Goal: Task Accomplishment & Management: Use online tool/utility

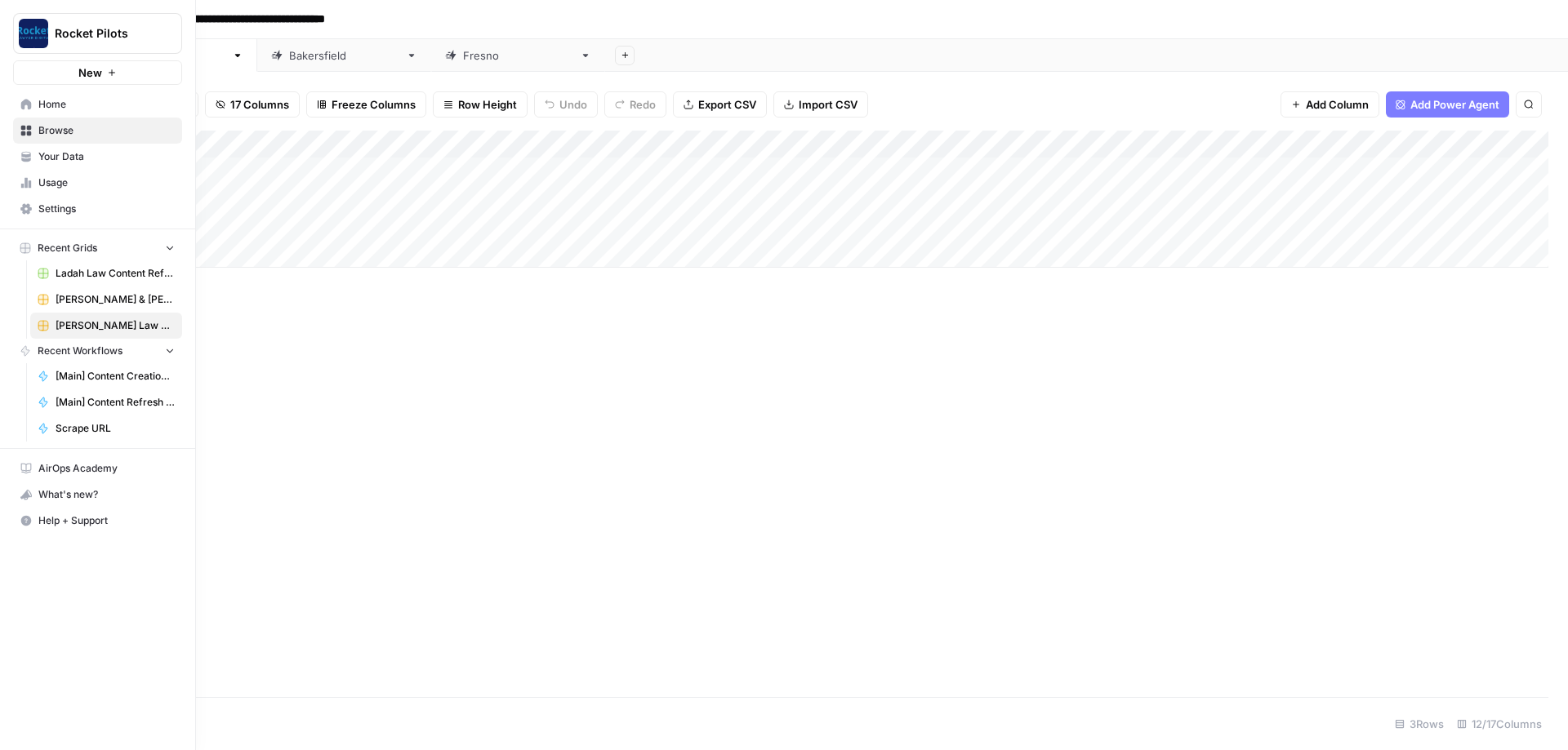
click at [29, 104] on icon at bounding box center [27, 104] width 11 height 11
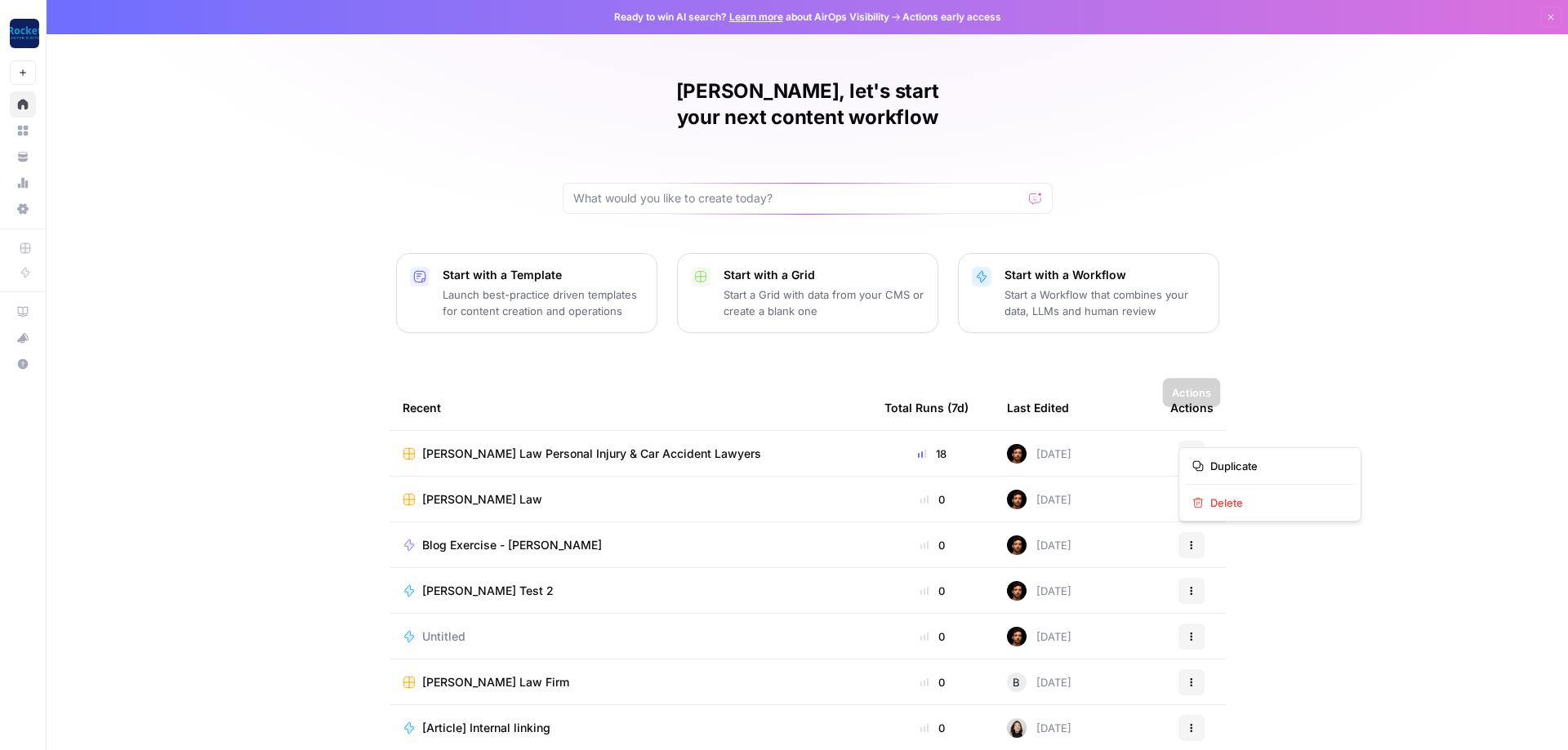
click at [1198, 441] on button "Actions" at bounding box center [1192, 454] width 27 height 27
click at [1249, 467] on span "Duplicate" at bounding box center [1276, 467] width 131 height 17
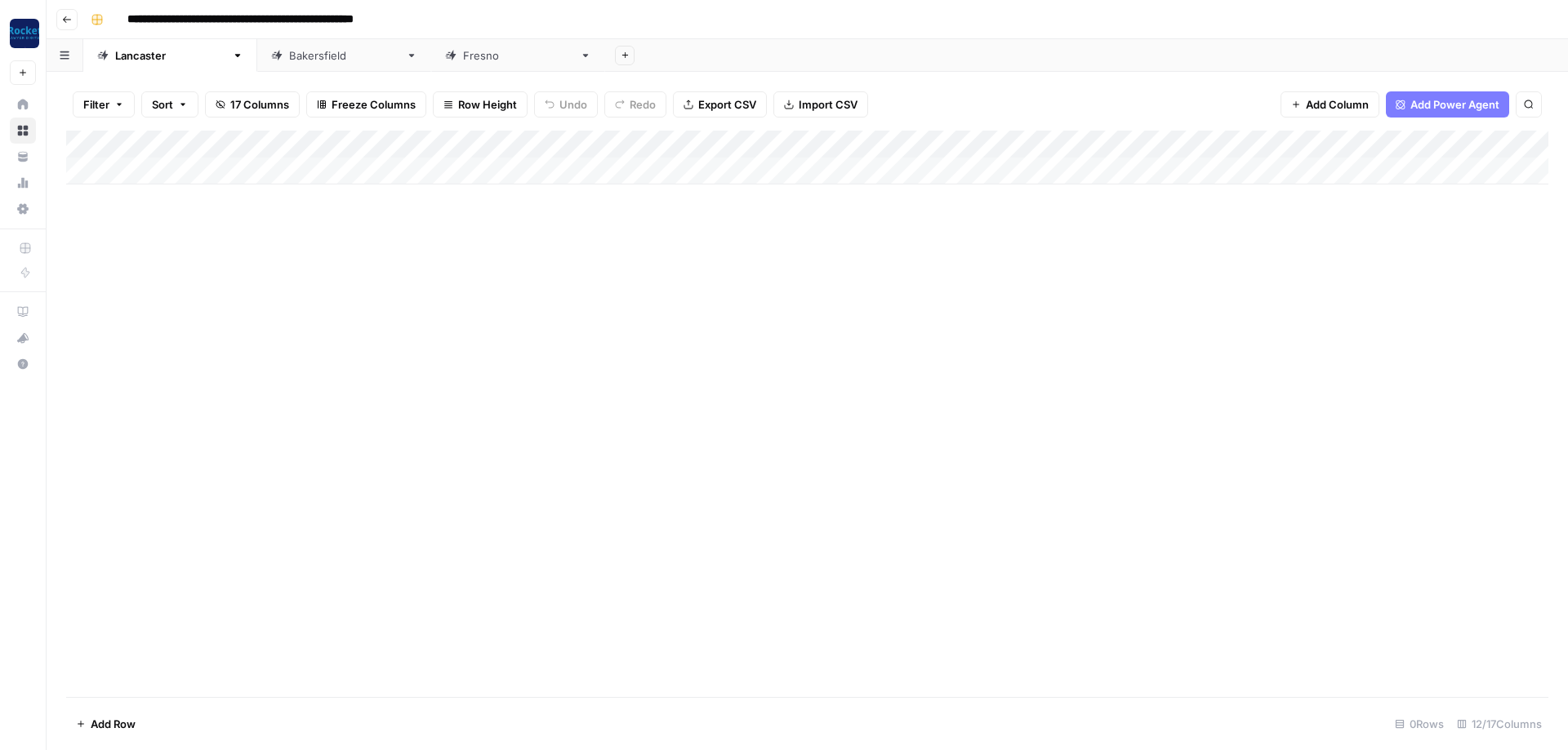
click at [283, 14] on input "**********" at bounding box center [288, 20] width 336 height 27
type input "**********"
click at [299, 319] on div "Add Column" at bounding box center [808, 414] width 1483 height 567
drag, startPoint x: 492, startPoint y: 60, endPoint x: 420, endPoint y: 52, distance: 72.4
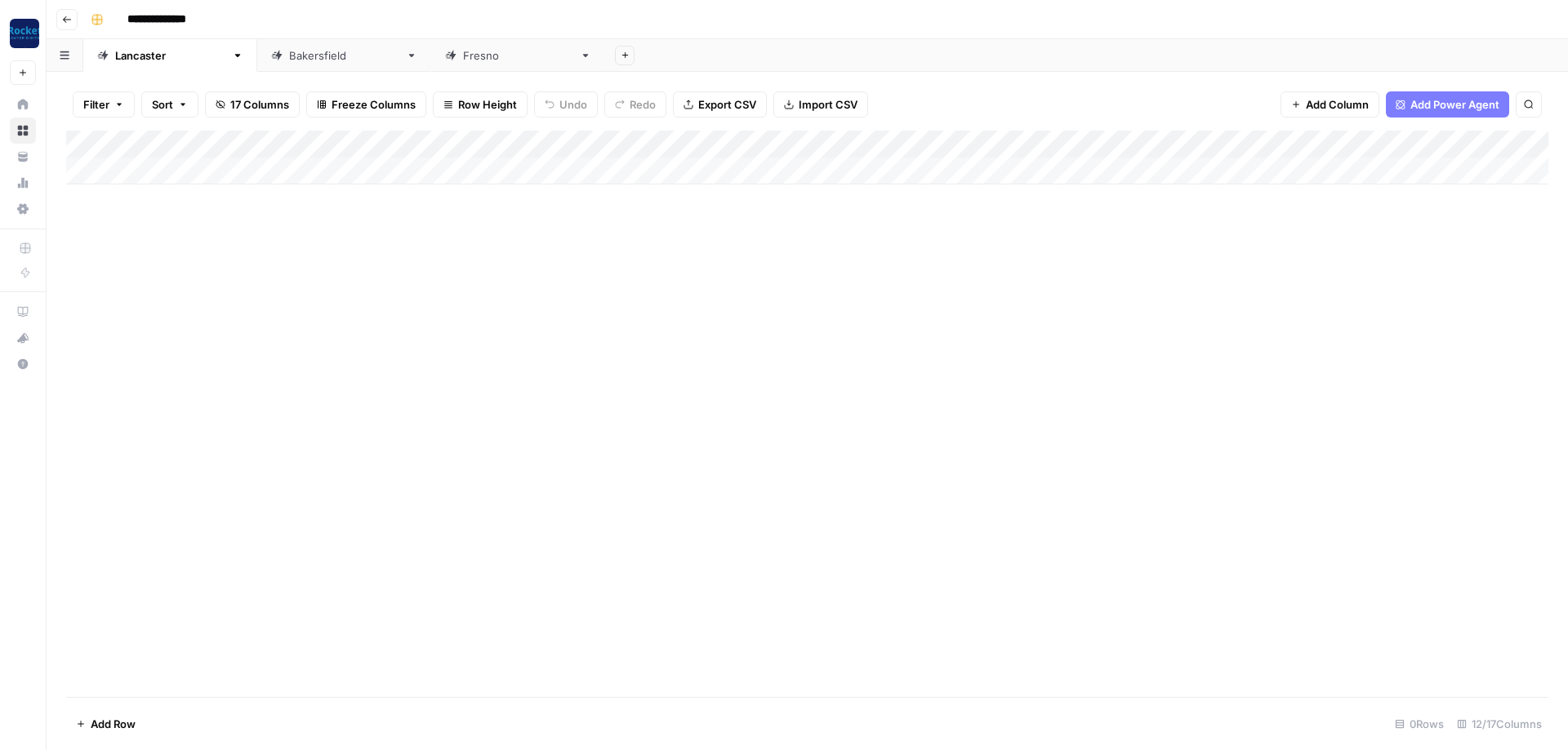
click at [605, 58] on div "Add Sheet" at bounding box center [1086, 55] width 963 height 32
click at [580, 60] on icon at bounding box center [585, 56] width 12 height 12
click at [583, 55] on icon "button" at bounding box center [585, 56] width 6 height 3
click at [443, 146] on span "Delete Sheet" at bounding box center [464, 146] width 79 height 17
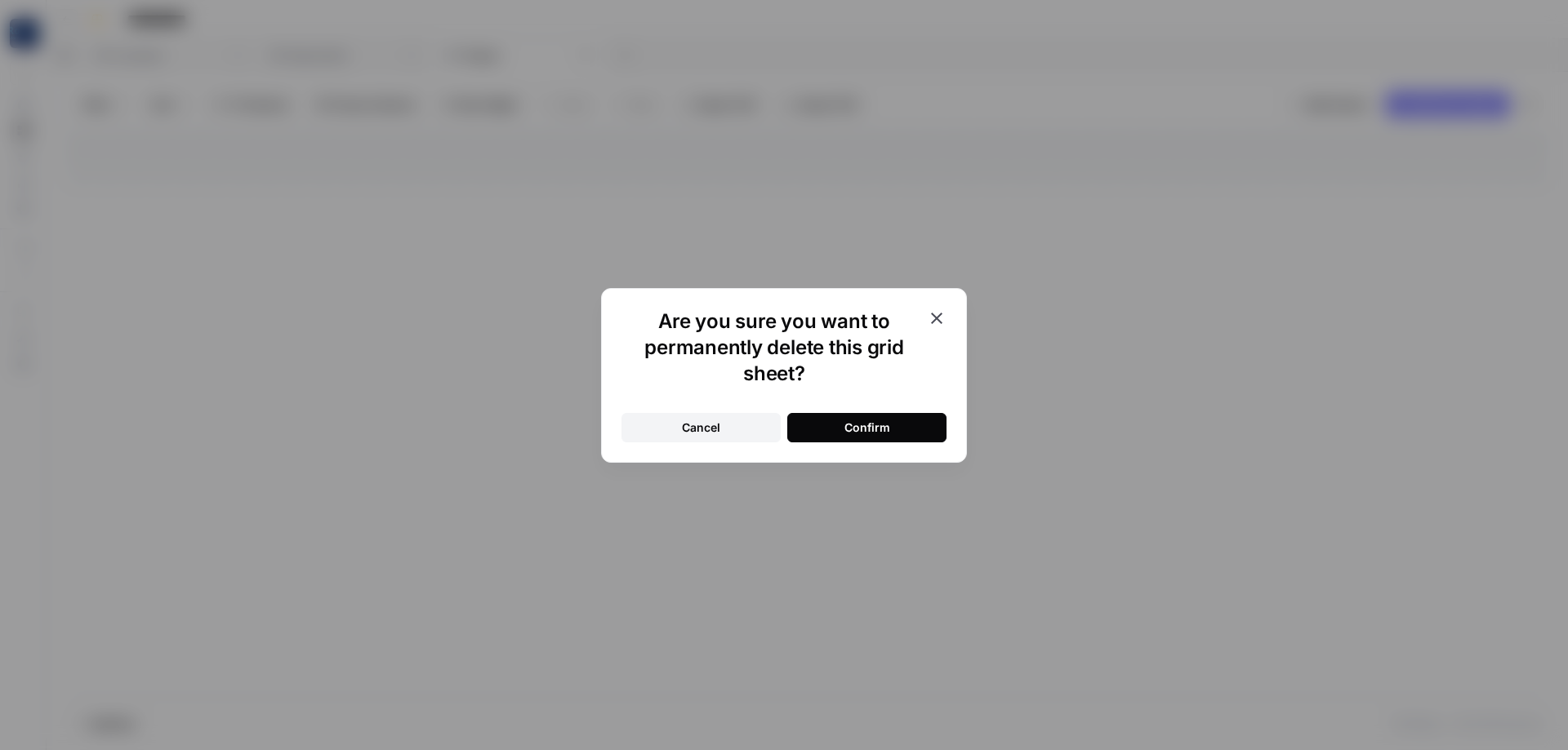
click at [863, 425] on div "Confirm" at bounding box center [867, 428] width 46 height 17
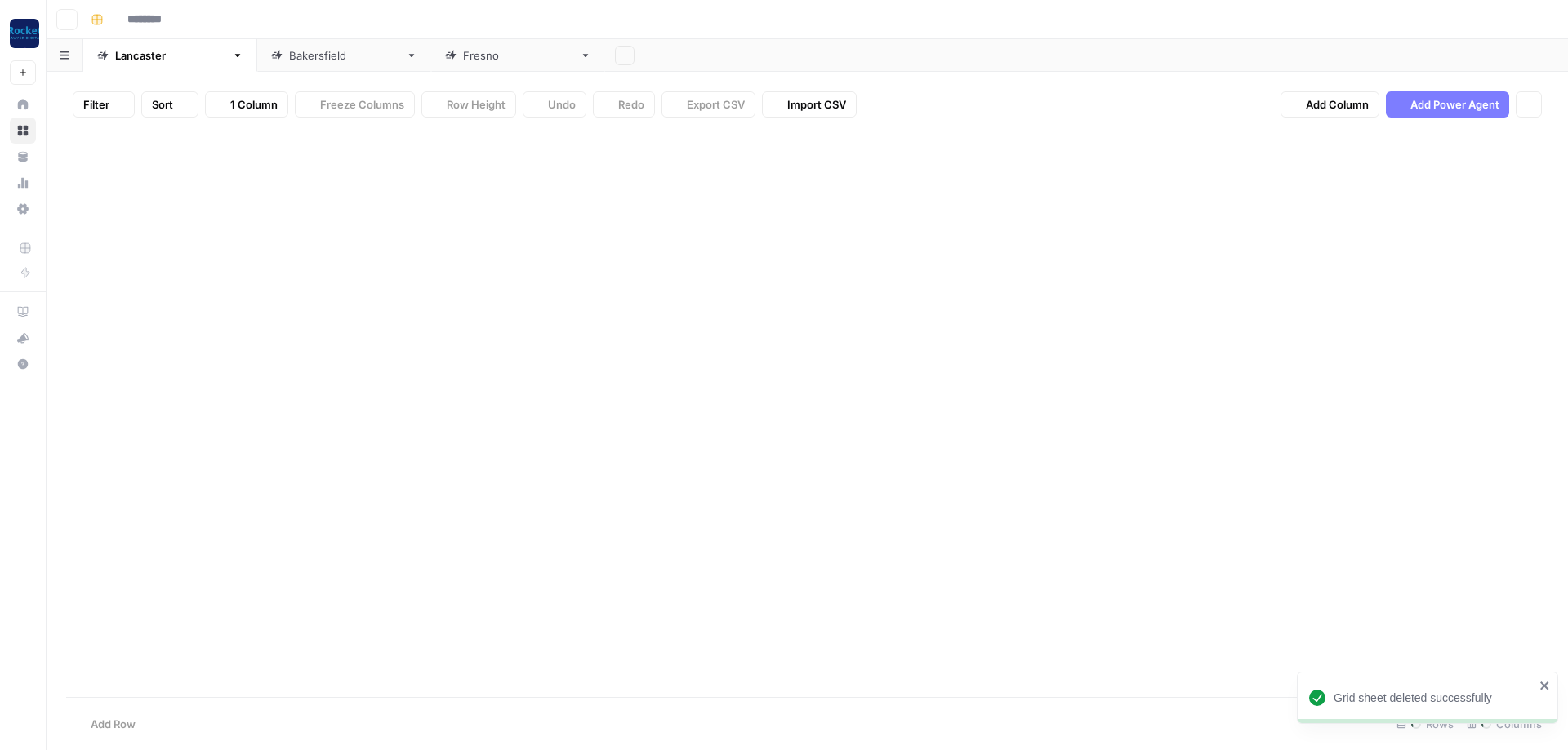
type input "**********"
click at [406, 58] on icon at bounding box center [412, 56] width 12 height 12
click at [406, 58] on icon "button" at bounding box center [412, 56] width 12 height 12
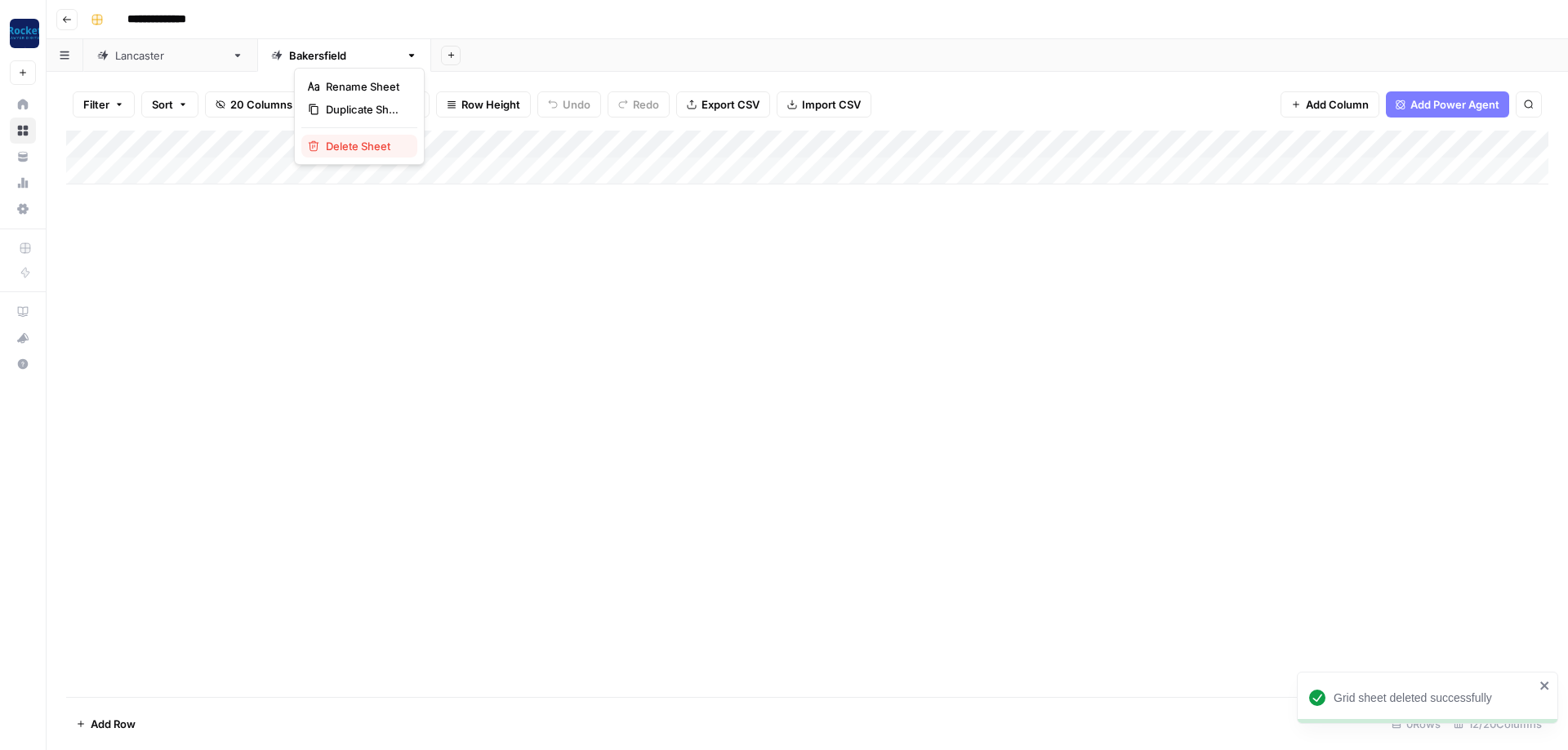
click at [337, 149] on span "Delete Sheet" at bounding box center [365, 146] width 79 height 17
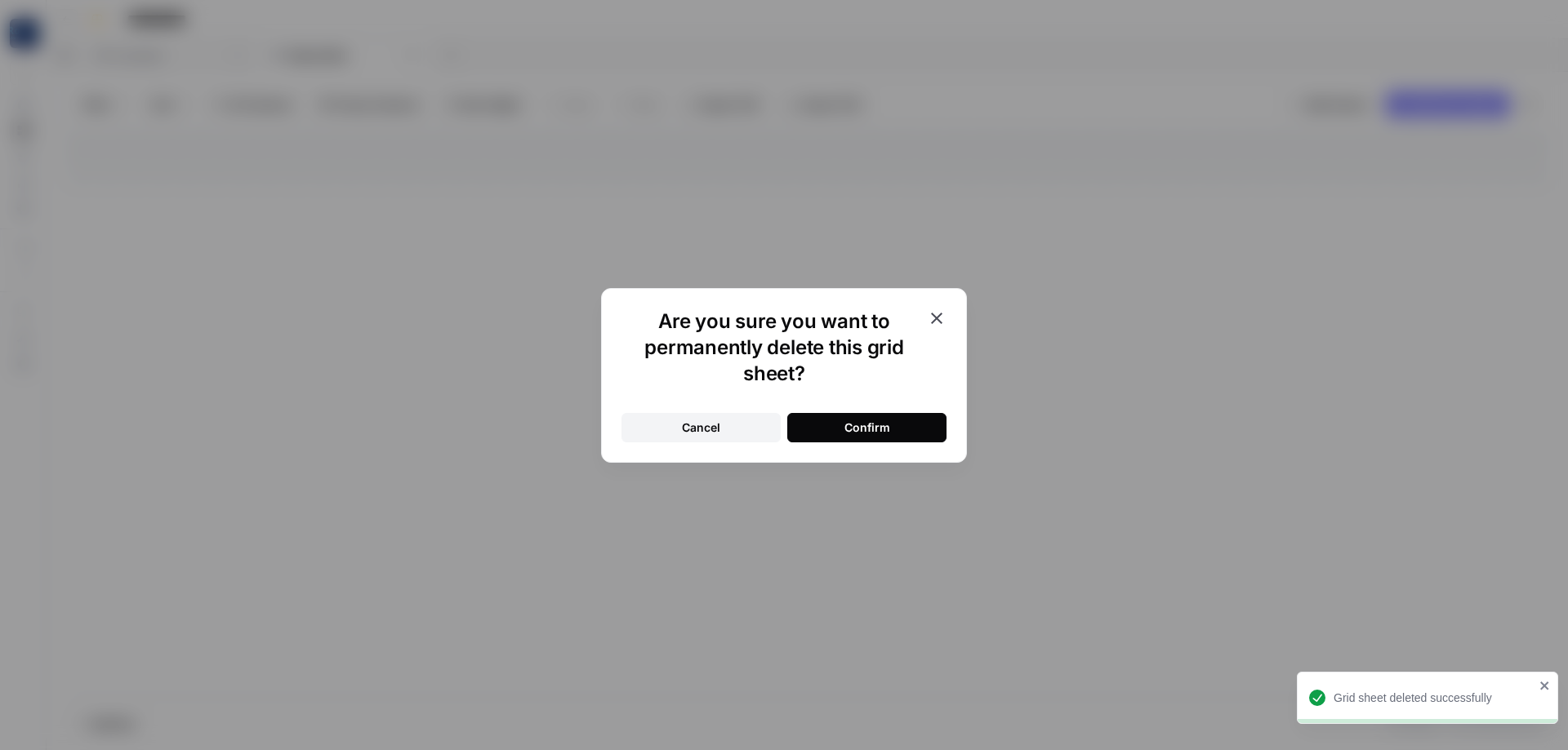
click at [841, 423] on button "Confirm" at bounding box center [867, 427] width 159 height 29
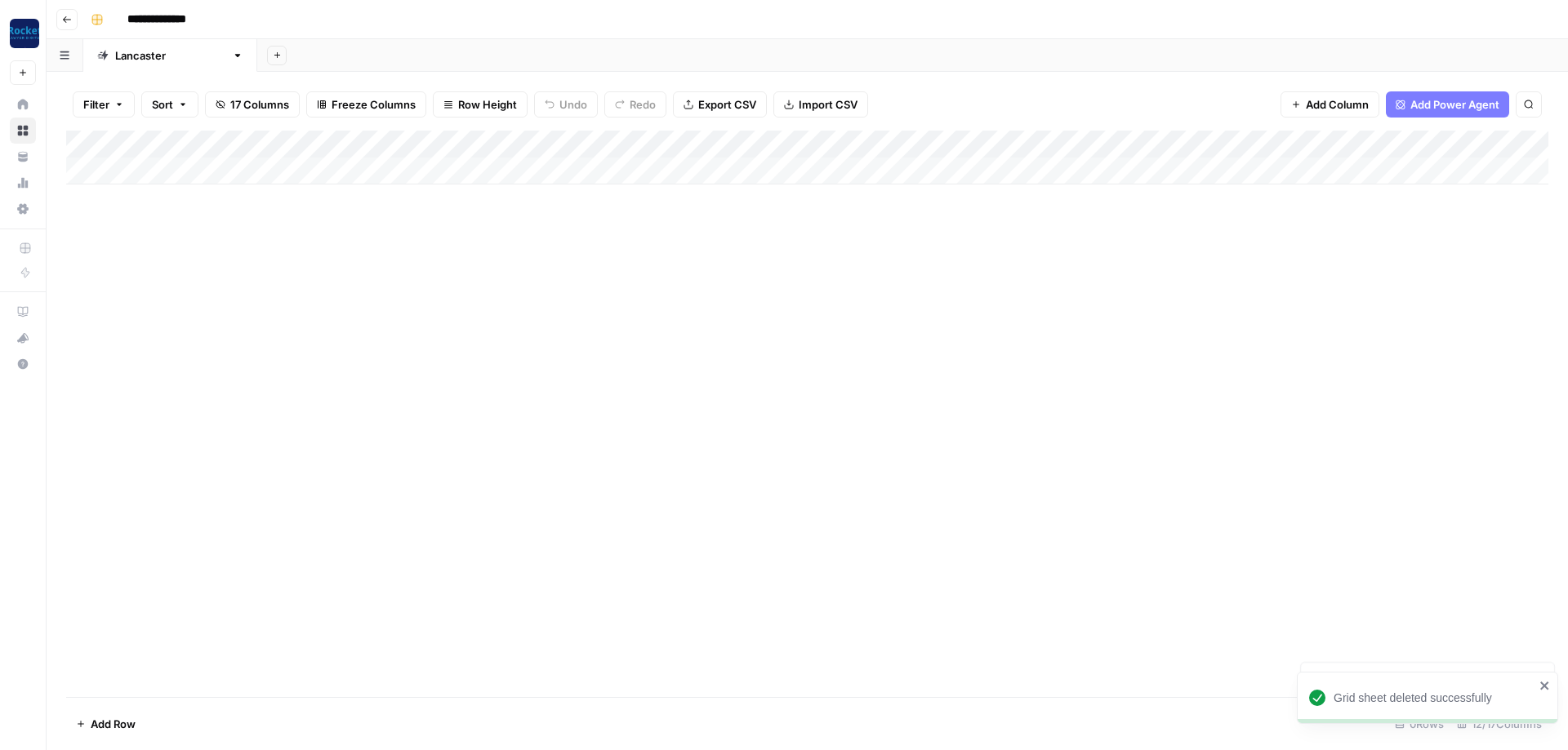
click at [141, 57] on div "[GEOGRAPHIC_DATA]" at bounding box center [170, 56] width 110 height 17
click at [141, 61] on div "[GEOGRAPHIC_DATA]" at bounding box center [170, 56] width 110 height 17
type input "*********"
click at [386, 356] on div "Add Column" at bounding box center [808, 414] width 1483 height 567
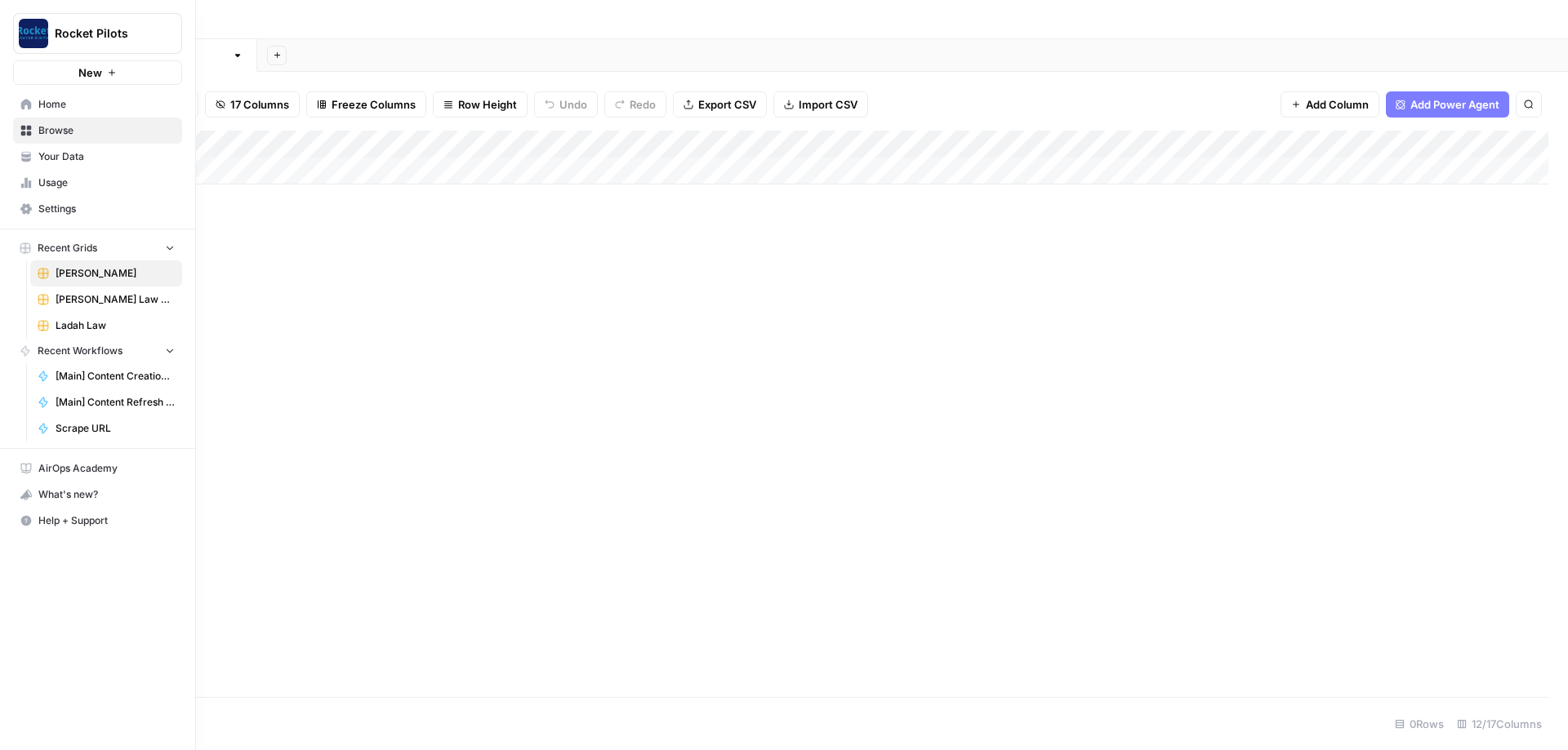
click at [67, 212] on span "Settings" at bounding box center [106, 209] width 137 height 15
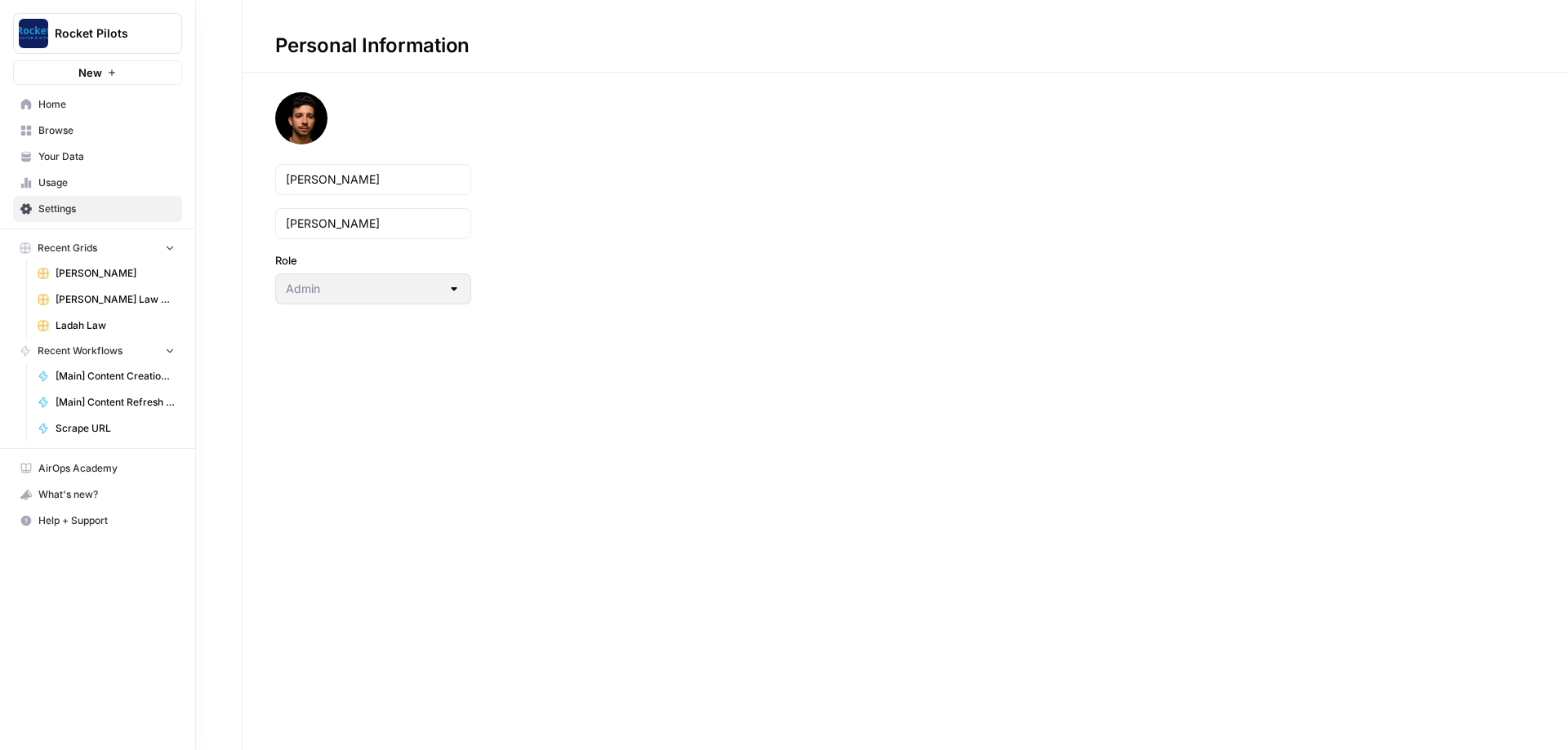
click at [63, 186] on span "Usage" at bounding box center [106, 183] width 137 height 15
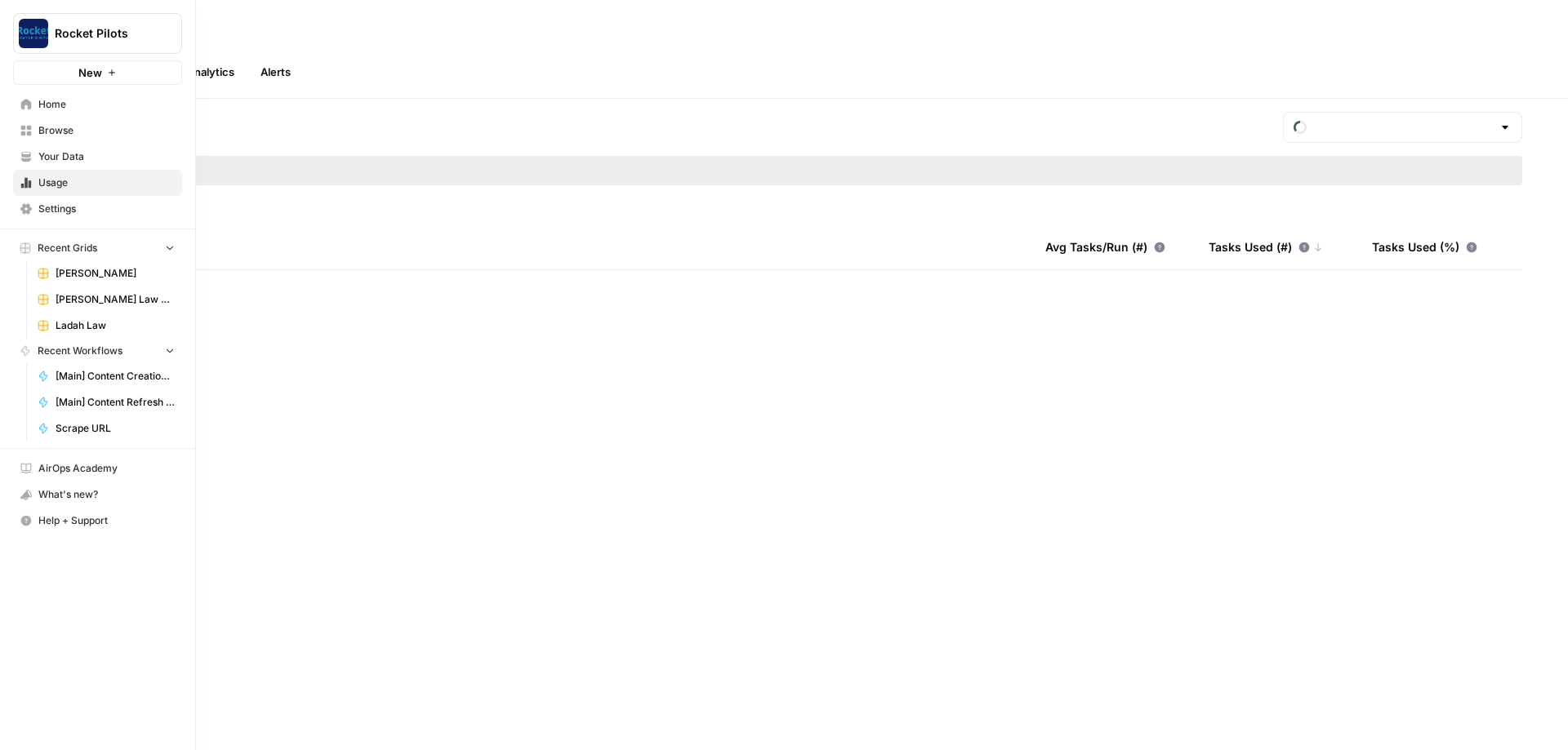
type input "August Tasks"
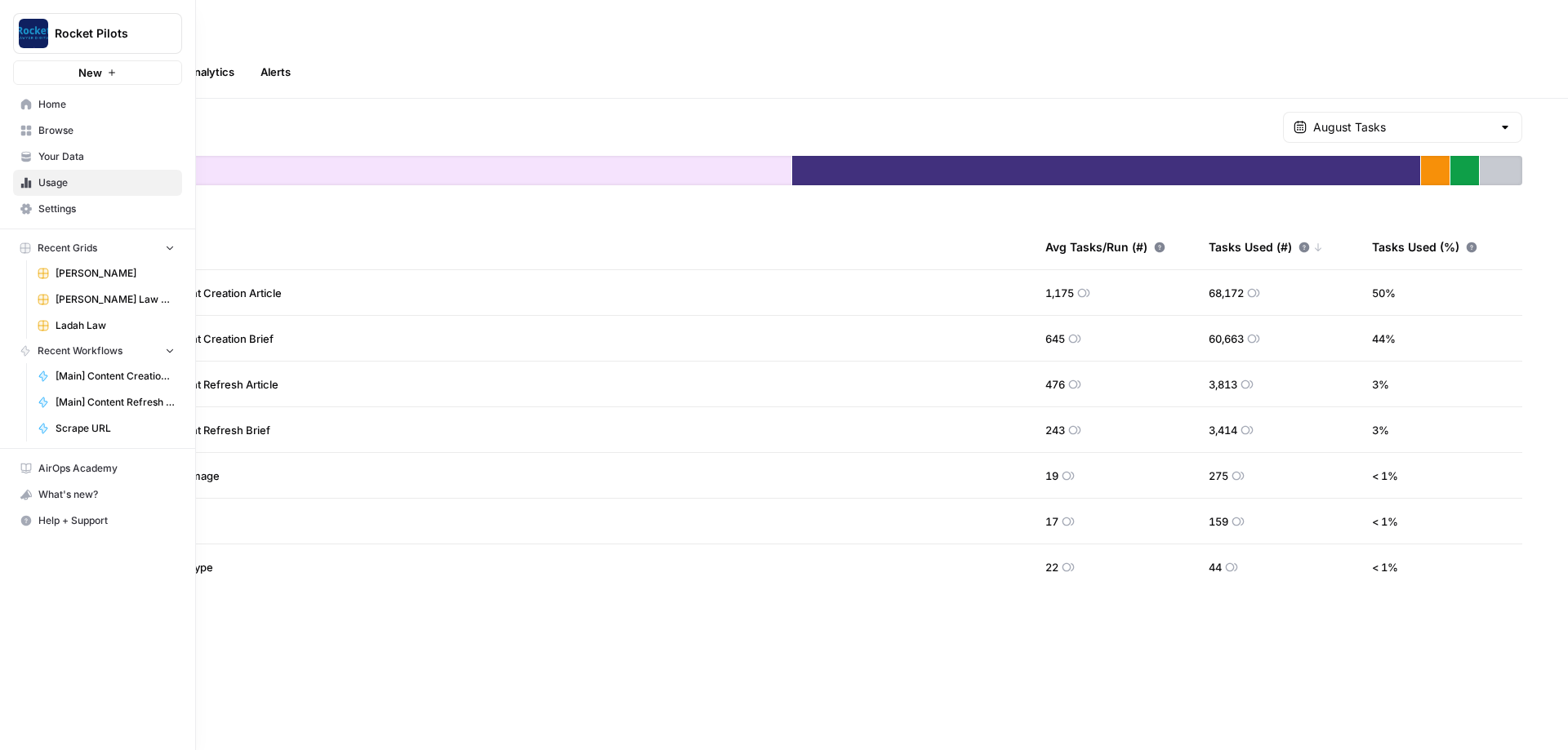
click at [63, 163] on span "Your Data" at bounding box center [106, 157] width 137 height 15
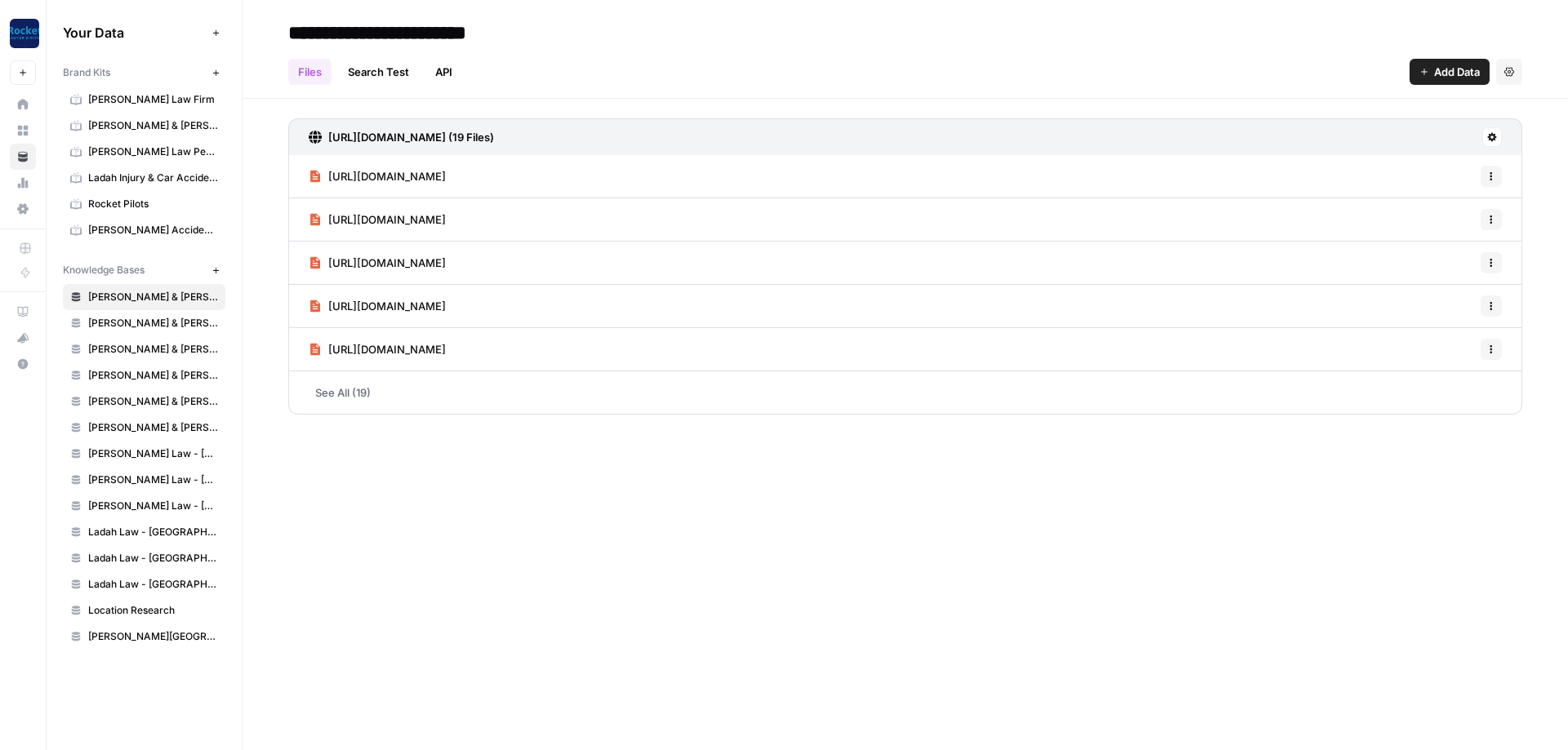
click at [597, 486] on div "**********" at bounding box center [905, 375] width 1326 height 750
click at [219, 273] on icon "button" at bounding box center [216, 270] width 9 height 9
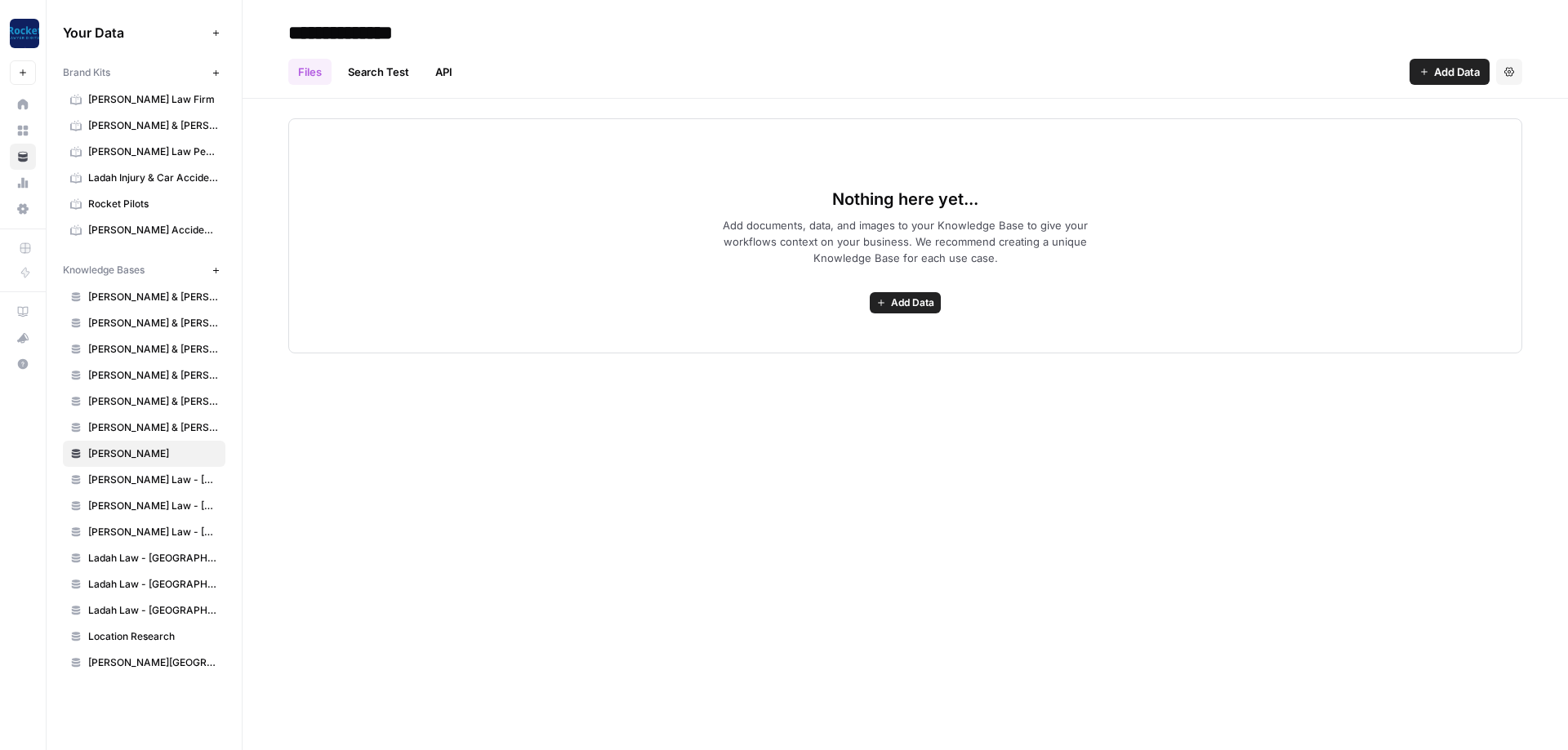
click at [464, 42] on input "**********" at bounding box center [412, 32] width 261 height 32
type input "**********"
click at [677, 28] on h2 "**********" at bounding box center [905, 33] width 1234 height 27
click at [905, 299] on span "Add Data" at bounding box center [913, 303] width 43 height 15
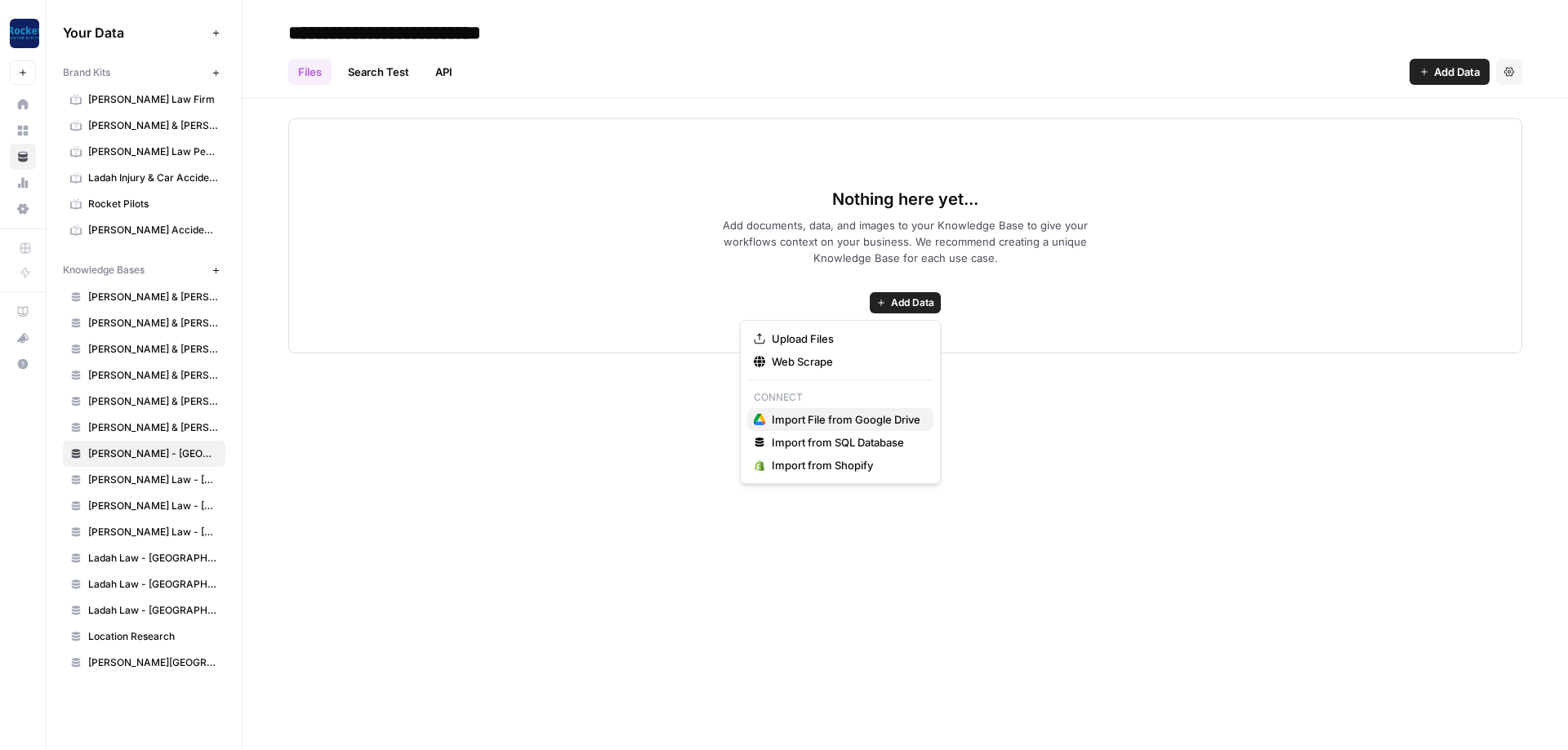
click at [799, 423] on span "Import File from Google Drive" at bounding box center [846, 419] width 148 height 17
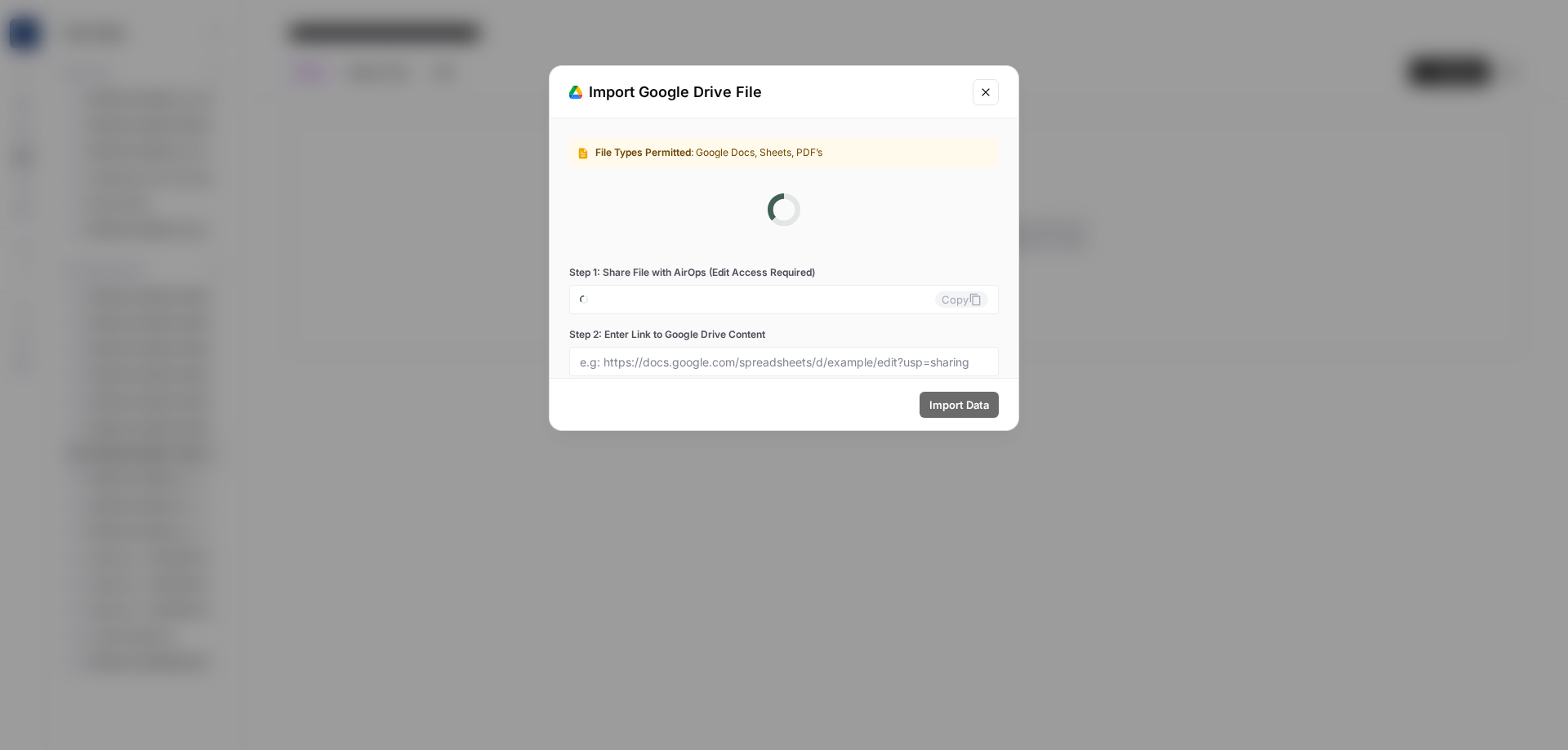
type input "[EMAIL_ADDRESS][DOMAIN_NAME]"
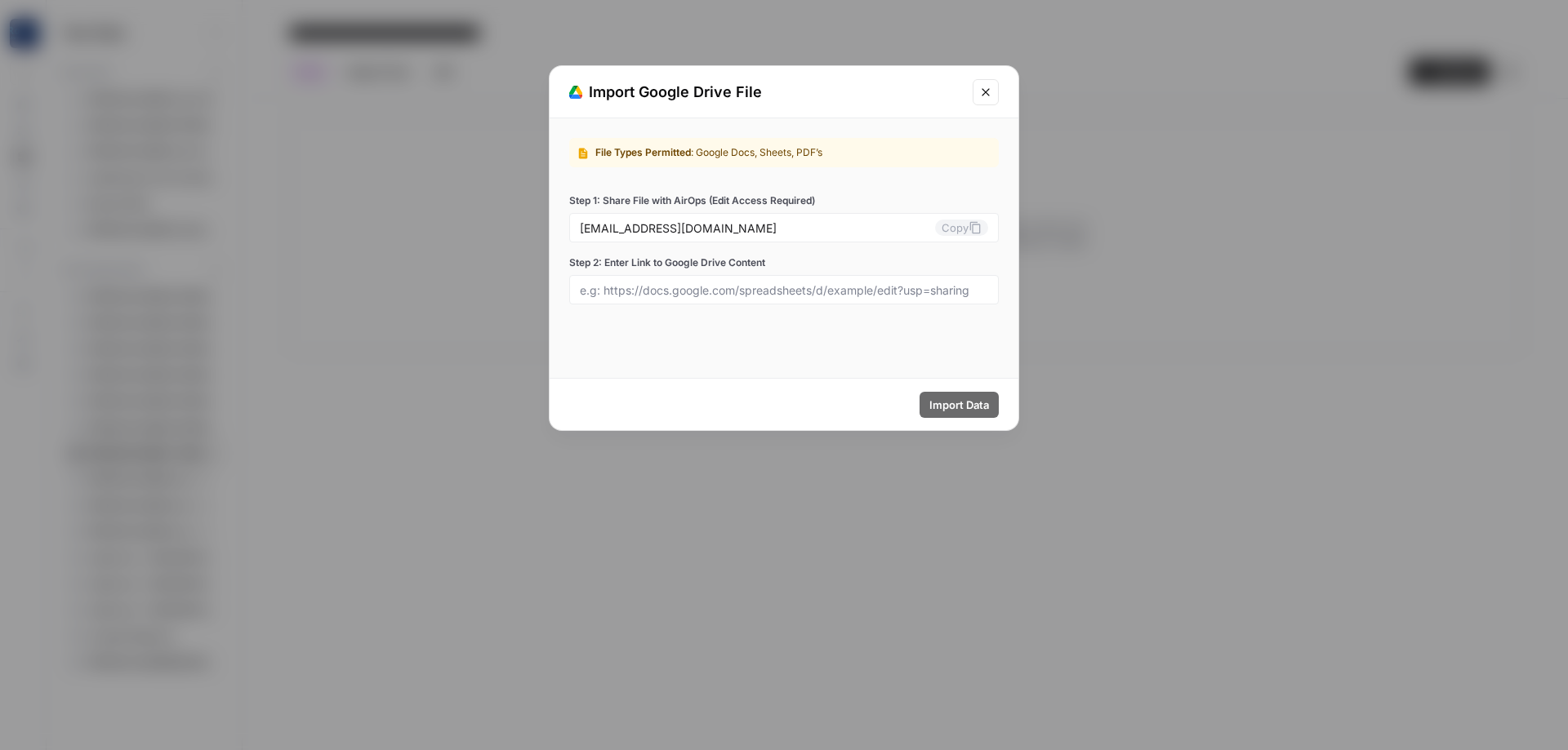
click at [790, 298] on div at bounding box center [784, 289] width 430 height 29
click at [892, 283] on input "Step 2: Enter Link to Google Drive Content" at bounding box center [784, 290] width 409 height 15
paste input "[URL][DOMAIN_NAME]"
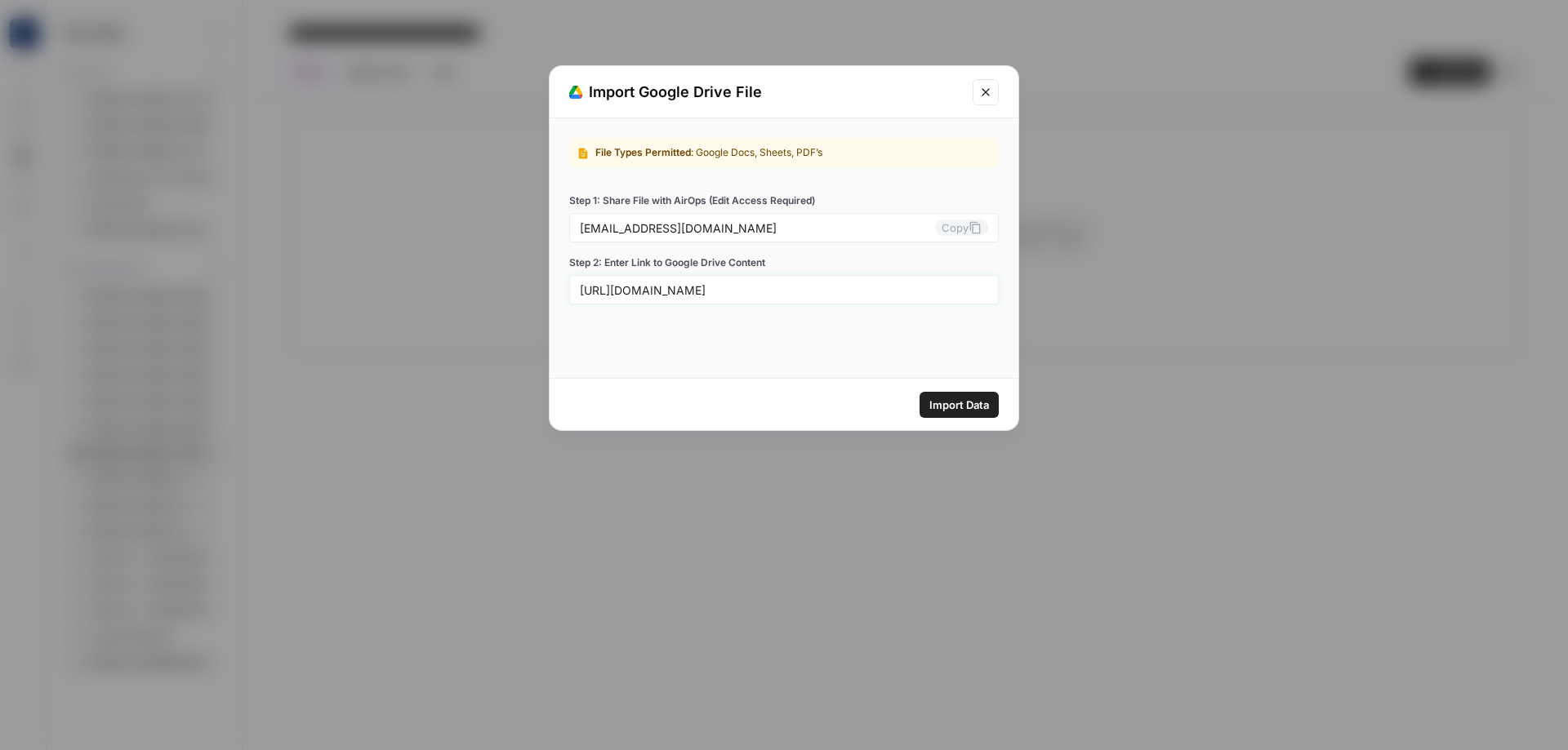
paste input "text"
type input "[URL][DOMAIN_NAME]"
click at [963, 401] on span "Import Data" at bounding box center [959, 405] width 60 height 17
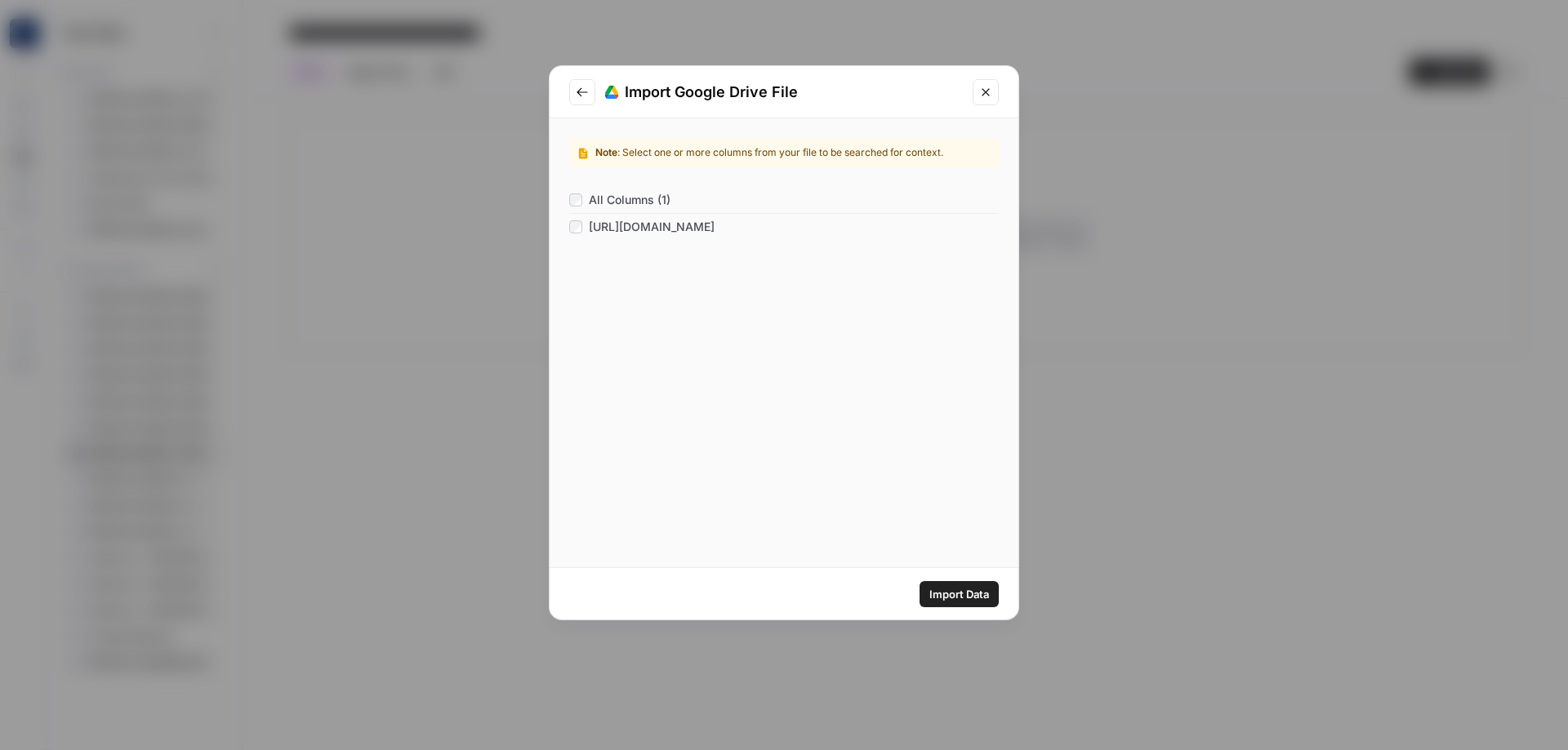
click at [959, 591] on span "Import Data" at bounding box center [959, 594] width 60 height 17
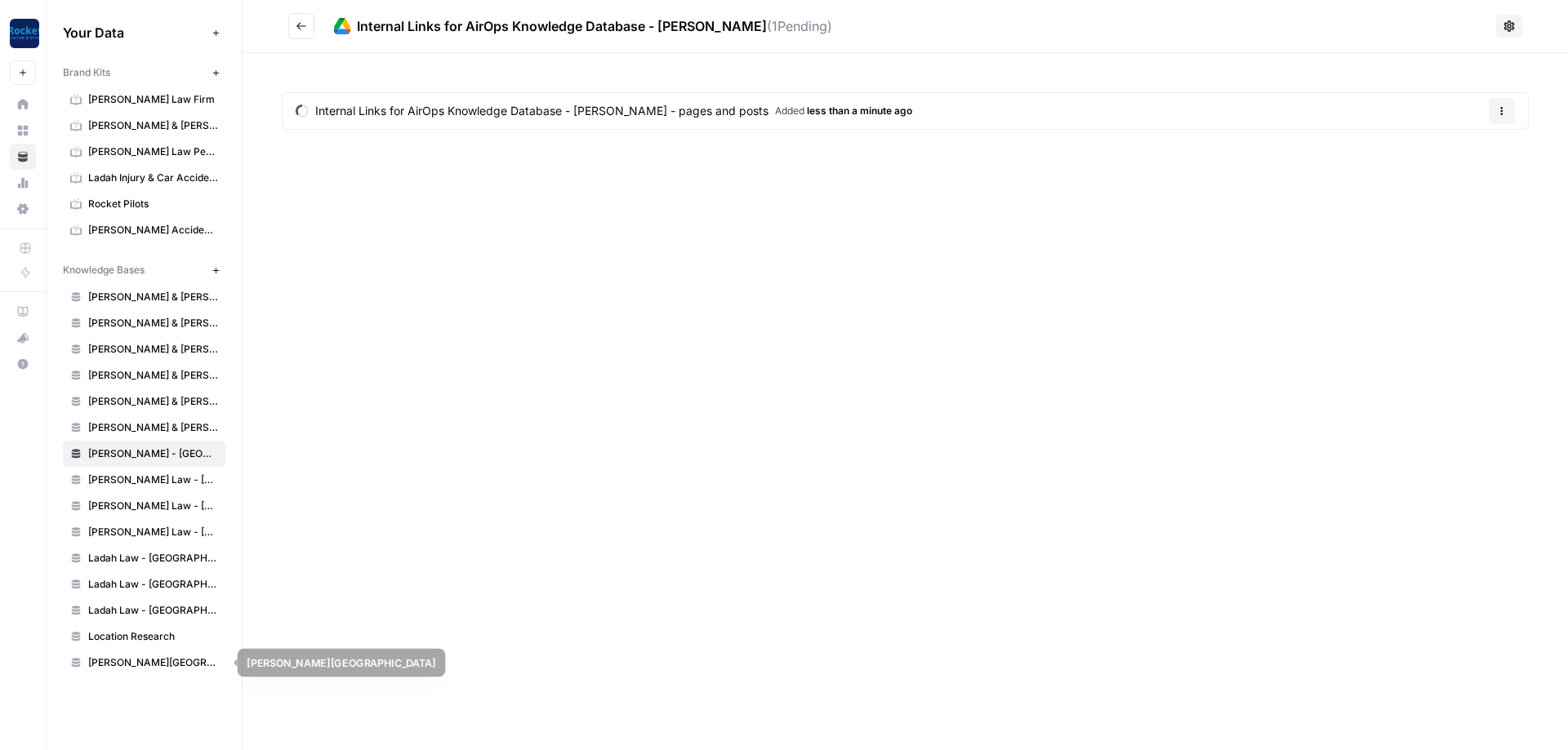
click at [163, 670] on span "[PERSON_NAME][GEOGRAPHIC_DATA]" at bounding box center [153, 663] width 130 height 15
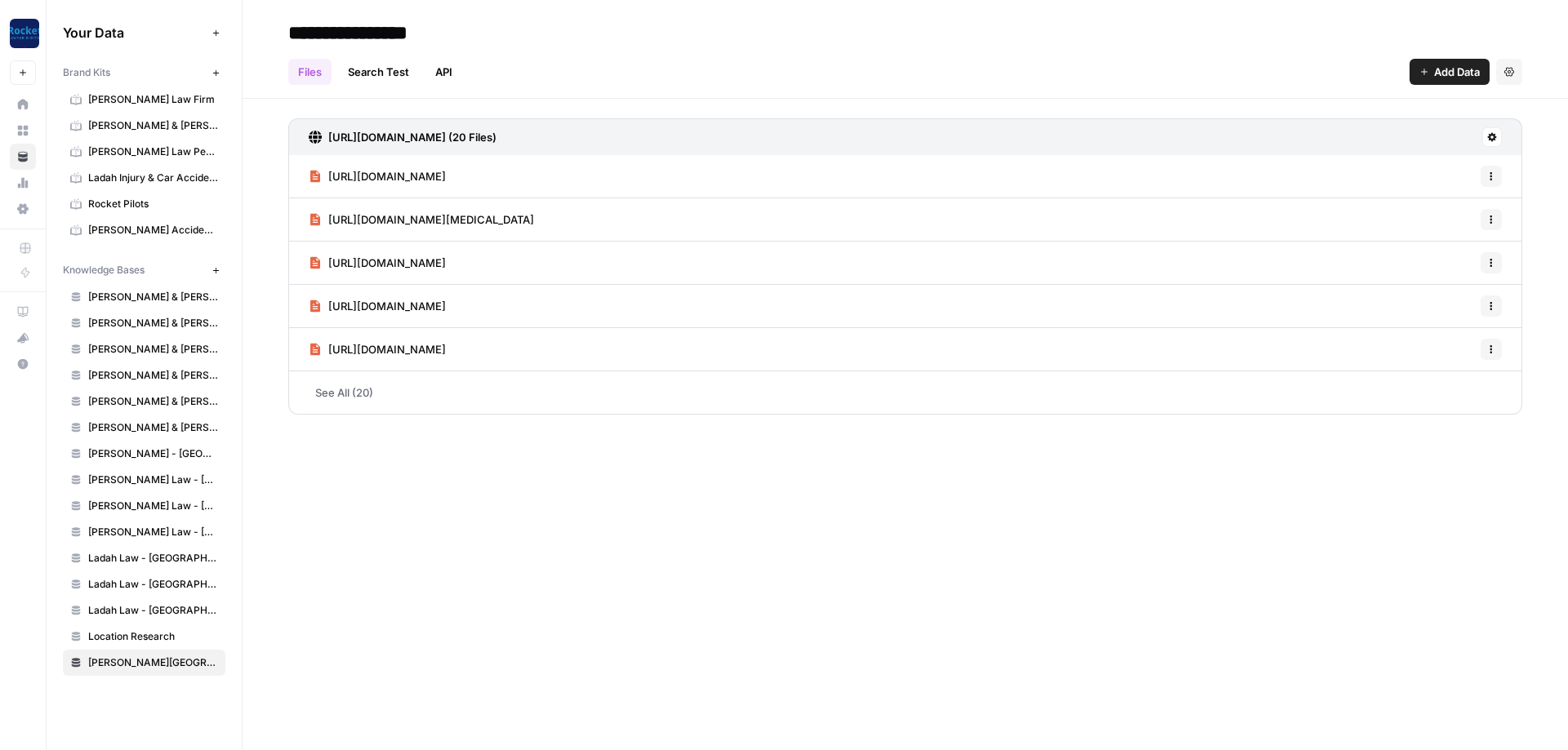
click at [363, 29] on input "**********" at bounding box center [412, 32] width 261 height 32
click at [342, 31] on input "**********" at bounding box center [412, 32] width 261 height 32
click at [653, 31] on input "**********" at bounding box center [468, 32] width 372 height 32
type input "**********"
click at [737, 36] on h2 "**********" at bounding box center [905, 33] width 1234 height 27
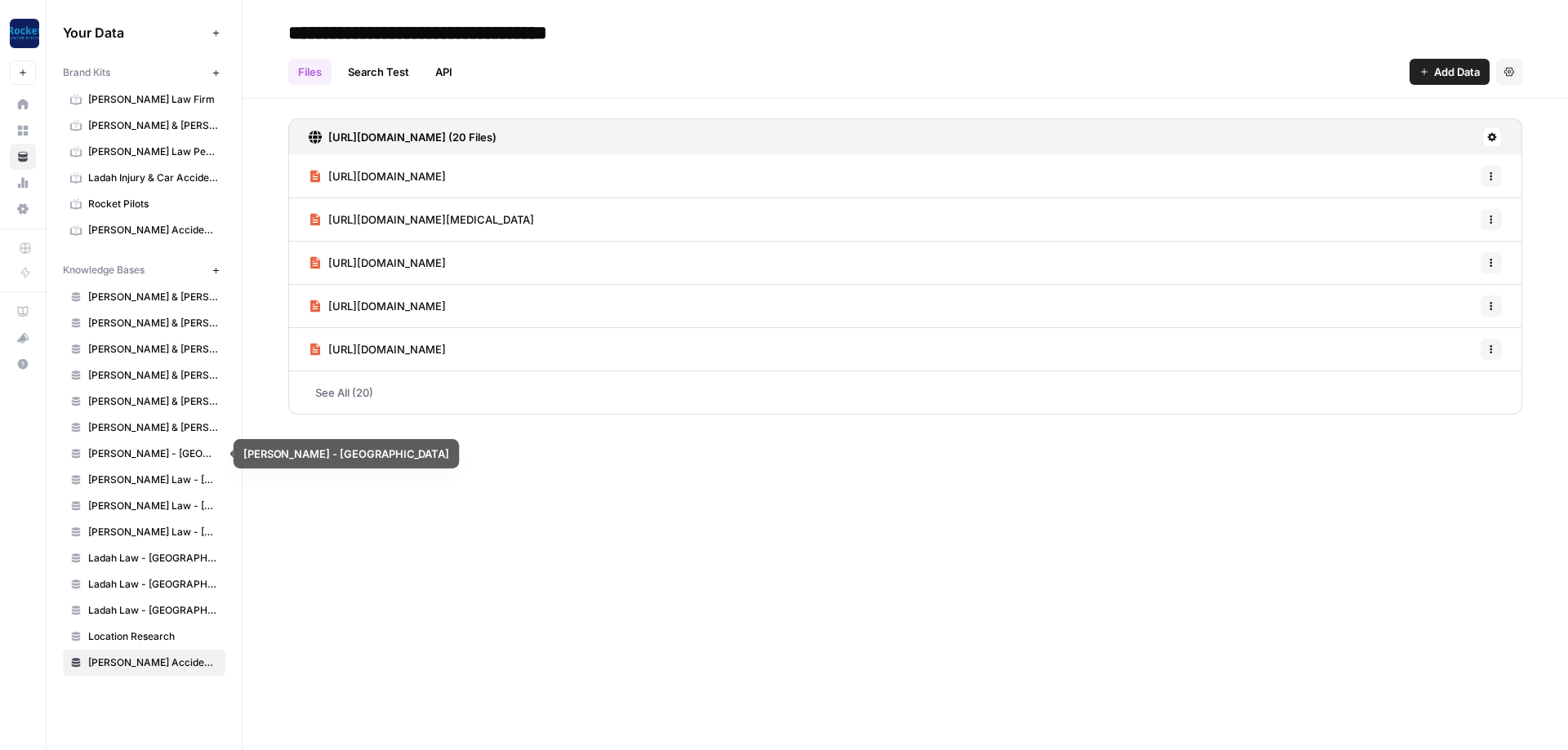
click at [151, 452] on span "[PERSON_NAME] - [GEOGRAPHIC_DATA]" at bounding box center [153, 454] width 130 height 15
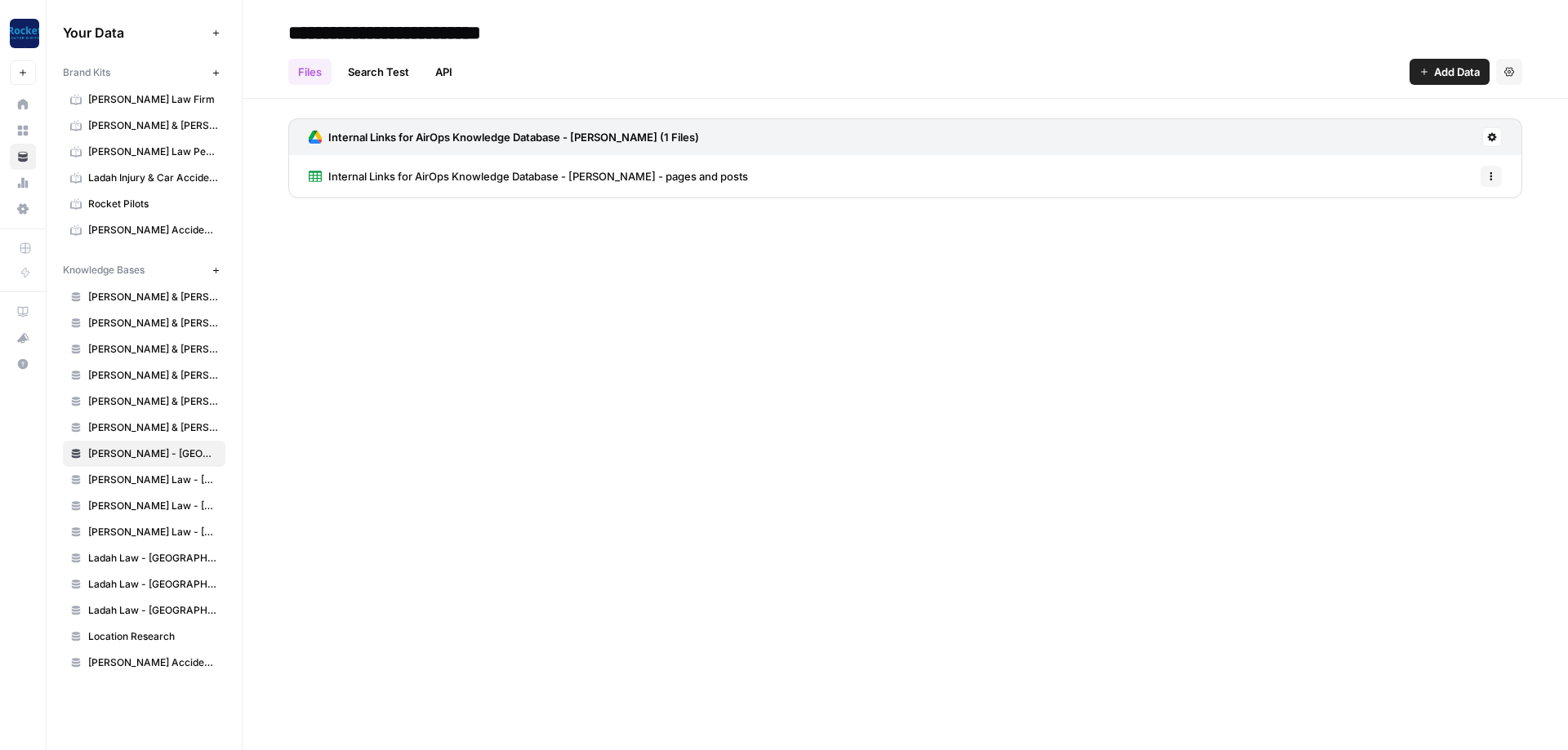
click at [137, 476] on span "[PERSON_NAME] Law - [GEOGRAPHIC_DATA]" at bounding box center [153, 480] width 130 height 15
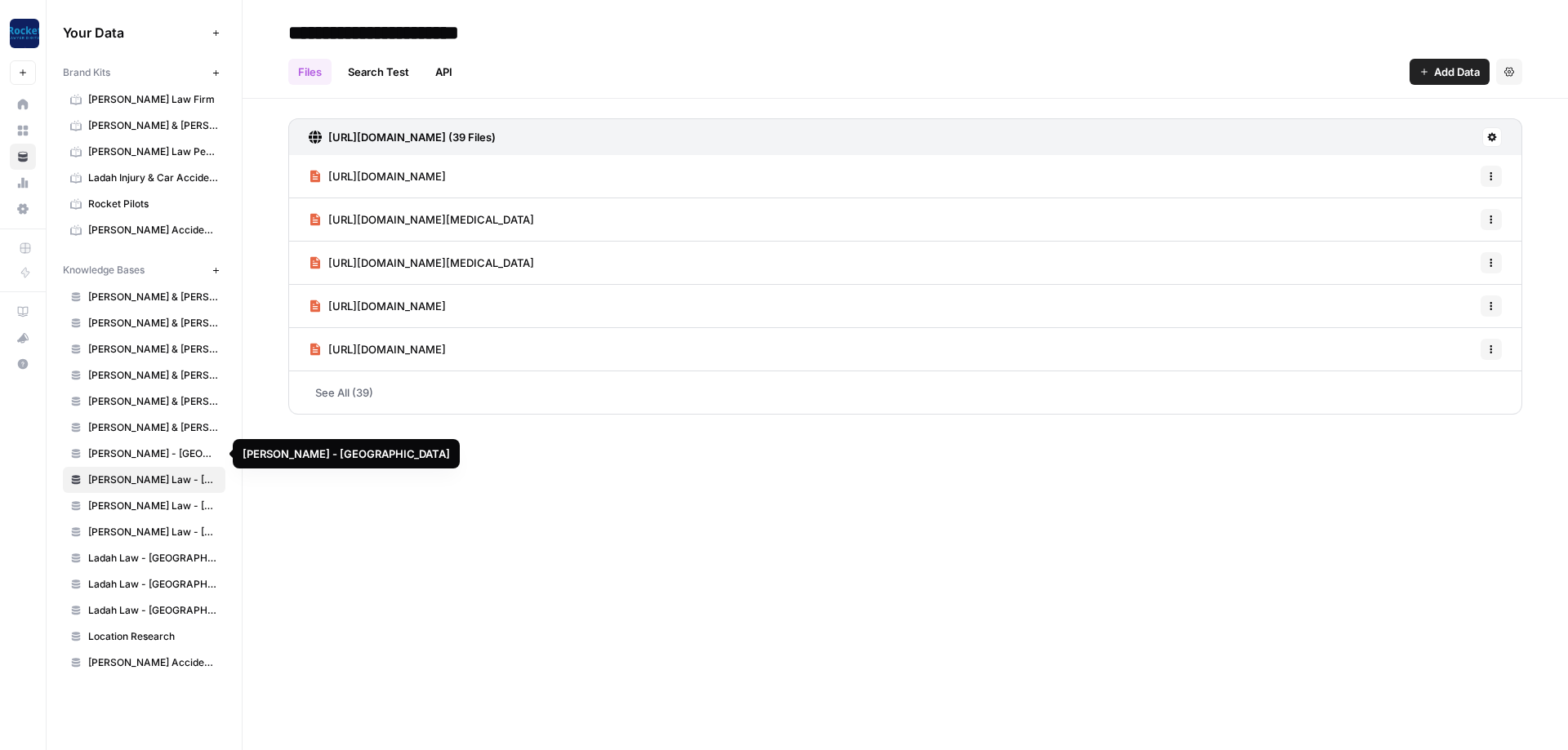
click at [137, 455] on span "[PERSON_NAME] - [GEOGRAPHIC_DATA]" at bounding box center [153, 454] width 130 height 15
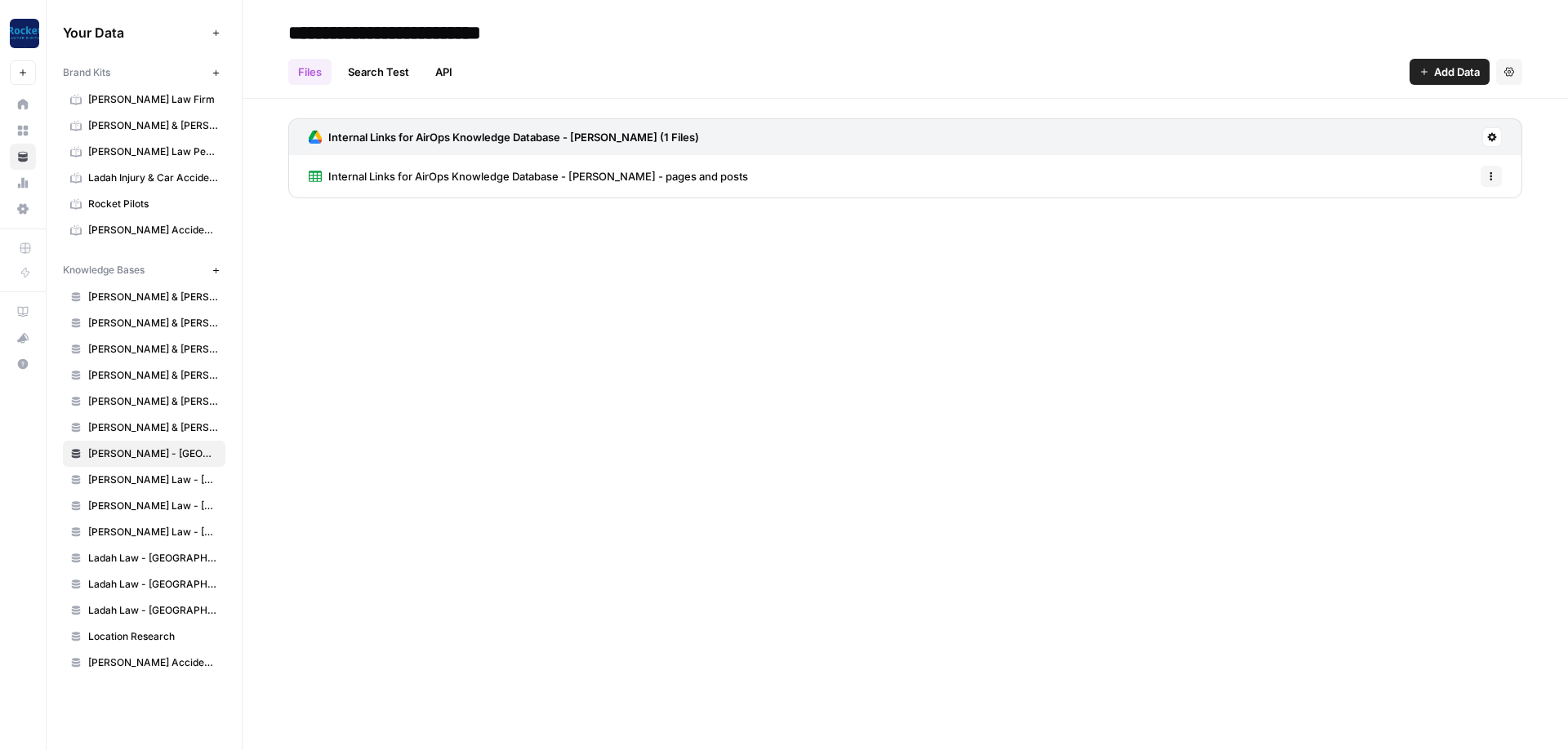
click at [415, 174] on span "Internal Links for AirOps Knowledge Database - [PERSON_NAME] - pages and posts" at bounding box center [538, 177] width 420 height 17
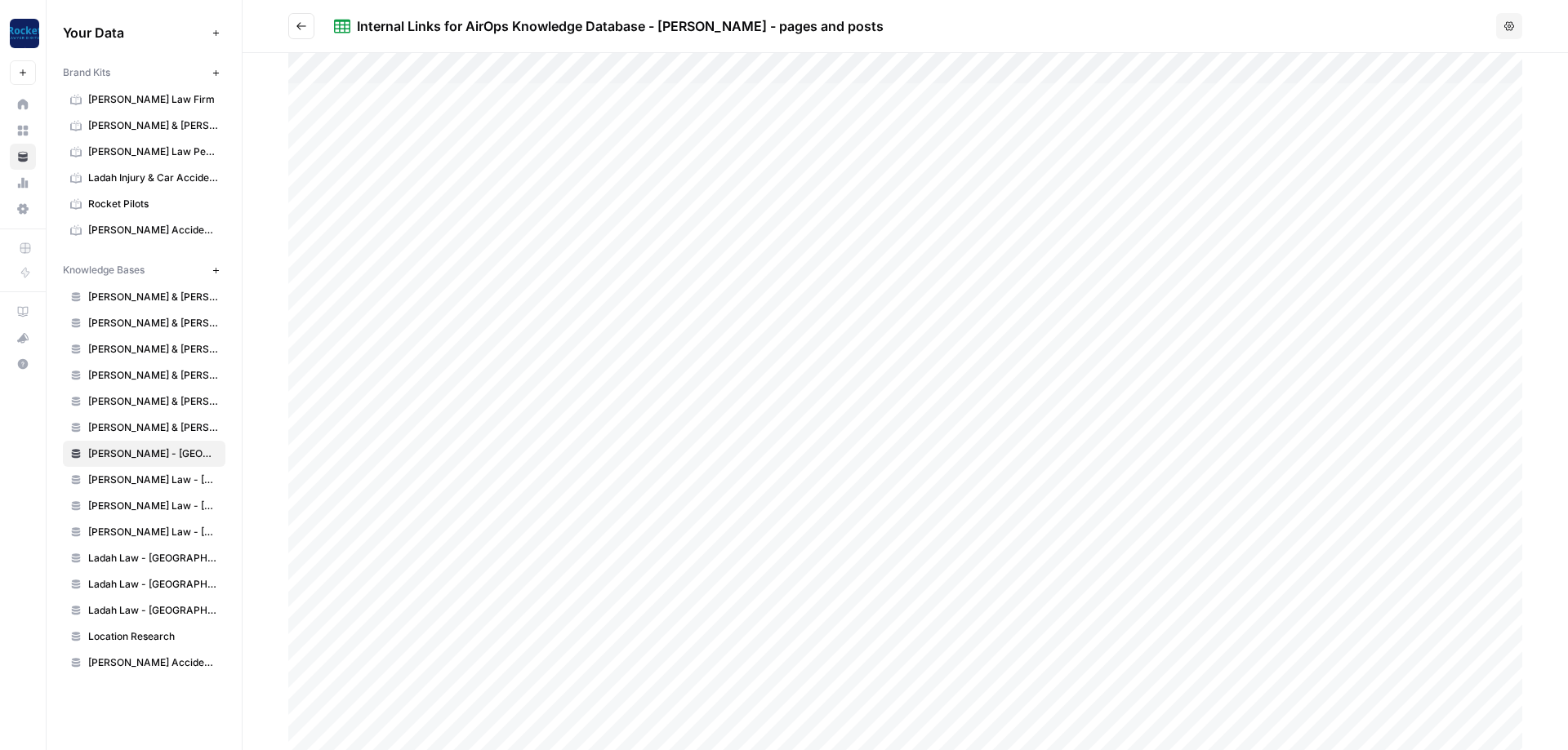
click at [303, 20] on button "Go back" at bounding box center [302, 27] width 27 height 27
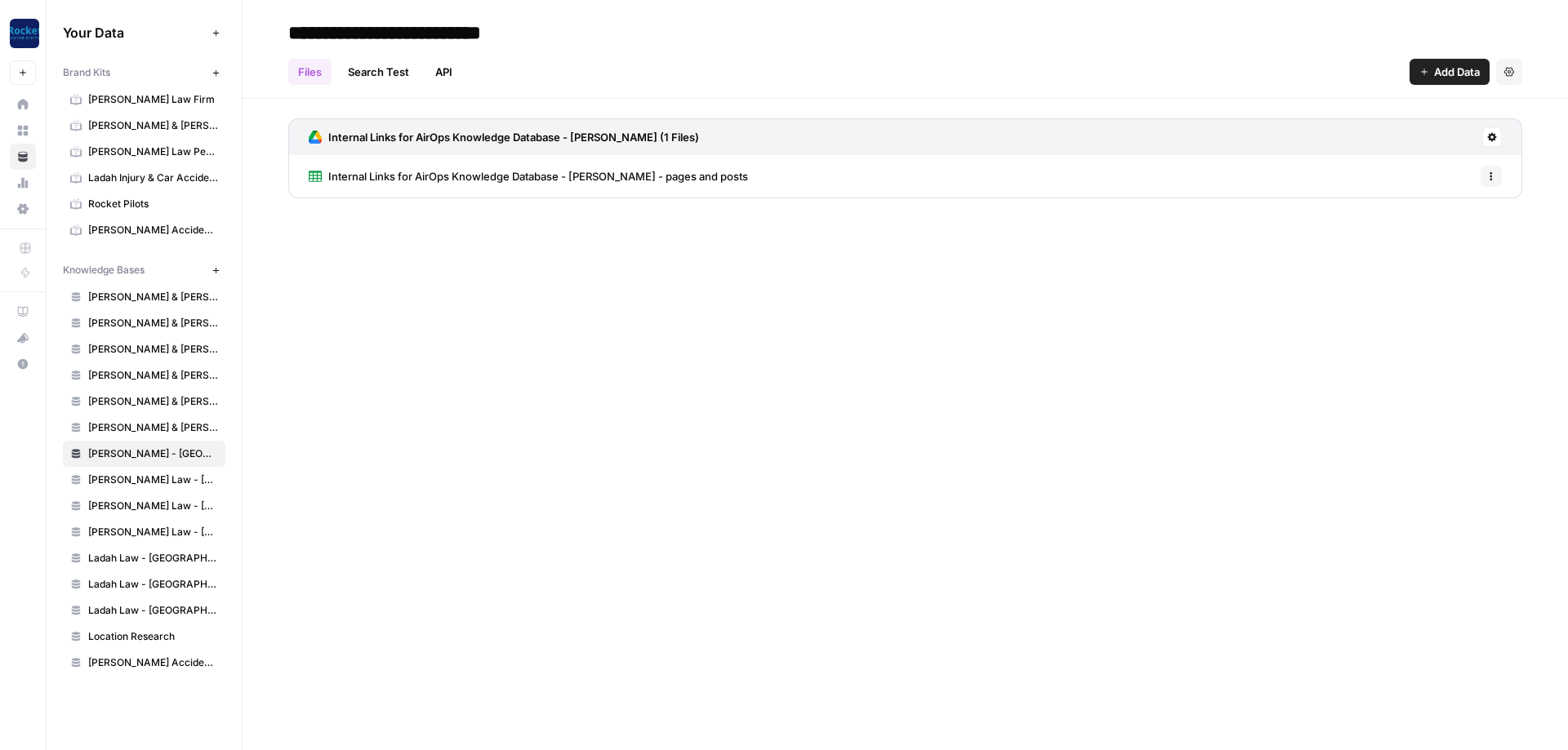
click at [139, 428] on span "[PERSON_NAME] & [PERSON_NAME] - [GEOGRAPHIC_DATA][PERSON_NAME]" at bounding box center [153, 428] width 130 height 15
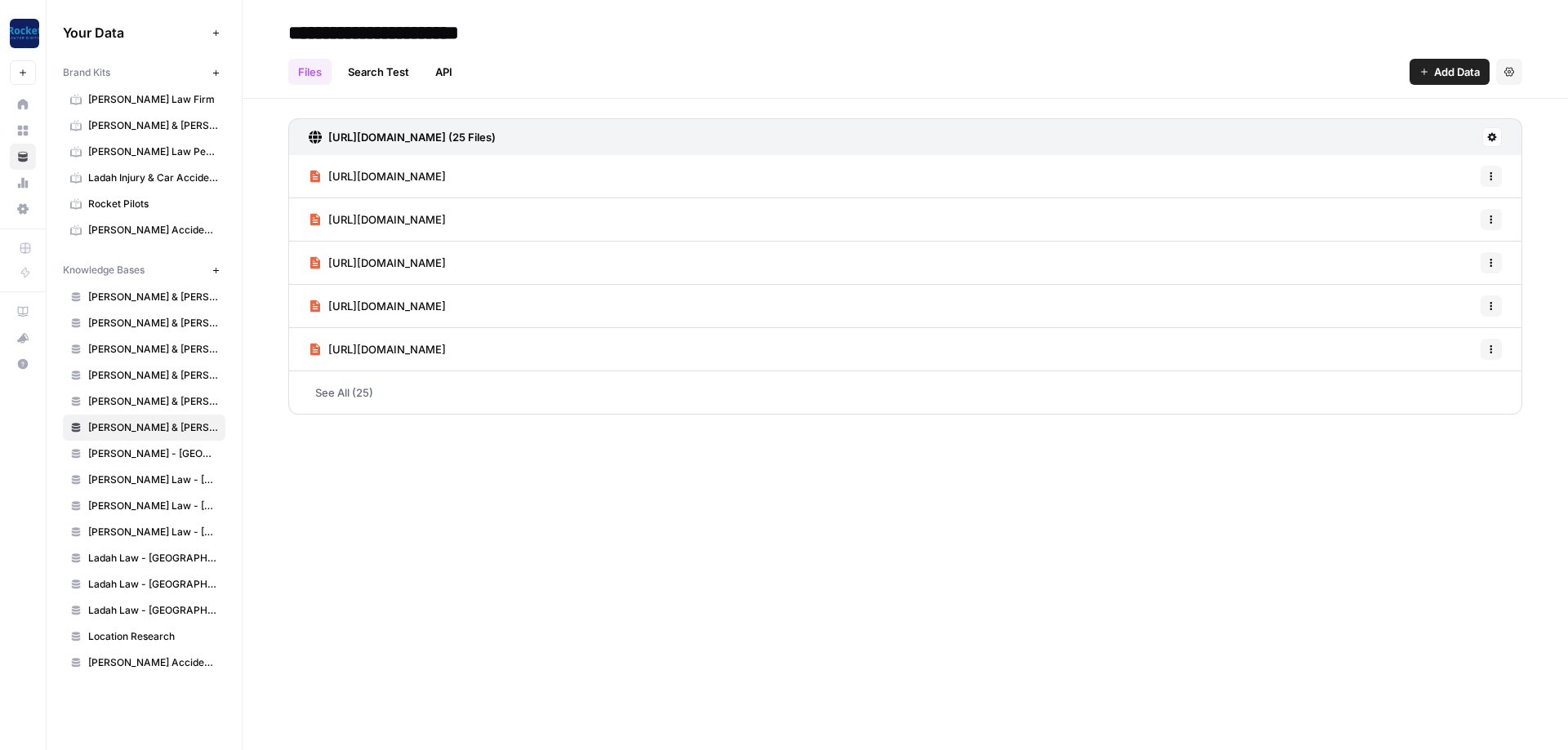
click at [388, 138] on h3 "[URL][DOMAIN_NAME] (25 Files)" at bounding box center [412, 138] width 167 height 17
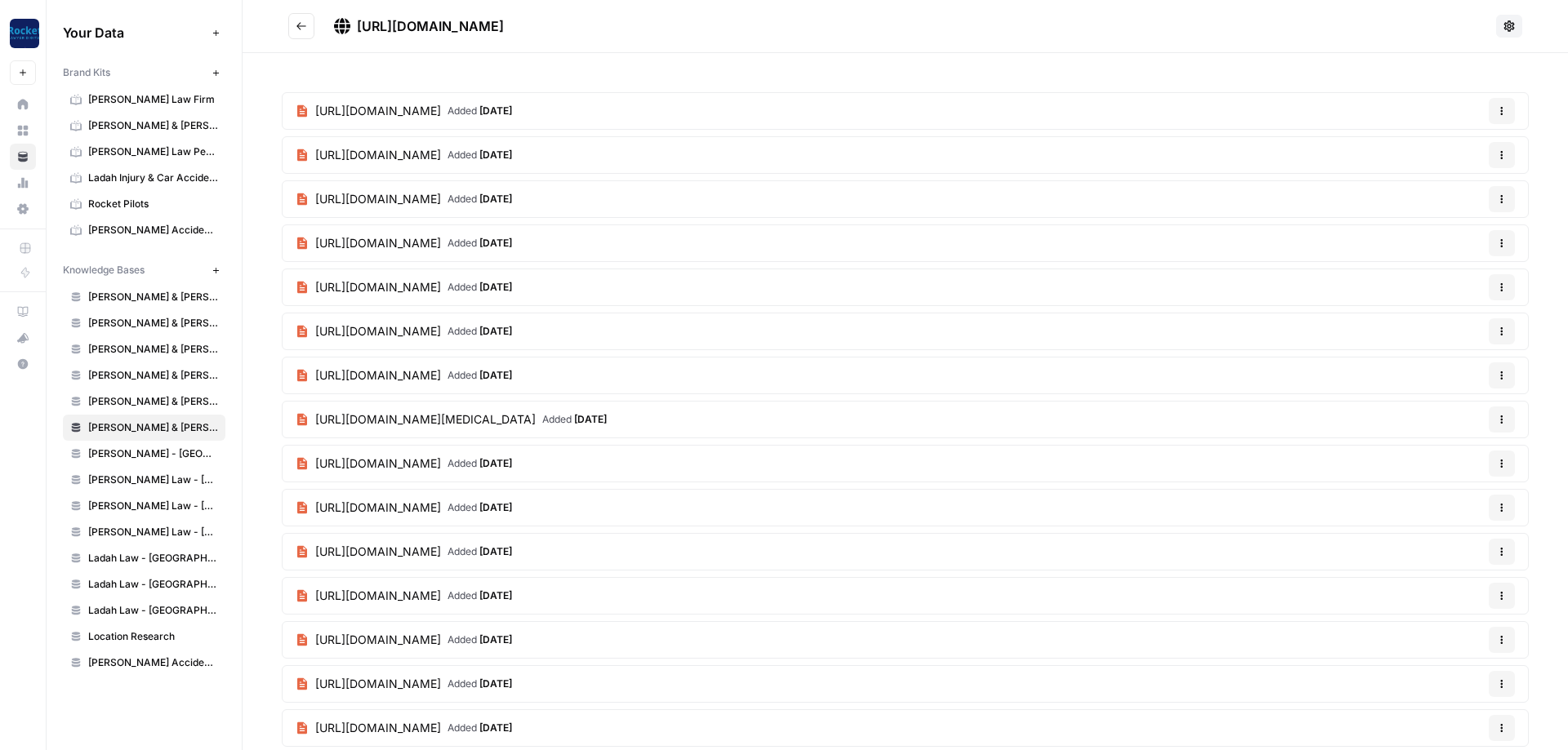
click at [311, 27] on button "Go back" at bounding box center [302, 27] width 27 height 27
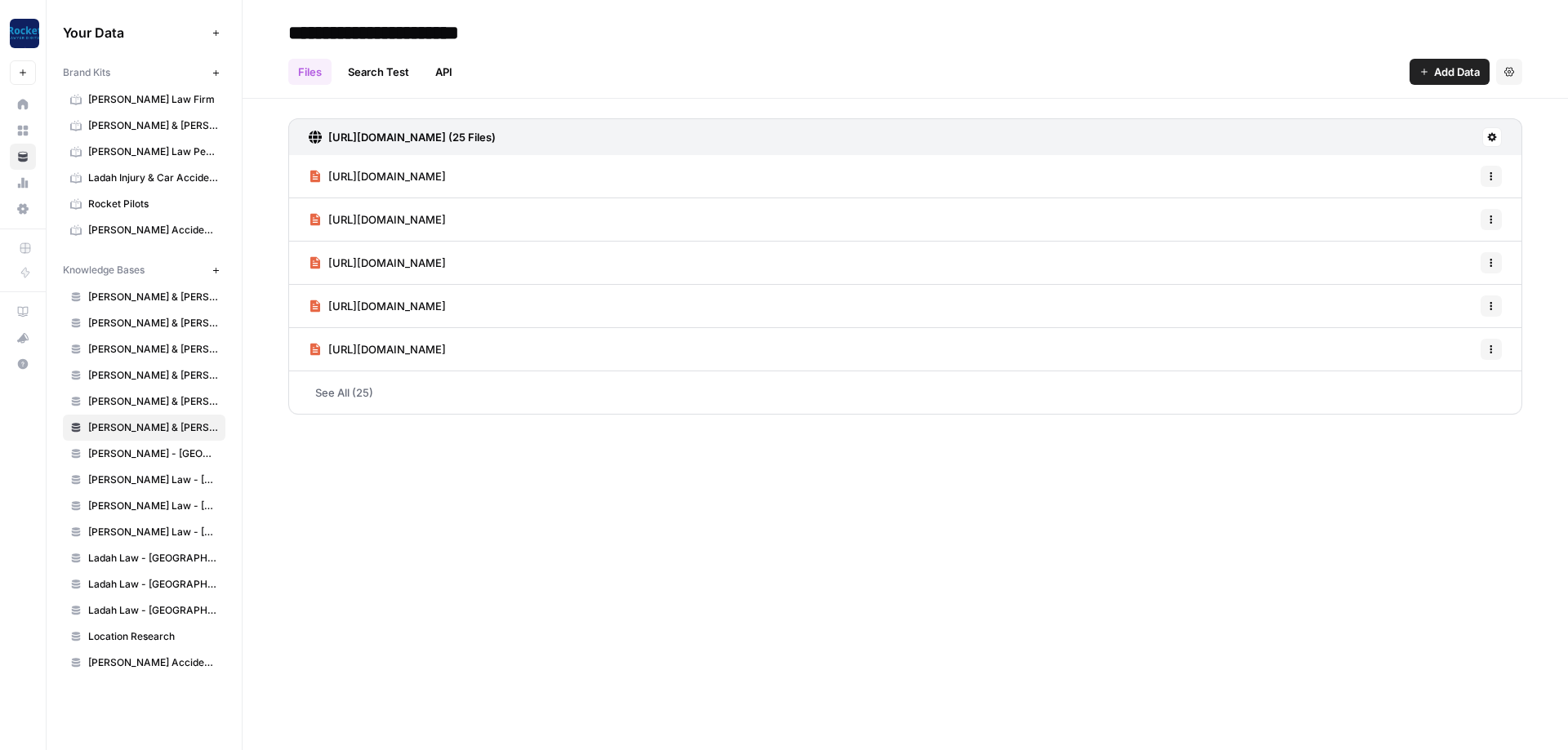
click at [1493, 137] on icon at bounding box center [1493, 138] width 10 height 10
click at [1157, 72] on div "Files Search Test API Add Data Settings" at bounding box center [905, 65] width 1234 height 39
click at [160, 452] on span "[PERSON_NAME] - [GEOGRAPHIC_DATA]" at bounding box center [153, 454] width 130 height 15
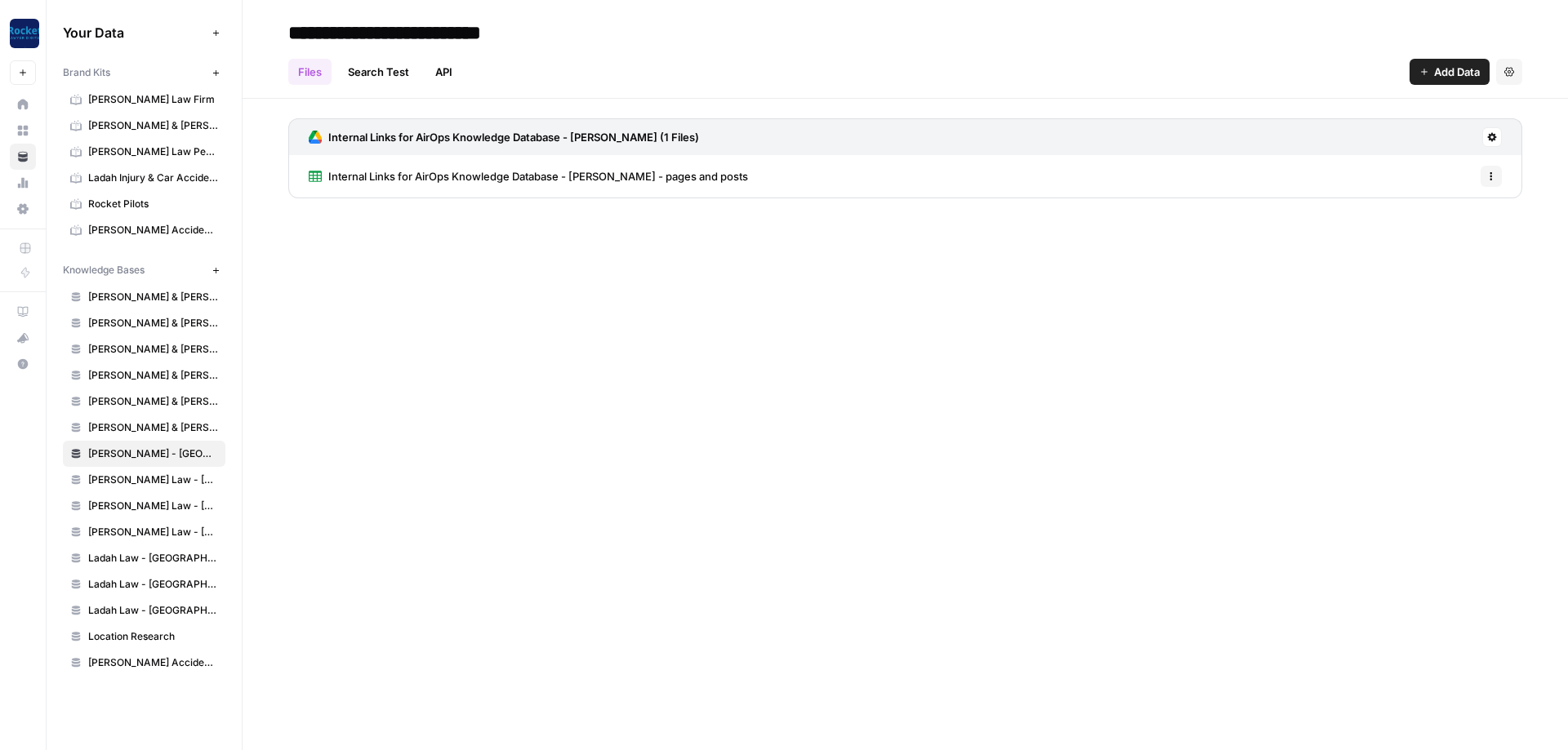
click at [1056, 258] on div "**********" at bounding box center [905, 375] width 1326 height 750
click at [1429, 69] on button "Add Data" at bounding box center [1449, 72] width 80 height 27
click at [1342, 131] on span "Web Scrape" at bounding box center [1394, 133] width 148 height 17
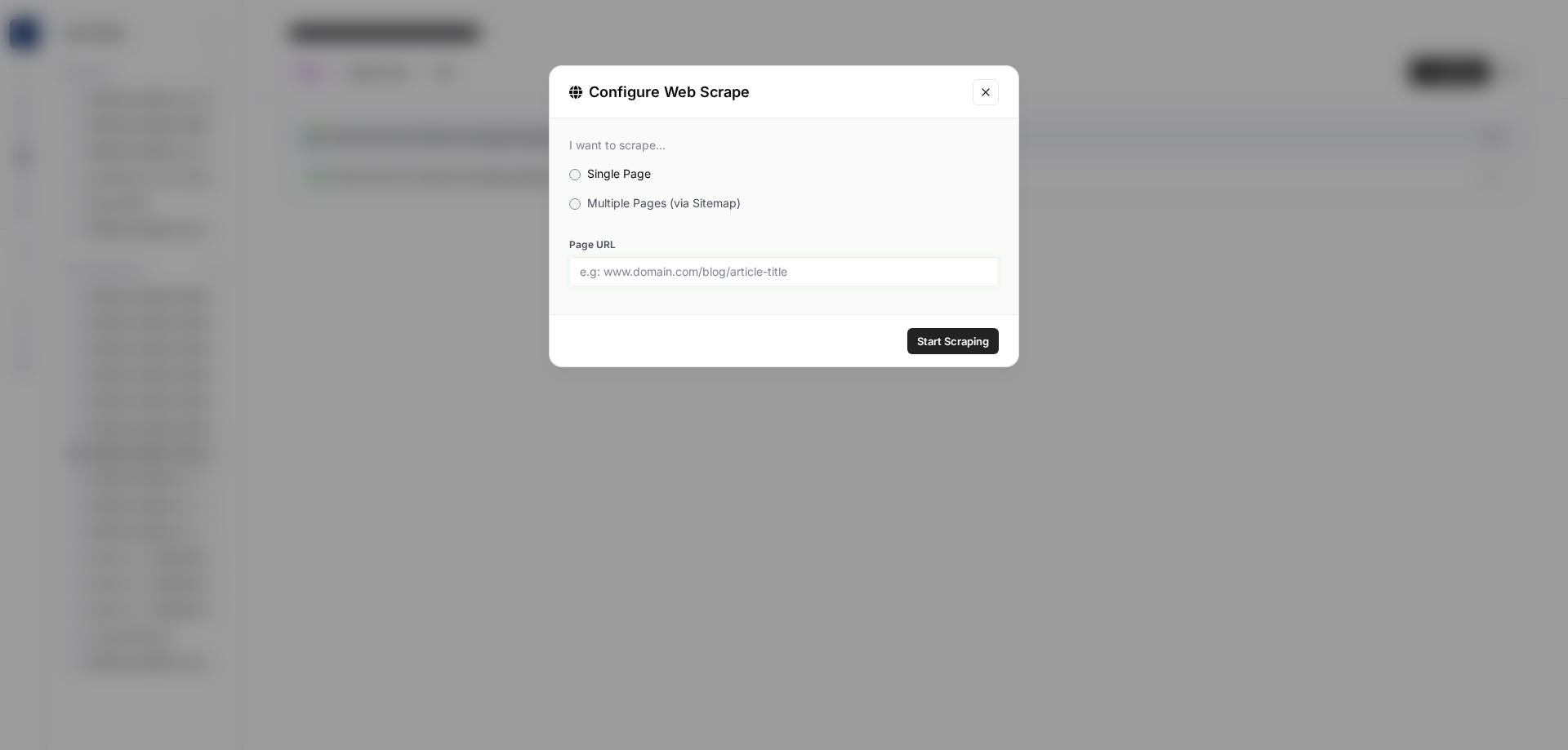
click at [630, 274] on input "Page URL" at bounding box center [784, 272] width 409 height 15
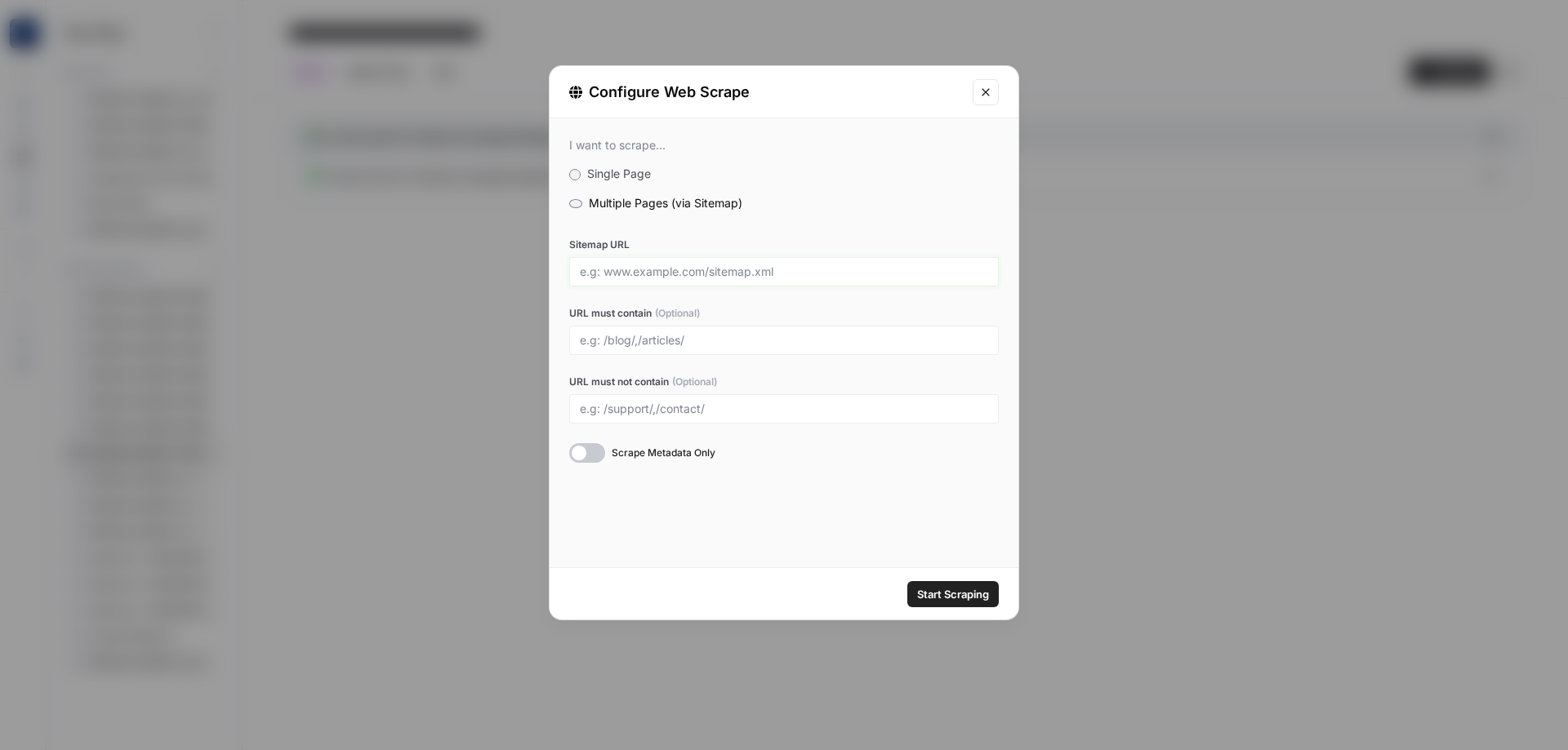
click at [621, 273] on input "Sitemap URL" at bounding box center [784, 272] width 409 height 15
paste input "[URL][DOMAIN_NAME]"
type input "[URL][DOMAIN_NAME]"
click at [954, 589] on span "Start Scraping" at bounding box center [953, 594] width 72 height 17
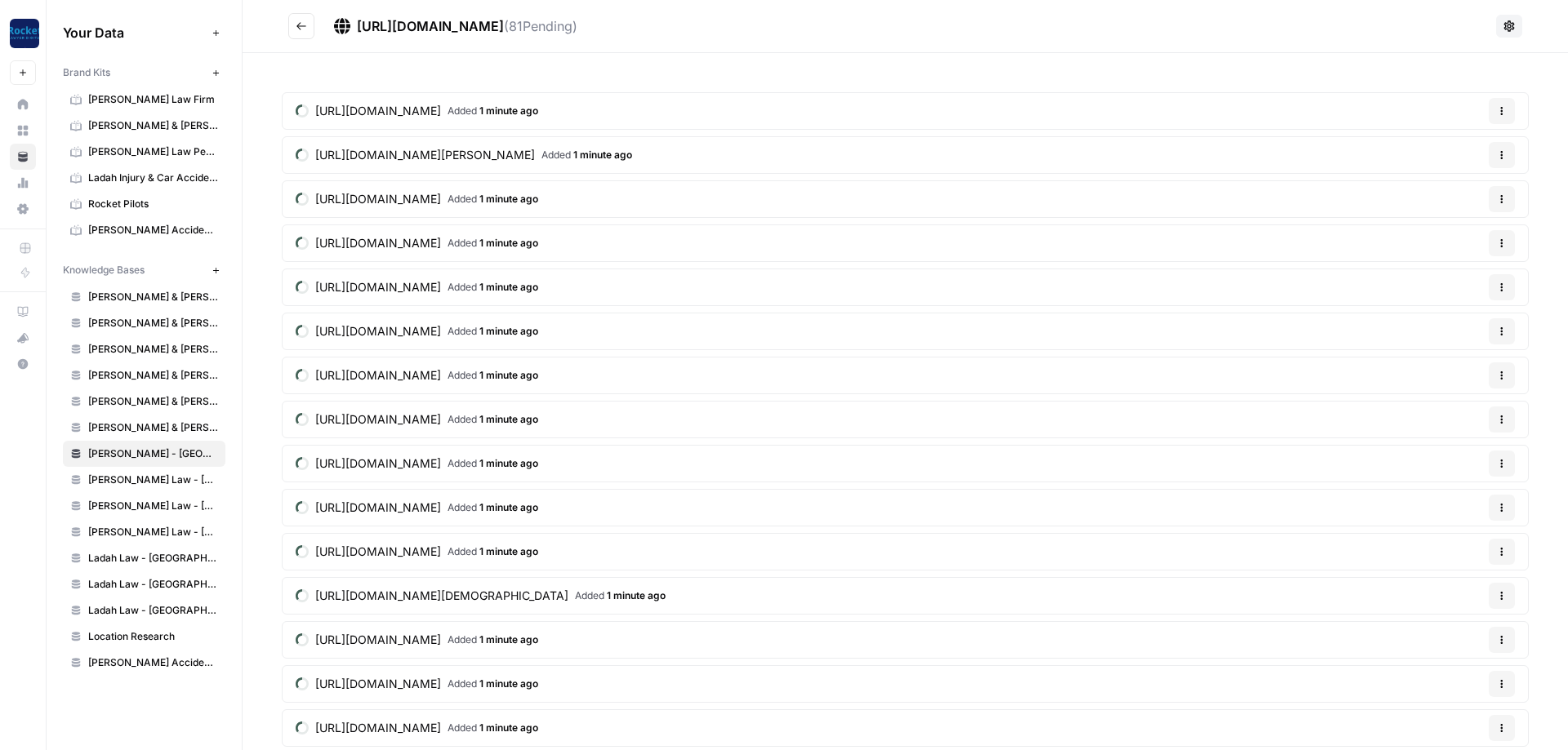
click at [218, 267] on icon "button" at bounding box center [216, 270] width 9 height 9
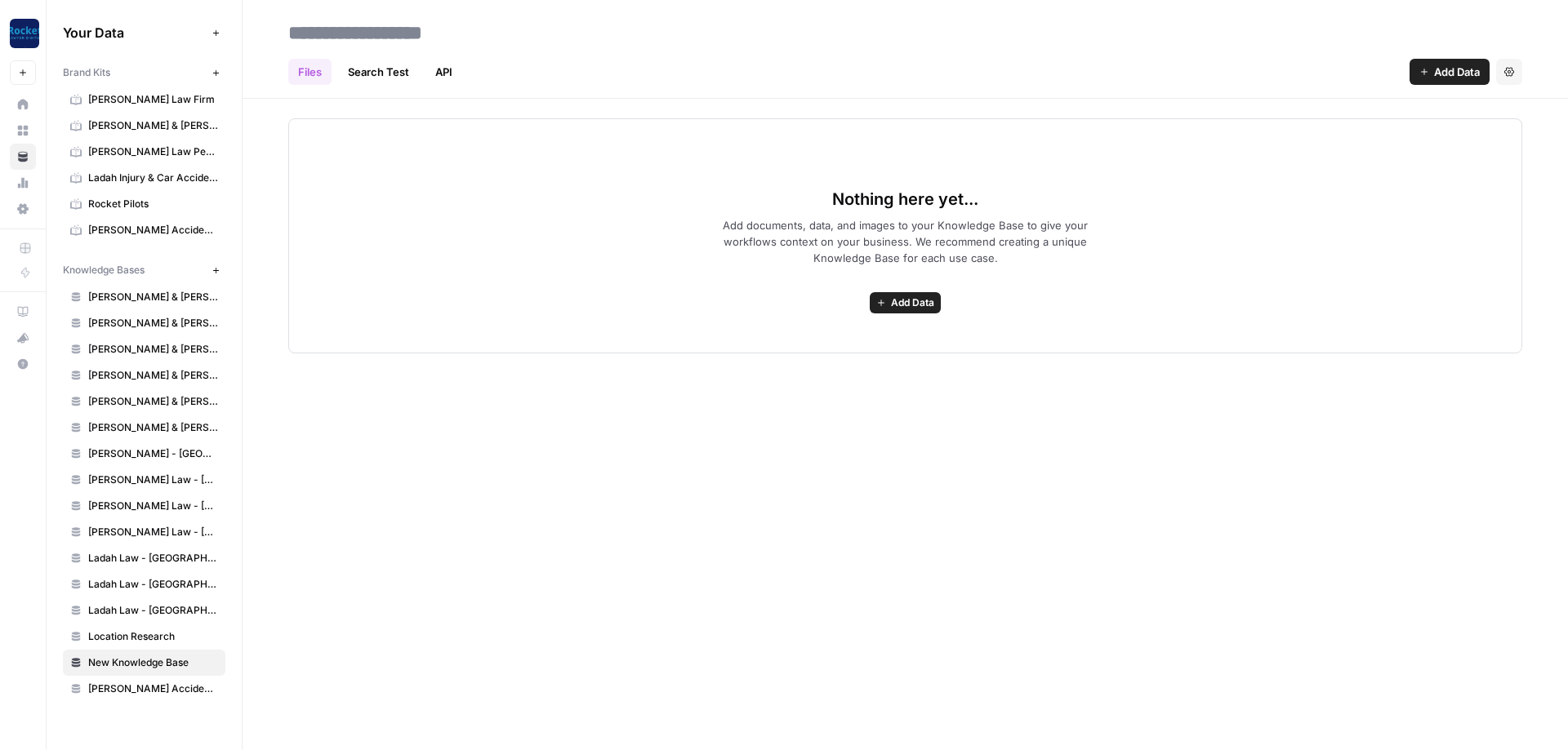
click at [135, 448] on span "[PERSON_NAME] - [GEOGRAPHIC_DATA]" at bounding box center [153, 454] width 130 height 15
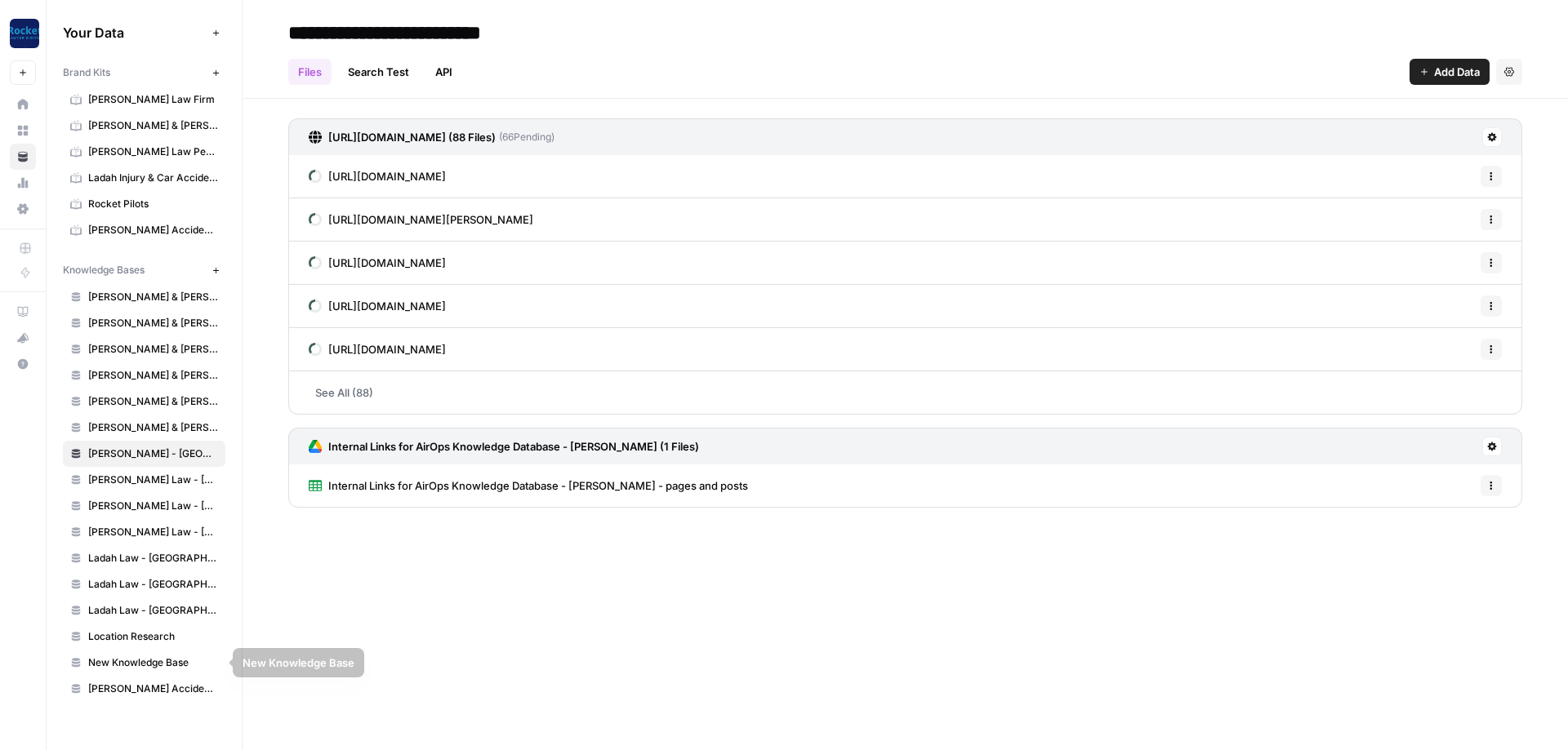
click at [138, 660] on span "New Knowledge Base" at bounding box center [153, 663] width 130 height 15
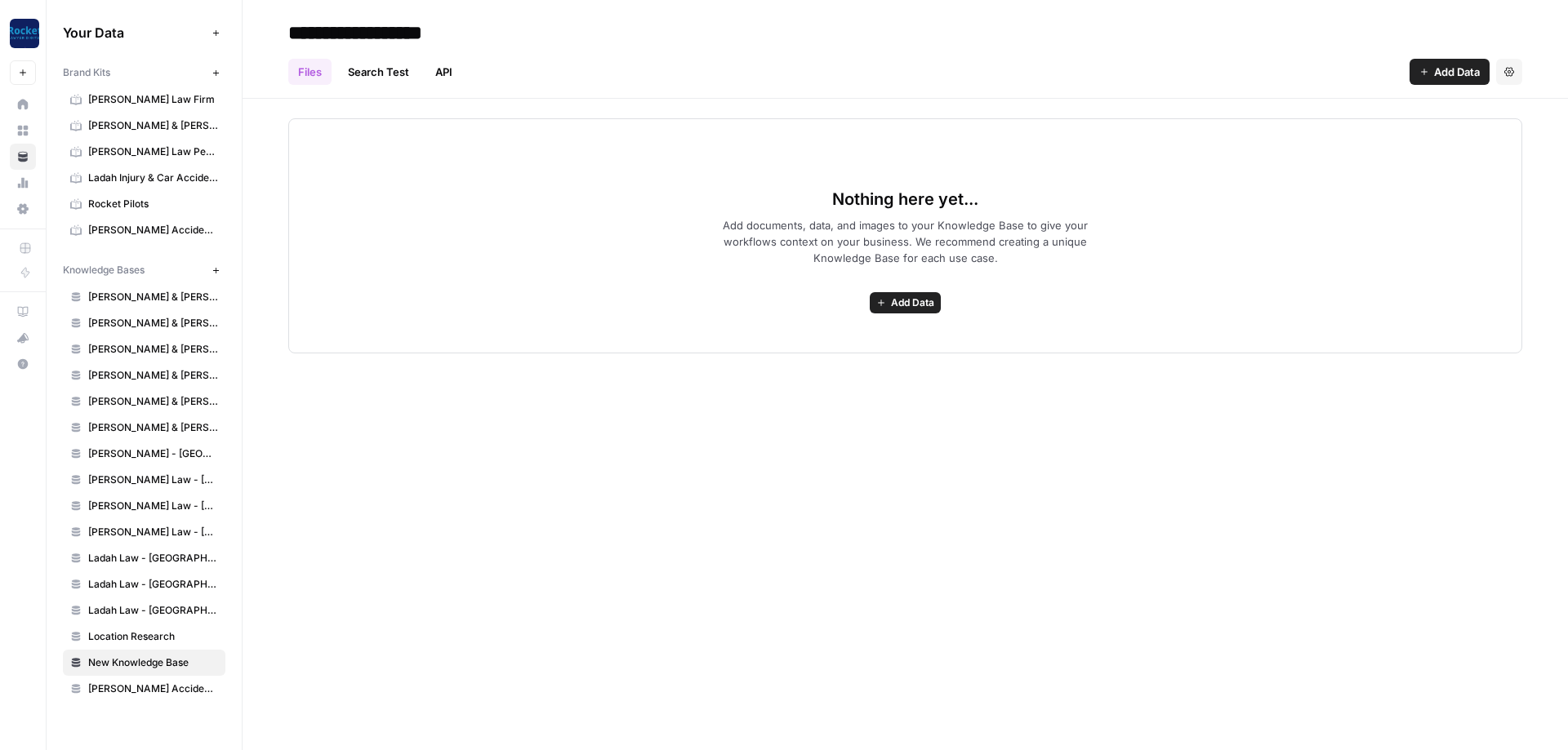
click at [451, 22] on input "**********" at bounding box center [412, 32] width 261 height 32
type input "**********"
click at [156, 460] on span "[PERSON_NAME] Accident Attorneys - [GEOGRAPHIC_DATA]" at bounding box center [153, 454] width 130 height 15
click at [906, 299] on span "Add Data" at bounding box center [913, 303] width 43 height 15
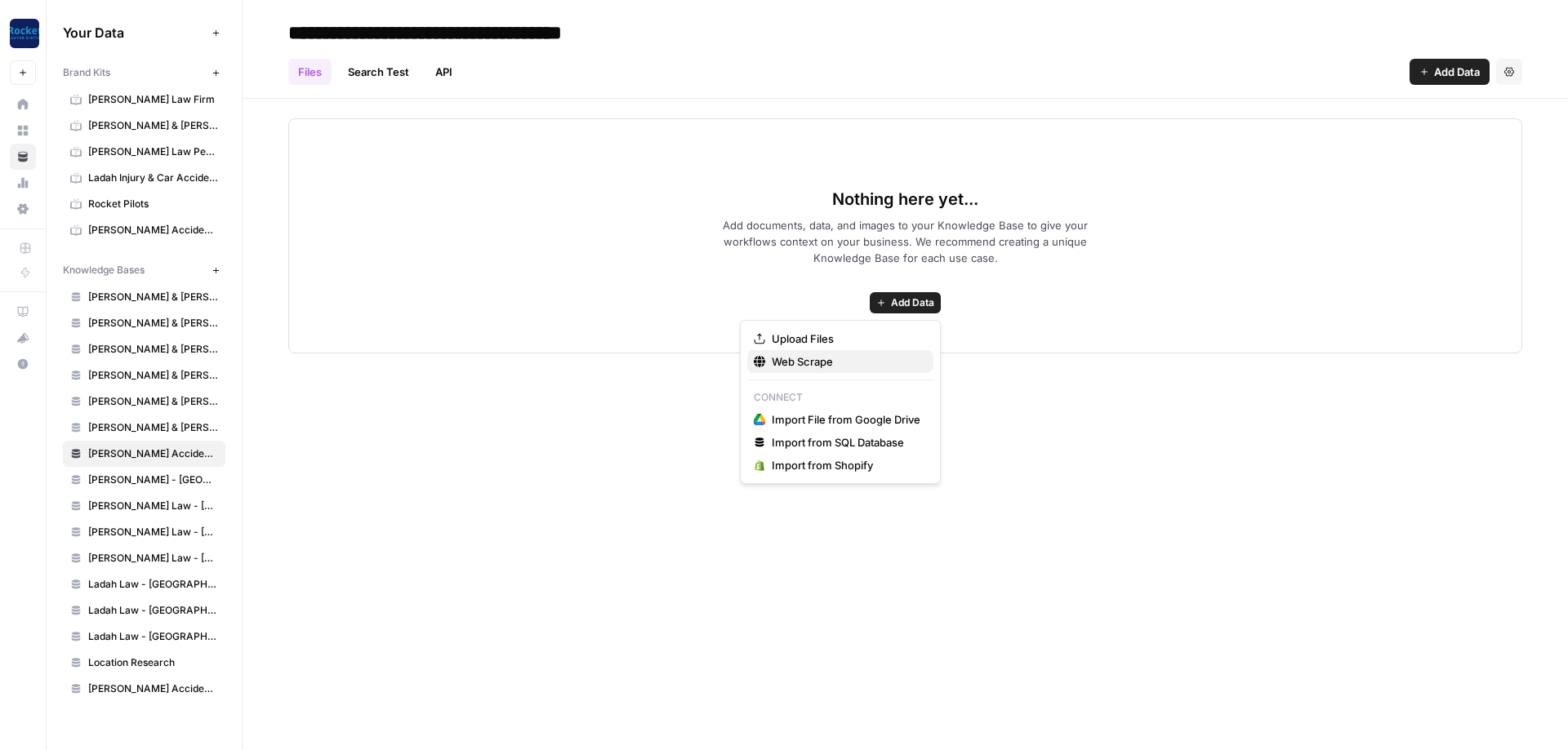
click at [777, 364] on span "Web Scrape" at bounding box center [846, 362] width 148 height 17
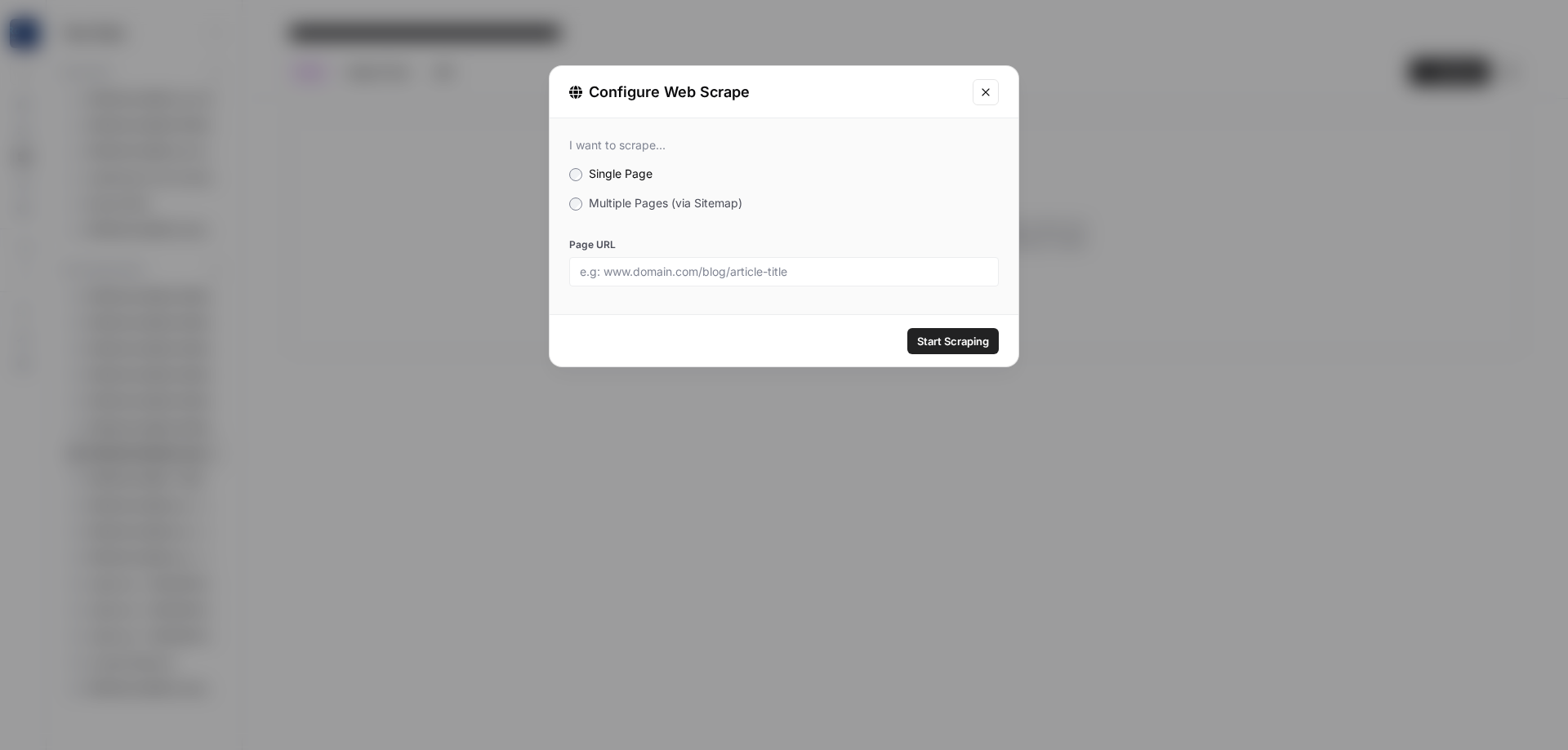
click at [654, 209] on span "Multiple Pages (via Sitemap)" at bounding box center [665, 202] width 153 height 14
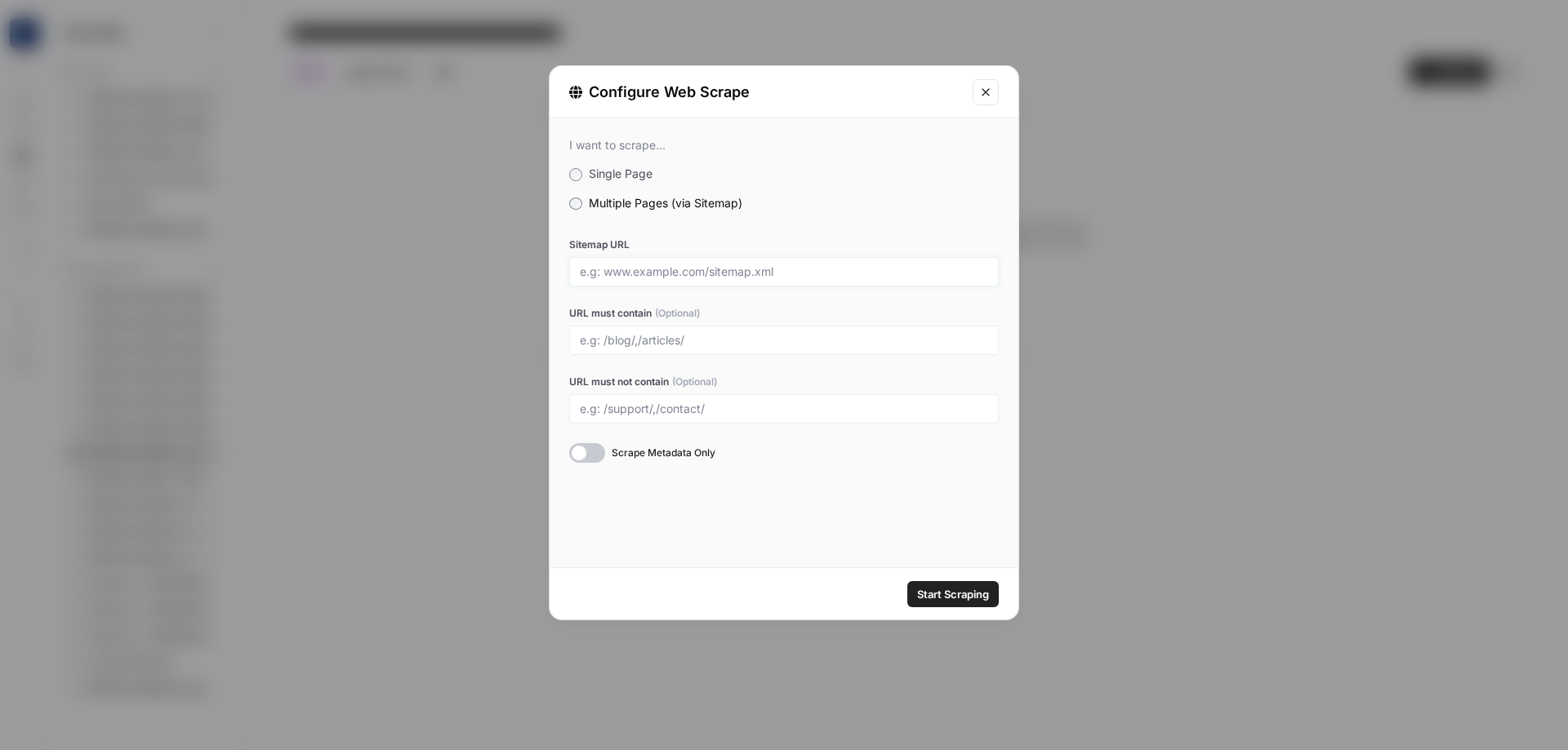
click at [630, 275] on input "Sitemap URL" at bounding box center [784, 272] width 409 height 15
paste input "[URL][DOMAIN_NAME]"
type input "[URL][DOMAIN_NAME]"
click at [631, 342] on input "URL must contain (Optional)" at bounding box center [784, 341] width 409 height 15
type input "pearland"
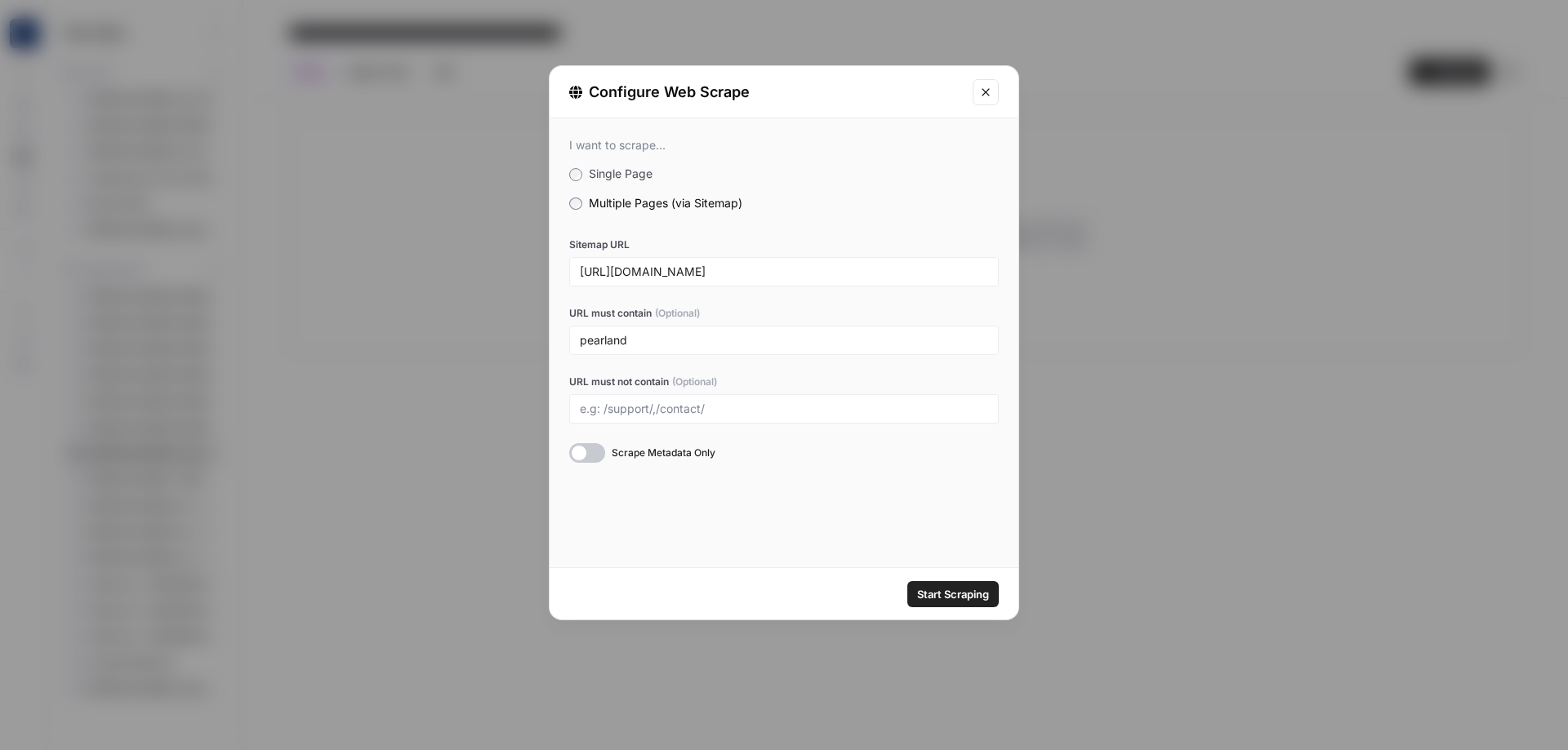
click at [941, 593] on span "Start Scraping" at bounding box center [953, 594] width 72 height 17
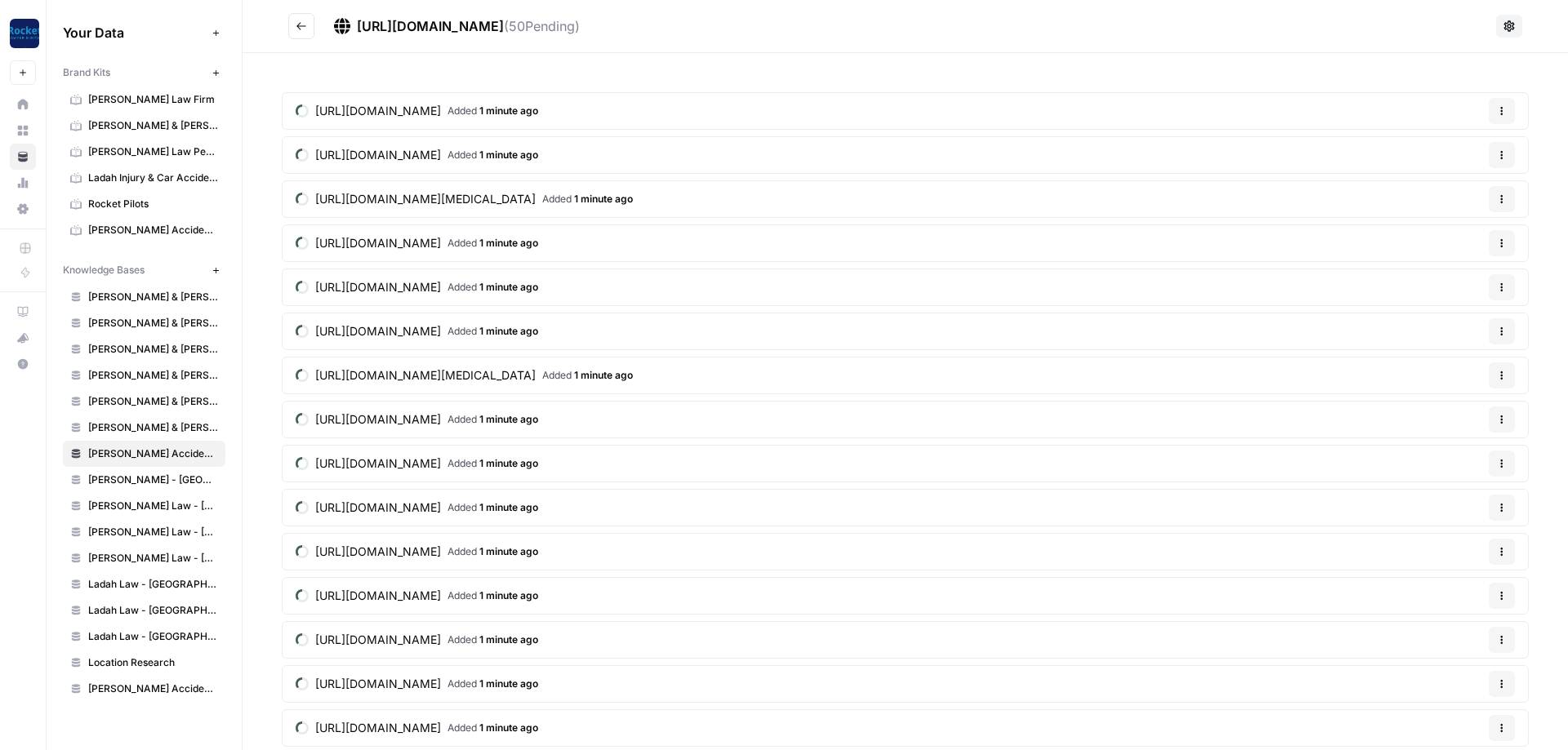
click at [303, 27] on icon "Go back" at bounding box center [302, 26] width 10 height 7
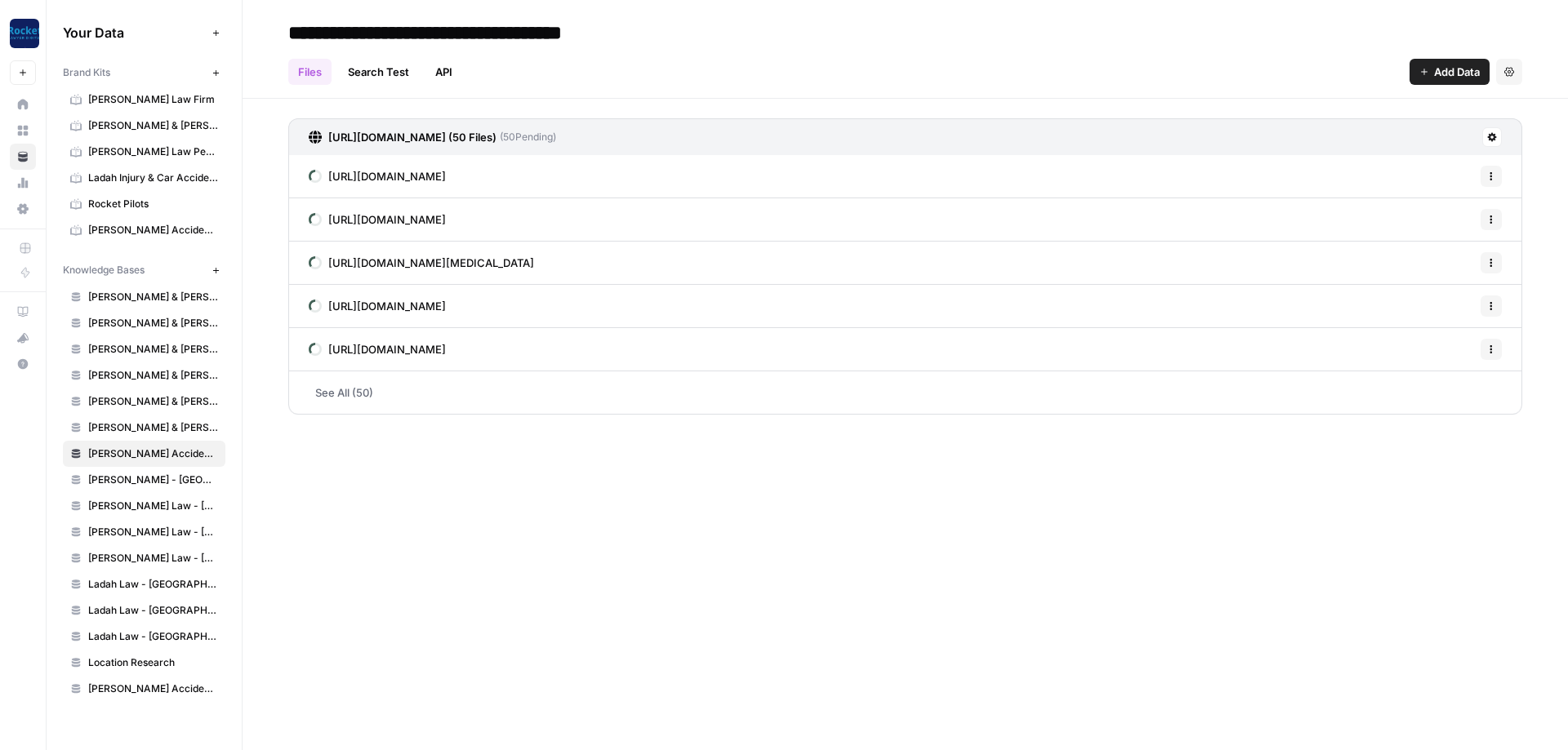
click at [1435, 75] on span "Add Data" at bounding box center [1457, 72] width 46 height 17
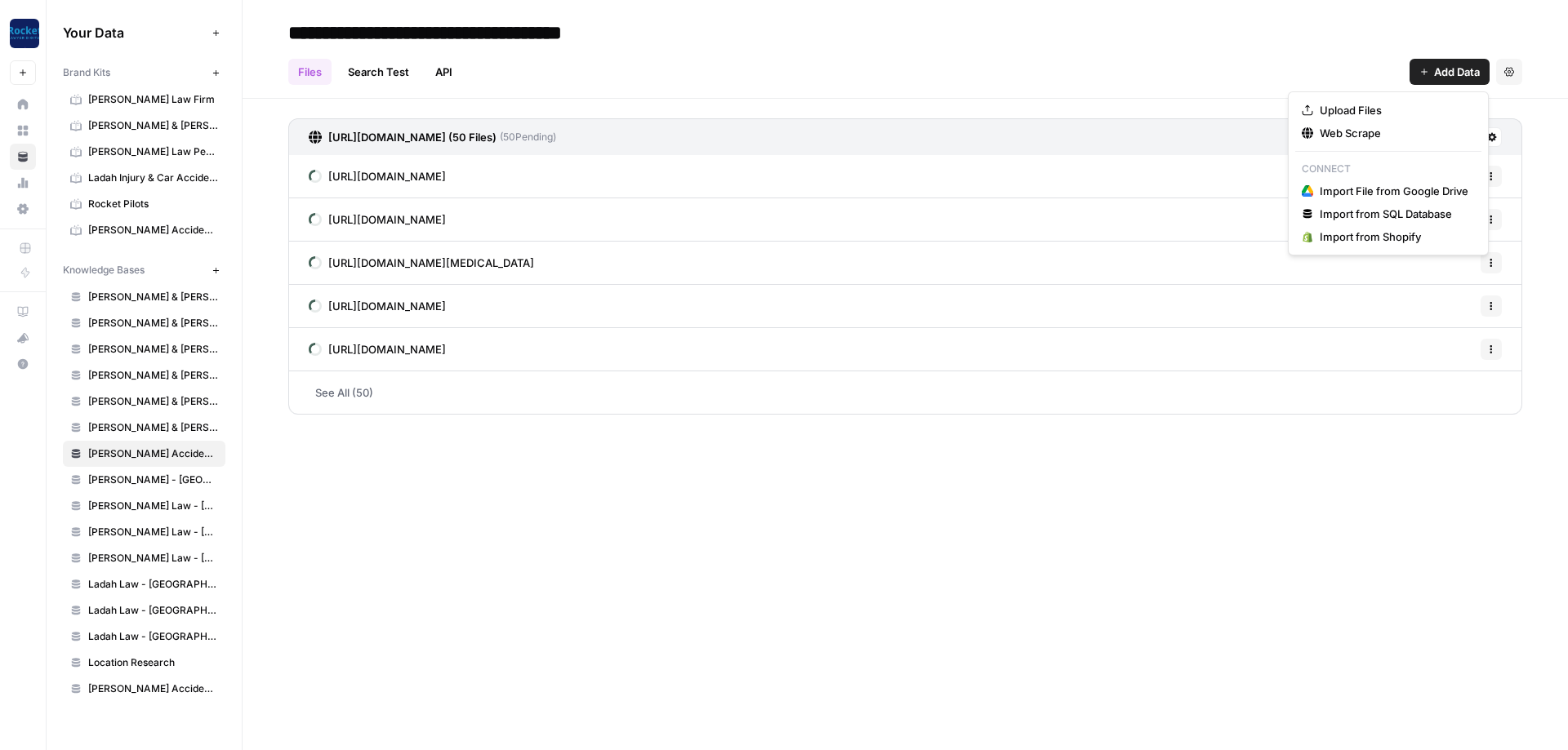
click at [144, 481] on span "[PERSON_NAME] - [GEOGRAPHIC_DATA]" at bounding box center [153, 480] width 130 height 15
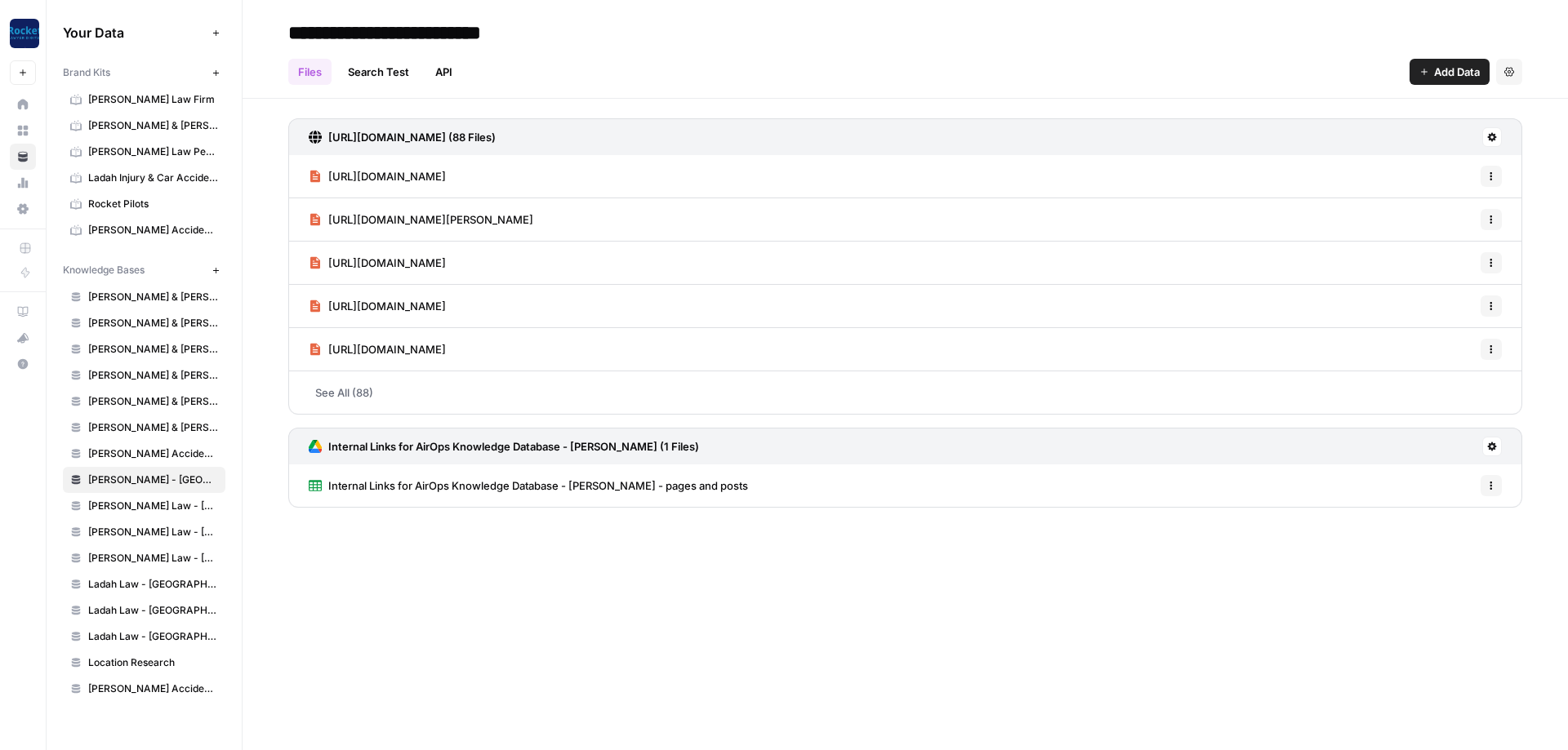
click at [170, 417] on link "[PERSON_NAME] & [PERSON_NAME] - [GEOGRAPHIC_DATA][PERSON_NAME]" at bounding box center [144, 428] width 163 height 27
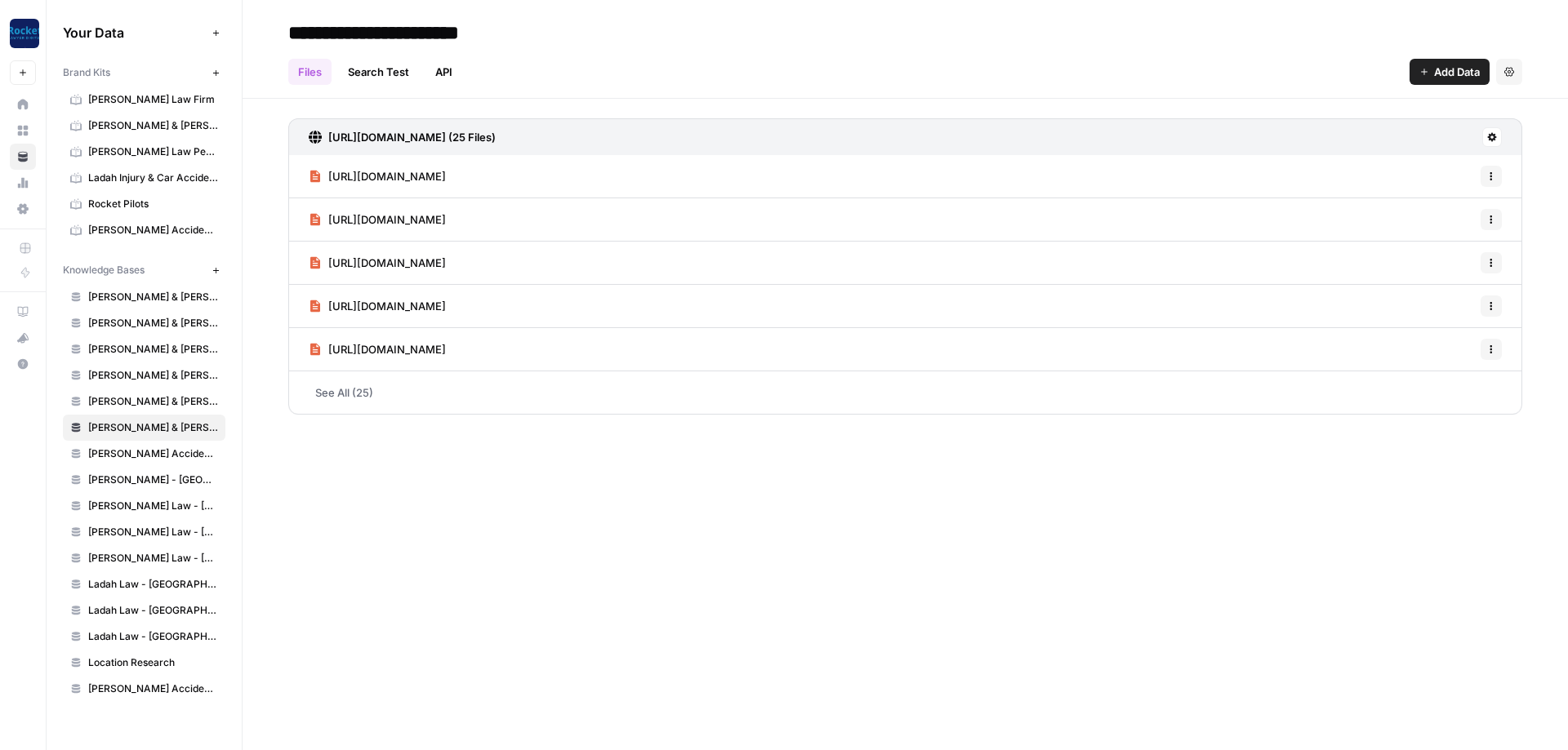
click at [454, 402] on link "See All (25)" at bounding box center [905, 392] width 1234 height 42
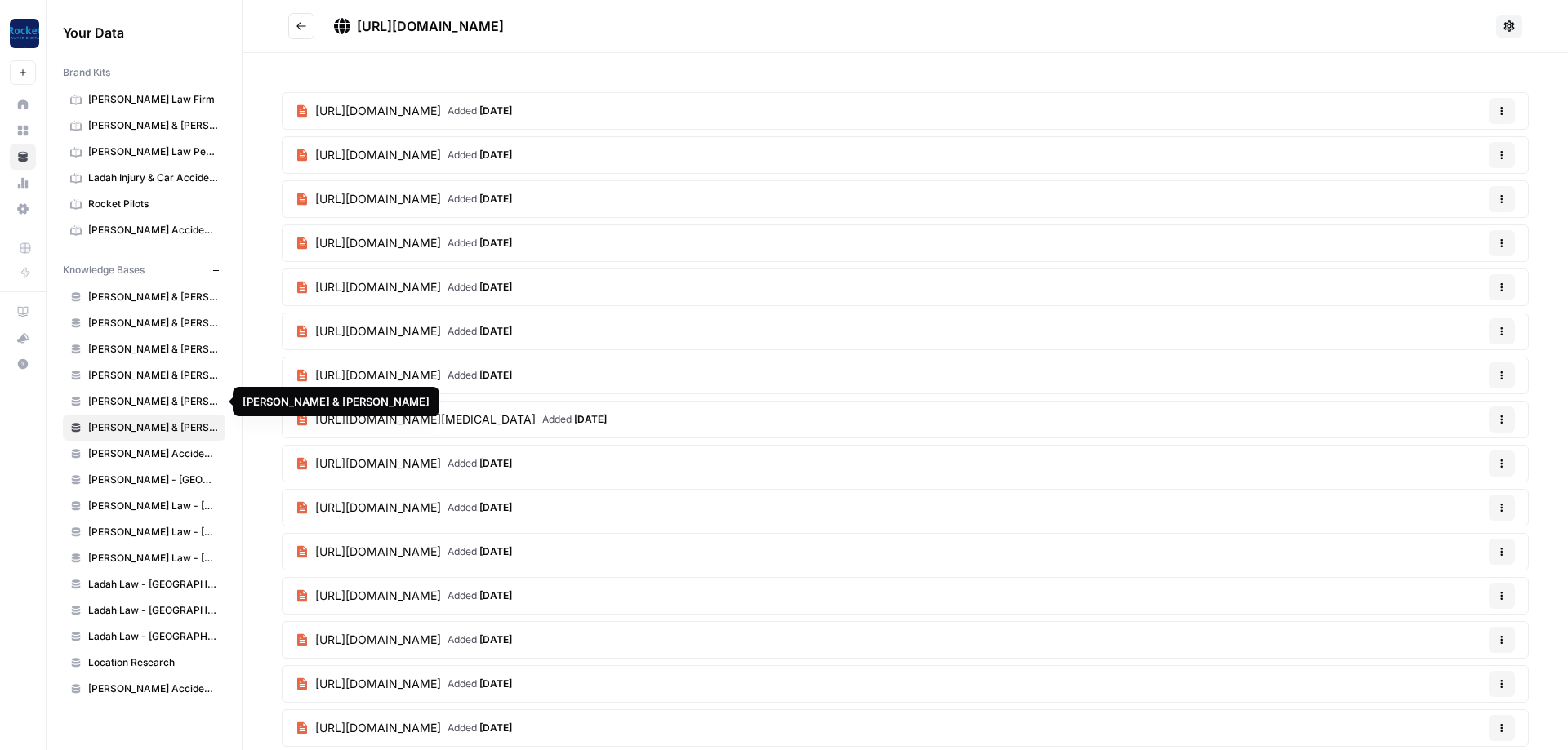
click at [158, 400] on span "[PERSON_NAME] & [PERSON_NAME]" at bounding box center [153, 402] width 130 height 15
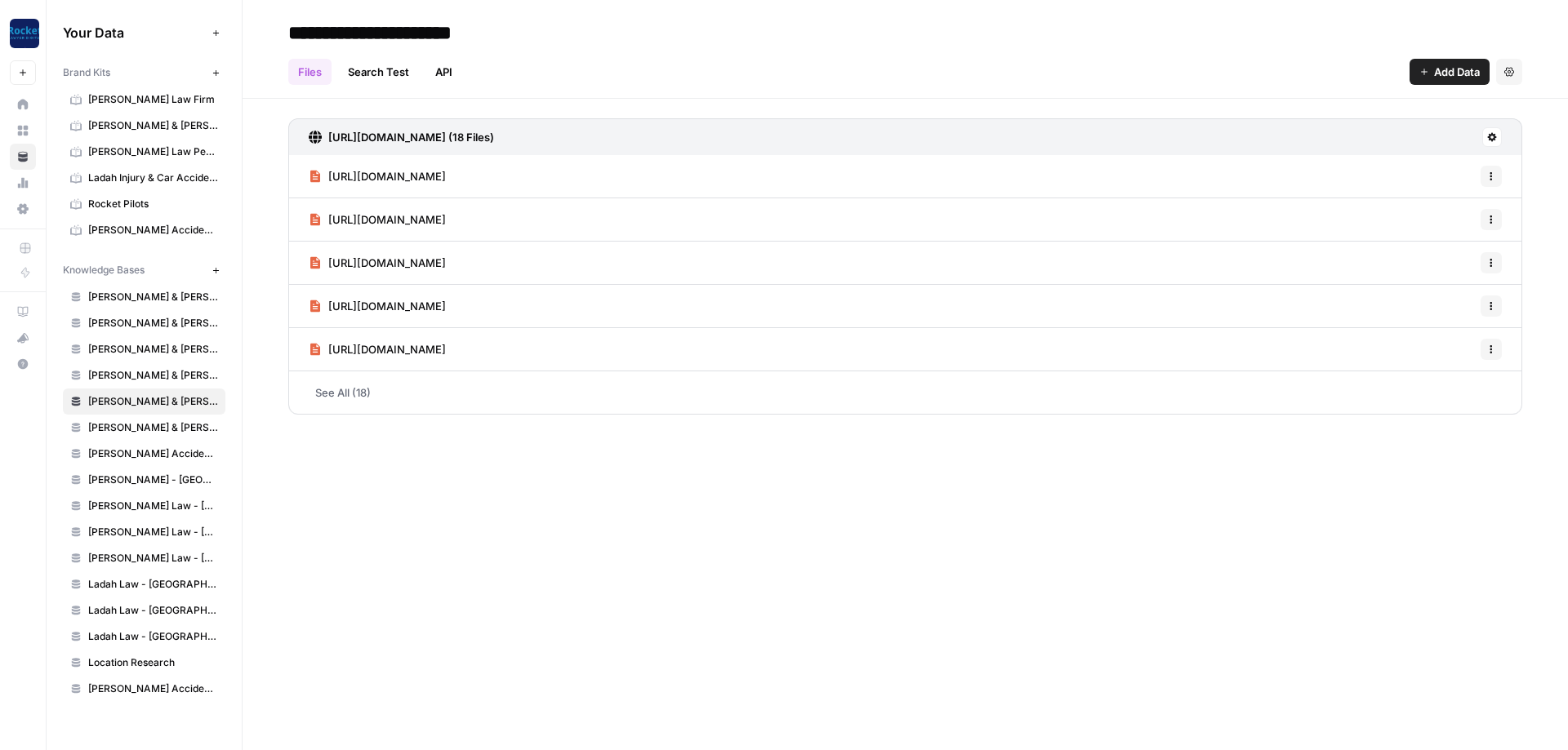
click at [442, 396] on link "See All (18)" at bounding box center [905, 392] width 1234 height 42
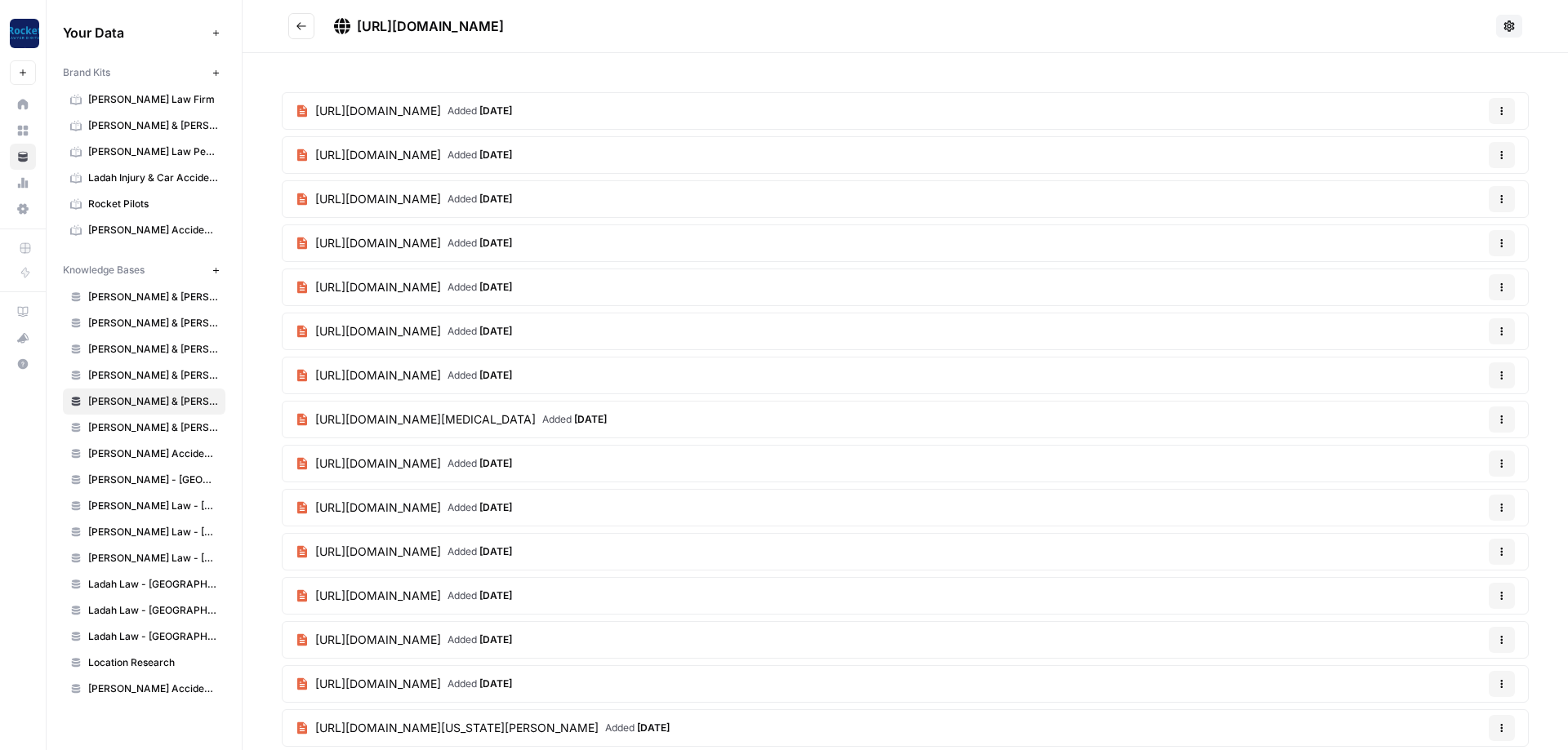
click at [1502, 105] on button "Options" at bounding box center [1502, 111] width 27 height 27
click at [129, 455] on span "[PERSON_NAME] Accident Attorneys - [GEOGRAPHIC_DATA]" at bounding box center [153, 454] width 130 height 15
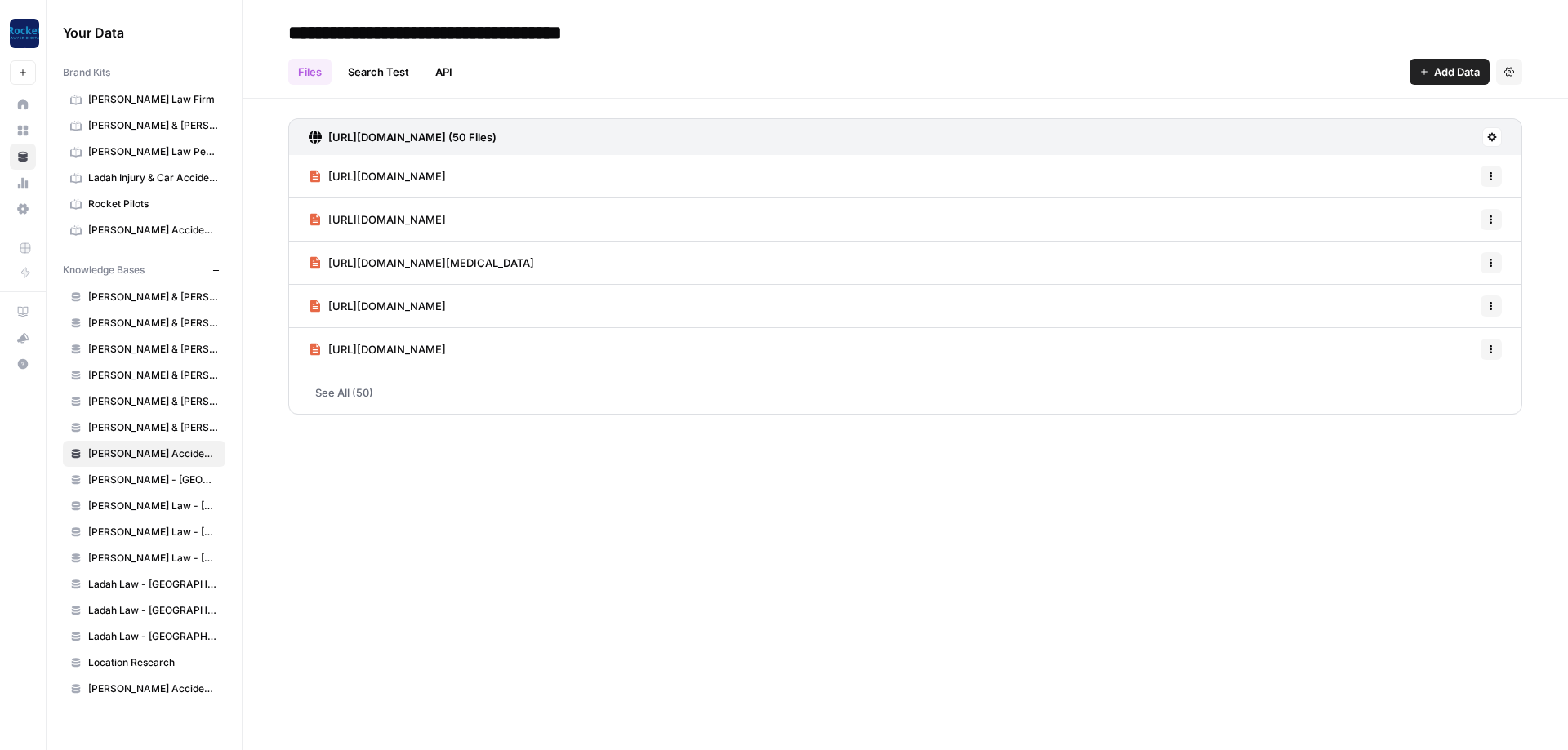
click at [1442, 67] on span "Add Data" at bounding box center [1457, 72] width 46 height 17
drag, startPoint x: 1304, startPoint y: 498, endPoint x: 1473, endPoint y: 435, distance: 180.4
click at [1312, 497] on div "**********" at bounding box center [905, 375] width 1326 height 750
click at [1440, 80] on button "Add Data" at bounding box center [1449, 72] width 80 height 27
click at [1353, 132] on span "Web Scrape" at bounding box center [1394, 133] width 148 height 17
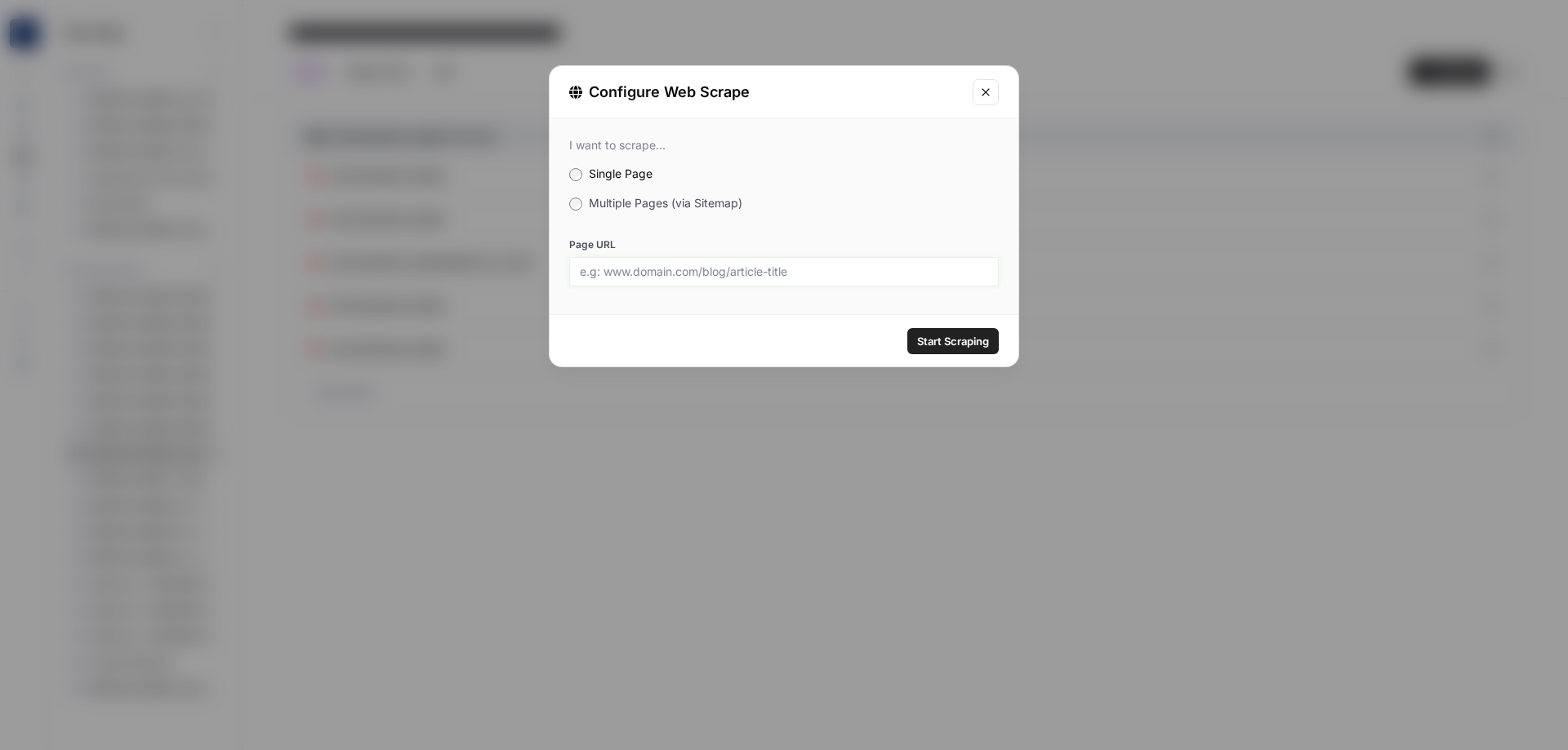
click at [685, 269] on input "Page URL" at bounding box center [784, 272] width 409 height 15
click at [632, 210] on label "Multiple Pages (via Sitemap)" at bounding box center [784, 203] width 430 height 17
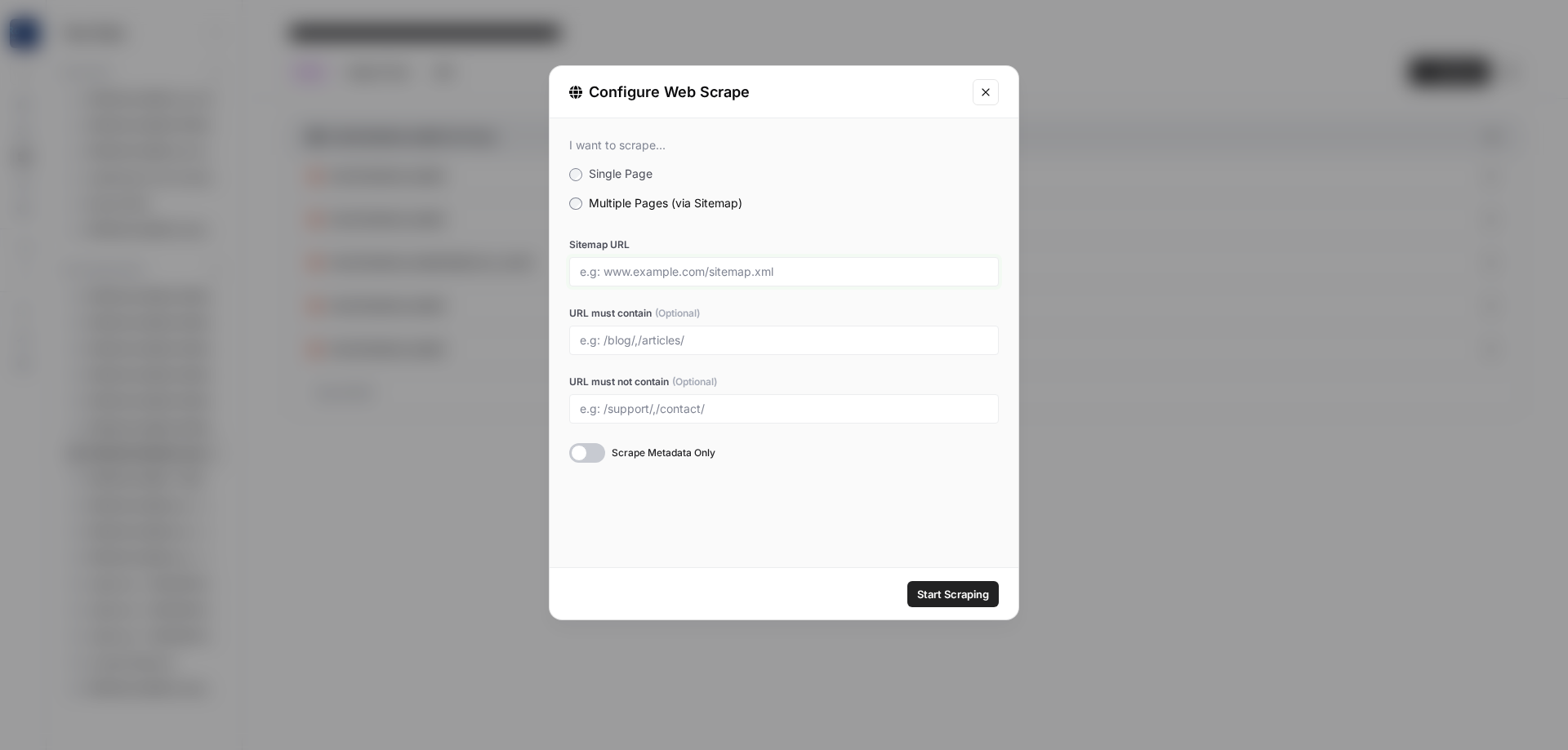
click at [648, 267] on input "Sitemap URL" at bounding box center [784, 272] width 409 height 15
paste input "[URL][DOMAIN_NAME]"
type input "[URL][DOMAIN_NAME]"
click at [741, 348] on div at bounding box center [784, 340] width 430 height 29
click at [757, 405] on input "URL must not contain (Optional)" at bounding box center [784, 409] width 409 height 15
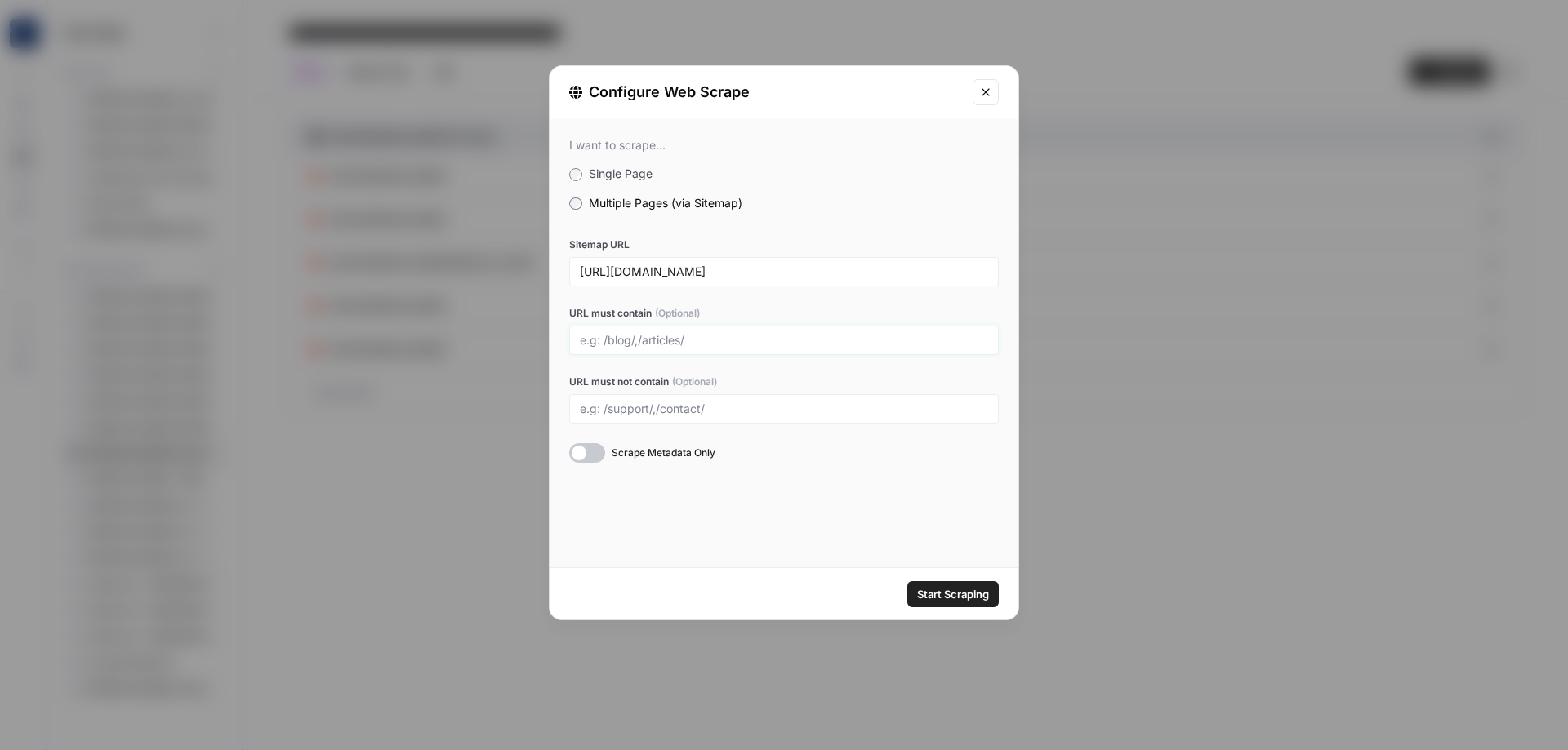
click at [781, 336] on input "URL must contain (Optional)" at bounding box center [784, 341] width 409 height 15
click at [704, 402] on input "URL must not contain (Optional)" at bounding box center [784, 409] width 409 height 15
type input "/pearland, /victoria,/league-city,/[GEOGRAPHIC_DATA]"
click at [959, 596] on span "Start Scraping" at bounding box center [953, 594] width 72 height 17
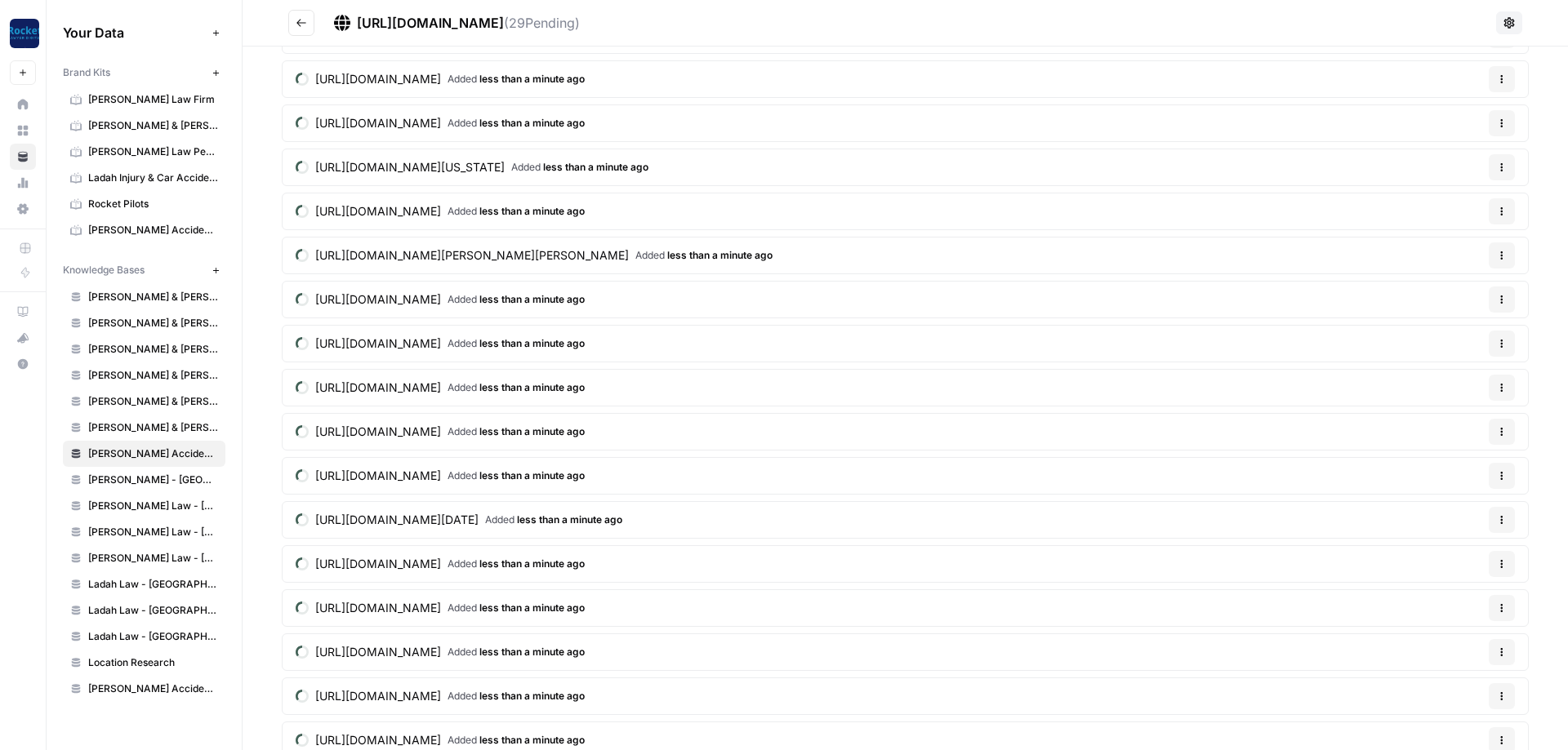
scroll to position [660, 0]
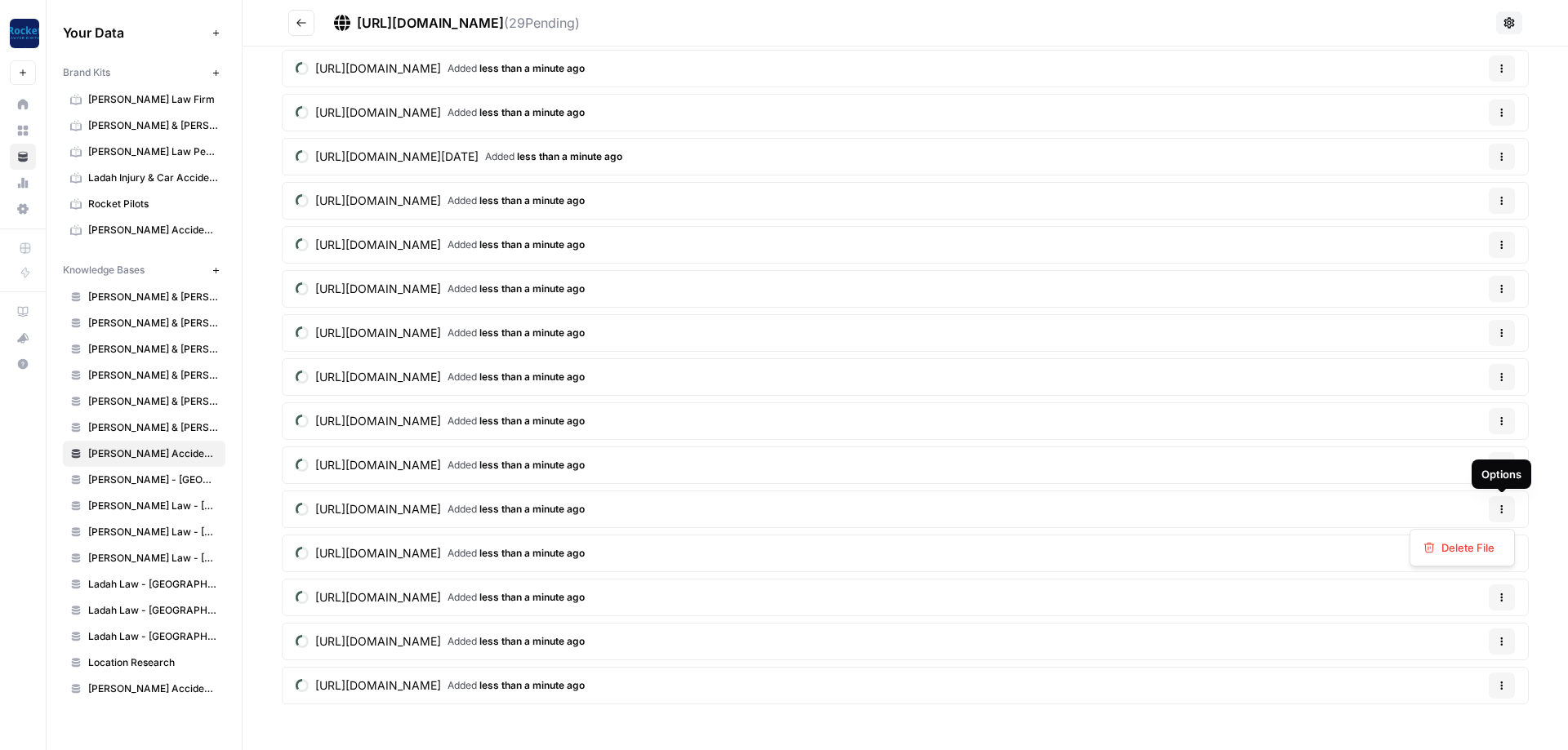
click at [1502, 510] on icon "button" at bounding box center [1502, 510] width 2 height 2
click at [1470, 550] on span "Delete File" at bounding box center [1468, 548] width 53 height 17
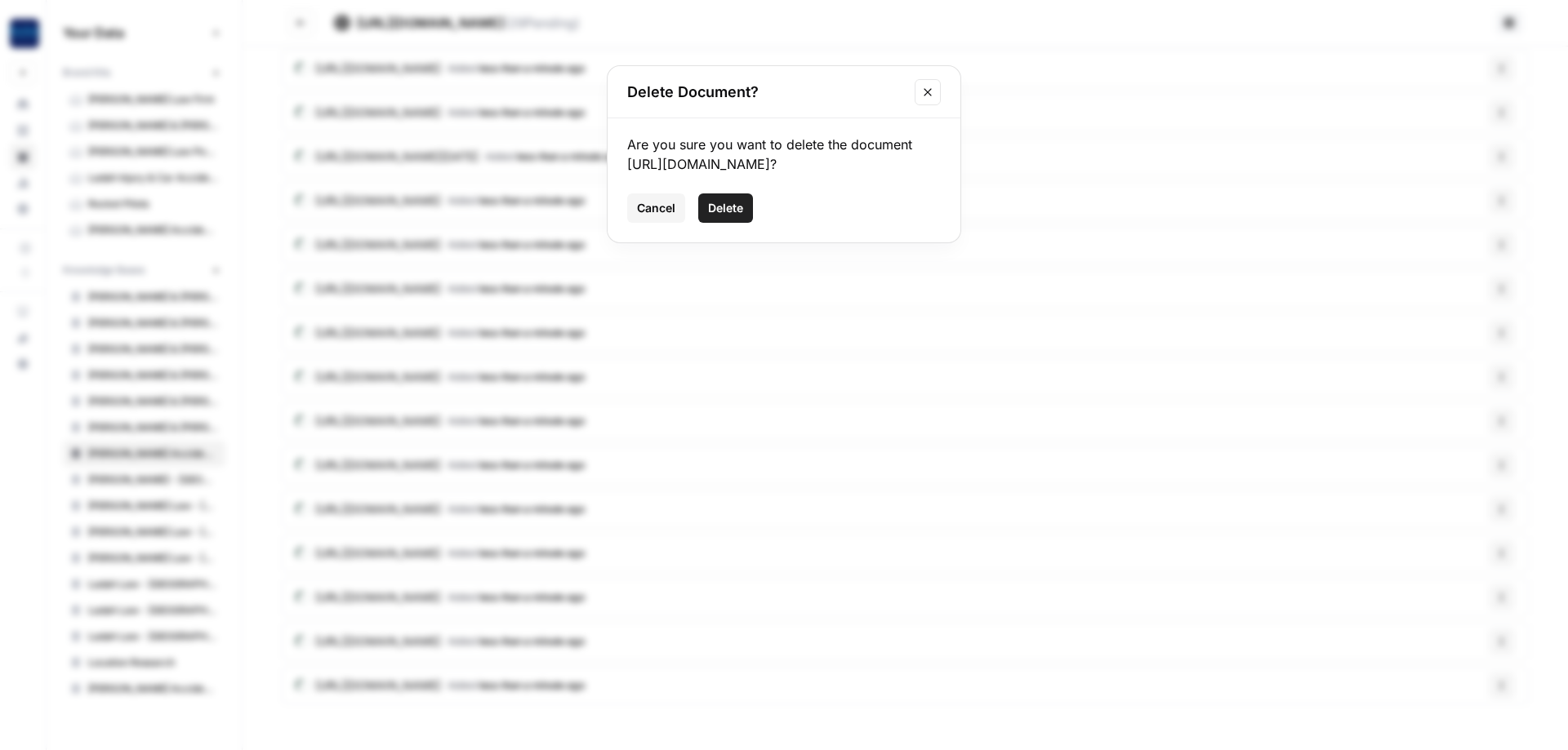
click at [733, 223] on button "Delete" at bounding box center [726, 207] width 55 height 29
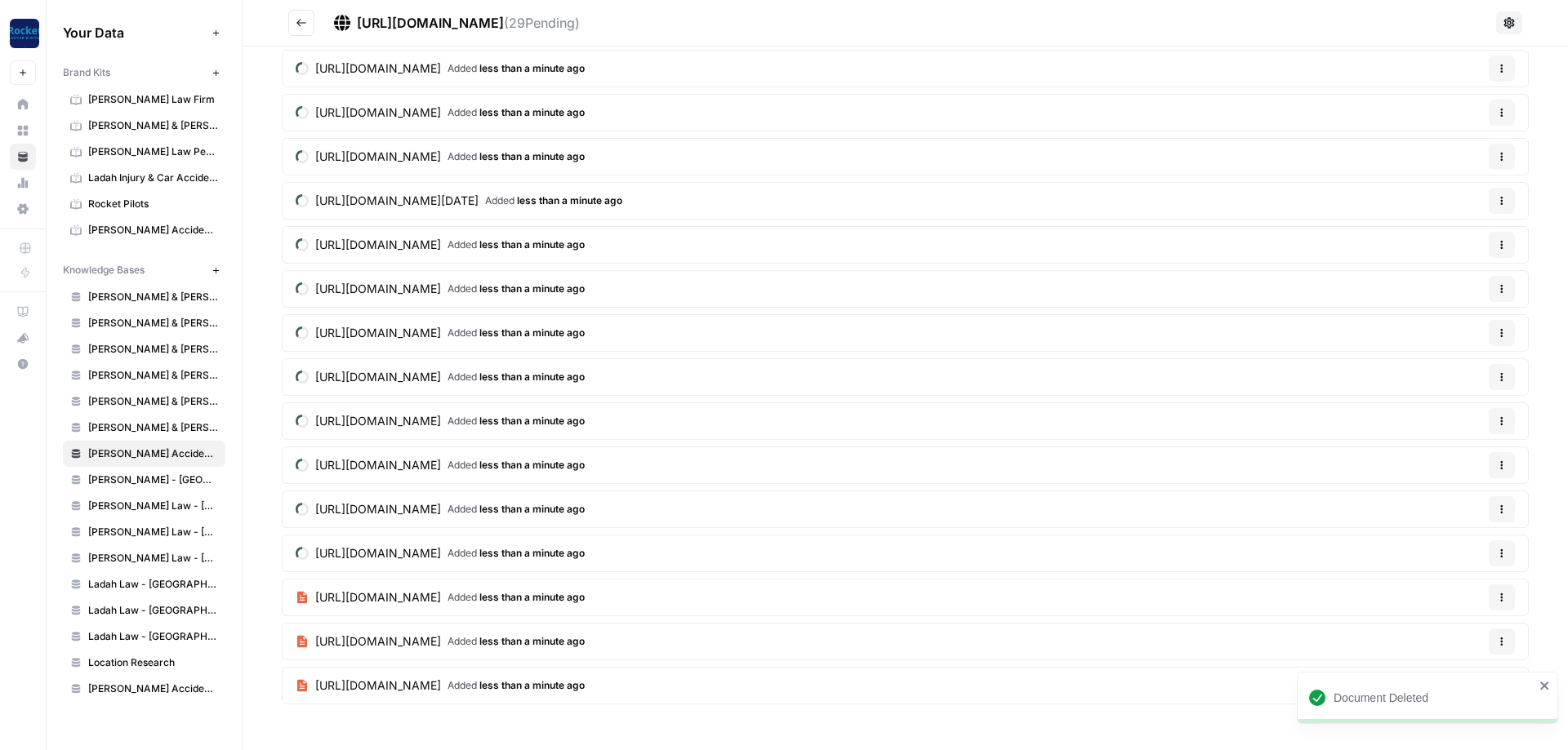
scroll to position [616, 0]
click at [1501, 376] on icon "button" at bounding box center [1502, 377] width 10 height 10
click at [1463, 423] on span "Delete File" at bounding box center [1468, 416] width 53 height 17
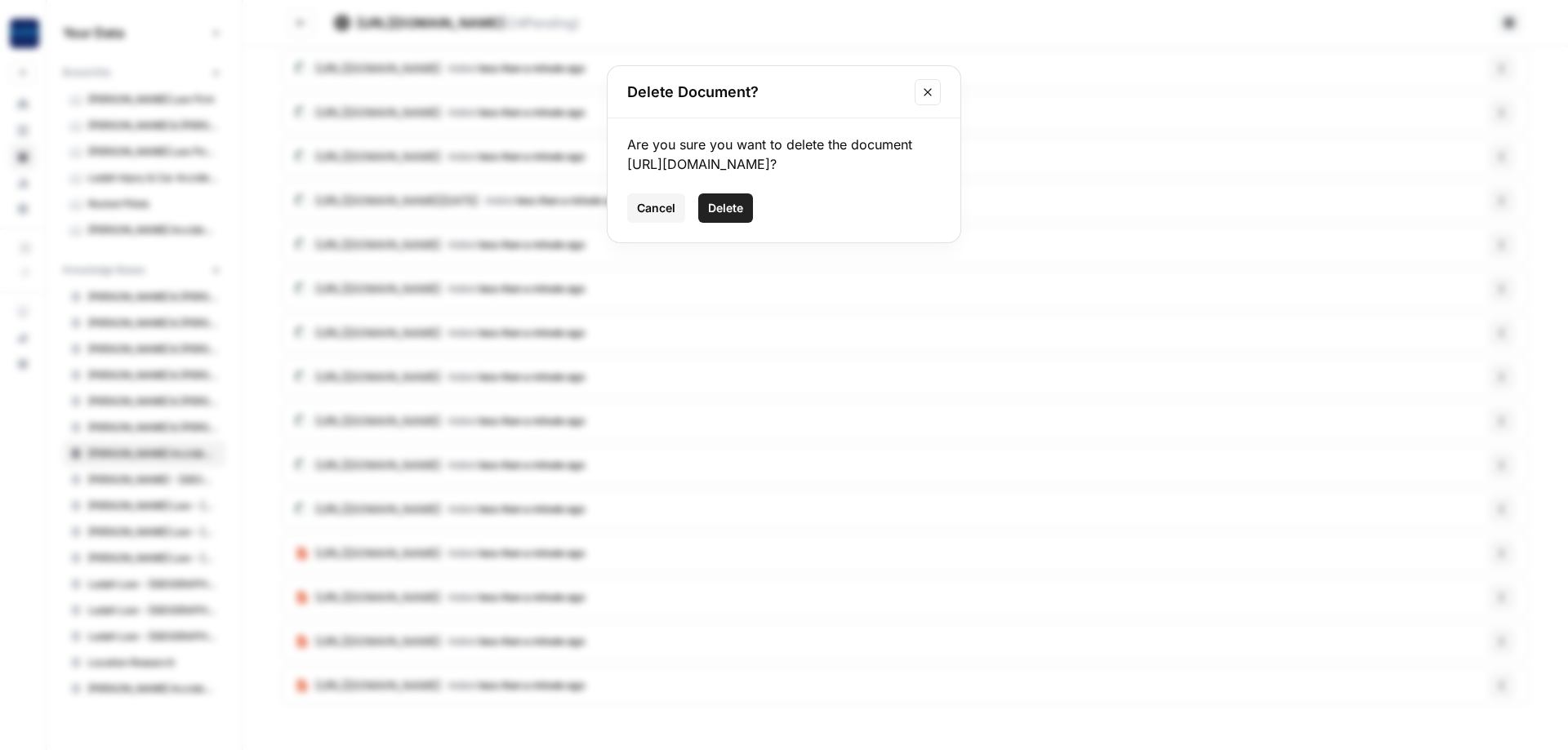
click at [727, 216] on span "Delete" at bounding box center [726, 208] width 35 height 17
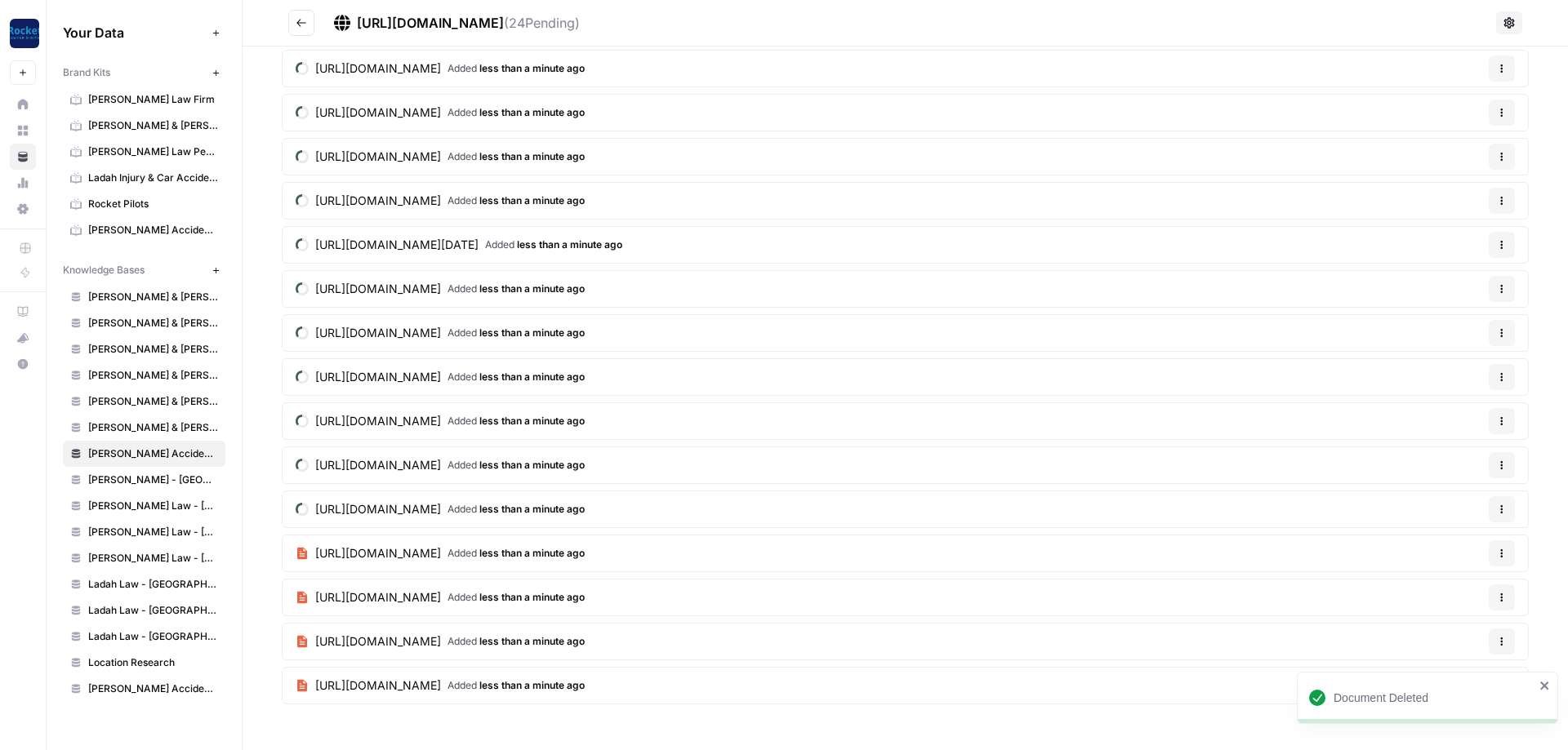
scroll to position [572, 0]
click at [1501, 467] on icon "button" at bounding box center [1502, 466] width 10 height 10
click at [1437, 504] on div "Delete File" at bounding box center [1463, 504] width 78 height 17
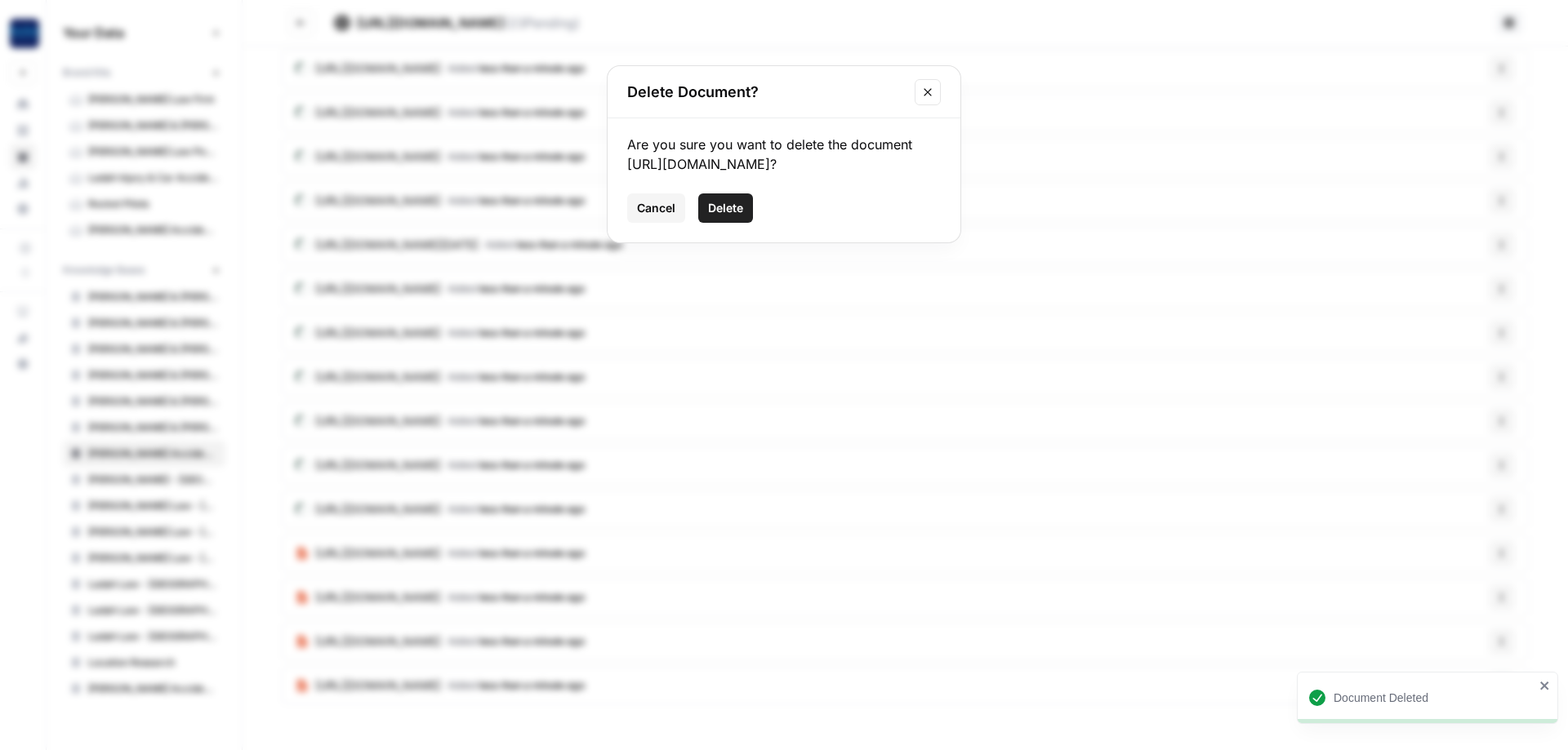
click at [738, 219] on button "Delete" at bounding box center [726, 207] width 55 height 29
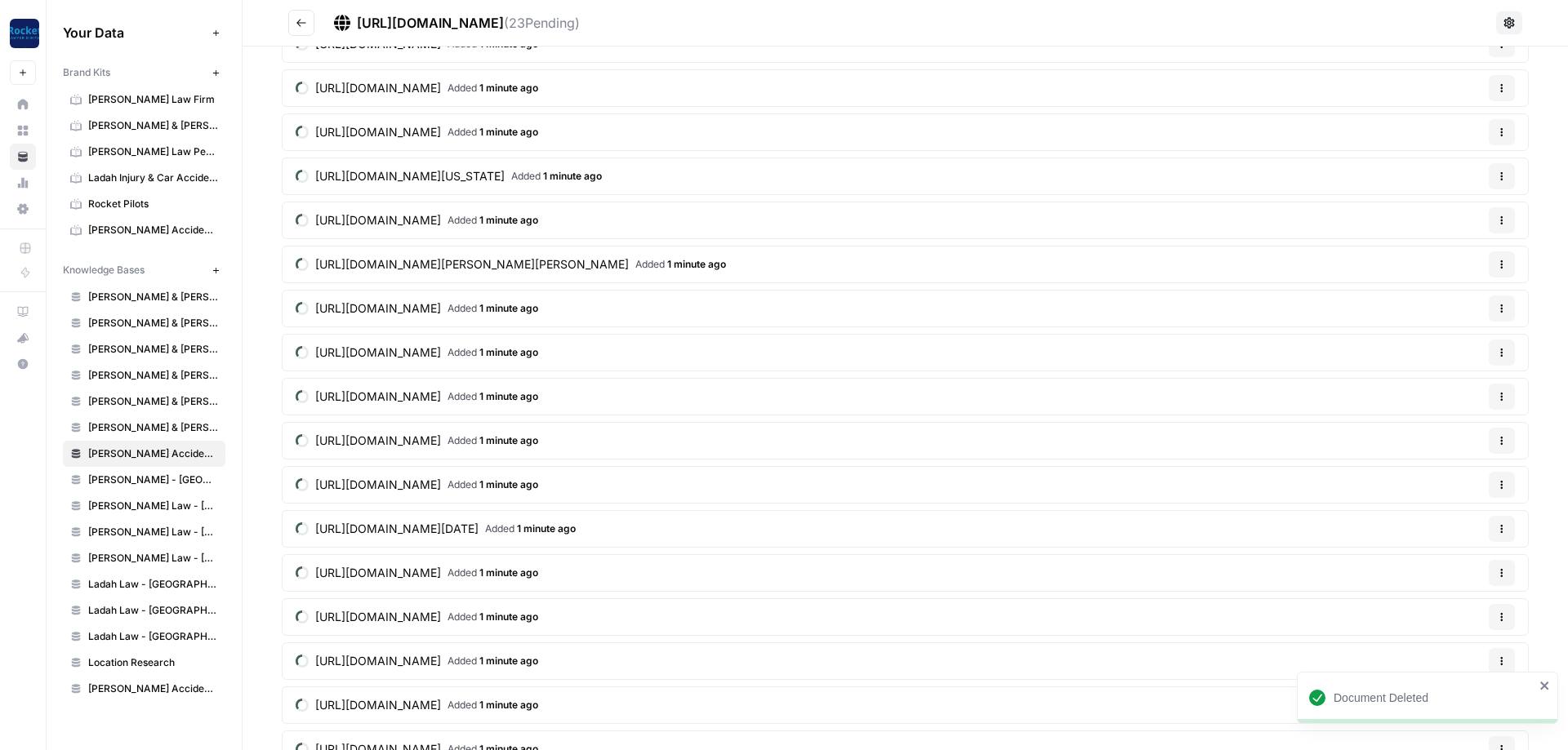
scroll to position [392, 0]
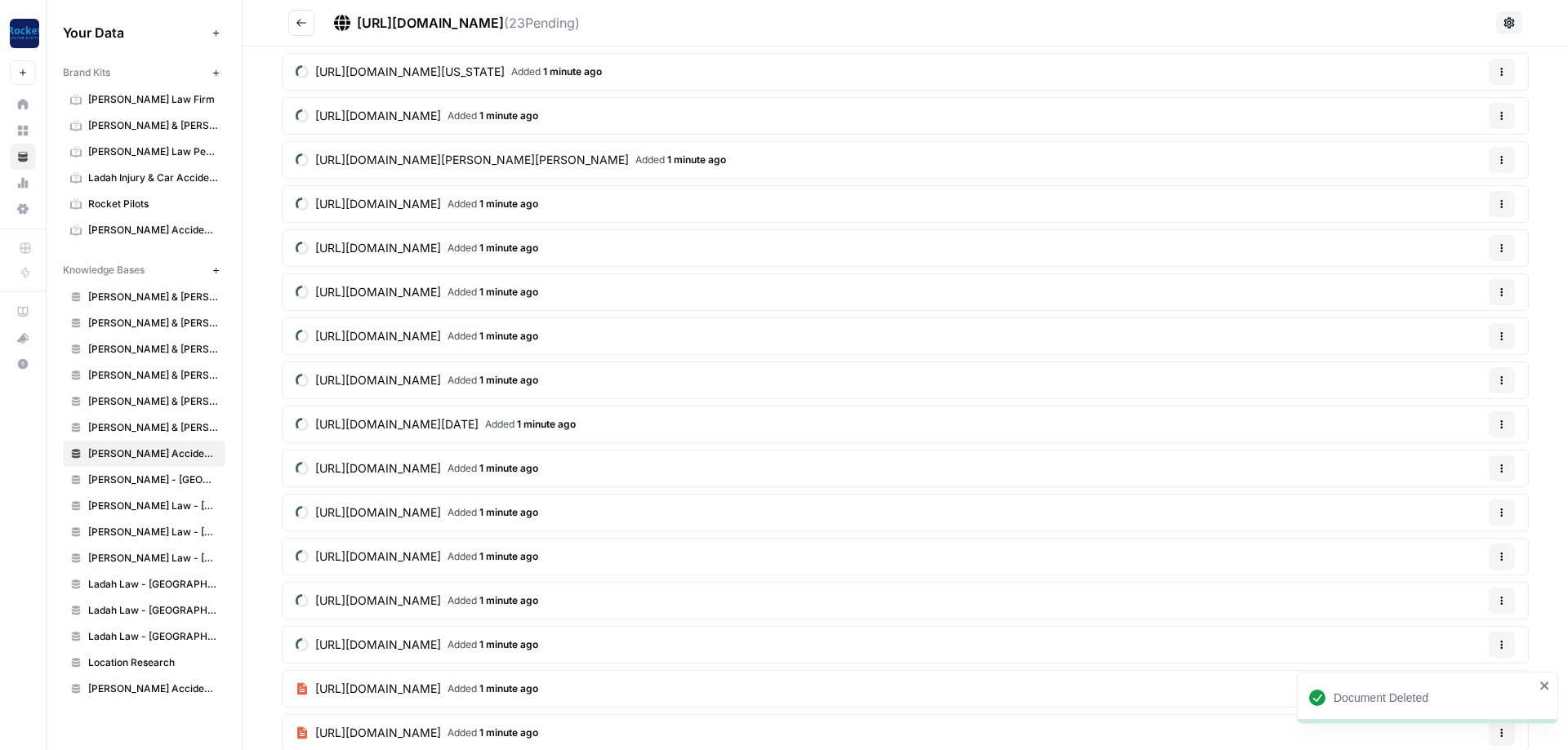
click at [1502, 375] on icon "button" at bounding box center [1502, 380] width 10 height 10
click at [1441, 412] on div "Delete File" at bounding box center [1463, 419] width 78 height 17
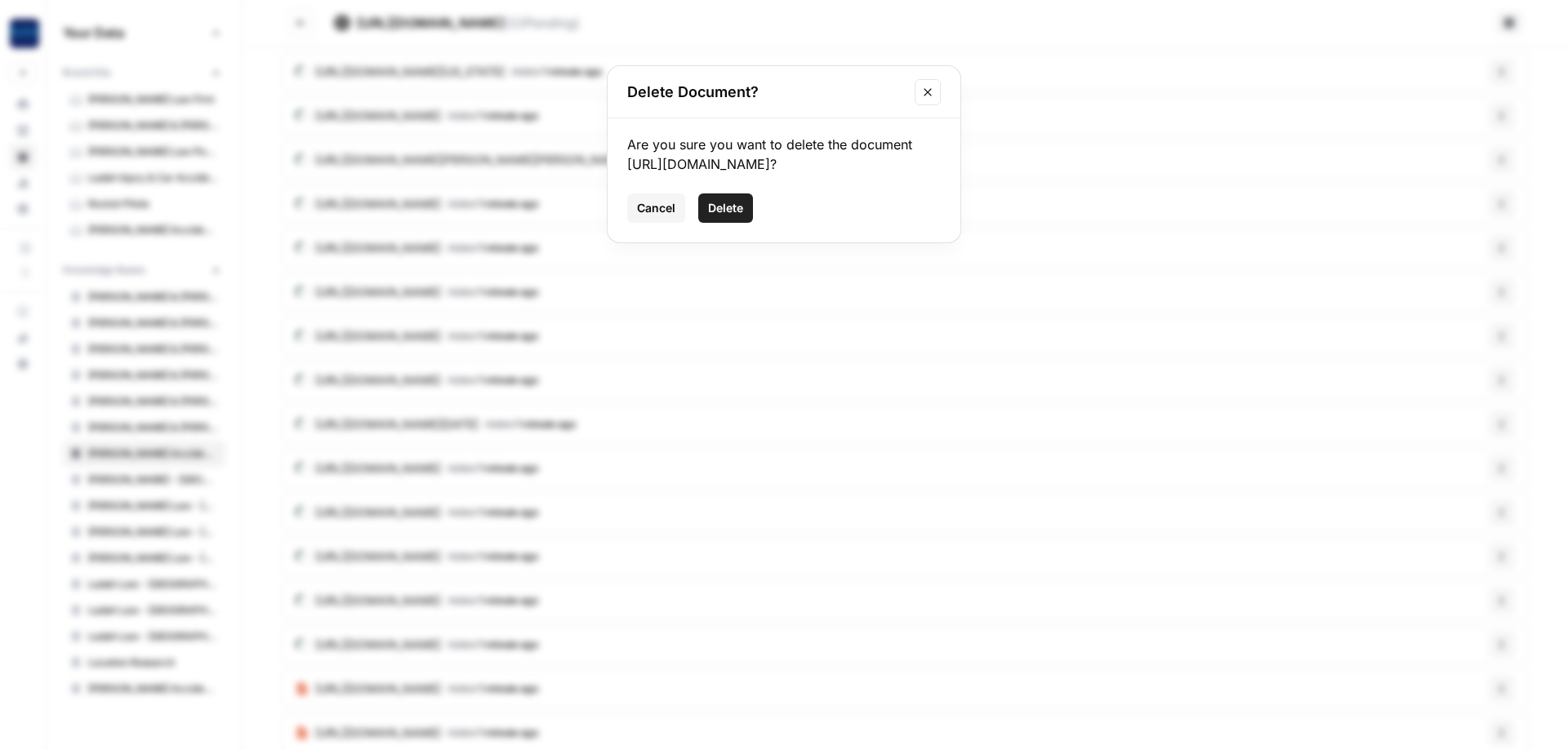
click at [1489, 367] on button "Options" at bounding box center [1502, 380] width 27 height 27
click button "Delete File" at bounding box center [1462, 419] width 90 height 23
click at [1489, 367] on button "Options" at bounding box center [1502, 380] width 27 height 27
click button "Delete File" at bounding box center [1462, 419] width 90 height 23
click at [1489, 367] on button "Options" at bounding box center [1502, 380] width 27 height 27
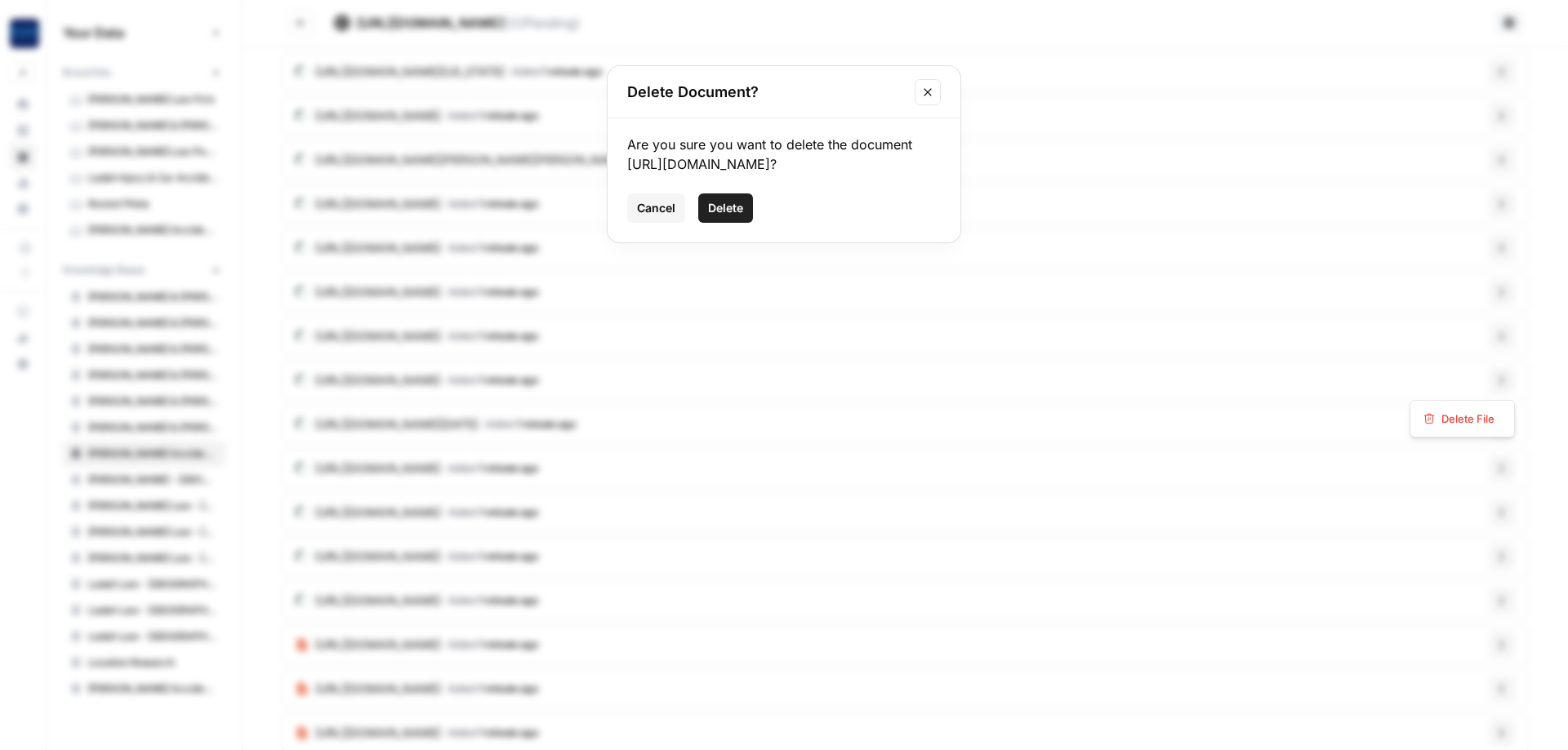
click at [721, 216] on span "Delete" at bounding box center [726, 208] width 35 height 17
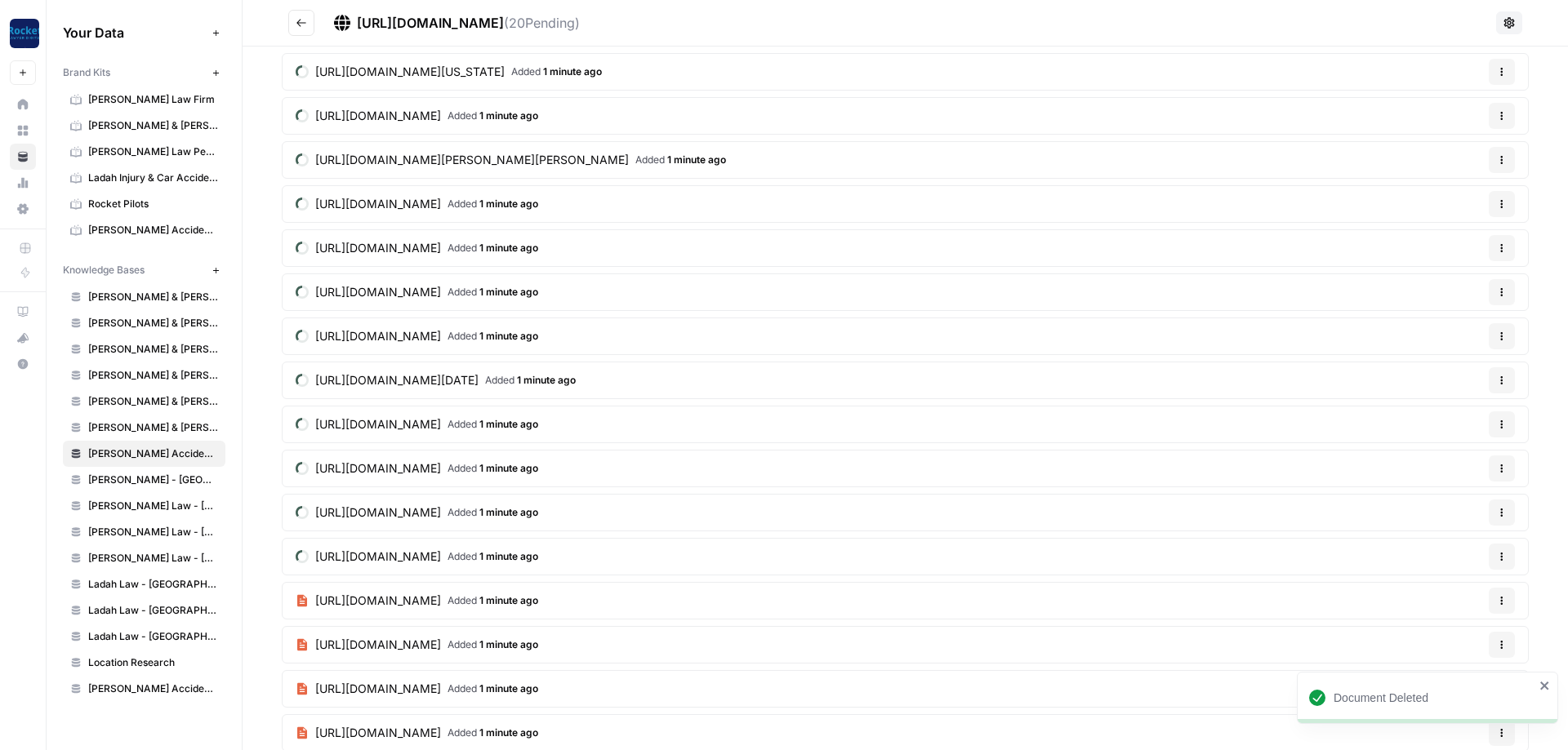
click at [1507, 333] on button "Options" at bounding box center [1502, 336] width 27 height 27
click at [1483, 368] on span "Delete File" at bounding box center [1468, 375] width 53 height 17
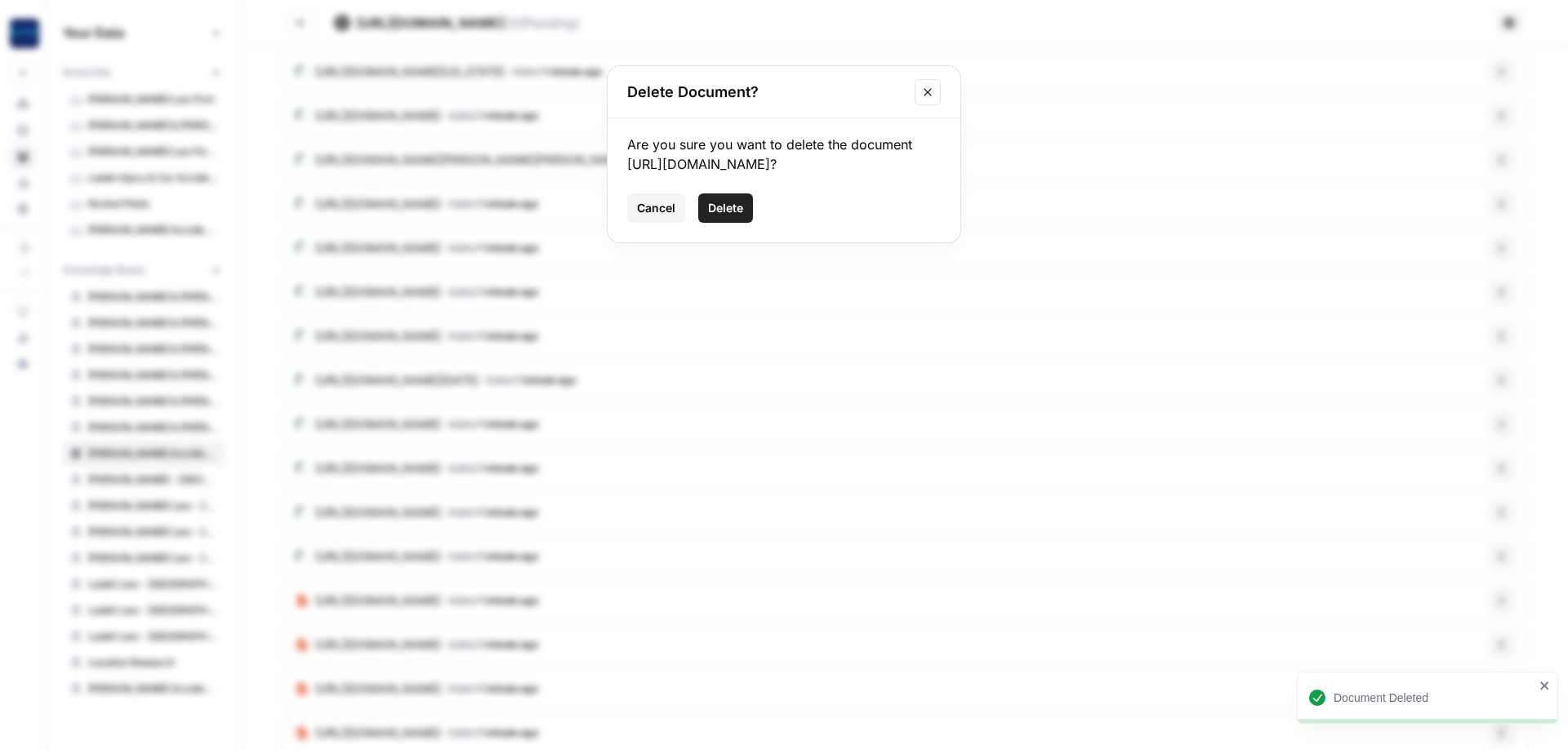
click at [734, 216] on span "Delete" at bounding box center [726, 208] width 35 height 17
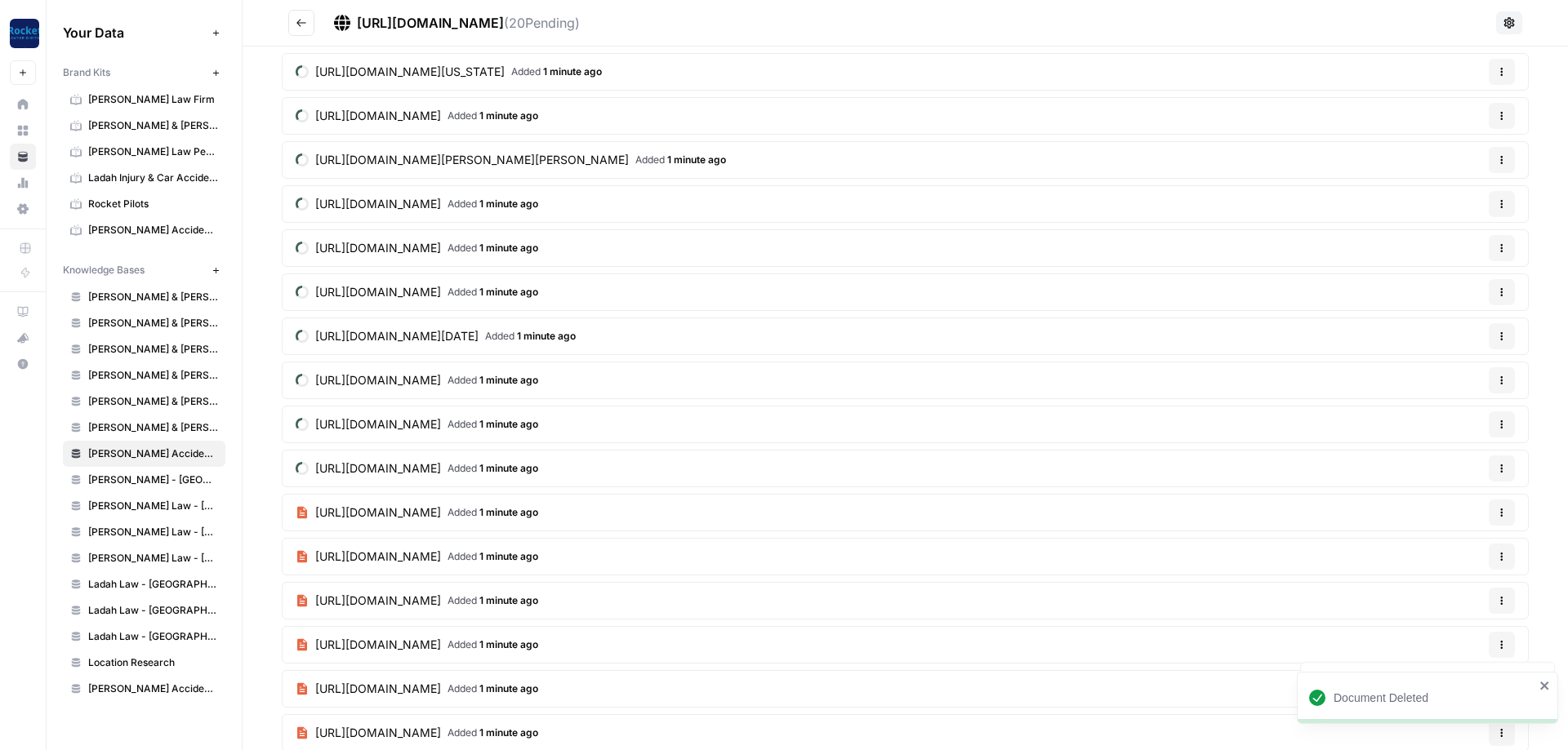
click at [1504, 336] on icon "button" at bounding box center [1502, 336] width 10 height 10
click at [1453, 371] on span "Delete File" at bounding box center [1468, 375] width 53 height 17
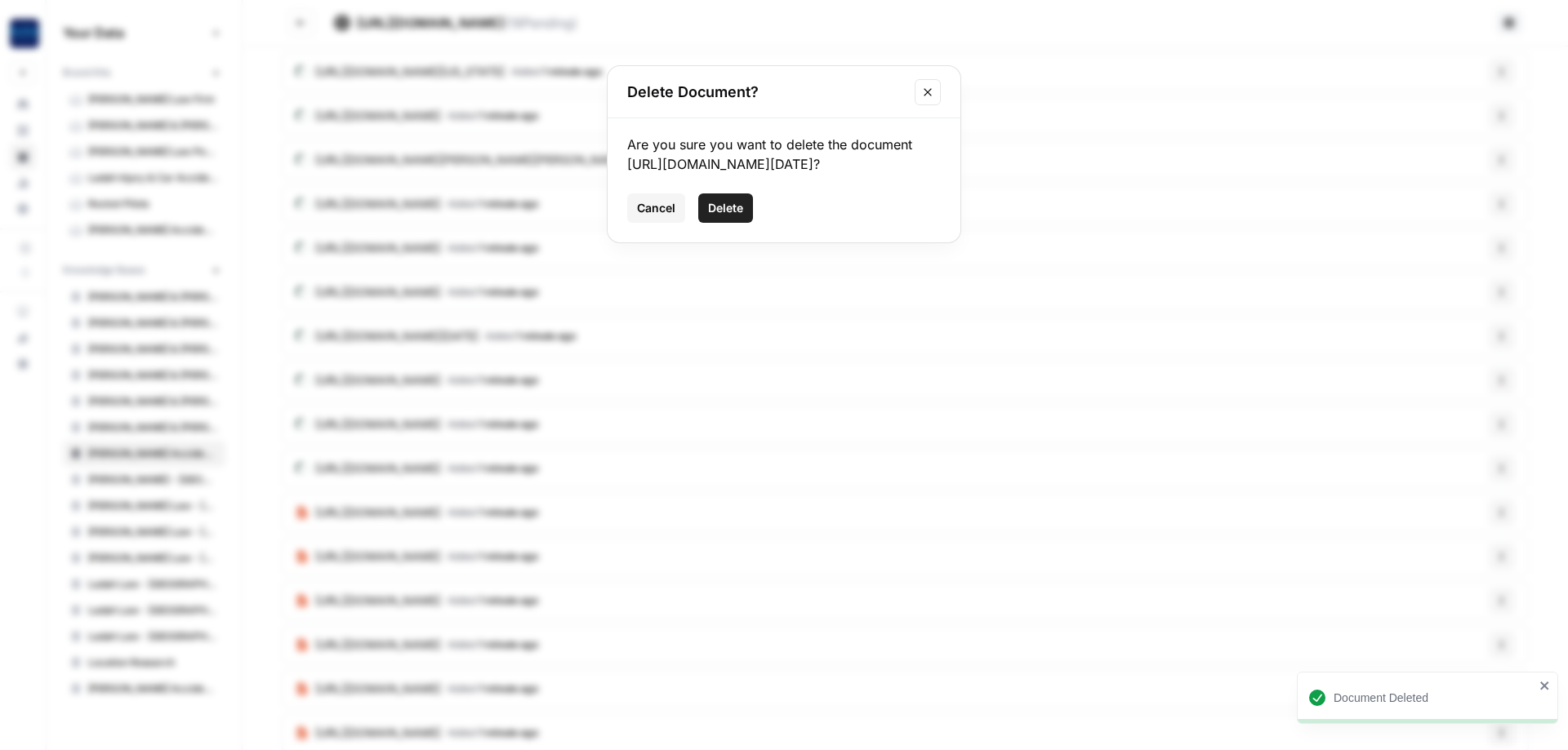
click at [716, 216] on span "Delete" at bounding box center [726, 208] width 35 height 17
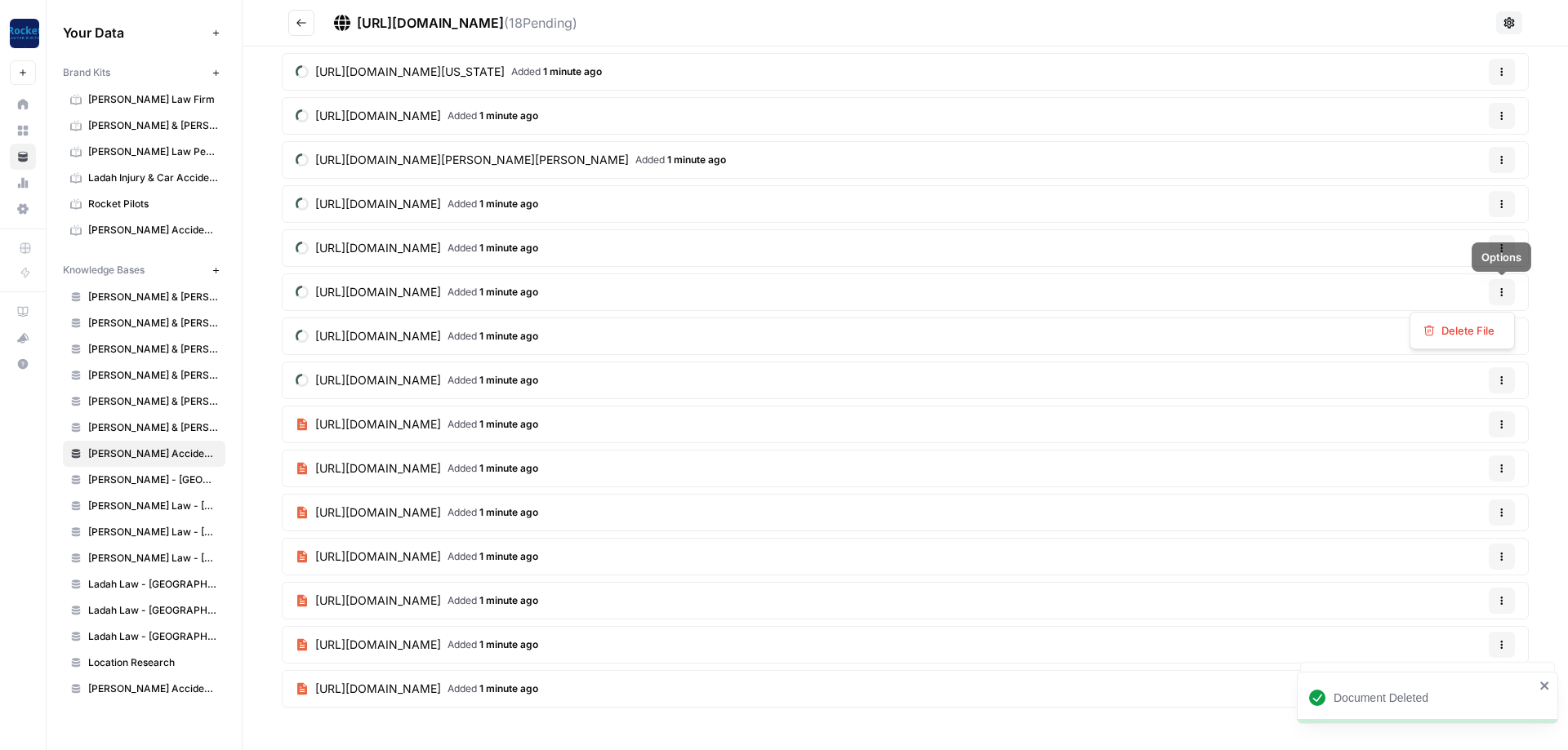
click at [1497, 296] on button "Options" at bounding box center [1502, 293] width 27 height 27
click at [1469, 332] on span "Delete File" at bounding box center [1468, 331] width 53 height 17
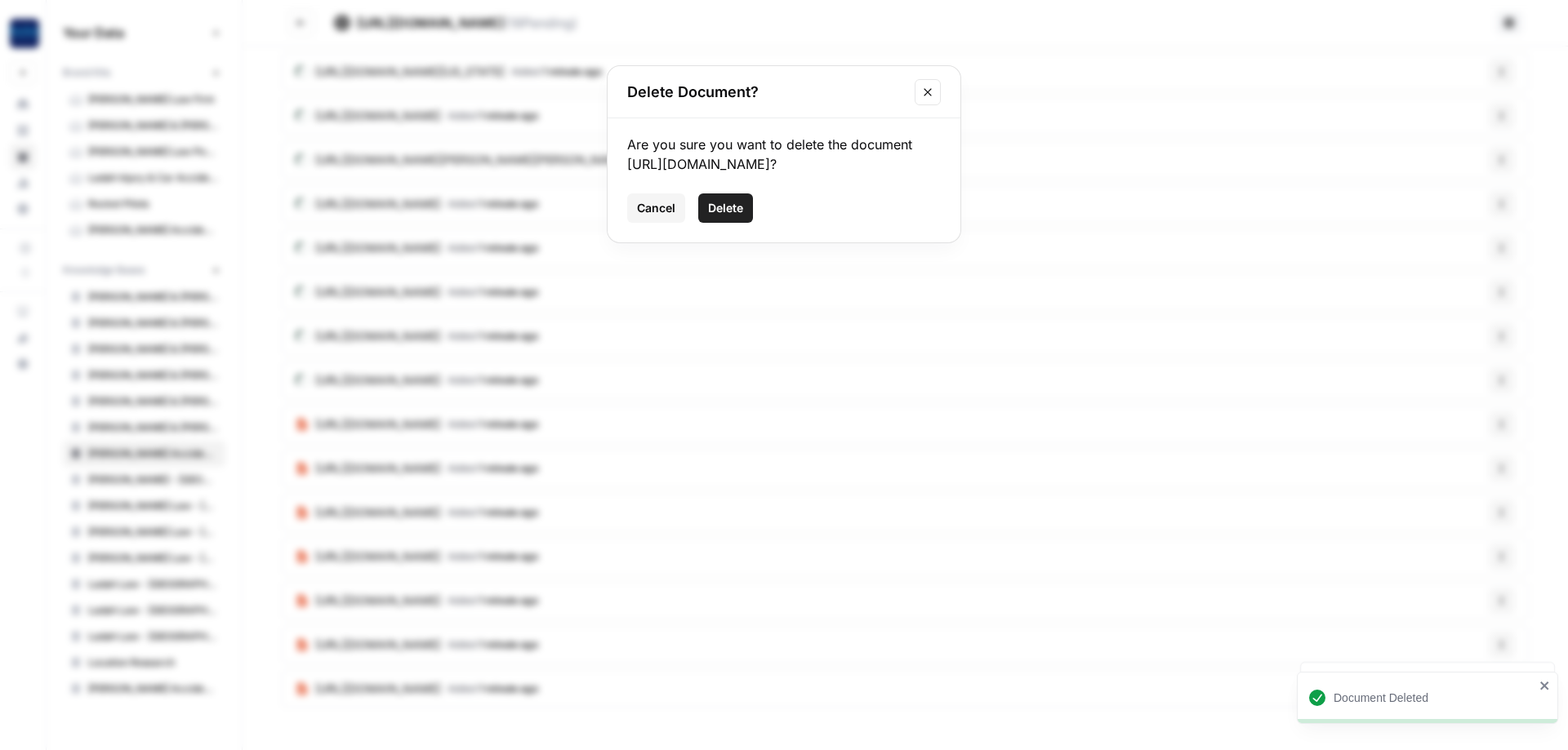
click at [735, 216] on span "Delete" at bounding box center [726, 208] width 35 height 17
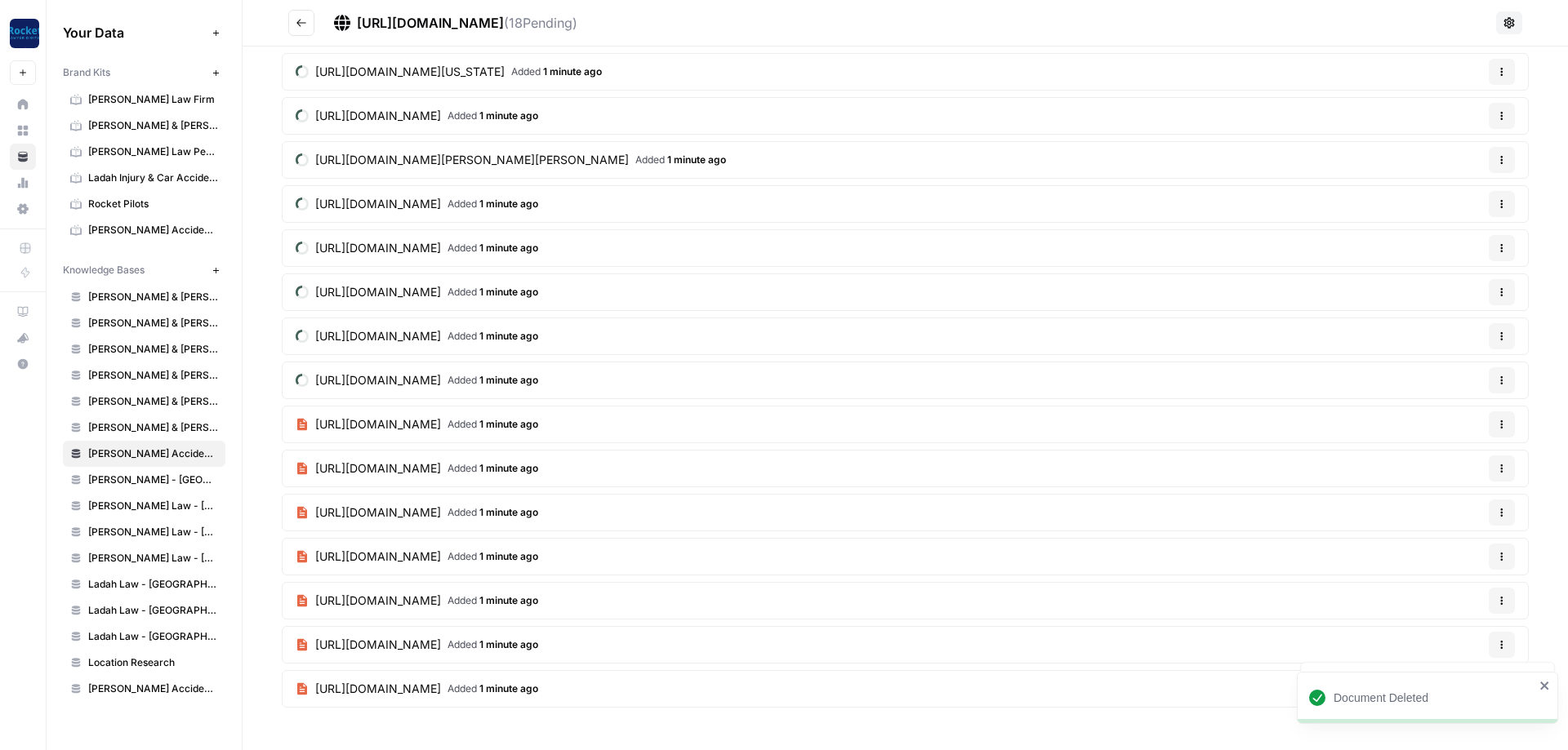
scroll to position [351, 0]
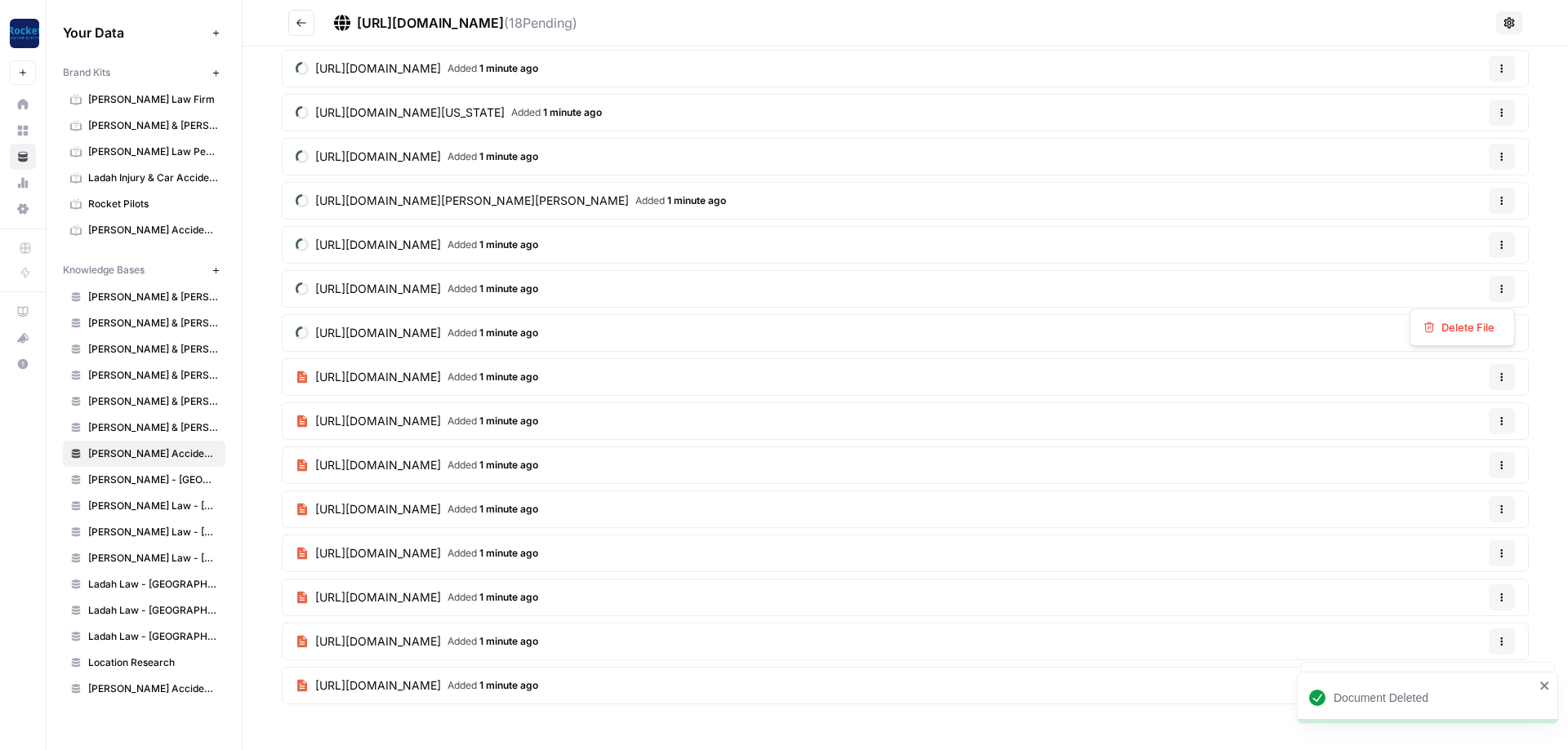
click at [1502, 294] on button "Options" at bounding box center [1502, 289] width 27 height 27
click at [1455, 334] on span "Delete File" at bounding box center [1468, 327] width 53 height 17
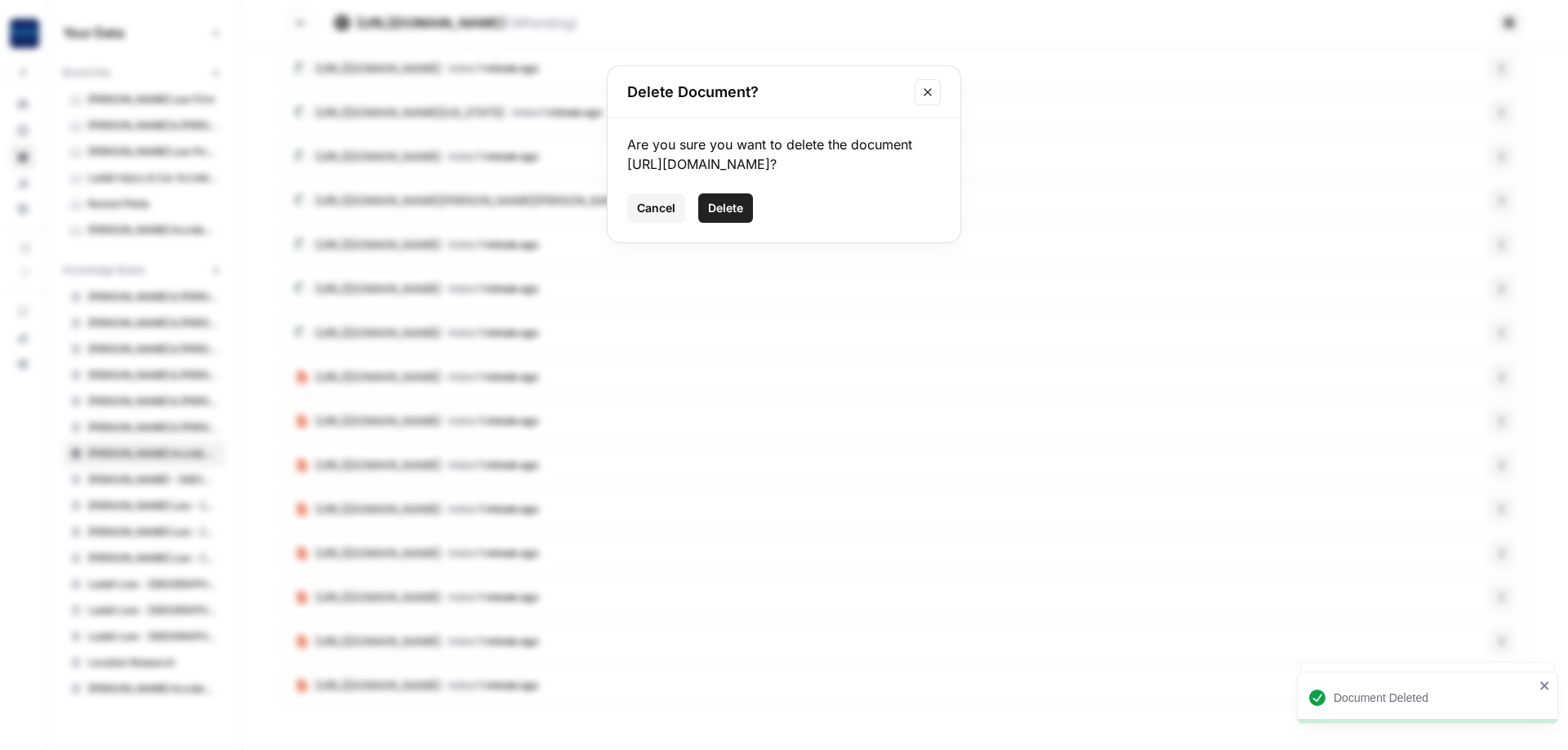
click at [735, 216] on span "Delete" at bounding box center [726, 208] width 35 height 17
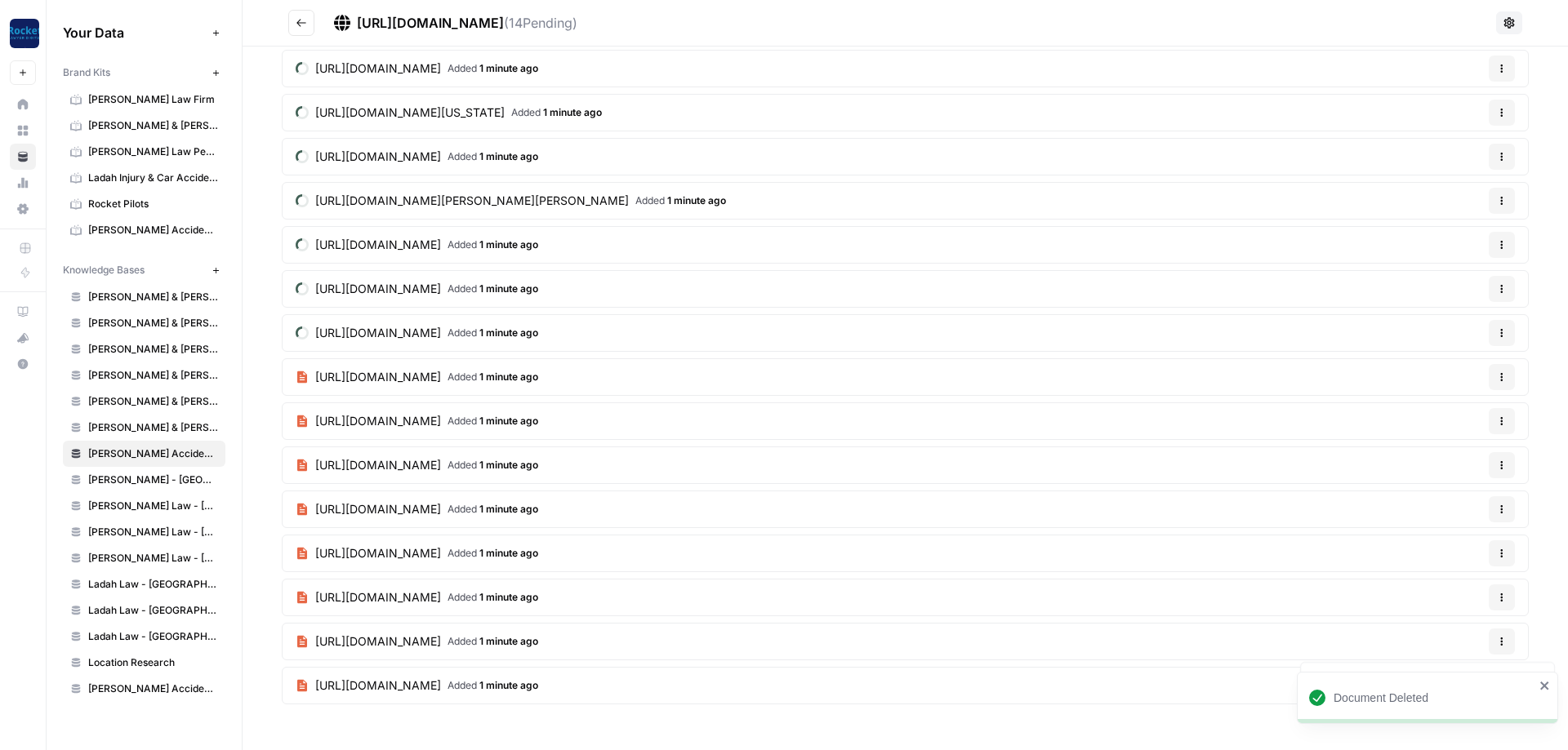
scroll to position [307, 0]
click at [1492, 291] on button "Options" at bounding box center [1502, 289] width 27 height 27
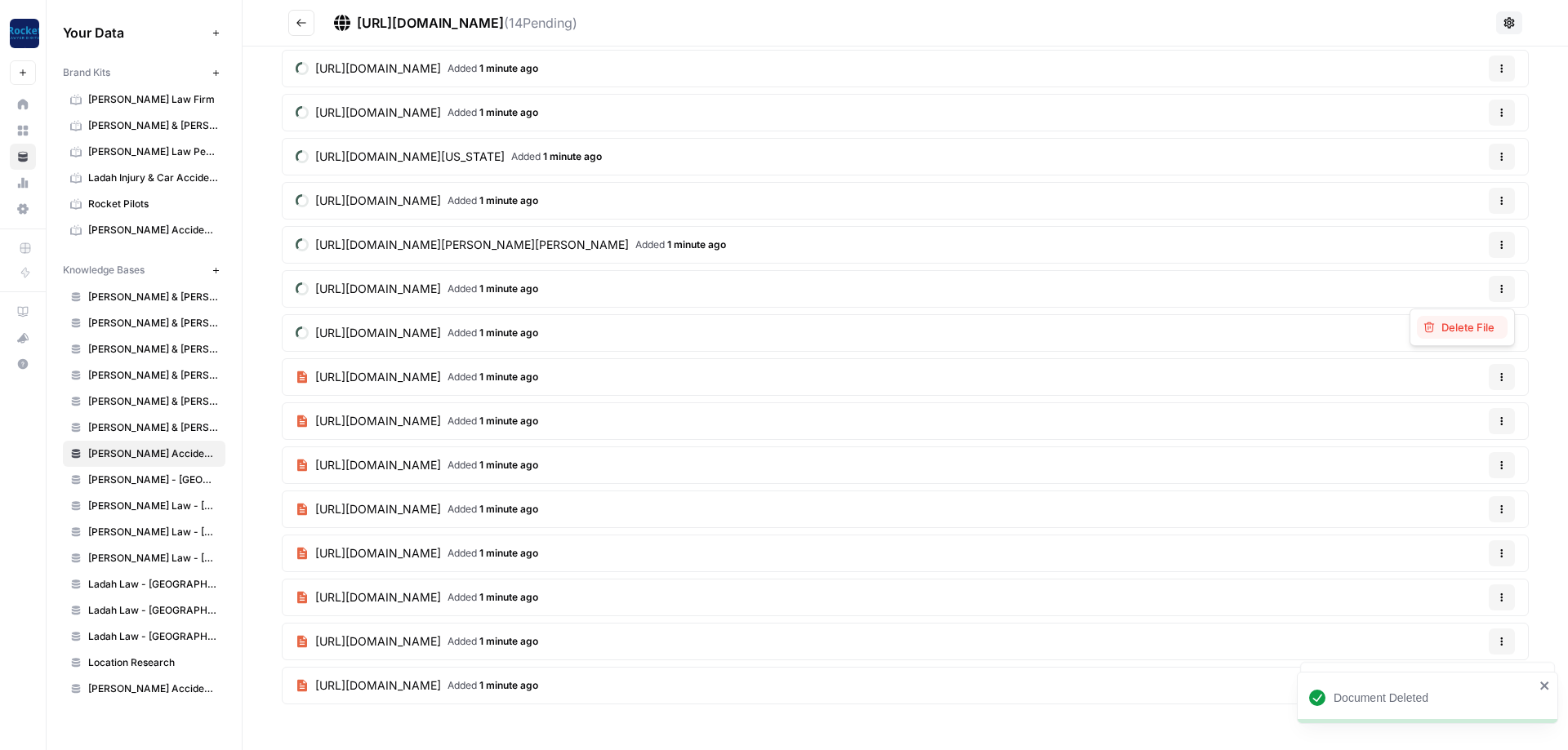
click at [1468, 330] on span "Delete File" at bounding box center [1468, 327] width 53 height 17
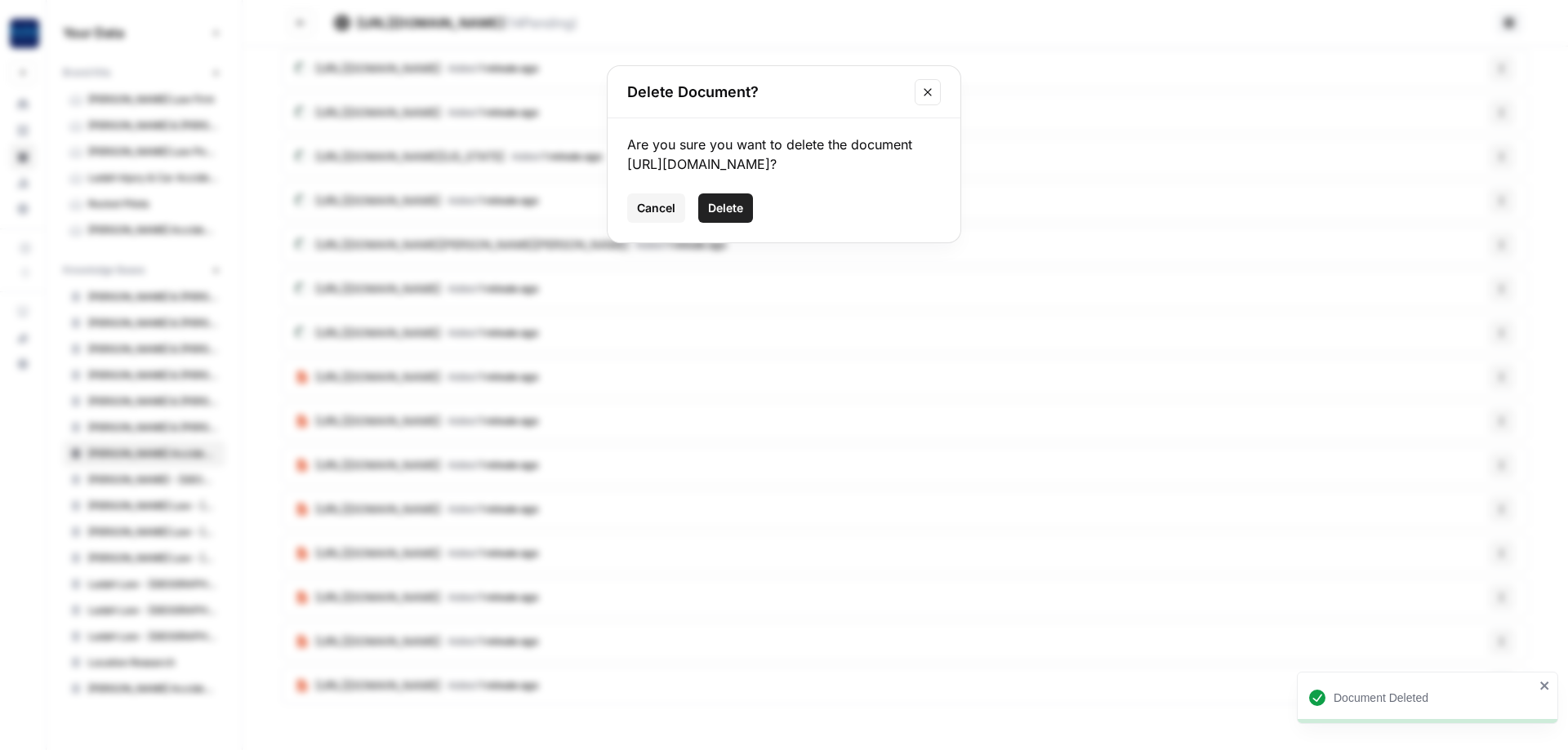
click at [719, 216] on span "Delete" at bounding box center [726, 208] width 35 height 17
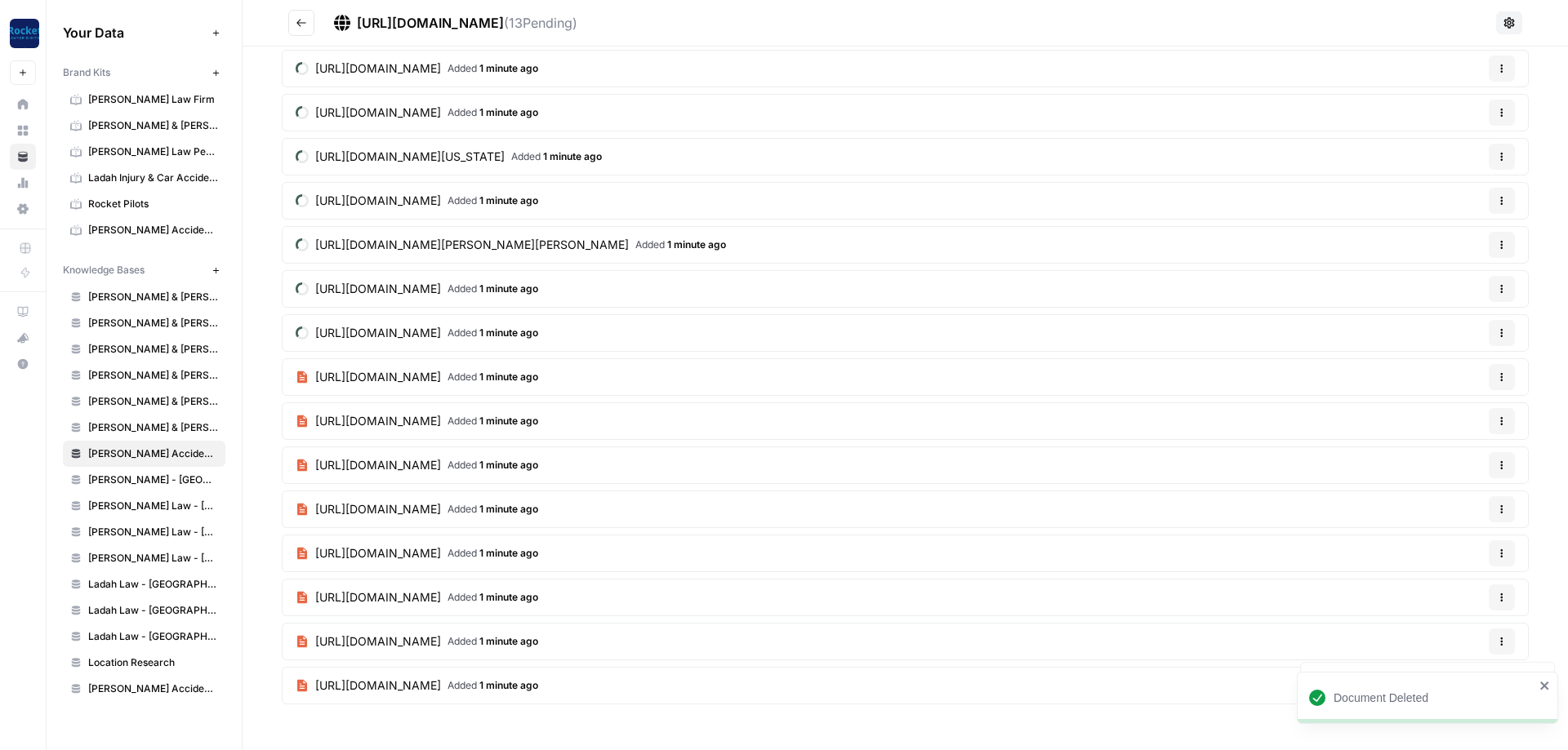
scroll to position [263, 0]
click at [1503, 332] on icon "button" at bounding box center [1502, 333] width 10 height 10
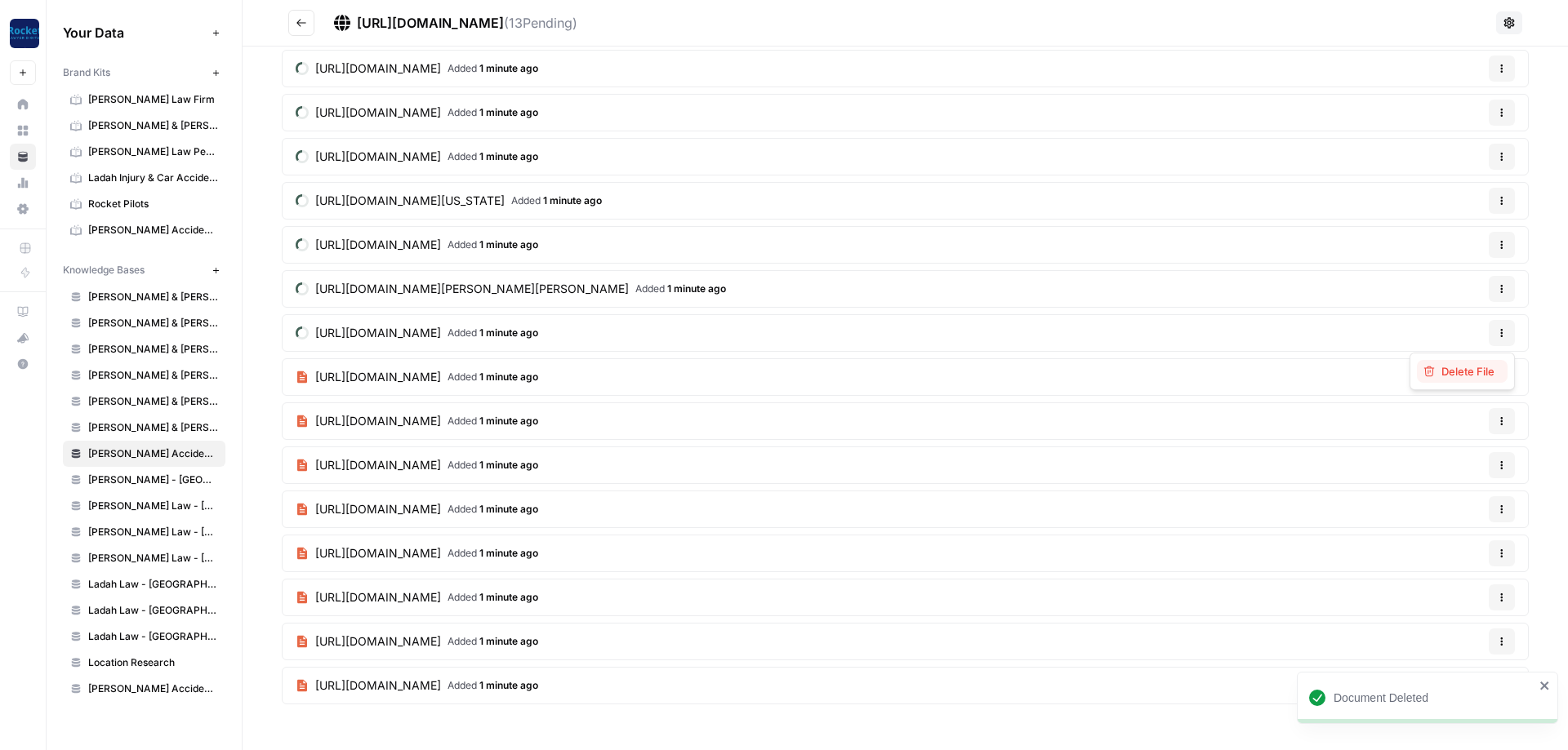
click at [1468, 370] on span "Delete File" at bounding box center [1468, 371] width 53 height 17
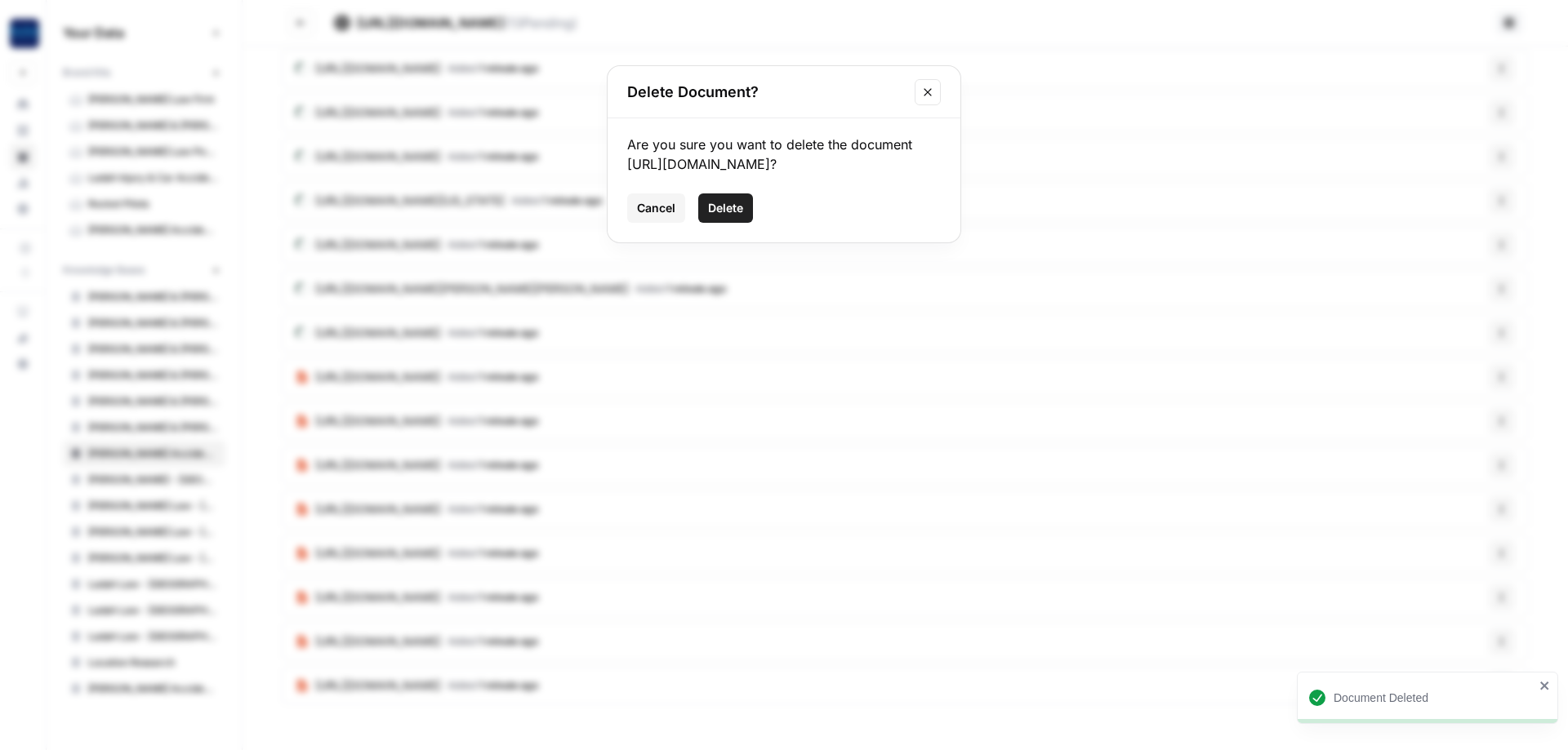
click at [723, 216] on span "Delete" at bounding box center [726, 208] width 35 height 17
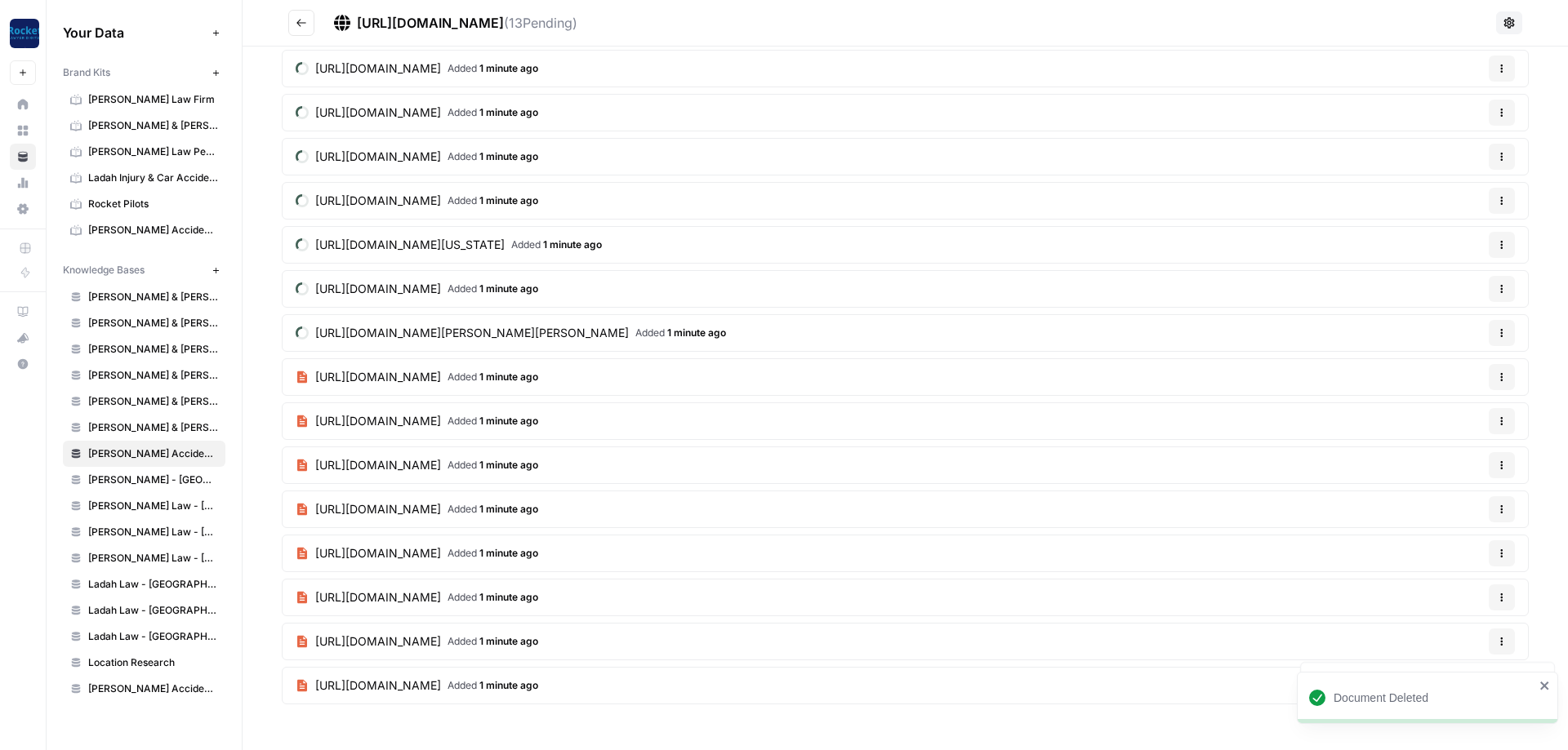
scroll to position [219, 0]
click at [1499, 380] on icon "button" at bounding box center [1502, 377] width 10 height 10
click at [1449, 413] on span "Delete File" at bounding box center [1468, 416] width 53 height 17
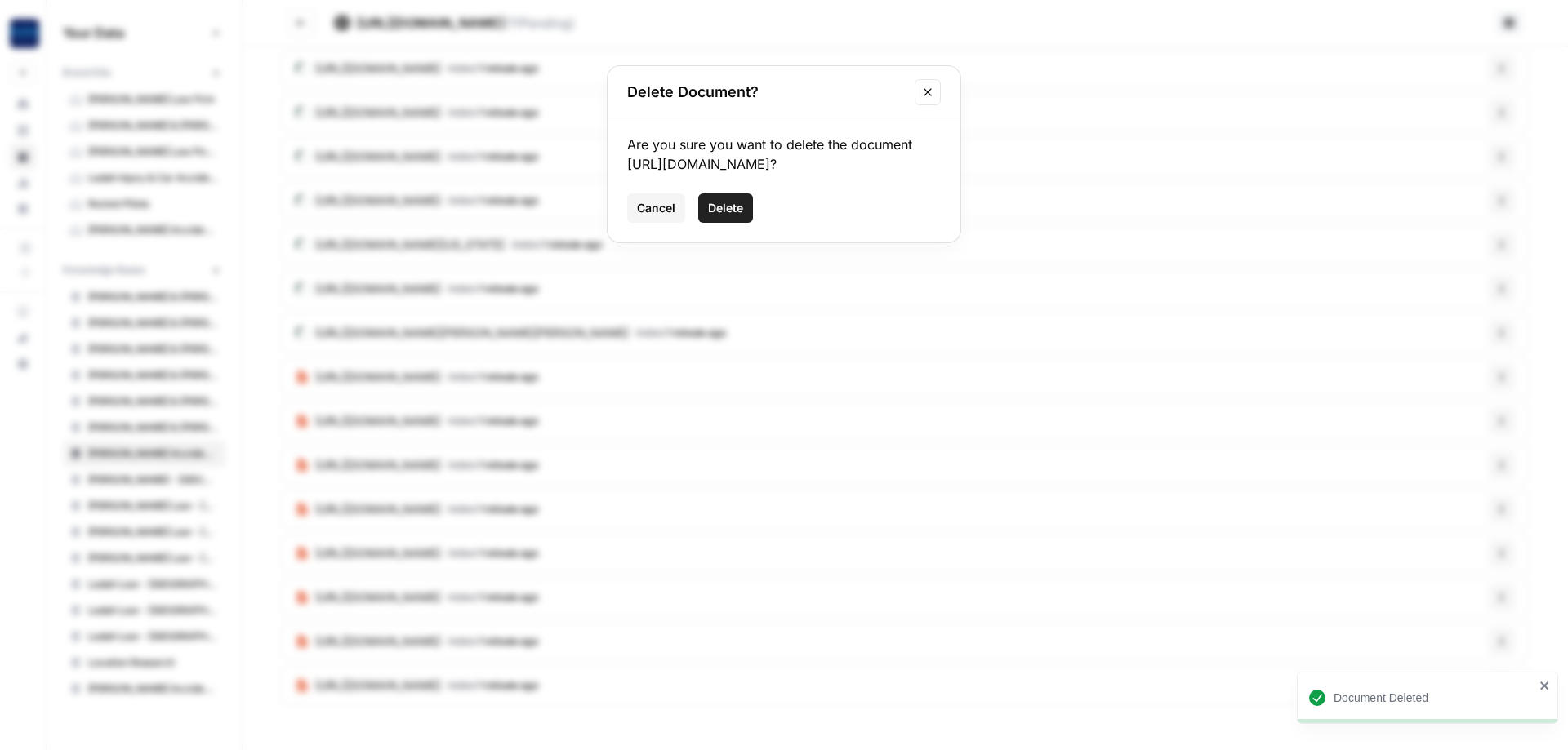
click at [733, 216] on span "Delete" at bounding box center [726, 208] width 35 height 17
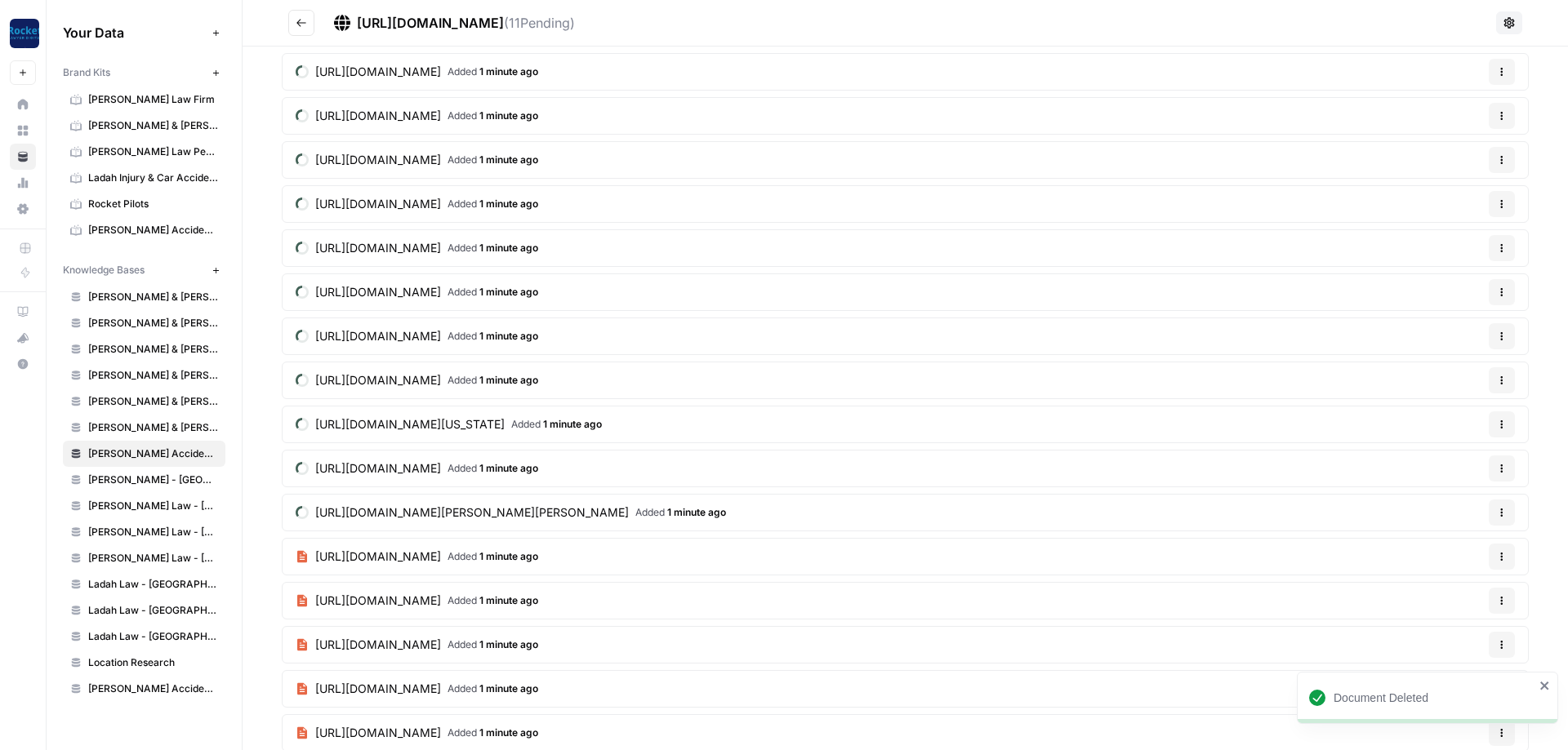
scroll to position [0, 0]
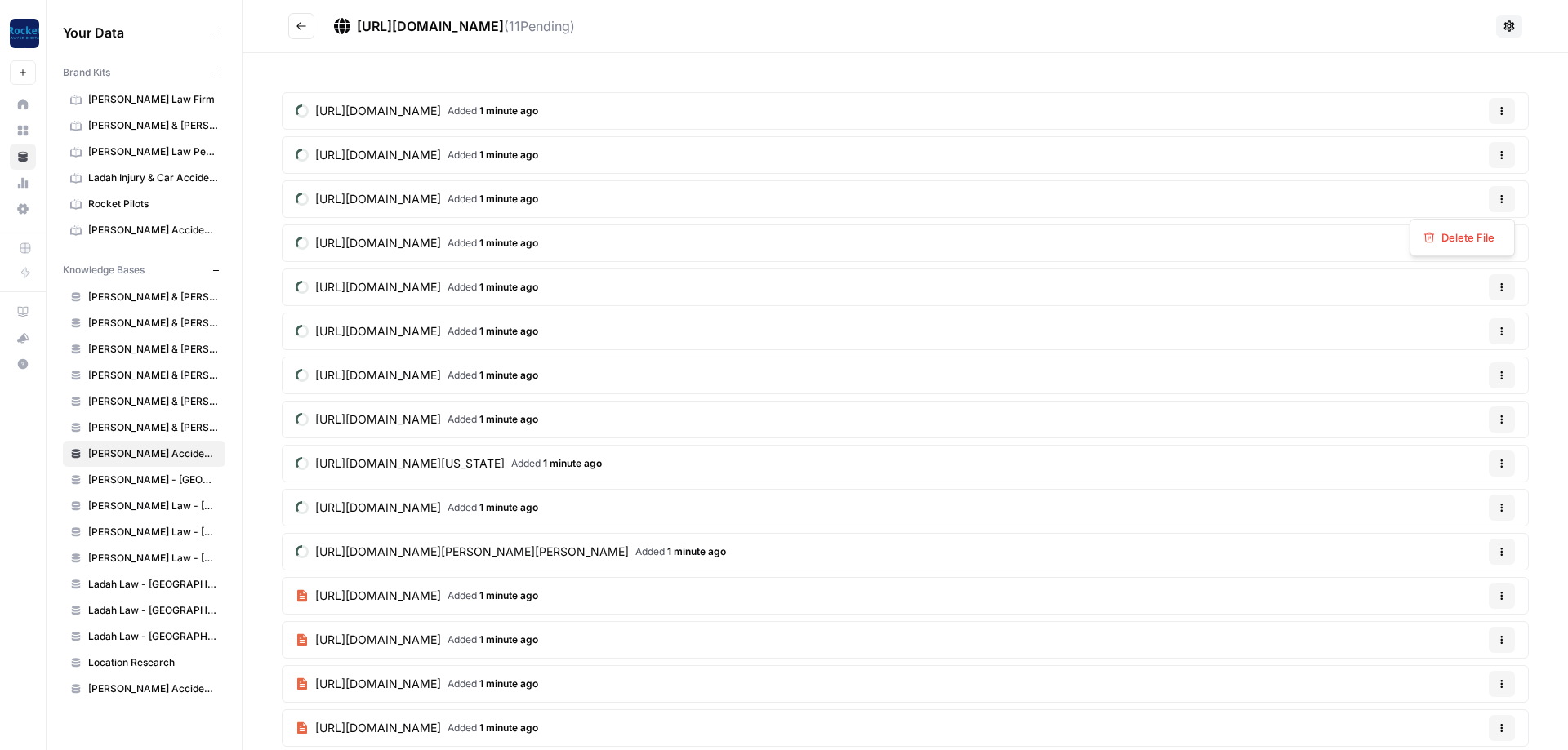
click at [1503, 197] on icon "button" at bounding box center [1502, 199] width 10 height 10
click at [1469, 242] on span "Delete File" at bounding box center [1468, 238] width 53 height 17
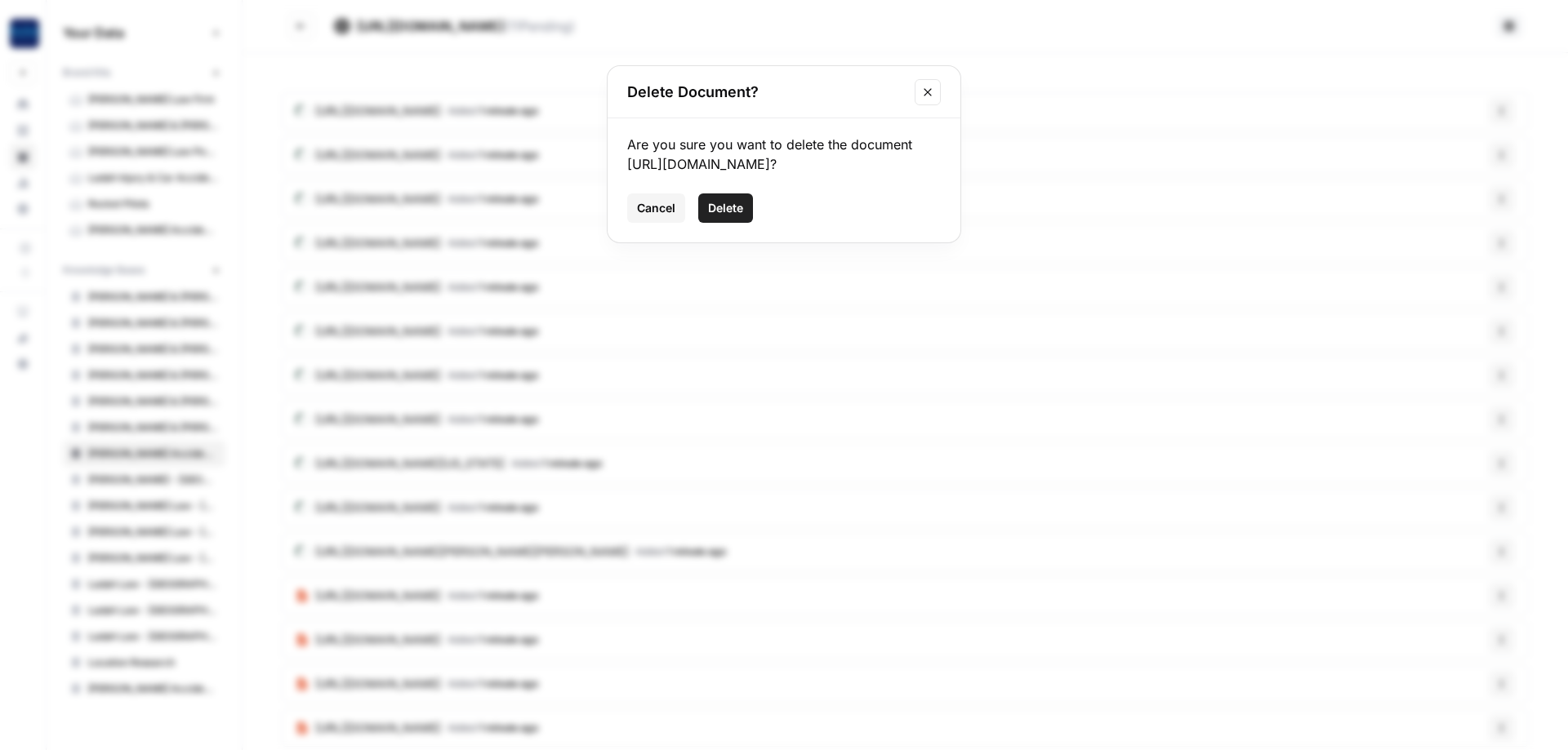
click at [719, 216] on span "Delete" at bounding box center [726, 208] width 35 height 17
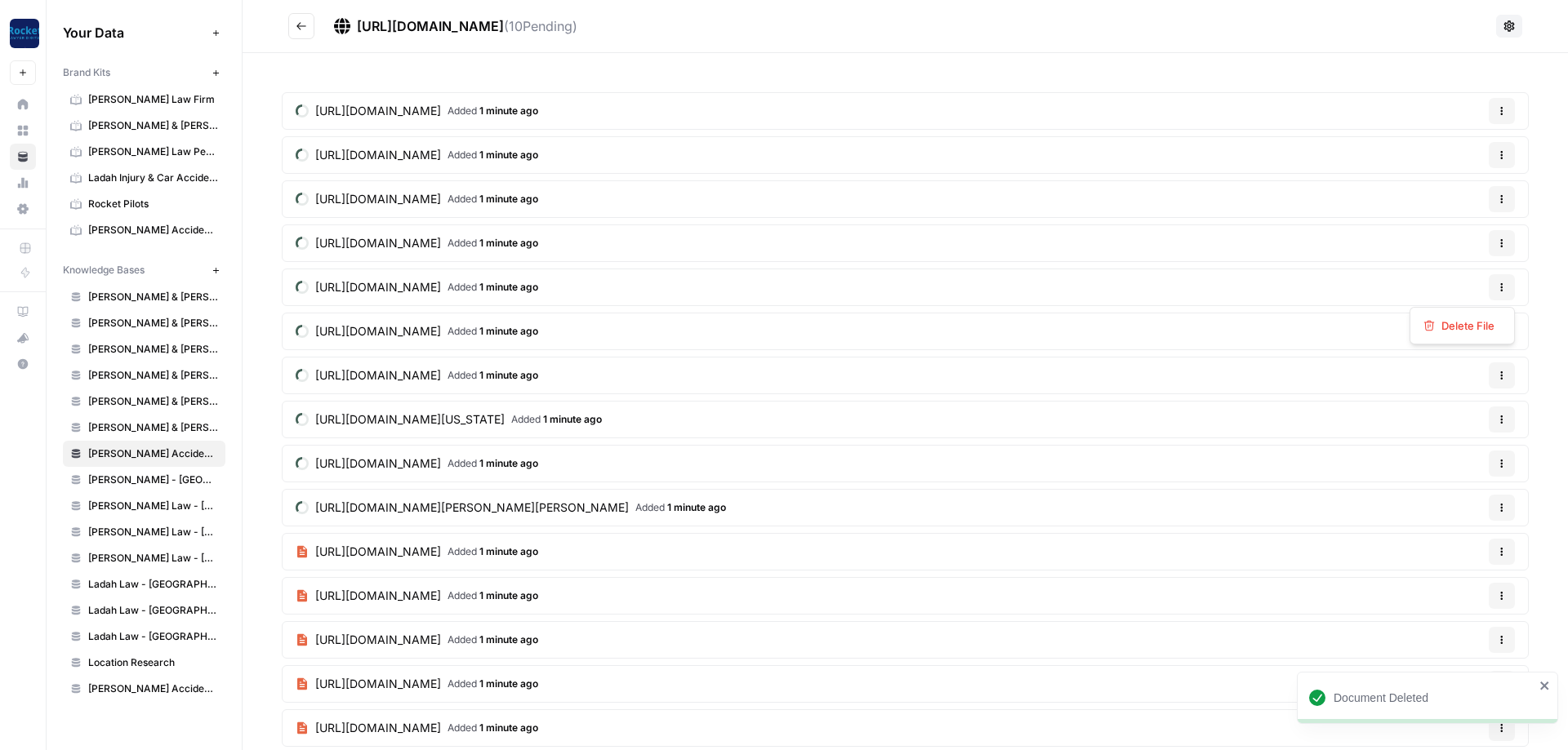
click at [1502, 289] on icon "button" at bounding box center [1502, 288] width 10 height 10
click at [1461, 323] on span "Delete File" at bounding box center [1468, 326] width 53 height 17
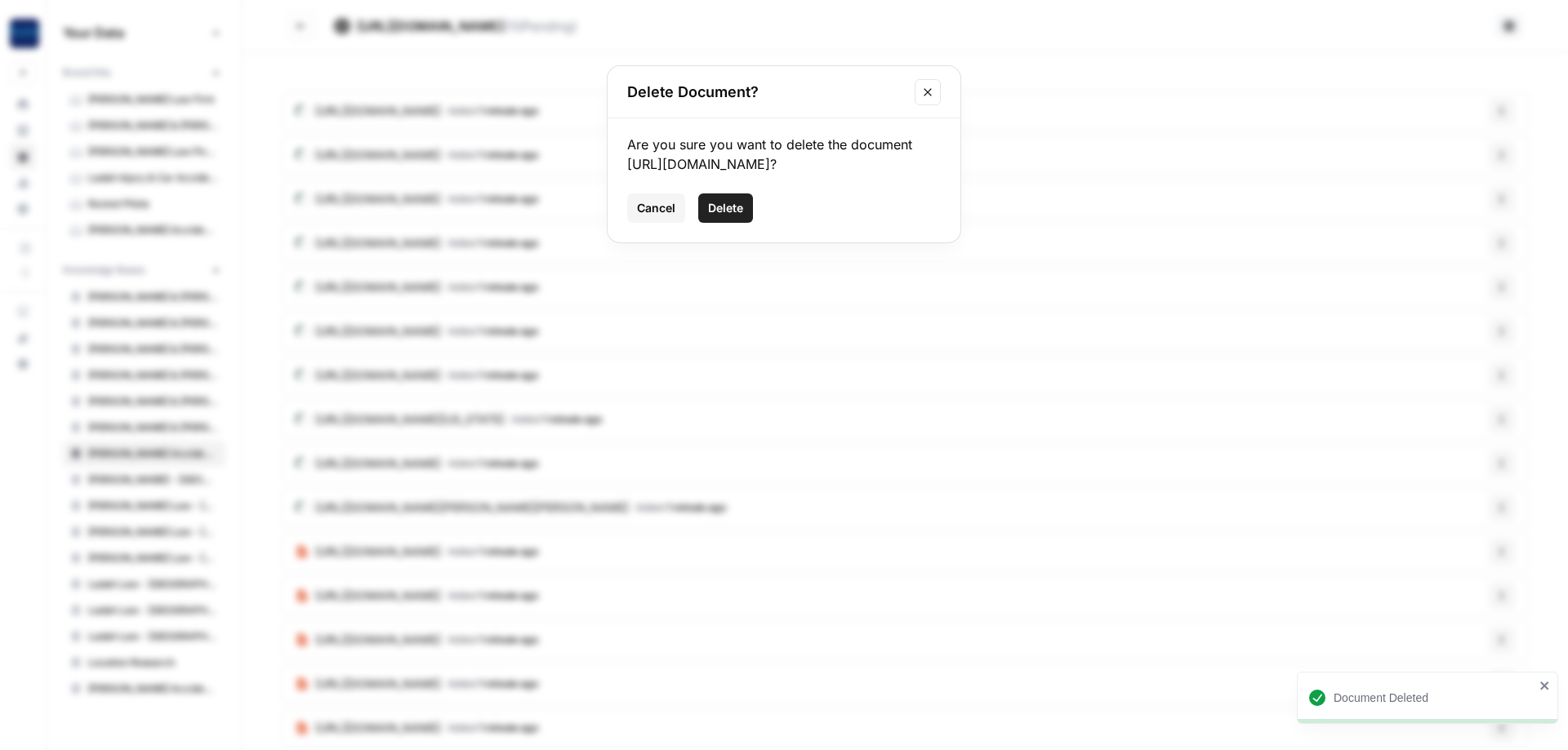
click at [729, 216] on span "Delete" at bounding box center [726, 208] width 35 height 17
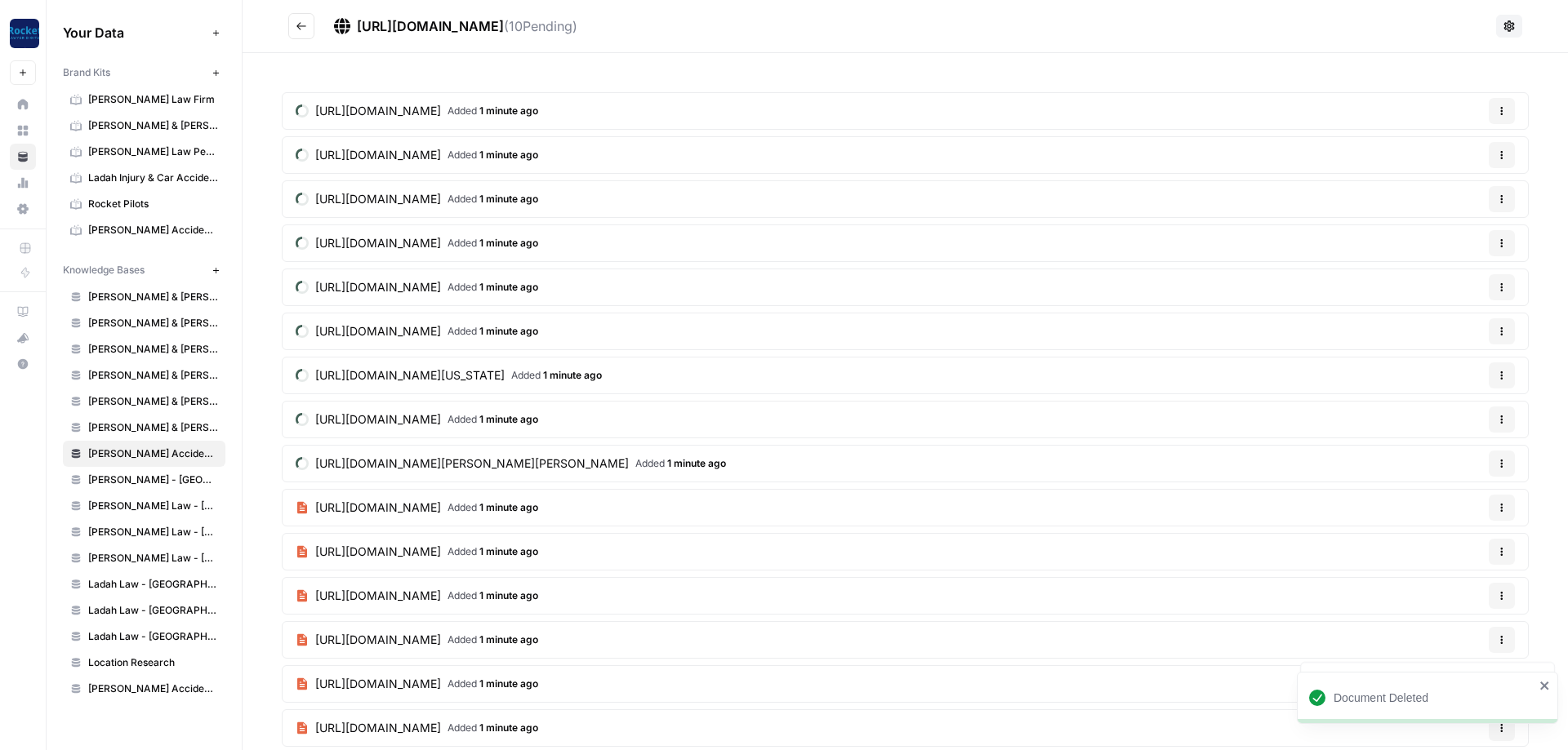
click at [1497, 333] on button "Options" at bounding box center [1502, 331] width 27 height 27
click at [1455, 365] on span "Delete File" at bounding box center [1468, 370] width 53 height 17
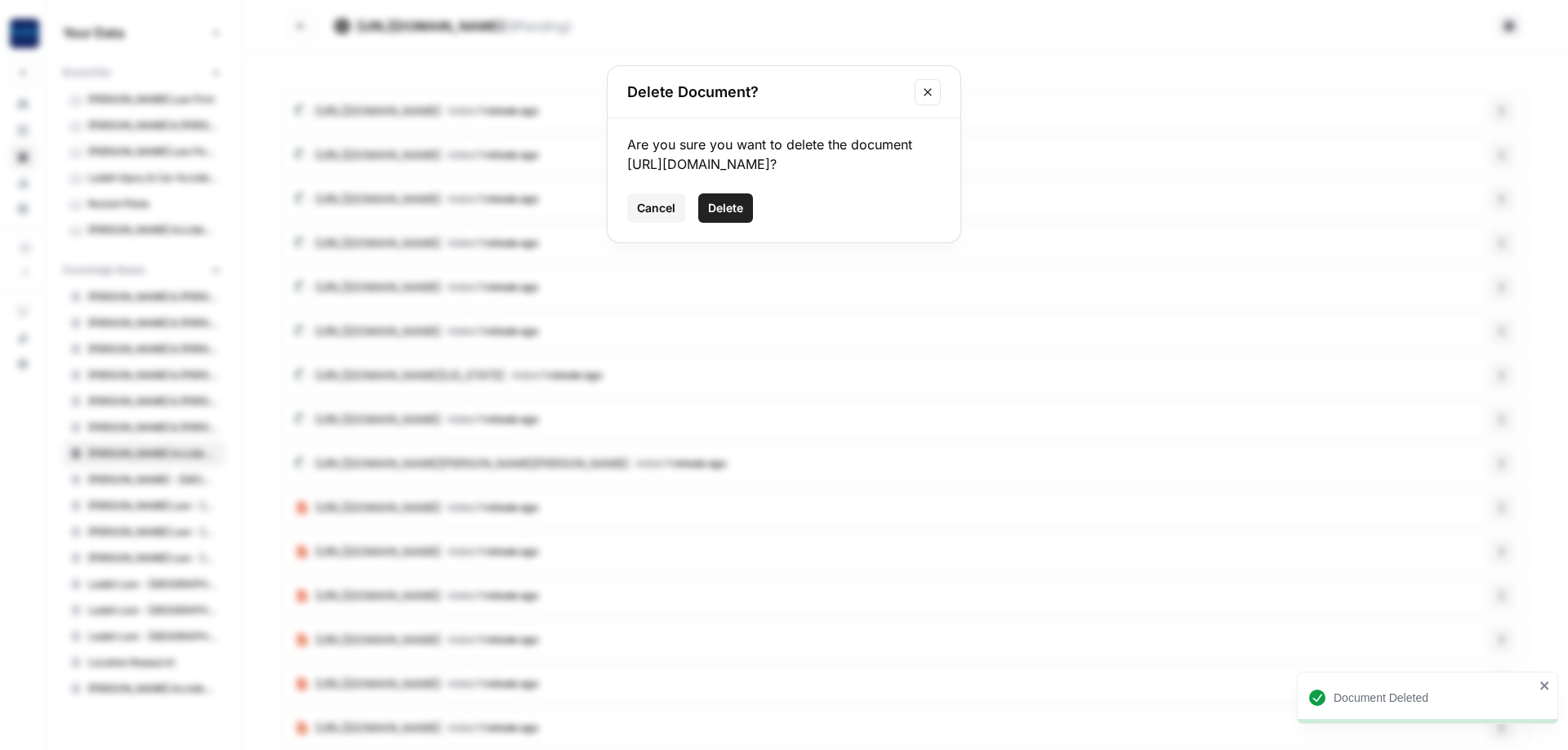
click at [697, 195] on div "Cancel Delete" at bounding box center [784, 207] width 313 height 29
drag, startPoint x: 709, startPoint y: 204, endPoint x: 758, endPoint y: 201, distance: 49.1
click at [710, 204] on span "Delete" at bounding box center [726, 208] width 35 height 17
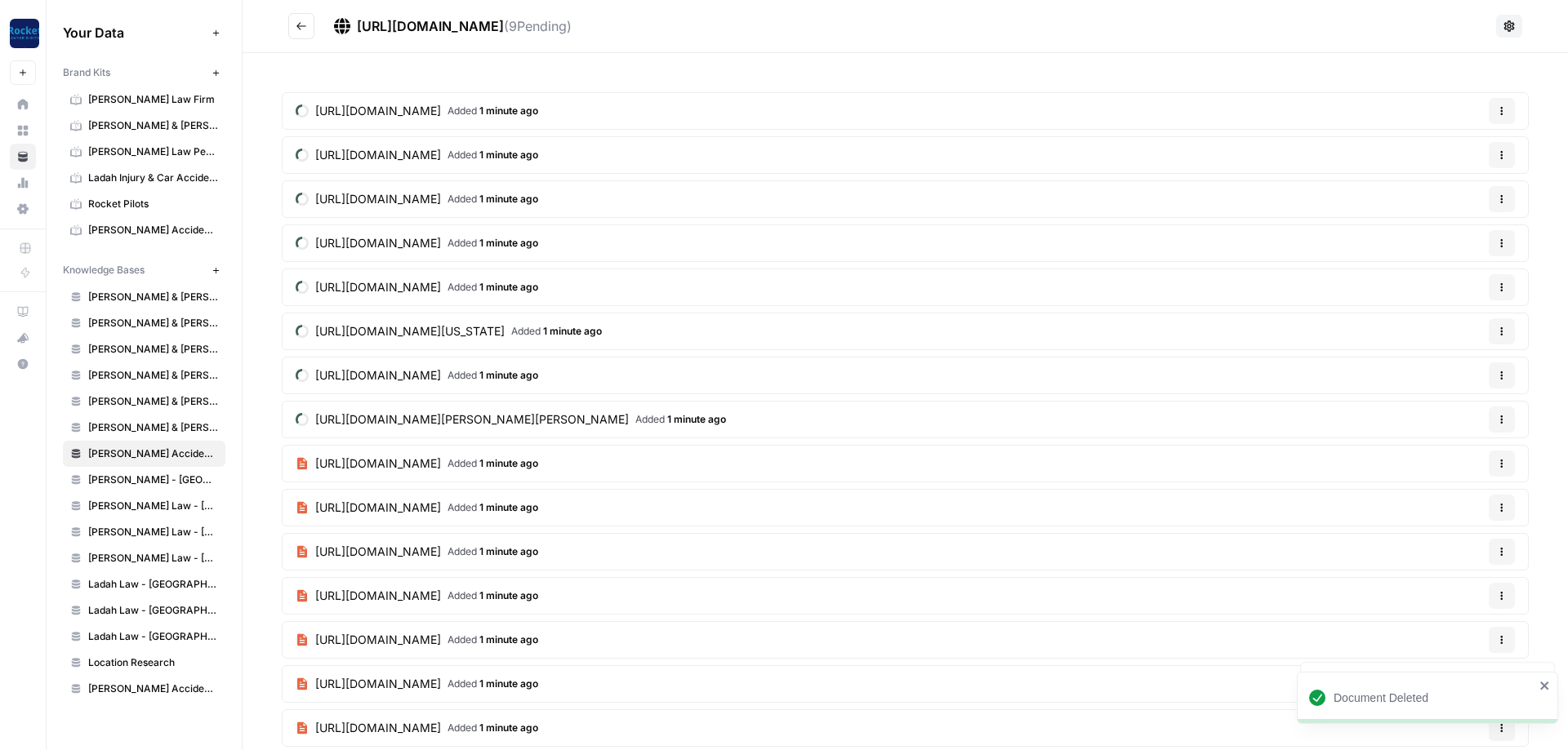
click at [1502, 236] on button "Options" at bounding box center [1502, 244] width 27 height 27
click at [1463, 287] on span "Delete File" at bounding box center [1468, 282] width 53 height 17
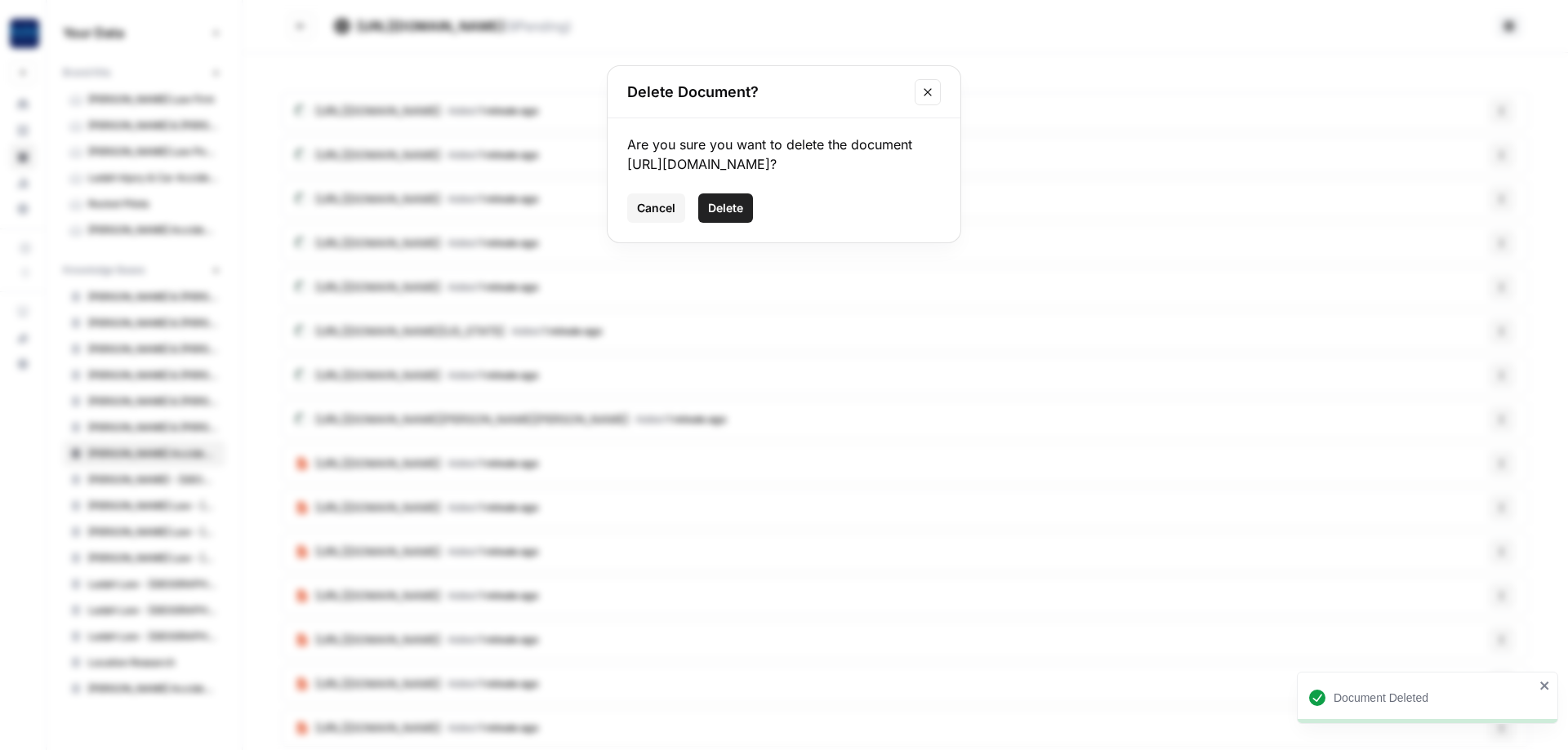
click at [743, 216] on span "Delete" at bounding box center [726, 208] width 35 height 17
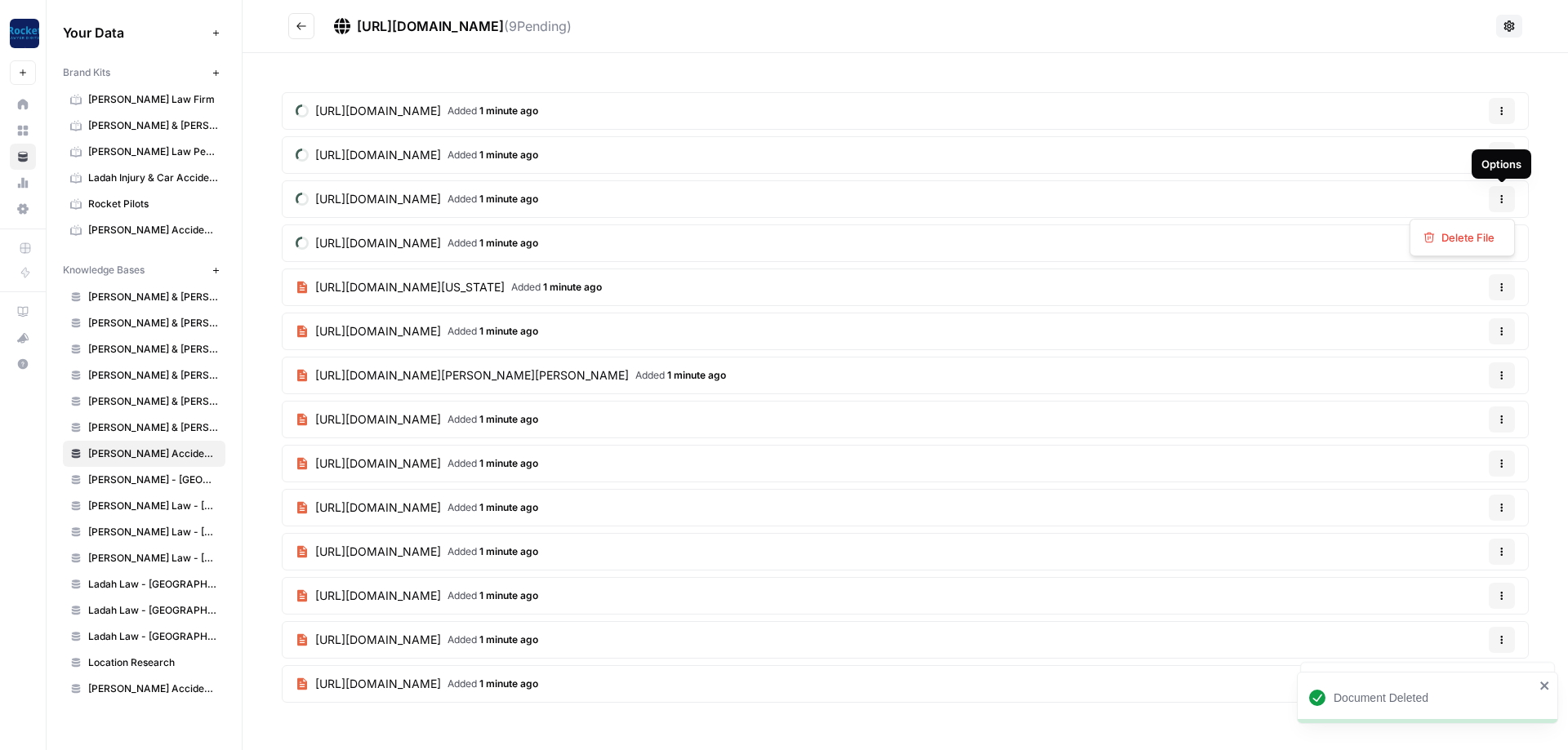
drag, startPoint x: 1496, startPoint y: 202, endPoint x: 1415, endPoint y: 209, distance: 81.3
click at [1497, 202] on button "Options" at bounding box center [1502, 200] width 27 height 27
click at [1471, 238] on span "Delete File" at bounding box center [1468, 238] width 53 height 17
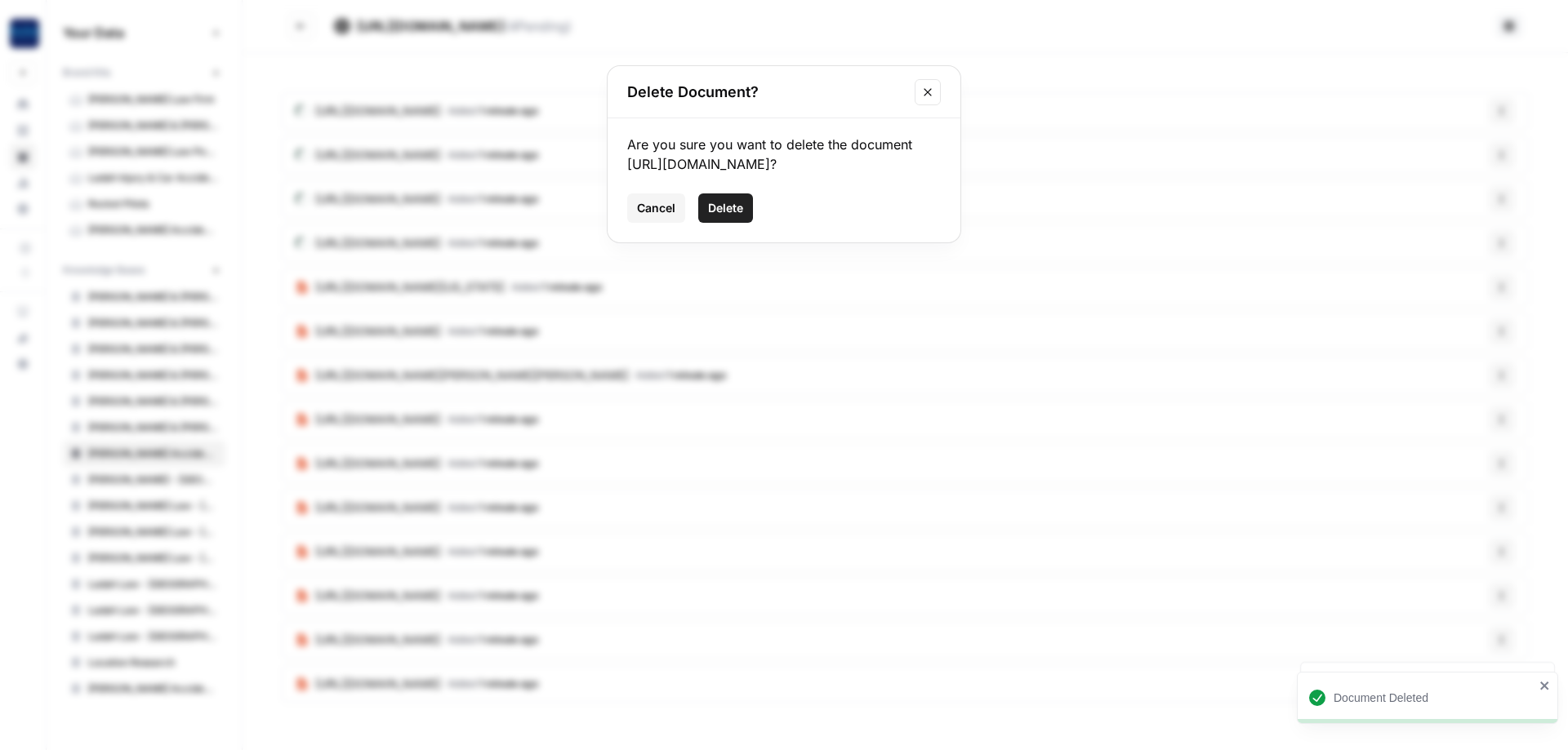
drag, startPoint x: 715, startPoint y: 229, endPoint x: 918, endPoint y: 220, distance: 203.2
click at [719, 216] on span "Delete" at bounding box center [726, 208] width 35 height 17
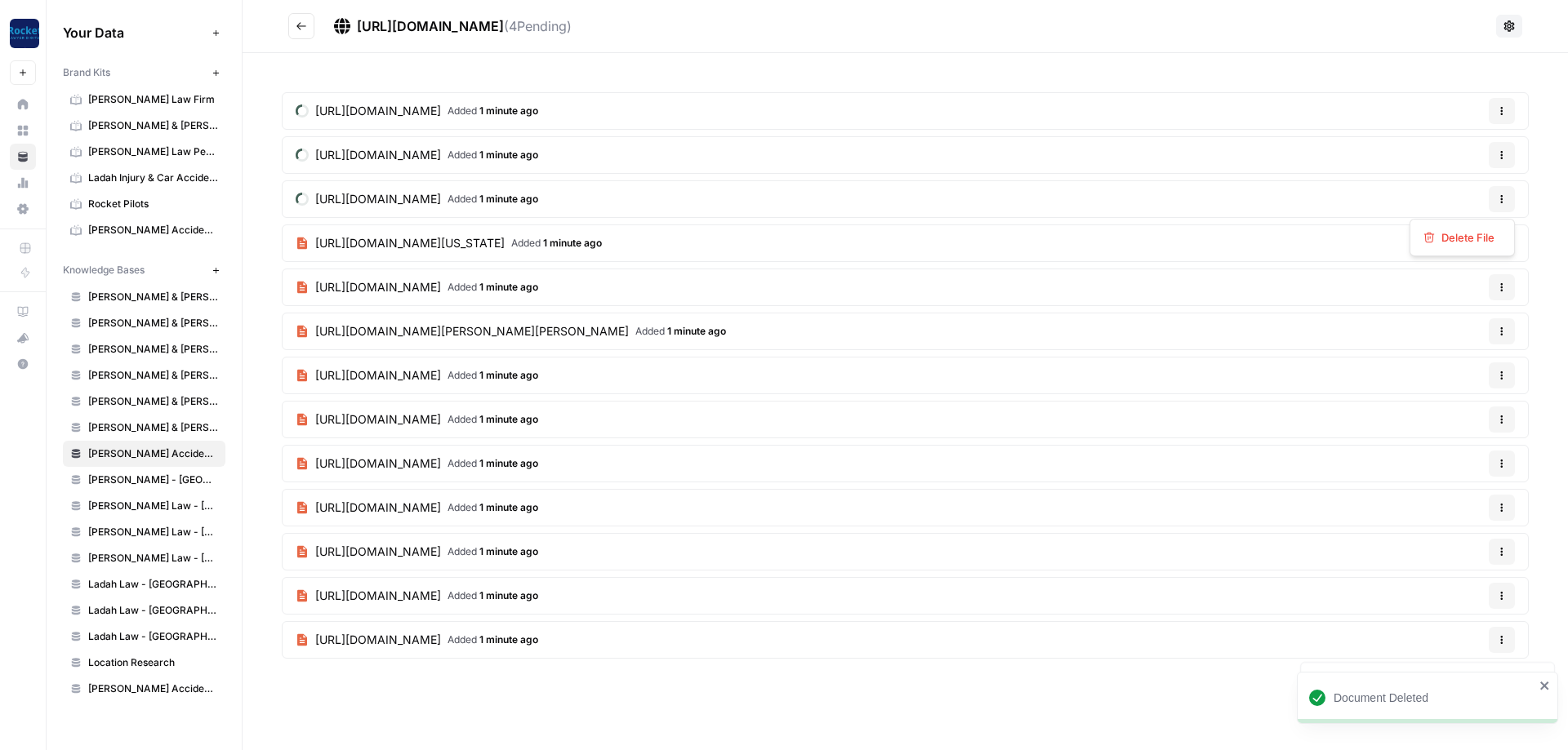
click at [1507, 187] on button "Options" at bounding box center [1502, 200] width 27 height 27
click at [1457, 235] on span "Delete File" at bounding box center [1468, 238] width 53 height 17
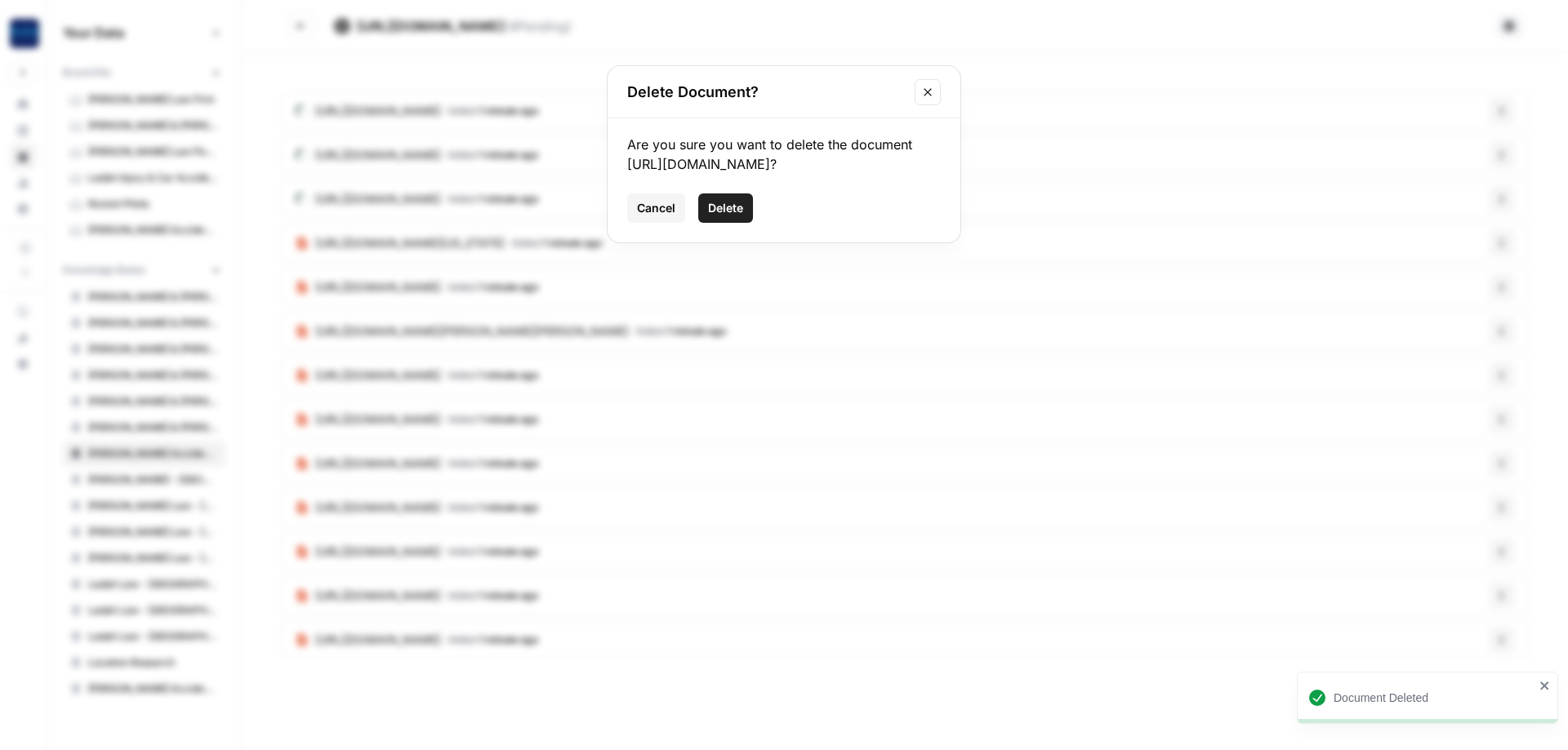
click at [750, 223] on button "Delete" at bounding box center [726, 207] width 55 height 29
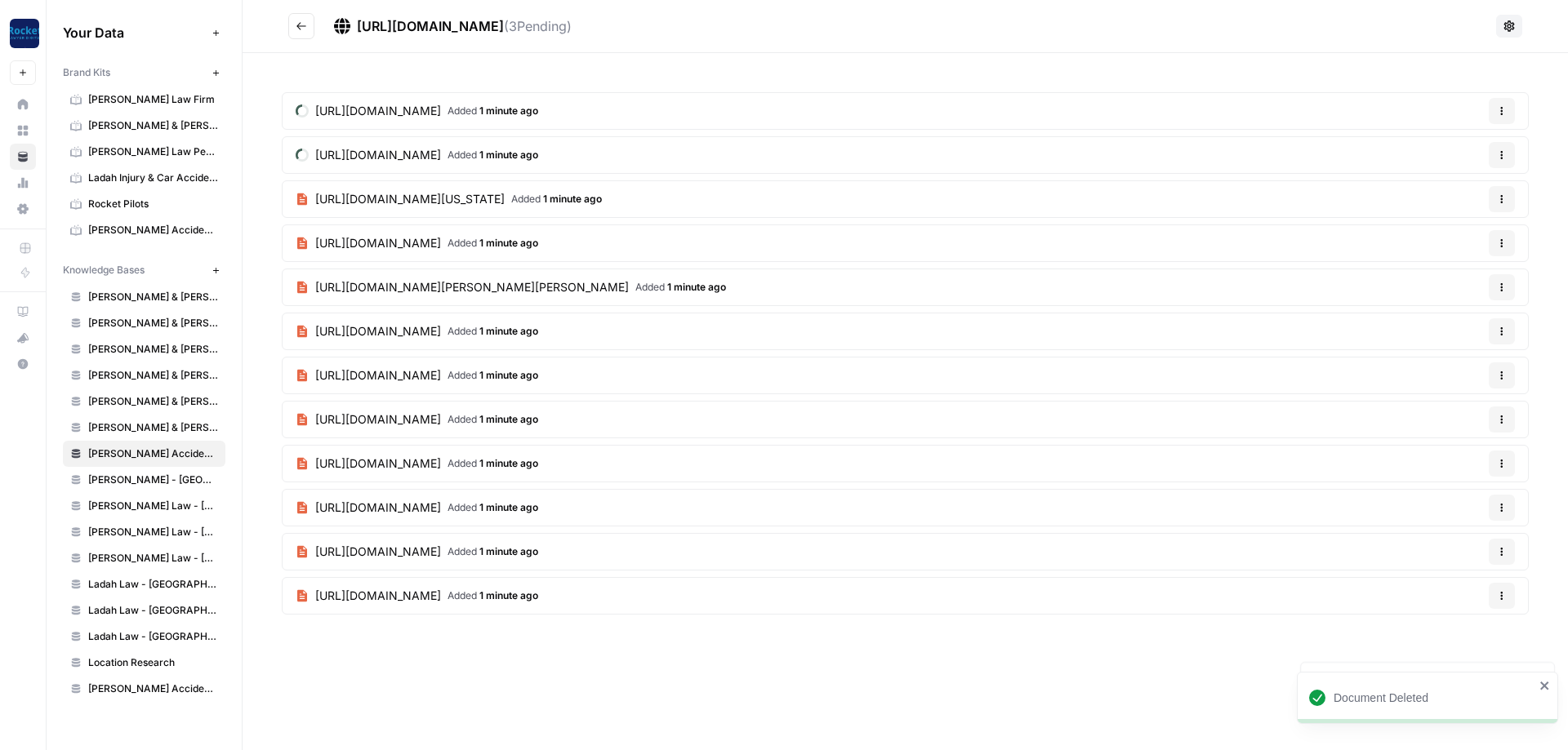
click at [1499, 157] on icon "button" at bounding box center [1502, 155] width 10 height 10
click at [1460, 196] on span "Delete File" at bounding box center [1468, 194] width 53 height 17
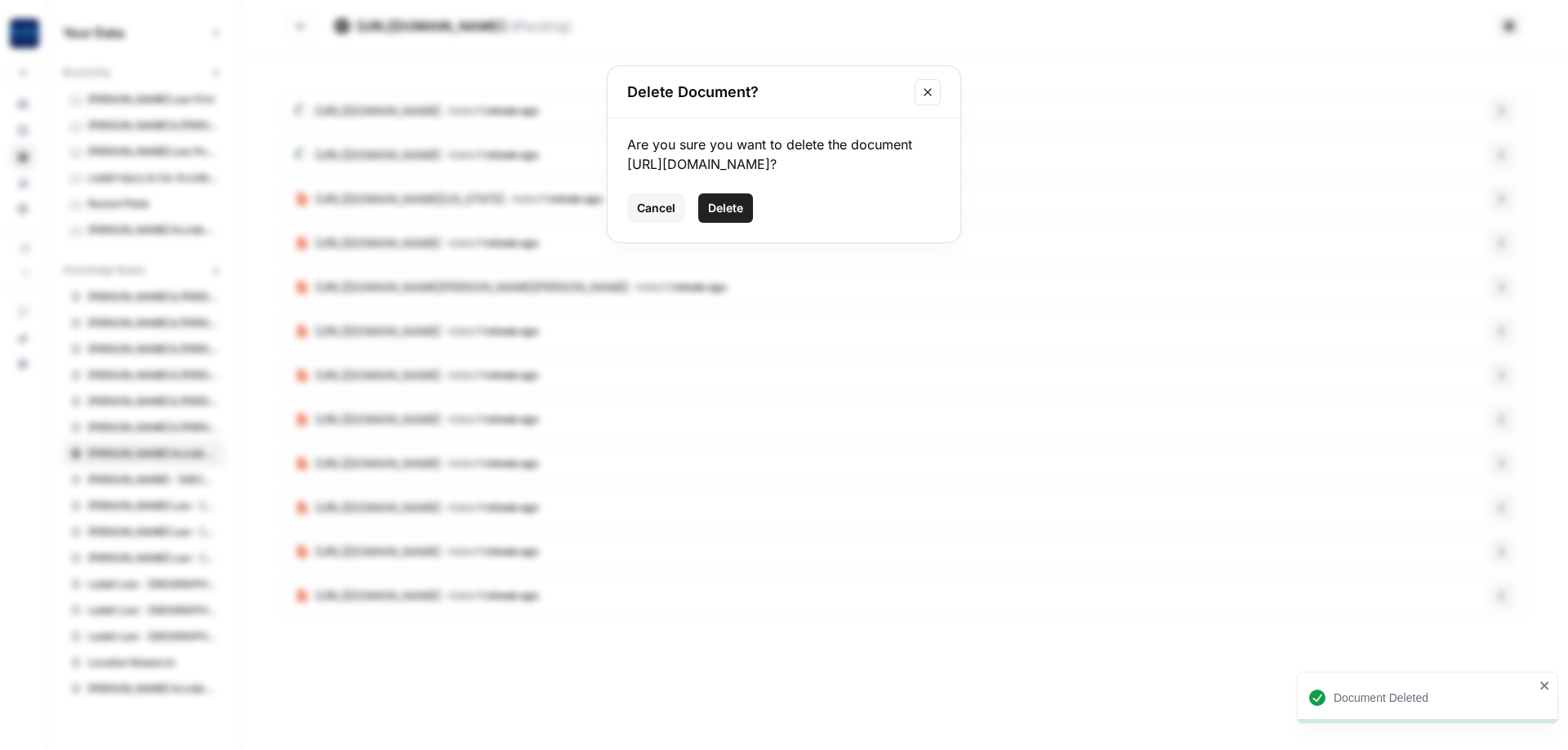
click at [731, 216] on button "Delete" at bounding box center [726, 207] width 55 height 29
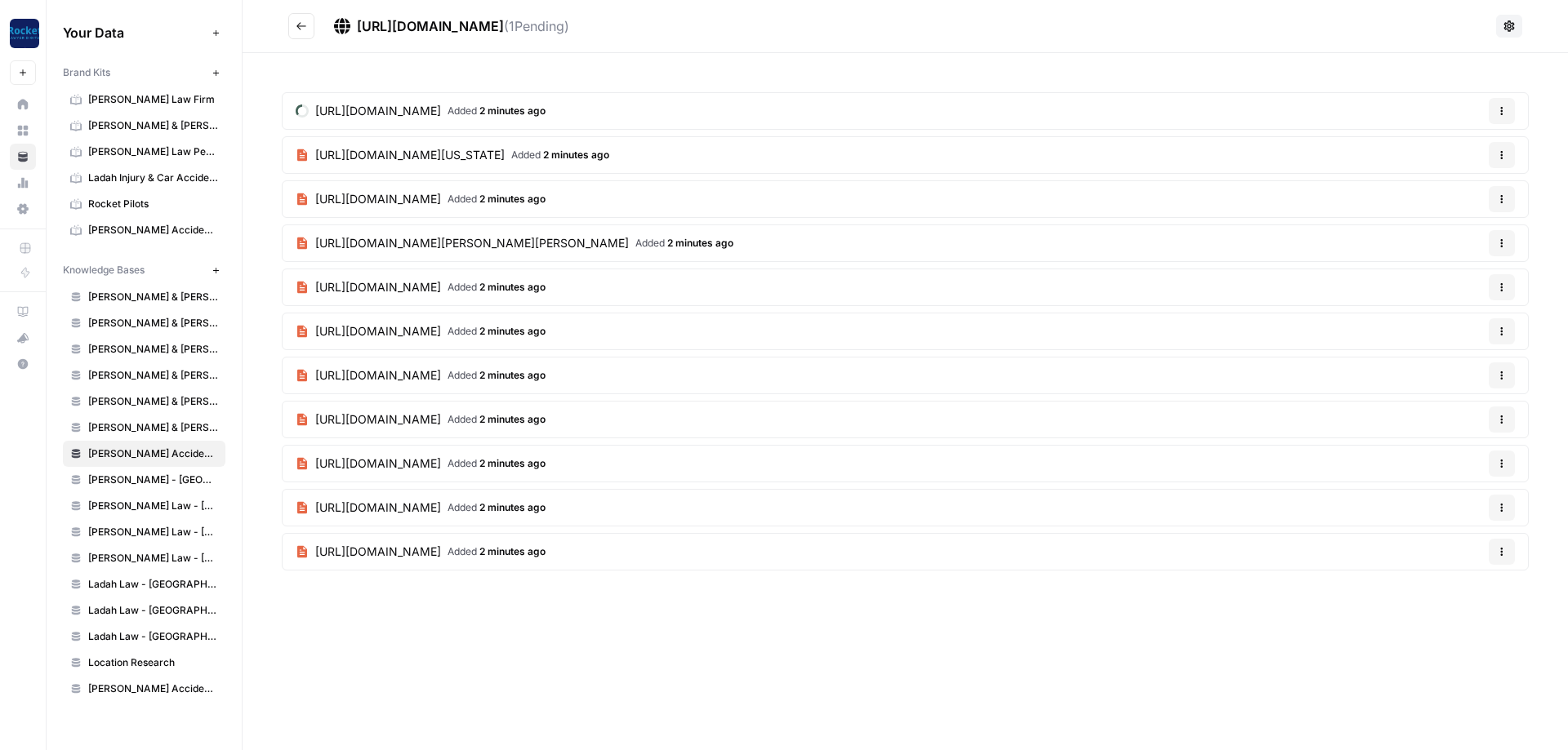
click at [306, 31] on button "Go back" at bounding box center [302, 27] width 27 height 27
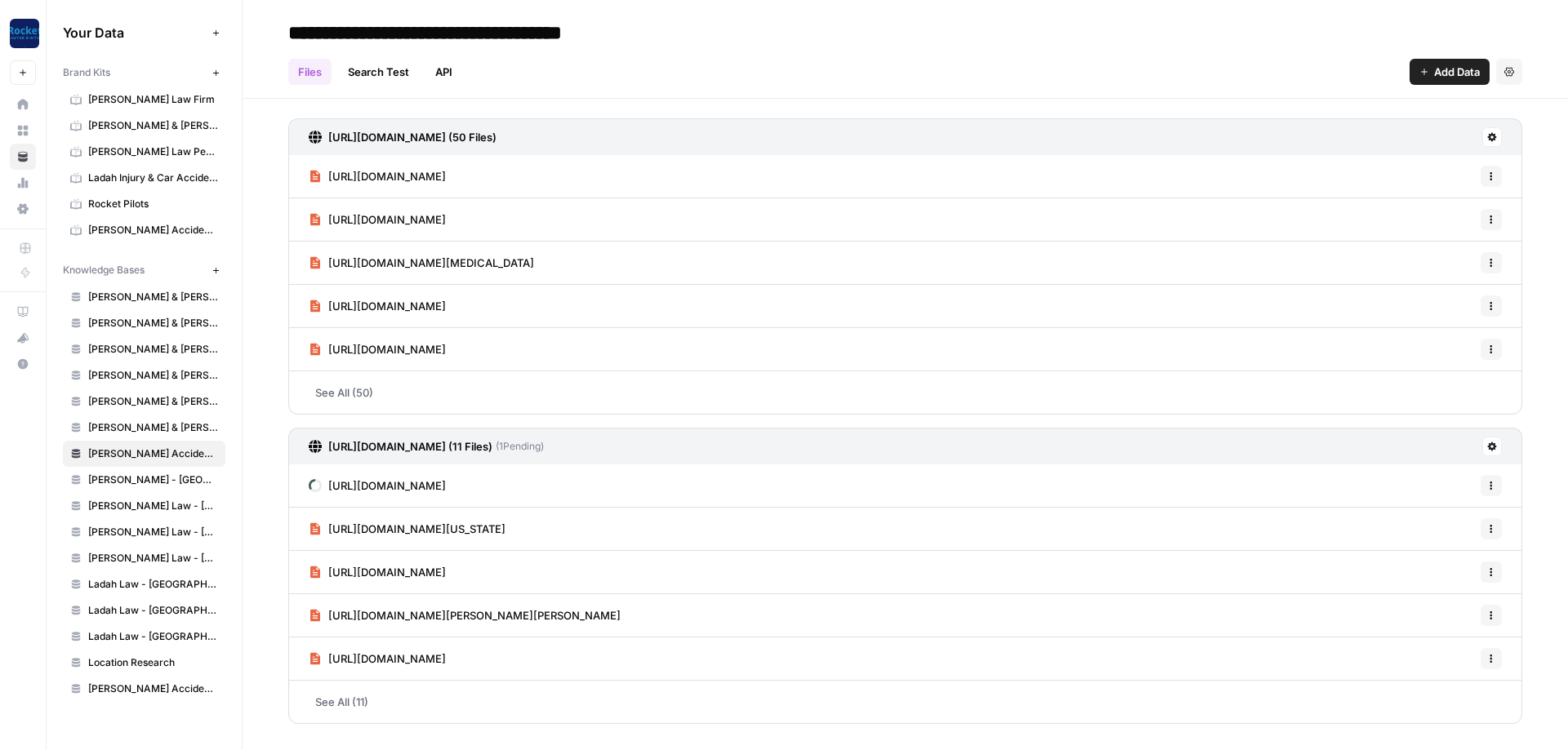
click at [912, 47] on div "Files Search Test API Add Data Settings" at bounding box center [905, 65] width 1234 height 39
click at [217, 265] on button "New" at bounding box center [216, 270] width 20 height 20
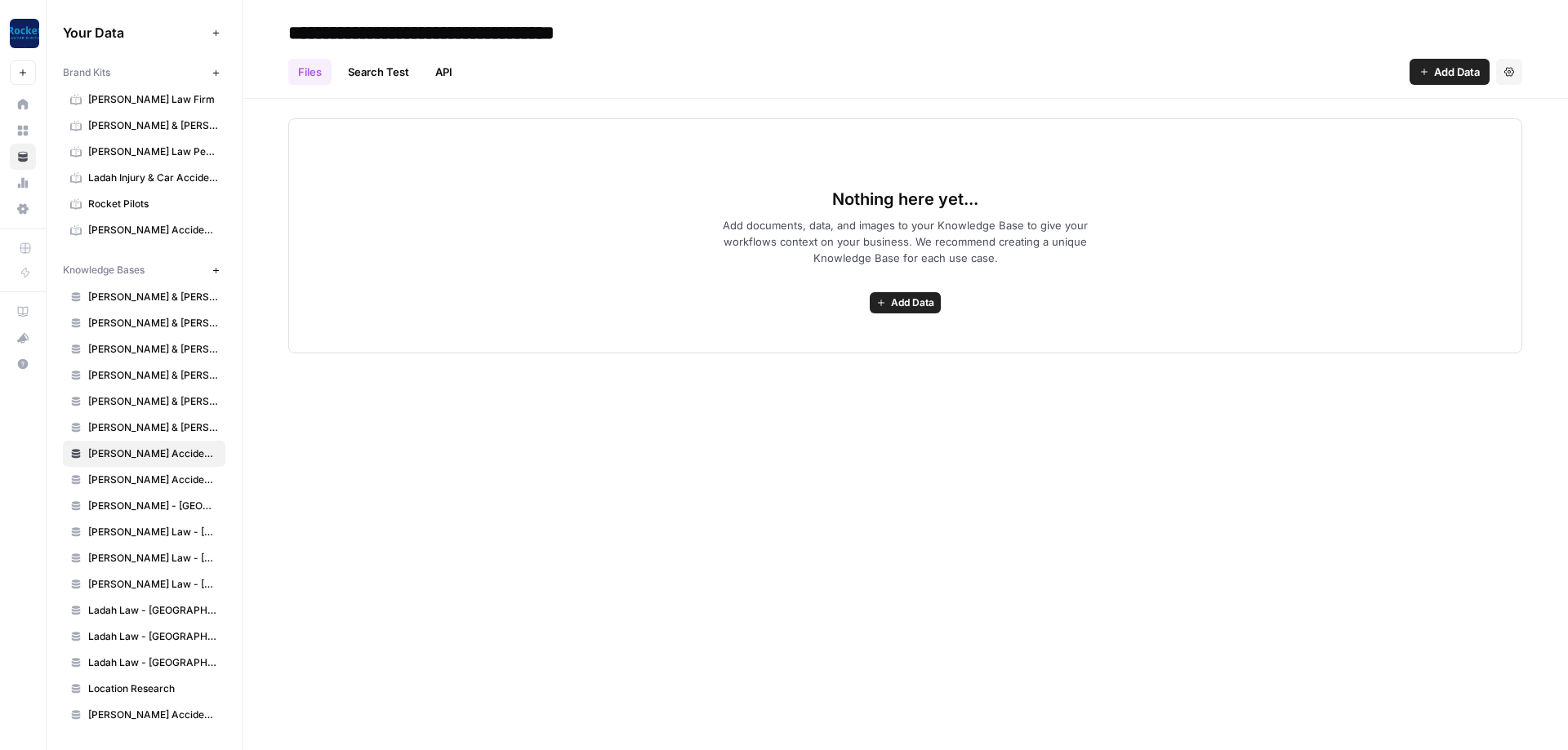
type input "**********"
click at [923, 307] on span "Add Data" at bounding box center [913, 303] width 43 height 15
click at [791, 344] on span "Upload Files" at bounding box center [846, 339] width 148 height 17
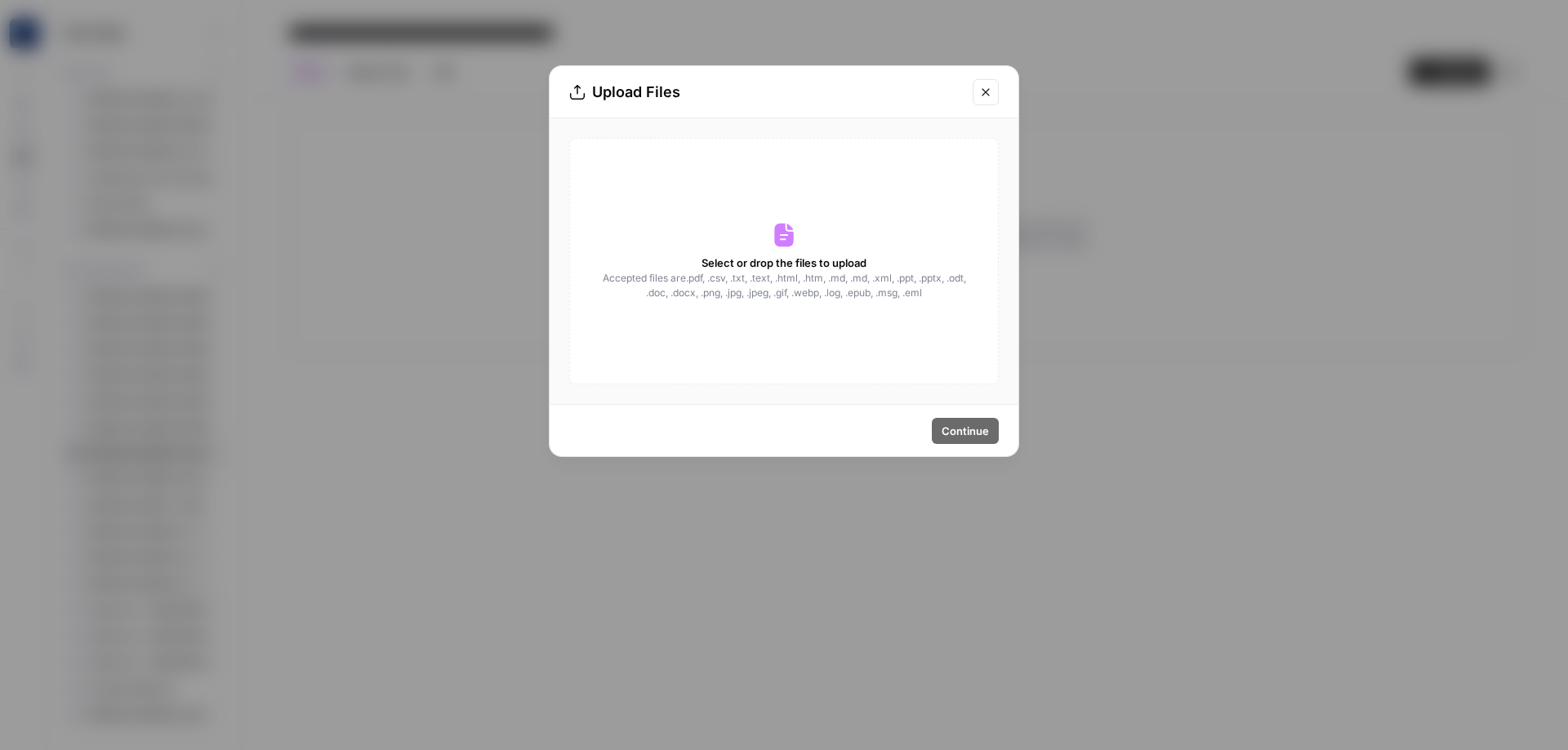
click at [983, 86] on icon "Close modal" at bounding box center [986, 92] width 13 height 13
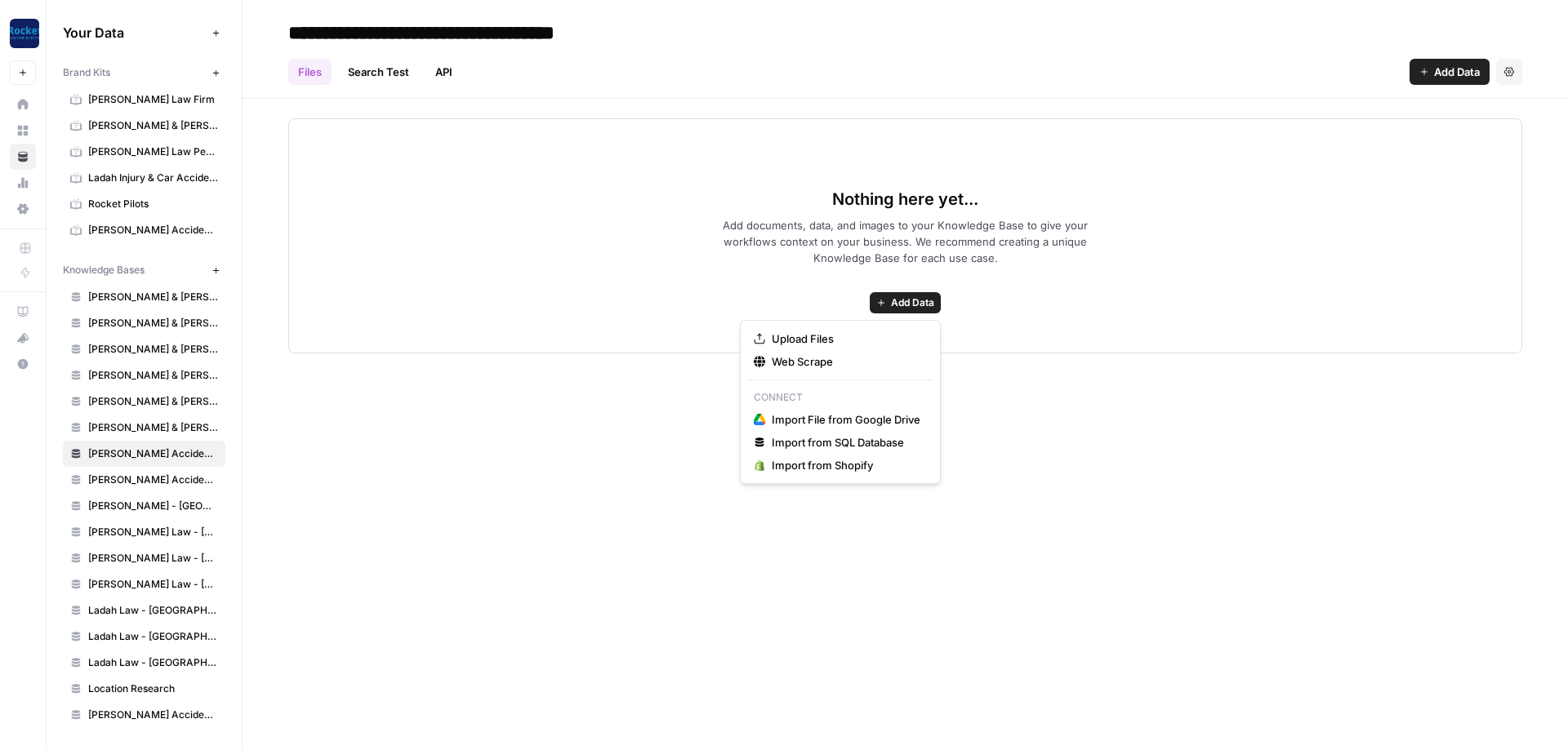
click at [896, 306] on span "Add Data" at bounding box center [913, 303] width 43 height 15
click at [798, 367] on span "Web Scrape" at bounding box center [846, 362] width 148 height 17
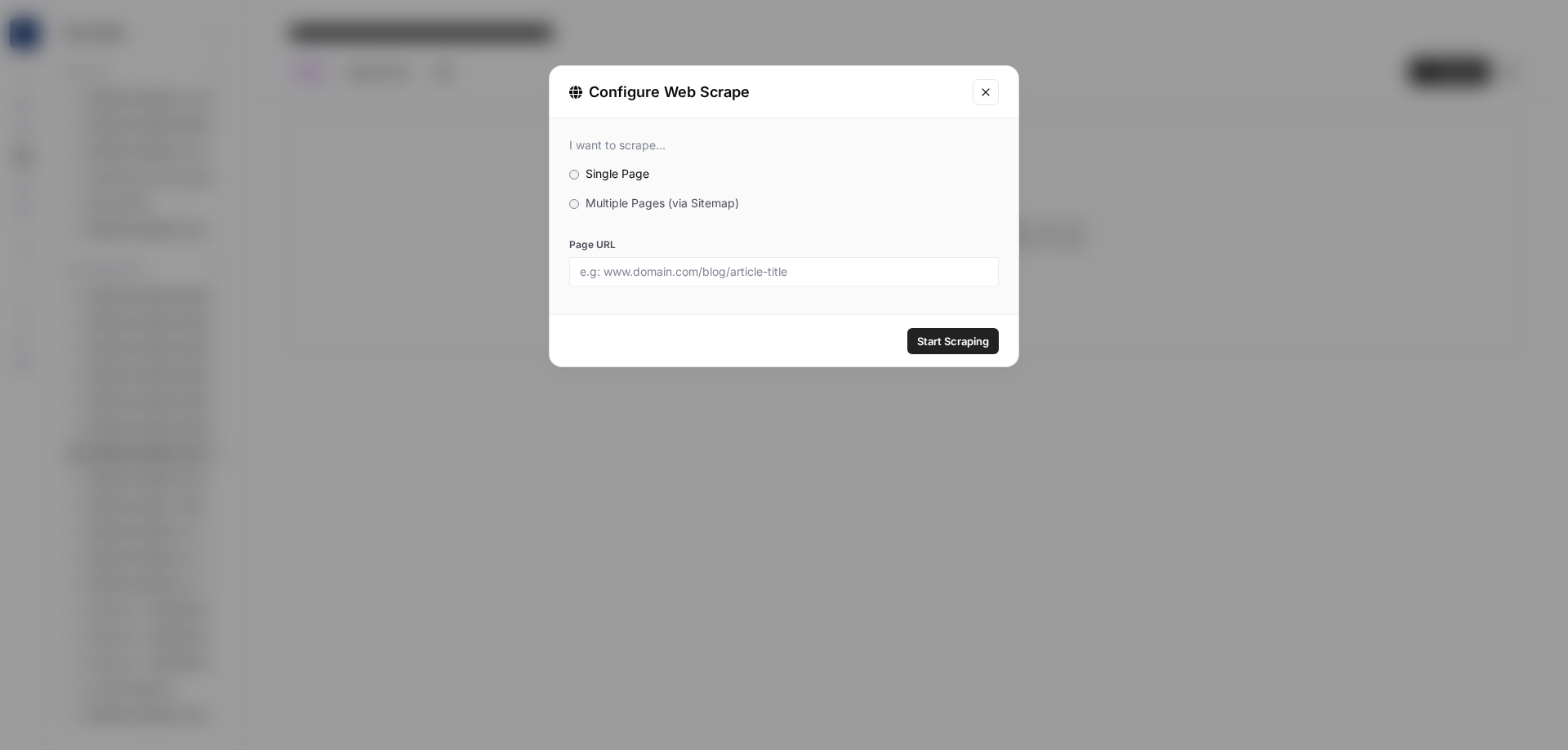
click at [623, 213] on div "I want to scrape... Single Page Multiple Pages (via Sitemap) Page URL" at bounding box center [784, 212] width 468 height 188
click at [625, 205] on span "Multiple Pages (via Sitemap)" at bounding box center [662, 202] width 153 height 14
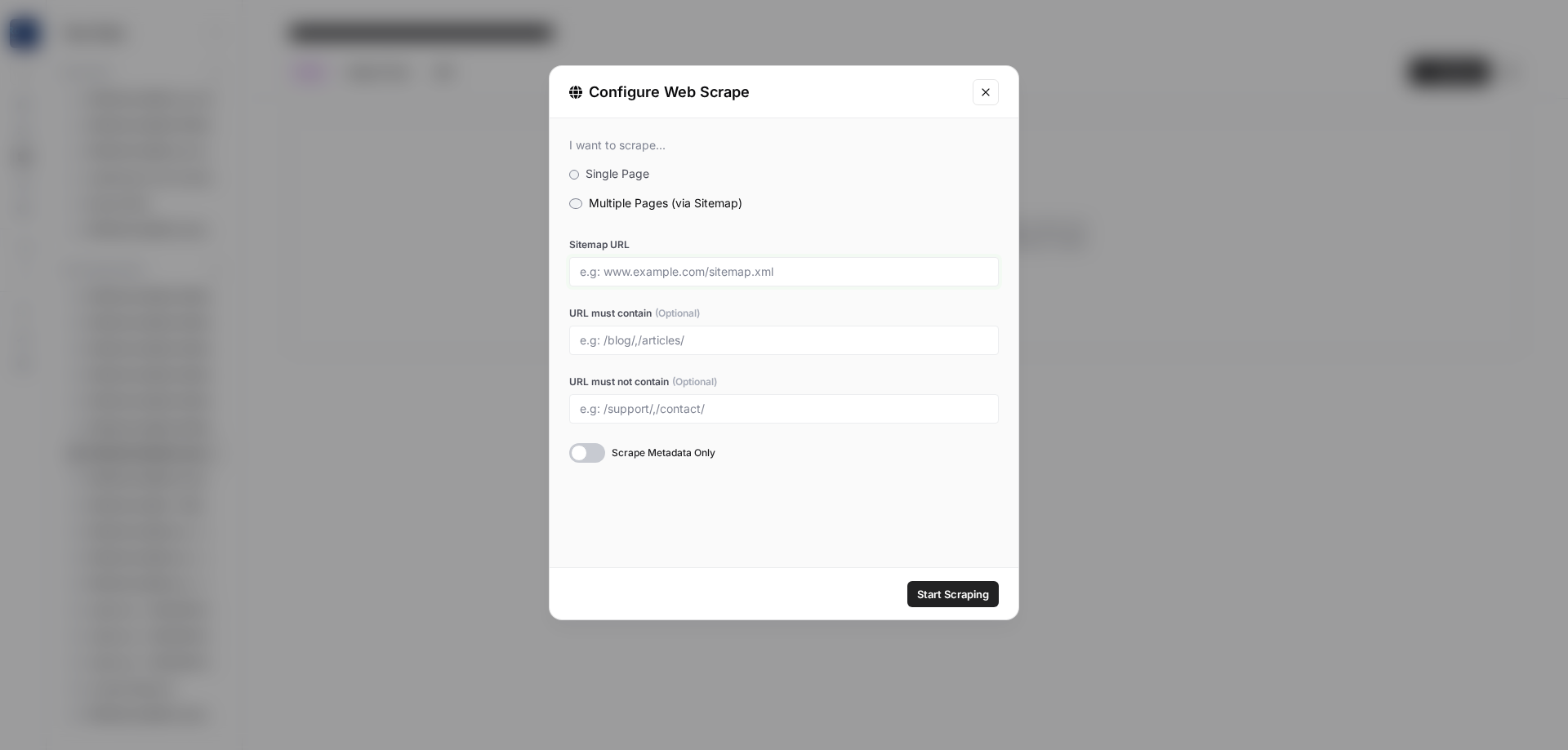
click at [685, 264] on input "Sitemap URL" at bounding box center [784, 272] width 409 height 15
click at [685, 270] on input "Sitemap URL" at bounding box center [784, 272] width 409 height 15
paste input "[URL][DOMAIN_NAME]"
type input "[URL][DOMAIN_NAME]"
click at [726, 404] on input "URL must not contain (Optional)" at bounding box center [784, 409] width 409 height 15
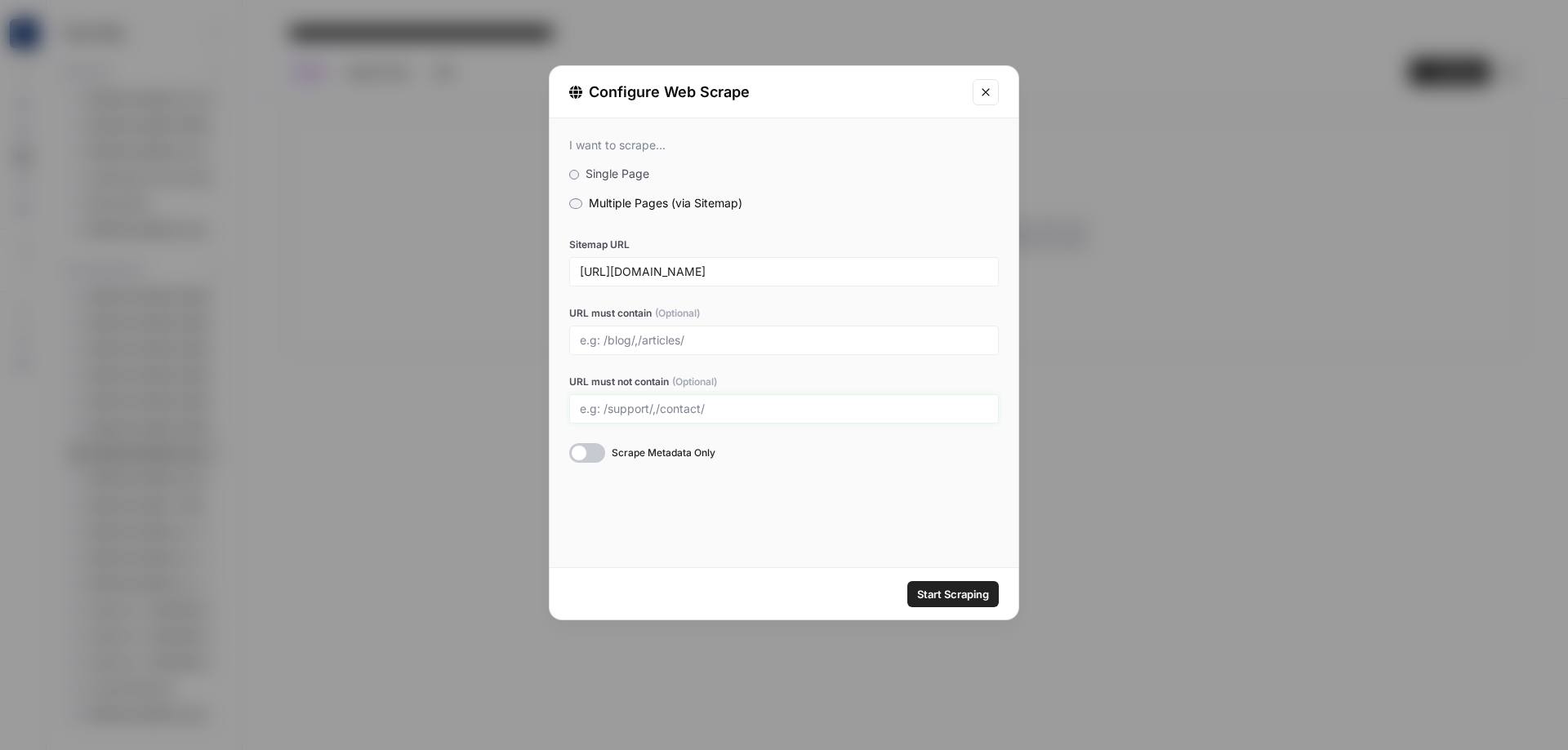
click at [728, 405] on input "URL must not contain (Optional)" at bounding box center [784, 409] width 409 height 15
type input "P"
click at [820, 477] on div "I want to scrape... Single Page Multiple Pages (via Sitemap) Sitemap URL [URL][…" at bounding box center [784, 300] width 468 height 364
drag, startPoint x: 685, startPoint y: 409, endPoint x: 735, endPoint y: 404, distance: 50.2
click at [686, 409] on input "/pearland, /victoria,/league-city" at bounding box center [784, 409] width 409 height 15
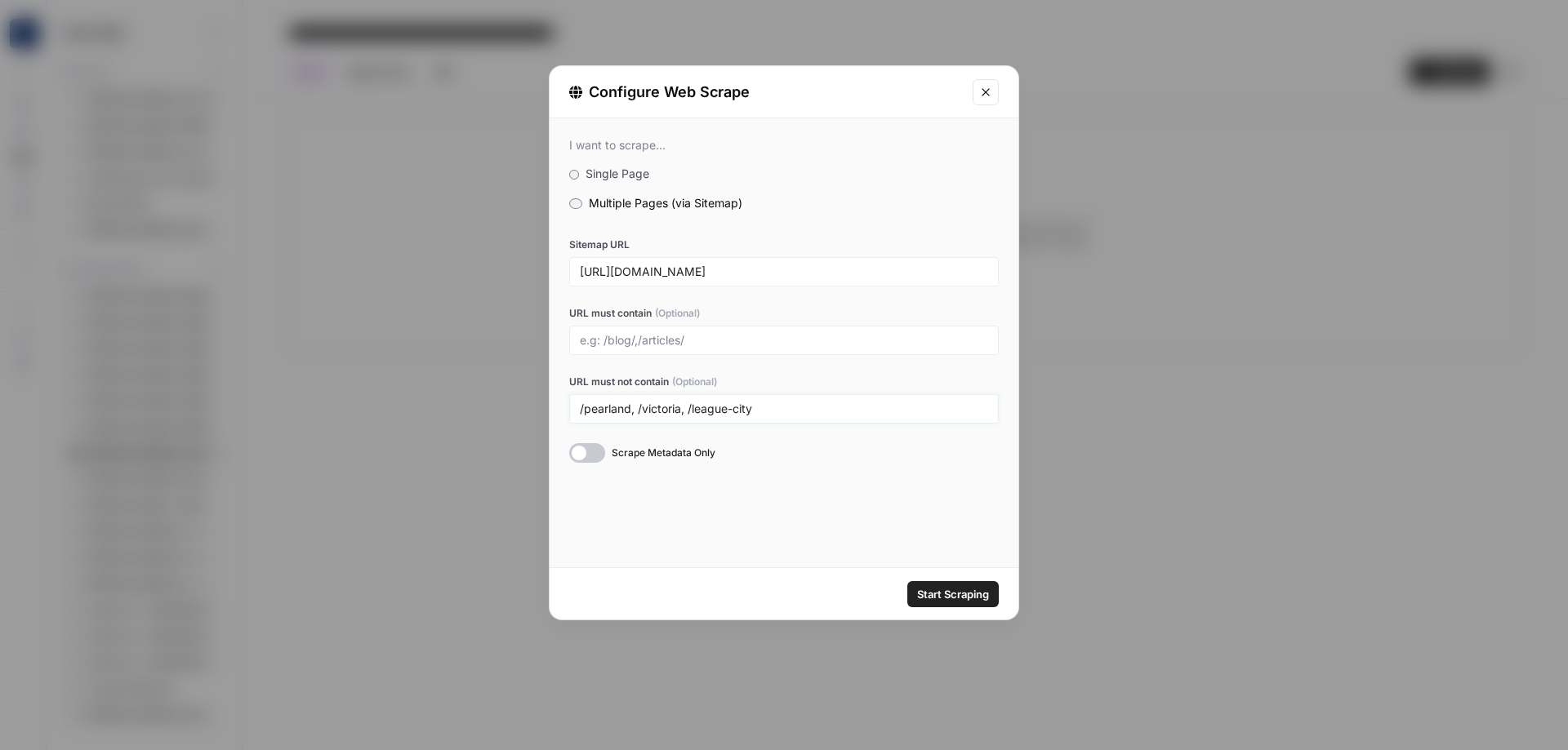
click at [642, 404] on input "/pearland, /victoria, /league-city" at bounding box center [784, 409] width 409 height 15
type input "/pearland, /victoria, /league-city"
click at [718, 342] on input "URL must contain (Optional)" at bounding box center [784, 341] width 409 height 15
click at [937, 598] on span "Start Scraping" at bounding box center [953, 594] width 72 height 17
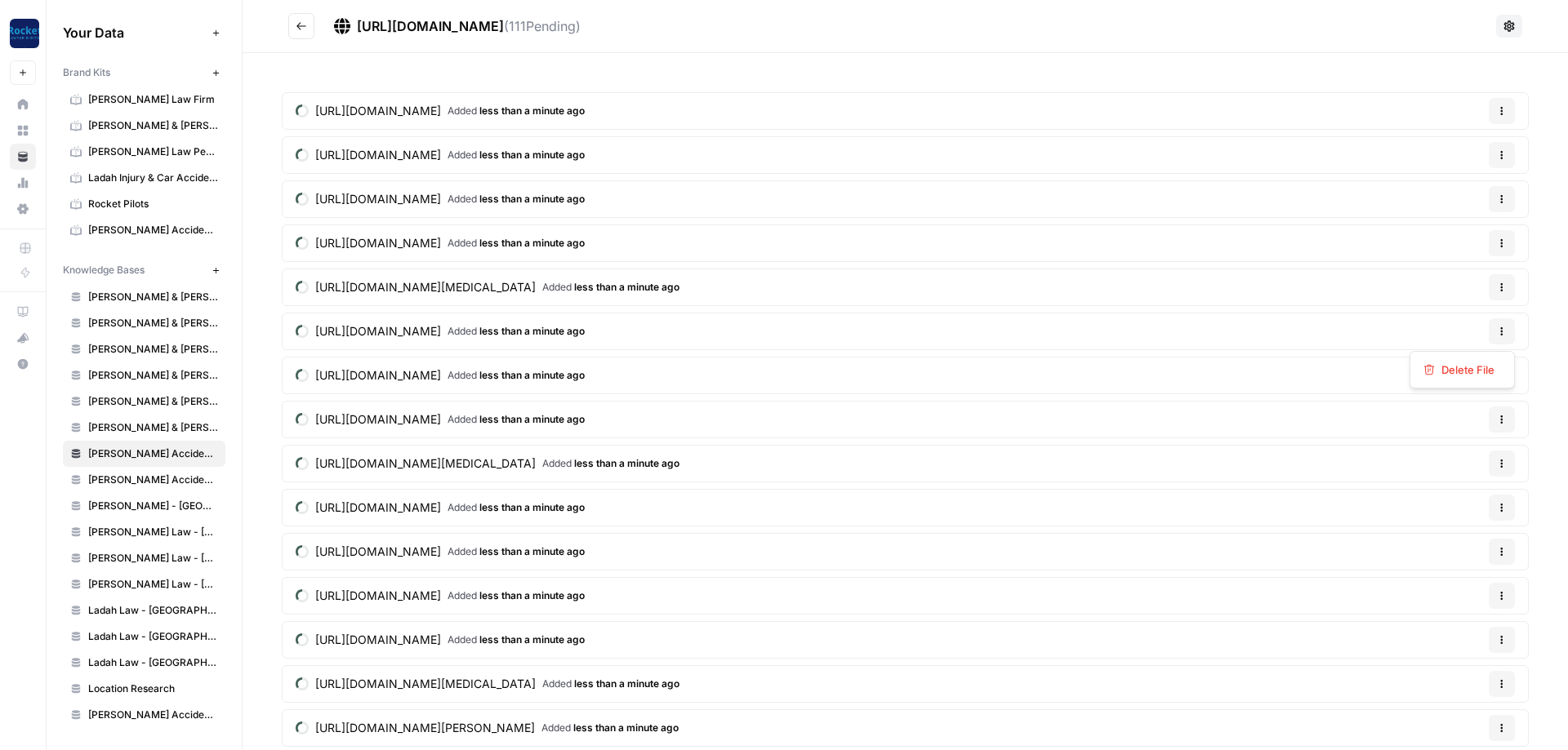
click at [1502, 332] on icon "button" at bounding box center [1502, 331] width 2 height 2
click at [1460, 365] on span "Delete File" at bounding box center [1468, 370] width 53 height 17
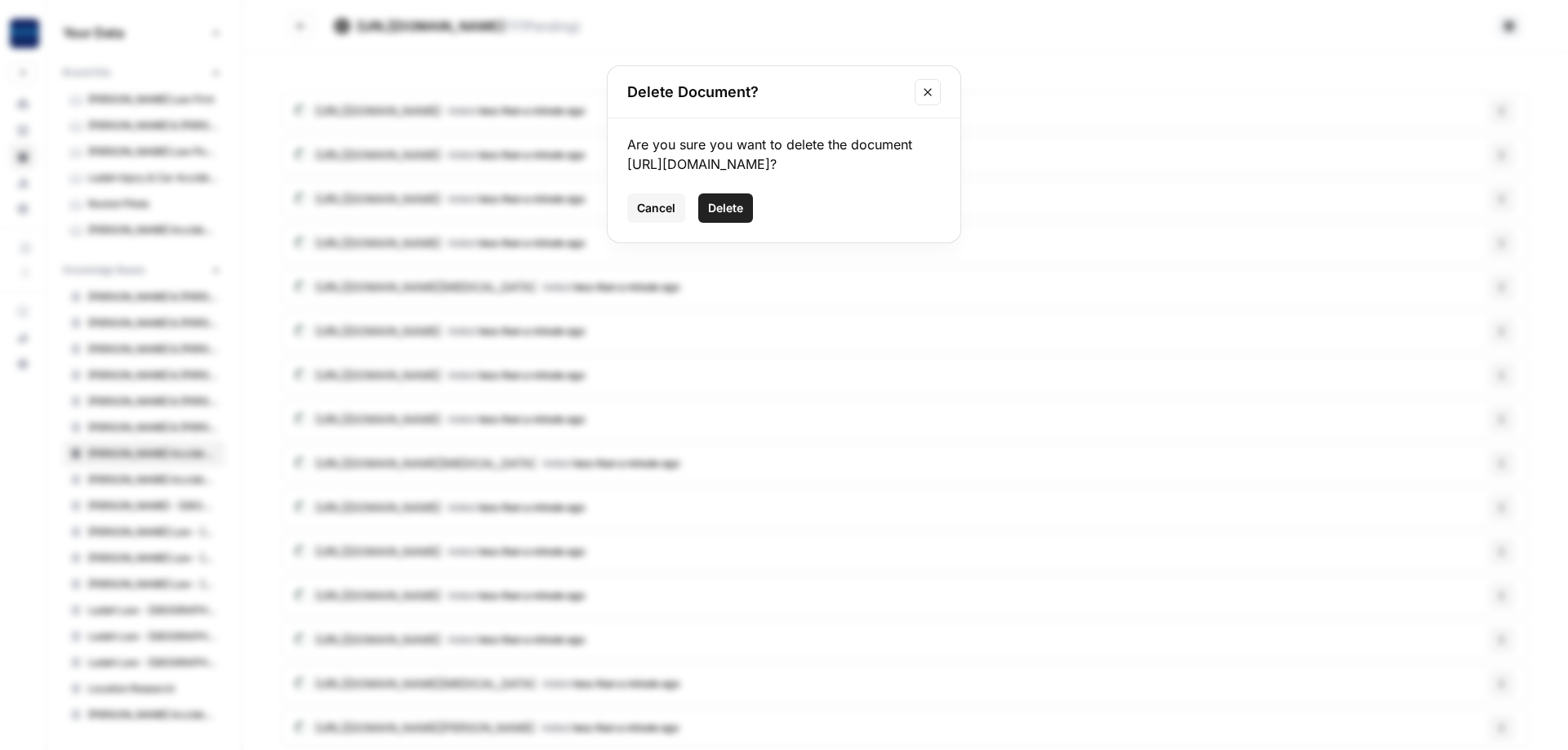
click at [721, 216] on span "Delete" at bounding box center [726, 208] width 35 height 17
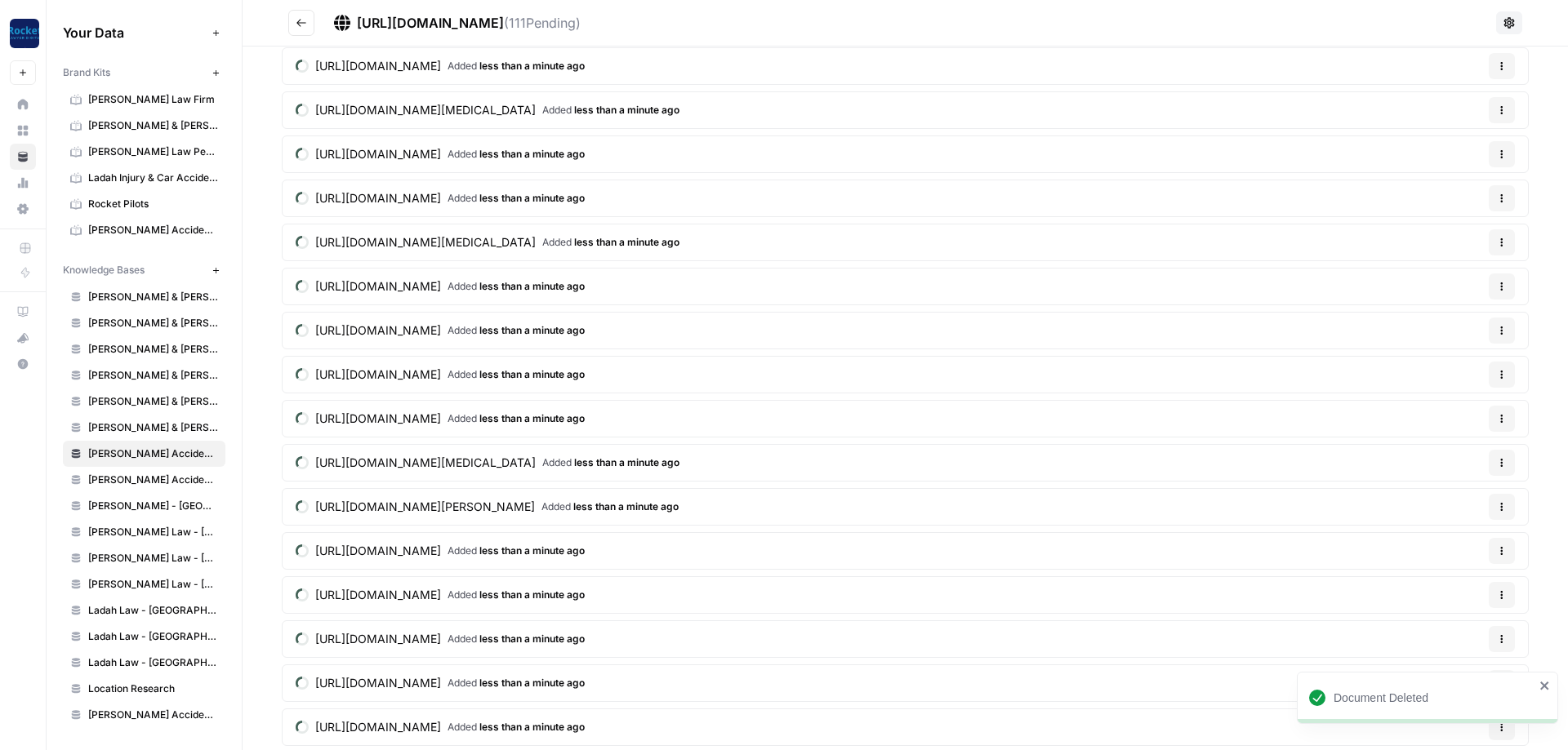
scroll to position [195, 0]
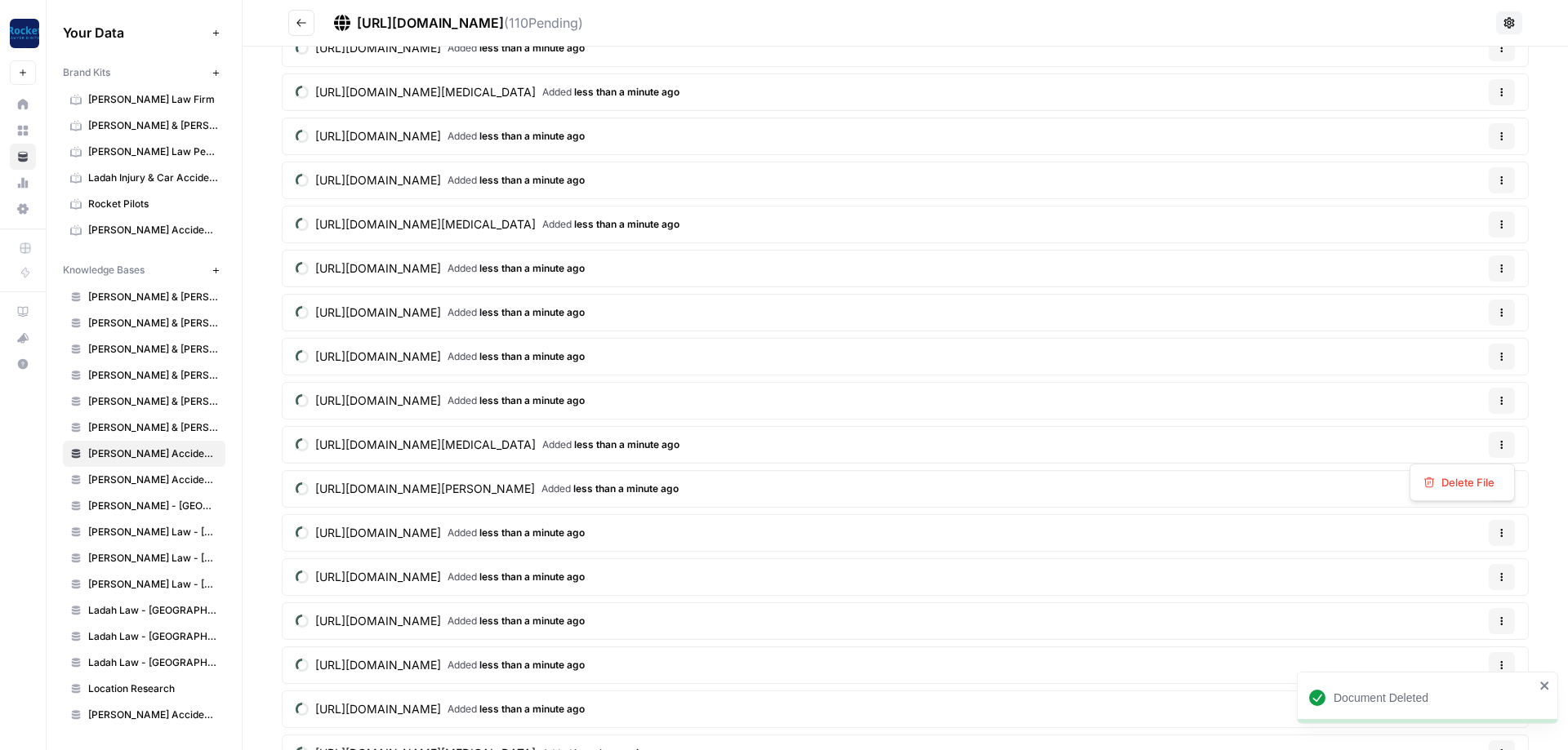
click at [1500, 448] on icon "button" at bounding box center [1502, 445] width 10 height 10
click at [1456, 477] on span "Delete File" at bounding box center [1468, 482] width 53 height 17
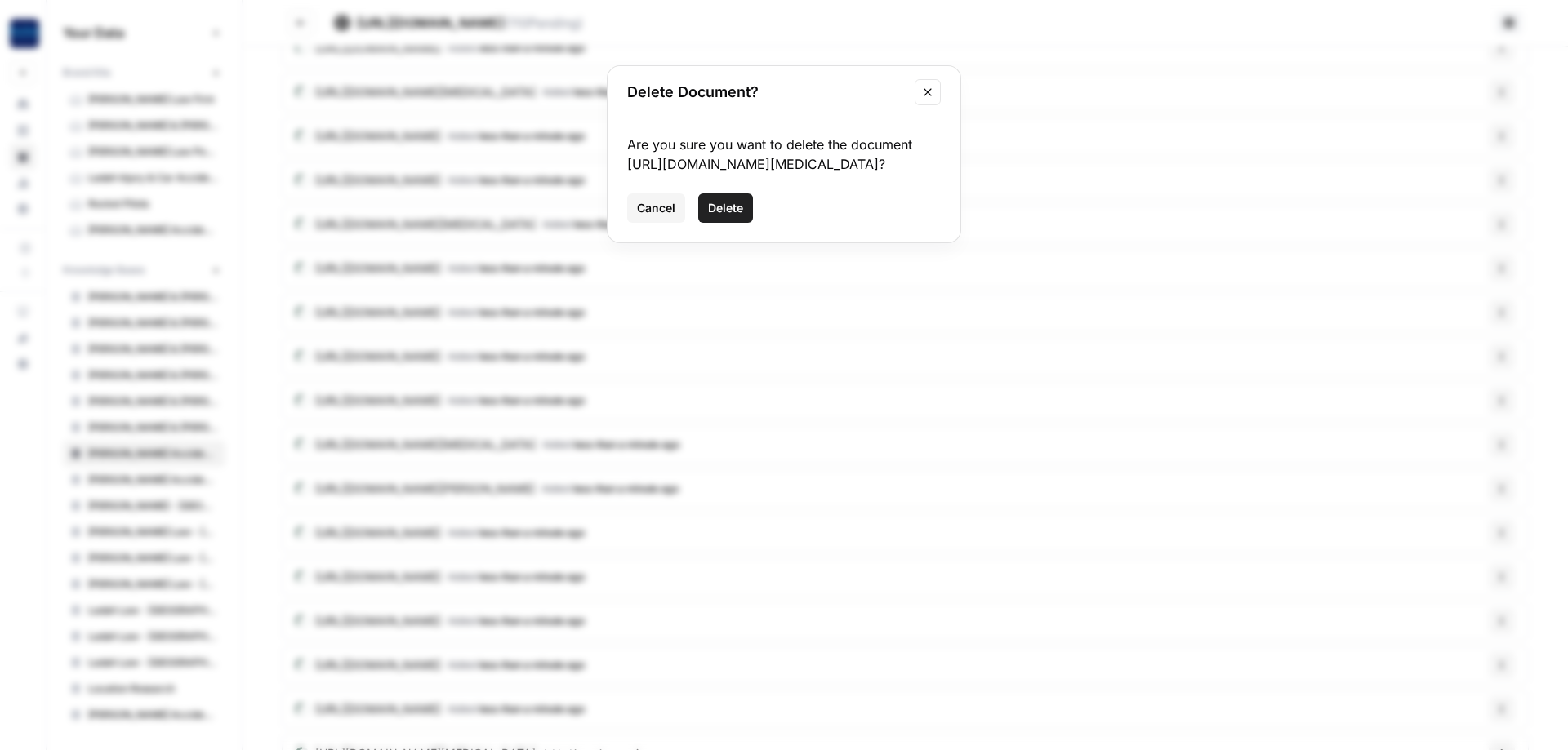
click at [724, 216] on span "Delete" at bounding box center [726, 208] width 35 height 17
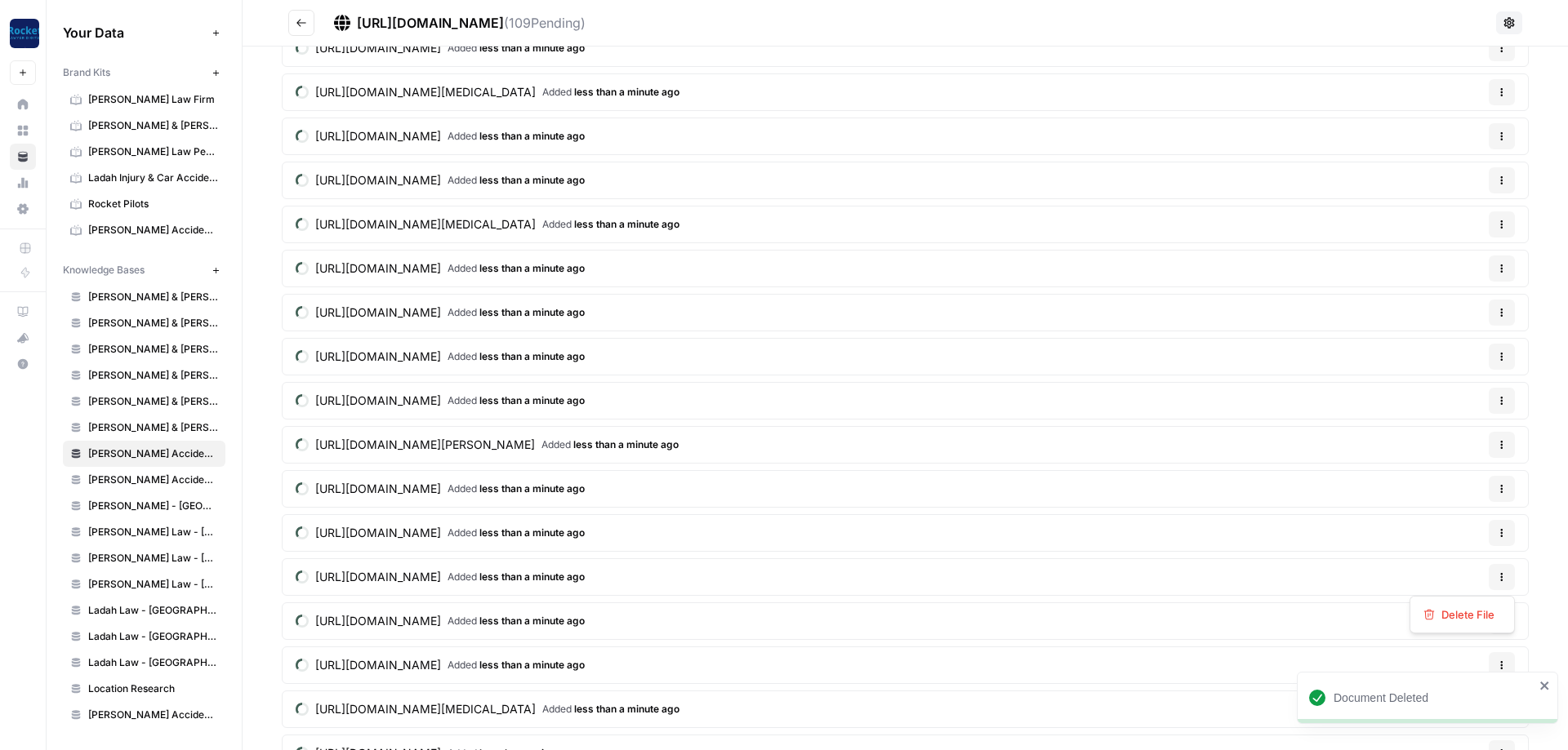
click at [1509, 581] on button "Options" at bounding box center [1502, 578] width 27 height 27
click at [1452, 615] on div "Delete File" at bounding box center [1463, 615] width 78 height 17
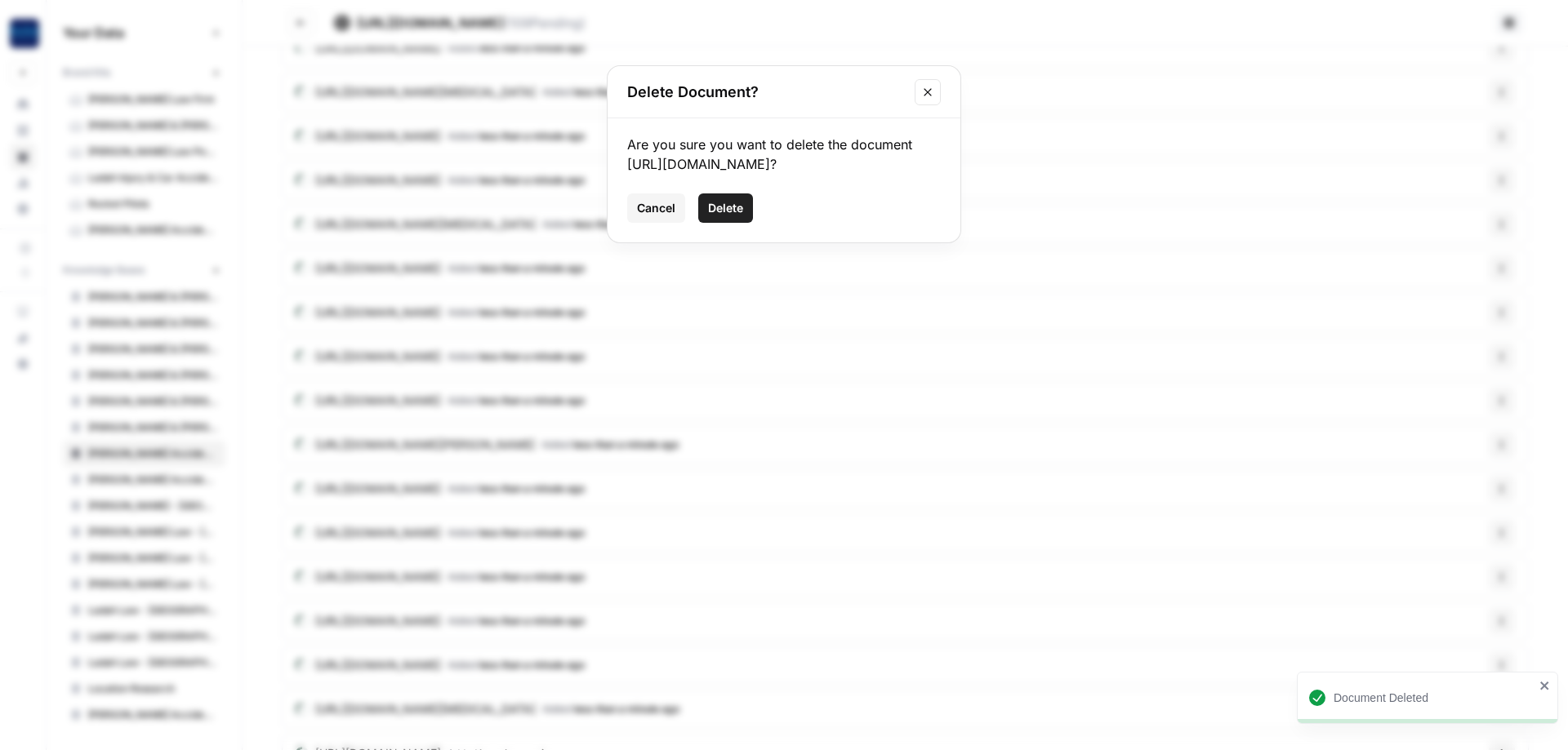
click at [720, 216] on span "Delete" at bounding box center [726, 208] width 35 height 17
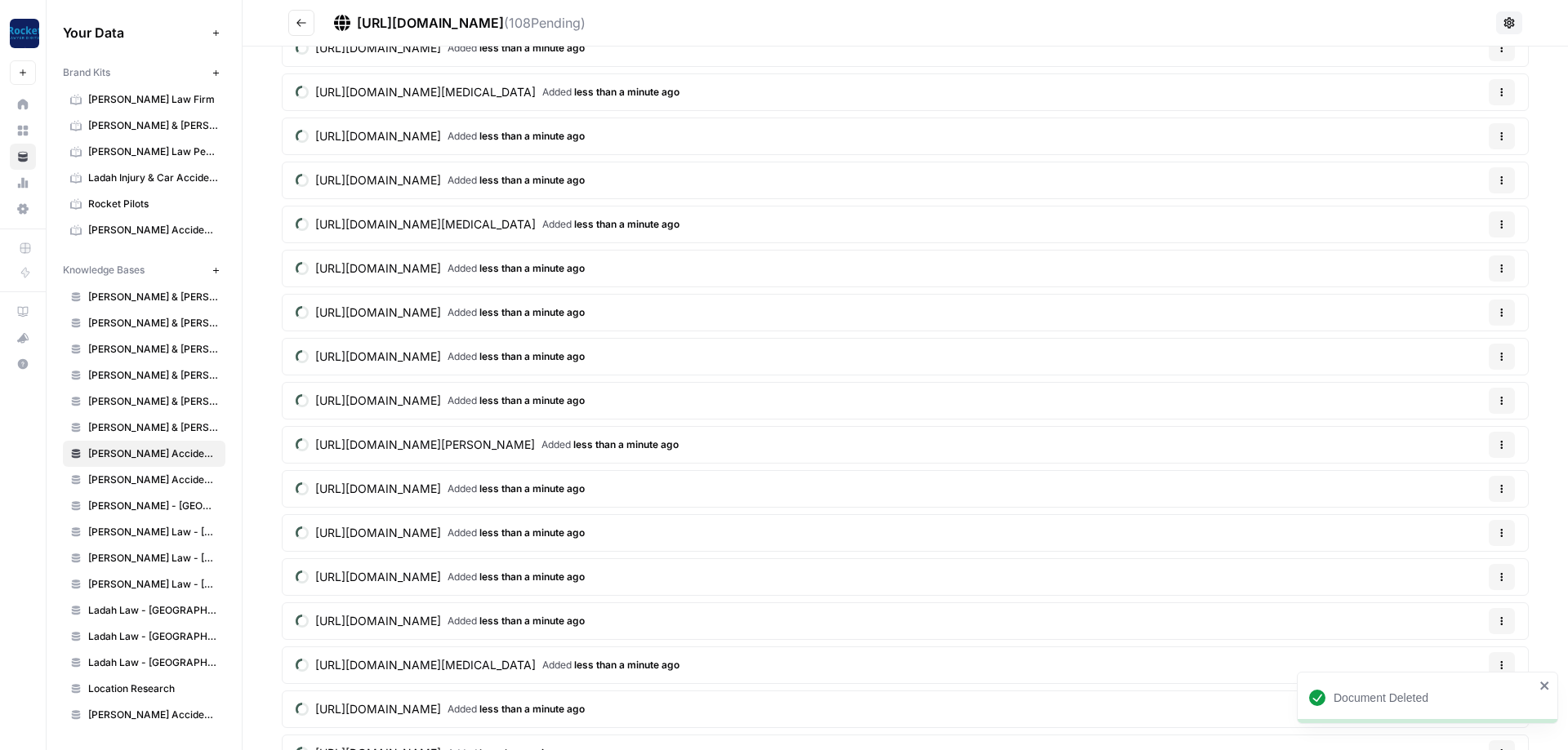
click at [1503, 579] on icon "button" at bounding box center [1502, 578] width 10 height 10
click at [1457, 617] on span "Delete File" at bounding box center [1468, 615] width 53 height 17
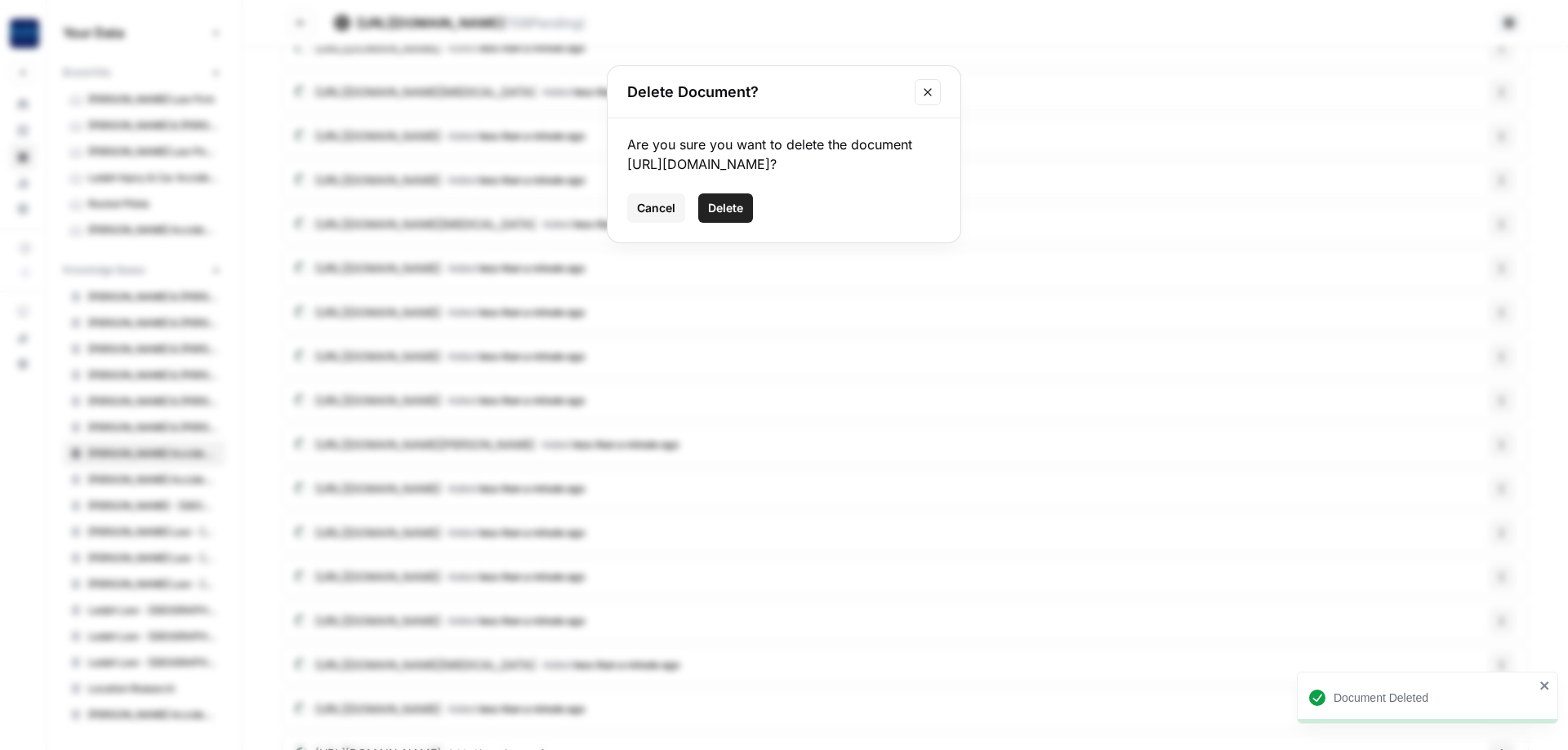
click at [729, 216] on span "Delete" at bounding box center [726, 208] width 35 height 17
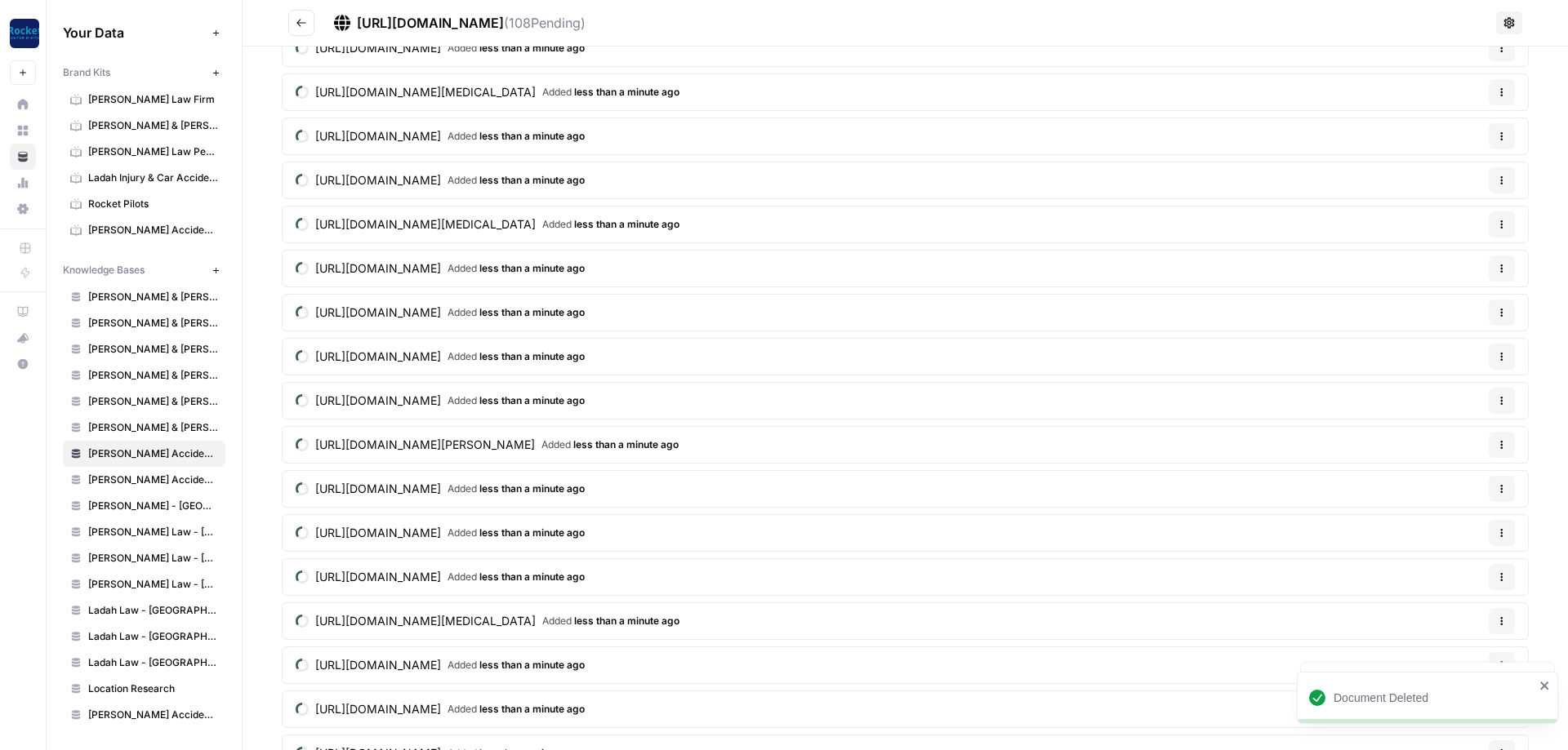
click at [1506, 578] on icon "button" at bounding box center [1502, 578] width 10 height 10
click at [1444, 607] on span "Delete File" at bounding box center [1468, 615] width 53 height 17
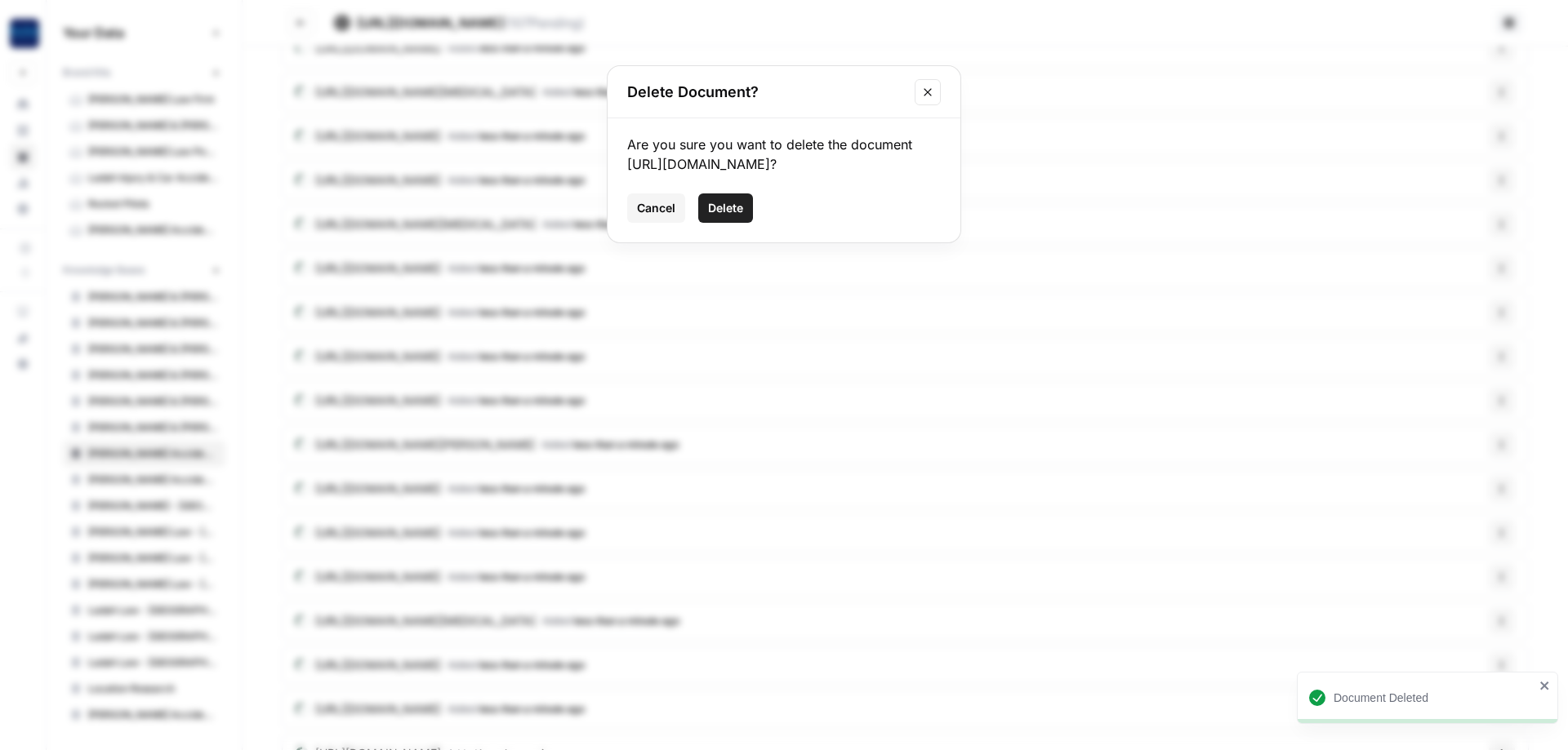
click at [719, 216] on span "Delete" at bounding box center [726, 208] width 35 height 17
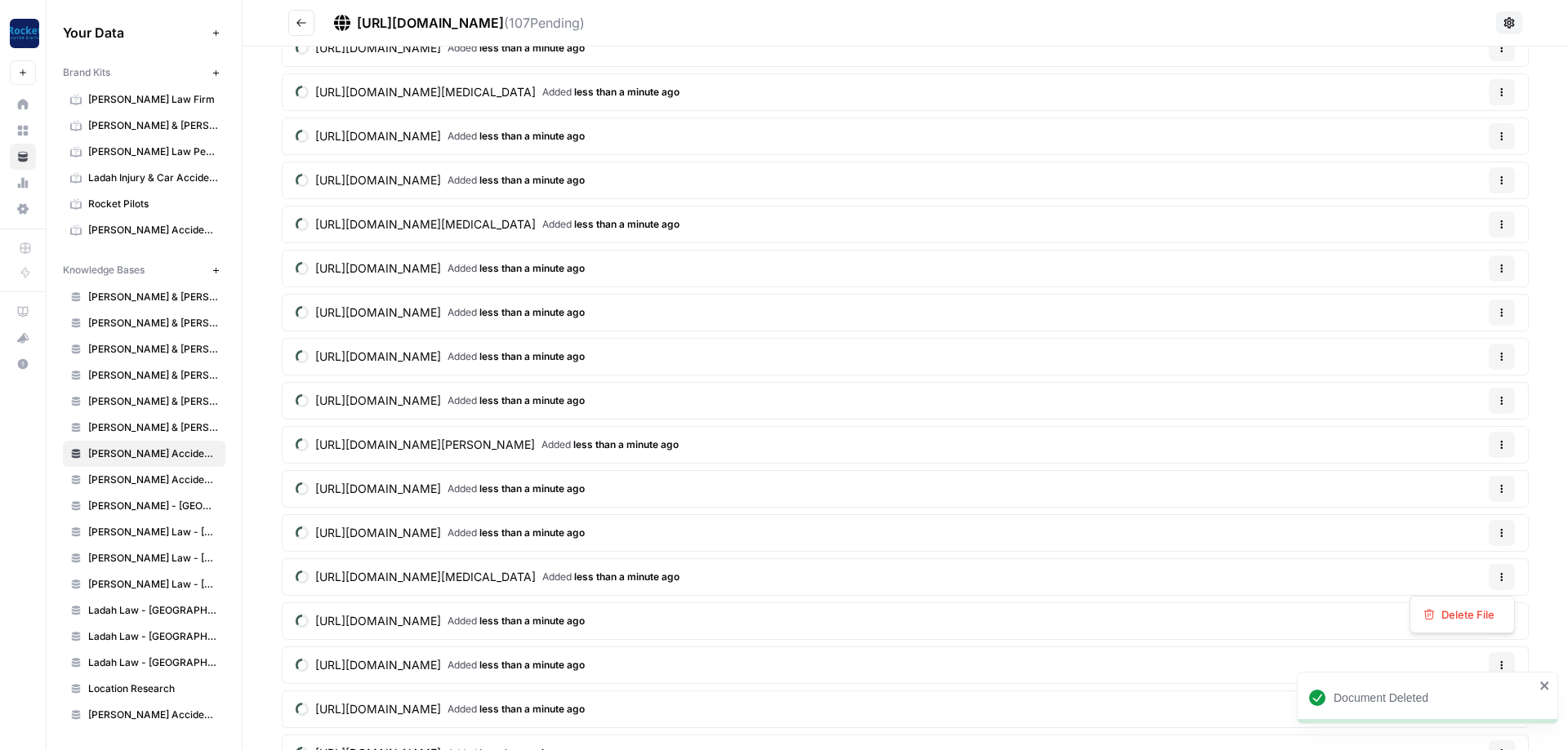
click at [1497, 577] on button "Options" at bounding box center [1502, 578] width 27 height 27
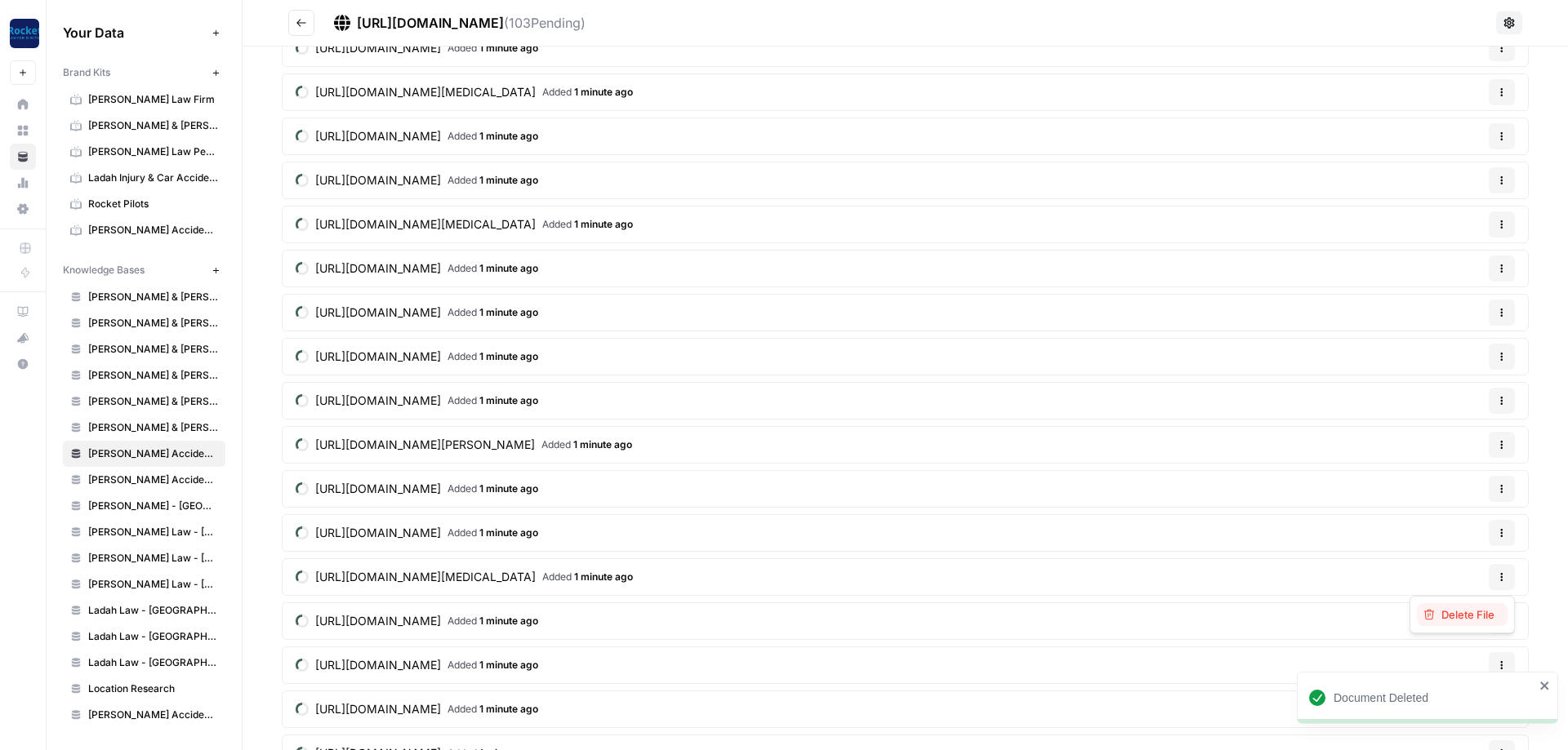
click at [1455, 614] on span "Delete File" at bounding box center [1468, 615] width 53 height 17
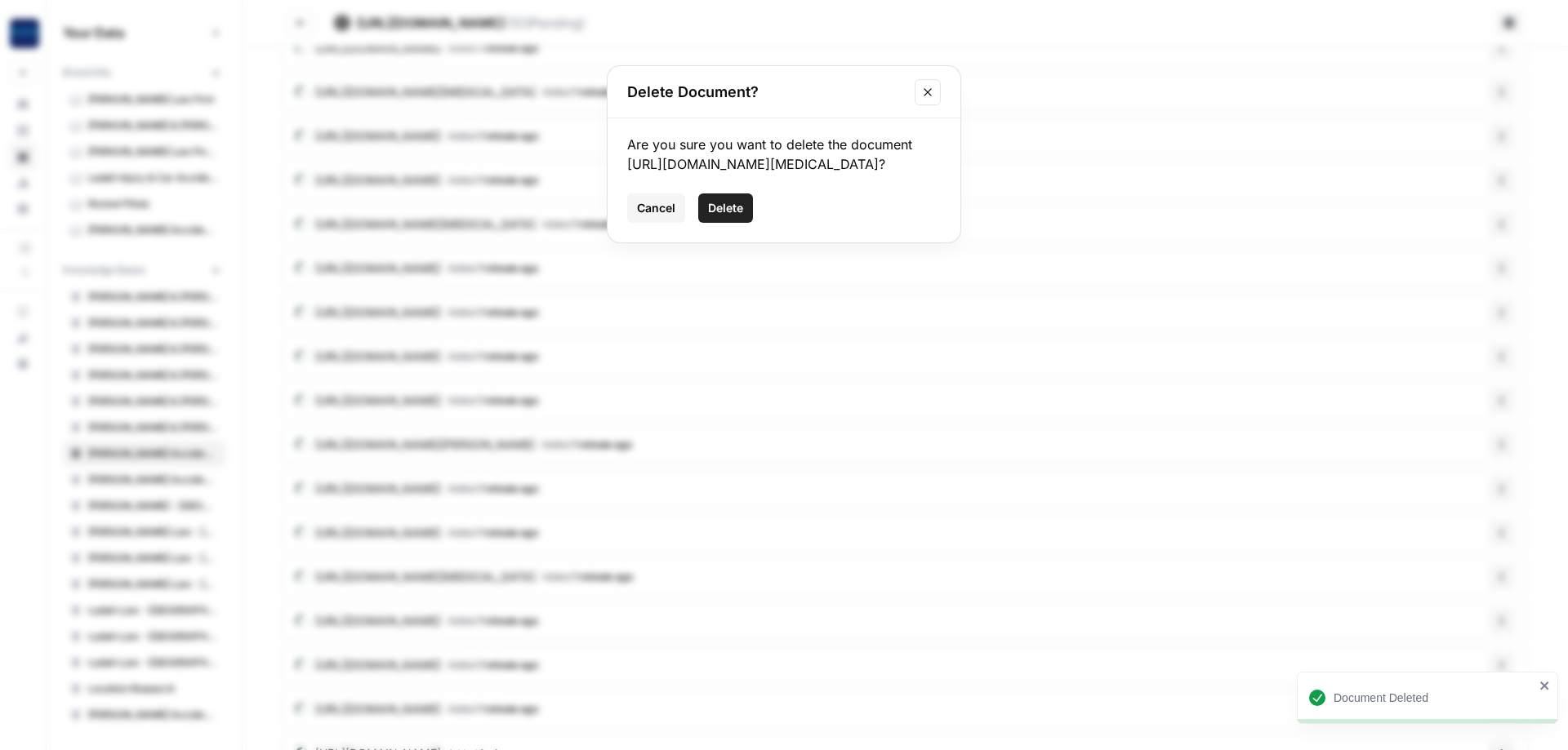
click at [740, 223] on button "Delete" at bounding box center [726, 207] width 55 height 29
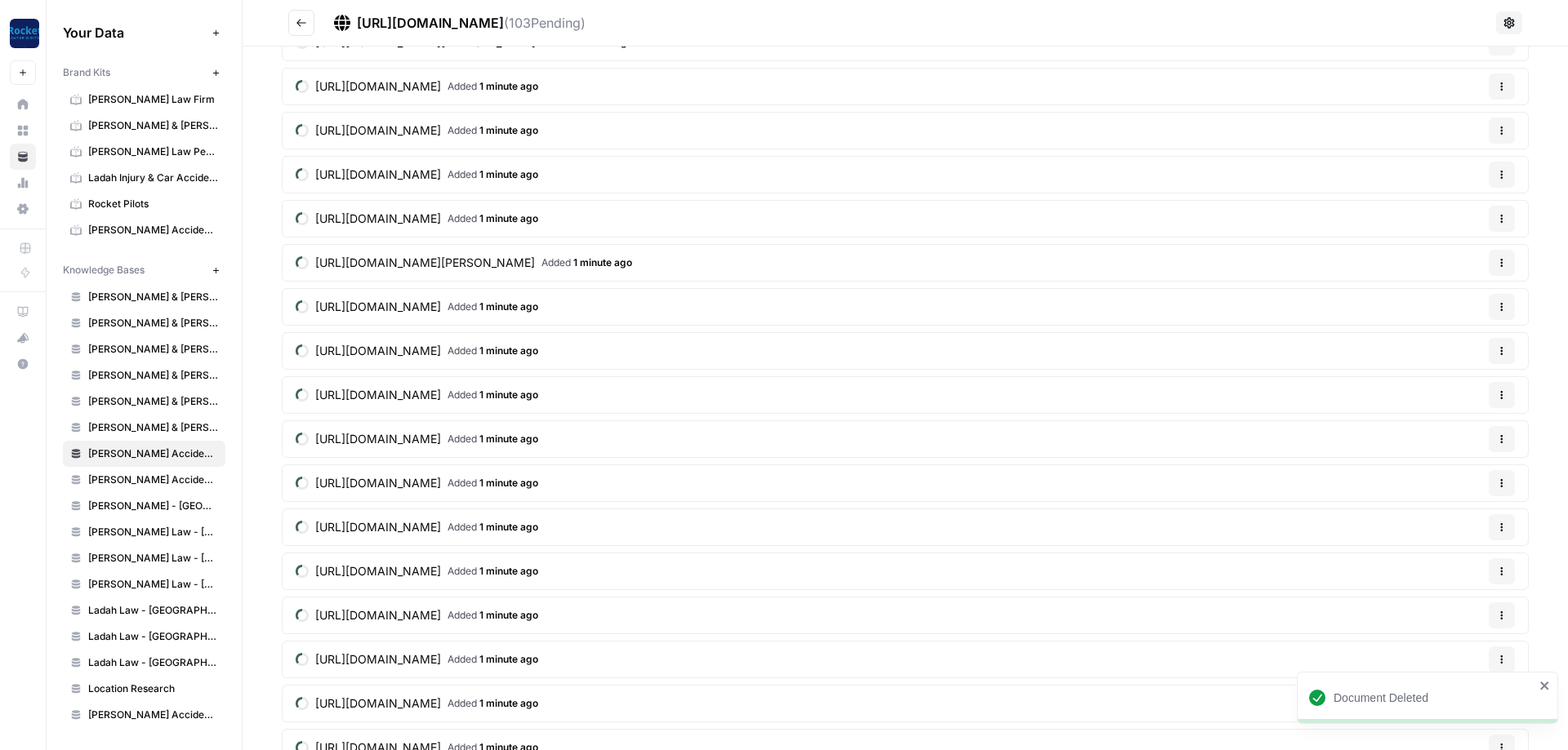
scroll to position [391, 0]
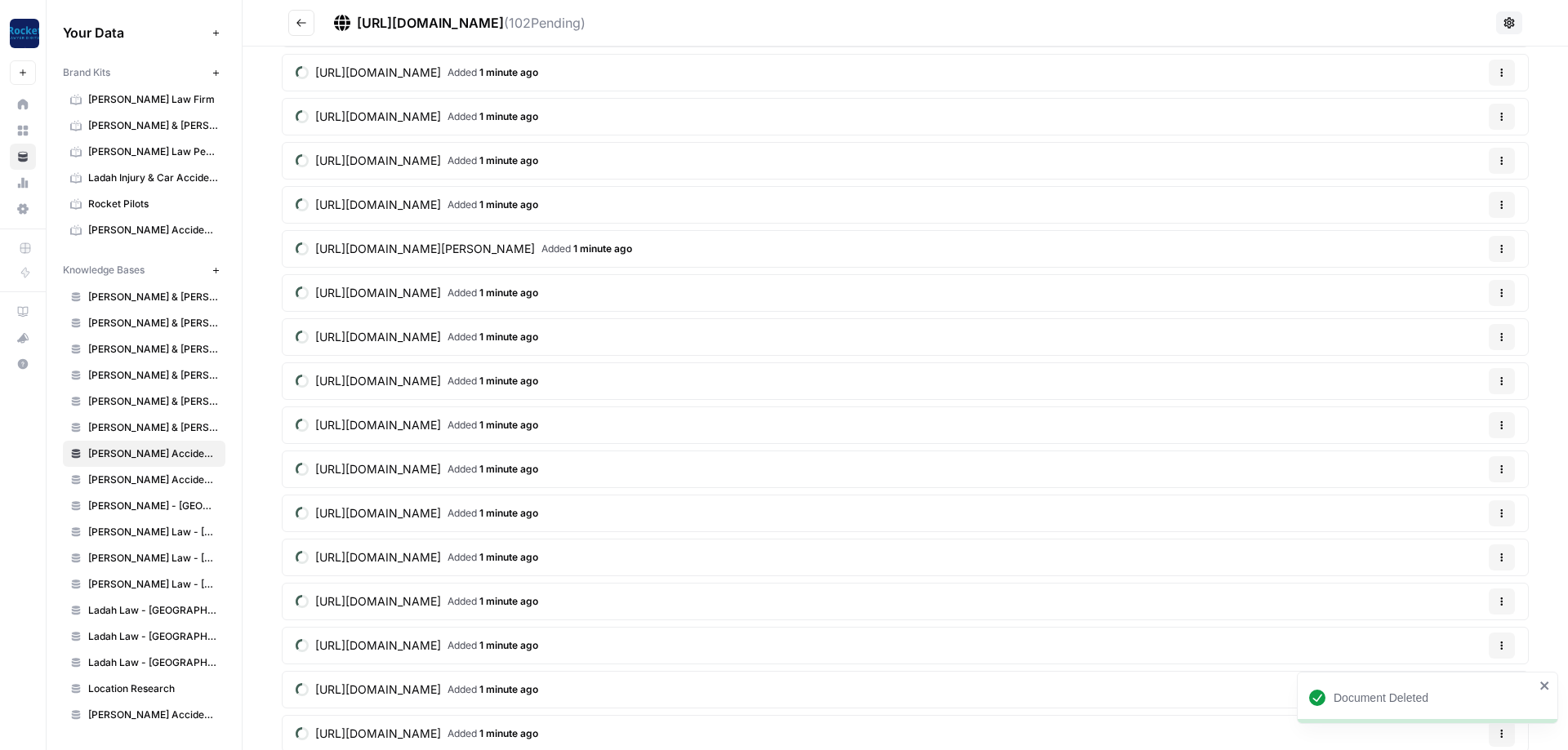
click at [1502, 559] on icon "button" at bounding box center [1502, 558] width 10 height 10
click at [1467, 594] on span "Delete File" at bounding box center [1468, 595] width 53 height 17
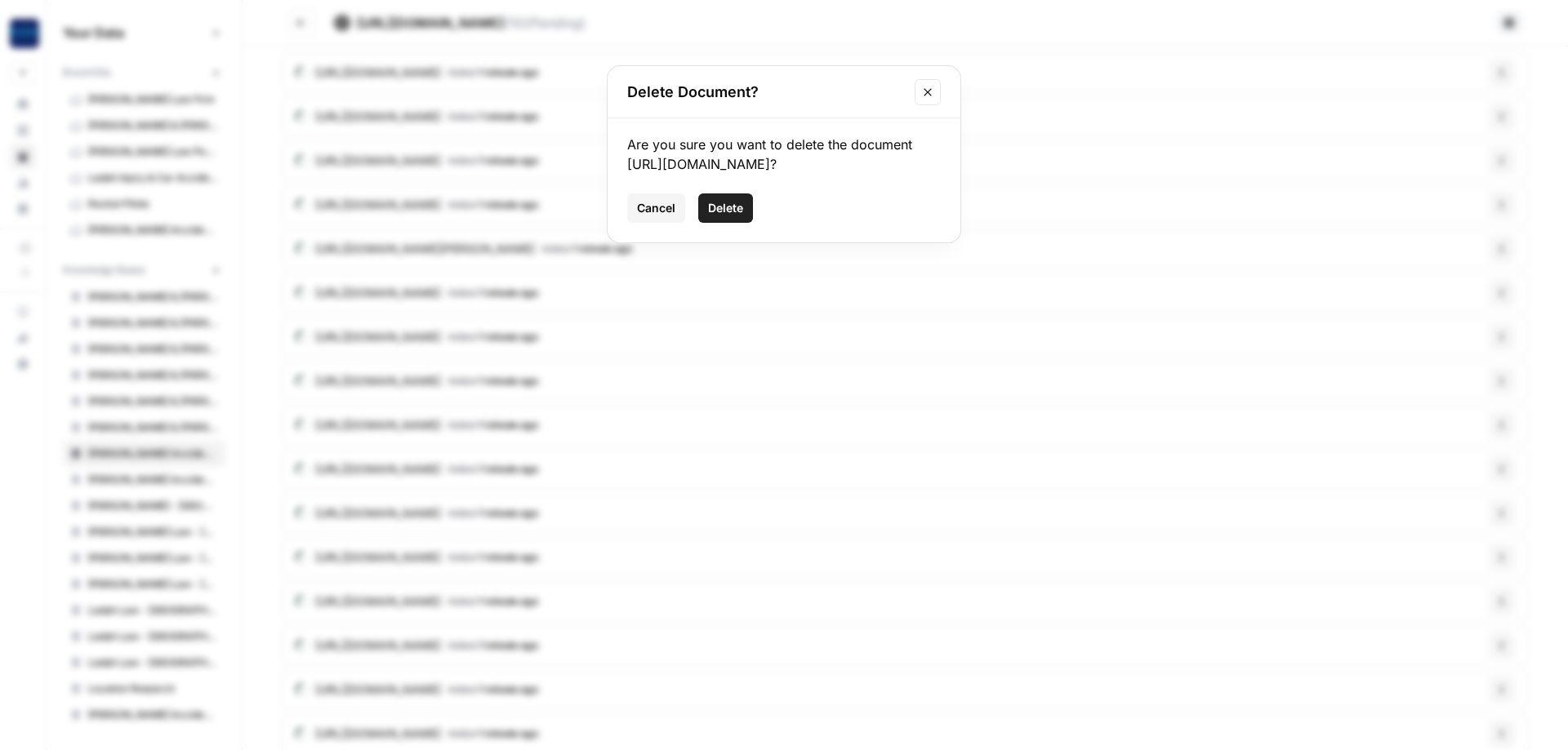
click at [722, 216] on span "Delete" at bounding box center [726, 208] width 35 height 17
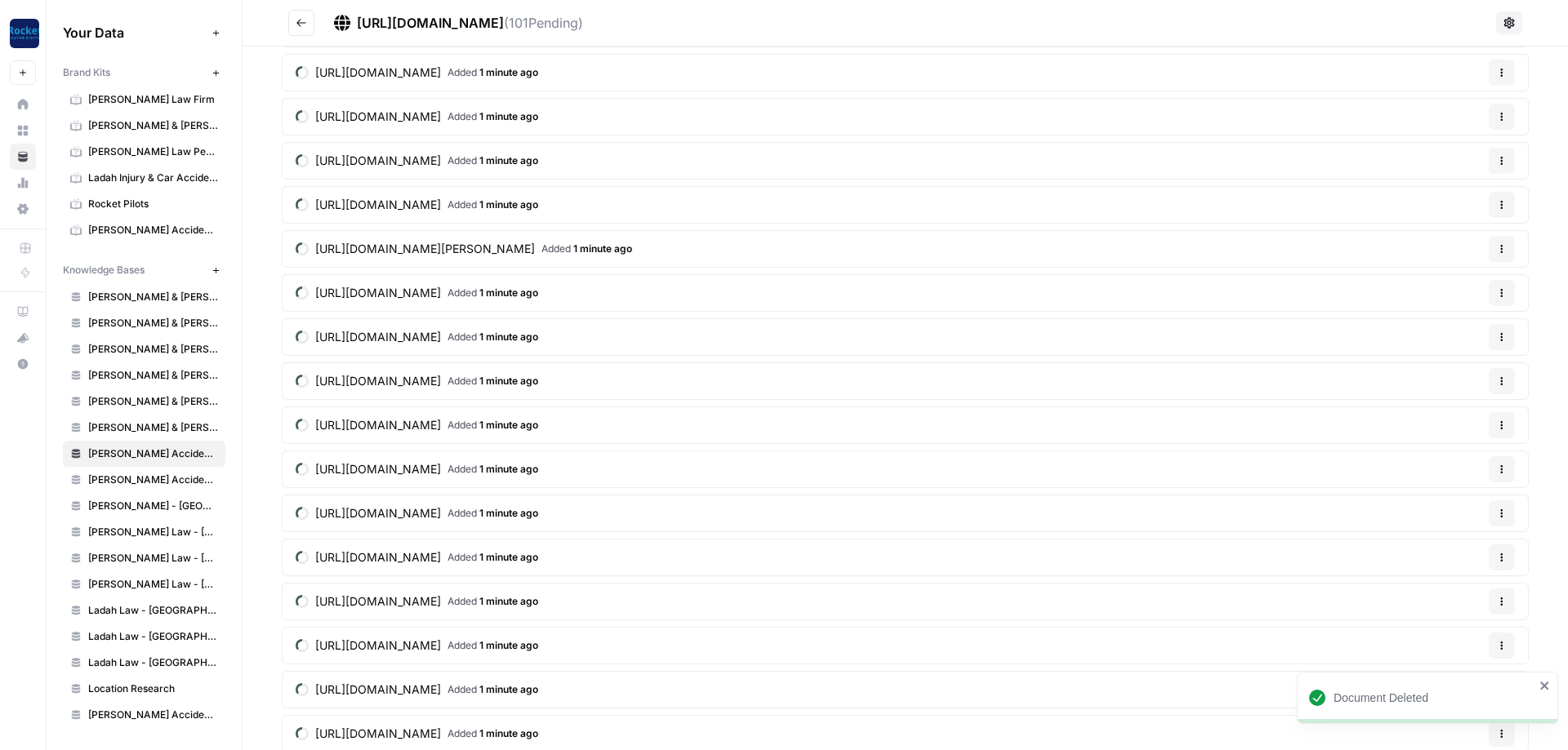
click at [1488, 557] on article "[URL][DOMAIN_NAME] Added 1 minute ago Options" at bounding box center [905, 557] width 1247 height 37
click at [1498, 556] on icon "button" at bounding box center [1502, 558] width 10 height 10
click at [1439, 590] on div "Delete File" at bounding box center [1463, 595] width 78 height 17
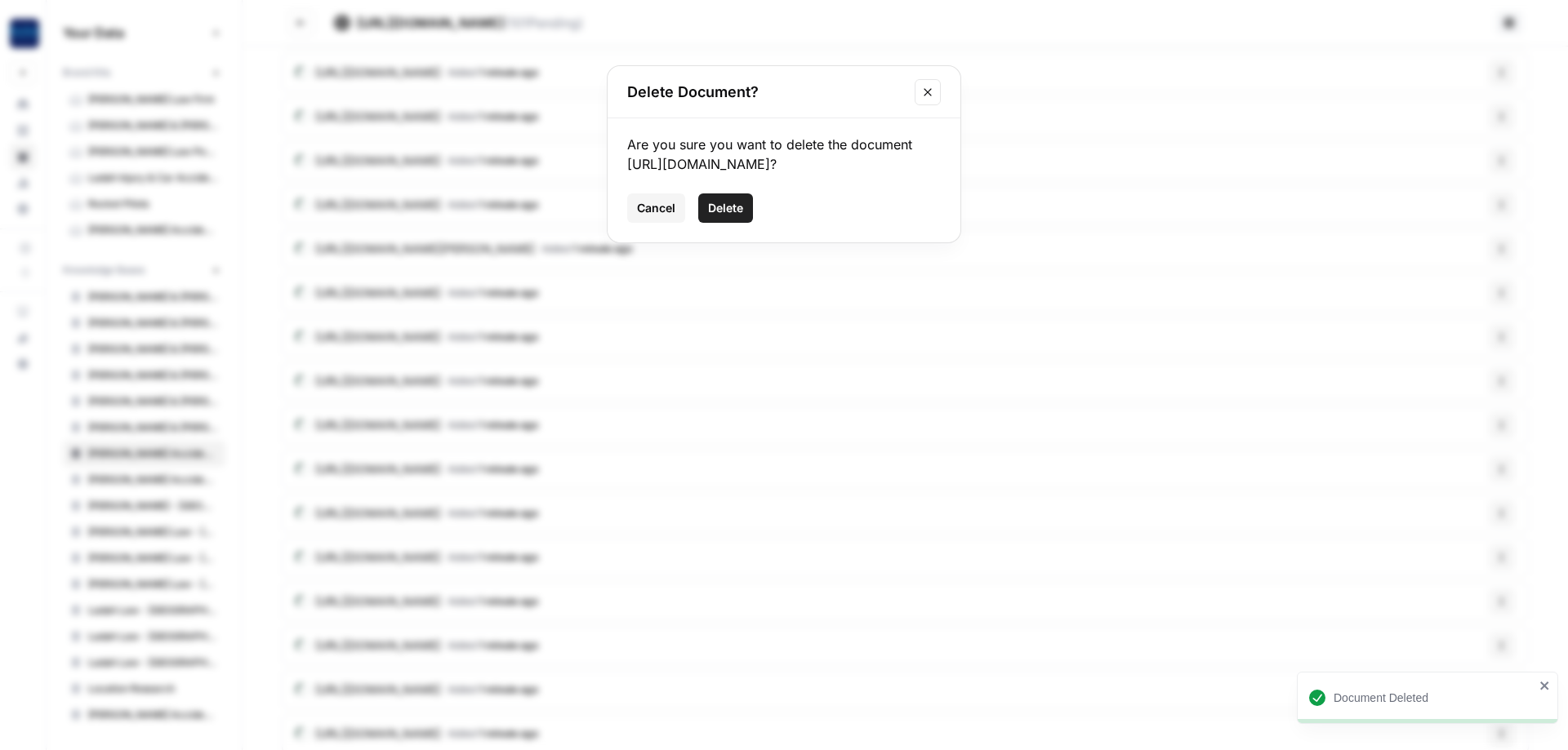
click at [724, 216] on span "Delete" at bounding box center [726, 208] width 35 height 17
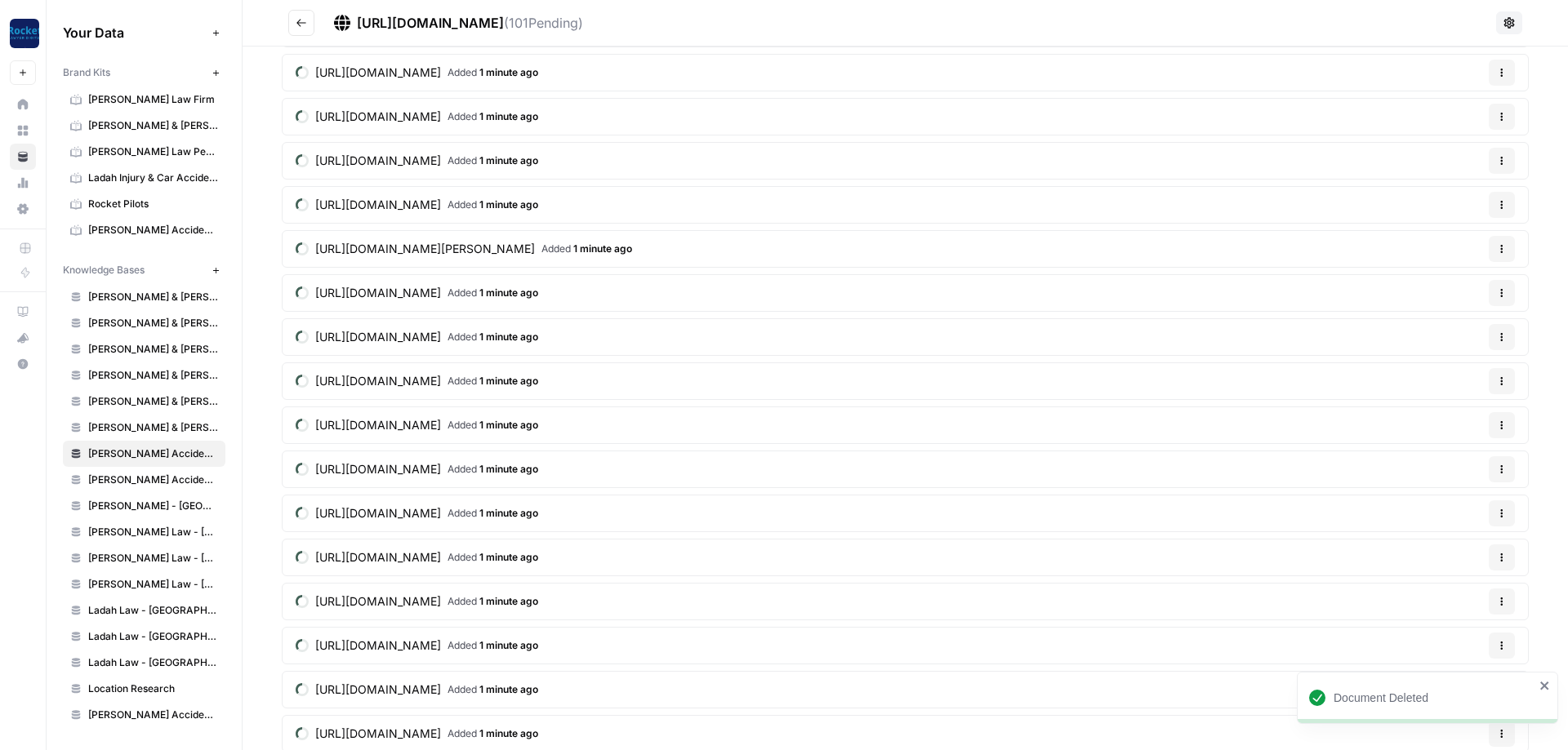
click at [1498, 554] on icon "button" at bounding box center [1502, 558] width 10 height 10
click at [1462, 589] on span "Delete File" at bounding box center [1468, 595] width 53 height 17
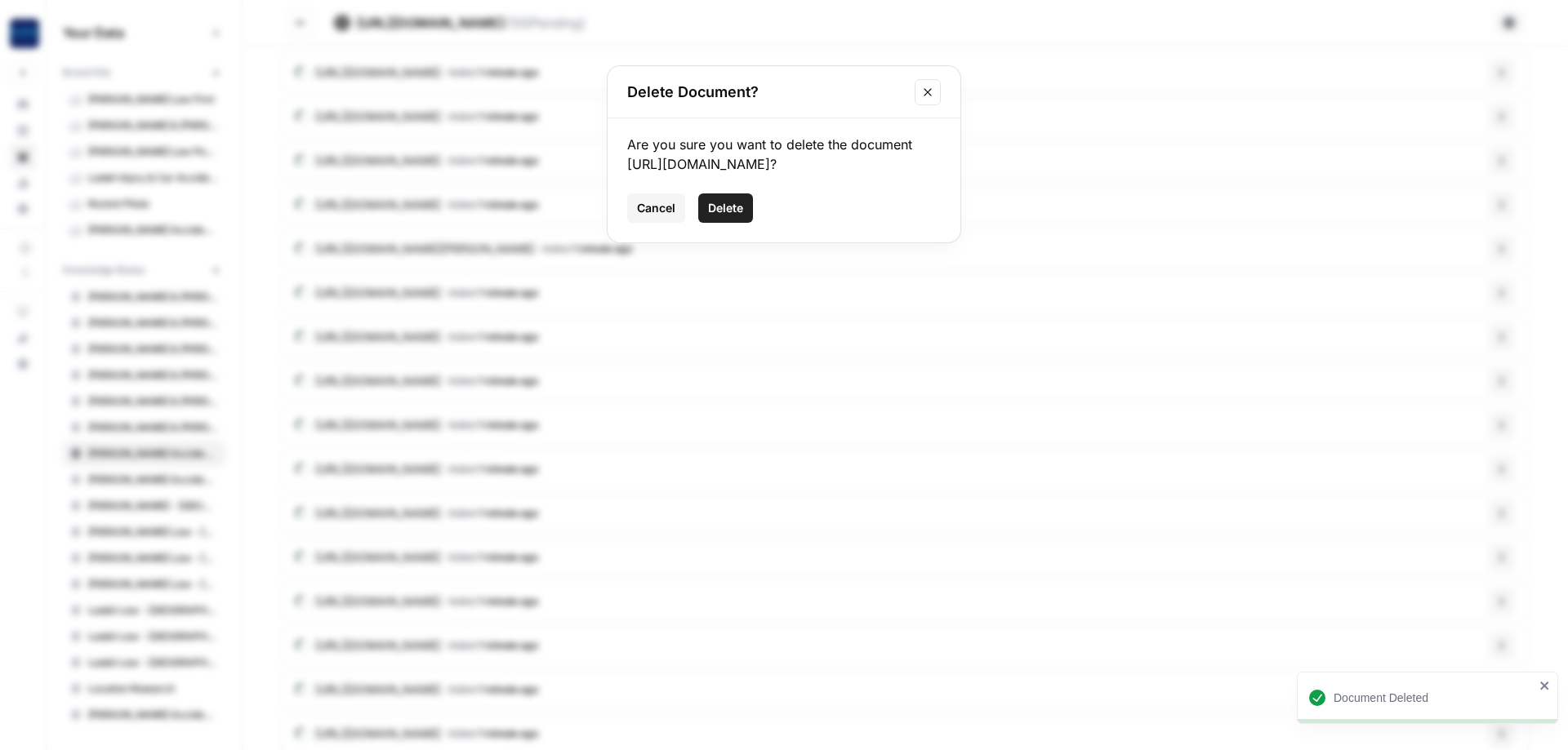
click at [733, 216] on span "Delete" at bounding box center [726, 208] width 35 height 17
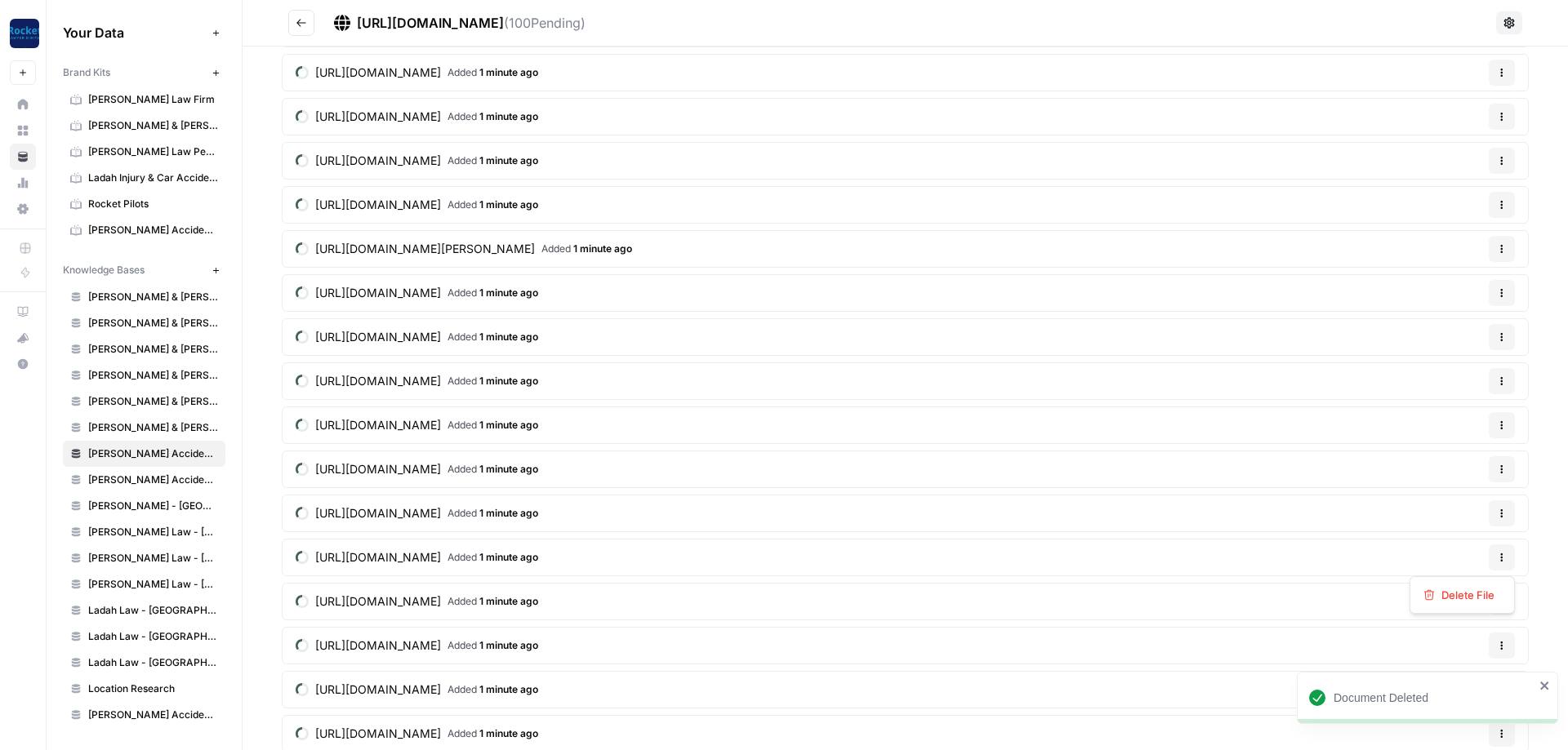
click at [1502, 554] on icon "button" at bounding box center [1502, 554] width 2 height 2
click at [1435, 587] on div "Delete File" at bounding box center [1463, 595] width 78 height 17
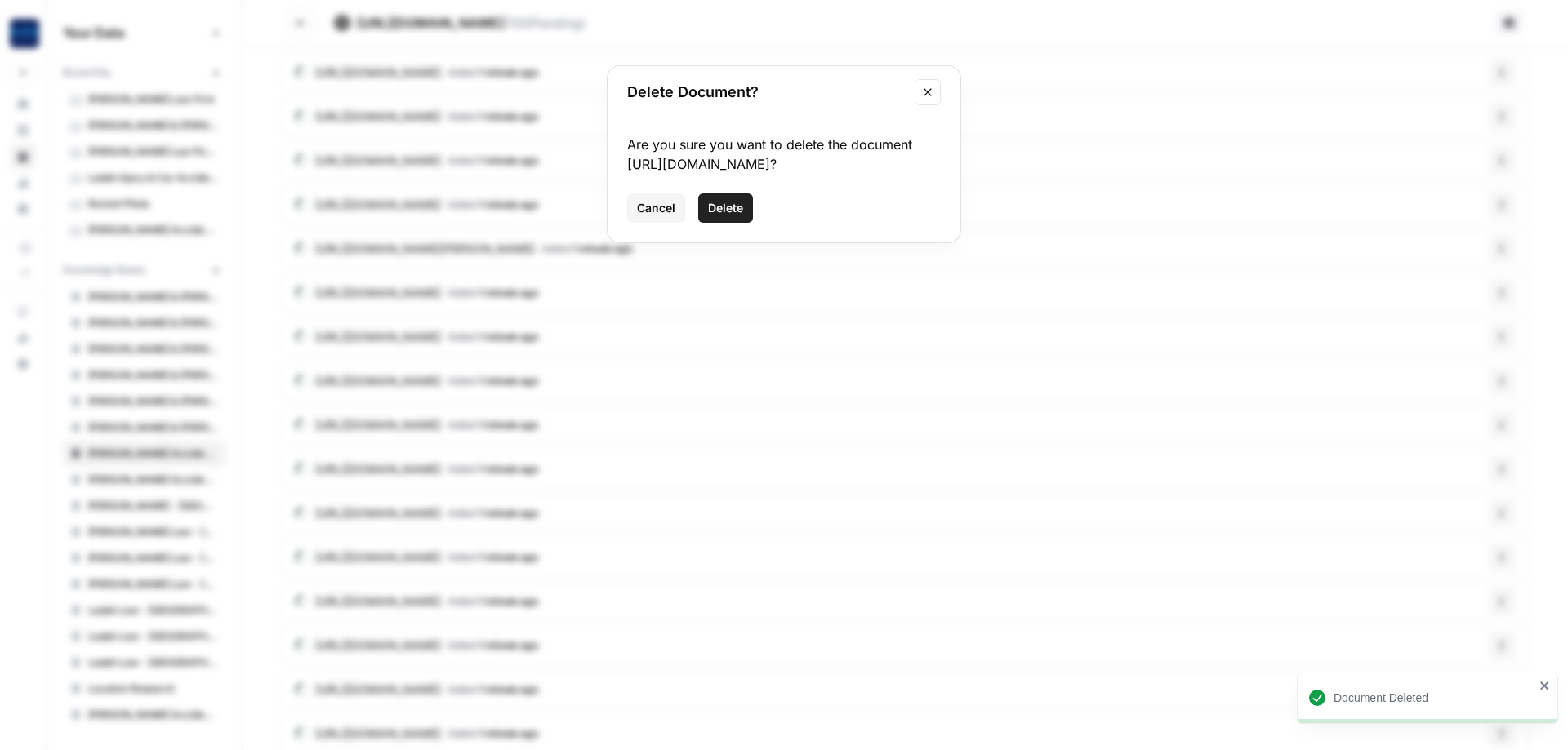
click at [726, 216] on span "Delete" at bounding box center [726, 208] width 35 height 17
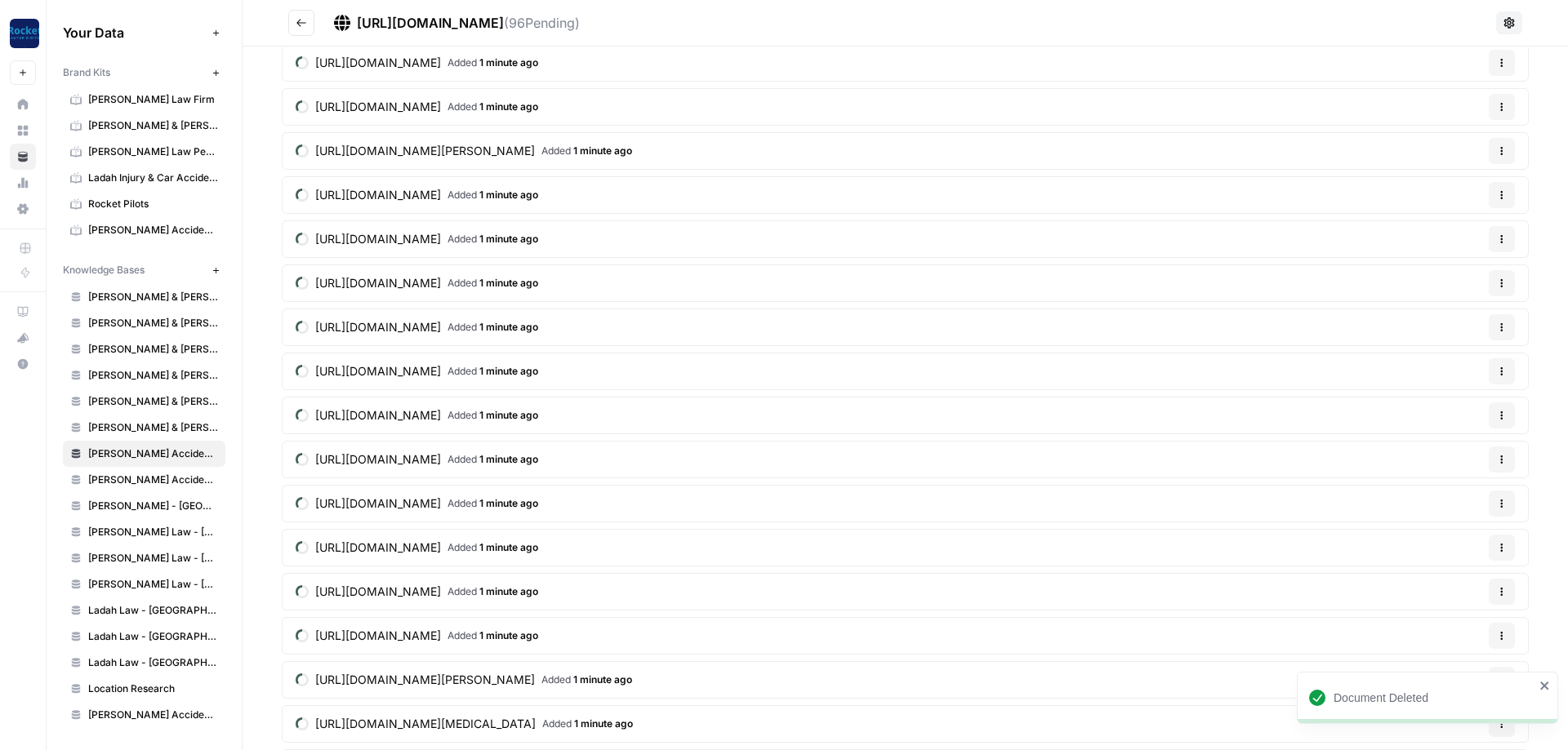
scroll to position [587, 0]
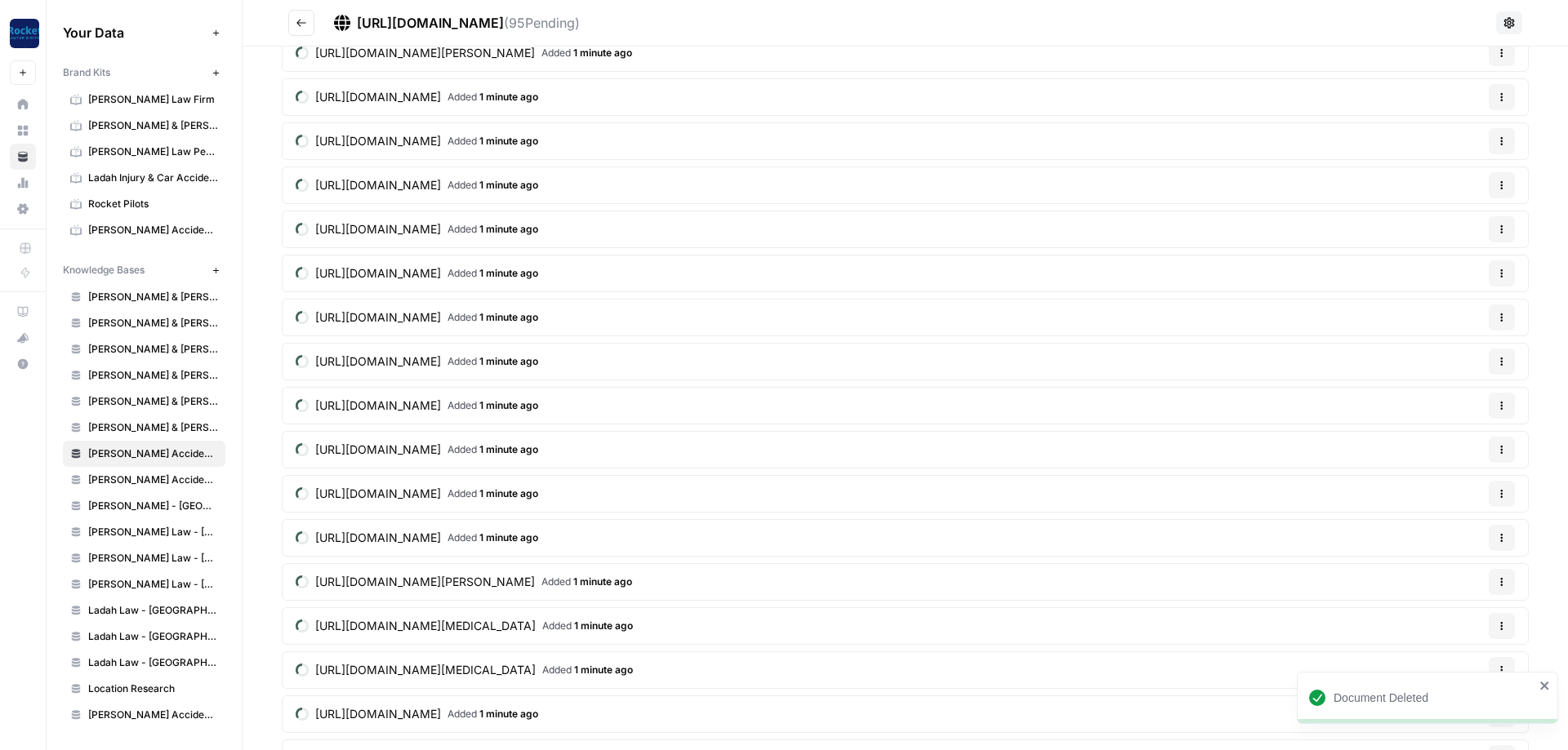
click at [1501, 543] on button "Options" at bounding box center [1502, 538] width 27 height 27
click at [1479, 578] on span "Delete File" at bounding box center [1468, 576] width 53 height 17
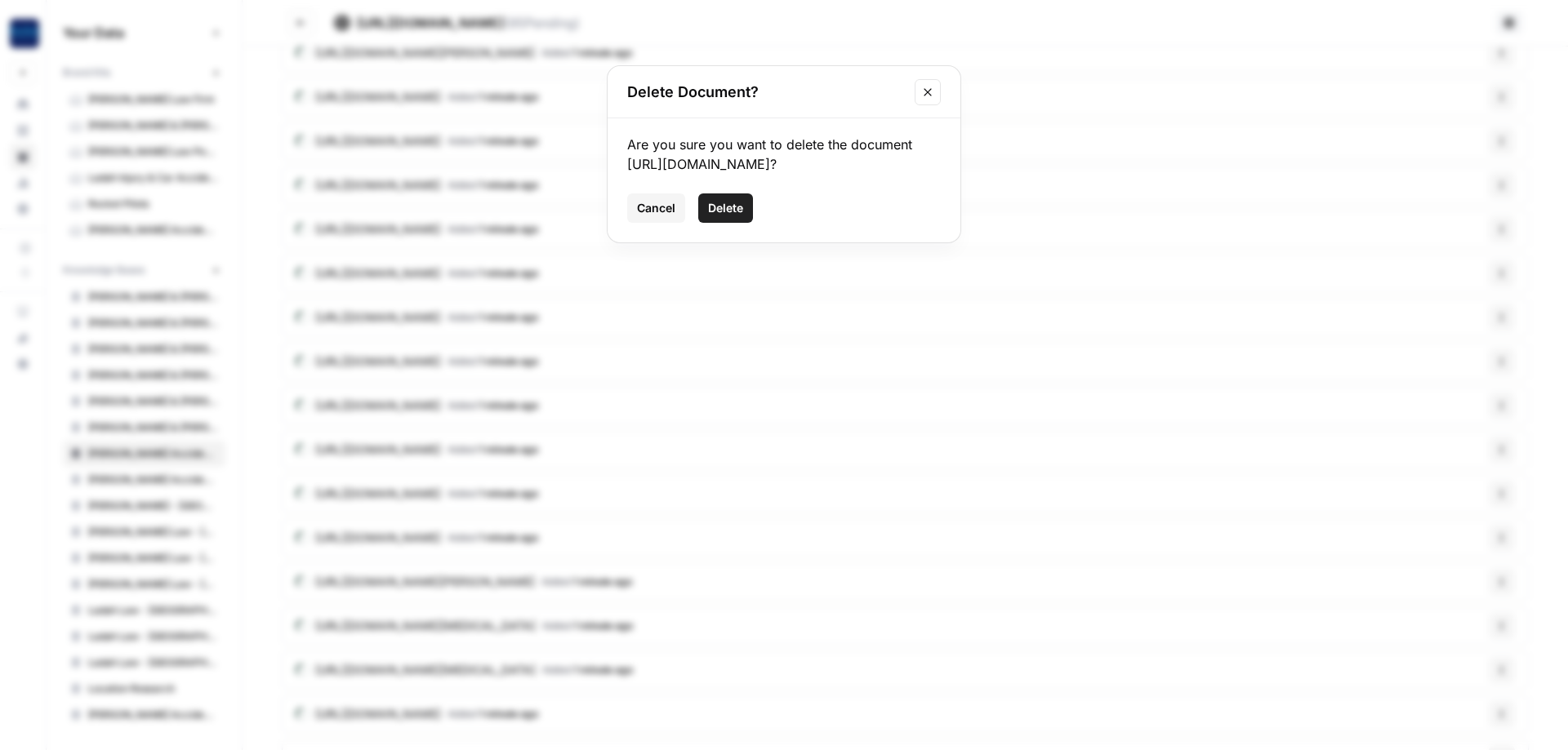
click at [716, 223] on button "Delete" at bounding box center [726, 207] width 55 height 29
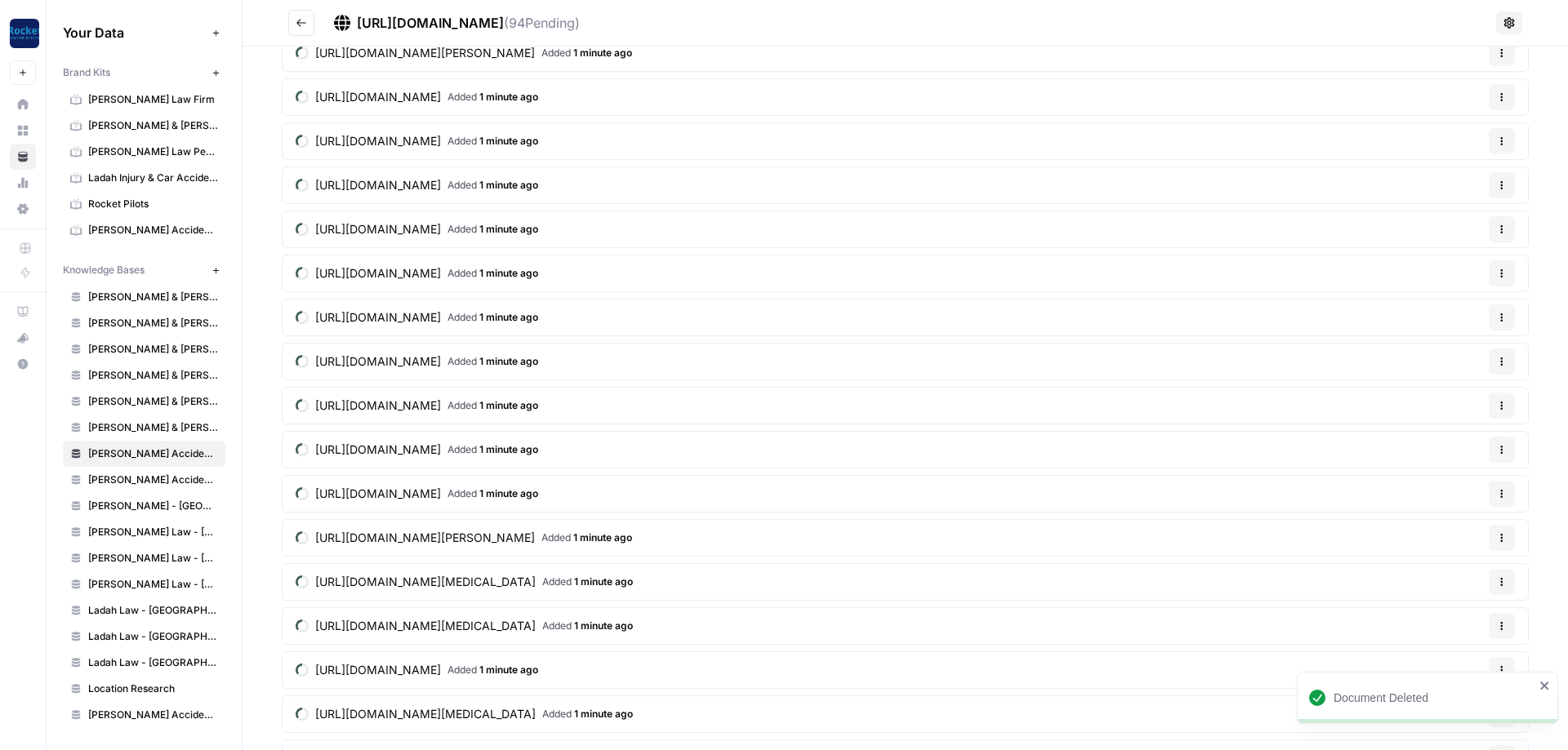
click at [1508, 629] on button "Options" at bounding box center [1502, 627] width 27 height 27
click at [1445, 660] on span "Delete File" at bounding box center [1468, 664] width 53 height 17
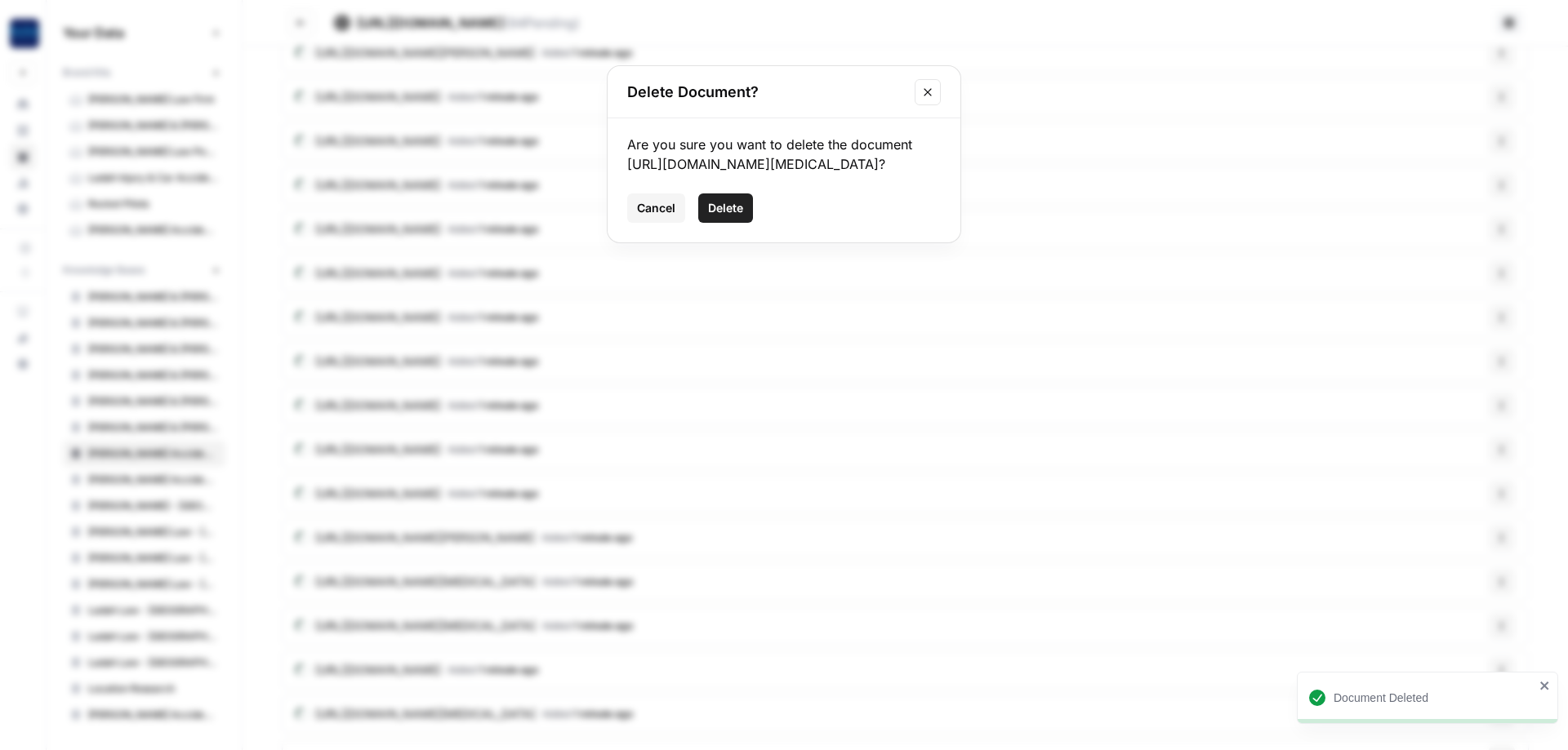
click at [719, 216] on span "Delete" at bounding box center [726, 208] width 35 height 17
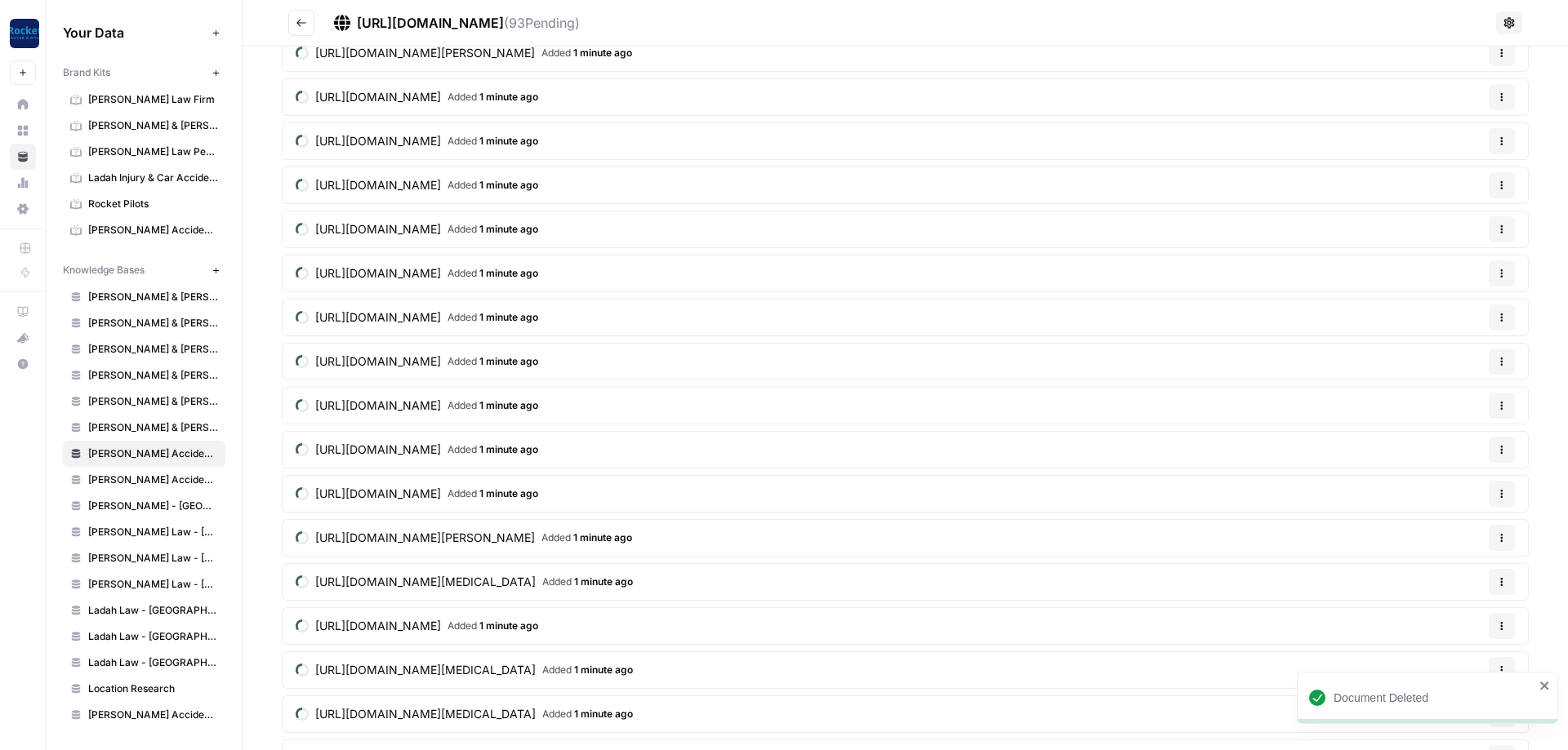
click at [1512, 626] on button "Options" at bounding box center [1502, 627] width 27 height 27
click at [1467, 664] on span "Delete File" at bounding box center [1468, 664] width 53 height 17
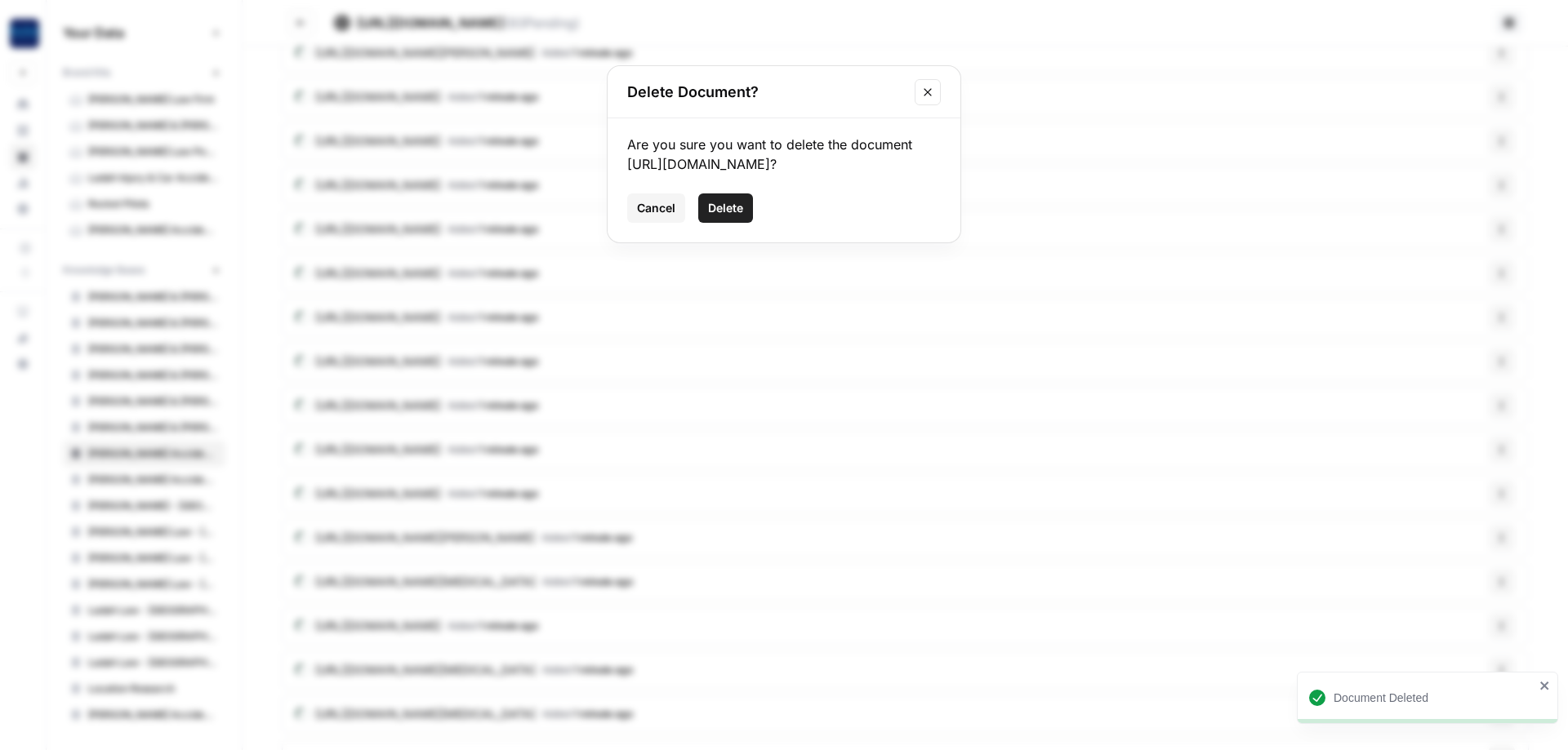
click at [717, 223] on button "Delete" at bounding box center [726, 207] width 55 height 29
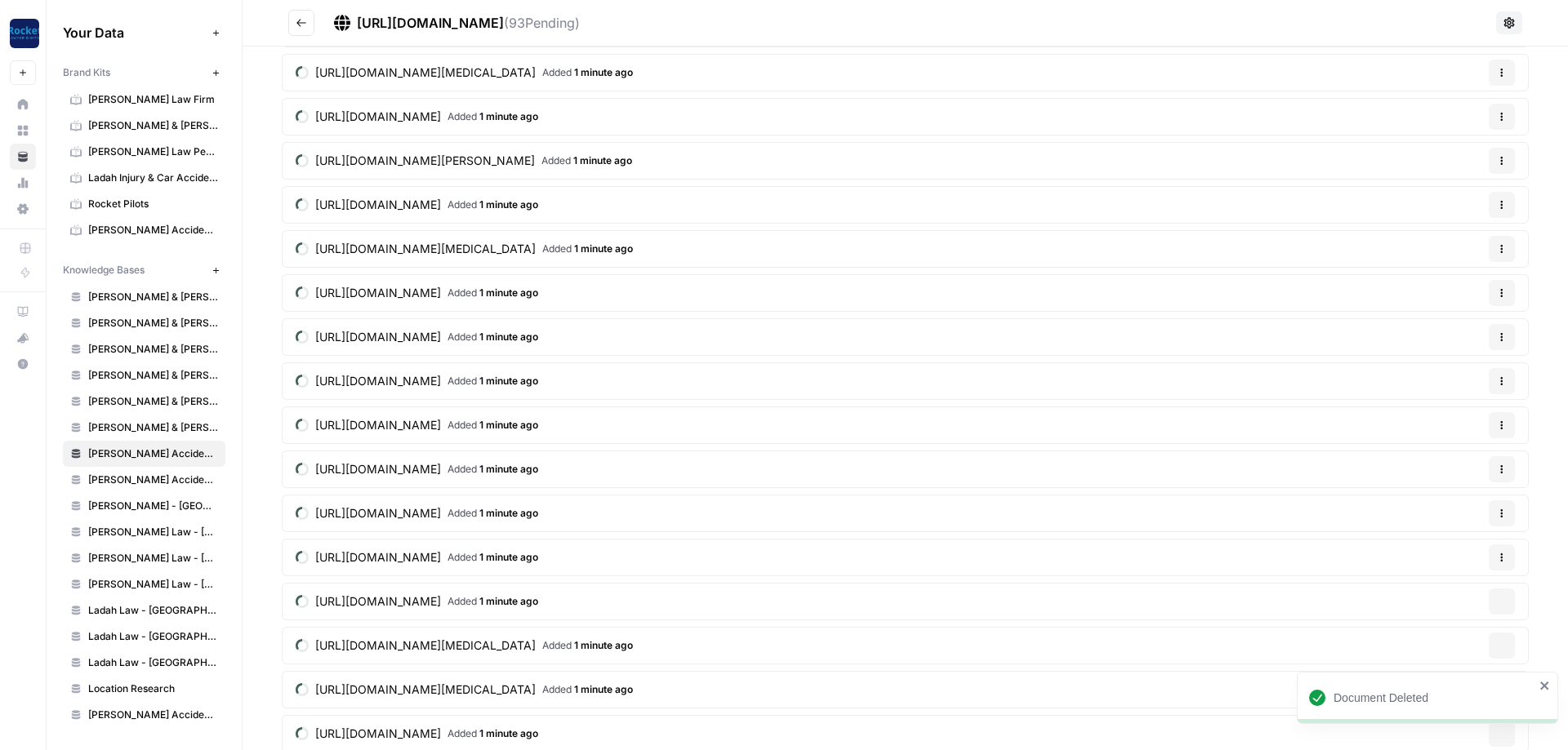
scroll to position [1276, 0]
click at [1503, 209] on button "Options" at bounding box center [1502, 202] width 27 height 27
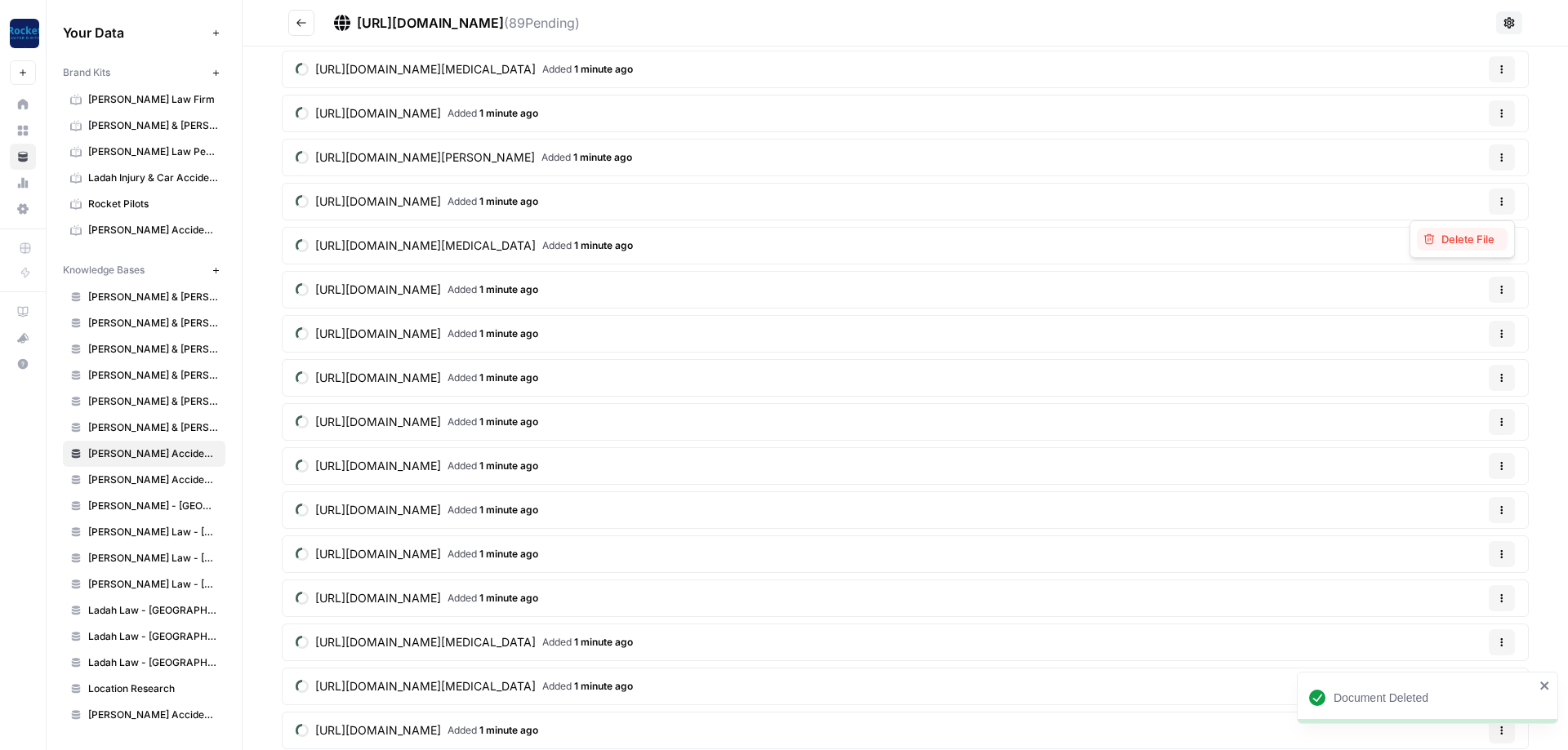
click at [1466, 240] on span "Delete File" at bounding box center [1468, 240] width 53 height 17
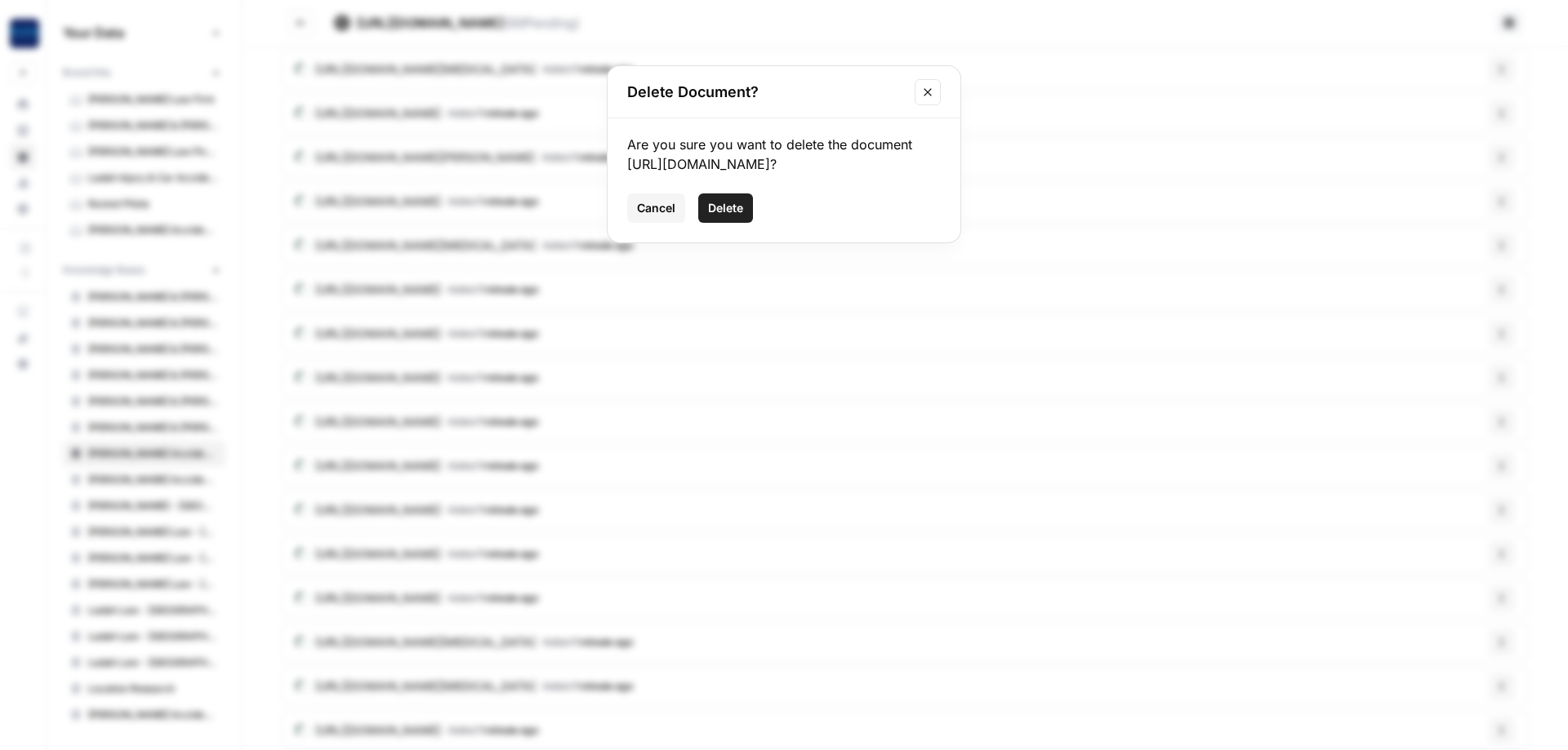
click at [727, 216] on span "Delete" at bounding box center [726, 208] width 35 height 17
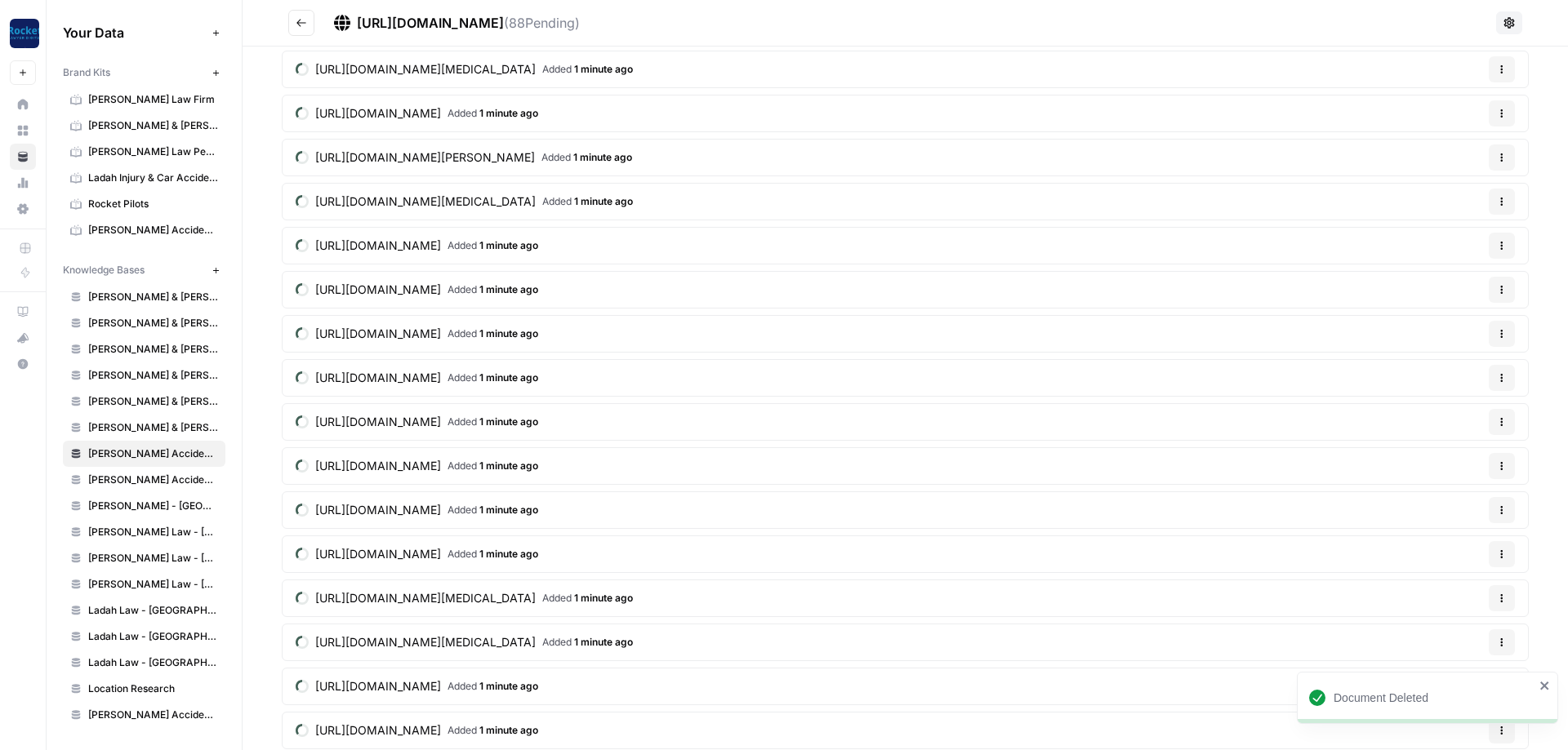
click at [1506, 199] on icon "button" at bounding box center [1502, 201] width 10 height 10
click at [1442, 249] on button "Delete File" at bounding box center [1462, 240] width 90 height 23
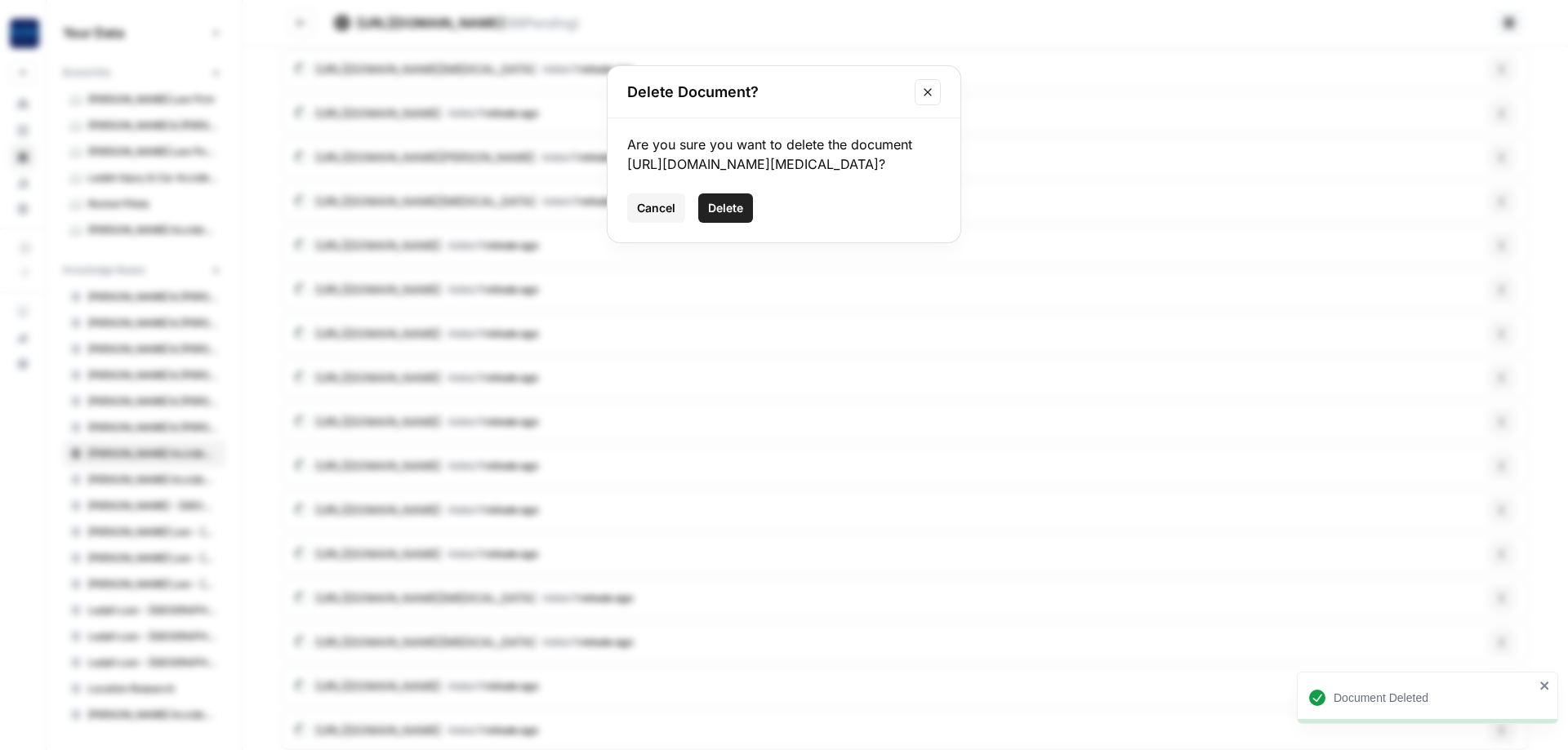
click at [735, 216] on span "Delete" at bounding box center [726, 208] width 35 height 17
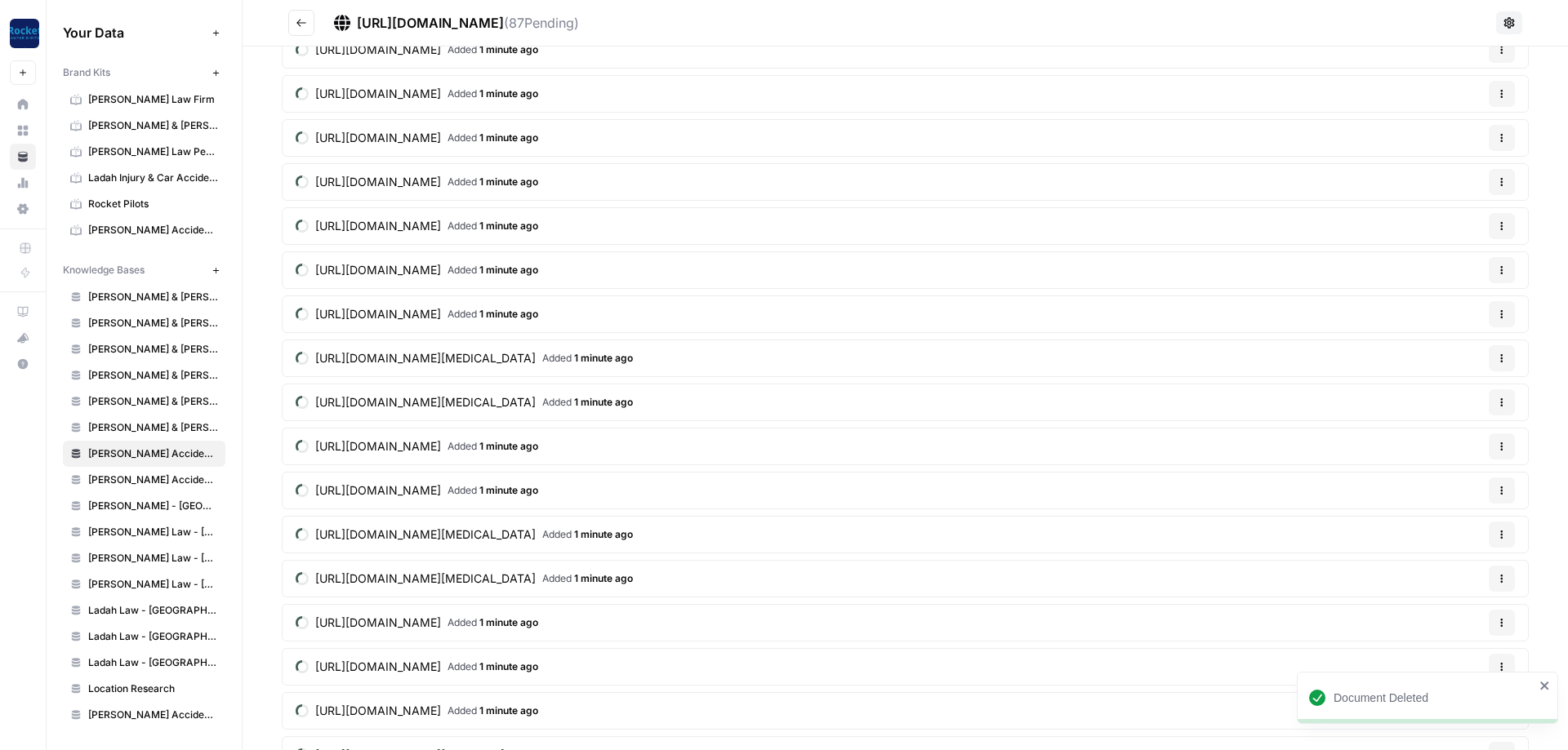
scroll to position [1570, 0]
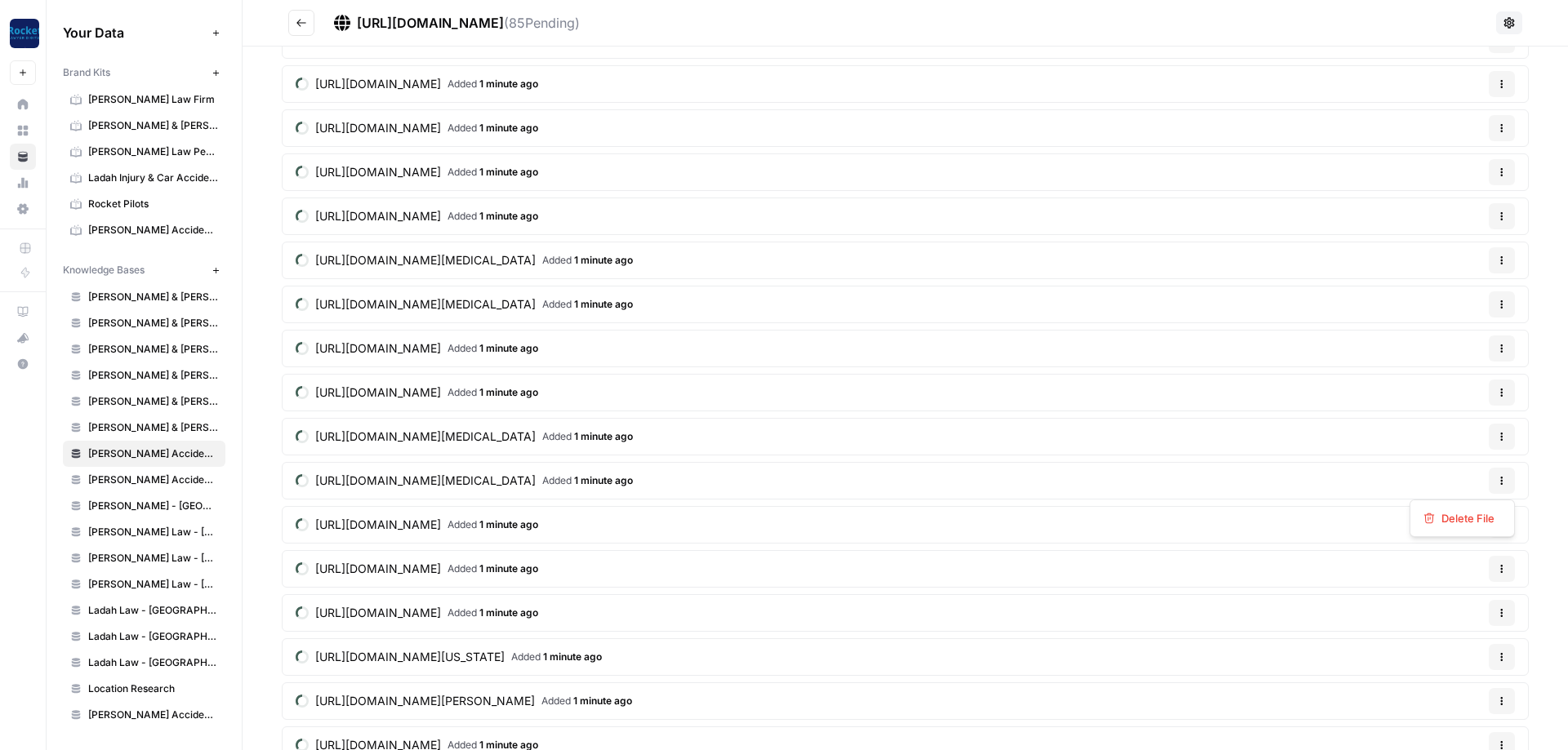
click at [1507, 491] on button "Options" at bounding box center [1502, 481] width 27 height 27
click at [1467, 515] on span "Delete File" at bounding box center [1468, 519] width 53 height 17
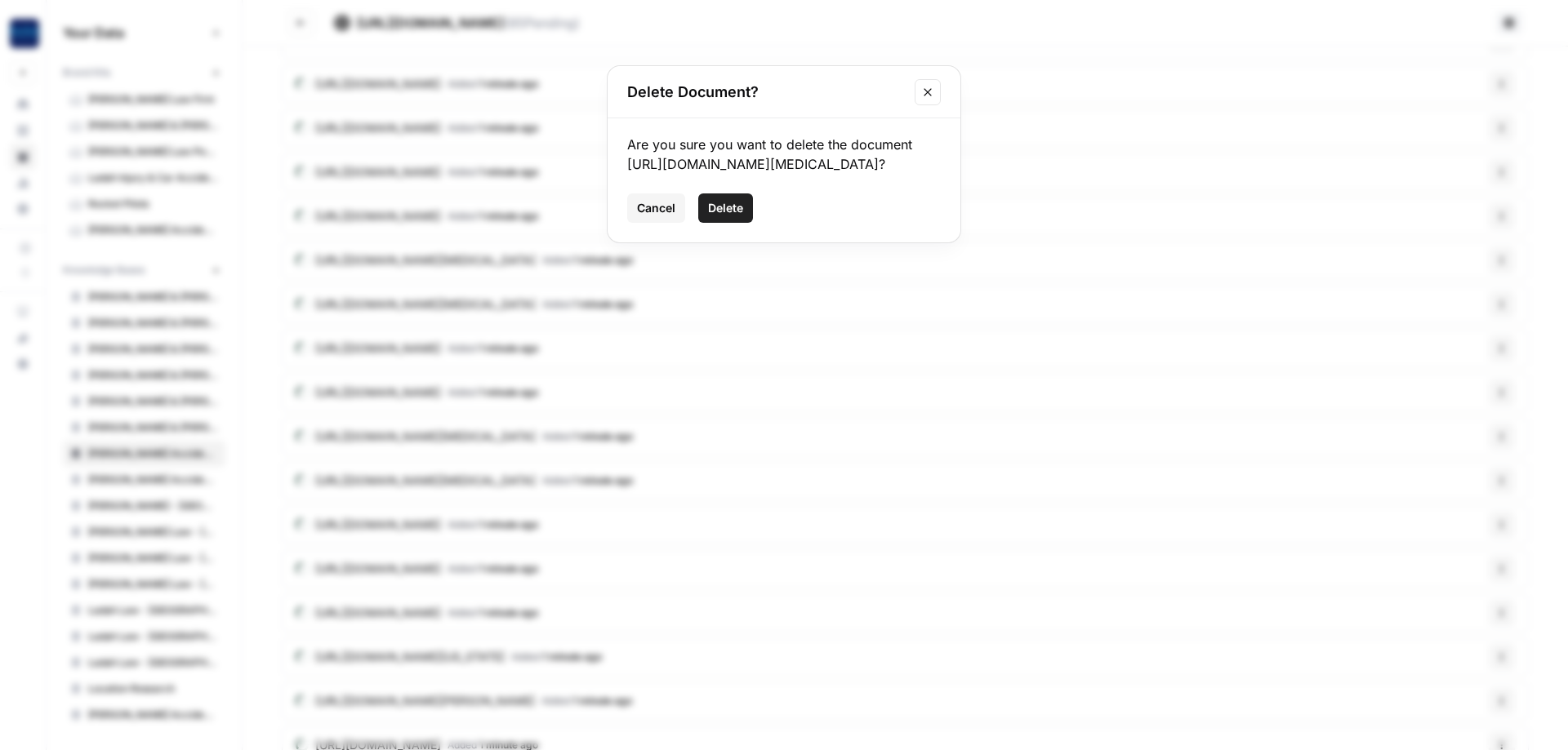
click at [706, 216] on button "Delete" at bounding box center [726, 207] width 55 height 29
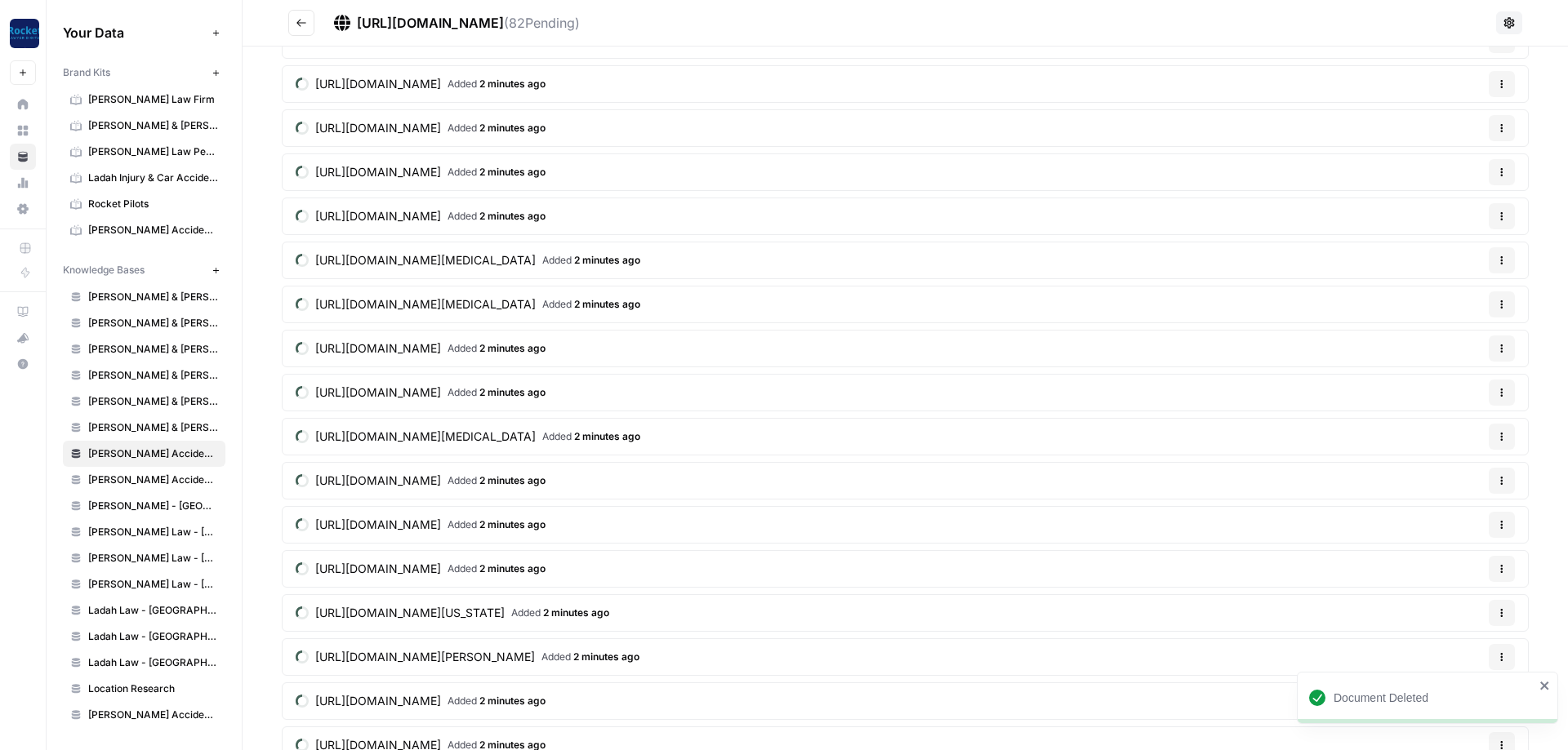
click at [1484, 523] on article "[URL][DOMAIN_NAME] Added 2 minutes ago Options" at bounding box center [905, 525] width 1247 height 37
click at [1497, 522] on button "Options" at bounding box center [1502, 525] width 27 height 27
click at [1443, 562] on span "Delete File" at bounding box center [1468, 563] width 53 height 17
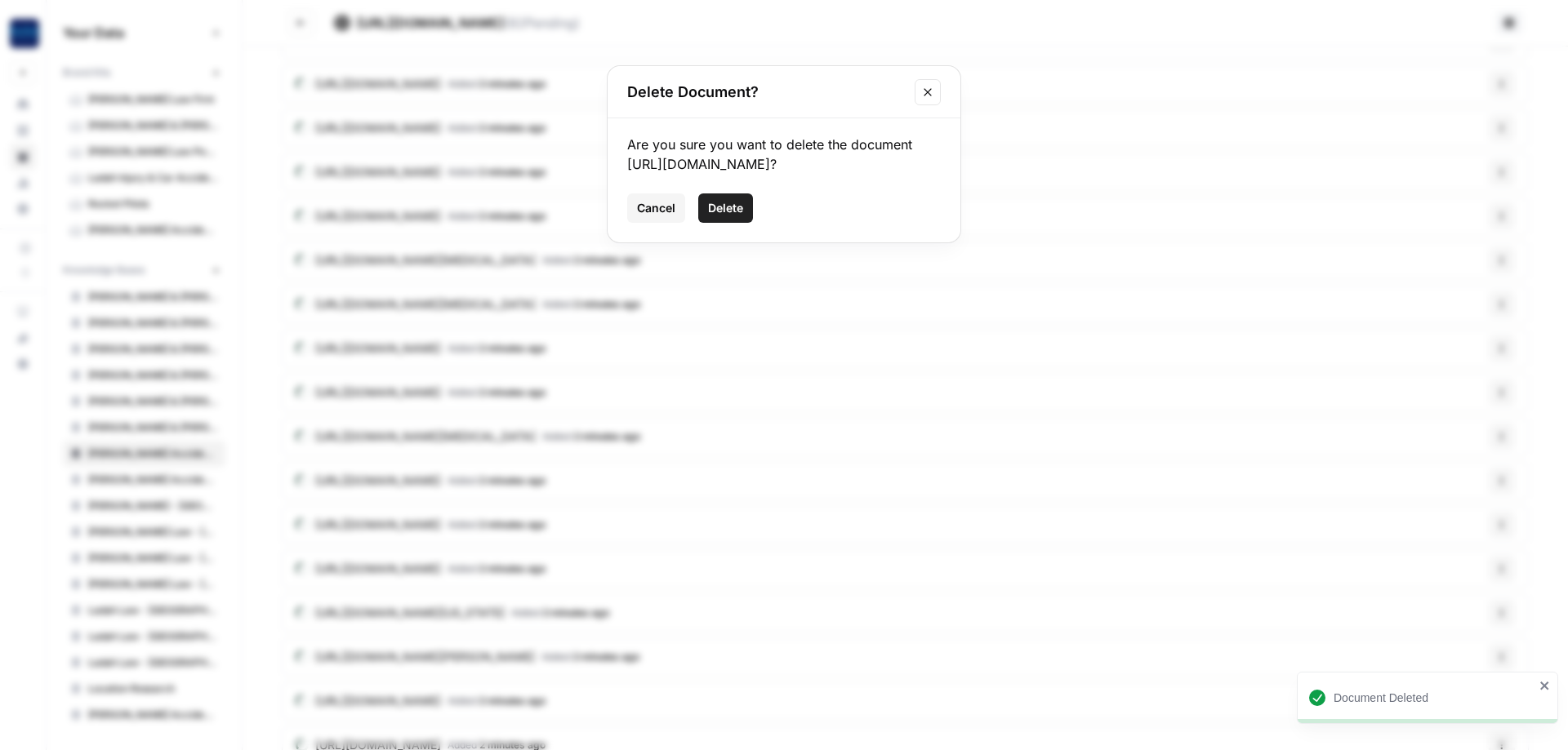
click at [736, 216] on span "Delete" at bounding box center [726, 208] width 35 height 17
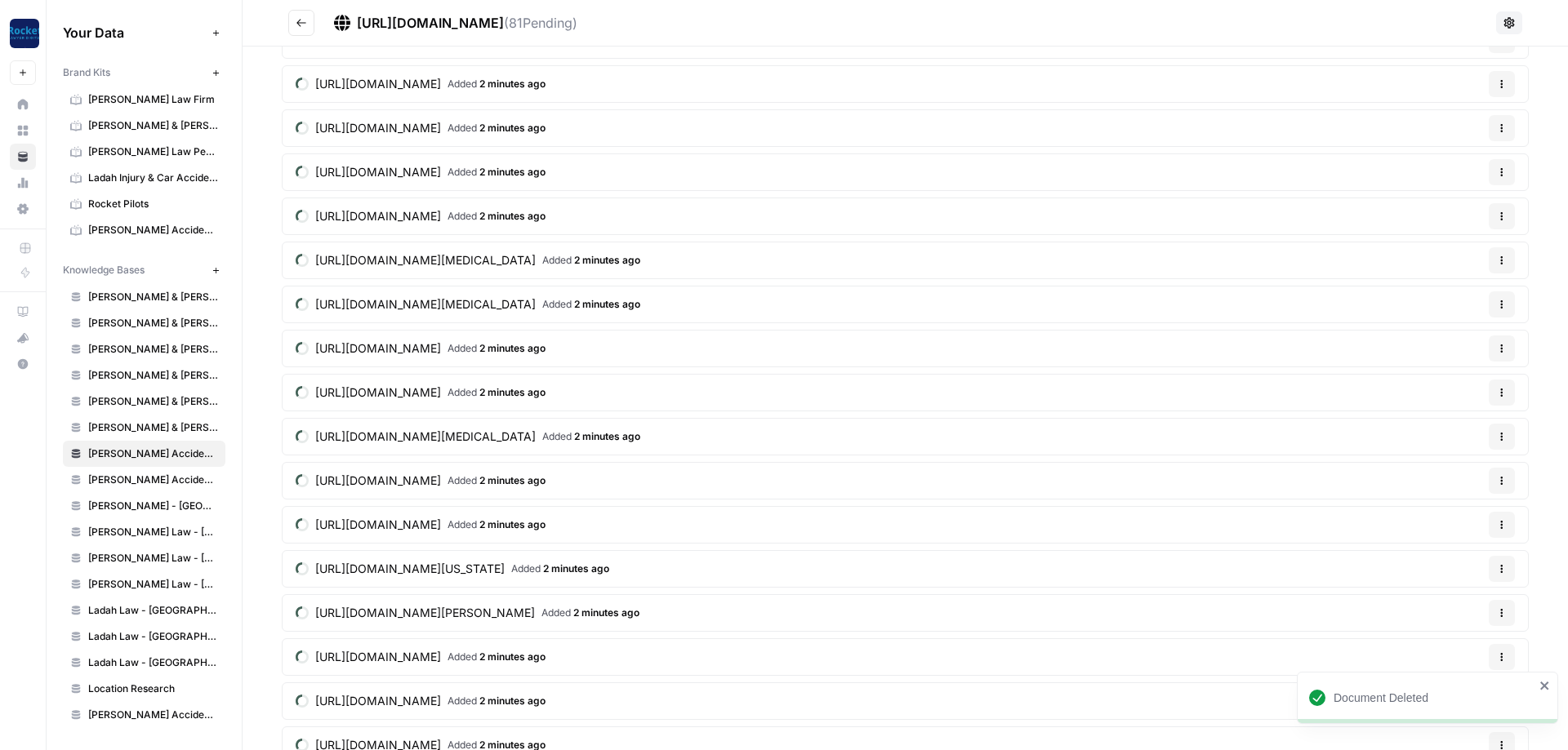
click at [1500, 523] on icon "button" at bounding box center [1502, 525] width 10 height 10
click at [1445, 553] on button "Delete File" at bounding box center [1462, 563] width 90 height 23
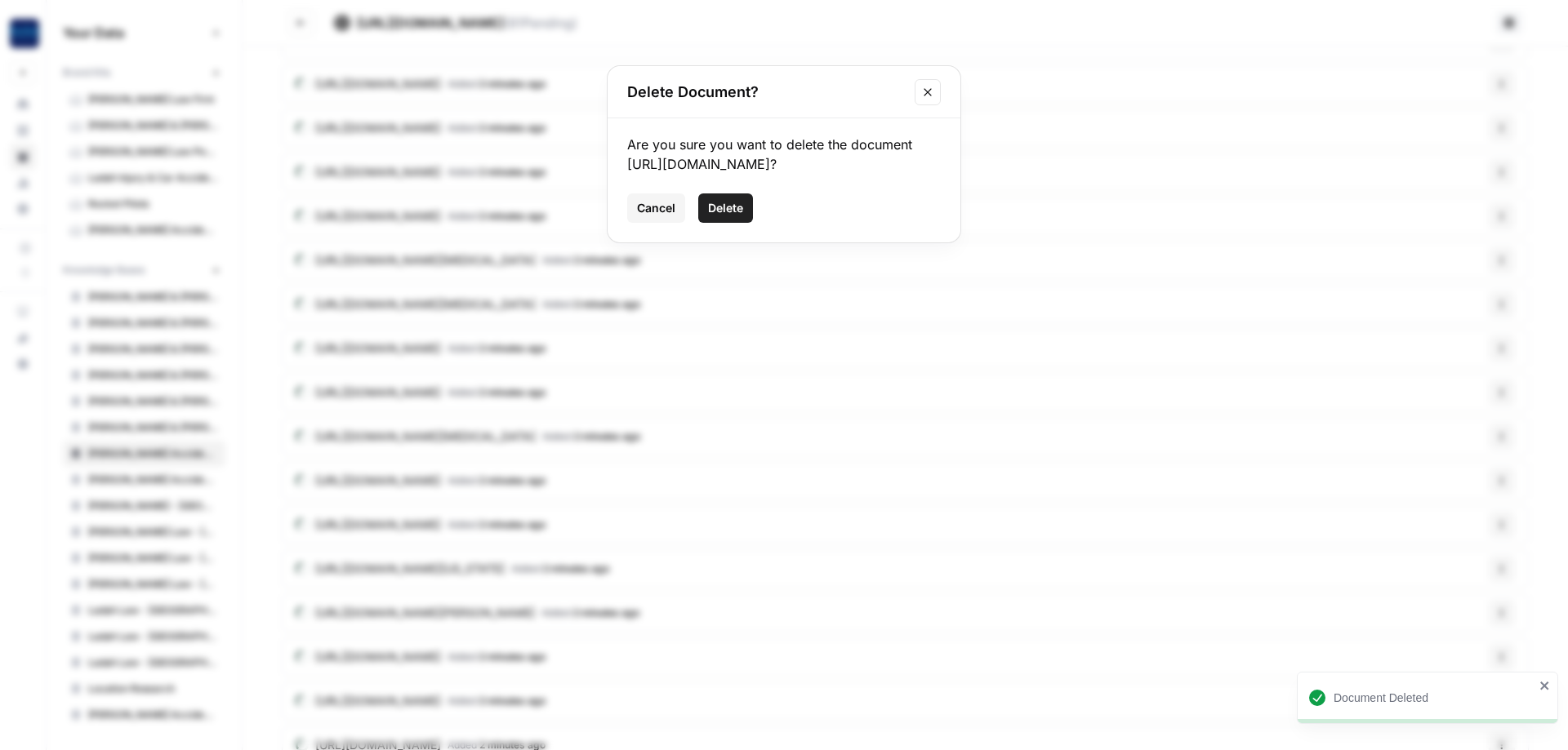
click at [720, 223] on button "Delete" at bounding box center [726, 207] width 55 height 29
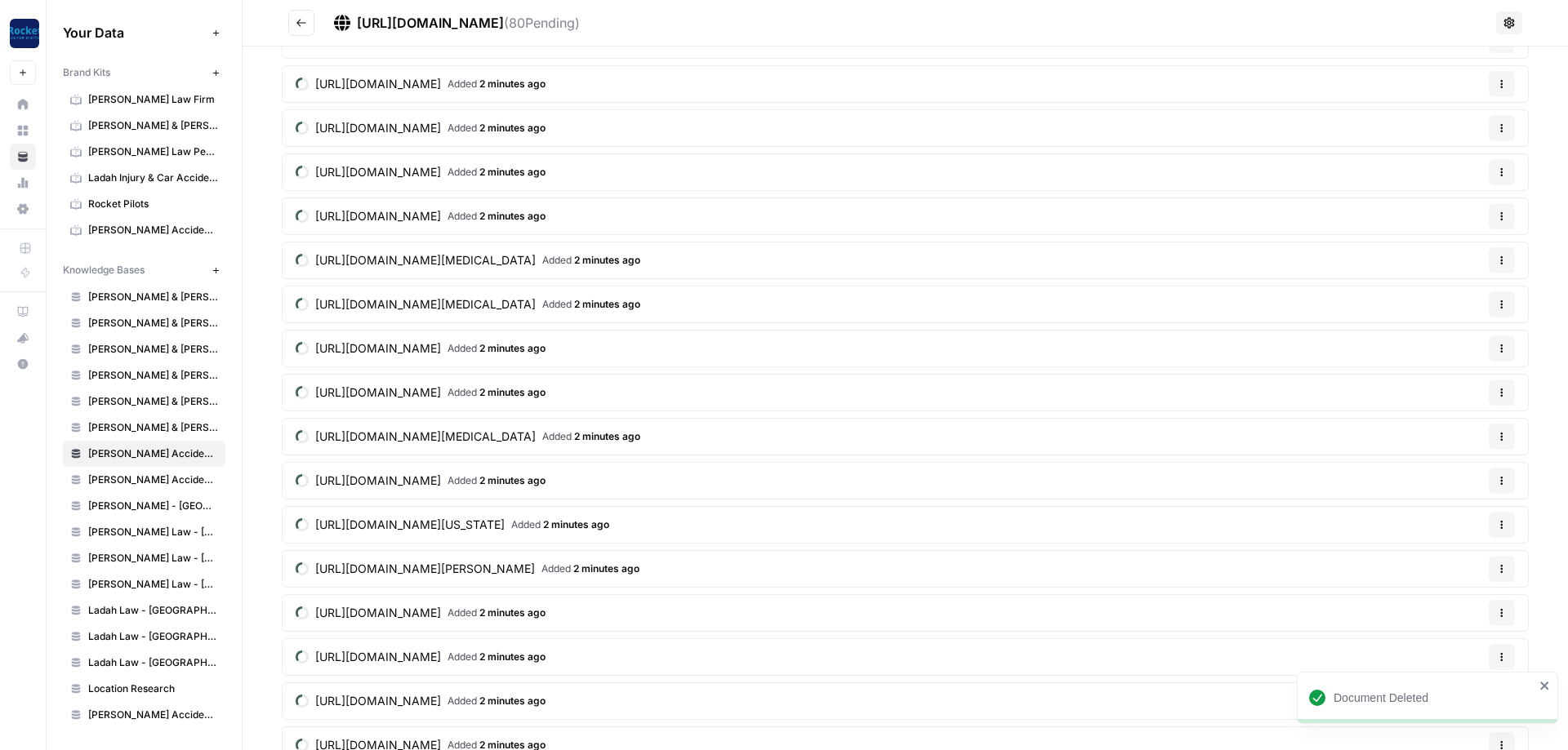
click at [1498, 620] on button "Options" at bounding box center [1502, 613] width 27 height 27
click at [1457, 644] on span "Delete File" at bounding box center [1468, 651] width 53 height 17
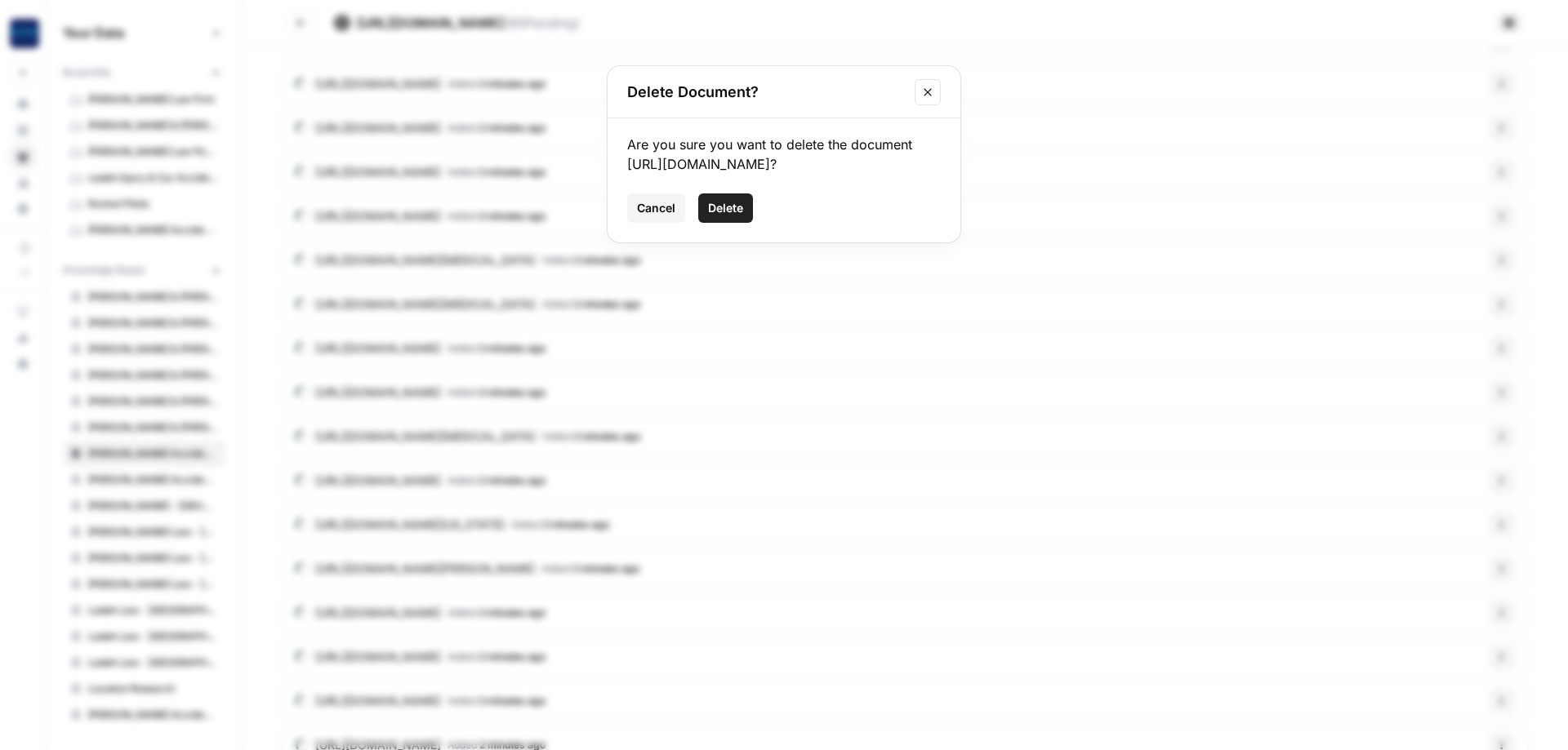
click at [731, 216] on span "Delete" at bounding box center [726, 208] width 35 height 17
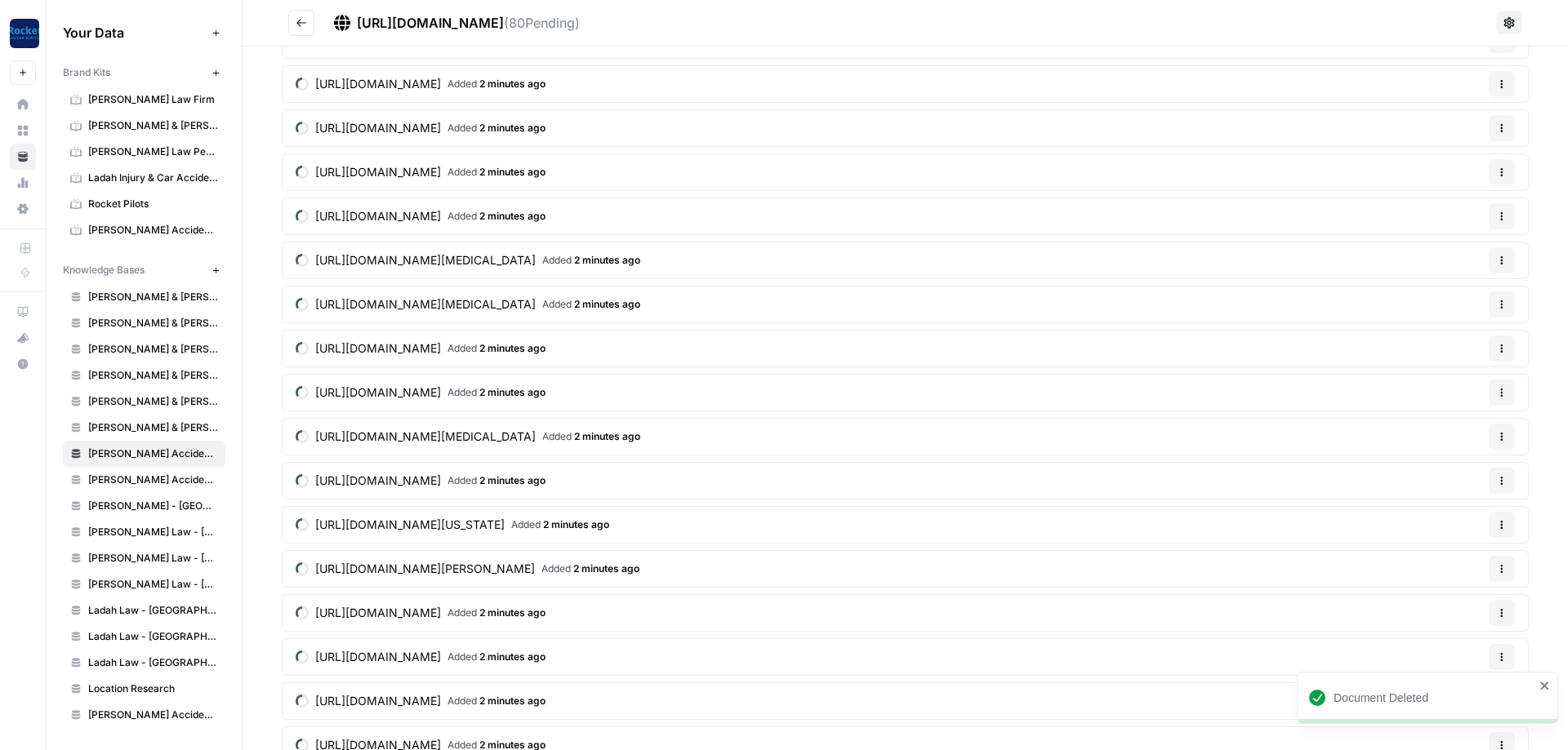
scroll to position [1766, 0]
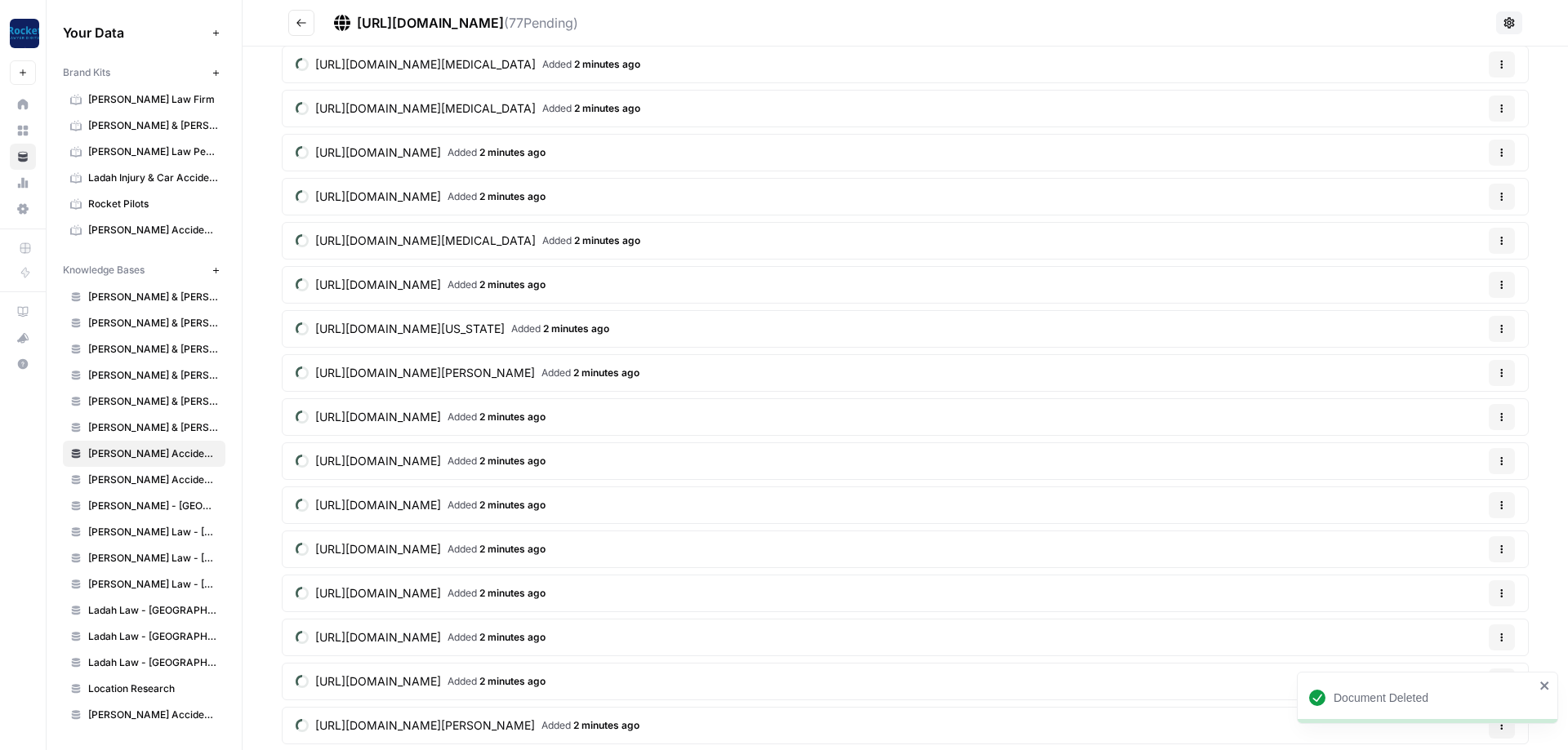
click at [1511, 506] on button "Options" at bounding box center [1502, 506] width 27 height 27
click at [1458, 534] on button "Delete File" at bounding box center [1462, 543] width 90 height 23
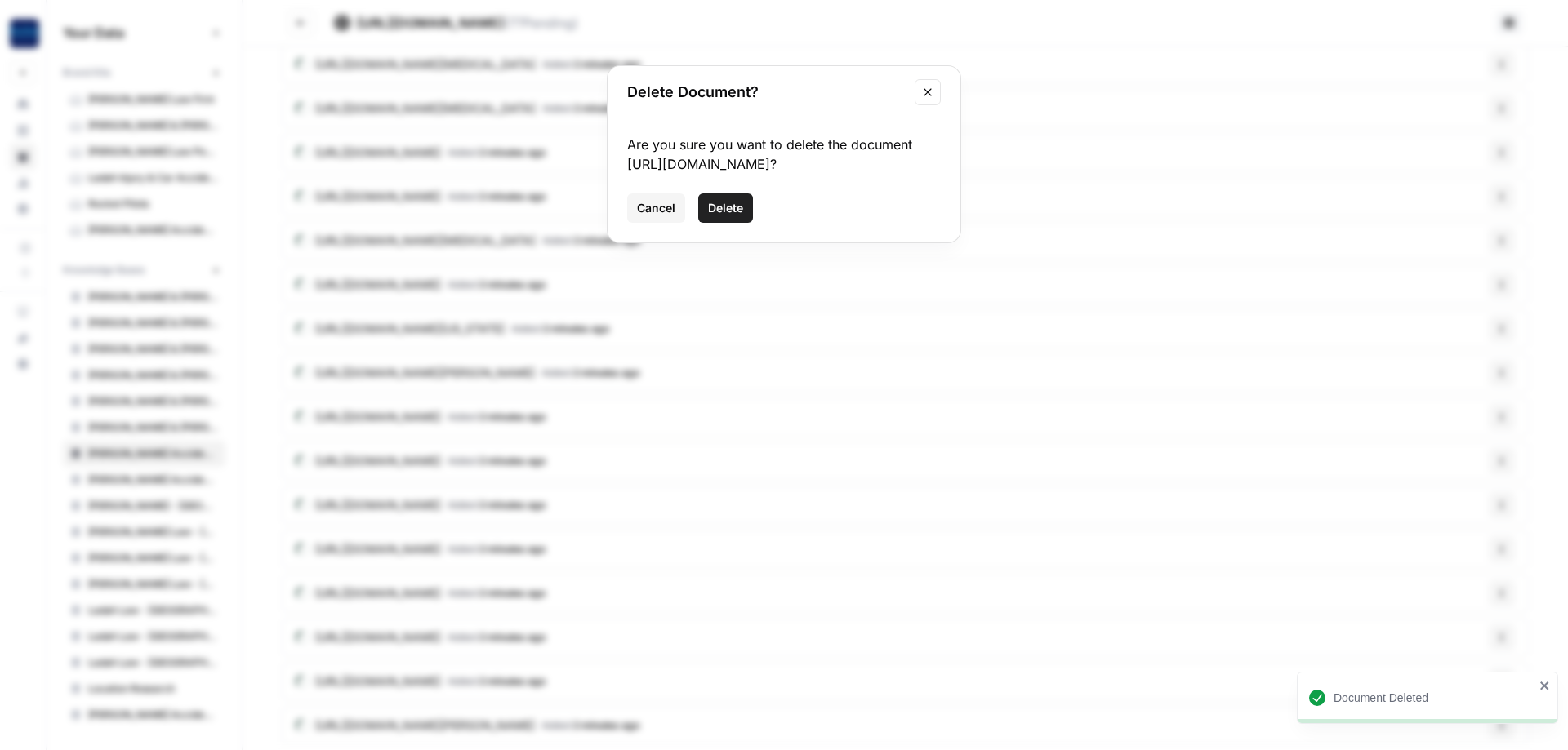
click at [700, 223] on button "Delete" at bounding box center [726, 207] width 55 height 29
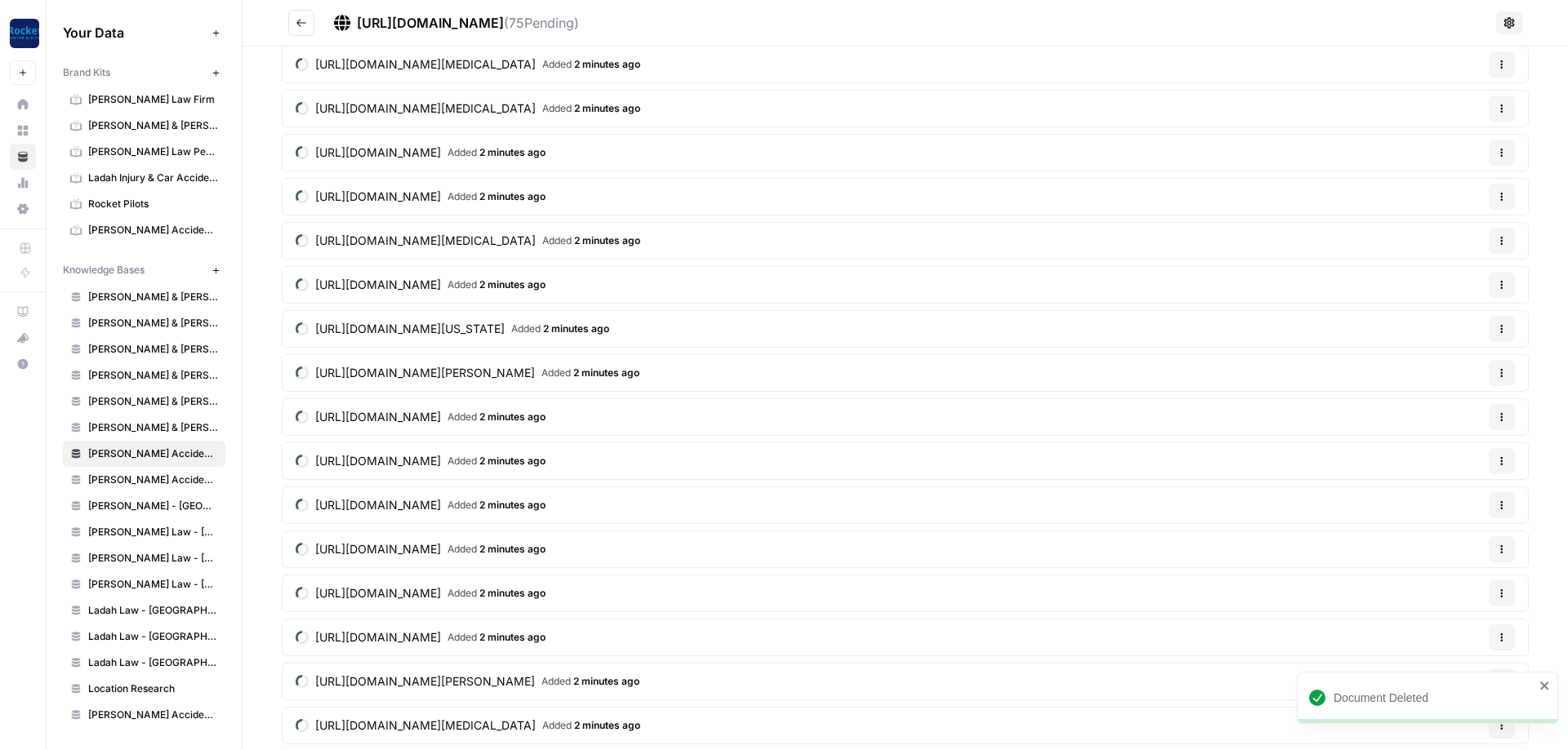
click at [1502, 546] on icon "button" at bounding box center [1502, 546] width 2 height 2
click at [1447, 572] on div "Delete File" at bounding box center [1462, 587] width 105 height 37
click at [1448, 583] on span "Delete File" at bounding box center [1468, 587] width 53 height 17
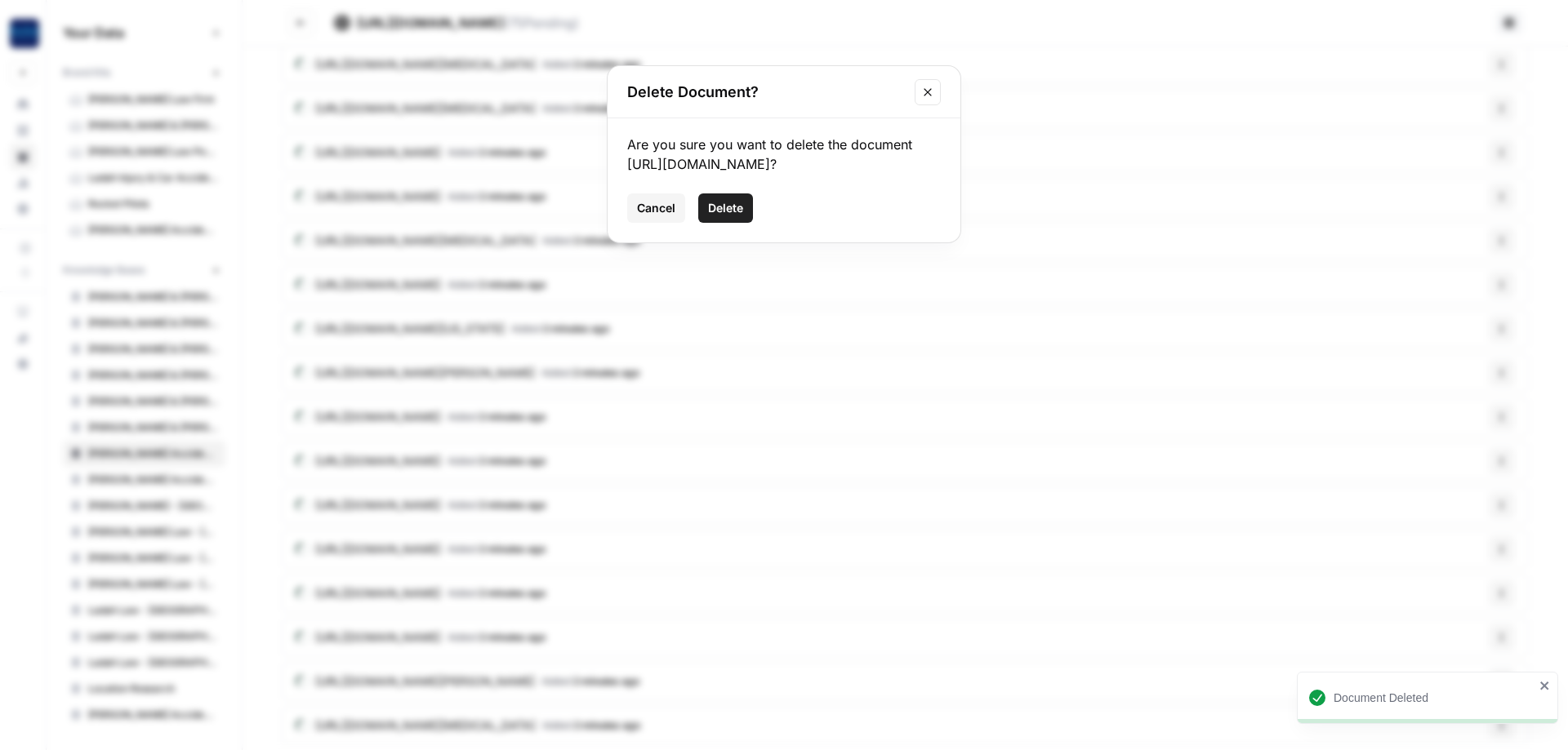
click at [707, 208] on div "Are you sure you want to delete the document [URL][DOMAIN_NAME]? Cancel Delete" at bounding box center [784, 181] width 353 height 124
click at [711, 219] on button "Delete" at bounding box center [726, 207] width 55 height 29
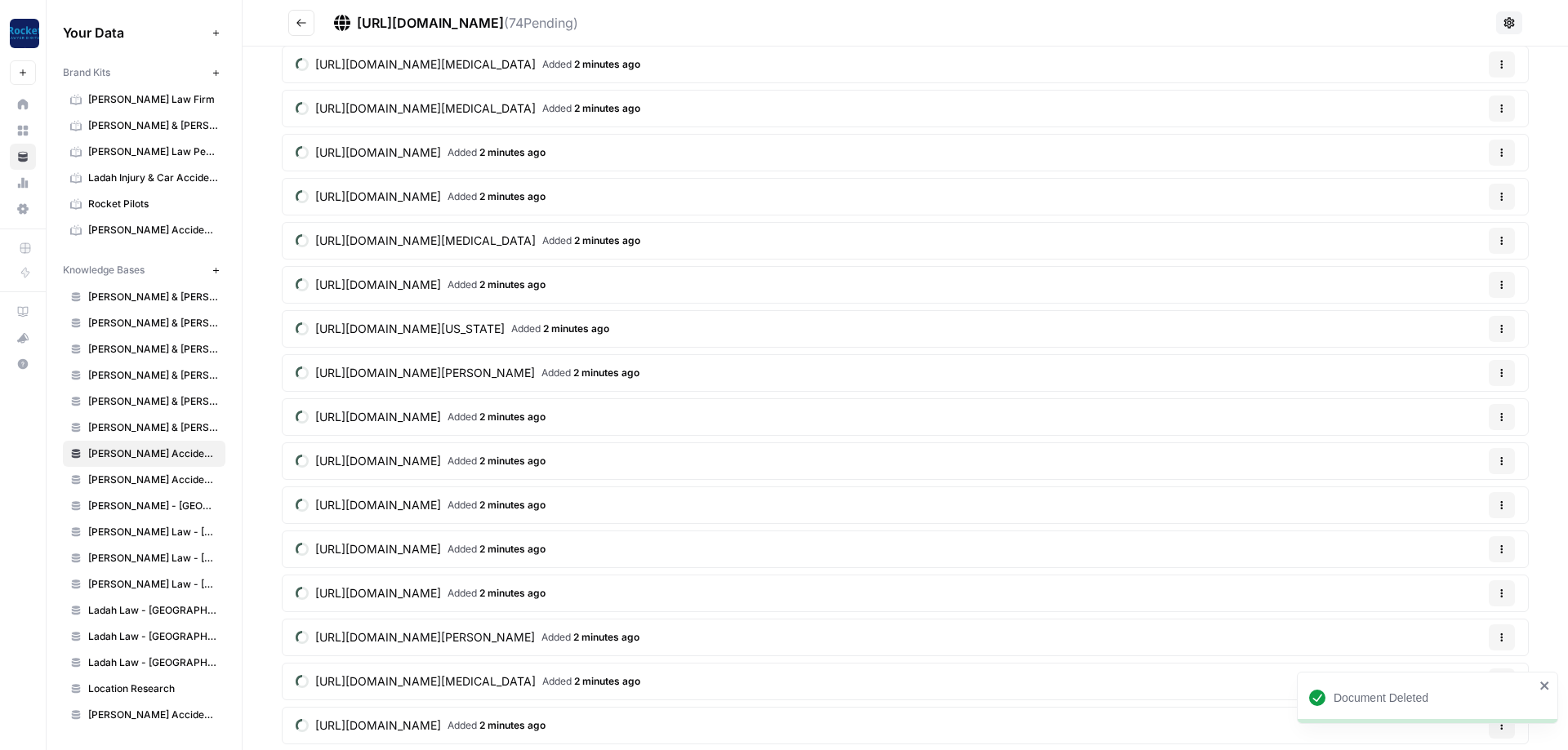
click at [1507, 551] on button "Options" at bounding box center [1502, 549] width 27 height 27
click at [1452, 592] on span "Delete File" at bounding box center [1468, 587] width 53 height 17
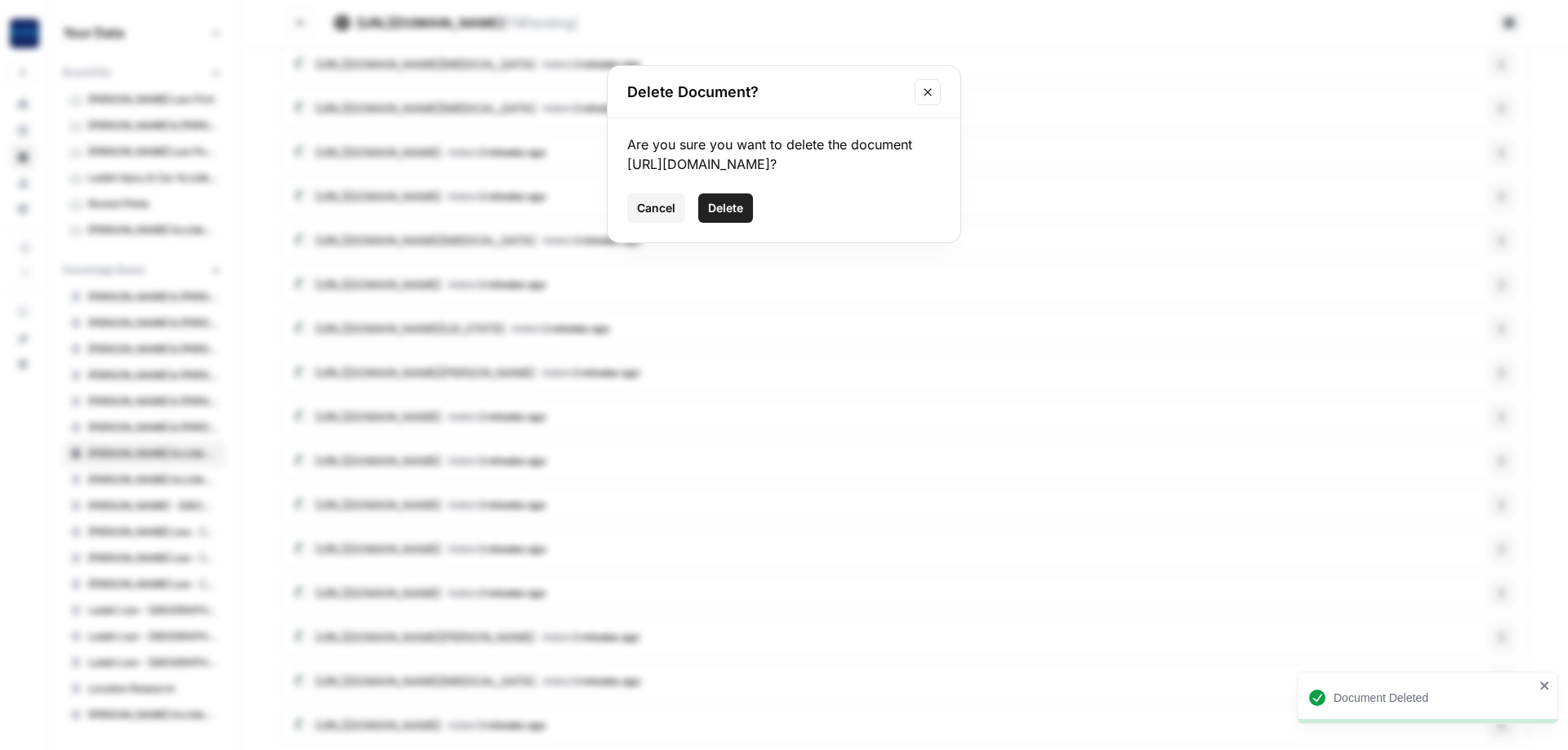
click at [736, 216] on span "Delete" at bounding box center [726, 208] width 35 height 17
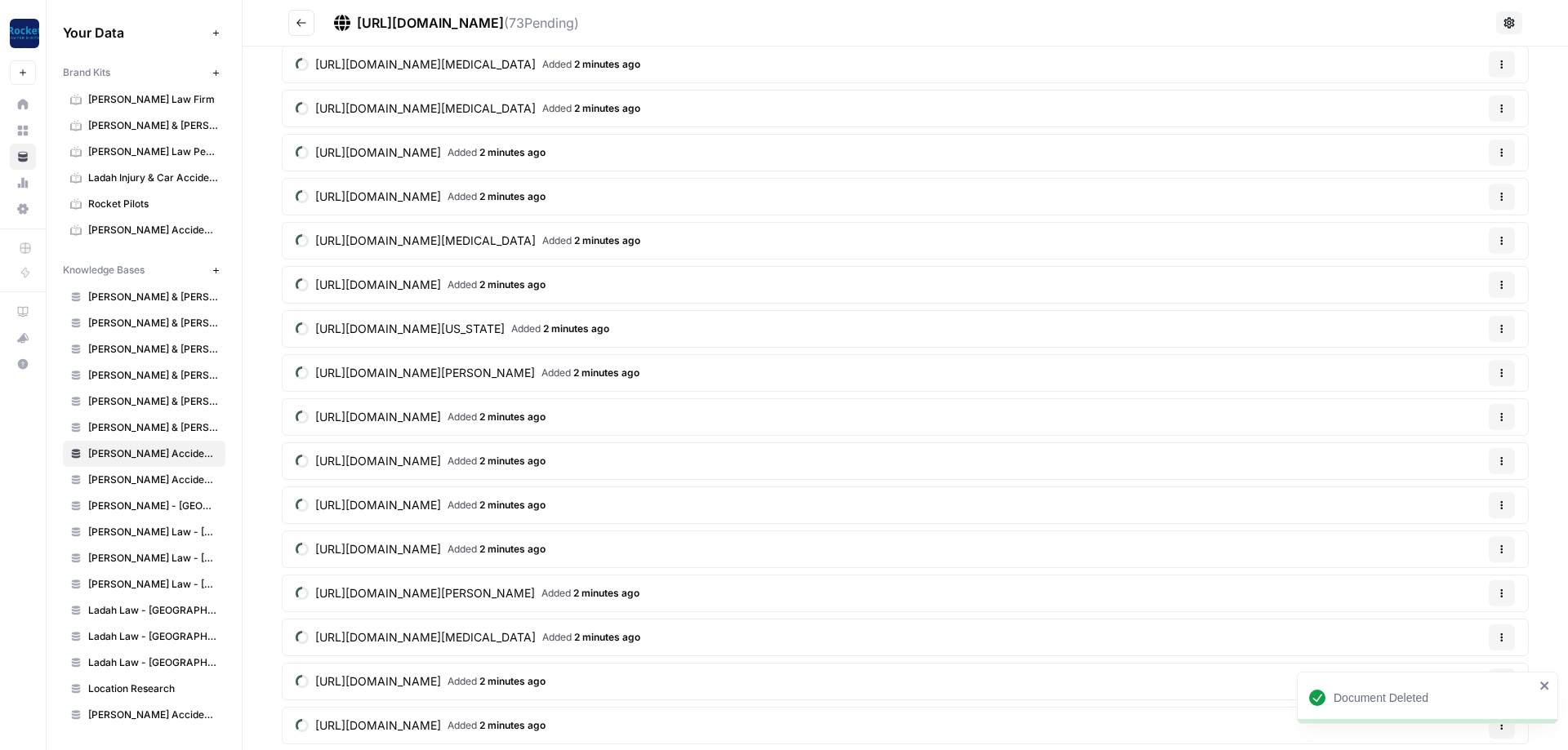
click at [1504, 558] on button "Options" at bounding box center [1502, 549] width 27 height 27
click at [1445, 589] on span "Delete File" at bounding box center [1468, 587] width 53 height 17
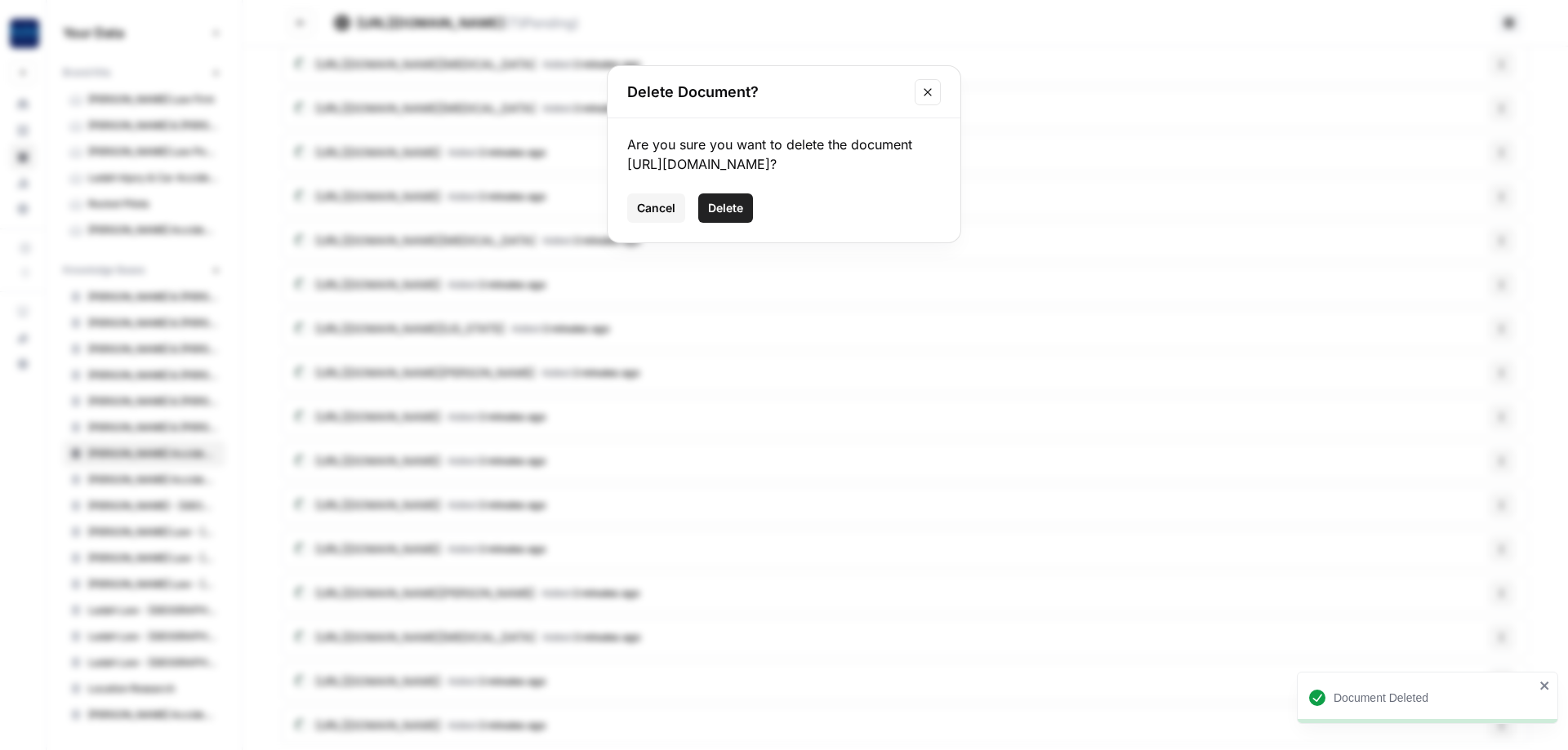
click at [727, 216] on span "Delete" at bounding box center [726, 208] width 35 height 17
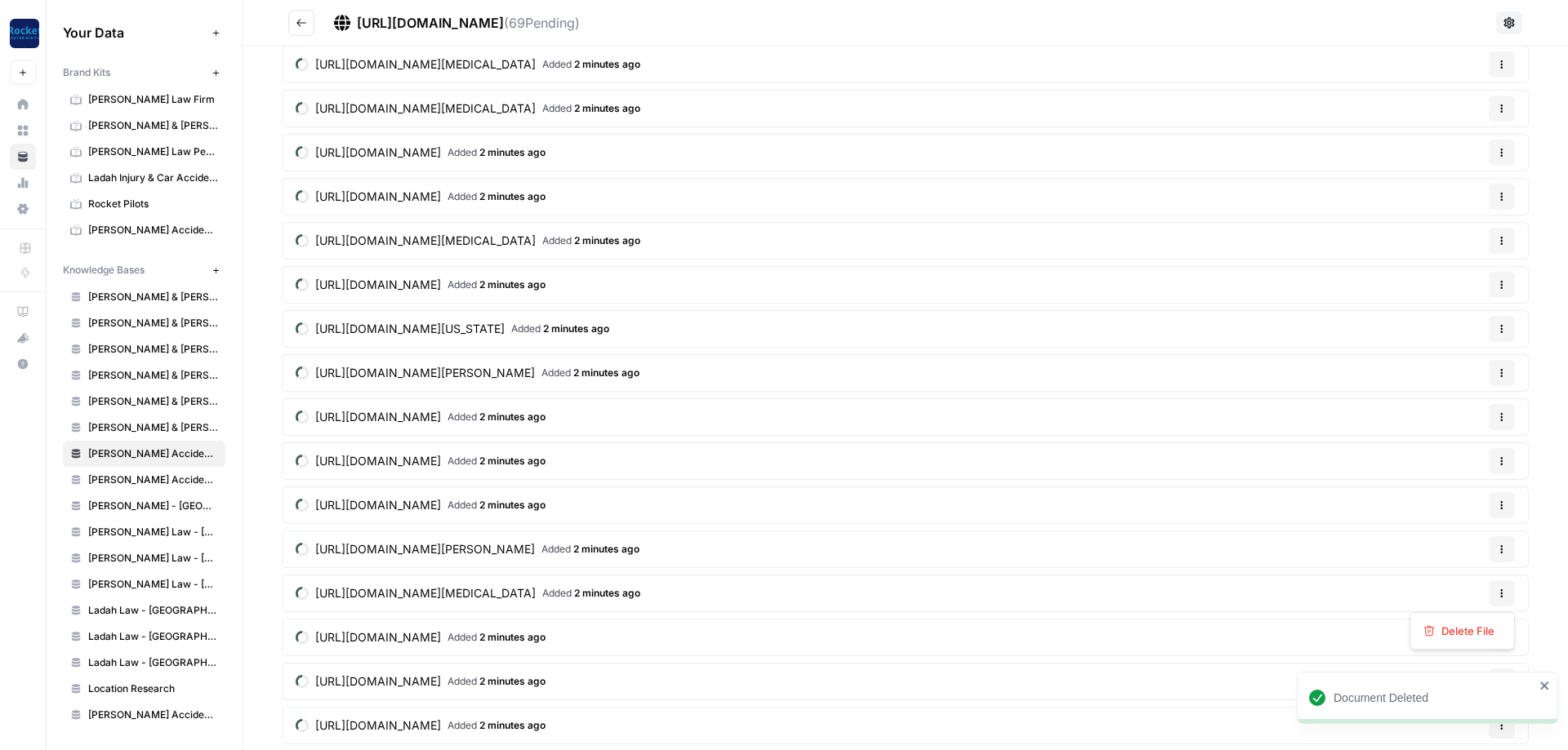
click at [1513, 602] on button "Options" at bounding box center [1502, 593] width 27 height 27
click at [1465, 630] on span "Delete File" at bounding box center [1468, 631] width 53 height 17
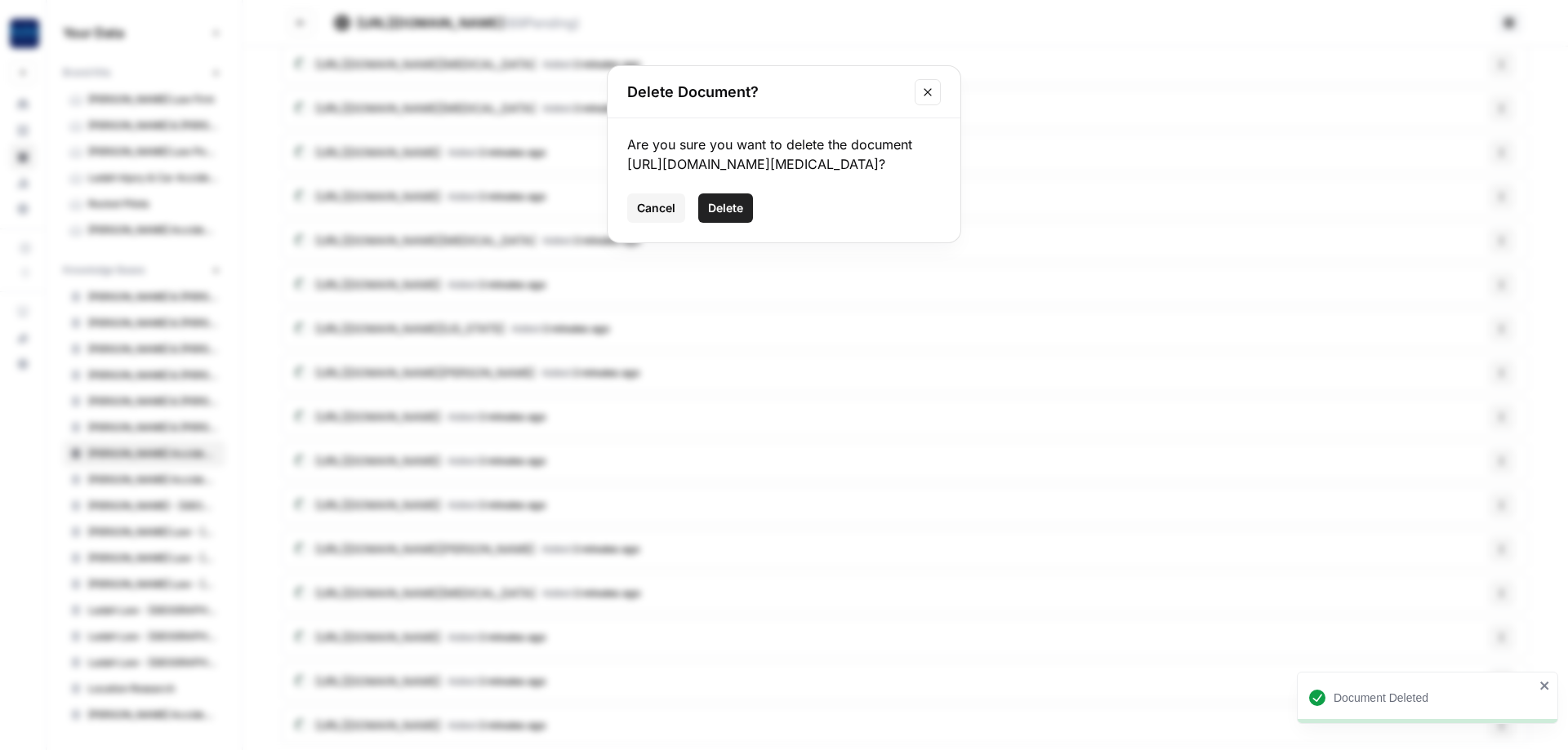
click at [719, 216] on span "Delete" at bounding box center [726, 208] width 35 height 17
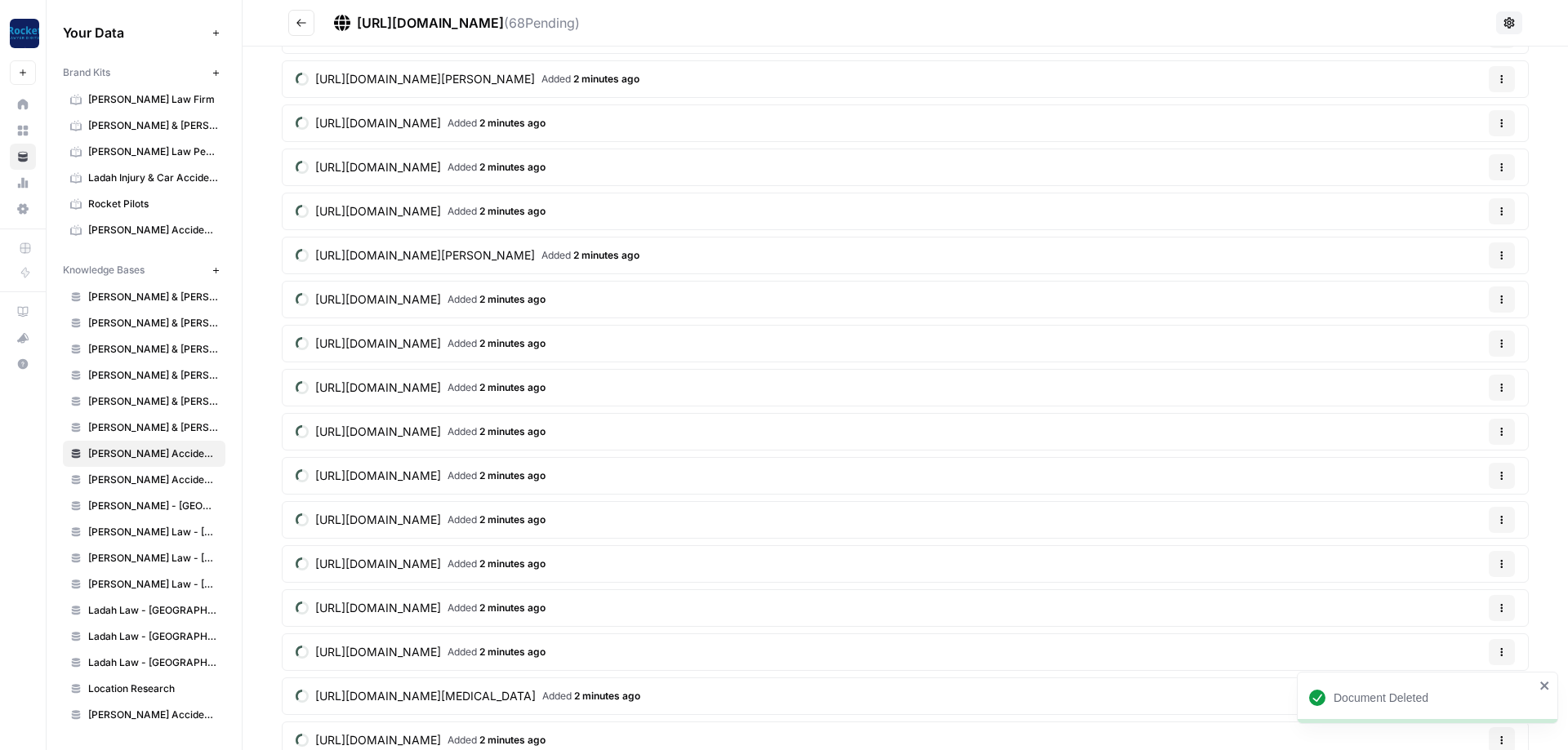
scroll to position [2256, 0]
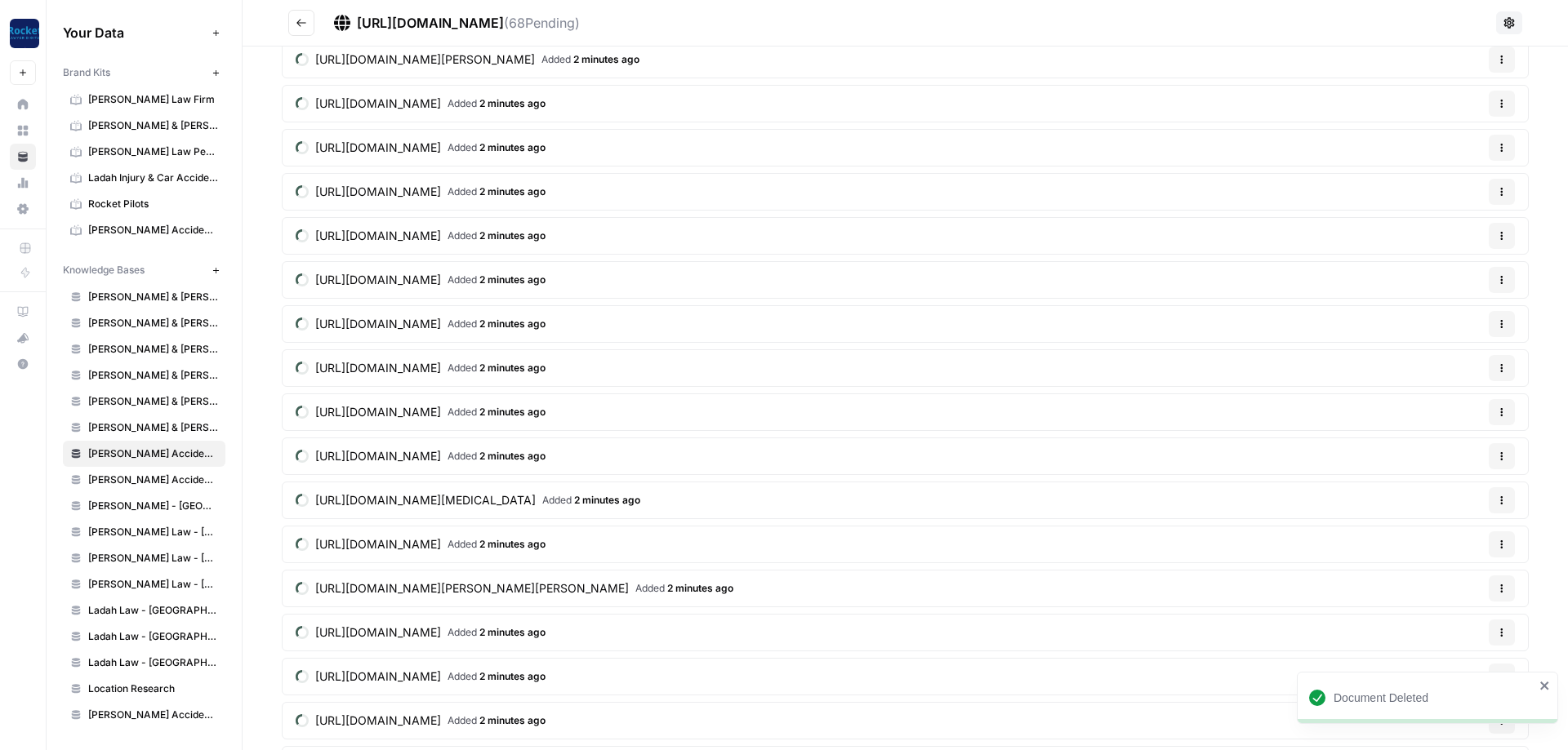
click at [1507, 416] on button "Options" at bounding box center [1502, 413] width 27 height 27
click at [1481, 450] on span "Delete File" at bounding box center [1468, 450] width 53 height 17
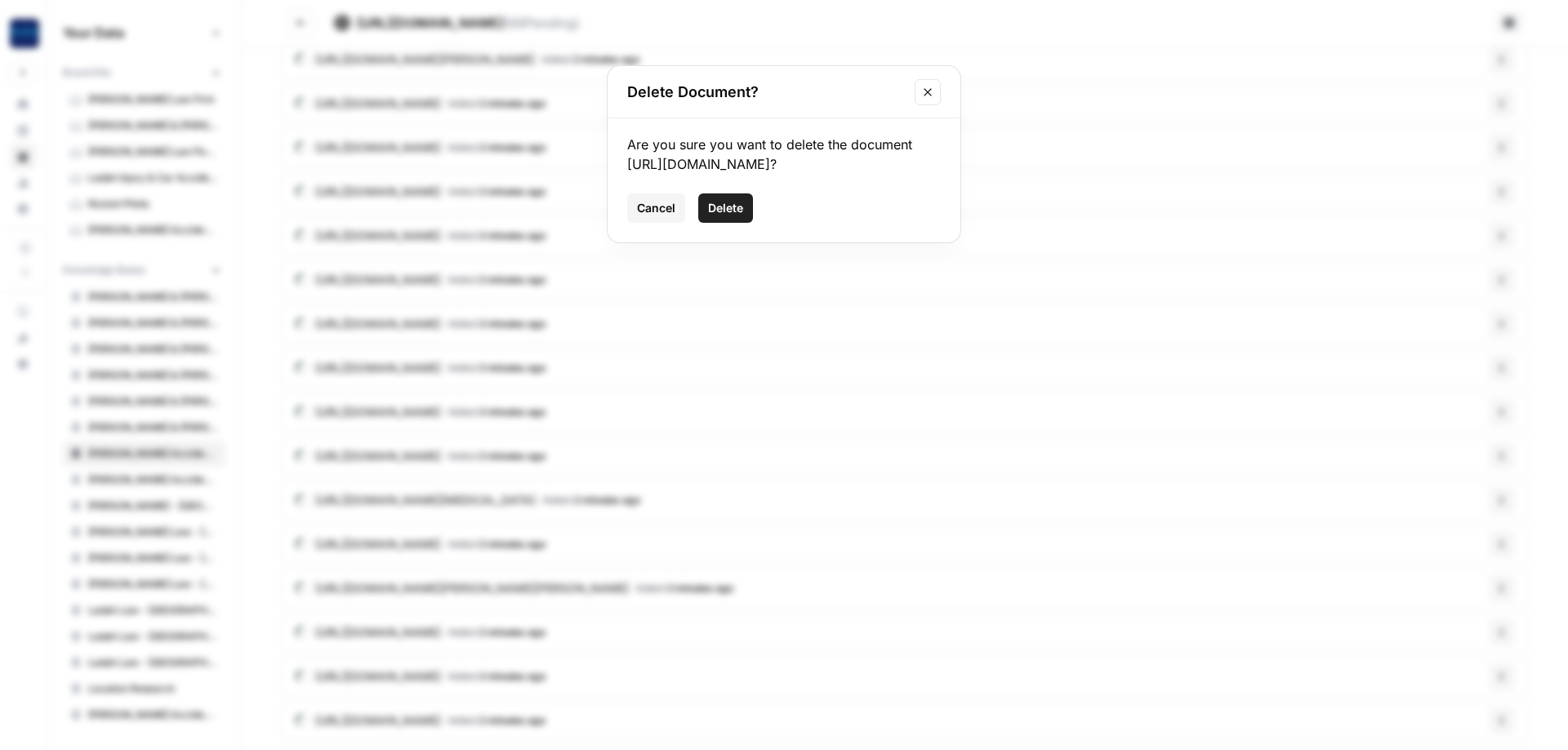
click at [720, 216] on span "Delete" at bounding box center [726, 208] width 35 height 17
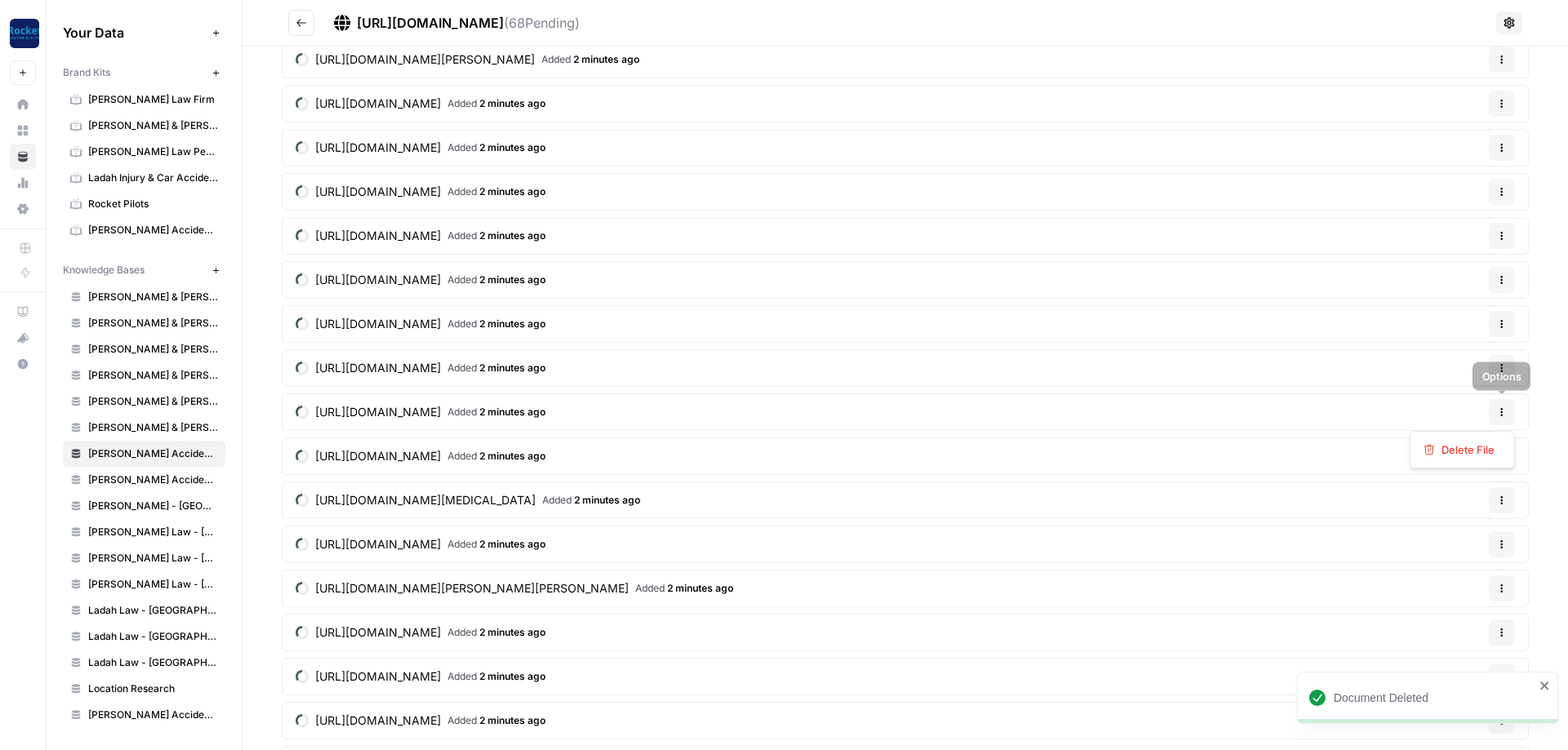
click at [1504, 416] on button "Options" at bounding box center [1502, 413] width 27 height 27
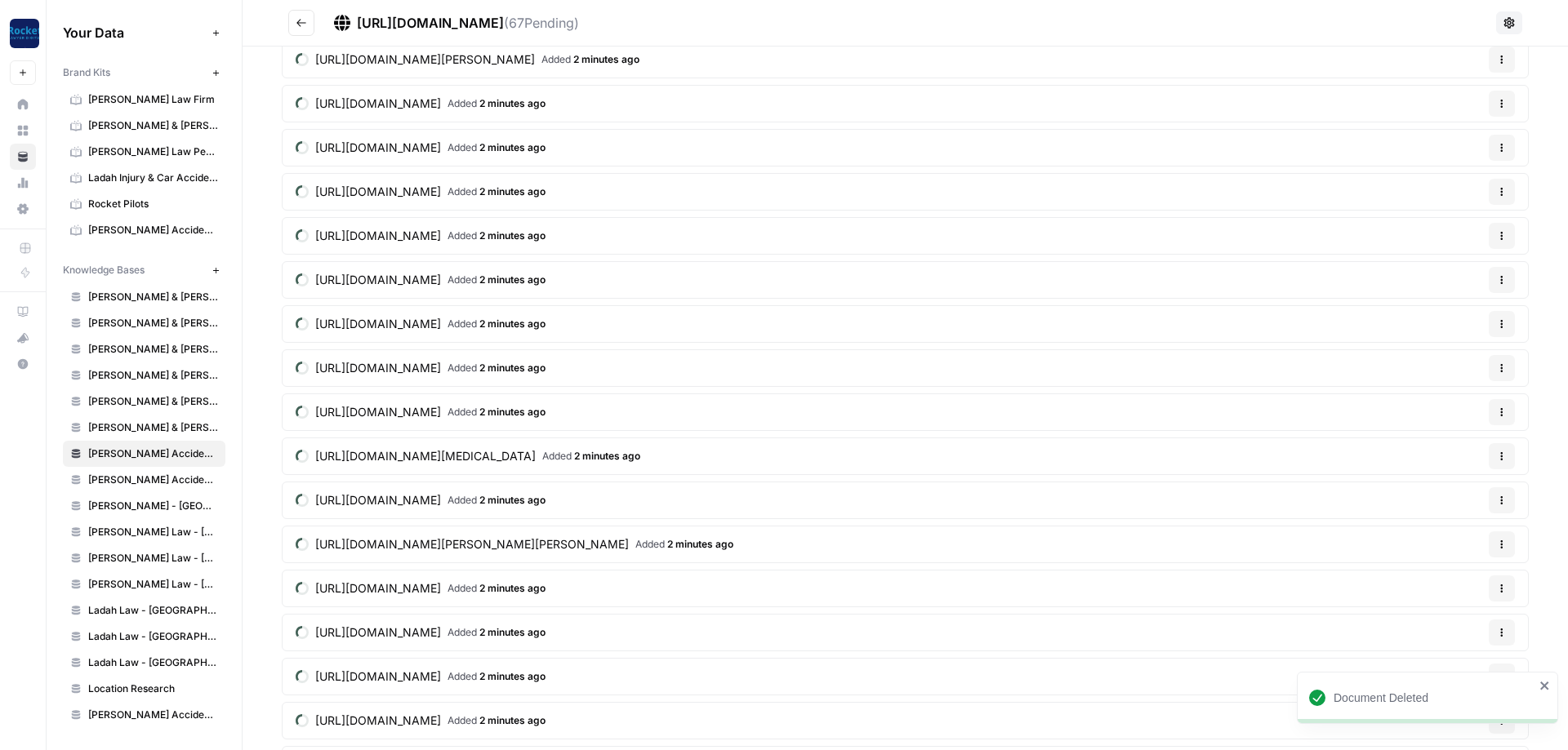
click at [1516, 370] on article "[URL][DOMAIN_NAME] Added 2 minutes ago Options" at bounding box center [905, 368] width 1247 height 37
click at [1509, 370] on button "Options" at bounding box center [1502, 369] width 27 height 27
click at [1449, 411] on span "Delete File" at bounding box center [1468, 406] width 53 height 17
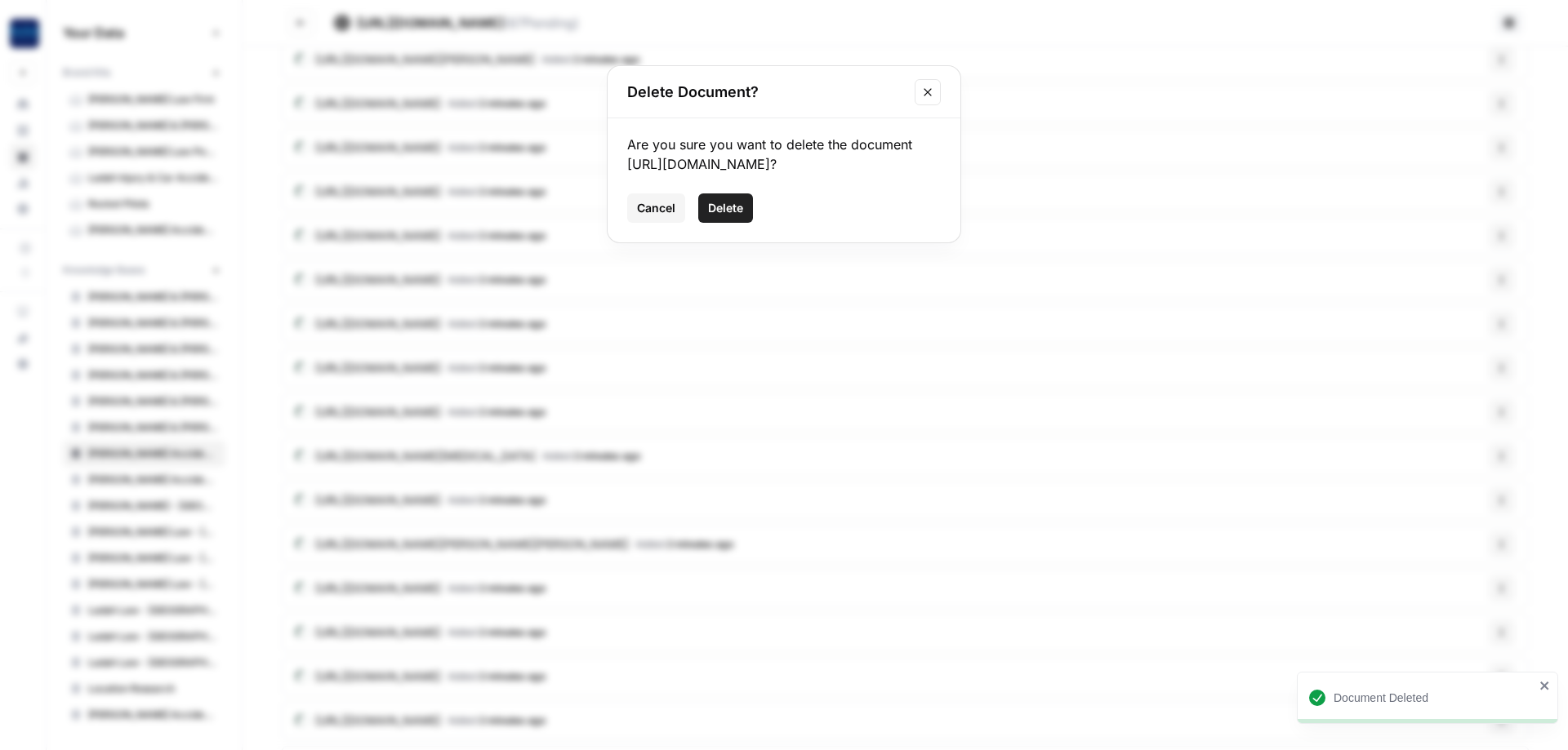
click at [712, 216] on span "Delete" at bounding box center [726, 208] width 35 height 17
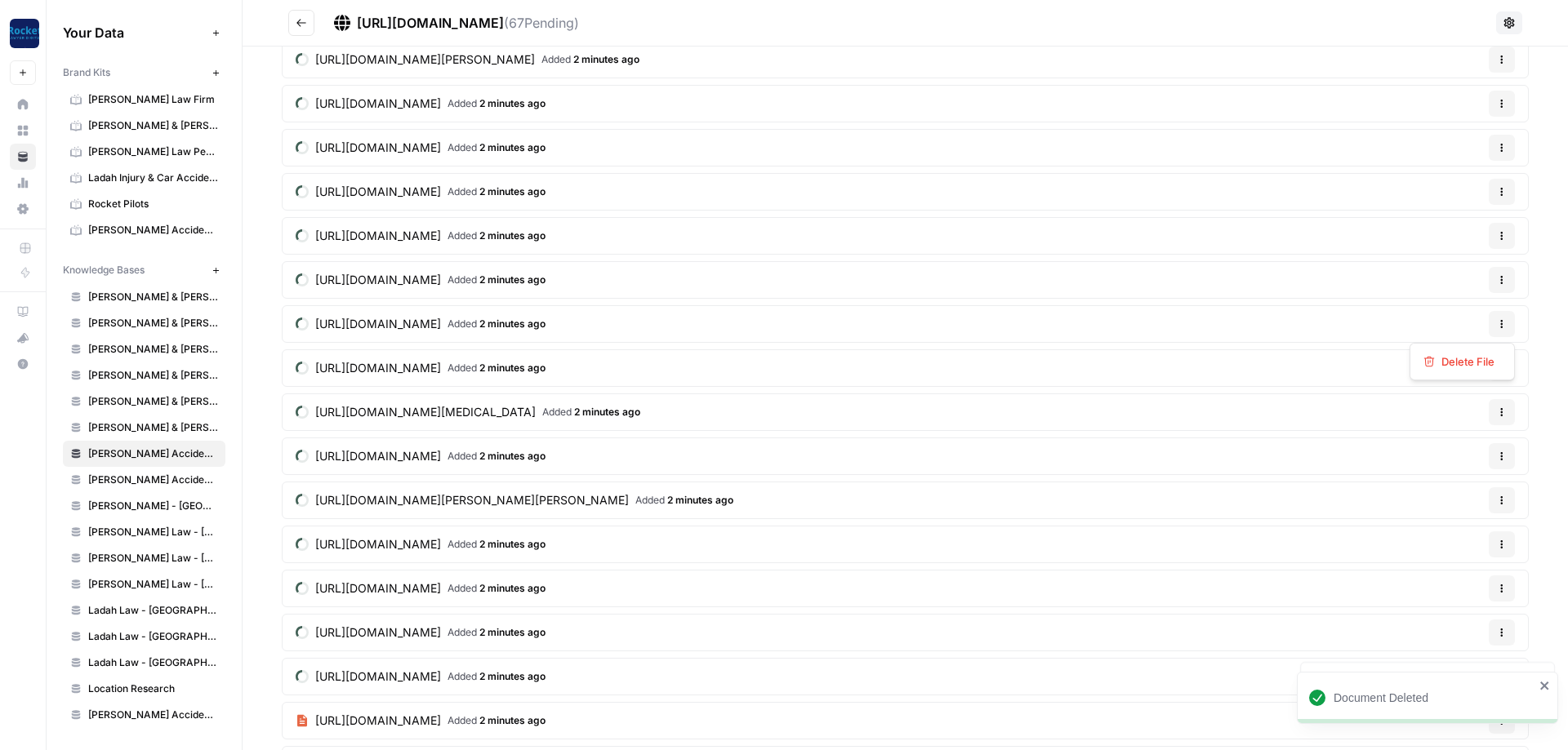
click at [1502, 325] on icon "button" at bounding box center [1502, 324] width 10 height 10
click at [1499, 411] on icon "button" at bounding box center [1502, 413] width 10 height 10
click at [1453, 449] on span "Delete File" at bounding box center [1468, 450] width 53 height 17
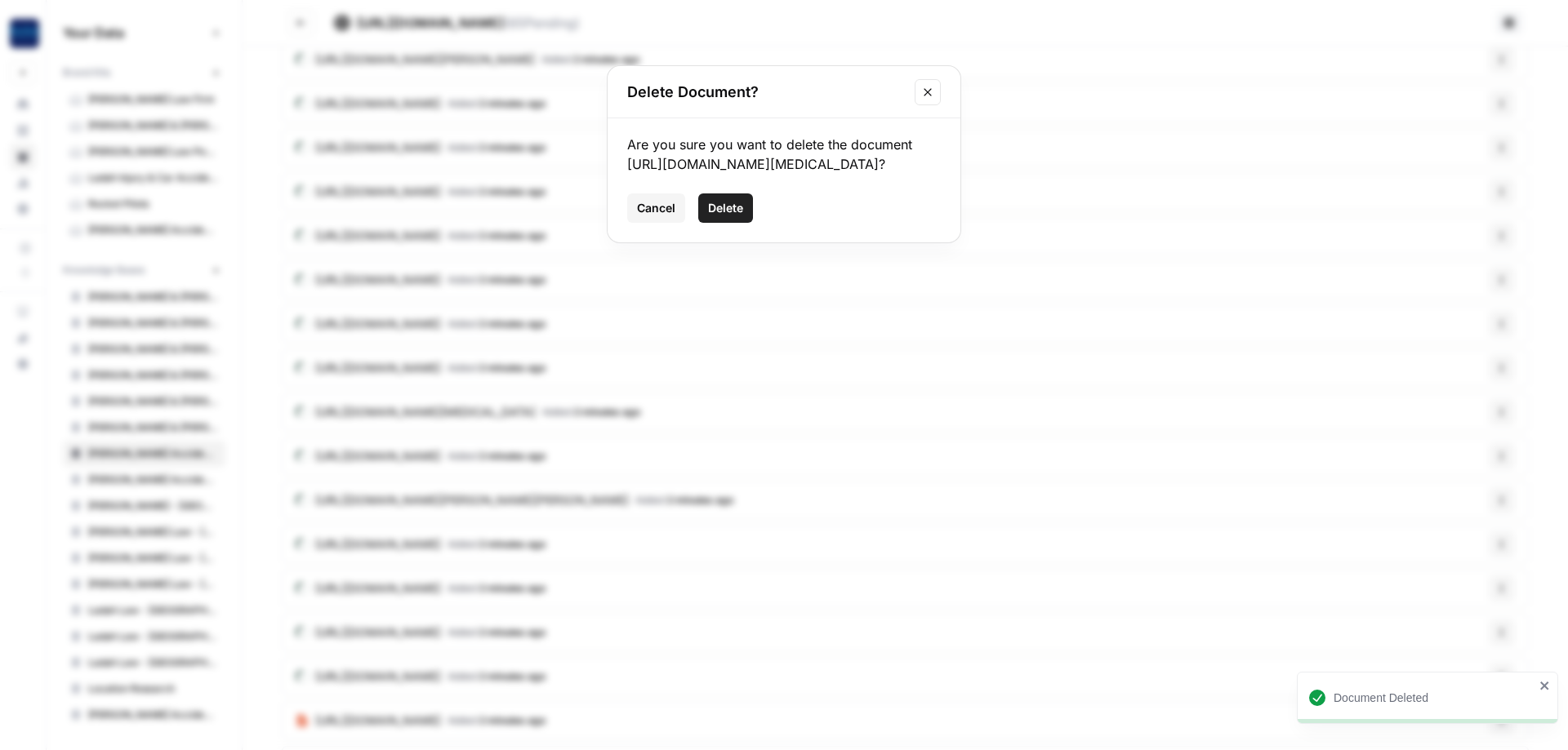
click at [717, 216] on span "Delete" at bounding box center [726, 208] width 35 height 17
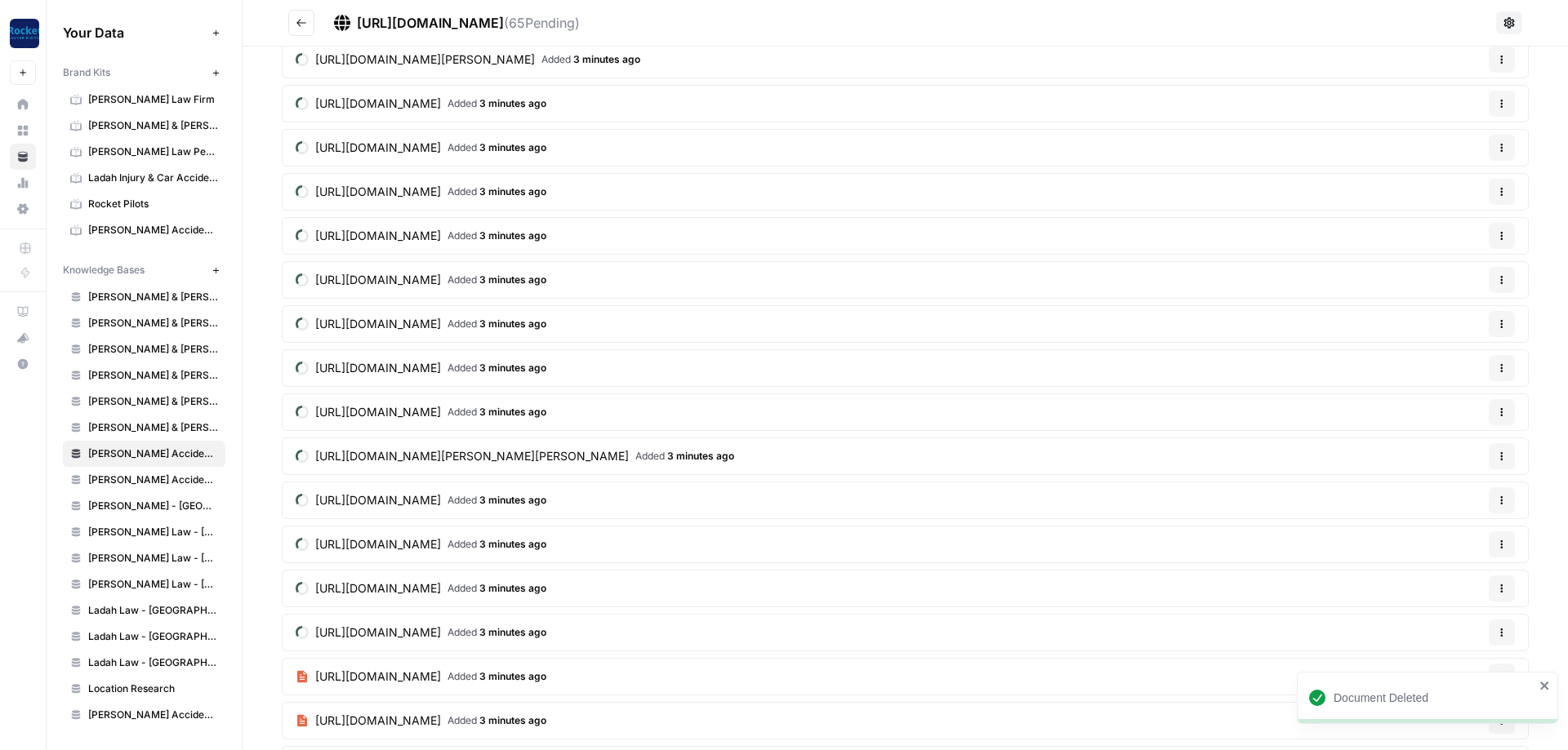
click at [1505, 448] on button "Options" at bounding box center [1502, 457] width 27 height 27
click at [1491, 411] on button "Options" at bounding box center [1502, 413] width 27 height 27
click at [1481, 447] on span "Delete File" at bounding box center [1468, 450] width 53 height 17
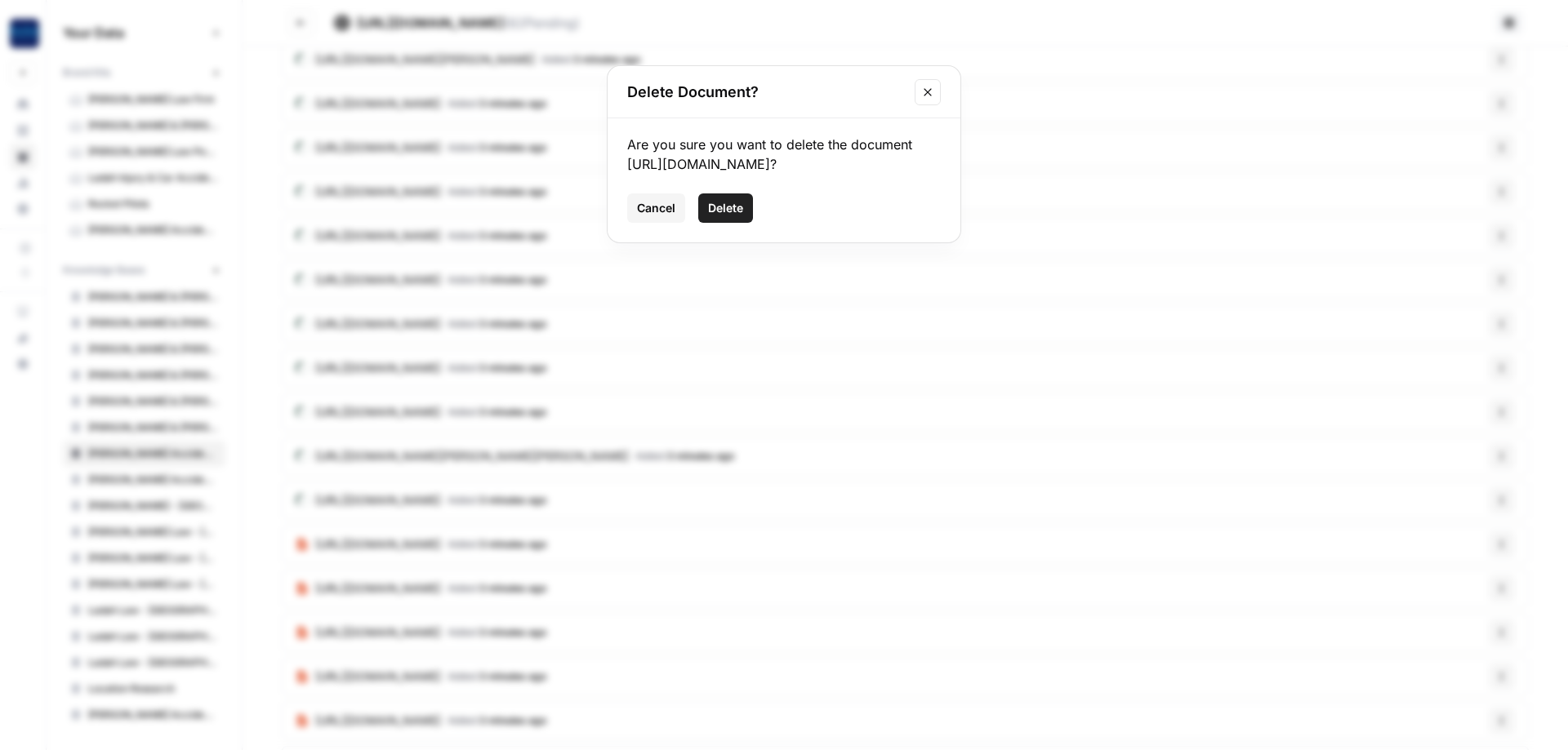
click at [728, 223] on button "Delete" at bounding box center [726, 207] width 55 height 29
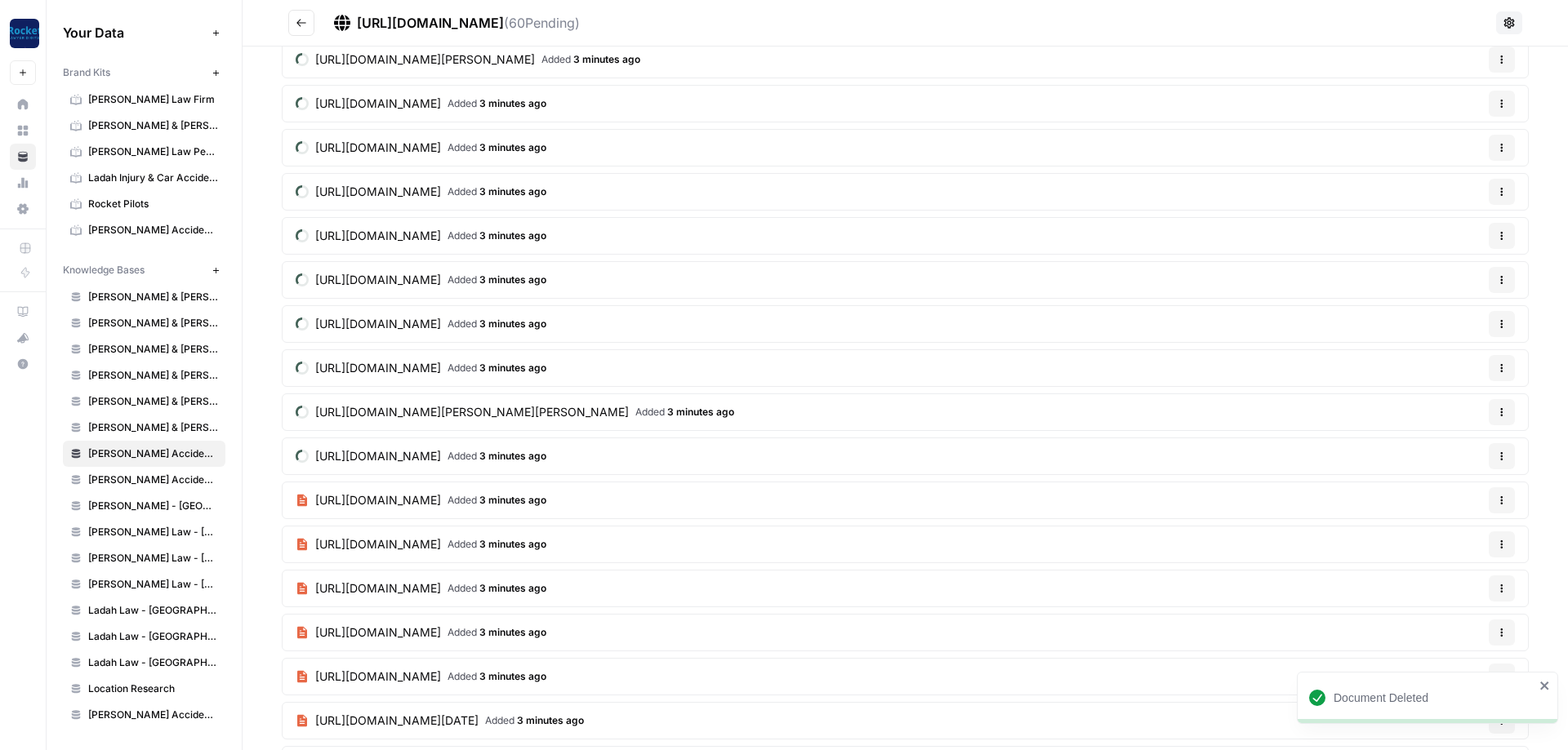
click at [1507, 371] on icon "button" at bounding box center [1502, 368] width 10 height 10
click at [1472, 407] on span "Delete File" at bounding box center [1468, 406] width 53 height 17
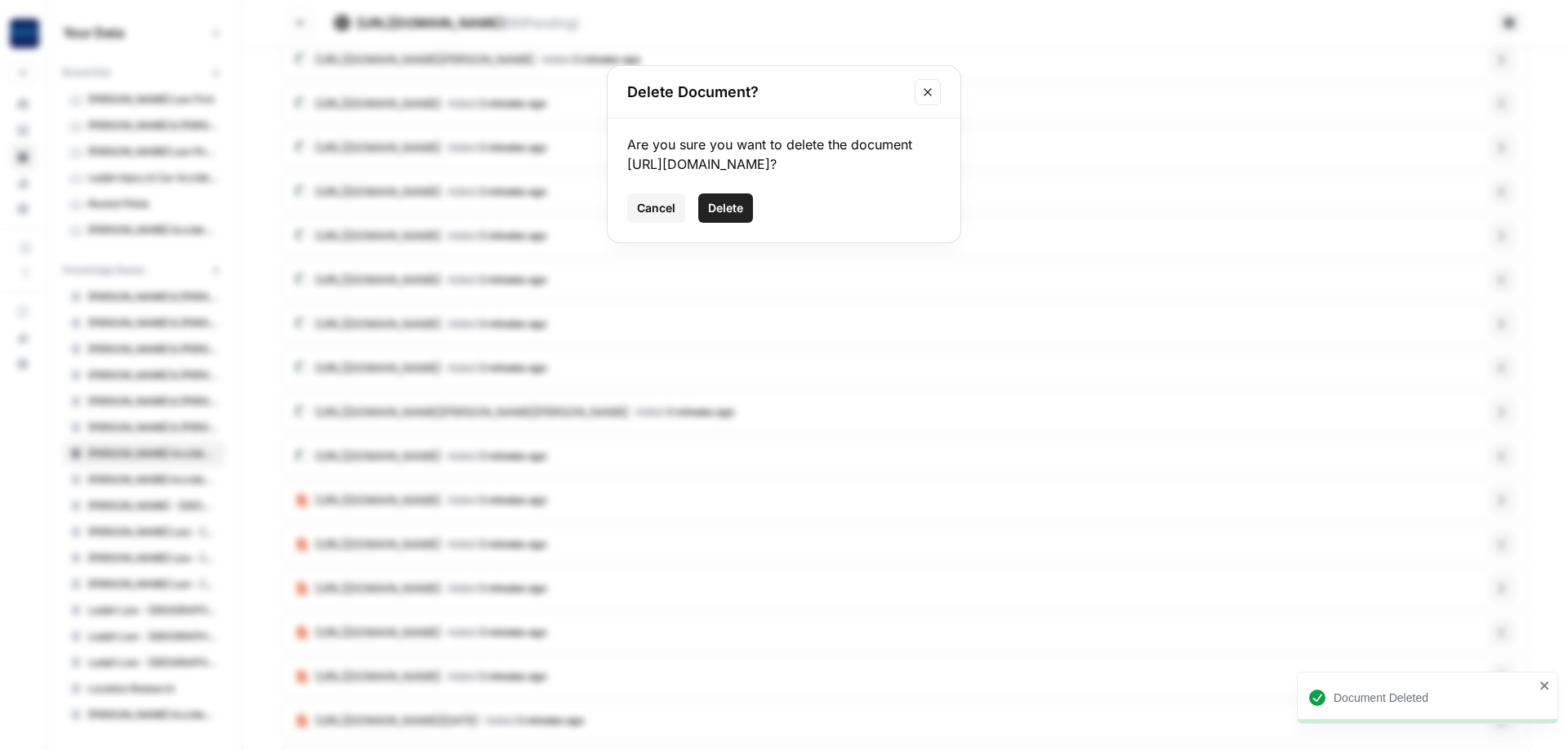
click at [714, 216] on span "Delete" at bounding box center [726, 208] width 35 height 17
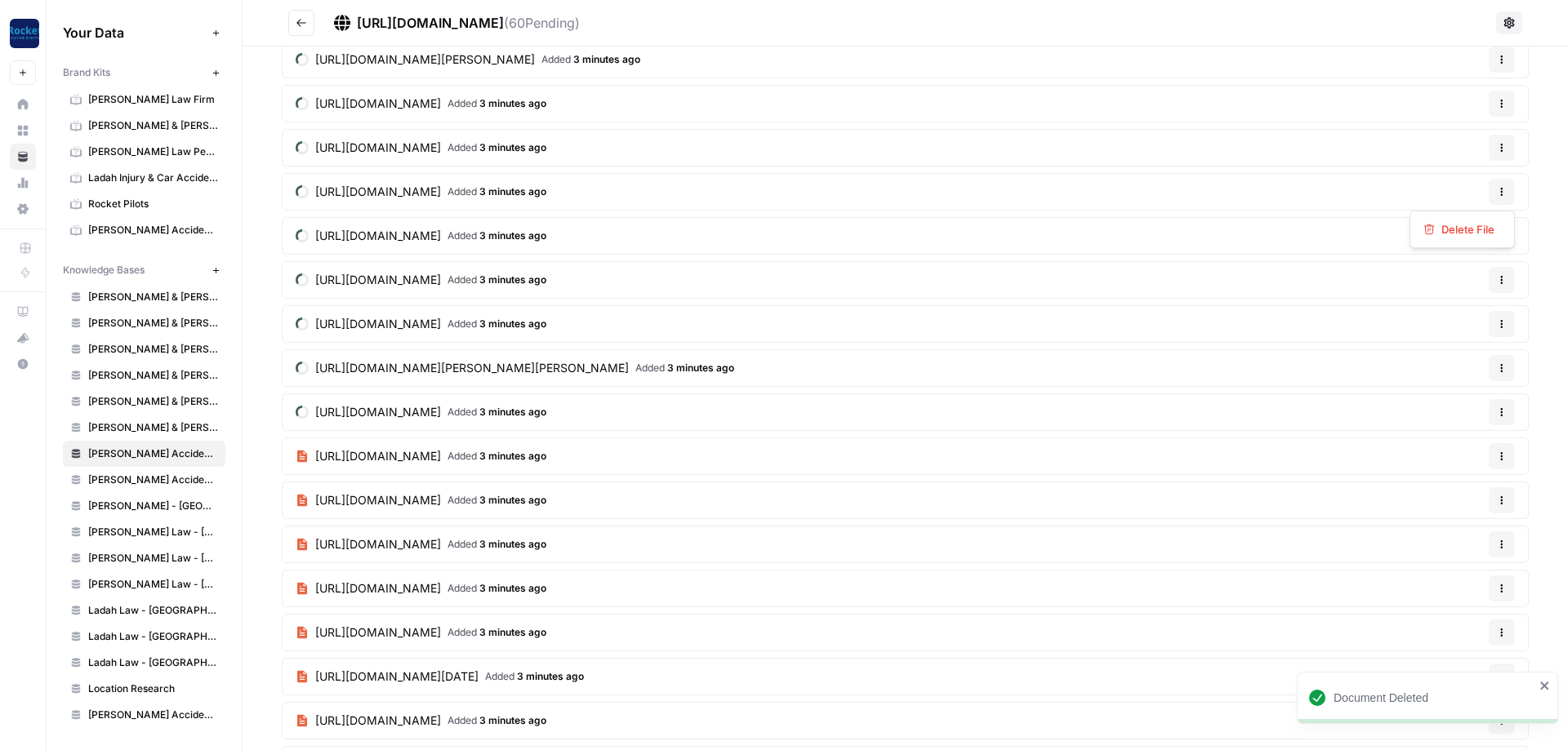
click at [1502, 187] on icon "button" at bounding box center [1502, 192] width 10 height 10
click at [1457, 228] on span "Delete File" at bounding box center [1468, 230] width 53 height 17
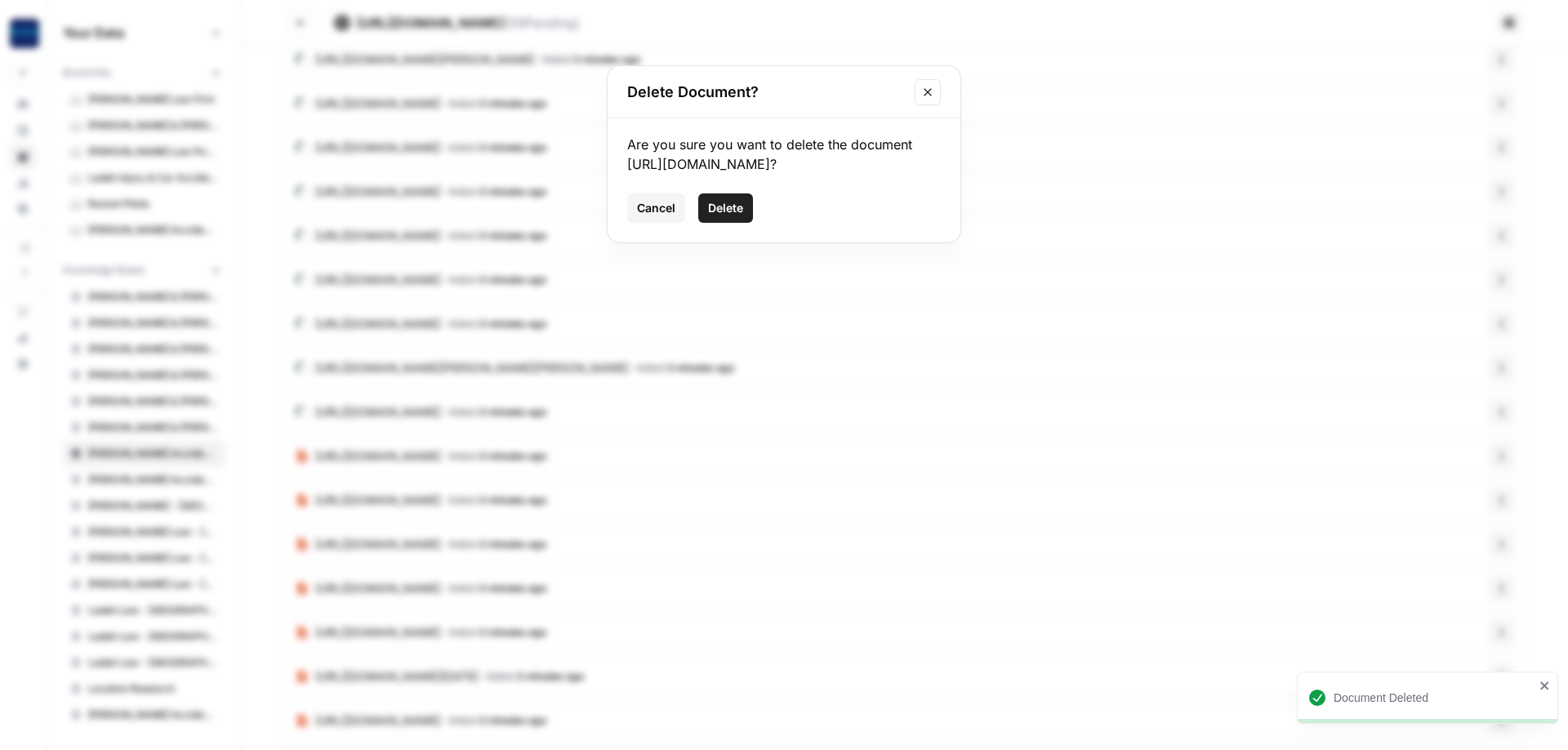
click at [720, 216] on span "Delete" at bounding box center [726, 208] width 35 height 17
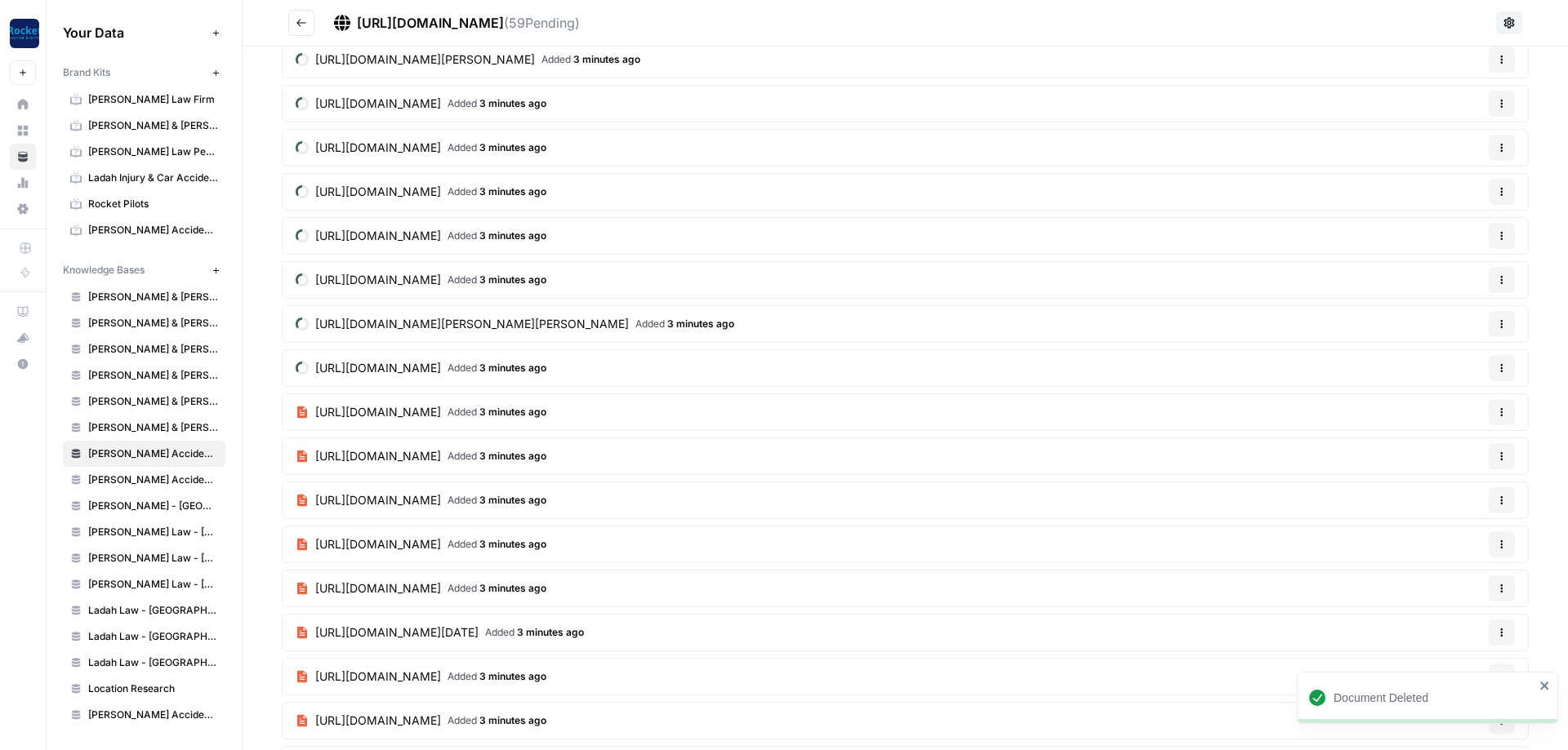
click at [1506, 467] on button "Options" at bounding box center [1502, 457] width 27 height 27
click at [1437, 500] on div "Delete File" at bounding box center [1463, 494] width 78 height 17
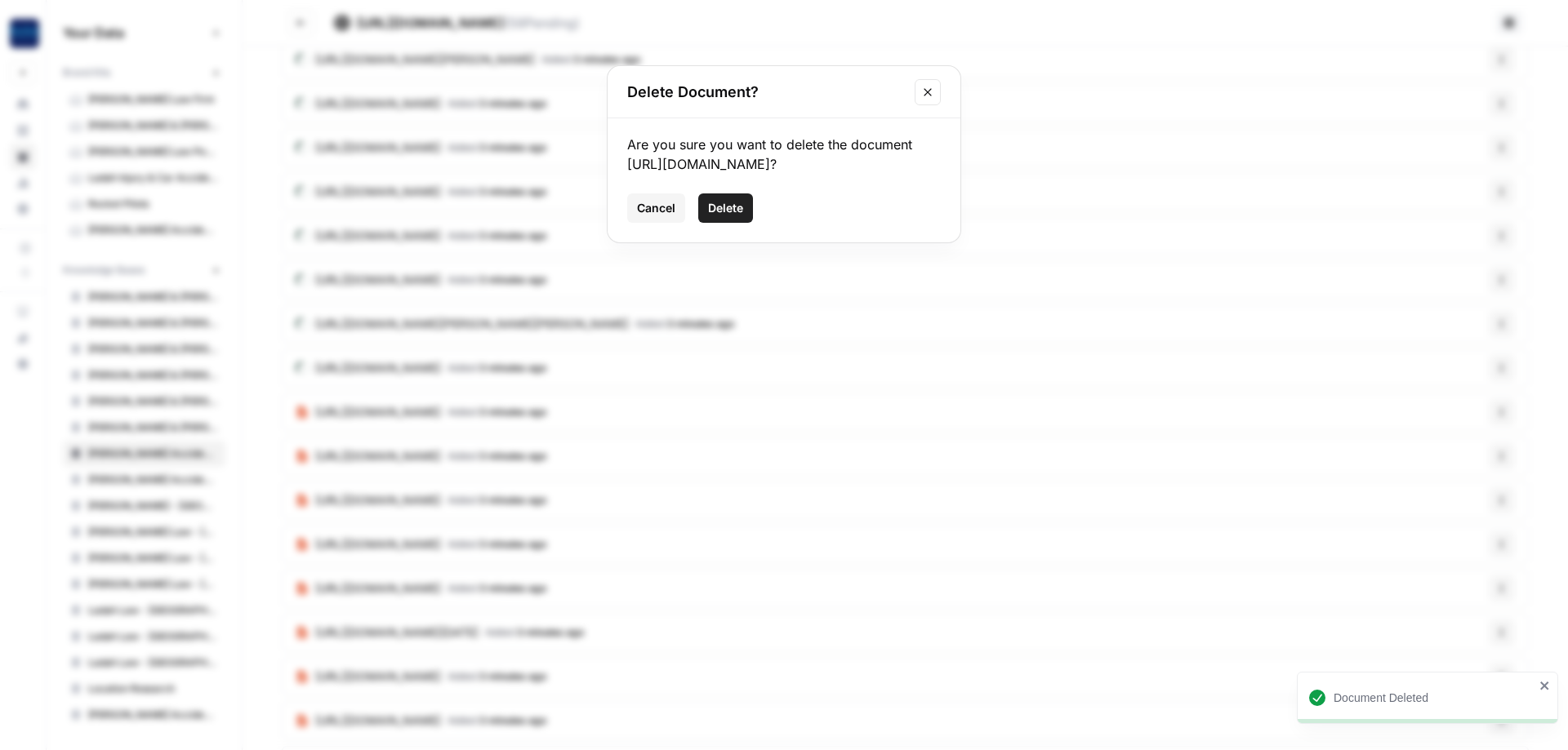
click at [726, 216] on span "Delete" at bounding box center [726, 208] width 35 height 17
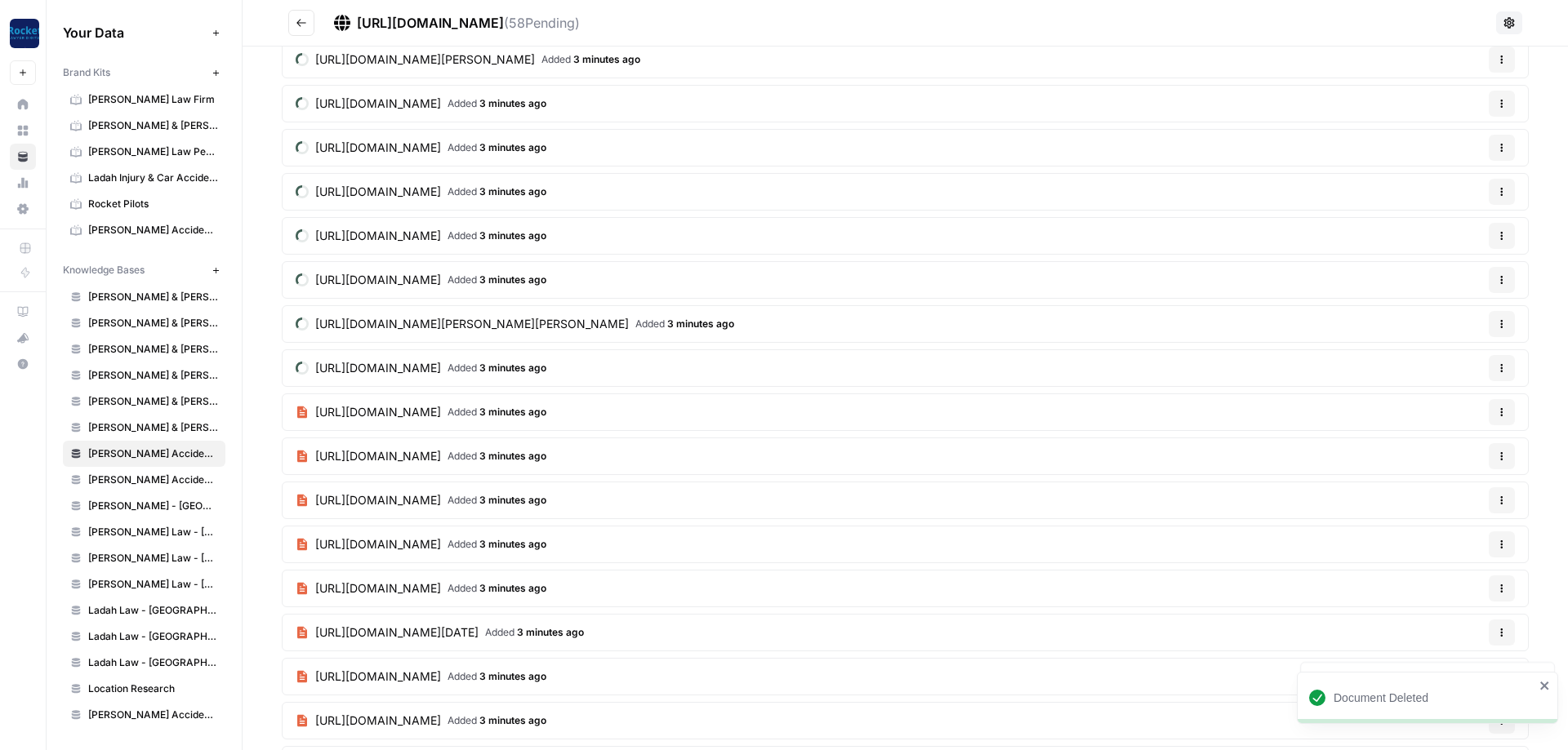
click at [1507, 511] on button "Options" at bounding box center [1502, 501] width 27 height 27
click at [1466, 497] on span "Delete File" at bounding box center [1468, 494] width 53 height 17
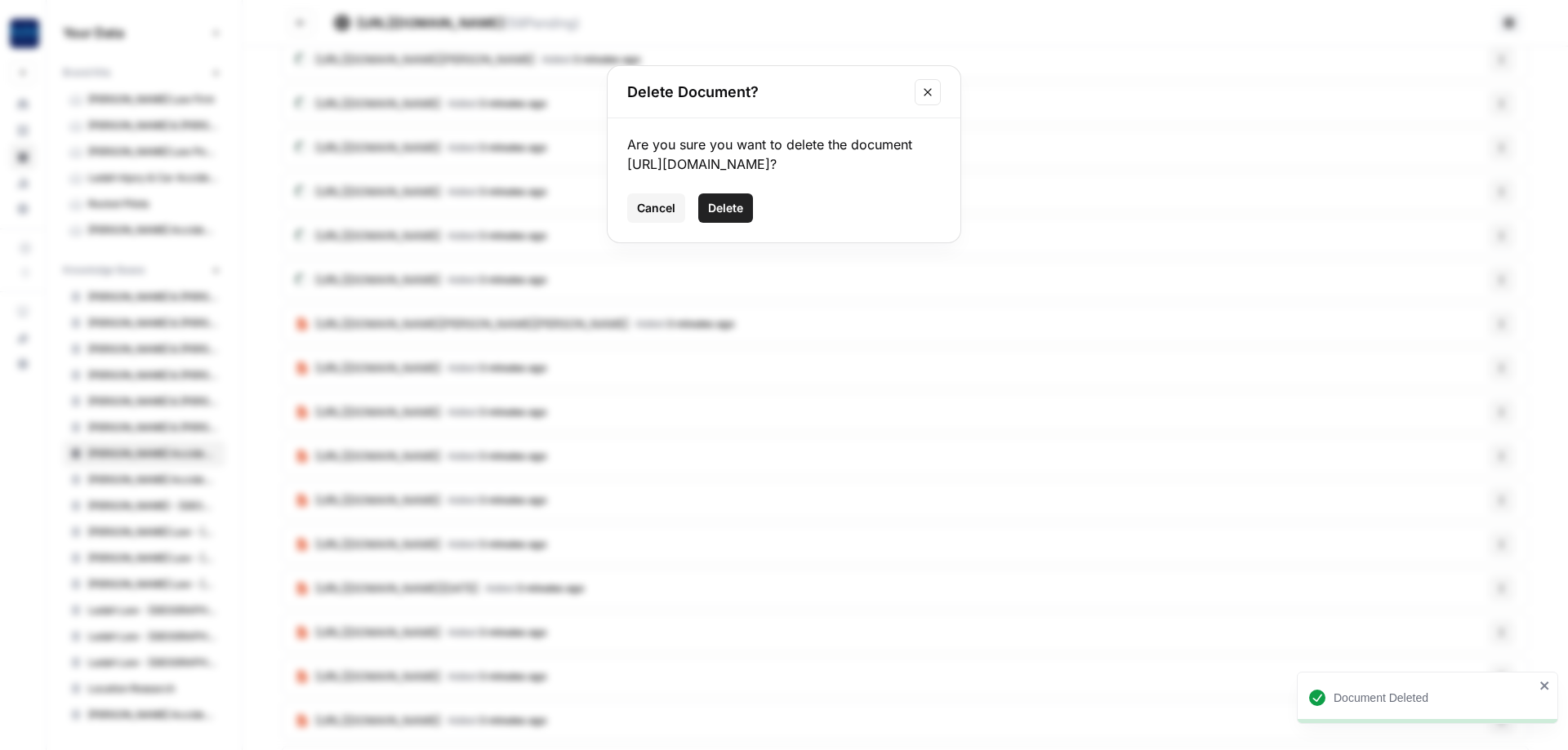
click at [732, 216] on span "Delete" at bounding box center [726, 208] width 35 height 17
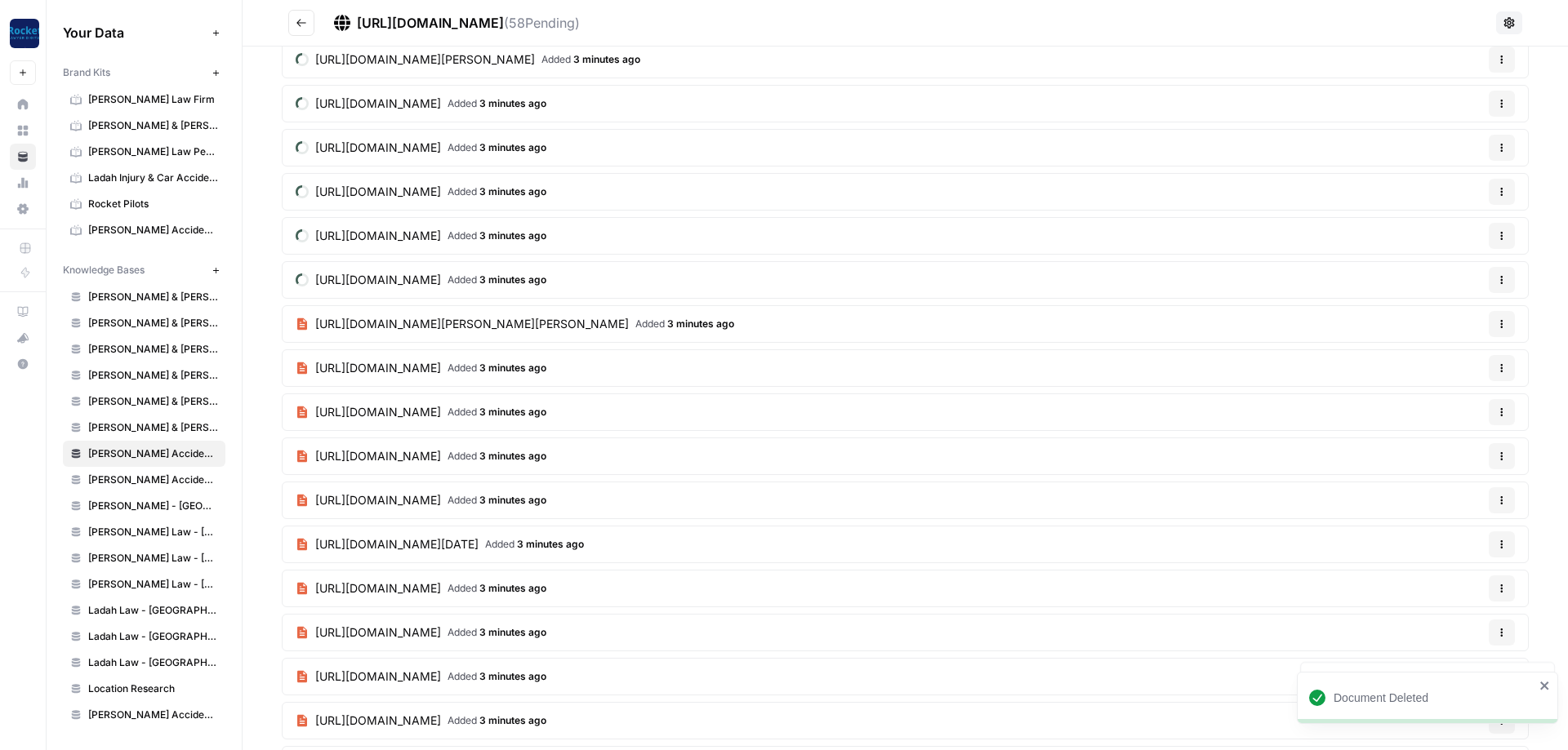
click at [1507, 147] on icon "button" at bounding box center [1502, 148] width 10 height 10
click at [1461, 188] on span "Delete File" at bounding box center [1468, 186] width 53 height 17
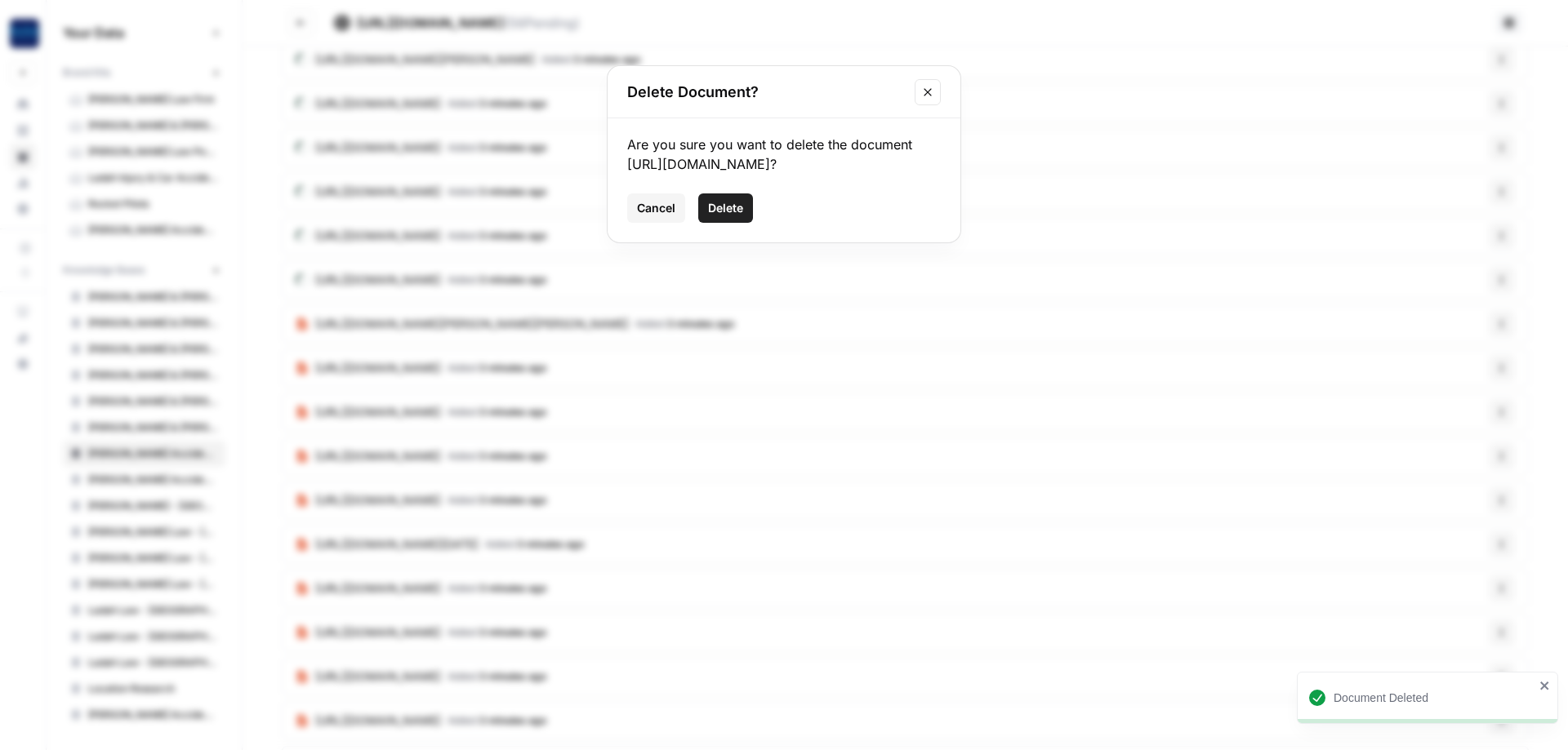
click at [738, 216] on span "Delete" at bounding box center [726, 208] width 35 height 17
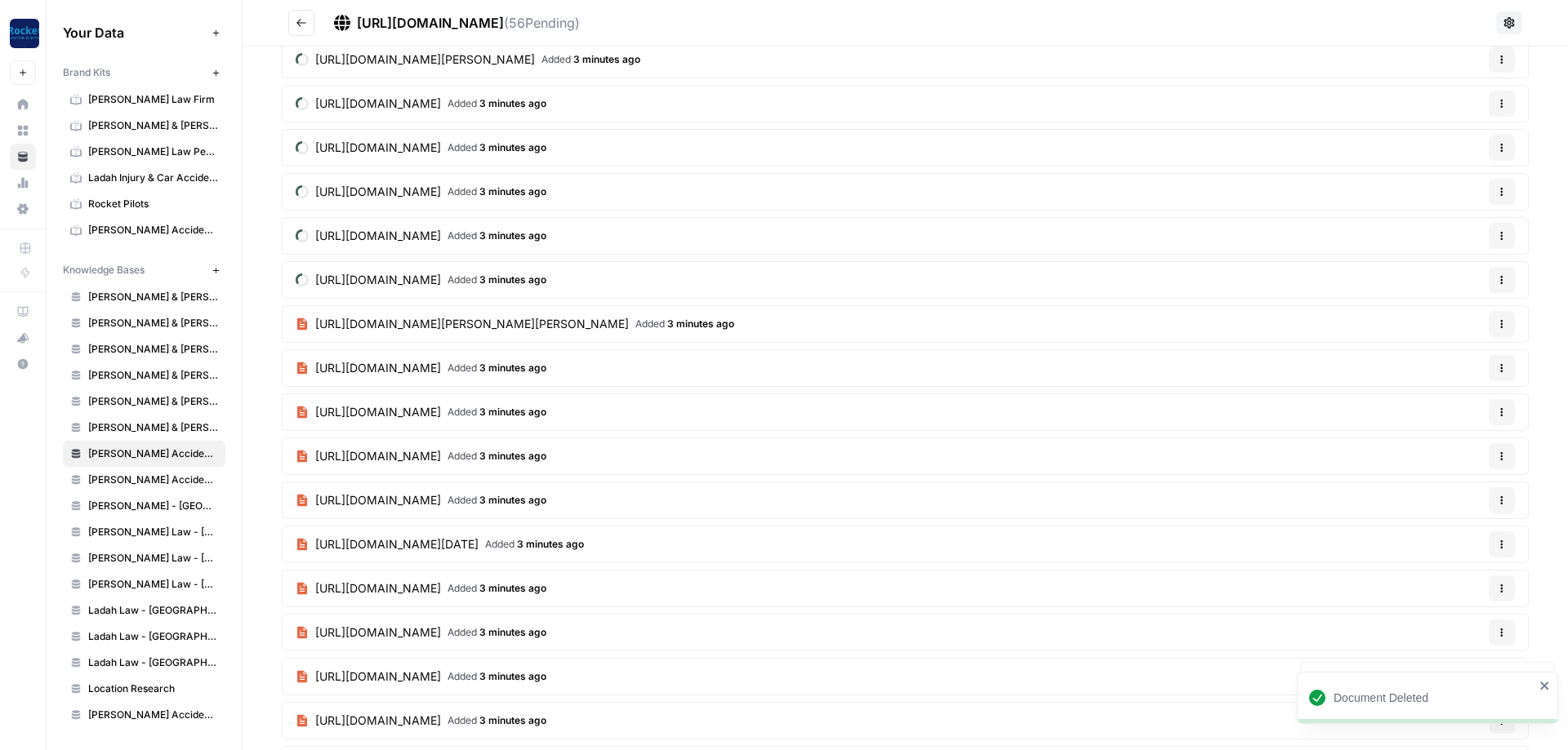
click at [1506, 413] on icon "button" at bounding box center [1502, 413] width 10 height 10
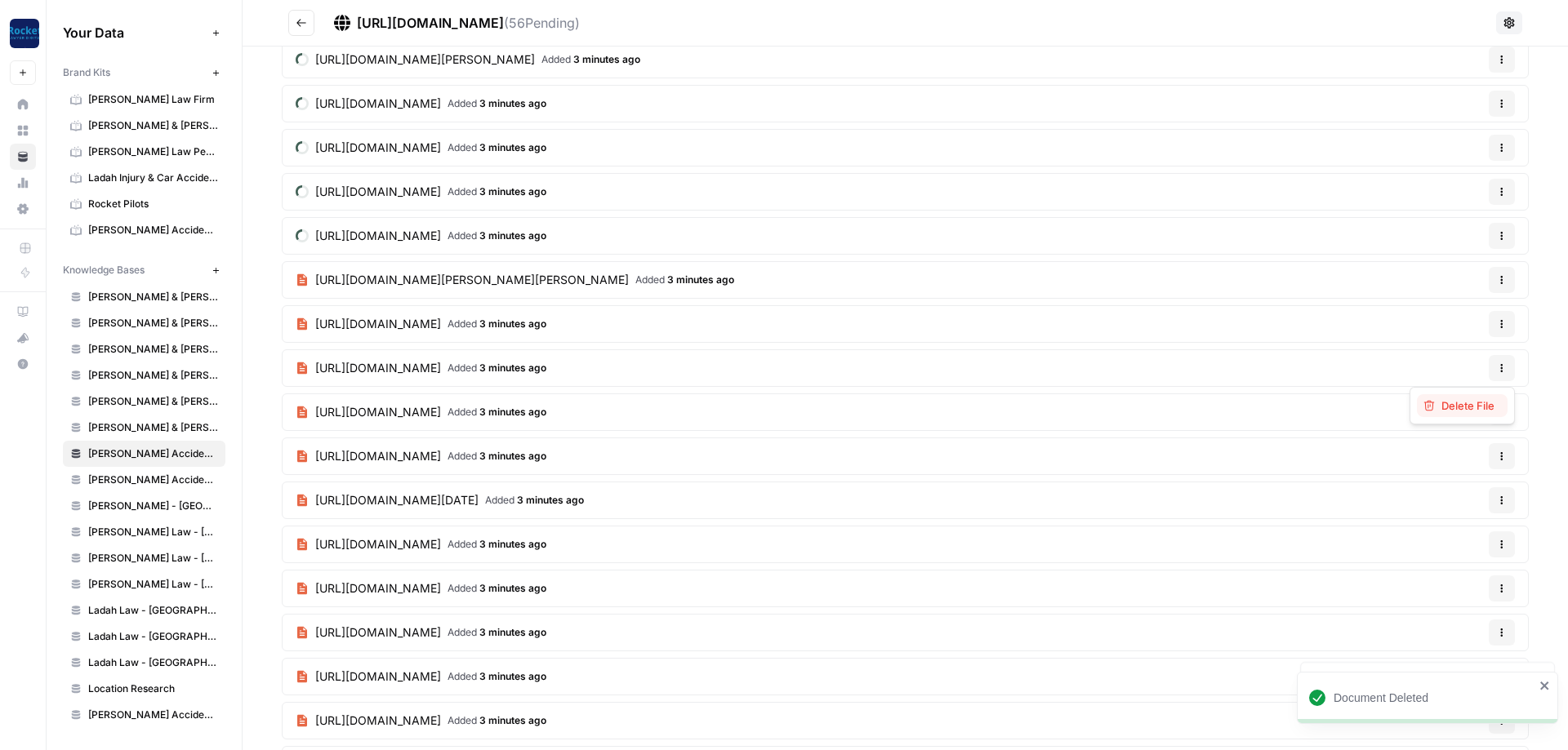
click at [1464, 413] on span "Delete File" at bounding box center [1468, 406] width 53 height 17
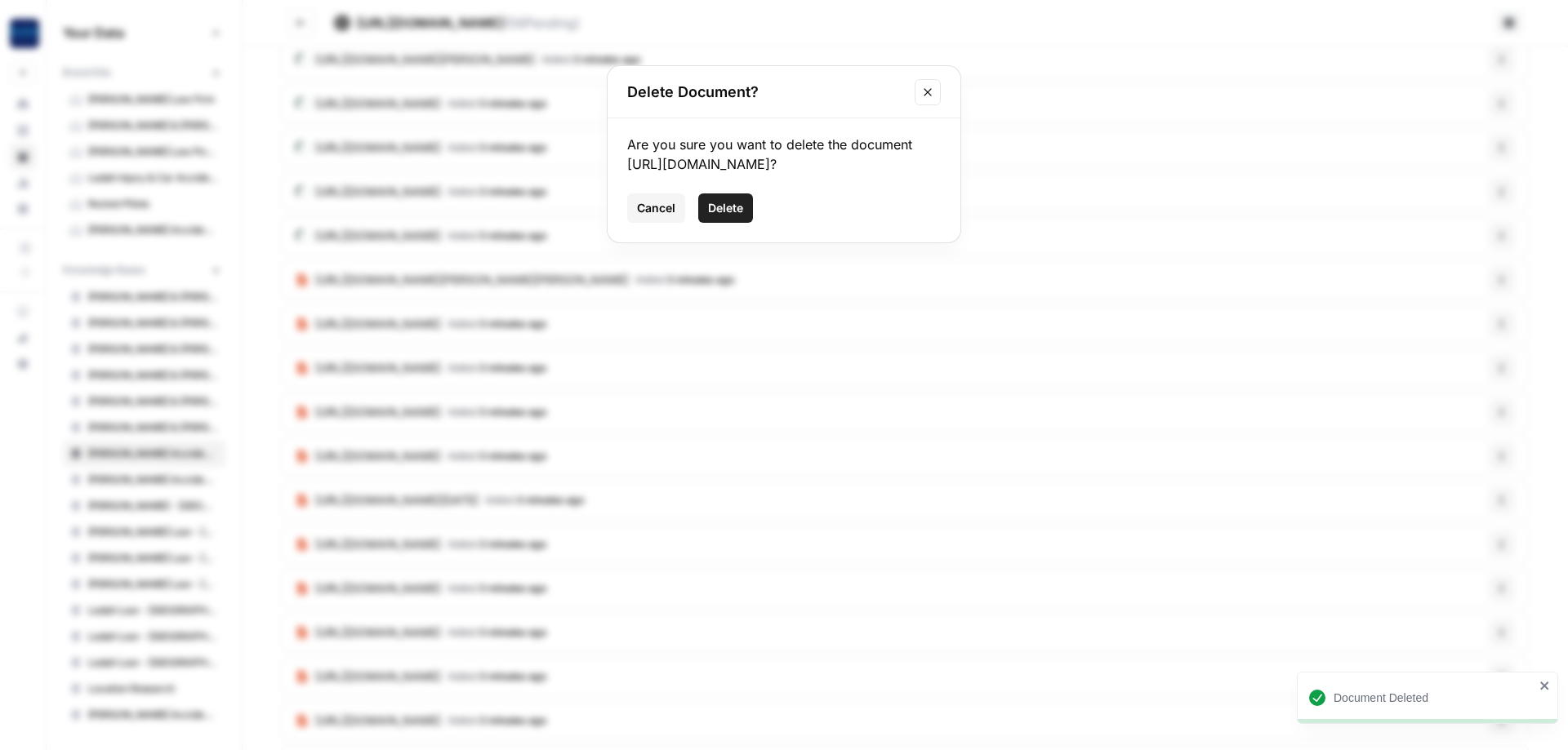
click at [721, 219] on button "Delete" at bounding box center [726, 207] width 55 height 29
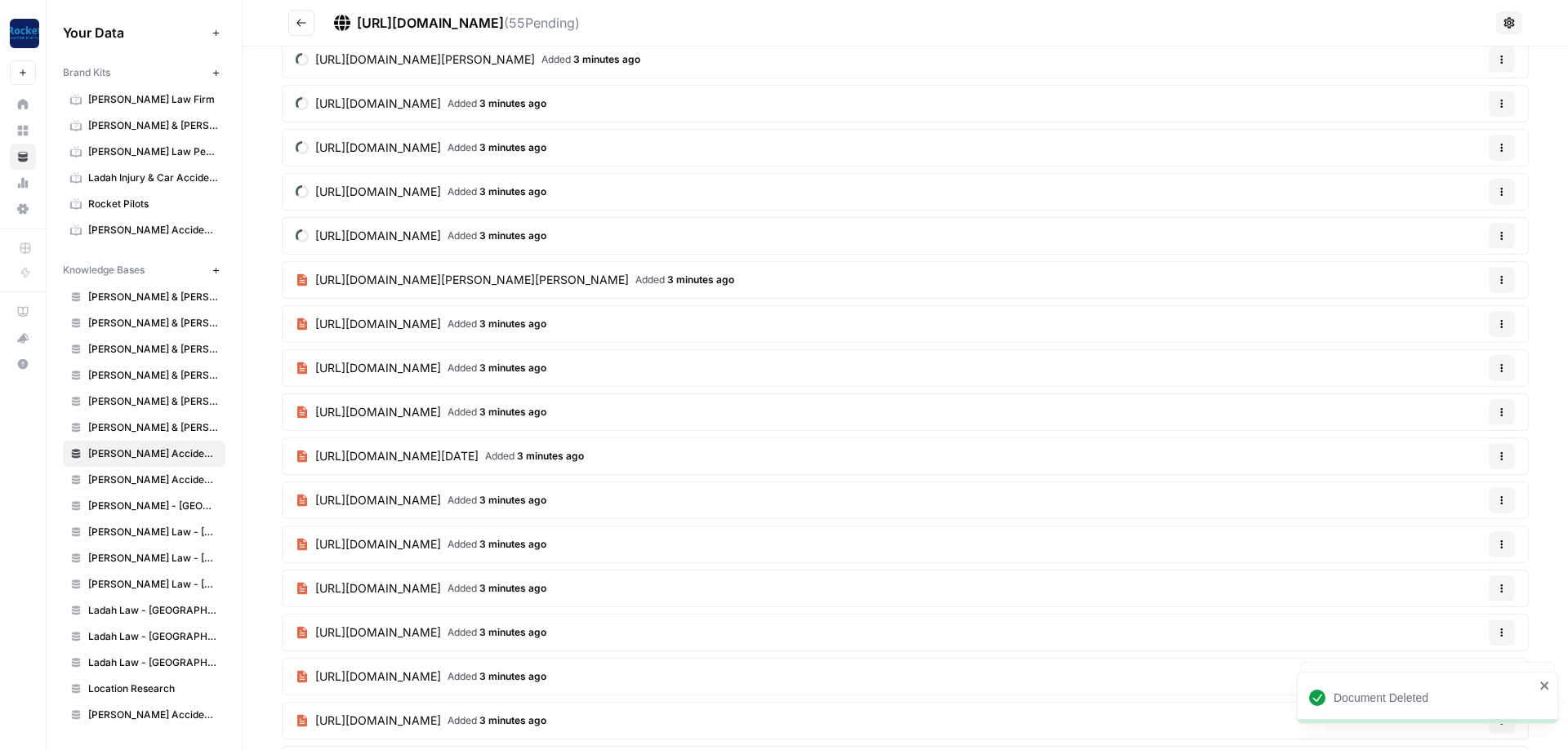
click at [1506, 630] on icon "button" at bounding box center [1502, 633] width 10 height 10
click at [1447, 668] on span "Delete File" at bounding box center [1468, 670] width 53 height 17
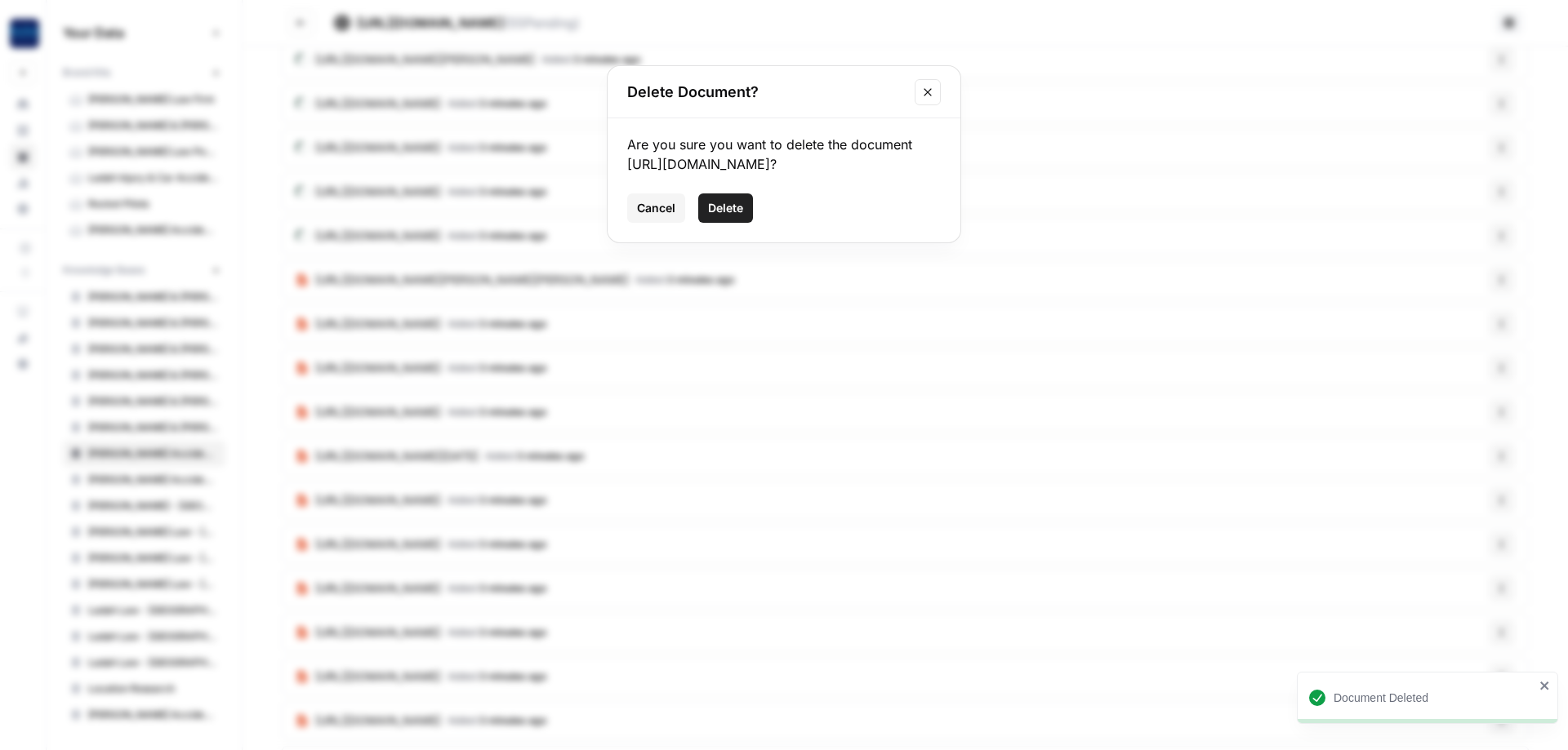
click at [736, 216] on span "Delete" at bounding box center [726, 208] width 35 height 17
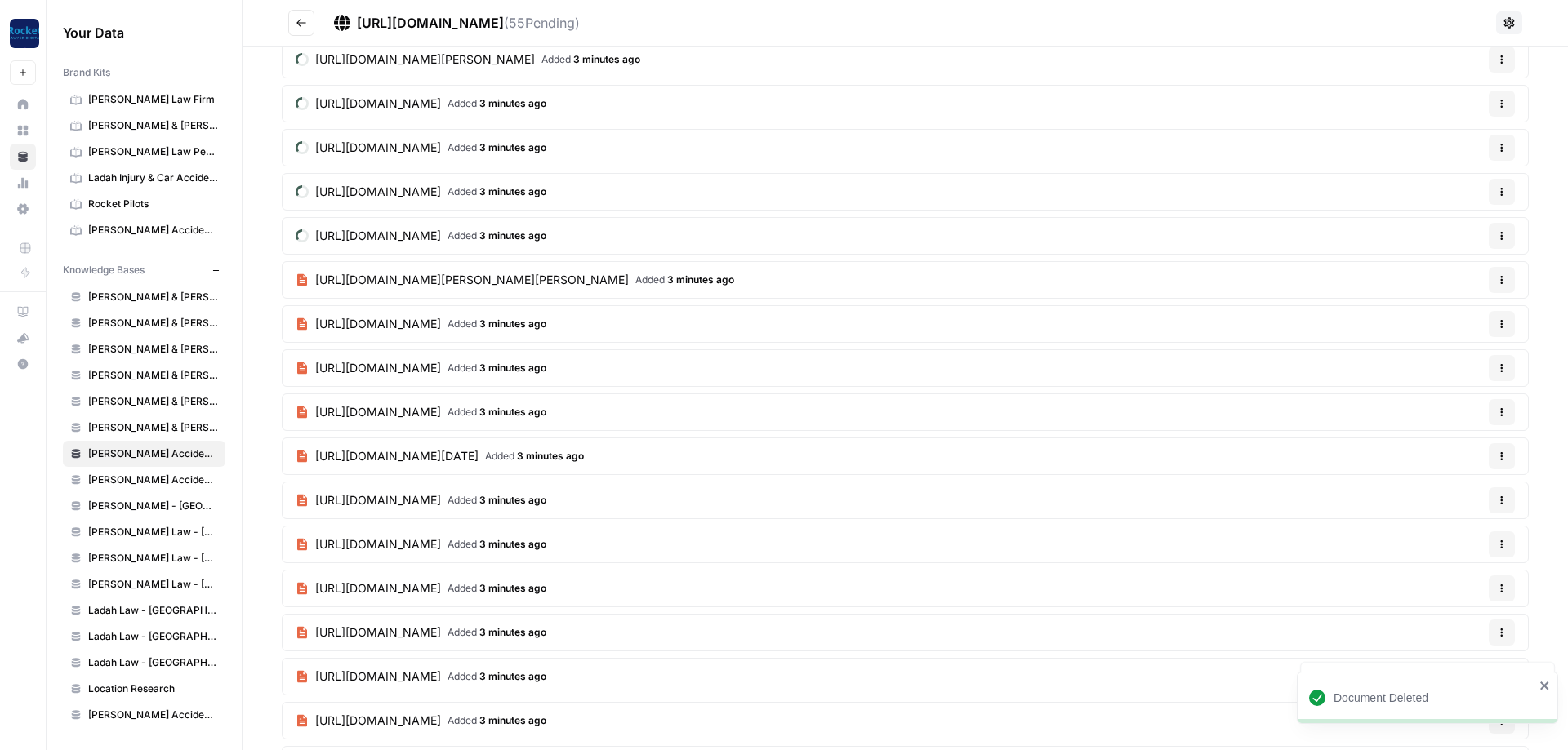
click at [1499, 371] on icon "button" at bounding box center [1502, 368] width 10 height 10
click at [1464, 404] on span "Delete File" at bounding box center [1468, 406] width 53 height 17
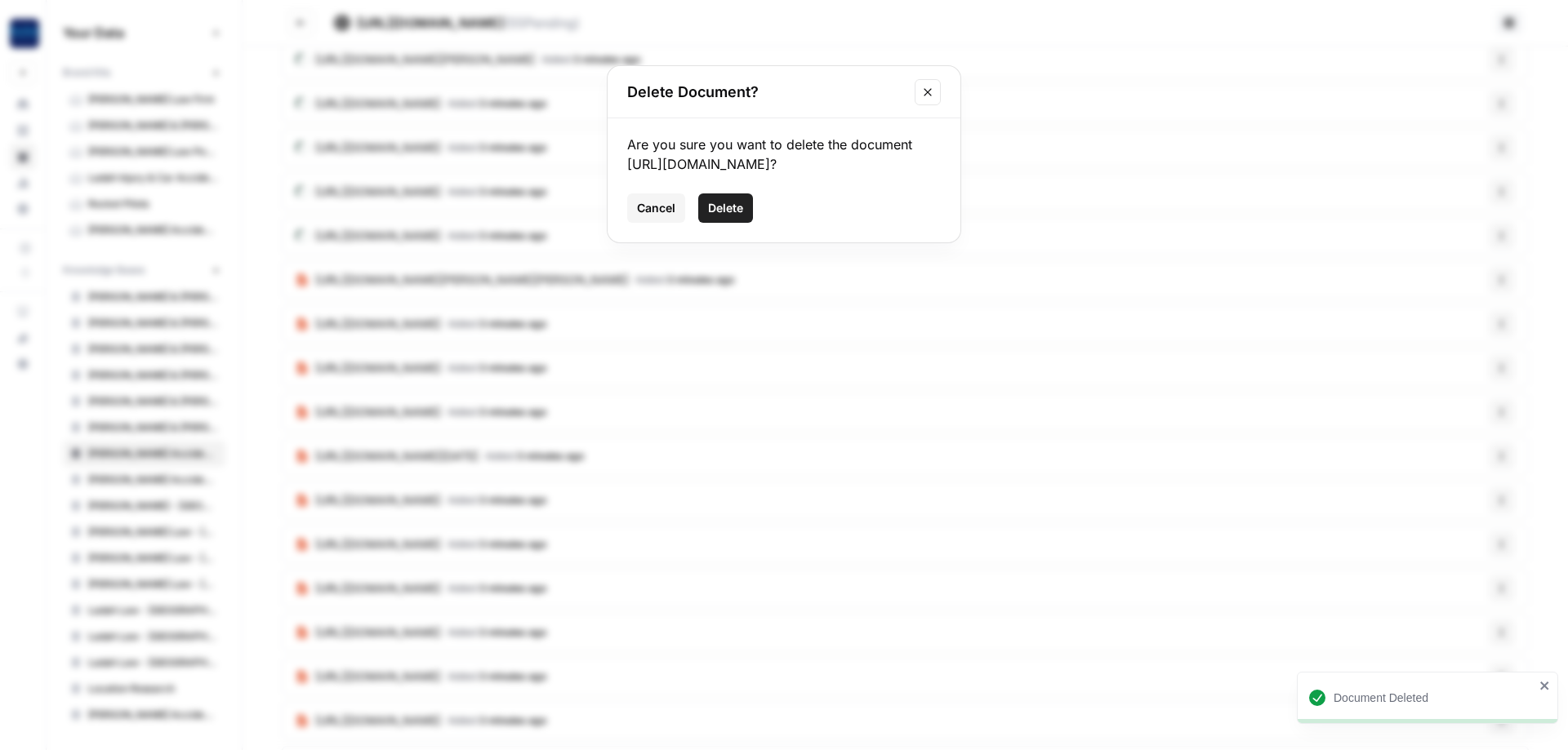
drag, startPoint x: 718, startPoint y: 230, endPoint x: 749, endPoint y: 237, distance: 31.8
click at [721, 216] on span "Delete" at bounding box center [726, 208] width 35 height 17
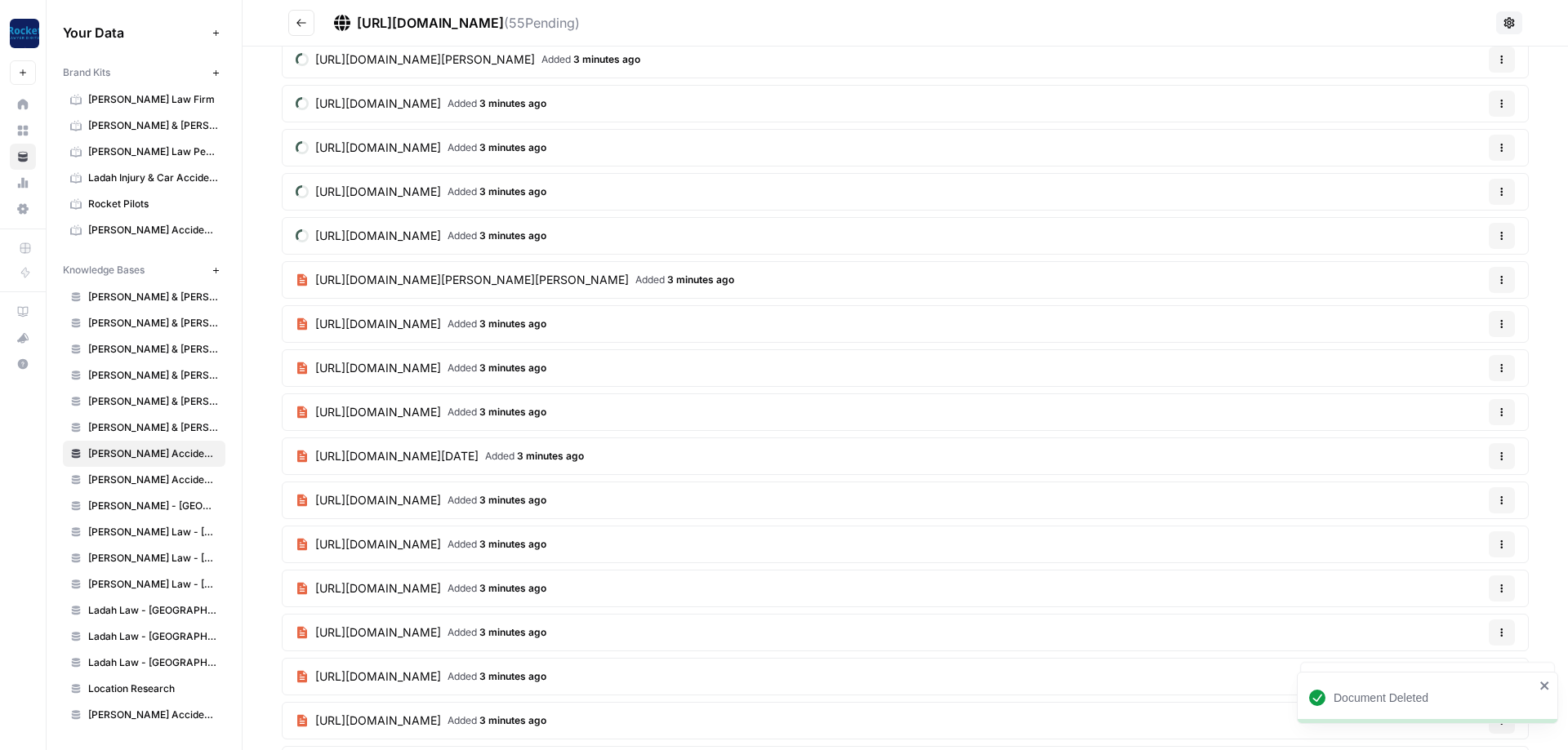
click at [1503, 411] on icon "button" at bounding box center [1502, 413] width 10 height 10
click at [1464, 411] on span "Delete File" at bounding box center [1468, 406] width 53 height 17
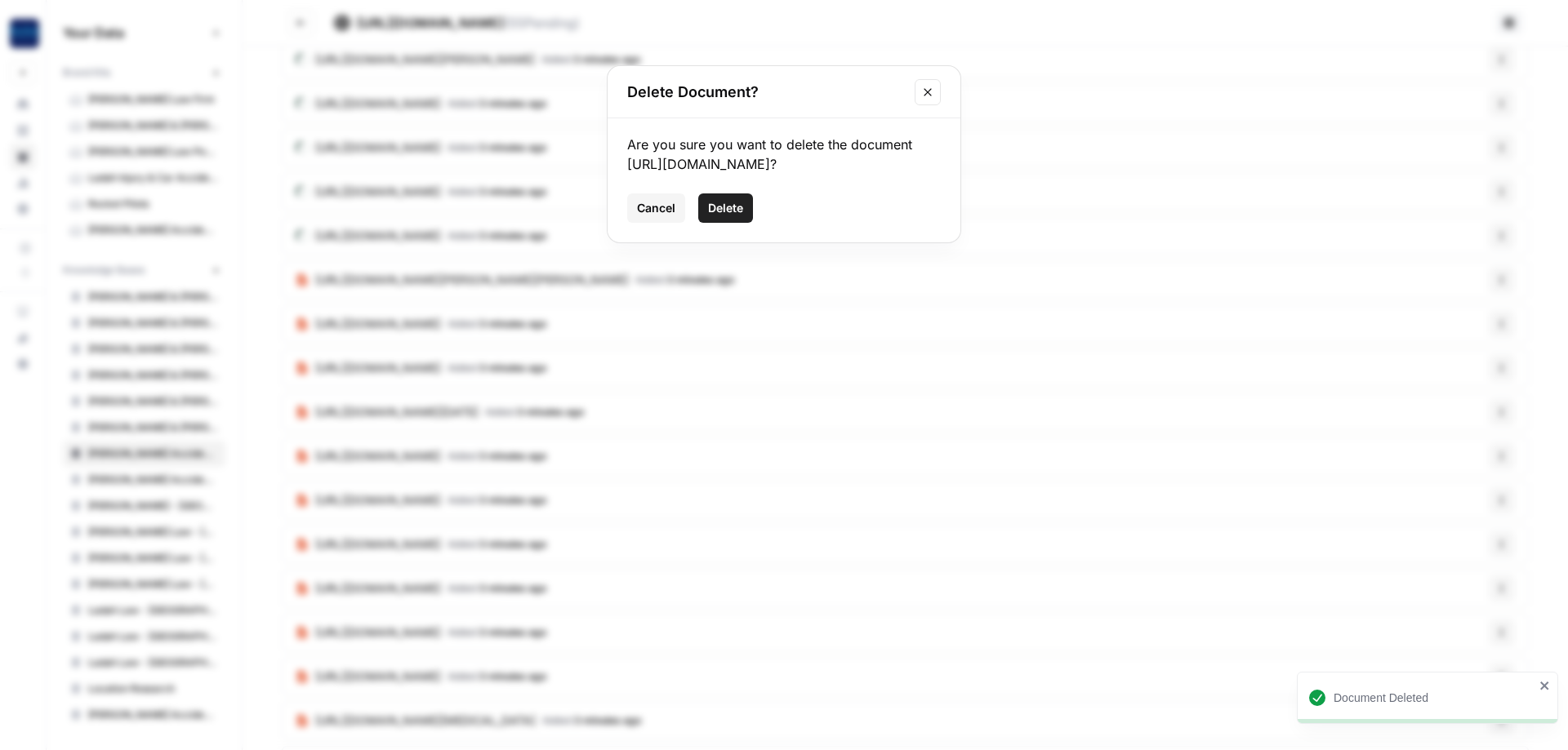
click at [736, 216] on span "Delete" at bounding box center [726, 208] width 35 height 17
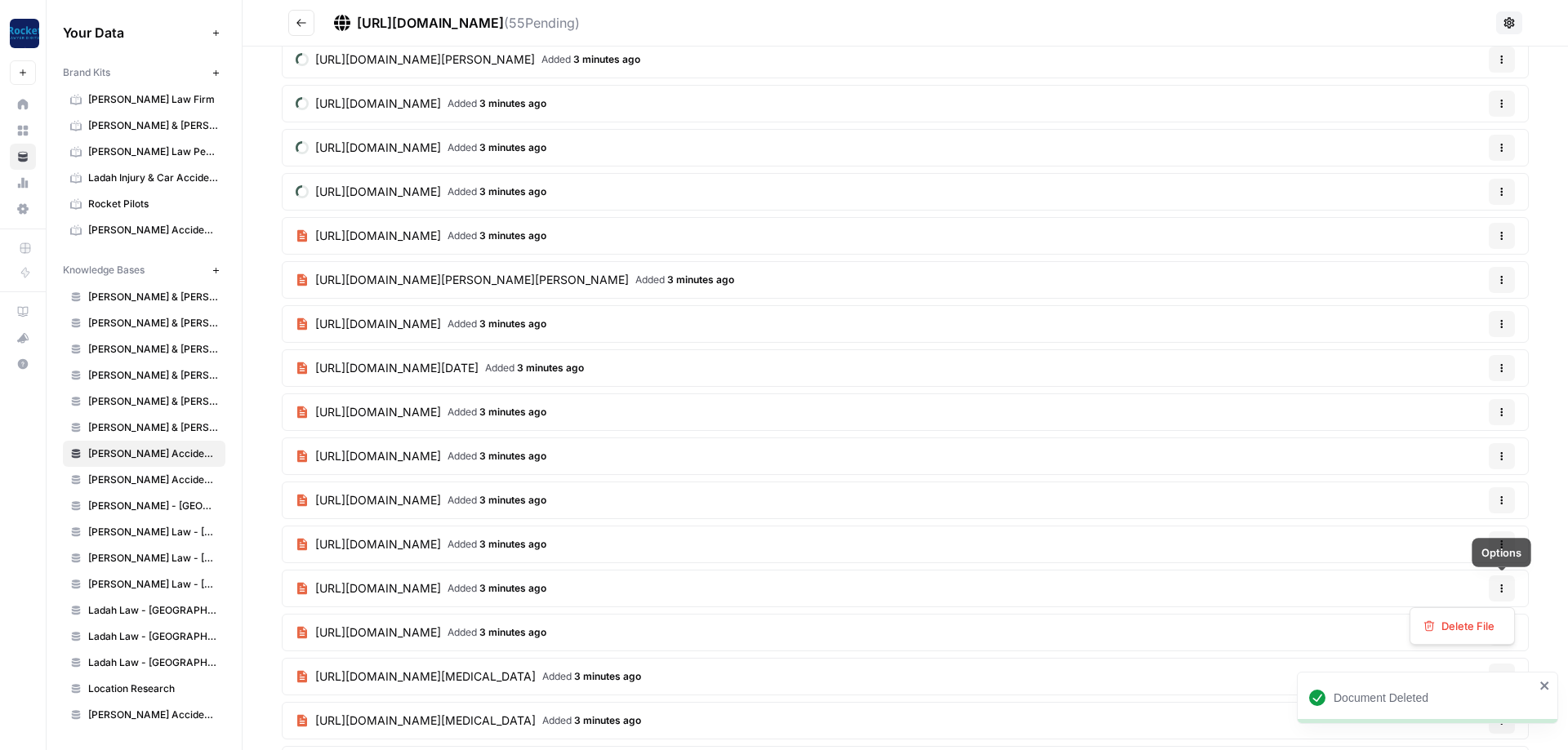
click at [1503, 584] on icon "button" at bounding box center [1502, 588] width 10 height 10
click at [1449, 622] on span "Delete File" at bounding box center [1468, 627] width 53 height 17
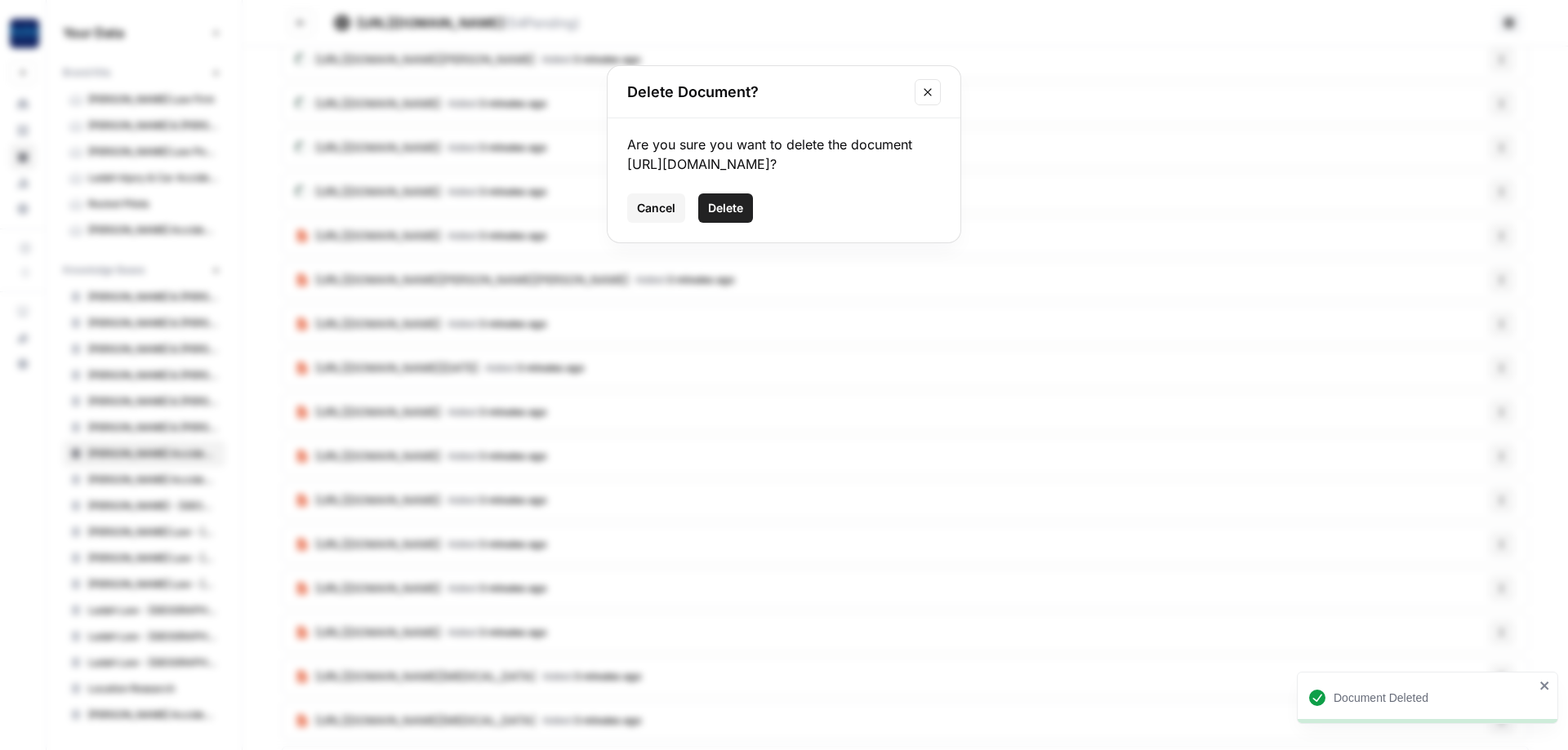
click at [733, 216] on span "Delete" at bounding box center [726, 208] width 35 height 17
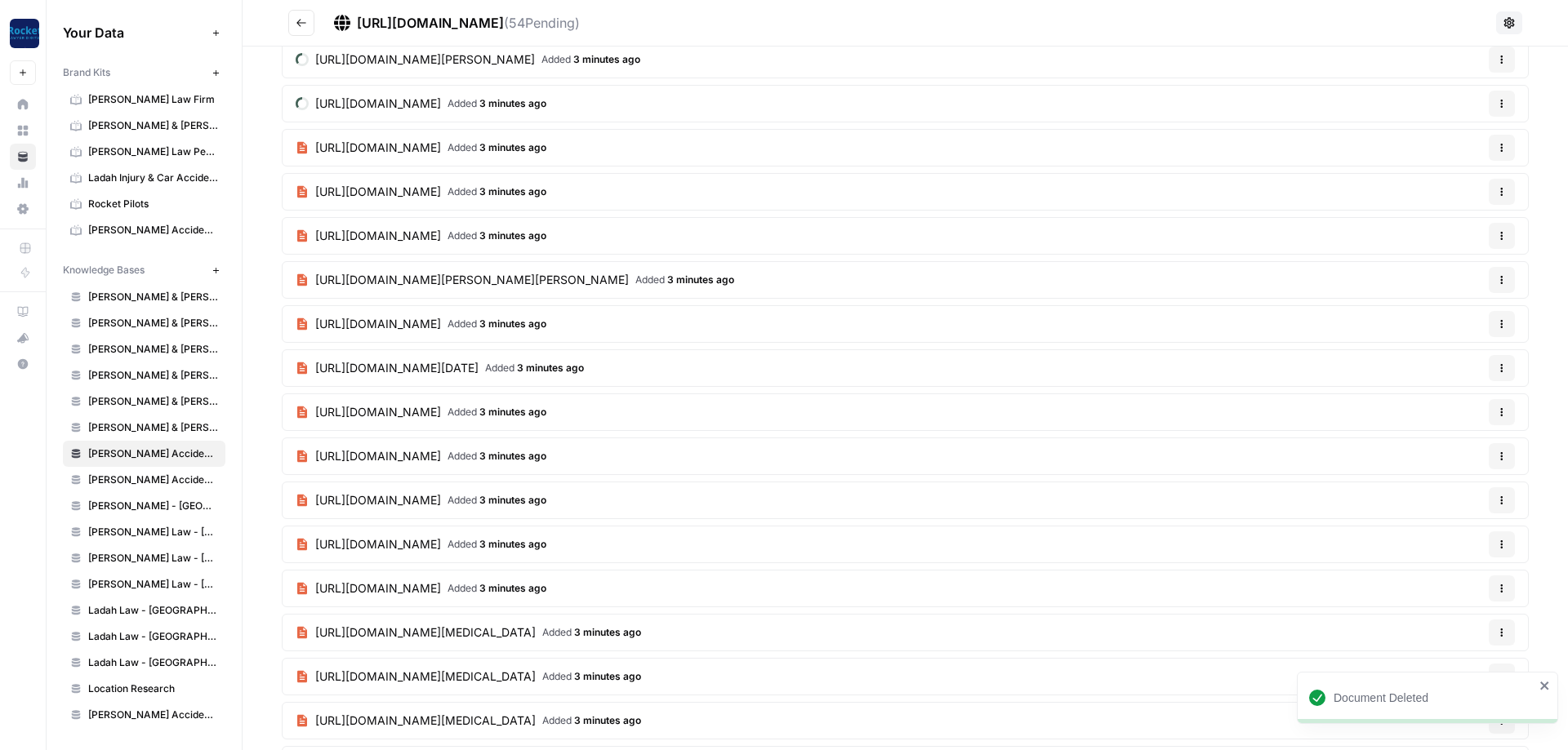
click at [1507, 549] on button "Options" at bounding box center [1502, 544] width 27 height 27
click at [1458, 589] on span "Delete File" at bounding box center [1468, 583] width 53 height 17
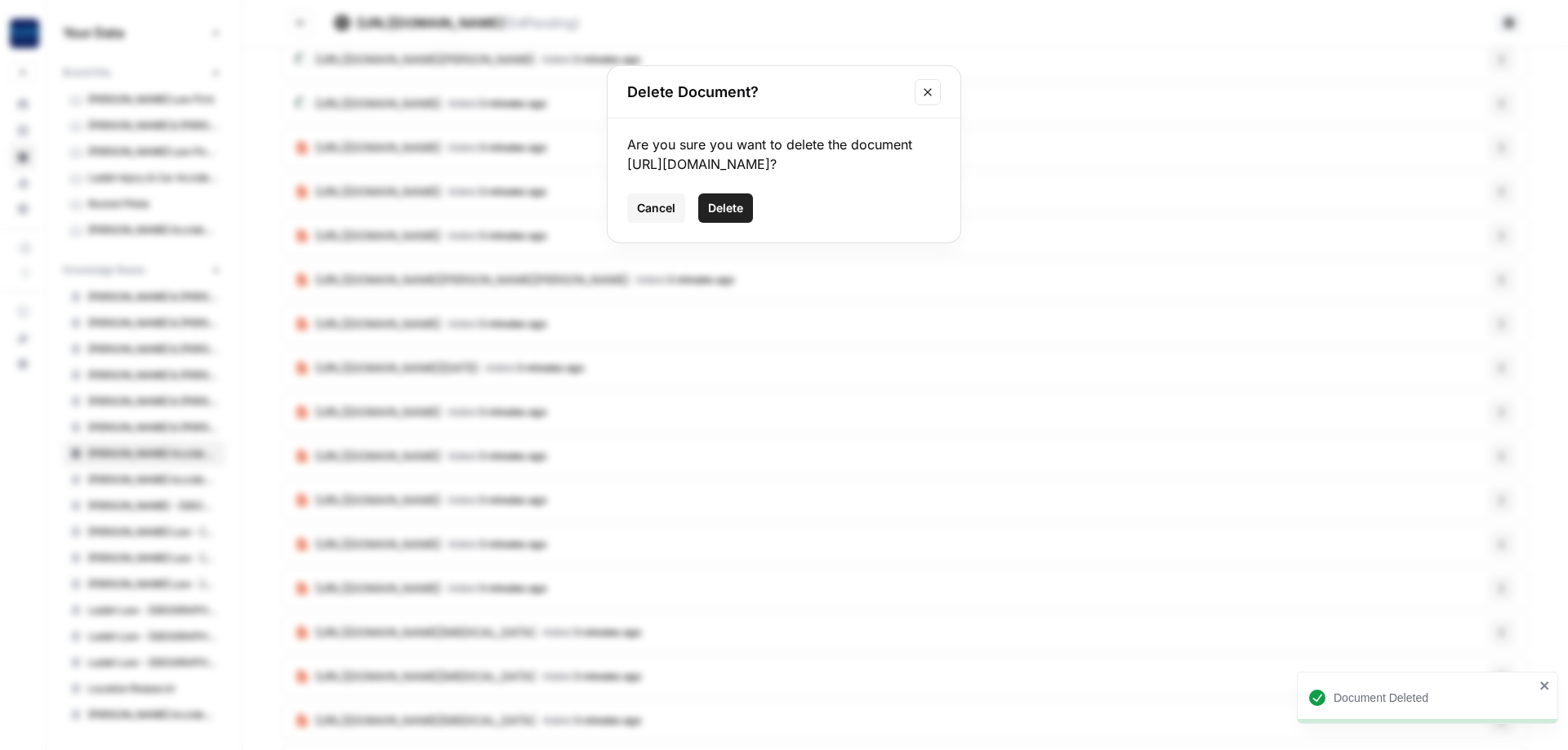
click at [723, 216] on span "Delete" at bounding box center [726, 208] width 35 height 17
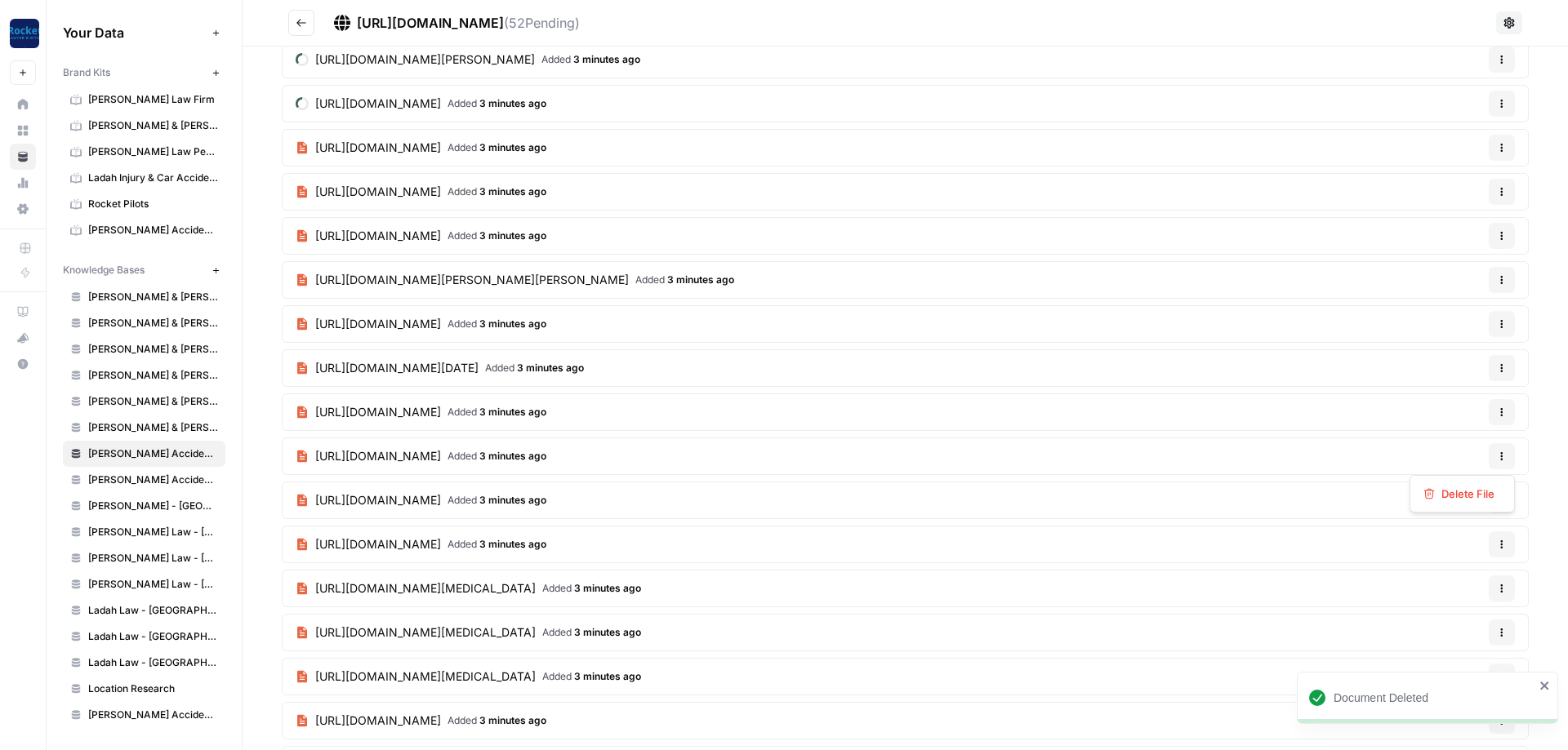
click at [1502, 457] on icon "button" at bounding box center [1502, 457] width 10 height 10
click at [1448, 495] on span "Delete File" at bounding box center [1468, 494] width 53 height 17
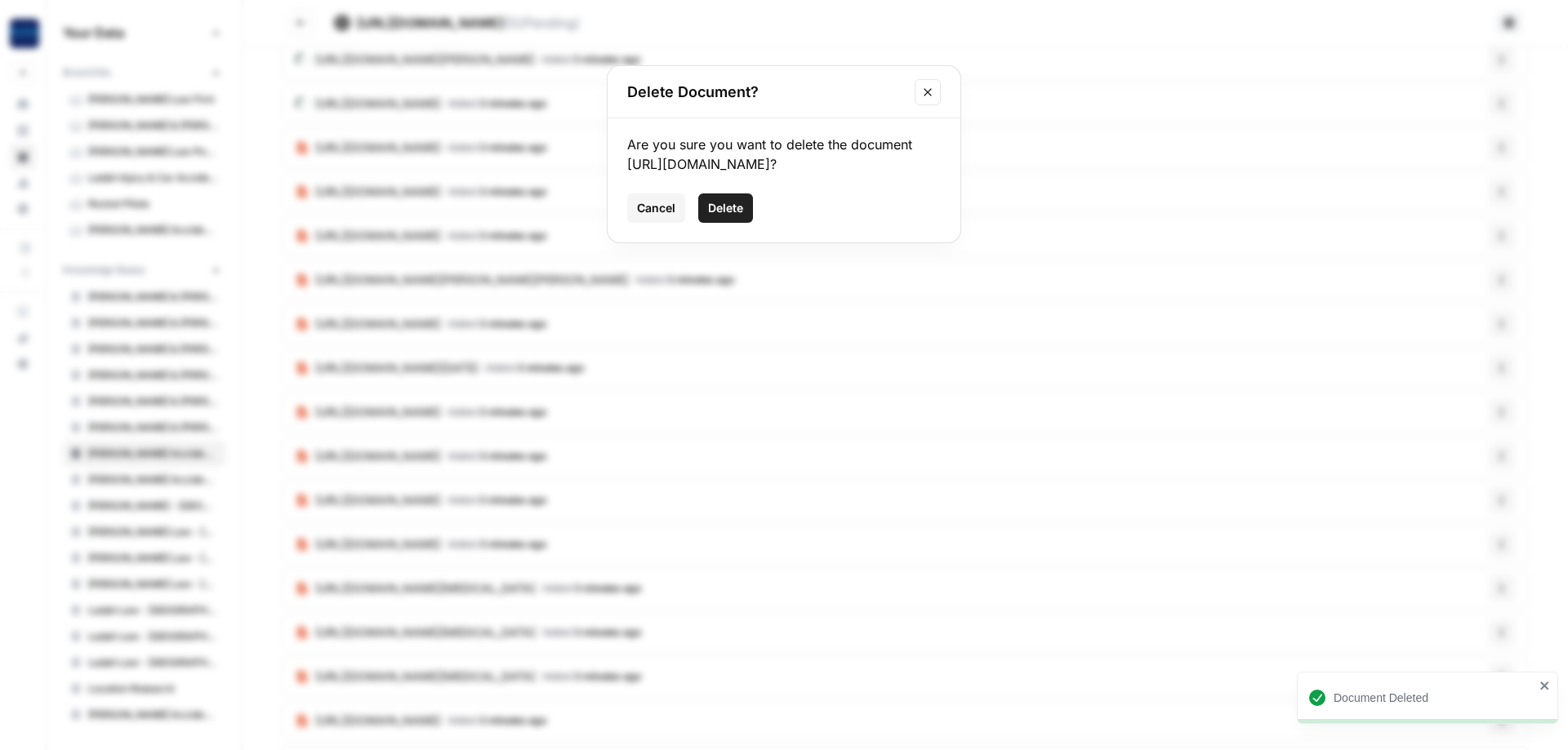
click at [727, 216] on span "Delete" at bounding box center [726, 208] width 35 height 17
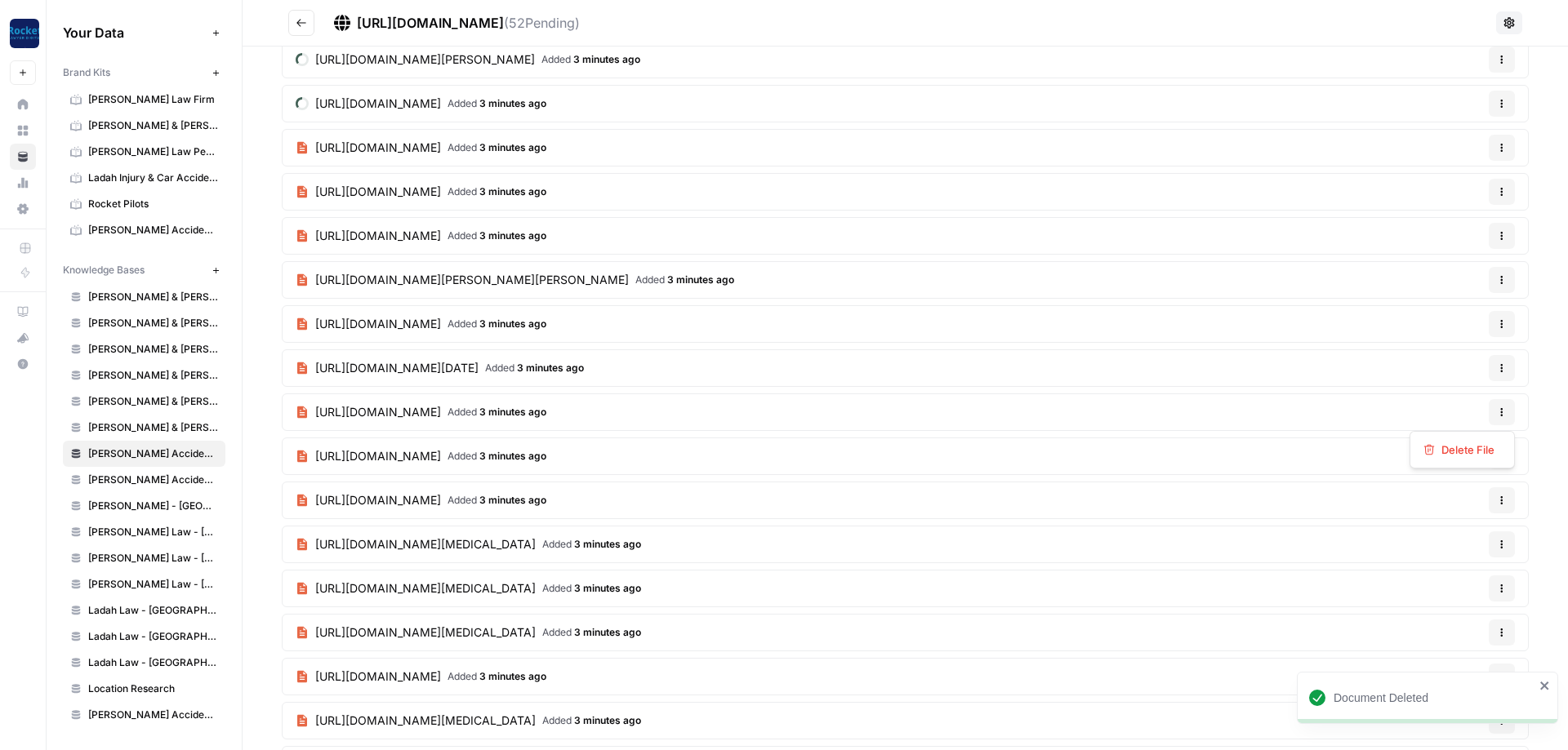
click at [1494, 416] on button "Options" at bounding box center [1502, 413] width 27 height 27
click at [1455, 456] on span "Delete File" at bounding box center [1468, 450] width 53 height 17
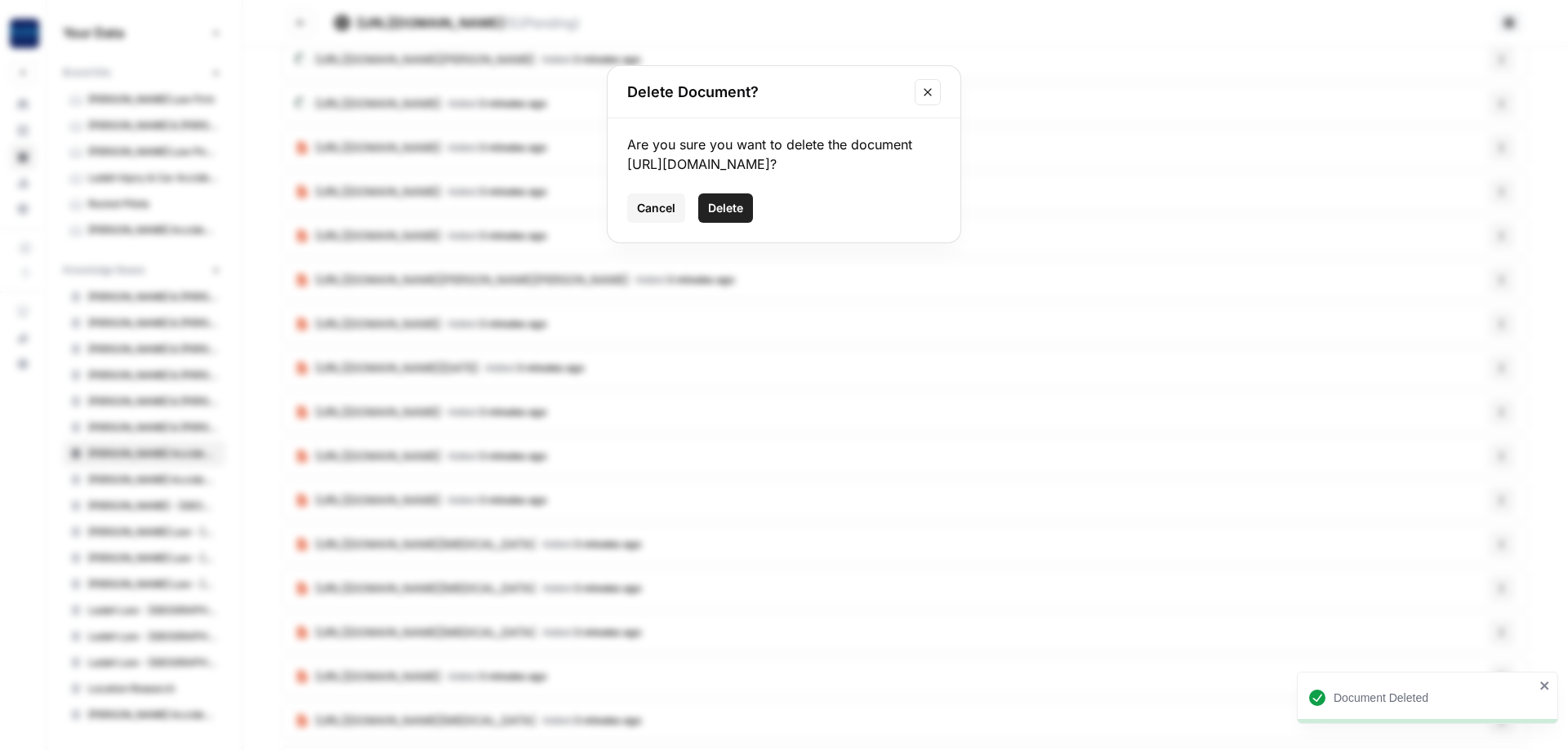
click at [711, 216] on span "Delete" at bounding box center [726, 208] width 35 height 17
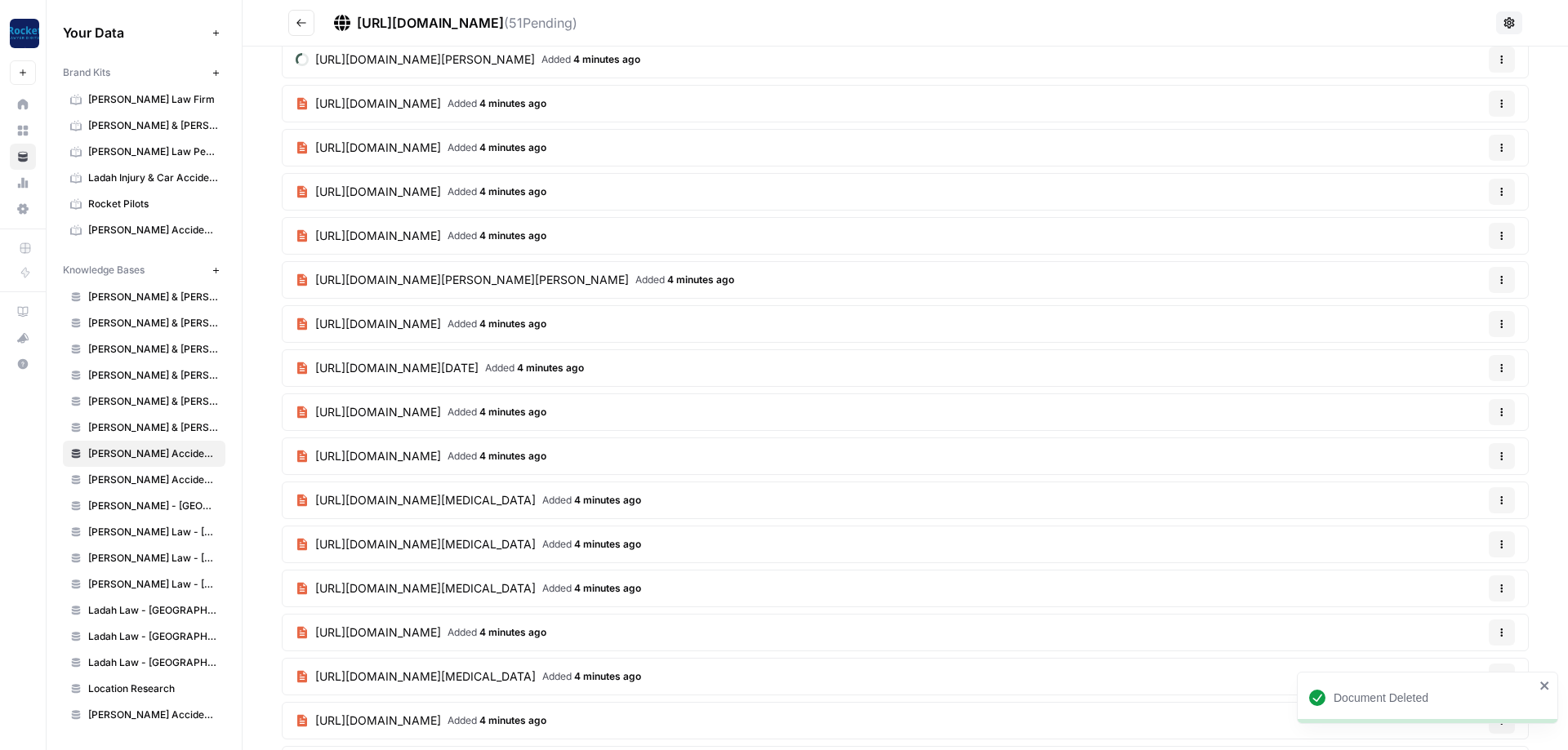
click at [1507, 365] on button "Options" at bounding box center [1502, 369] width 27 height 27
click at [1449, 401] on span "Delete File" at bounding box center [1468, 406] width 53 height 17
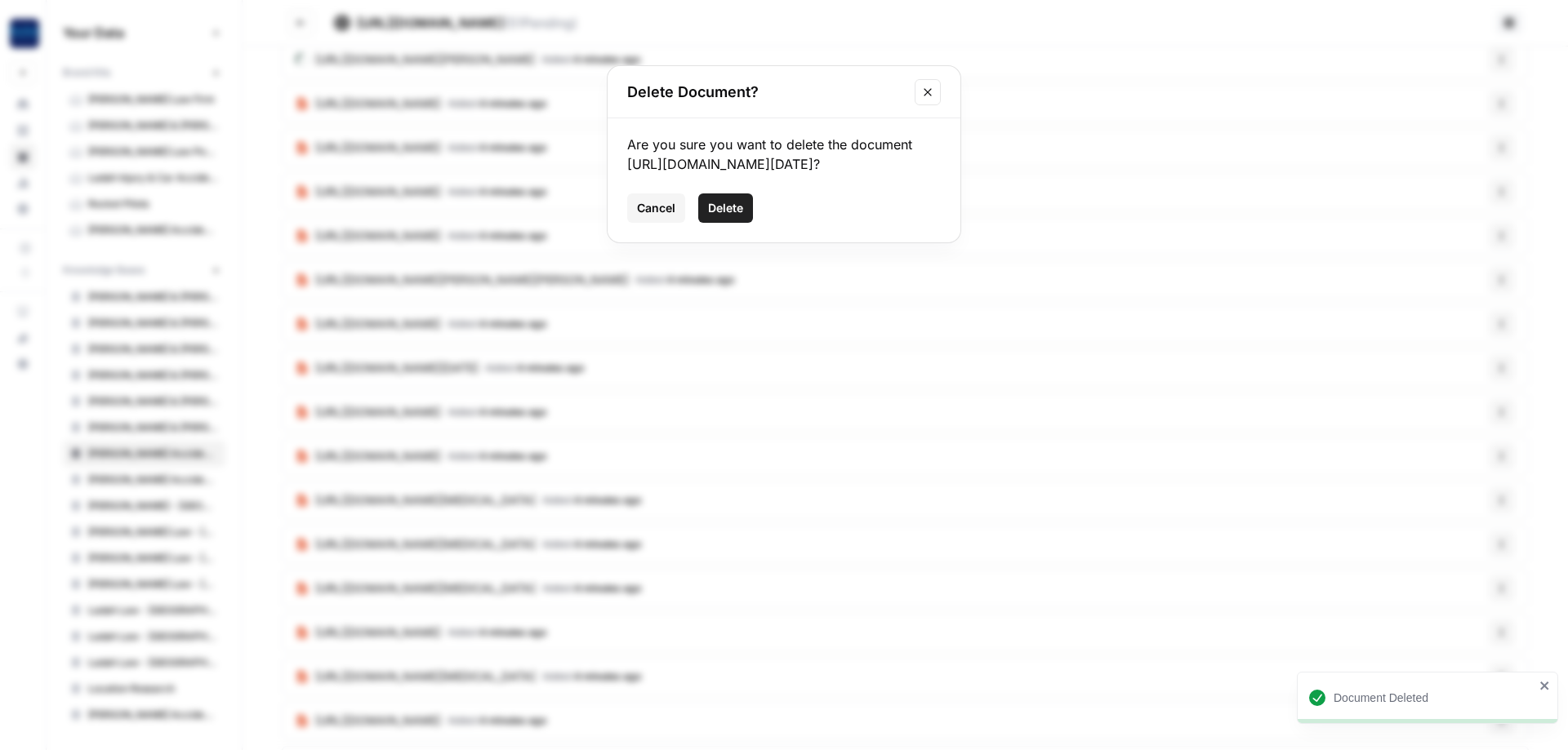
click at [711, 216] on span "Delete" at bounding box center [726, 208] width 35 height 17
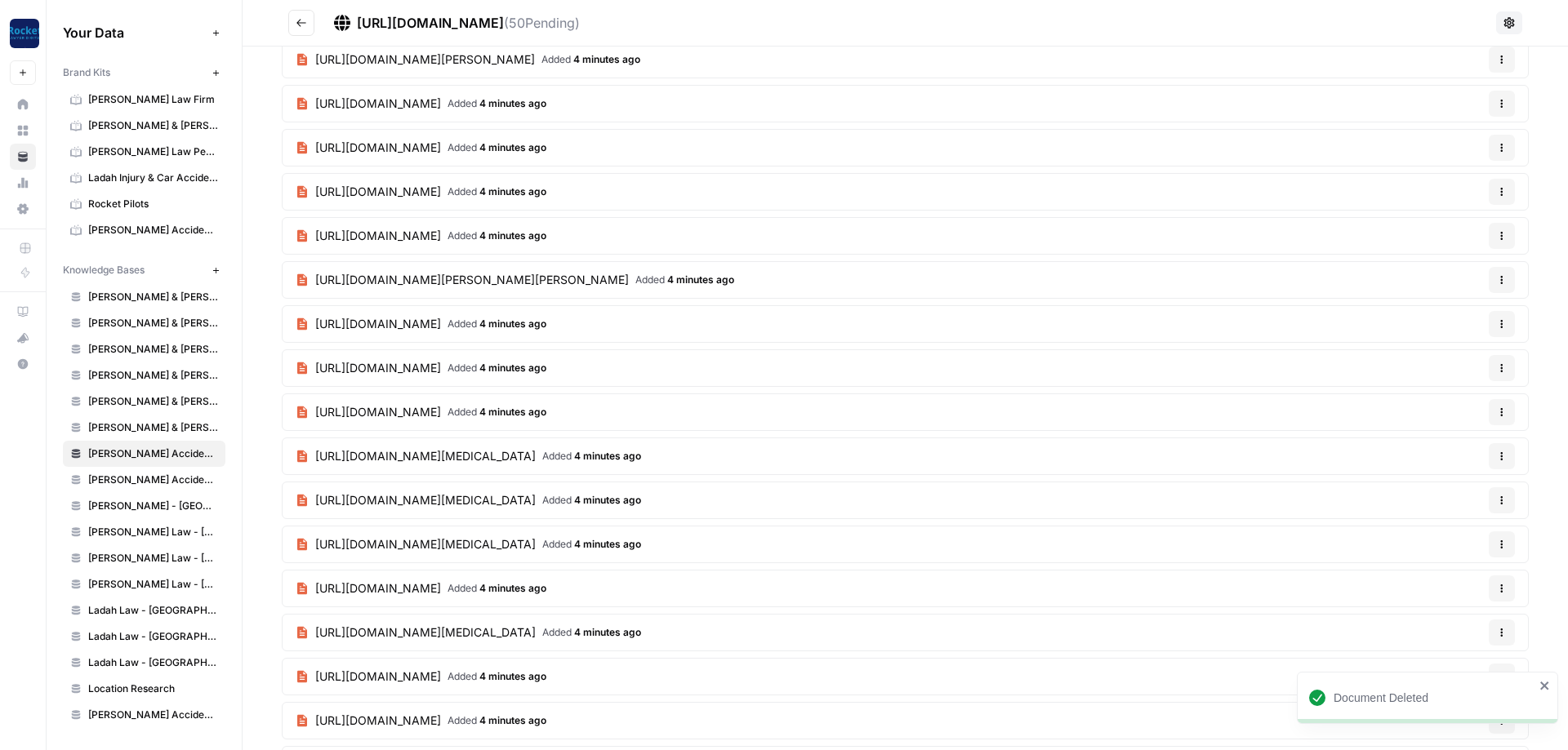
click at [1511, 327] on button "Options" at bounding box center [1502, 324] width 27 height 27
click at [1465, 367] on span "Delete File" at bounding box center [1468, 362] width 53 height 17
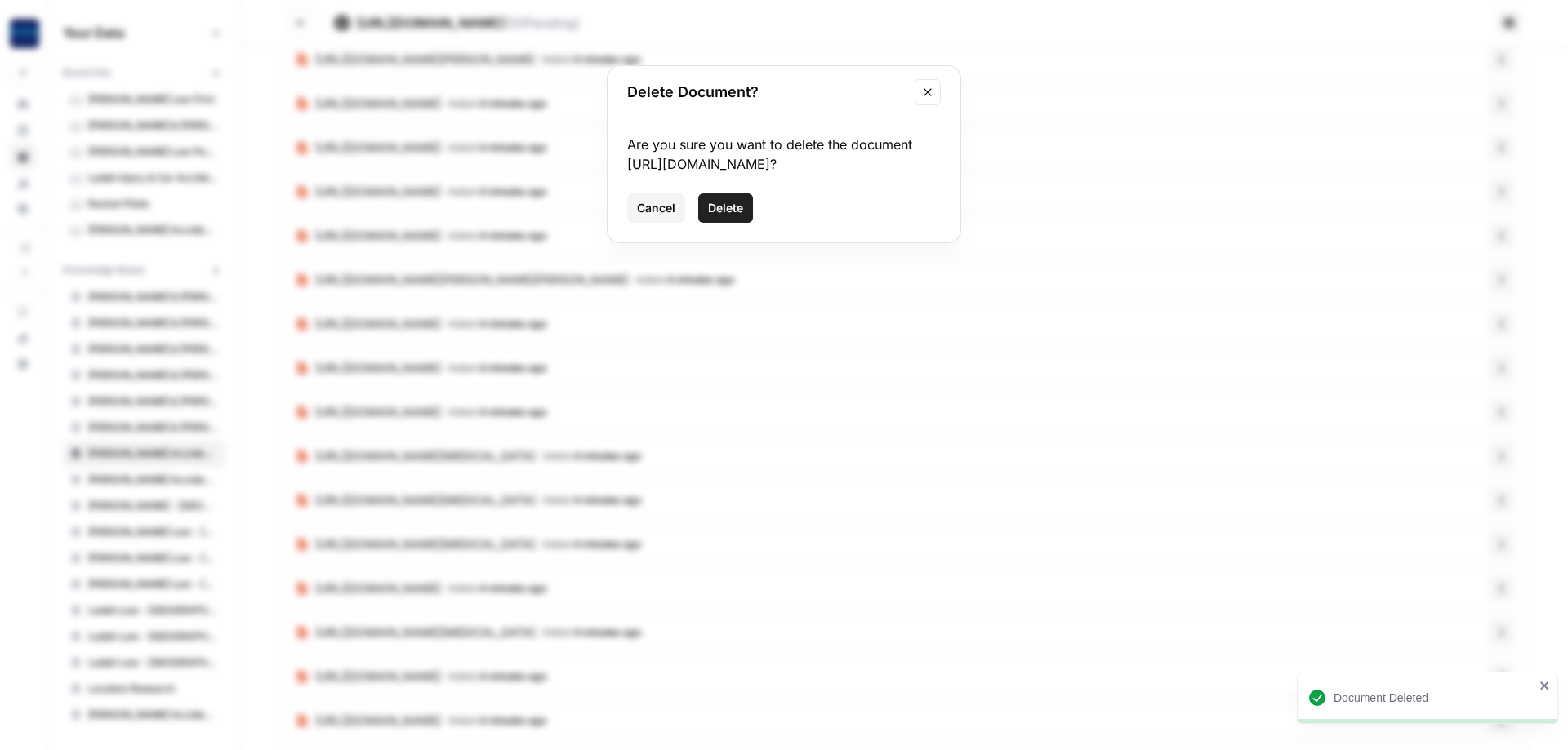
click at [746, 223] on button "Delete" at bounding box center [726, 207] width 55 height 29
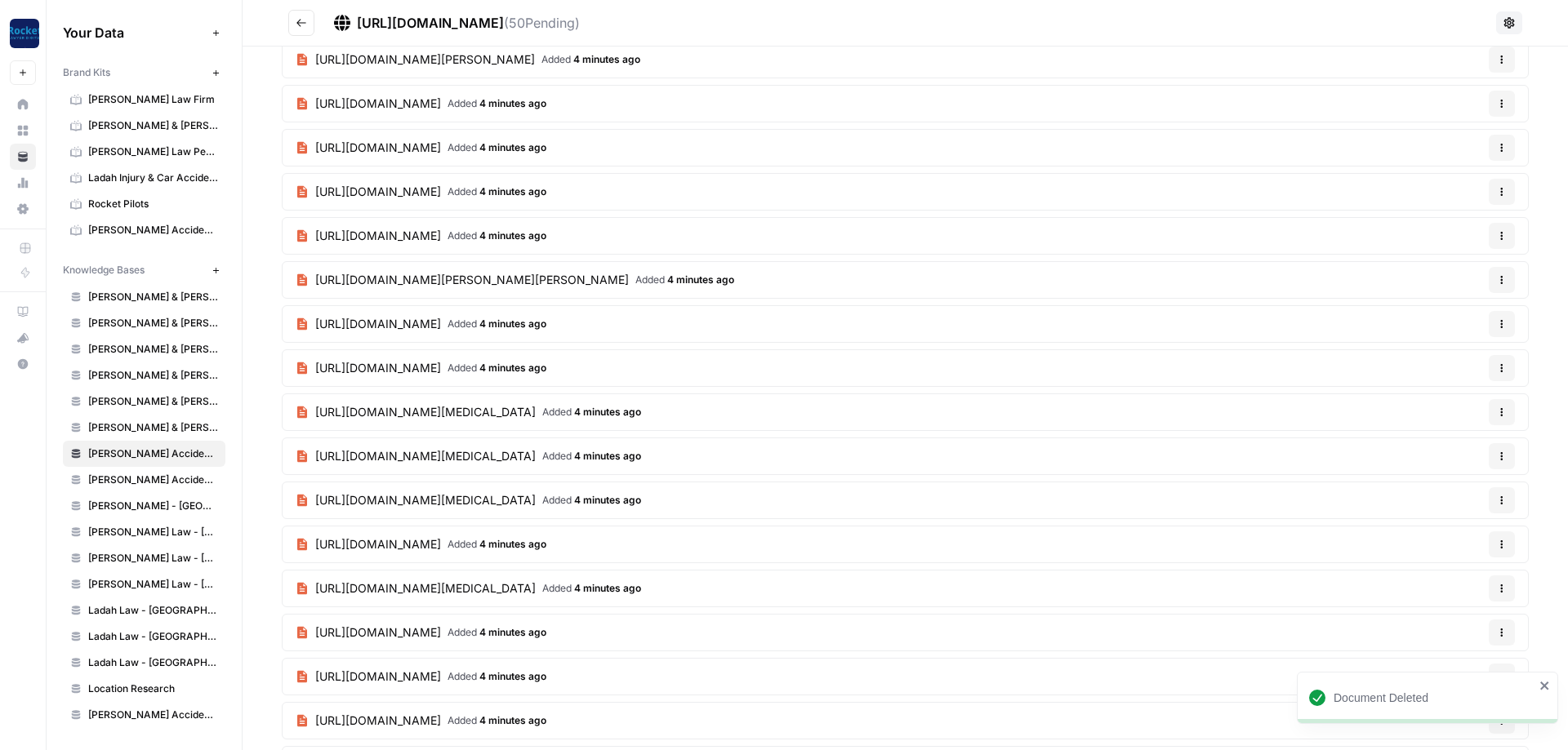
scroll to position [2059, 0]
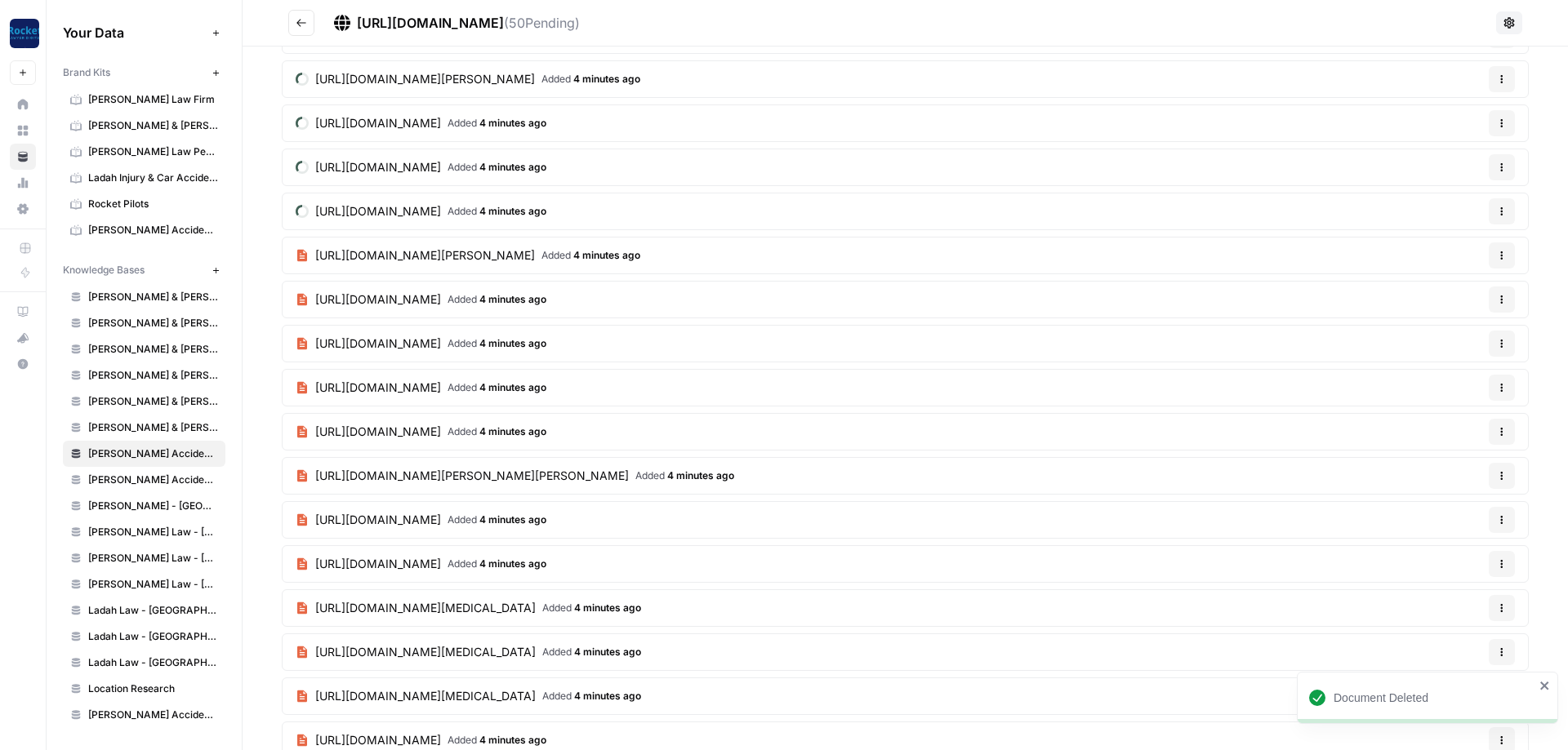
click at [1499, 385] on icon "button" at bounding box center [1502, 388] width 10 height 10
click at [1453, 420] on span "Delete File" at bounding box center [1468, 425] width 53 height 17
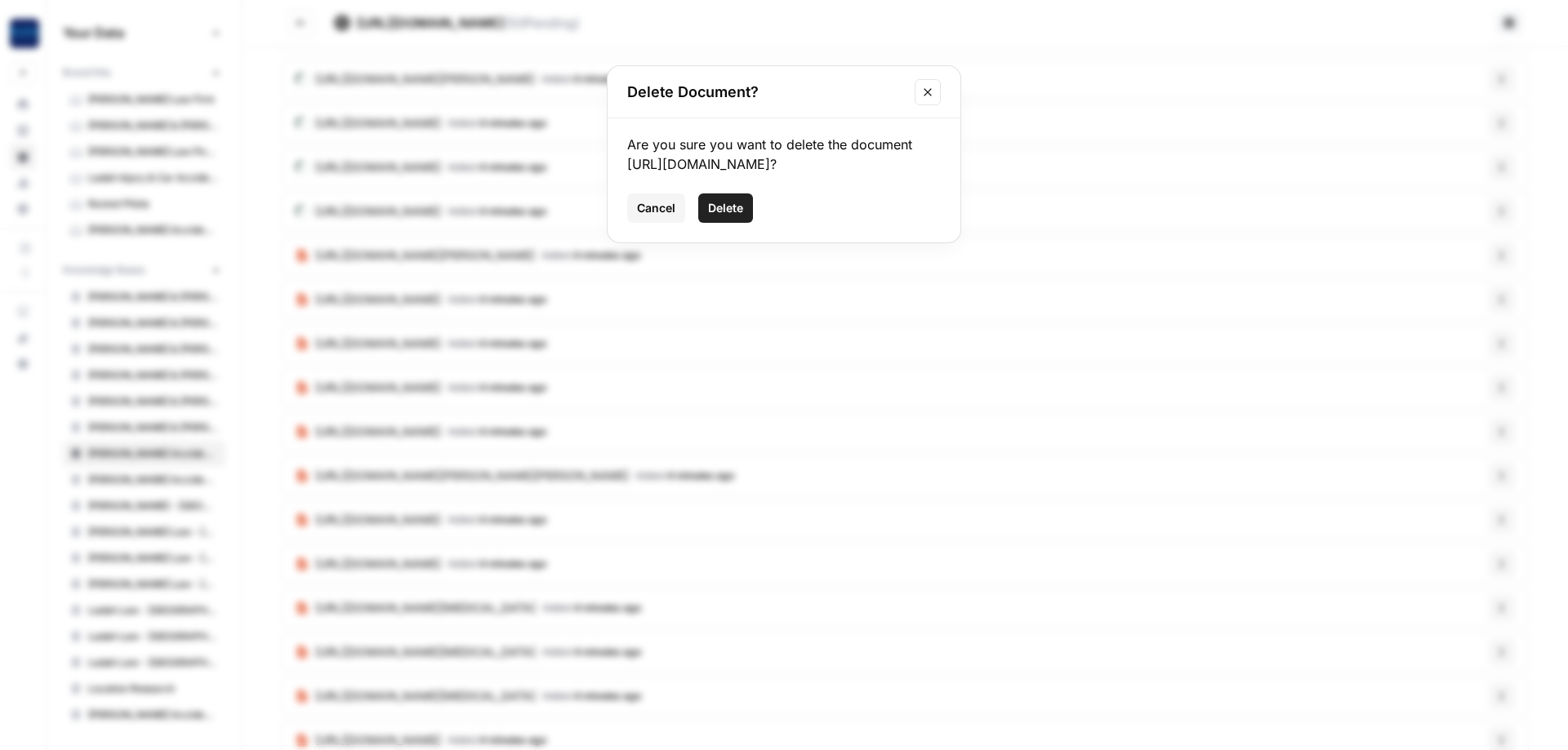
click at [751, 223] on button "Delete" at bounding box center [726, 207] width 55 height 29
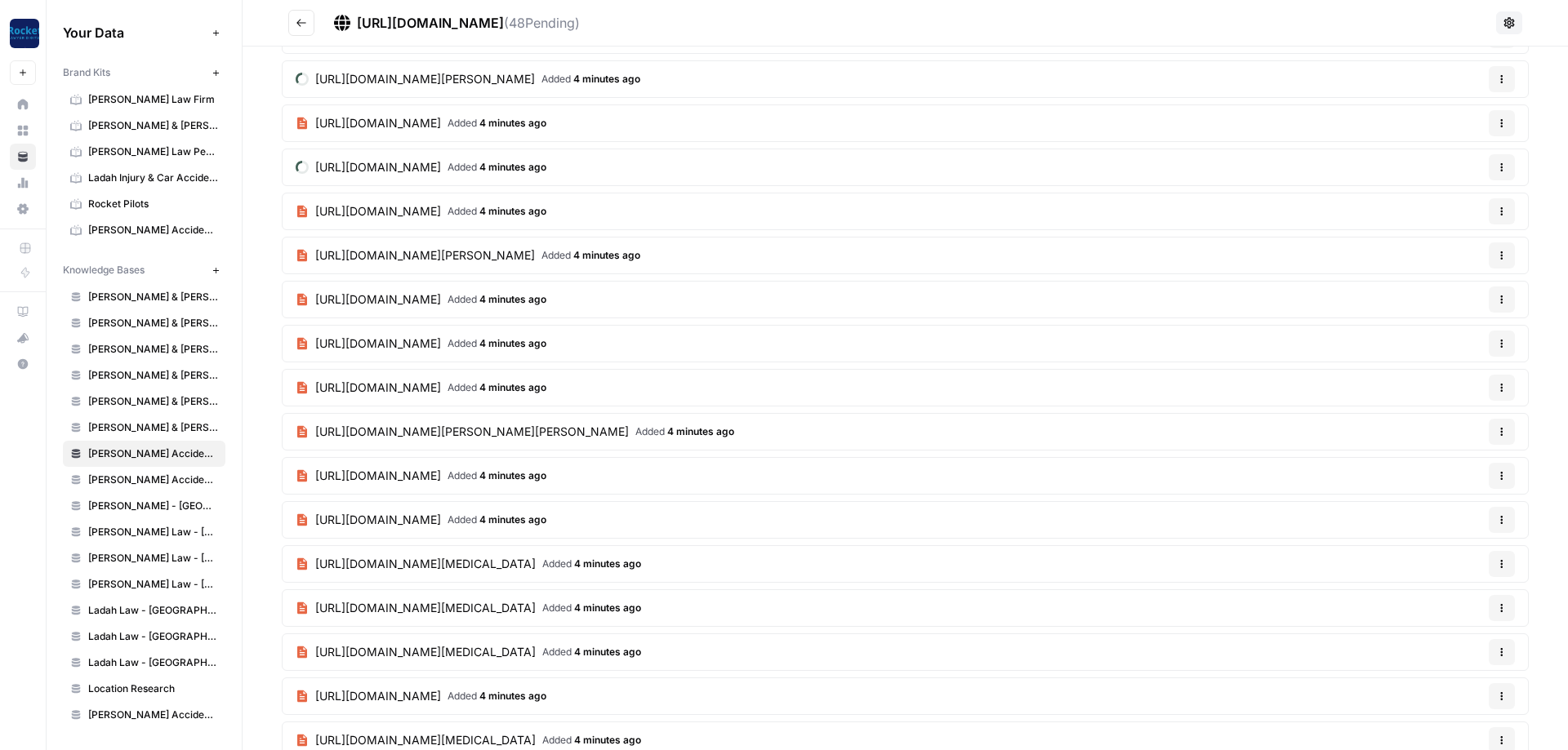
click at [1491, 254] on button "Options" at bounding box center [1502, 256] width 27 height 27
click at [1439, 297] on div "Delete File" at bounding box center [1463, 293] width 78 height 17
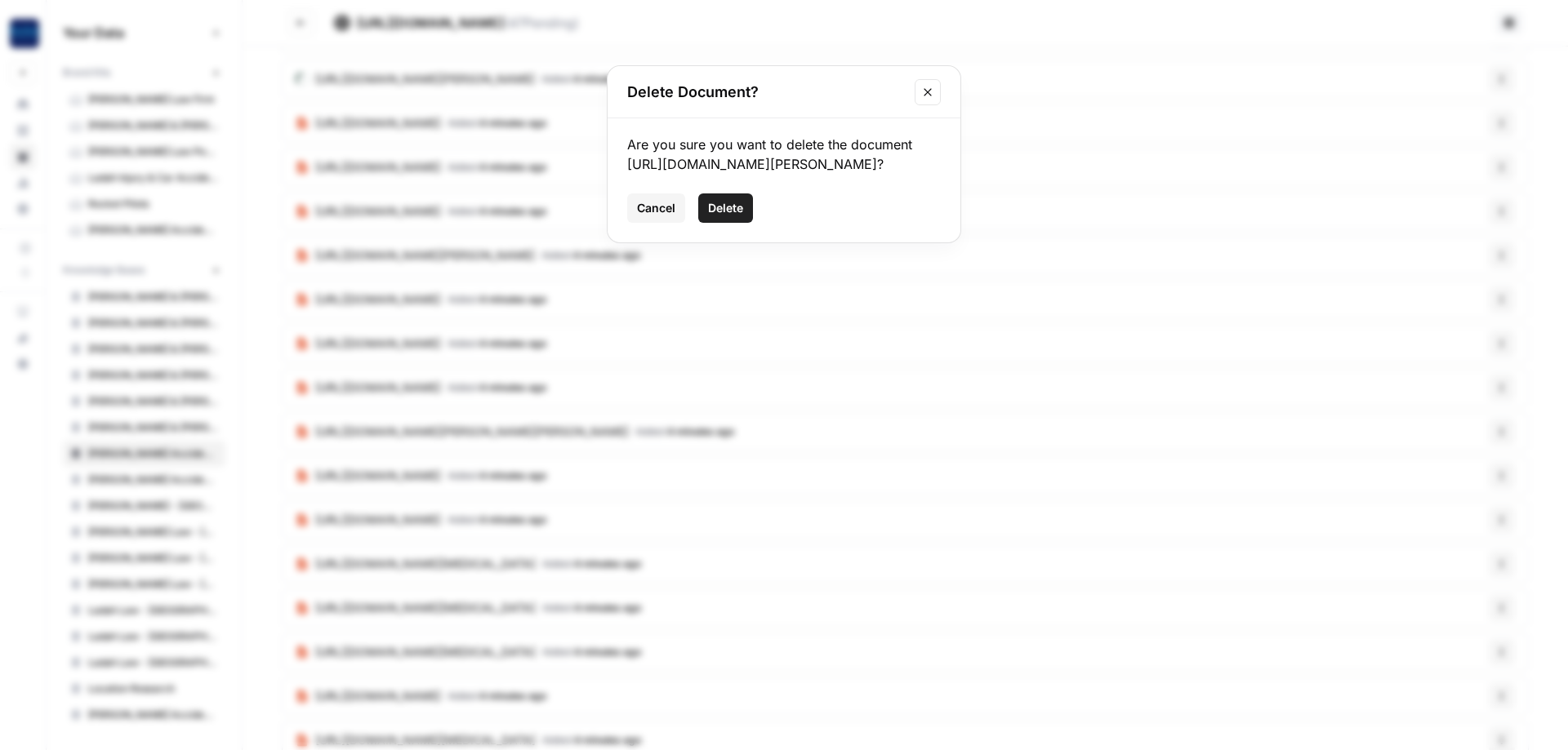
click at [714, 216] on span "Delete" at bounding box center [726, 208] width 35 height 17
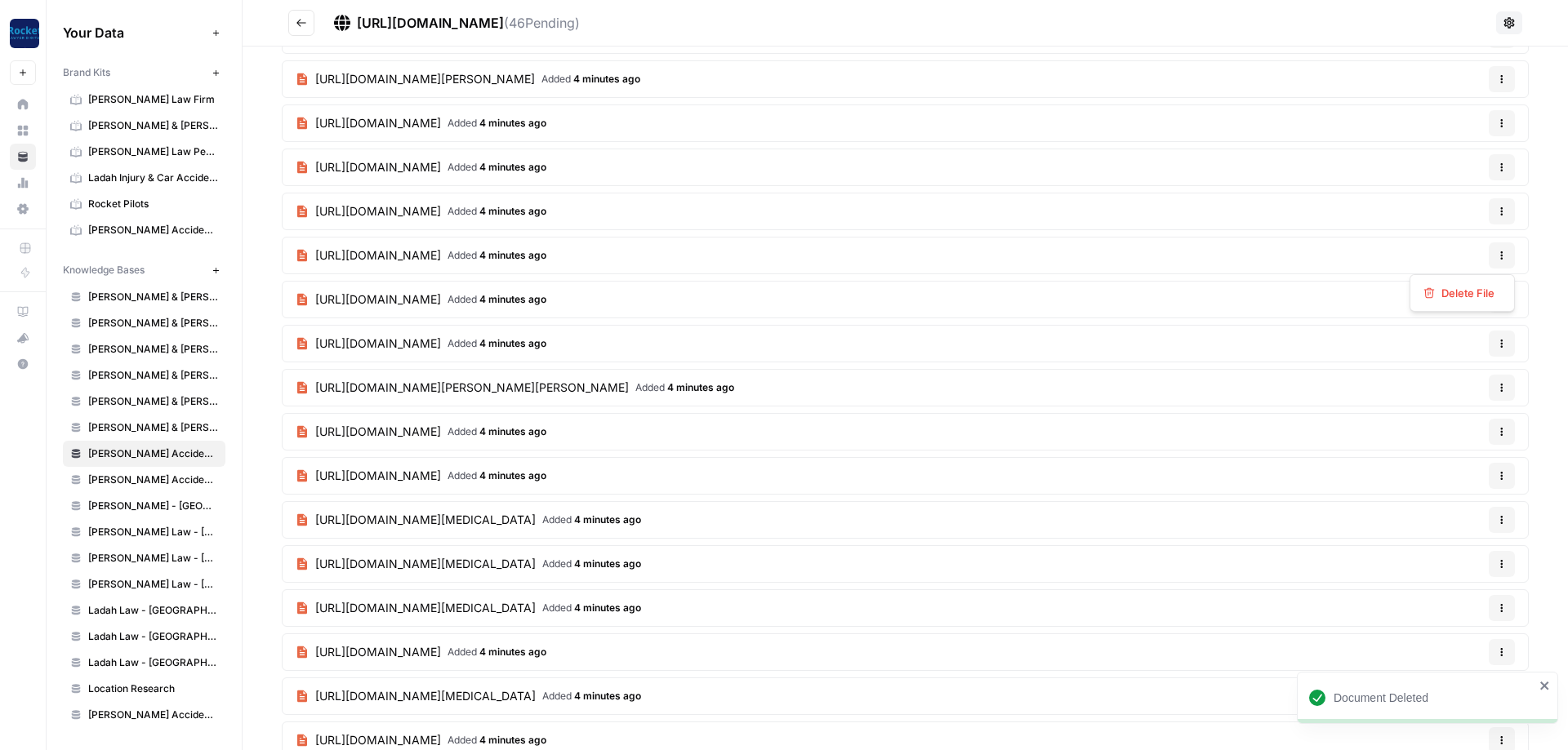
click at [1497, 256] on button "Options" at bounding box center [1502, 256] width 27 height 27
click at [1466, 293] on span "Delete File" at bounding box center [1468, 293] width 53 height 17
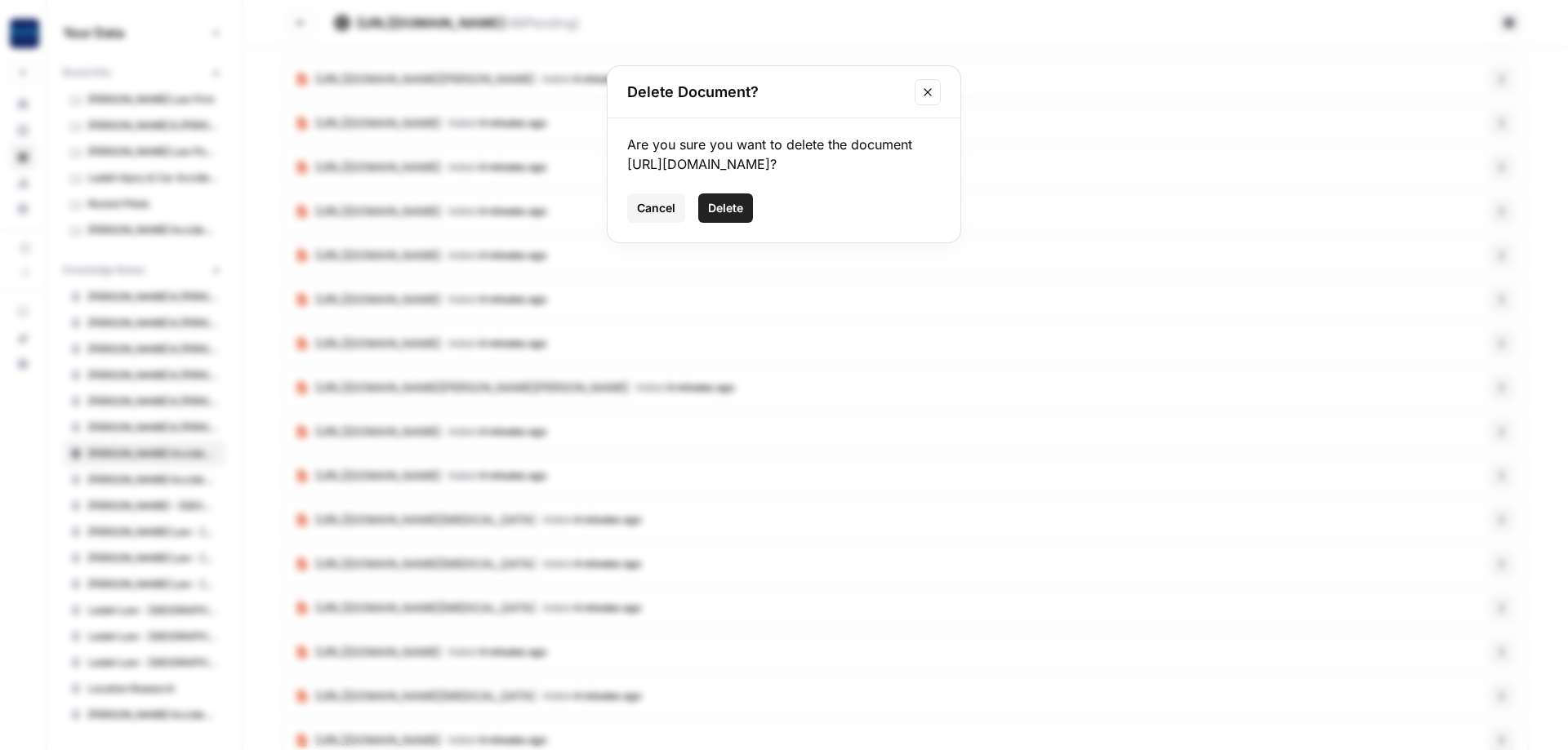
click at [706, 222] on button "Delete" at bounding box center [726, 207] width 55 height 29
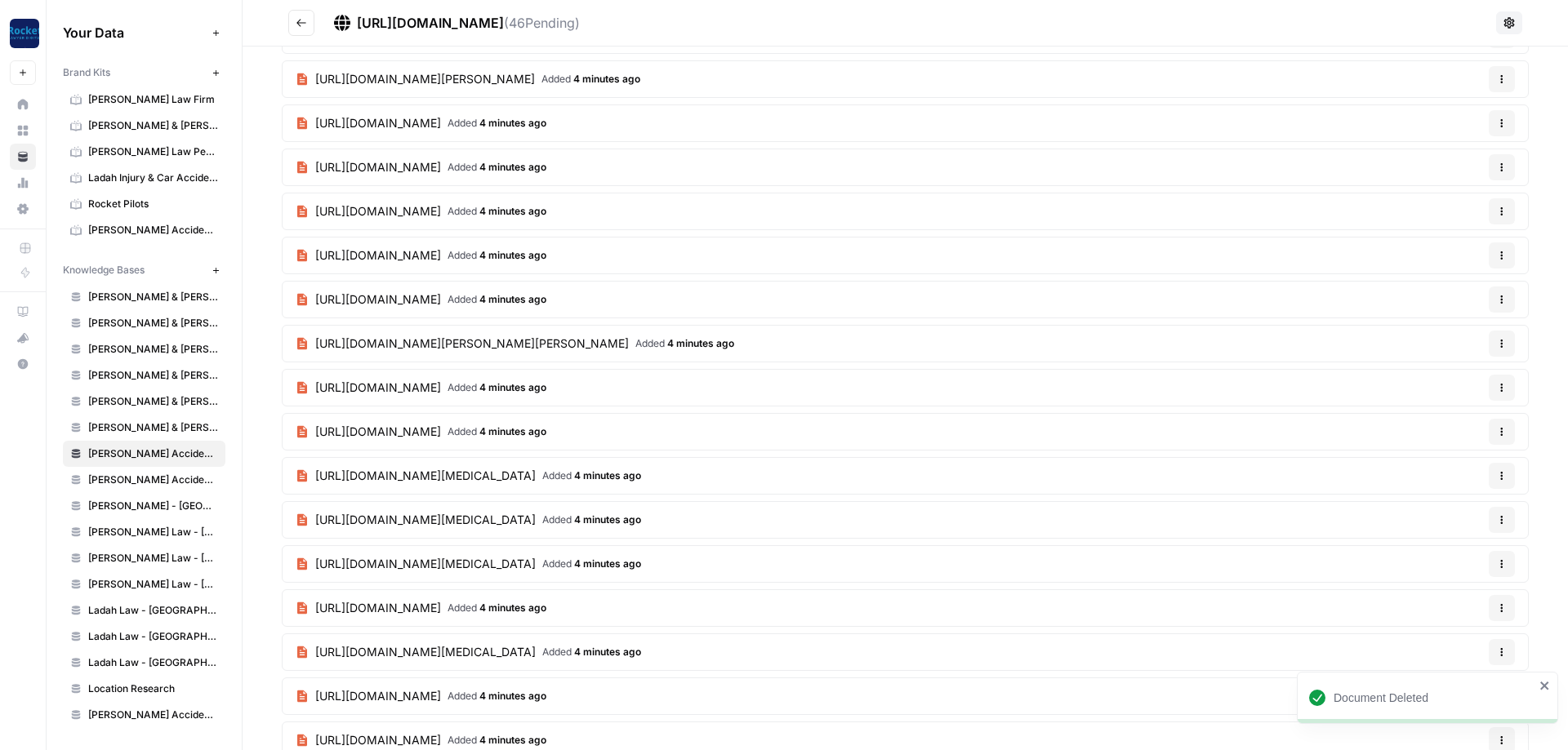
click at [1512, 258] on button "Options" at bounding box center [1502, 256] width 27 height 27
click at [1469, 296] on span "Delete File" at bounding box center [1468, 293] width 53 height 17
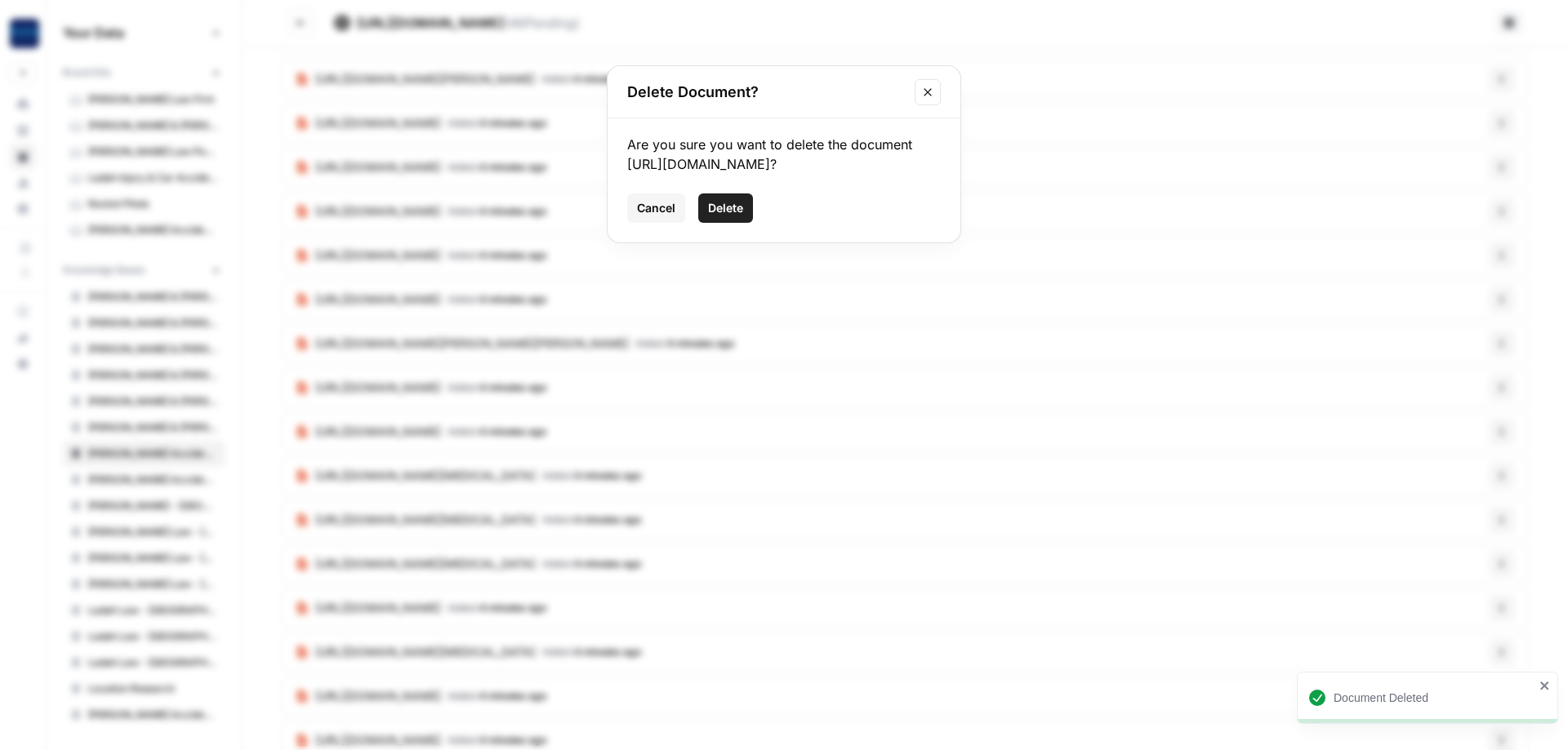
click at [721, 216] on span "Delete" at bounding box center [726, 208] width 35 height 17
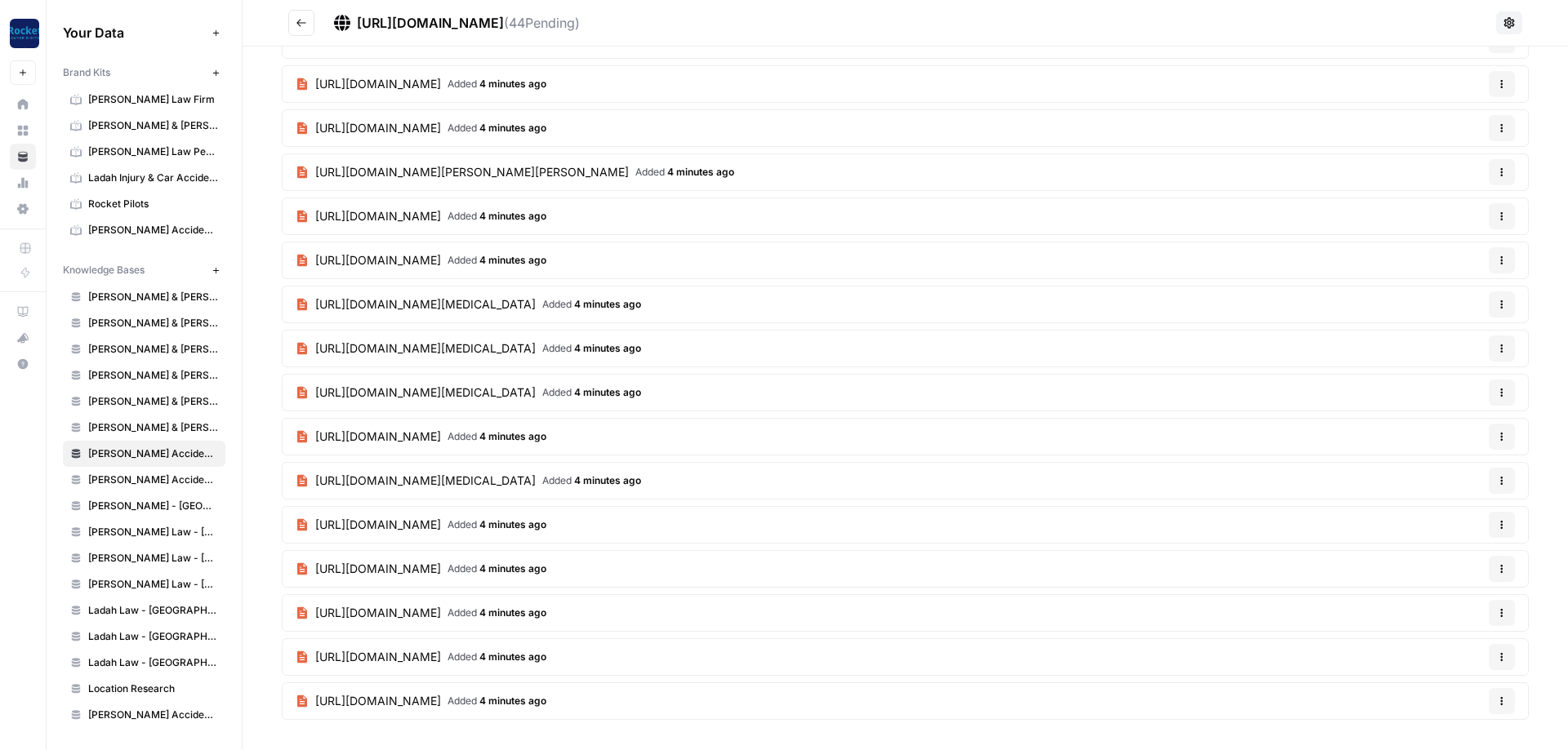
scroll to position [2203, 0]
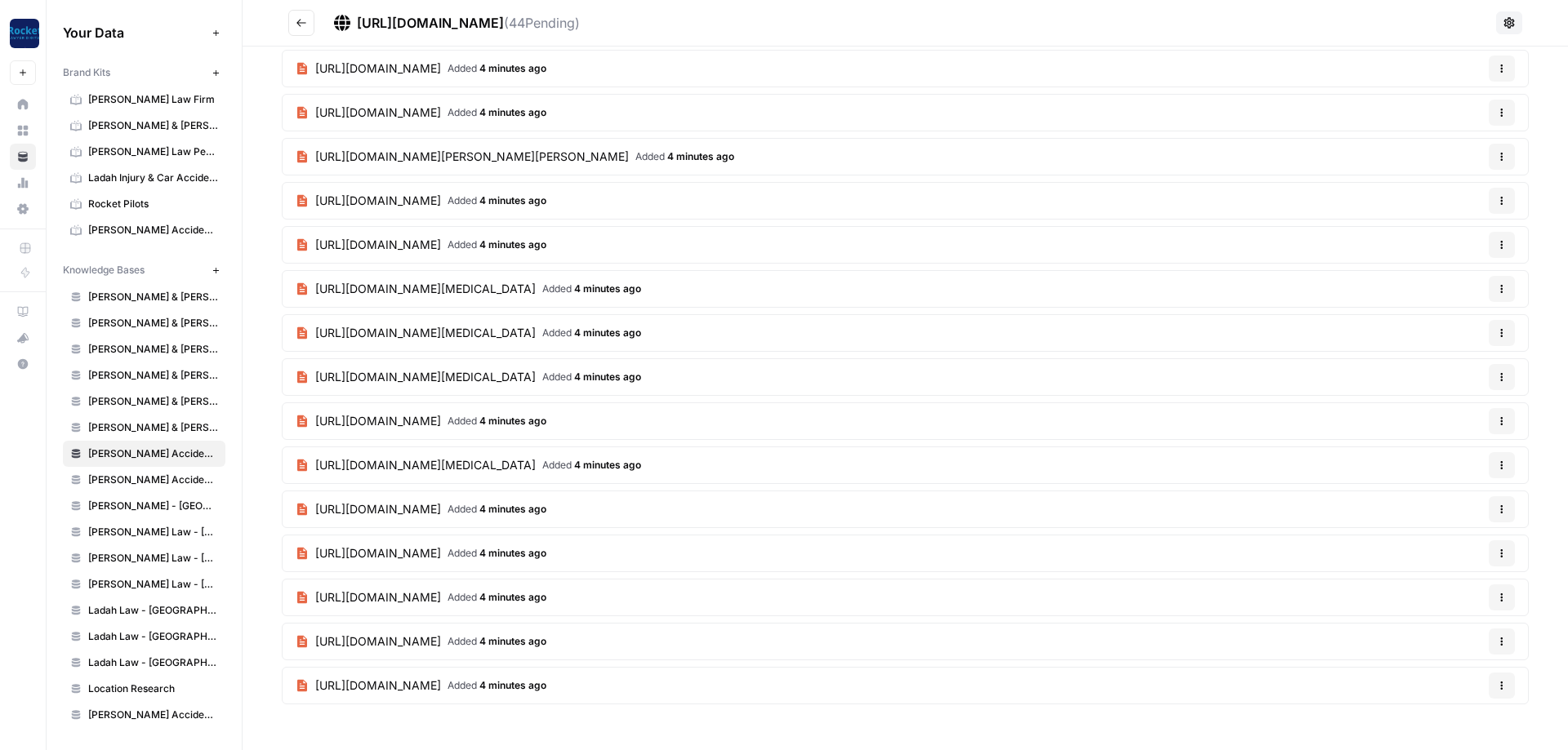
click at [1500, 558] on icon "button" at bounding box center [1502, 554] width 10 height 10
click at [1443, 582] on button "Delete File" at bounding box center [1462, 592] width 90 height 23
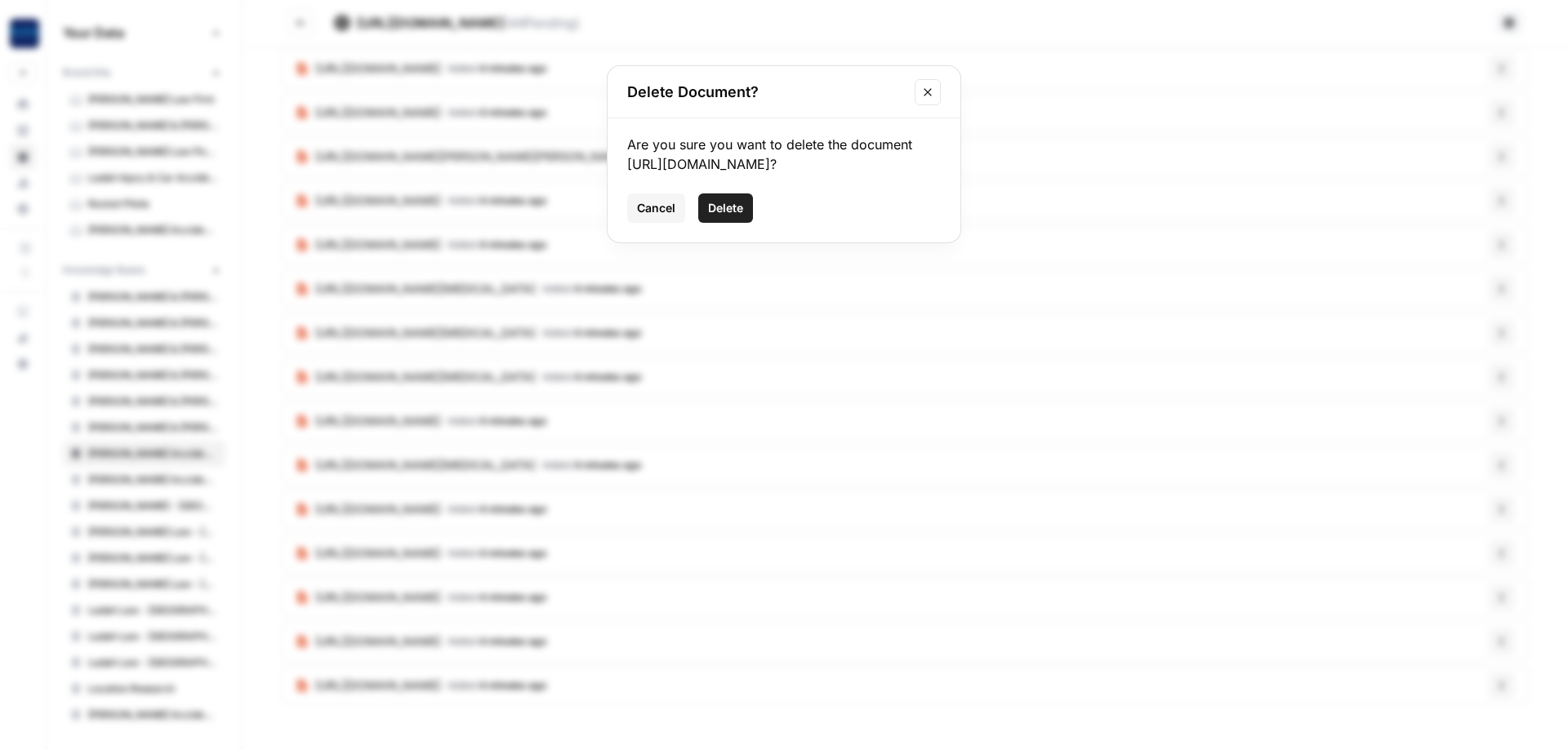
click at [723, 206] on span "Delete" at bounding box center [726, 208] width 35 height 17
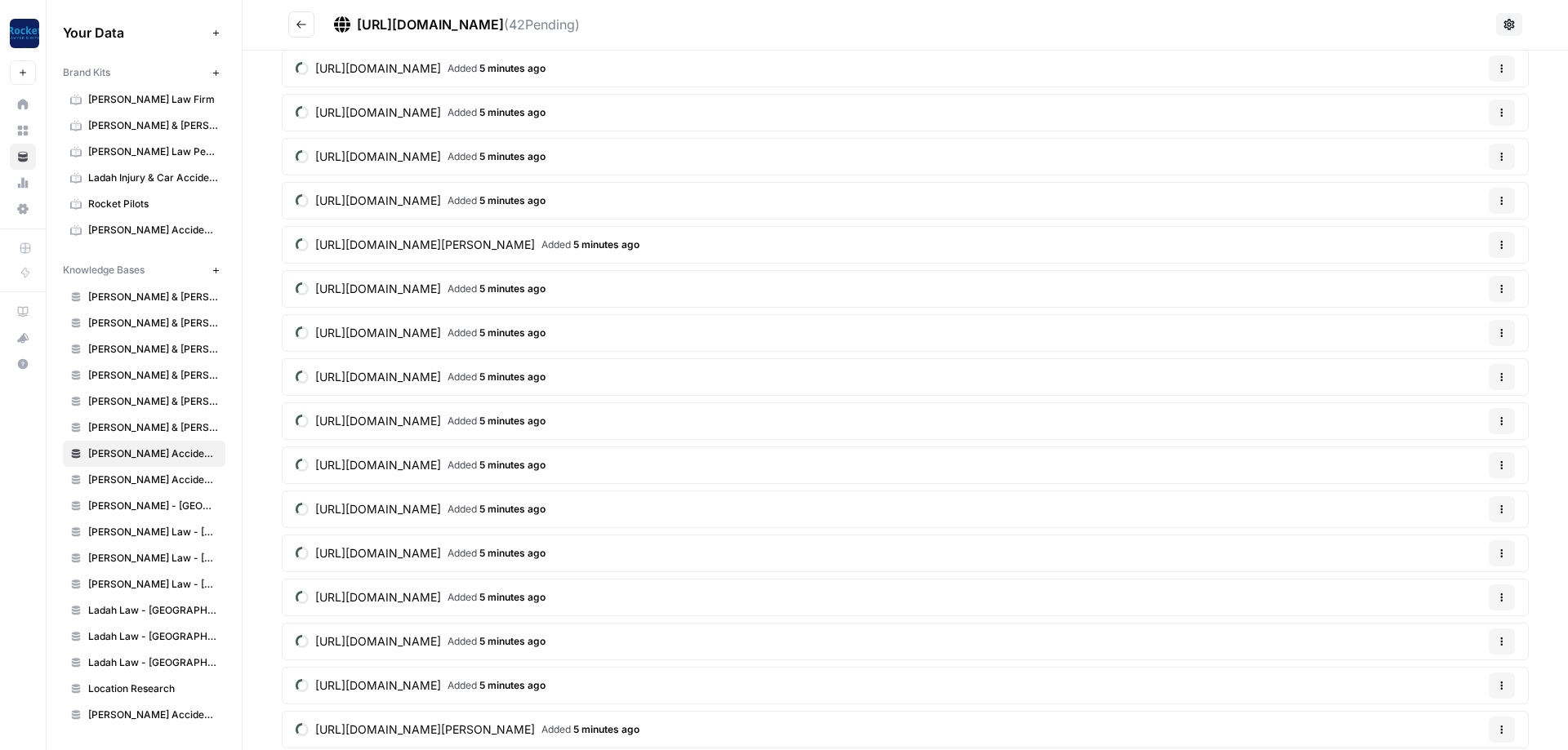
scroll to position [0, 0]
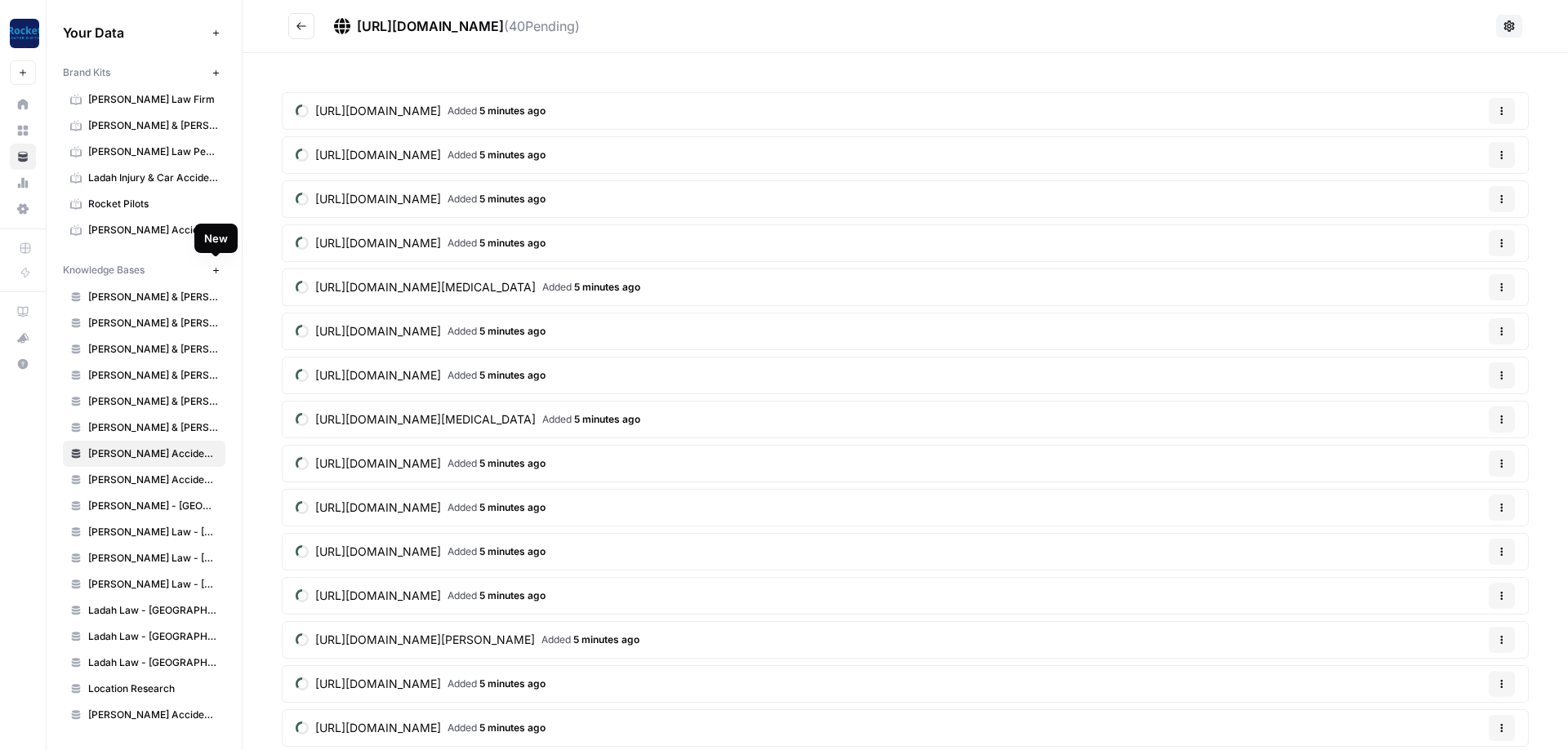
click at [220, 273] on icon "button" at bounding box center [216, 270] width 9 height 9
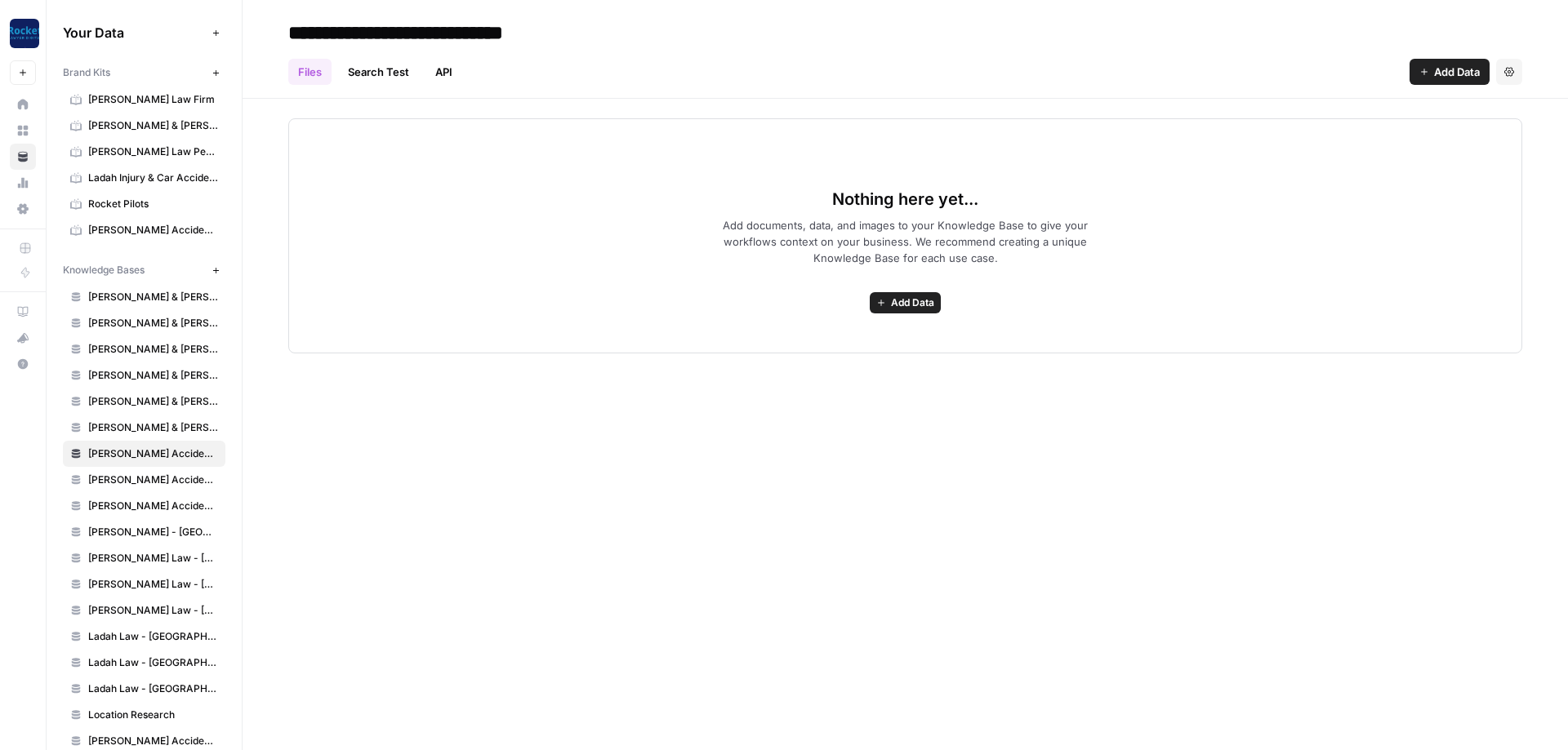
click at [624, 32] on h2 "**********" at bounding box center [905, 33] width 1234 height 27
click at [592, 35] on h2 "**********" at bounding box center [905, 33] width 1234 height 27
click at [583, 31] on input "**********" at bounding box center [435, 32] width 307 height 32
type input "**********"
click at [828, 17] on header "**********" at bounding box center [905, 49] width 1326 height 99
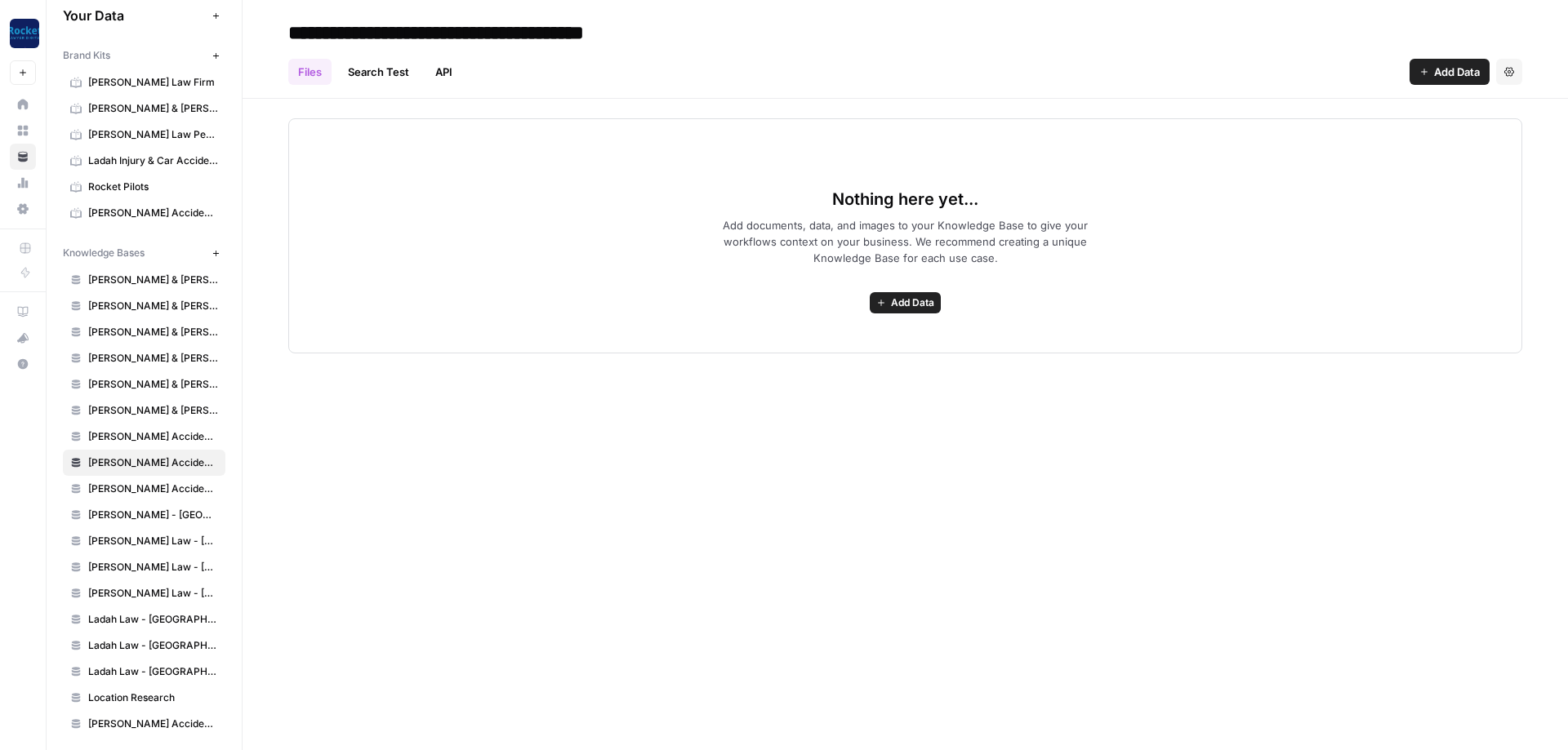
scroll to position [24, 0]
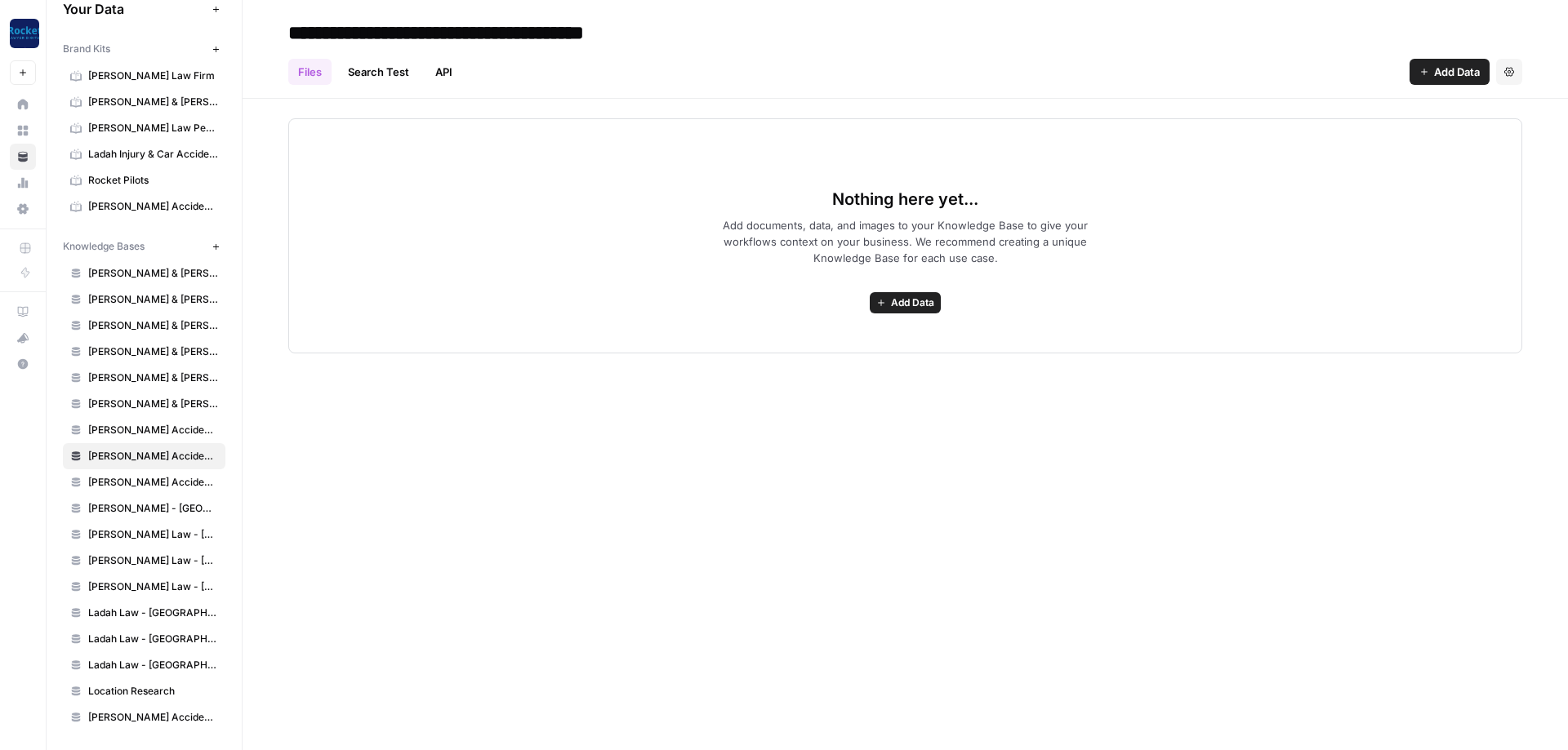
click at [903, 306] on span "Add Data" at bounding box center [913, 303] width 43 height 15
click at [837, 339] on span "Upload Files" at bounding box center [846, 339] width 148 height 17
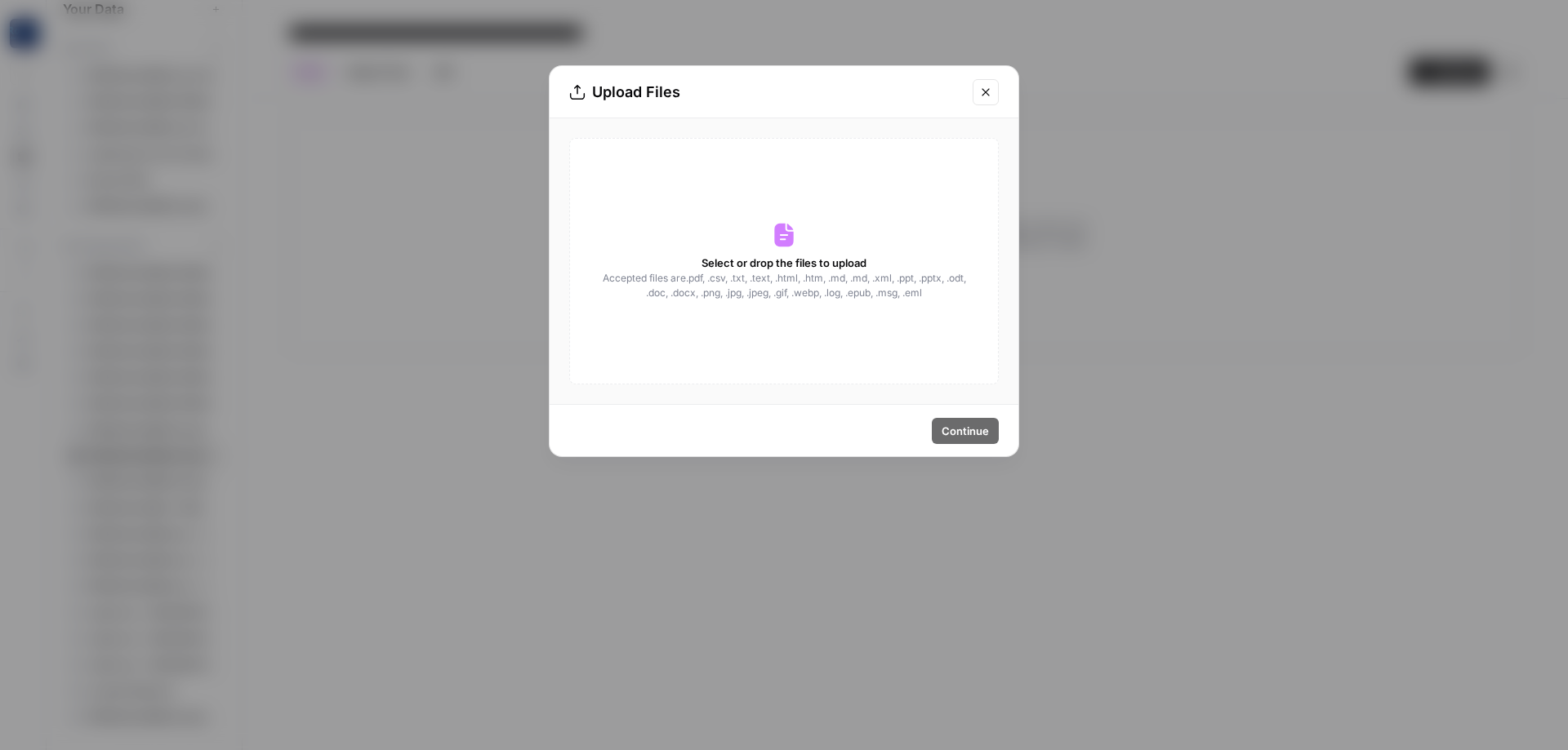
click at [993, 100] on button "Close modal" at bounding box center [986, 93] width 27 height 27
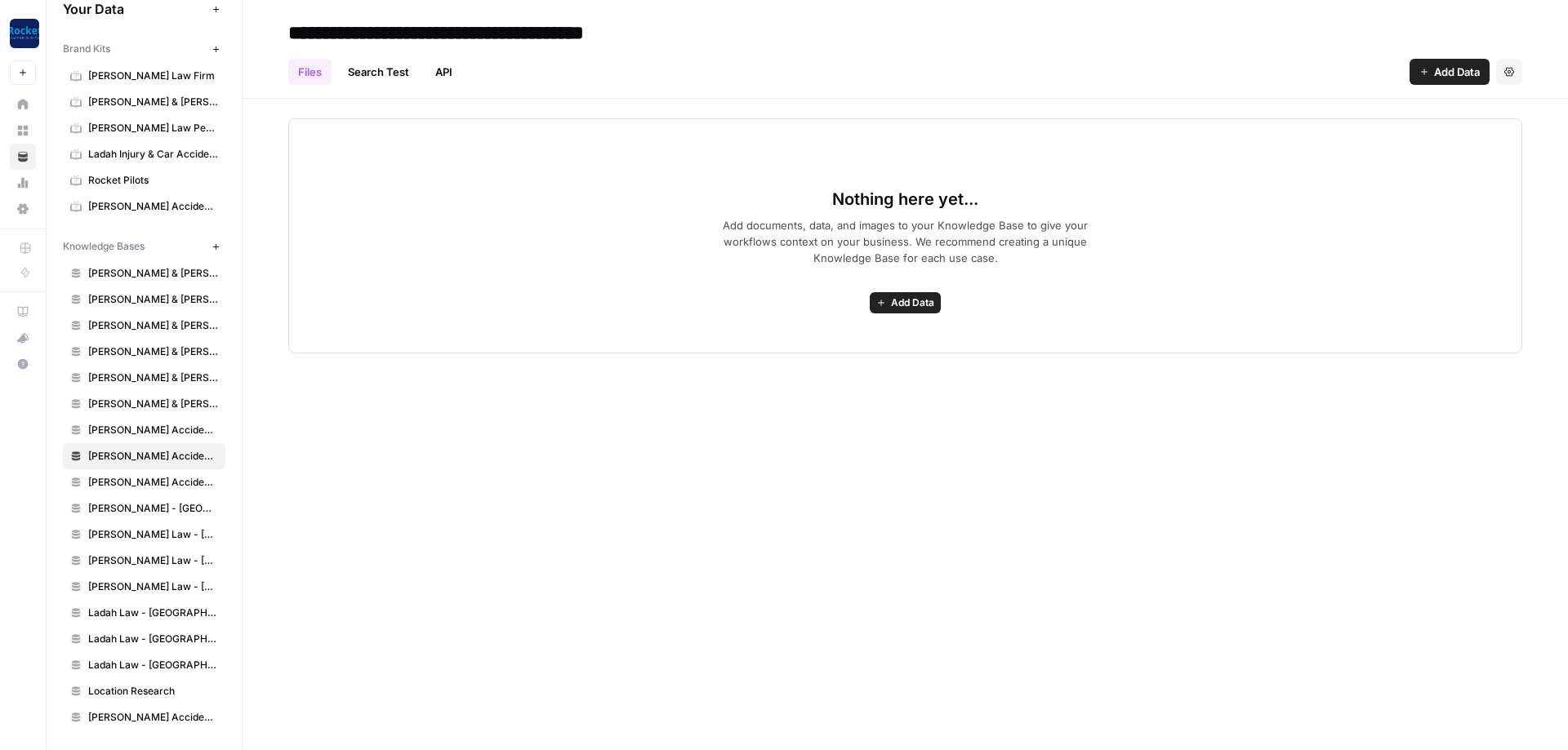
click at [905, 293] on button "Add Data" at bounding box center [905, 303] width 71 height 22
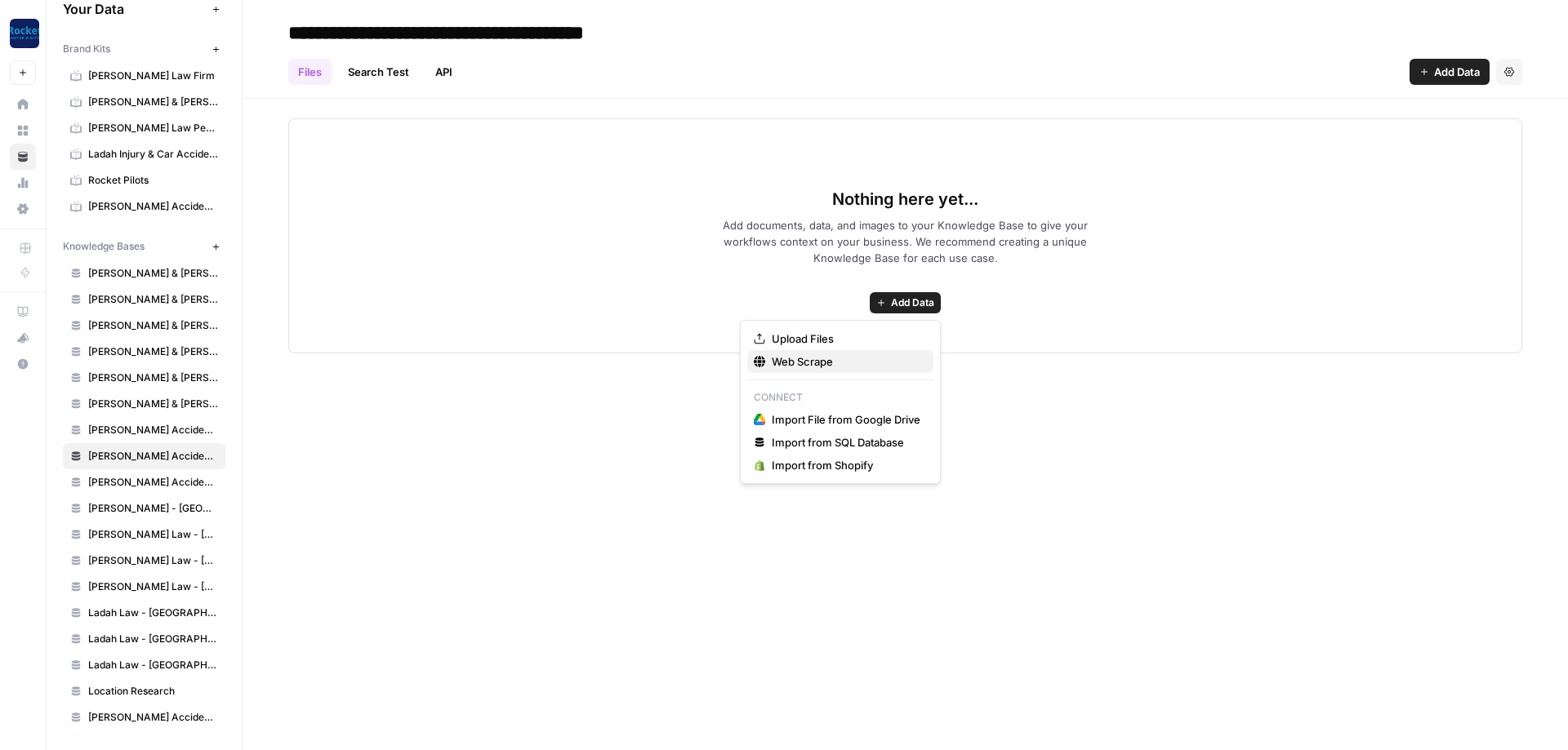
click at [796, 360] on span "Web Scrape" at bounding box center [846, 362] width 148 height 17
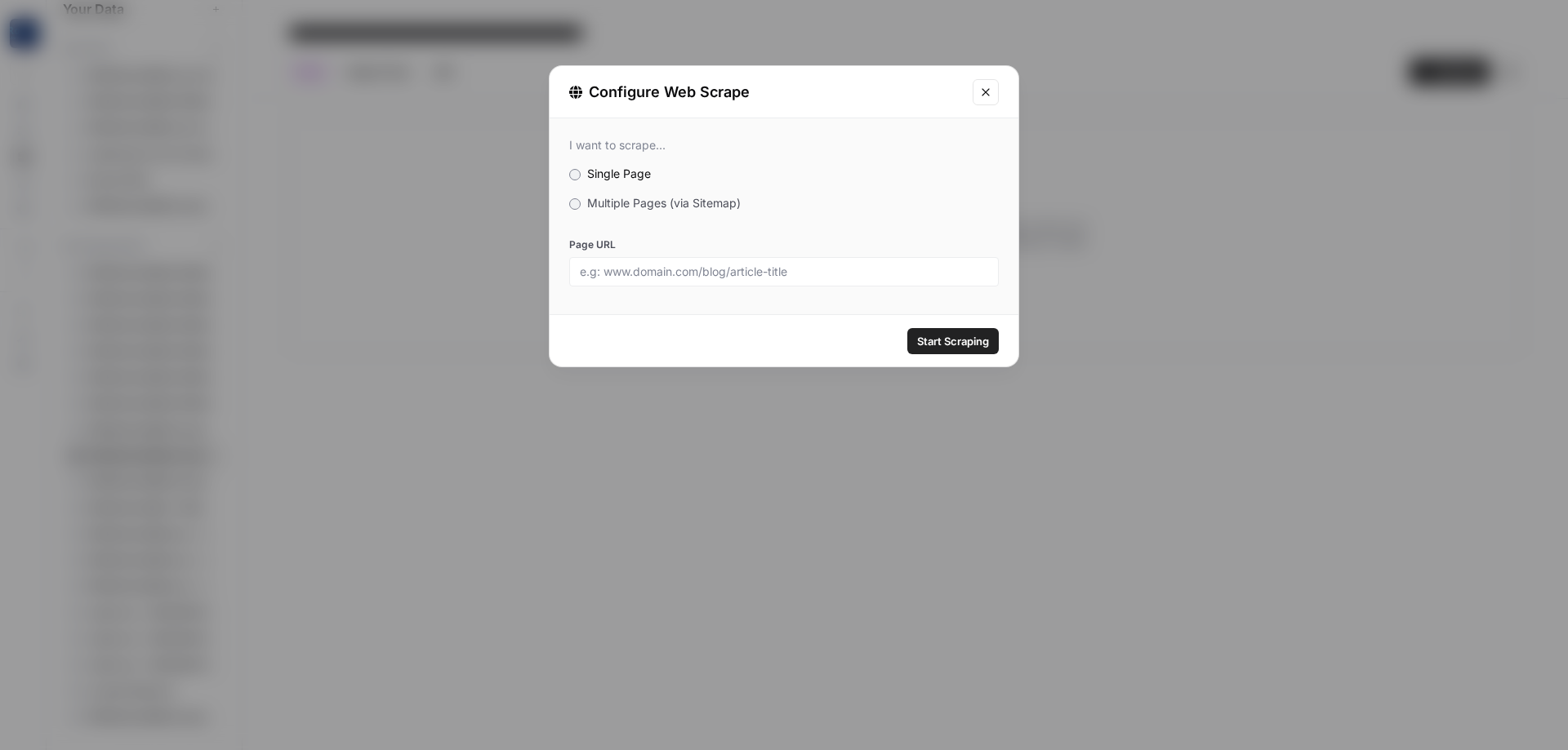
click at [601, 204] on span "Multiple Pages (via Sitemap)" at bounding box center [663, 202] width 153 height 14
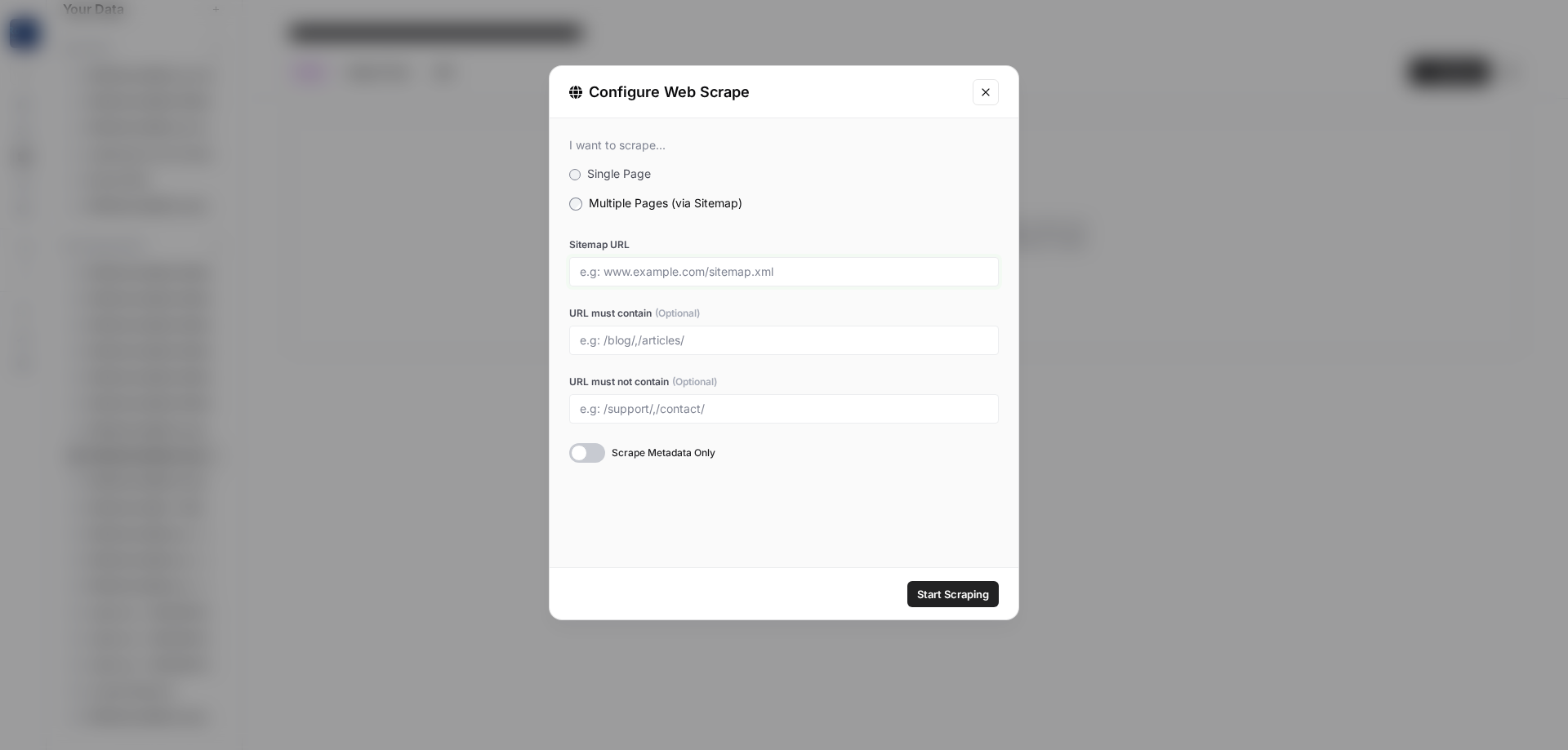
click at [674, 273] on input "Sitemap URL" at bounding box center [784, 272] width 409 height 15
paste input "[URL][DOMAIN_NAME]"
type input "[URL][DOMAIN_NAME]"
click at [691, 410] on input "URL must not contain (Optional)" at bounding box center [784, 409] width 409 height 15
click at [730, 409] on input "URL must not contain (Optional)" at bounding box center [784, 409] width 409 height 15
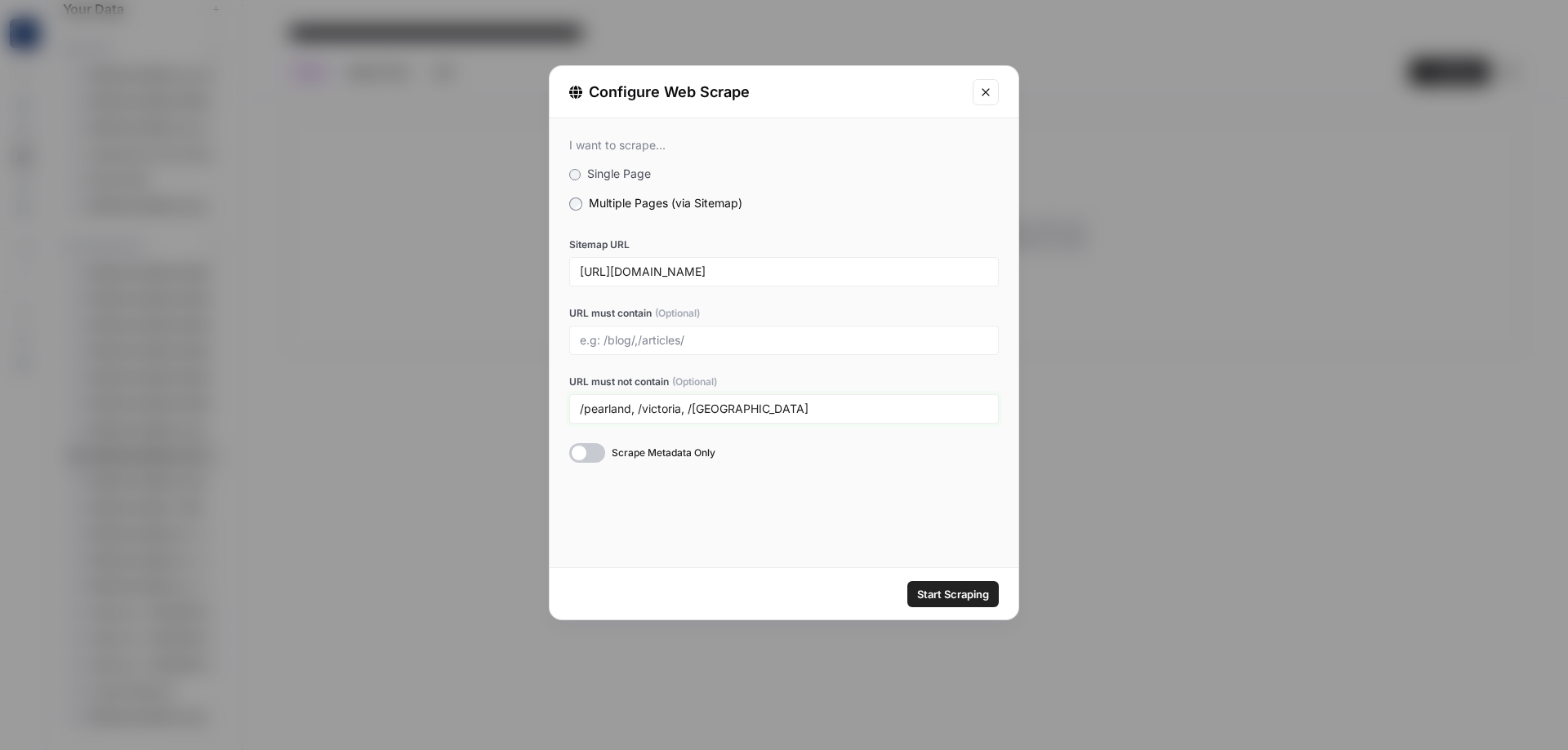
click at [869, 416] on input "/pearland, /victoria, /[GEOGRAPHIC_DATA]" at bounding box center [784, 409] width 409 height 15
type input "/pearland, /victoria, /[GEOGRAPHIC_DATA]"
click at [814, 540] on div "I want to scrape... Single Page Multiple Pages (via Sitemap) Sitemap URL [URL][…" at bounding box center [784, 343] width 468 height 449
click at [944, 588] on span "Start Scraping" at bounding box center [953, 594] width 72 height 17
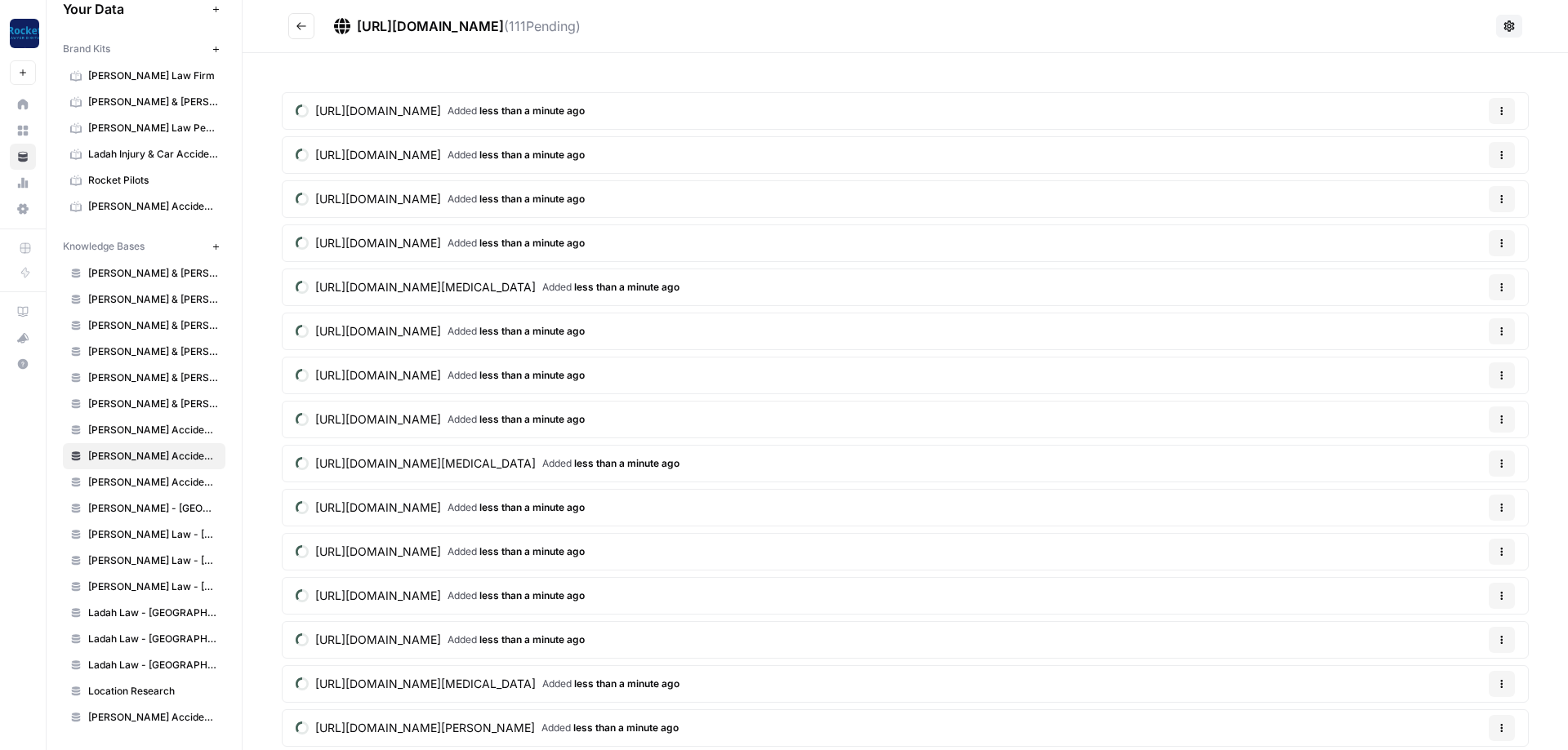
click at [308, 27] on button "Go back" at bounding box center [302, 27] width 27 height 27
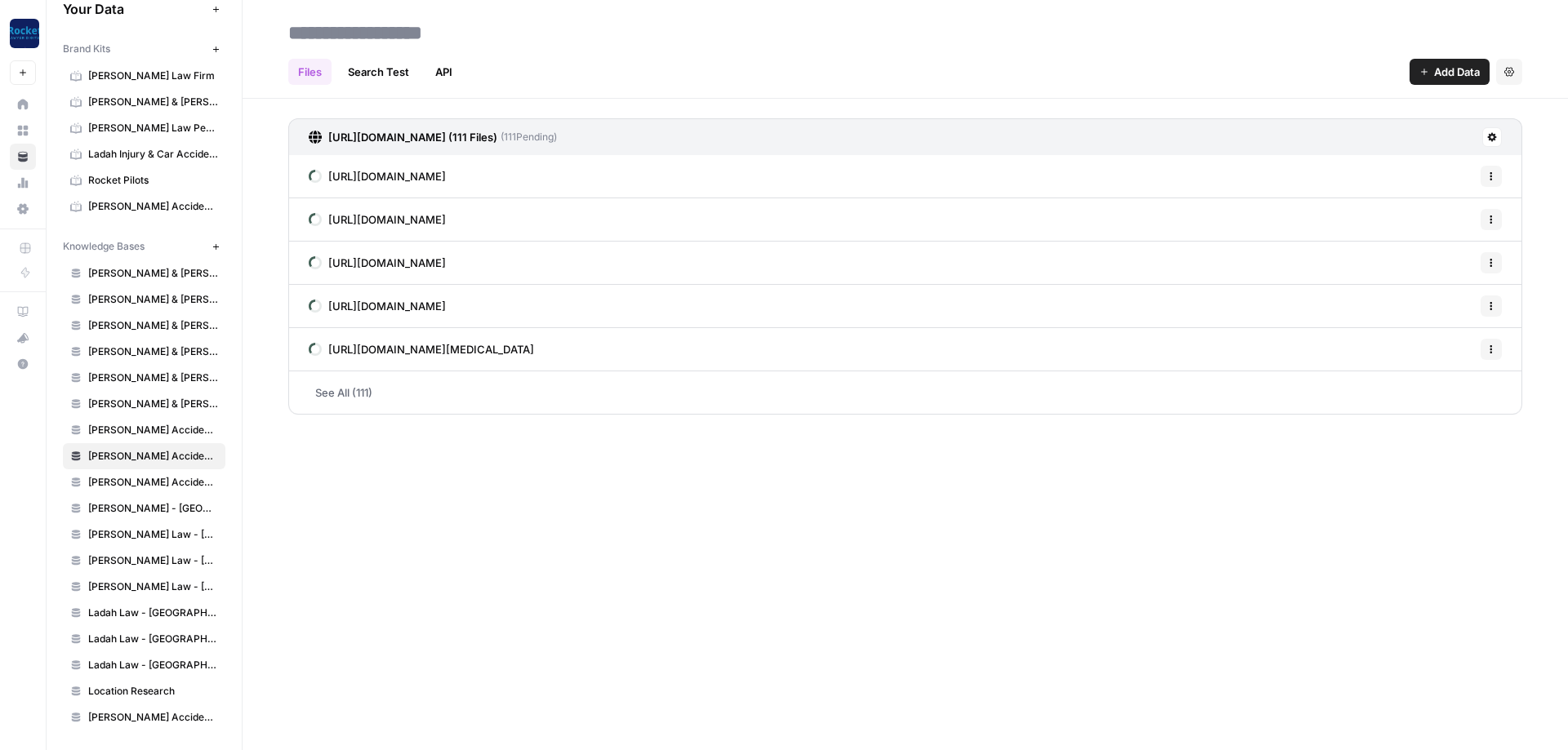
click at [1493, 143] on button at bounding box center [1493, 138] width 20 height 20
click at [1101, 544] on div "Files Search Test API Add Data Settings [URL][DOMAIN_NAME] (111 Files) ( 111 Pe…" at bounding box center [905, 375] width 1326 height 750
click at [1492, 134] on icon at bounding box center [1493, 138] width 9 height 9
click at [1416, 235] on span "Delete Connection" at bounding box center [1430, 232] width 100 height 17
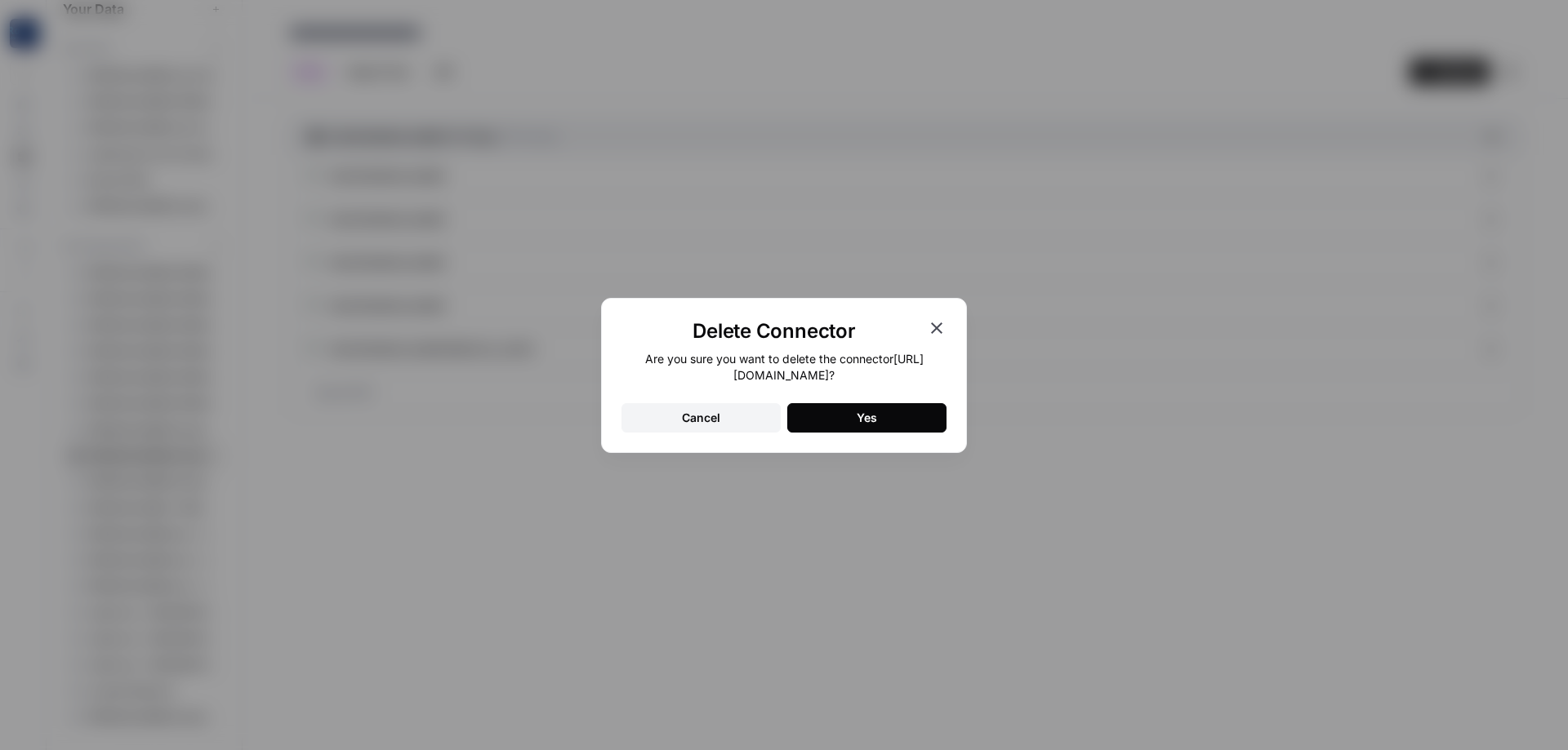
click at [840, 418] on button "Yes" at bounding box center [867, 418] width 159 height 29
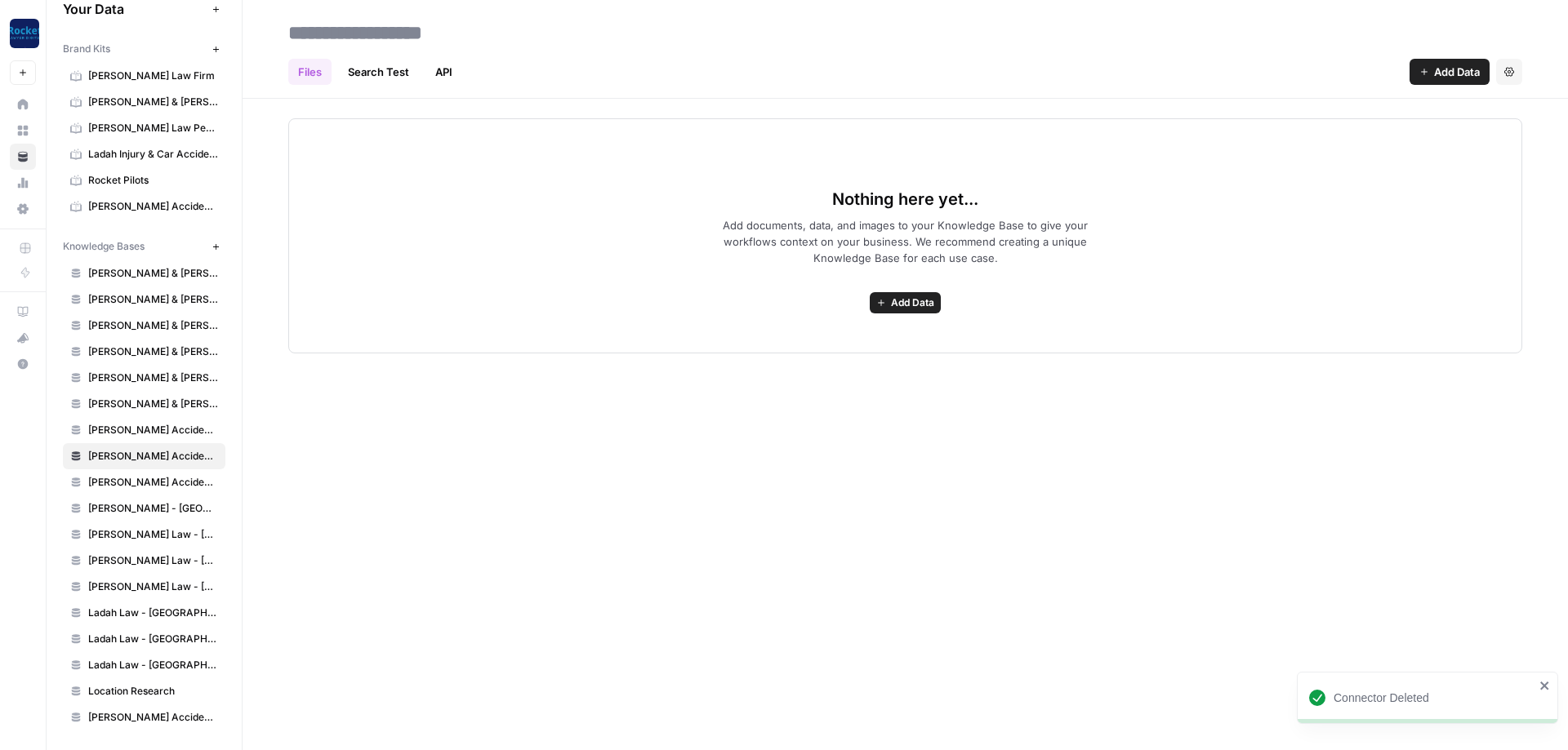
click at [165, 477] on span "[PERSON_NAME] Accident Attorneys - [GEOGRAPHIC_DATA]" at bounding box center [153, 482] width 130 height 15
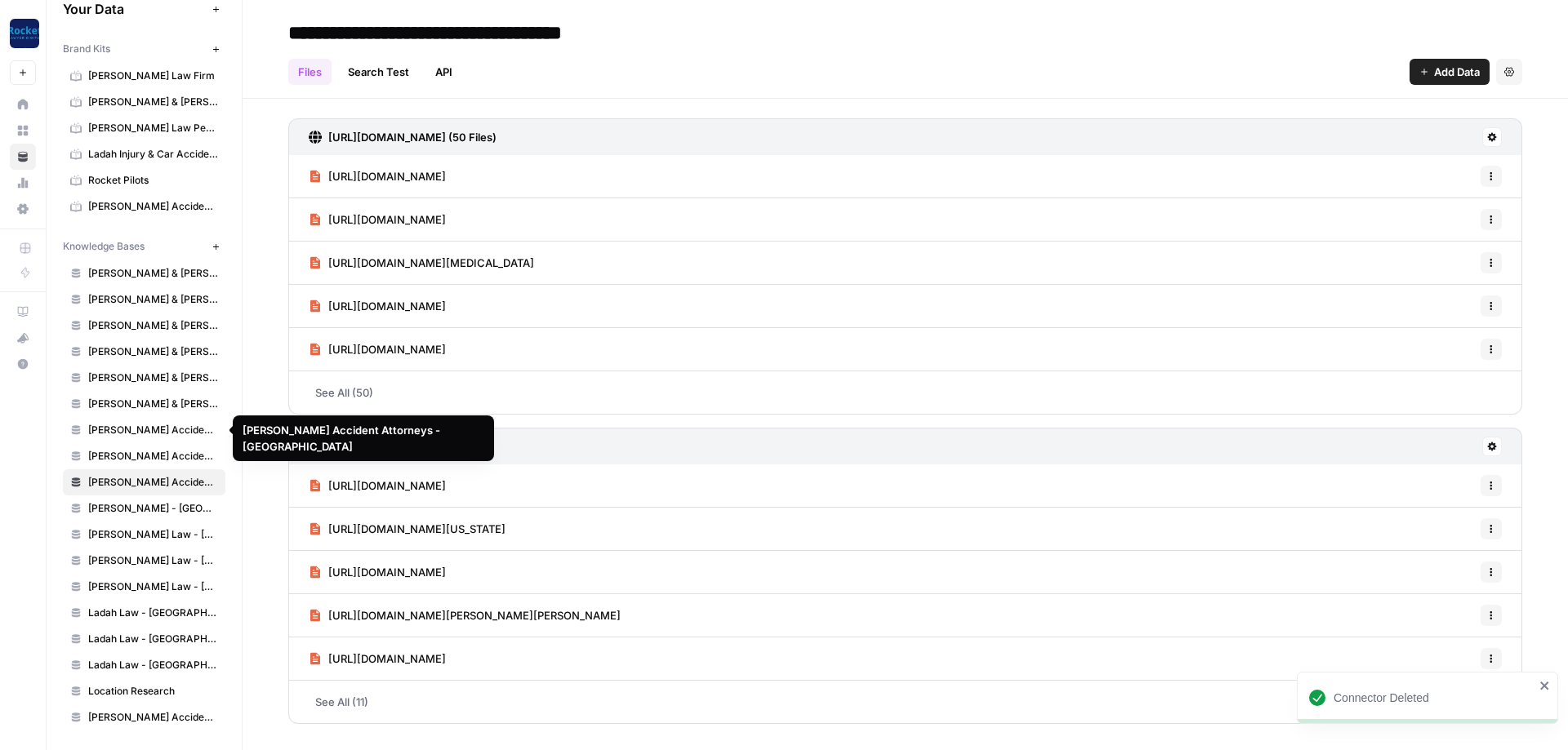
click at [148, 437] on span "[PERSON_NAME] Accident Attorneys - [GEOGRAPHIC_DATA]" at bounding box center [153, 430] width 130 height 15
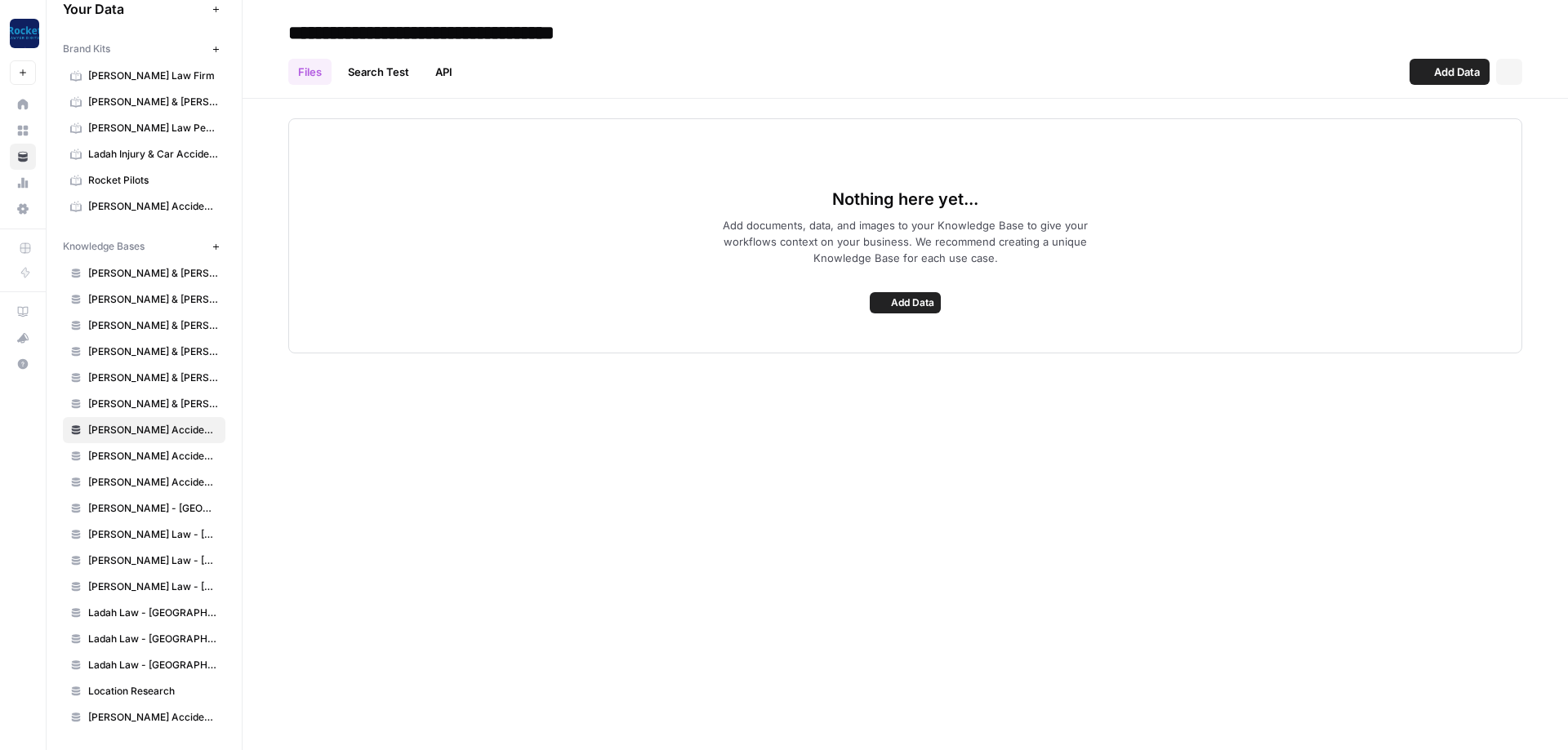
click at [151, 456] on span "[PERSON_NAME] Accident Attorneys - League City" at bounding box center [153, 457] width 130 height 15
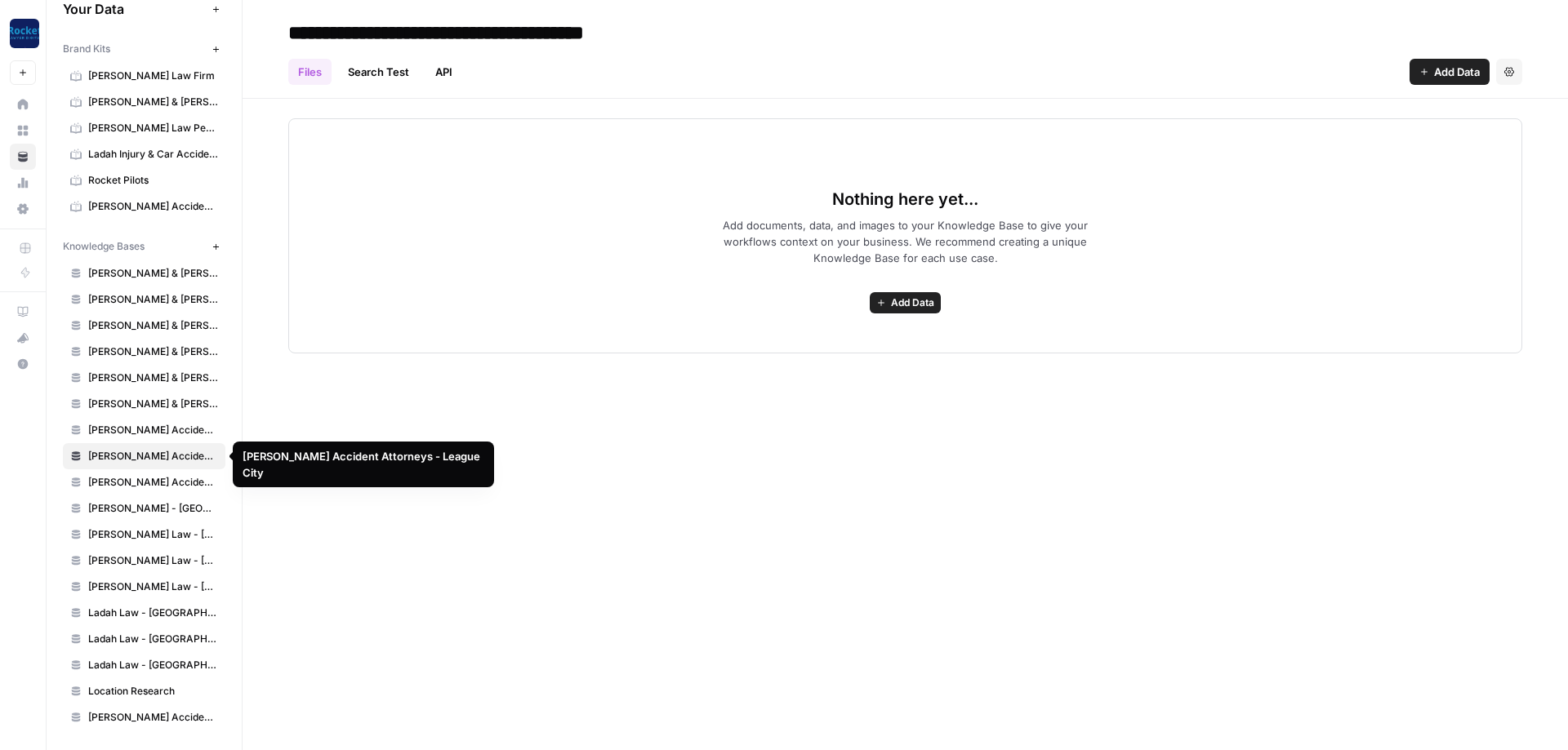
click at [157, 462] on span "[PERSON_NAME] Accident Attorneys - League City" at bounding box center [153, 457] width 130 height 15
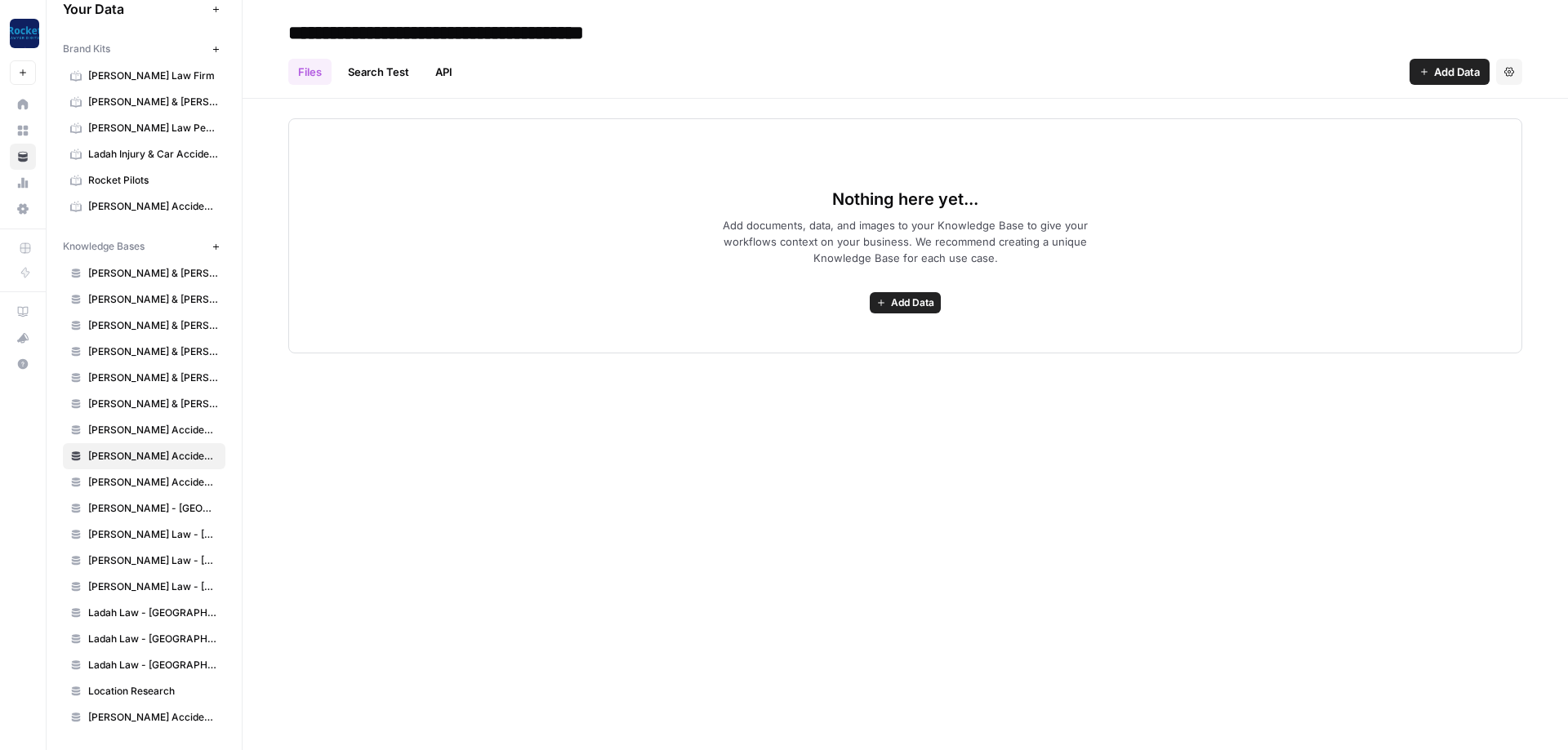
click at [197, 478] on span "[PERSON_NAME] Accident Attorneys - [GEOGRAPHIC_DATA]" at bounding box center [153, 482] width 130 height 15
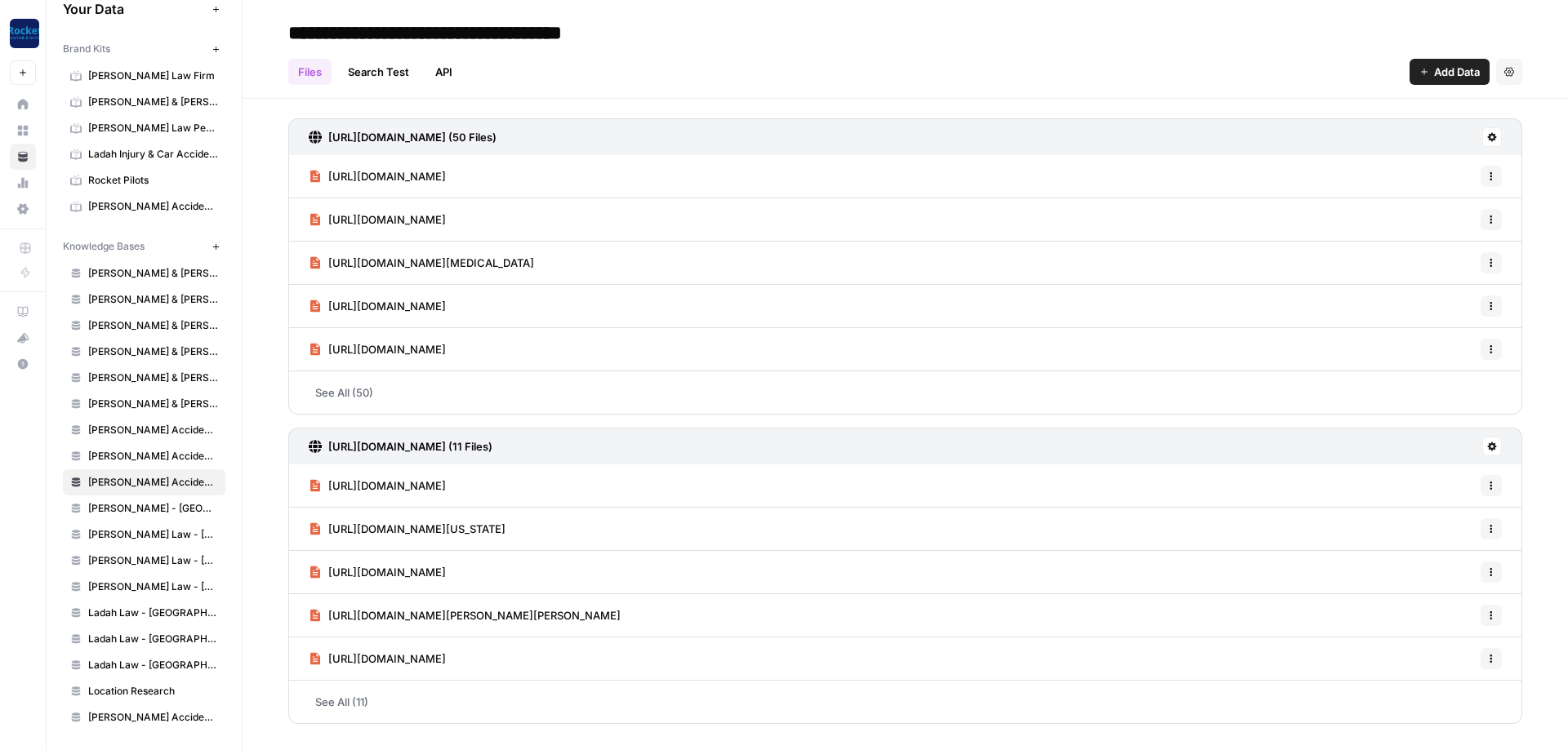
click at [192, 459] on span "[PERSON_NAME] Accident Attorneys - League City" at bounding box center [153, 457] width 130 height 15
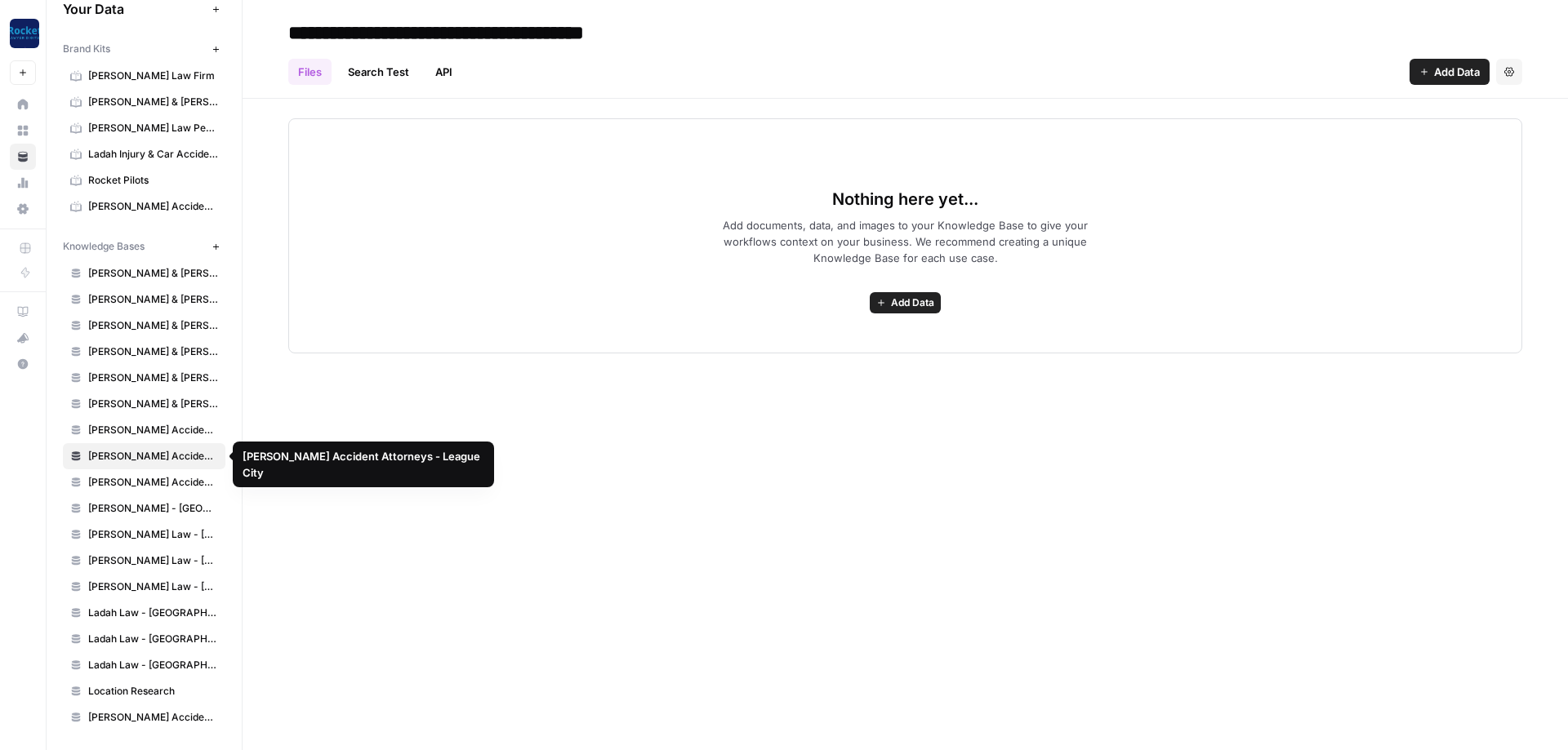
click at [195, 435] on span "[PERSON_NAME] Accident Attorneys - [GEOGRAPHIC_DATA]" at bounding box center [153, 430] width 130 height 15
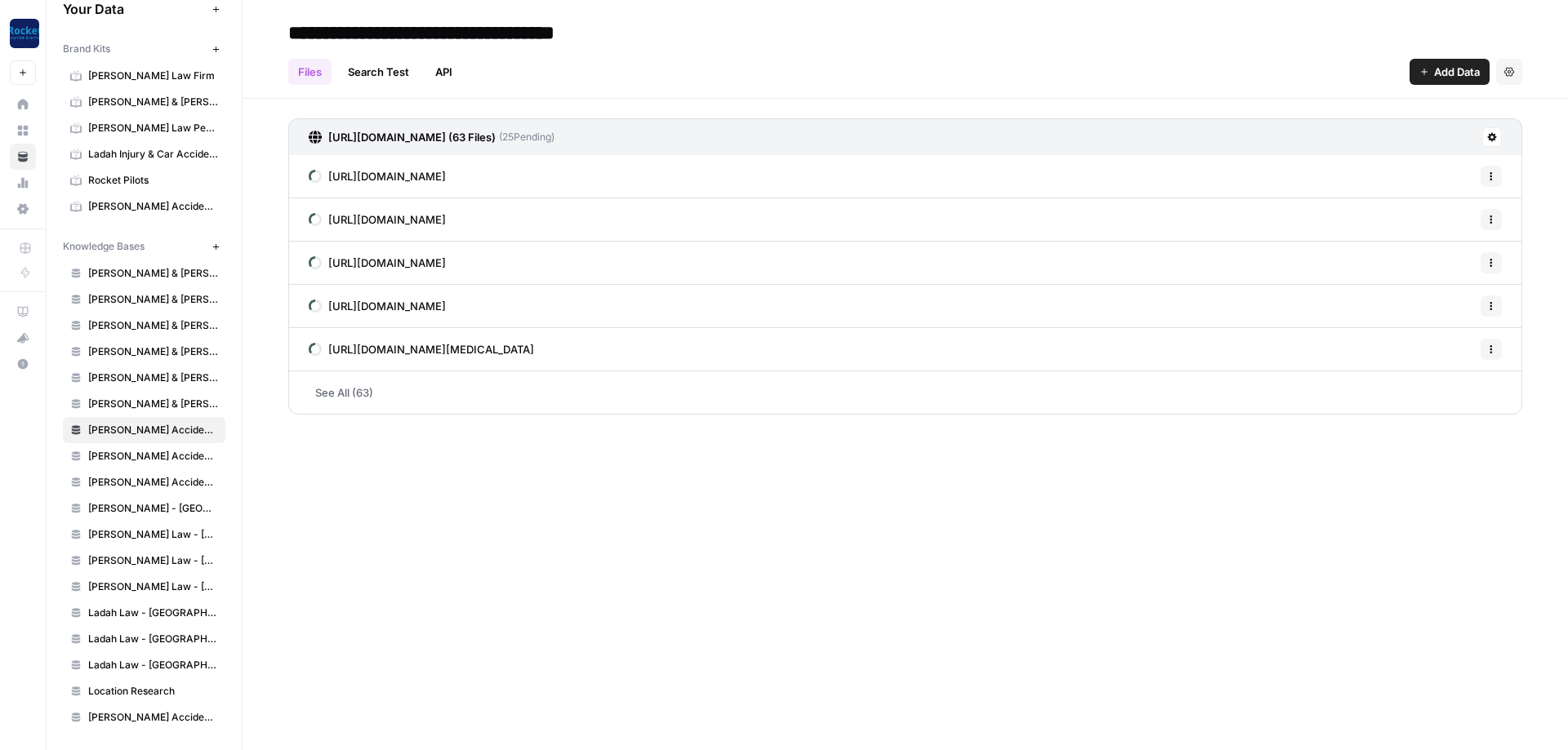
click at [128, 459] on span "[PERSON_NAME] Accident Attorneys - League City" at bounding box center [153, 457] width 130 height 15
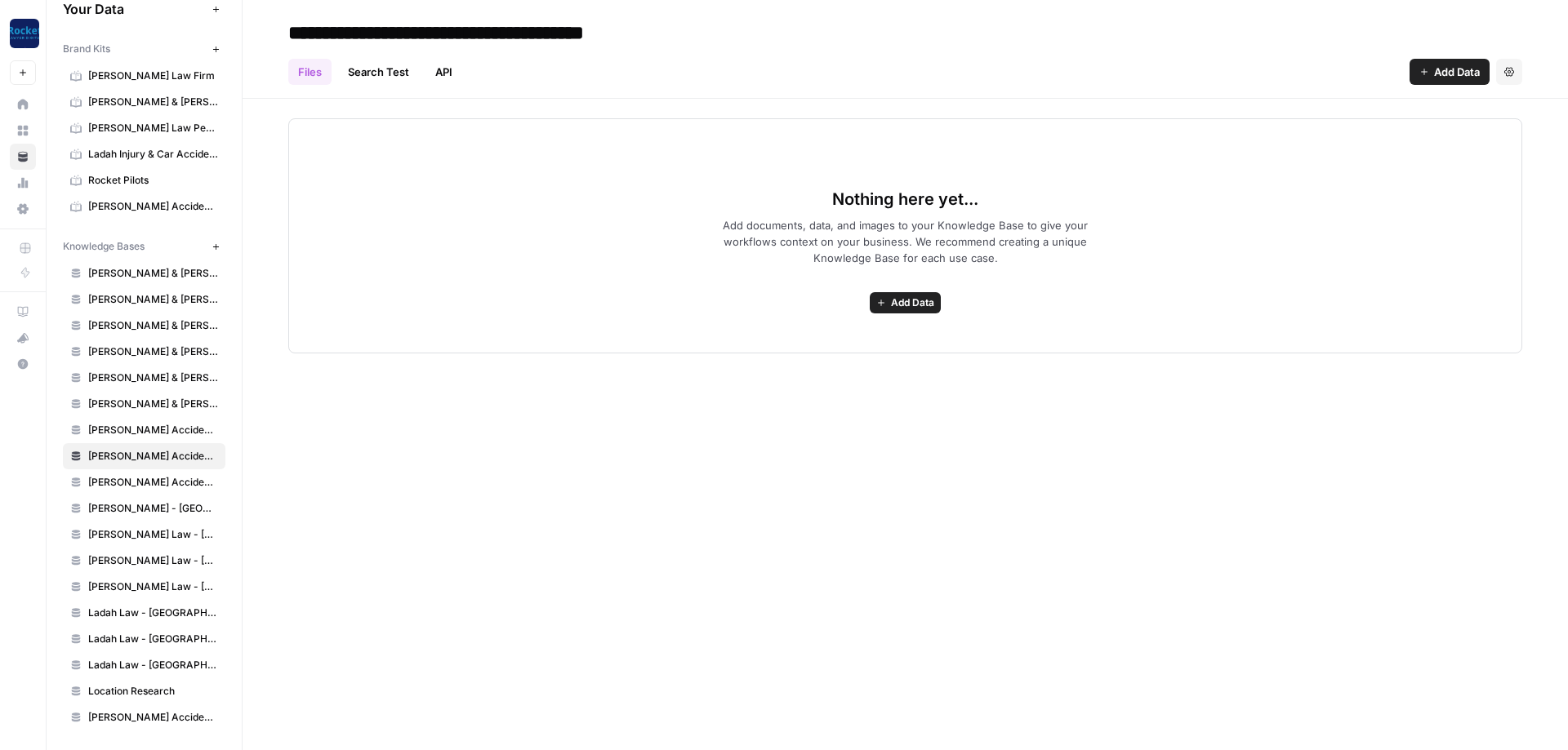
click at [899, 304] on span "Add Data" at bounding box center [913, 303] width 43 height 15
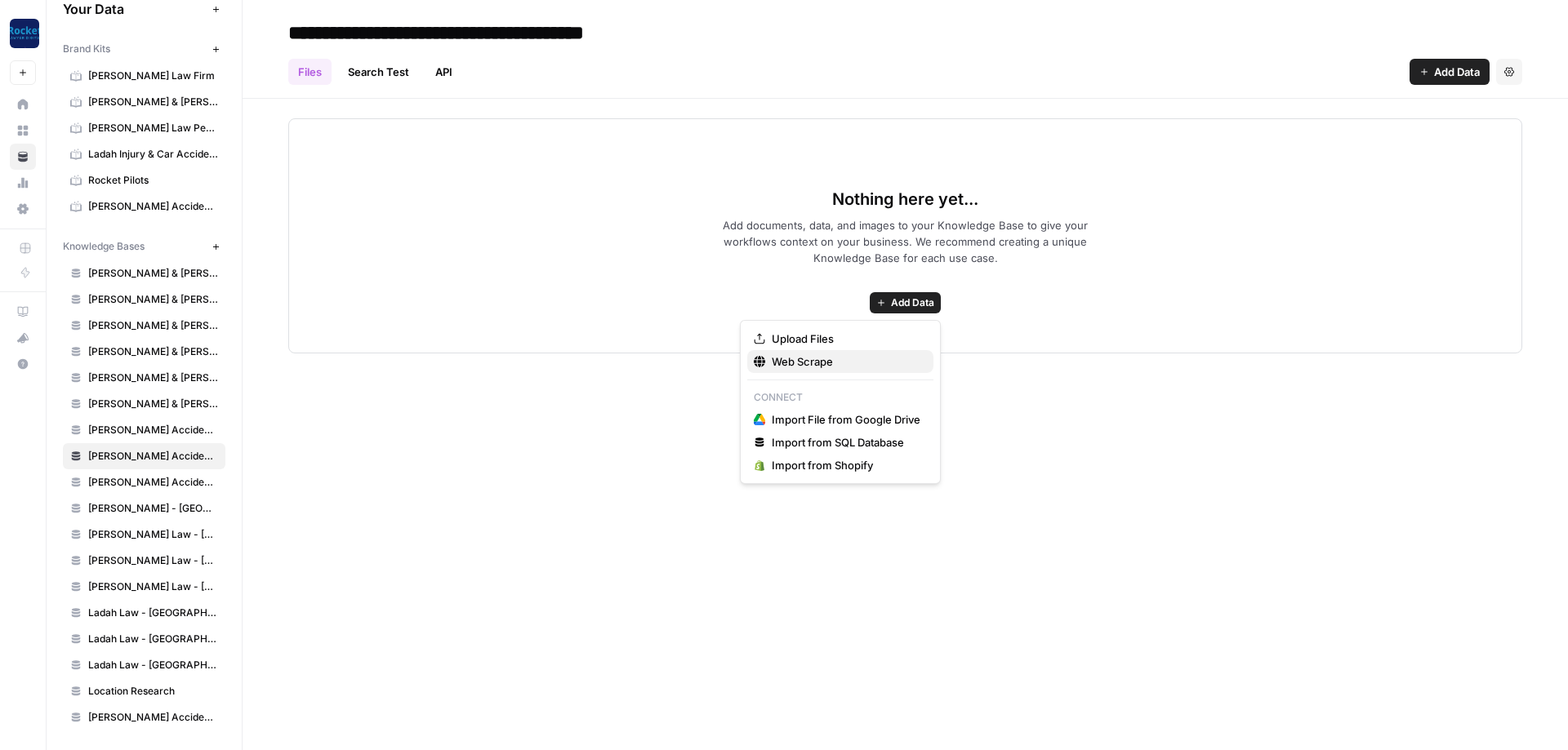
click at [813, 365] on span "Web Scrape" at bounding box center [846, 362] width 148 height 17
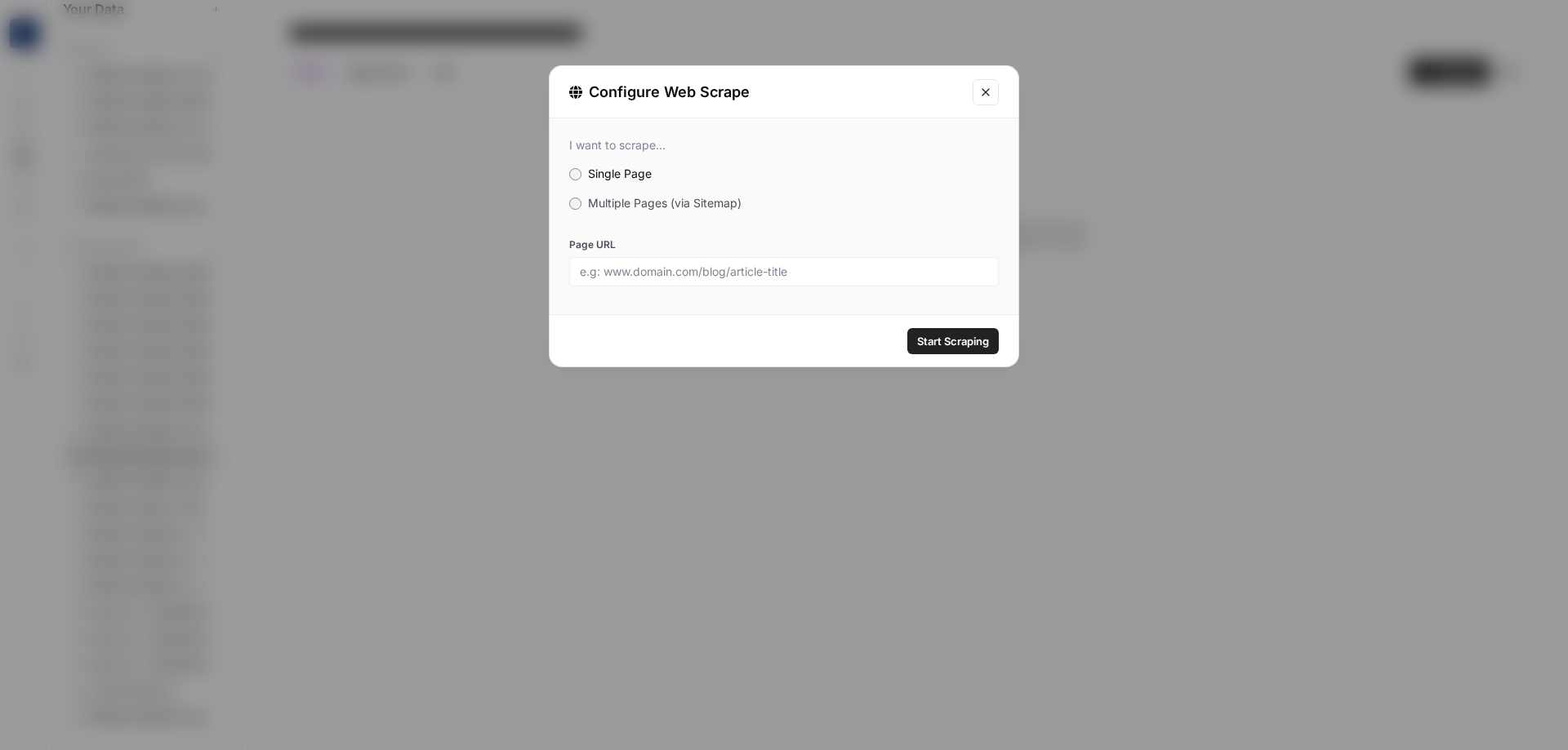
click at [626, 206] on span "Multiple Pages (via Sitemap)" at bounding box center [664, 202] width 153 height 14
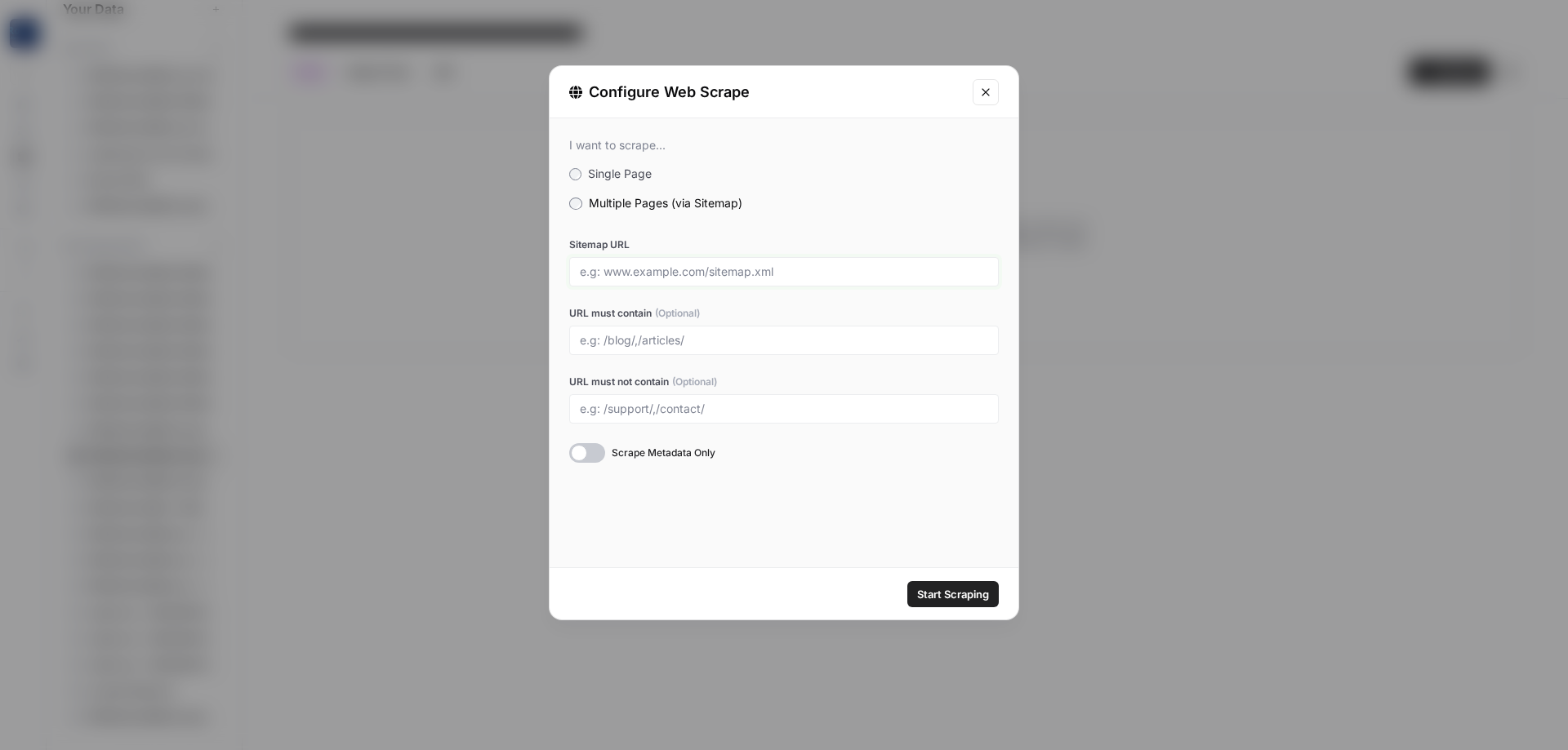
click at [650, 274] on input "Sitemap URL" at bounding box center [784, 272] width 409 height 15
paste input "[URL][DOMAIN_NAME]"
type input "[URL][DOMAIN_NAME]"
click at [648, 349] on div at bounding box center [784, 340] width 430 height 29
click at [693, 337] on input "URL must contain (Optional)" at bounding box center [784, 341] width 409 height 15
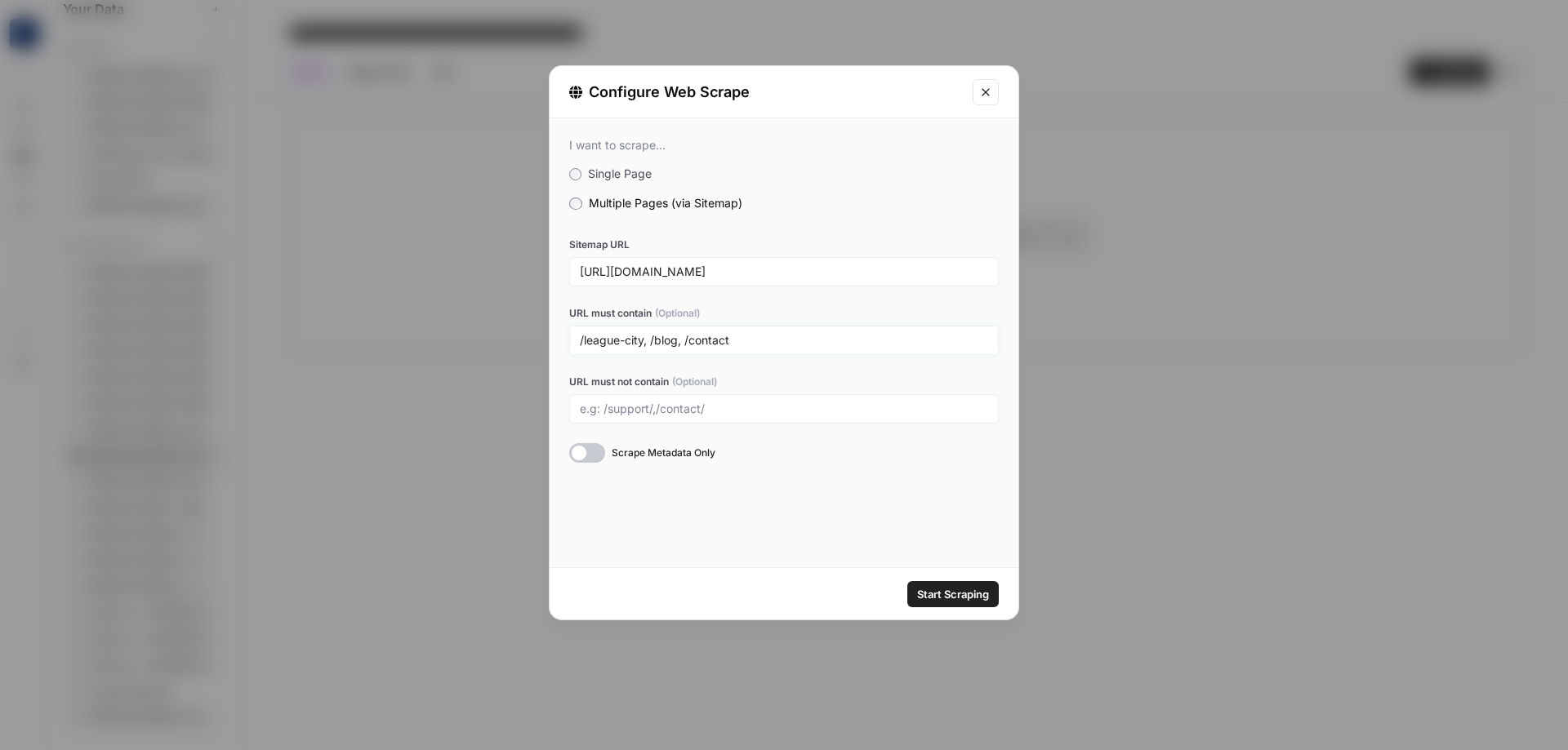
type input "/league-city, /blog, /contact"
click at [938, 586] on span "Start Scraping" at bounding box center [953, 594] width 72 height 17
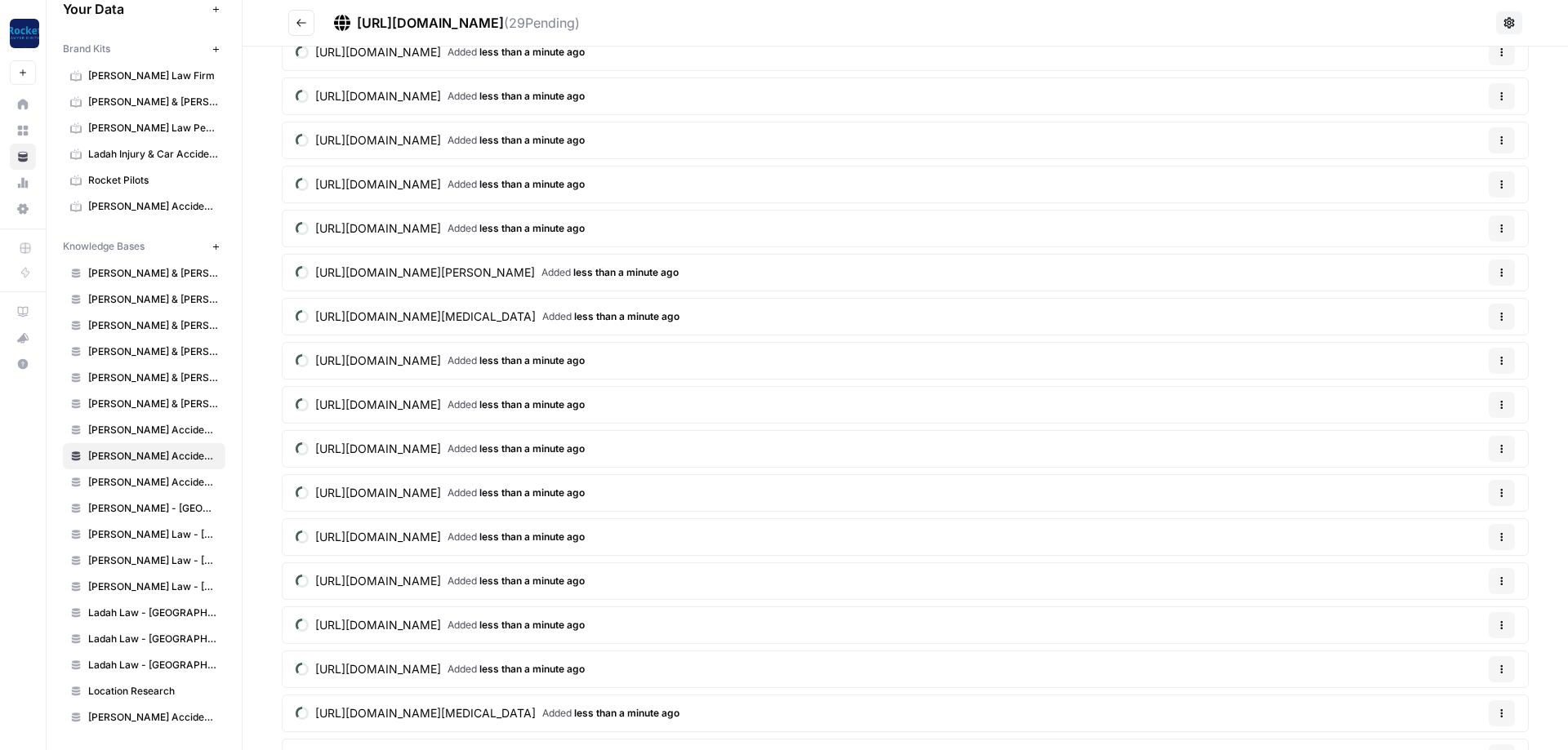
scroll to position [660, 0]
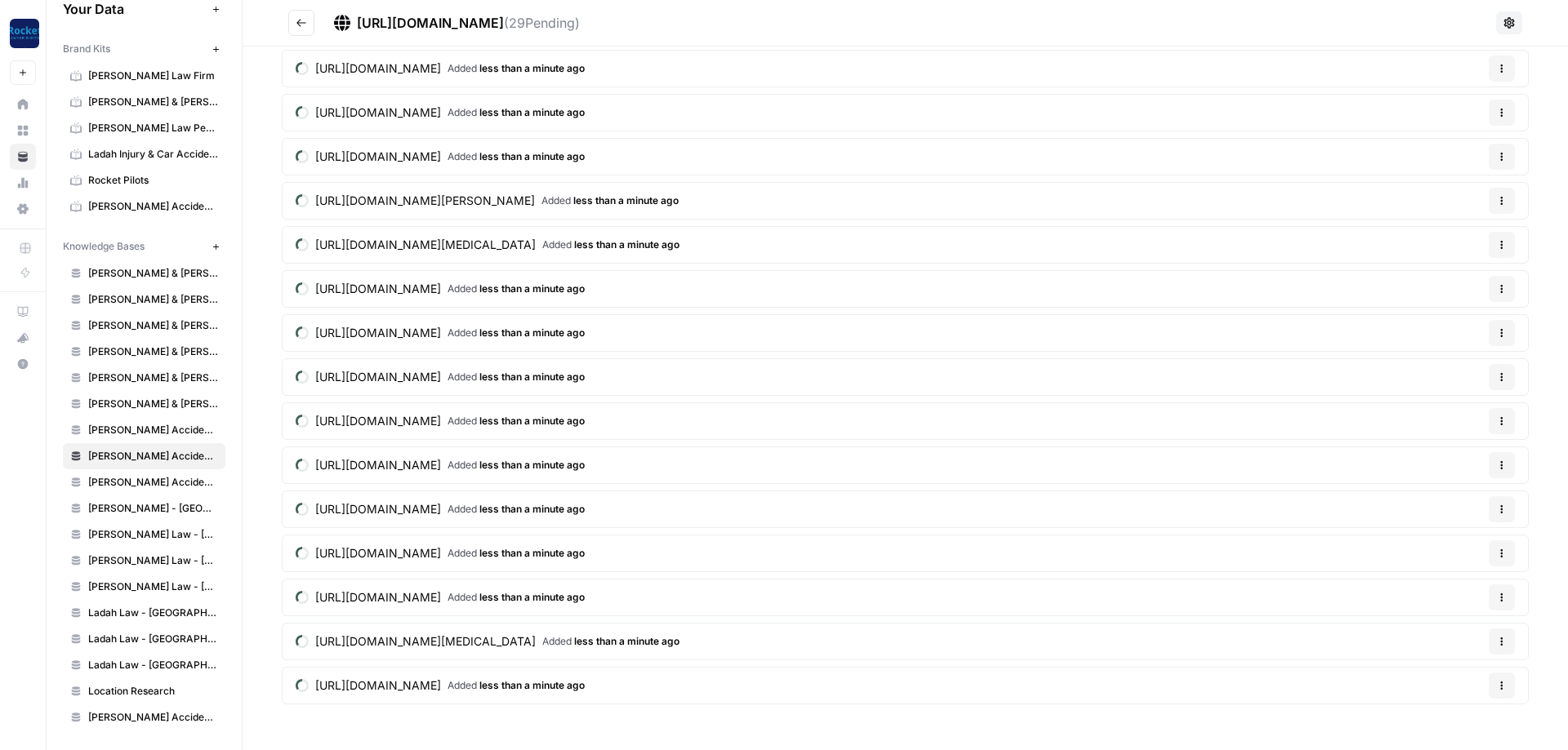
click at [297, 22] on icon "Go back" at bounding box center [302, 23] width 12 height 12
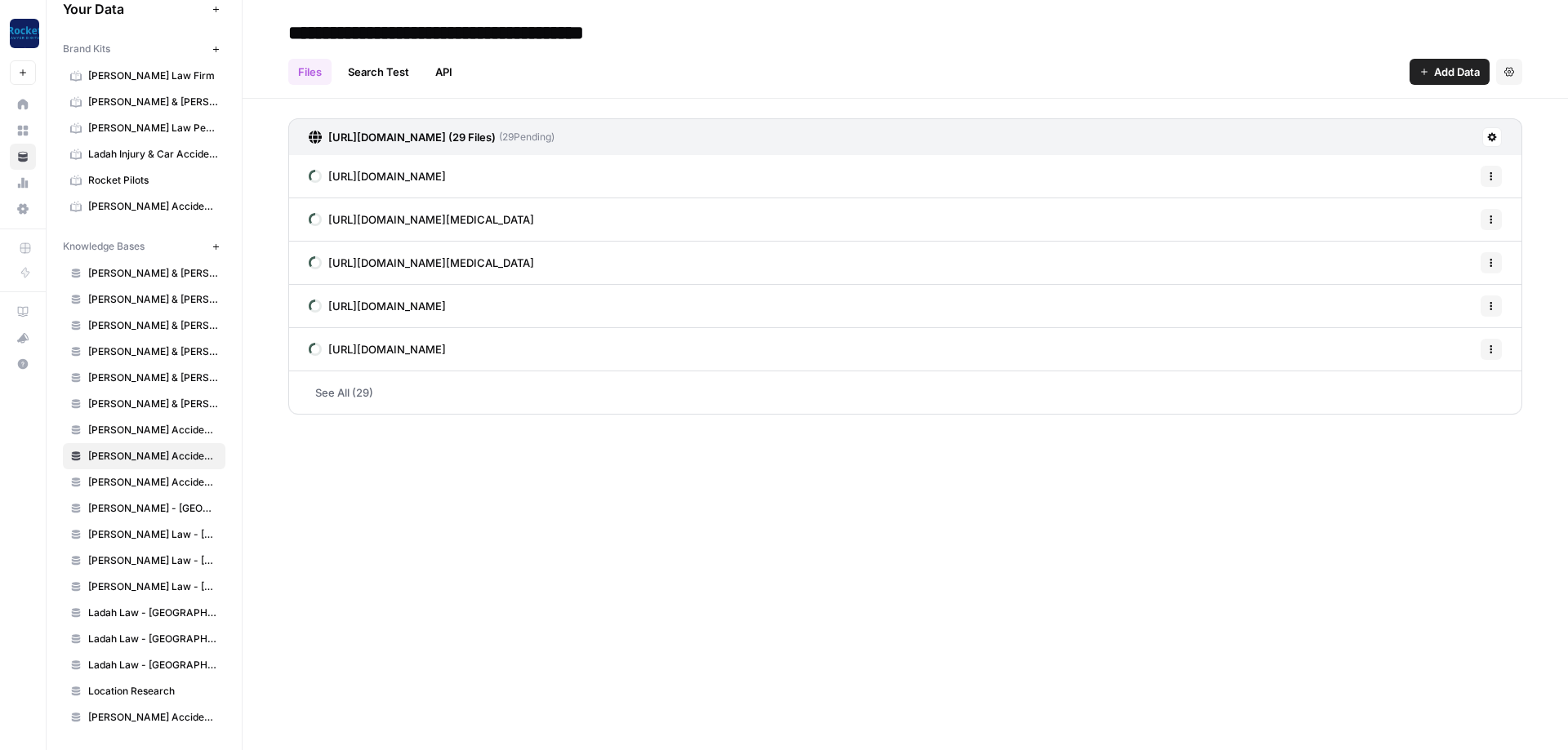
click at [1428, 65] on button "Add Data" at bounding box center [1449, 72] width 80 height 27
click at [1350, 135] on span "Web Scrape" at bounding box center [1394, 133] width 148 height 17
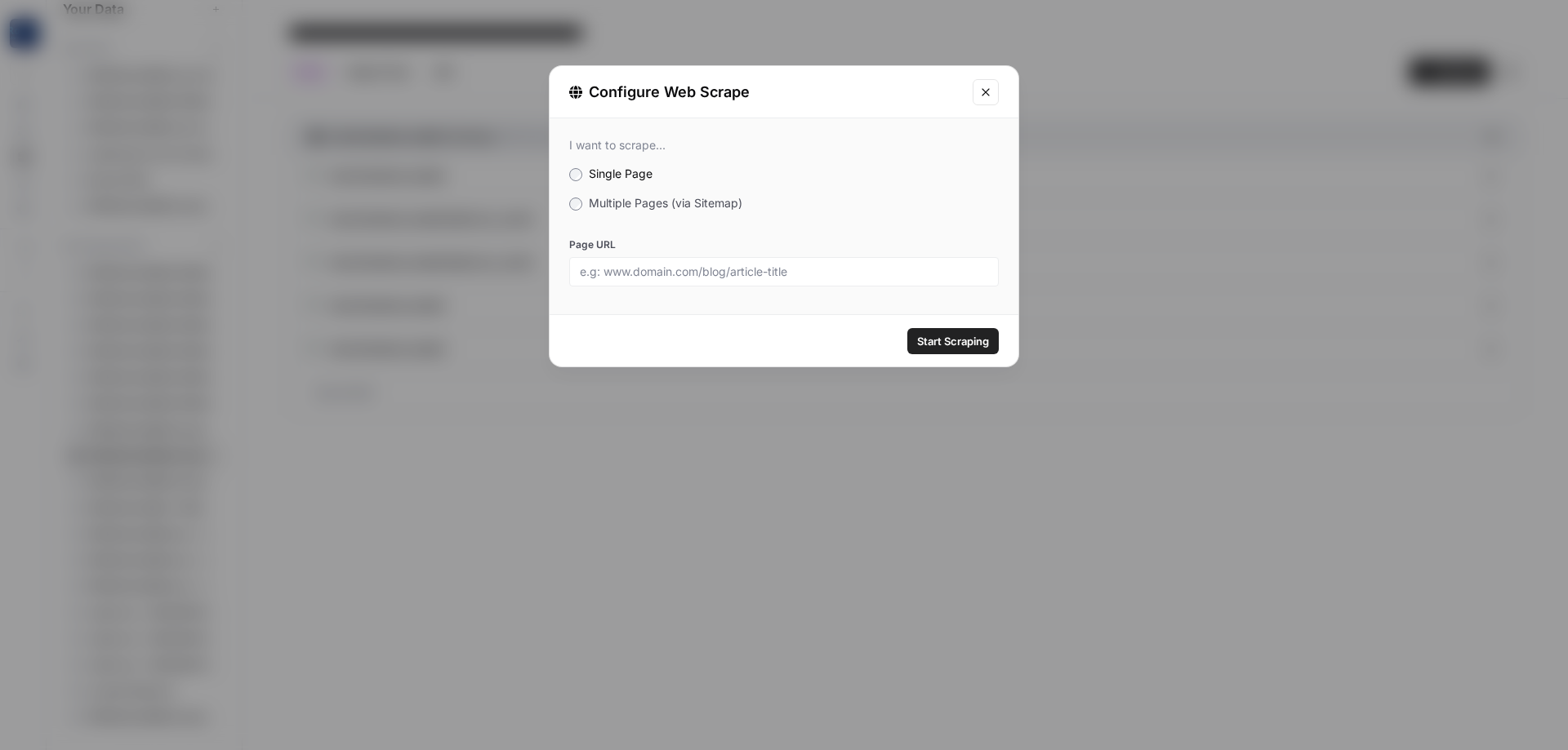
click at [631, 201] on span "Multiple Pages (via Sitemap)" at bounding box center [665, 202] width 153 height 14
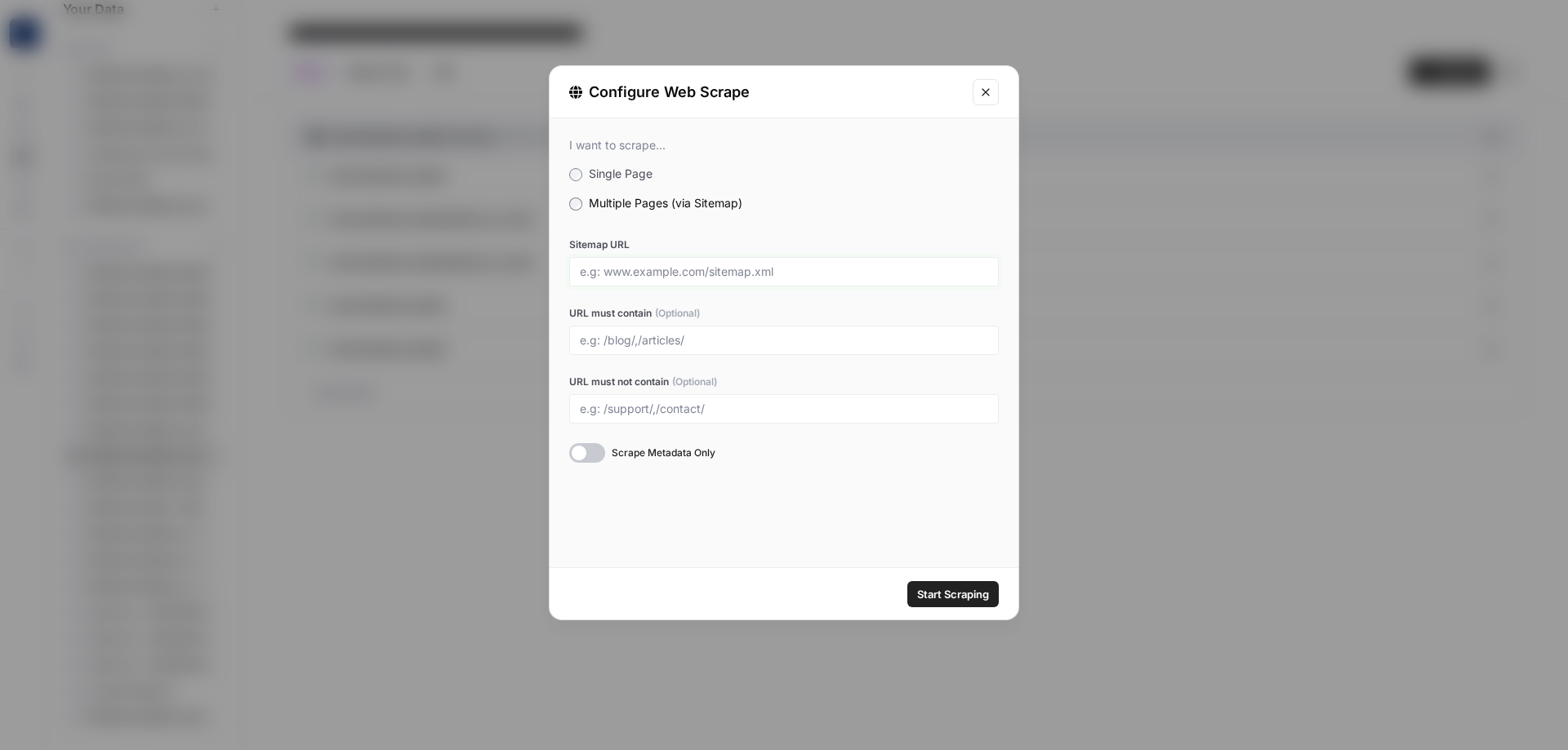
click at [612, 264] on input "Sitemap URL" at bounding box center [784, 272] width 409 height 15
paste input "[URL][DOMAIN_NAME]"
type input "[URL][DOMAIN_NAME]"
click at [906, 179] on label "Single Page" at bounding box center [784, 174] width 430 height 17
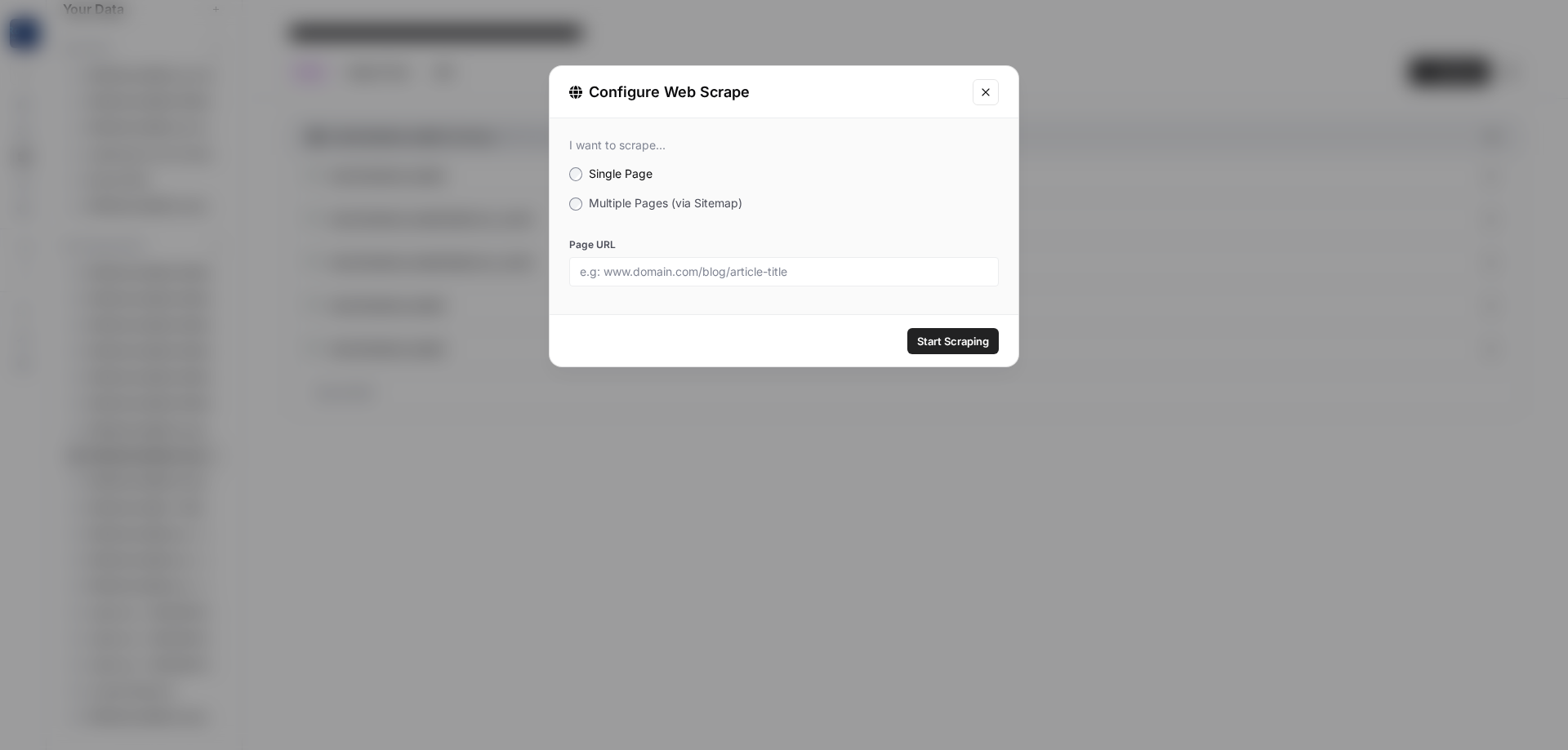
click at [634, 214] on div "I want to scrape... Single Page Multiple Pages (via Sitemap) Page URL" at bounding box center [784, 212] width 468 height 188
click at [634, 211] on div "I want to scrape... Single Page Multiple Pages (via Sitemap) Page URL" at bounding box center [784, 212] width 468 height 188
click at [634, 200] on span "Multiple Pages (via Sitemap)" at bounding box center [665, 202] width 153 height 14
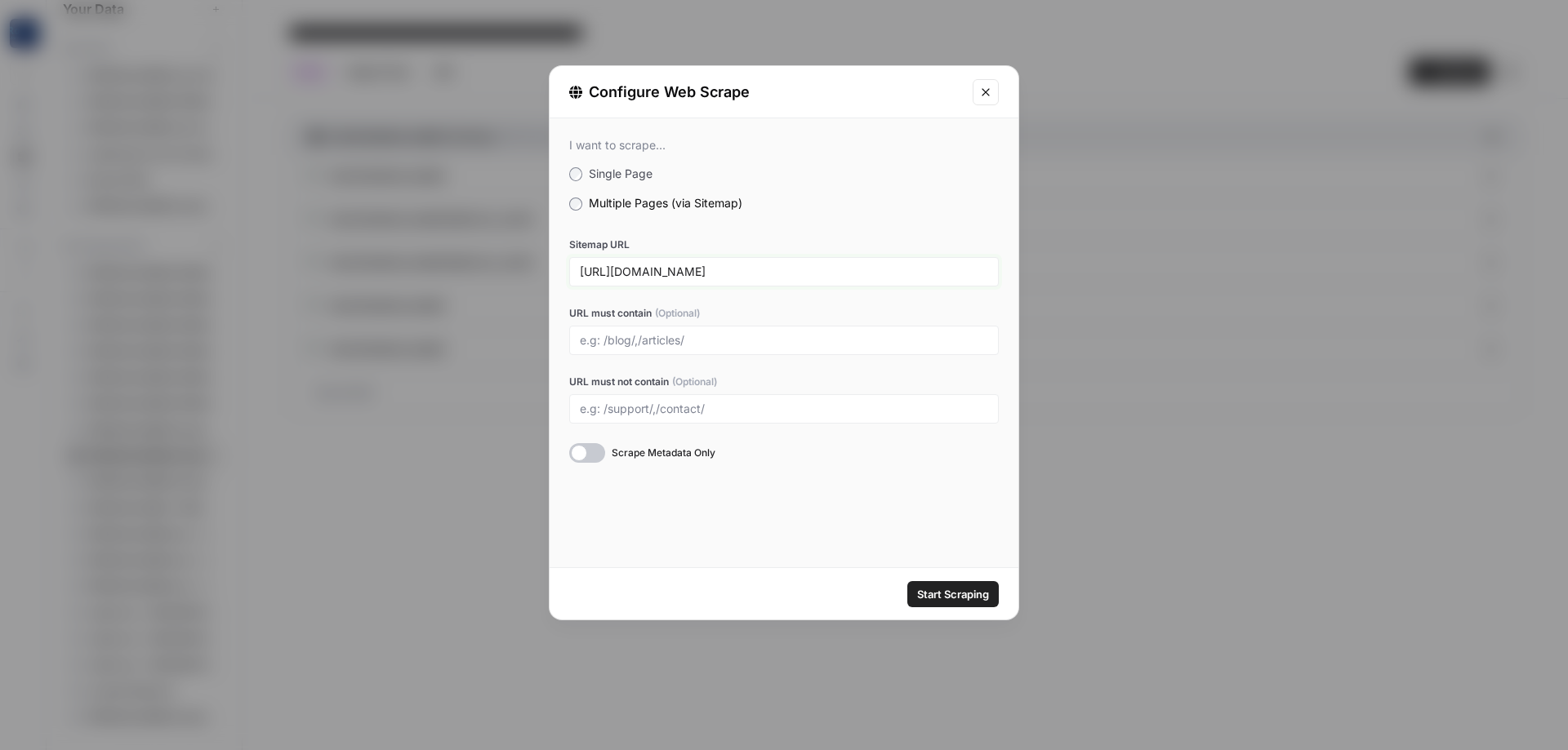
click at [644, 268] on input "[URL][DOMAIN_NAME]" at bounding box center [784, 272] width 409 height 15
click at [666, 409] on input "URL must not contain (Optional)" at bounding box center [784, 409] width 409 height 15
click at [745, 401] on div at bounding box center [784, 409] width 430 height 29
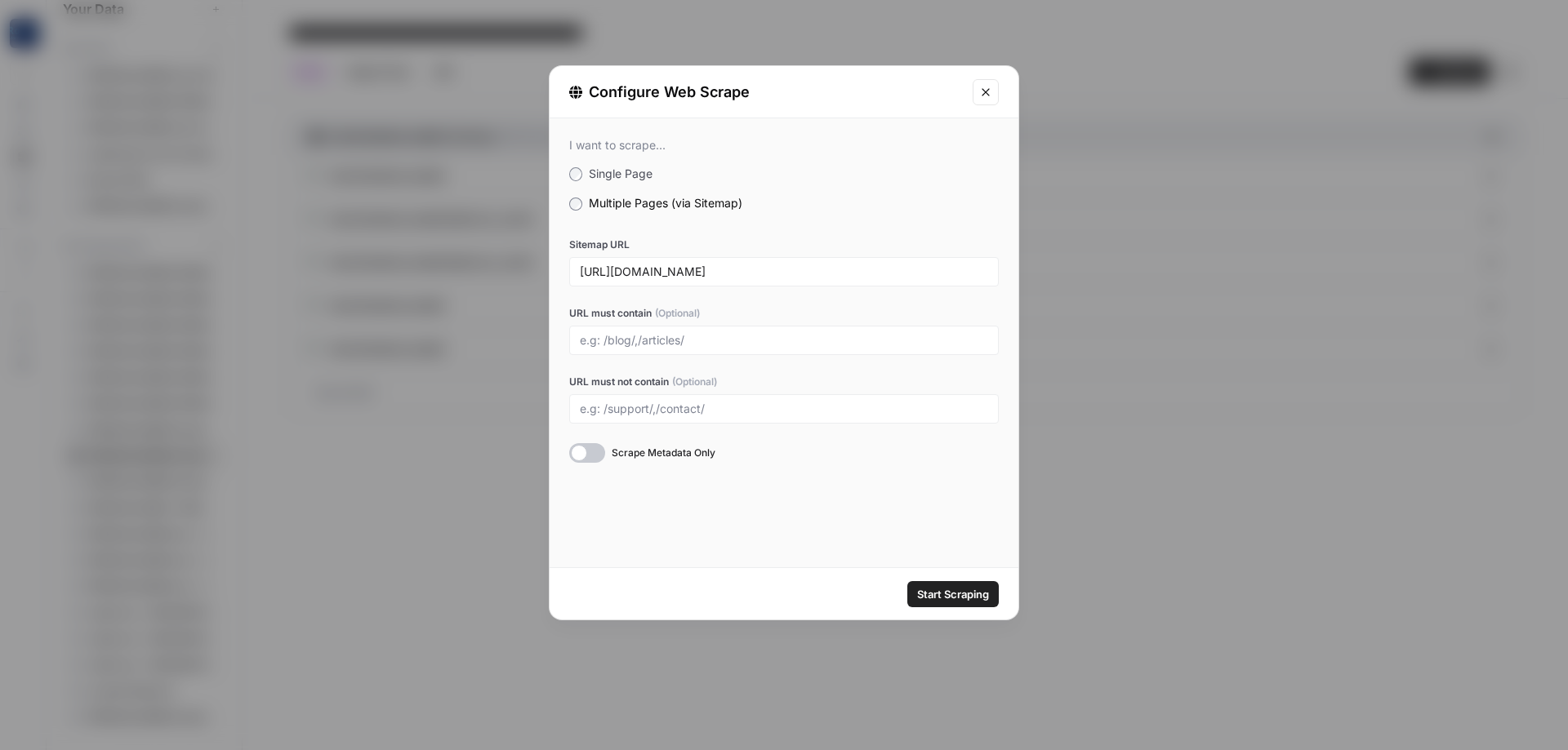
click at [745, 401] on div at bounding box center [784, 409] width 430 height 29
click at [744, 404] on input "URL must not contain (Optional)" at bounding box center [784, 409] width 409 height 15
click at [701, 404] on input "URL must not contain (Optional)" at bounding box center [784, 409] width 409 height 15
drag, startPoint x: 671, startPoint y: 401, endPoint x: 635, endPoint y: 404, distance: 36.1
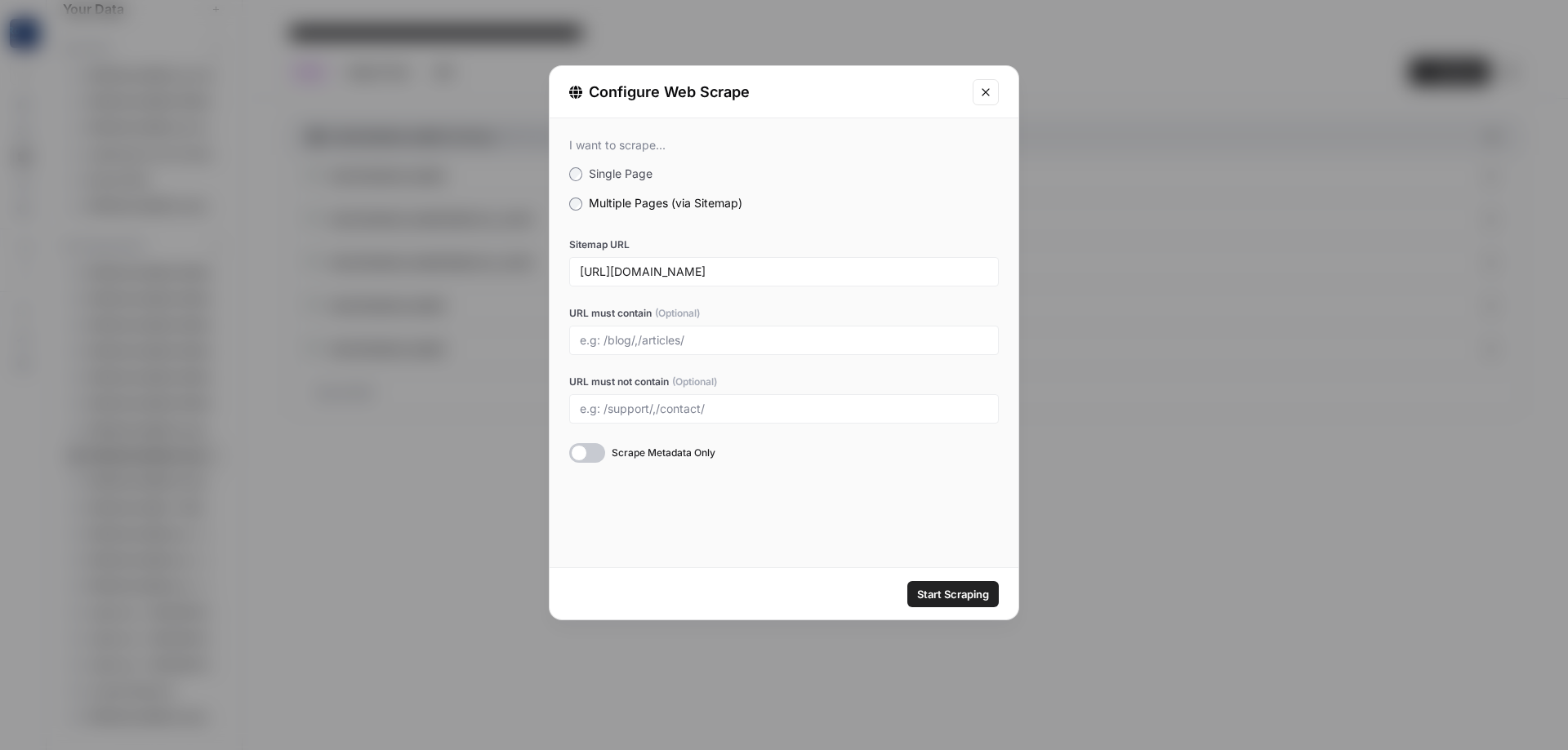
click at [667, 401] on div at bounding box center [784, 409] width 430 height 29
click at [629, 404] on input "URL must not contain (Optional)" at bounding box center [784, 409] width 409 height 15
click at [628, 404] on input "URL must not contain (Optional)" at bounding box center [784, 409] width 409 height 15
click at [587, 411] on input "/pearland, /victoria,/league-city,/[GEOGRAPHIC_DATA]" at bounding box center [784, 409] width 409 height 15
click at [638, 411] on input "pearland, /[GEOGRAPHIC_DATA],/league-city,/[GEOGRAPHIC_DATA]" at bounding box center [784, 409] width 409 height 15
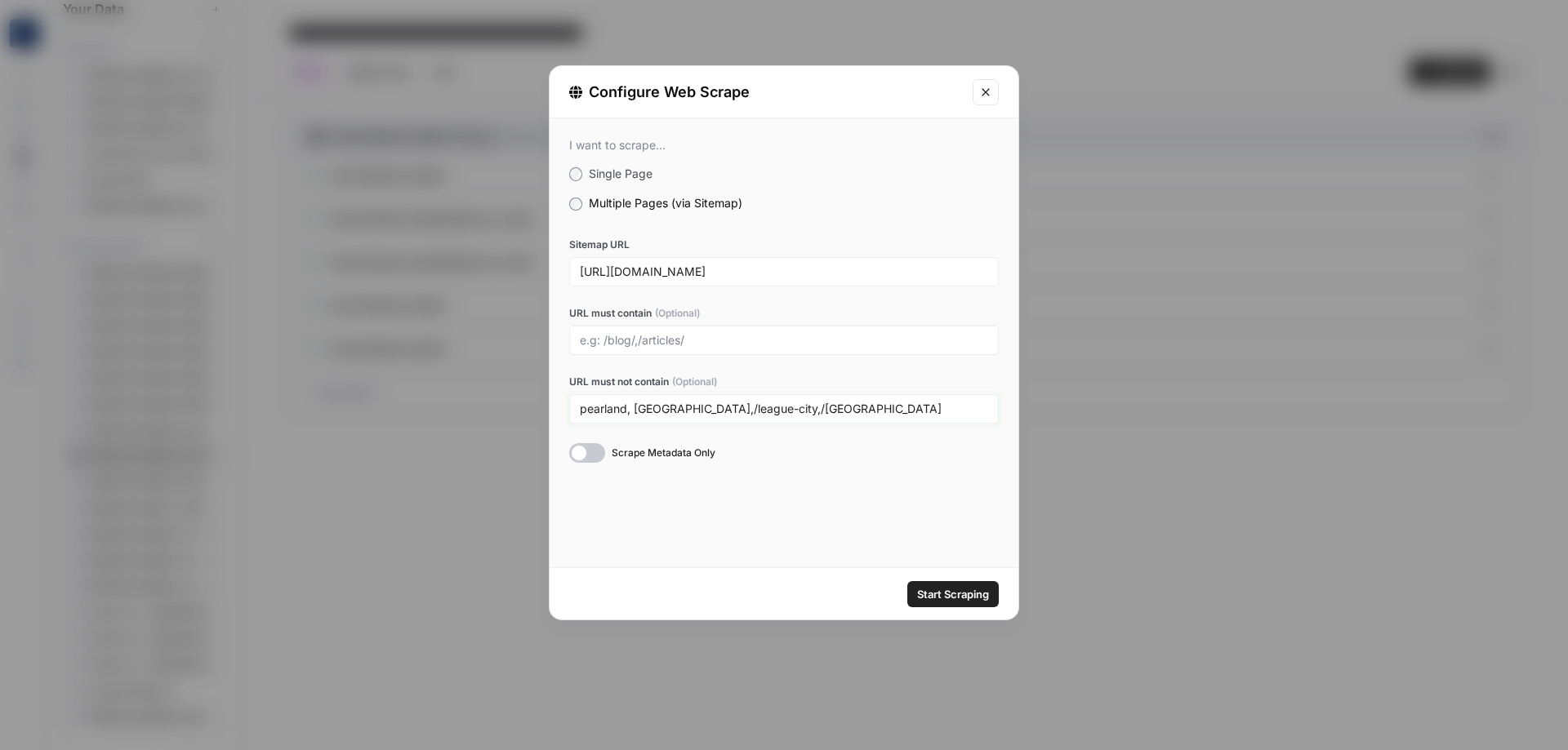
click at [683, 405] on input "pearland, [GEOGRAPHIC_DATA],/league-city,/[GEOGRAPHIC_DATA]" at bounding box center [784, 409] width 409 height 15
click at [746, 412] on input "pearland, victoria,league-city,/[GEOGRAPHIC_DATA]" at bounding box center [784, 409] width 409 height 15
type input "pearland, victoria,league-city,[GEOGRAPHIC_DATA]"
click at [971, 593] on span "Start Scraping" at bounding box center [953, 594] width 72 height 17
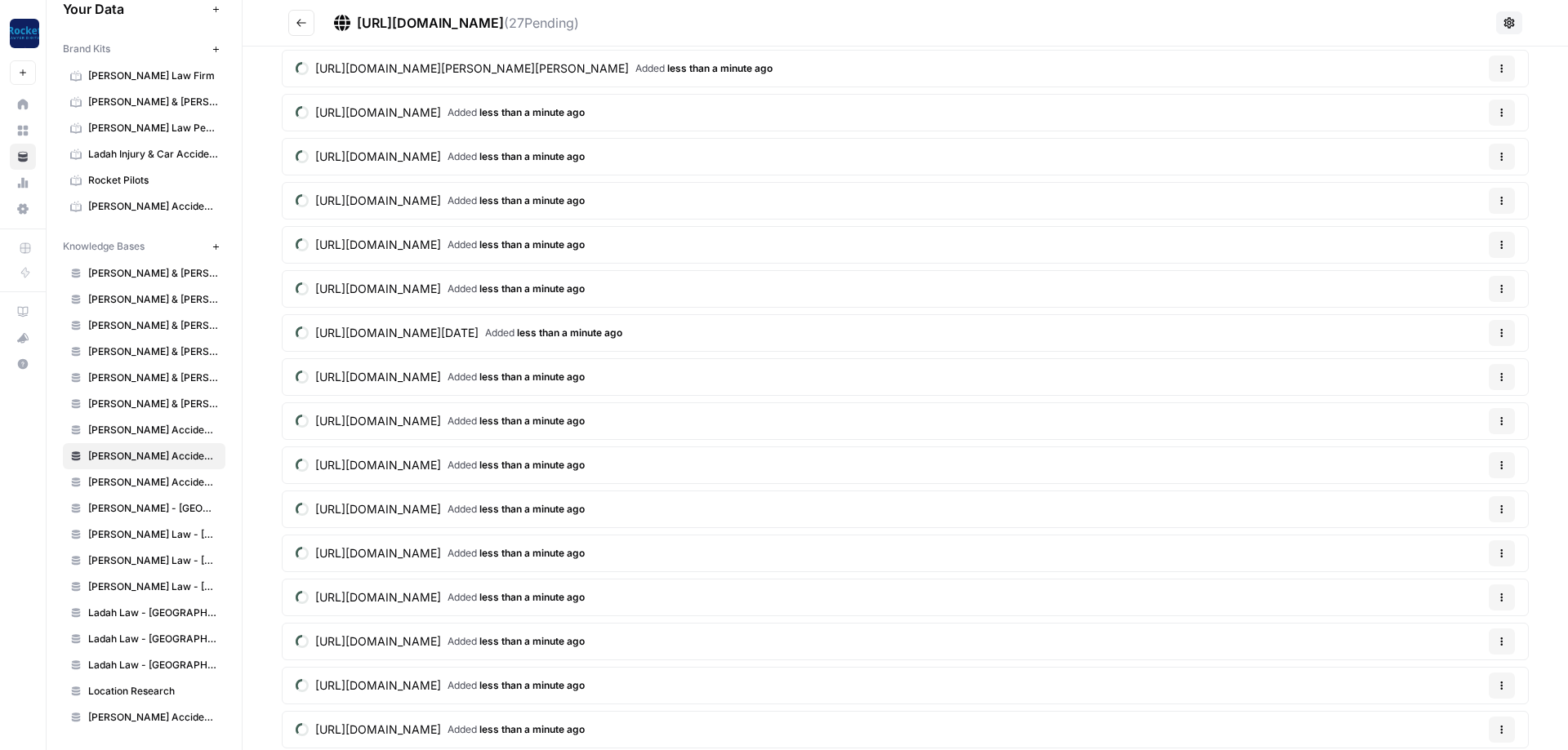
scroll to position [473, 0]
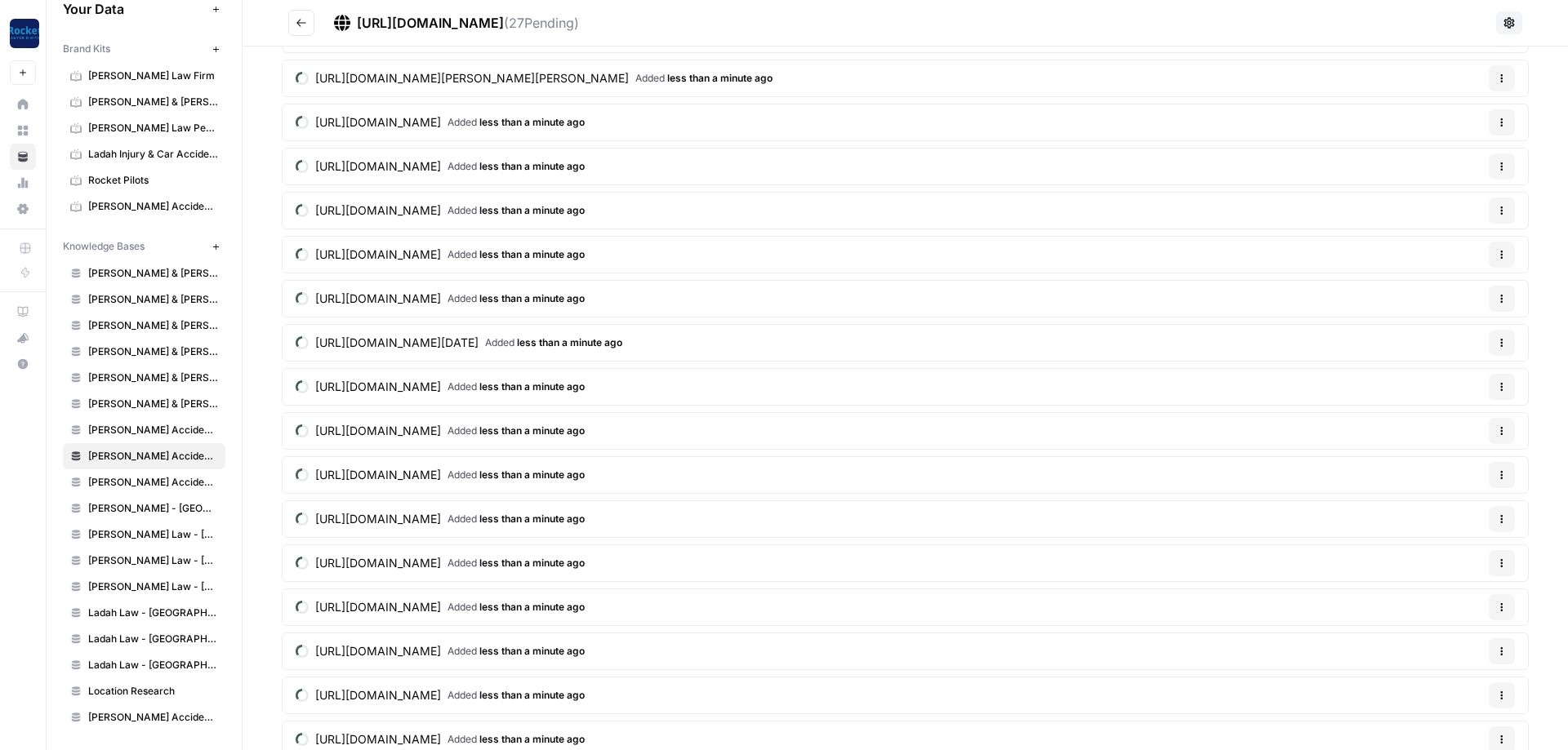
click at [1502, 210] on icon "button" at bounding box center [1502, 210] width 2 height 2
click at [1437, 241] on div "Delete File" at bounding box center [1463, 249] width 78 height 17
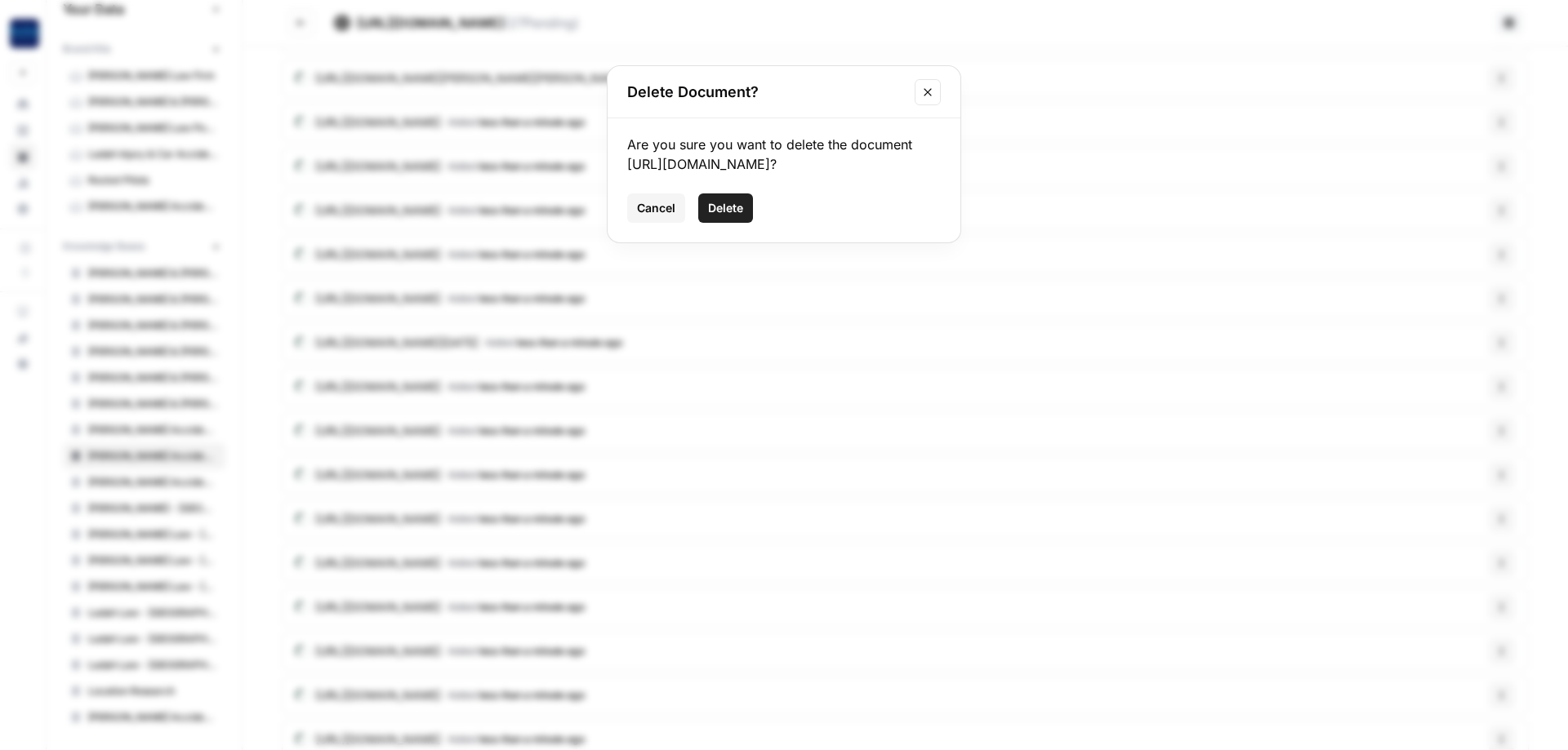
click at [735, 216] on span "Delete" at bounding box center [726, 208] width 35 height 17
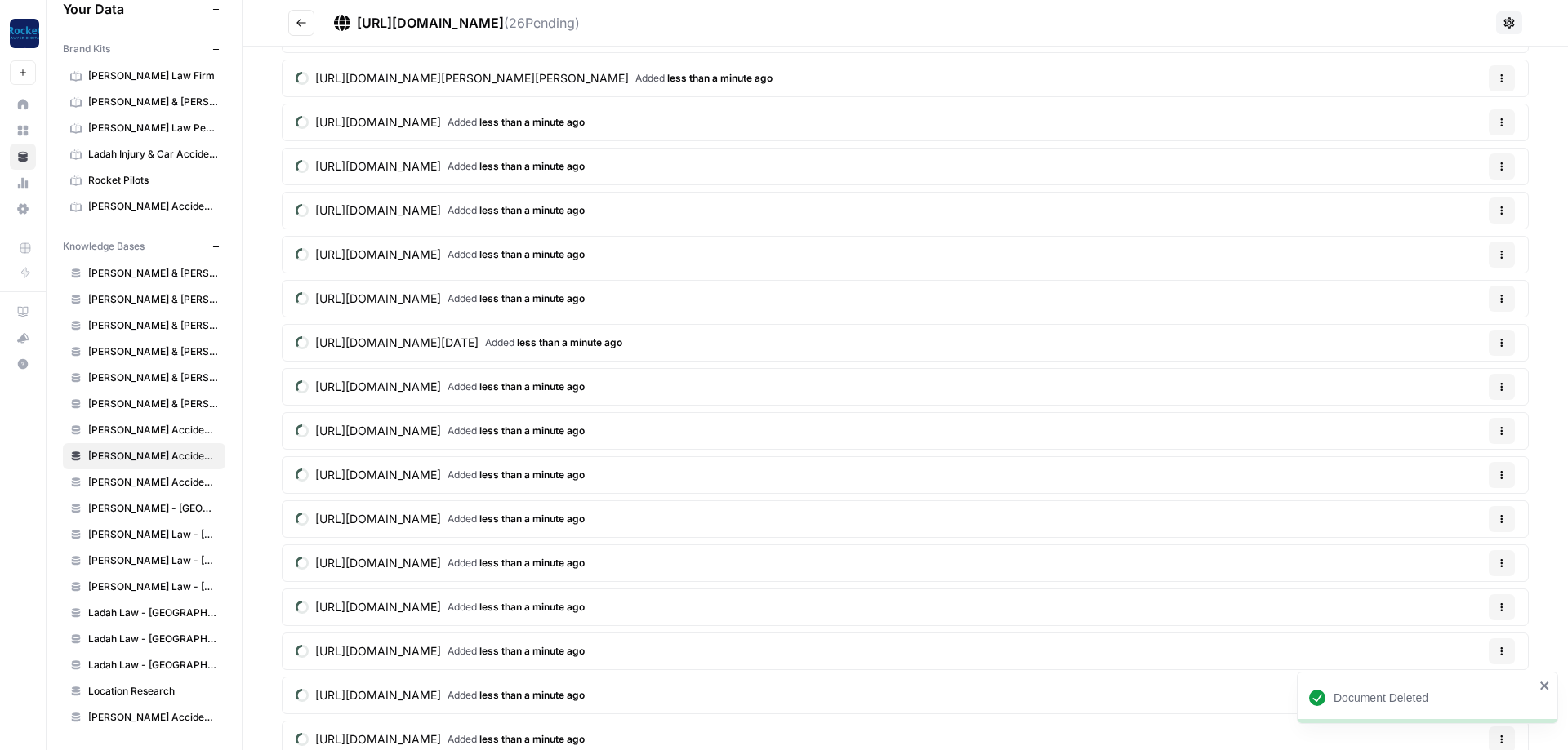
click at [1502, 252] on section "[URL][DOMAIN_NAME] Added less than a minute ago Options [URL][DOMAIN_NAME] Adde…" at bounding box center [905, 210] width 1247 height 1183
click at [1435, 254] on icon "button" at bounding box center [1430, 249] width 12 height 12
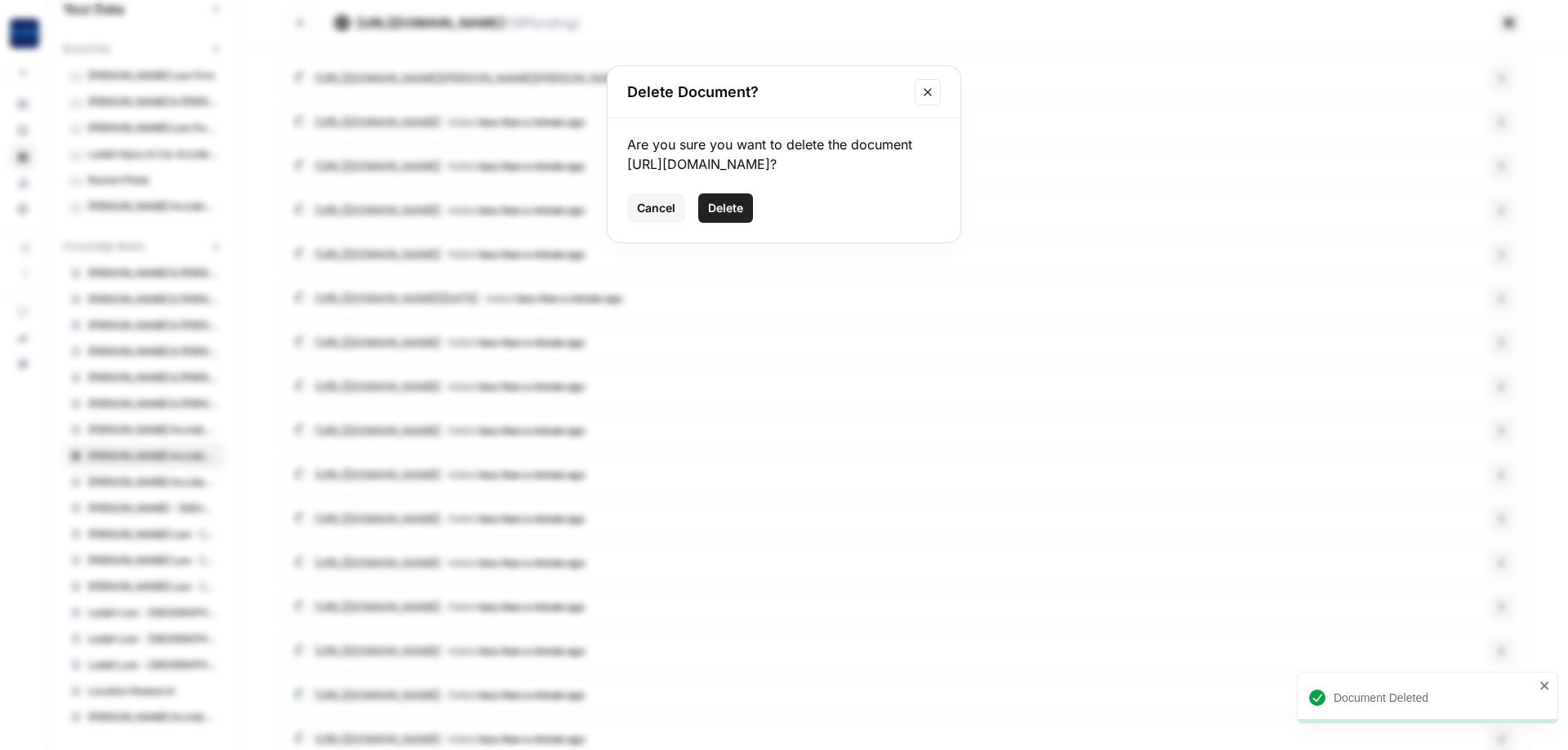
click at [731, 216] on span "Delete" at bounding box center [726, 208] width 35 height 17
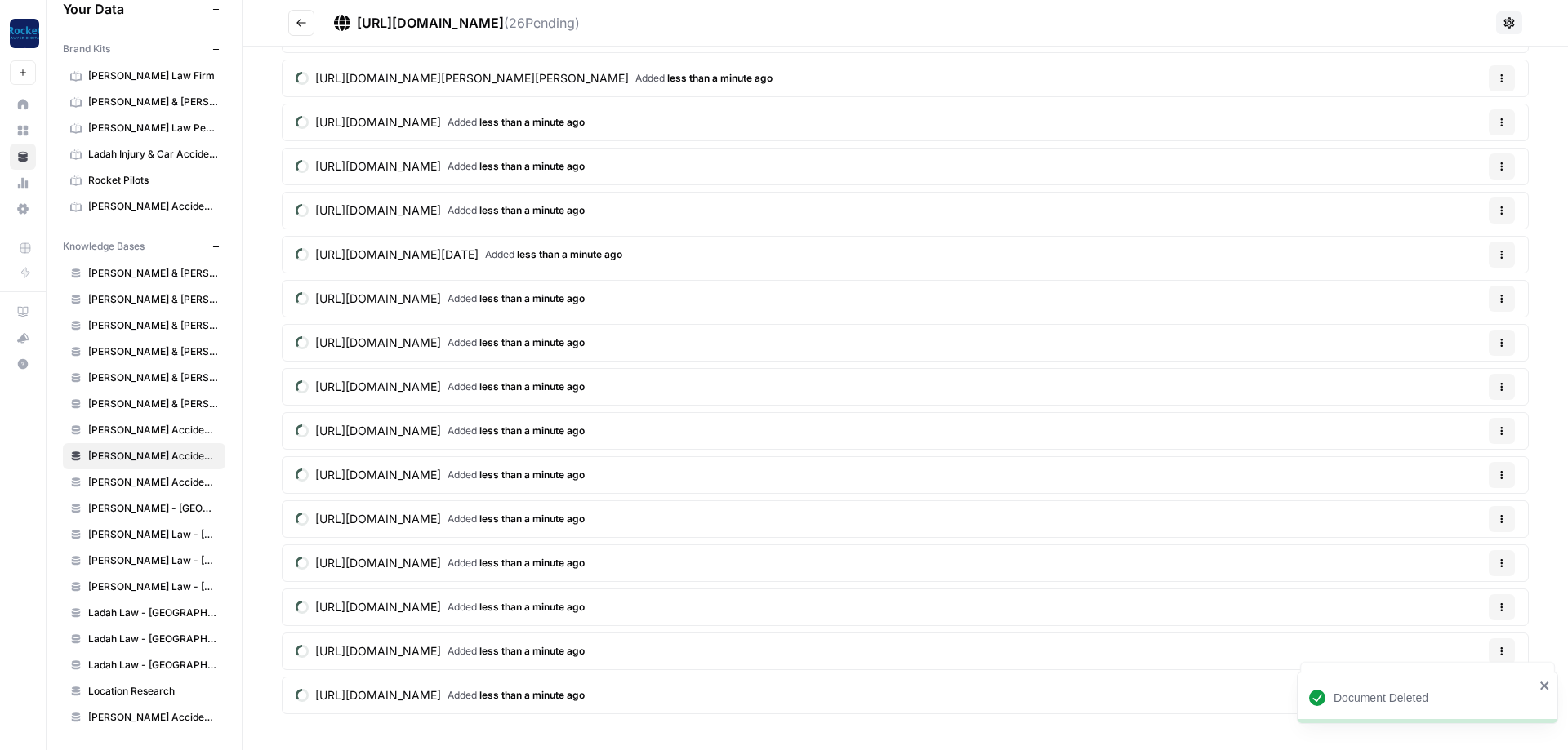
click at [1509, 252] on button "Options" at bounding box center [1502, 255] width 27 height 27
click at [1439, 295] on div "Delete File" at bounding box center [1463, 293] width 78 height 17
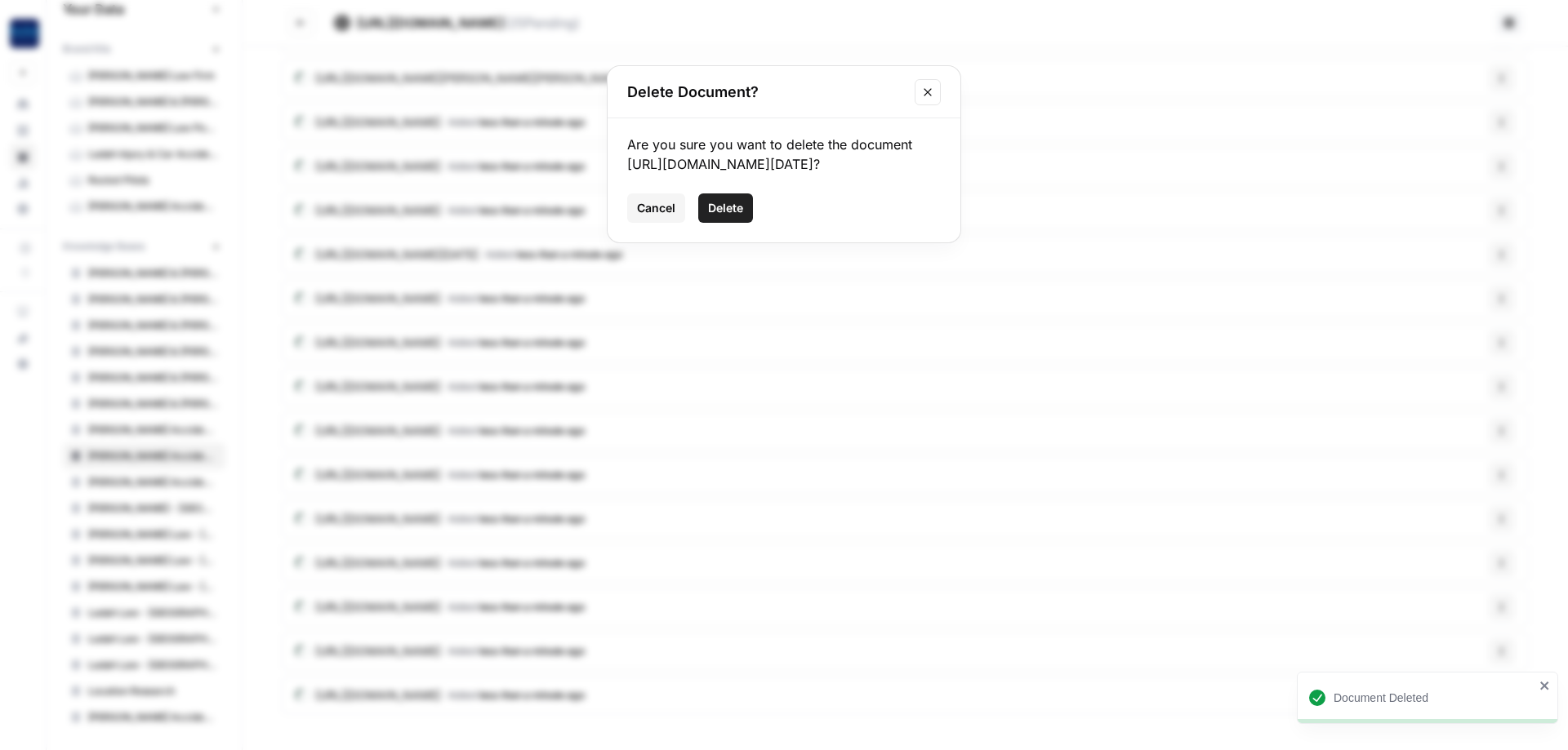
click at [732, 223] on button "Delete" at bounding box center [726, 207] width 55 height 29
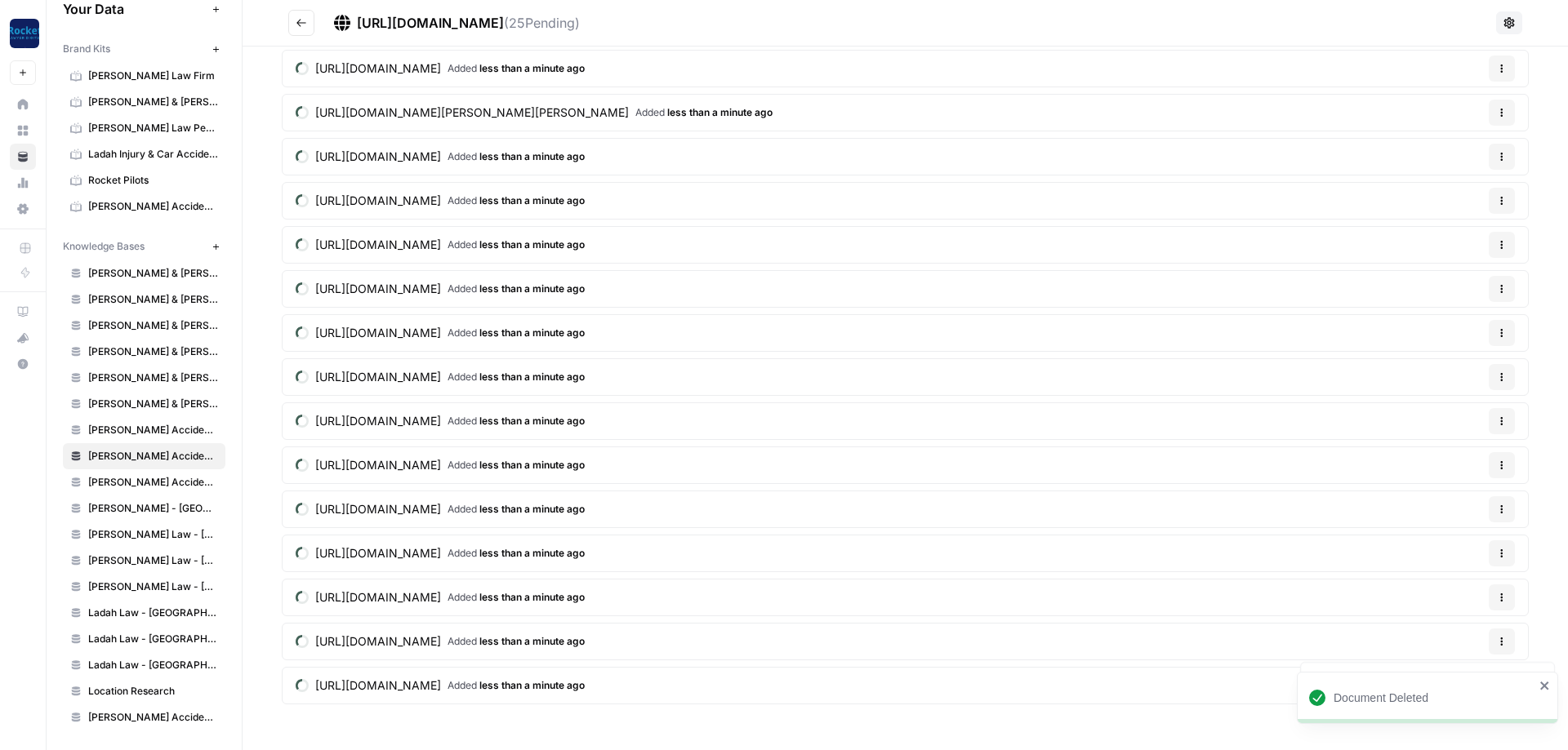
scroll to position [439, 0]
click at [1504, 139] on div "Options" at bounding box center [1502, 132] width 37 height 16
click at [1508, 191] on button "Options" at bounding box center [1502, 201] width 27 height 27
click at [1464, 240] on span "Delete File" at bounding box center [1468, 240] width 53 height 17
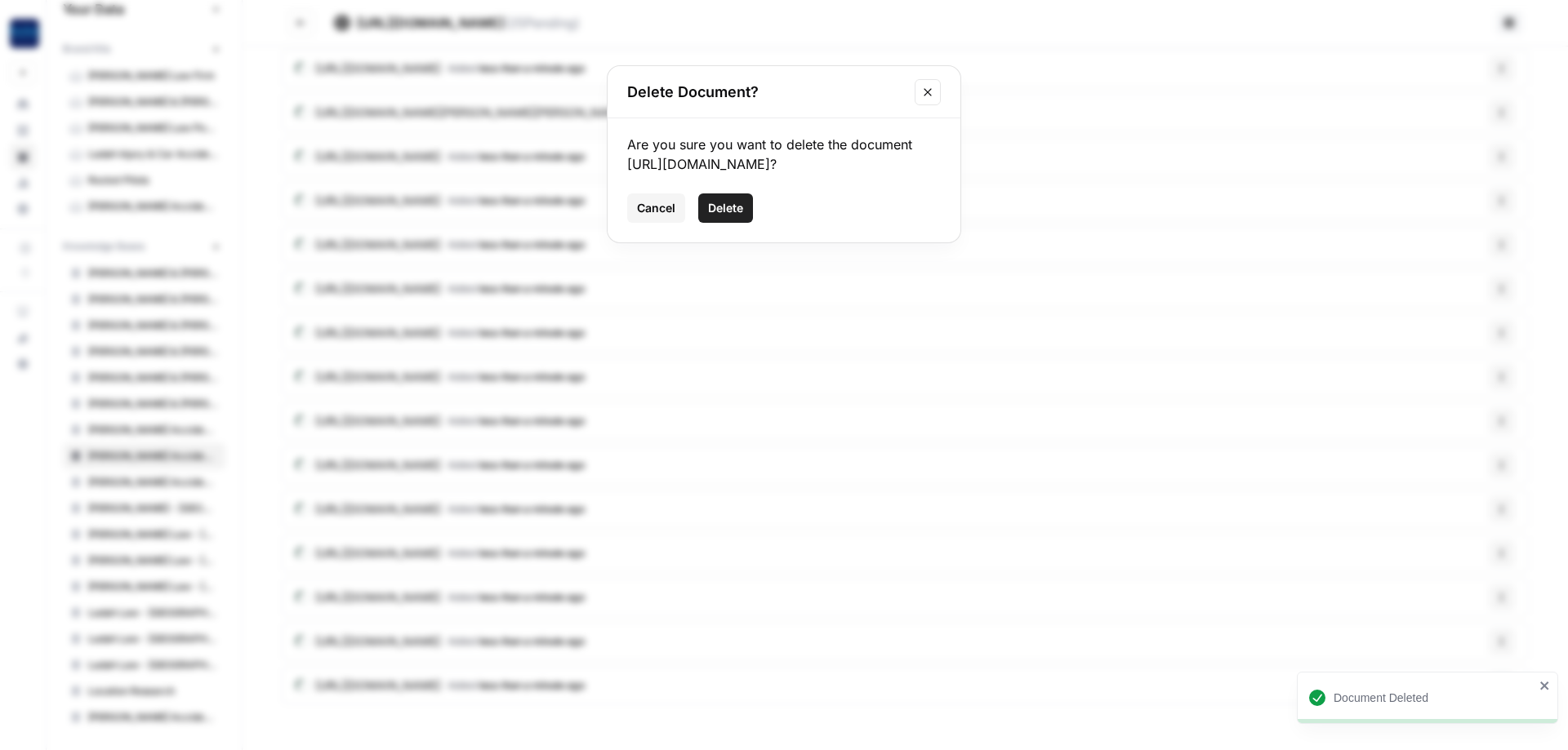
click at [723, 216] on span "Delete" at bounding box center [726, 208] width 35 height 17
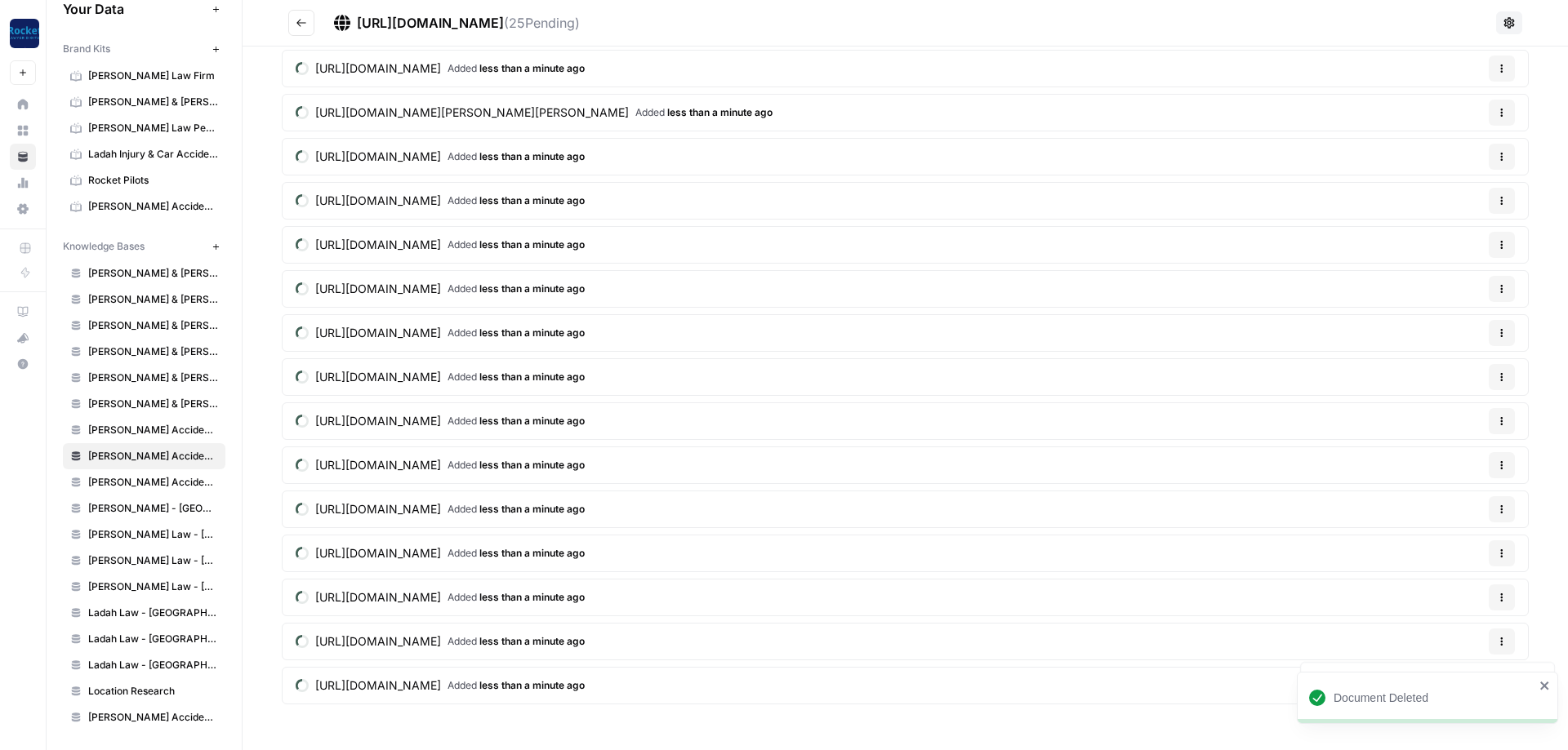
scroll to position [395, 0]
click at [1502, 246] on icon "button" at bounding box center [1502, 245] width 2 height 2
click at [1433, 286] on icon "button" at bounding box center [1430, 283] width 11 height 11
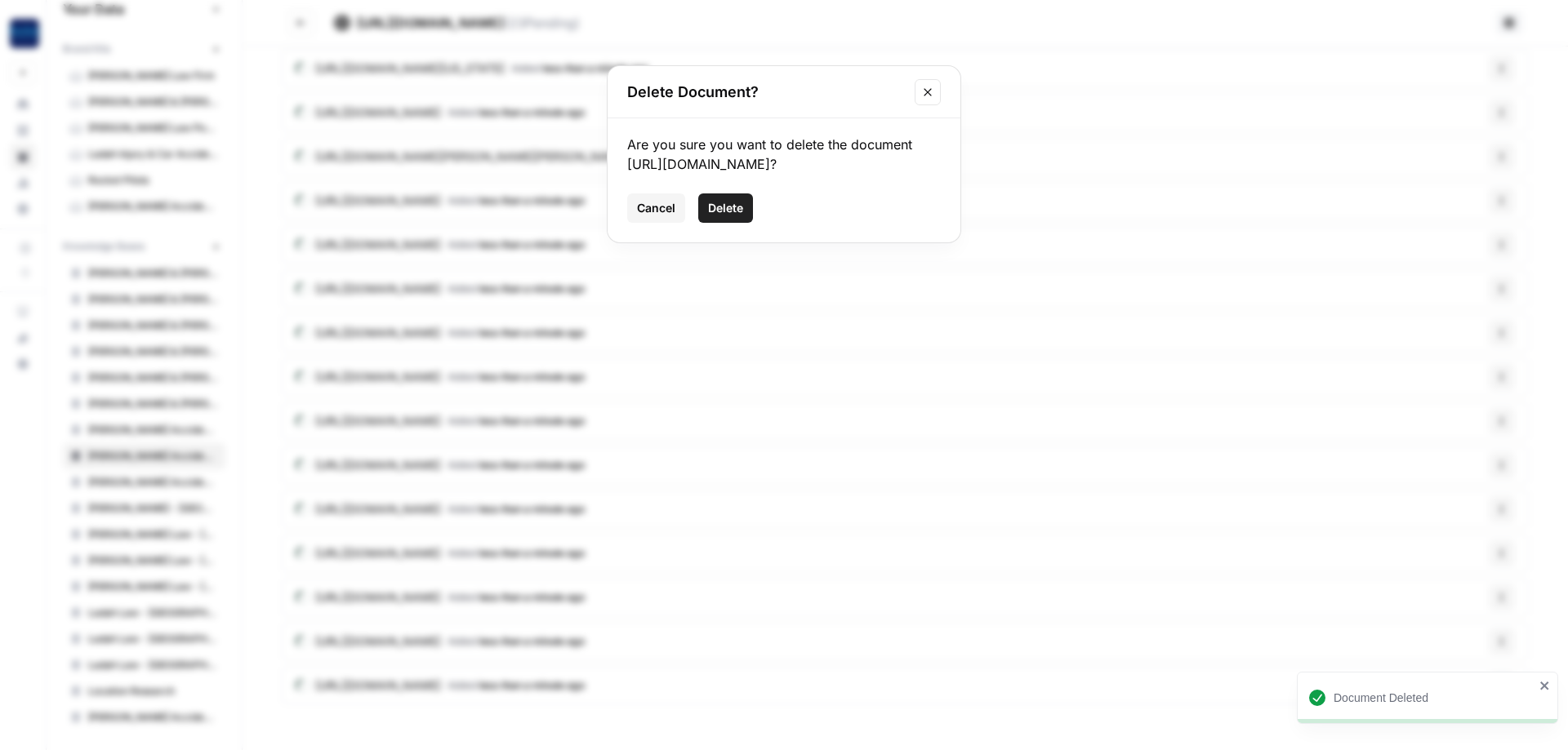
click at [709, 216] on span "Delete" at bounding box center [726, 208] width 35 height 17
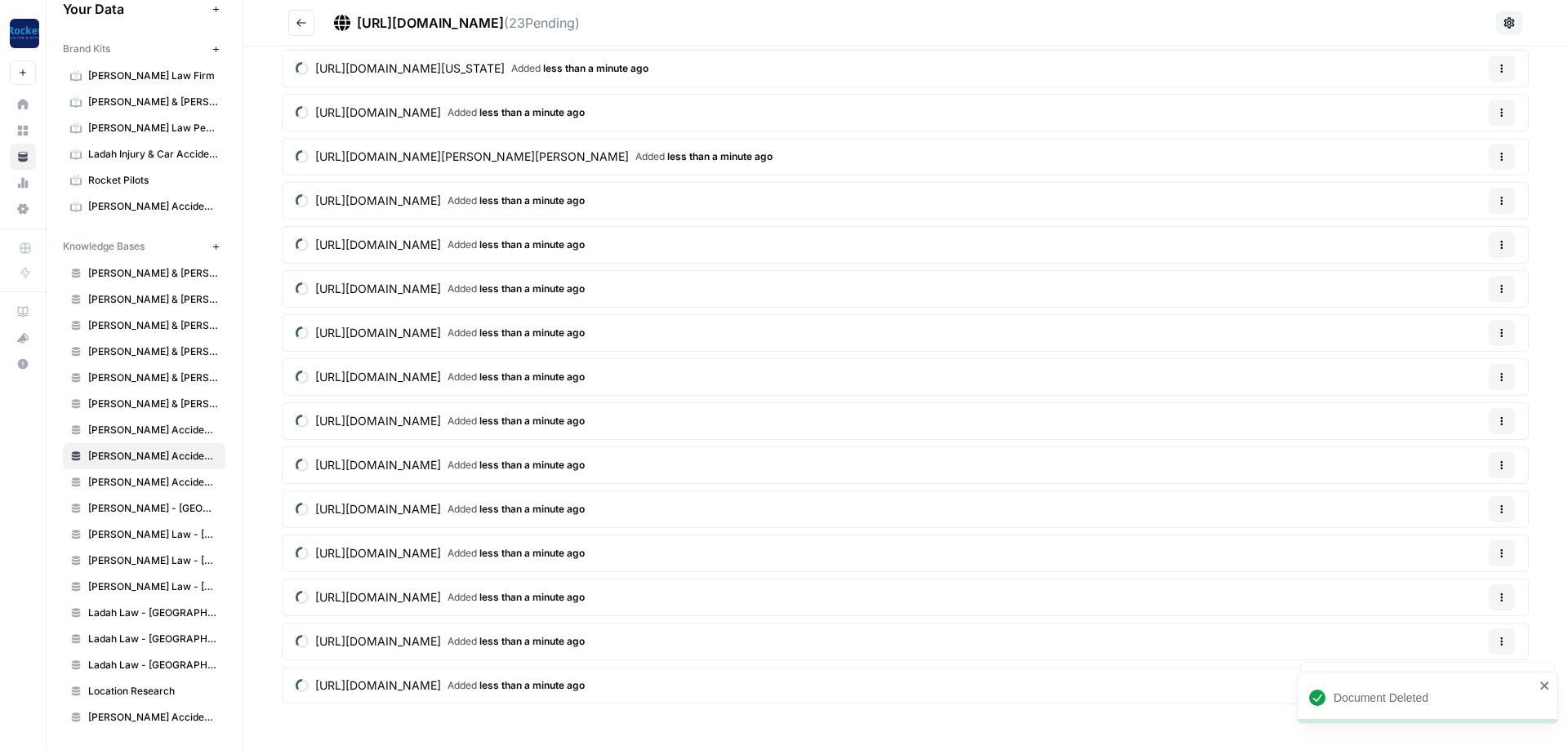
scroll to position [351, 0]
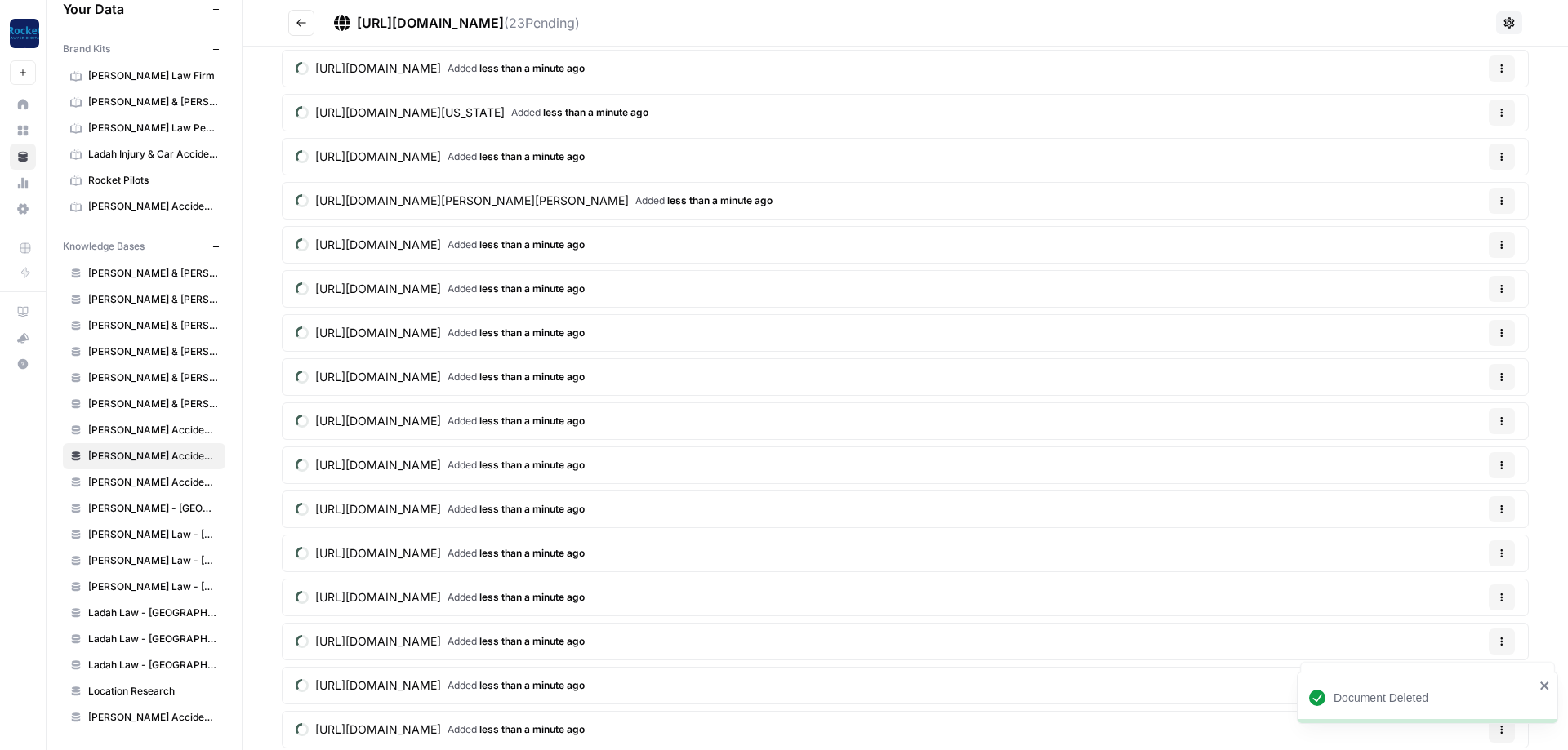
click at [1496, 238] on button "Options" at bounding box center [1502, 245] width 27 height 27
click at [1454, 277] on span "Delete File" at bounding box center [1468, 283] width 53 height 17
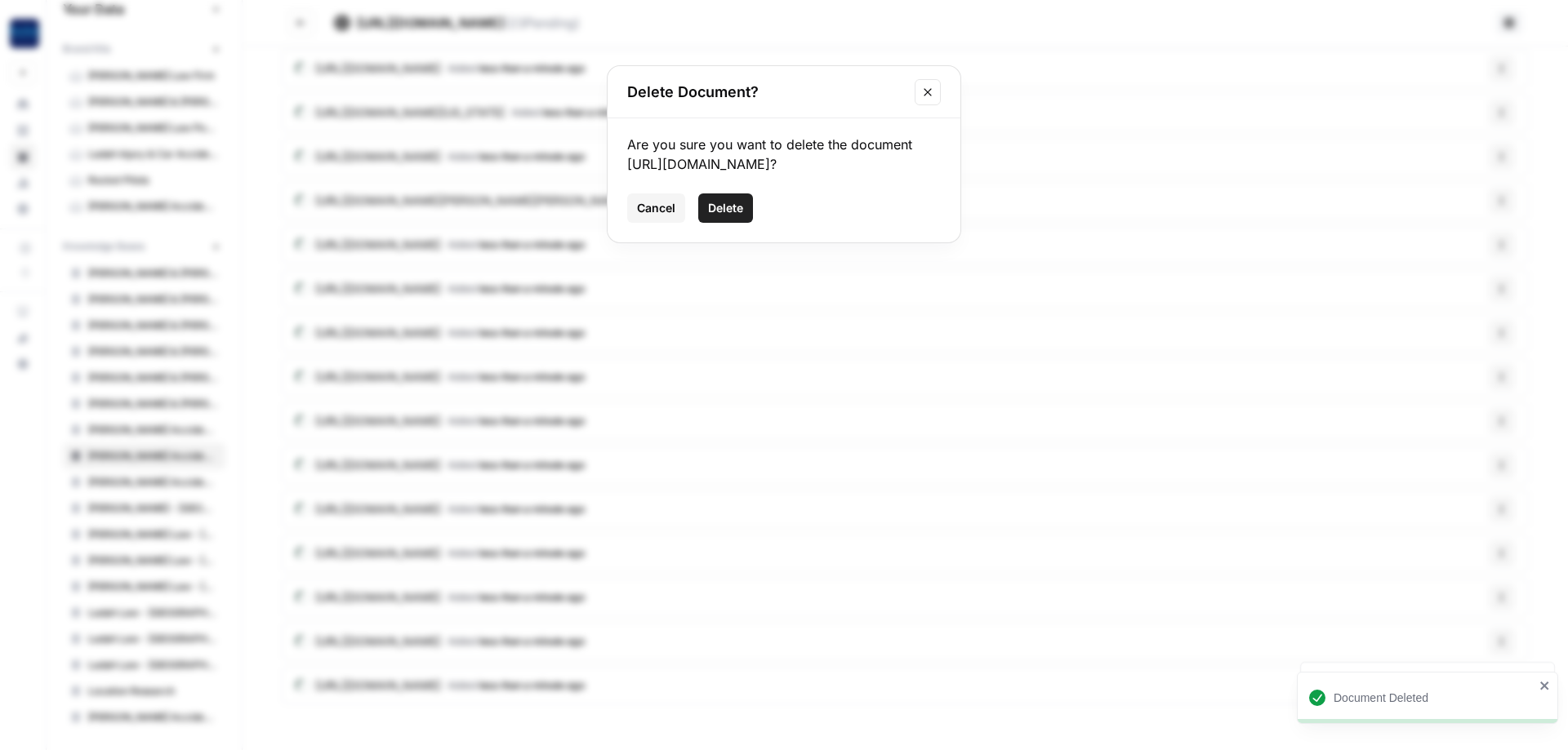
click at [718, 216] on span "Delete" at bounding box center [726, 208] width 35 height 17
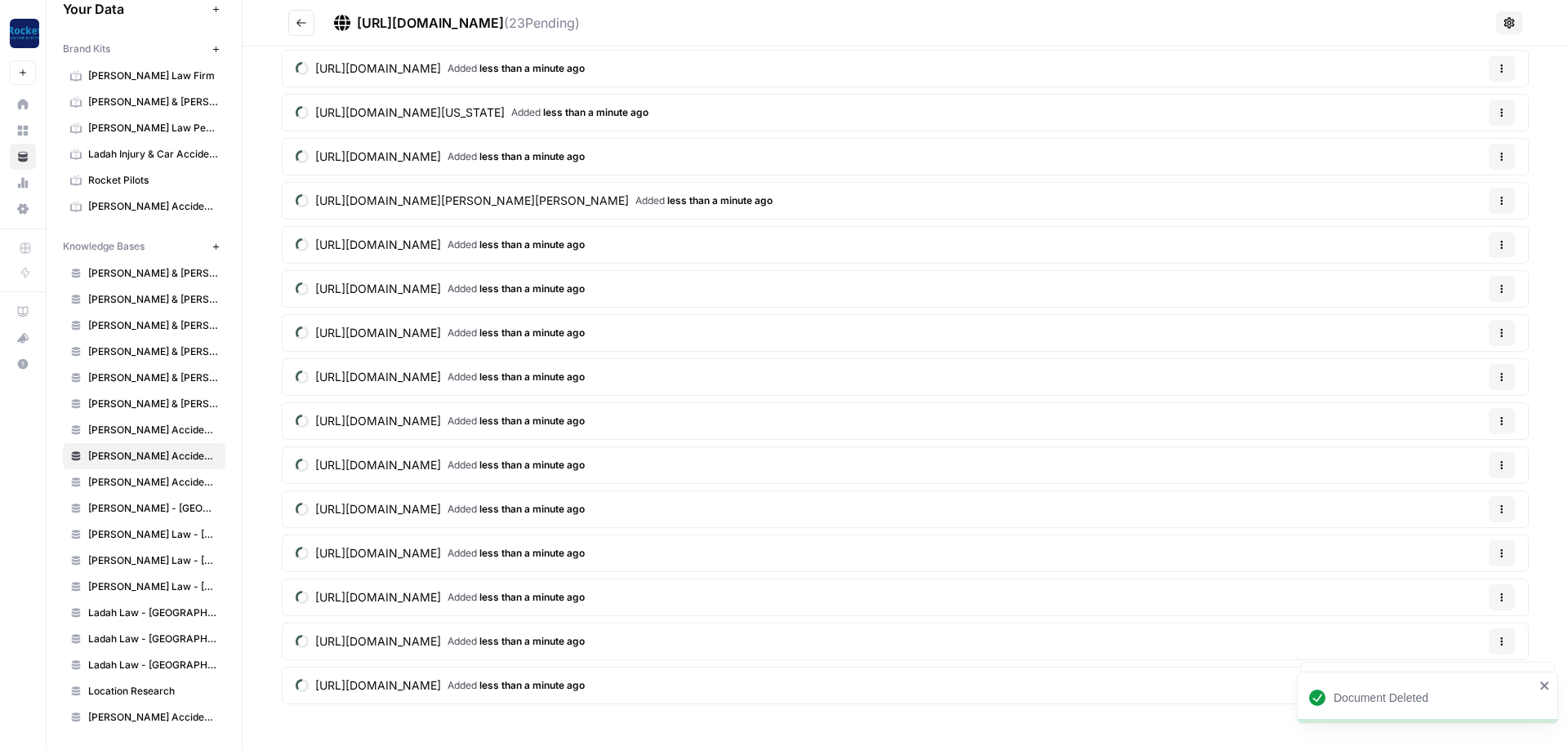
scroll to position [307, 0]
click at [1494, 285] on button "Options" at bounding box center [1502, 289] width 27 height 27
click at [1456, 318] on button "Delete File" at bounding box center [1462, 327] width 90 height 23
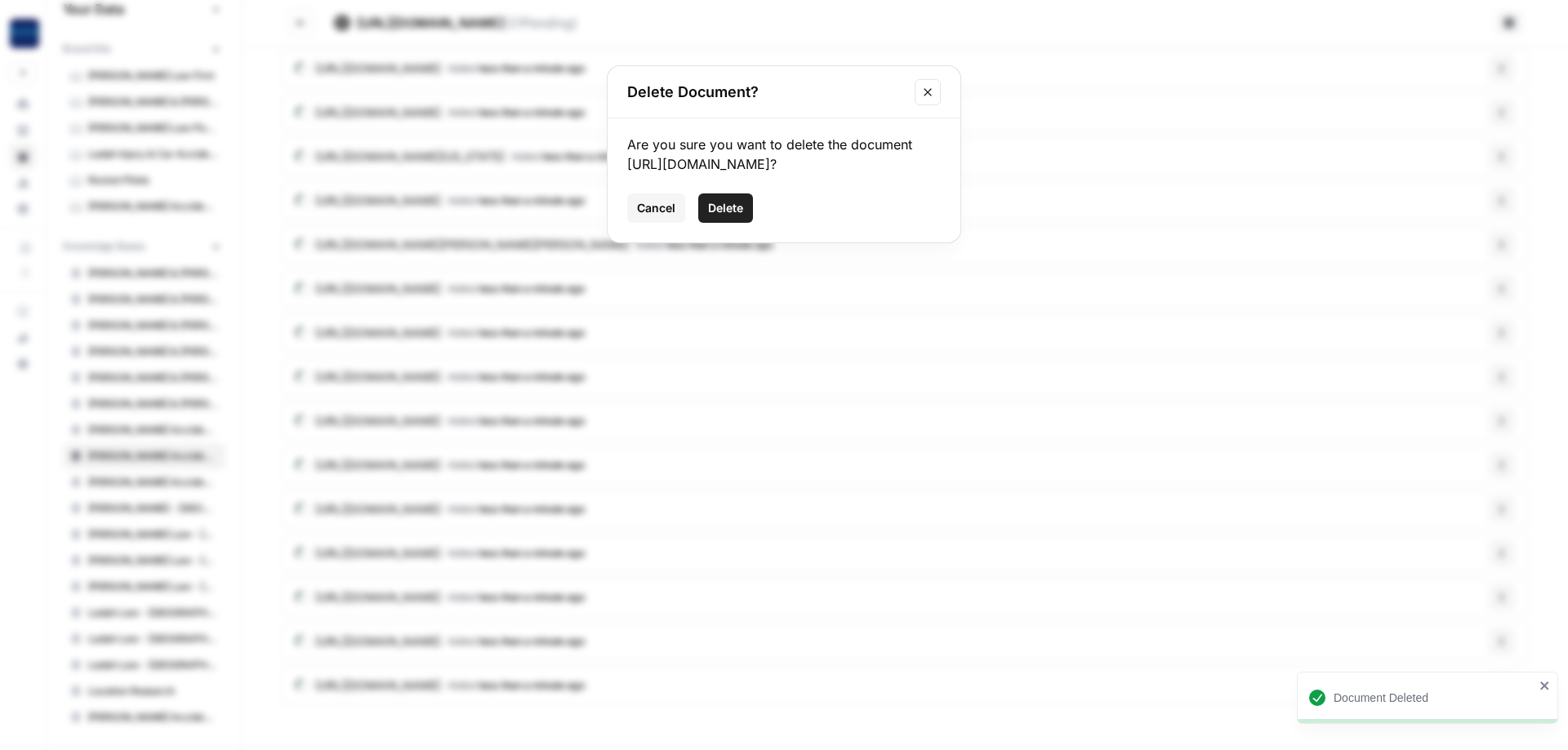
click at [709, 216] on span "Delete" at bounding box center [726, 208] width 35 height 17
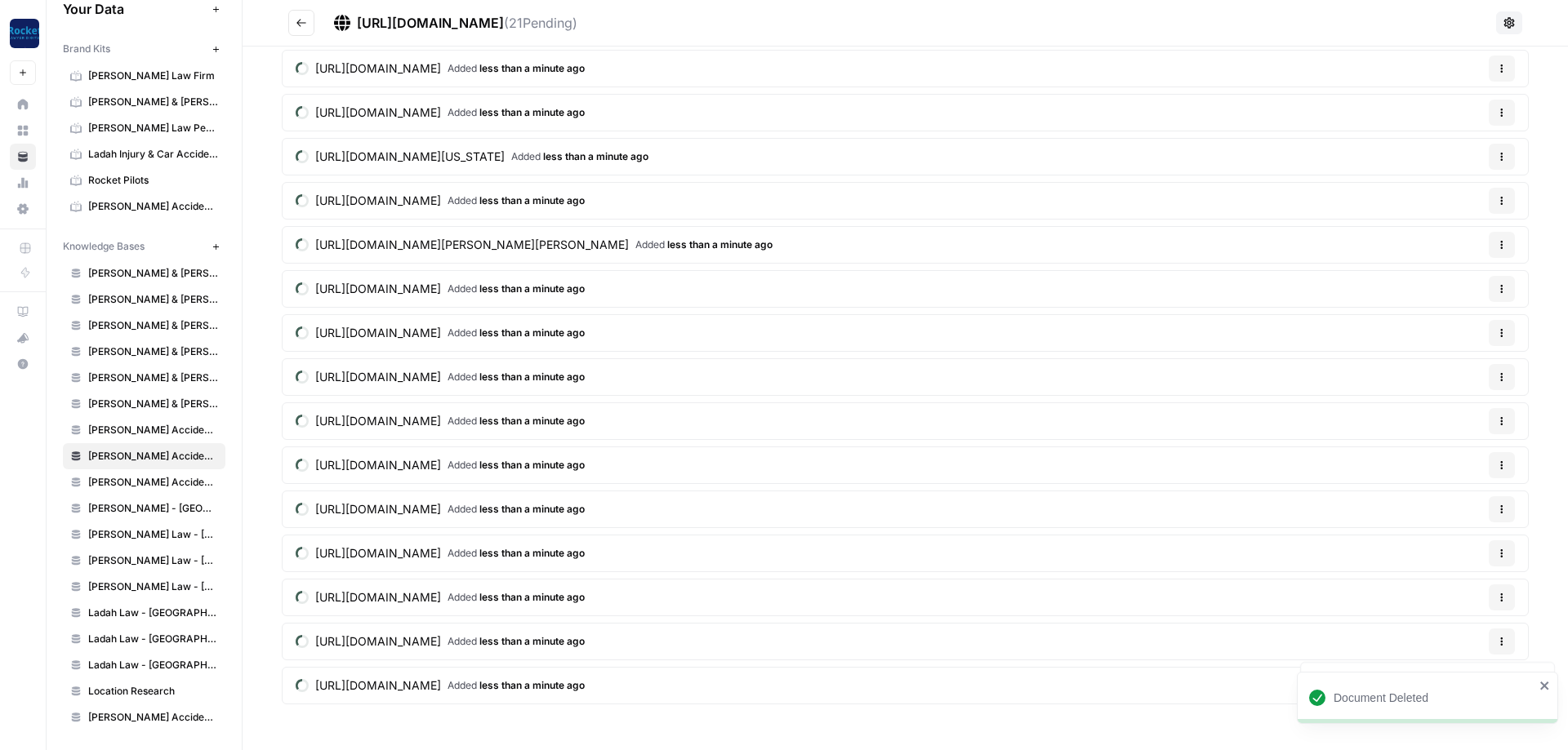
scroll to position [263, 0]
click at [1510, 339] on button "Options" at bounding box center [1502, 333] width 27 height 27
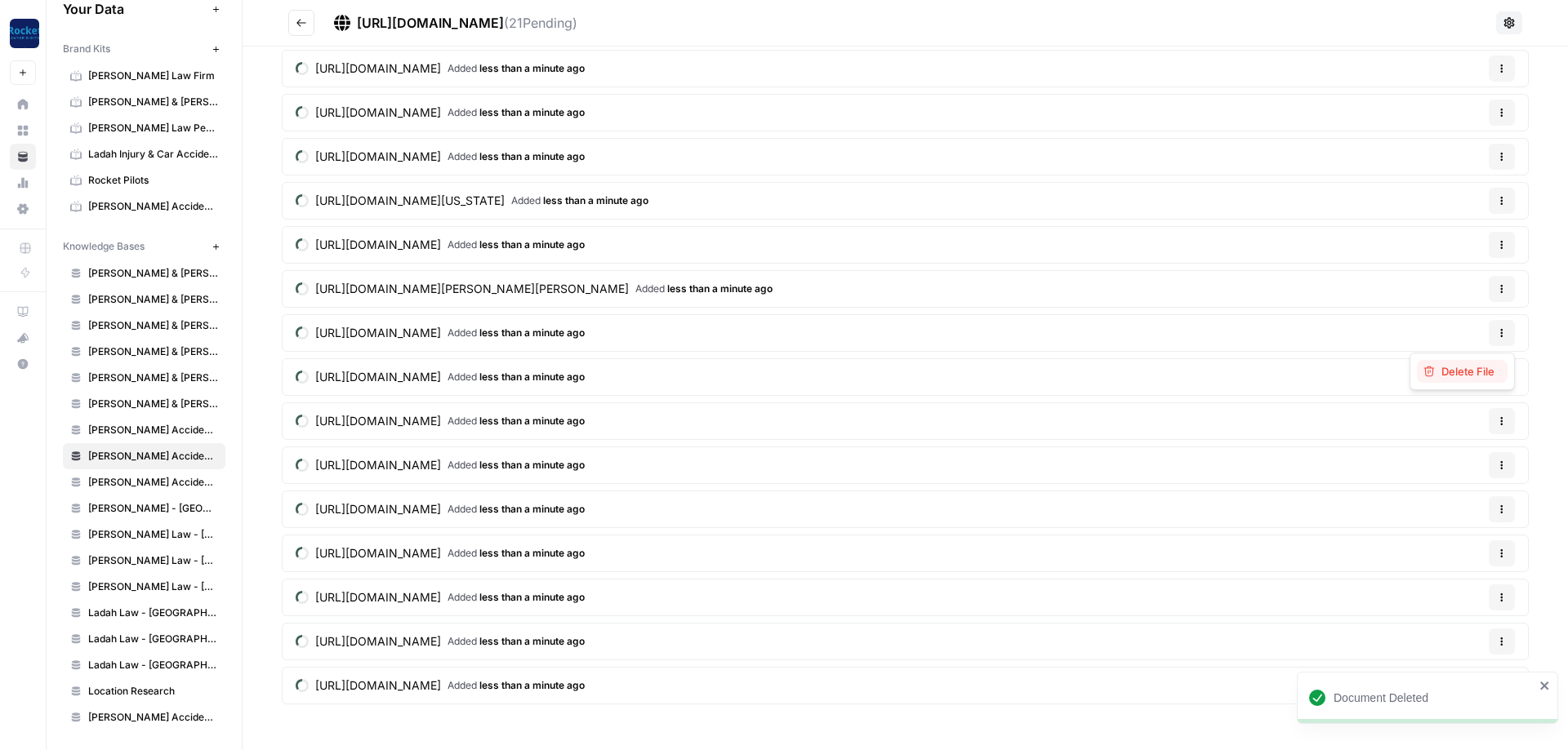
click at [1464, 361] on button "Delete File" at bounding box center [1462, 371] width 90 height 23
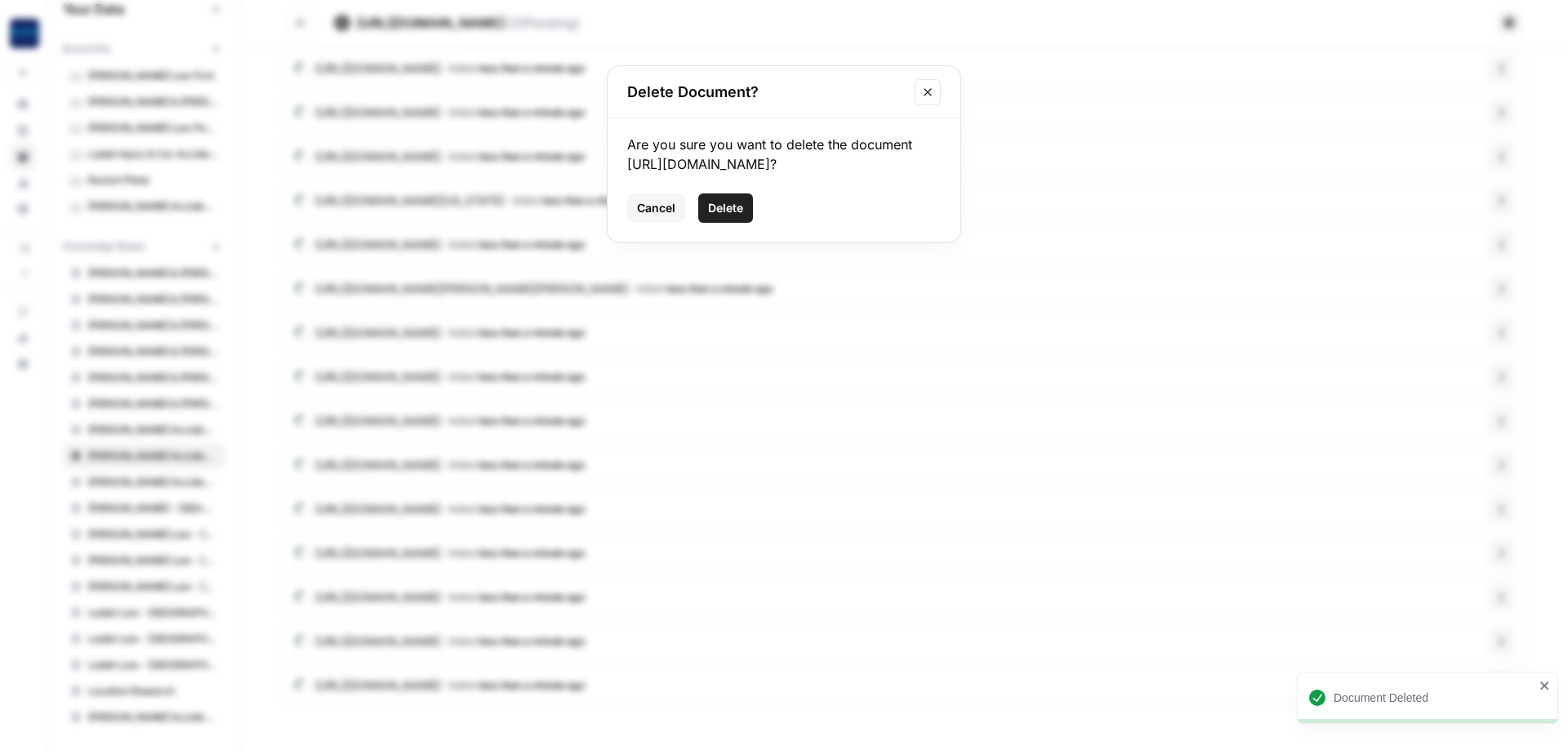
click at [721, 216] on span "Delete" at bounding box center [726, 208] width 35 height 17
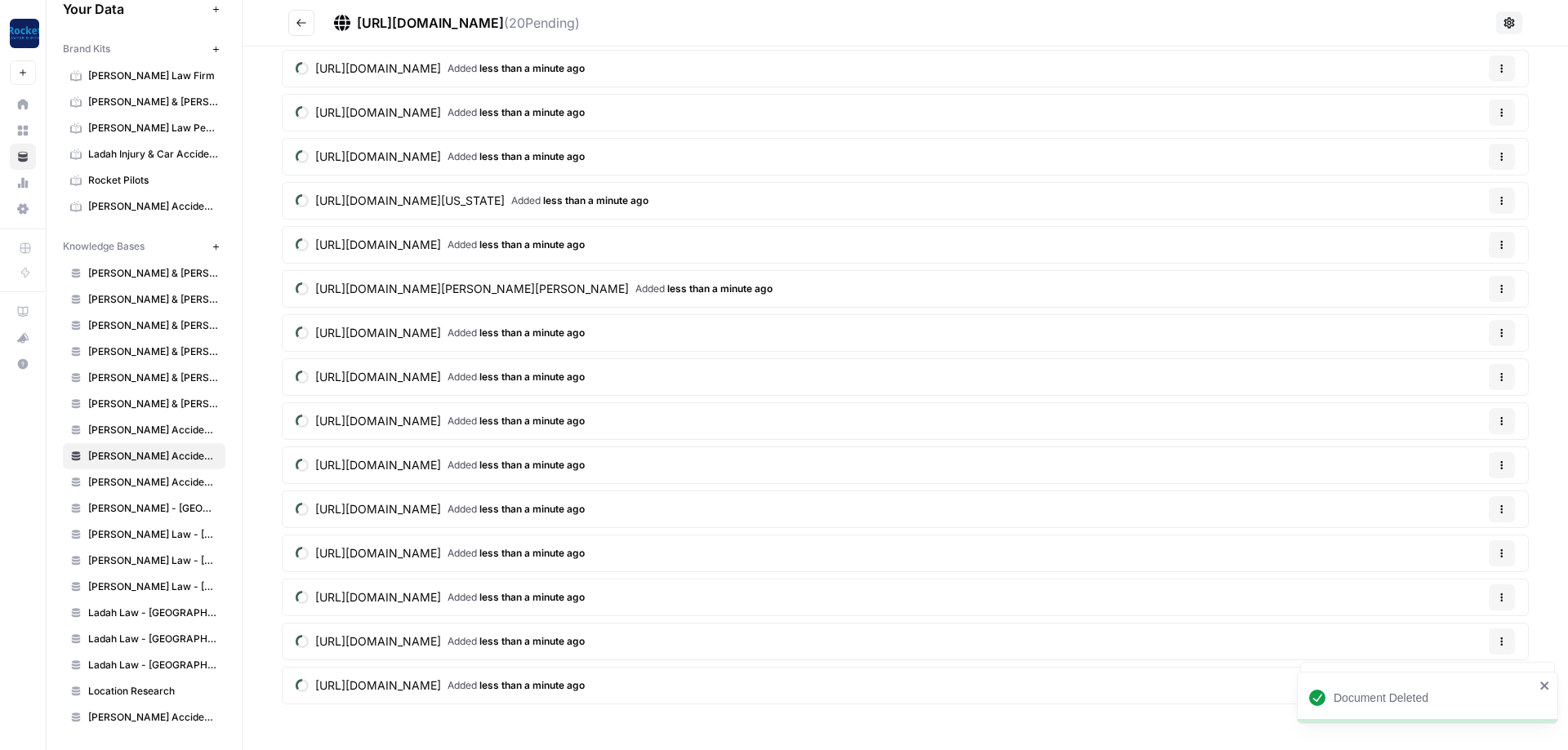
scroll to position [219, 0]
click at [1517, 424] on article "[URL][DOMAIN_NAME] Added less than a minute ago Options" at bounding box center [905, 421] width 1247 height 37
click at [1513, 424] on button "Options" at bounding box center [1502, 422] width 27 height 27
click at [1468, 457] on span "Delete File" at bounding box center [1468, 460] width 53 height 17
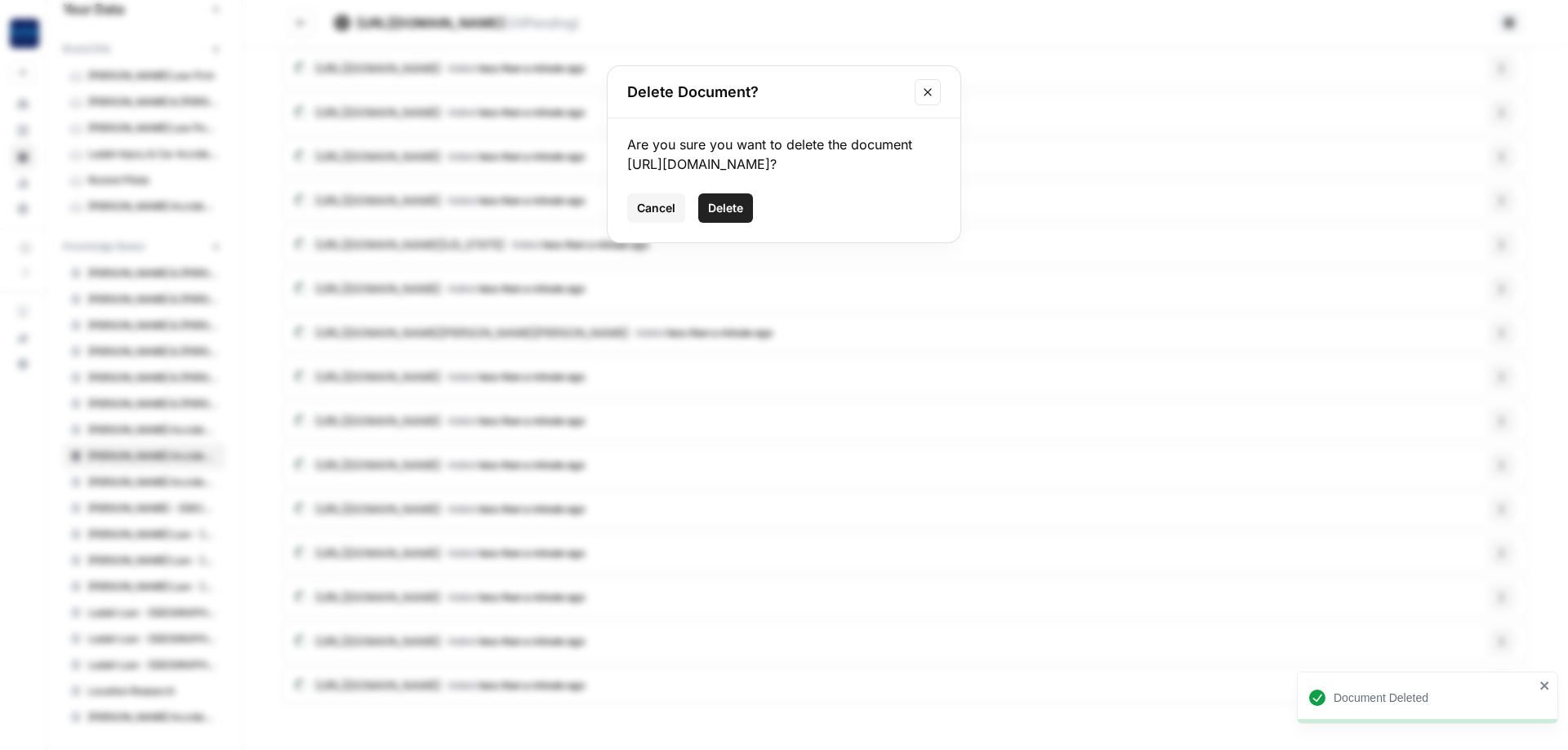
click at [731, 216] on span "Delete" at bounding box center [726, 208] width 35 height 17
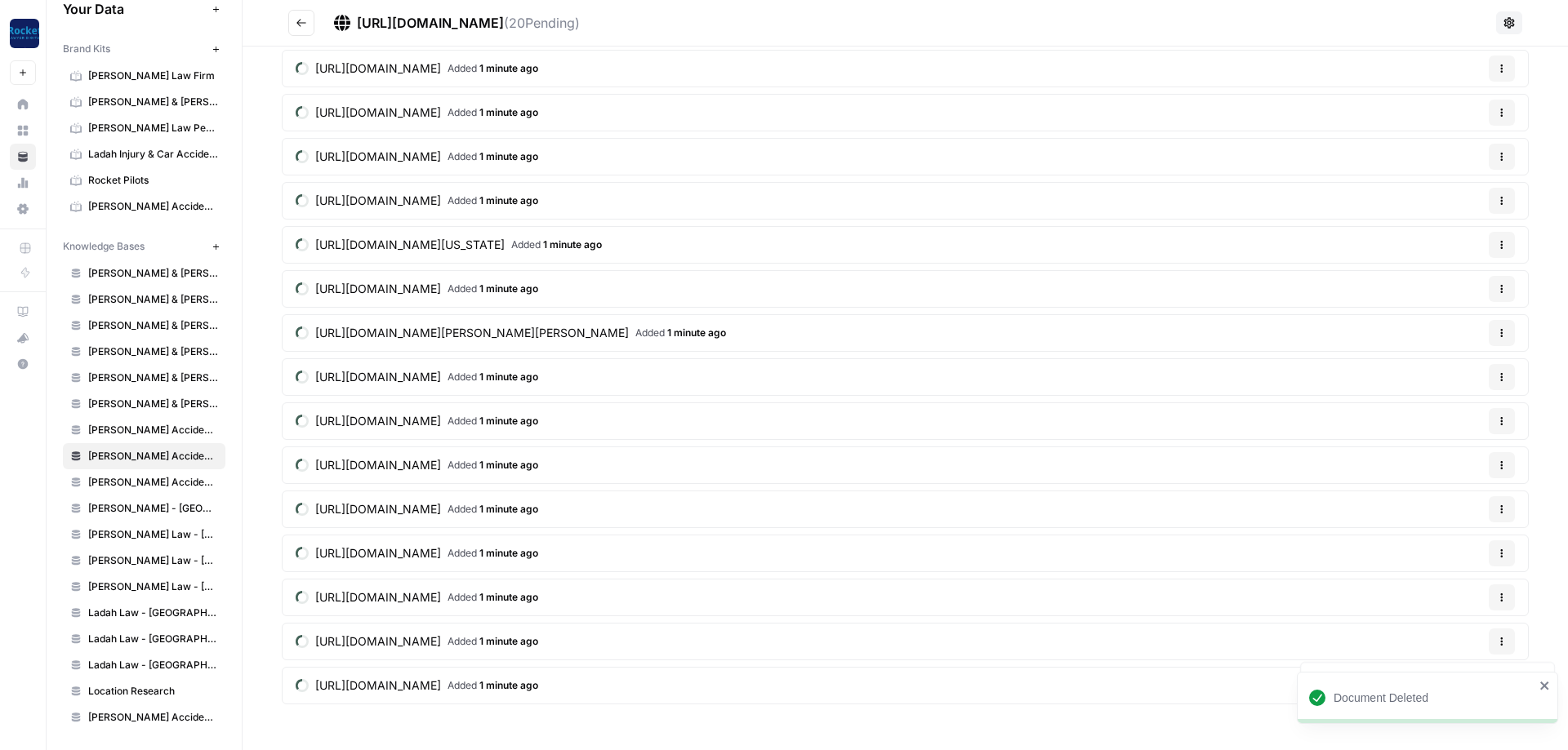
scroll to position [175, 0]
click at [1513, 456] on button "Options" at bounding box center [1502, 466] width 27 height 27
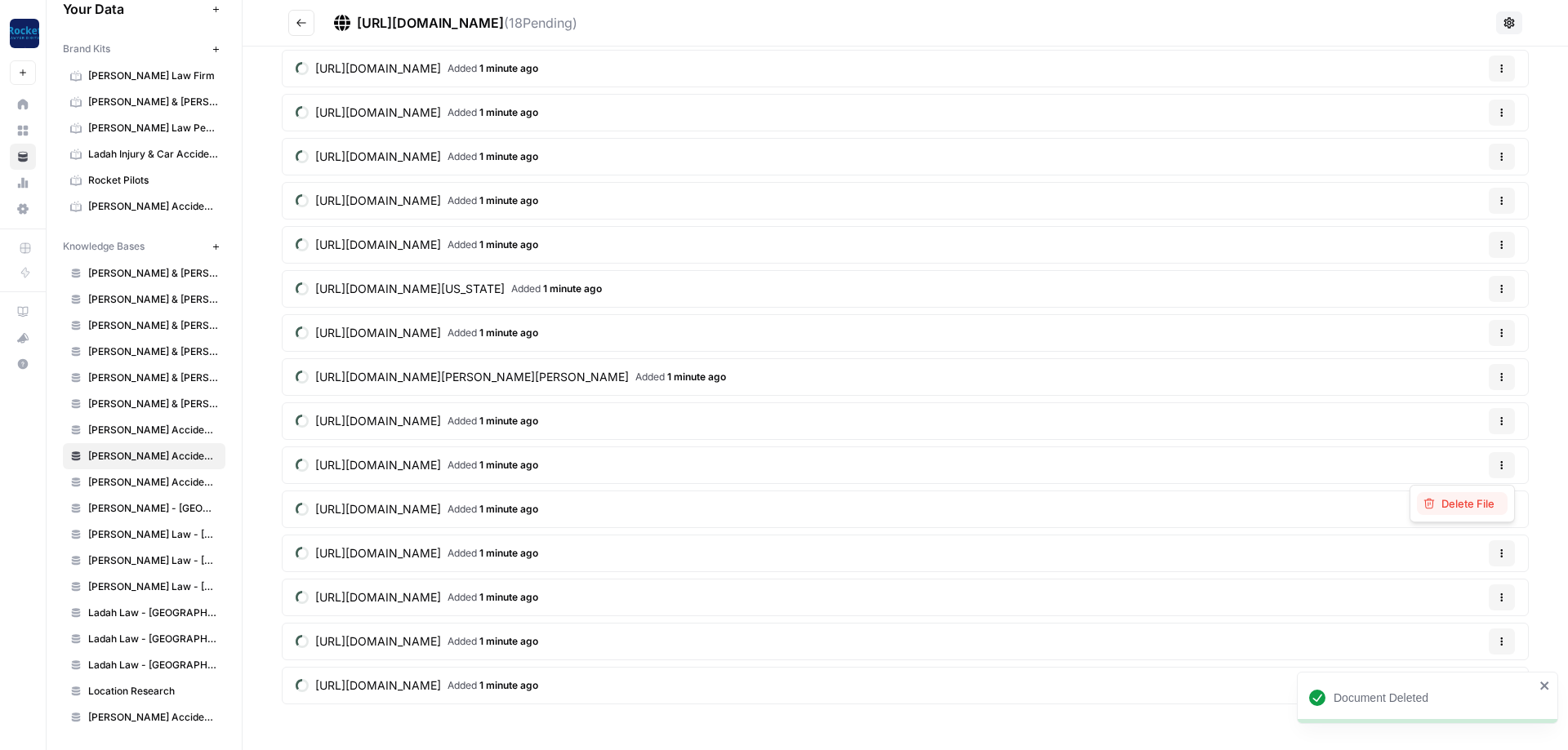
click at [1461, 501] on span "Delete File" at bounding box center [1468, 504] width 53 height 17
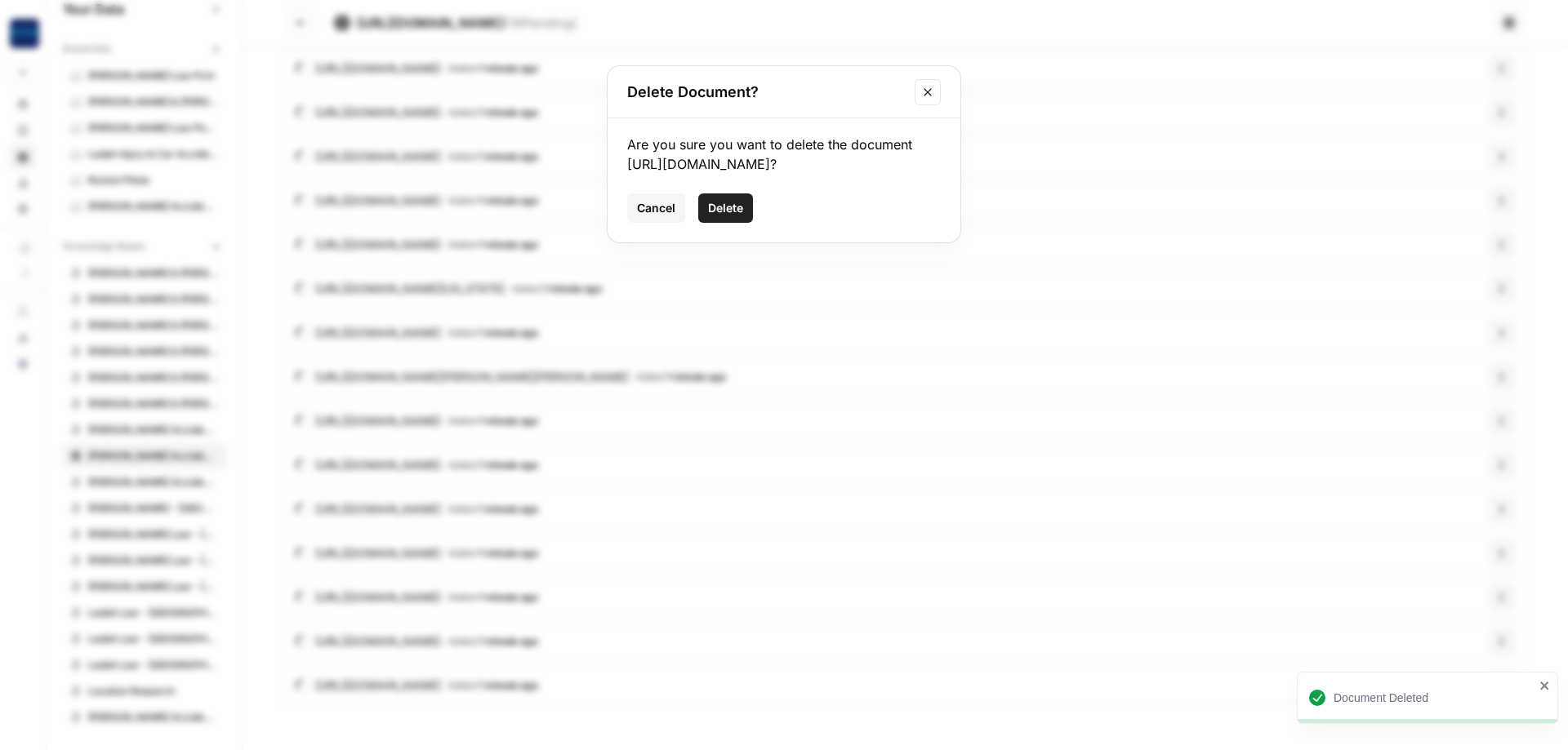
click at [717, 216] on span "Delete" at bounding box center [726, 208] width 35 height 17
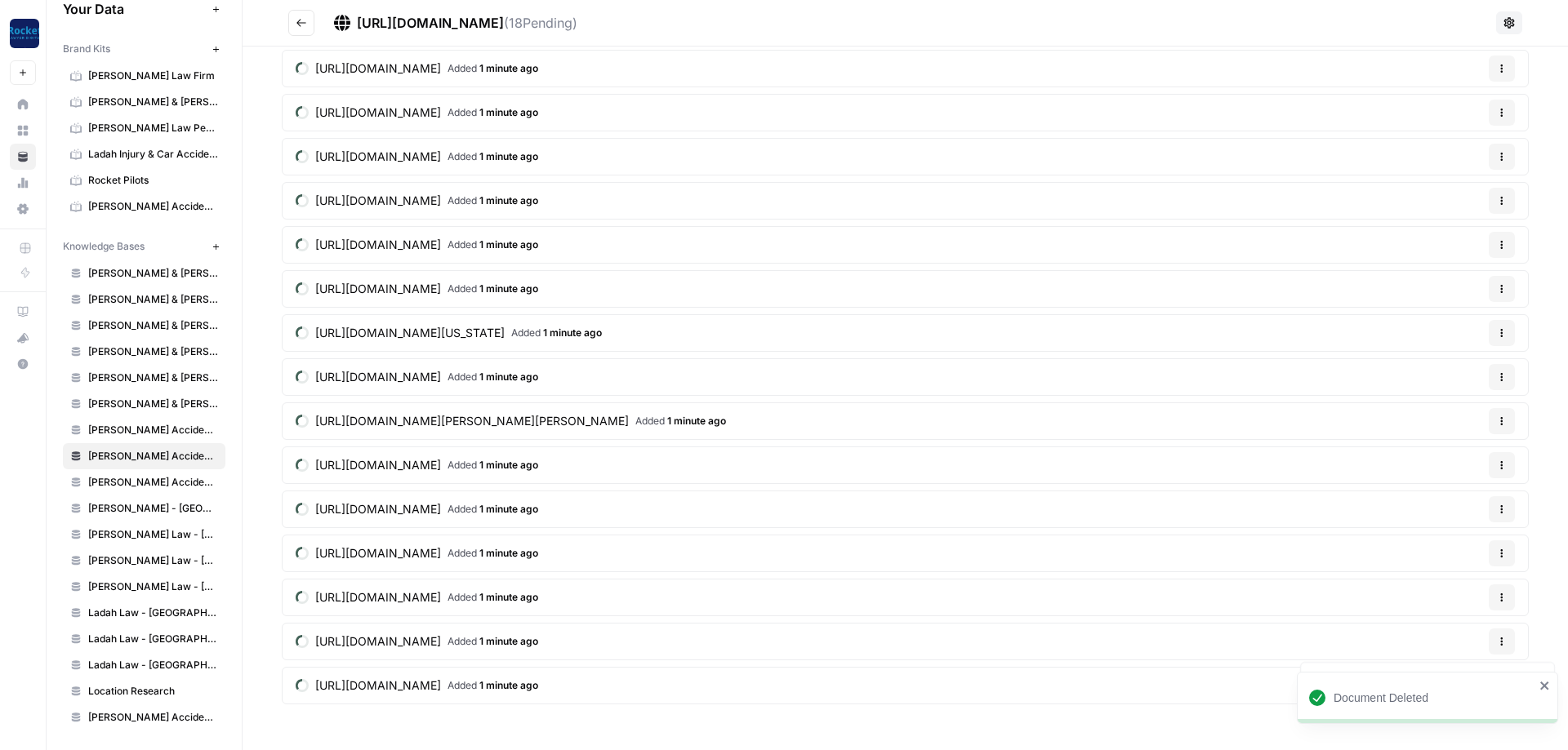
scroll to position [131, 0]
click at [1507, 559] on button "Options" at bounding box center [1502, 554] width 27 height 27
click at [1449, 592] on span "Delete File" at bounding box center [1468, 592] width 53 height 17
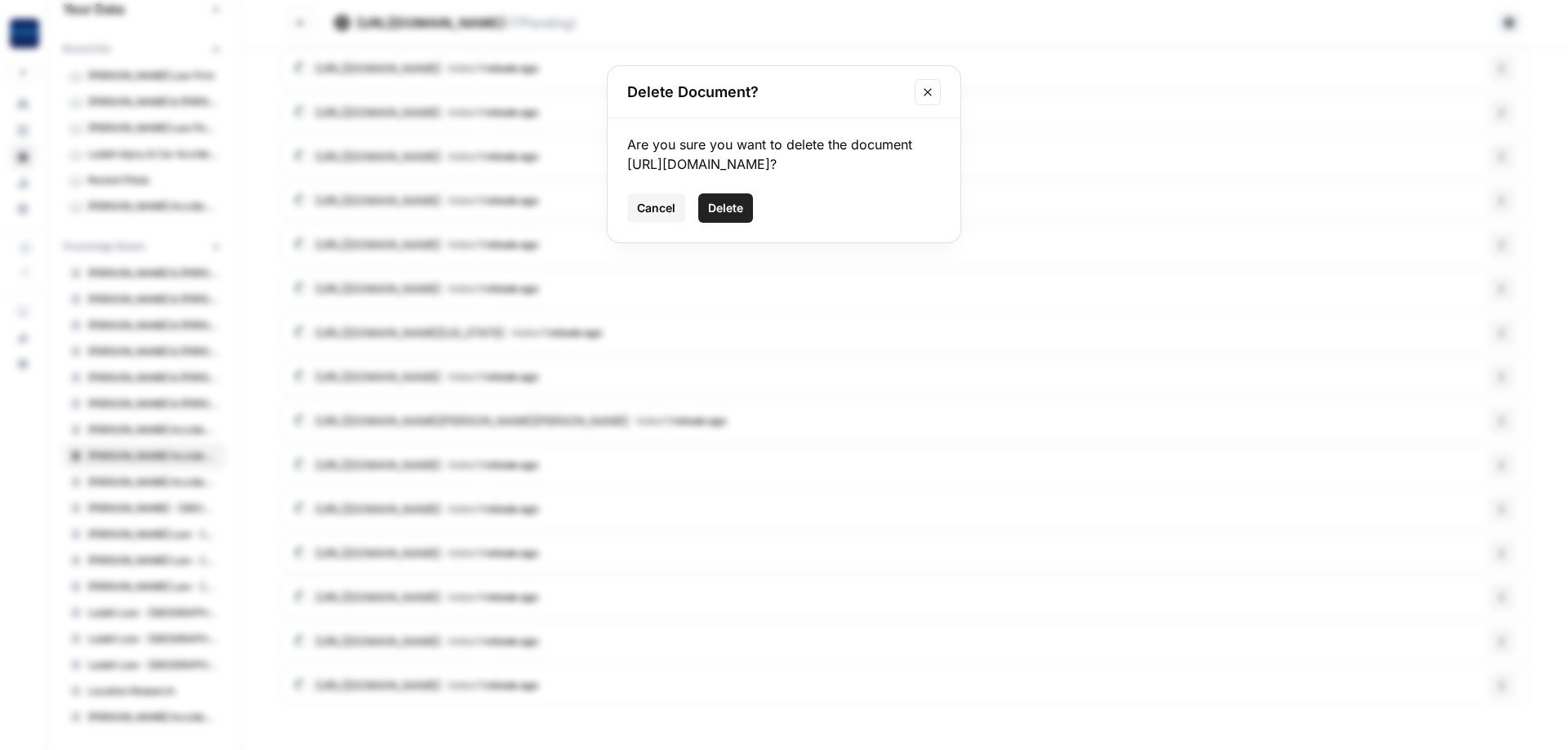
click at [739, 206] on span "Delete" at bounding box center [726, 208] width 35 height 17
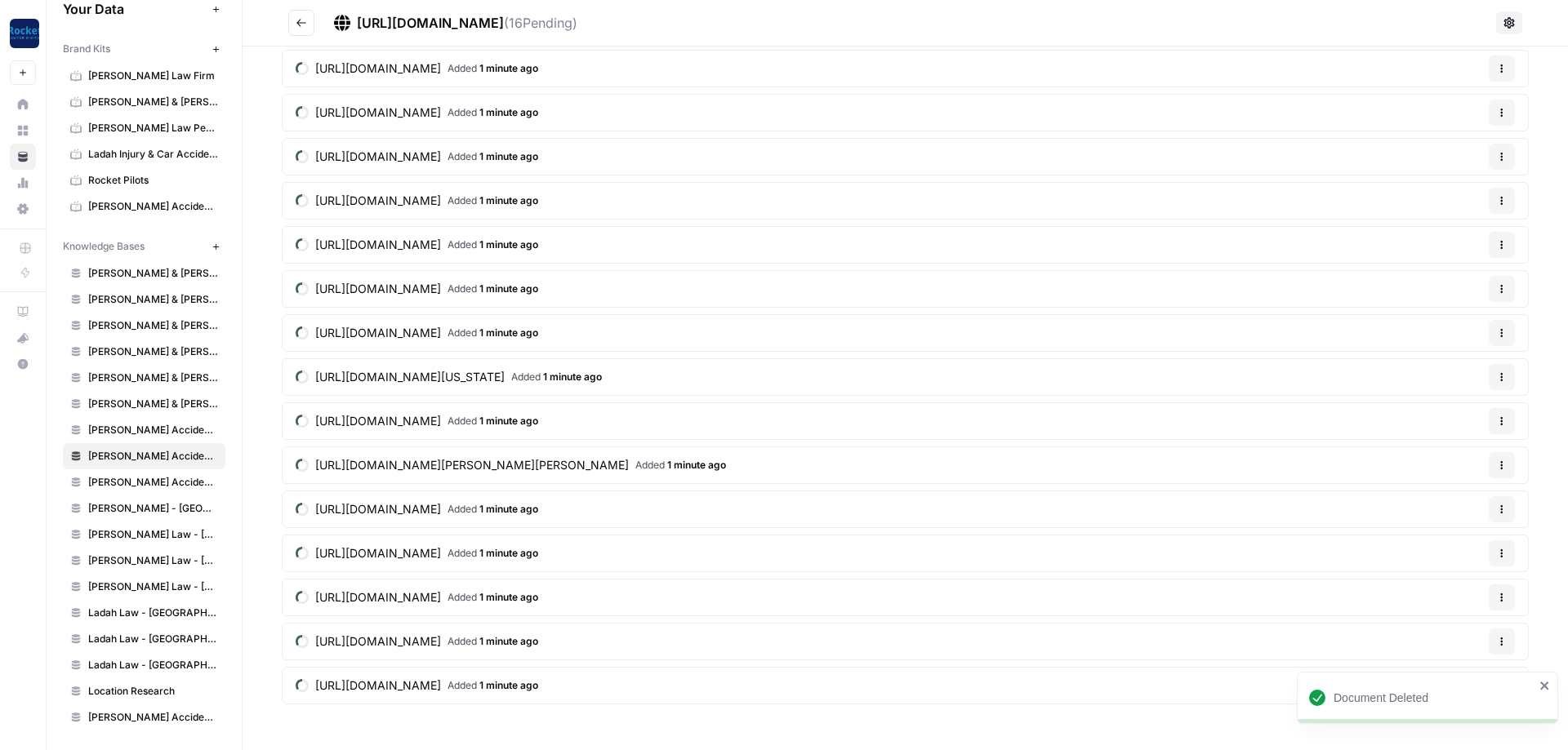
scroll to position [0, 0]
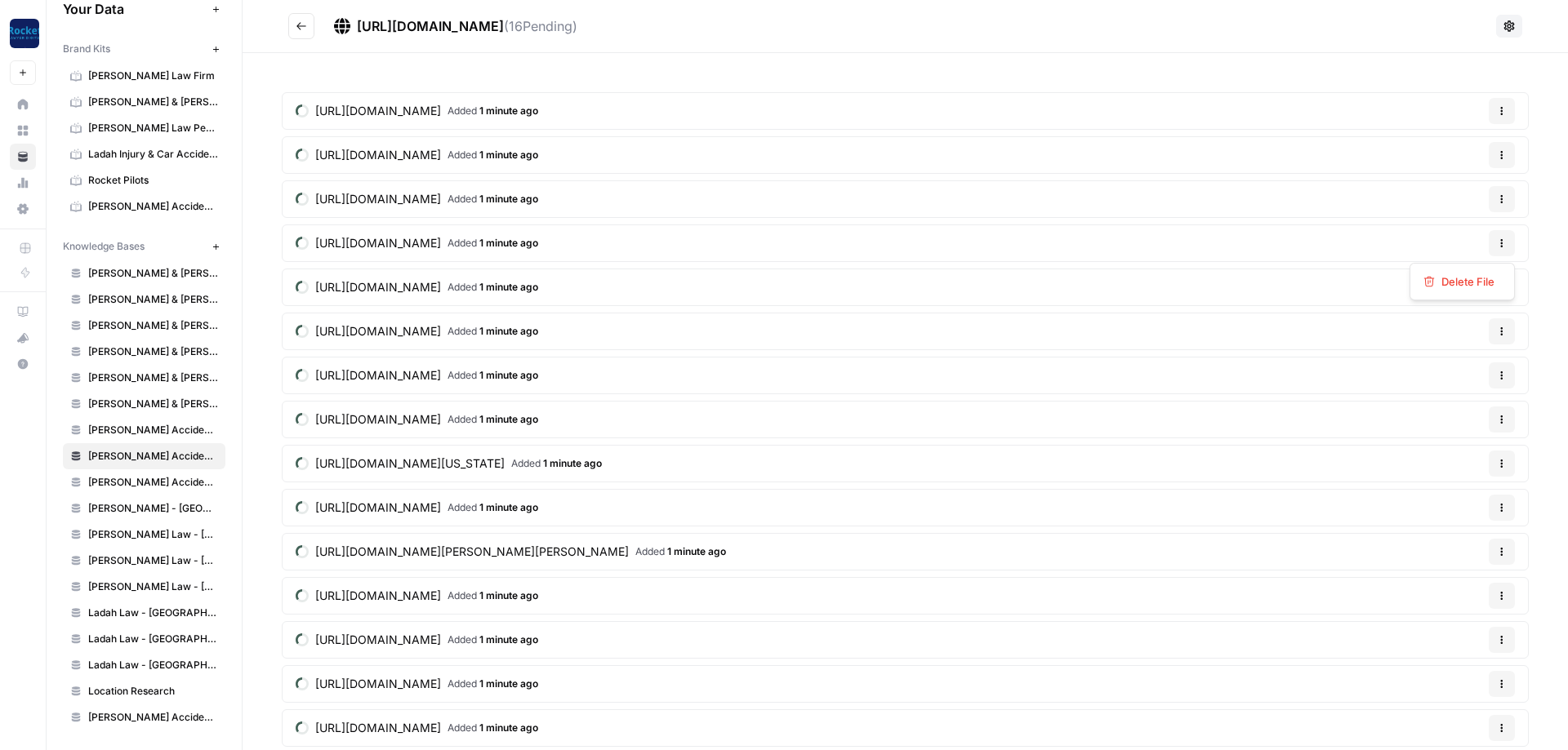
click at [1504, 239] on icon "button" at bounding box center [1502, 244] width 10 height 10
click at [1439, 273] on button "Delete File" at bounding box center [1462, 282] width 90 height 23
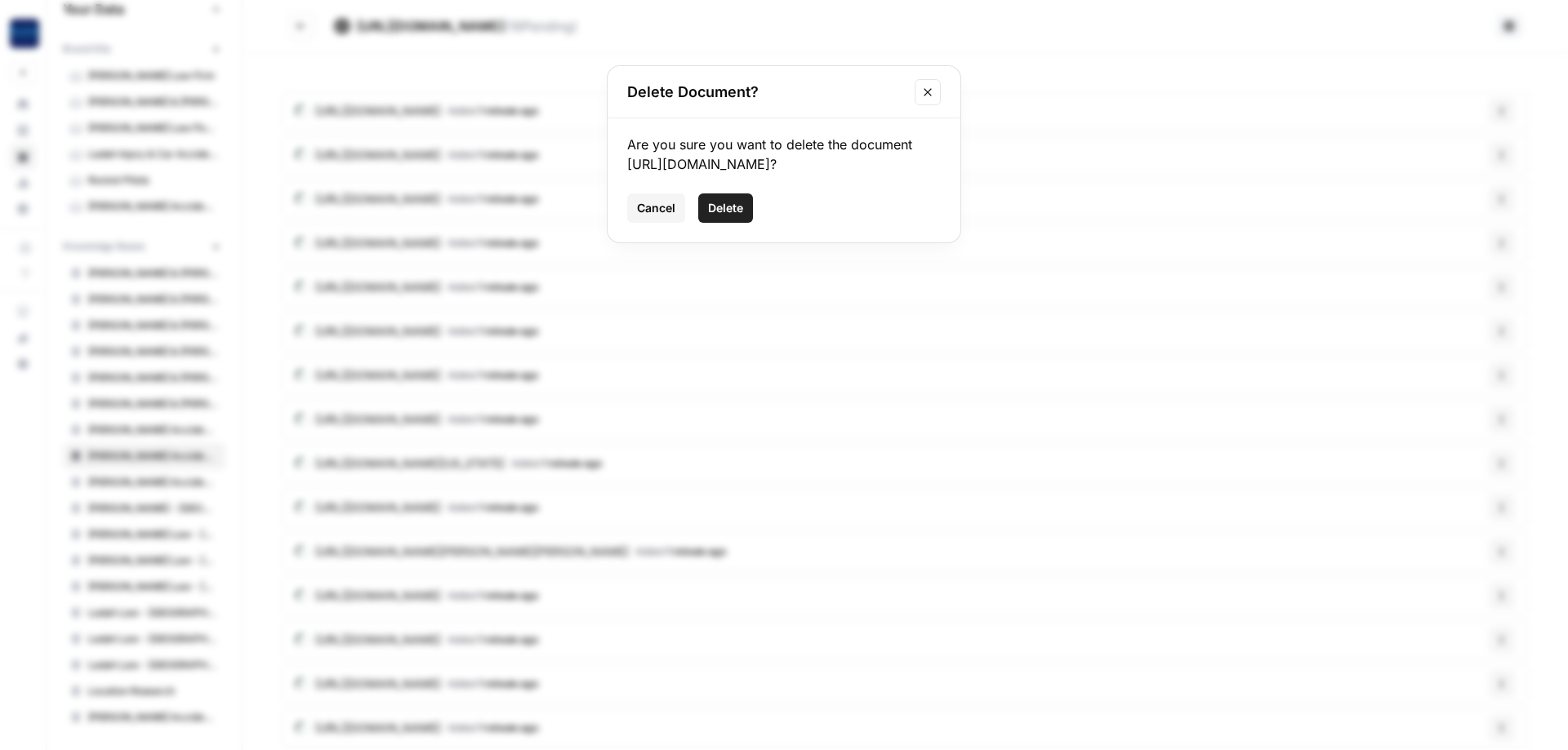
click at [735, 216] on span "Delete" at bounding box center [726, 208] width 35 height 17
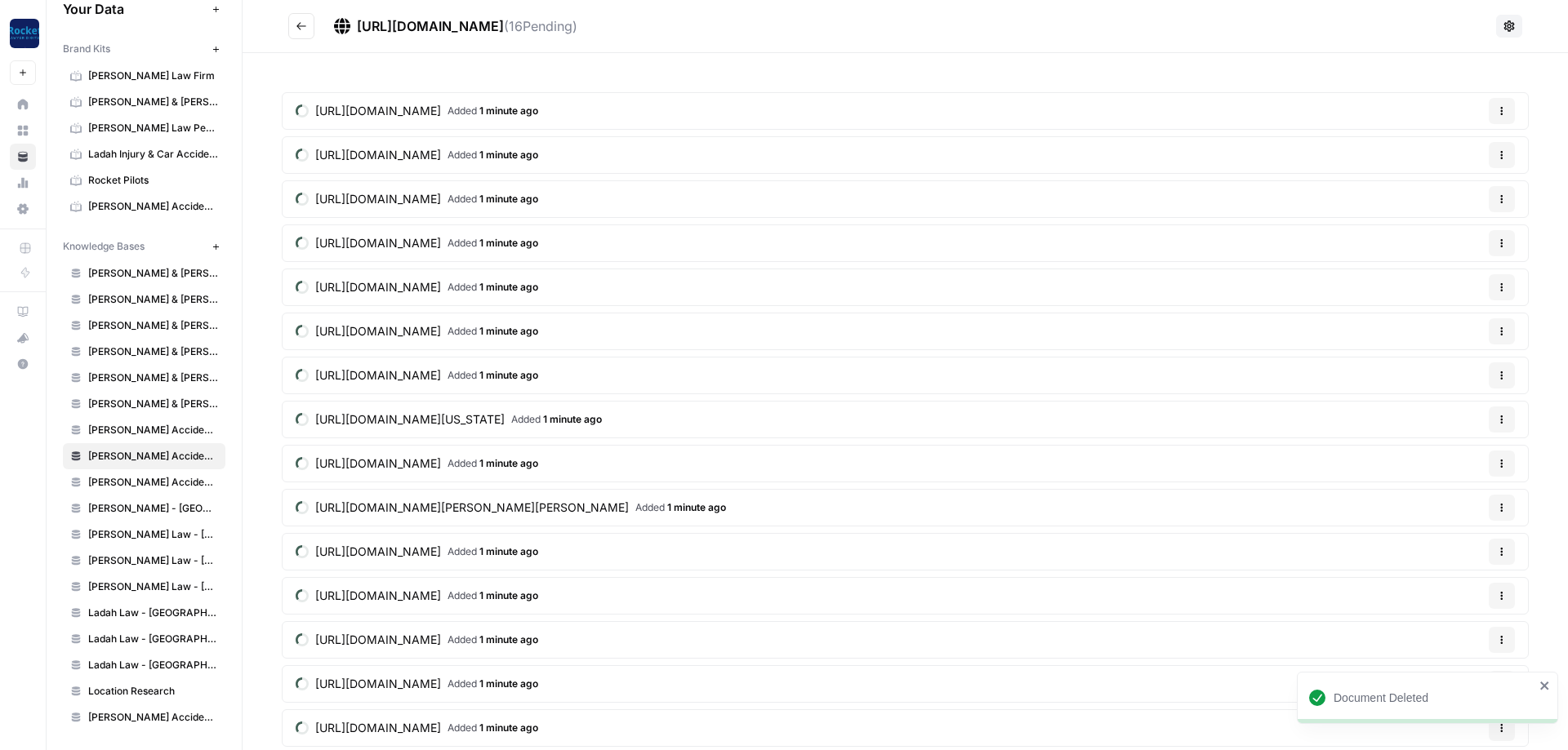
drag, startPoint x: 1504, startPoint y: 284, endPoint x: 1462, endPoint y: 293, distance: 43.0
click at [1505, 284] on icon "button" at bounding box center [1502, 288] width 10 height 10
click at [1449, 321] on span "Delete File" at bounding box center [1468, 326] width 53 height 17
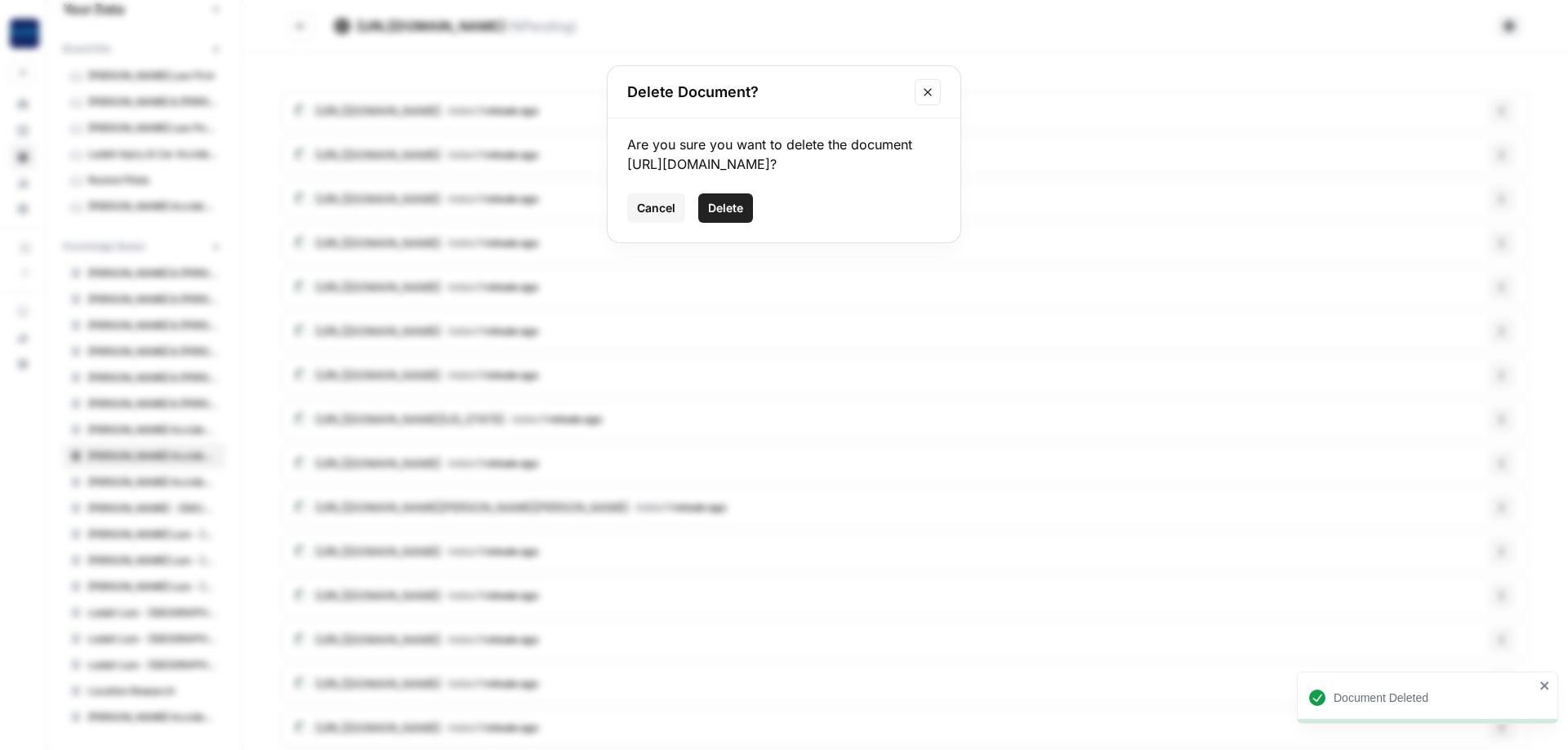
click at [735, 216] on span "Delete" at bounding box center [726, 208] width 35 height 17
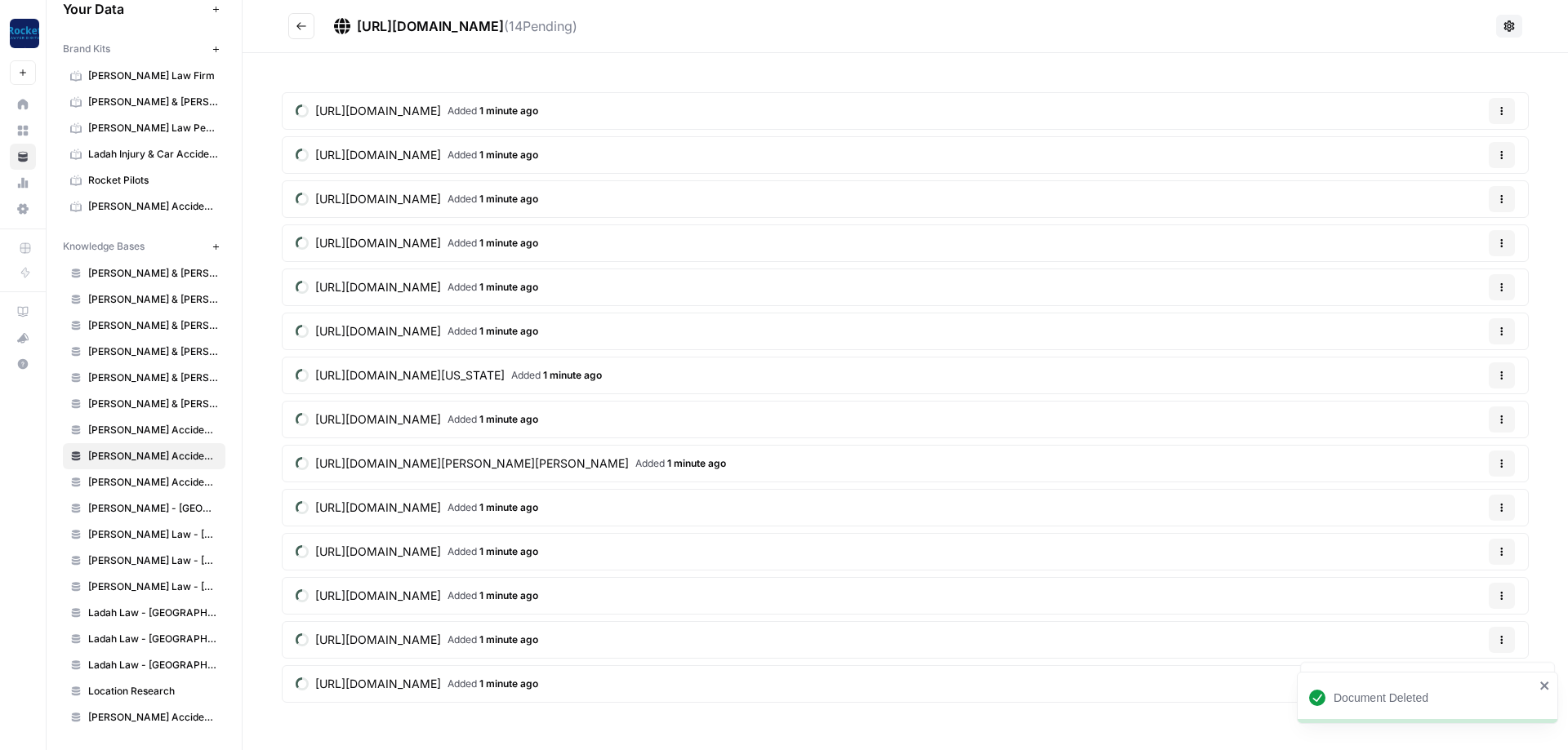
click at [1501, 250] on button "Options" at bounding box center [1502, 244] width 27 height 27
click at [1487, 284] on span "Delete File" at bounding box center [1468, 282] width 53 height 17
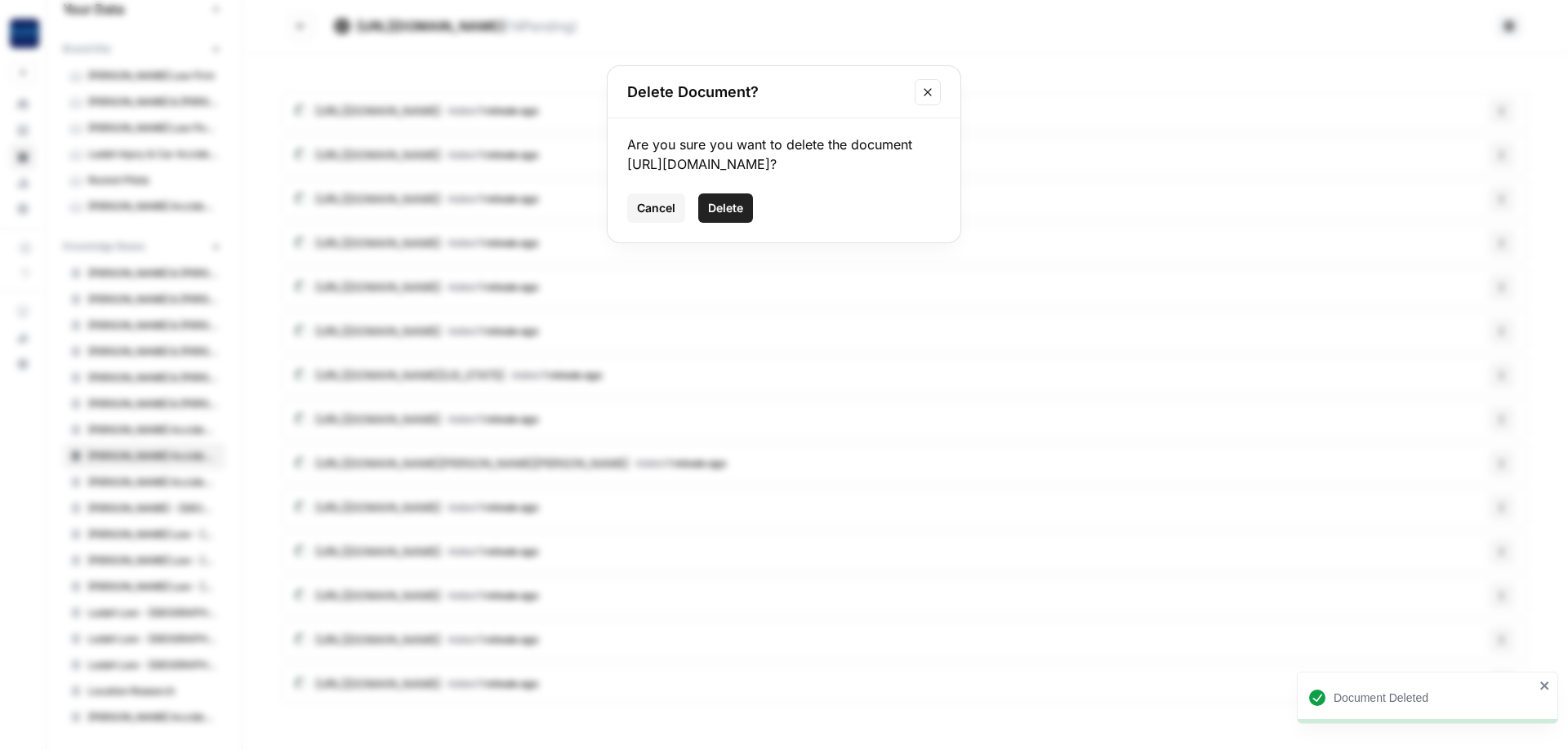
click at [737, 216] on span "Delete" at bounding box center [726, 208] width 35 height 17
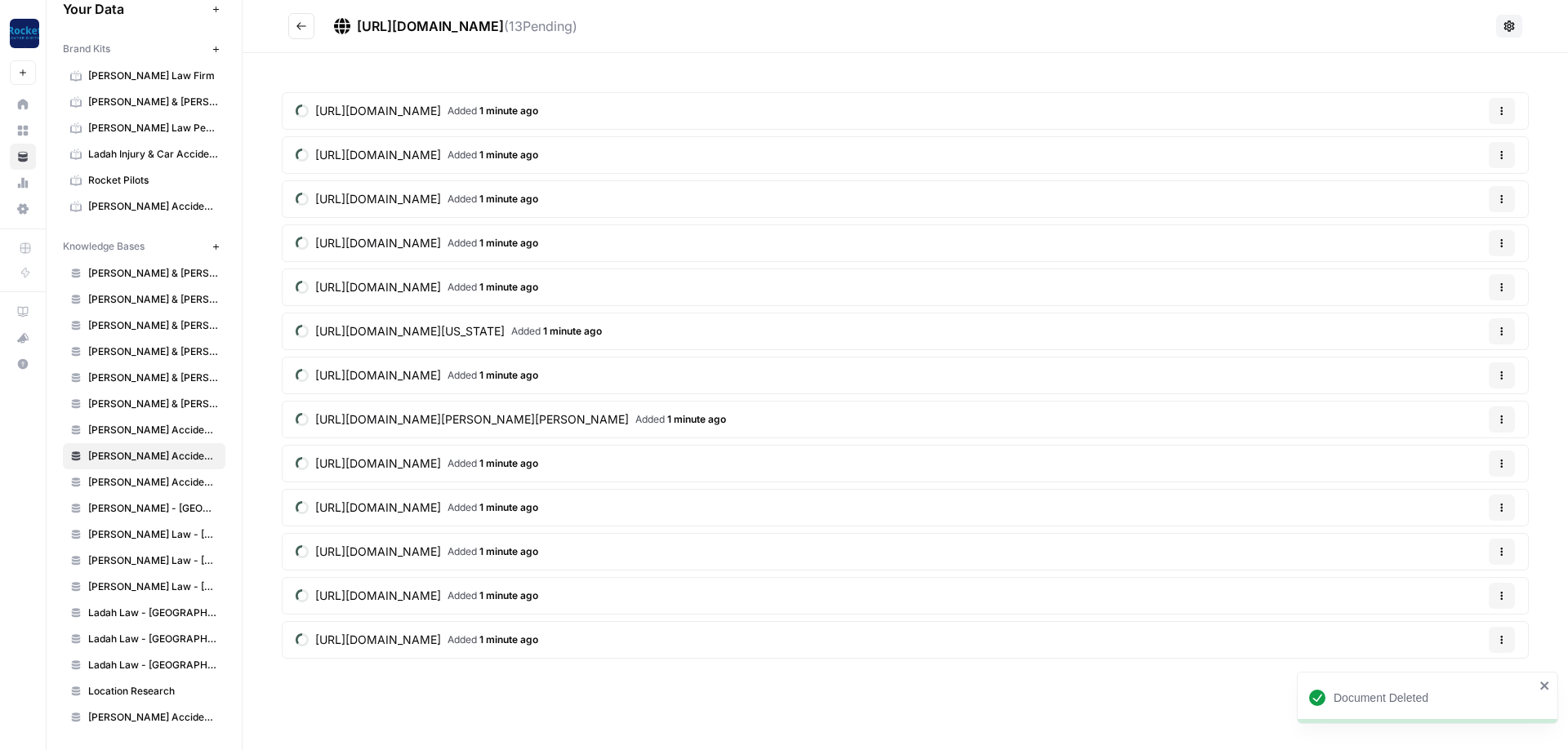
click at [1518, 248] on article "[URL][DOMAIN_NAME] Added 1 minute ago Options" at bounding box center [905, 243] width 1247 height 37
click at [1510, 247] on button "Options" at bounding box center [1502, 244] width 27 height 27
click at [1454, 286] on span "Delete File" at bounding box center [1468, 282] width 53 height 17
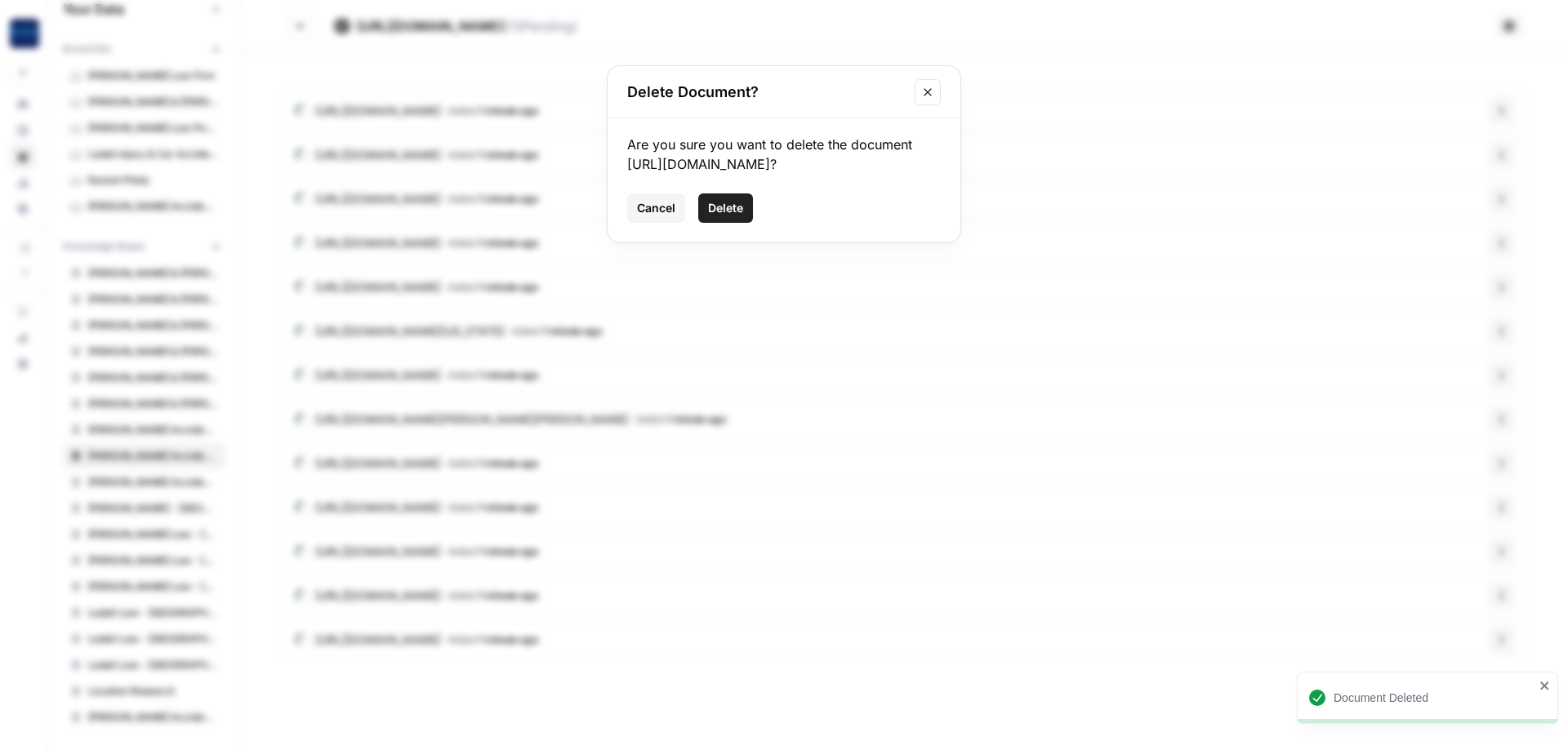
click at [721, 216] on span "Delete" at bounding box center [726, 208] width 35 height 17
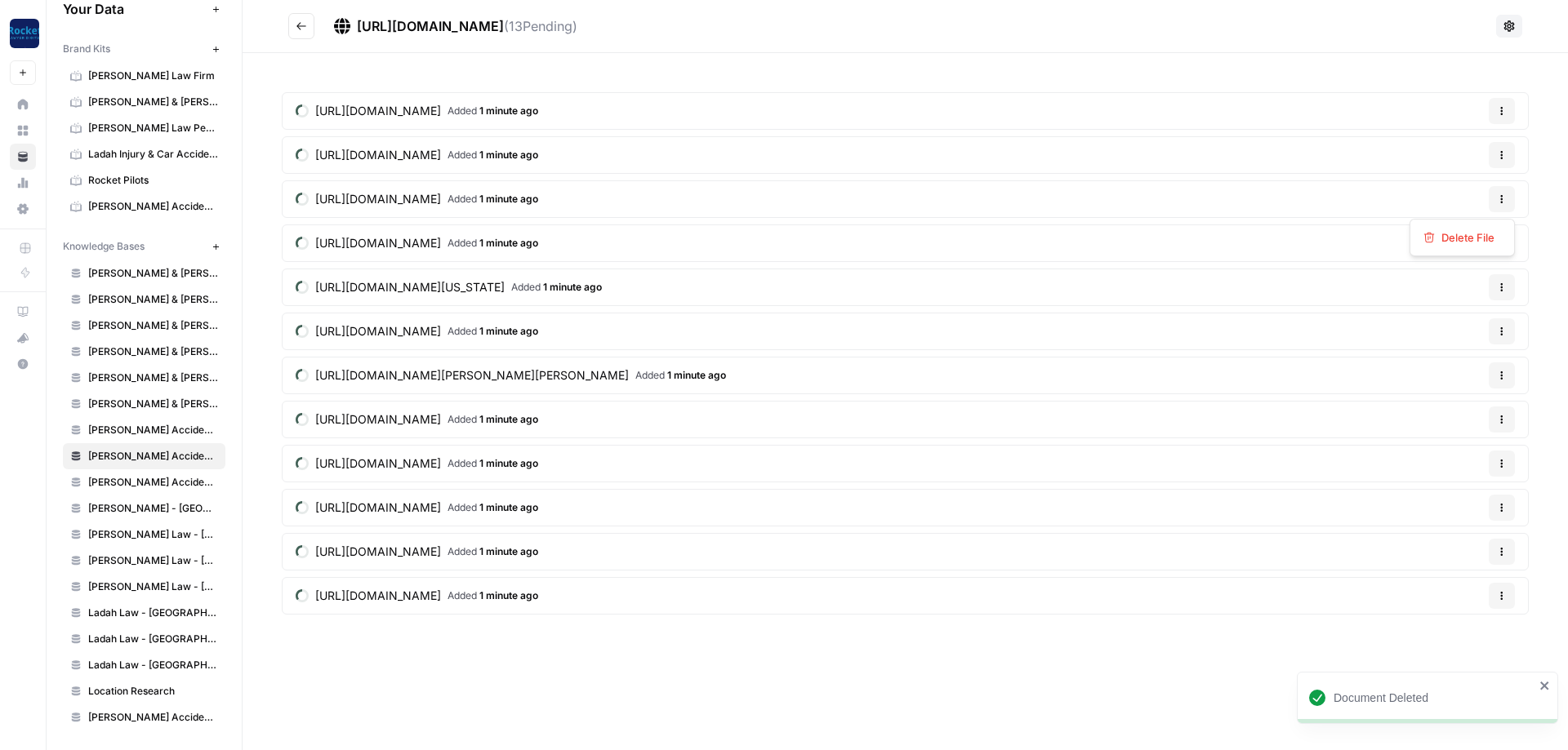
click at [1493, 200] on button "Options" at bounding box center [1502, 200] width 27 height 27
click at [1454, 243] on span "Delete File" at bounding box center [1468, 238] width 53 height 17
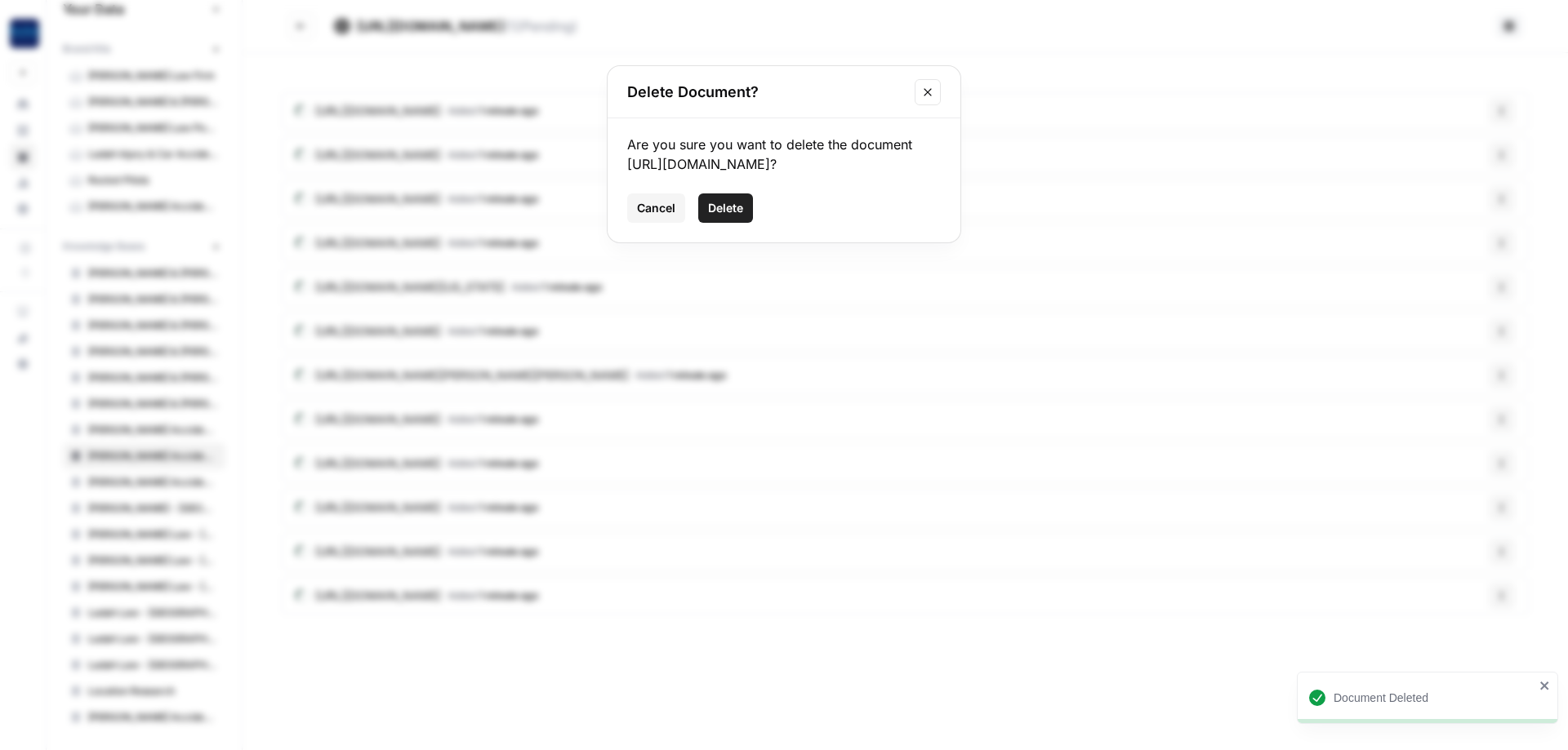
click at [730, 216] on span "Delete" at bounding box center [726, 208] width 35 height 17
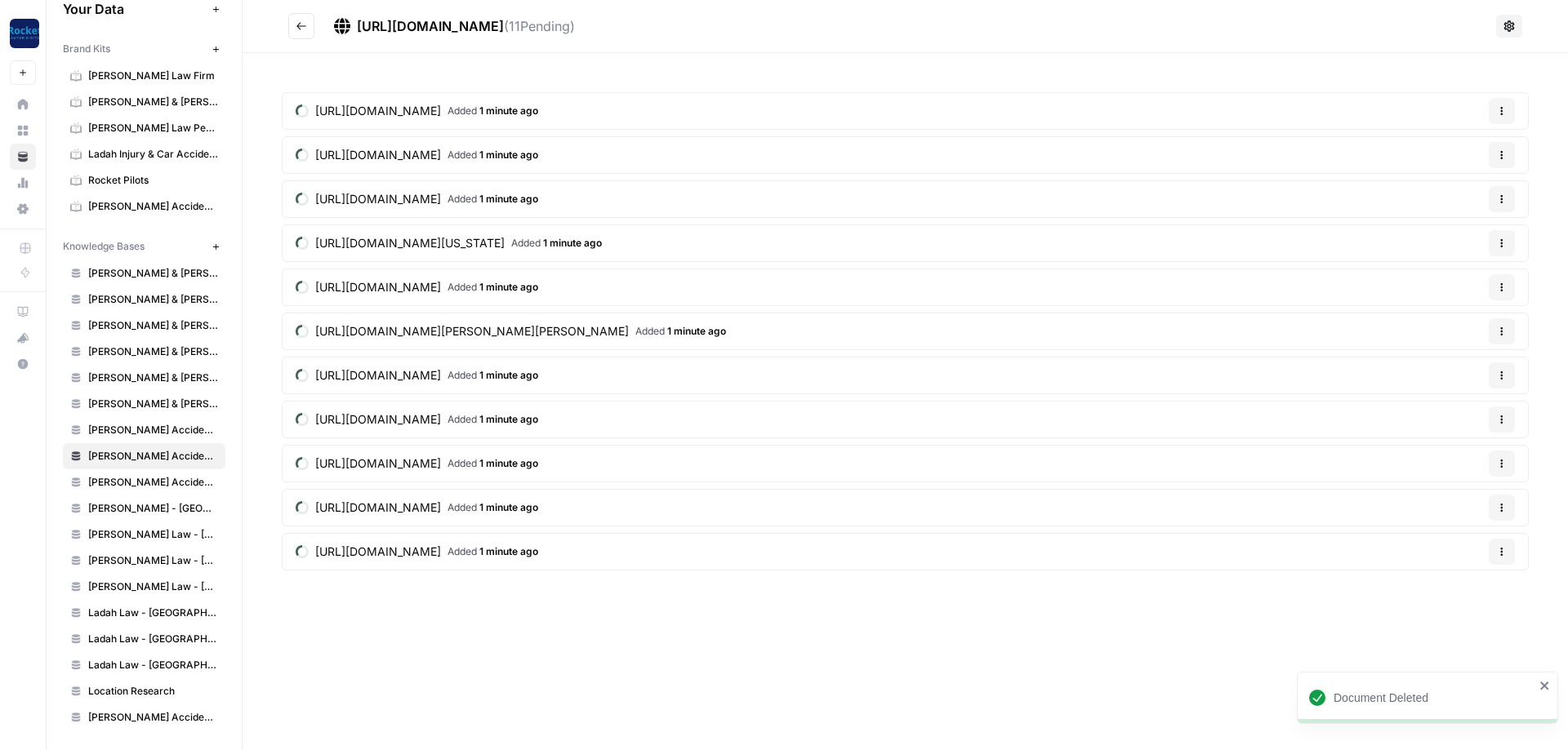
click at [1508, 154] on button "Options" at bounding box center [1502, 155] width 27 height 27
click at [1447, 191] on span "Delete File" at bounding box center [1468, 194] width 53 height 17
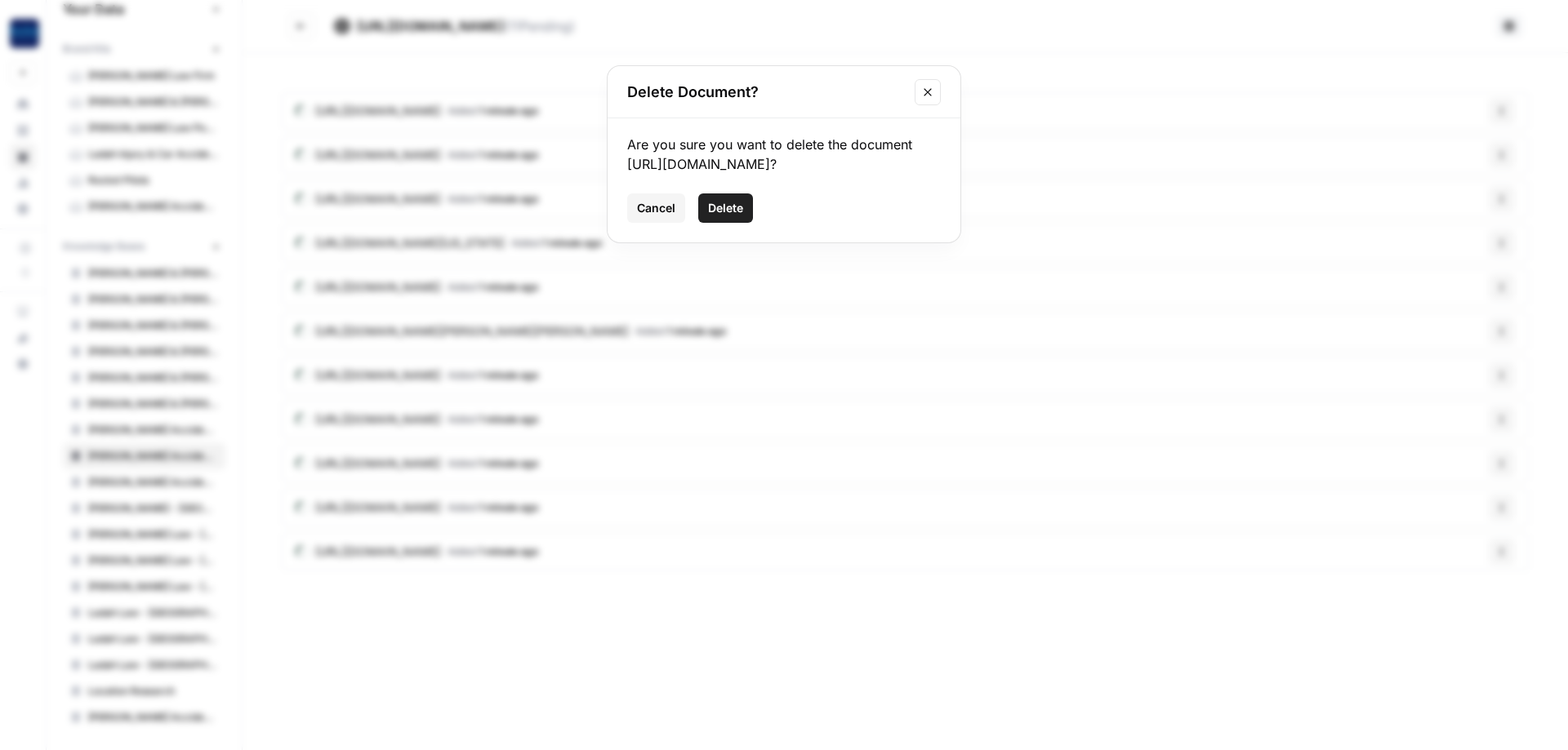
click at [733, 216] on span "Delete" at bounding box center [726, 208] width 35 height 17
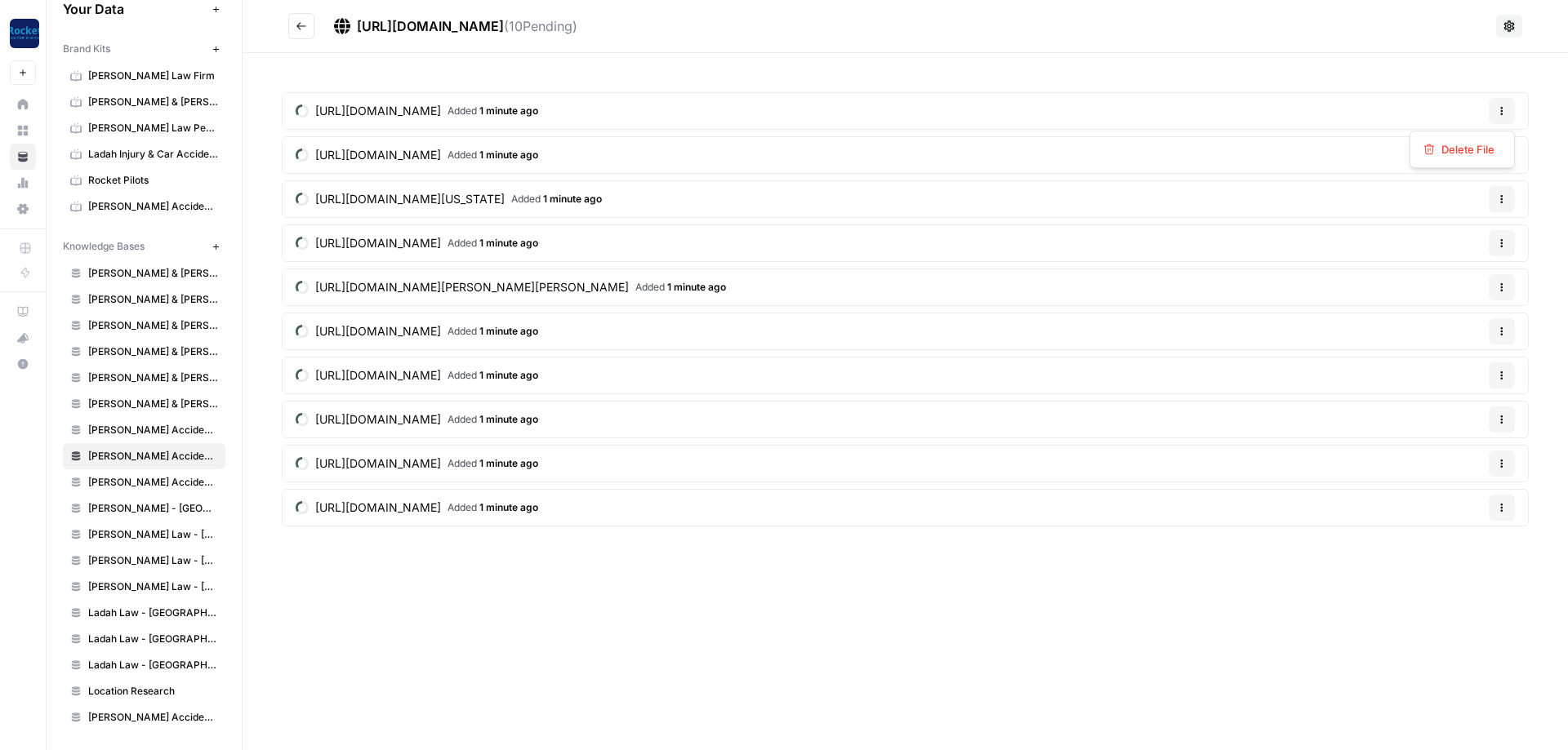
click at [1498, 109] on icon "button" at bounding box center [1502, 111] width 10 height 10
click at [1457, 154] on span "Delete File" at bounding box center [1468, 149] width 53 height 17
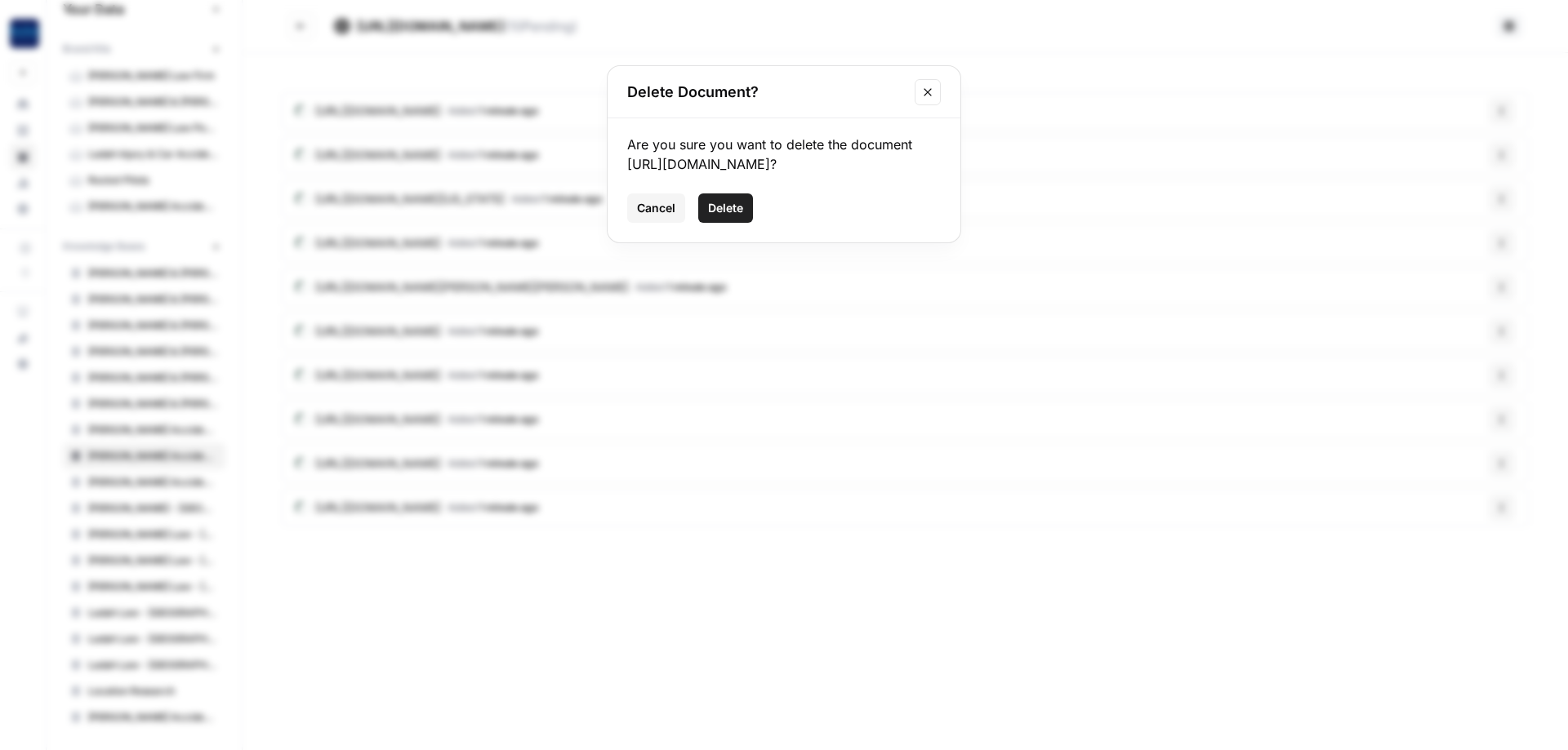
click at [728, 216] on span "Delete" at bounding box center [726, 208] width 35 height 17
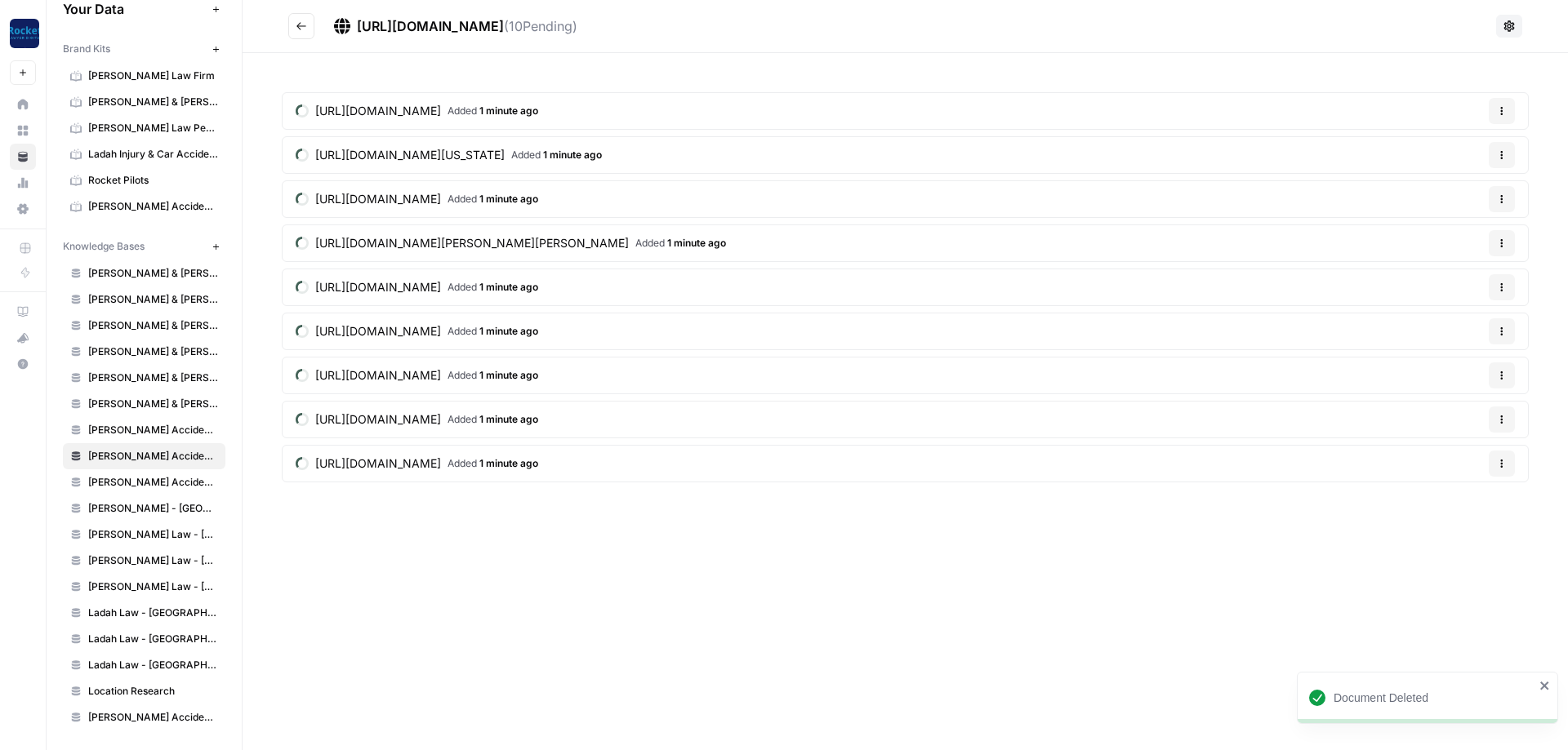
click at [740, 595] on div "[URL][DOMAIN_NAME] ( 10 Pending) [URL][DOMAIN_NAME] Added 1 minute ago Options …" at bounding box center [905, 375] width 1326 height 750
click at [301, 30] on icon "Go back" at bounding box center [302, 27] width 12 height 12
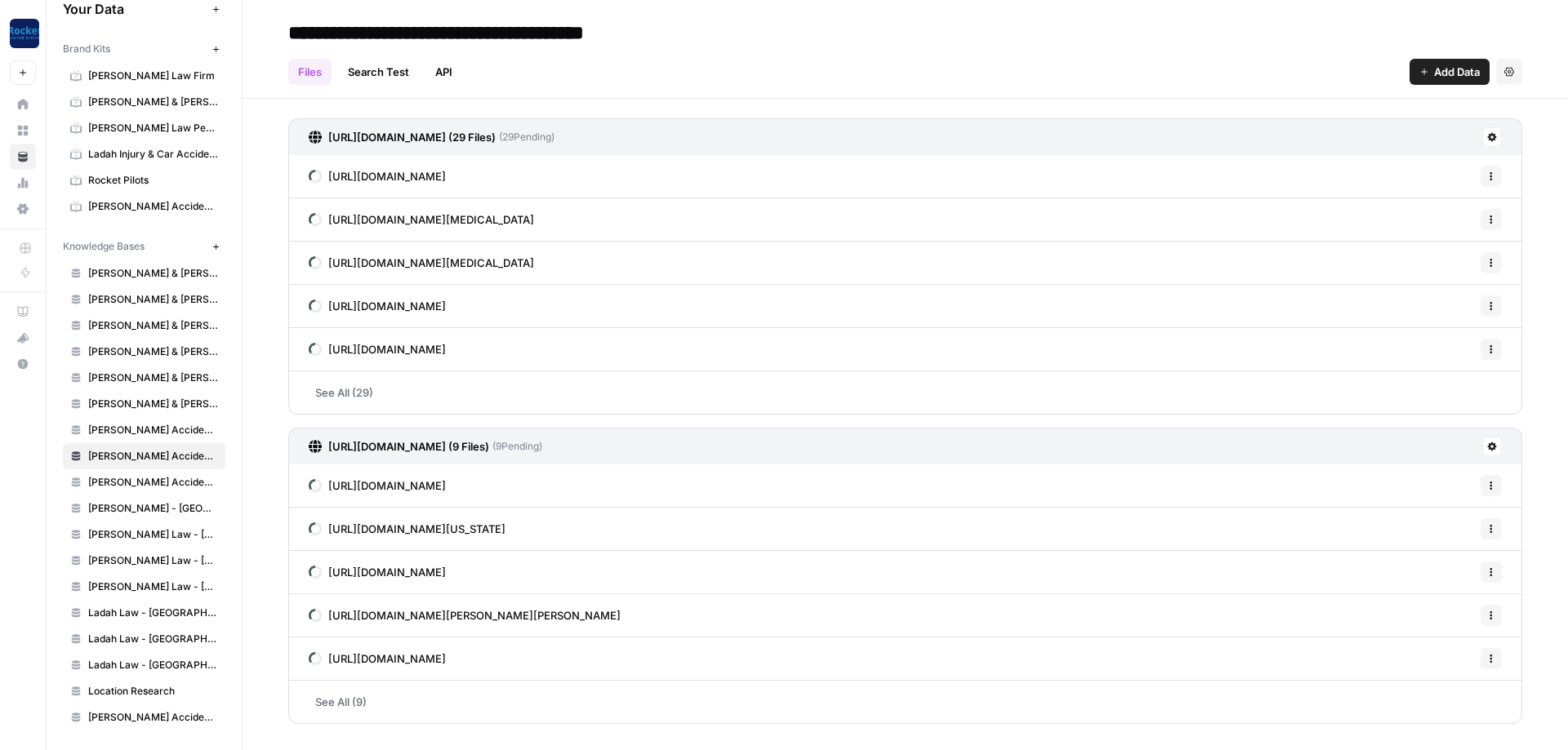
click at [1459, 86] on header "**********" at bounding box center [905, 49] width 1326 height 99
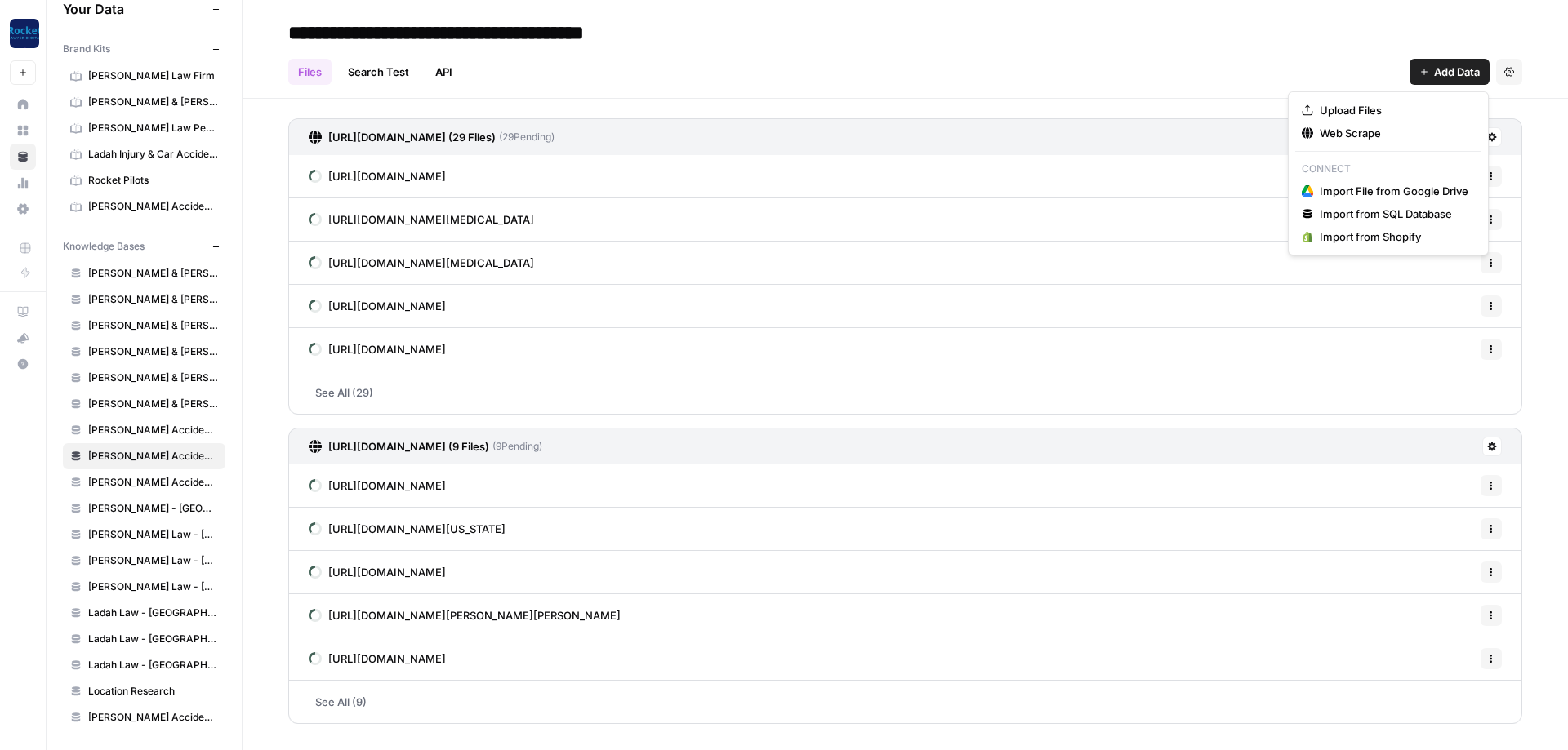
click at [1454, 70] on span "Add Data" at bounding box center [1457, 72] width 46 height 17
click at [1345, 124] on button "Web Scrape" at bounding box center [1388, 133] width 187 height 23
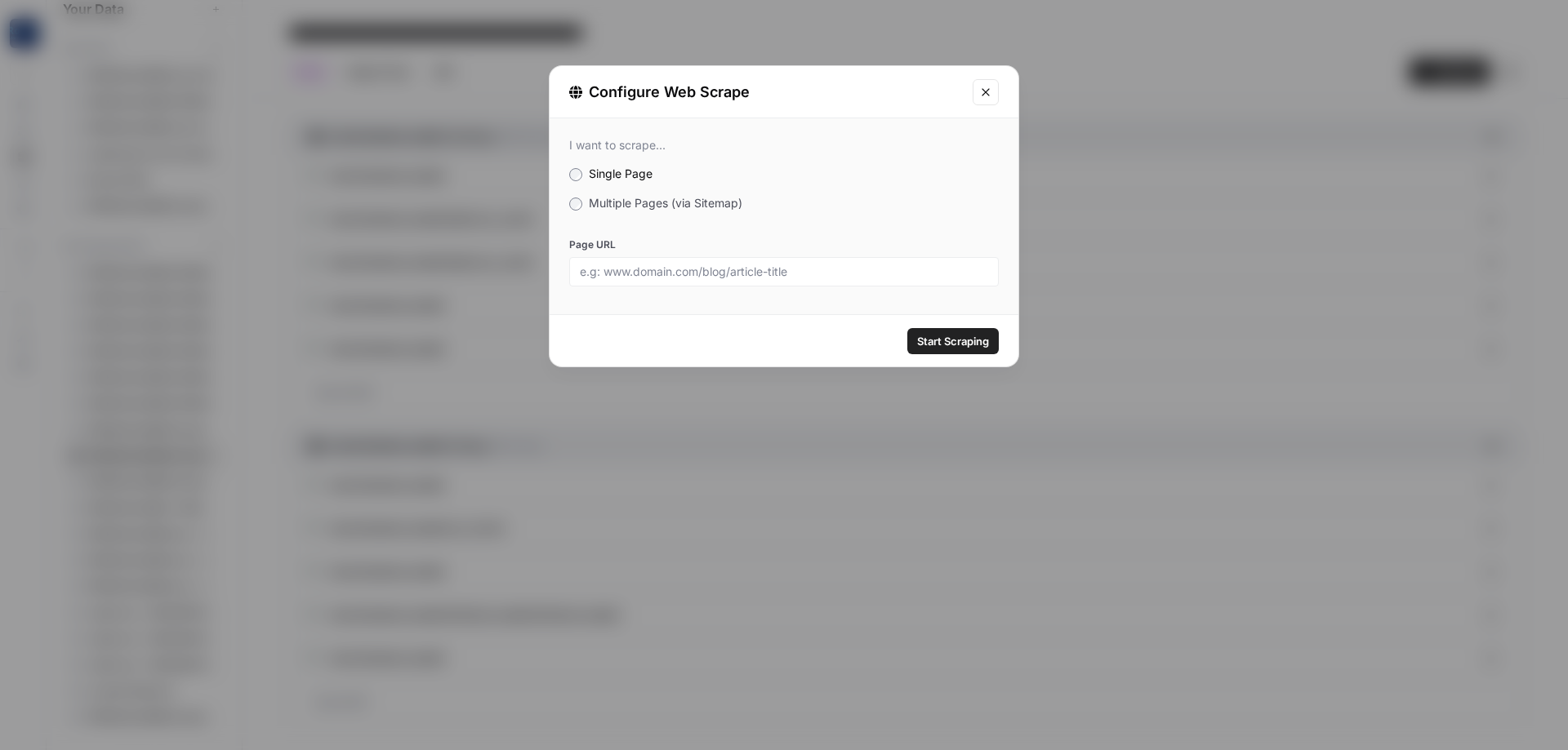
click at [659, 205] on span "Multiple Pages (via Sitemap)" at bounding box center [665, 202] width 153 height 14
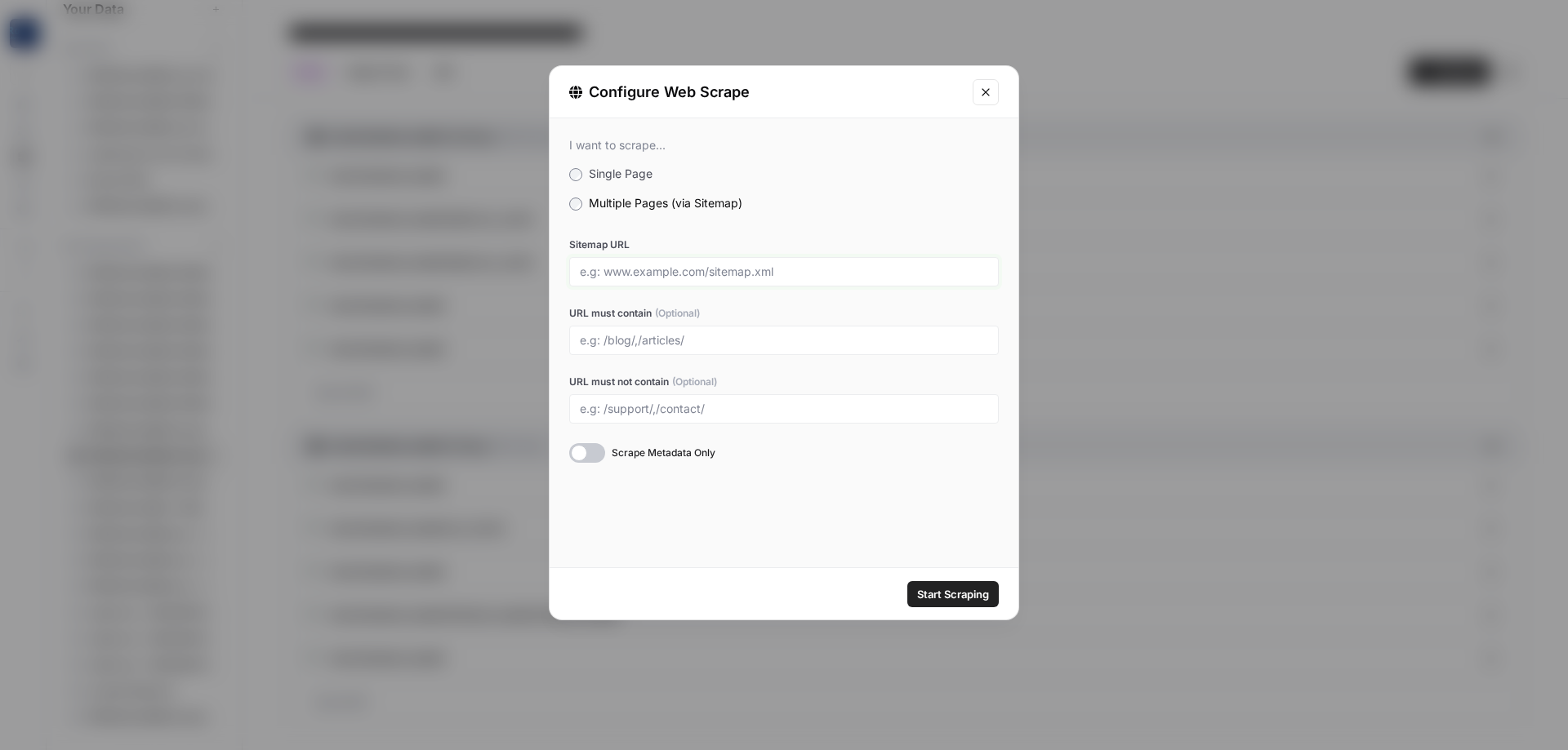
click at [690, 265] on input "Sitemap URL" at bounding box center [784, 272] width 409 height 15
paste input "[URL][DOMAIN_NAME]"
type input "[URL][DOMAIN_NAME]"
click at [684, 340] on input "URL must contain (Optional)" at bounding box center [784, 341] width 409 height 15
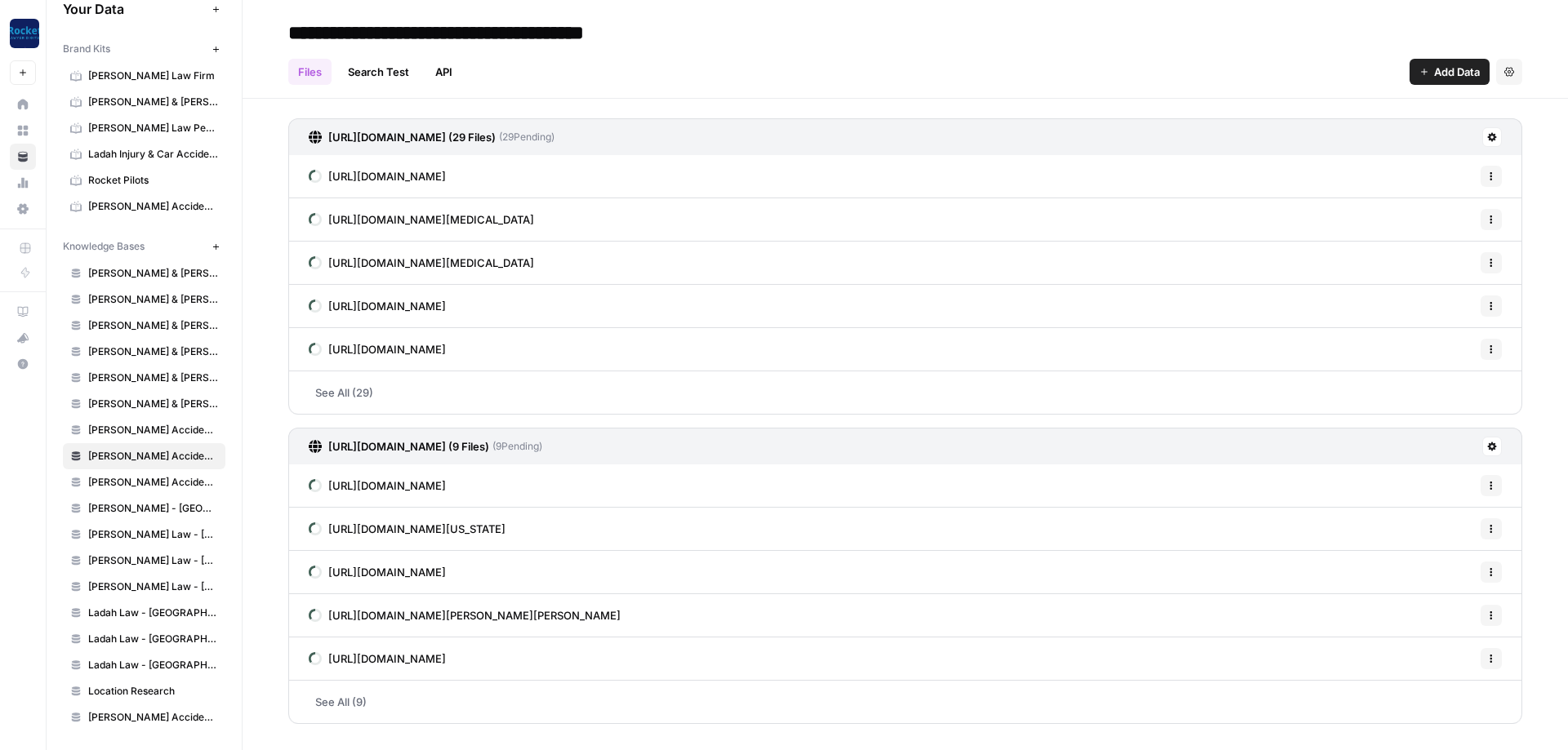
click at [1451, 67] on span "Add Data" at bounding box center [1457, 72] width 46 height 17
click at [1371, 128] on span "Web Scrape" at bounding box center [1394, 133] width 148 height 17
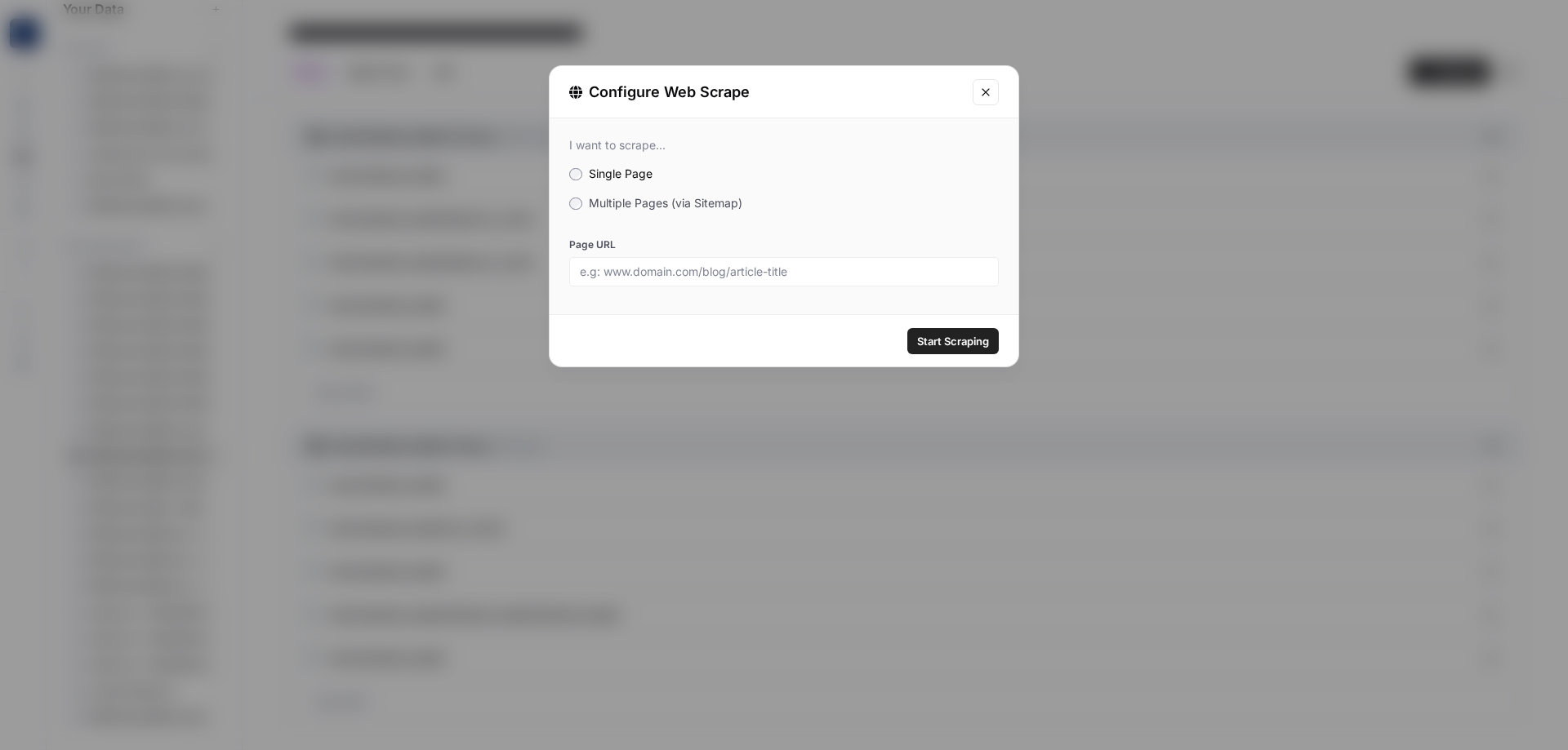
click at [651, 283] on div at bounding box center [784, 271] width 430 height 29
click at [677, 276] on input "Page URL" at bounding box center [784, 272] width 409 height 15
click at [628, 202] on span "Multiple Pages (via Sitemap)" at bounding box center [665, 202] width 153 height 14
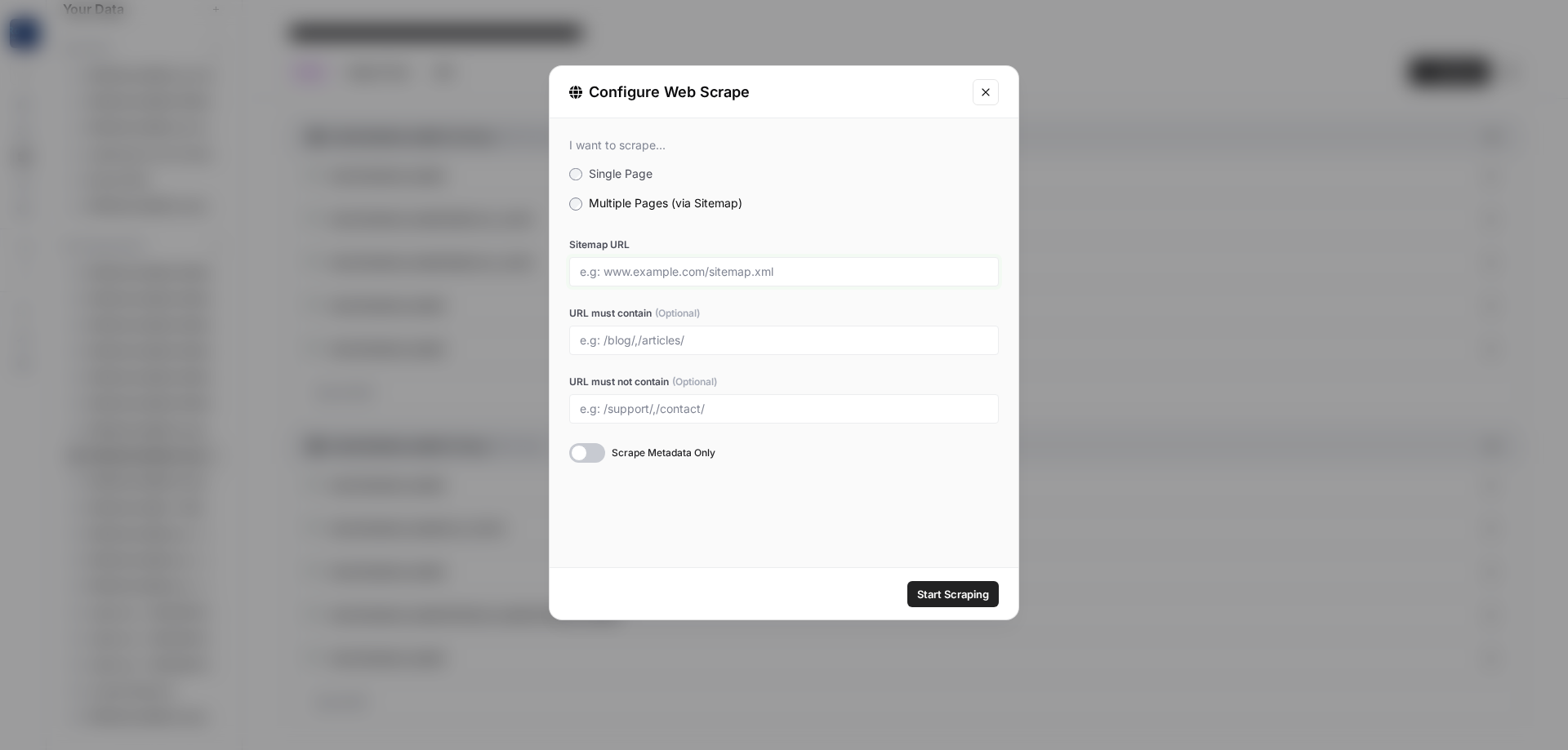
click at [707, 275] on input "Sitemap URL" at bounding box center [784, 272] width 409 height 15
paste input "[URL][DOMAIN_NAME]"
type input "[URL][DOMAIN_NAME]"
click at [663, 341] on input "URL must contain (Optional)" at bounding box center [784, 341] width 409 height 15
click at [788, 523] on div "I want to scrape... Single Page Multiple Pages (via Sitemap) Sitemap URL [URL][…" at bounding box center [784, 343] width 468 height 449
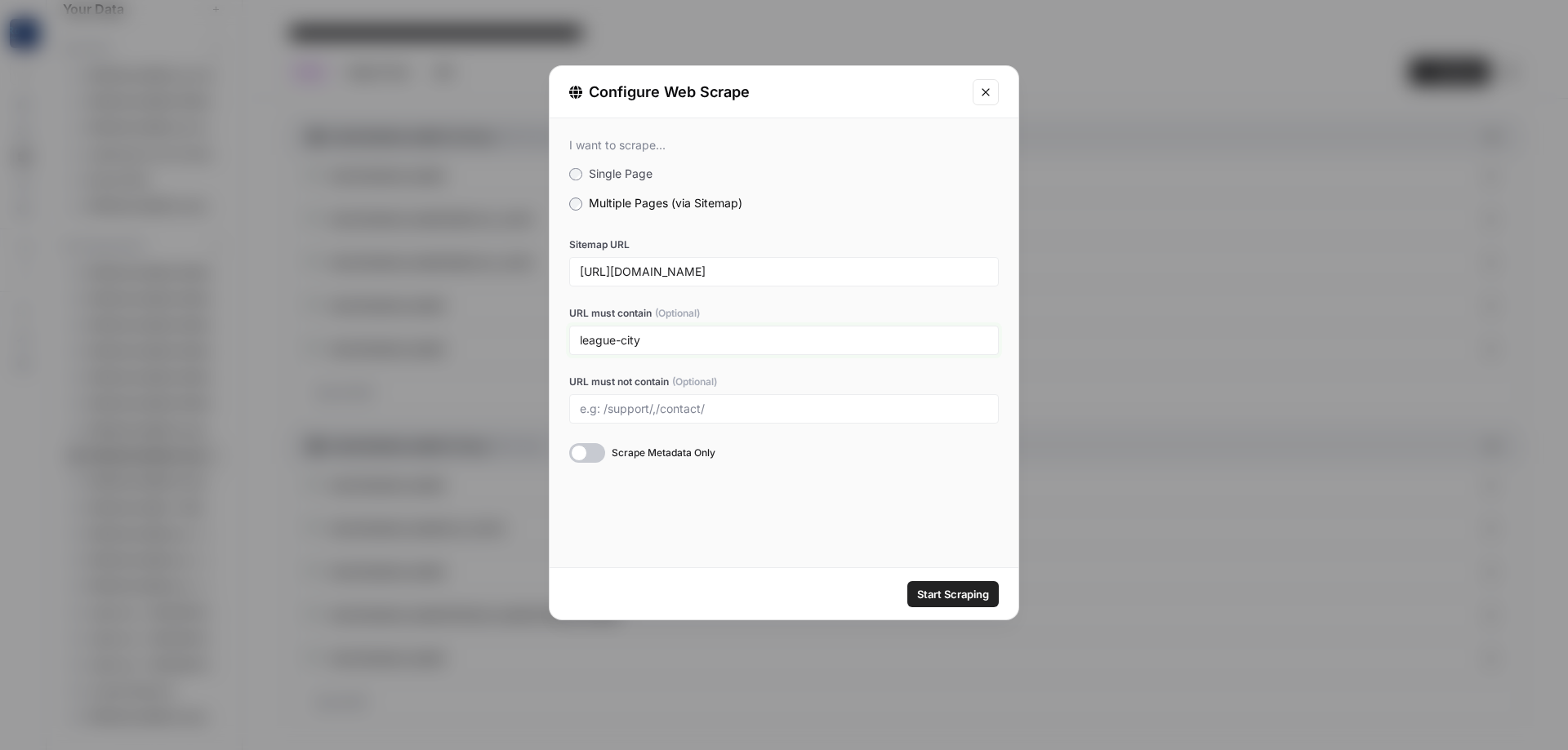
drag, startPoint x: 491, startPoint y: 313, endPoint x: 448, endPoint y: 304, distance: 43.9
click at [580, 333] on input "league-city" at bounding box center [784, 341] width 409 height 15
type input "/league-city"
drag, startPoint x: 766, startPoint y: 520, endPoint x: 779, endPoint y: 520, distance: 13.0
click at [766, 519] on div "I want to scrape... Single Page Multiple Pages (via Sitemap) Sitemap URL [URL][…" at bounding box center [784, 343] width 468 height 449
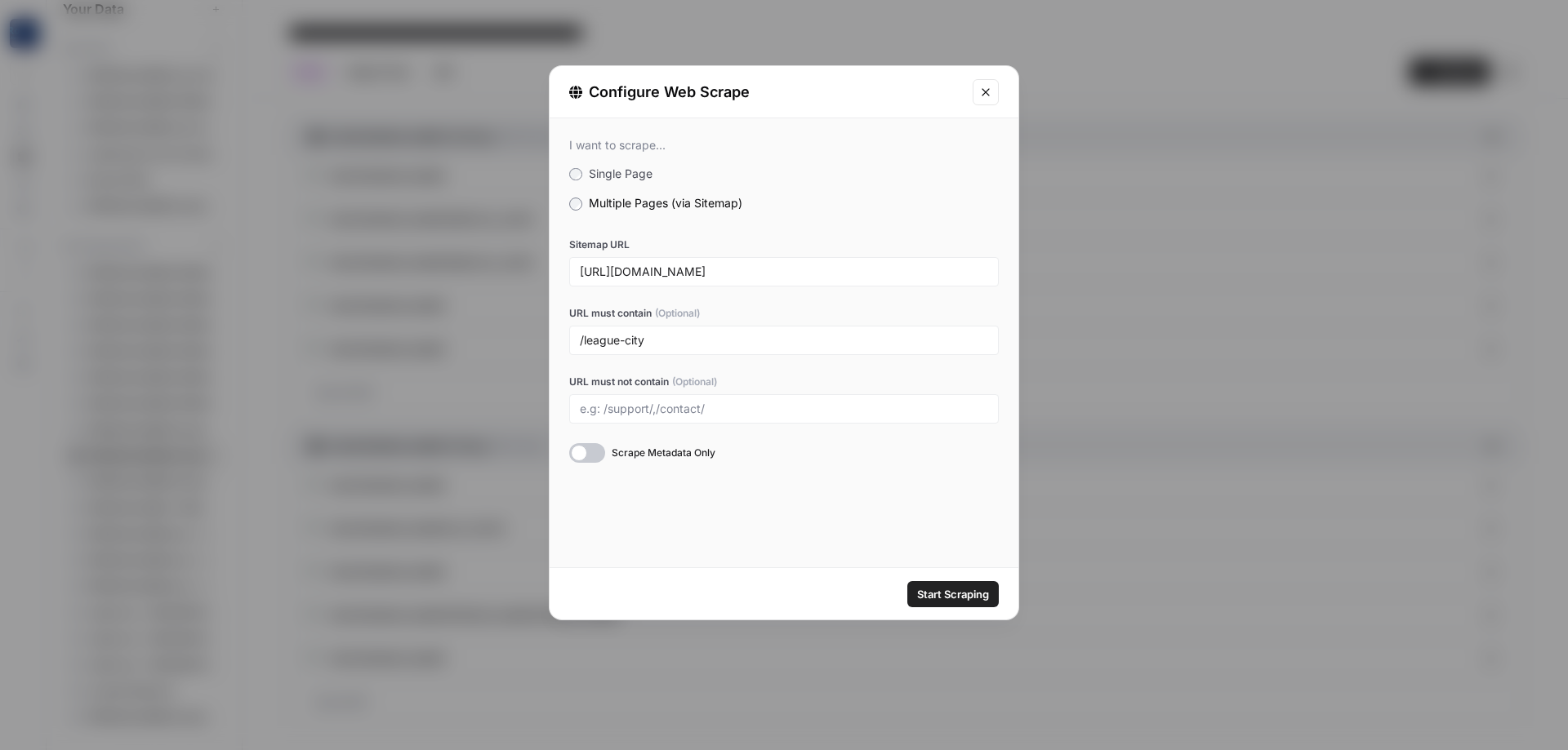
click at [959, 591] on span "Start Scraping" at bounding box center [953, 594] width 72 height 17
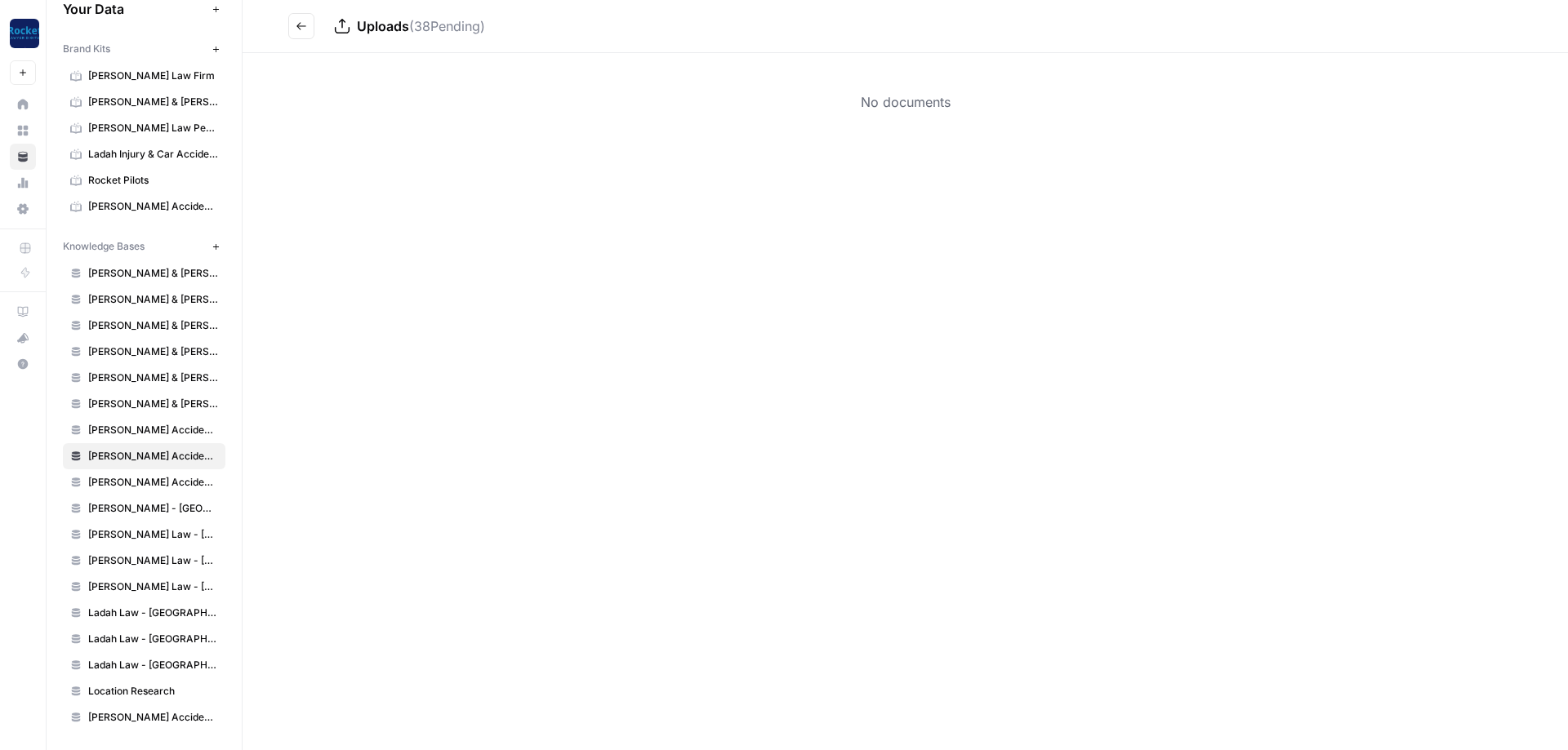
click at [309, 35] on button "Go back" at bounding box center [302, 27] width 27 height 27
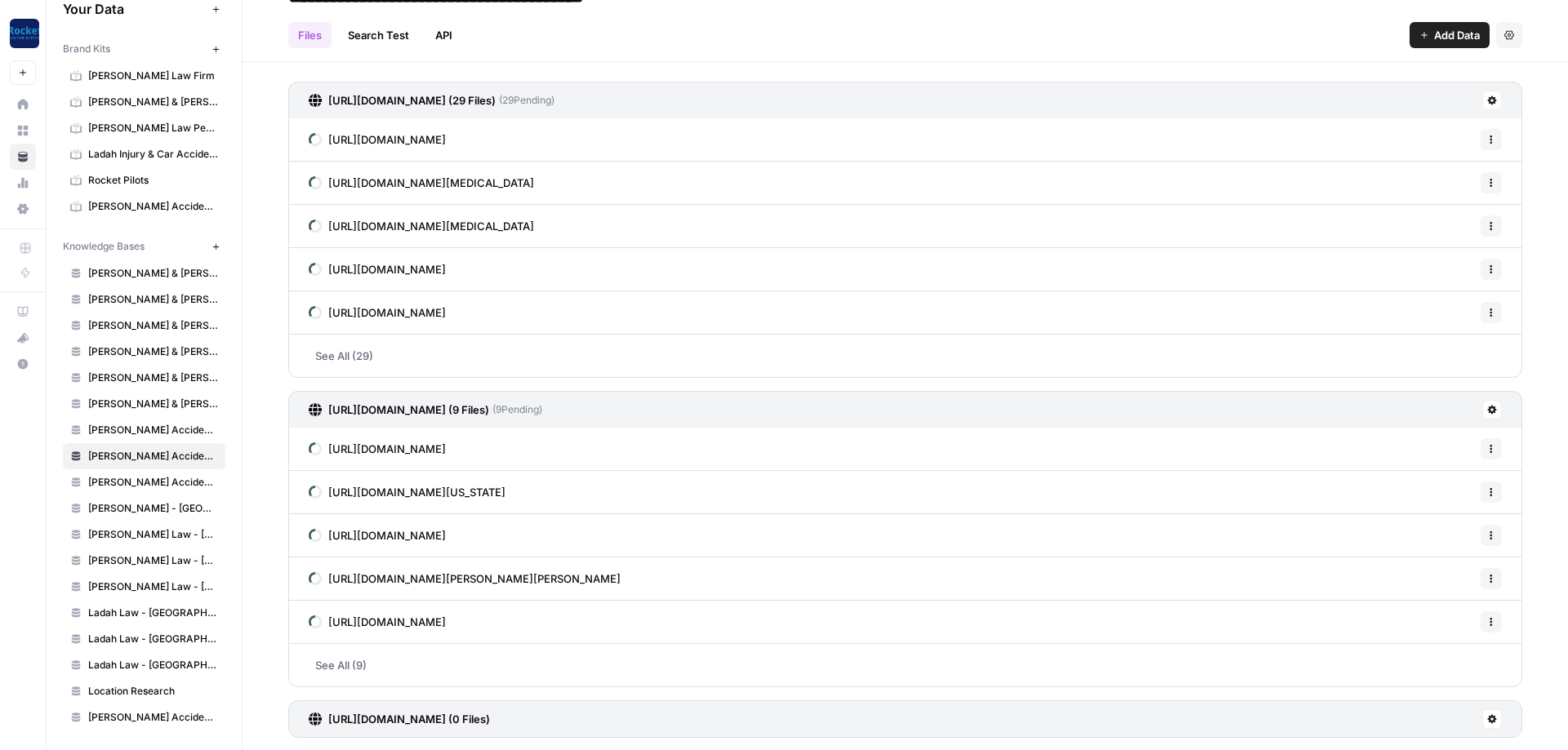
scroll to position [37, 0]
click at [1491, 719] on icon at bounding box center [1493, 719] width 9 height 9
click at [1448, 679] on span "Delete Connection" at bounding box center [1430, 684] width 100 height 17
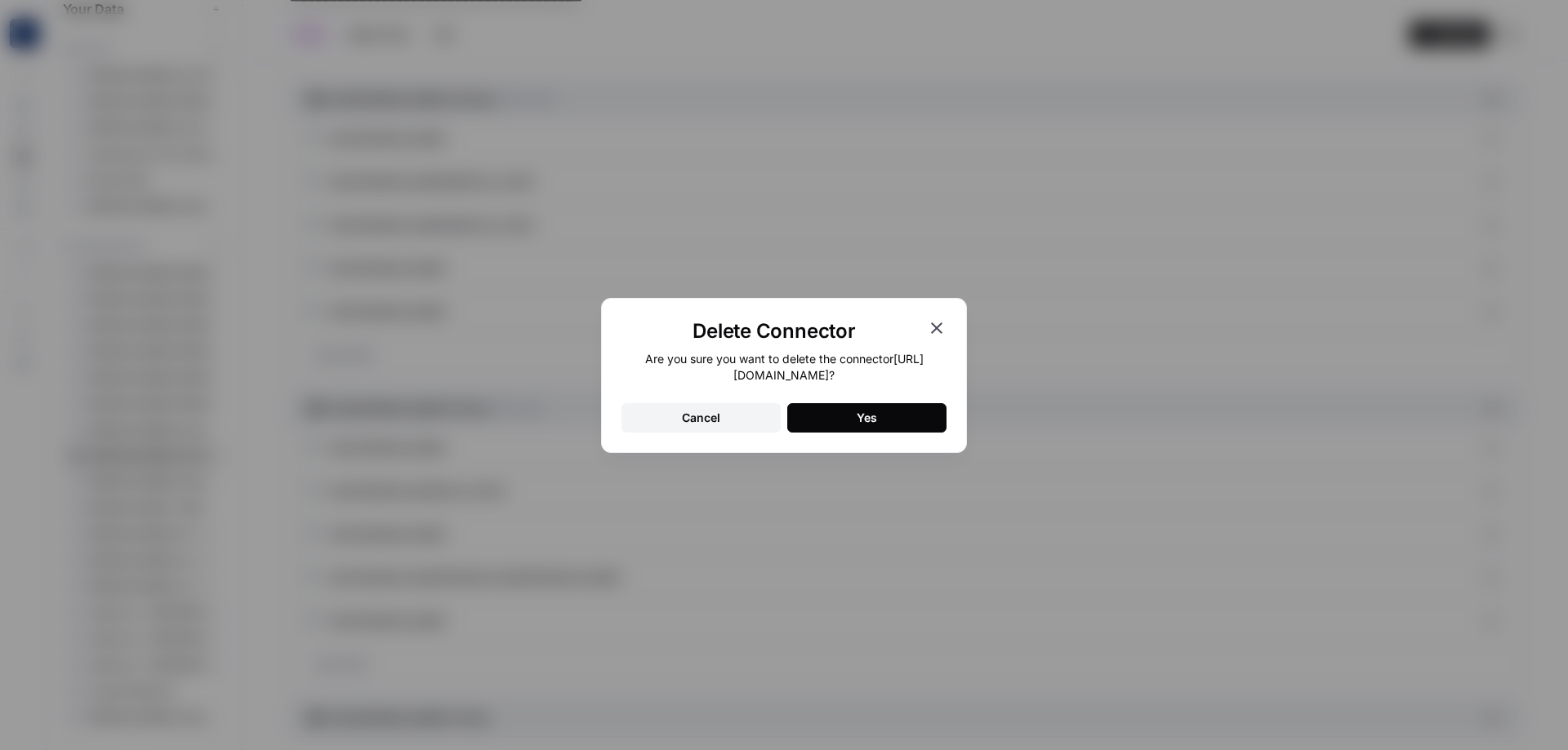
click at [833, 413] on button "Yes" at bounding box center [867, 418] width 159 height 29
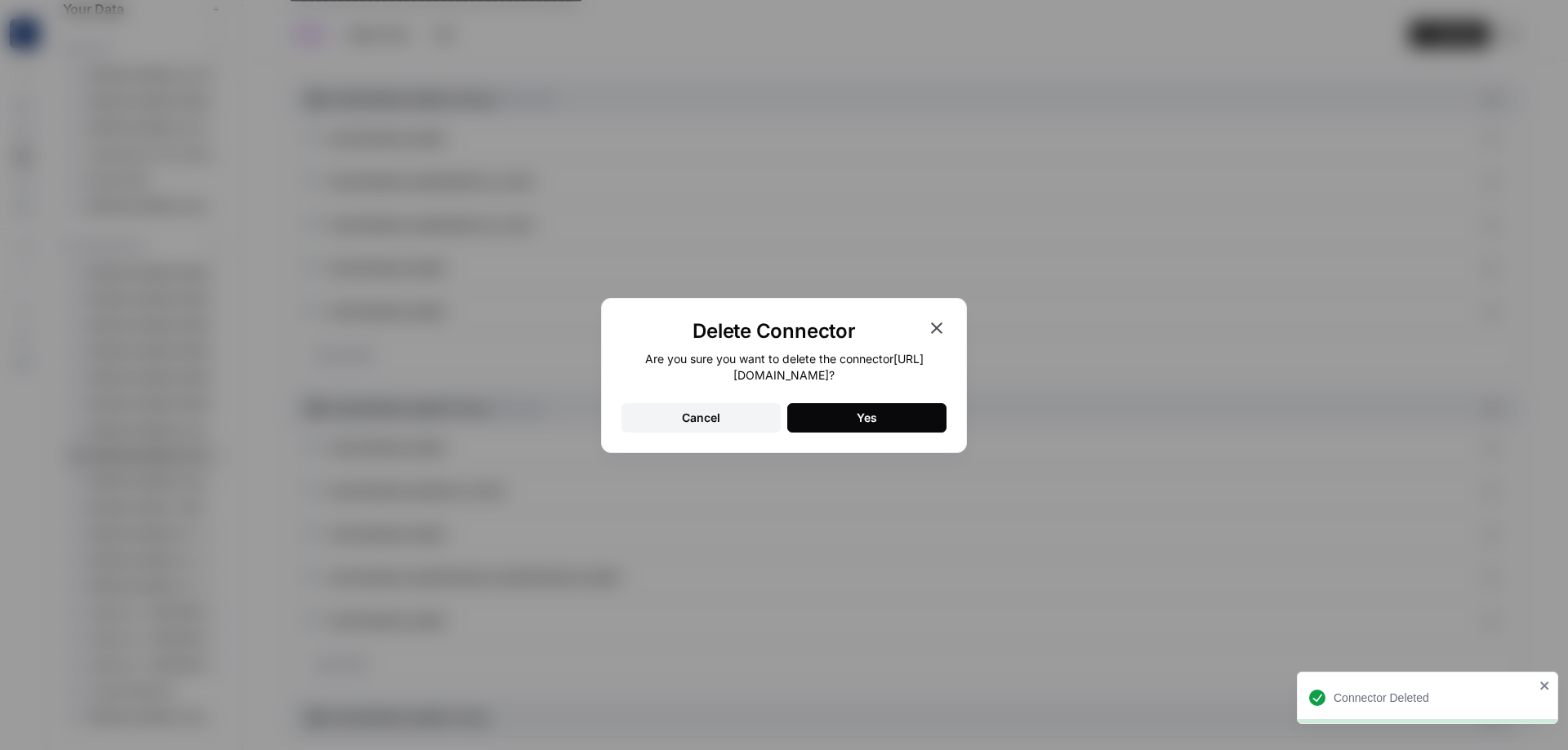
scroll to position [0, 0]
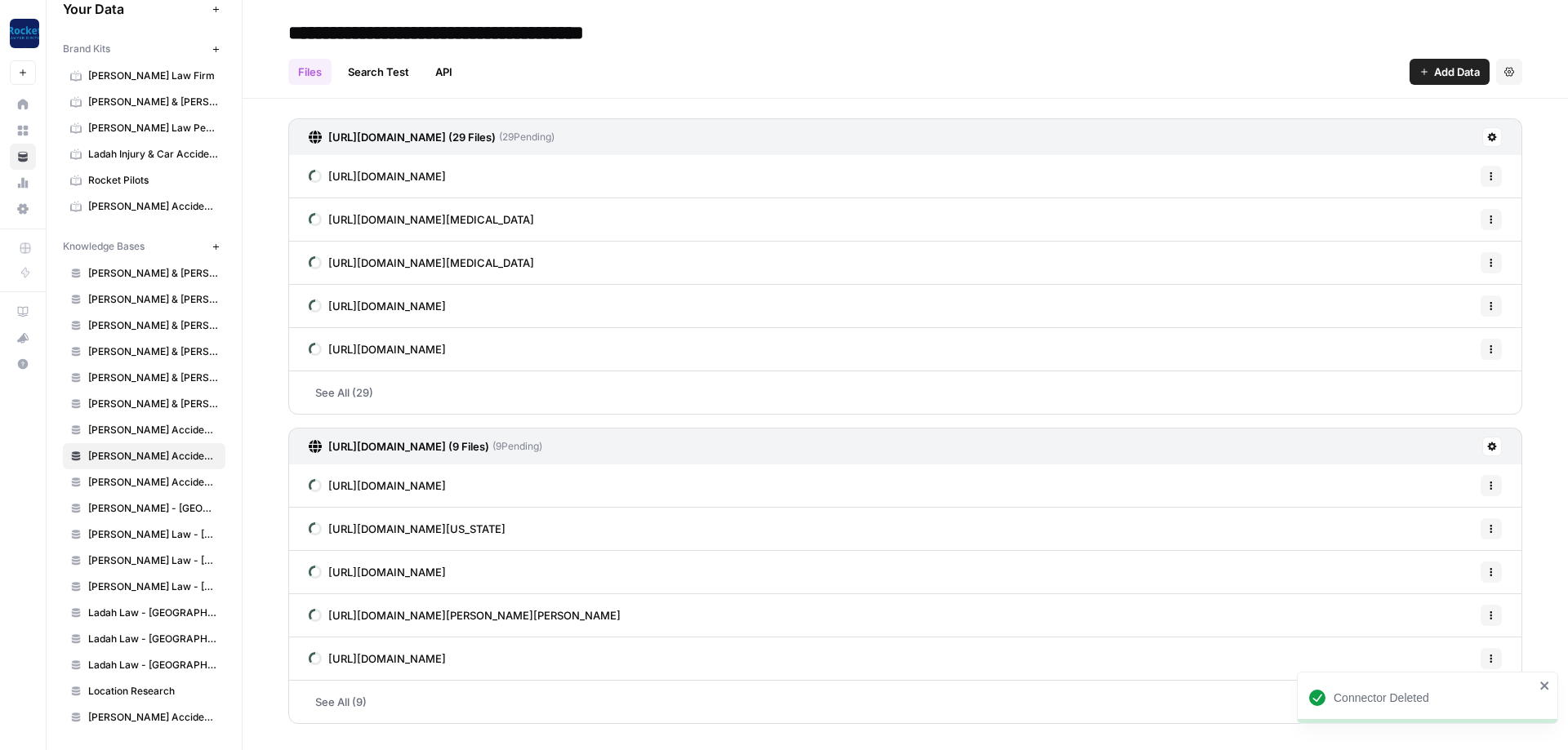
click at [1452, 77] on span "Add Data" at bounding box center [1457, 72] width 46 height 17
click at [1385, 131] on span "Web Scrape" at bounding box center [1394, 133] width 148 height 17
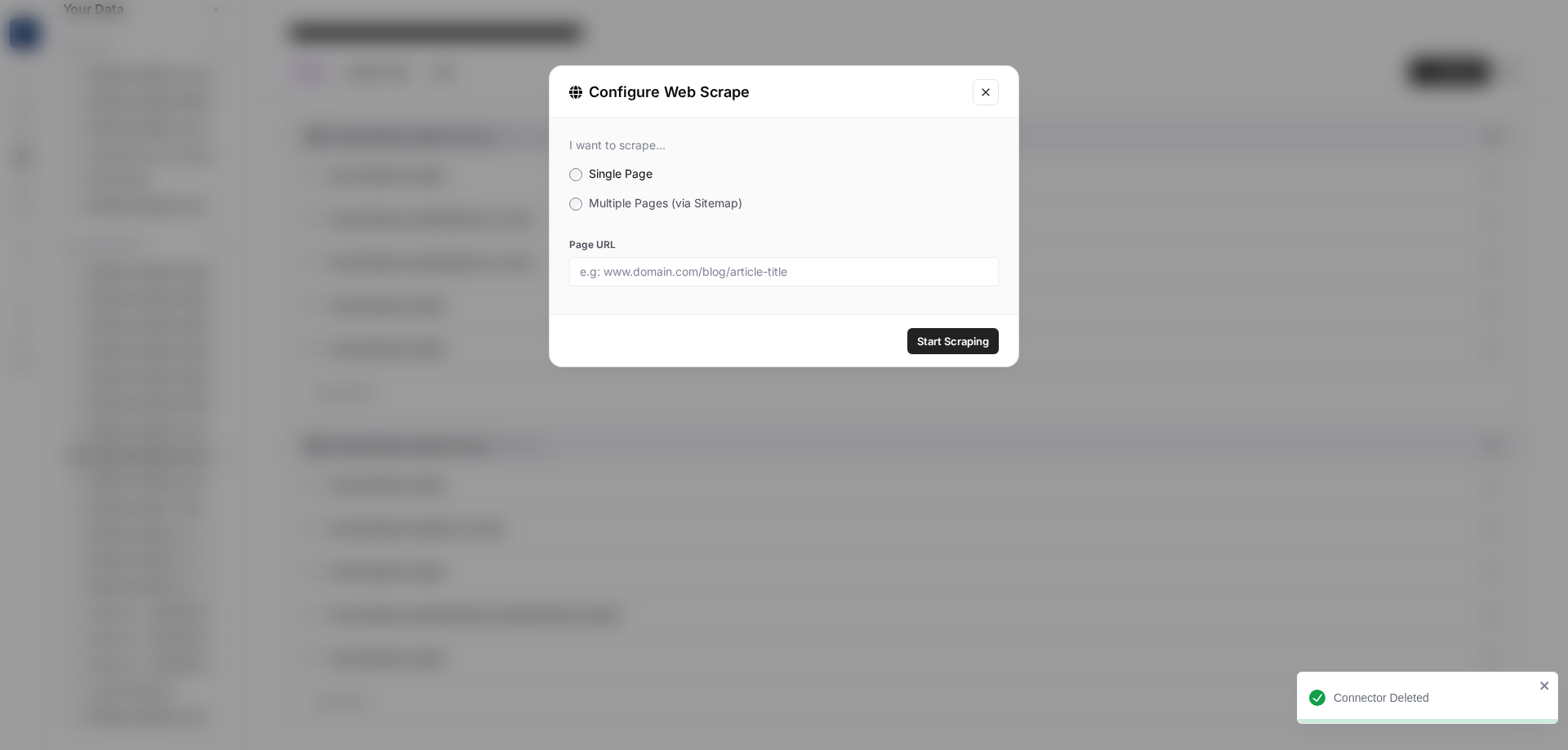
click at [666, 204] on span "Multiple Pages (via Sitemap)" at bounding box center [665, 202] width 153 height 14
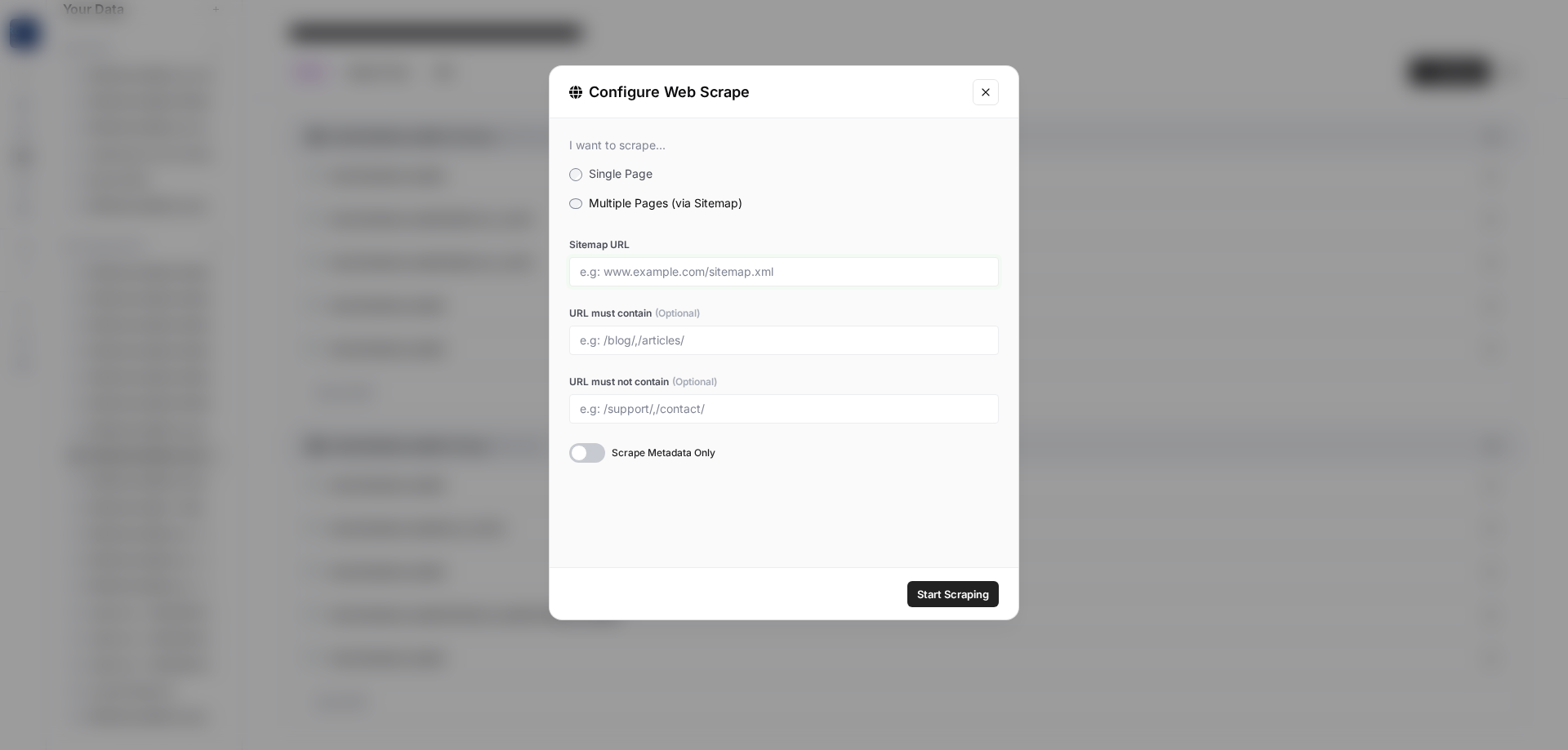
click at [676, 272] on input "Sitemap URL" at bounding box center [784, 272] width 409 height 15
paste input "[URL][DOMAIN_NAME]"
type input "[URL][DOMAIN_NAME]"
click at [859, 468] on div "I want to scrape... Single Page Multiple Pages (via Sitemap) Sitemap URL [URL][…" at bounding box center [784, 300] width 468 height 364
click at [962, 593] on span "Start Scraping" at bounding box center [953, 594] width 72 height 17
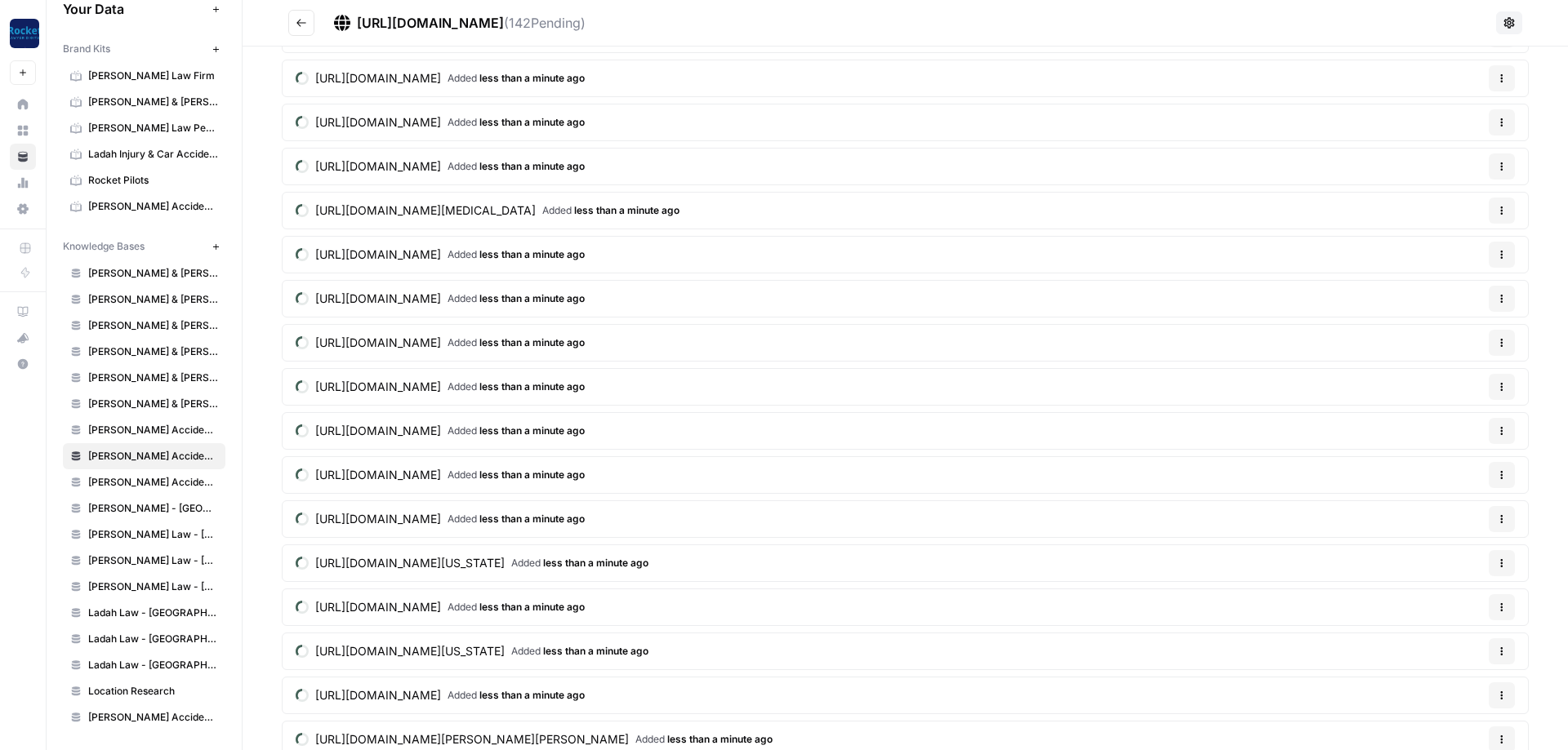
scroll to position [1473, 0]
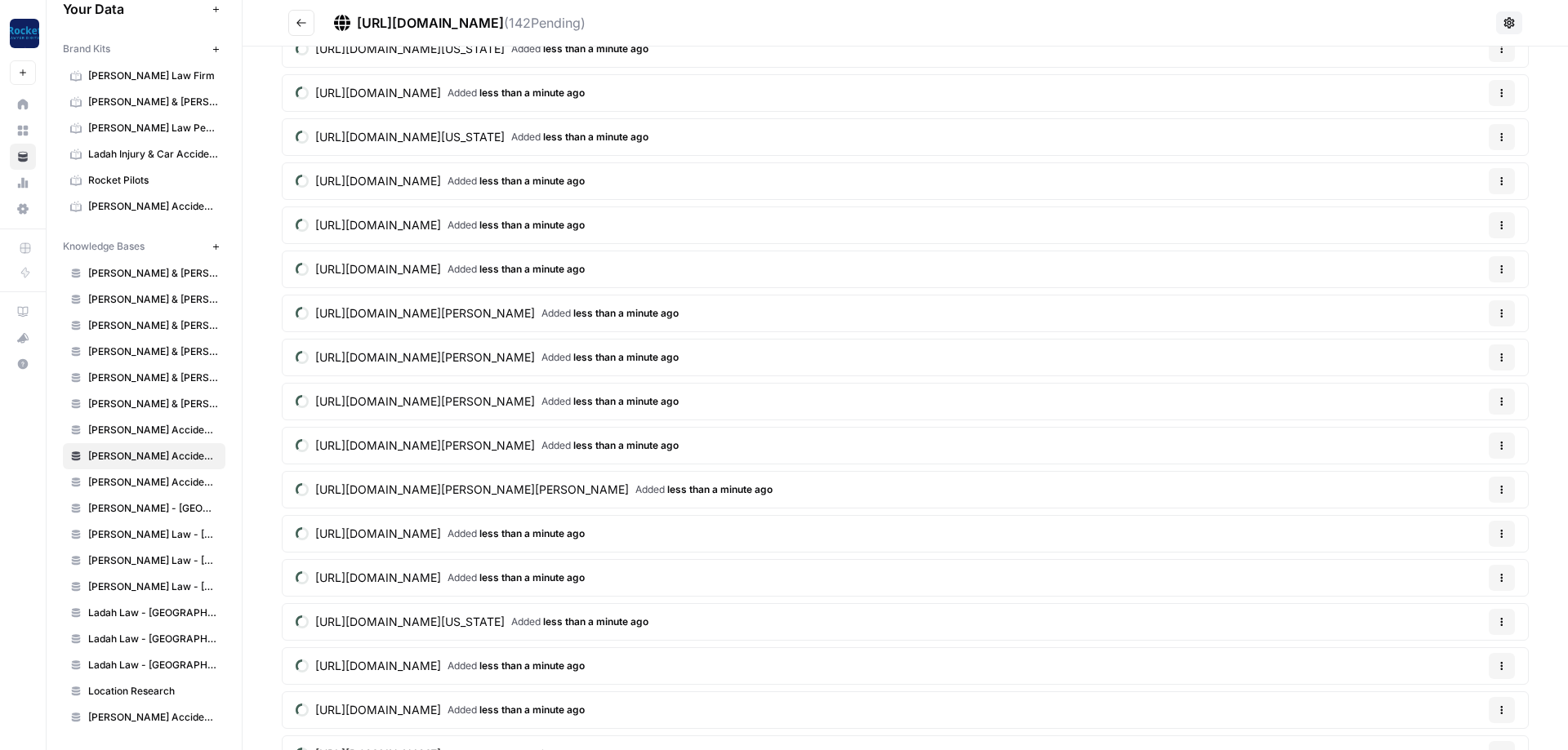
click at [311, 24] on button "Go back" at bounding box center [302, 23] width 27 height 27
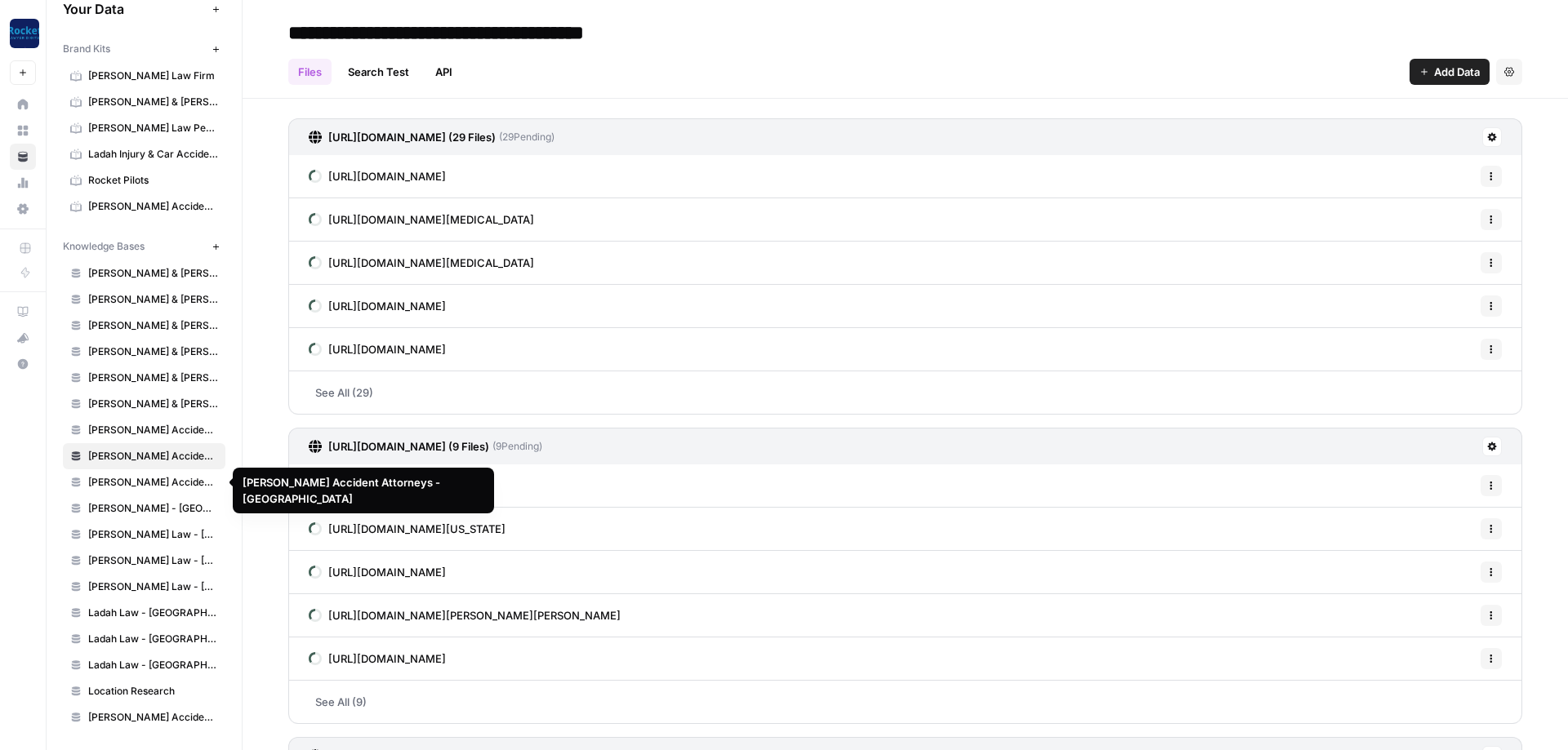
click at [167, 479] on span "[PERSON_NAME] Accident Attorneys - [GEOGRAPHIC_DATA]" at bounding box center [153, 482] width 130 height 15
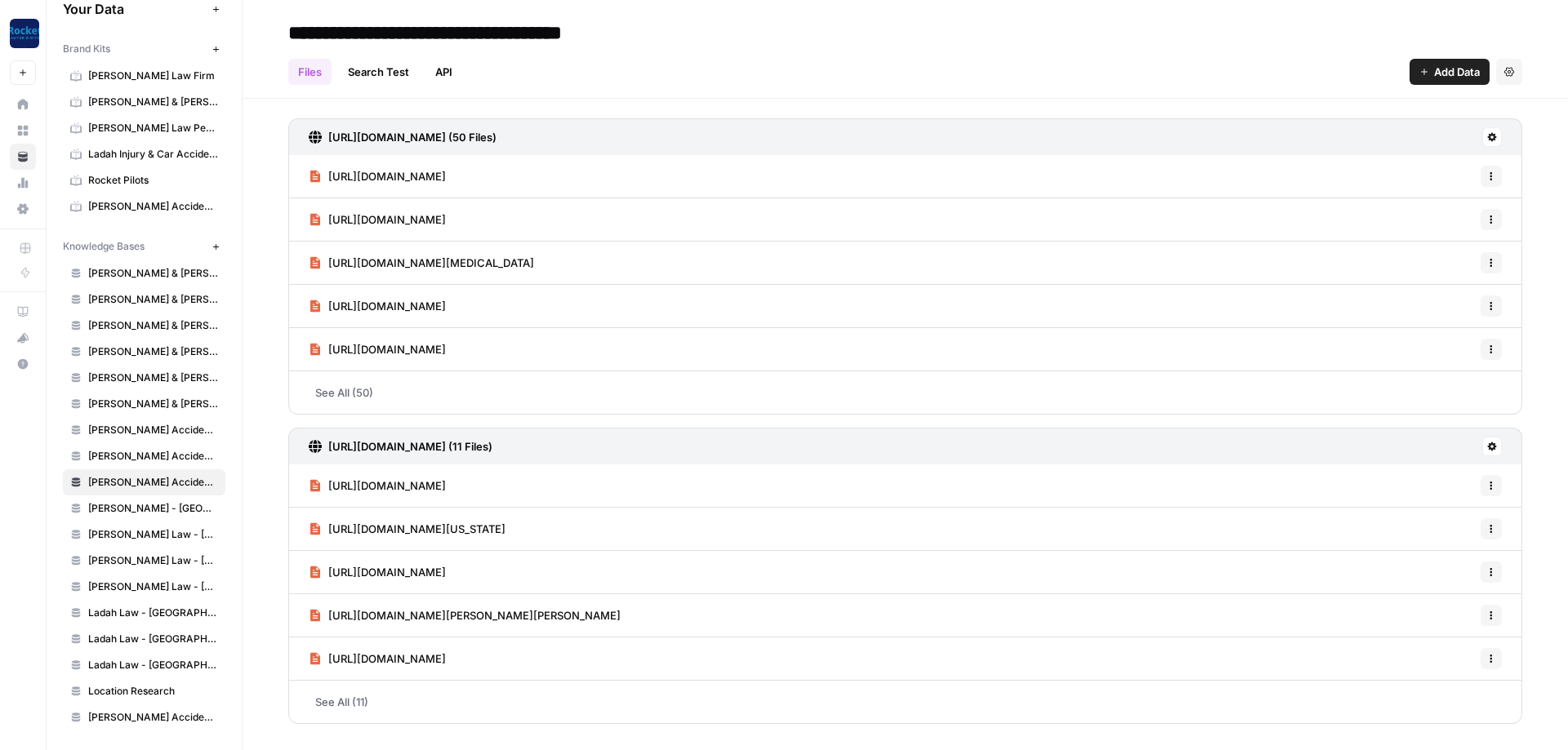
click at [1446, 72] on span "Add Data" at bounding box center [1457, 72] width 46 height 17
click at [1385, 130] on span "Web Scrape" at bounding box center [1394, 133] width 148 height 17
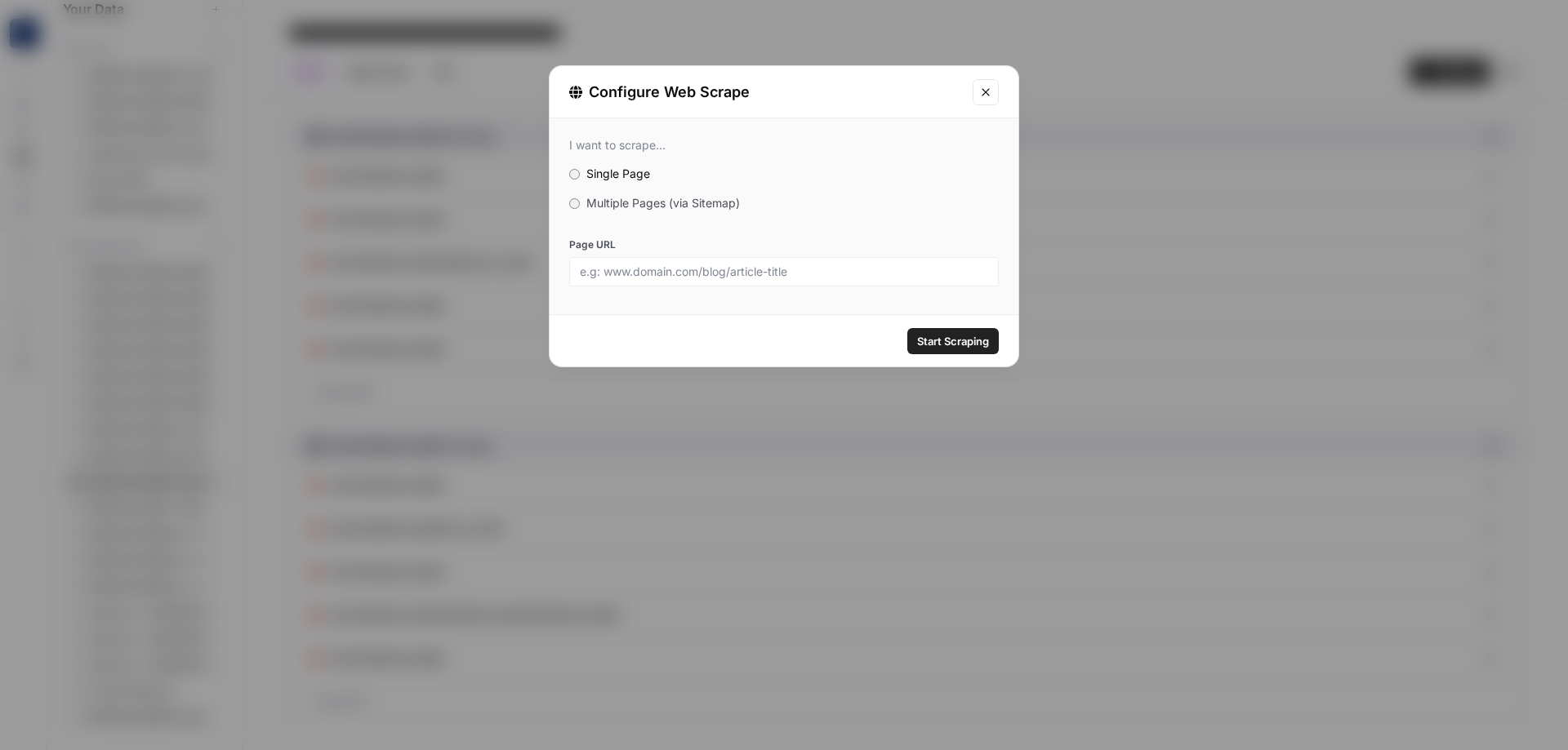
click at [643, 206] on span "Multiple Pages (via Sitemap)" at bounding box center [663, 202] width 153 height 14
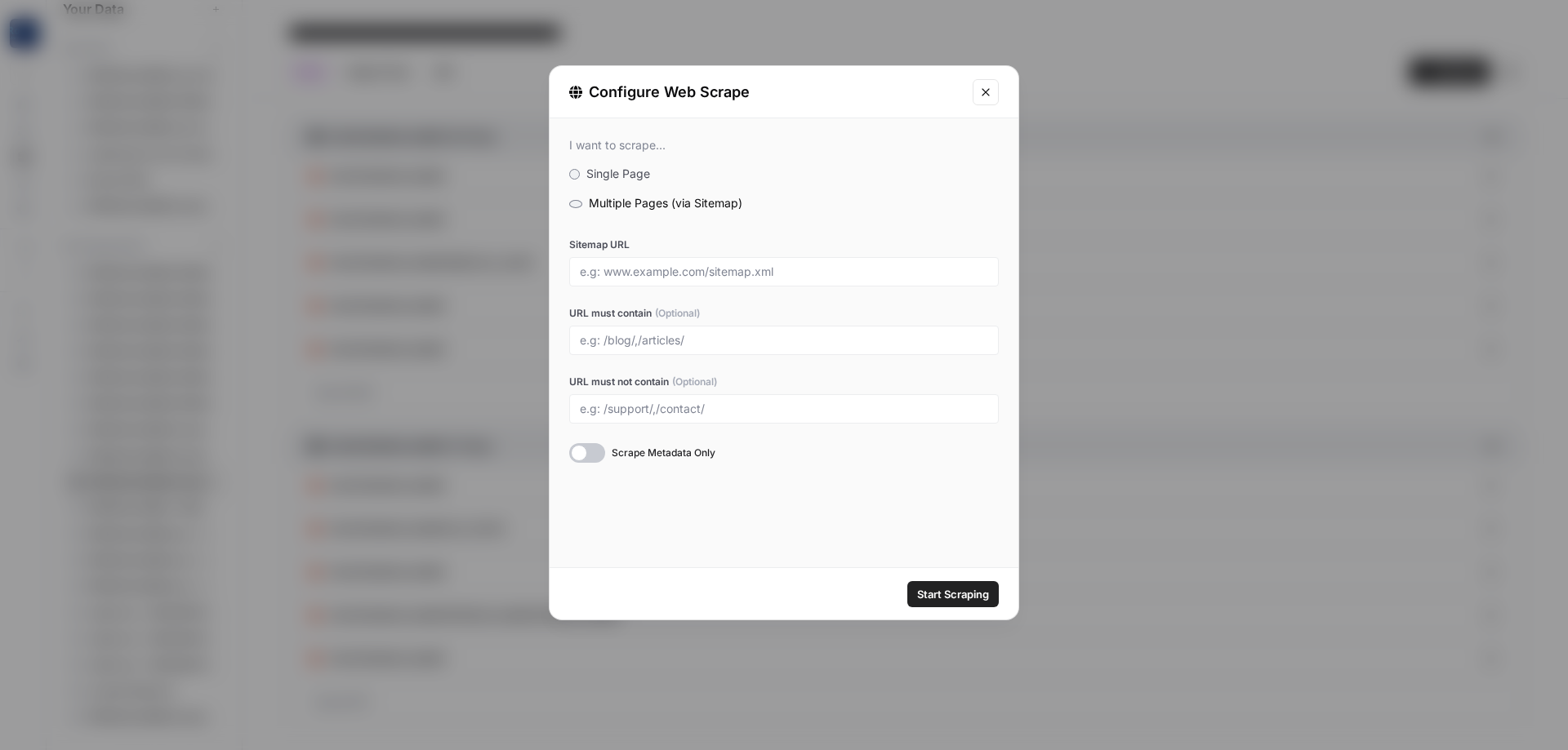
click at [697, 259] on div at bounding box center [784, 271] width 430 height 29
click at [813, 270] on input "Sitemap URL" at bounding box center [784, 272] width 409 height 15
paste input "[URL][DOMAIN_NAME]"
type input "[URL][DOMAIN_NAME]"
click at [667, 349] on div at bounding box center [784, 340] width 430 height 29
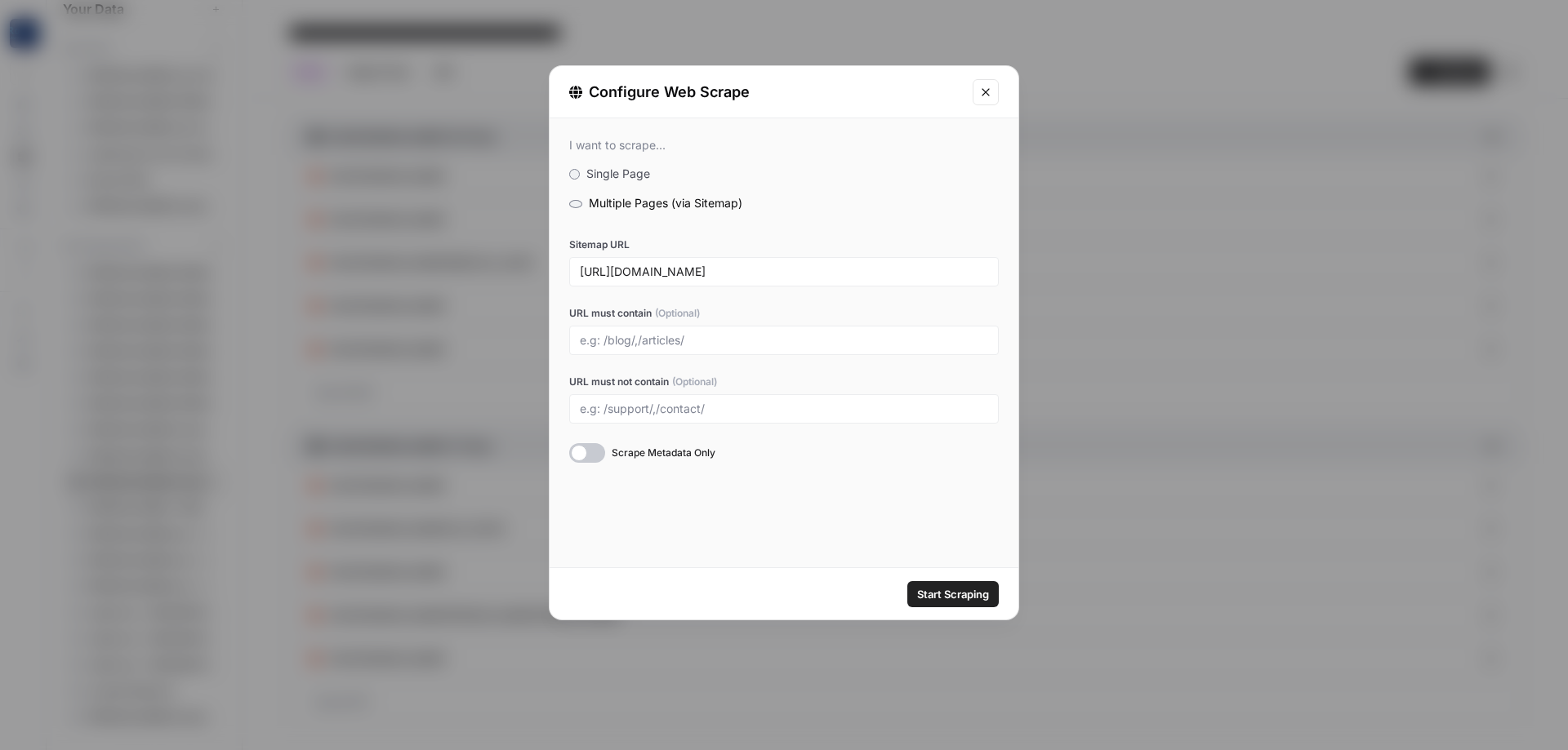
click at [667, 348] on div at bounding box center [784, 340] width 430 height 29
click at [672, 343] on input "URL must contain (Optional)" at bounding box center [784, 341] width 409 height 15
type input "[GEOGRAPHIC_DATA]"
click at [959, 589] on span "Start Scraping" at bounding box center [953, 594] width 72 height 17
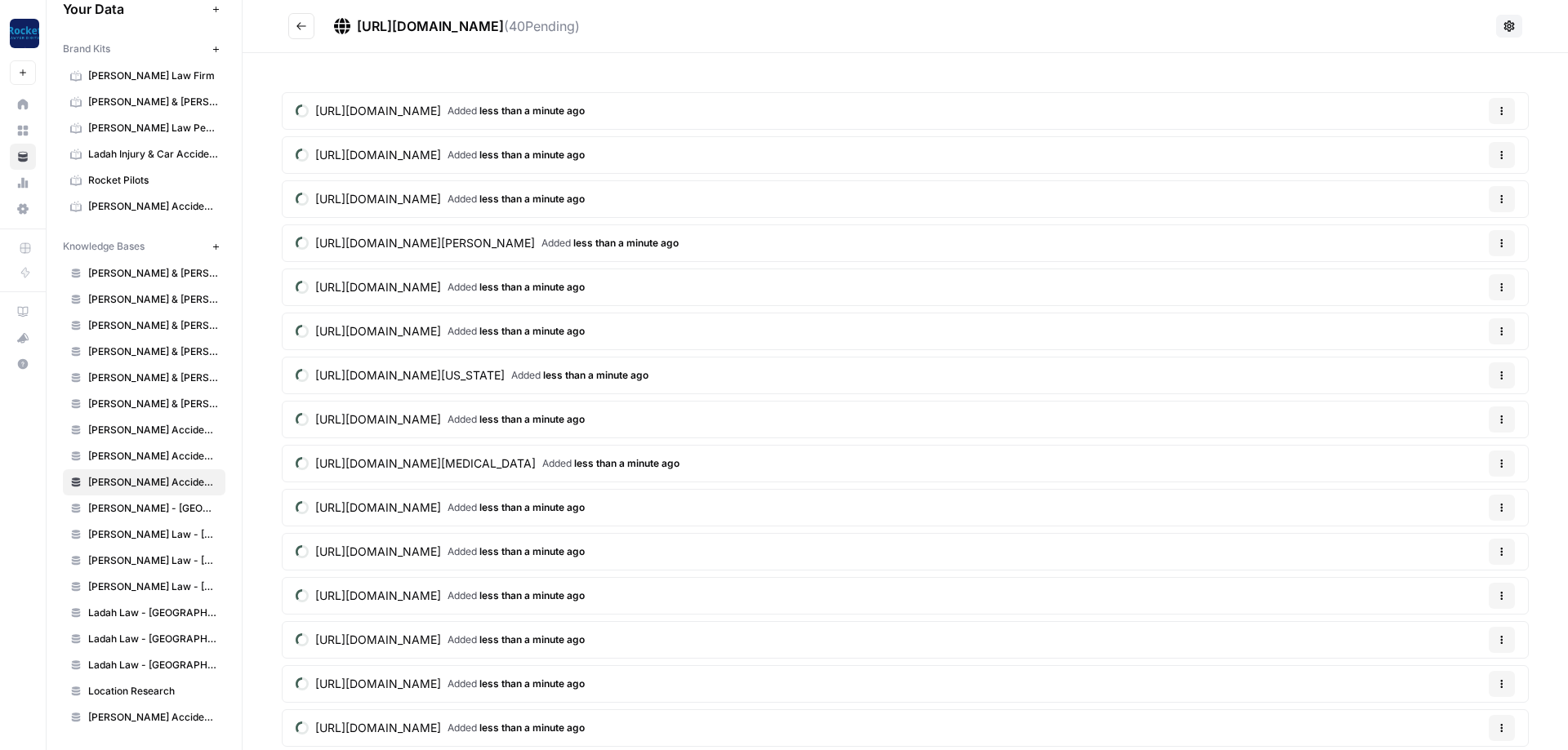
click at [305, 27] on icon "Go back" at bounding box center [302, 27] width 12 height 12
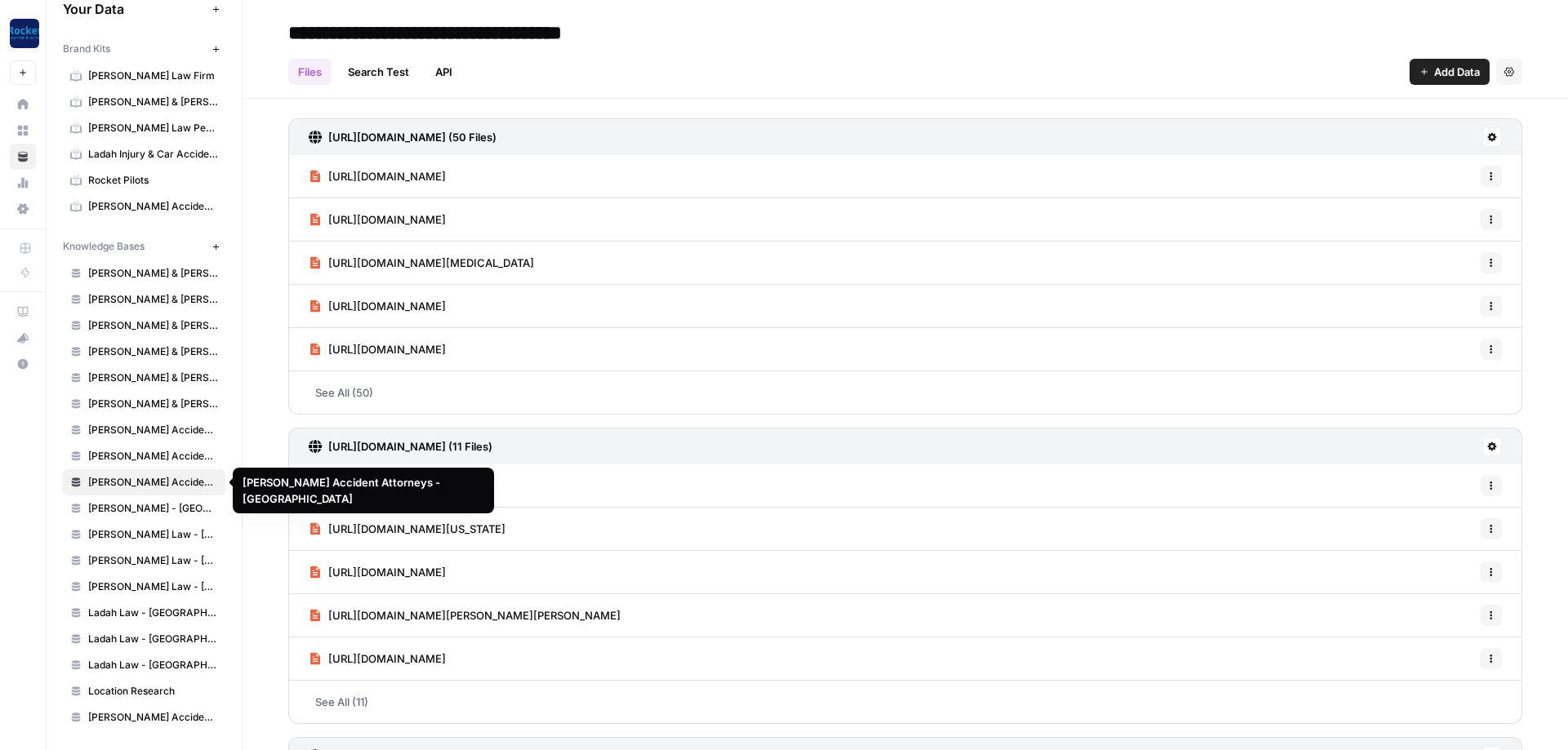
click at [162, 479] on span "[PERSON_NAME] Accident Attorneys - [GEOGRAPHIC_DATA]" at bounding box center [153, 482] width 130 height 15
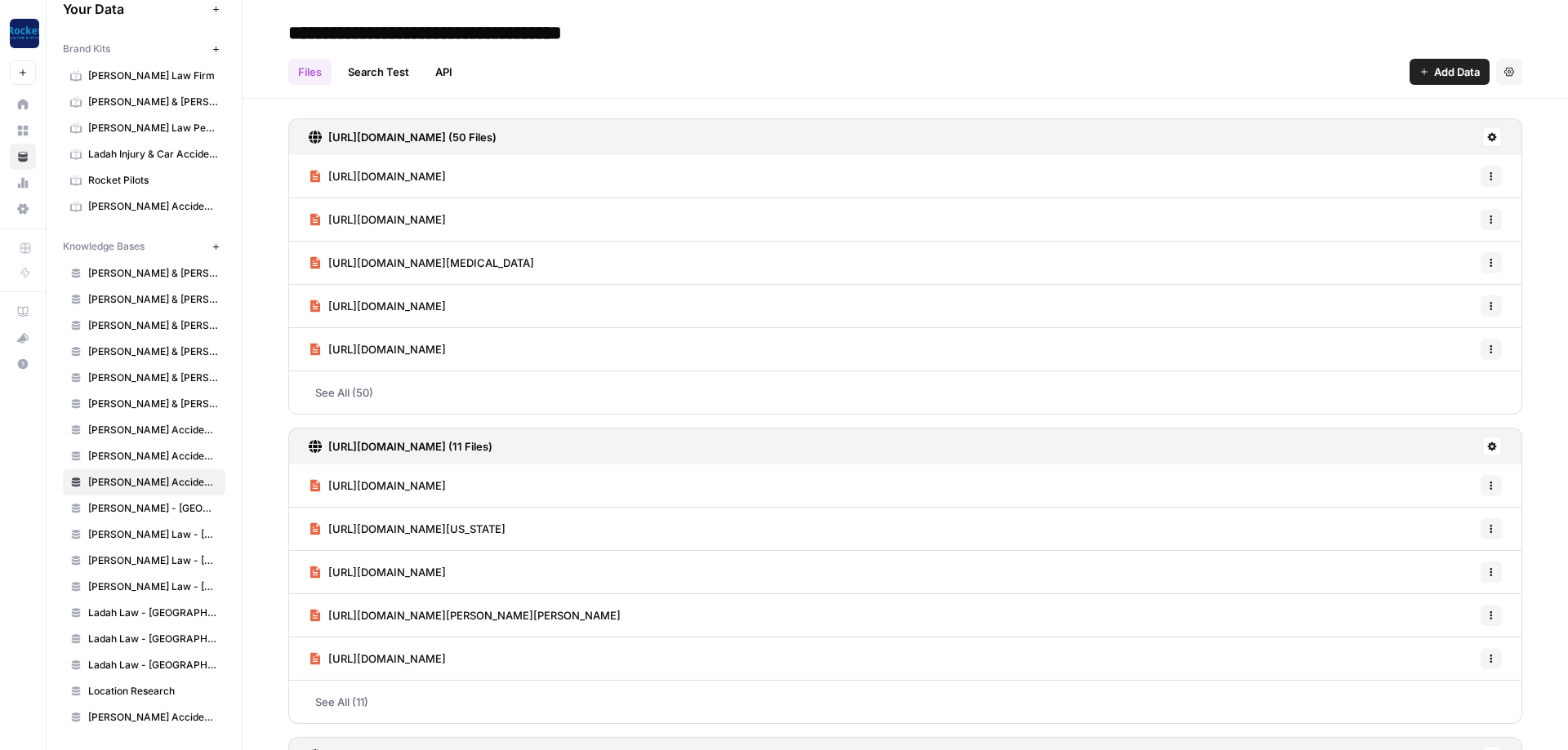
scroll to position [297, 0]
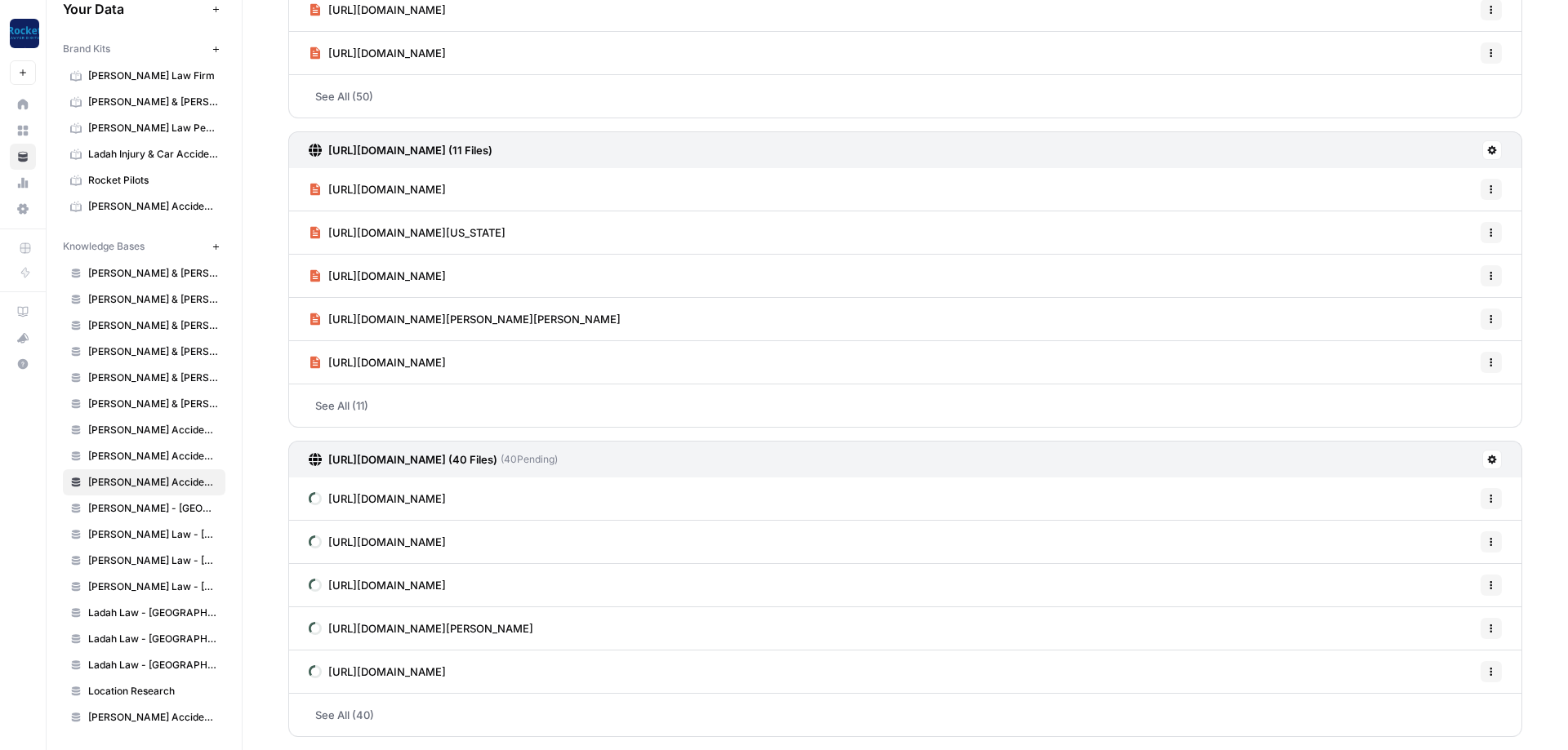
click at [161, 457] on span "[PERSON_NAME] Accident Attorneys - League City" at bounding box center [153, 457] width 130 height 15
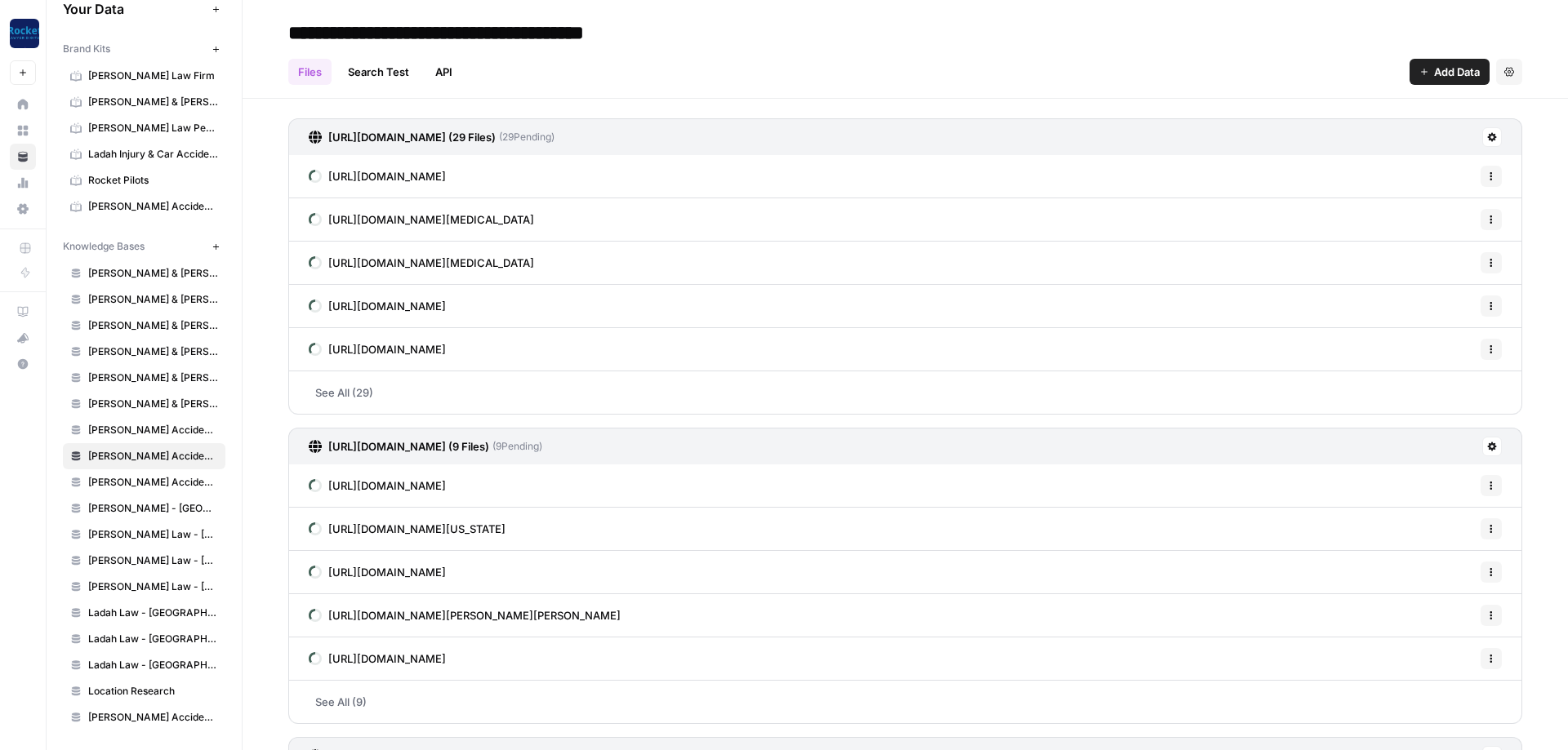
scroll to position [297, 0]
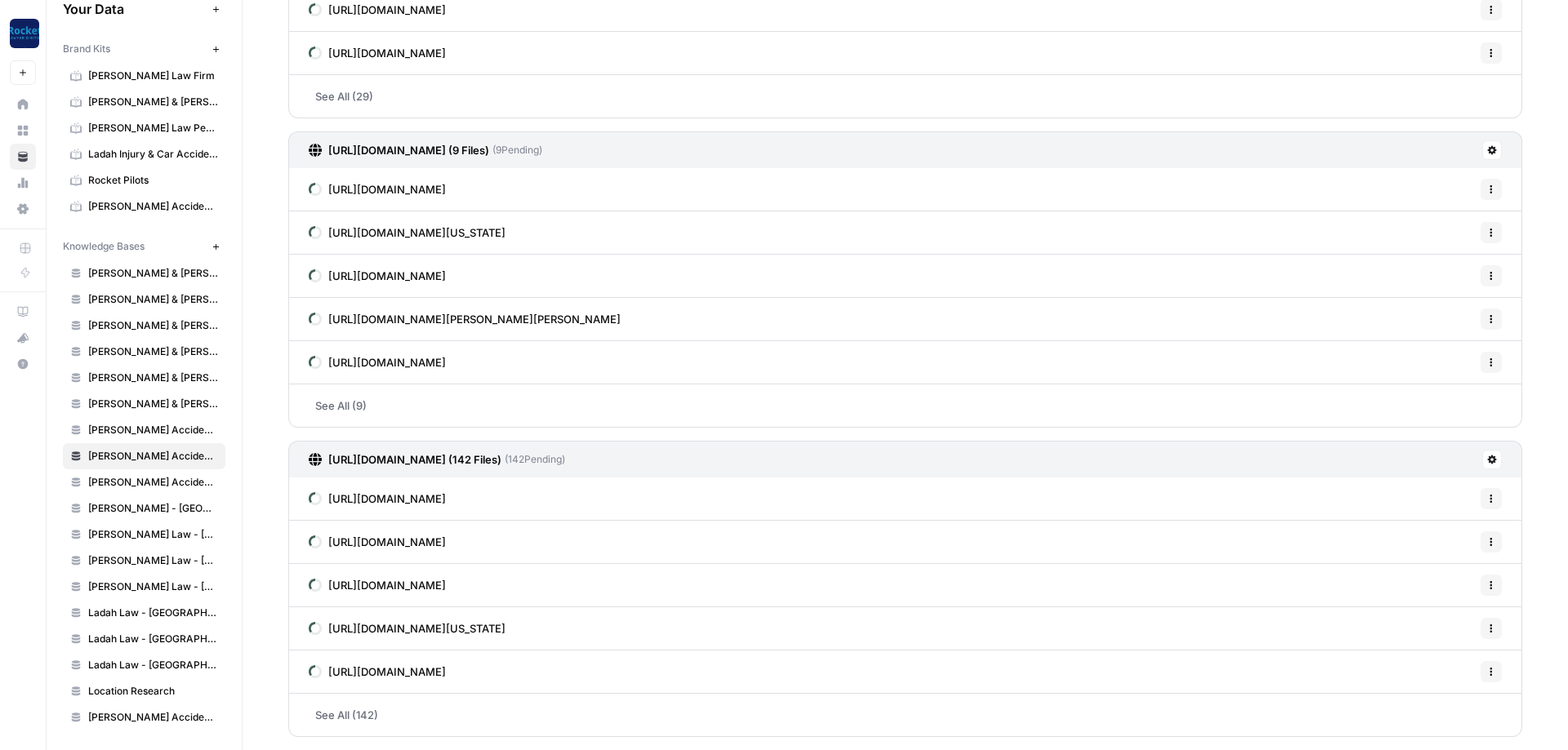
click at [156, 436] on span "[PERSON_NAME] Accident Attorneys - [GEOGRAPHIC_DATA]" at bounding box center [153, 430] width 130 height 15
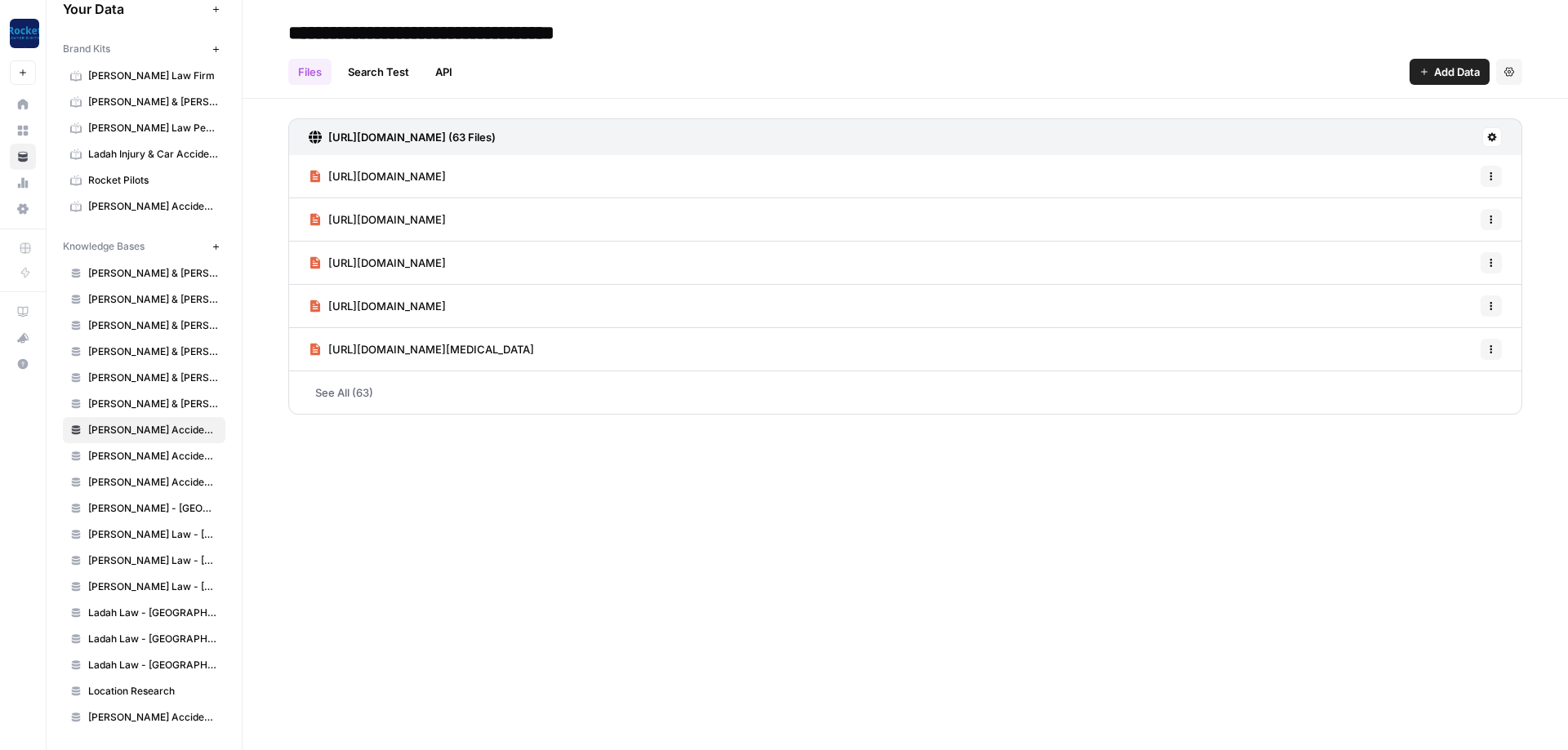
click at [142, 457] on span "[PERSON_NAME] Accident Attorneys - League City" at bounding box center [153, 457] width 130 height 15
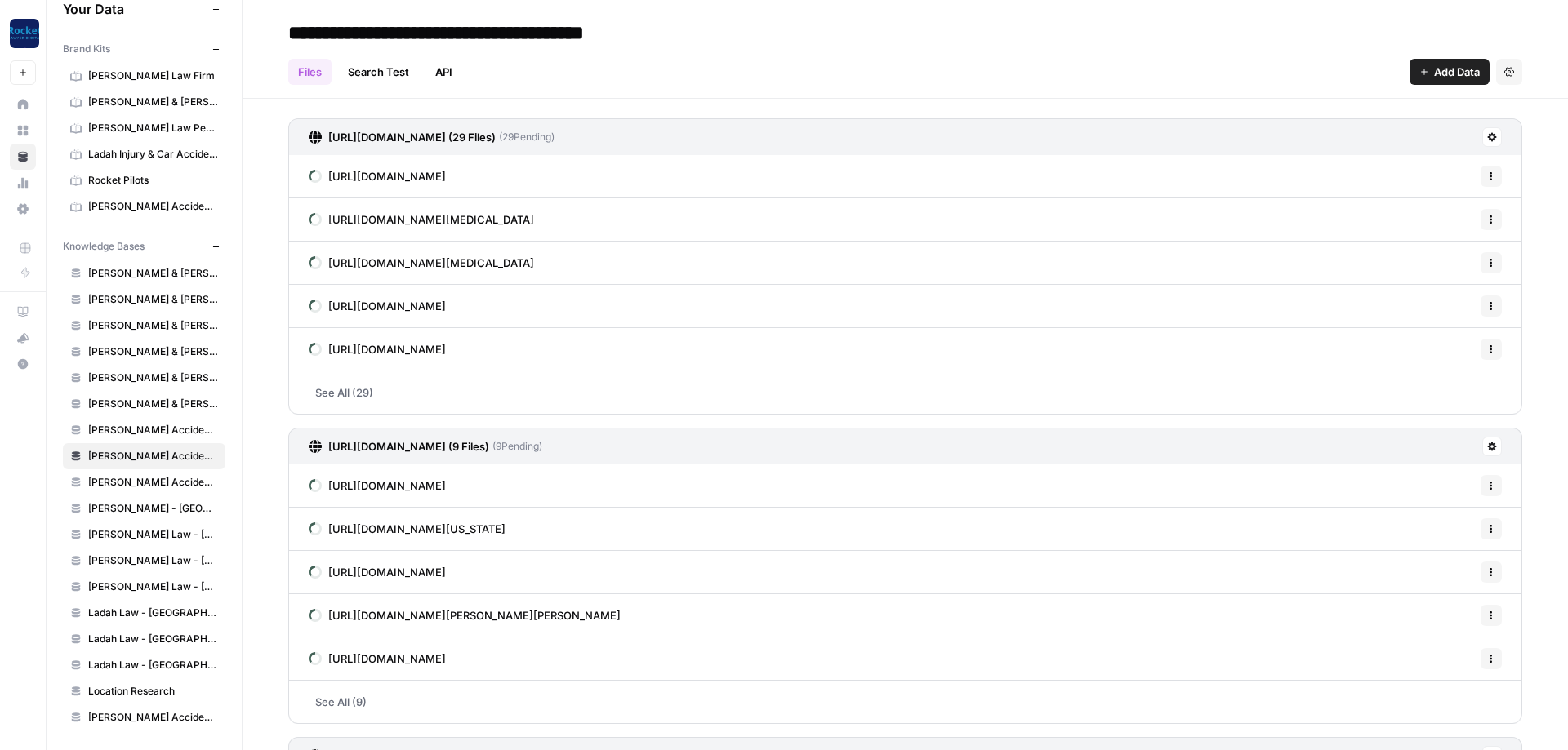
scroll to position [297, 0]
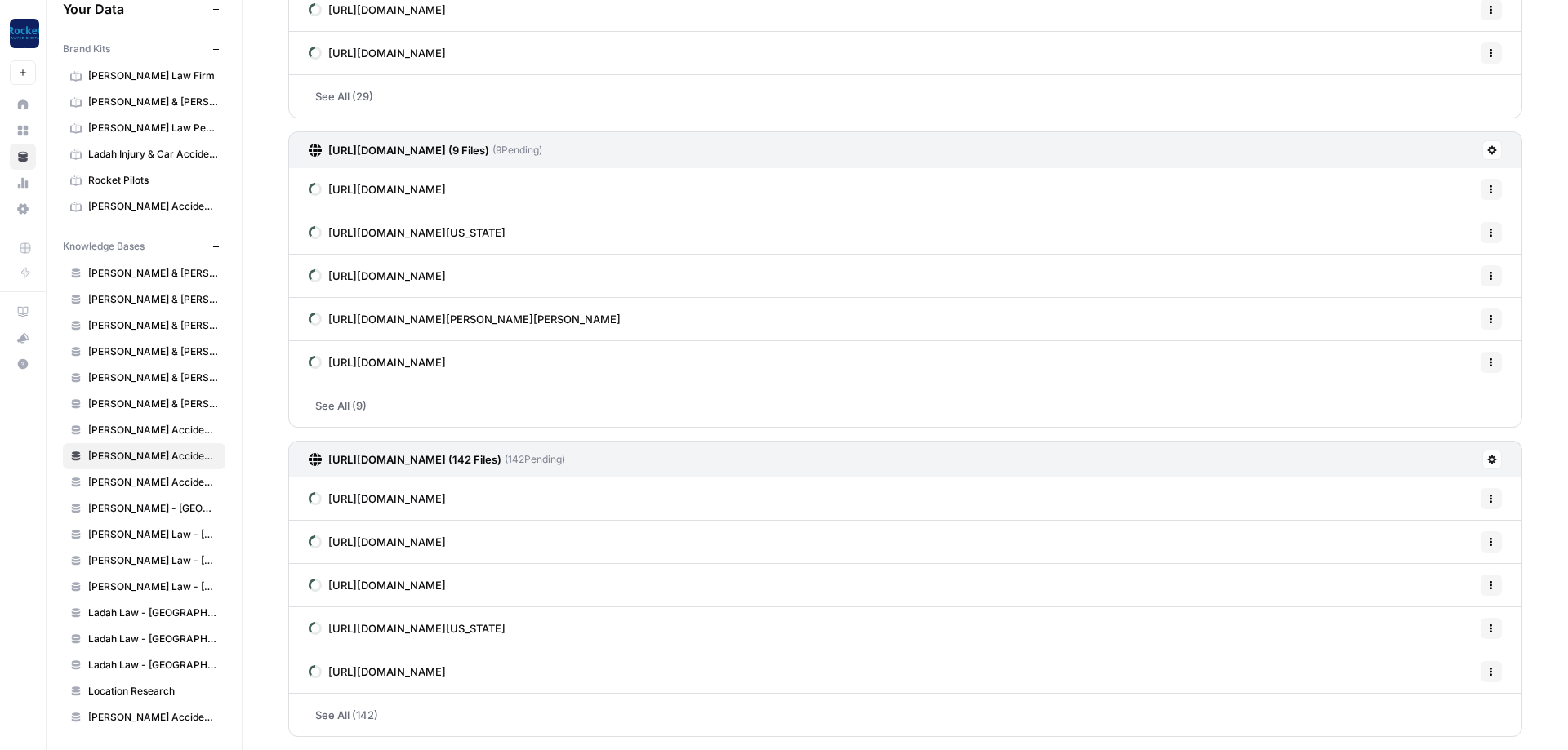
click at [177, 488] on span "[PERSON_NAME] Accident Attorneys - [GEOGRAPHIC_DATA]" at bounding box center [153, 482] width 130 height 15
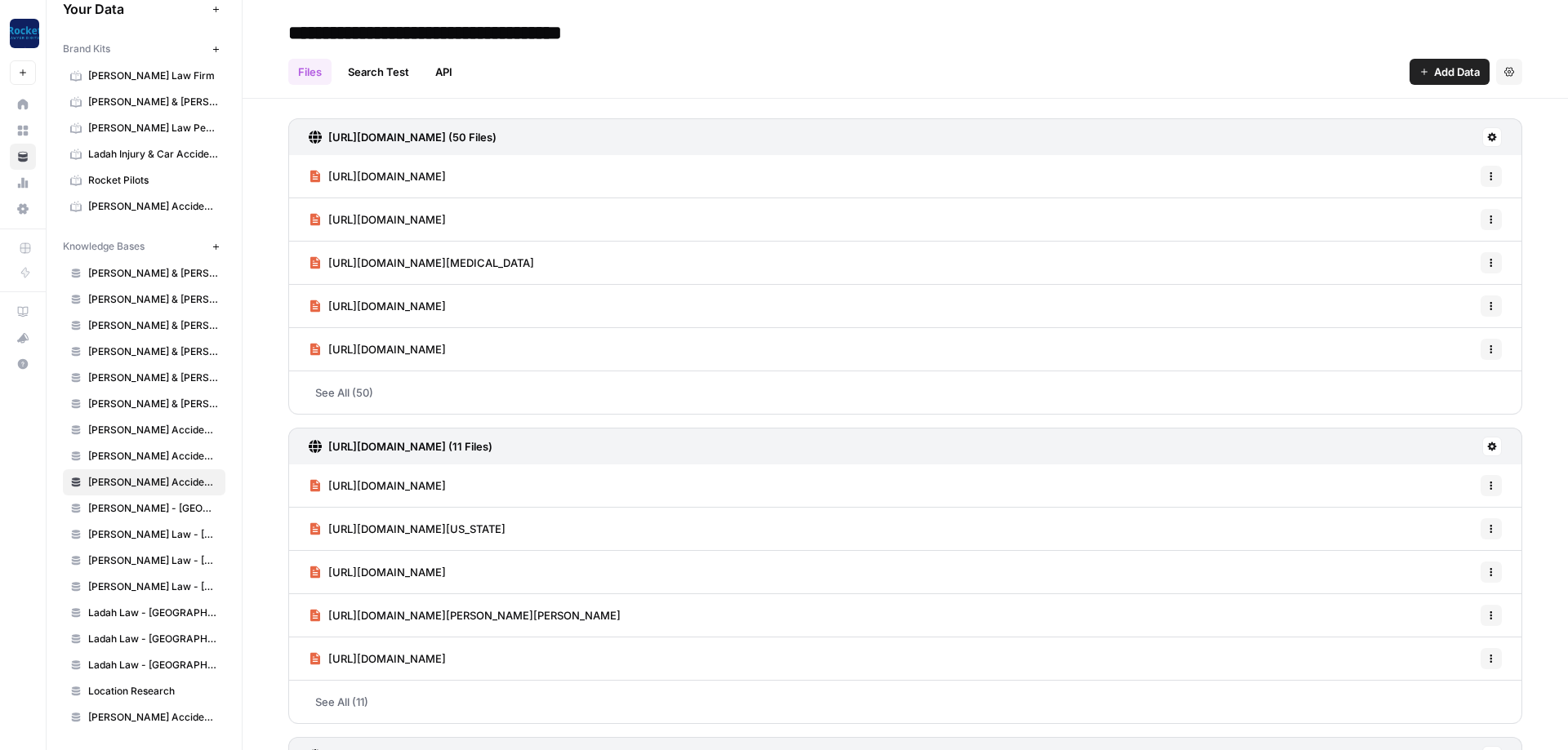
scroll to position [297, 0]
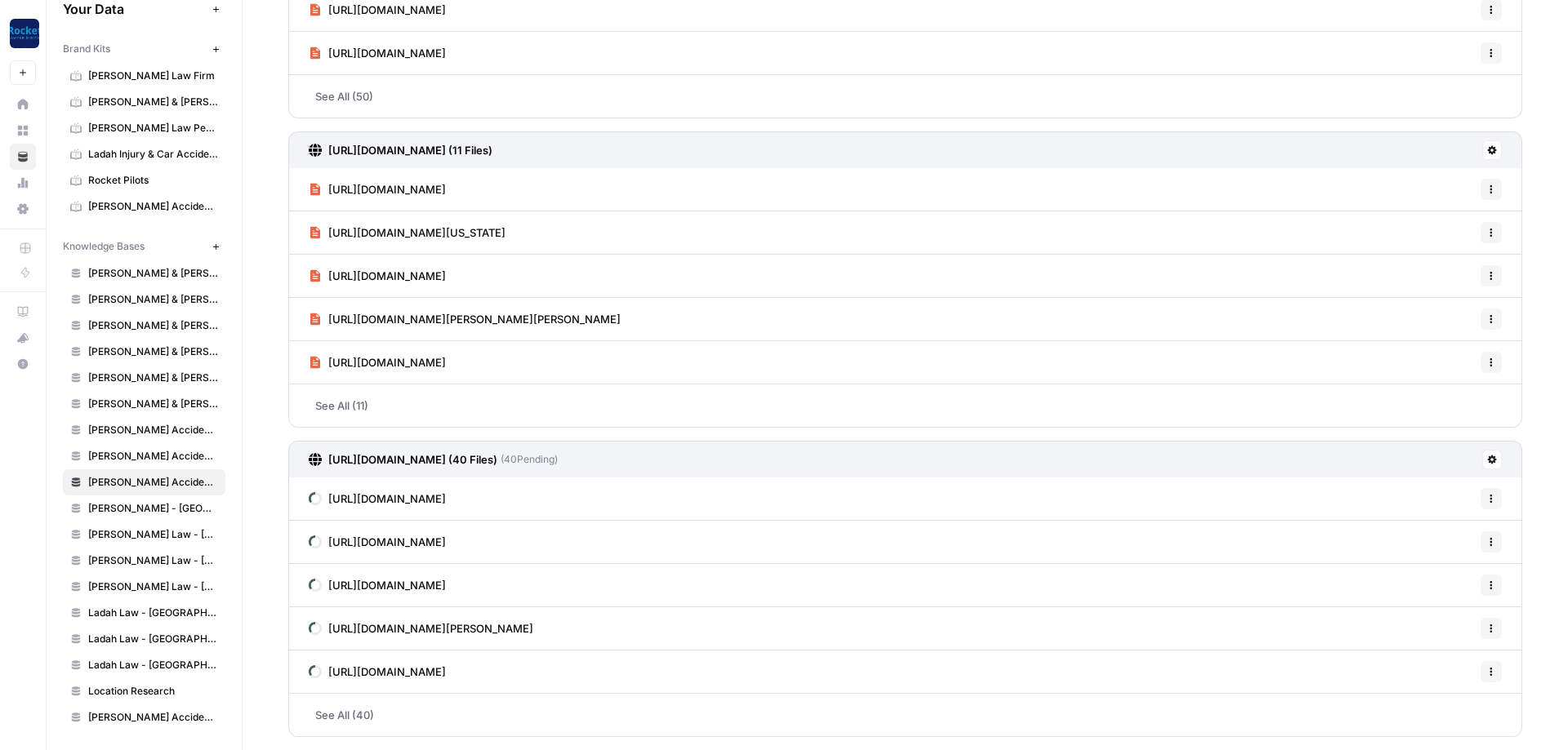
click at [1495, 461] on icon at bounding box center [1493, 460] width 9 height 9
click at [1414, 549] on span "Delete Connection" at bounding box center [1430, 554] width 100 height 17
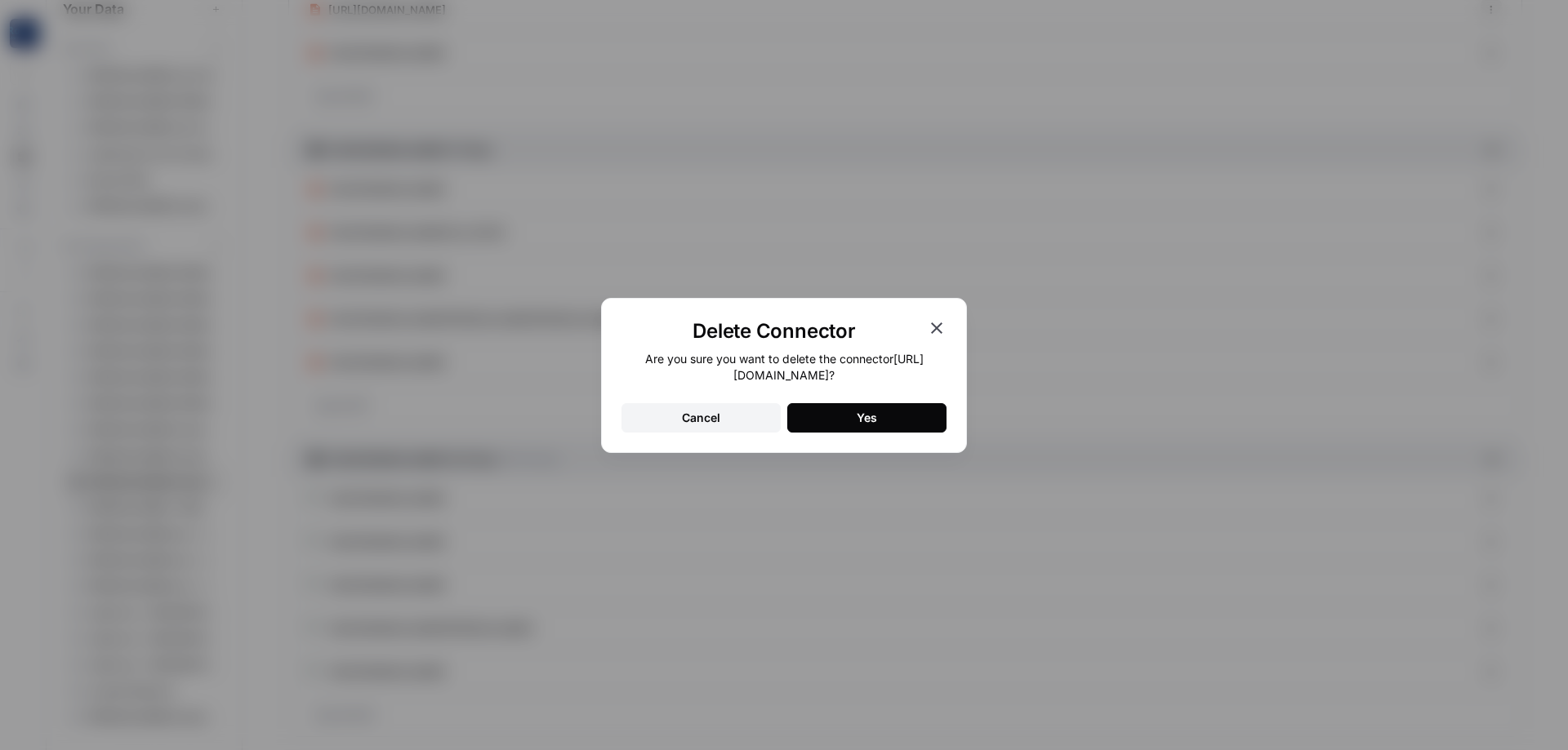
click at [842, 419] on button "Yes" at bounding box center [867, 418] width 159 height 29
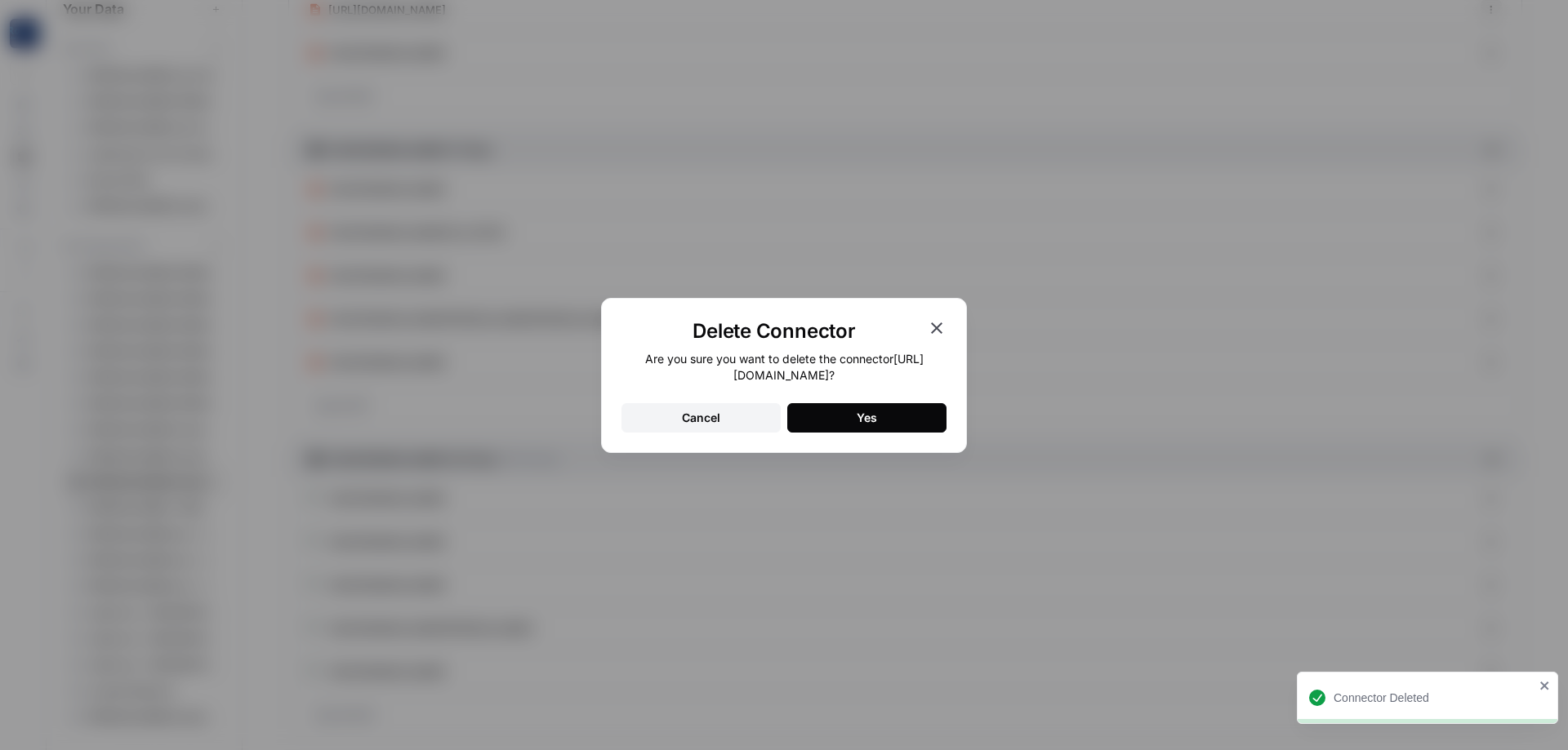
scroll to position [0, 0]
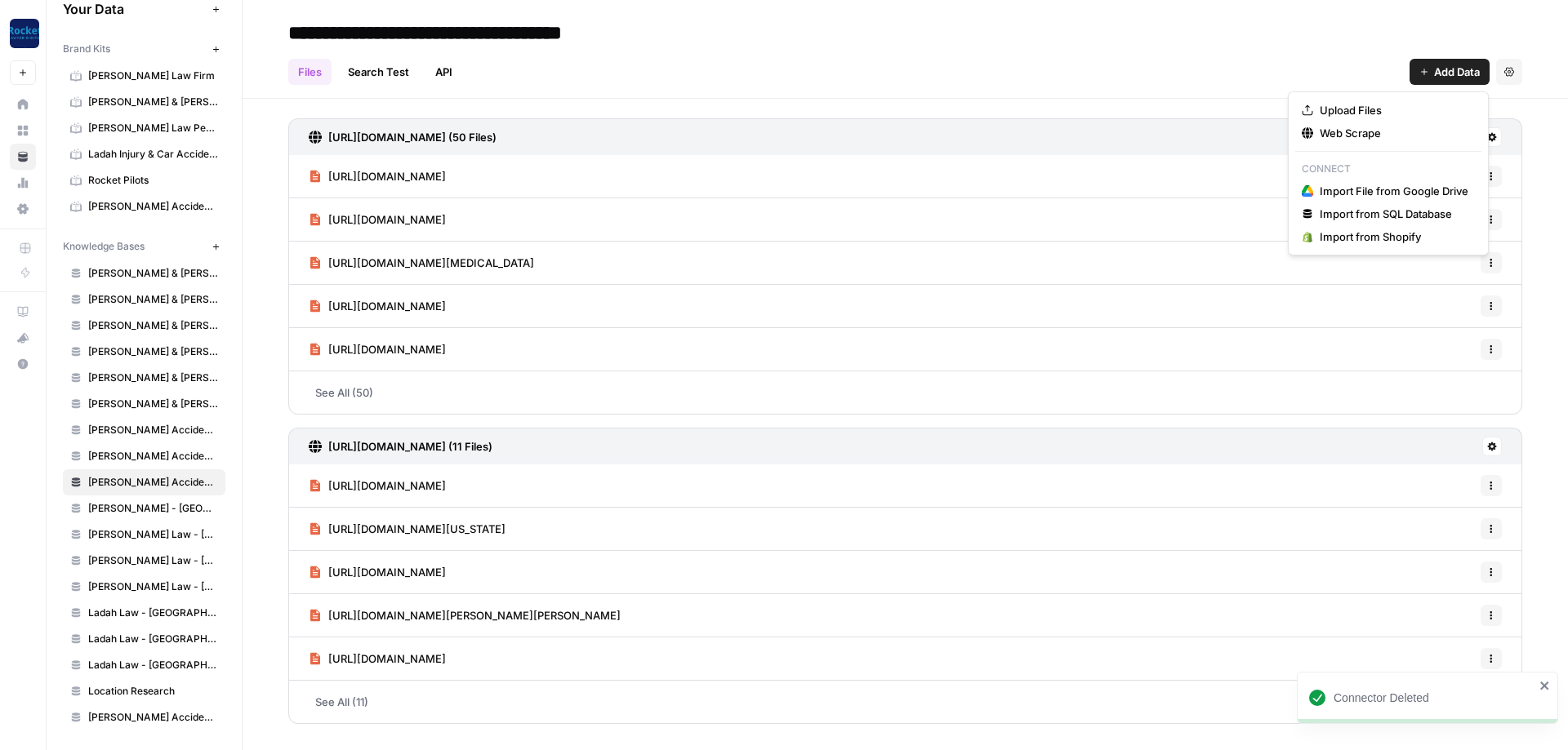
click at [1446, 74] on span "Add Data" at bounding box center [1457, 72] width 46 height 17
click at [1375, 128] on span "Web Scrape" at bounding box center [1394, 133] width 148 height 17
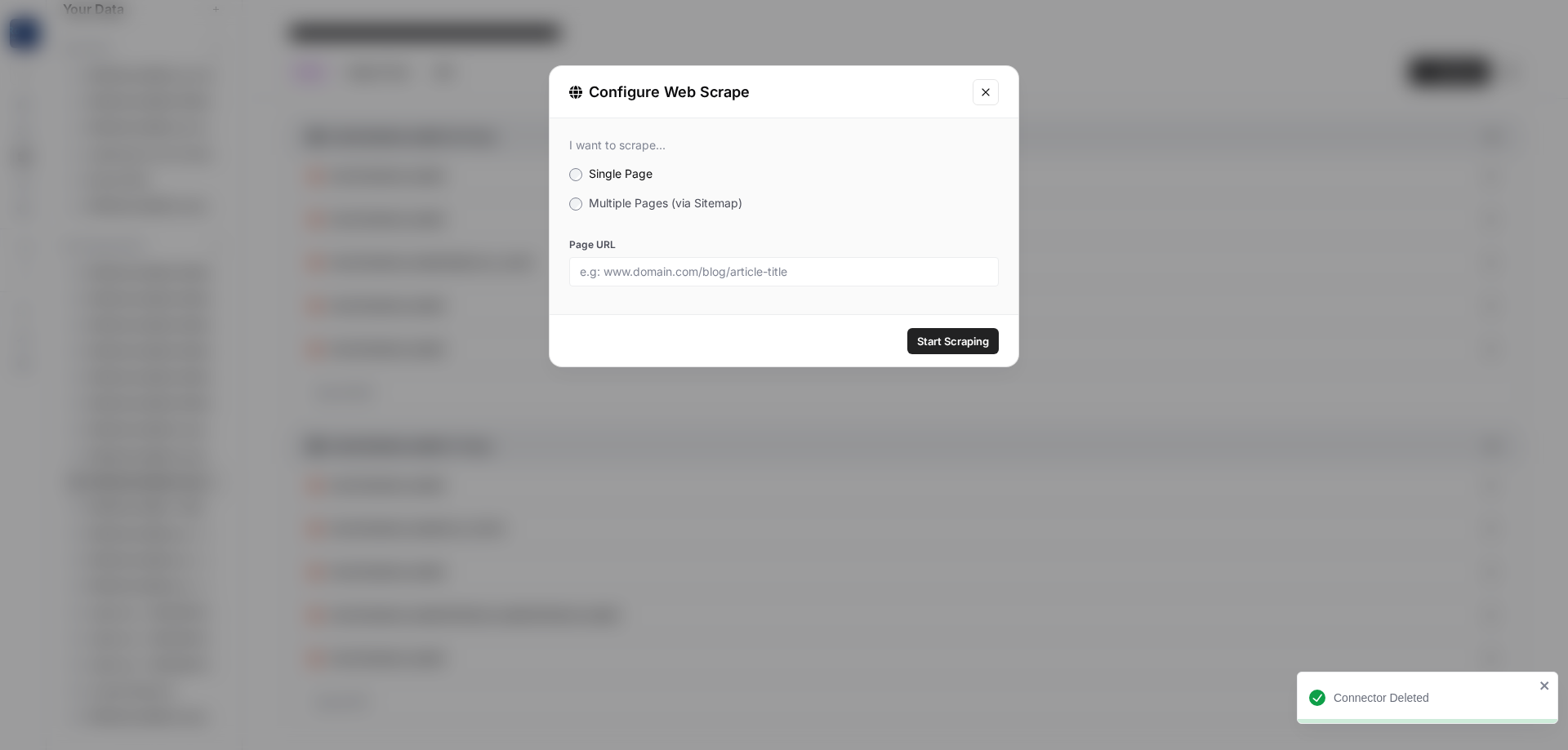
click at [667, 201] on span "Multiple Pages (via Sitemap)" at bounding box center [665, 202] width 153 height 14
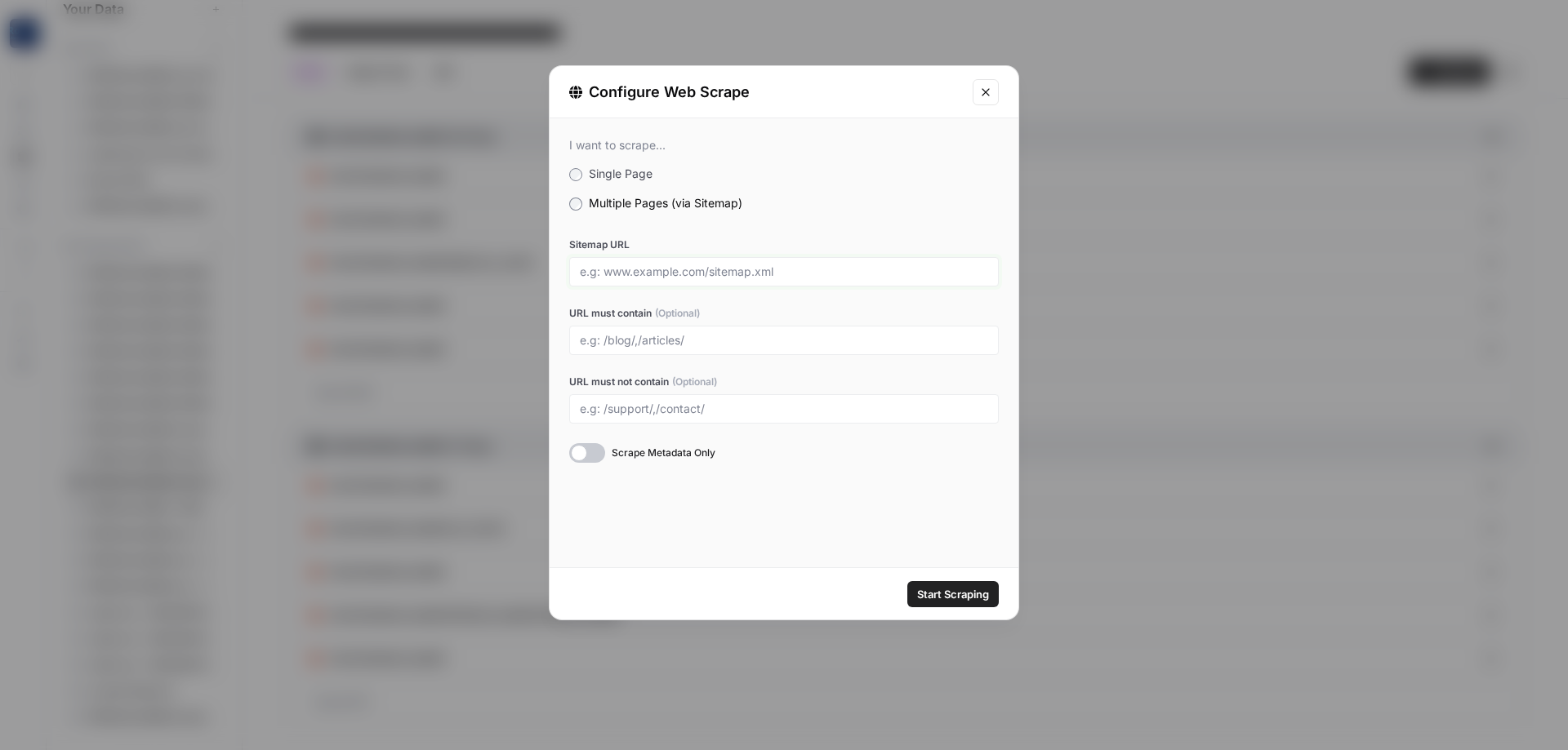
click at [682, 269] on input "Sitemap URL" at bounding box center [784, 272] width 409 height 15
paste input "[URL][DOMAIN_NAME]"
type input "[URL][DOMAIN_NAME]"
click at [651, 336] on input "URL must contain (Optional)" at bounding box center [784, 341] width 409 height 15
type input "pearland"
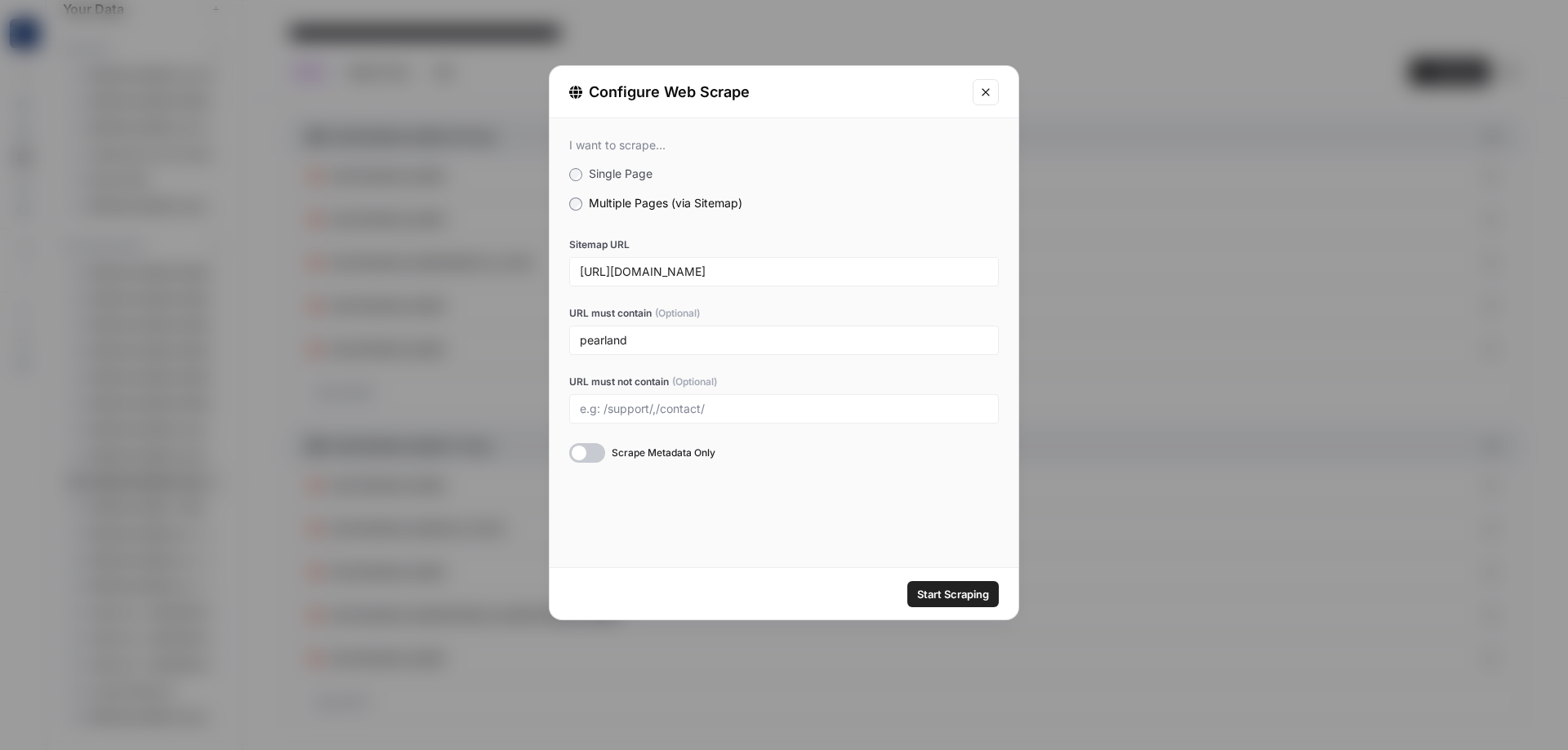
click at [934, 594] on span "Start Scraping" at bounding box center [953, 594] width 72 height 17
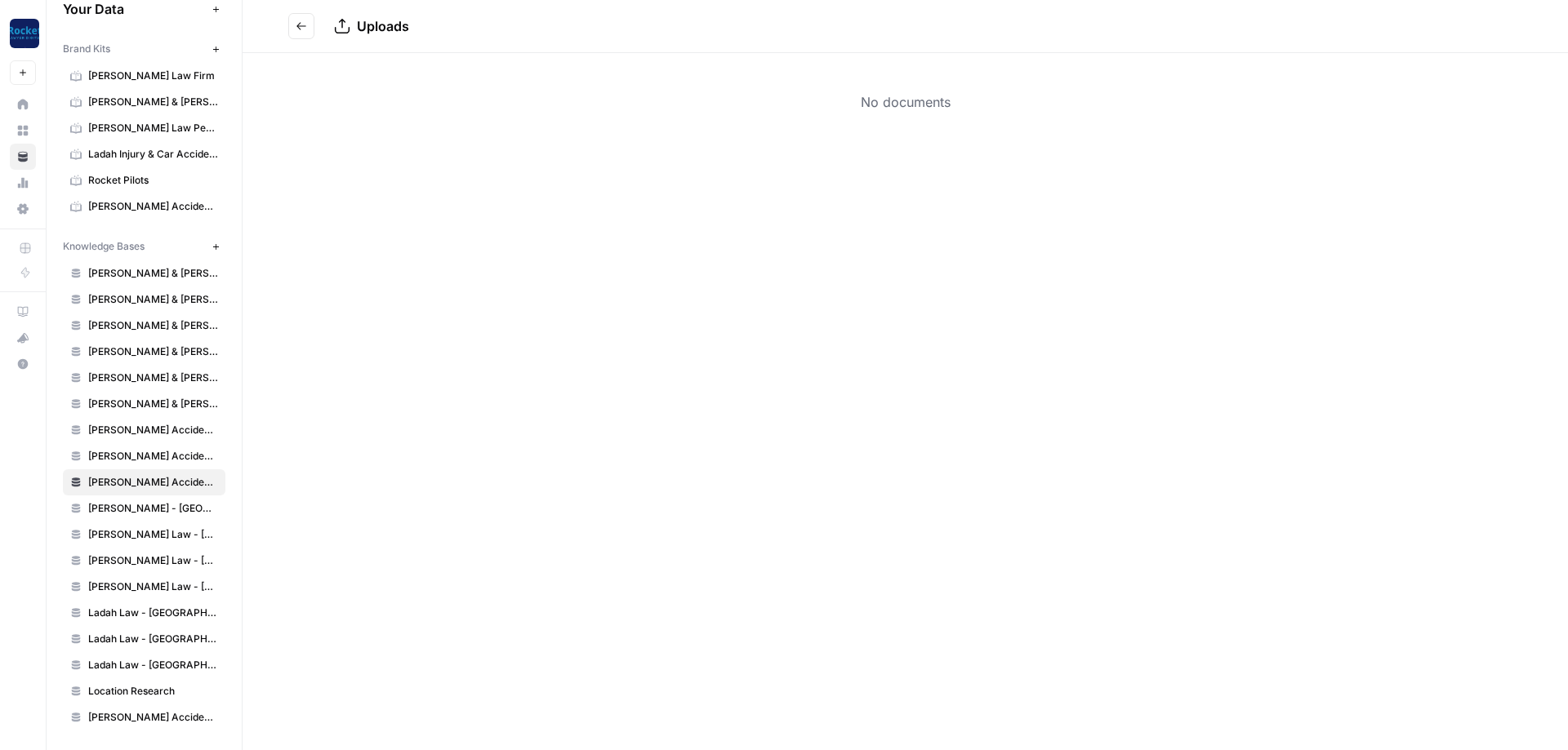
click at [295, 28] on button "Go back" at bounding box center [302, 27] width 27 height 27
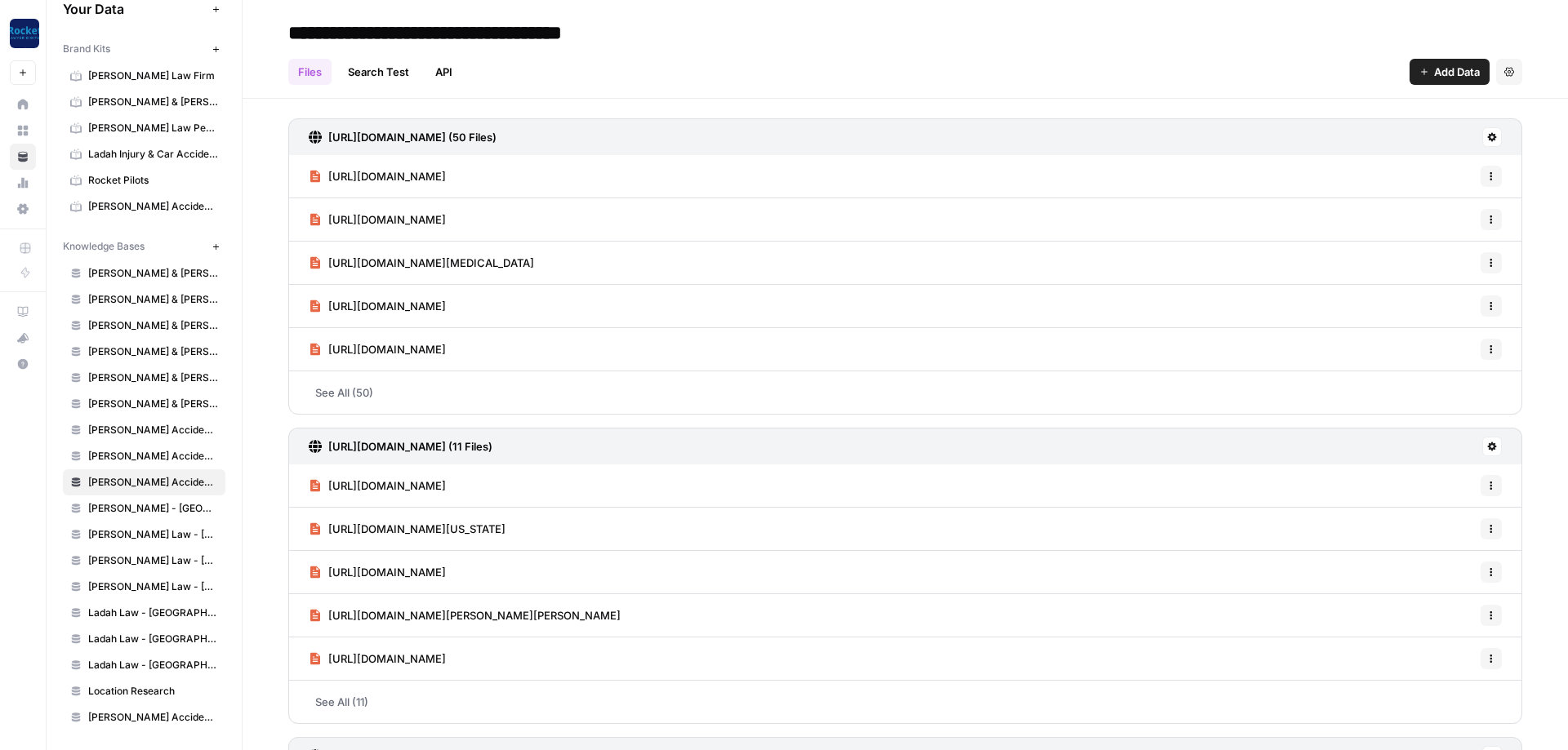
click at [1420, 69] on icon "button" at bounding box center [1425, 72] width 10 height 10
click at [1360, 127] on span "Web Scrape" at bounding box center [1394, 133] width 148 height 17
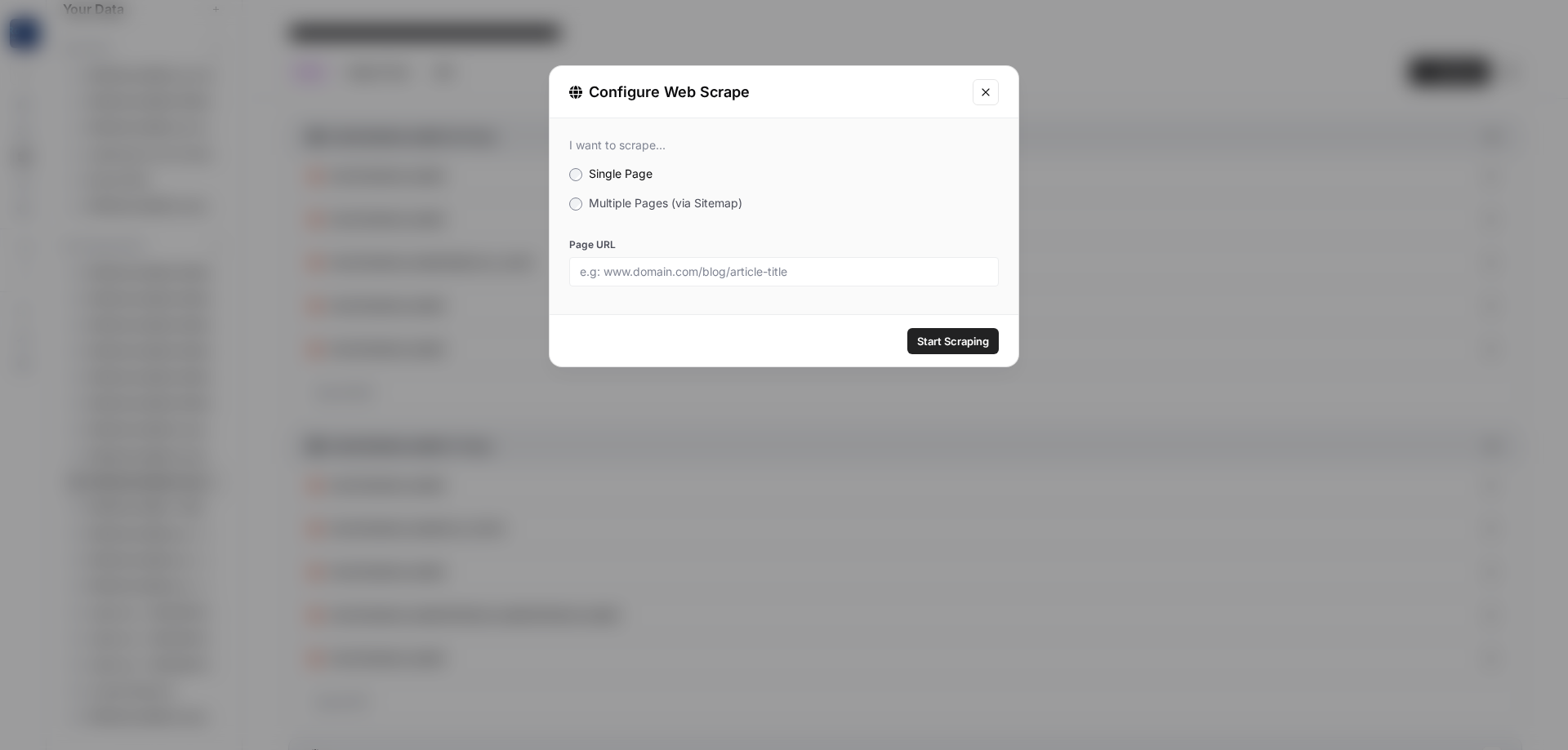
click at [714, 206] on span "Multiple Pages (via Sitemap)" at bounding box center [665, 202] width 153 height 14
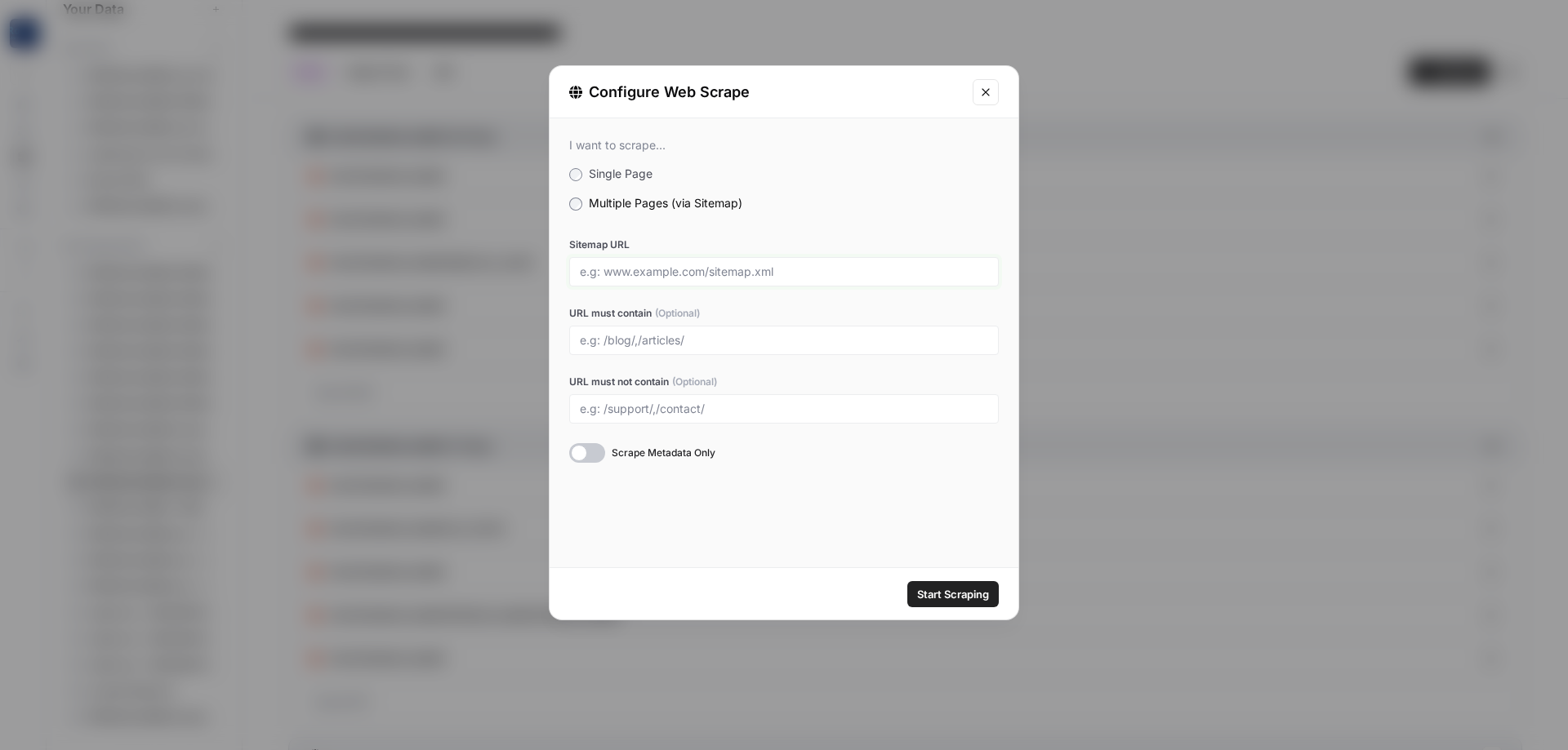
click at [697, 271] on input "Sitemap URL" at bounding box center [784, 272] width 409 height 15
paste input "[URL][DOMAIN_NAME]"
type input "[URL][DOMAIN_NAME]"
drag, startPoint x: 875, startPoint y: 501, endPoint x: 881, endPoint y: 507, distance: 8.5
click at [875, 502] on div "I want to scrape... Single Page Multiple Pages (via Sitemap) Sitemap URL [URL][…" at bounding box center [784, 343] width 468 height 449
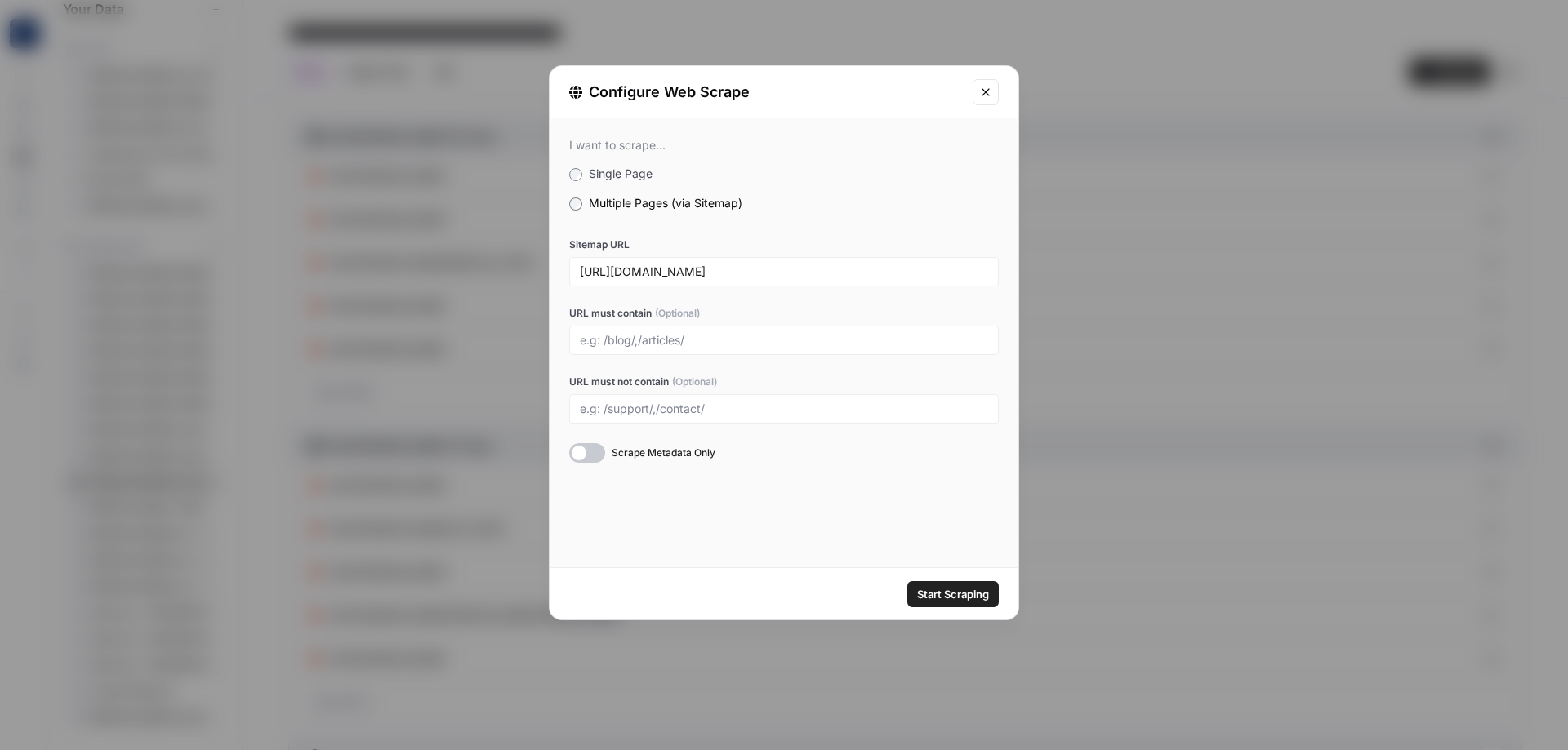
click at [968, 589] on span "Start Scraping" at bounding box center [953, 594] width 72 height 17
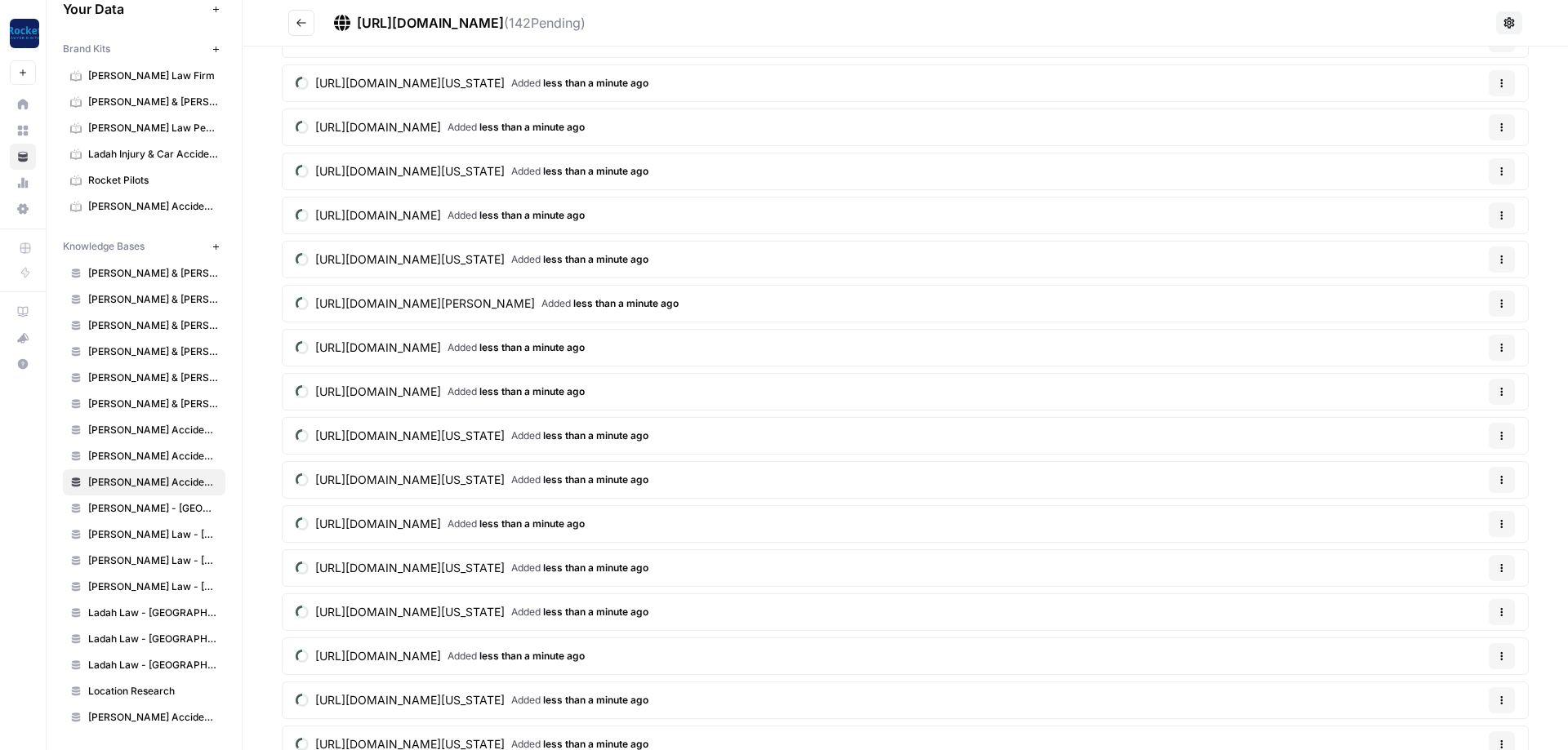
scroll to position [3628, 0]
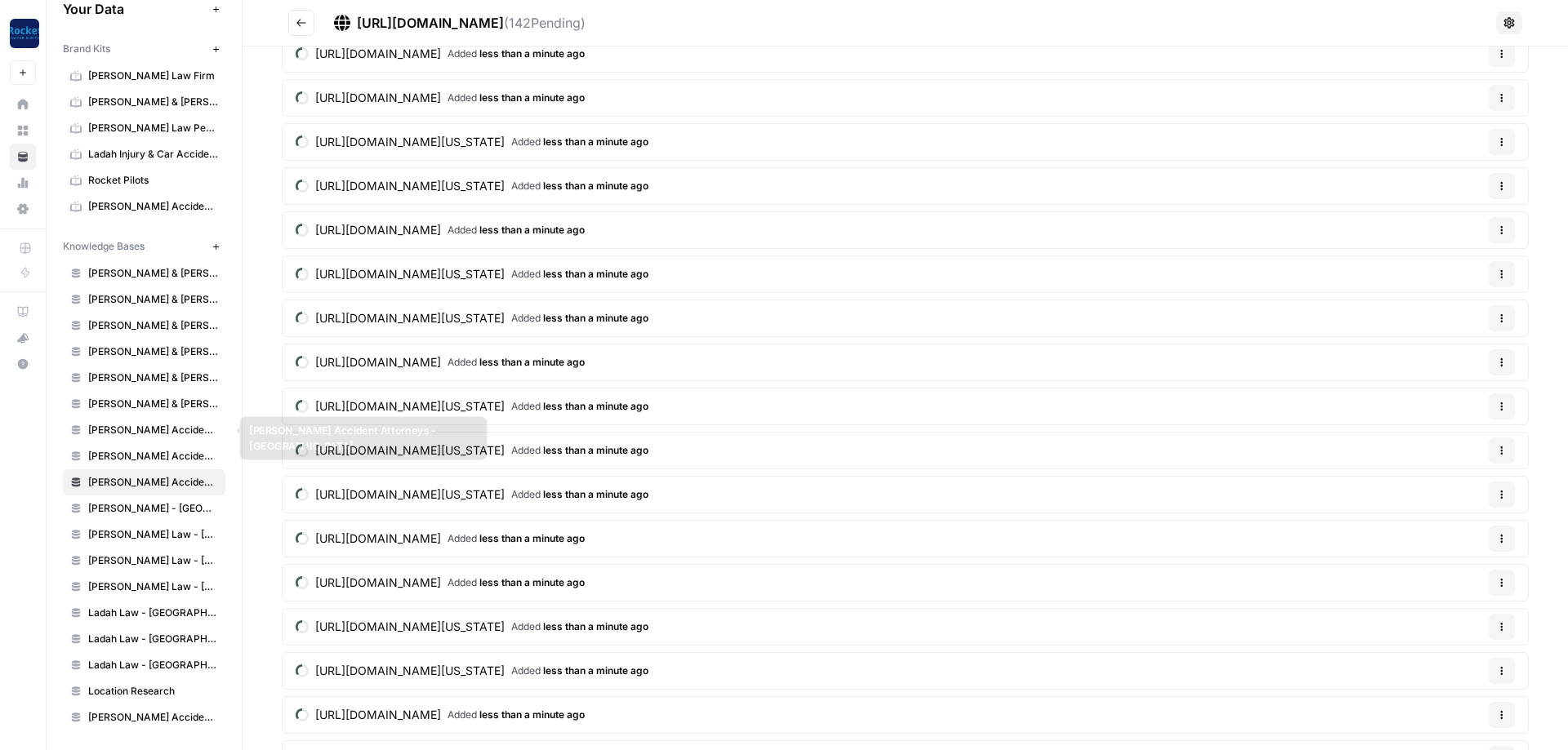
click at [164, 452] on span "[PERSON_NAME] Accident Attorneys - League City" at bounding box center [153, 457] width 130 height 15
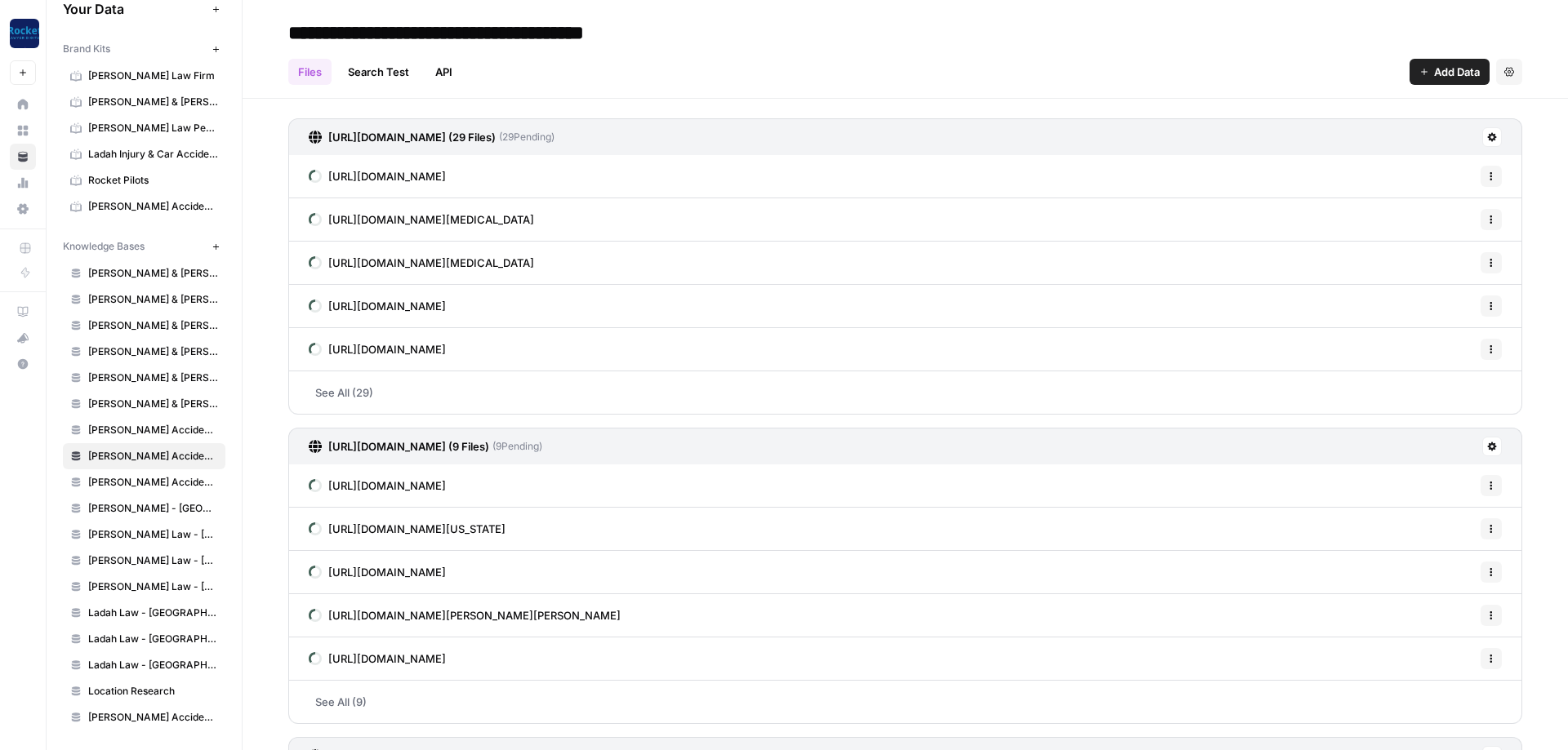
scroll to position [297, 0]
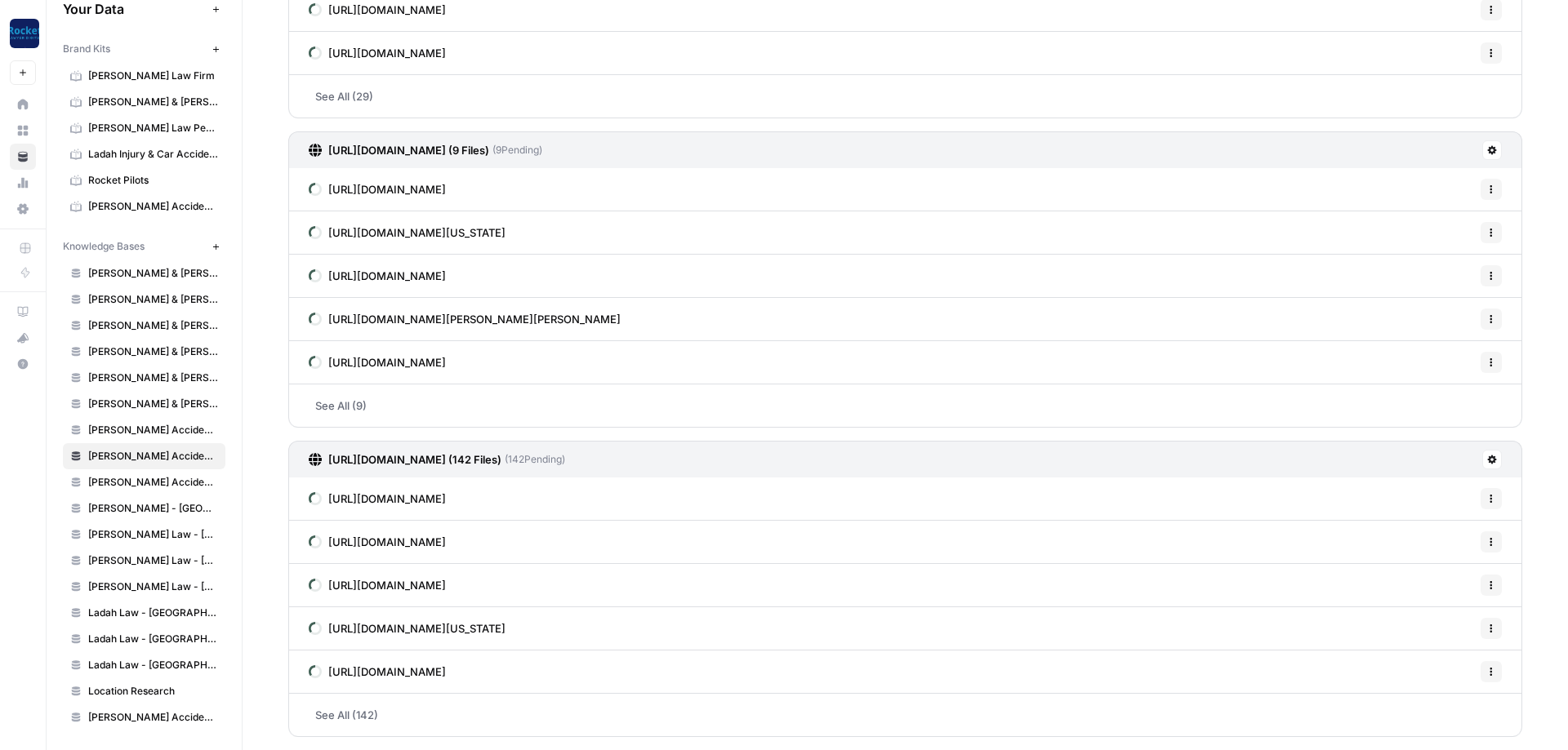
click at [140, 430] on span "[PERSON_NAME] Accident Attorneys - [GEOGRAPHIC_DATA]" at bounding box center [153, 430] width 130 height 15
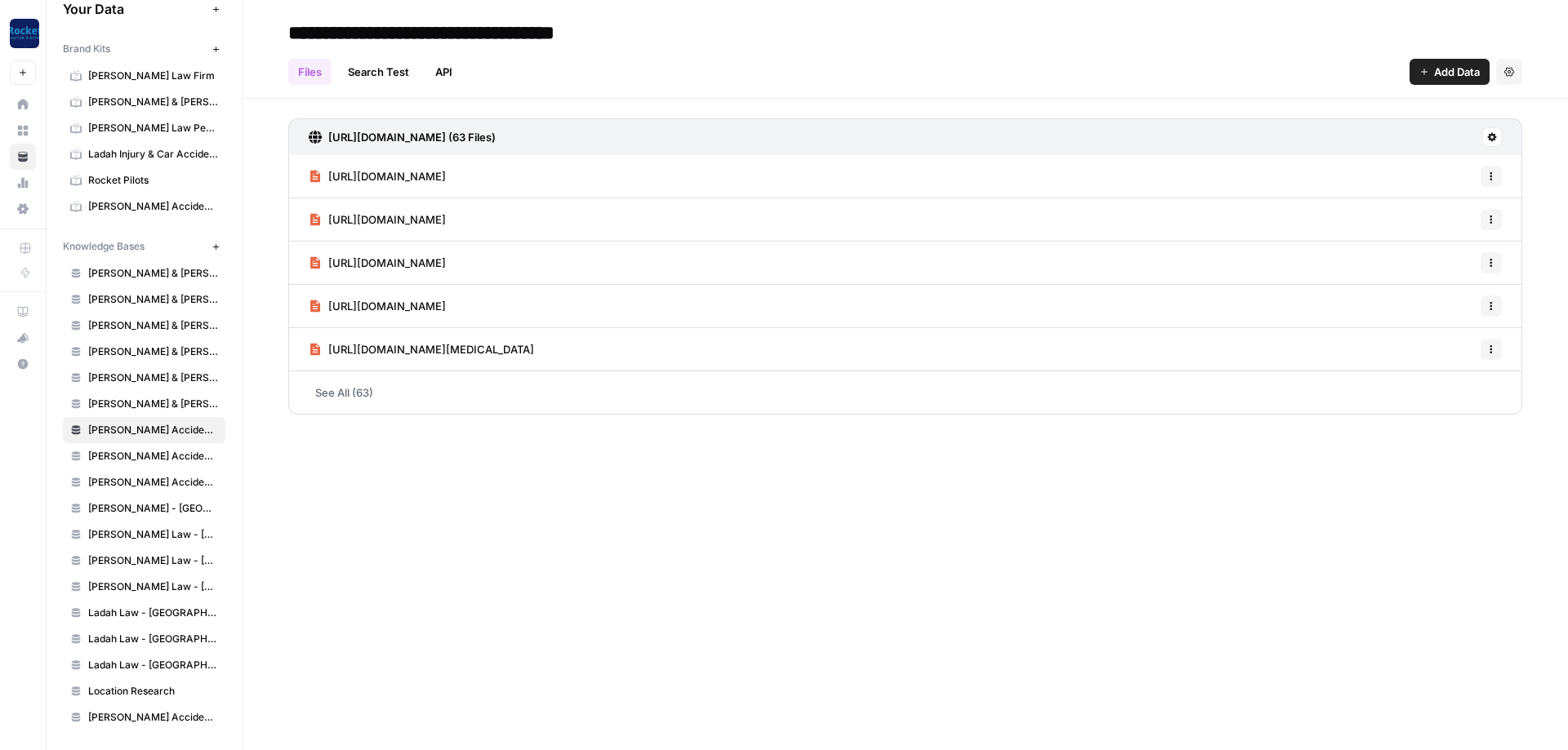
click at [1426, 65] on button "Add Data" at bounding box center [1449, 72] width 80 height 27
click at [1368, 131] on span "Web Scrape" at bounding box center [1394, 133] width 148 height 17
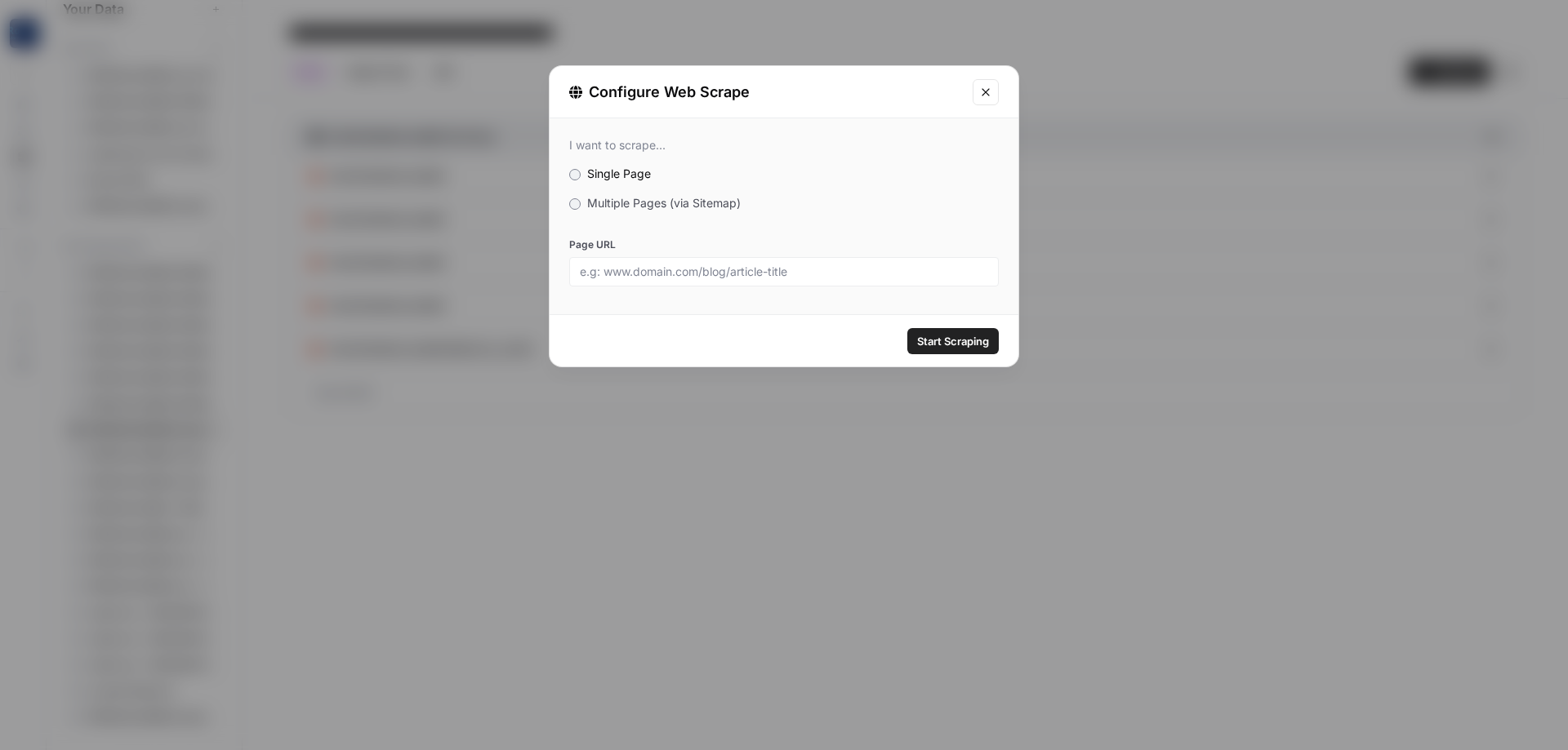
click at [668, 206] on span "Multiple Pages (via Sitemap)" at bounding box center [663, 202] width 153 height 14
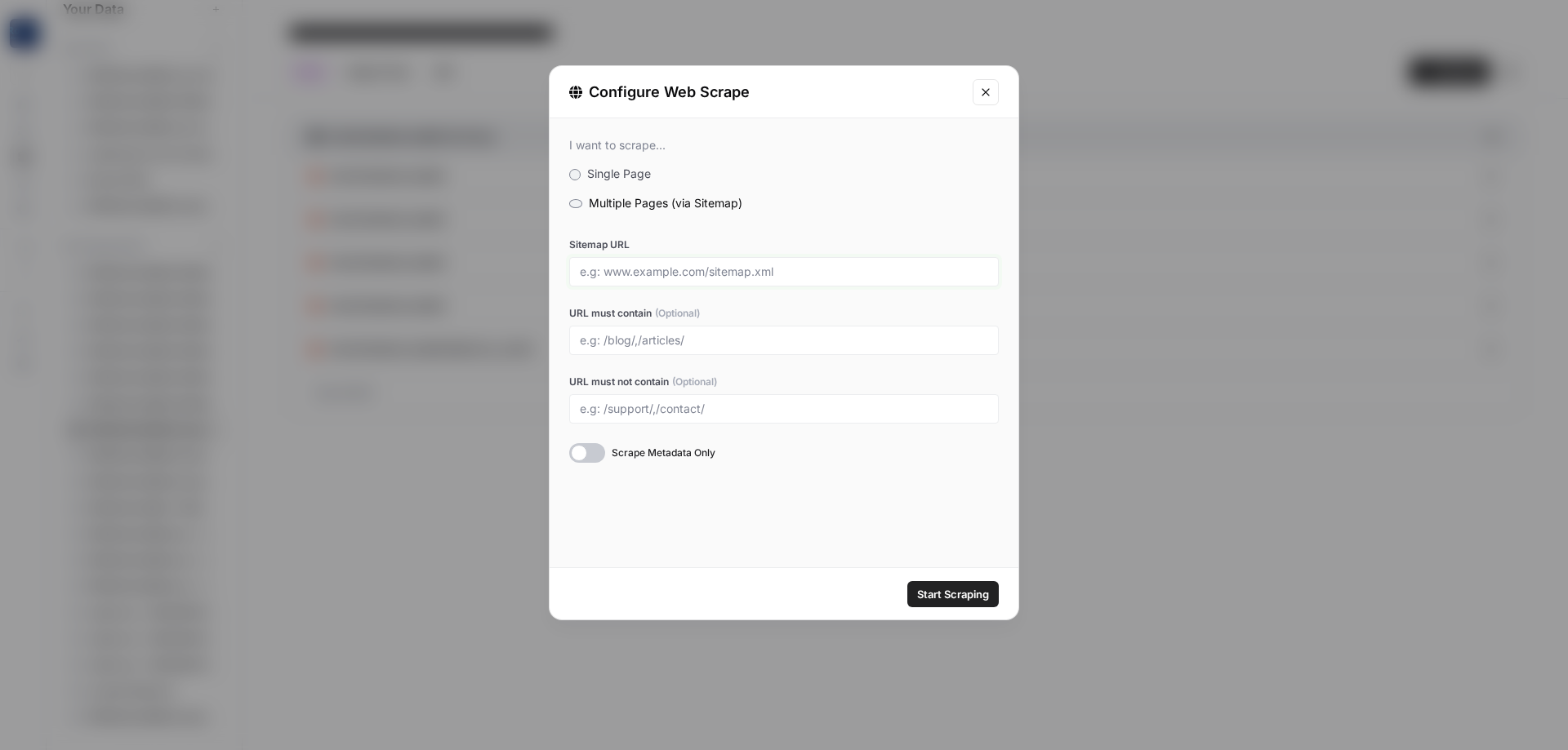
click at [674, 273] on input "Sitemap URL" at bounding box center [784, 272] width 409 height 15
paste input "[URL][DOMAIN_NAME]"
type input "[URL][DOMAIN_NAME]"
click at [700, 339] on input "URL must contain (Optional)" at bounding box center [784, 341] width 409 height 15
type input "[GEOGRAPHIC_DATA]"
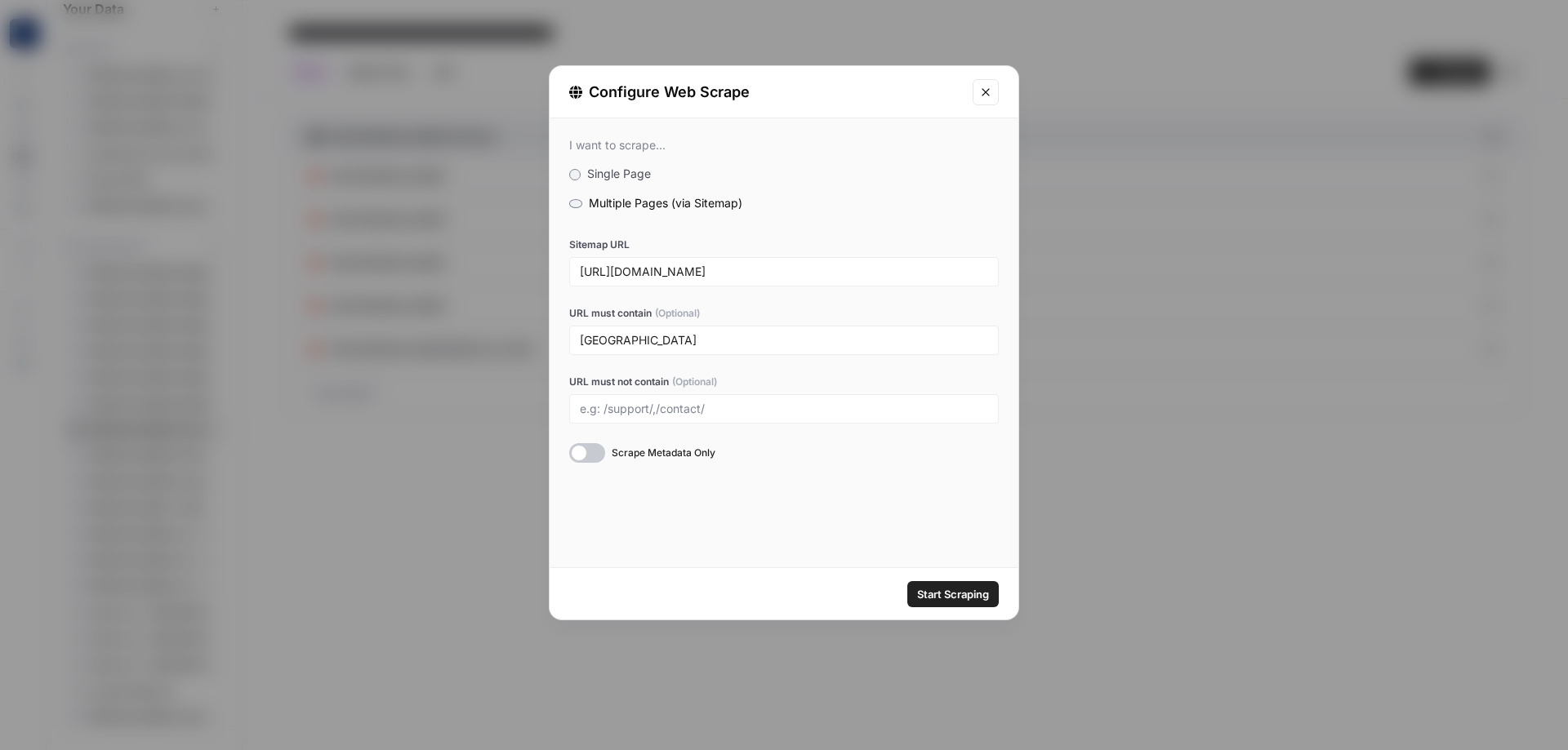
click at [758, 527] on div "I want to scrape... Single Page Multiple Pages (via Sitemap) Sitemap URL [URL][…" at bounding box center [784, 343] width 468 height 449
click at [966, 587] on span "Start Scraping" at bounding box center [953, 594] width 72 height 17
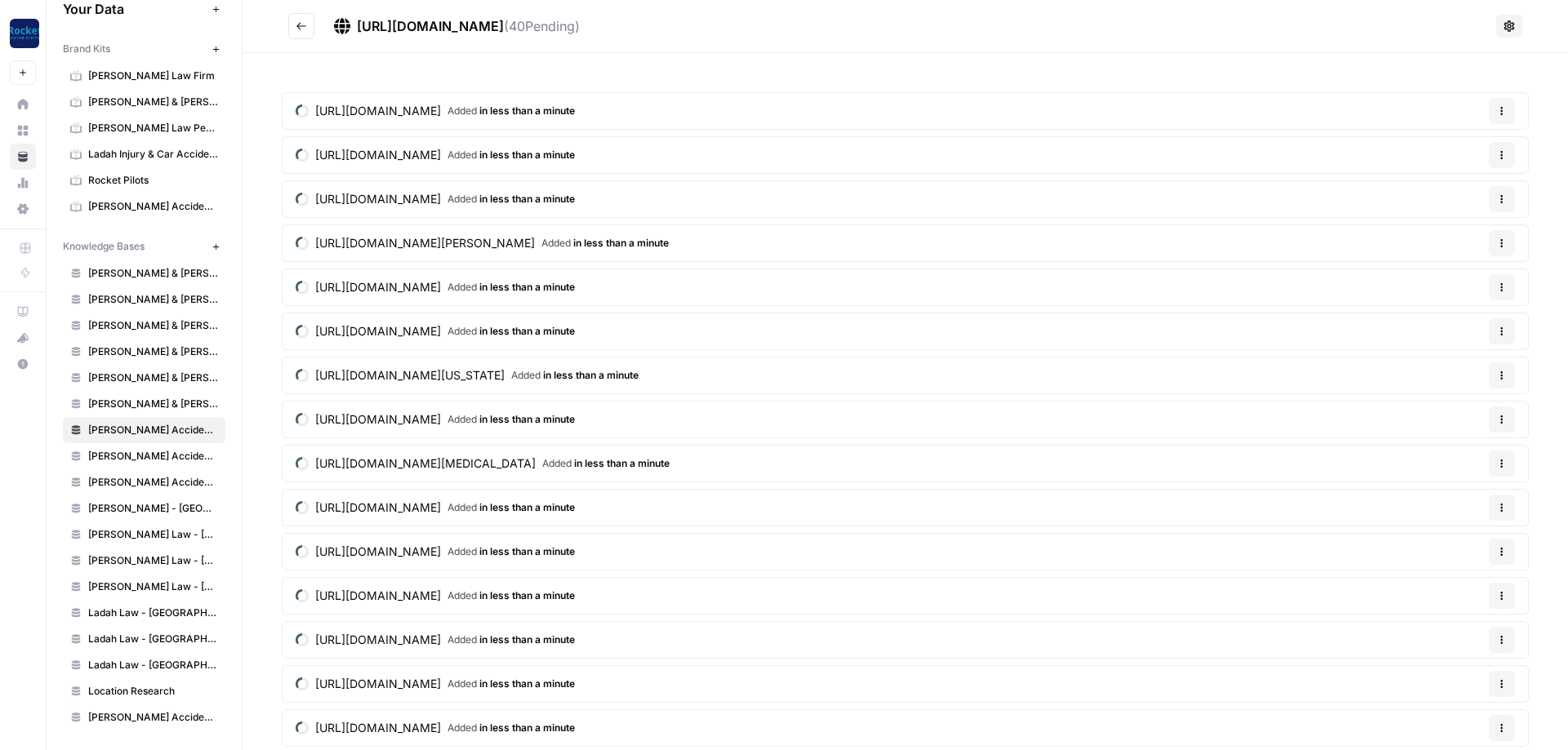
click at [291, 22] on button "Go back" at bounding box center [302, 27] width 27 height 27
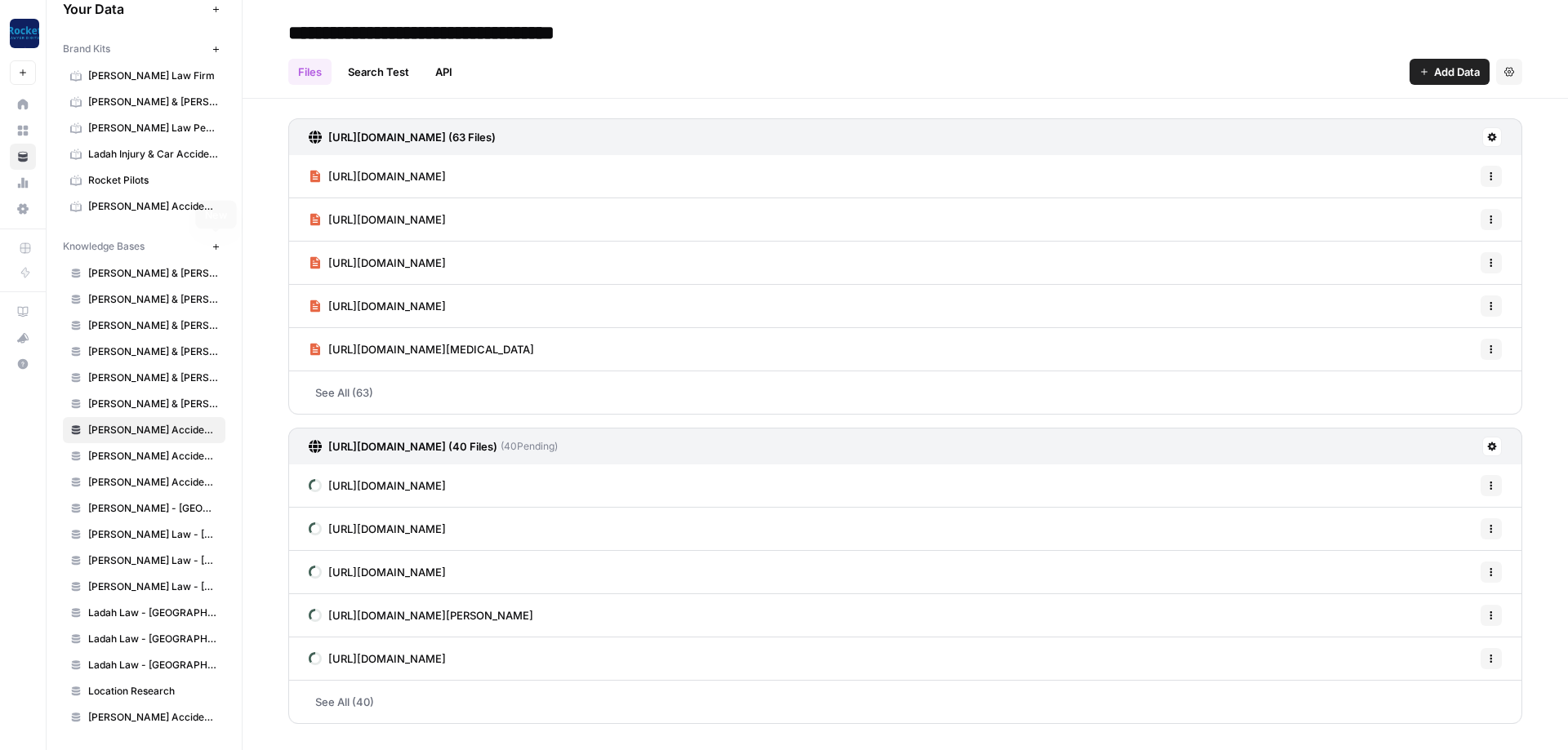
drag, startPoint x: 207, startPoint y: 247, endPoint x: 211, endPoint y: 259, distance: 12.6
click at [207, 249] on button "New" at bounding box center [216, 247] width 20 height 20
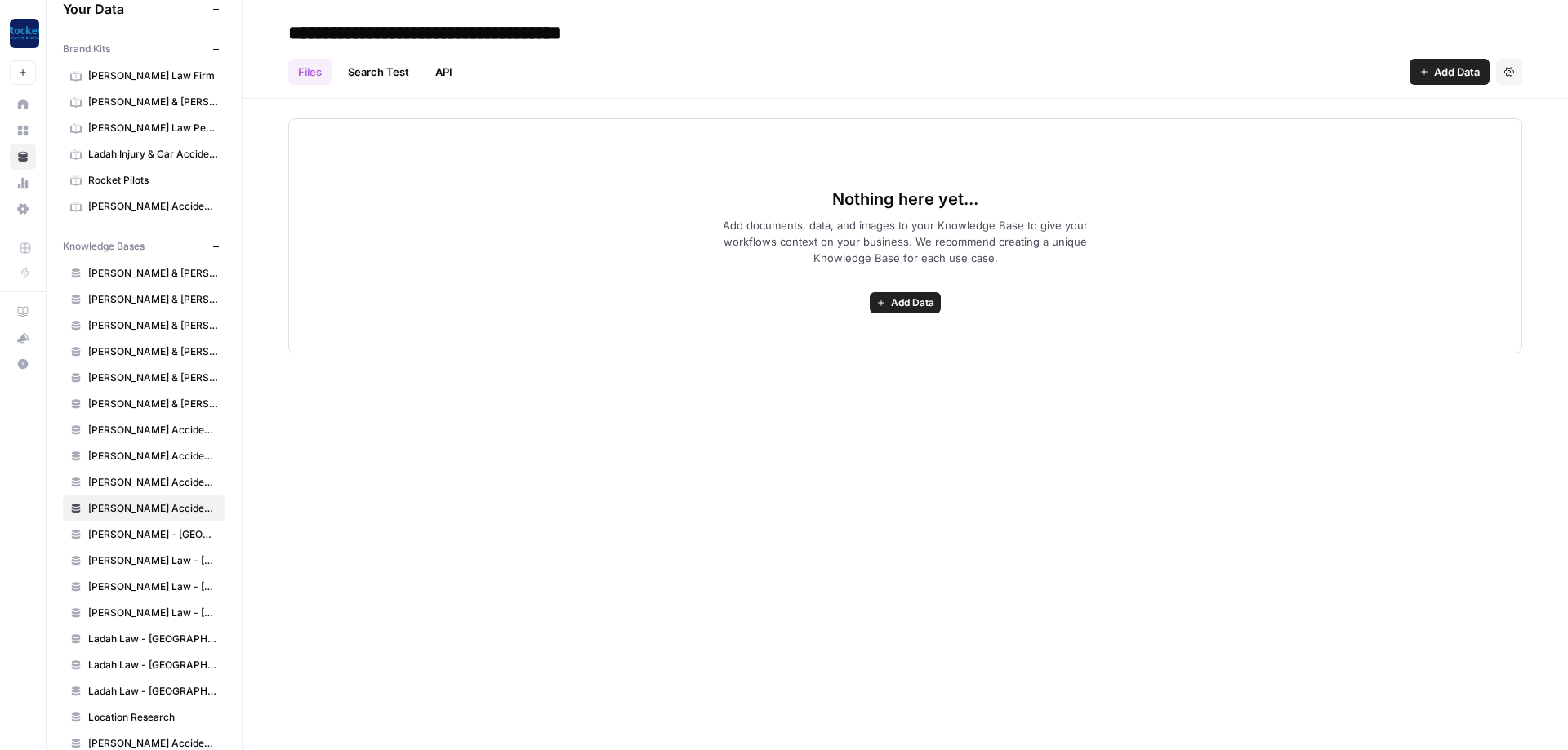
type input "**********"
click at [896, 295] on button "Add Data" at bounding box center [905, 303] width 71 height 22
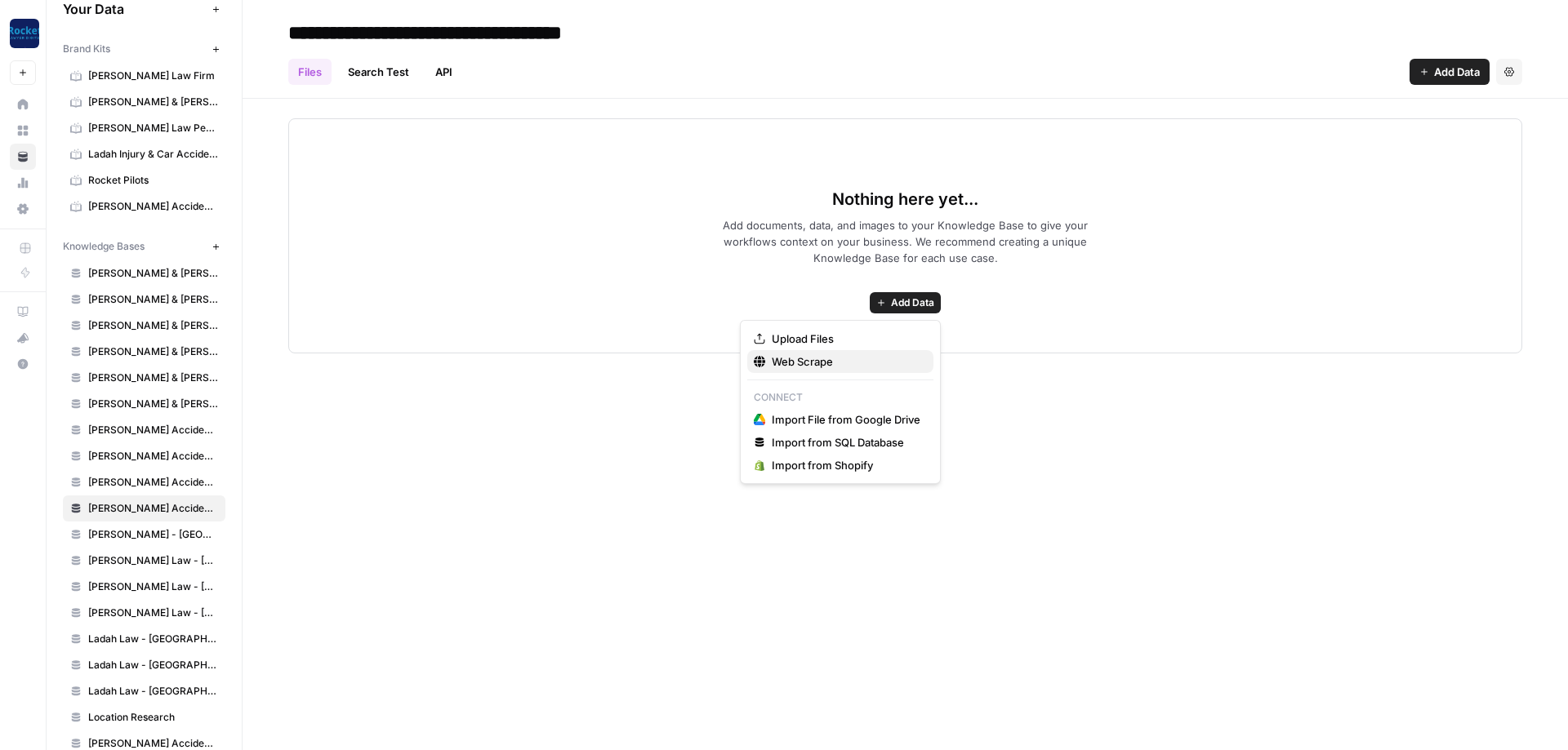
click at [812, 362] on span "Web Scrape" at bounding box center [846, 362] width 148 height 17
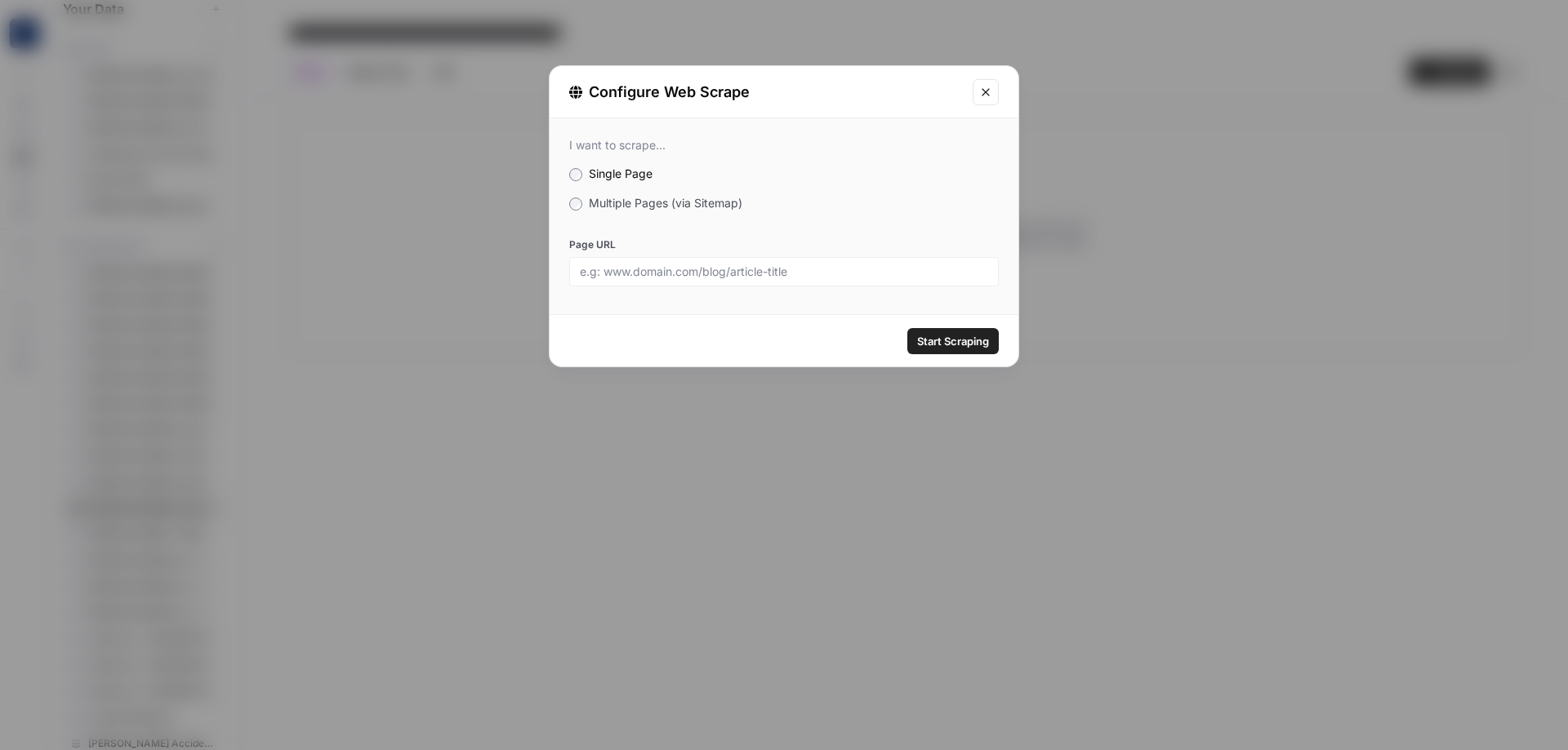
click at [667, 210] on label "Multiple Pages (via Sitemap)" at bounding box center [784, 203] width 430 height 17
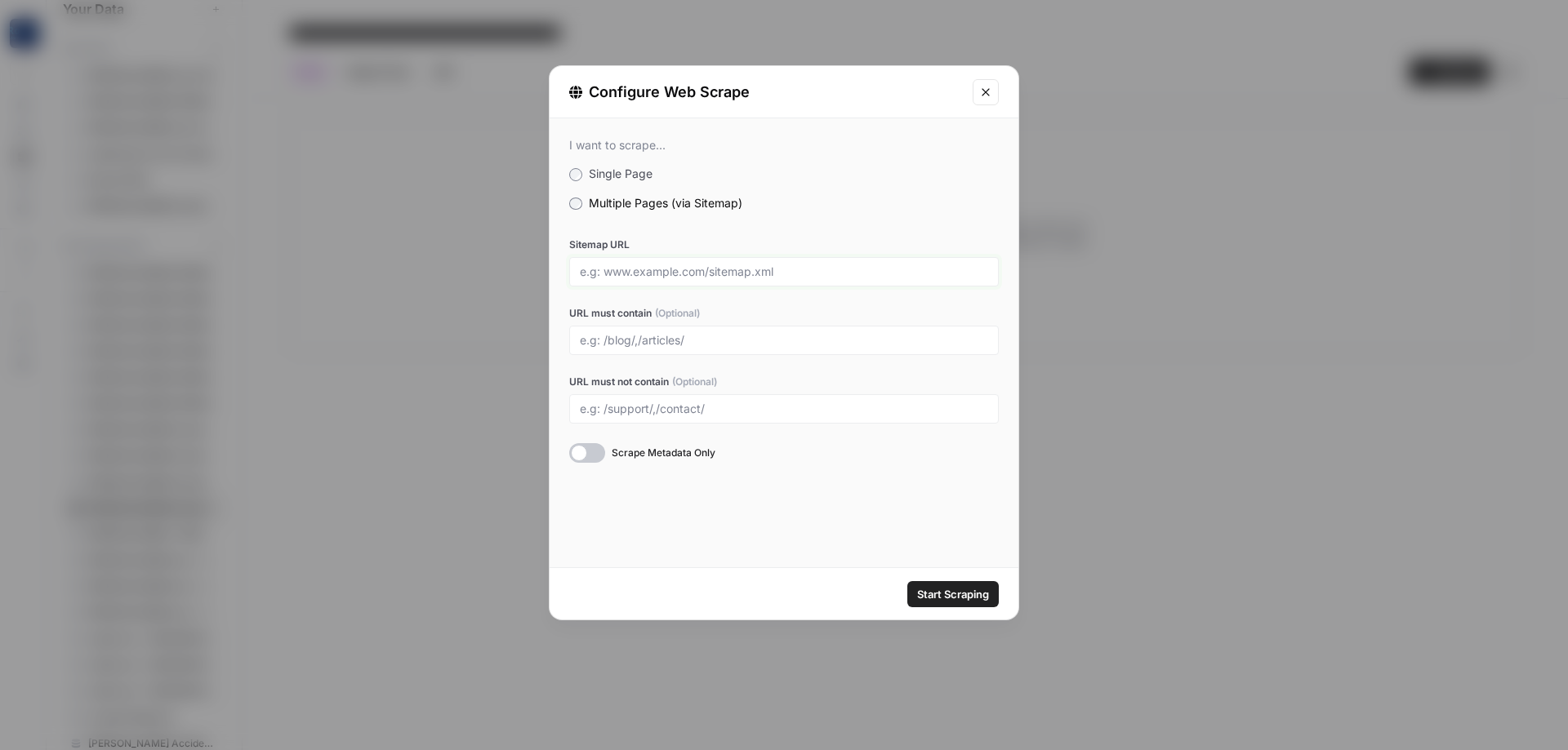
click at [662, 269] on input "Sitemap URL" at bounding box center [784, 272] width 409 height 15
paste input "[URL][DOMAIN_NAME]"
type input "[URL][DOMAIN_NAME]"
click at [692, 341] on input "URL must contain (Optional)" at bounding box center [784, 341] width 409 height 15
type input "victoria"
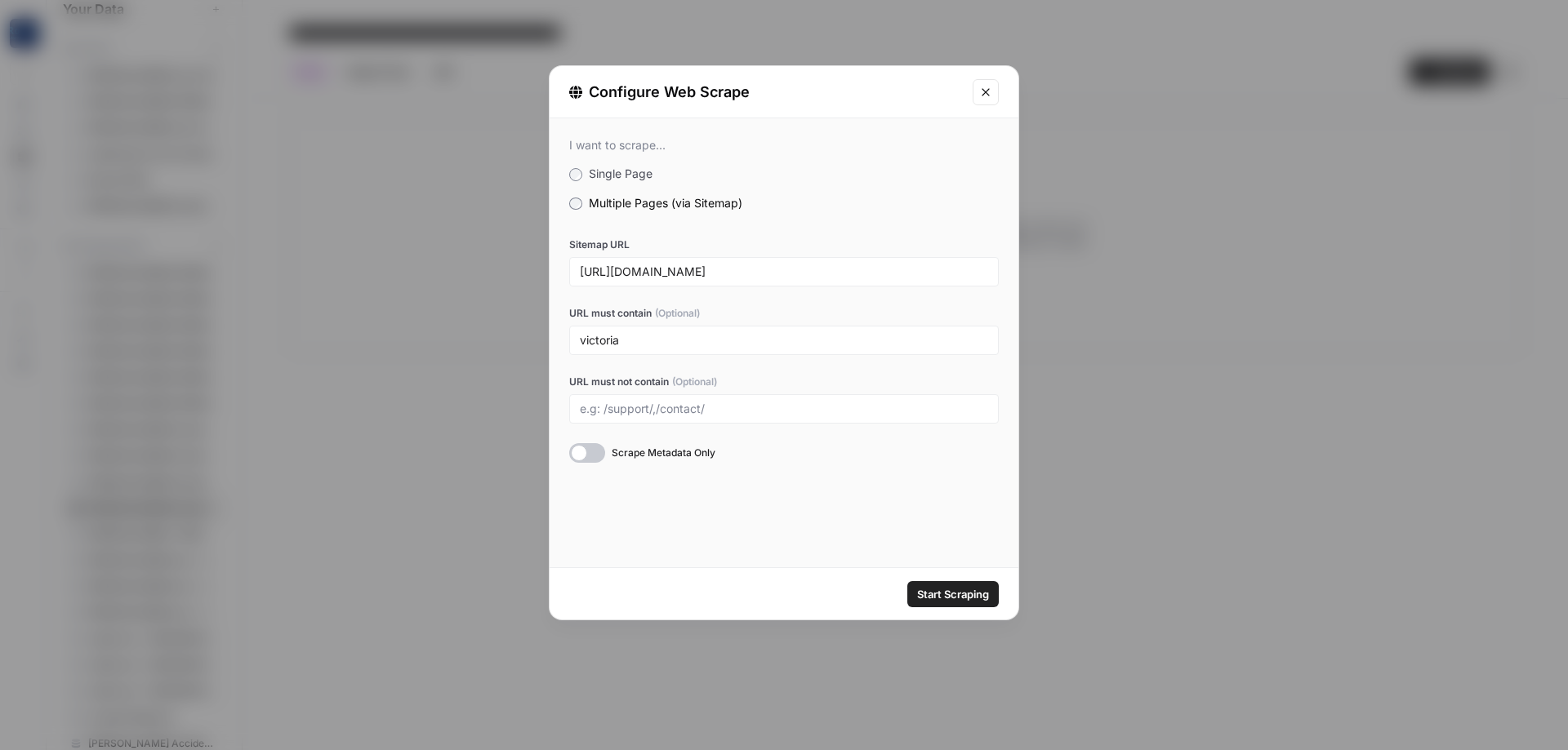
click at [958, 592] on span "Start Scraping" at bounding box center [953, 594] width 72 height 17
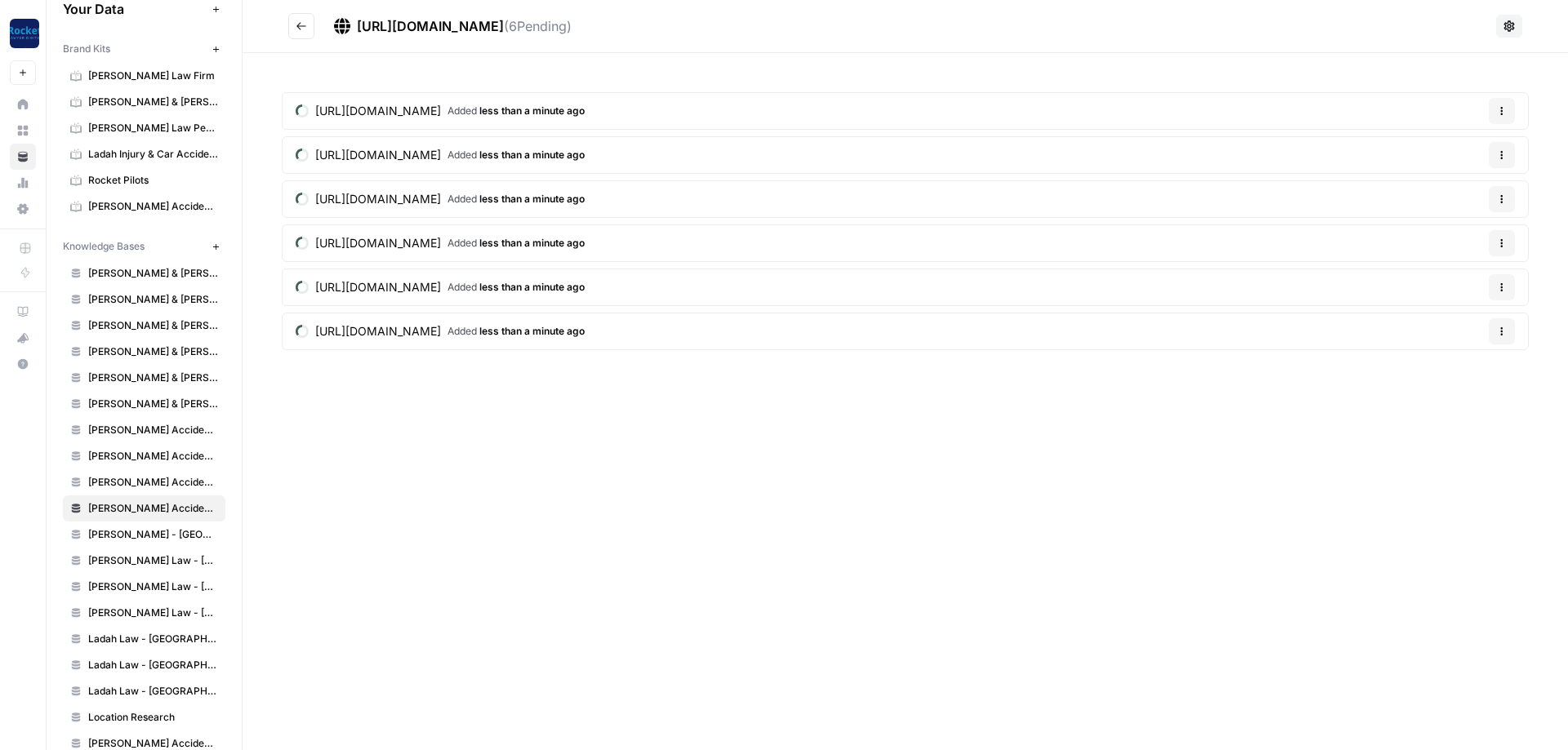
click at [300, 27] on icon "Go back" at bounding box center [302, 26] width 10 height 7
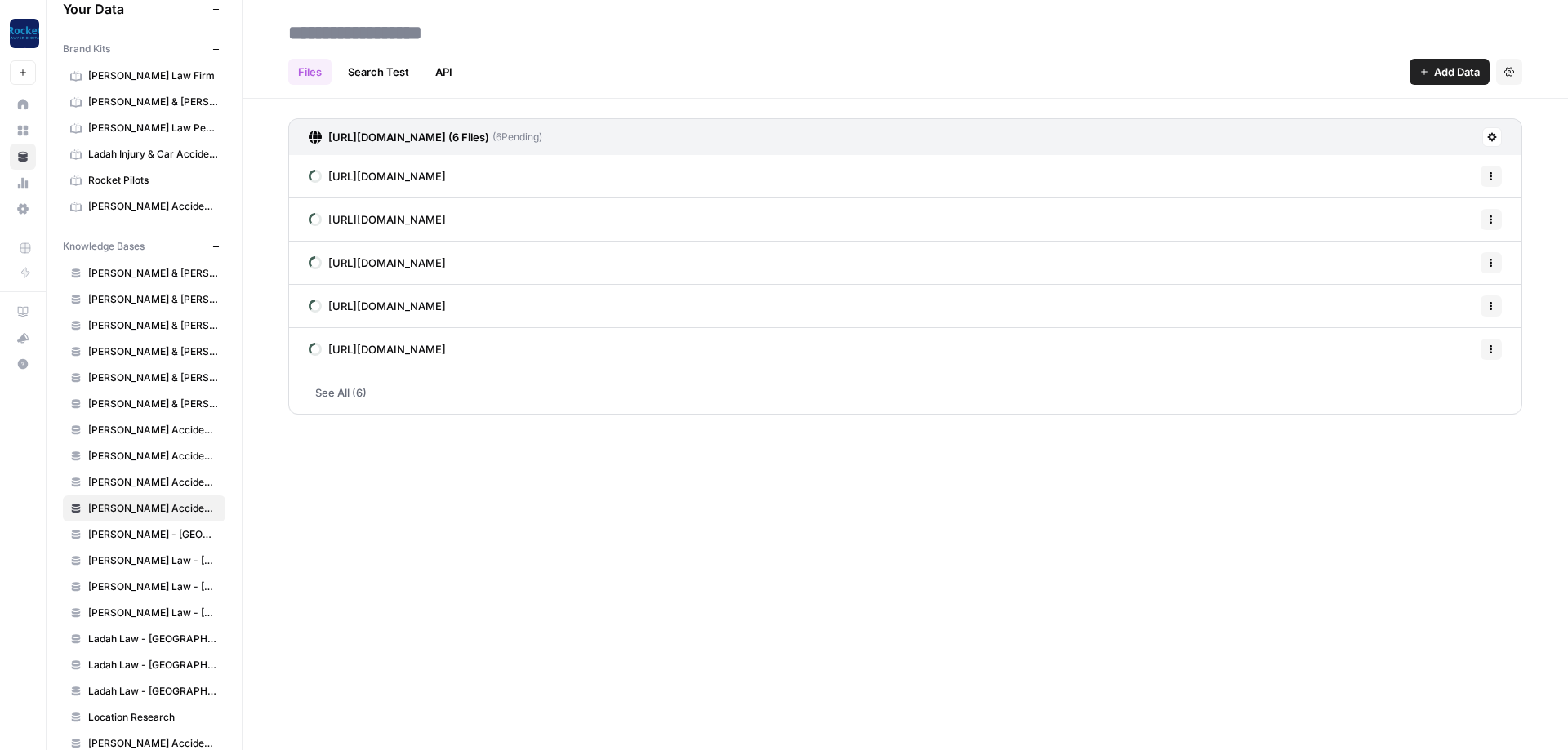
click at [1446, 65] on span "Add Data" at bounding box center [1457, 72] width 46 height 17
click at [1358, 128] on span "Web Scrape" at bounding box center [1394, 133] width 148 height 17
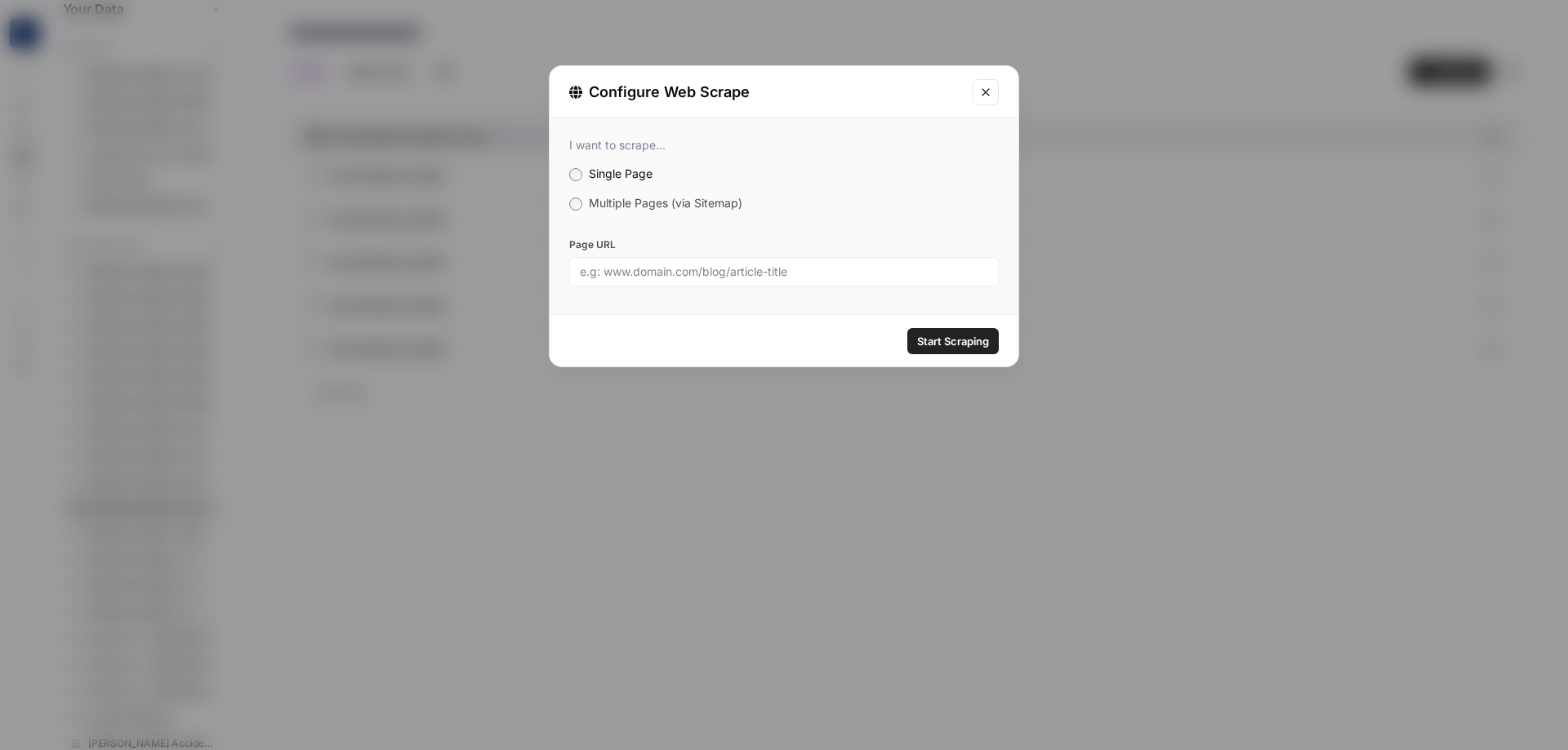
click at [653, 206] on span "Multiple Pages (via Sitemap)" at bounding box center [665, 202] width 153 height 14
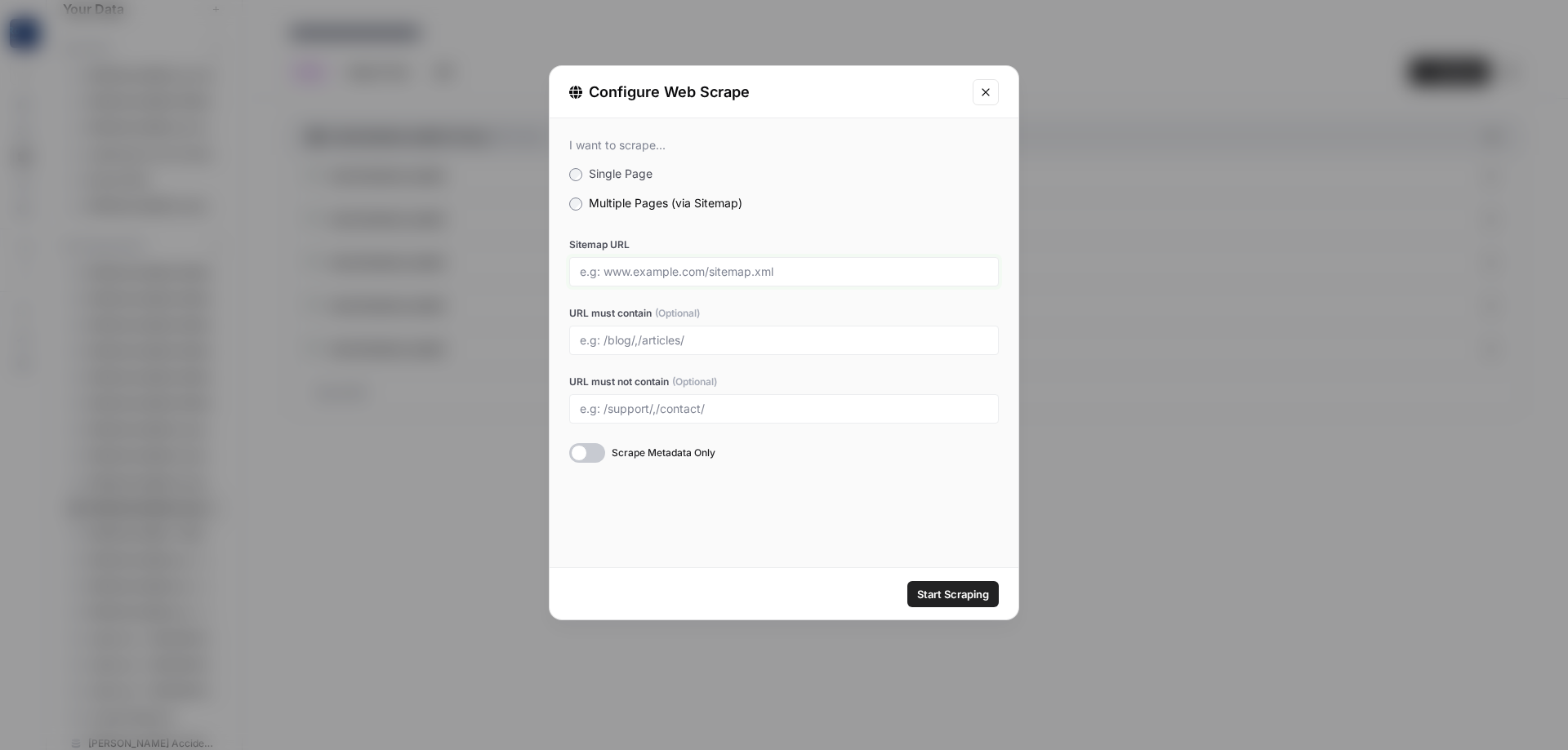
click at [636, 274] on input "Sitemap URL" at bounding box center [784, 272] width 409 height 15
paste input "[URL][DOMAIN_NAME]"
type input "[URL][DOMAIN_NAME]"
click at [996, 85] on button "Close modal" at bounding box center [986, 93] width 27 height 27
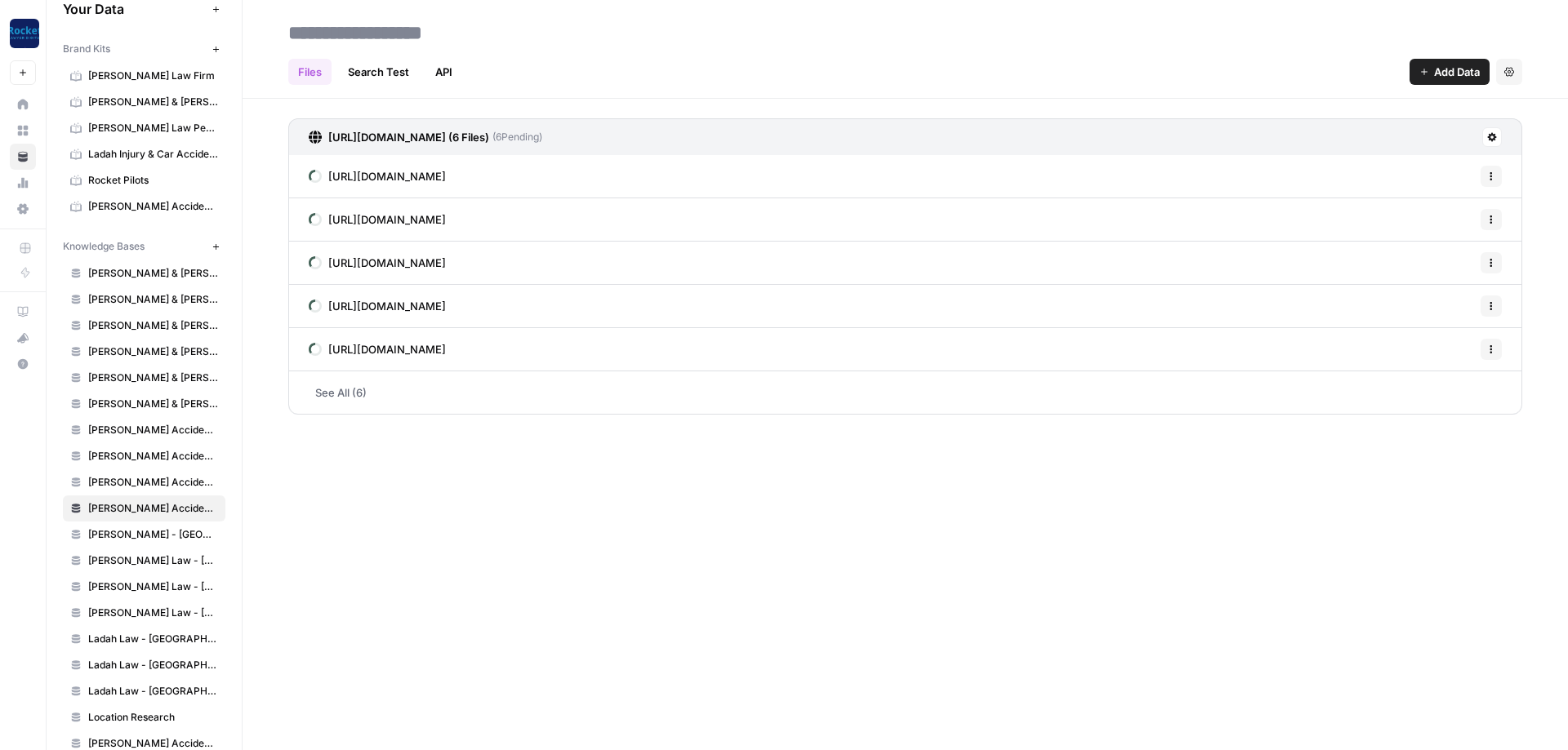
click at [1361, 514] on div "Files Search Test API Add Data Settings [URL][DOMAIN_NAME] (6 Files) ( 6 Pendin…" at bounding box center [905, 375] width 1326 height 750
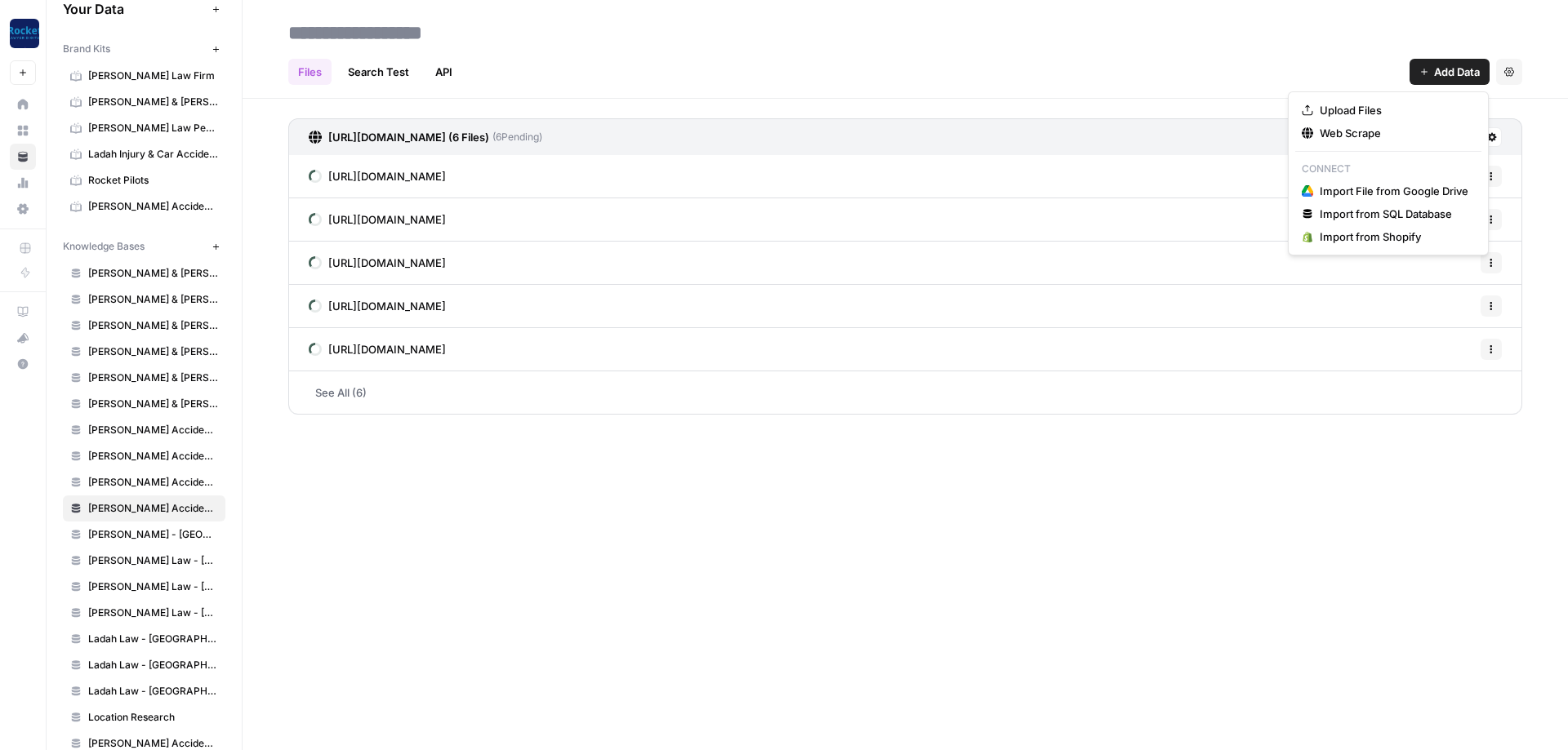
click at [1444, 64] on span "Add Data" at bounding box center [1457, 72] width 46 height 17
click at [1381, 130] on span "Web Scrape" at bounding box center [1394, 133] width 148 height 17
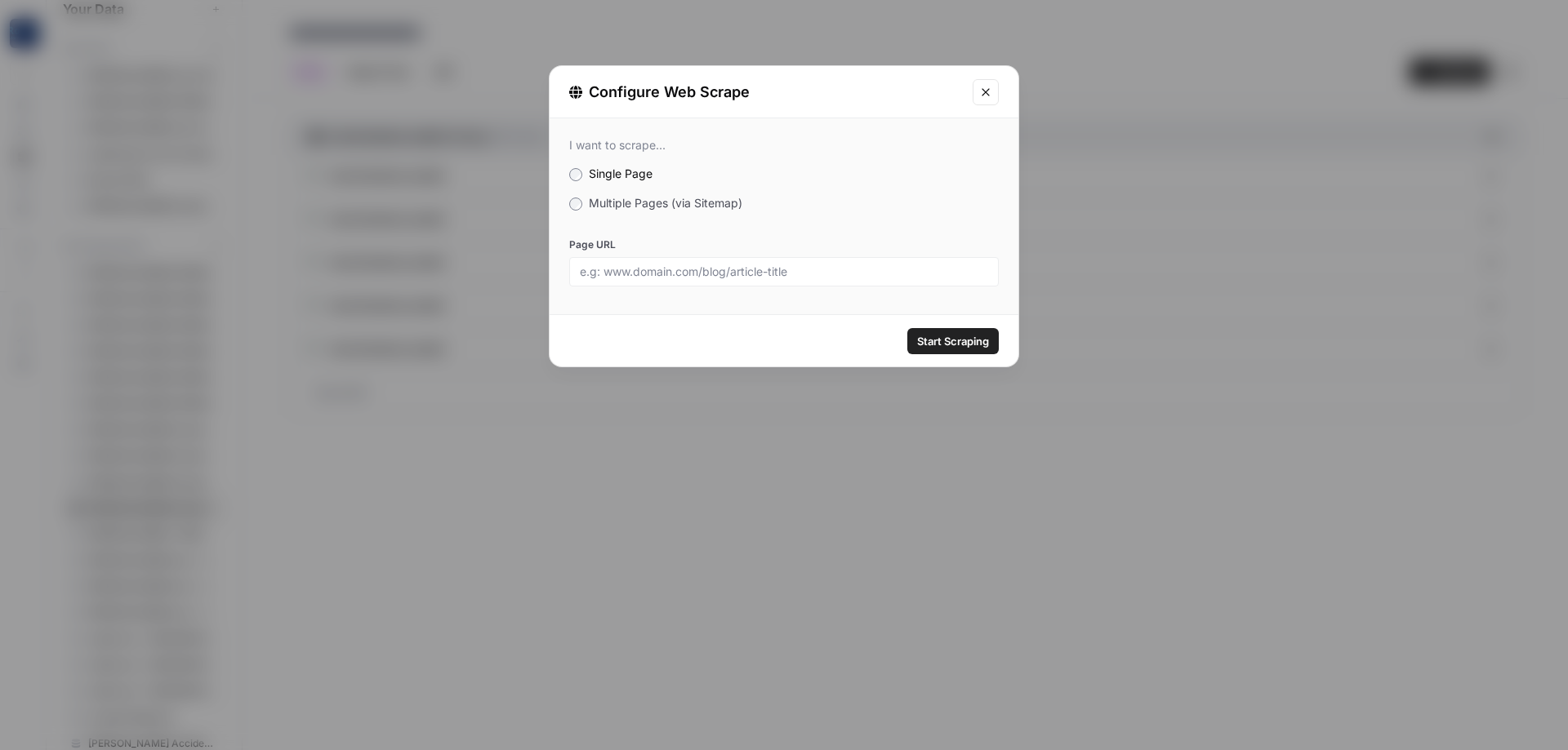
click at [625, 197] on span "Multiple Pages (via Sitemap)" at bounding box center [665, 202] width 153 height 14
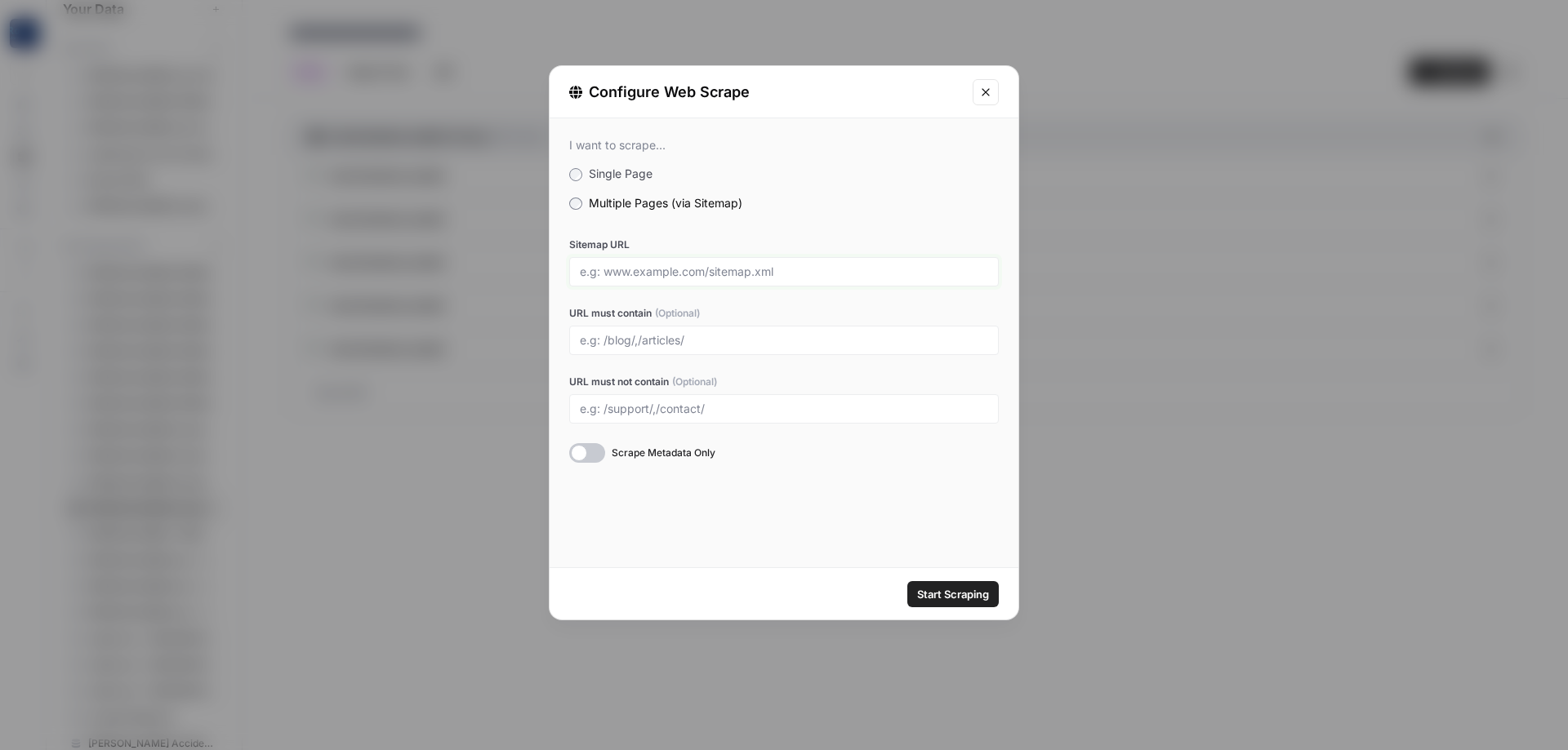
click at [715, 266] on input "Sitemap URL" at bounding box center [784, 272] width 409 height 15
paste input "[URL][DOMAIN_NAME]"
type input "[URL][DOMAIN_NAME]"
click at [740, 347] on input "URL must contain (Optional)" at bounding box center [784, 341] width 409 height 15
click at [725, 333] on input "URL must contain (Optional)" at bounding box center [784, 341] width 409 height 15
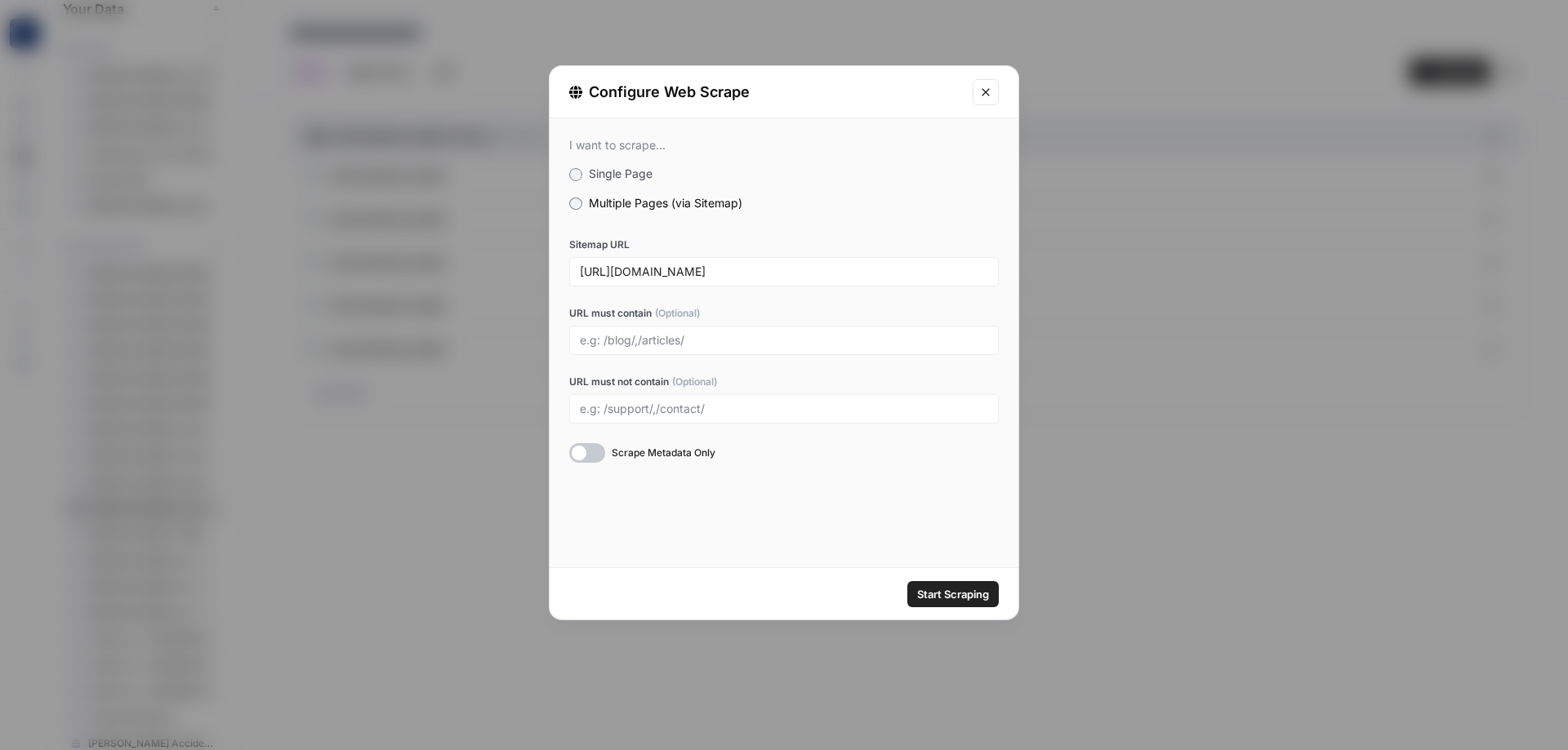
click at [775, 478] on div "I want to scrape... Single Page Multiple Pages (via Sitemap) Sitemap URL [URL][…" at bounding box center [784, 300] width 468 height 364
click at [740, 406] on input "URL must not contain (Optional)" at bounding box center [784, 409] width 409 height 15
click at [740, 408] on input "URL must not contain (Optional)" at bounding box center [784, 409] width 409 height 15
click at [687, 409] on input "/pearland, /victoria,/league-city,/[GEOGRAPHIC_DATA]" at bounding box center [784, 409] width 409 height 15
type input "pearland, league-city, [GEOGRAPHIC_DATA]"
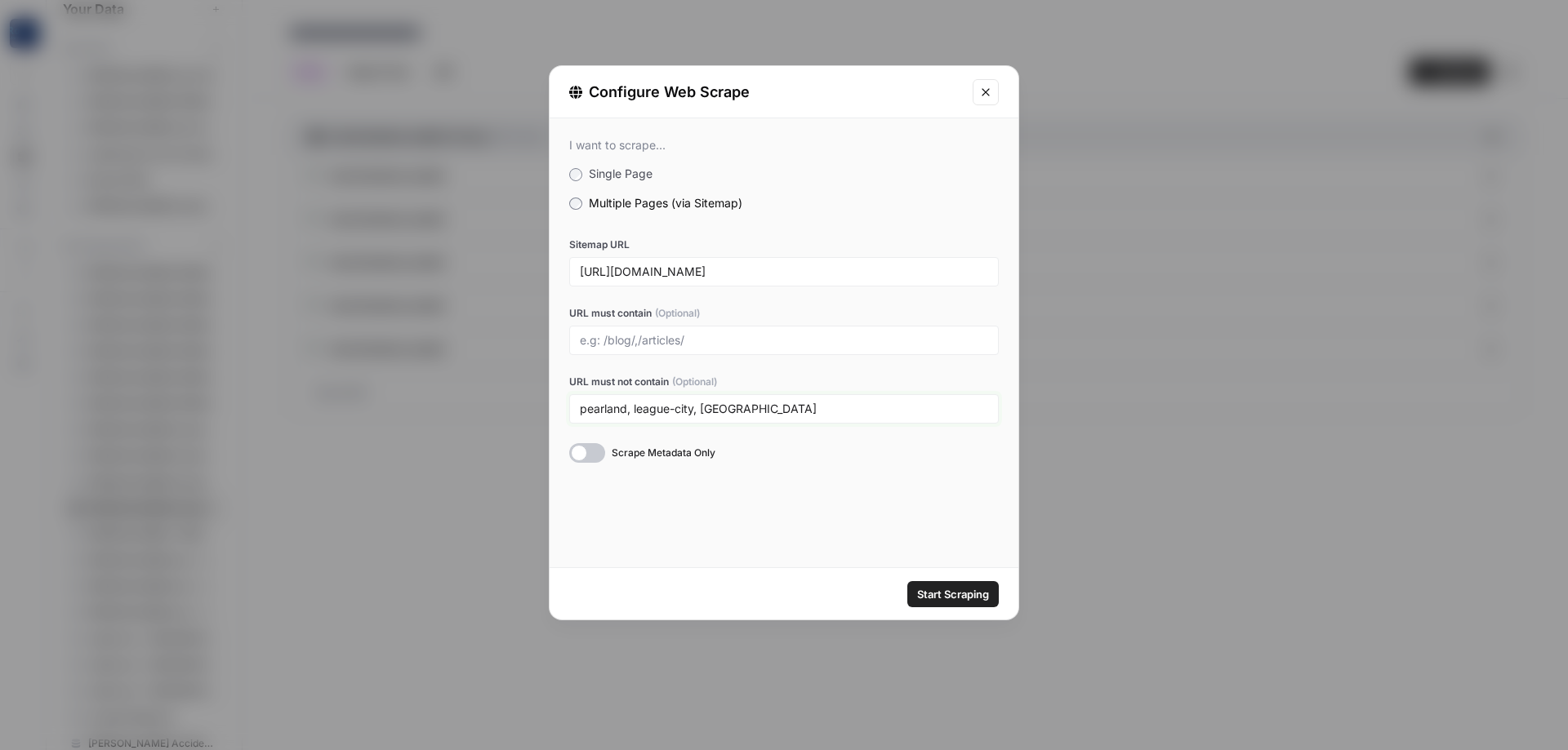
click at [907, 581] on button "Start Scraping" at bounding box center [953, 594] width 91 height 27
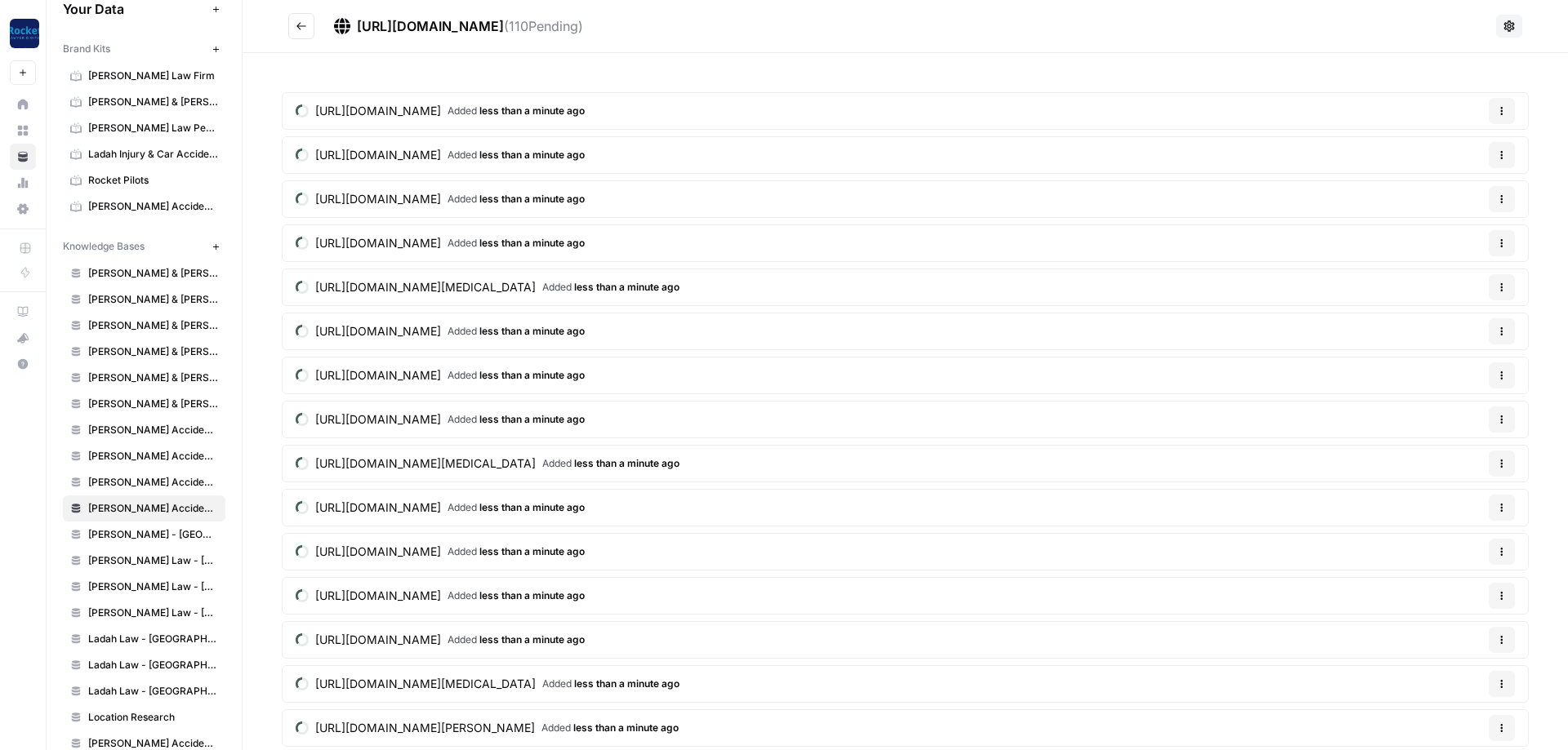
click at [304, 31] on button "Go back" at bounding box center [302, 27] width 27 height 27
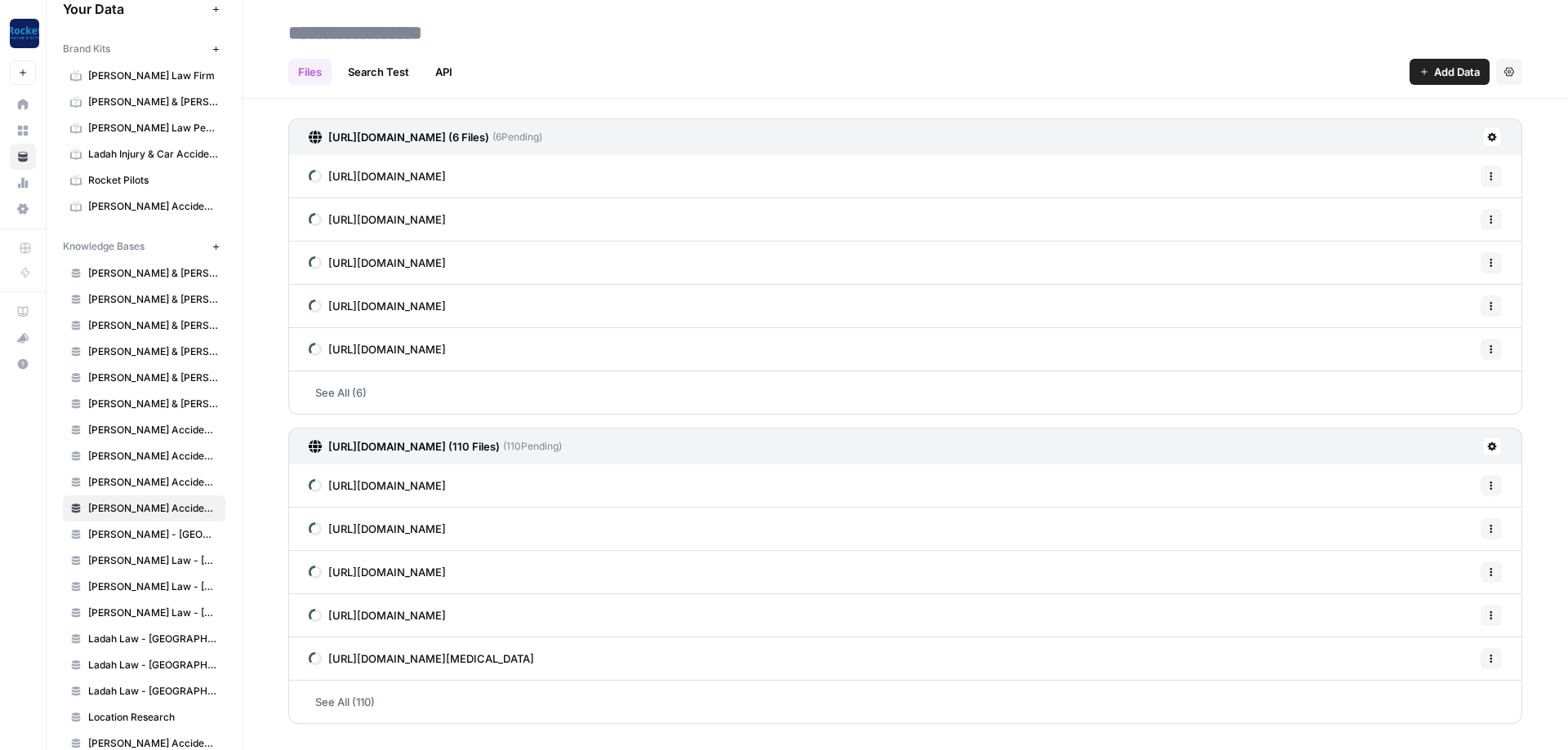
click at [1494, 454] on button at bounding box center [1493, 447] width 20 height 20
click at [1428, 540] on span "Delete Connection" at bounding box center [1430, 541] width 100 height 17
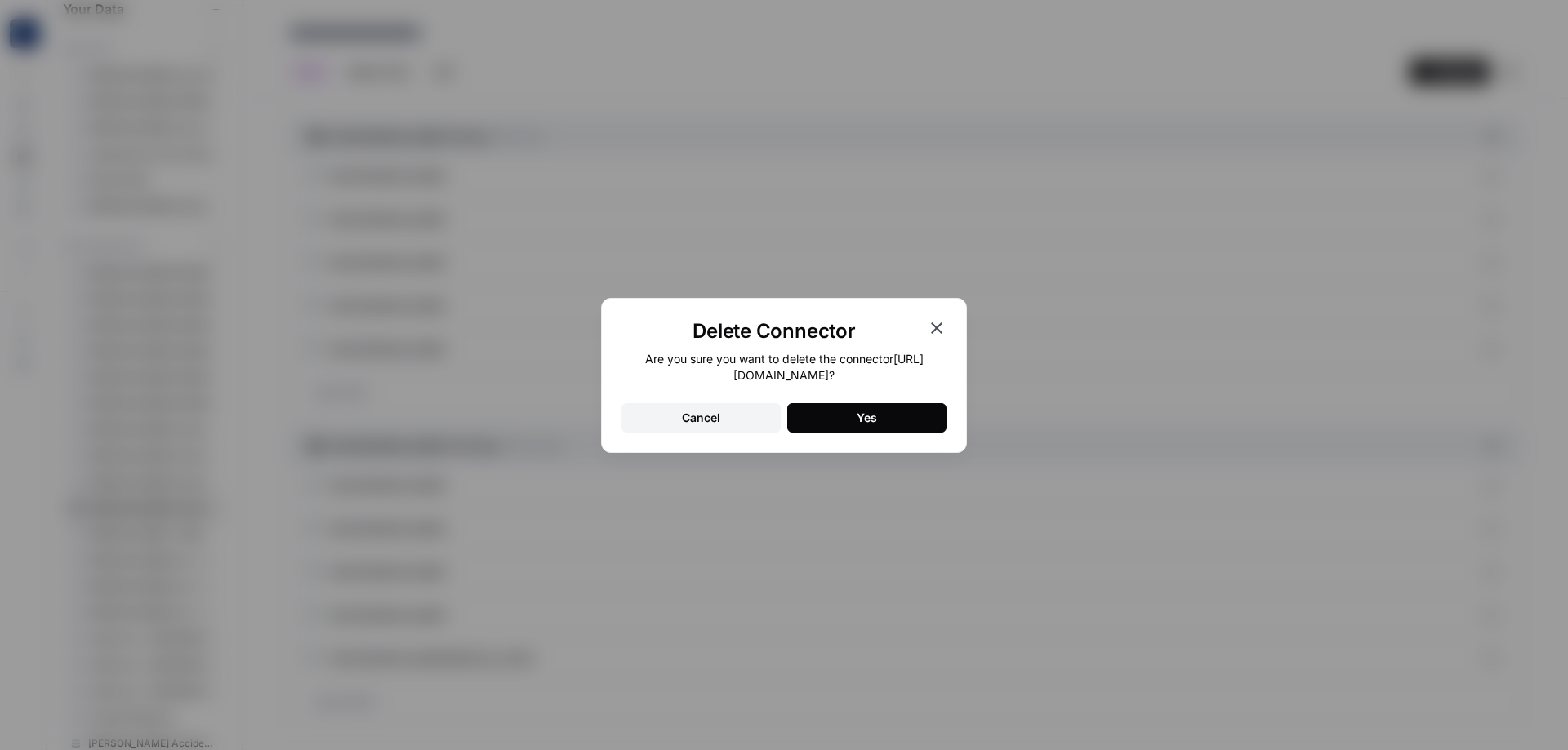
click at [842, 420] on button "Yes" at bounding box center [867, 418] width 159 height 29
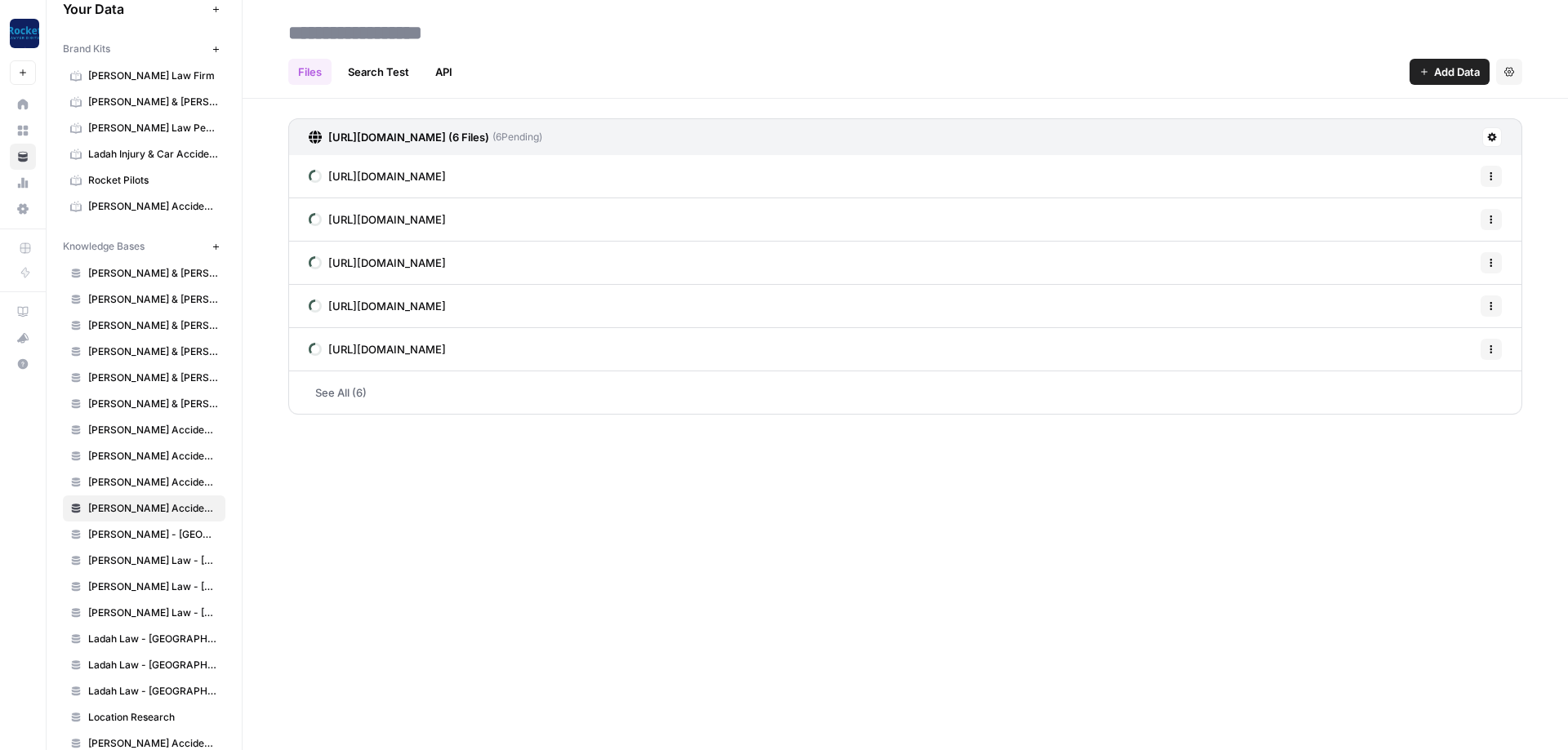
click at [1459, 70] on span "Add Data" at bounding box center [1457, 72] width 46 height 17
click at [1336, 137] on span "Web Scrape" at bounding box center [1394, 133] width 148 height 17
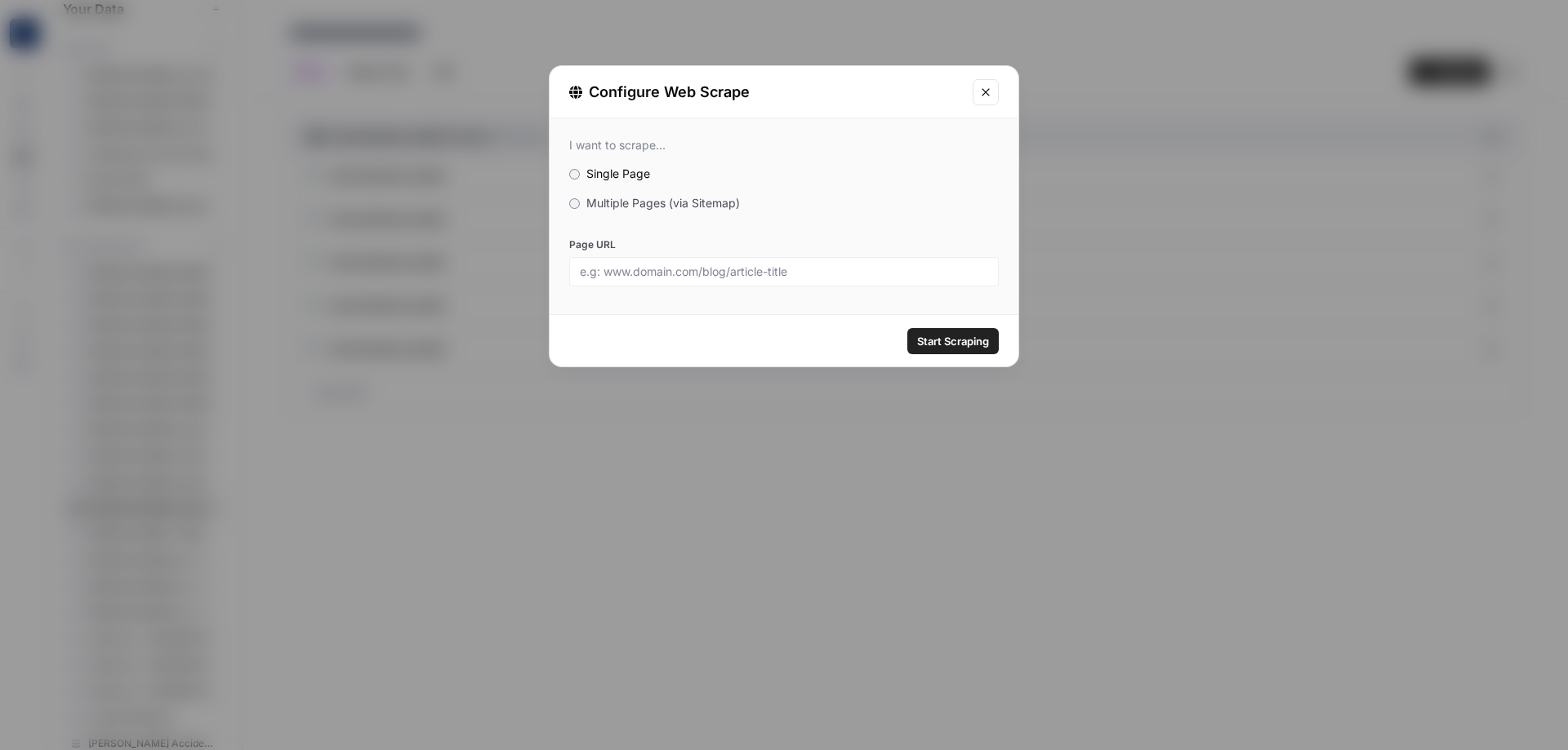
click at [654, 206] on label "Multiple Pages (via Sitemap)" at bounding box center [784, 203] width 430 height 17
click at [654, 206] on span "Multiple Pages (via Sitemap)" at bounding box center [663, 202] width 153 height 14
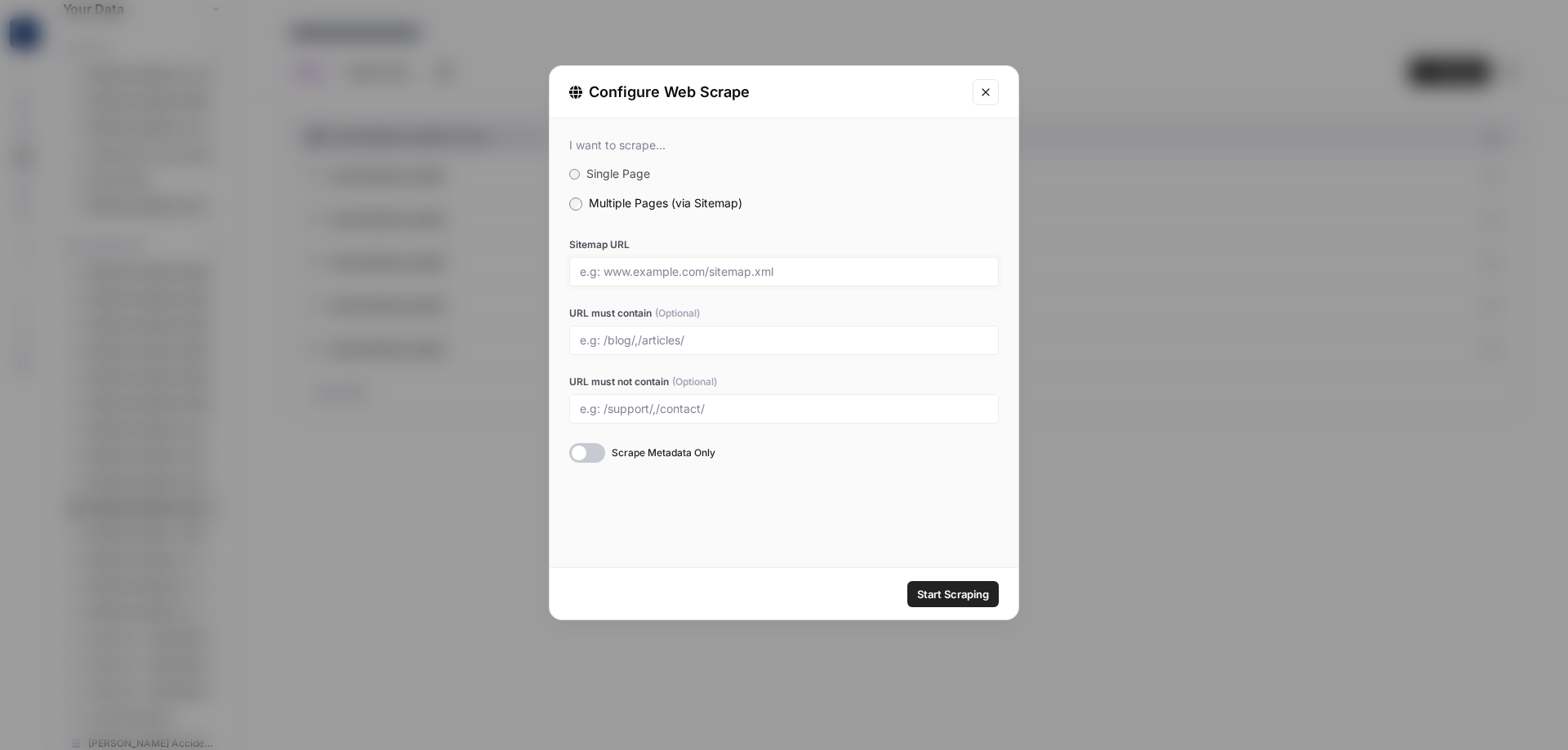
click at [670, 269] on input "Sitemap URL" at bounding box center [784, 272] width 409 height 15
paste input "[URL][DOMAIN_NAME]"
type input "[URL][DOMAIN_NAME]"
click at [937, 590] on span "Start Scraping" at bounding box center [953, 594] width 72 height 17
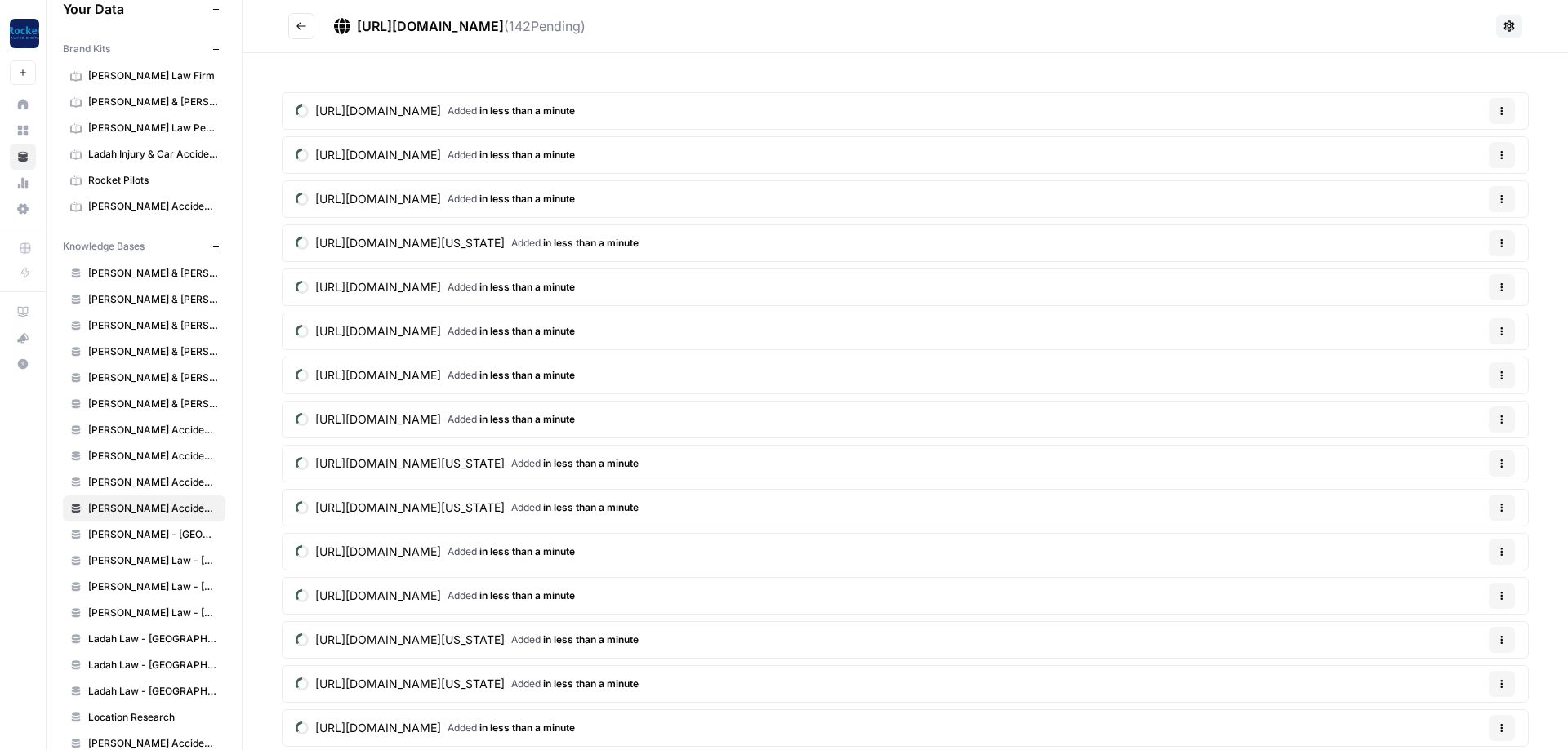
click at [300, 27] on icon "Go back" at bounding box center [302, 27] width 12 height 12
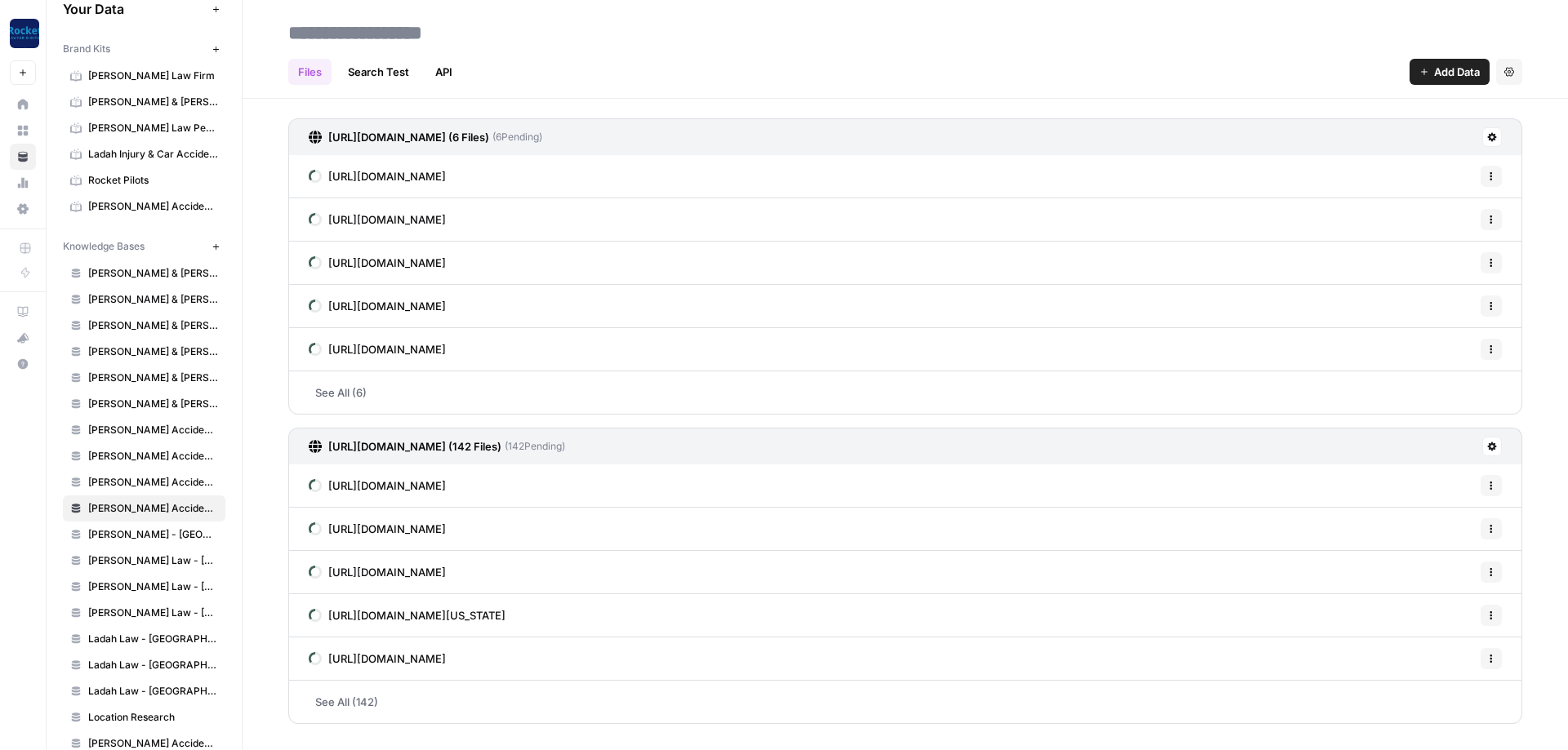
click at [1478, 70] on span "Add Data" at bounding box center [1457, 72] width 46 height 17
click at [1355, 129] on span "Web Scrape" at bounding box center [1394, 133] width 148 height 17
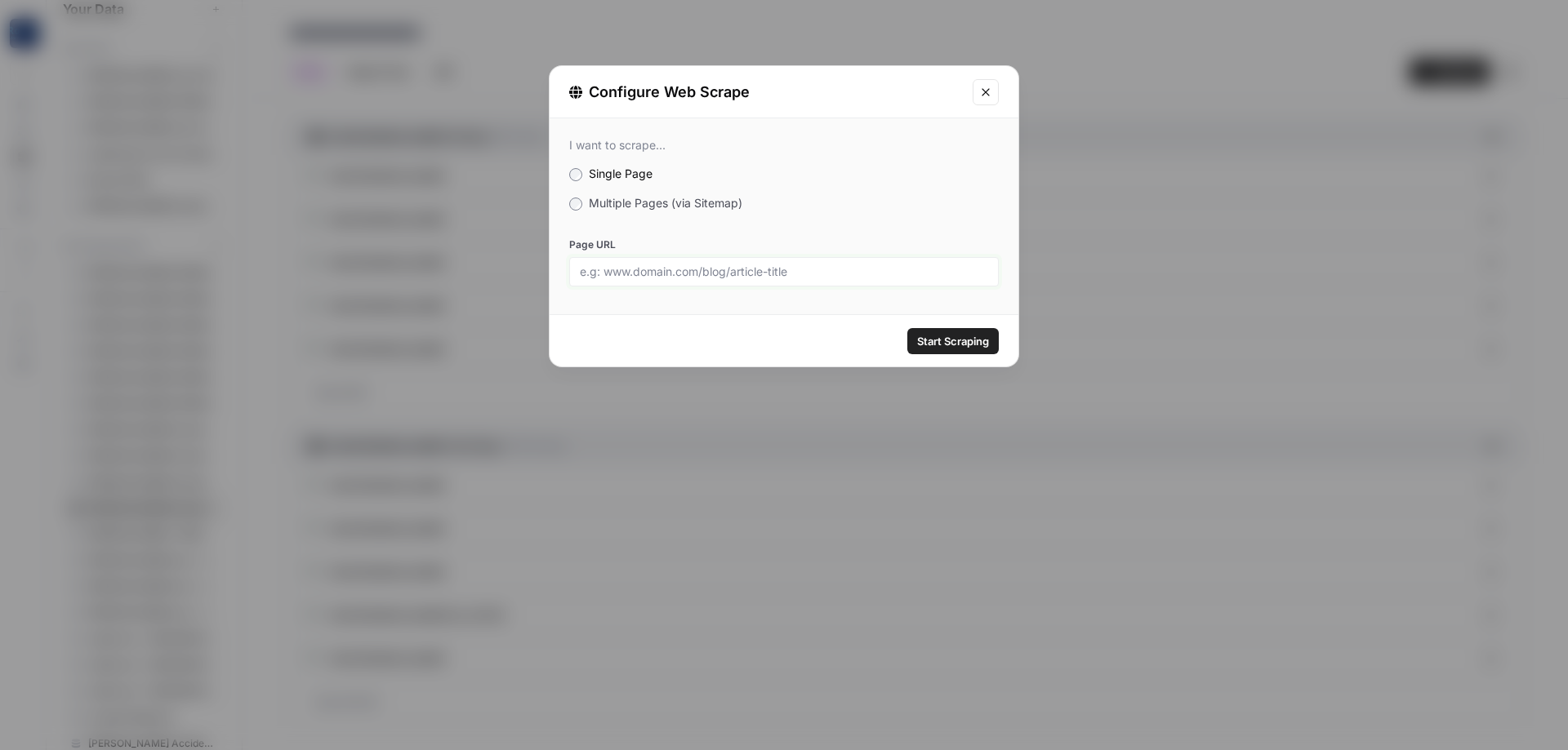
click at [634, 269] on input "Page URL" at bounding box center [784, 272] width 409 height 15
paste input "[URL][DOMAIN_NAME]"
type input "[URL][DOMAIN_NAME]"
click at [952, 351] on button "Start Scraping" at bounding box center [953, 341] width 91 height 27
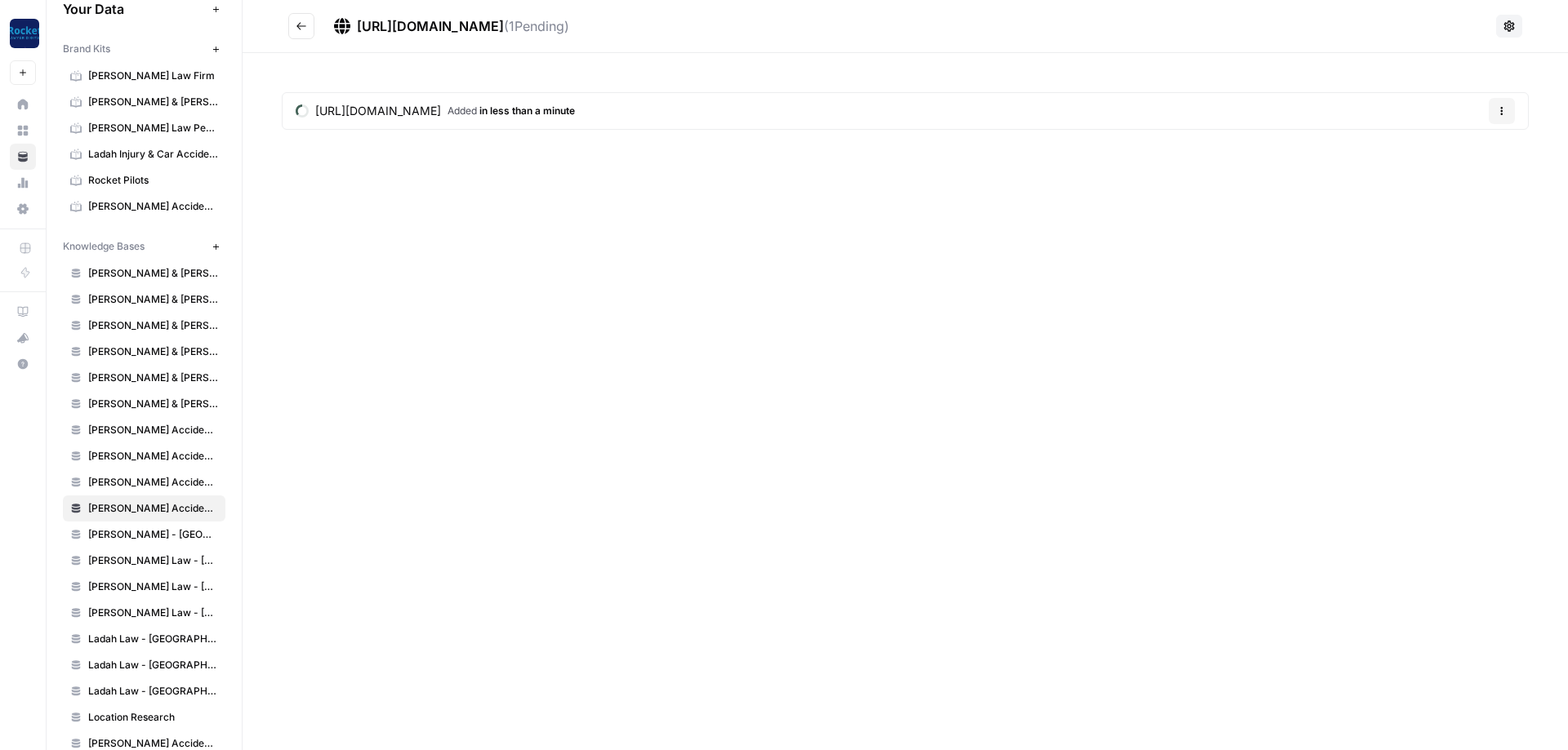
click at [307, 29] on button "Go back" at bounding box center [302, 27] width 27 height 27
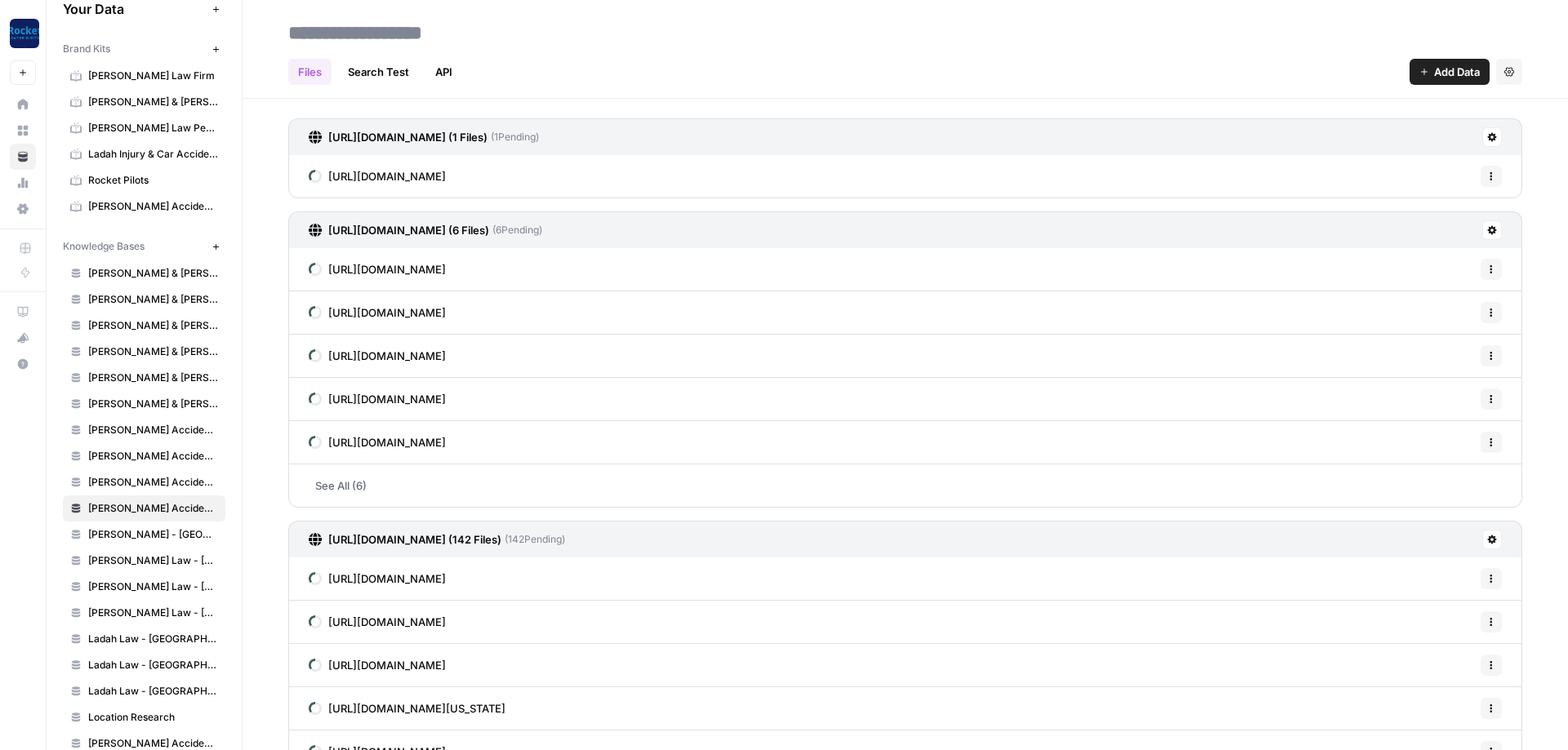
click at [1444, 71] on span "Add Data" at bounding box center [1457, 72] width 46 height 17
click at [1338, 131] on span "Web Scrape" at bounding box center [1394, 133] width 148 height 17
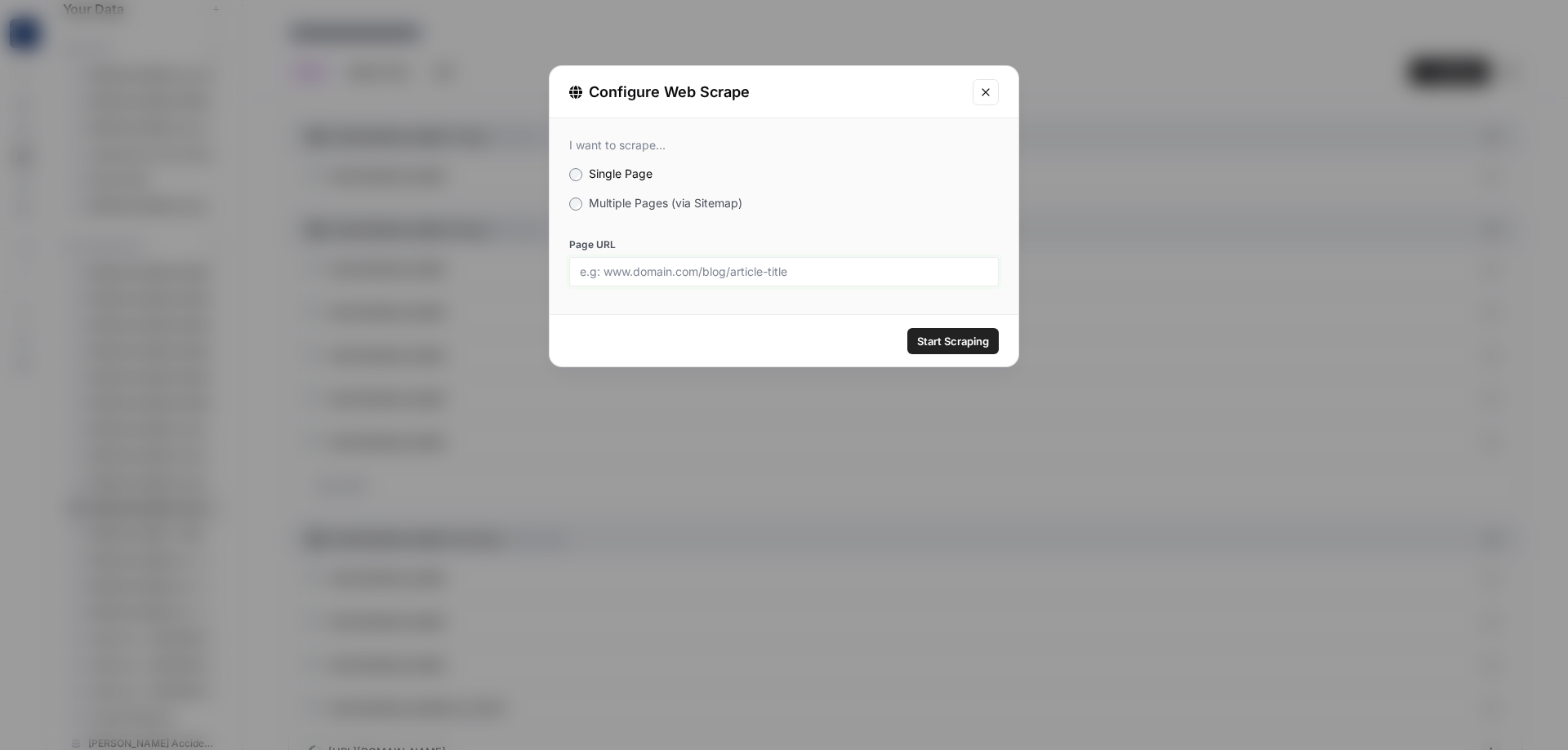
drag, startPoint x: 673, startPoint y: 273, endPoint x: 836, endPoint y: 302, distance: 165.6
click at [676, 273] on input "Page URL" at bounding box center [784, 272] width 409 height 15
paste input "[URL][DOMAIN_NAME]"
type input "[URL][DOMAIN_NAME]"
click at [934, 337] on span "Start Scraping" at bounding box center [953, 341] width 72 height 17
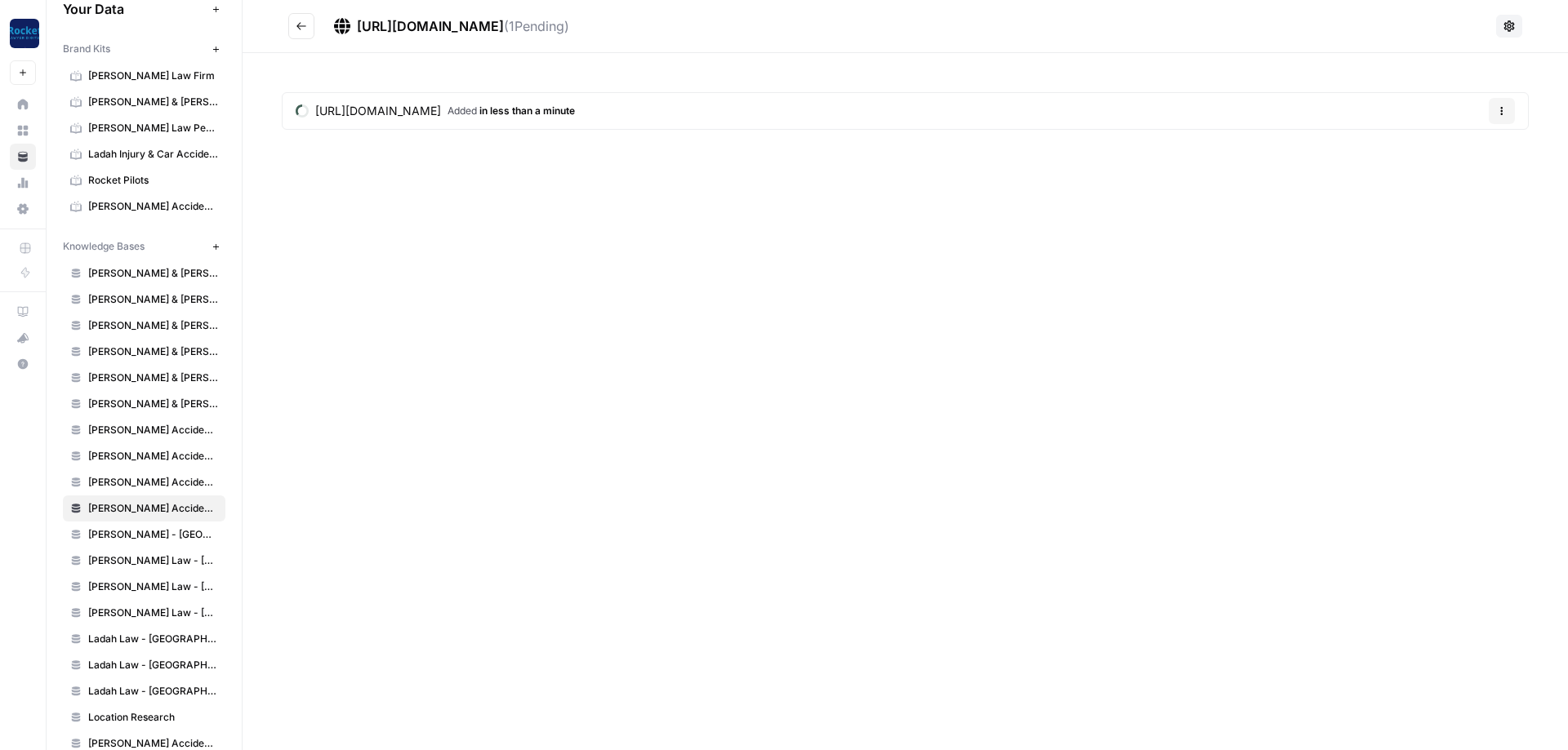
click at [295, 22] on button "Go back" at bounding box center [302, 27] width 27 height 27
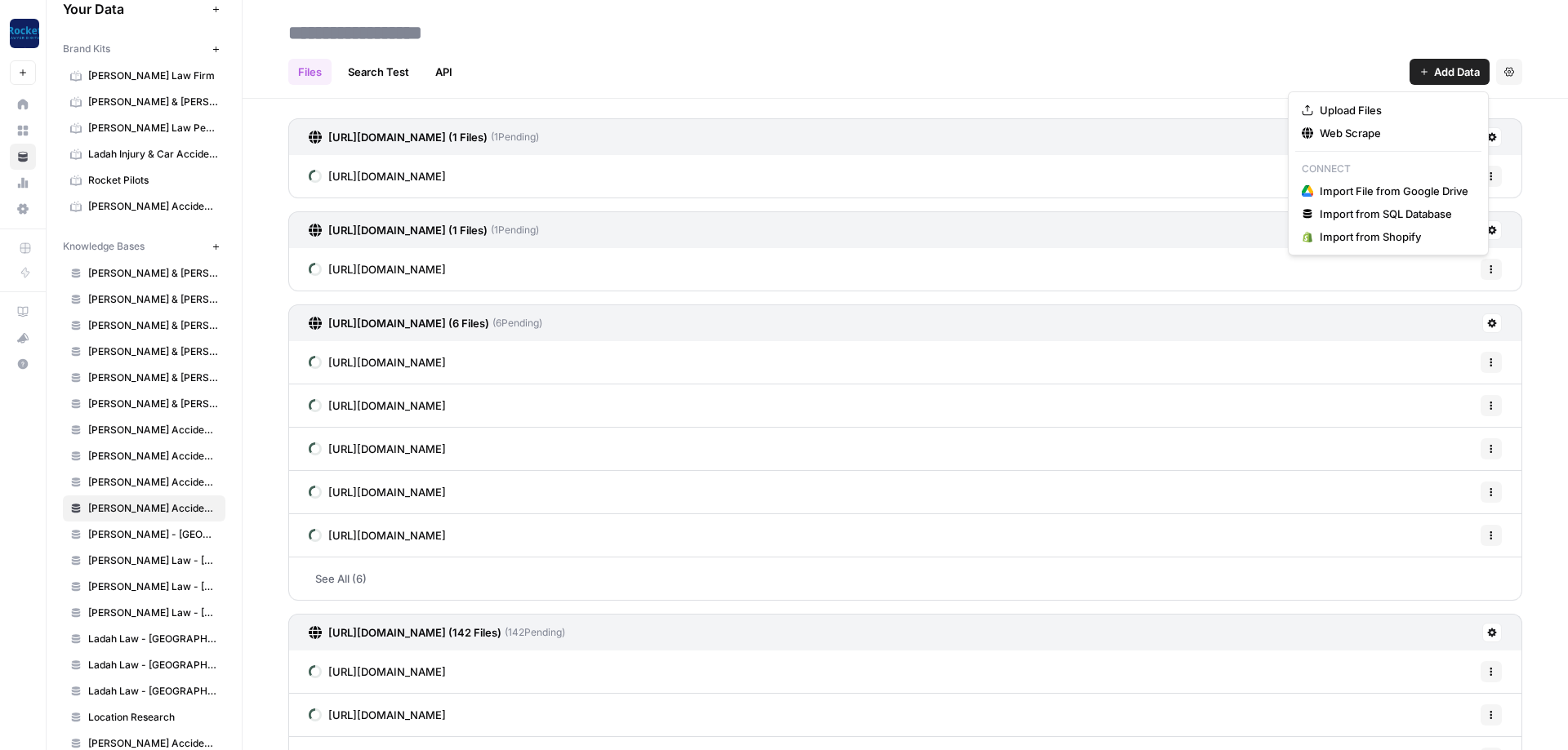
click at [1449, 70] on span "Add Data" at bounding box center [1457, 72] width 46 height 17
click at [1351, 135] on span "Web Scrape" at bounding box center [1394, 133] width 148 height 17
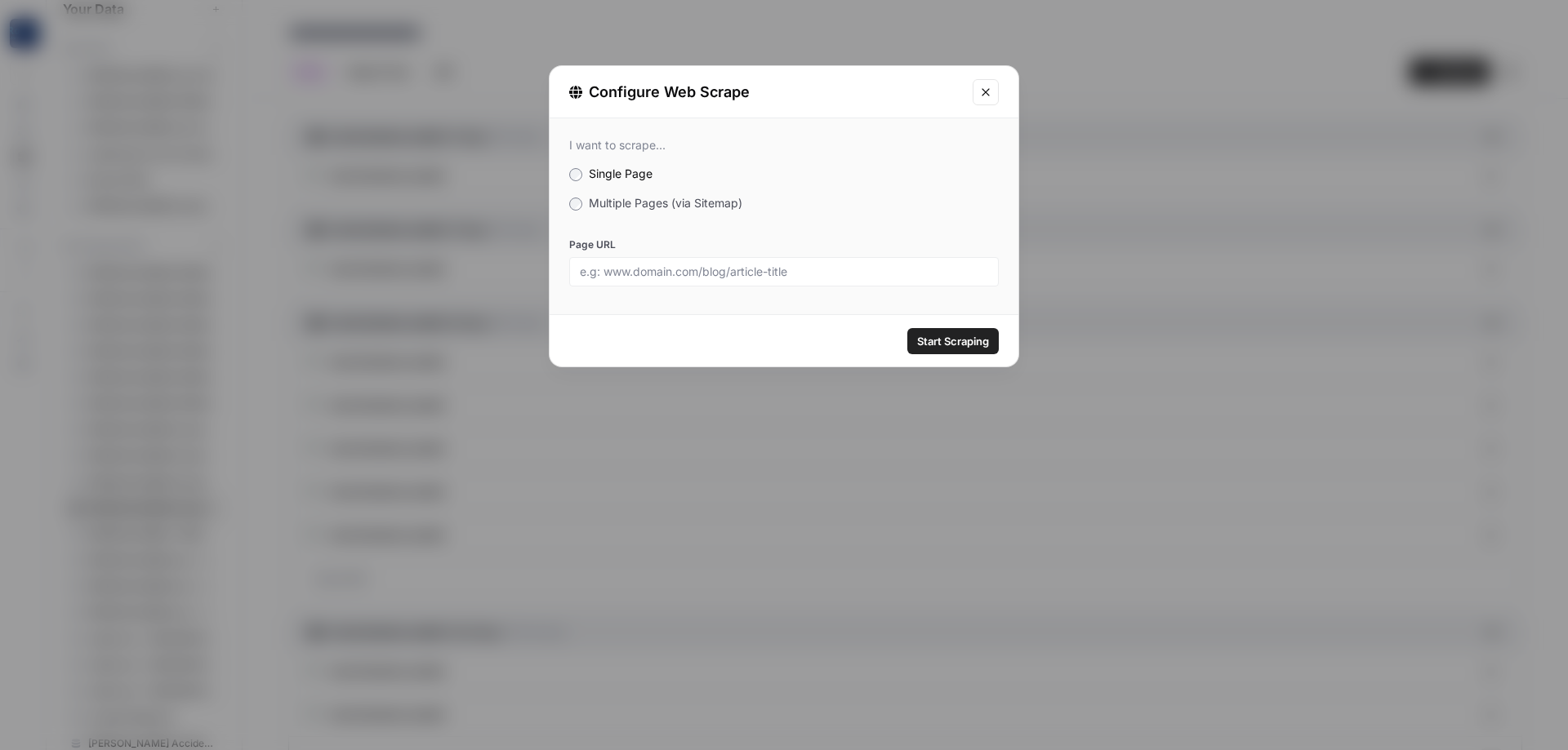
click at [681, 264] on div at bounding box center [784, 271] width 430 height 29
drag, startPoint x: 660, startPoint y: 259, endPoint x: 673, endPoint y: 278, distance: 23.0
click at [663, 261] on div at bounding box center [784, 271] width 430 height 29
click at [674, 273] on input "Page URL" at bounding box center [784, 272] width 409 height 15
click at [667, 271] on input "Page URL" at bounding box center [784, 272] width 409 height 15
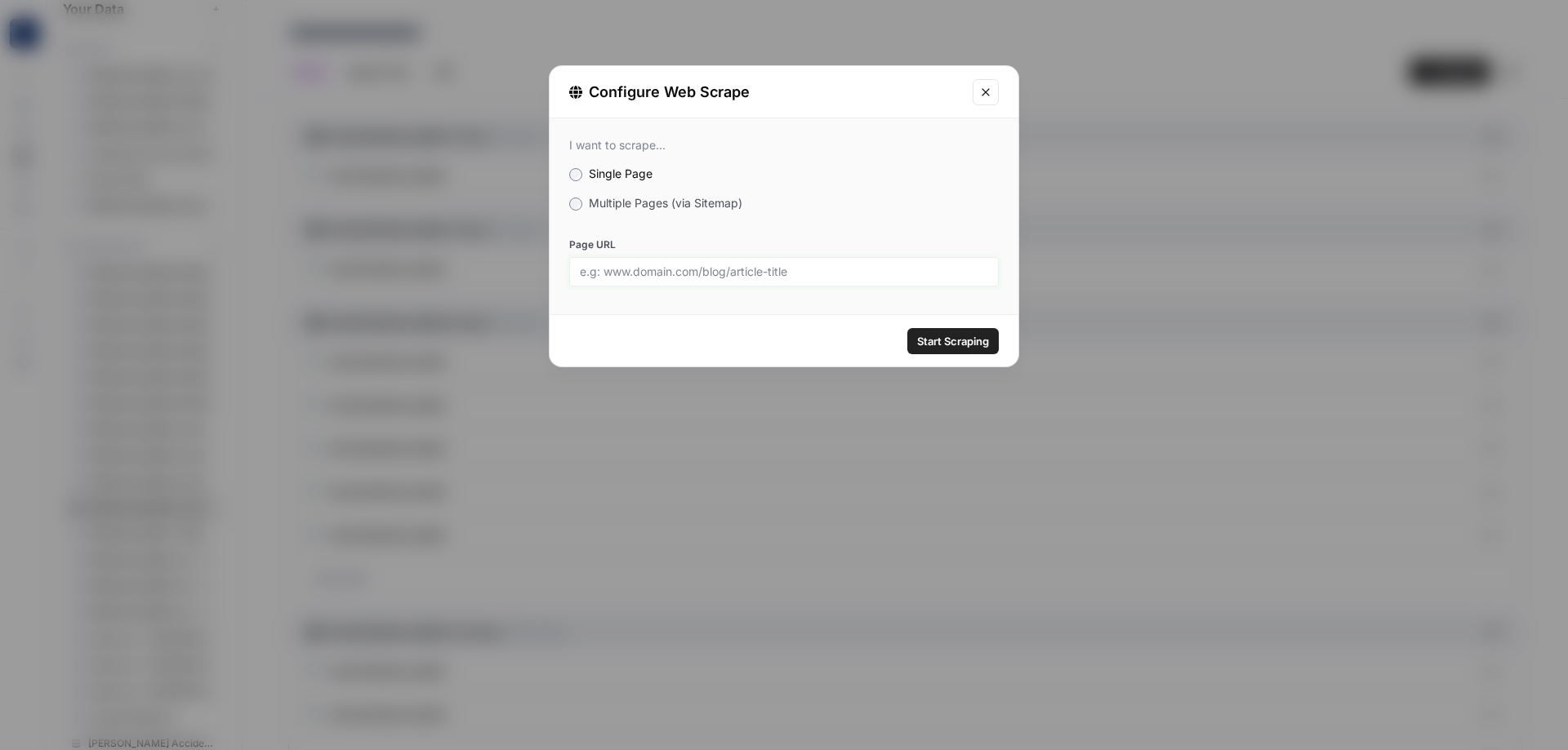
paste input "[URL][DOMAIN_NAME][PERSON_NAME][PERSON_NAME]"
type input "[URL][DOMAIN_NAME][PERSON_NAME][PERSON_NAME]"
click at [970, 346] on span "Start Scraping" at bounding box center [953, 341] width 72 height 17
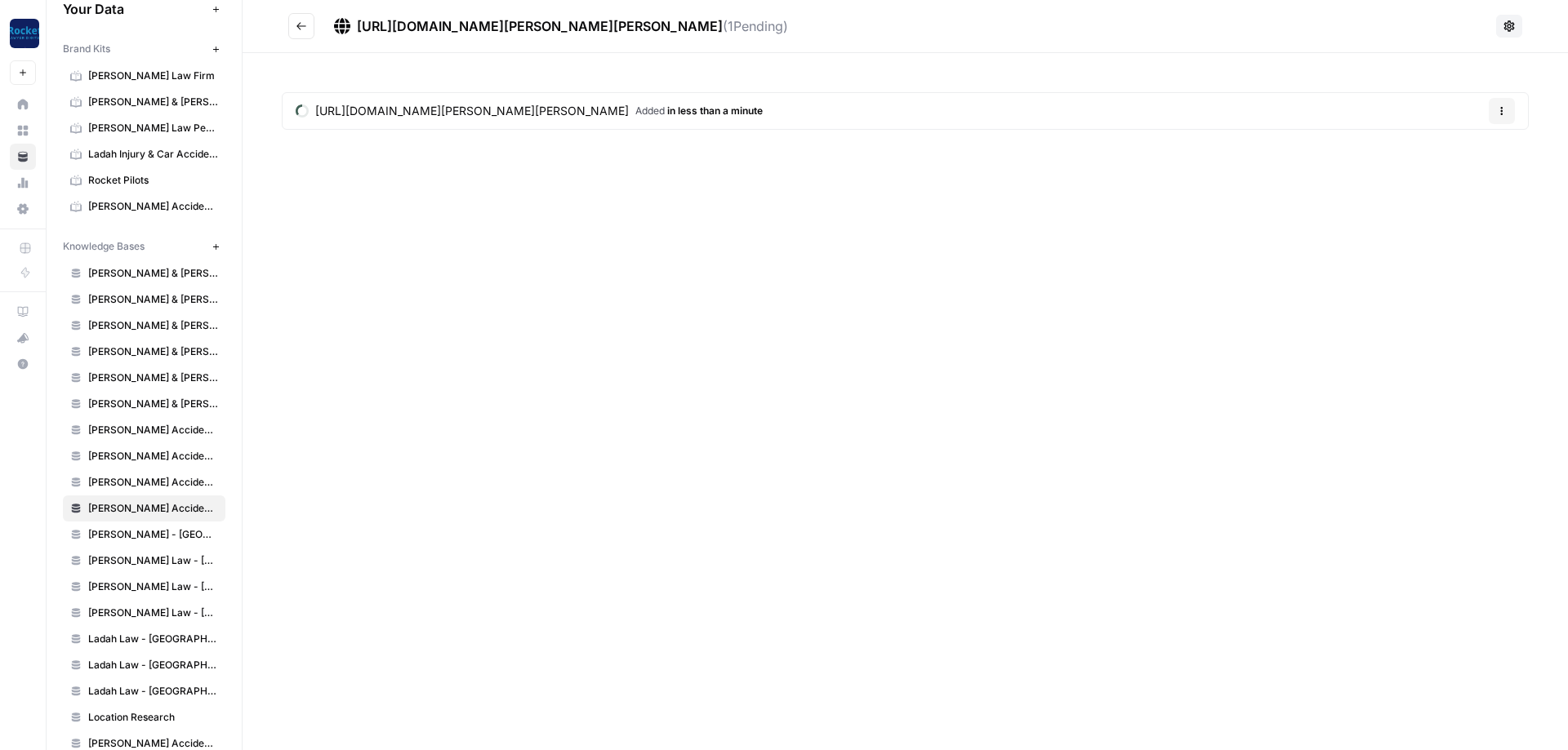
click at [308, 20] on button "Go back" at bounding box center [302, 27] width 27 height 27
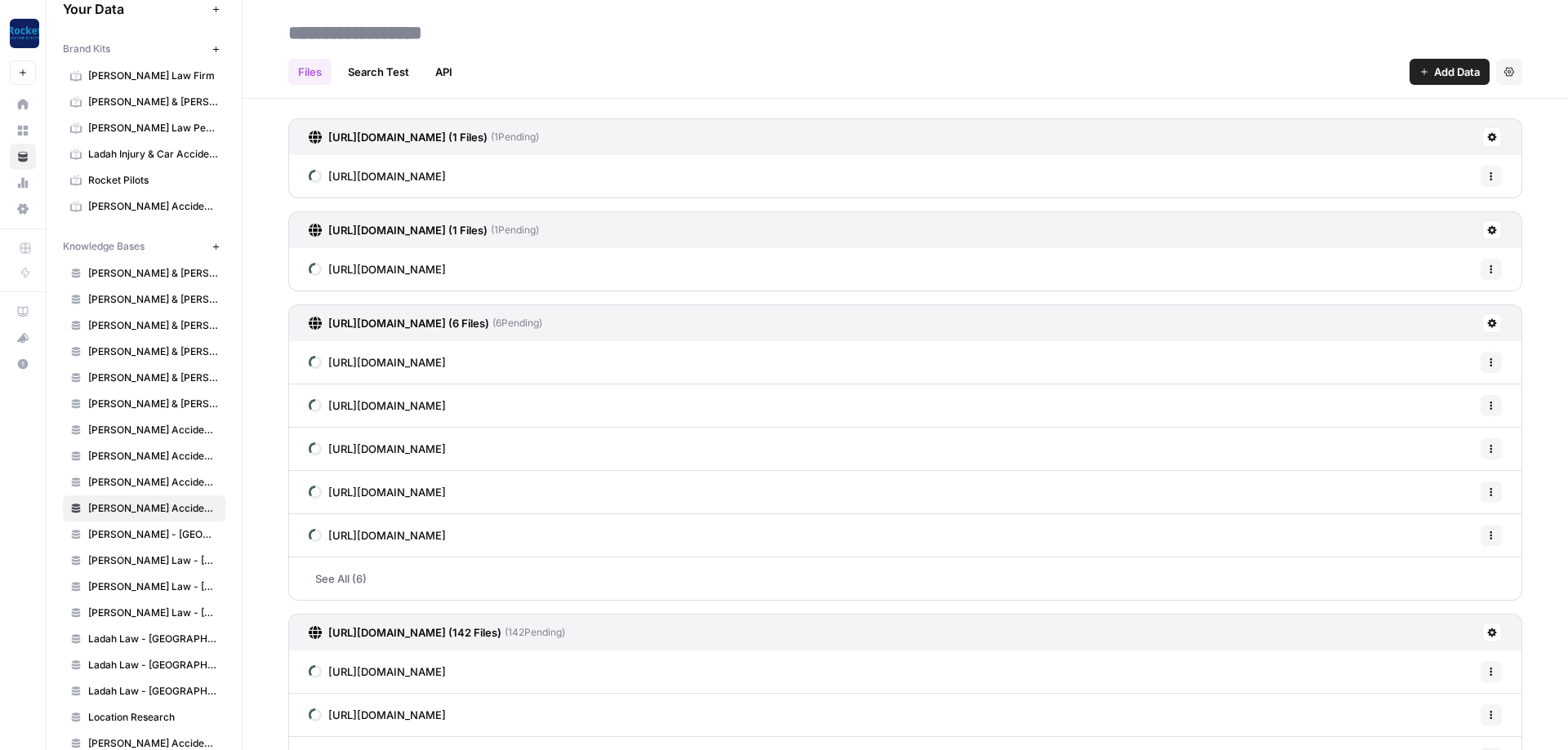
click at [1451, 75] on span "Add Data" at bounding box center [1457, 72] width 46 height 17
click at [1344, 135] on span "Web Scrape" at bounding box center [1394, 133] width 148 height 17
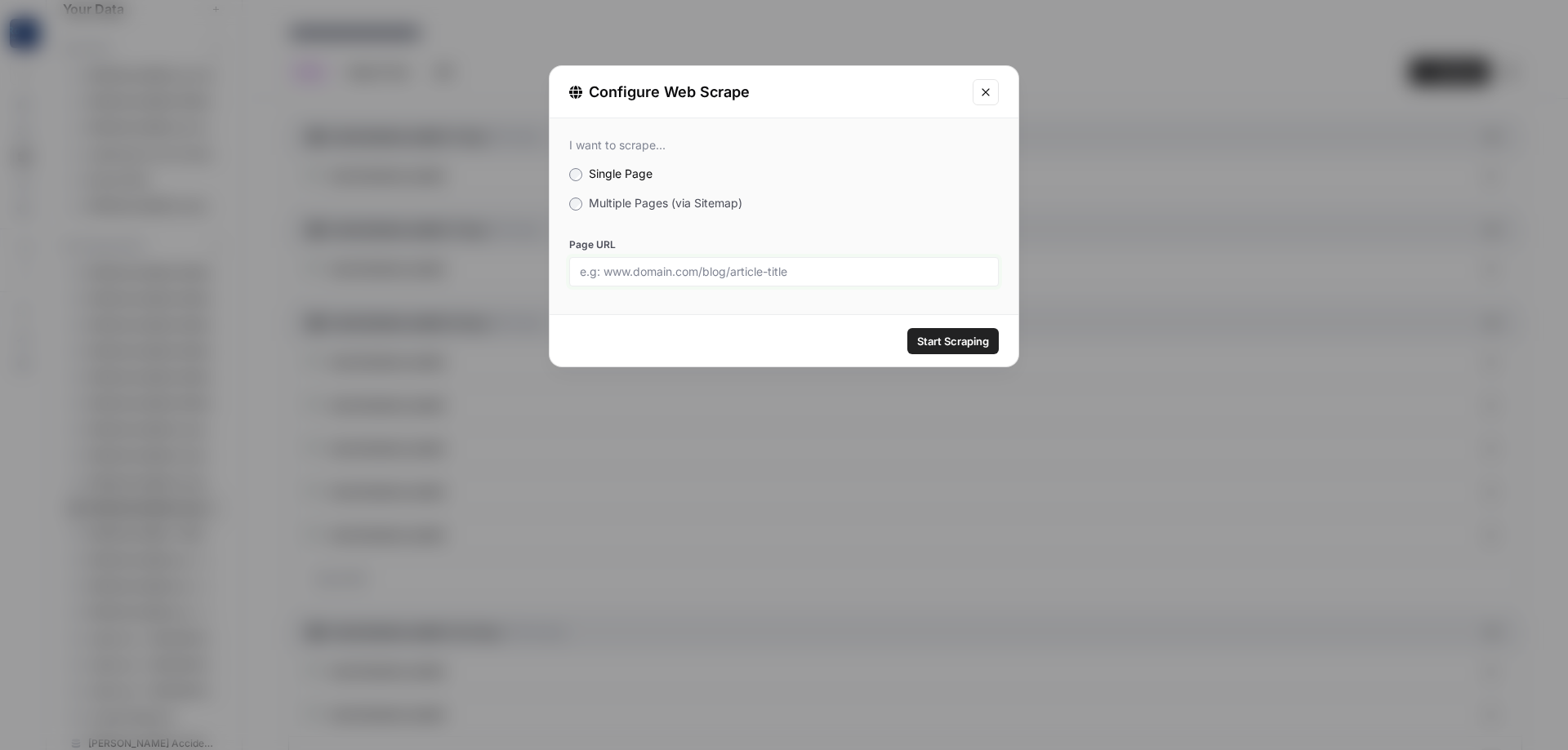
click at [671, 275] on input "Page URL" at bounding box center [784, 272] width 409 height 15
paste input "[URL][DOMAIN_NAME]"
type input "[URL][DOMAIN_NAME]"
click at [962, 336] on span "Start Scraping" at bounding box center [953, 341] width 72 height 17
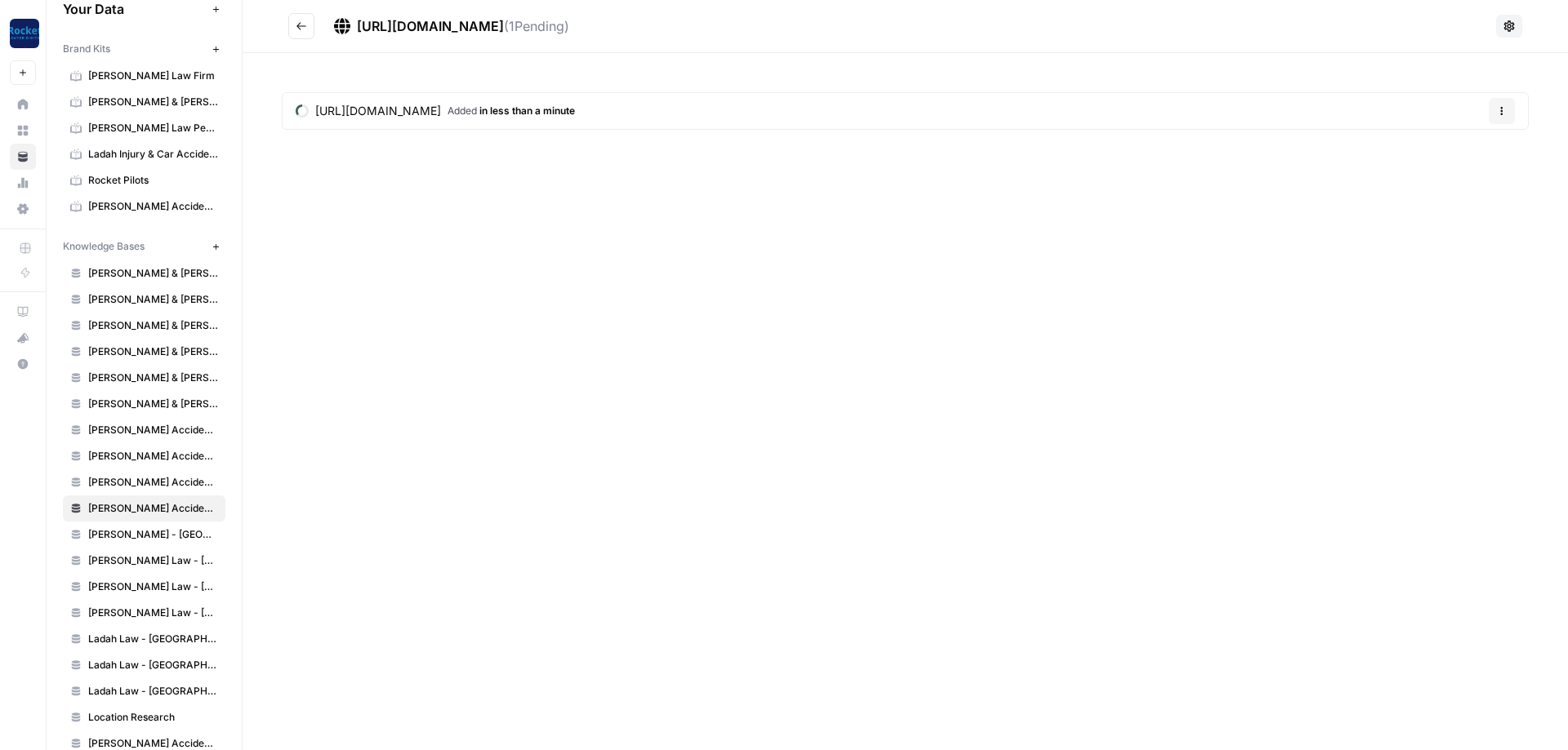
click at [289, 25] on button "Go back" at bounding box center [302, 27] width 27 height 27
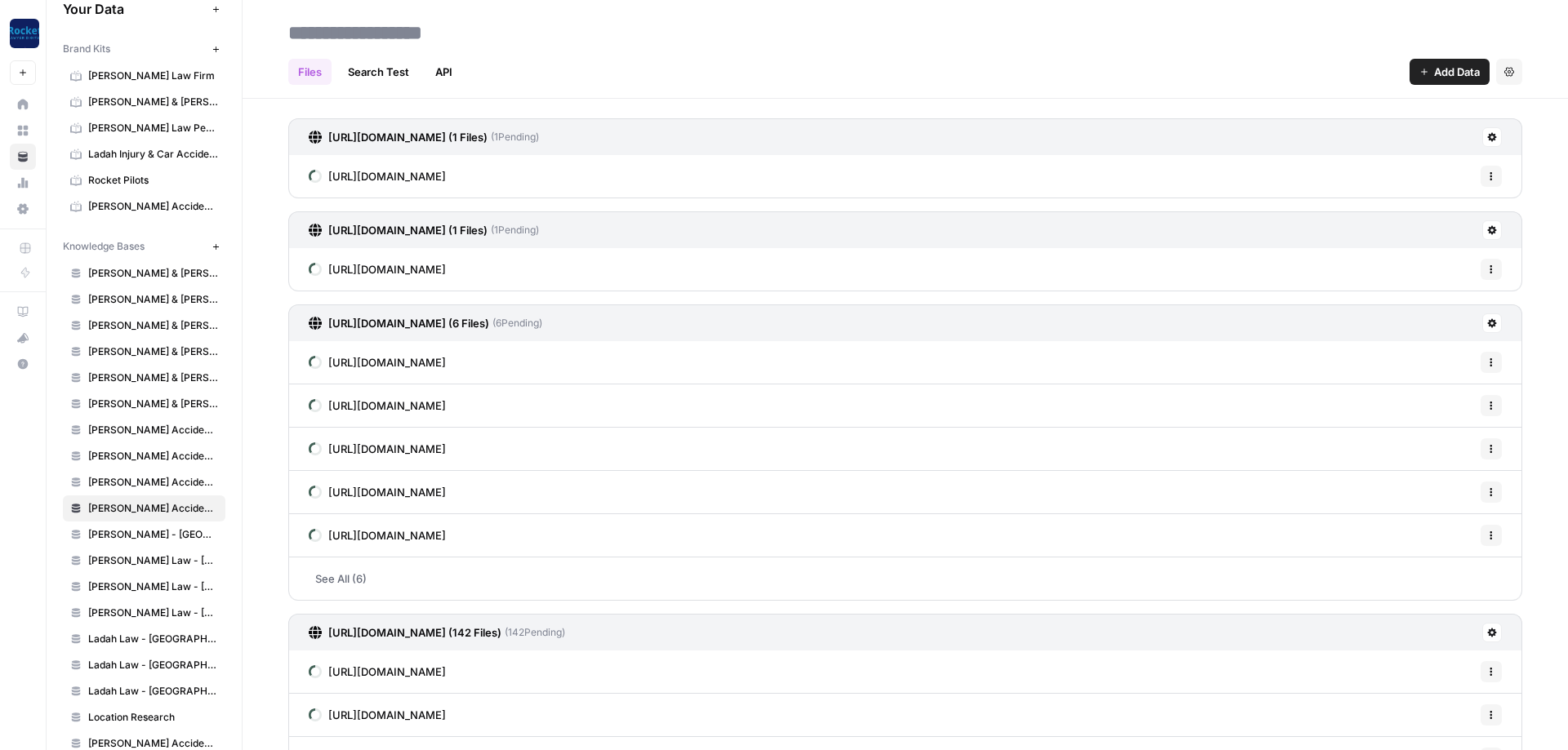
click at [406, 28] on input at bounding box center [412, 32] width 261 height 32
click at [624, 65] on div "Files Search Test API Add Data Settings" at bounding box center [905, 65] width 1234 height 39
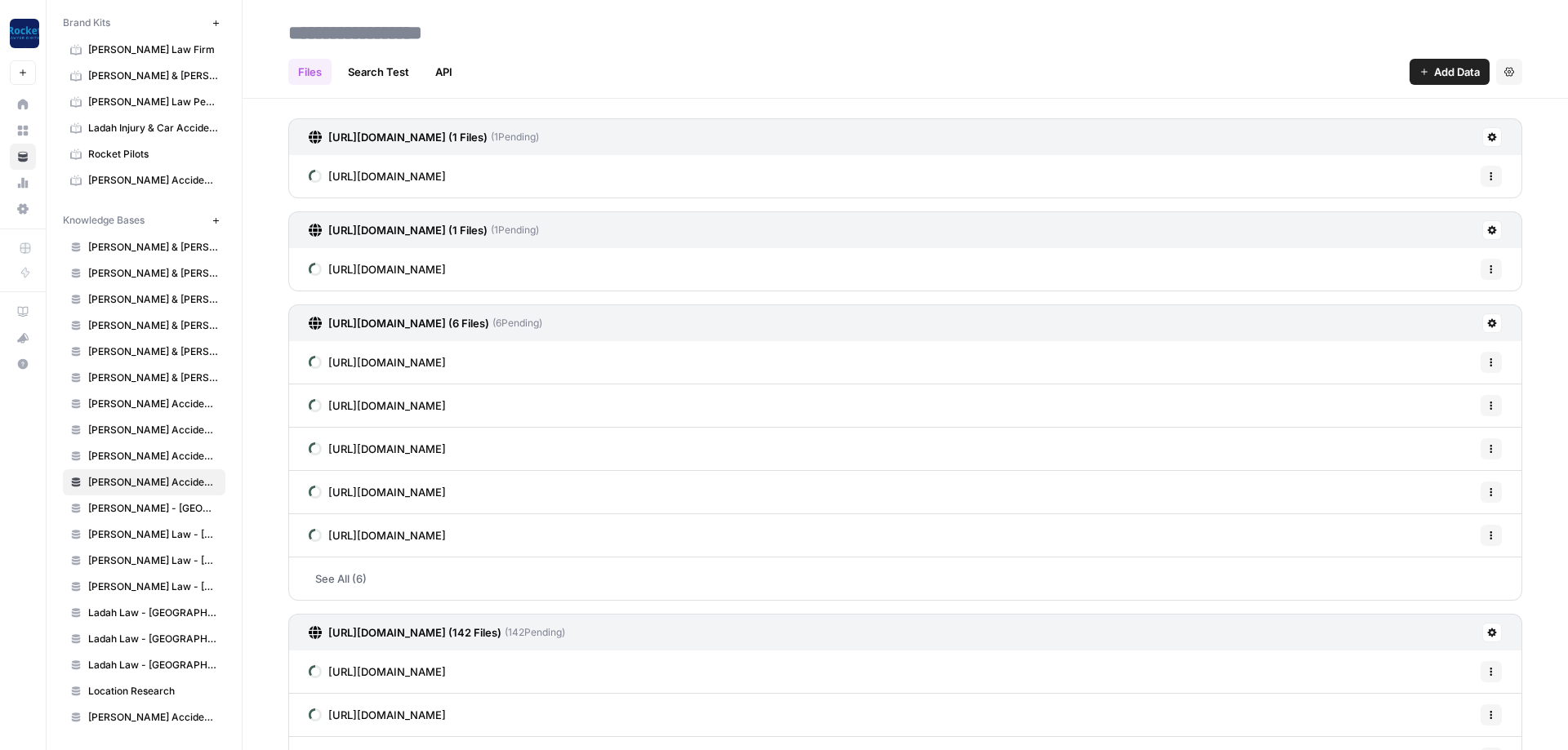
click at [653, 41] on h2 at bounding box center [905, 33] width 1234 height 27
click at [118, 353] on span "[PERSON_NAME] & [PERSON_NAME]" at bounding box center [153, 352] width 130 height 15
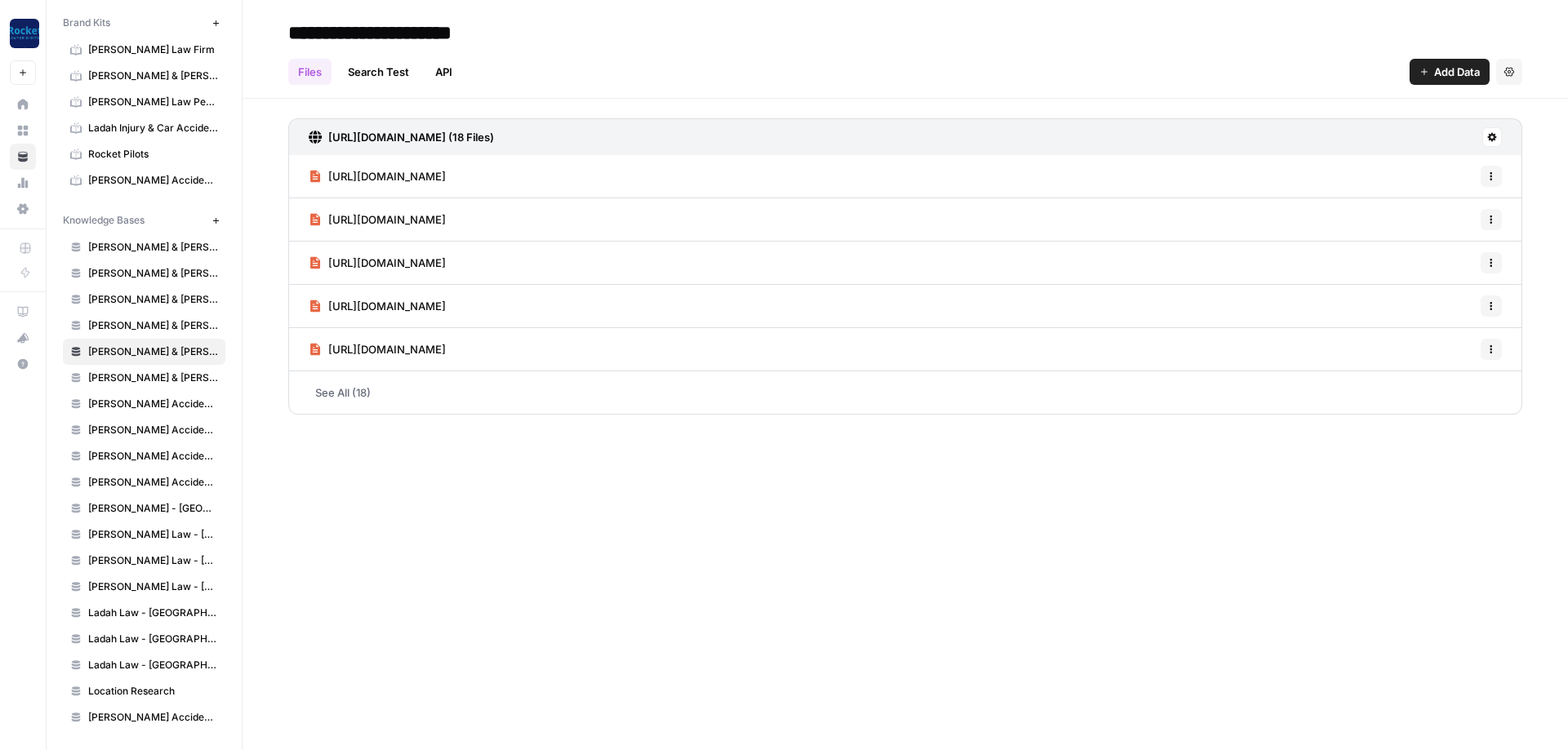
click at [144, 485] on span "[PERSON_NAME] Accident Attorneys - [PERSON_NAME]" at bounding box center [153, 482] width 130 height 15
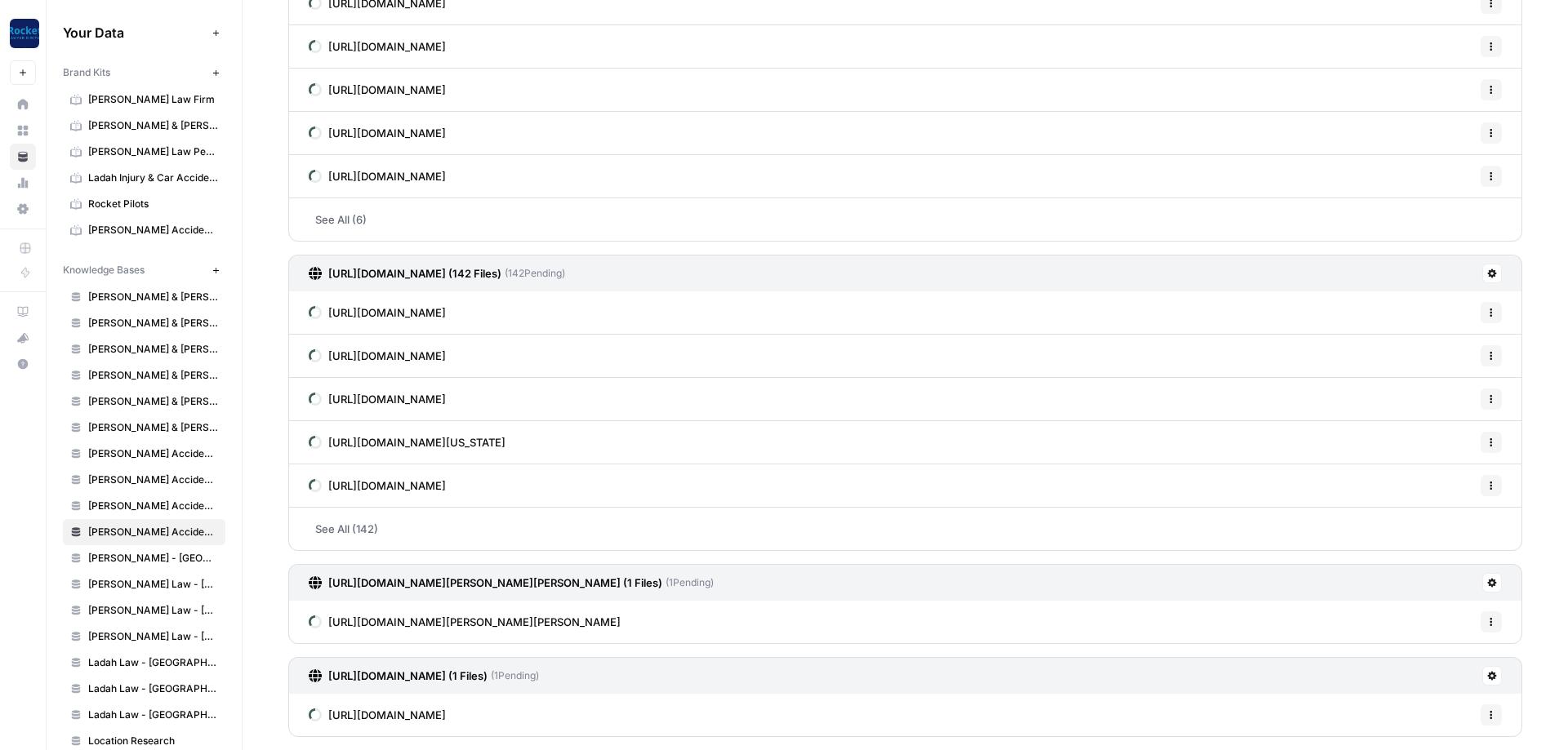
scroll to position [50, 0]
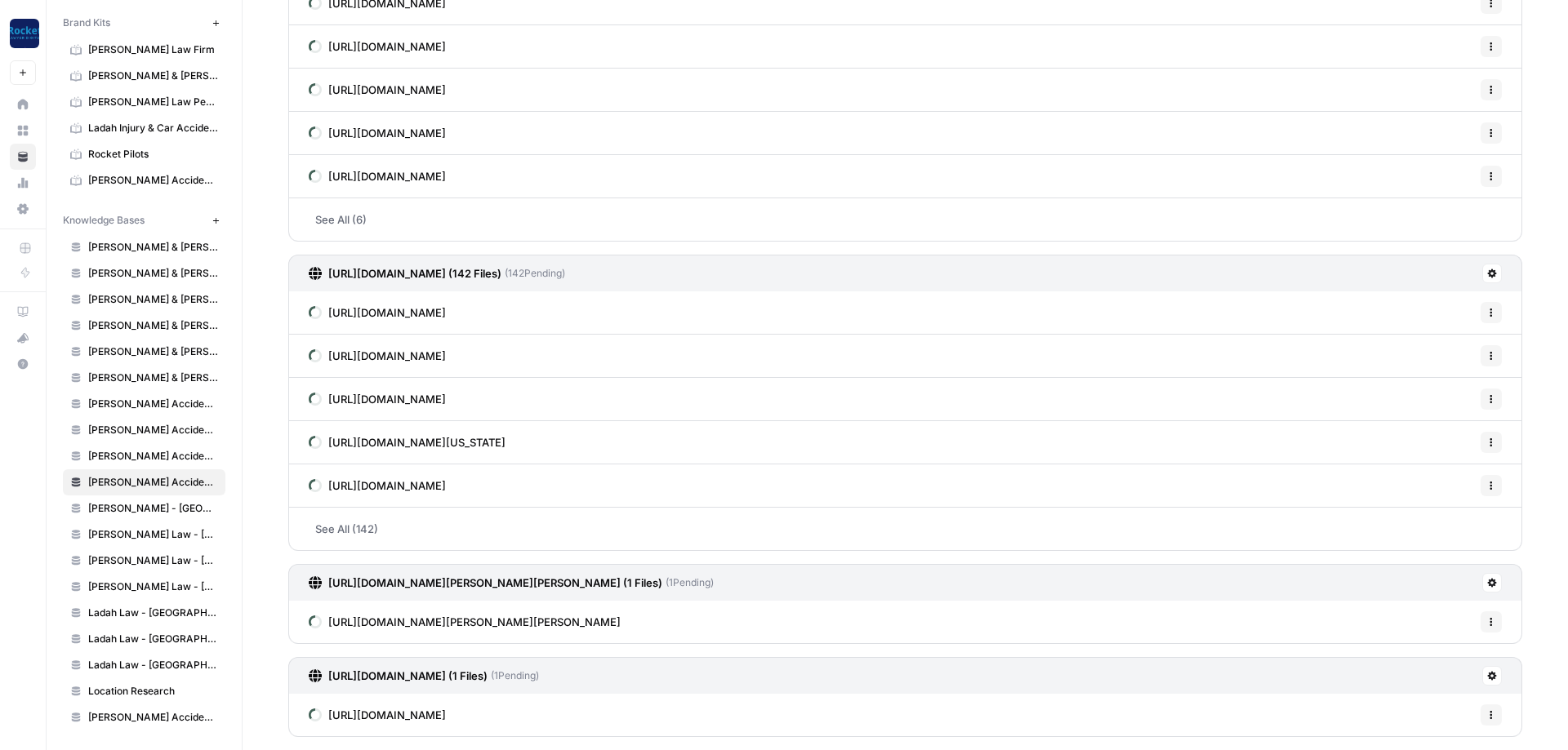
click at [213, 224] on icon "button" at bounding box center [216, 220] width 9 height 9
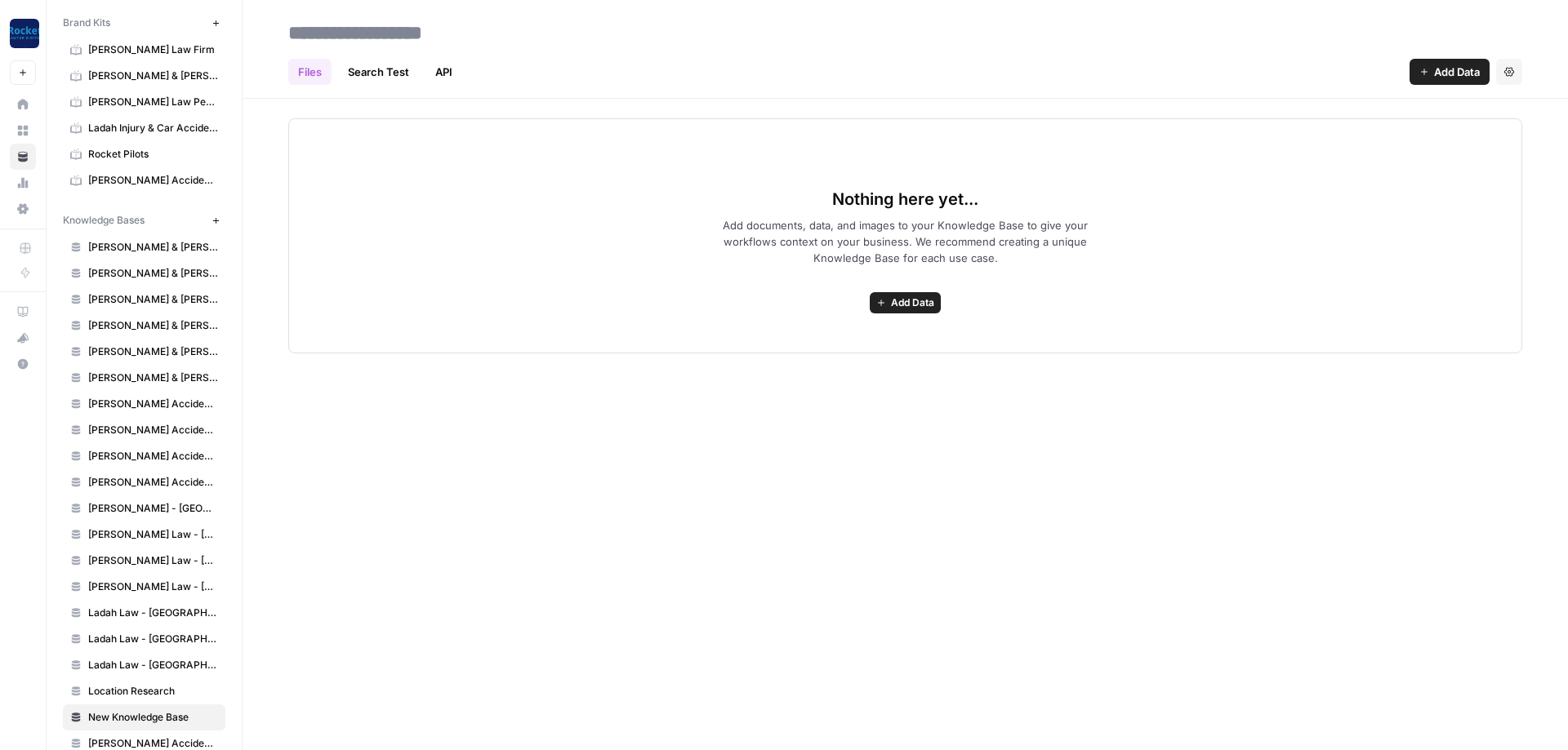
click at [439, 32] on input at bounding box center [412, 32] width 261 height 32
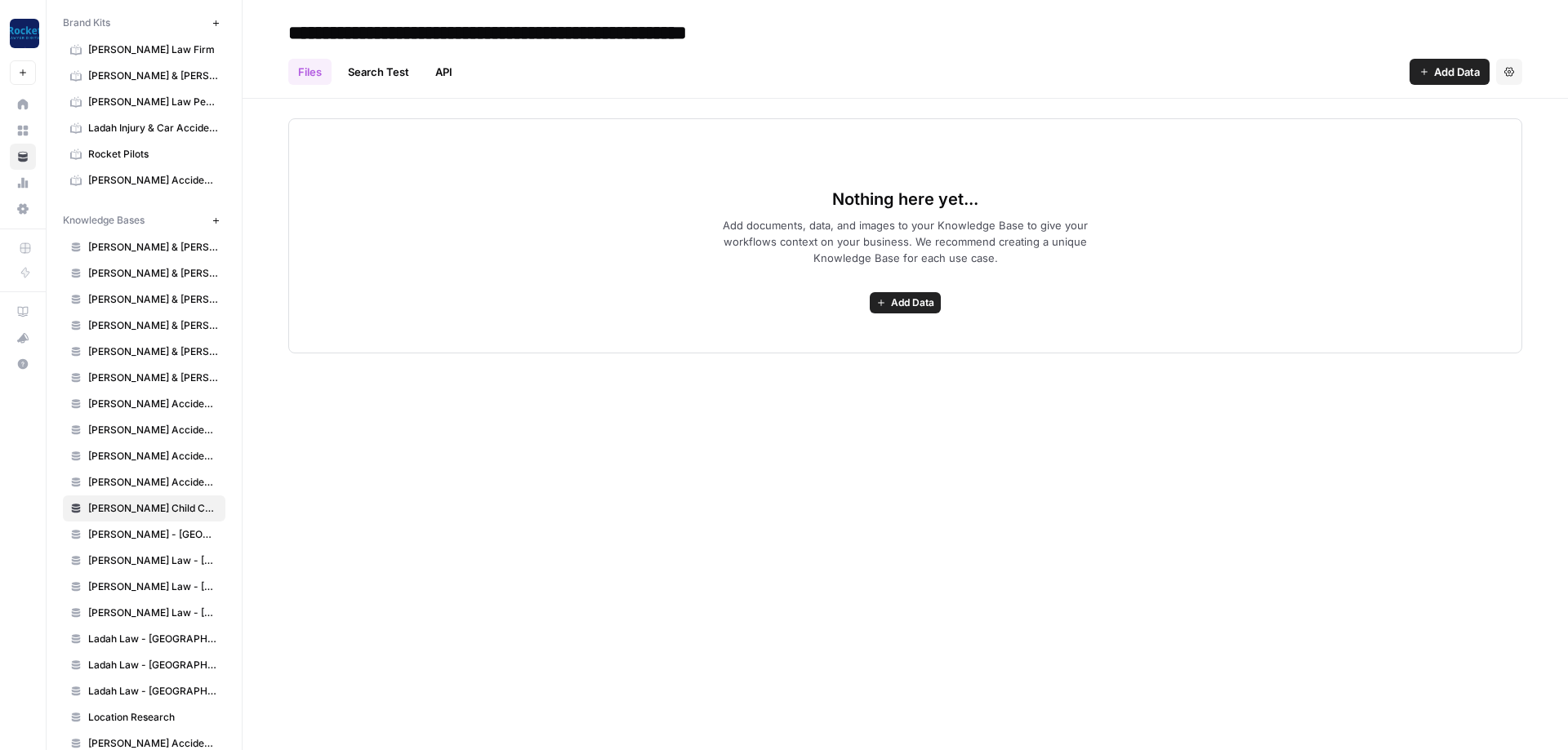
type input "**********"
drag, startPoint x: 532, startPoint y: 462, endPoint x: 523, endPoint y: 460, distance: 9.2
click at [525, 462] on div "**********" at bounding box center [905, 375] width 1326 height 750
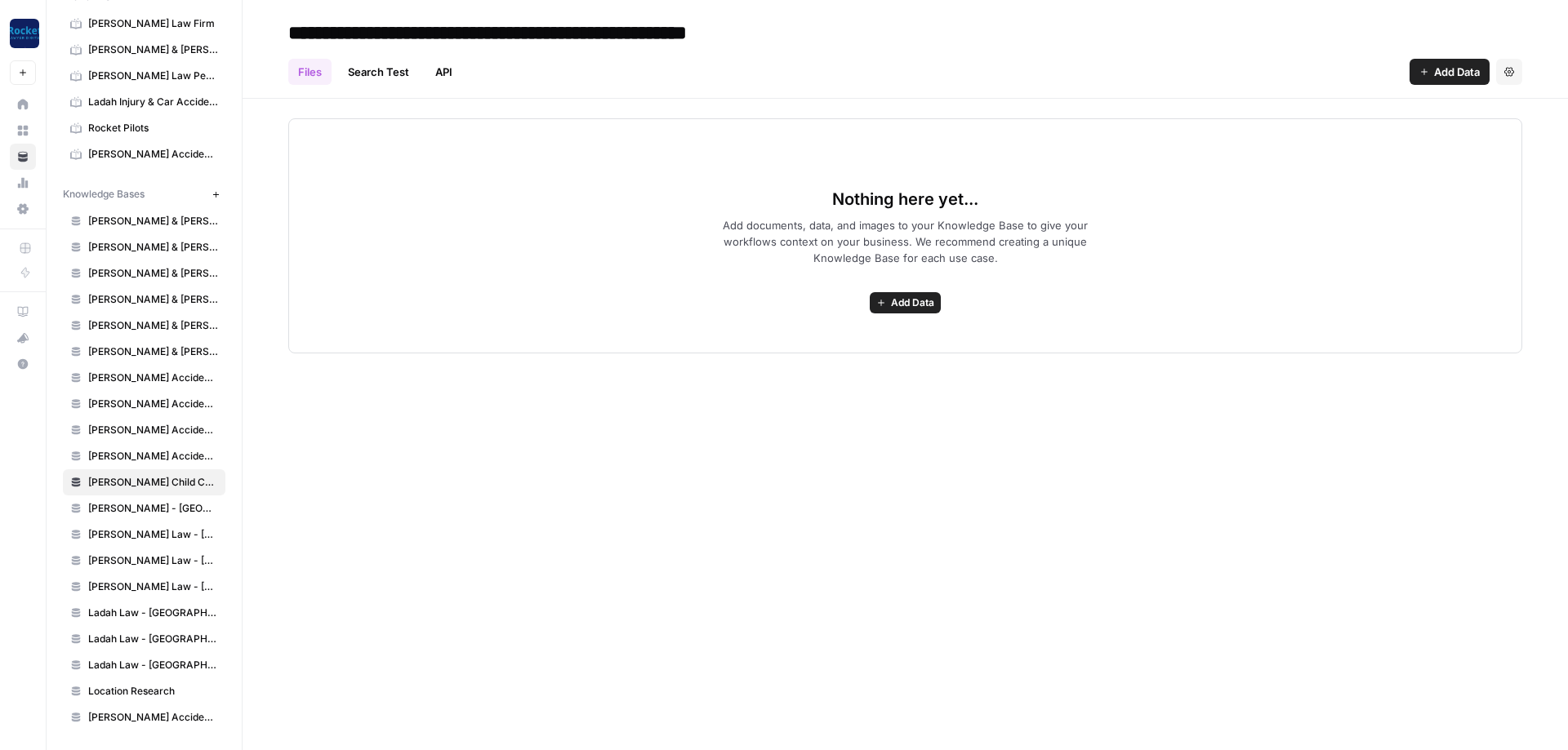
click at [155, 721] on span "[PERSON_NAME] Accident Attorneys - [GEOGRAPHIC_DATA]" at bounding box center [153, 718] width 130 height 15
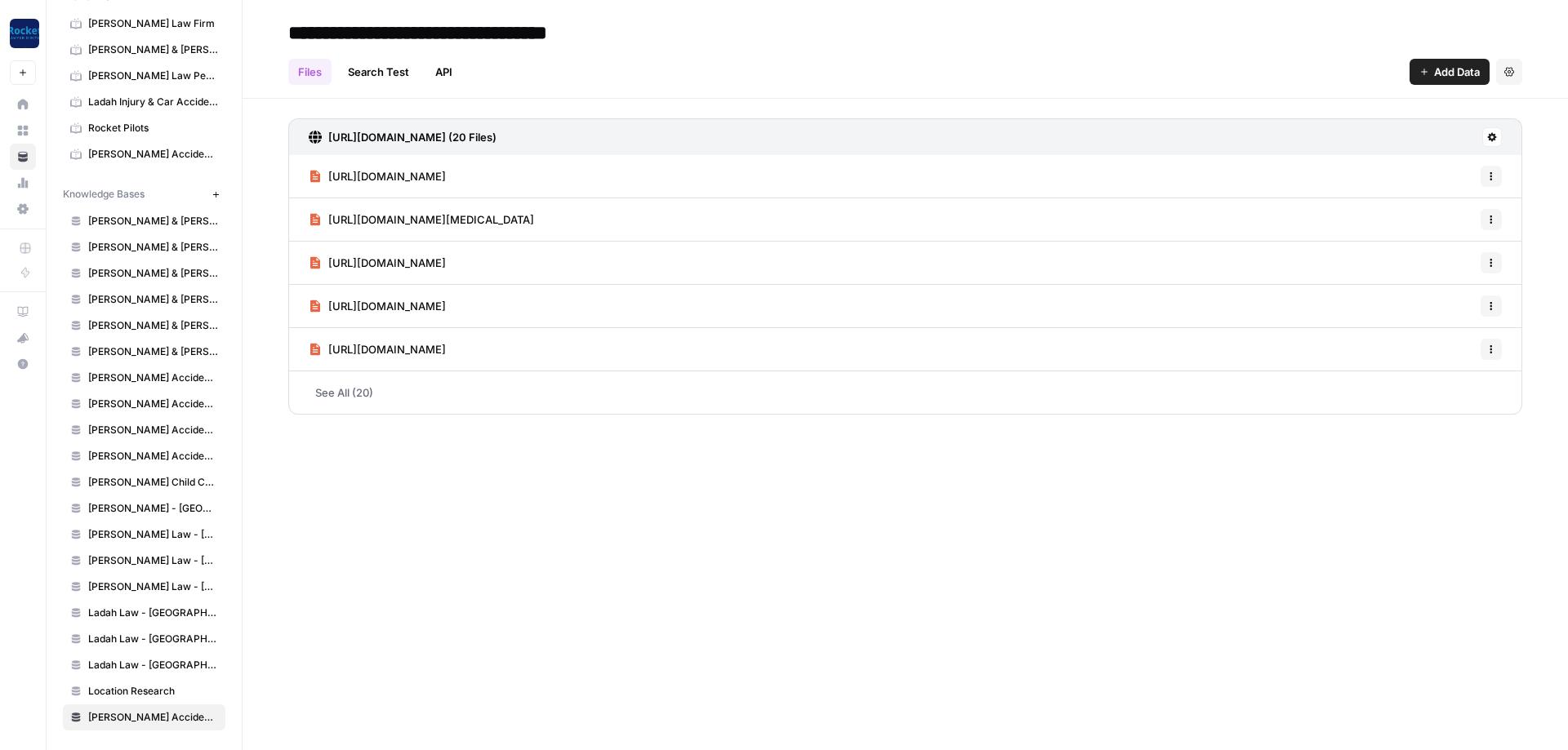
click at [709, 404] on link "See All (20)" at bounding box center [905, 392] width 1234 height 42
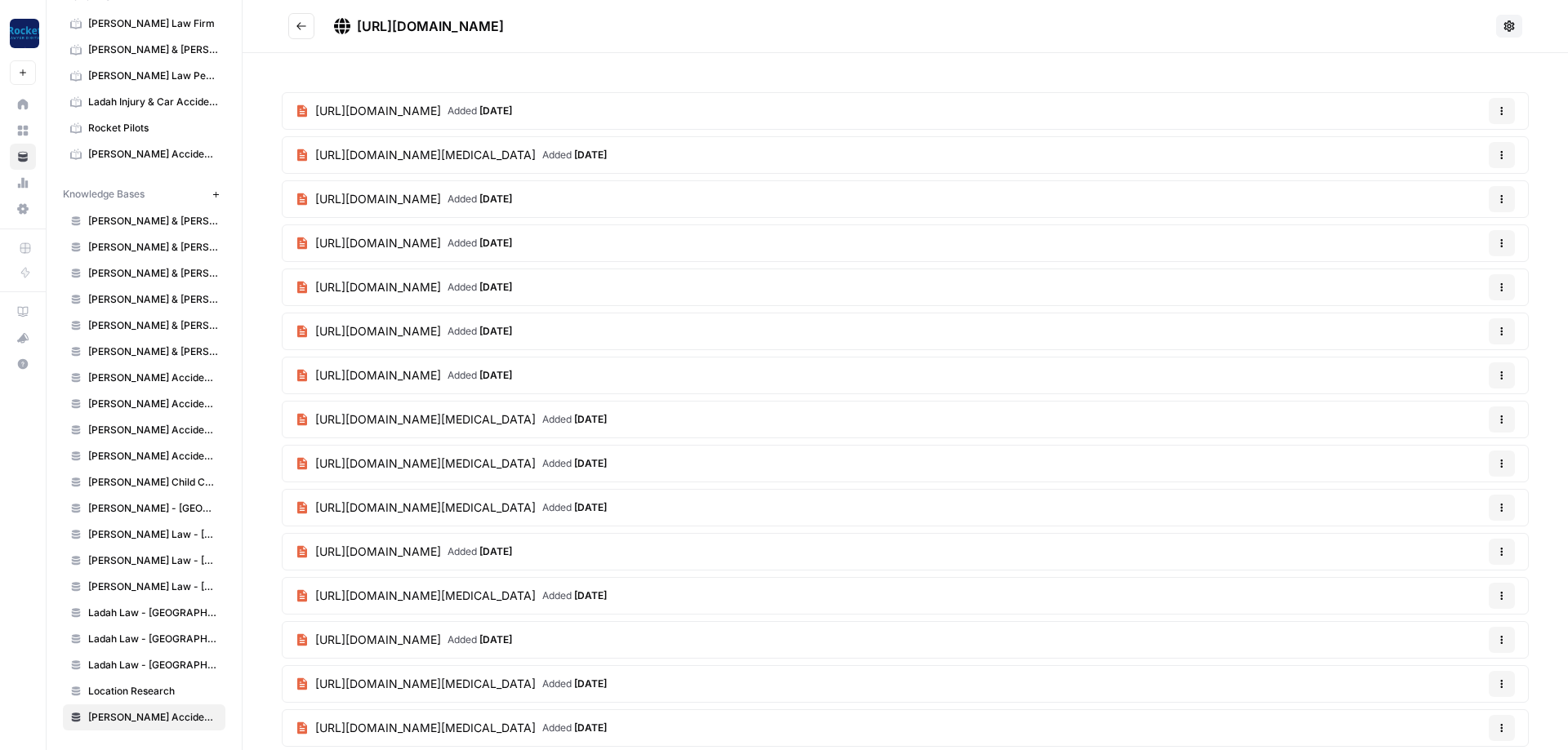
click at [305, 27] on icon "Go back" at bounding box center [302, 27] width 12 height 12
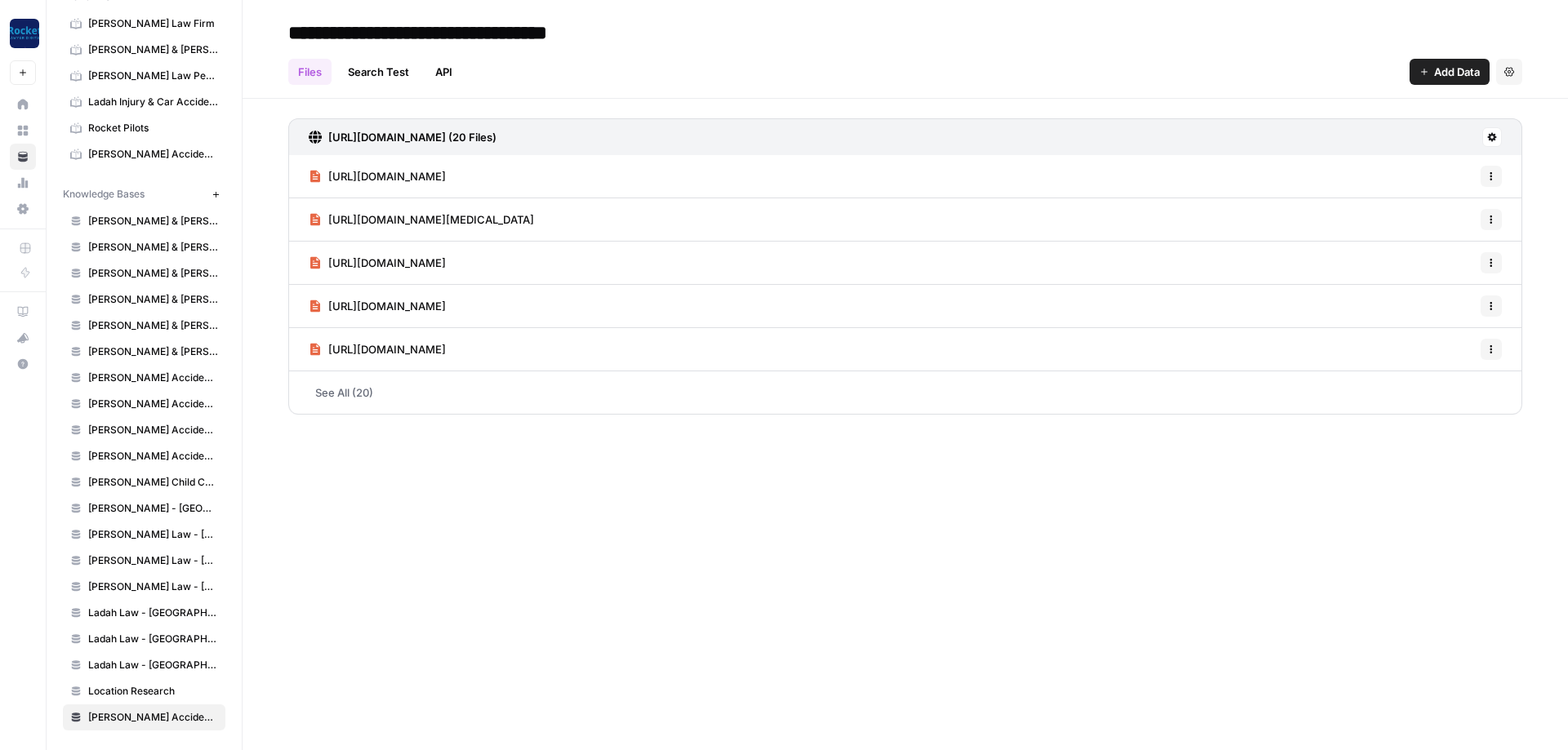
click at [129, 481] on span "[PERSON_NAME] Child Custody & Divorce Lawyers - [GEOGRAPHIC_DATA]" at bounding box center [153, 482] width 130 height 15
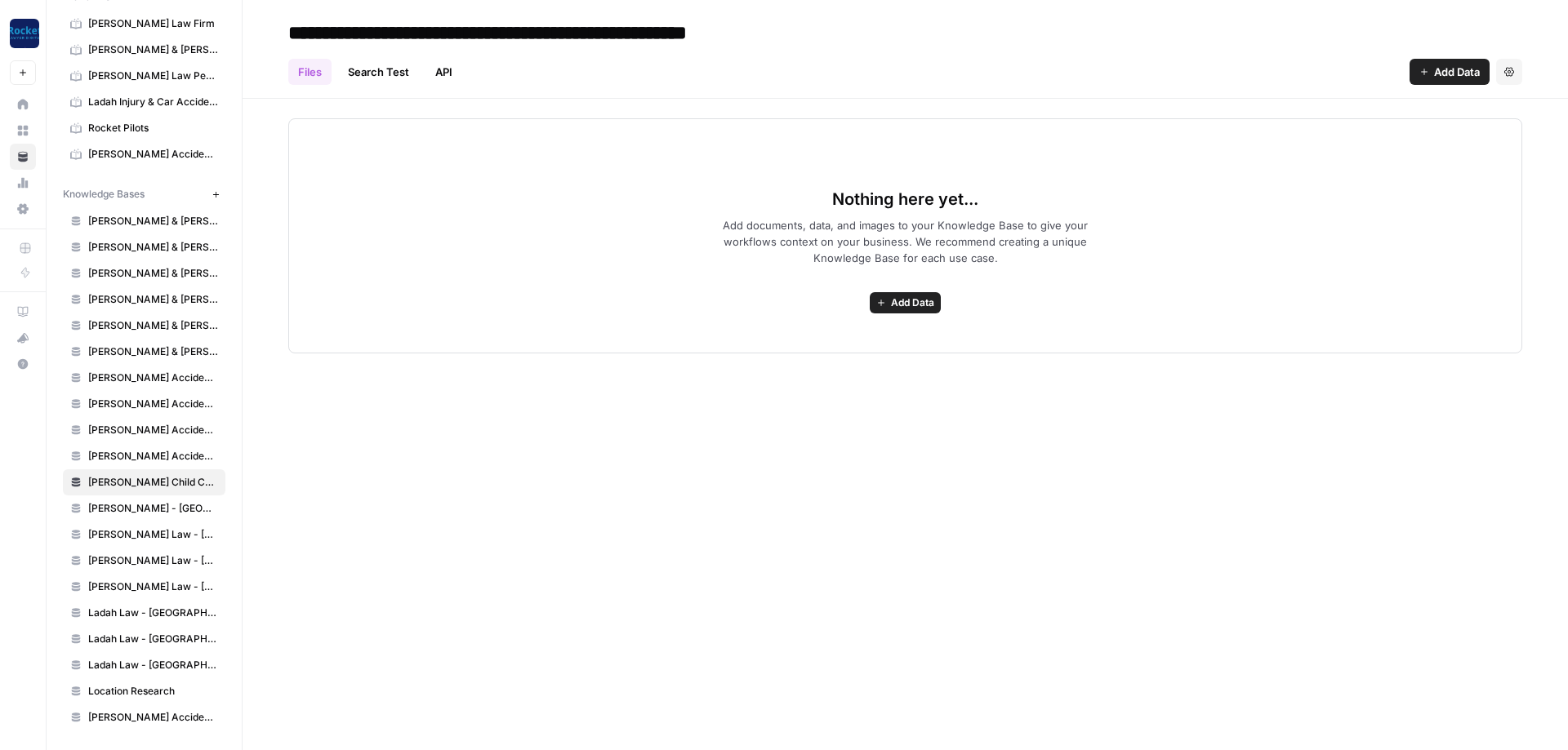
click at [899, 297] on span "Add Data" at bounding box center [913, 303] width 43 height 15
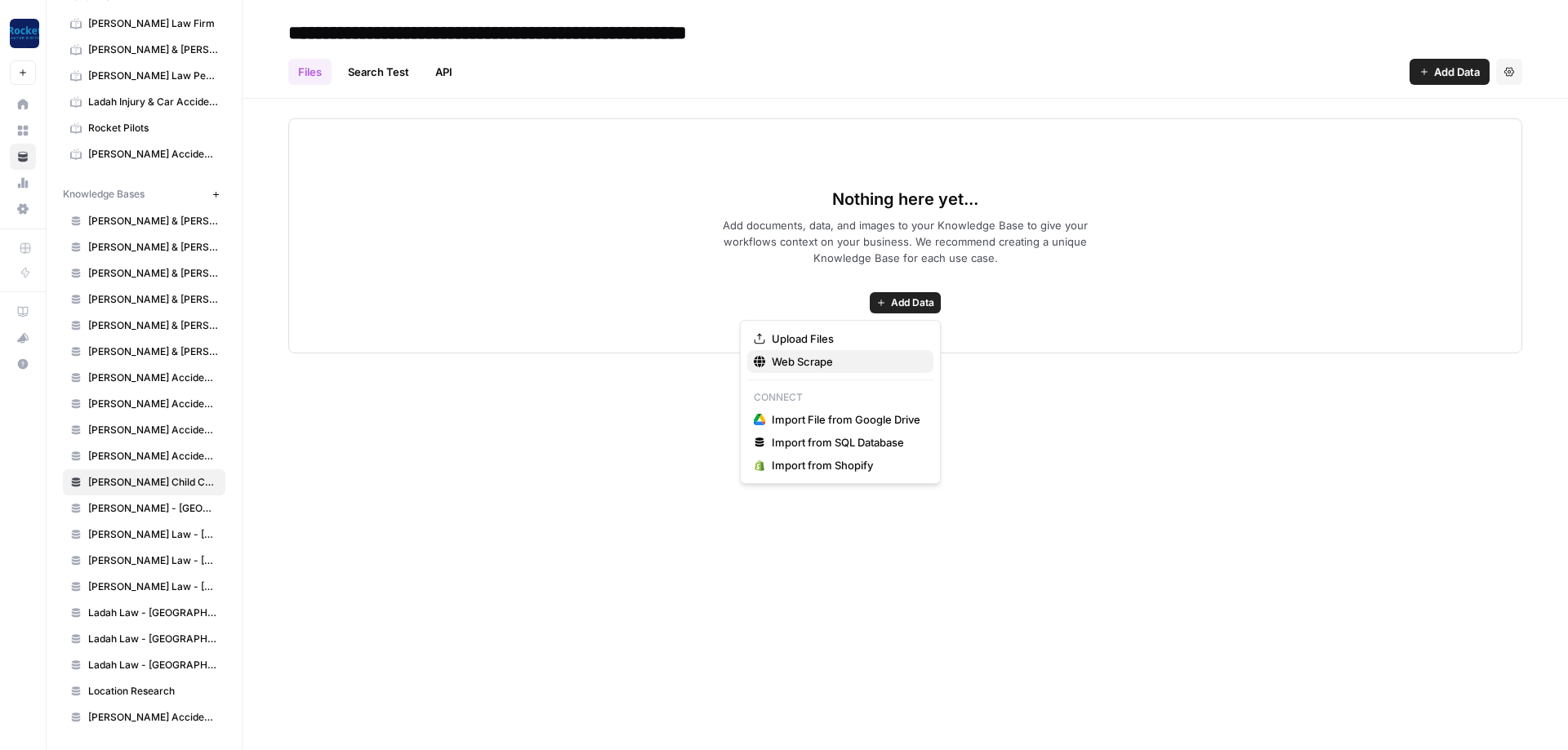
click at [788, 364] on span "Web Scrape" at bounding box center [846, 362] width 148 height 17
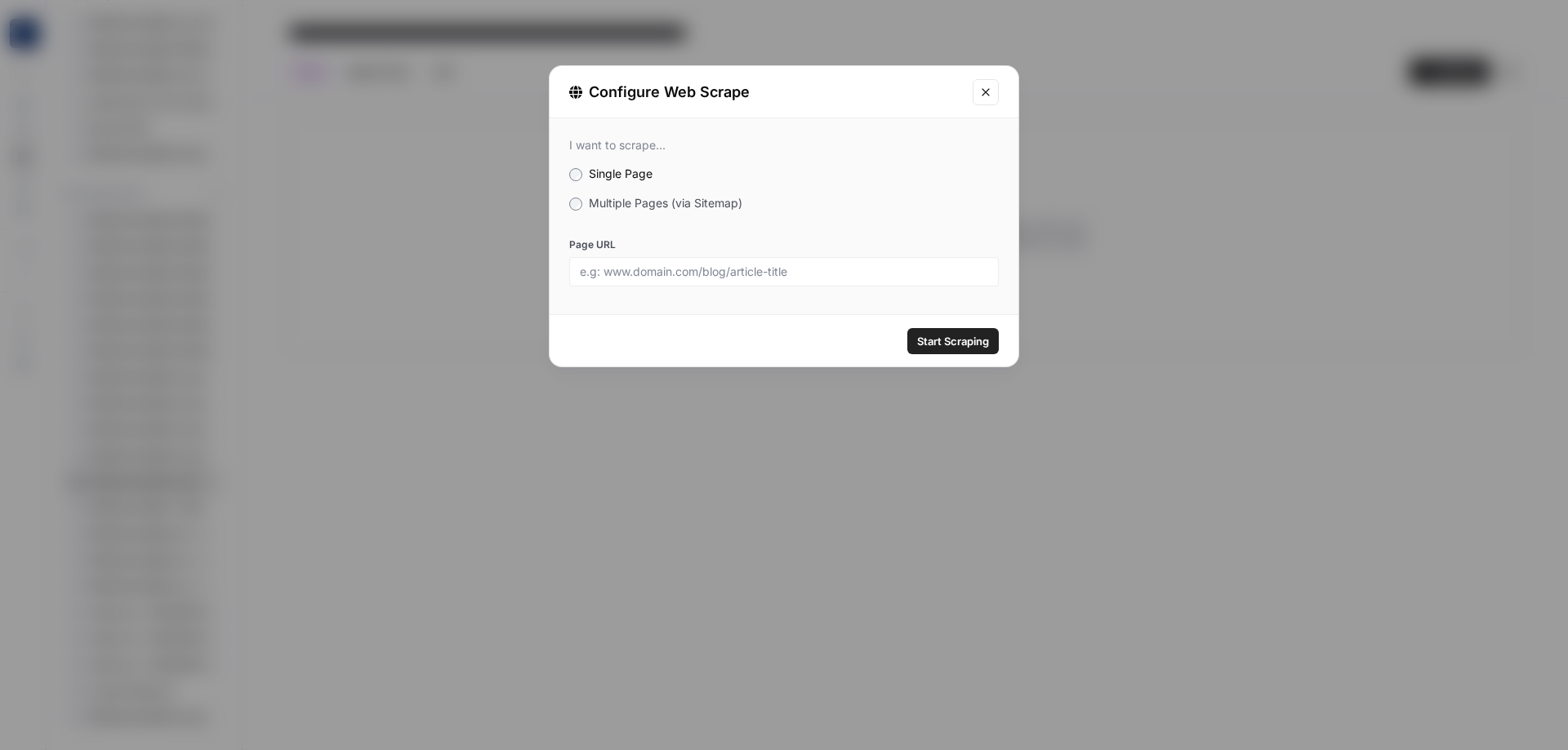
click at [638, 205] on span "Multiple Pages (via Sitemap)" at bounding box center [665, 202] width 153 height 14
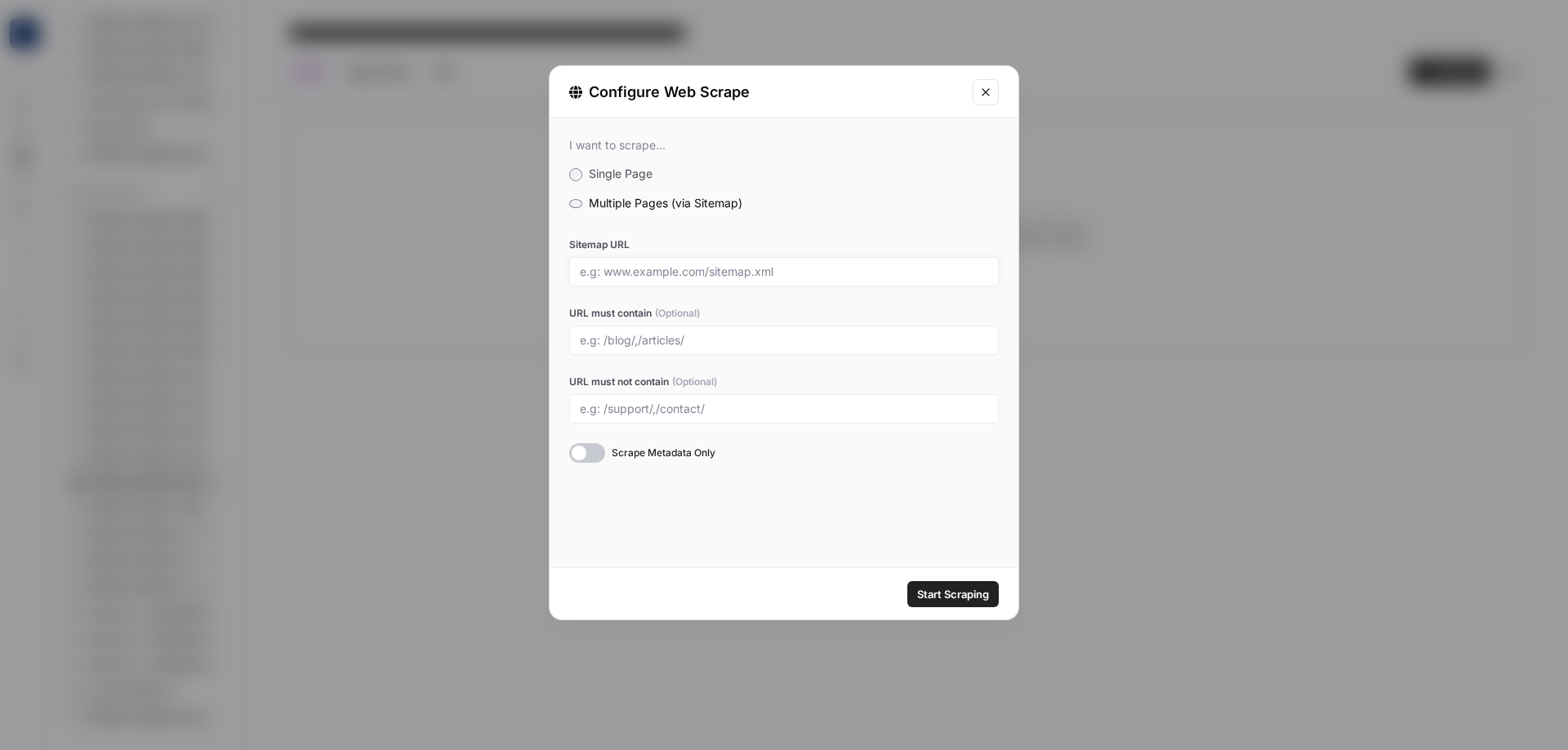
click at [648, 270] on input "Sitemap URL" at bounding box center [784, 272] width 409 height 15
paste input "[URL][DOMAIN_NAME]"
type input "[URL][DOMAIN_NAME]"
click at [959, 598] on span "Start Scraping" at bounding box center [953, 594] width 72 height 17
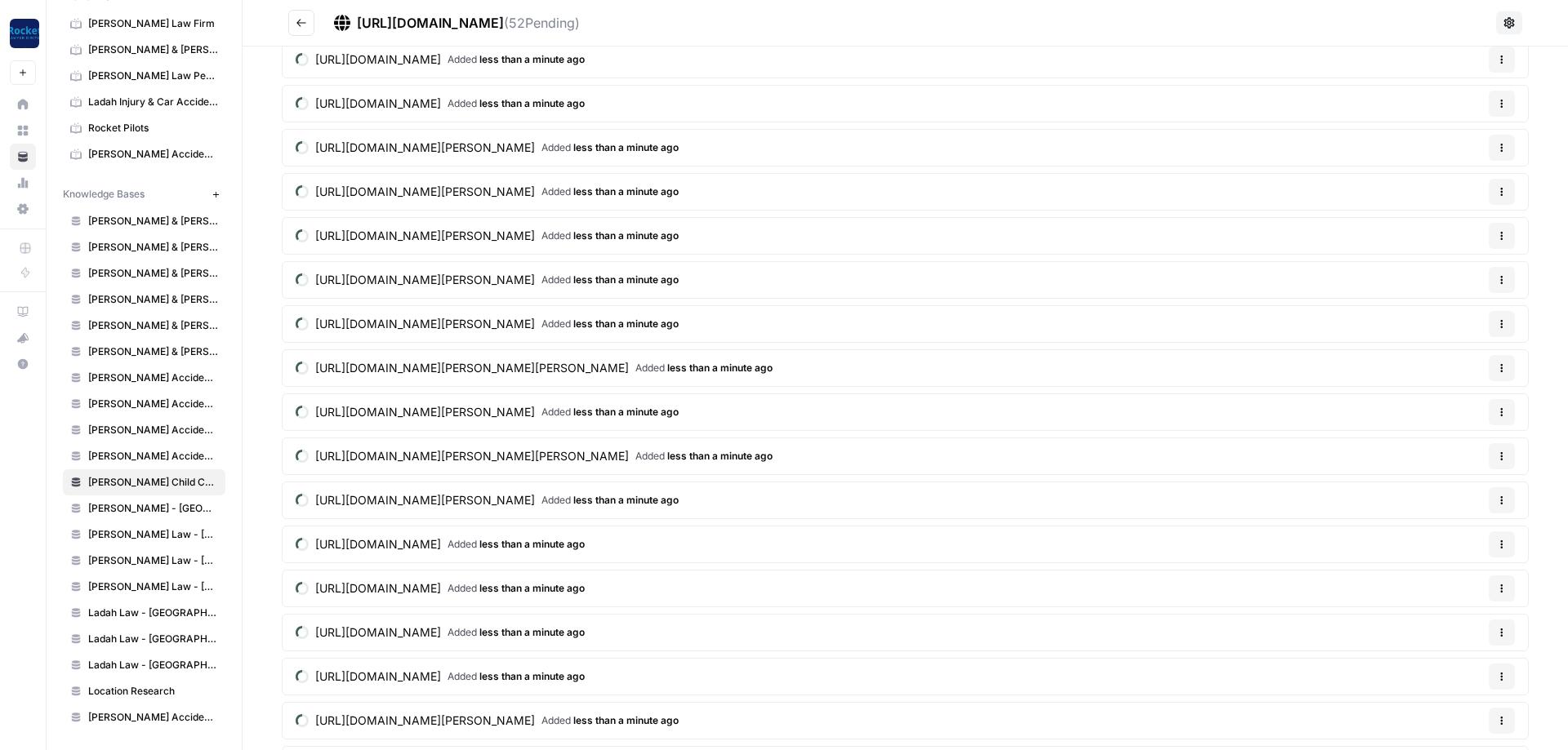
scroll to position [1673, 0]
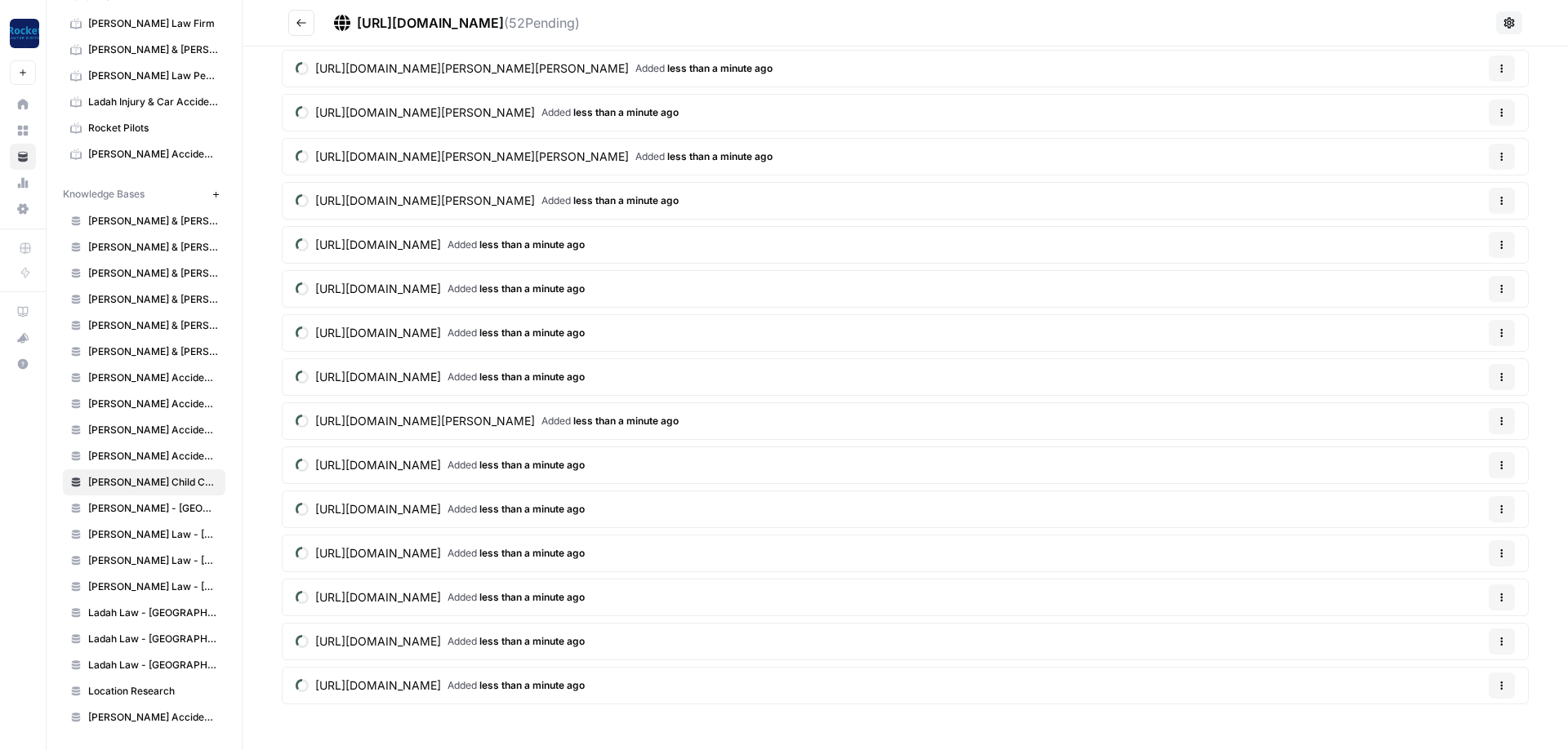
click at [290, 22] on button "Go back" at bounding box center [302, 23] width 27 height 27
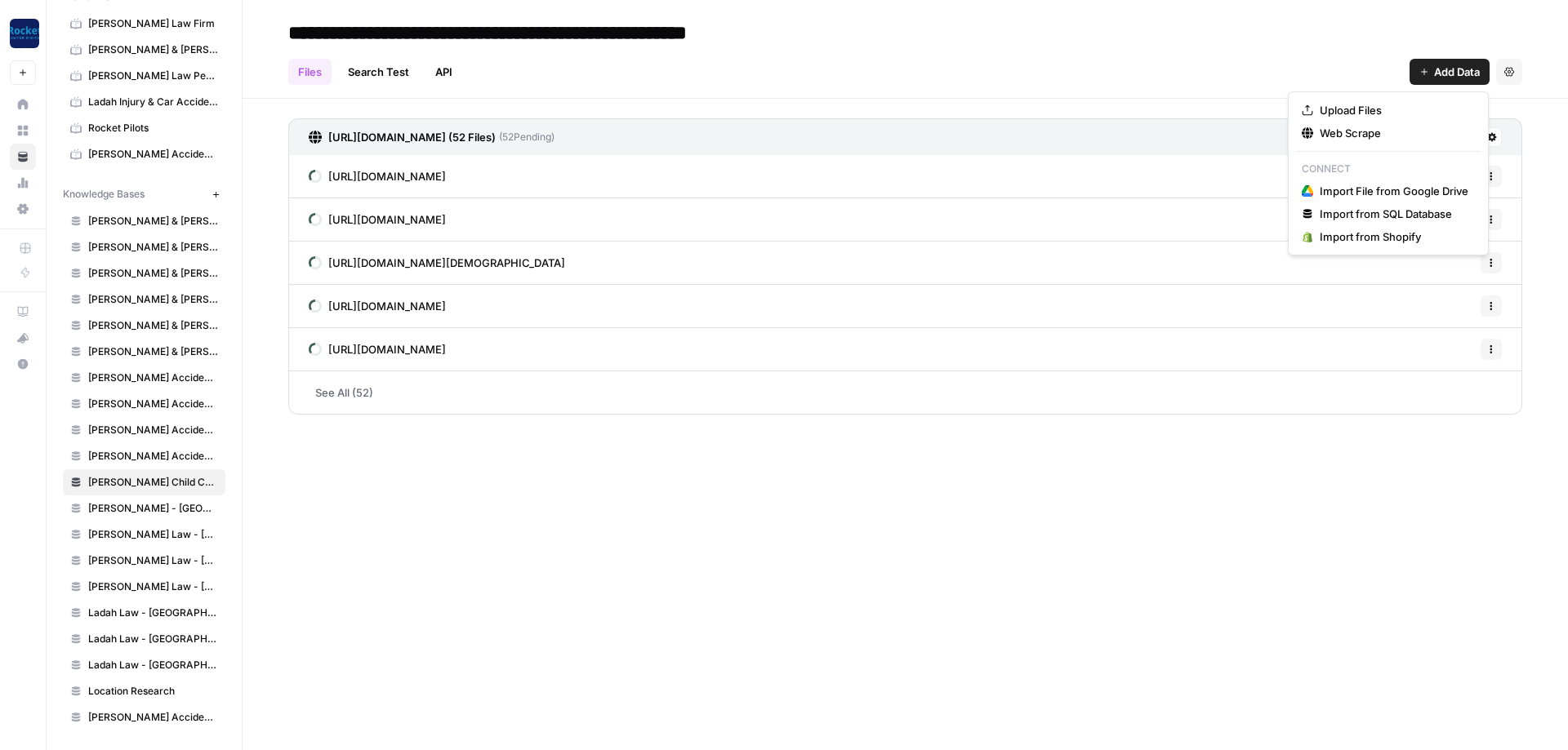
click at [1443, 65] on span "Add Data" at bounding box center [1457, 72] width 46 height 17
click at [1357, 132] on span "Web Scrape" at bounding box center [1394, 133] width 148 height 17
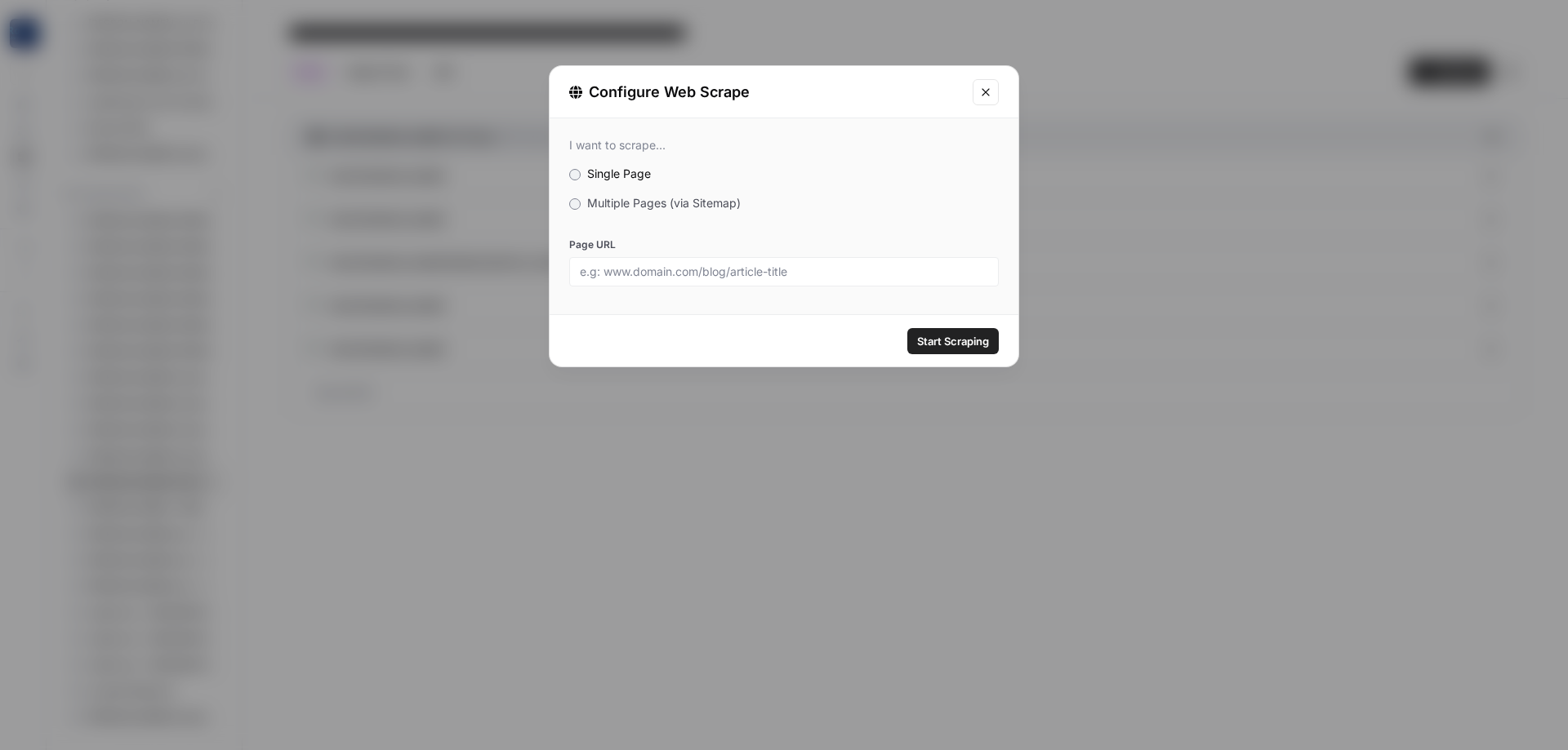
click at [629, 201] on span "Multiple Pages (via Sitemap)" at bounding box center [663, 202] width 153 height 14
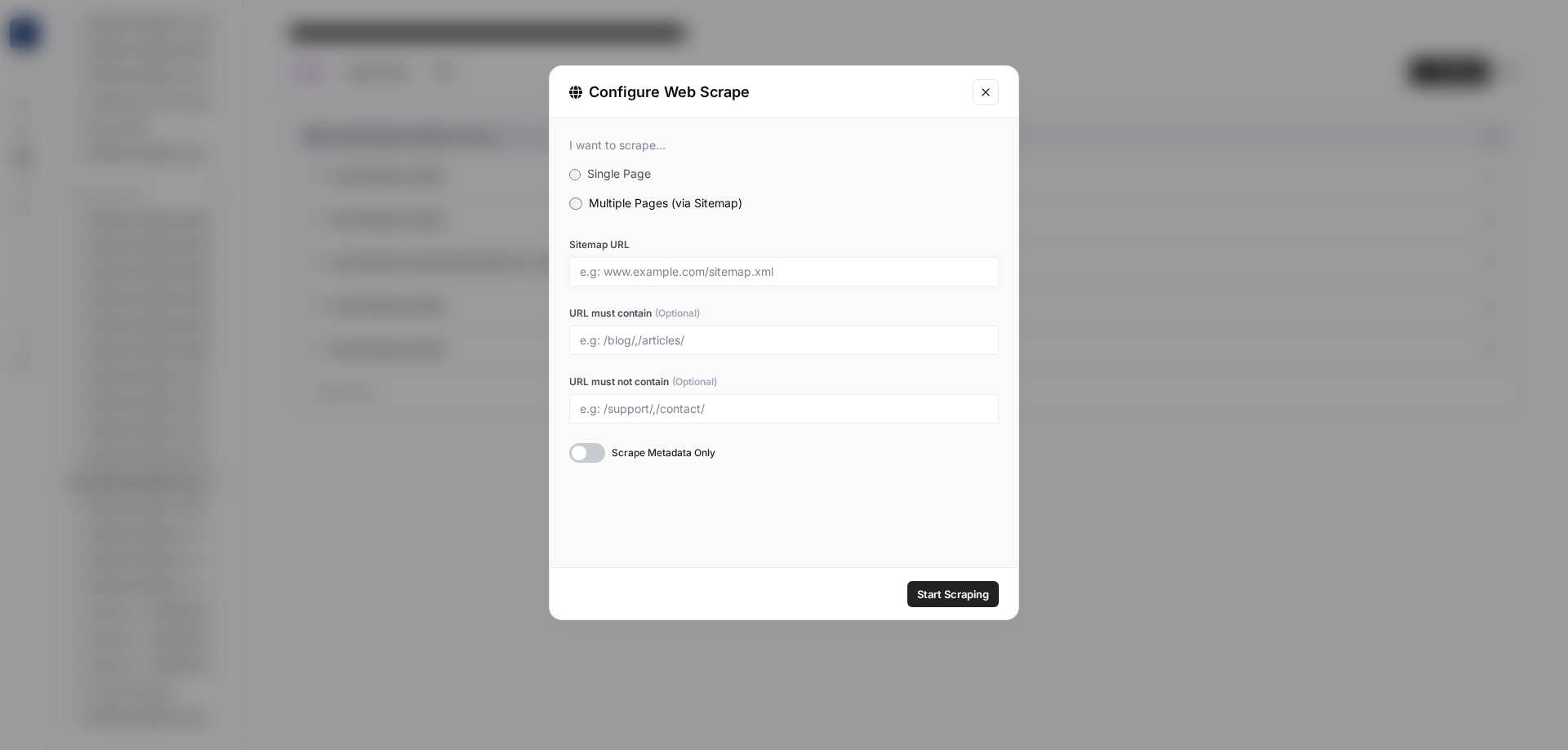
click at [738, 266] on input "Sitemap URL" at bounding box center [784, 272] width 409 height 15
paste input "[URL][DOMAIN_NAME]"
type input "[URL][DOMAIN_NAME]"
click at [962, 604] on button "Start Scraping" at bounding box center [953, 594] width 91 height 27
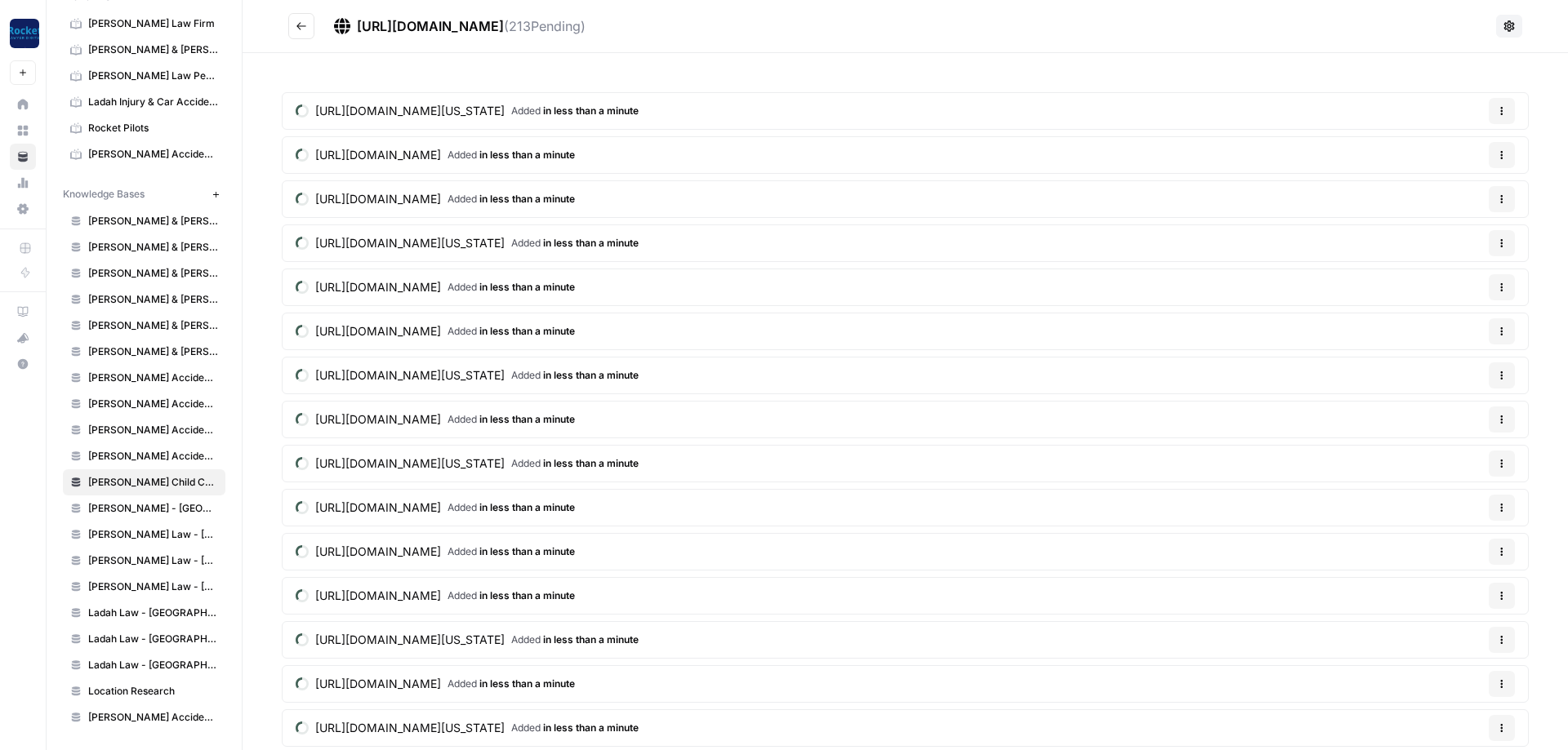
click at [300, 22] on icon "Go back" at bounding box center [302, 27] width 12 height 12
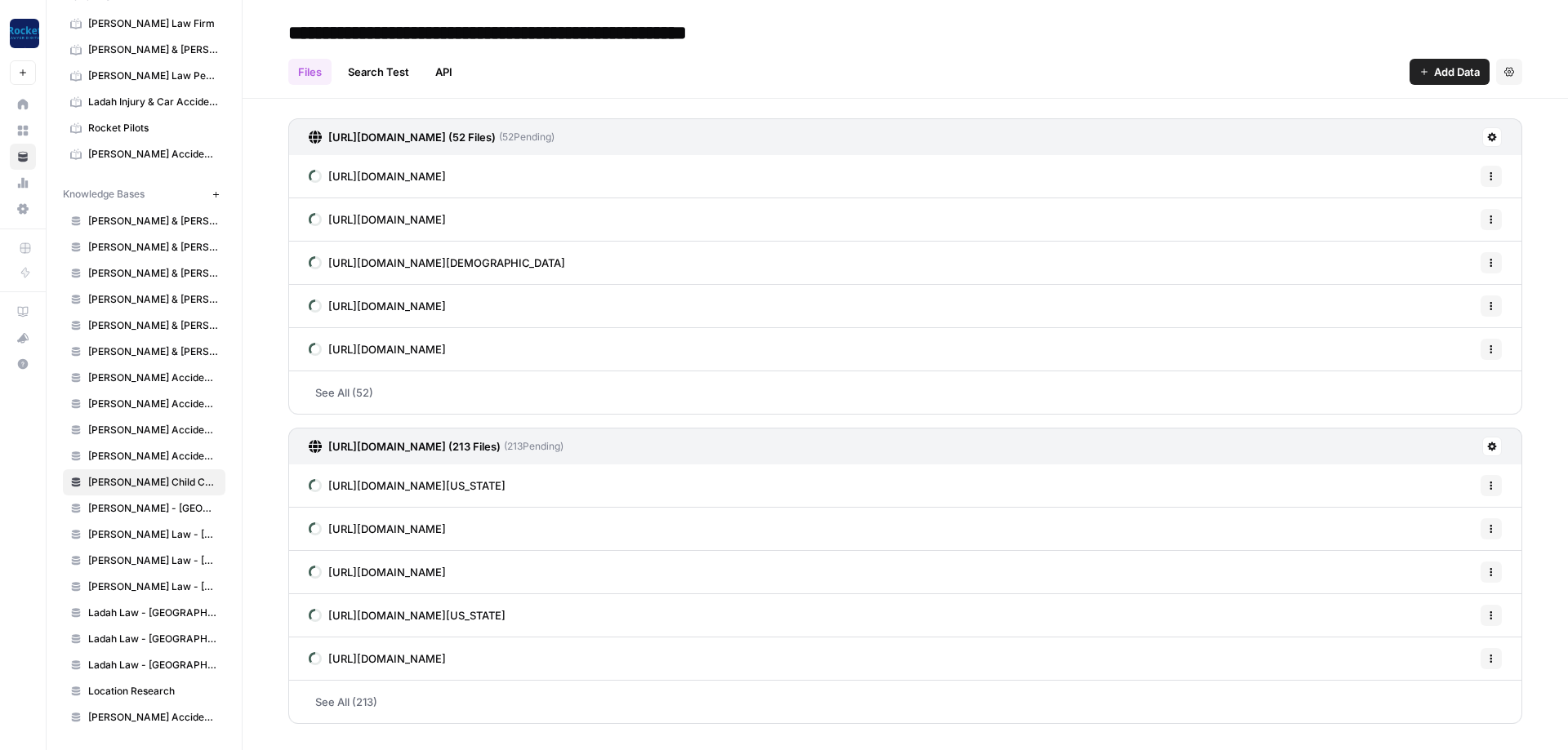
click at [218, 192] on icon "button" at bounding box center [216, 195] width 9 height 9
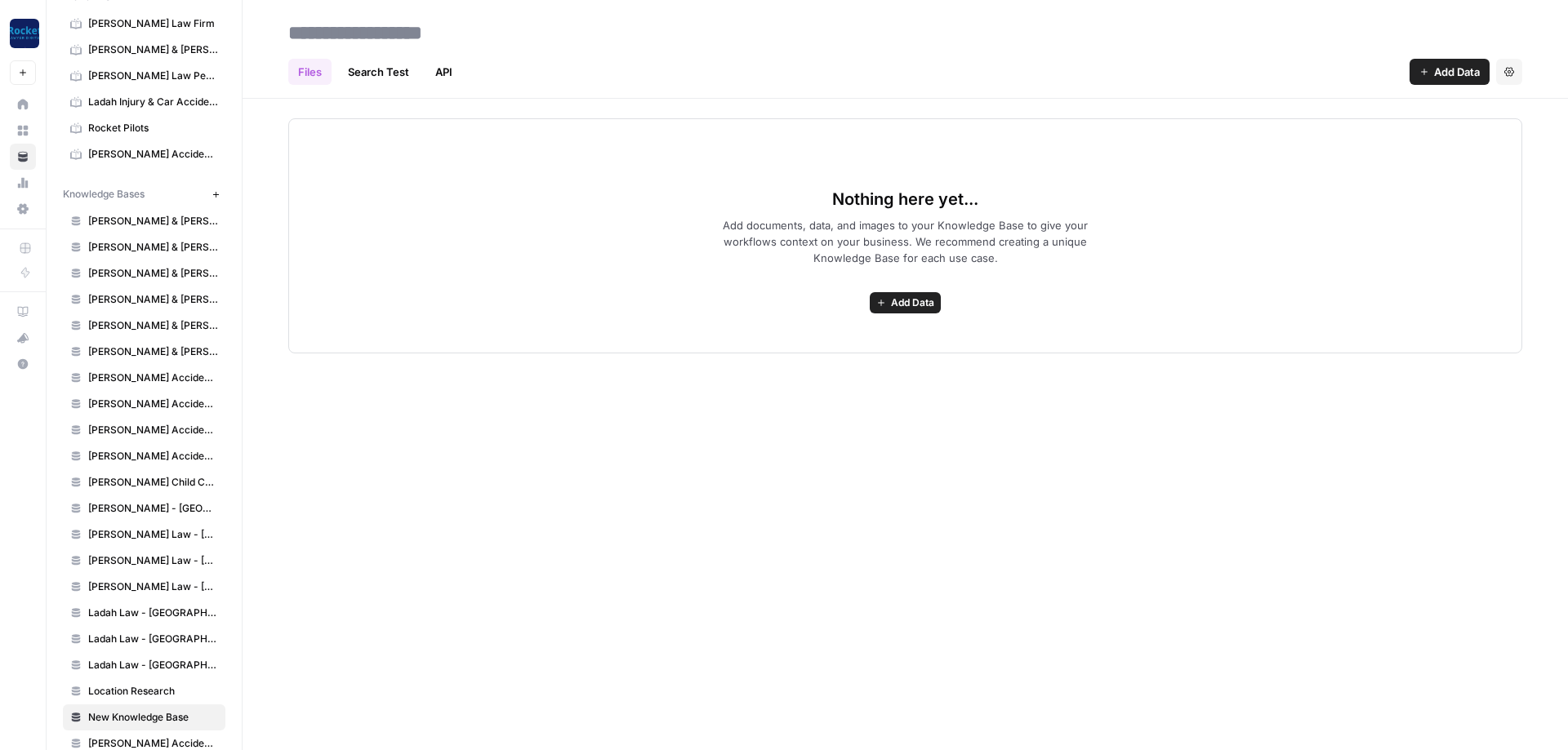
click at [469, 27] on input at bounding box center [412, 32] width 261 height 32
type input "**********"
click at [960, 304] on div "Nothing here yet... Add documents, data, and images to your Knowledge Base to g…" at bounding box center [905, 236] width 1234 height 235
click at [941, 302] on div "Nothing here yet... Add documents, data, and images to your Knowledge Base to g…" at bounding box center [905, 236] width 1234 height 235
click at [934, 301] on span "Add Data" at bounding box center [913, 303] width 43 height 15
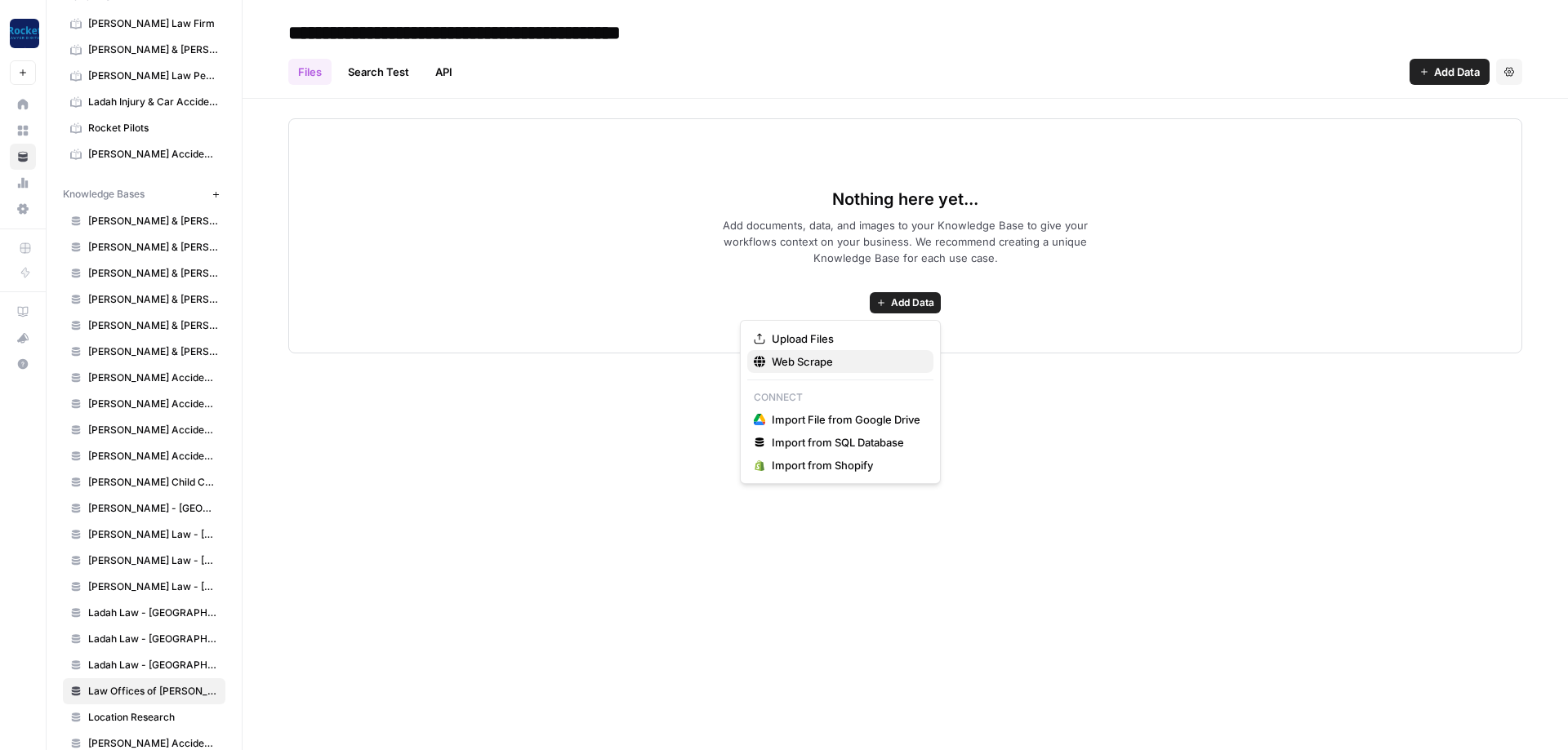
click at [801, 368] on span "Web Scrape" at bounding box center [846, 362] width 148 height 17
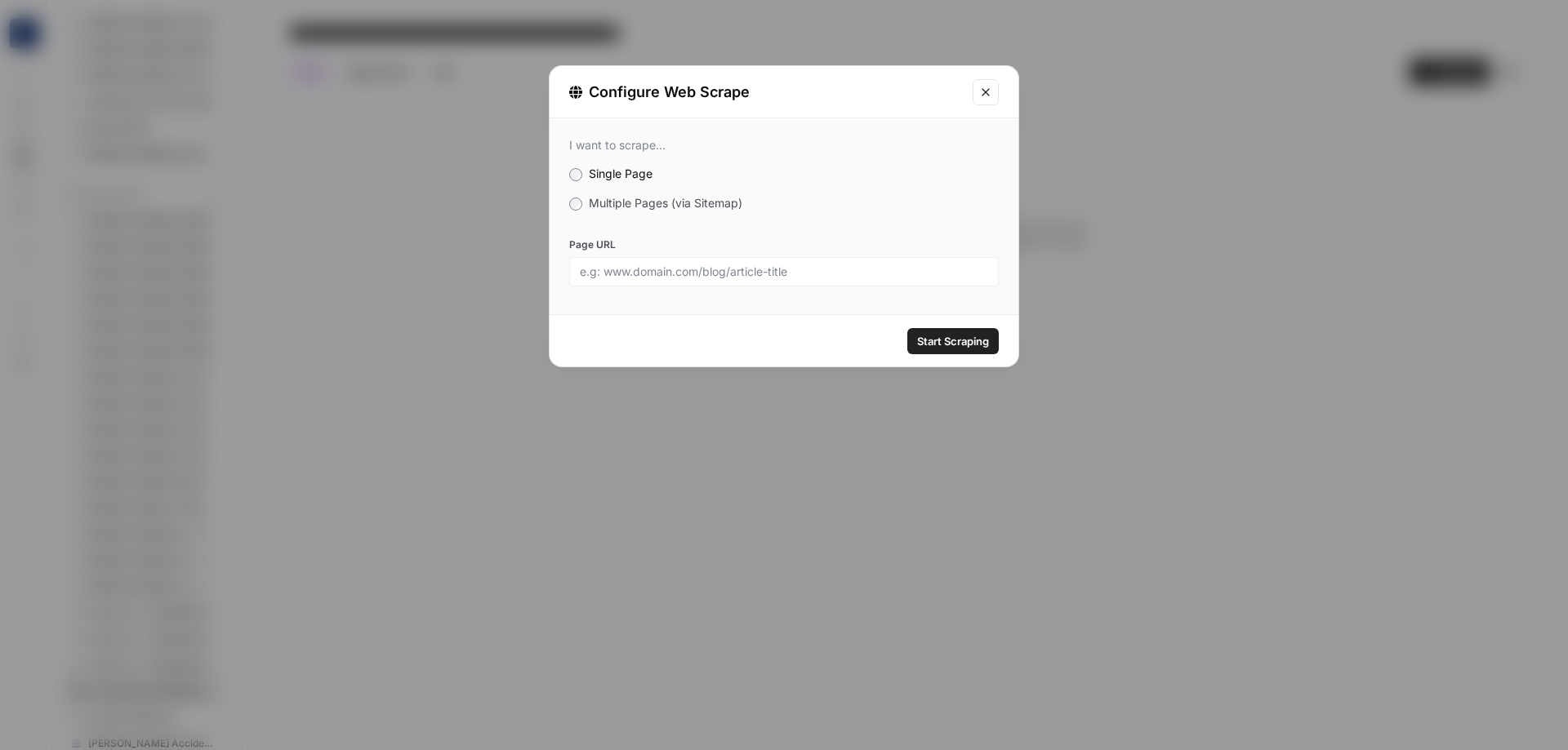
click at [654, 201] on span "Multiple Pages (via Sitemap)" at bounding box center [665, 202] width 153 height 14
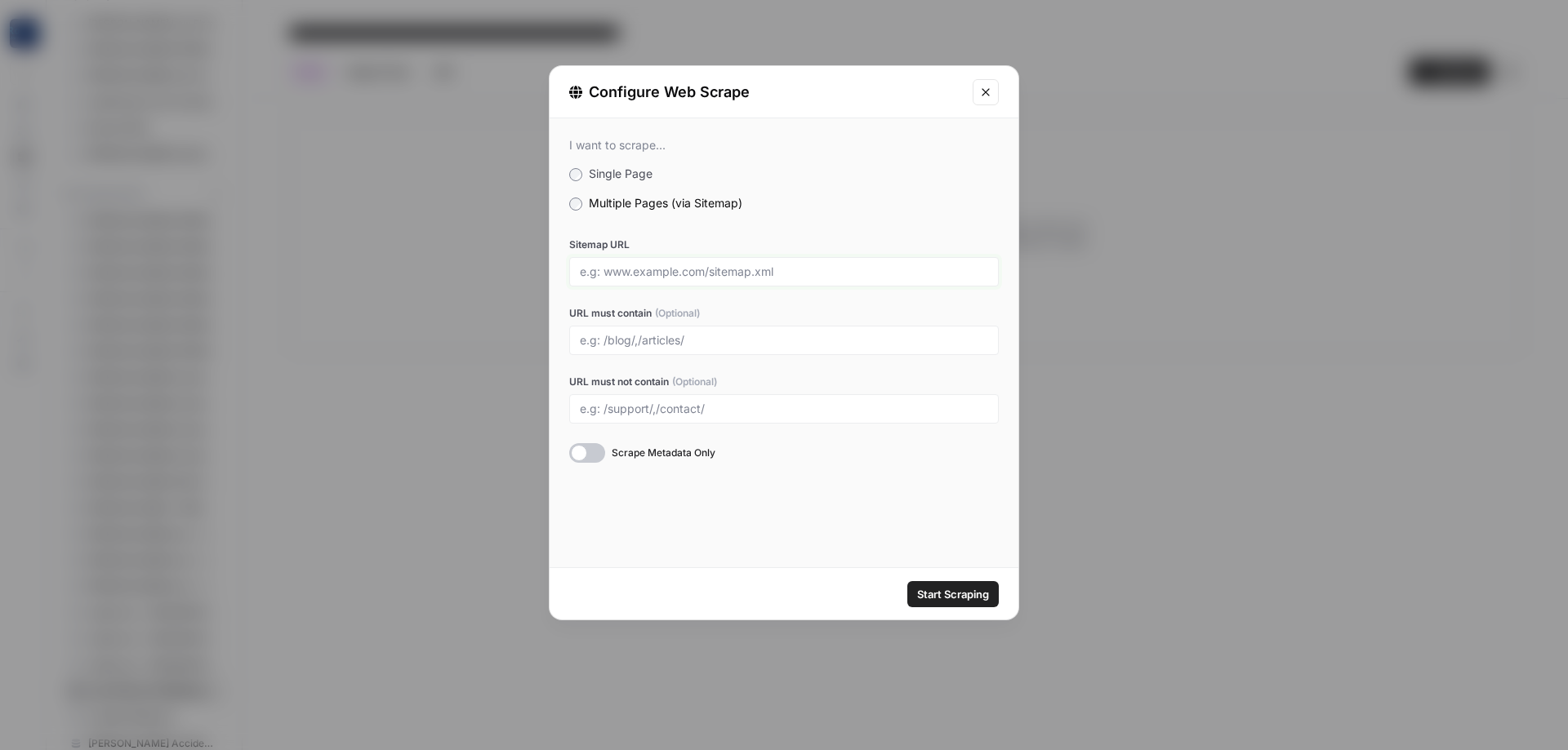
click at [682, 278] on input "Sitemap URL" at bounding box center [784, 272] width 409 height 15
paste input "[URL][DOMAIN_NAME]"
type input "[URL][DOMAIN_NAME]"
click at [979, 588] on span "Start Scraping" at bounding box center [953, 594] width 72 height 17
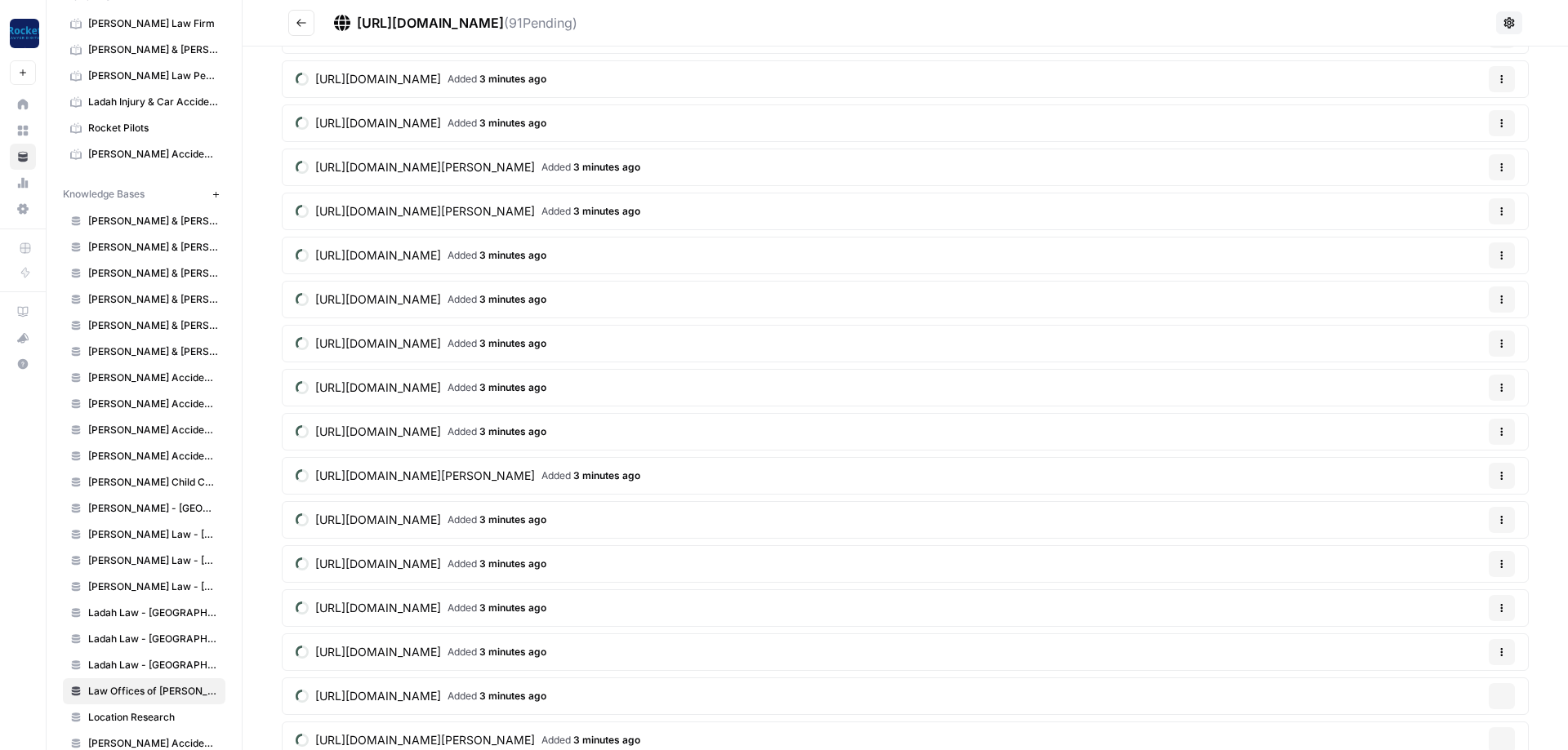
scroll to position [394, 0]
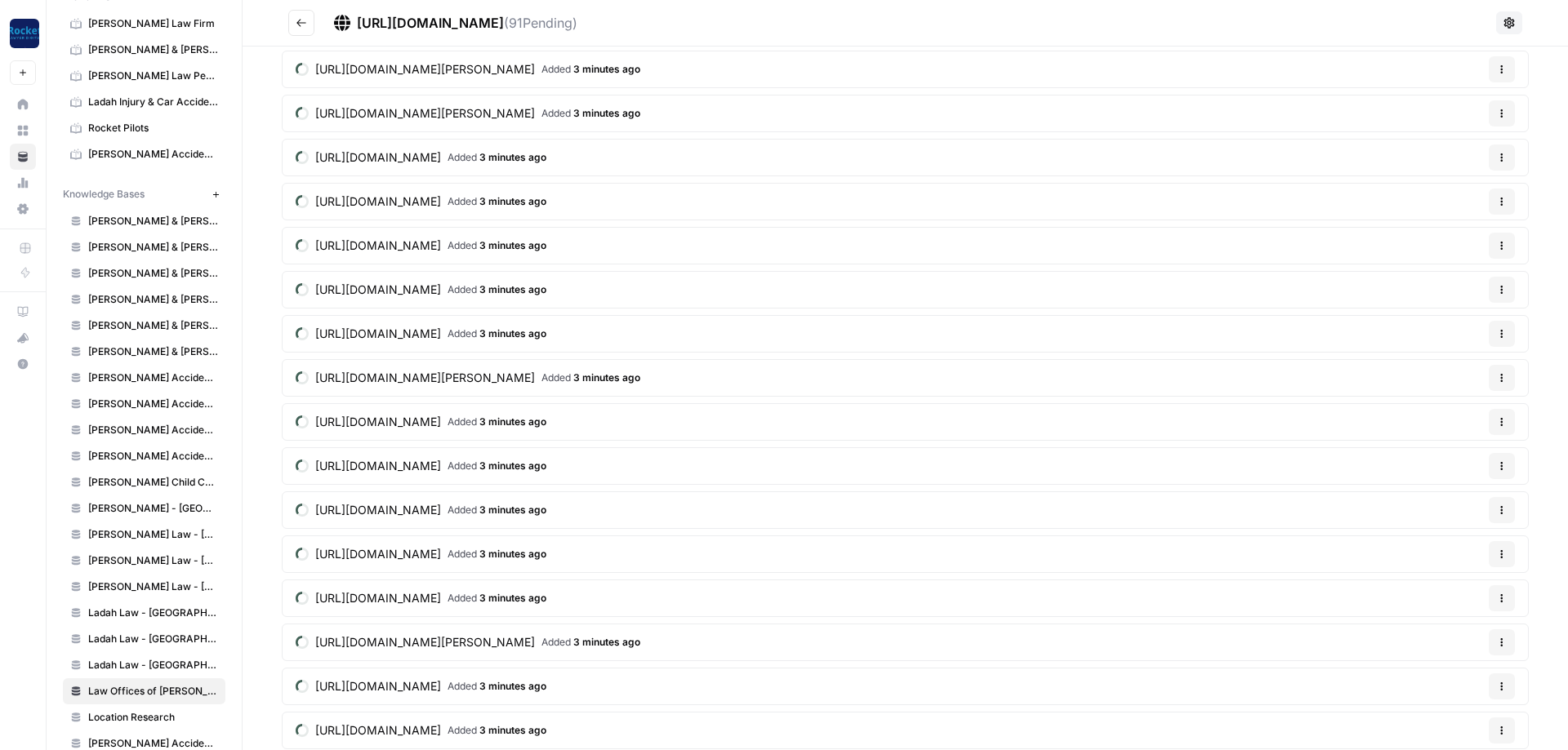
click at [308, 27] on button "Go back" at bounding box center [302, 23] width 27 height 27
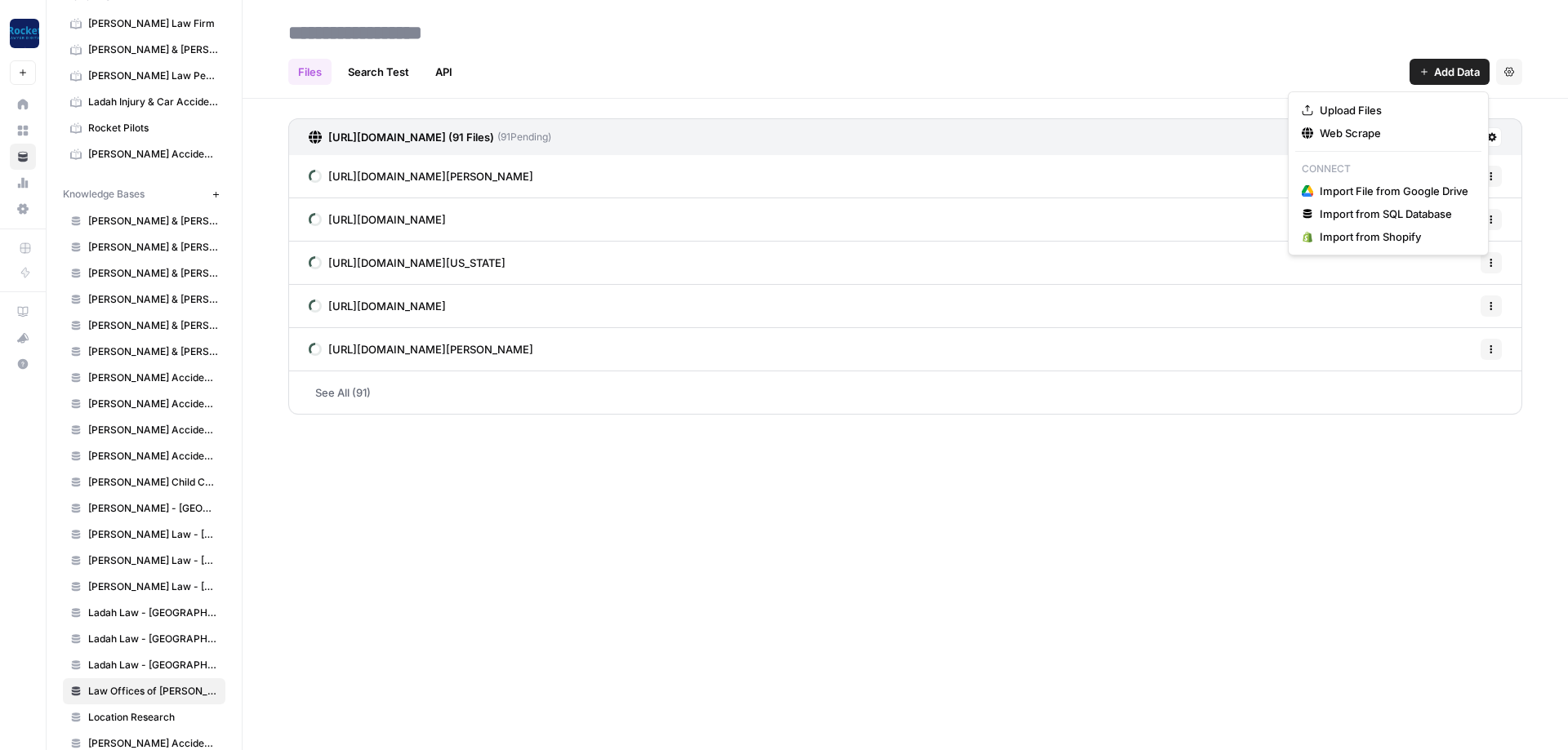
click at [1439, 73] on span "Add Data" at bounding box center [1457, 72] width 46 height 17
click at [1333, 136] on span "Web Scrape" at bounding box center [1394, 133] width 148 height 17
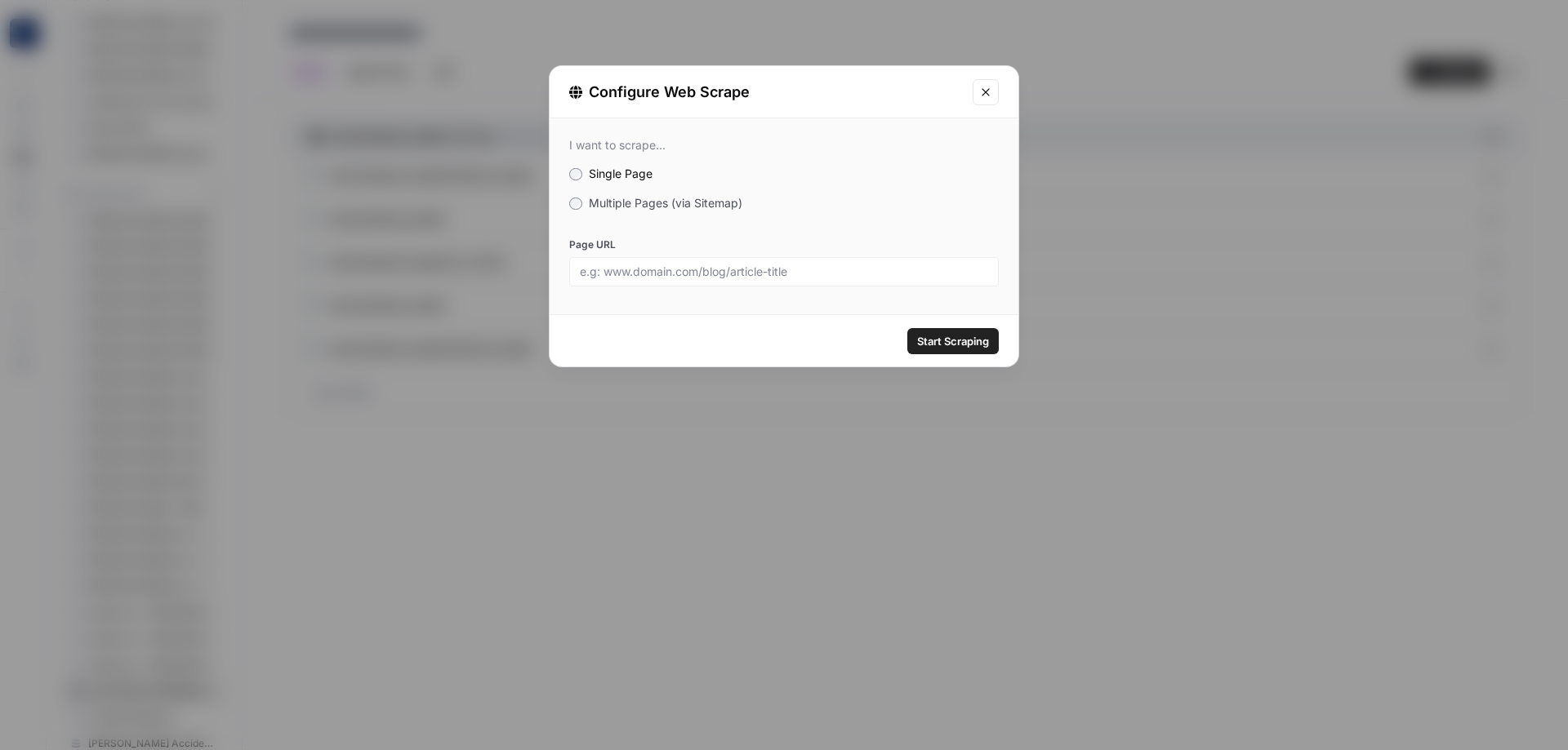
click at [979, 82] on button "Close modal" at bounding box center [986, 93] width 27 height 27
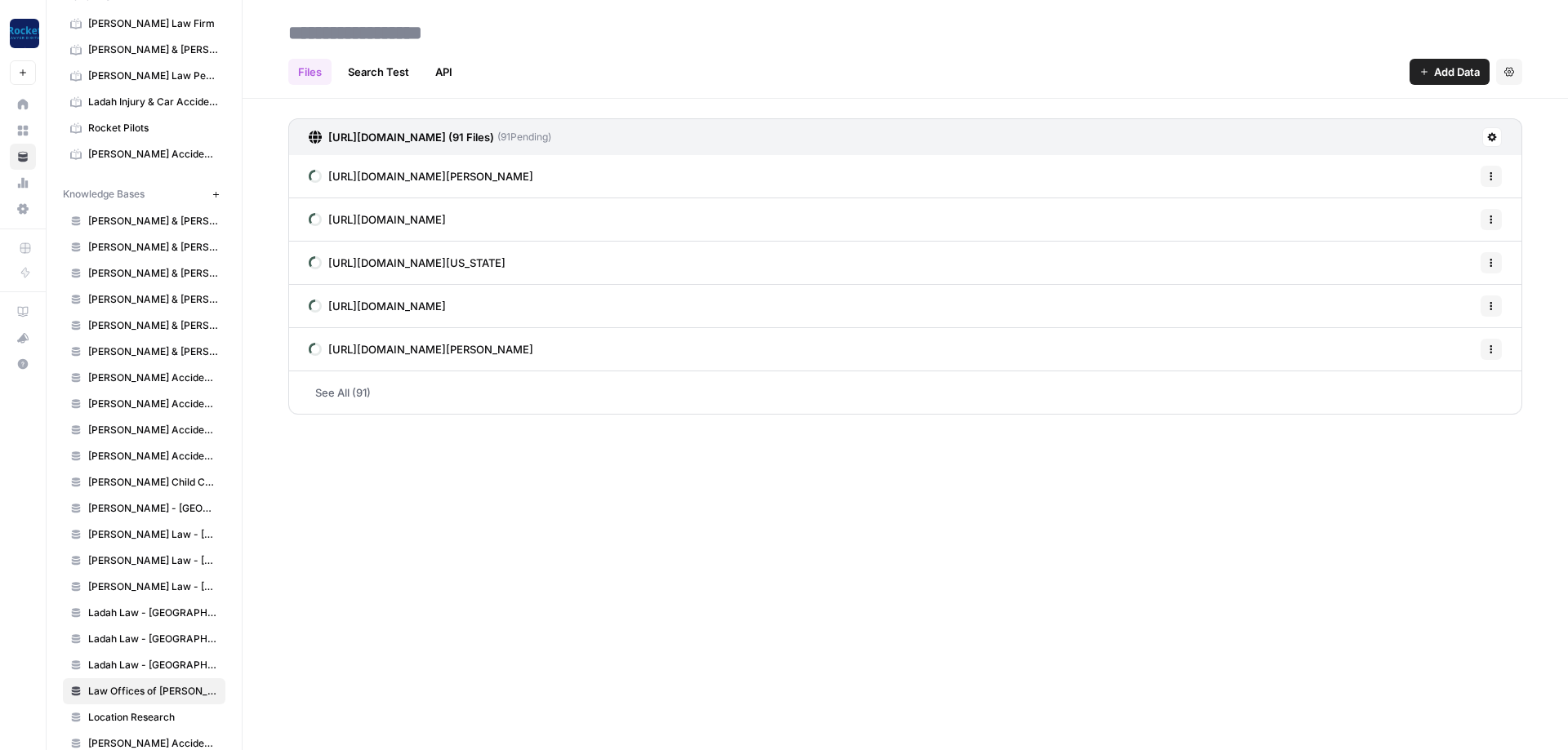
click at [1439, 66] on span "Add Data" at bounding box center [1457, 72] width 46 height 17
click at [1331, 133] on span "Web Scrape" at bounding box center [1394, 133] width 148 height 17
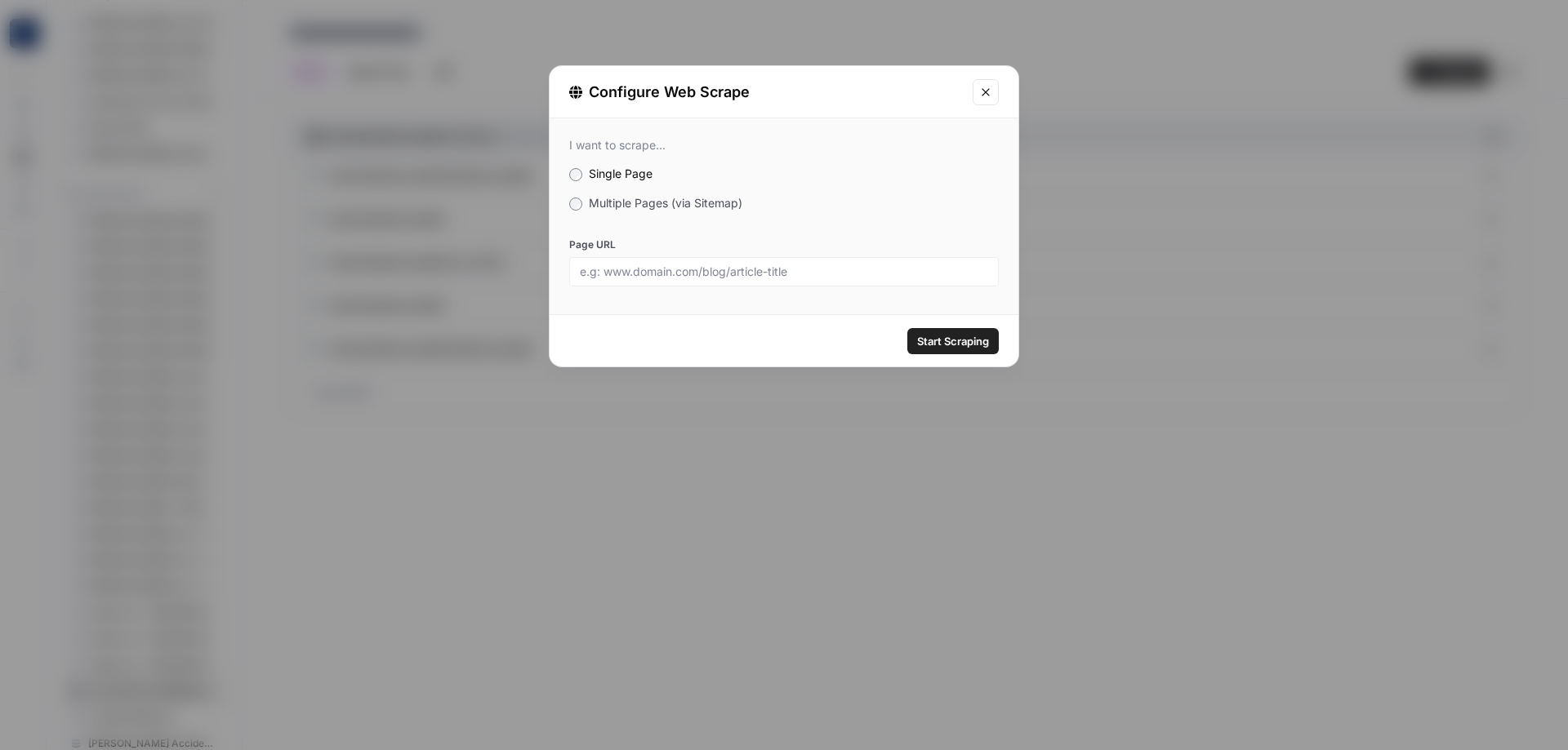
click at [650, 209] on span "Multiple Pages (via Sitemap)" at bounding box center [665, 202] width 153 height 14
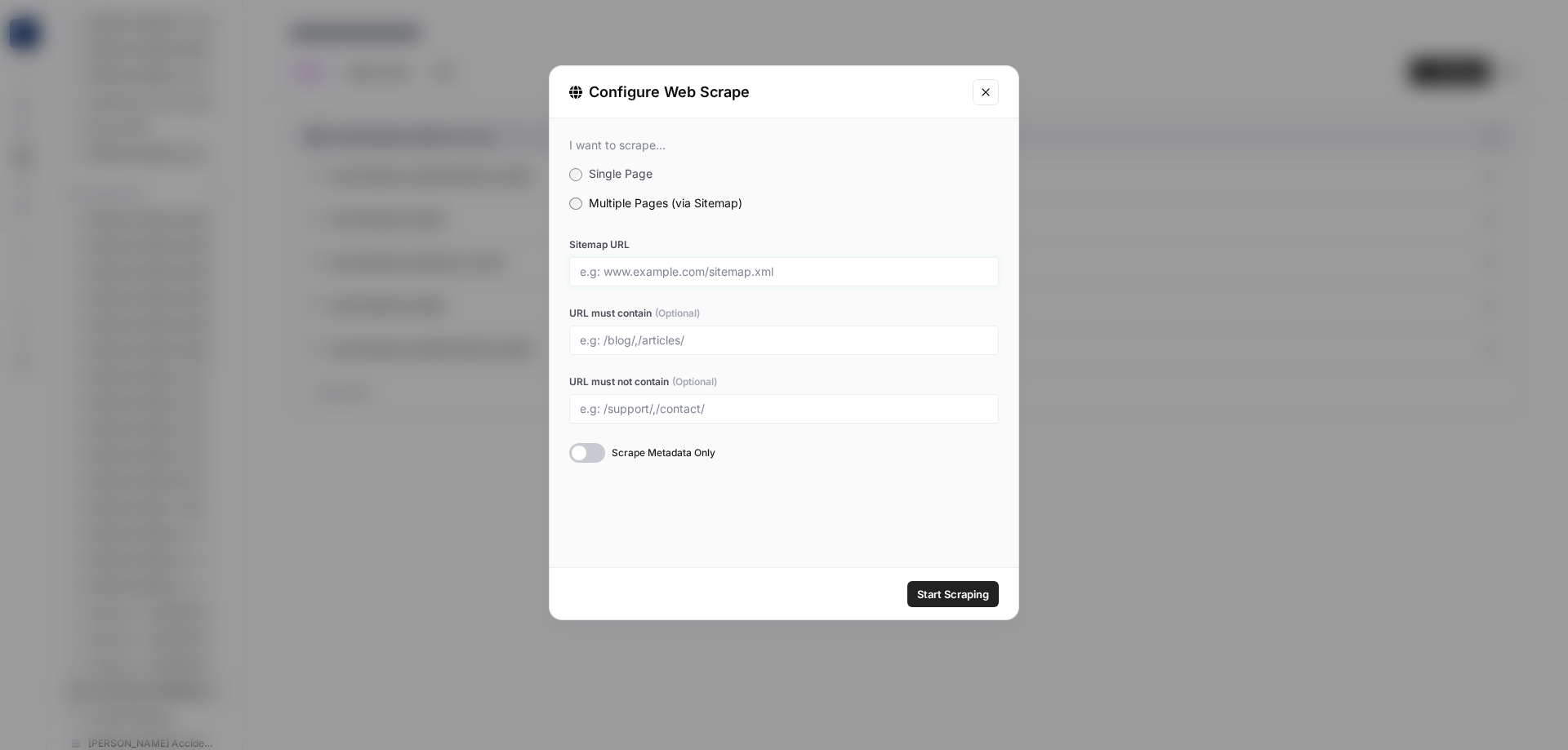
click at [682, 278] on input "Sitemap URL" at bounding box center [784, 272] width 409 height 15
paste input "[URL][DOMAIN_NAME]"
type input "[URL][DOMAIN_NAME]"
click at [952, 579] on div "Start Scraping" at bounding box center [784, 594] width 468 height 51
click at [957, 585] on button "Start Scraping" at bounding box center [953, 594] width 91 height 27
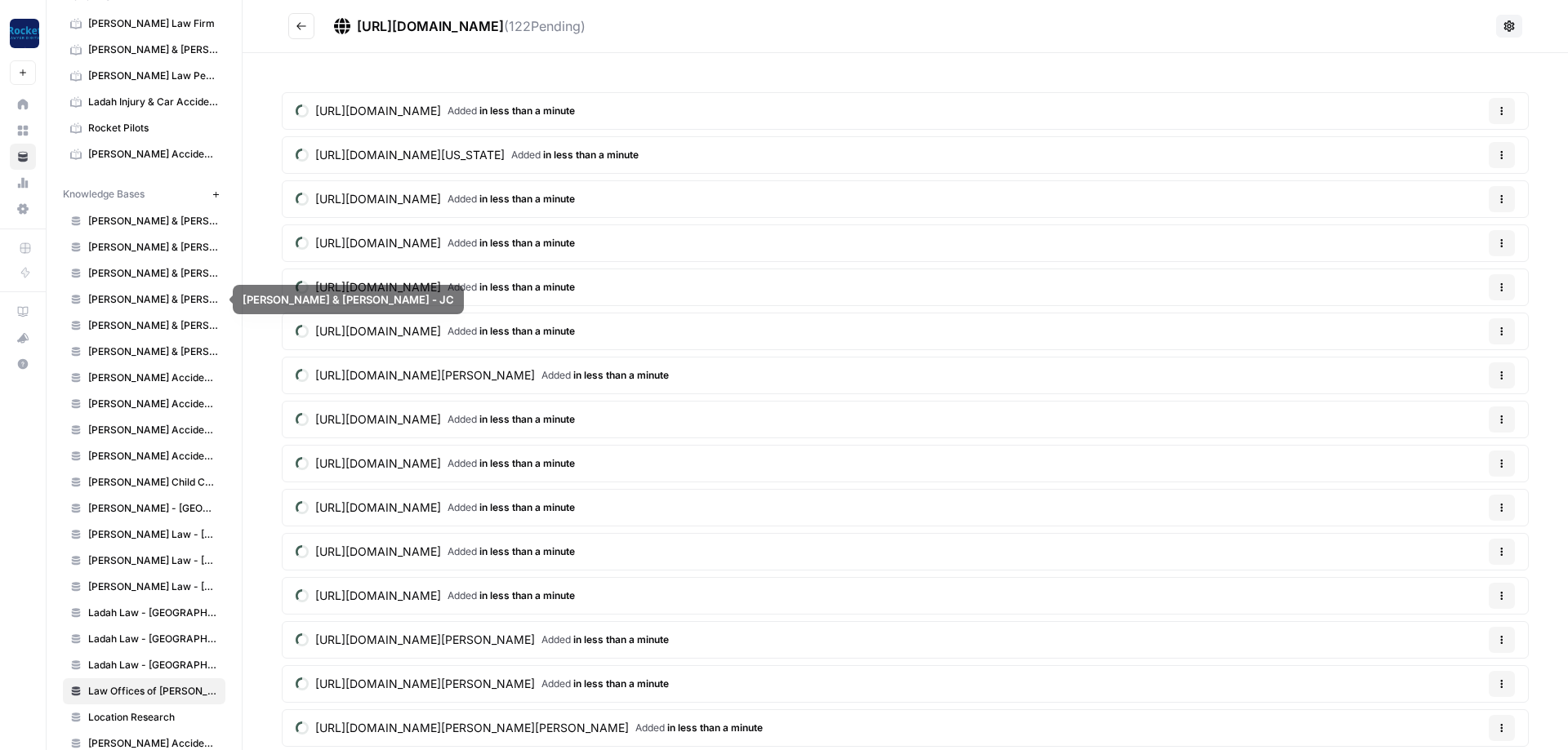
click at [130, 375] on span "[PERSON_NAME] Accident Attorneys - [GEOGRAPHIC_DATA]" at bounding box center [153, 378] width 130 height 15
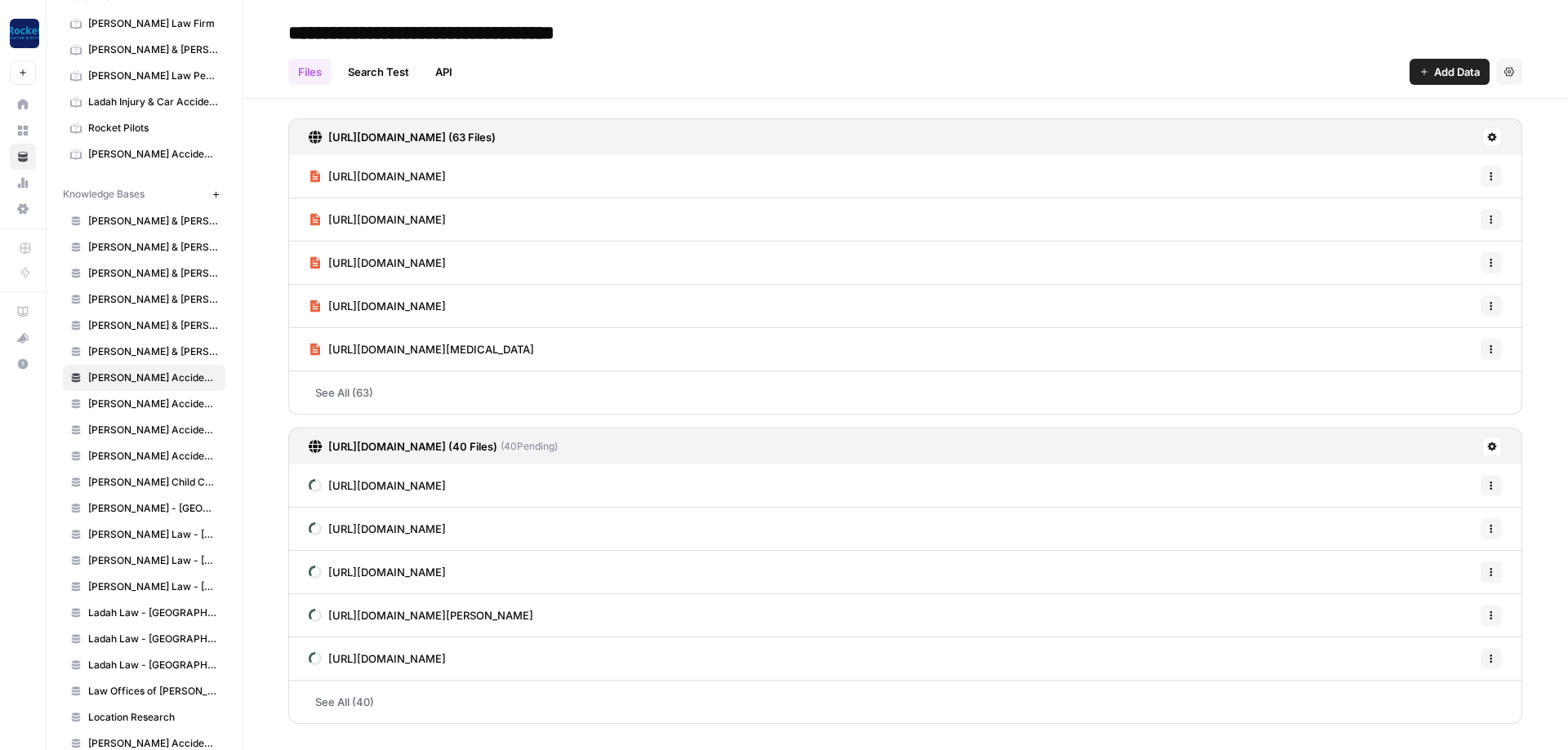
click at [115, 695] on span "Law Offices of [PERSON_NAME][GEOGRAPHIC_DATA]" at bounding box center [153, 692] width 130 height 15
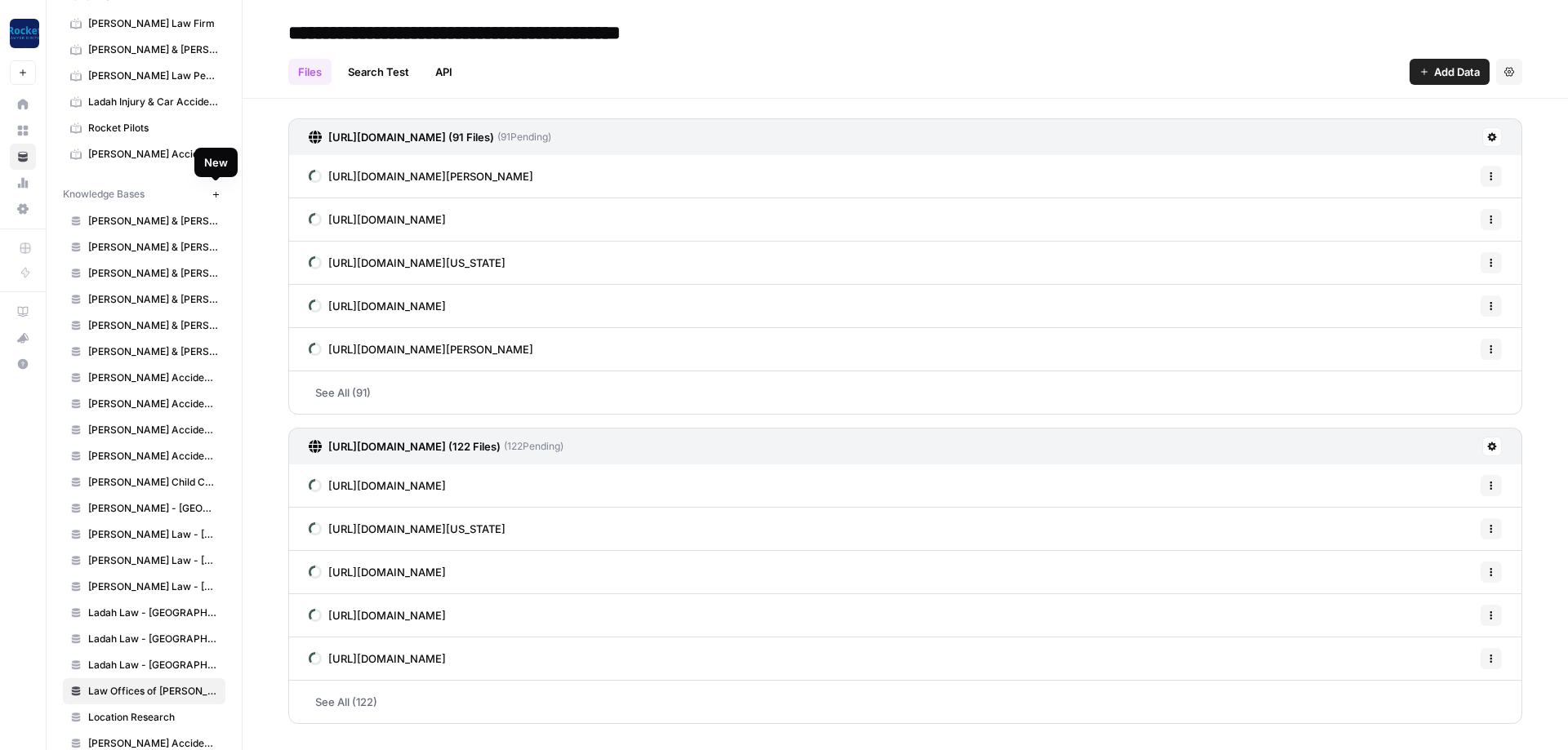
click at [215, 196] on icon "button" at bounding box center [216, 195] width 9 height 9
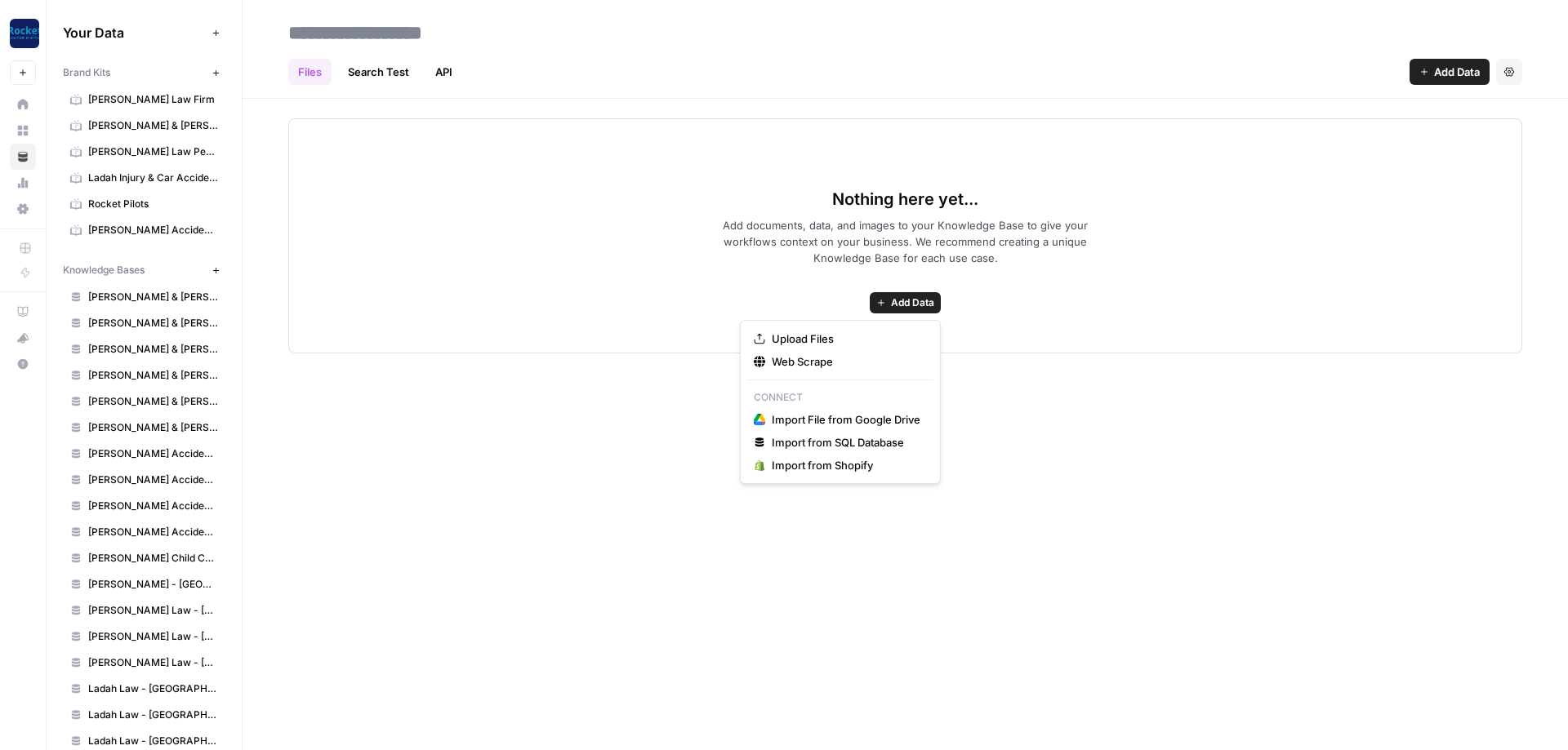
click at [921, 298] on span "Add Data" at bounding box center [913, 303] width 43 height 15
click at [439, 39] on input at bounding box center [412, 32] width 261 height 32
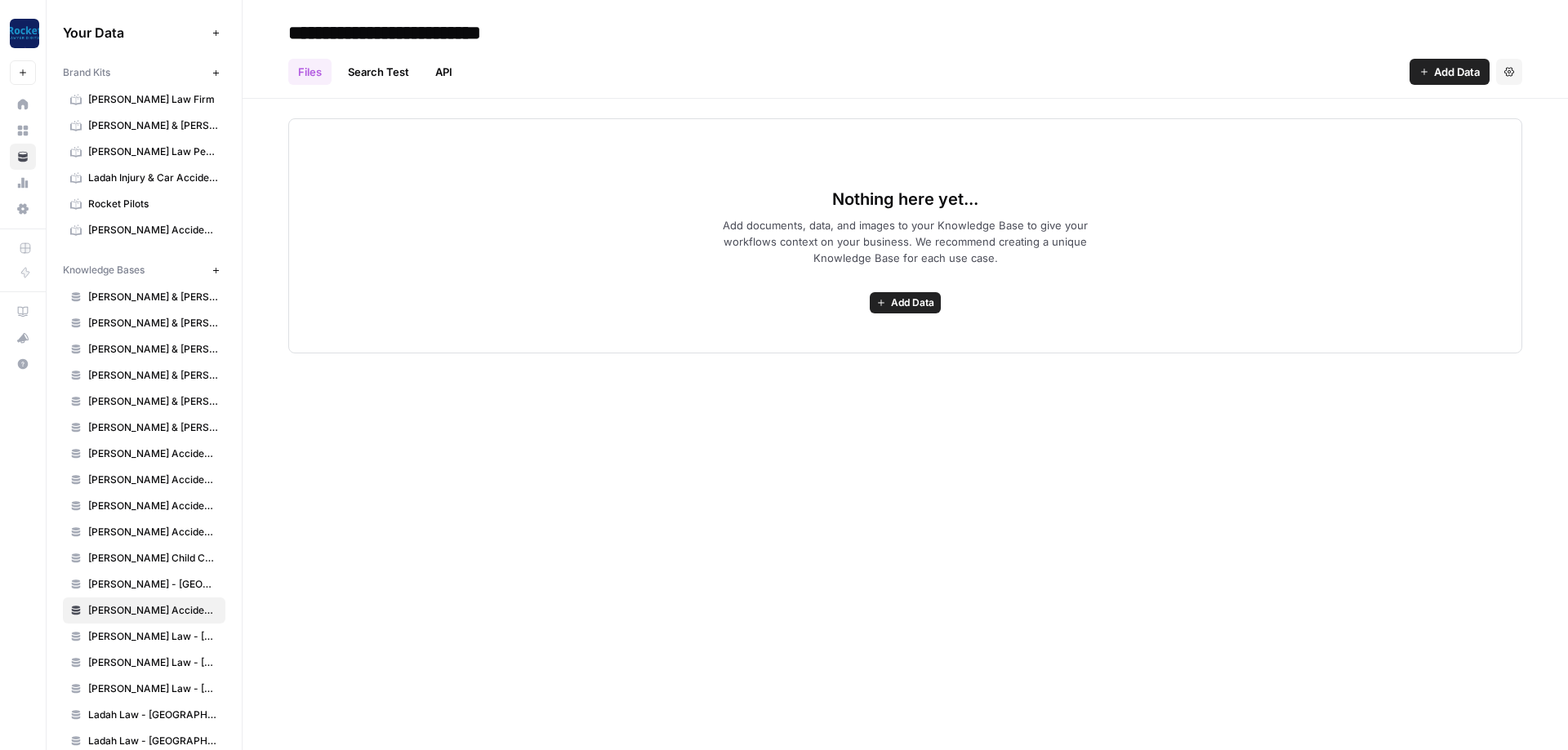
click at [456, 32] on input "**********" at bounding box center [422, 32] width 280 height 32
click at [366, 31] on input "**********" at bounding box center [422, 32] width 280 height 32
click at [587, 35] on input "**********" at bounding box center [444, 32] width 324 height 32
click at [597, 35] on input "**********" at bounding box center [444, 32] width 324 height 32
type input "**********"
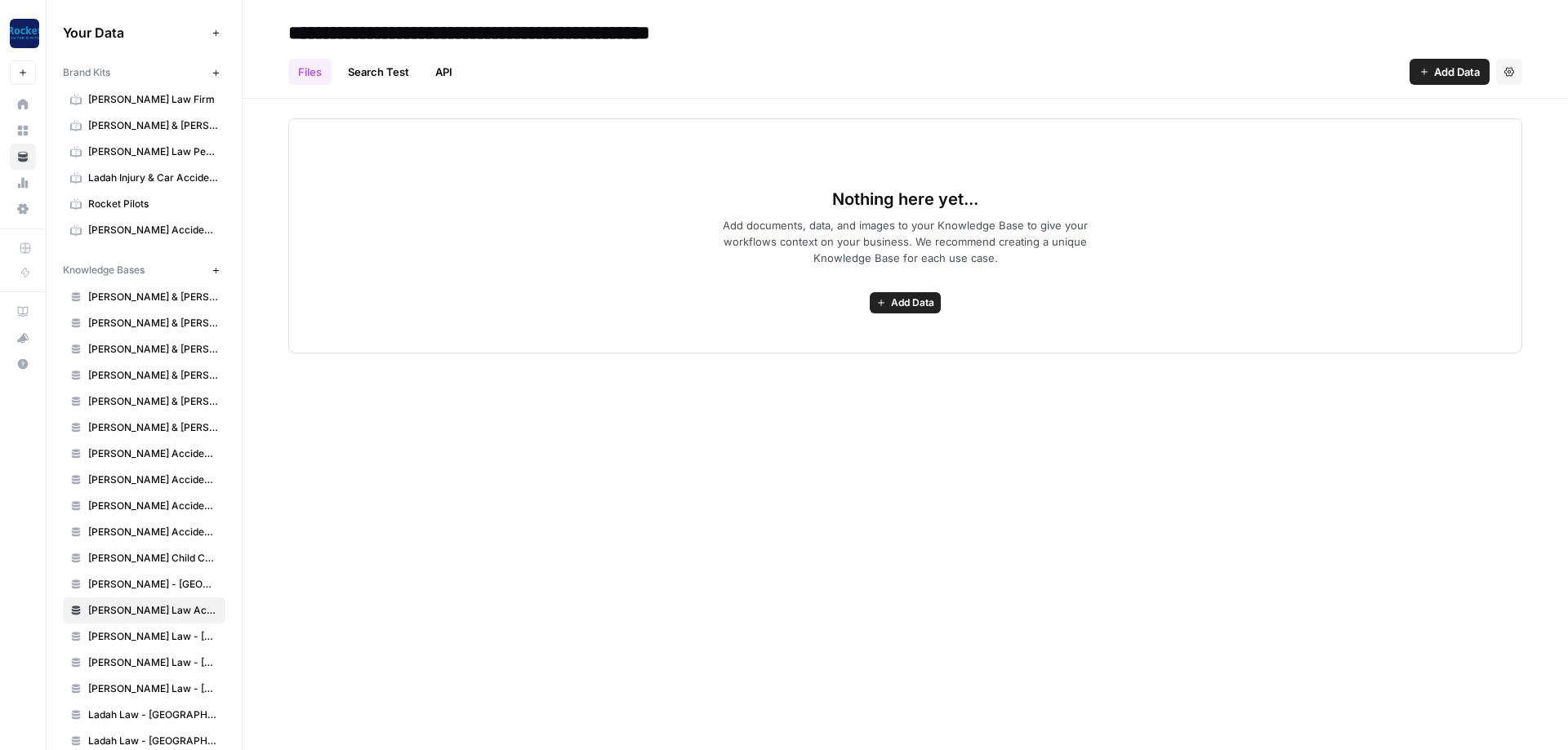
click at [1027, 56] on div "Files Search Test API Add Data Settings" at bounding box center [905, 65] width 1234 height 39
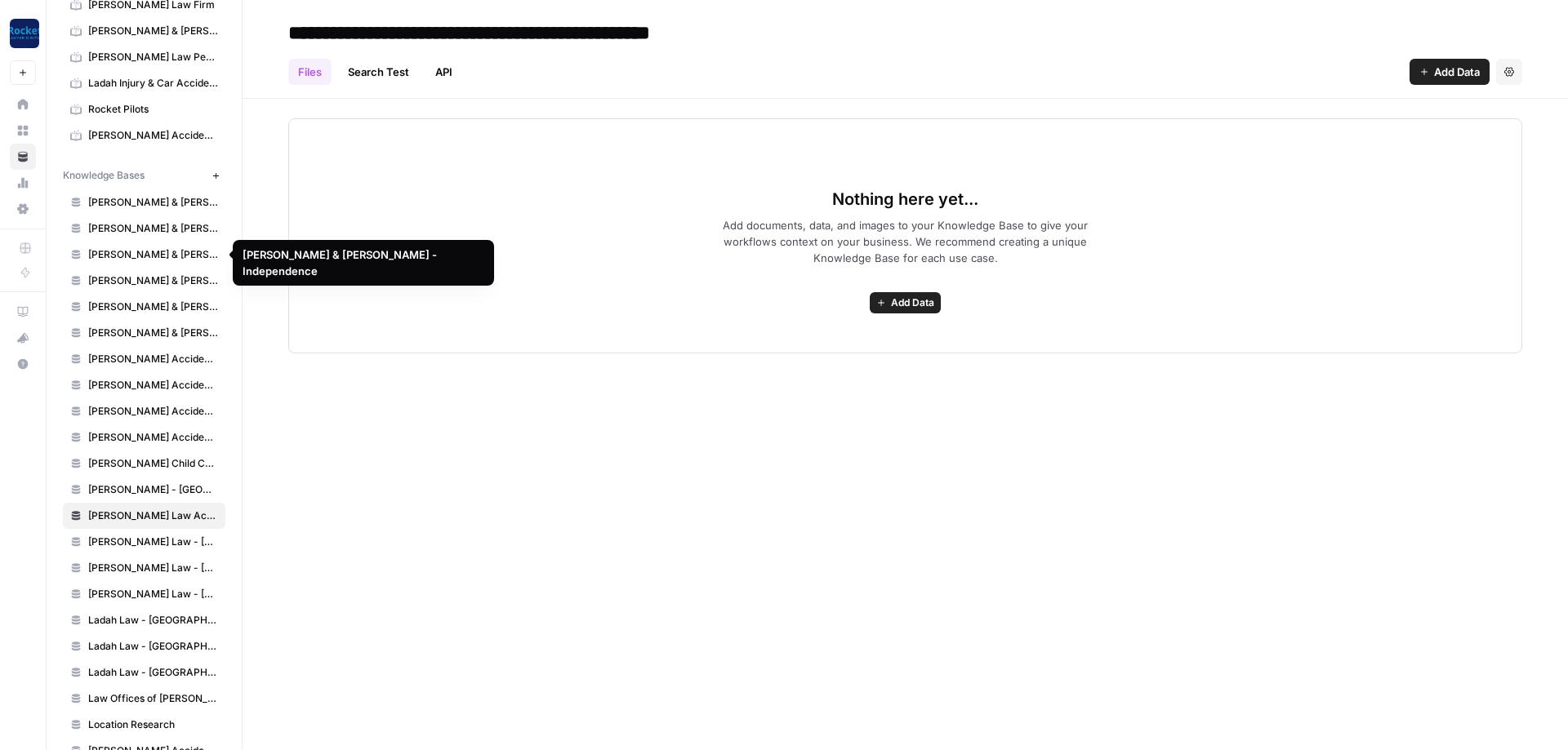
scroll to position [128, 0]
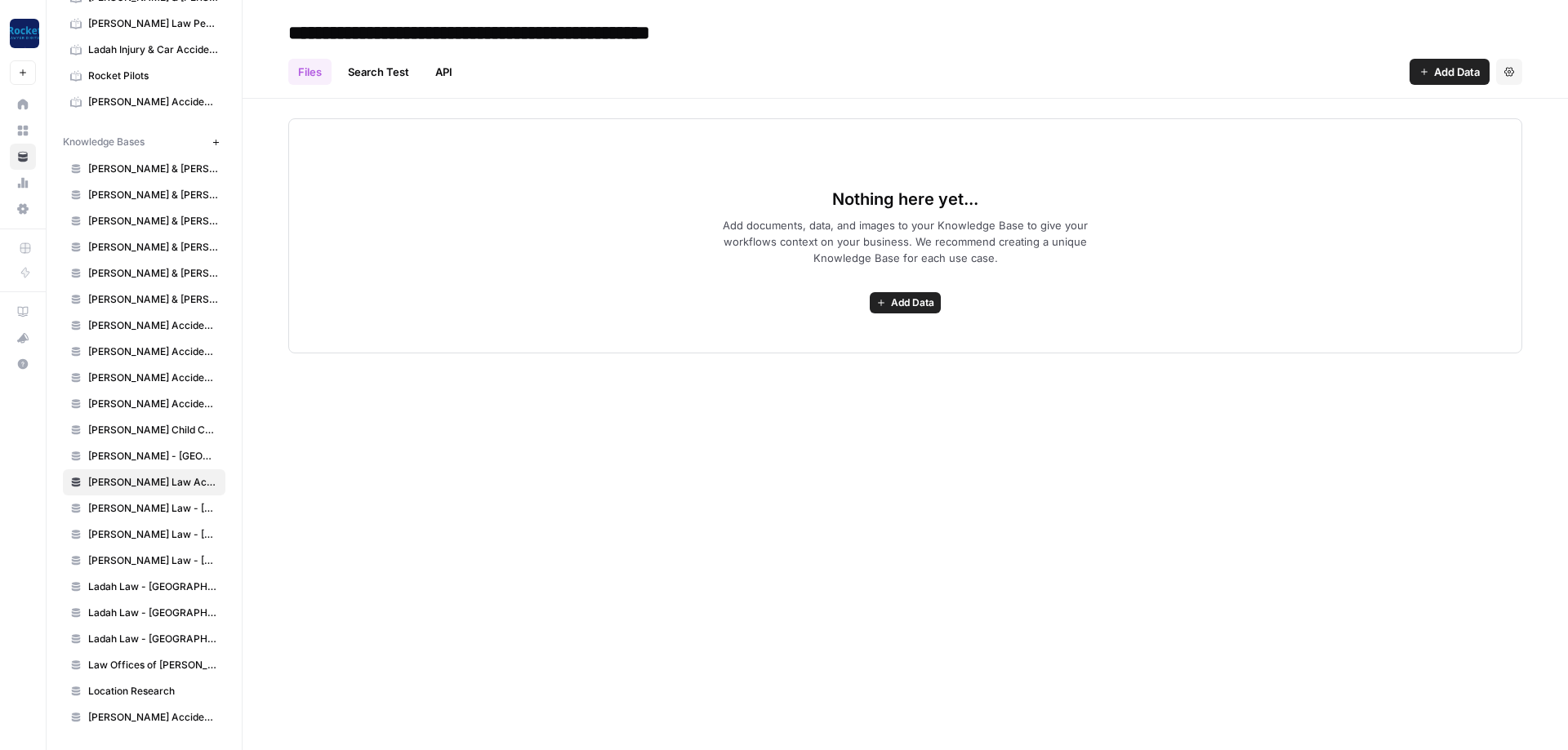
click at [893, 302] on span "Add Data" at bounding box center [913, 303] width 43 height 15
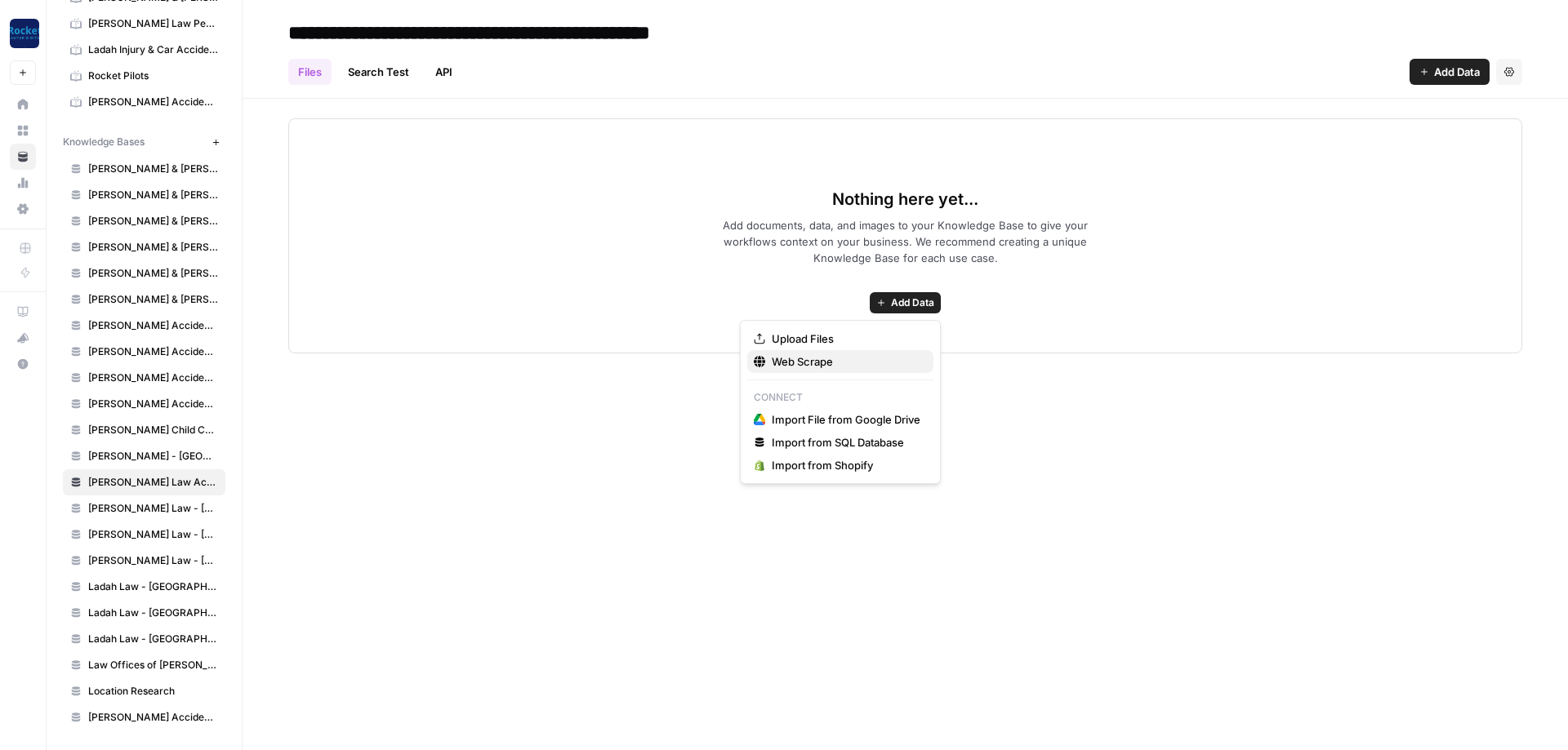
click at [794, 361] on span "Web Scrape" at bounding box center [846, 362] width 148 height 17
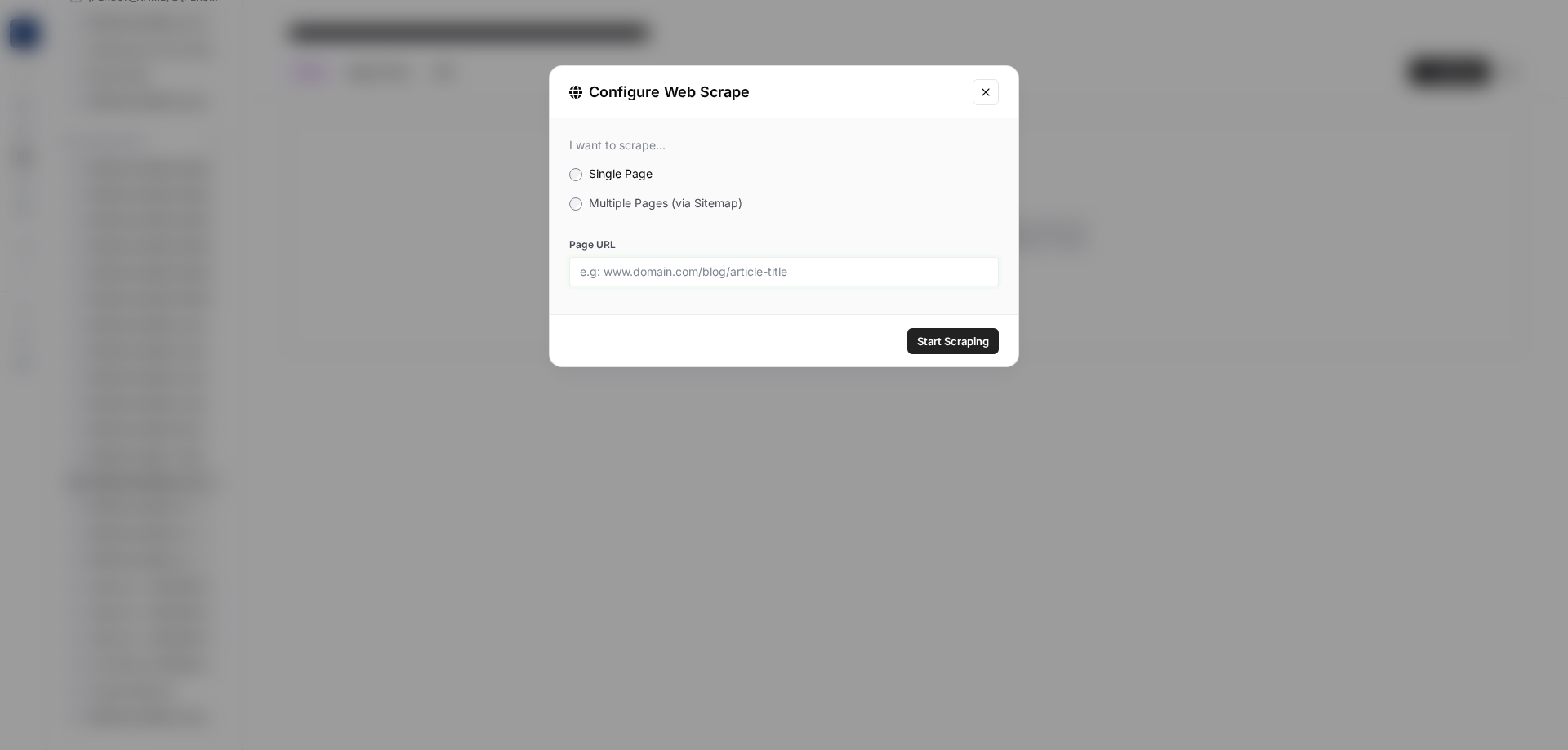
click at [663, 273] on input "Page URL" at bounding box center [784, 272] width 409 height 15
click at [605, 206] on span "Multiple Pages (via Sitemap)" at bounding box center [665, 202] width 153 height 14
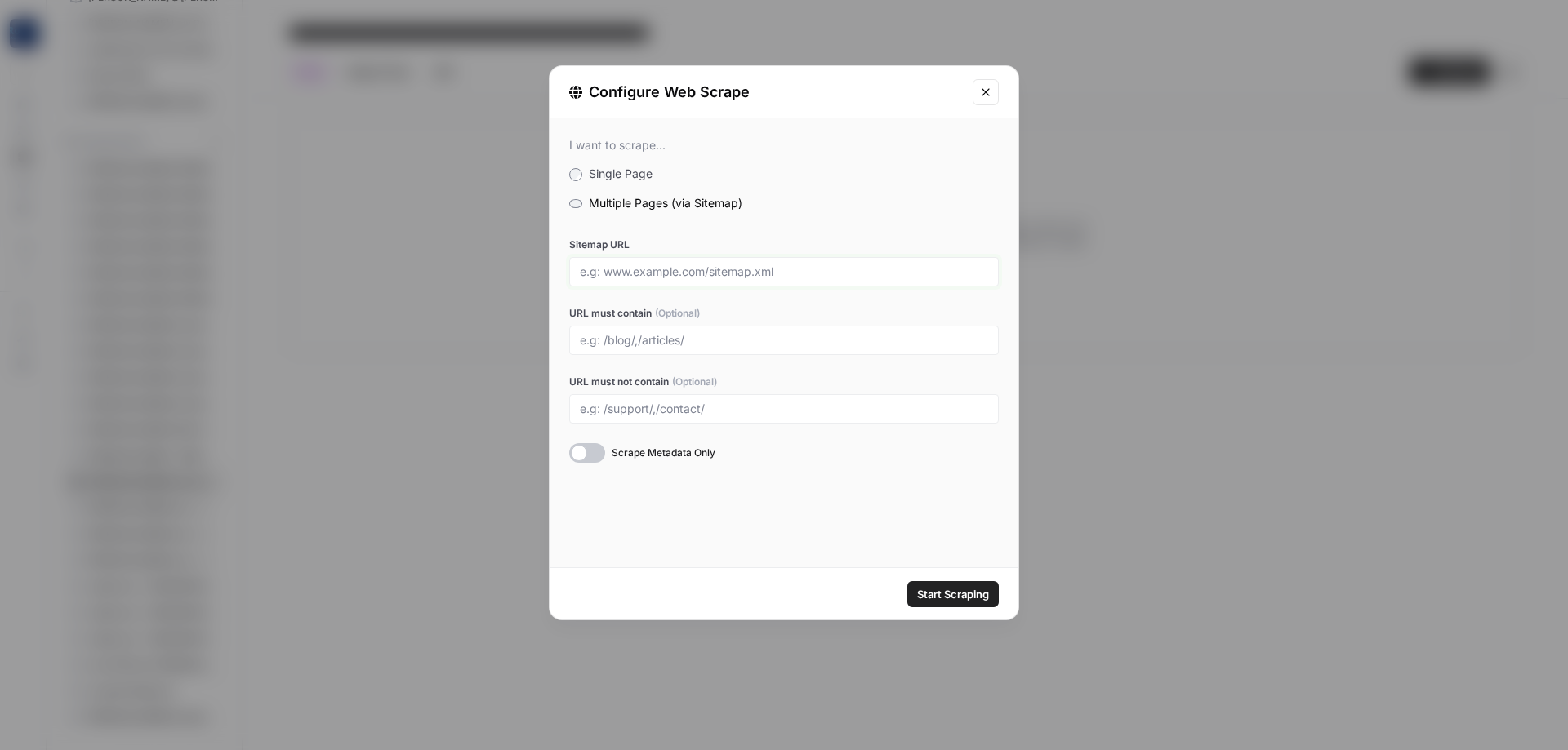
click at [646, 269] on input "Sitemap URL" at bounding box center [784, 272] width 409 height 15
paste input "[URL][DOMAIN_NAME]"
type input "[URL][DOMAIN_NAME]"
click at [961, 587] on span "Start Scraping" at bounding box center [953, 594] width 72 height 17
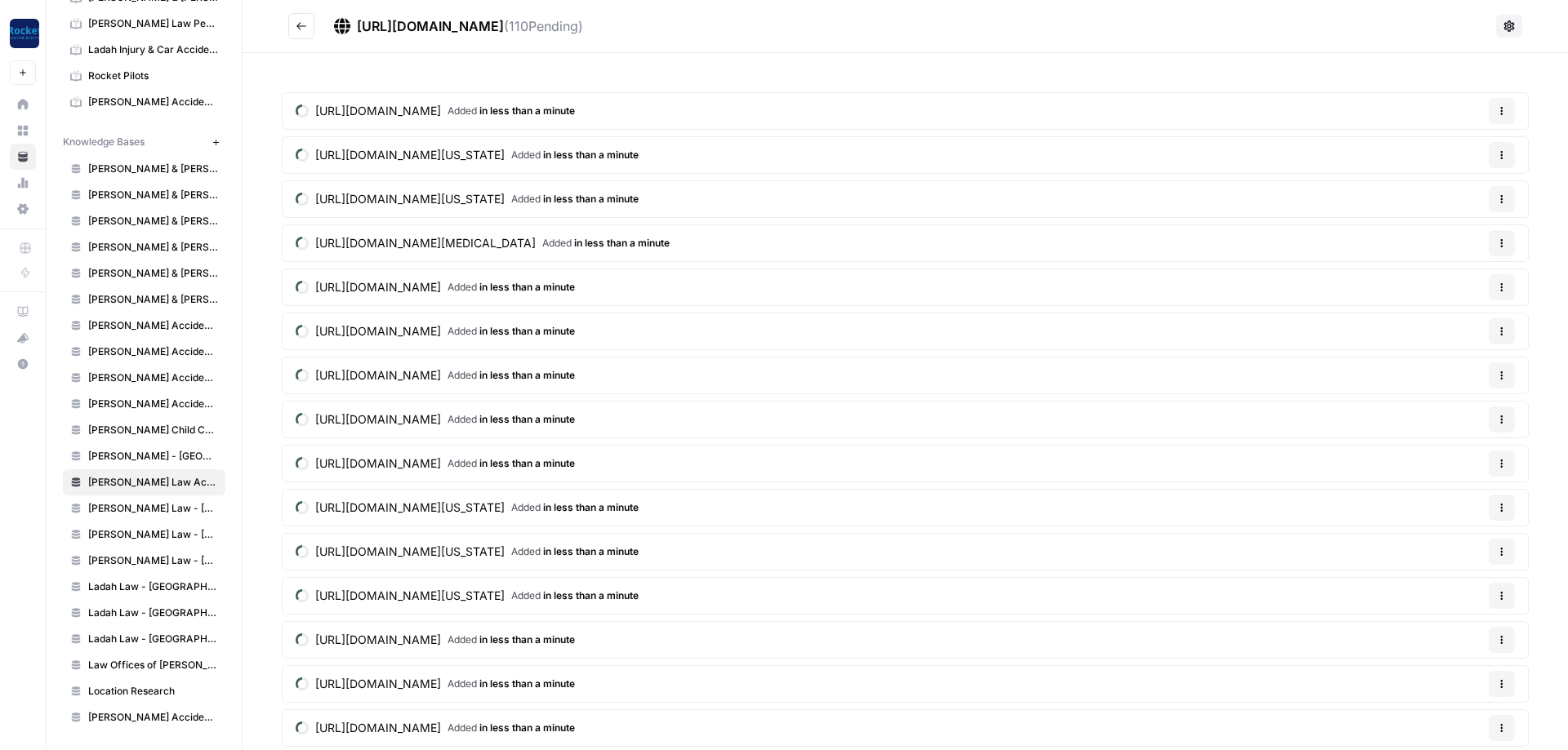
click at [220, 143] on icon "button" at bounding box center [216, 142] width 9 height 9
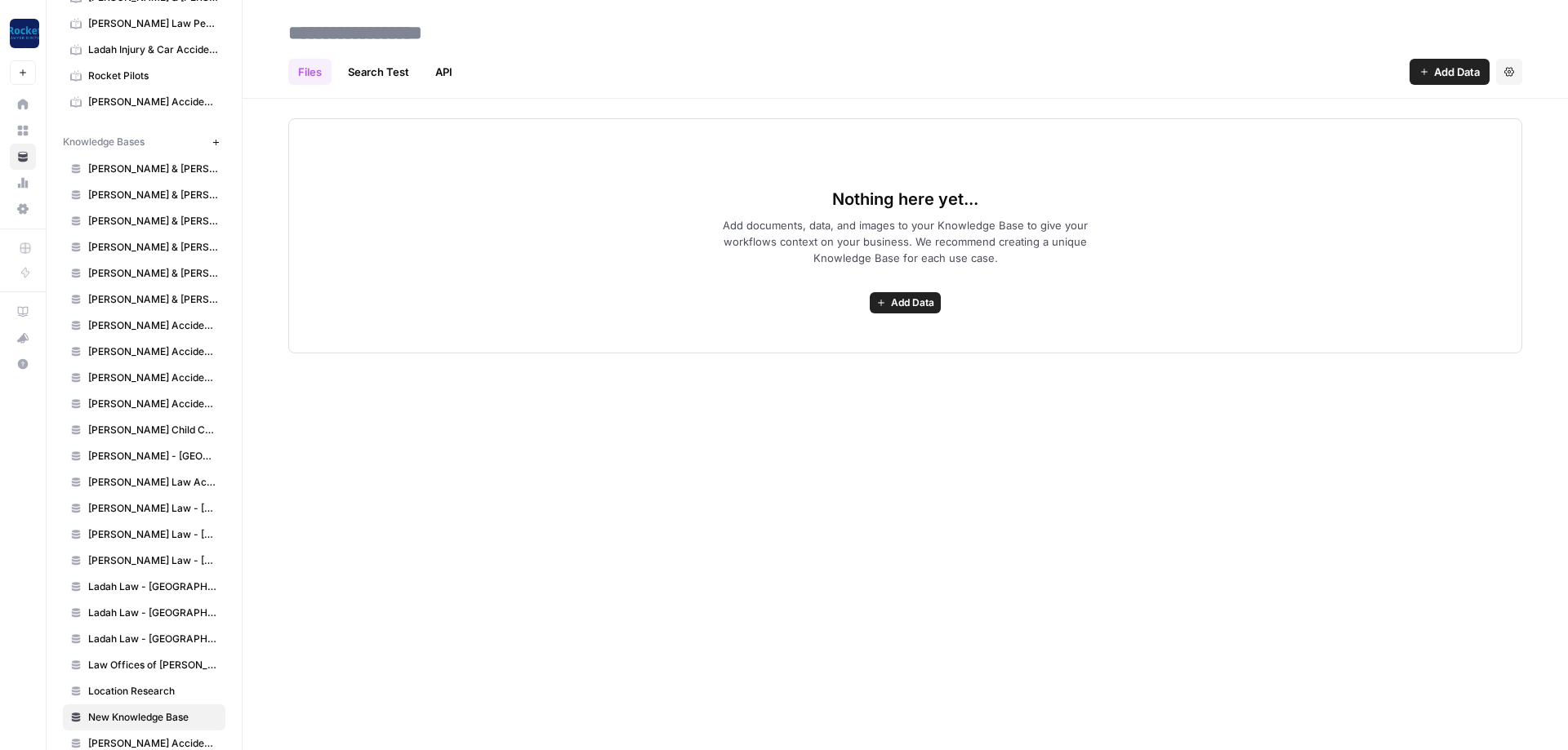
click at [420, 31] on input at bounding box center [412, 32] width 261 height 32
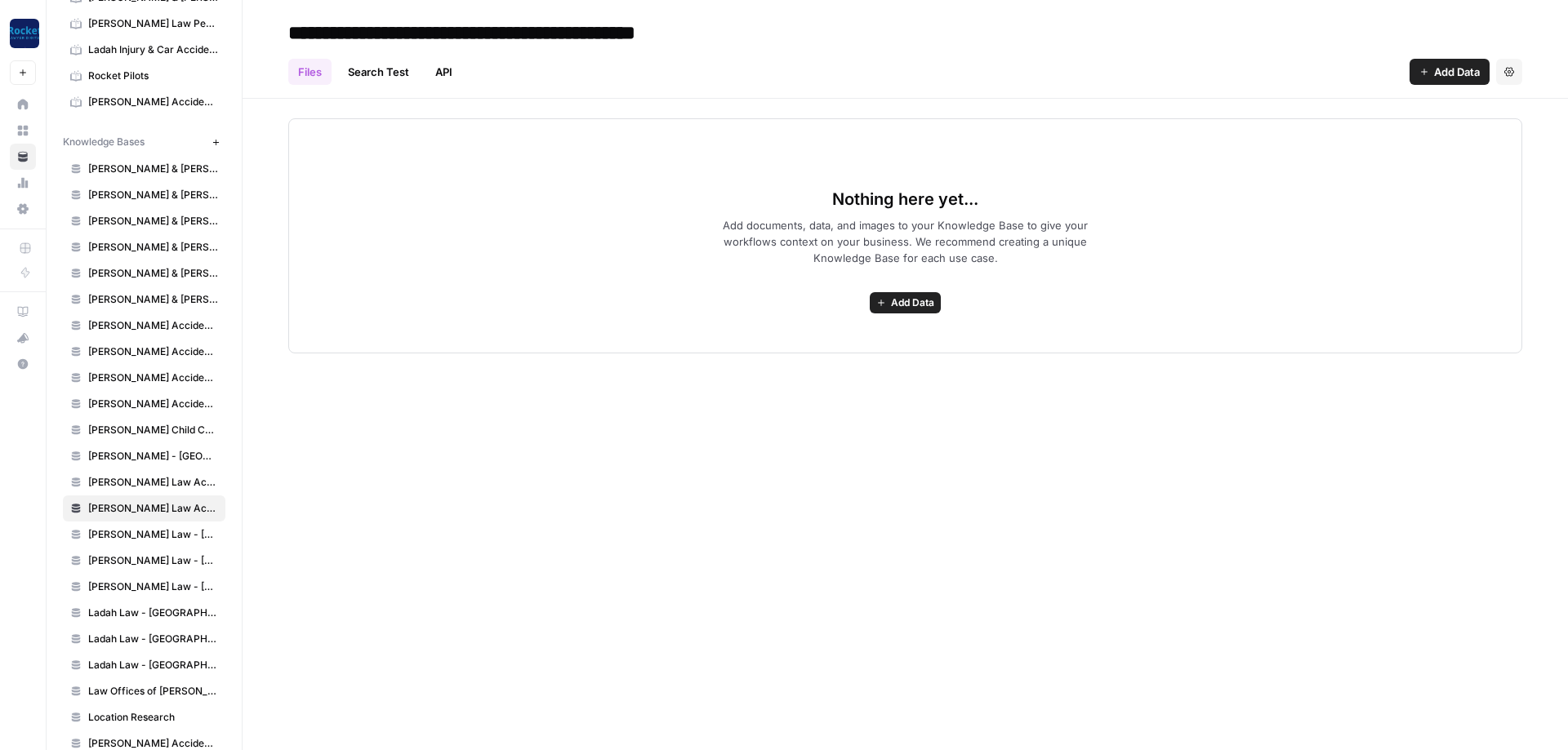
type input "**********"
click at [818, 26] on h2 "**********" at bounding box center [905, 33] width 1234 height 27
click at [624, 461] on div "**********" at bounding box center [905, 375] width 1326 height 750
click at [891, 307] on button "Add Data" at bounding box center [905, 303] width 71 height 22
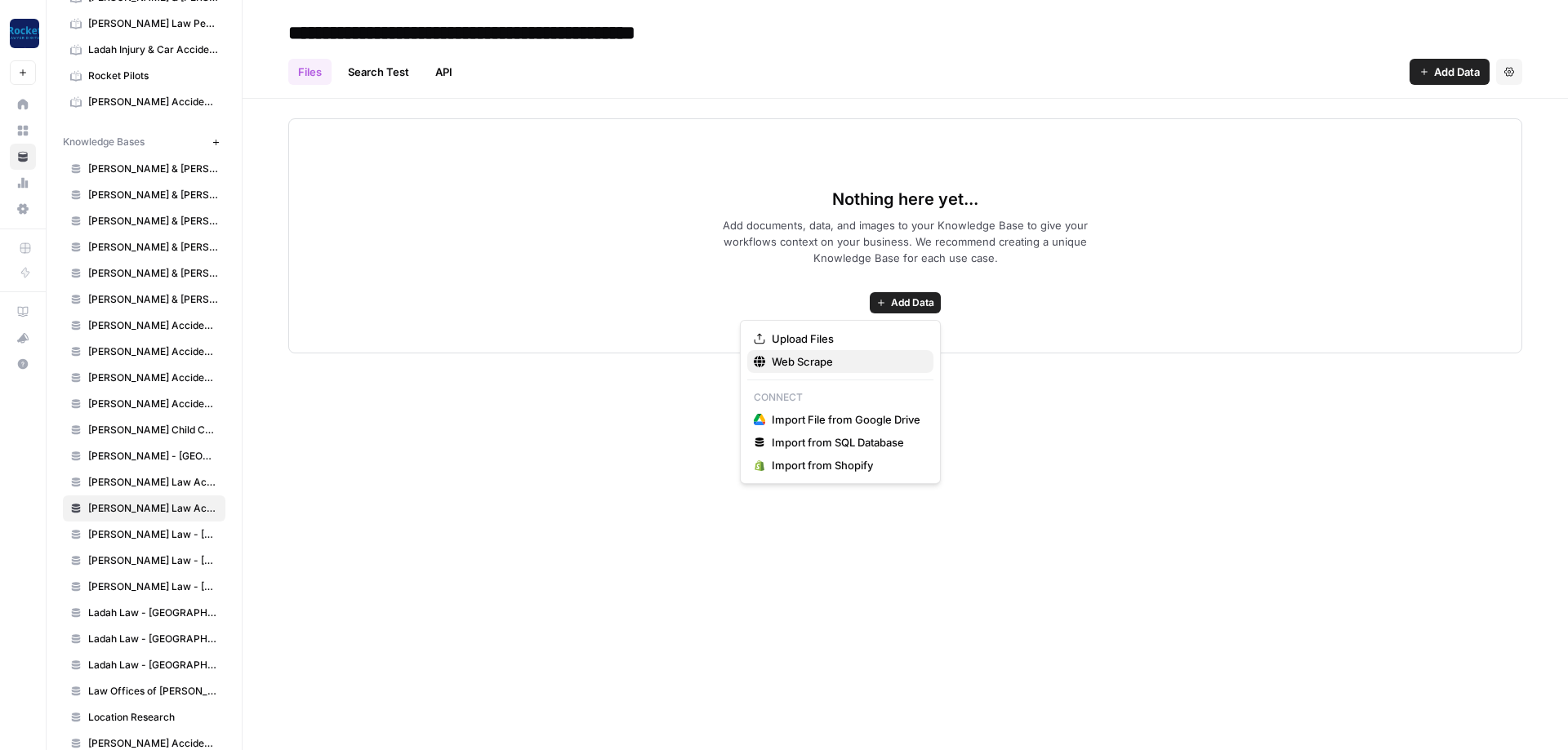
click at [827, 358] on span "Web Scrape" at bounding box center [846, 362] width 148 height 17
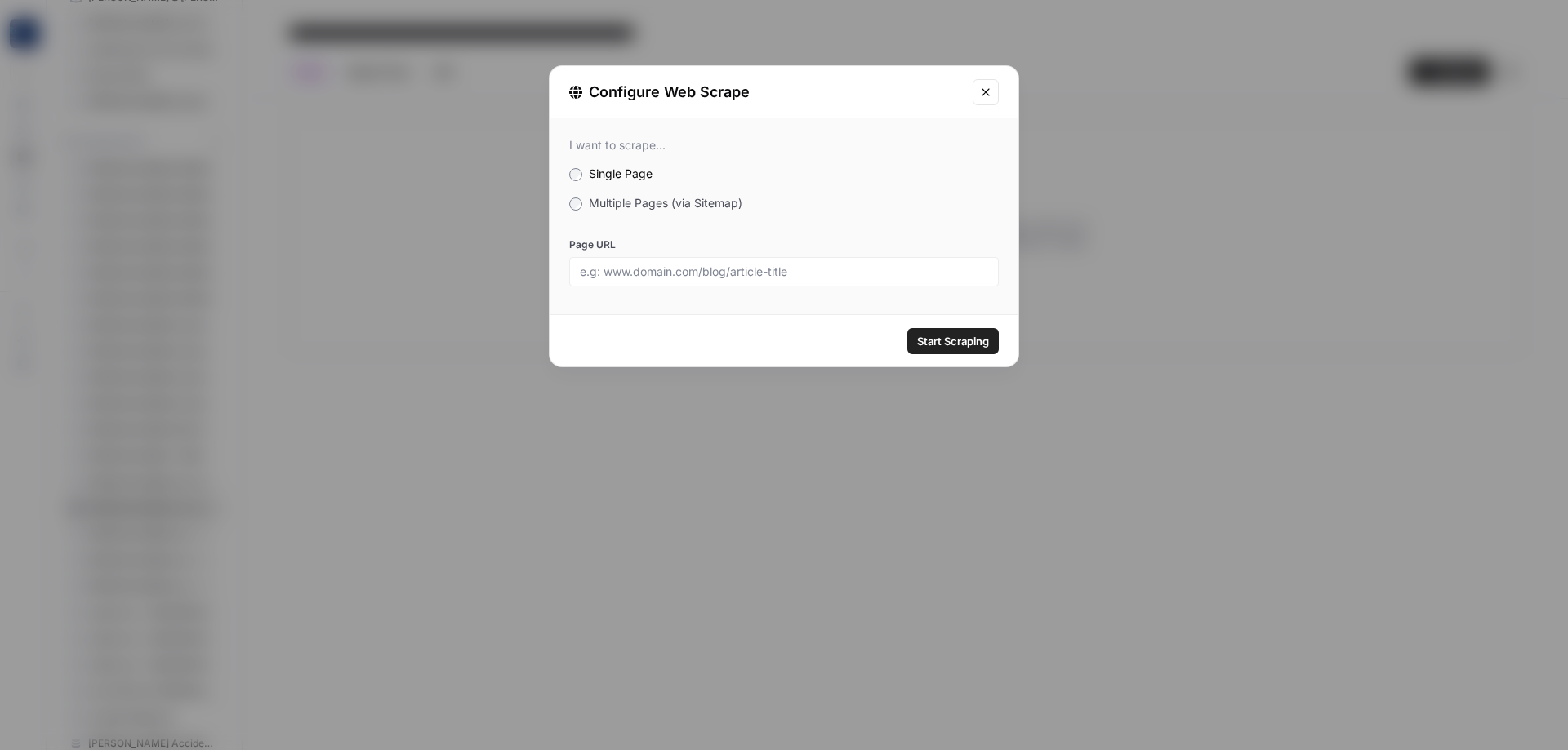
click at [658, 199] on span "Multiple Pages (via Sitemap)" at bounding box center [665, 202] width 153 height 14
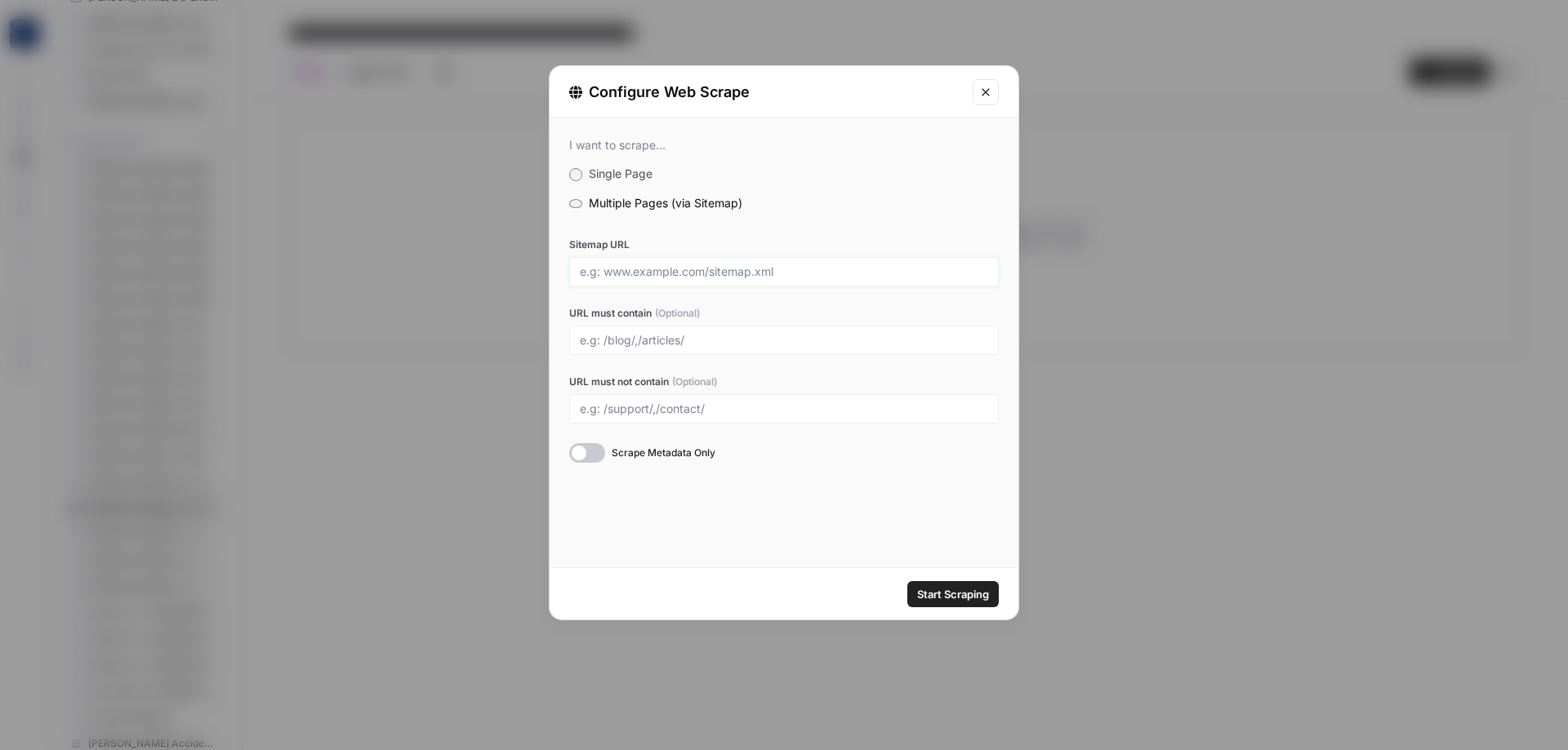
click at [655, 266] on input "Sitemap URL" at bounding box center [784, 272] width 409 height 15
paste input "[URL][DOMAIN_NAME]"
type input "[URL][DOMAIN_NAME]"
click at [956, 593] on span "Start Scraping" at bounding box center [953, 594] width 72 height 17
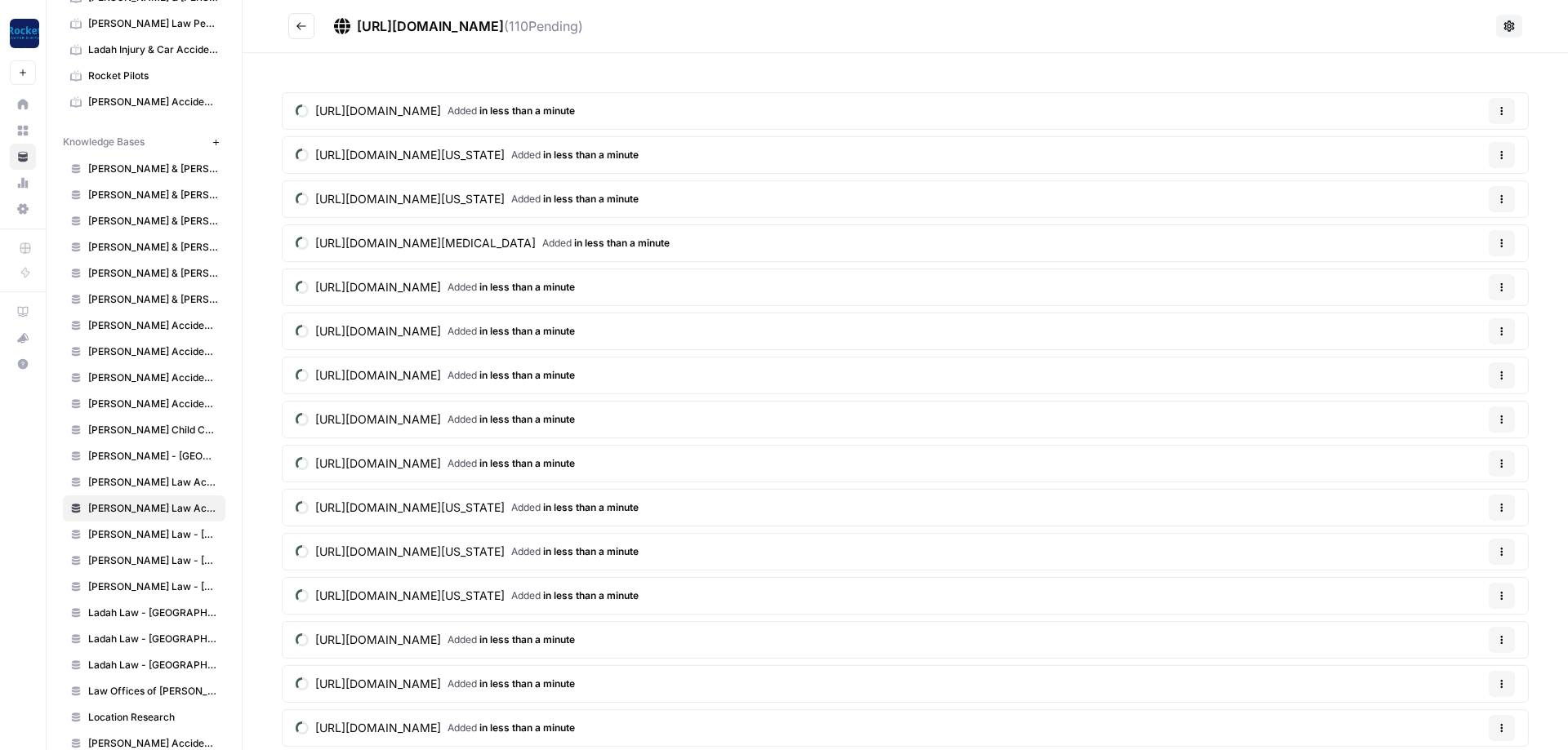
click at [138, 488] on span "[PERSON_NAME] Law Accident Attorneys - [GEOGRAPHIC_DATA]" at bounding box center [153, 482] width 130 height 15
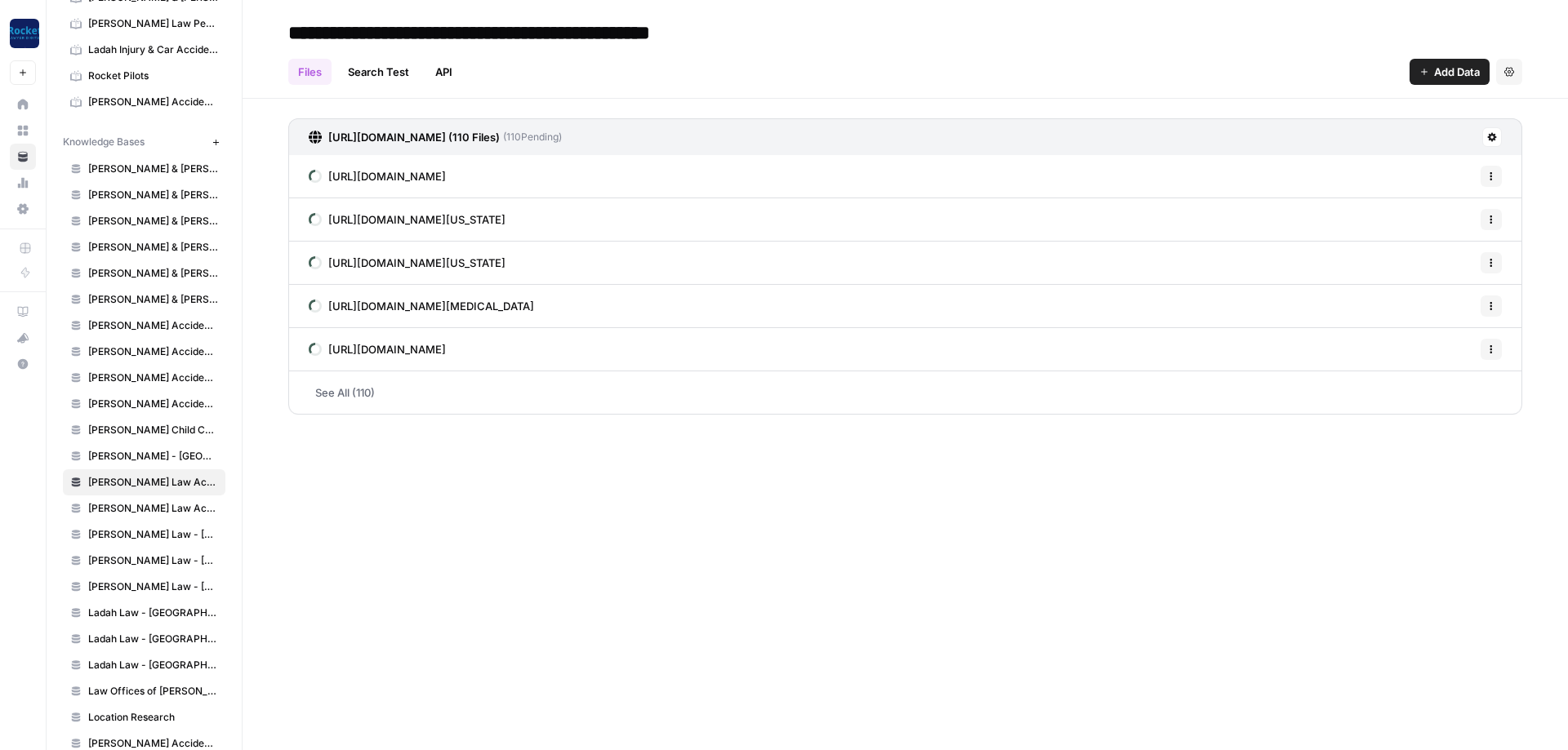
click at [160, 457] on span "[PERSON_NAME] - [GEOGRAPHIC_DATA]" at bounding box center [153, 457] width 130 height 15
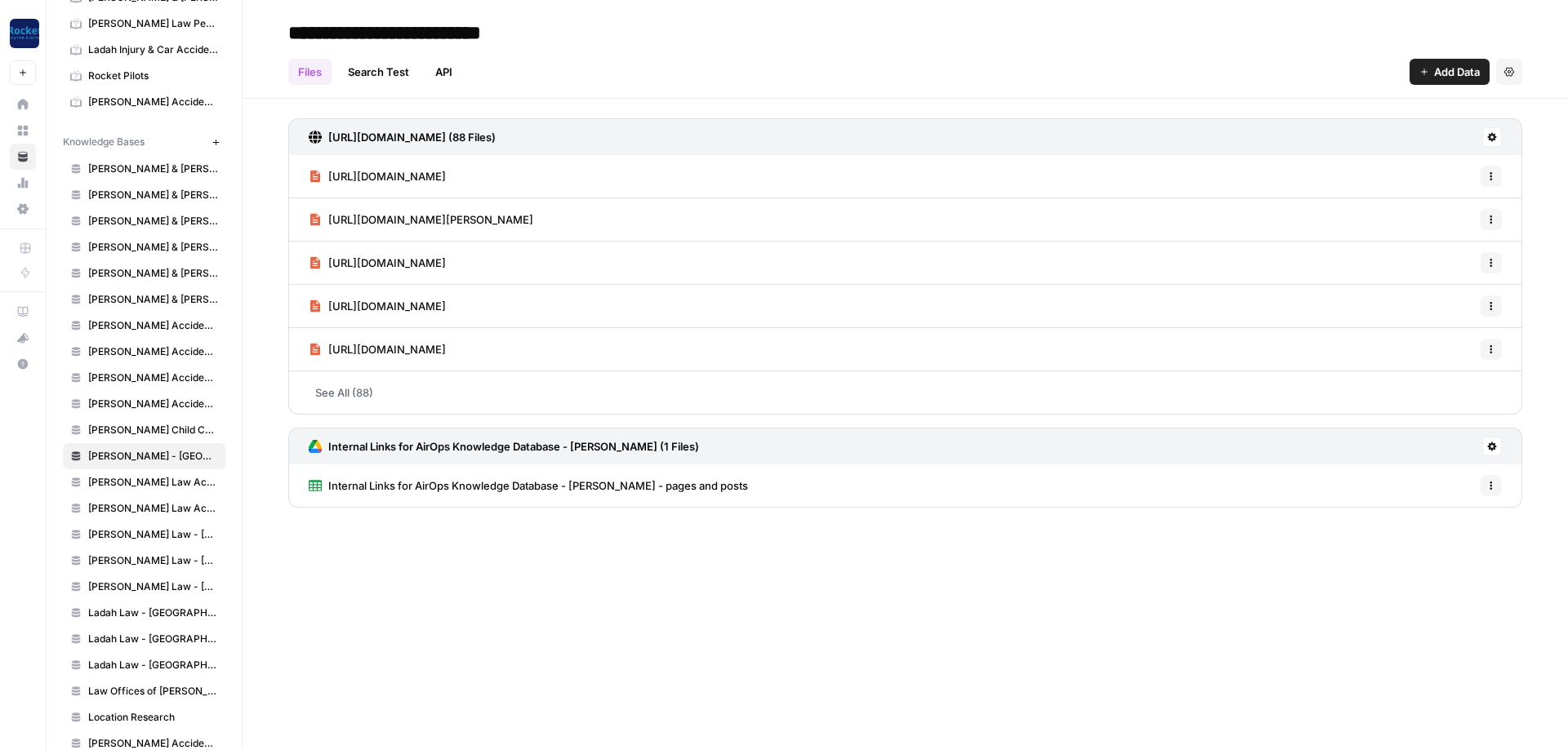
click at [547, 583] on div "**********" at bounding box center [905, 375] width 1326 height 750
click at [143, 483] on span "[PERSON_NAME] Law Accident Attorneys - [GEOGRAPHIC_DATA]" at bounding box center [153, 482] width 130 height 15
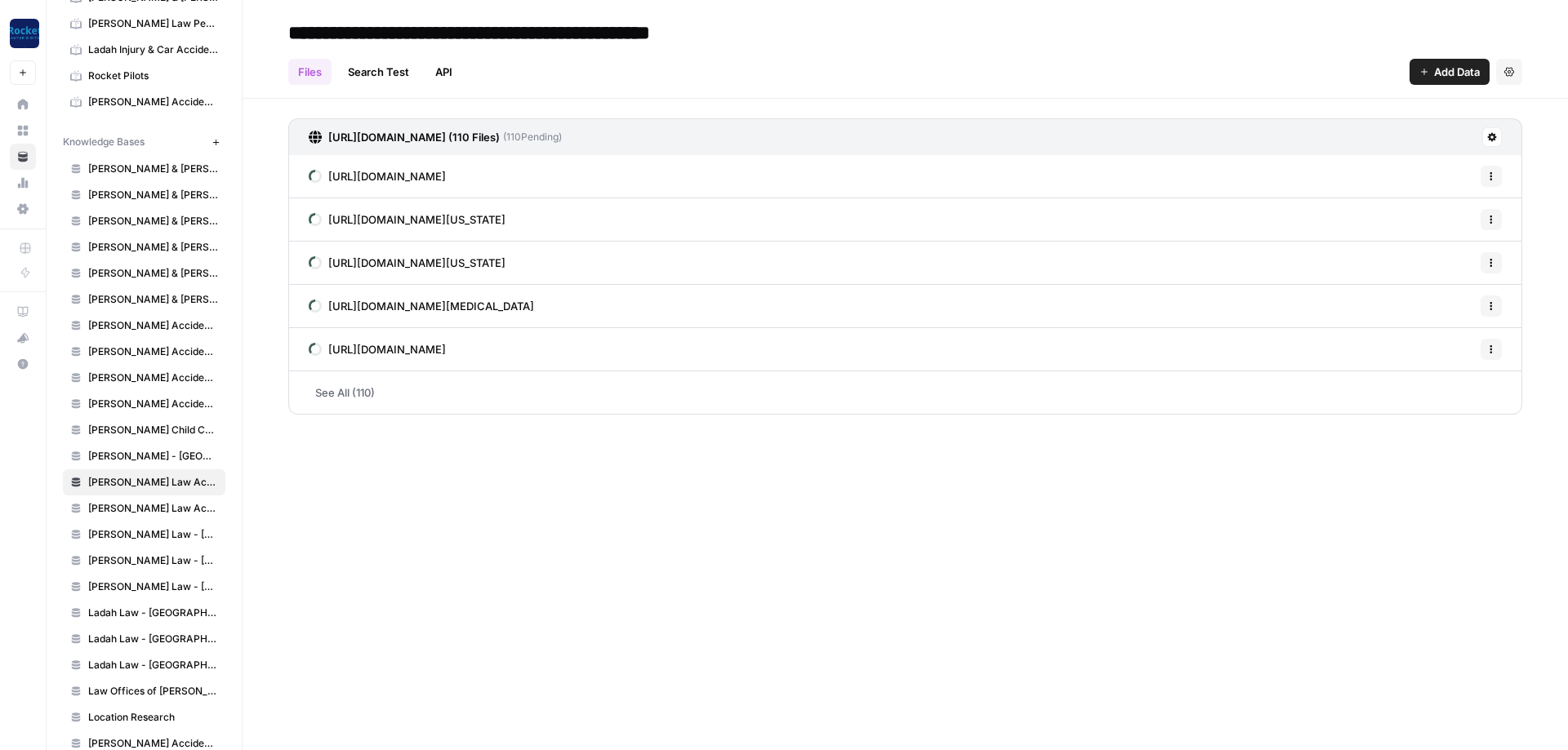
click at [966, 529] on div "**********" at bounding box center [905, 375] width 1326 height 750
click at [1430, 72] on button "Add Data" at bounding box center [1449, 72] width 80 height 27
click at [1318, 135] on div "Web Scrape" at bounding box center [1388, 133] width 173 height 17
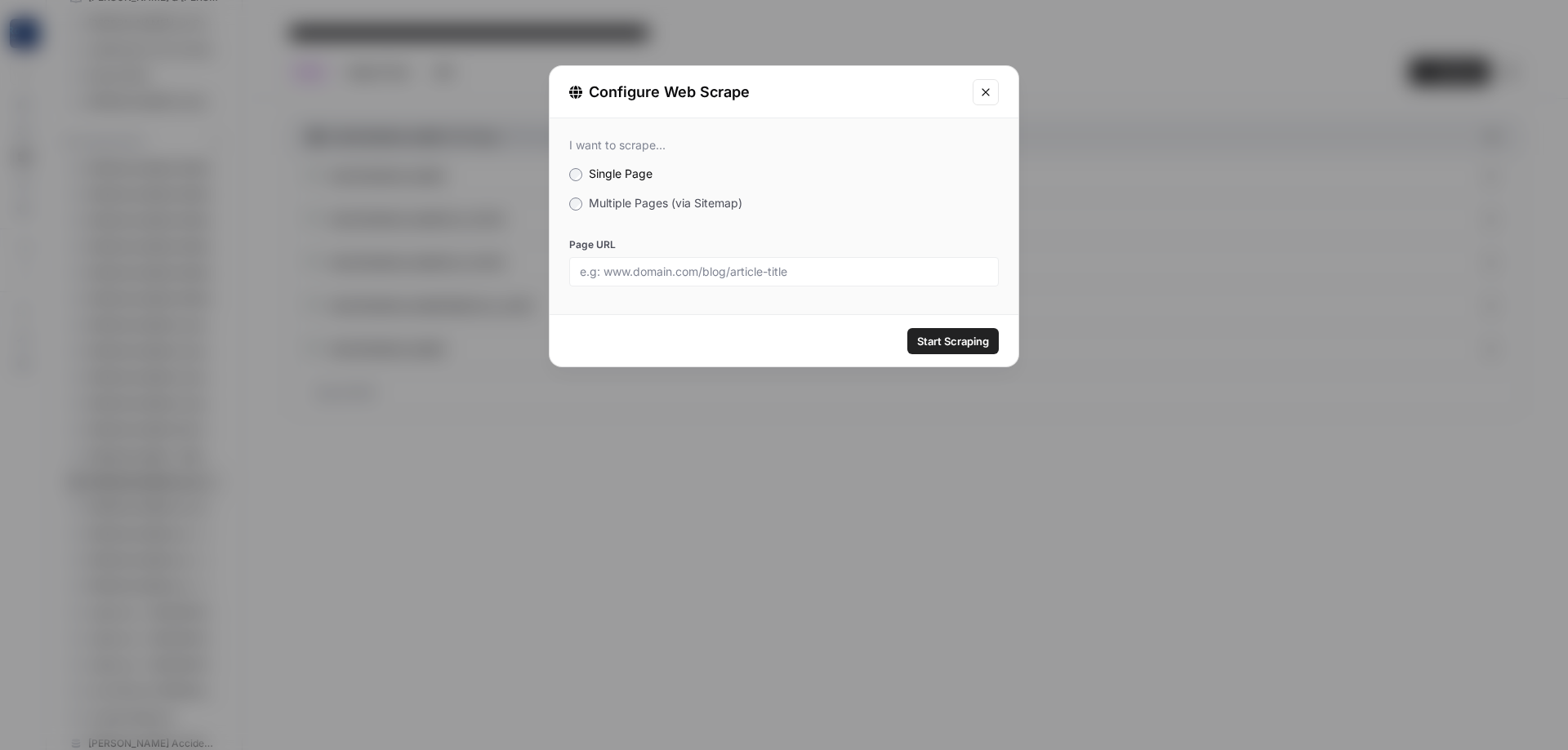
click at [633, 200] on span "Multiple Pages (via Sitemap)" at bounding box center [665, 202] width 153 height 14
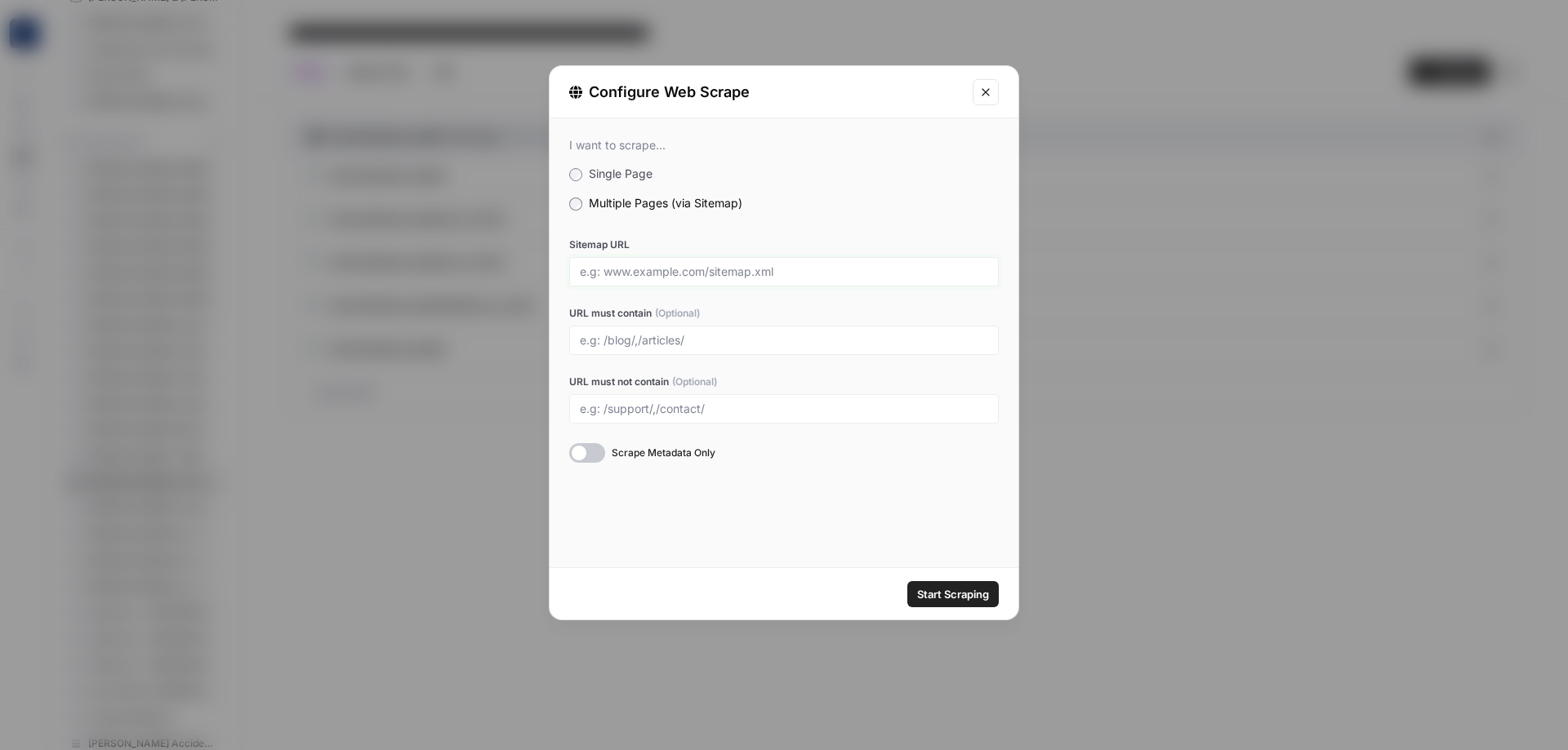
click at [644, 274] on input "Sitemap URL" at bounding box center [784, 272] width 409 height 15
paste input "[URL][DOMAIN_NAME]"
type input "[URL][DOMAIN_NAME]"
click at [958, 586] on span "Start Scraping" at bounding box center [953, 594] width 72 height 17
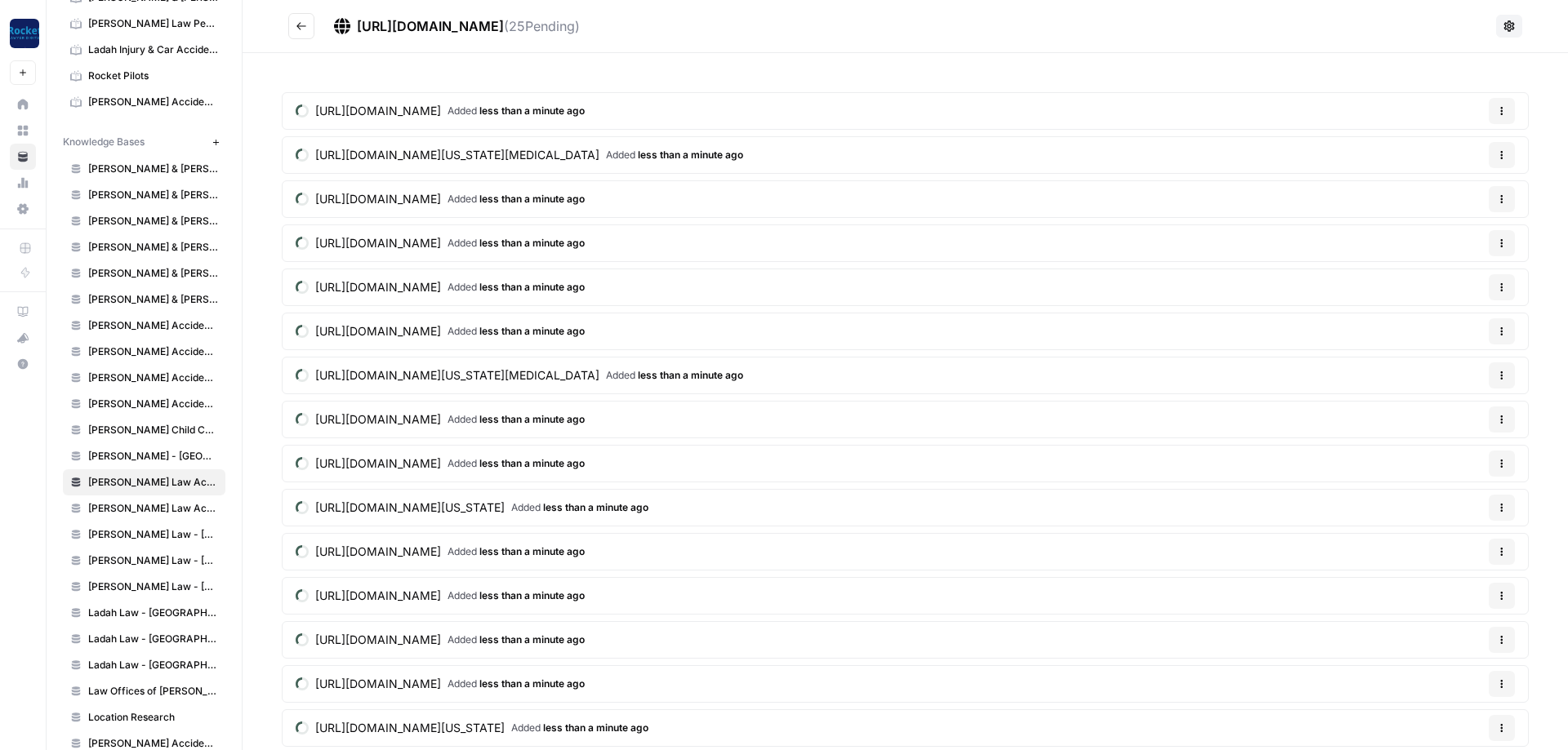
click at [309, 25] on button "Go back" at bounding box center [302, 27] width 27 height 27
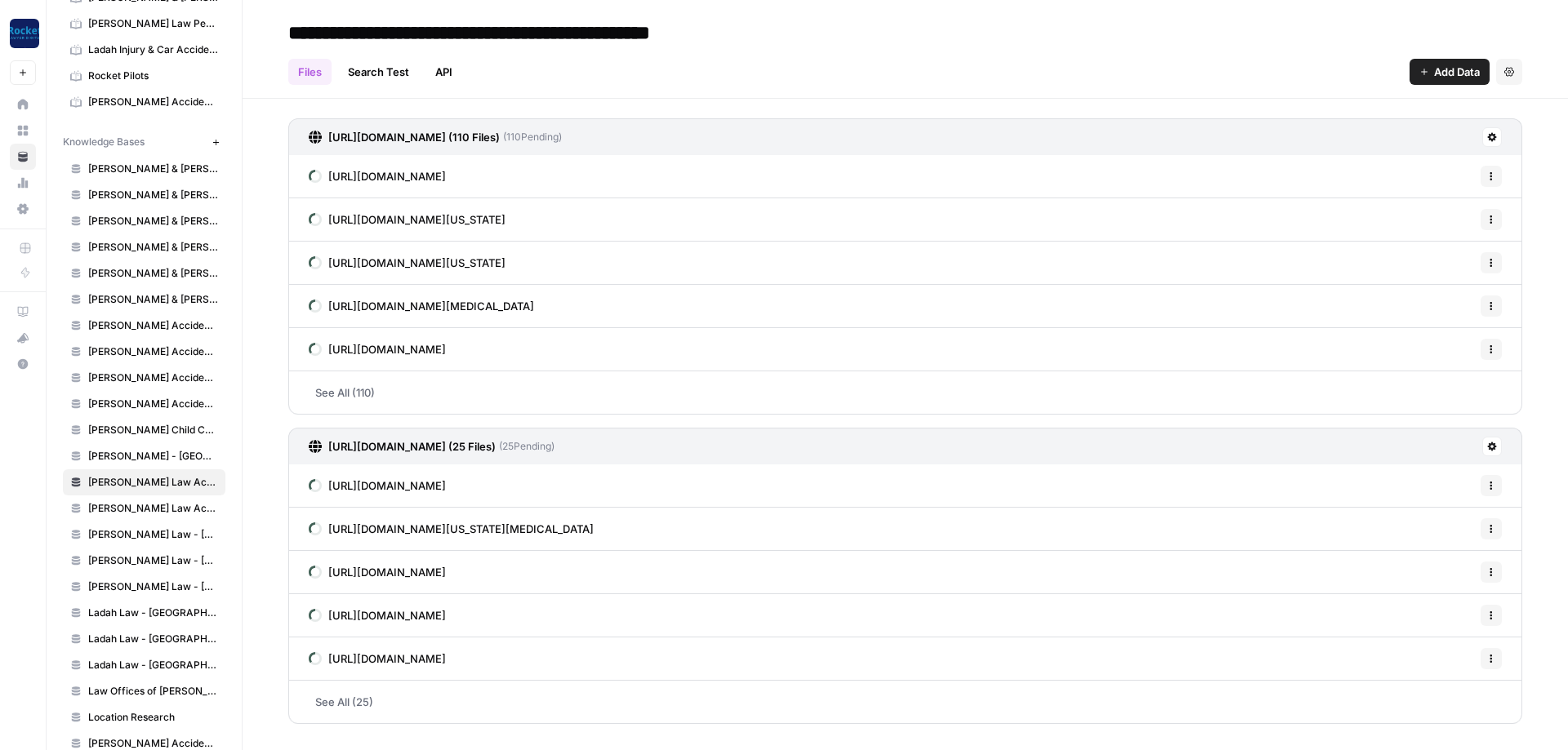
click at [1454, 70] on span "Add Data" at bounding box center [1457, 72] width 46 height 17
click at [1345, 131] on span "Web Scrape" at bounding box center [1394, 133] width 148 height 17
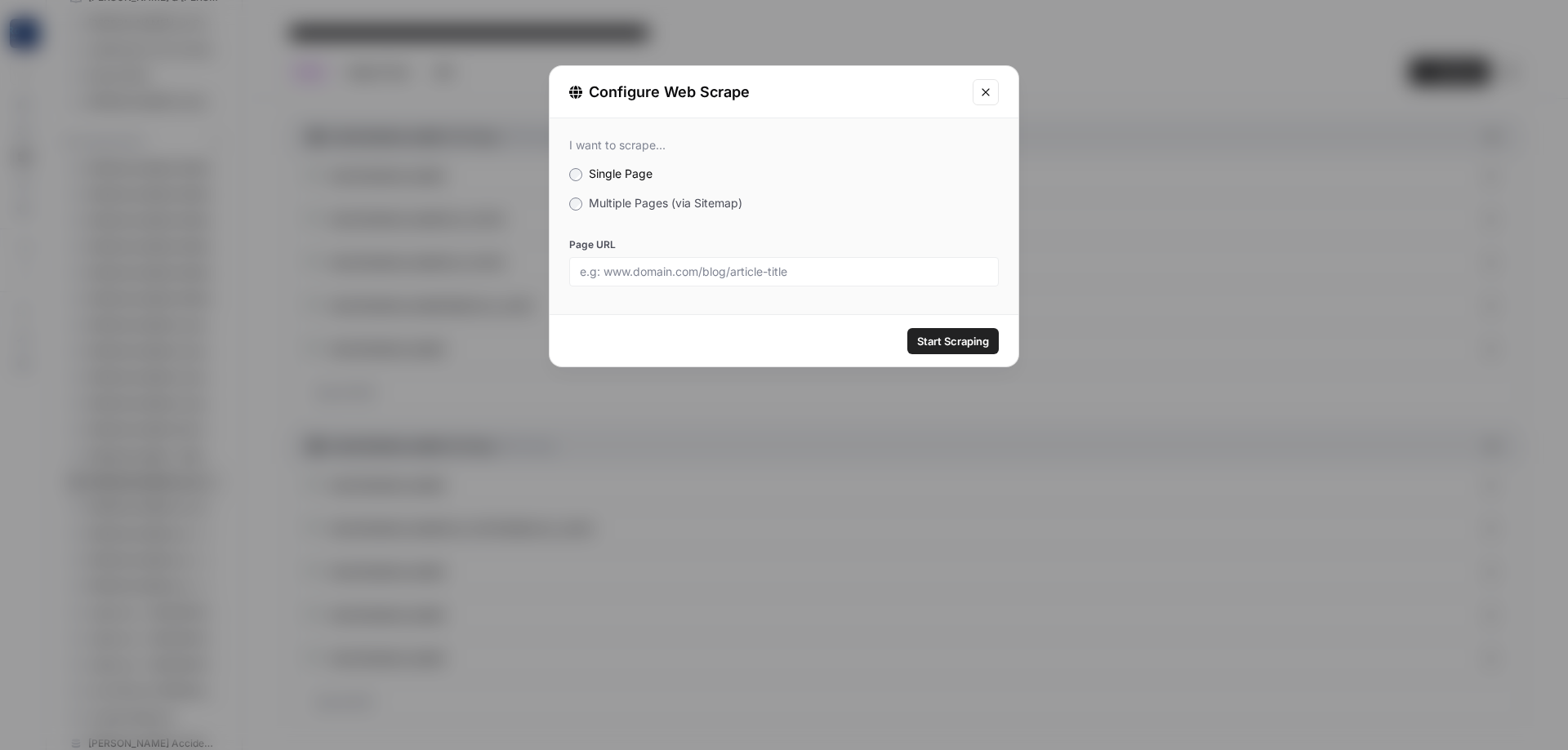
click at [664, 202] on span "Multiple Pages (via Sitemap)" at bounding box center [665, 202] width 153 height 14
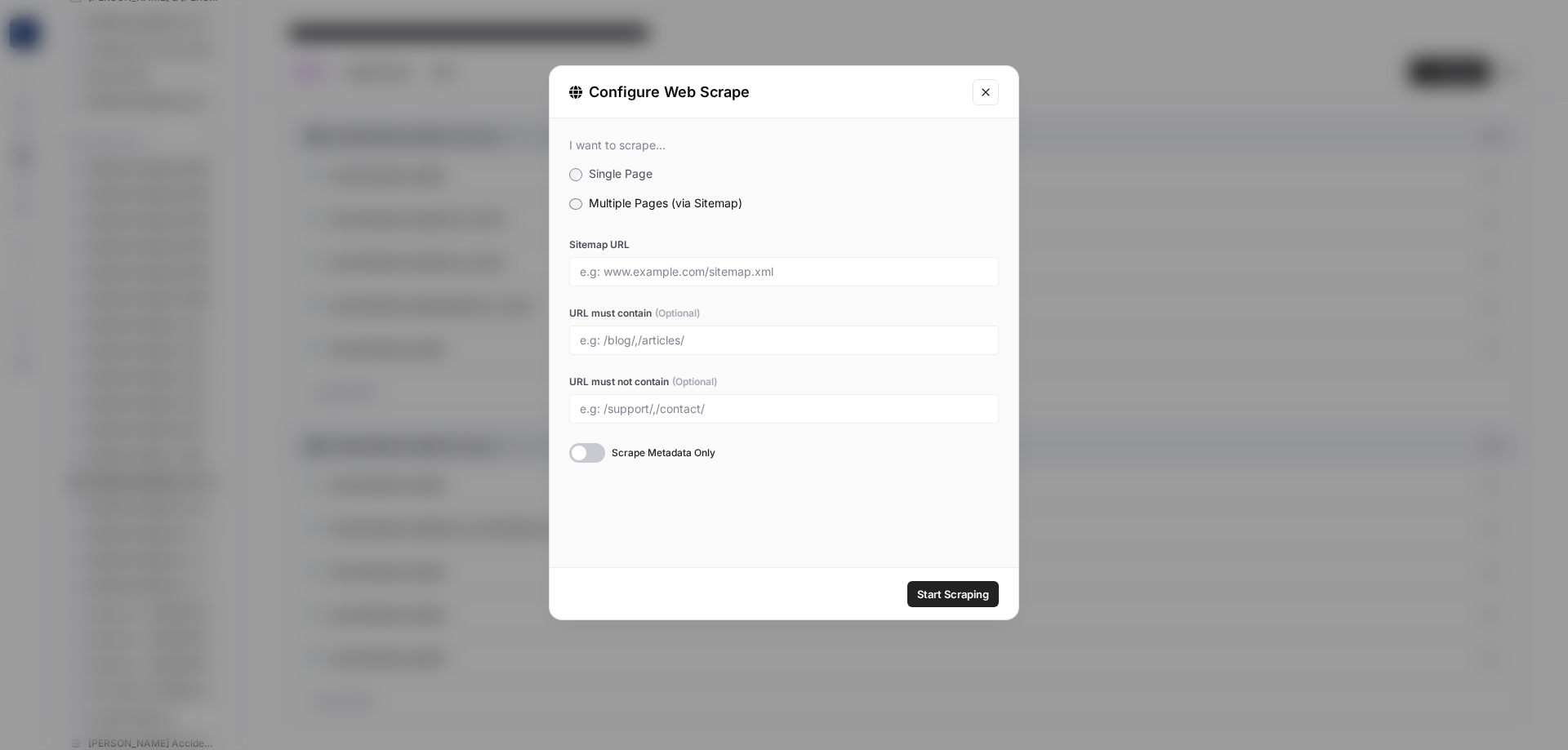
drag, startPoint x: 673, startPoint y: 253, endPoint x: 673, endPoint y: 273, distance: 20.0
click at [673, 255] on div "Sitemap URL" at bounding box center [784, 262] width 430 height 49
click at [673, 273] on input "Sitemap URL" at bounding box center [784, 272] width 409 height 15
paste input "[URL][DOMAIN_NAME]"
type input "[URL][DOMAIN_NAME]"
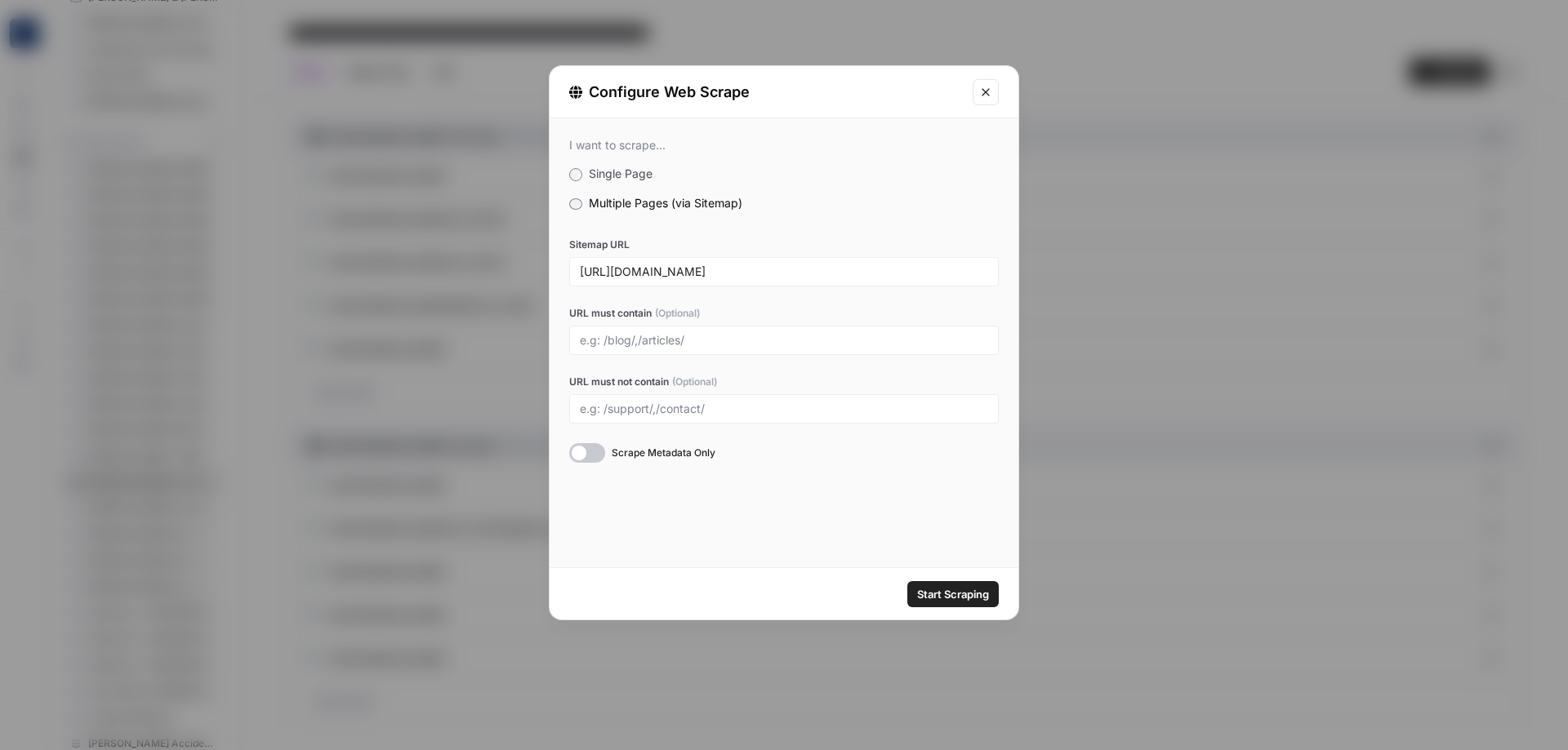
click at [669, 350] on div at bounding box center [784, 340] width 430 height 29
click at [673, 345] on input "URL must contain (Optional)" at bounding box center [784, 341] width 409 height 15
type input "rancho"
click at [975, 597] on span "Start Scraping" at bounding box center [953, 594] width 72 height 17
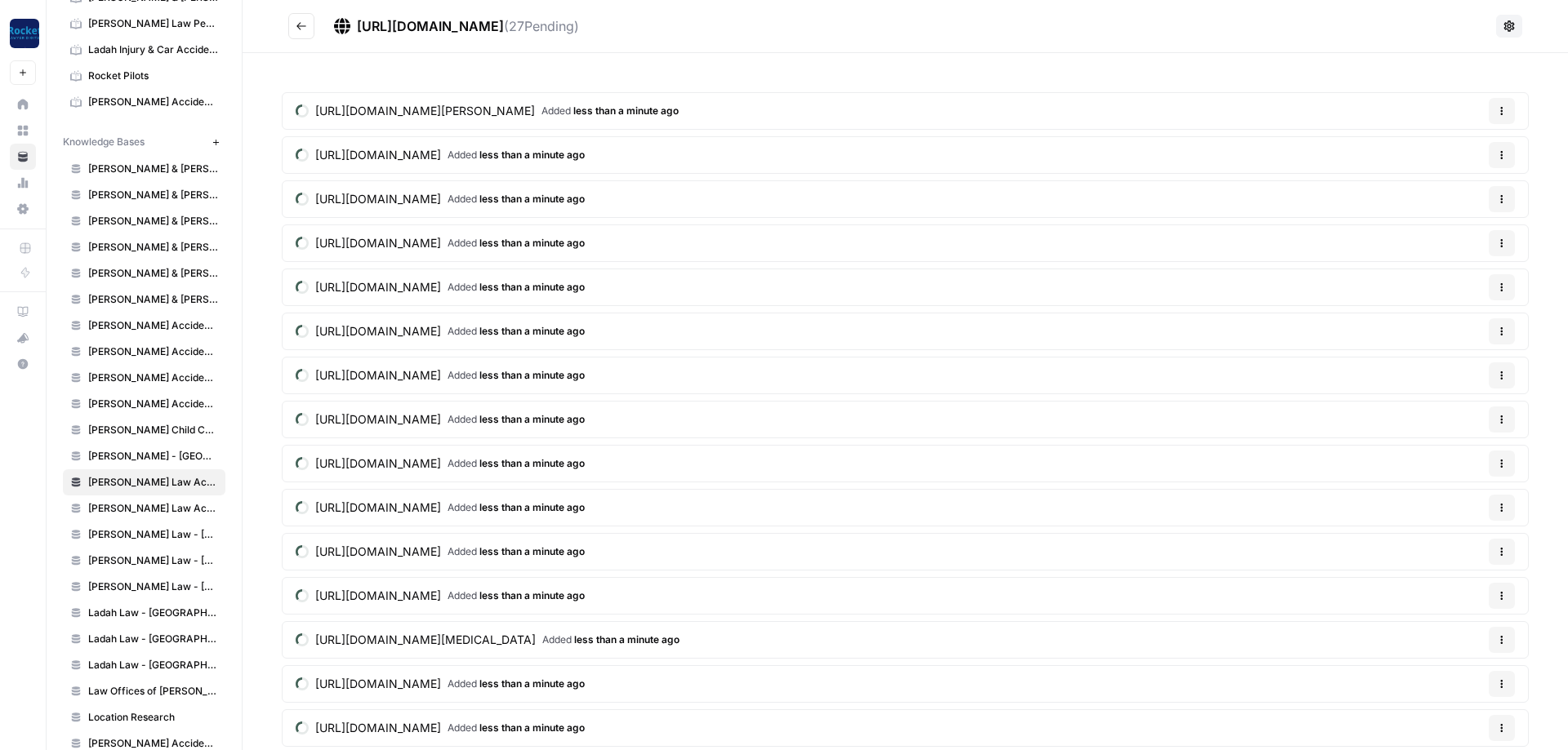
click at [296, 31] on icon "Go back" at bounding box center [302, 27] width 12 height 12
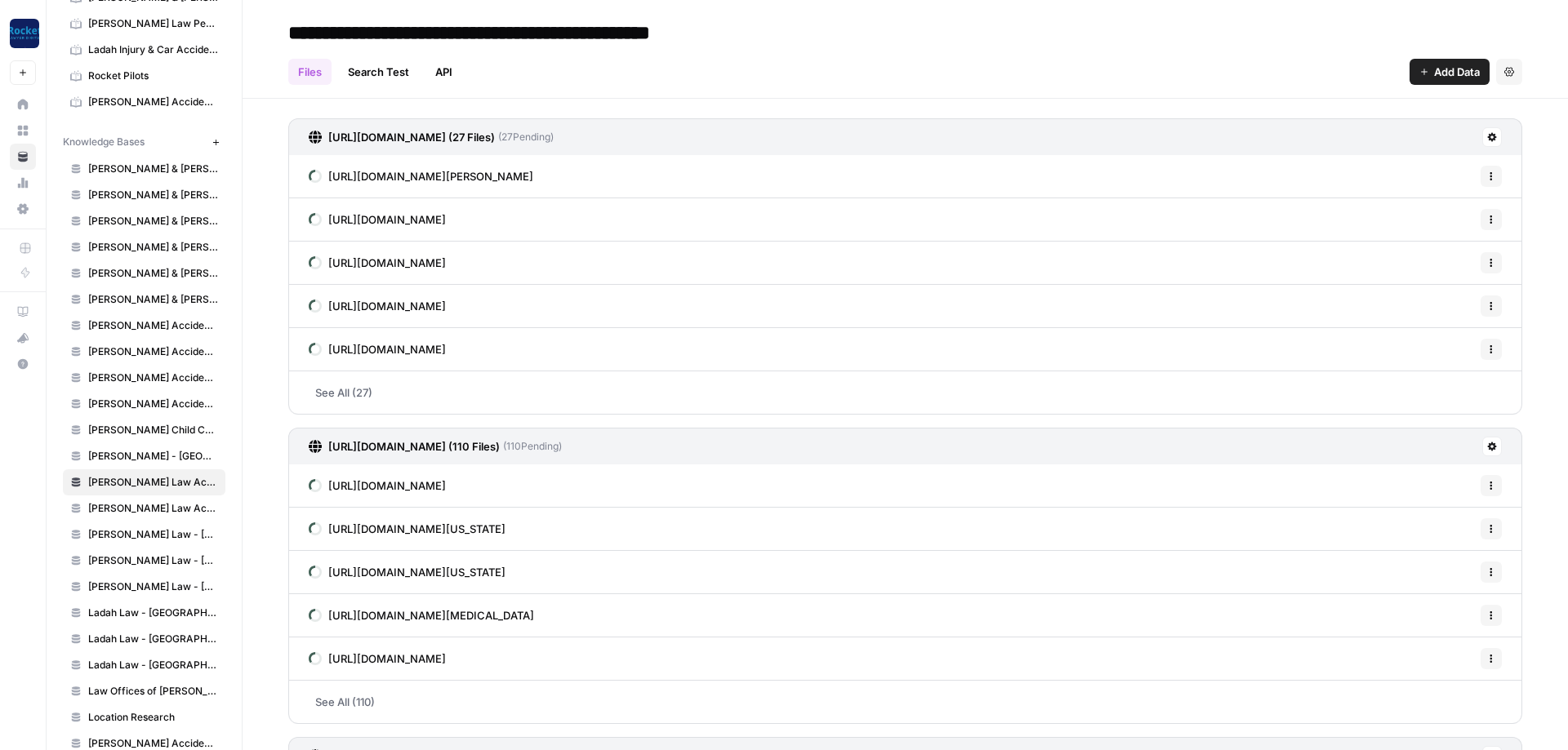
scroll to position [297, 0]
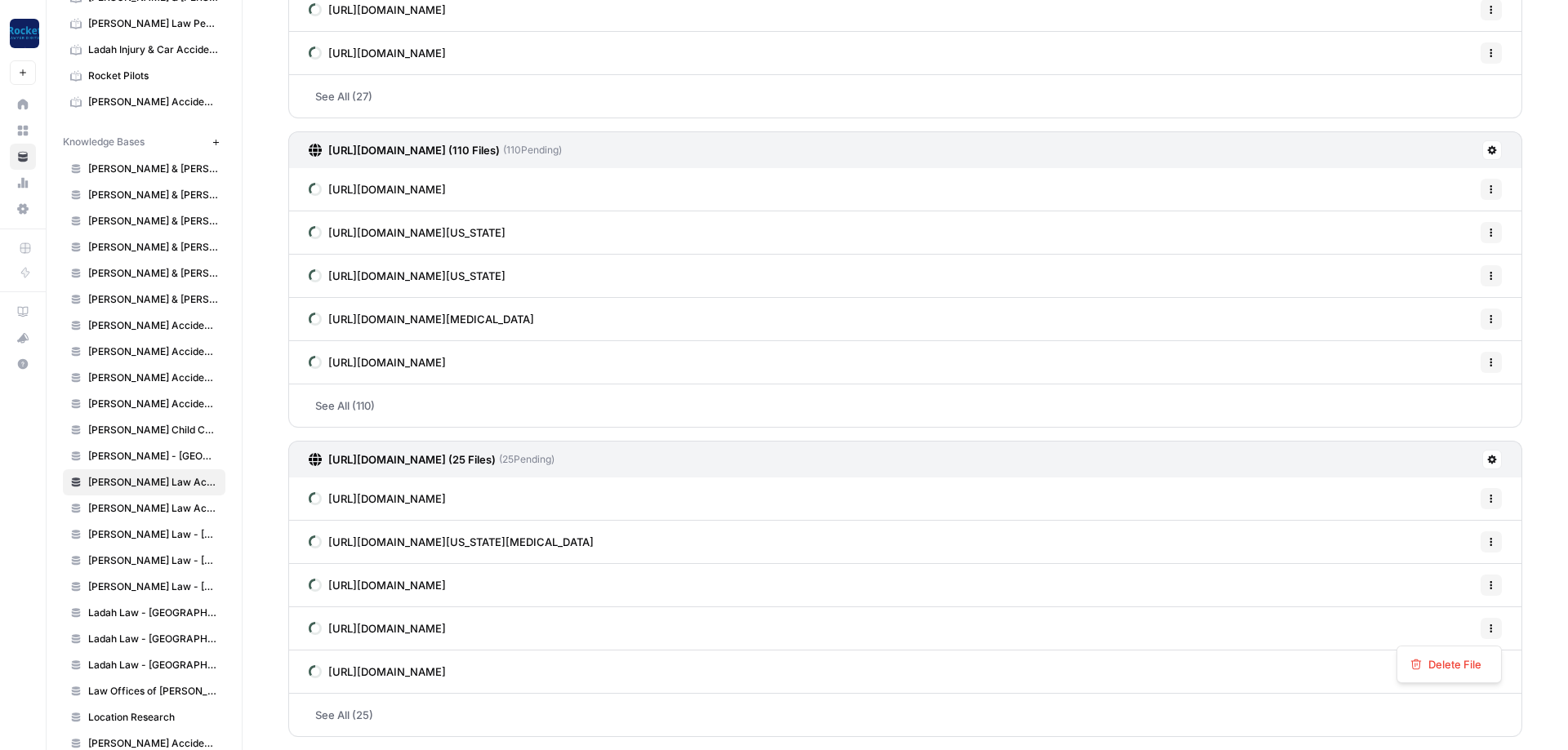
click at [1487, 630] on button "Options" at bounding box center [1492, 629] width 22 height 22
click at [1448, 669] on span "Delete File" at bounding box center [1455, 665] width 53 height 17
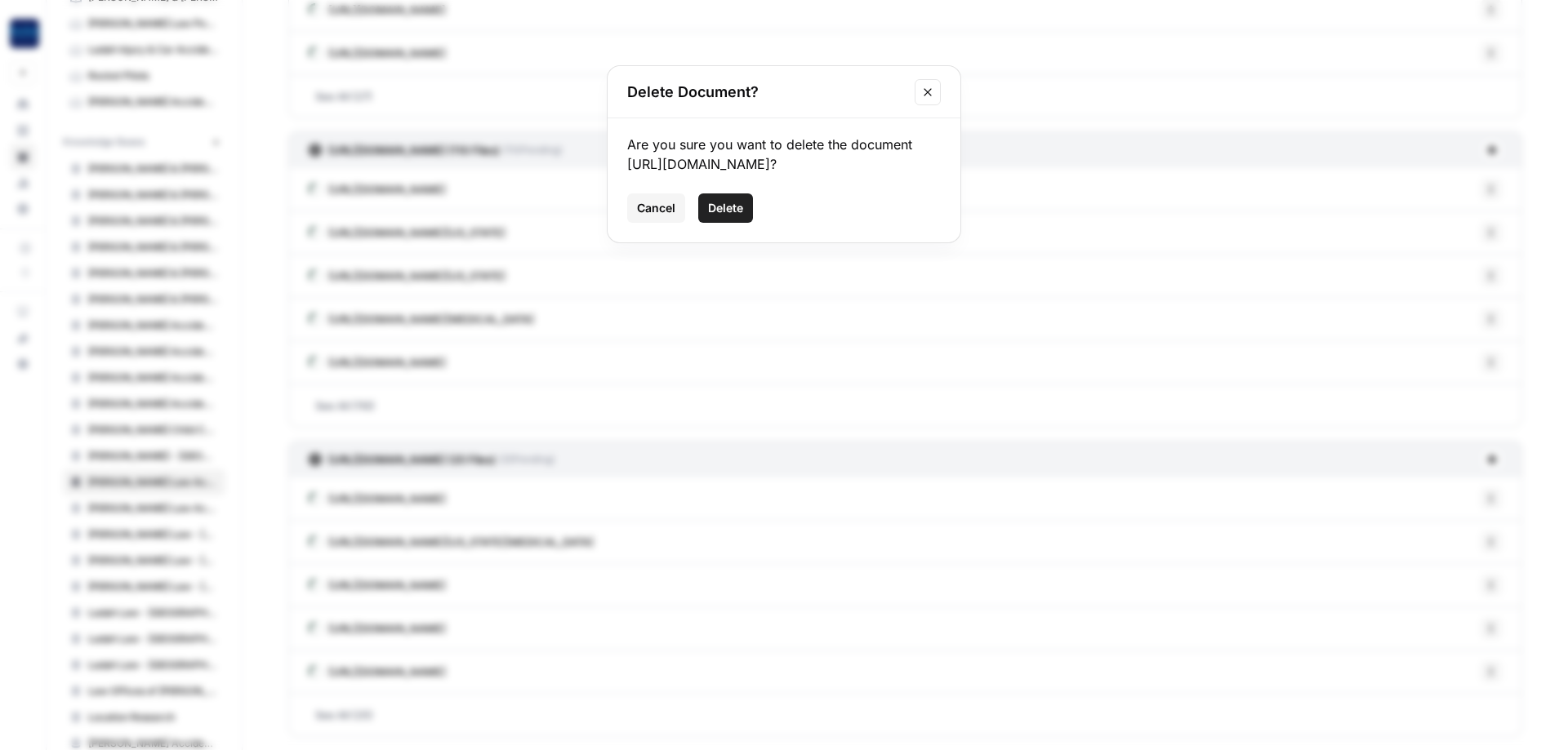
click at [724, 216] on span "Delete" at bounding box center [726, 208] width 35 height 17
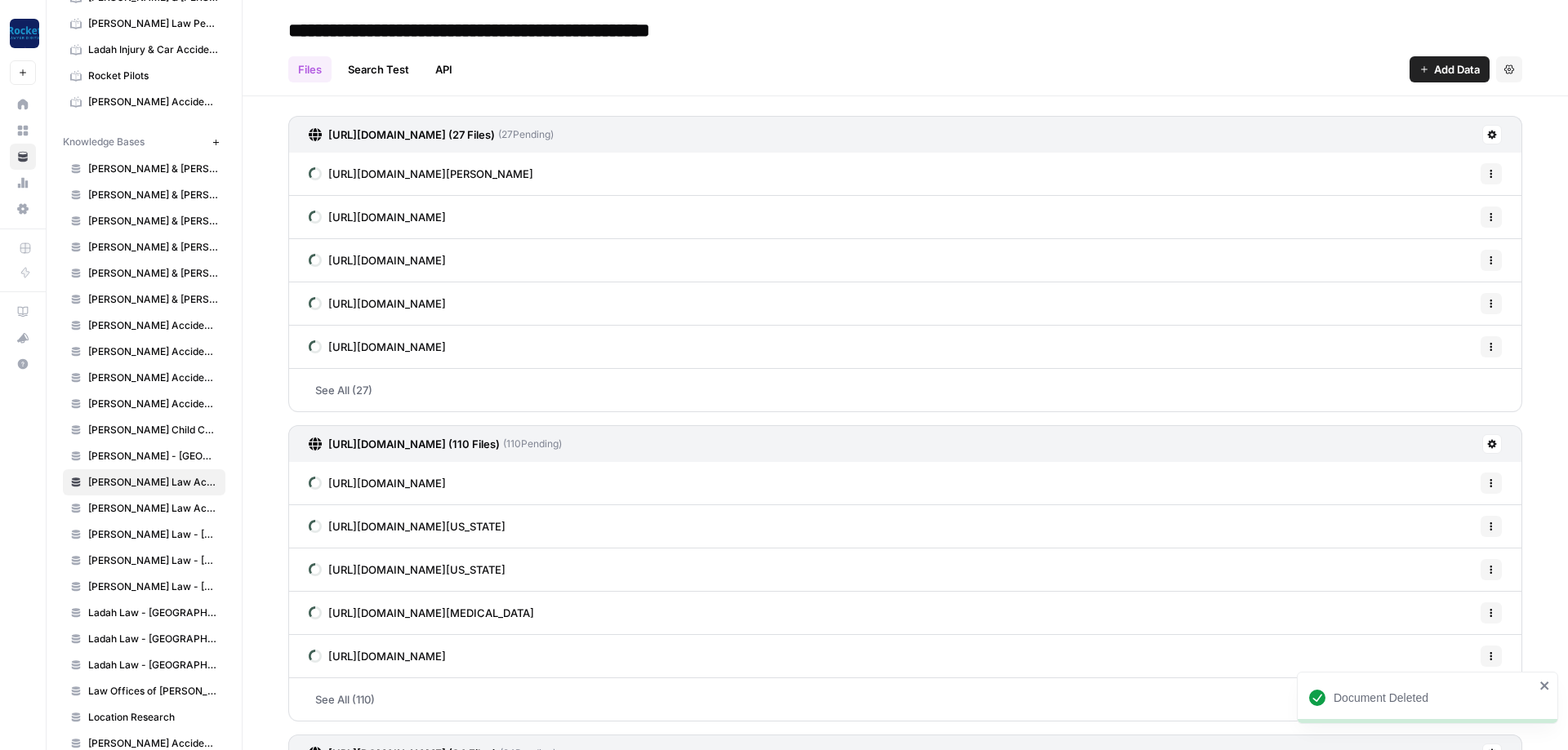
scroll to position [0, 0]
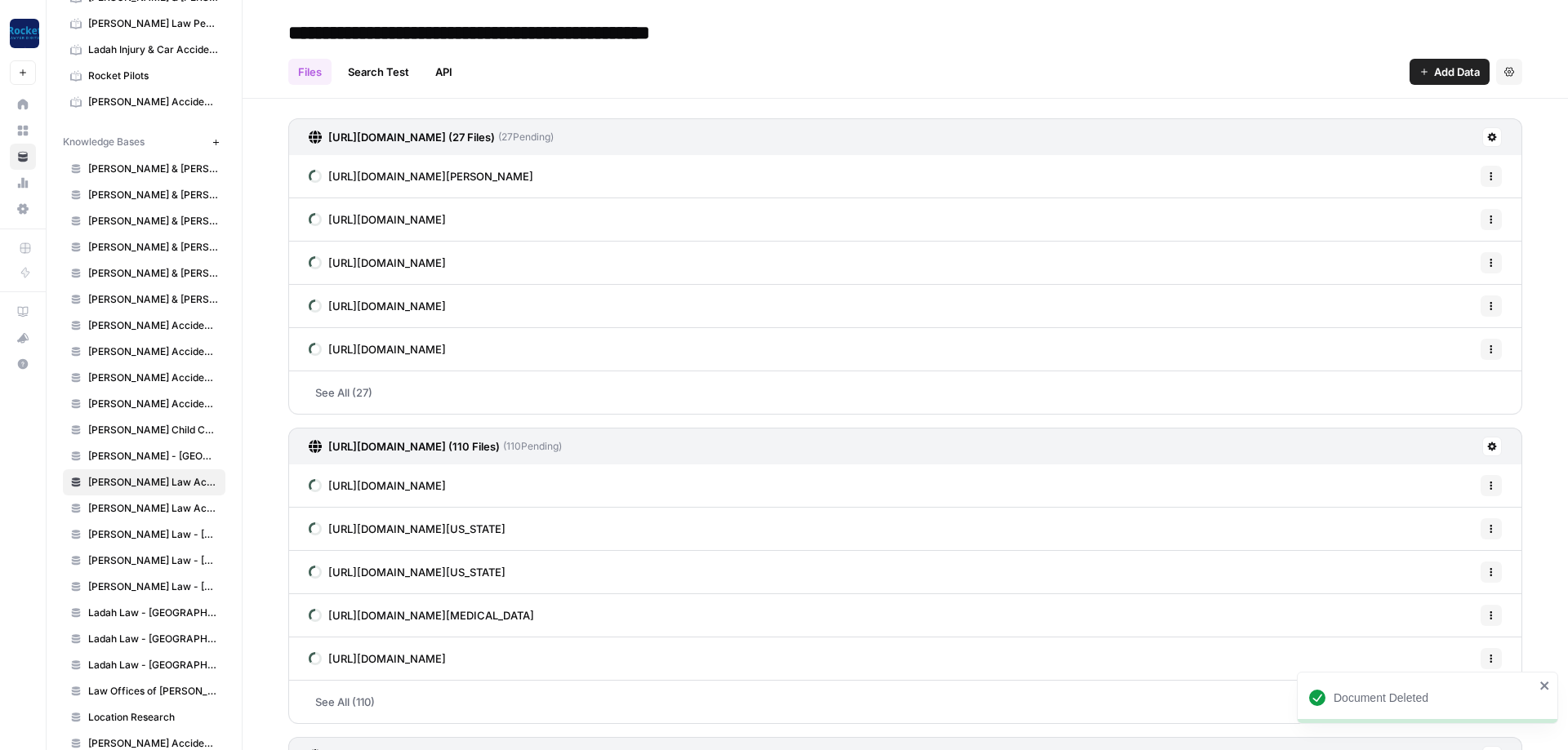
click at [151, 505] on span "[PERSON_NAME] Law Accident Attorneys - [GEOGRAPHIC_DATA]" at bounding box center [153, 509] width 130 height 15
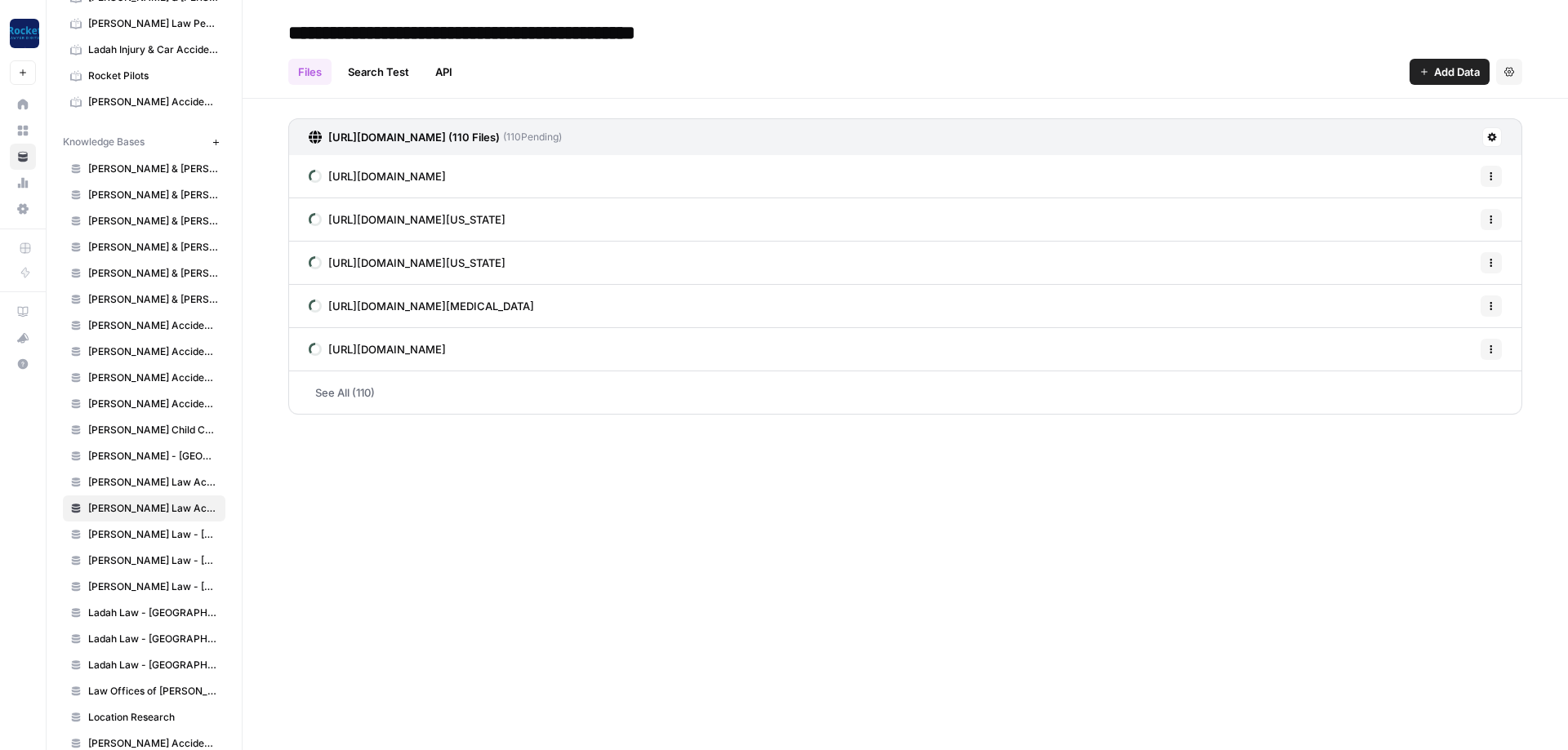
click at [1449, 62] on button "Add Data" at bounding box center [1449, 72] width 80 height 27
click at [1344, 127] on span "Web Scrape" at bounding box center [1394, 133] width 148 height 17
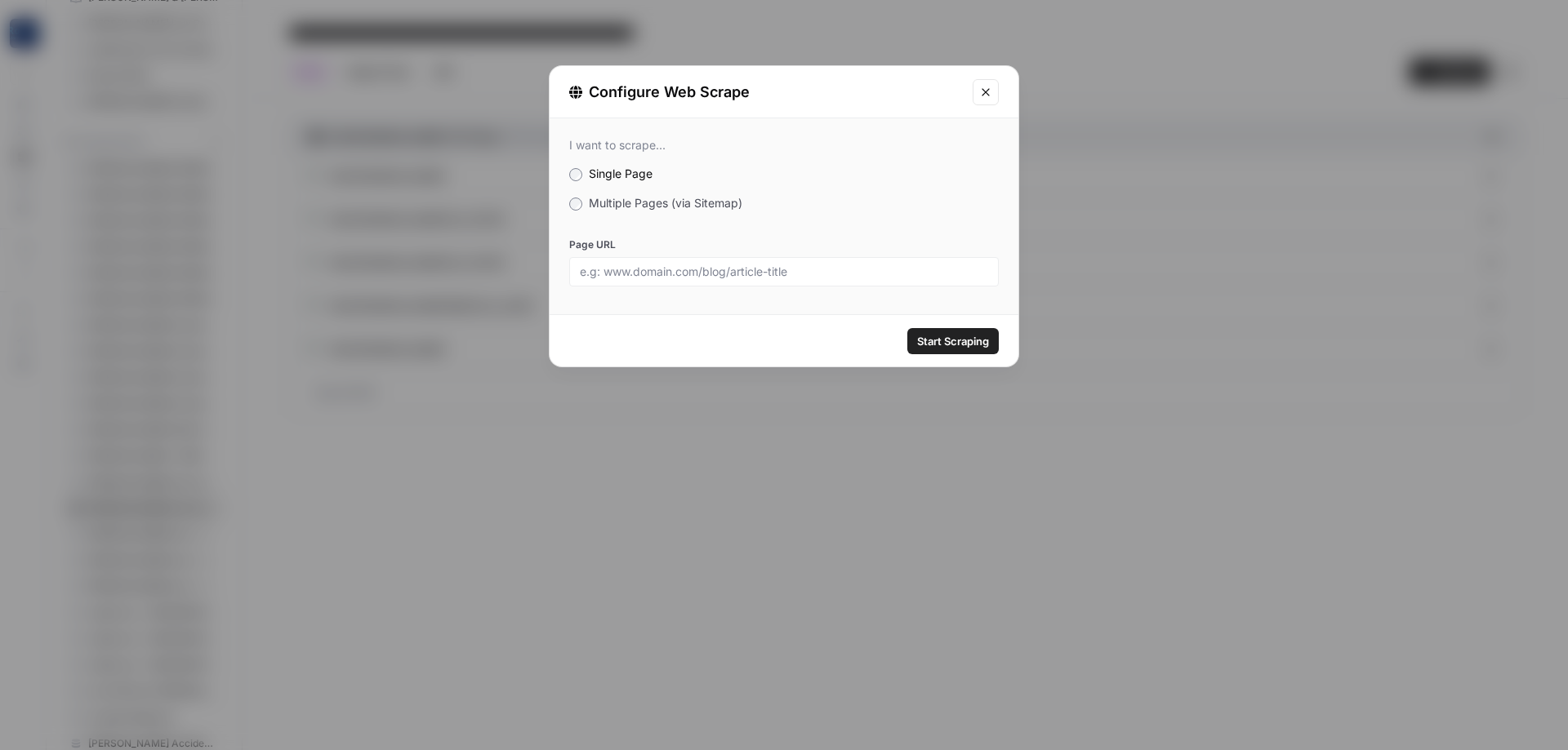
click at [676, 199] on span "Multiple Pages (via Sitemap)" at bounding box center [665, 202] width 153 height 14
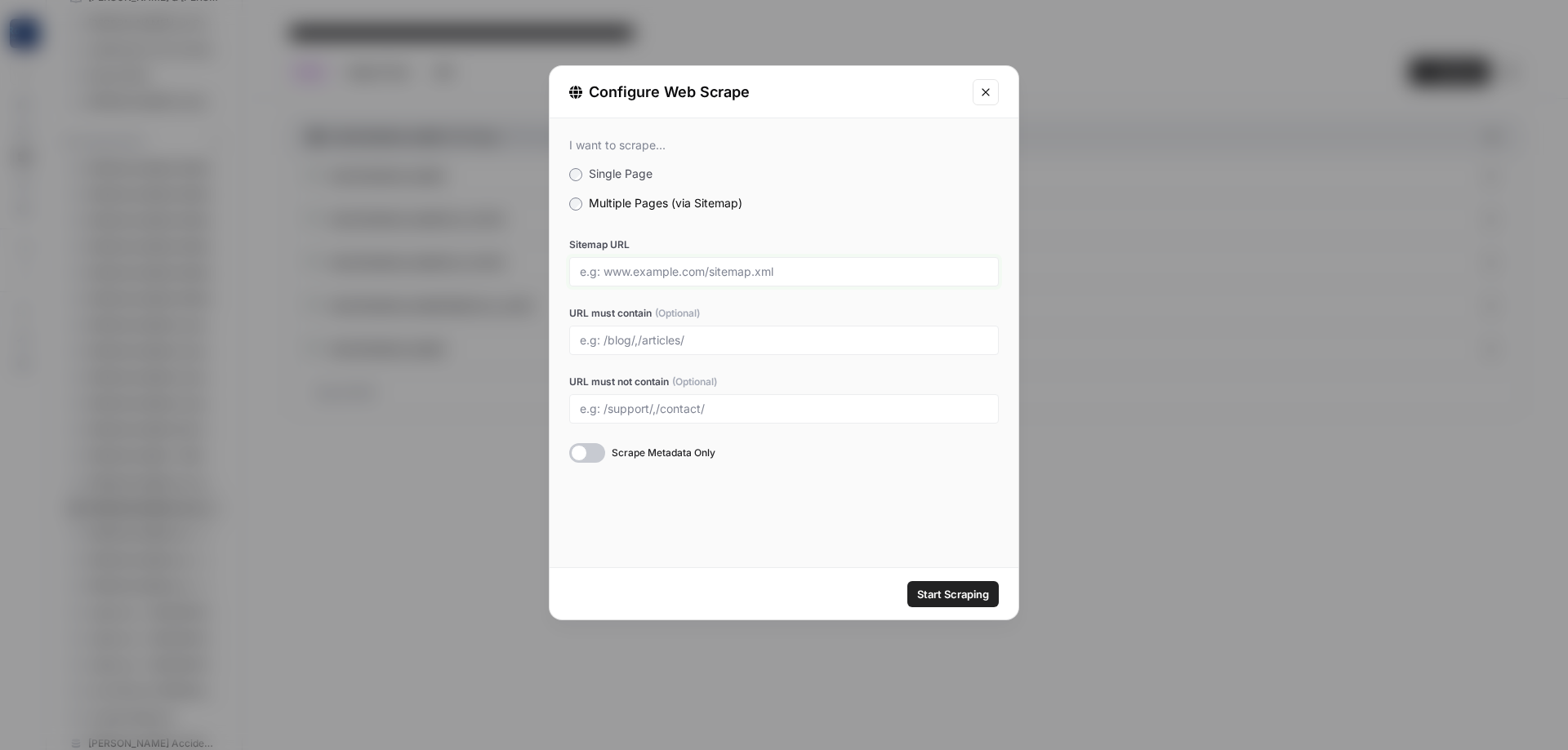
click at [682, 266] on input "Sitemap URL" at bounding box center [784, 272] width 409 height 15
paste input "[URL][DOMAIN_NAME]"
type input "[URL][DOMAIN_NAME]"
click at [966, 598] on span "Start Scraping" at bounding box center [953, 594] width 72 height 17
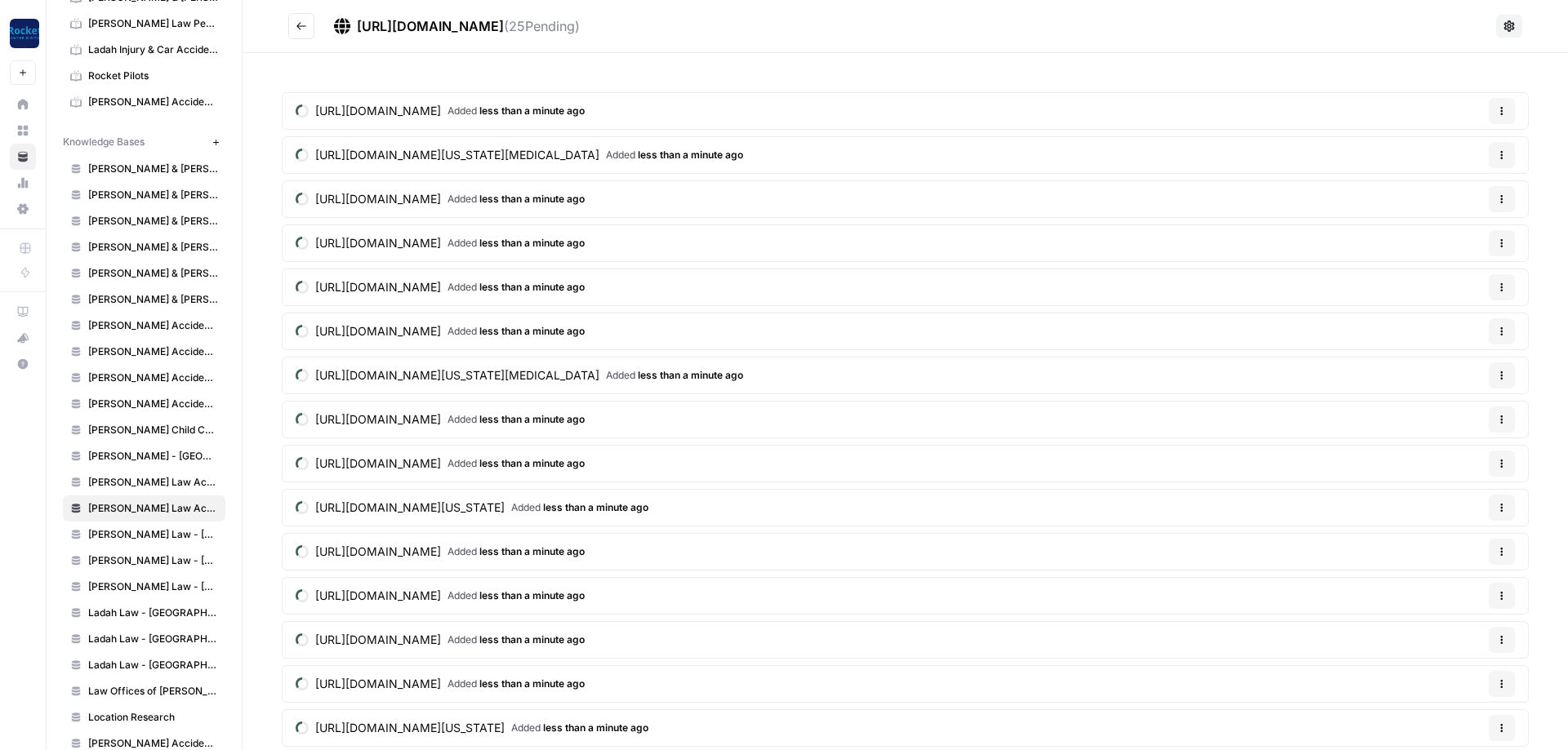
click at [1500, 244] on icon "button" at bounding box center [1502, 244] width 10 height 10
click at [1467, 278] on span "Delete File" at bounding box center [1468, 282] width 53 height 17
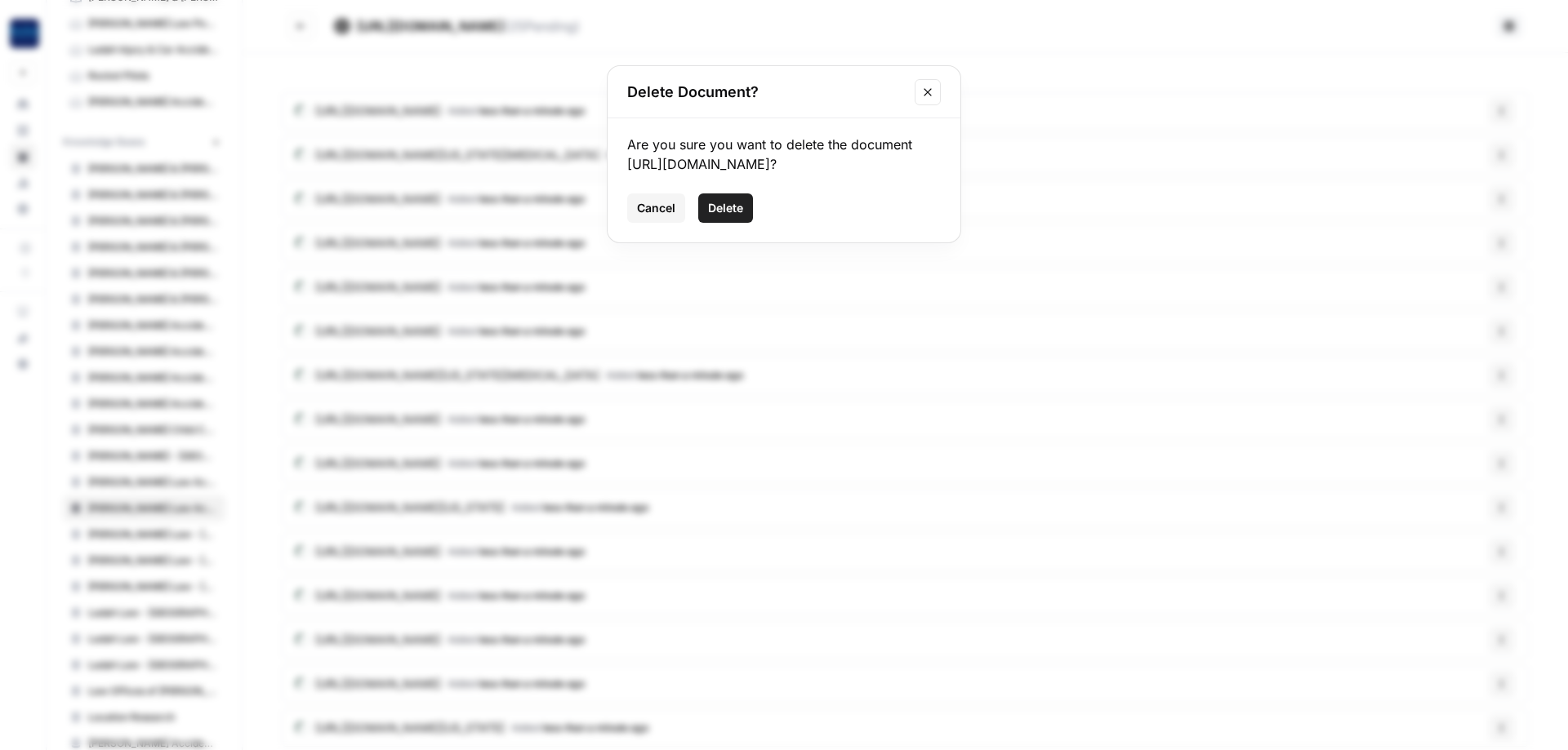
click at [726, 216] on span "Delete" at bounding box center [726, 208] width 35 height 17
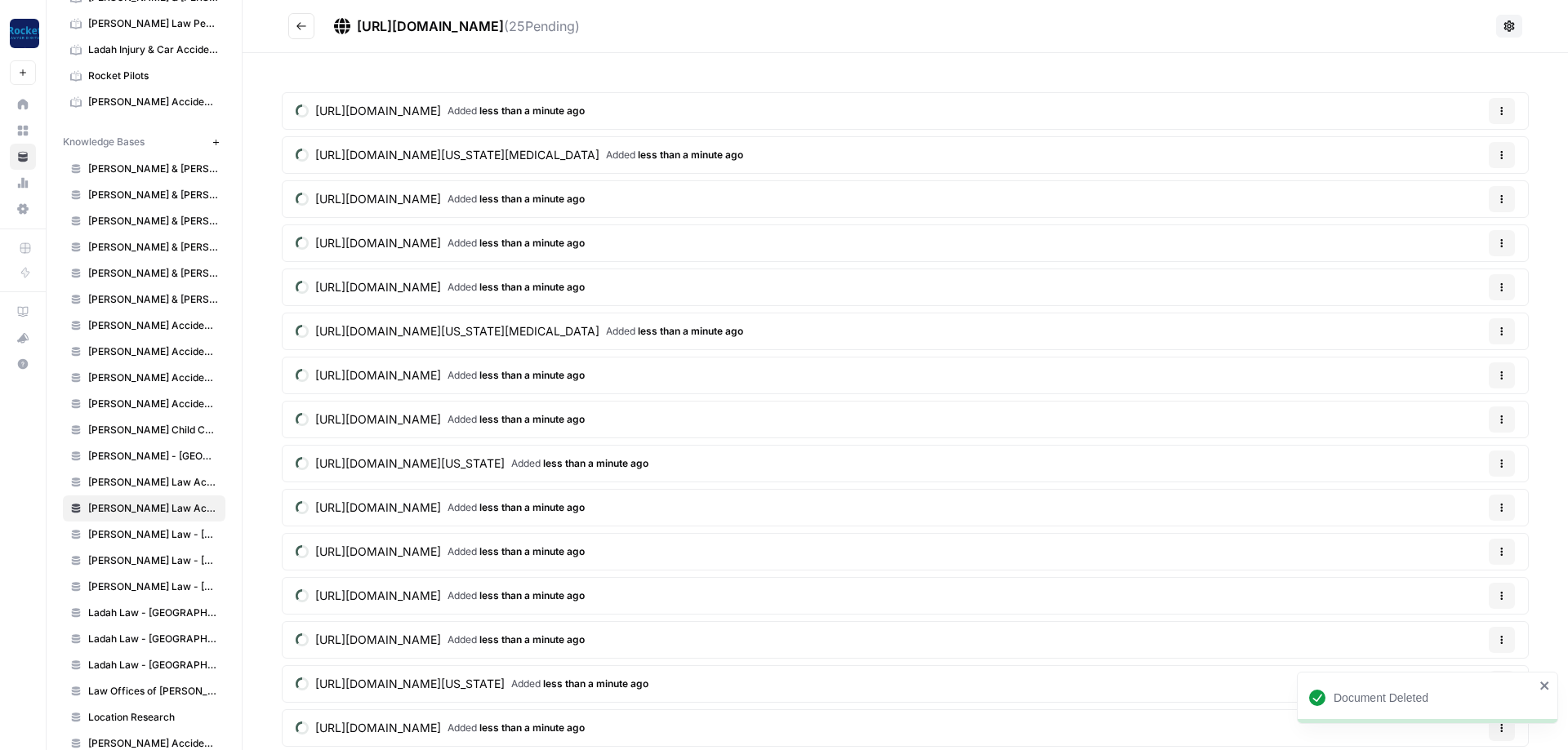
click at [301, 22] on icon "Go back" at bounding box center [302, 27] width 12 height 12
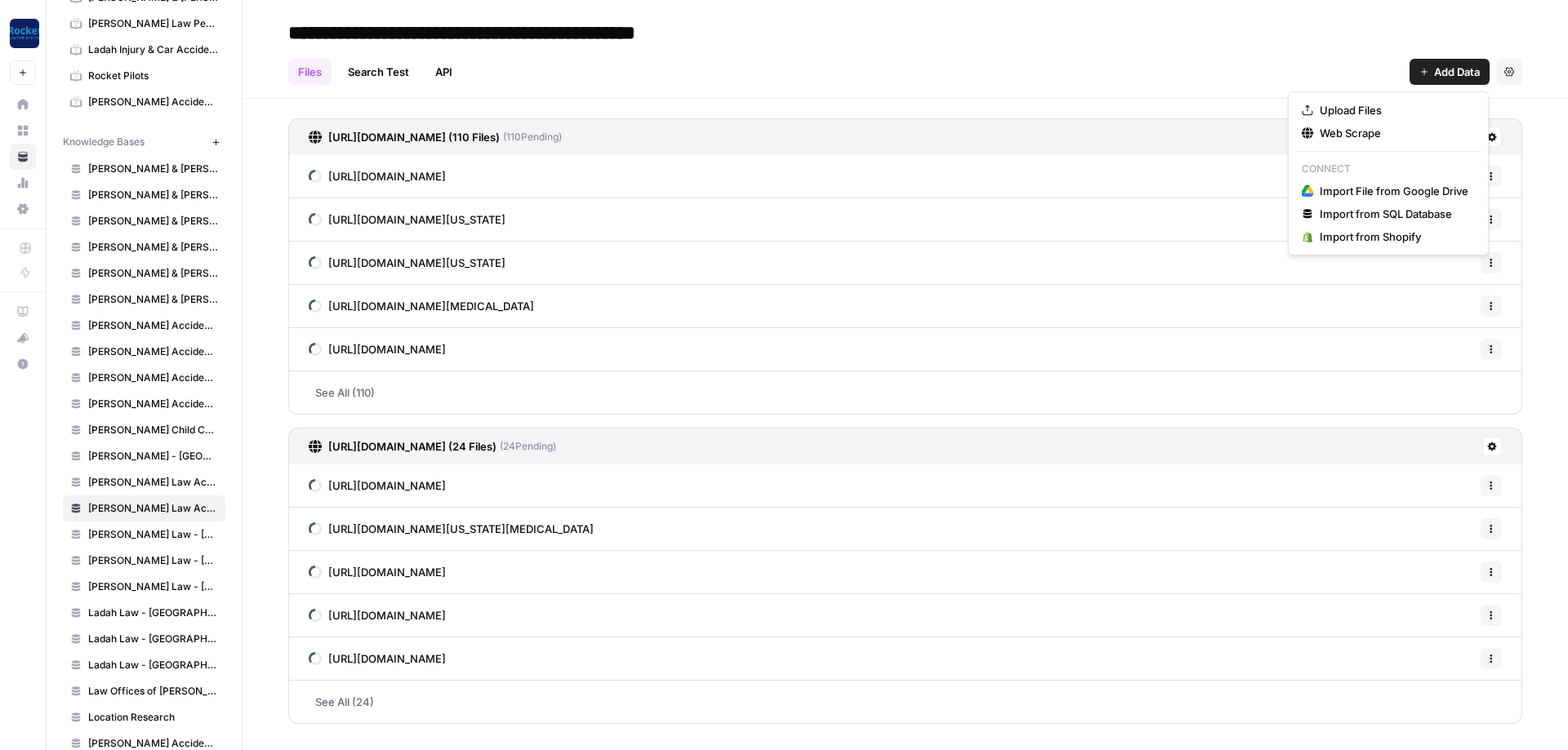
click at [1439, 77] on span "Add Data" at bounding box center [1457, 72] width 46 height 17
click at [1366, 138] on span "Web Scrape" at bounding box center [1394, 133] width 148 height 17
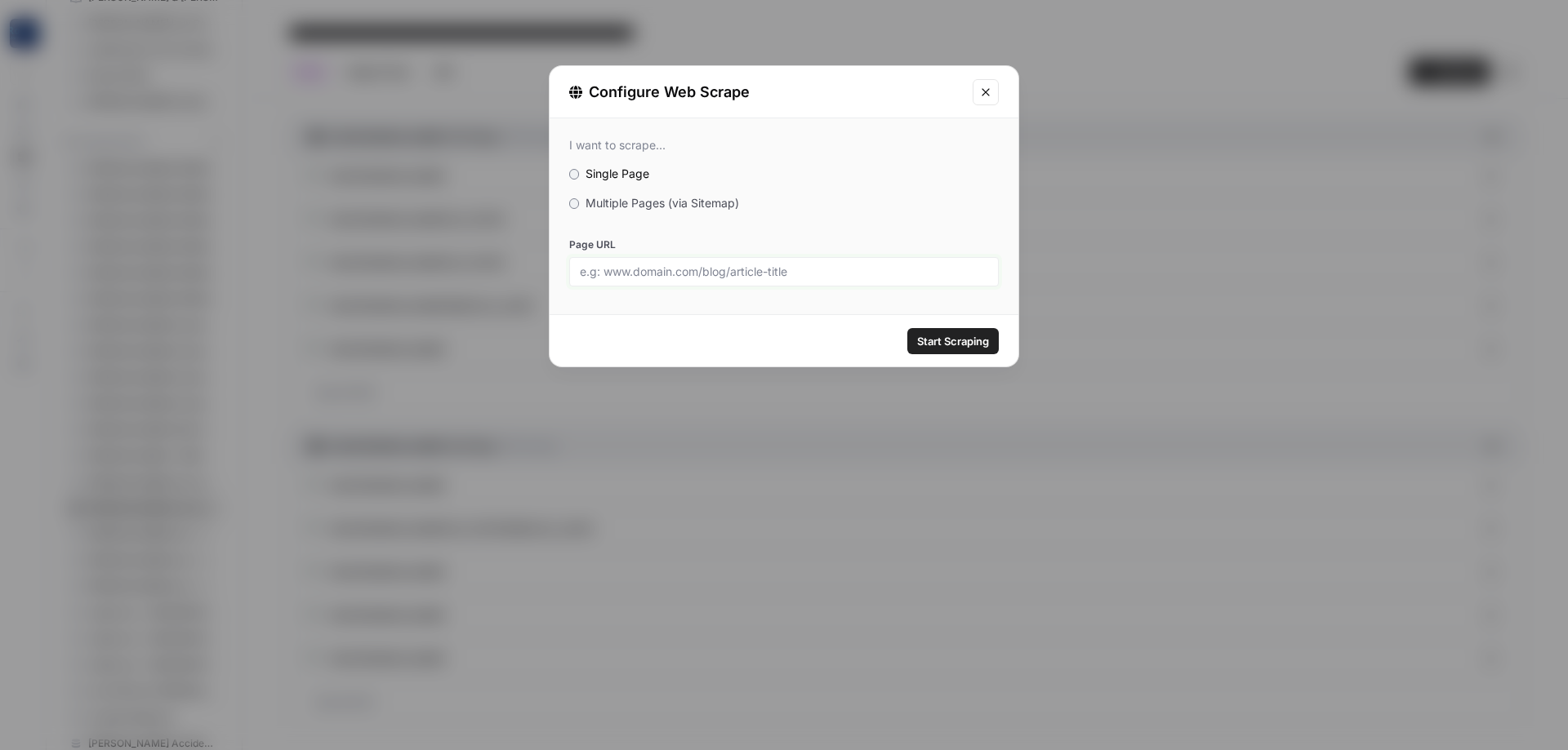
click at [814, 267] on input "Page URL" at bounding box center [784, 272] width 409 height 15
click at [630, 208] on span "Multiple Pages (via Sitemap)" at bounding box center [662, 202] width 153 height 14
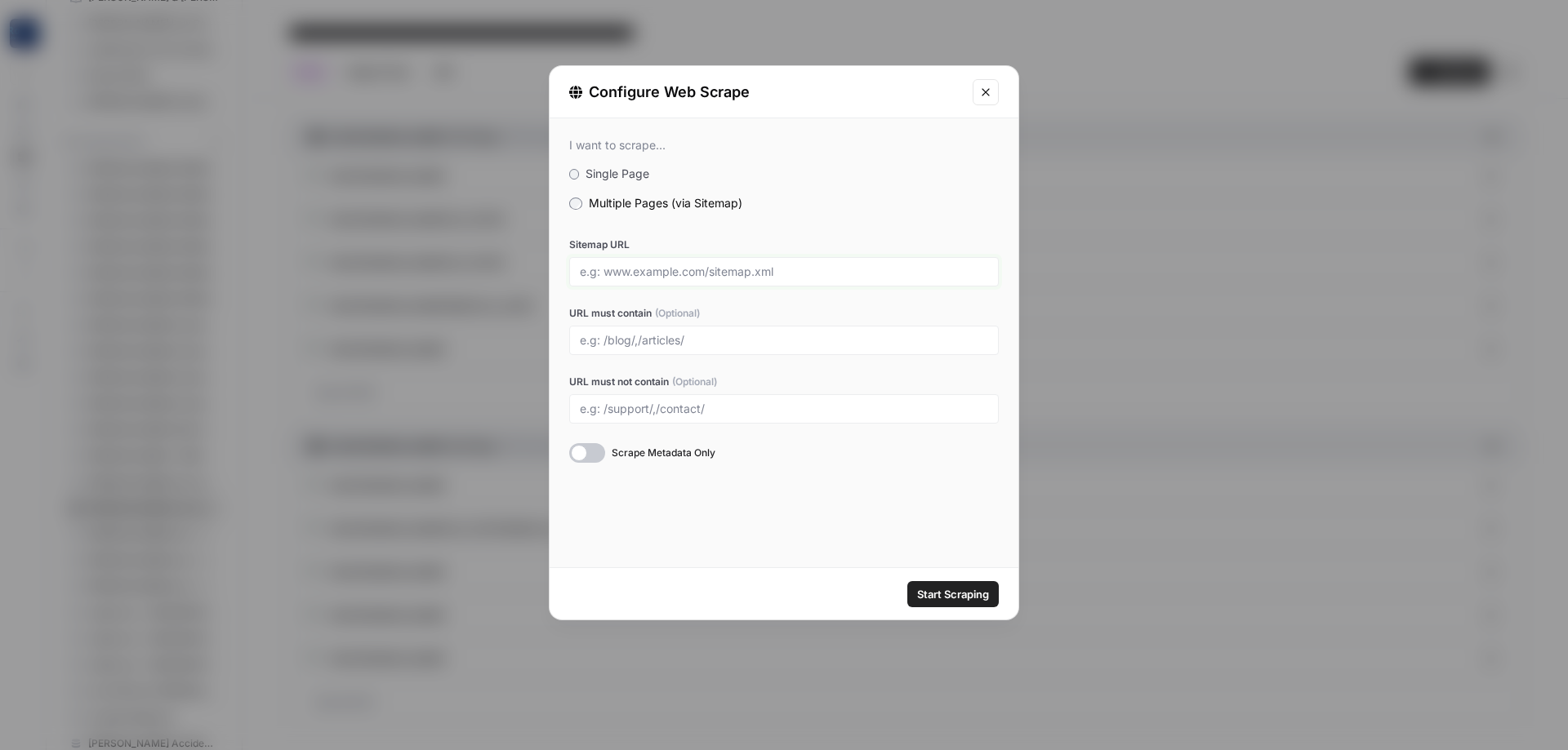
click at [657, 269] on input "Sitemap URL" at bounding box center [784, 272] width 409 height 15
paste input "[URL][DOMAIN_NAME]"
type input "[URL][DOMAIN_NAME]"
click at [646, 336] on input "URL must contain (Optional)" at bounding box center [784, 341] width 409 height 15
type input "[PERSON_NAME]"
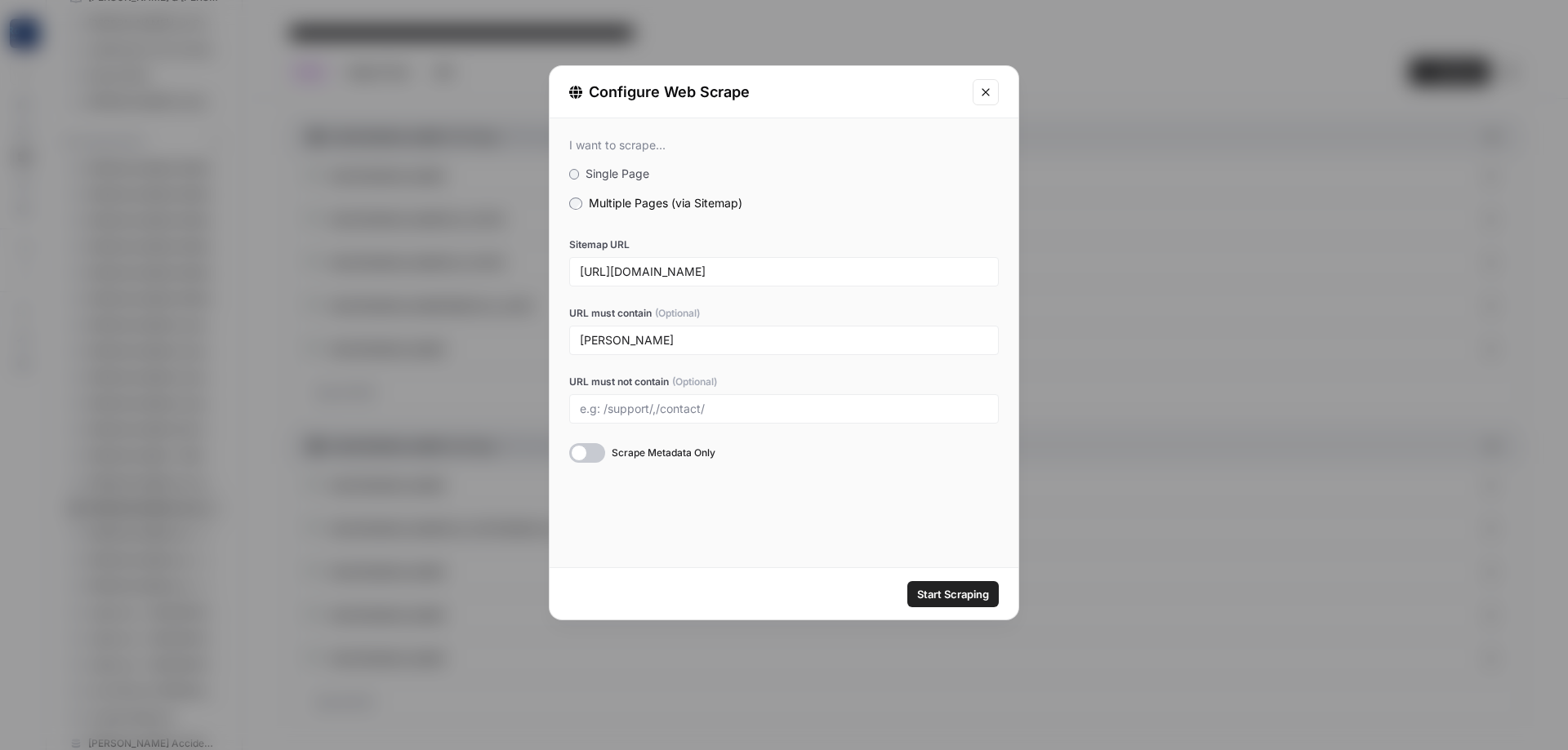
click at [959, 596] on span "Start Scraping" at bounding box center [953, 594] width 72 height 17
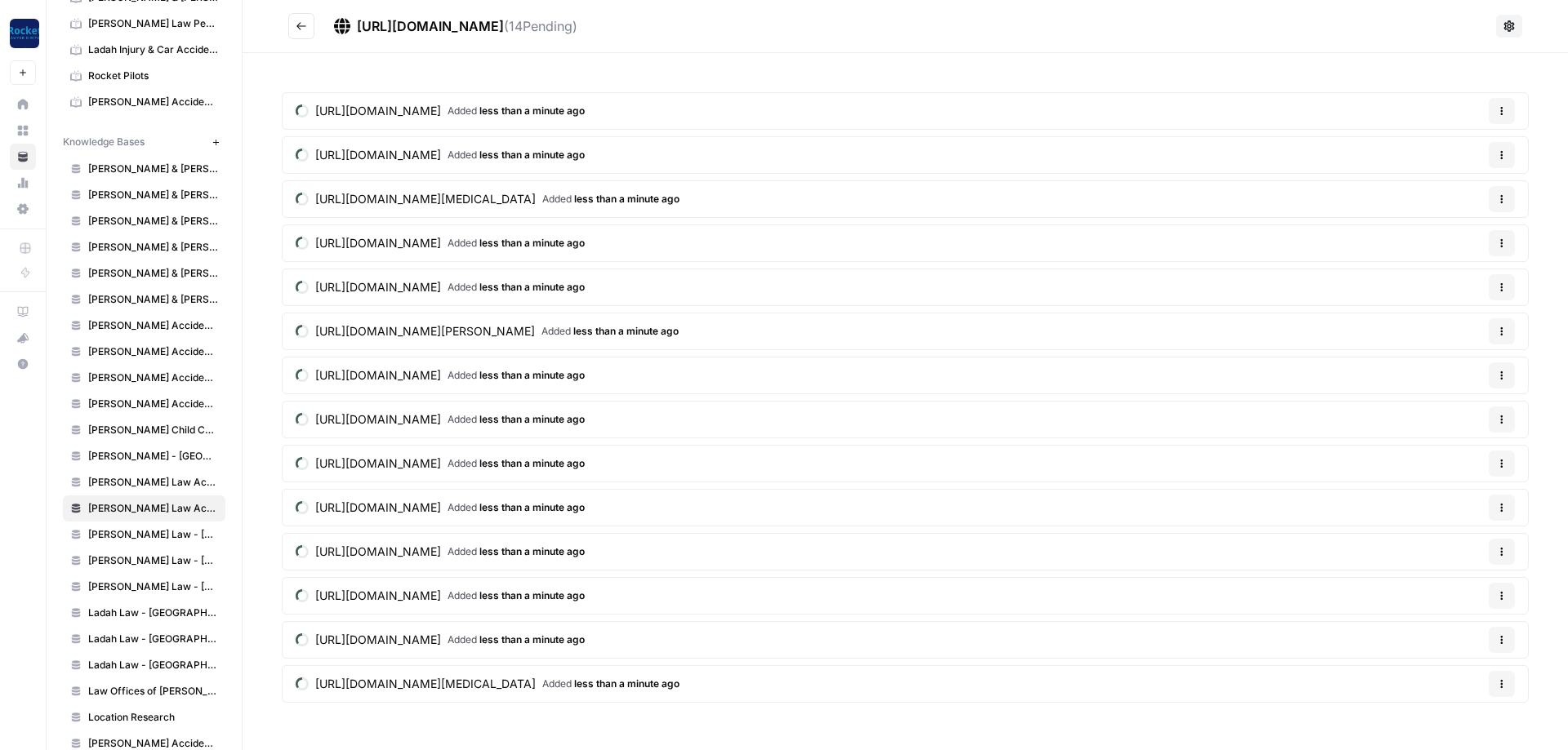
click at [297, 33] on button "Go back" at bounding box center [302, 27] width 27 height 27
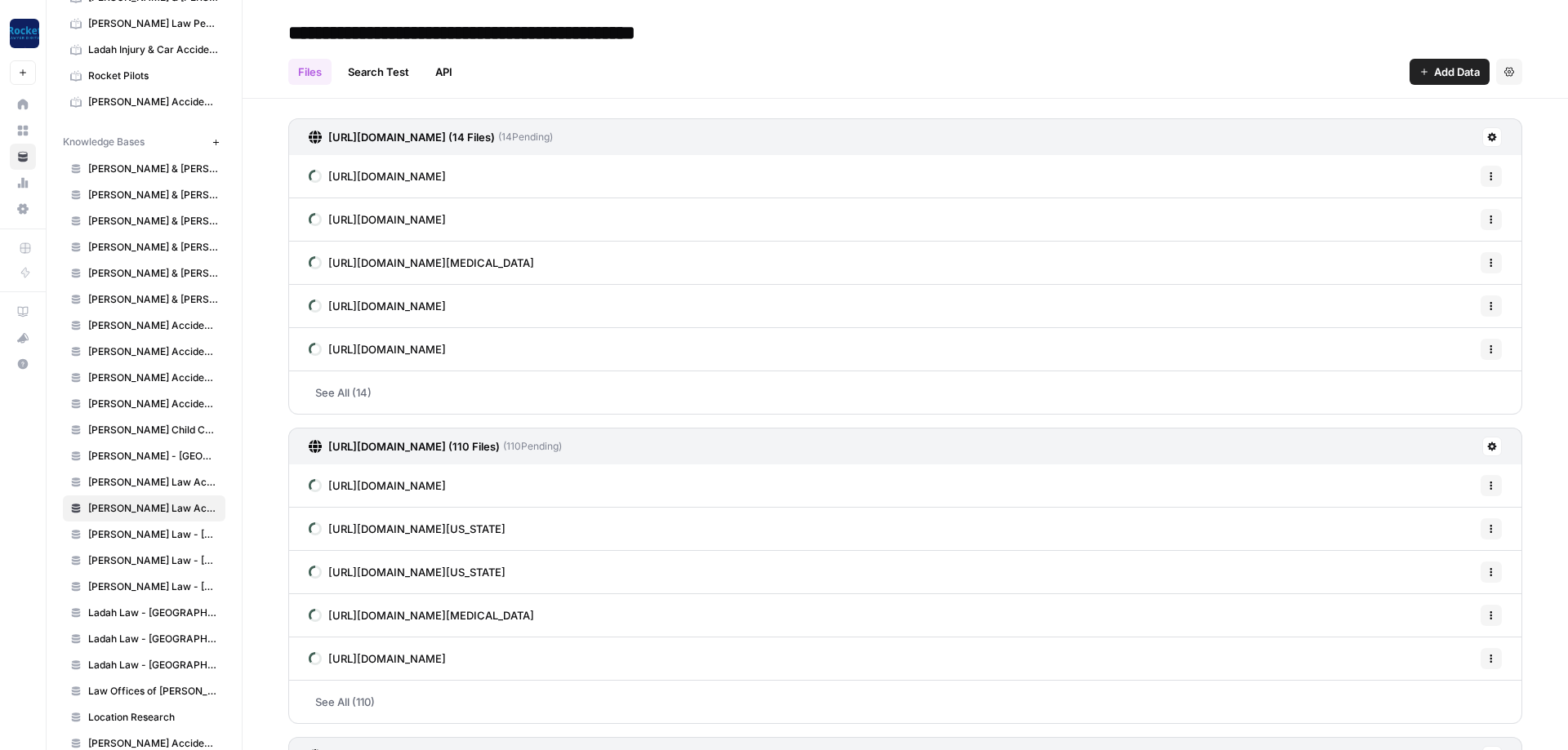
scroll to position [297, 0]
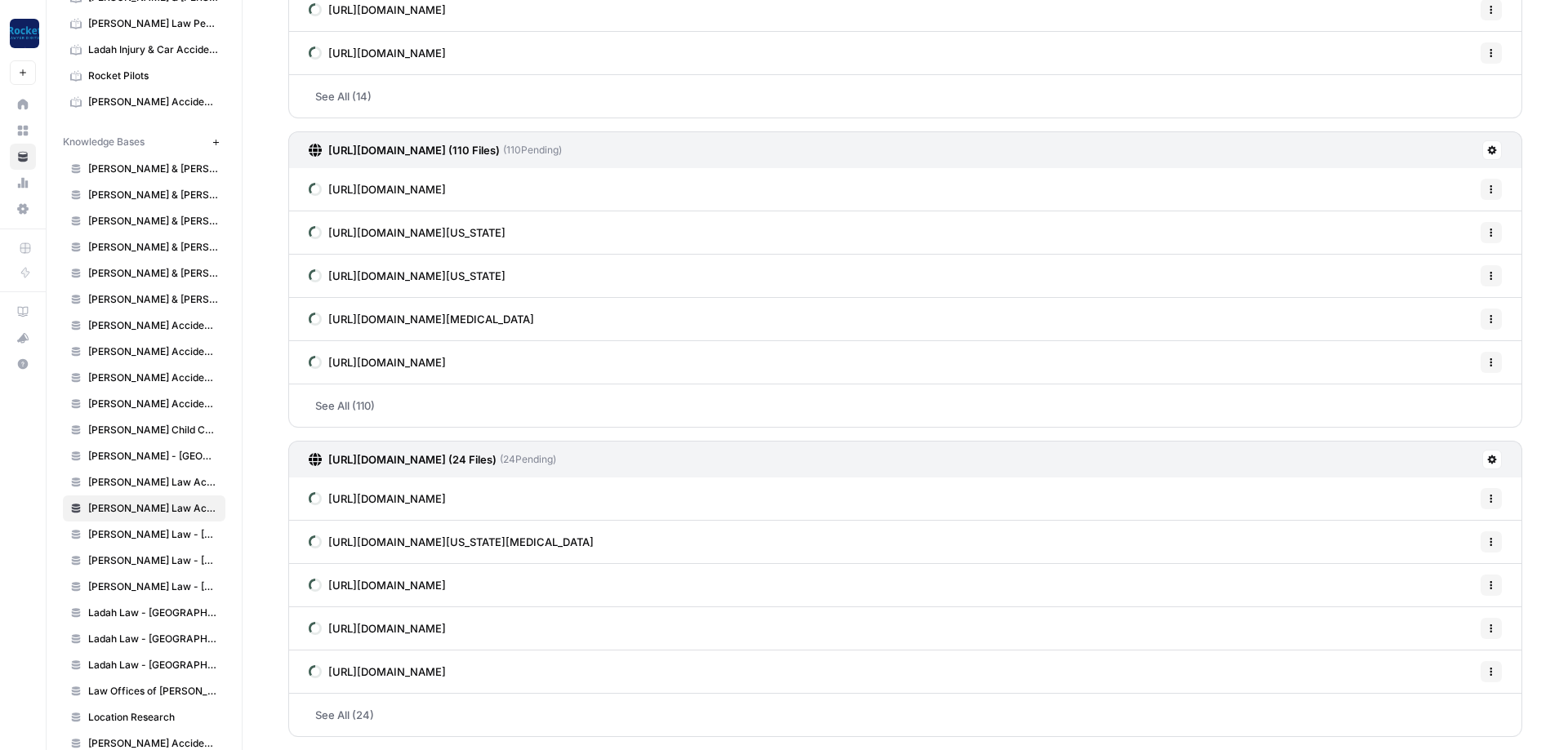
click at [225, 146] on button "New" at bounding box center [216, 143] width 20 height 20
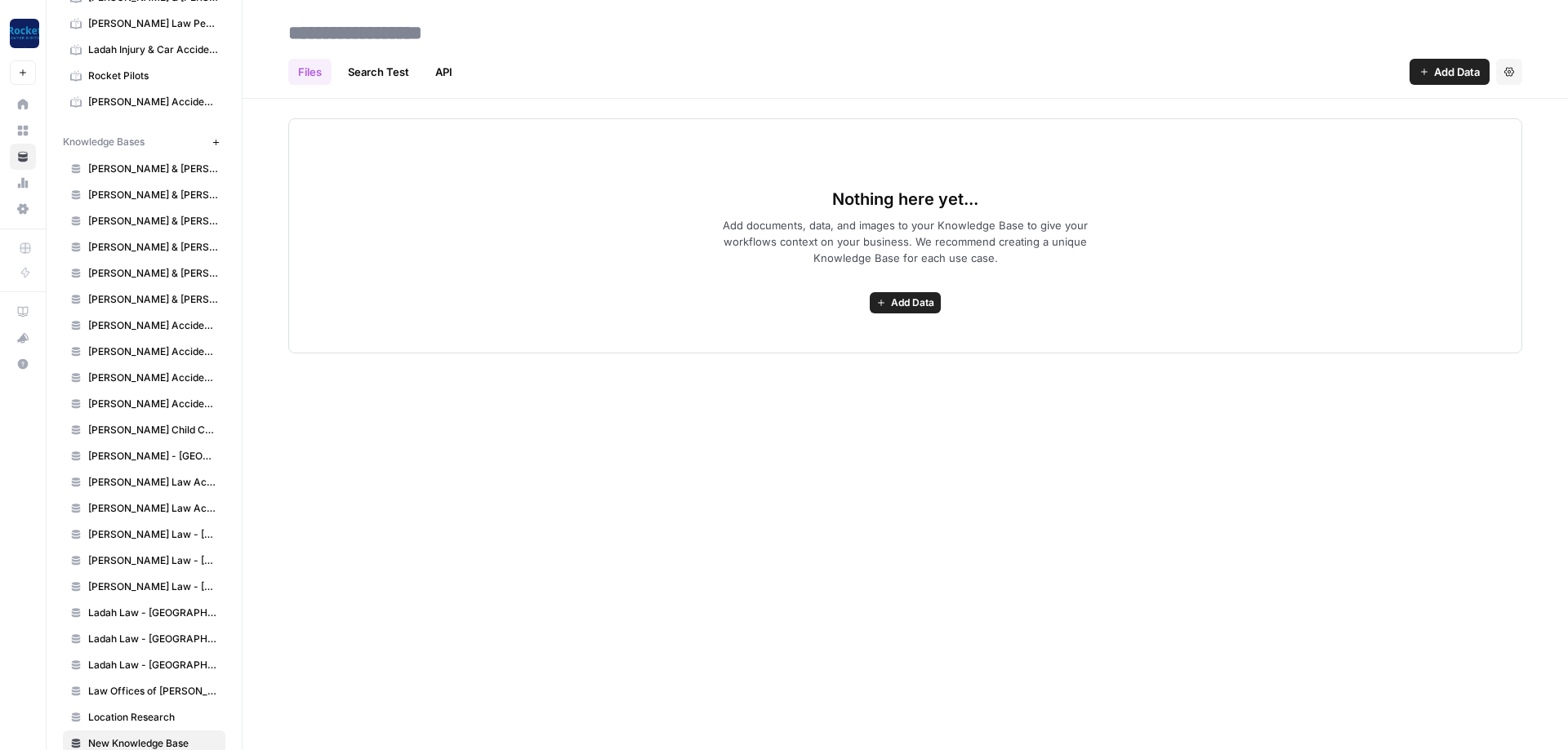
click at [403, 33] on input at bounding box center [412, 32] width 261 height 32
click at [368, 36] on input "**********" at bounding box center [412, 32] width 261 height 32
paste input "**********"
type input "**********"
click at [216, 145] on icon "button" at bounding box center [216, 142] width 9 height 9
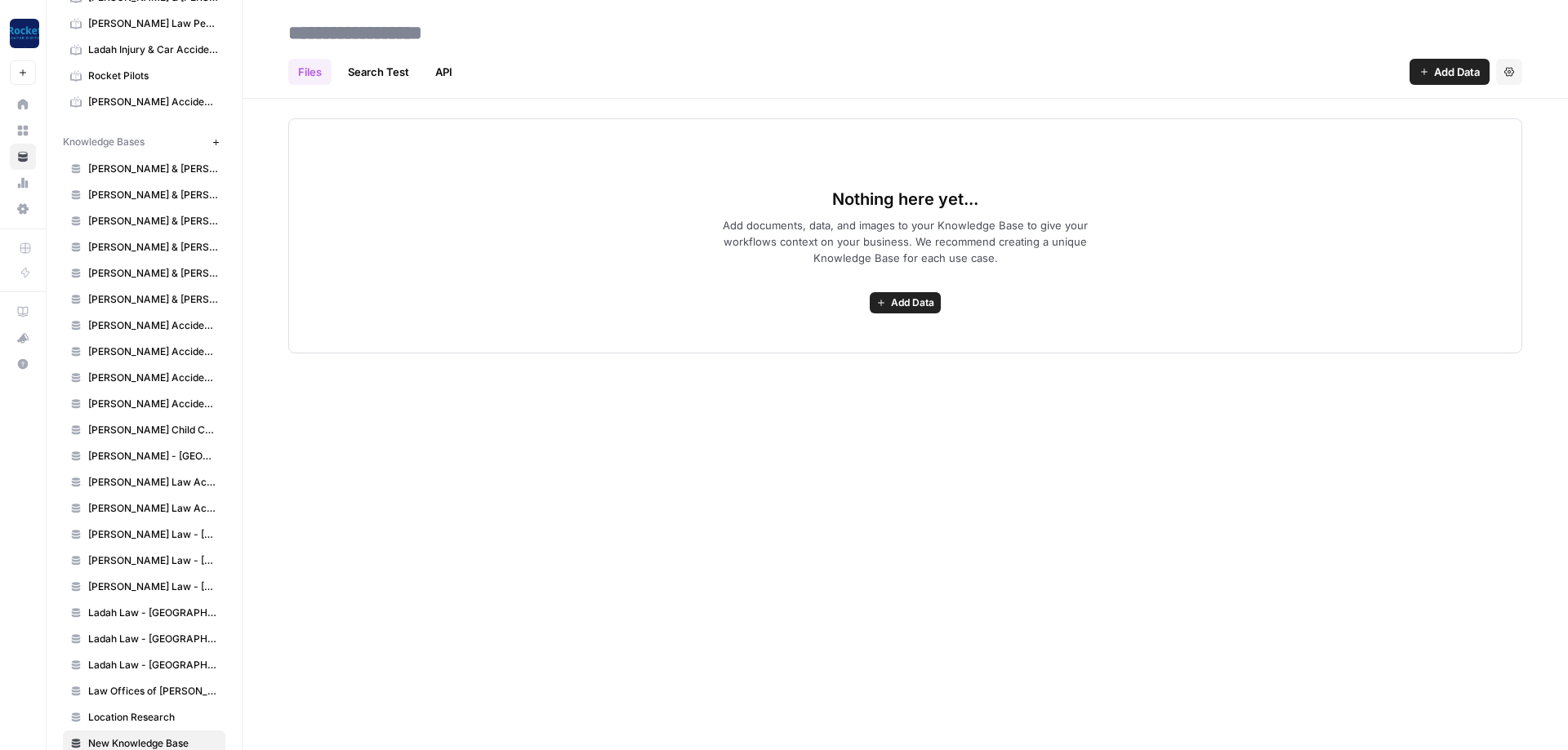
click at [406, 32] on input at bounding box center [412, 32] width 261 height 32
type input "**********"
click at [992, 45] on h2 "**********" at bounding box center [905, 33] width 1234 height 27
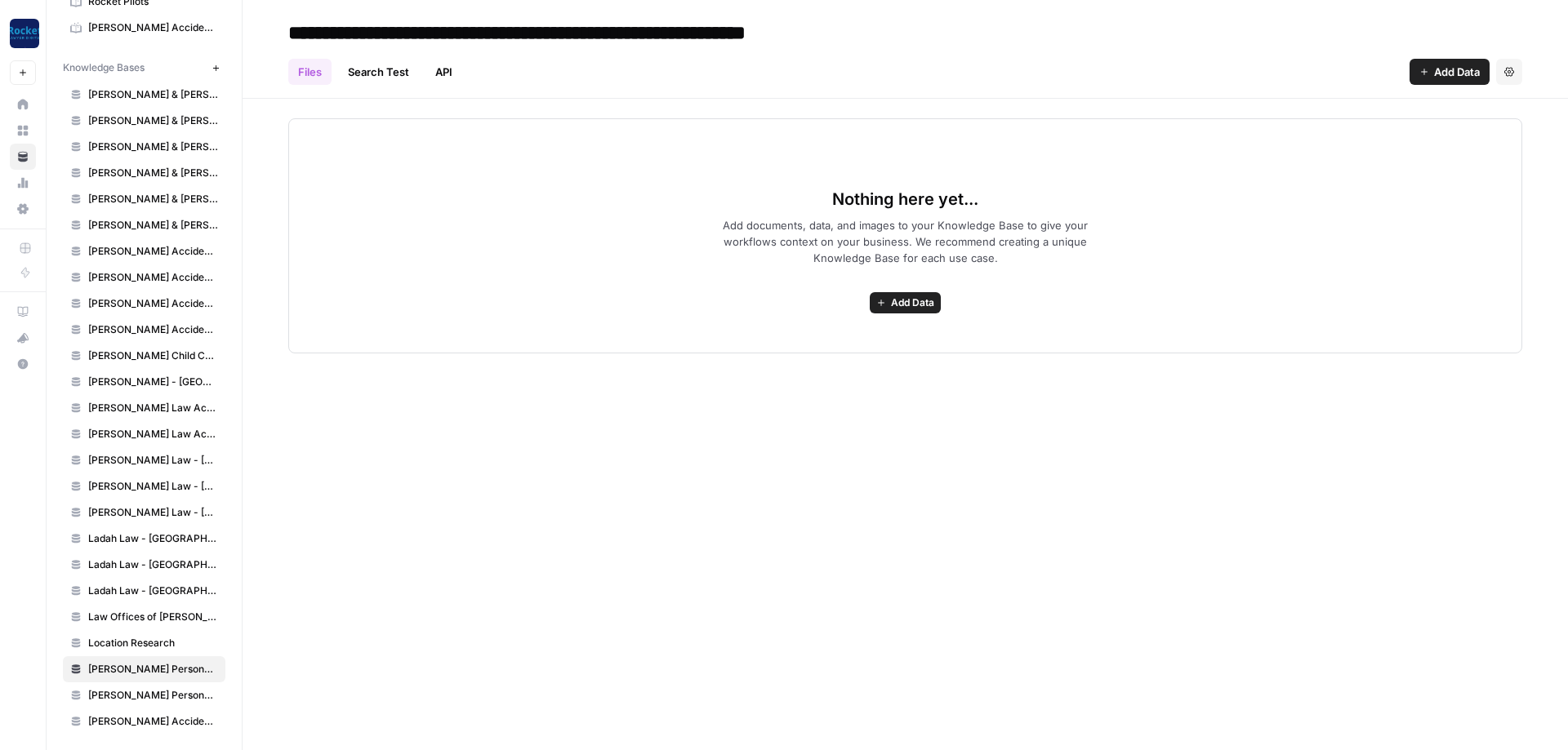
scroll to position [206, 0]
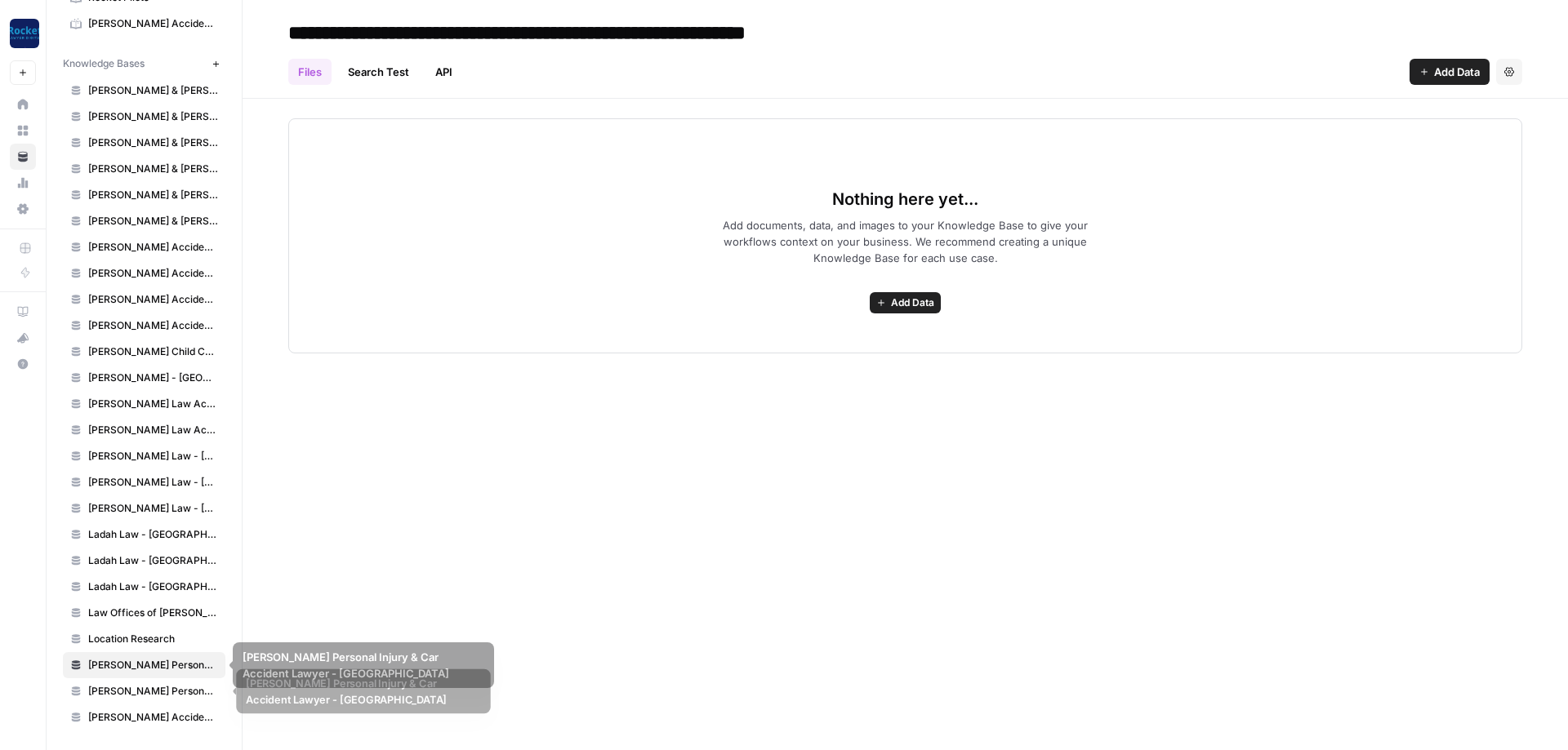
click at [177, 686] on span "[PERSON_NAME] Personal Injury & Car Accident Lawyer - [GEOGRAPHIC_DATA]" at bounding box center [153, 692] width 130 height 15
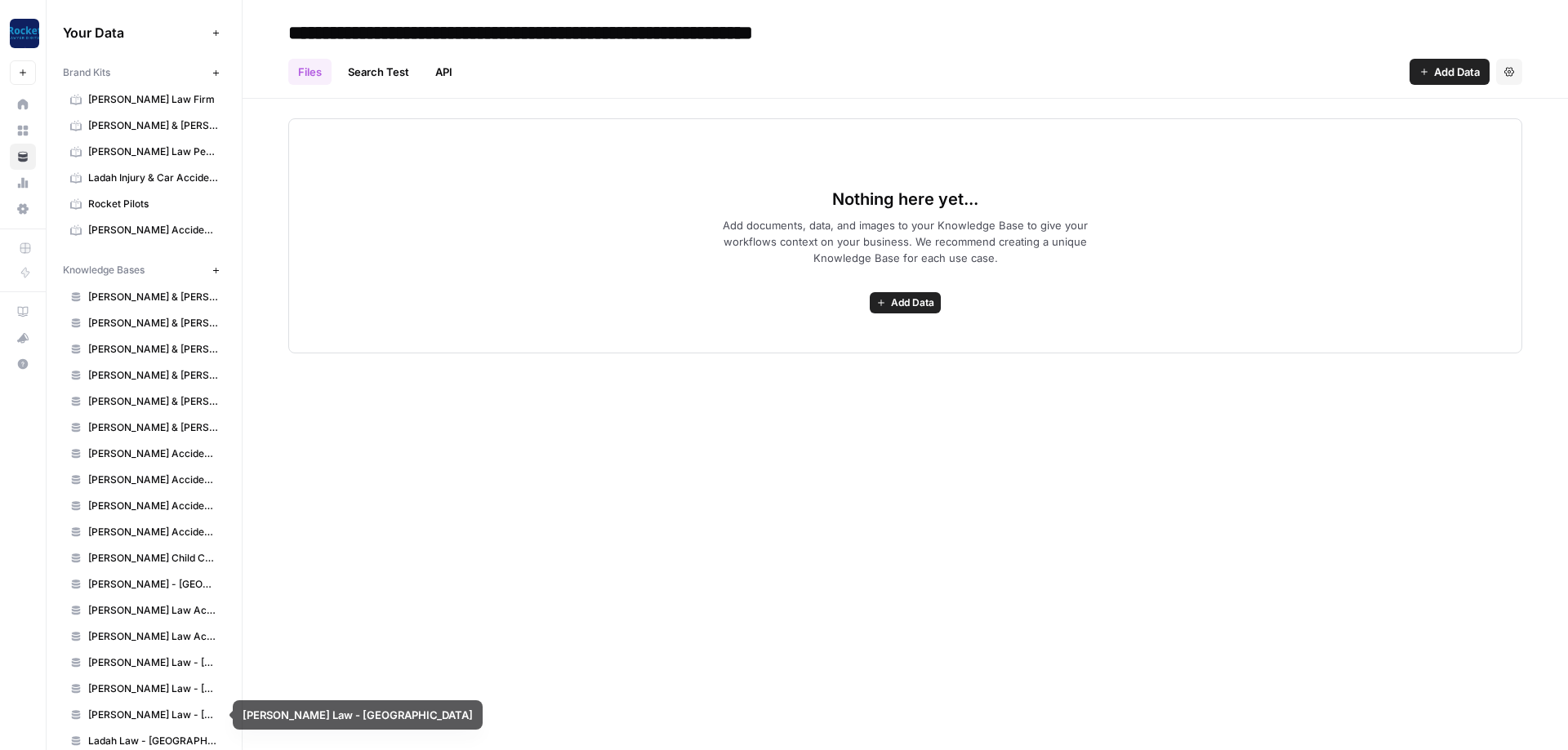
scroll to position [206, 0]
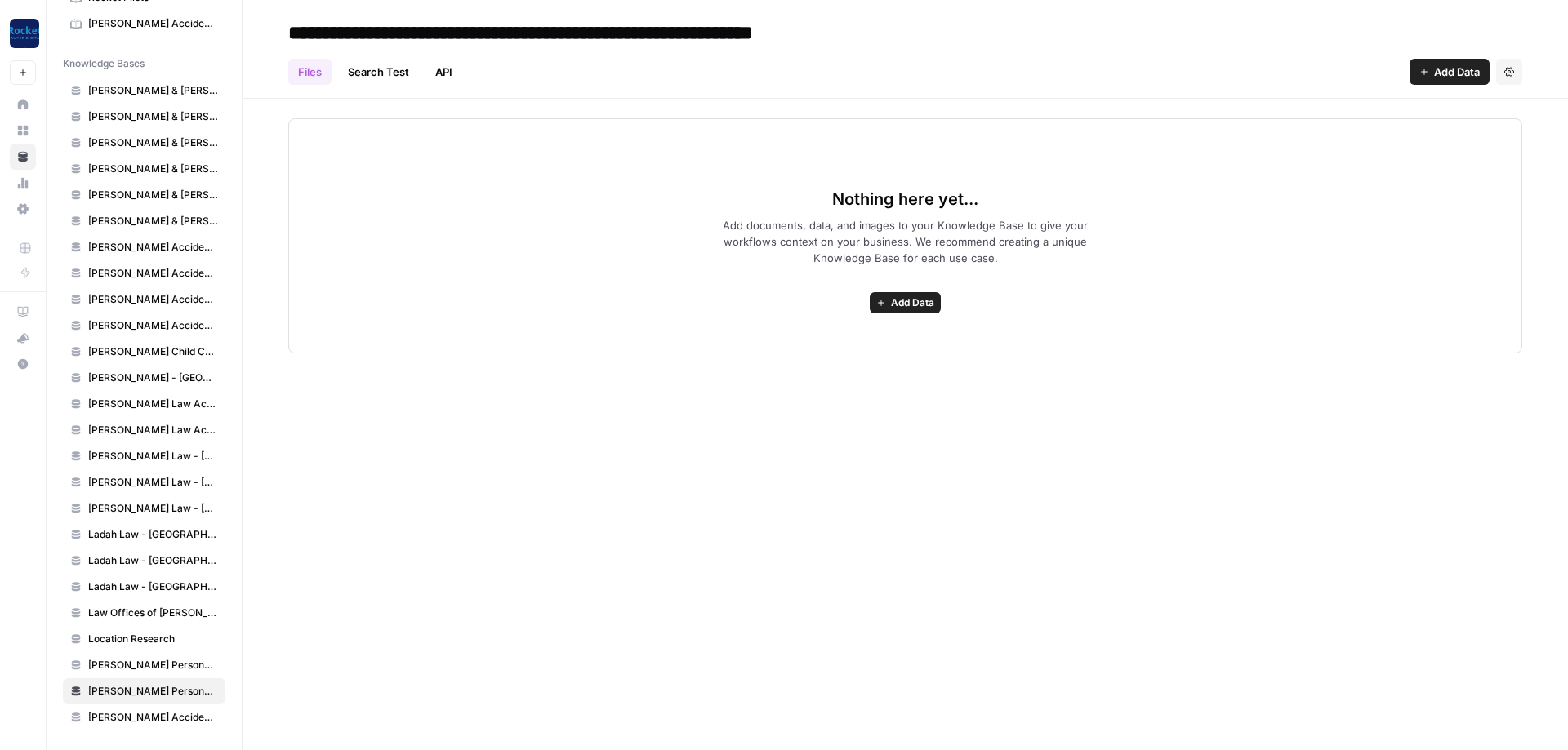
click at [916, 298] on span "Add Data" at bounding box center [913, 303] width 43 height 15
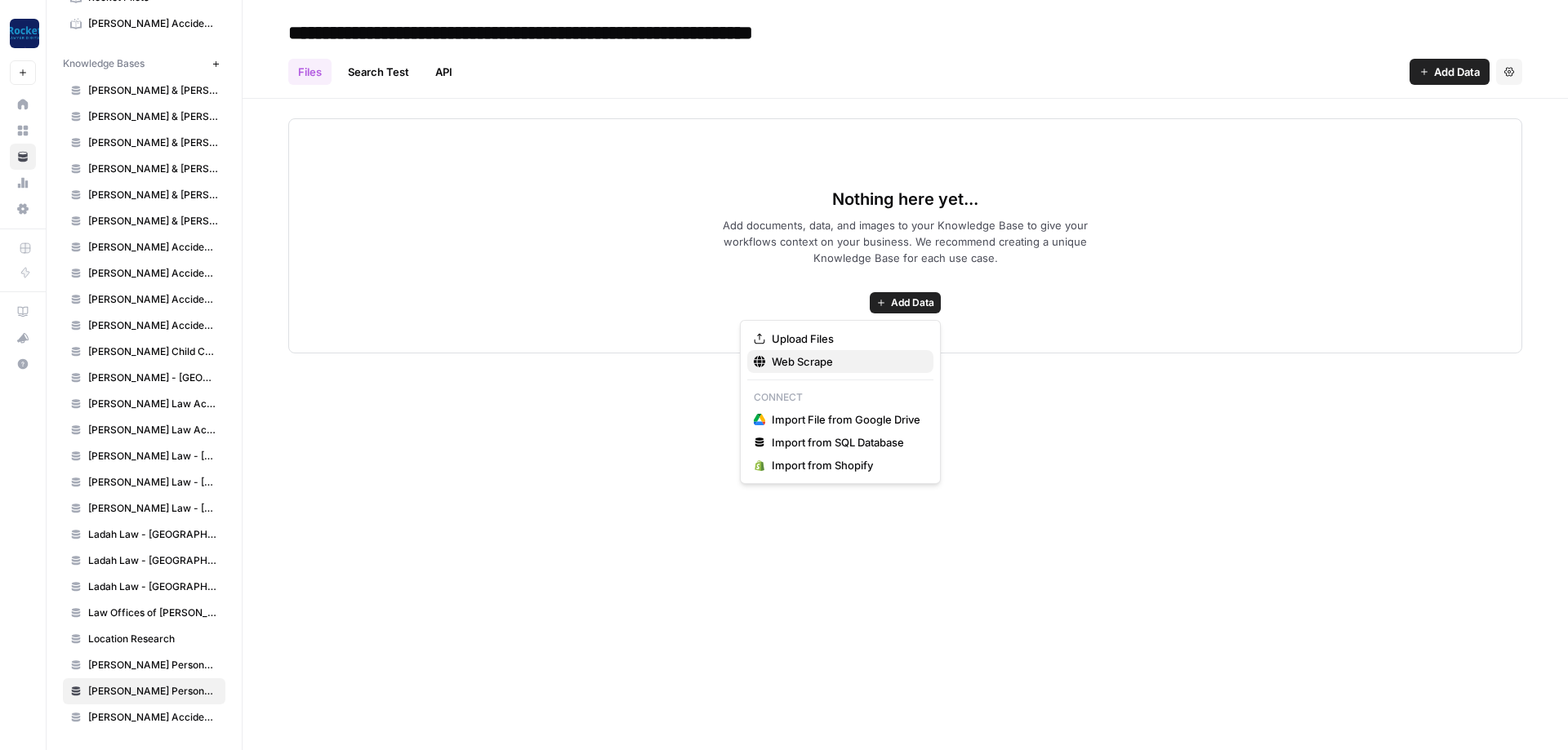
click at [806, 360] on span "Web Scrape" at bounding box center [846, 362] width 148 height 17
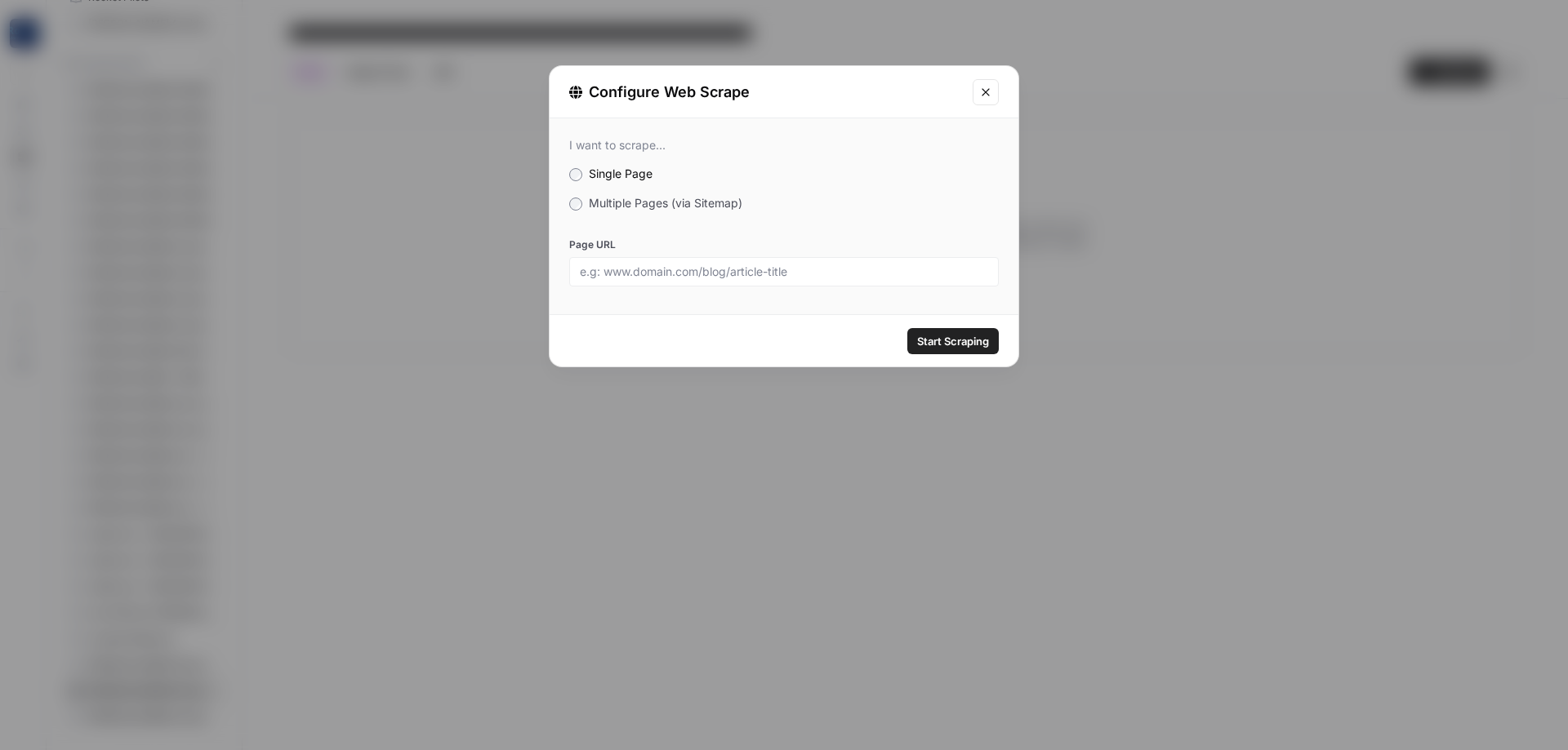
click at [630, 206] on span "Multiple Pages (via Sitemap)" at bounding box center [665, 202] width 153 height 14
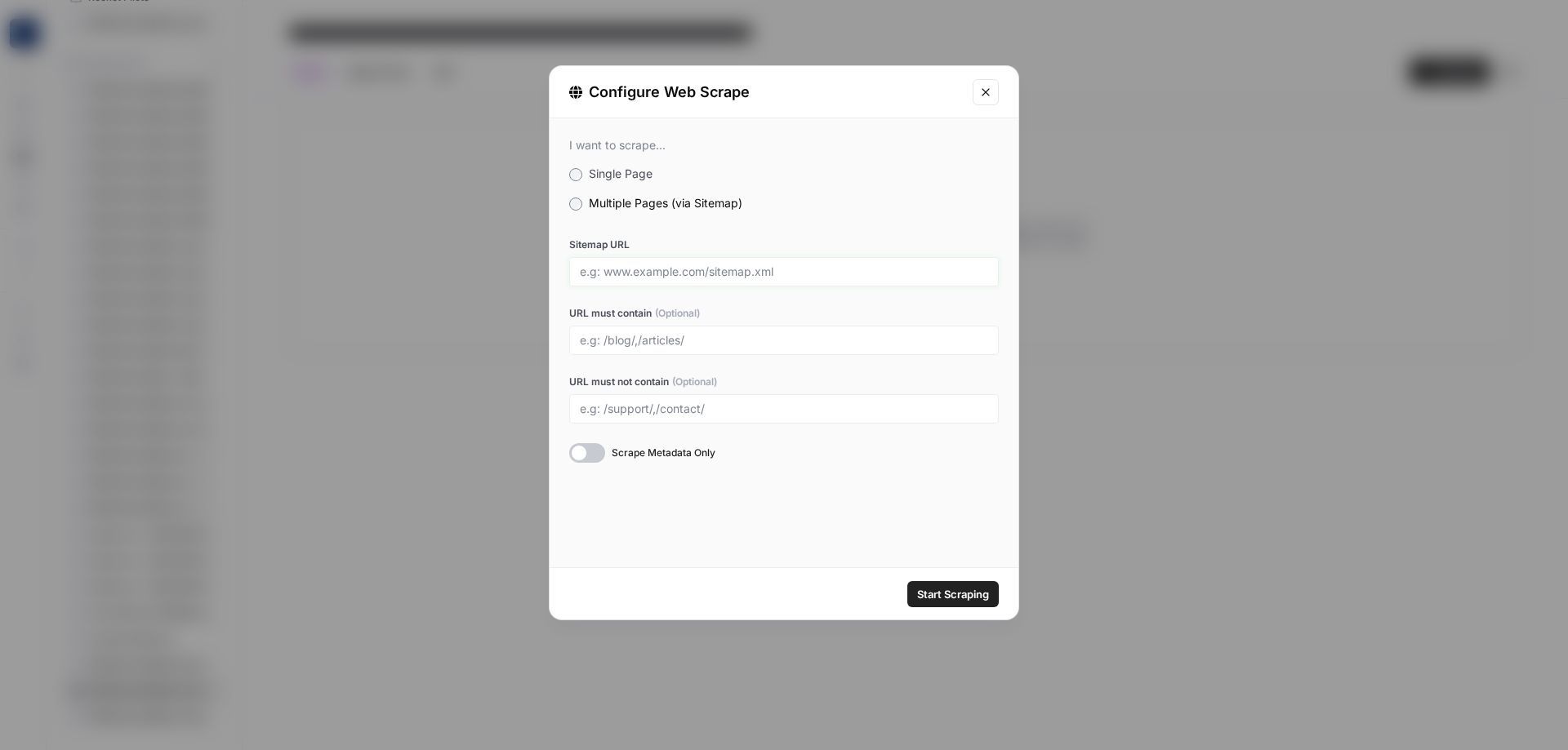
click at [672, 269] on input "Sitemap URL" at bounding box center [784, 272] width 409 height 15
paste input "[URL][DOMAIN_NAME]"
type input "[URL][DOMAIN_NAME]"
click at [677, 338] on input "URL must contain (Optional)" at bounding box center [784, 341] width 409 height 15
type input "yuba"
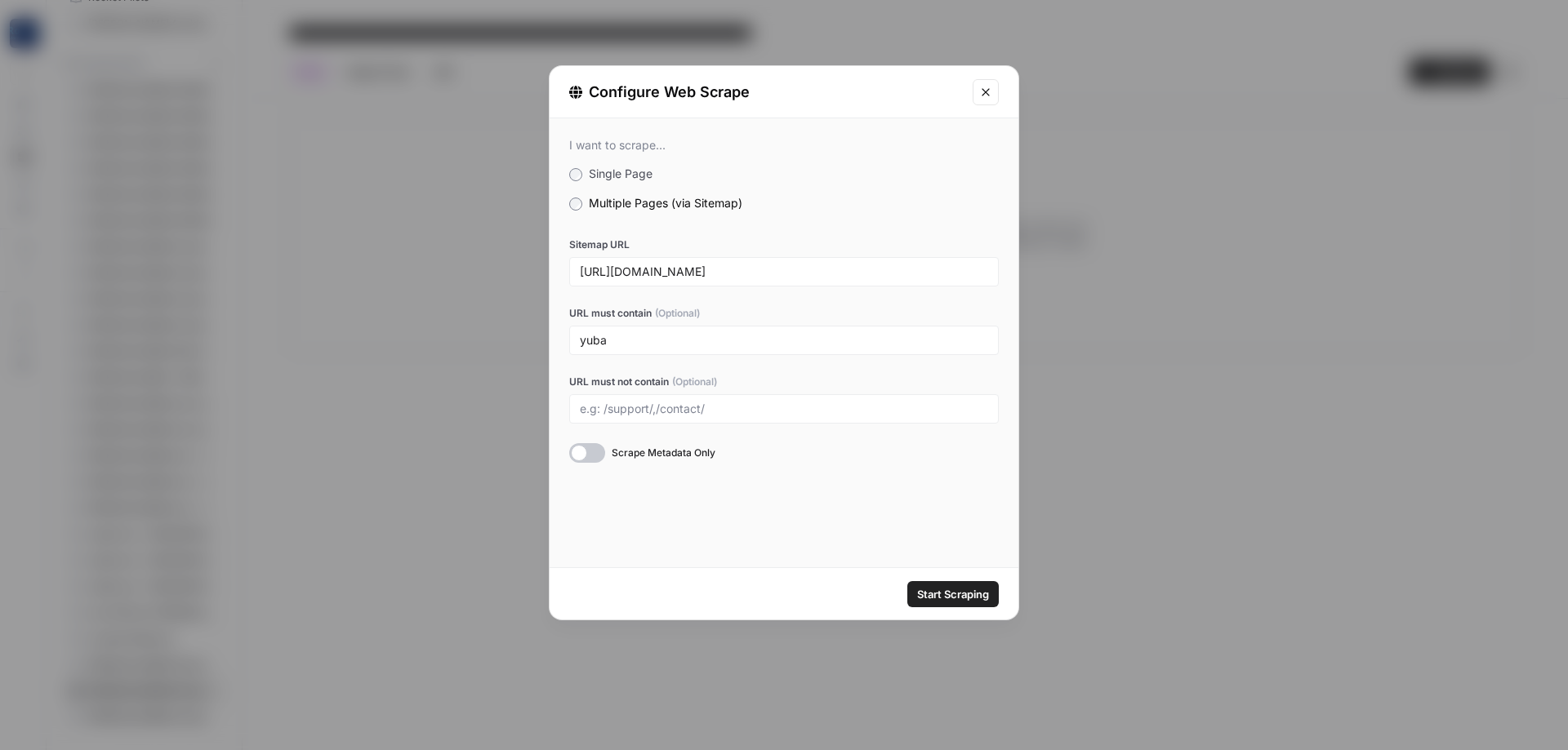
click at [949, 592] on span "Start Scraping" at bounding box center [953, 594] width 72 height 17
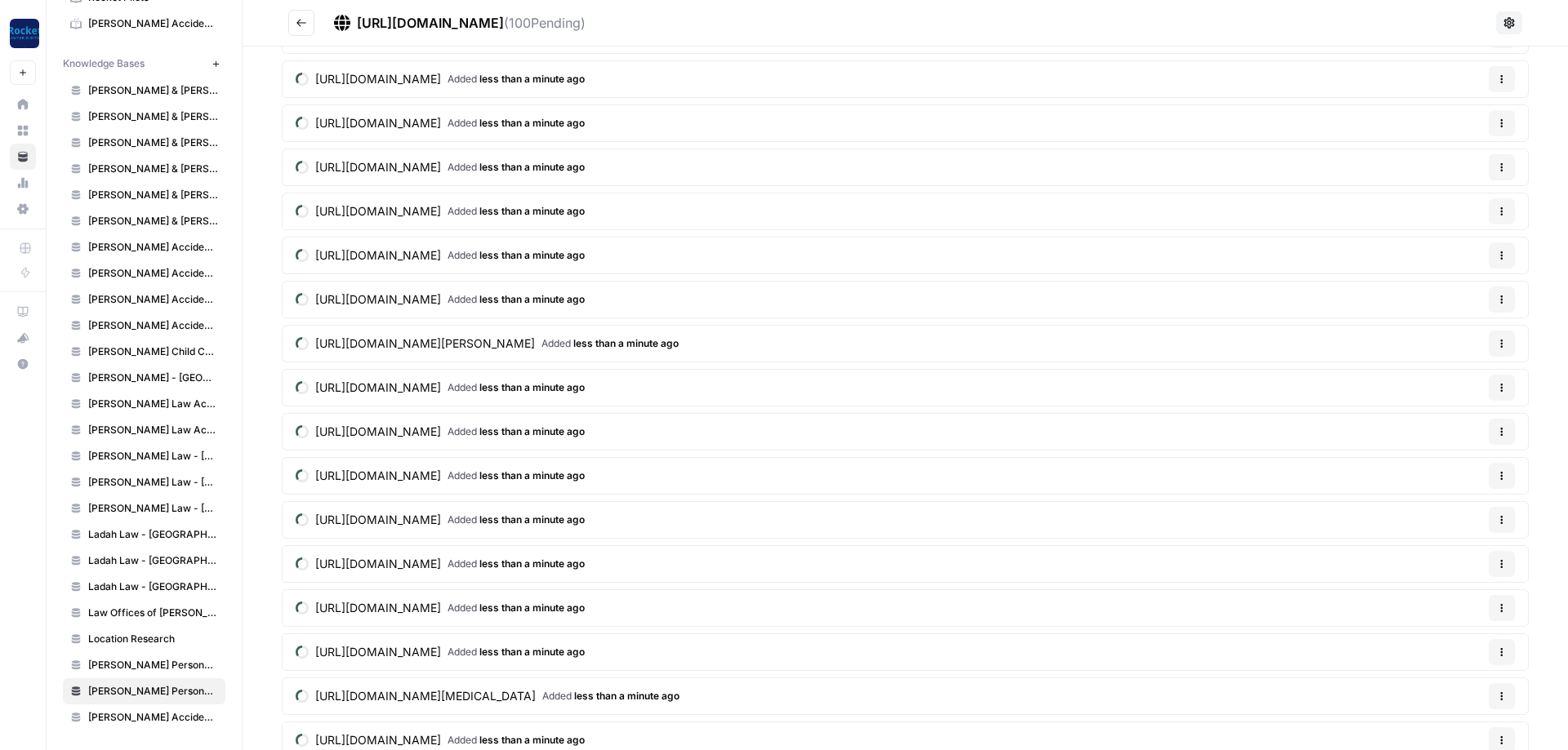
scroll to position [786, 0]
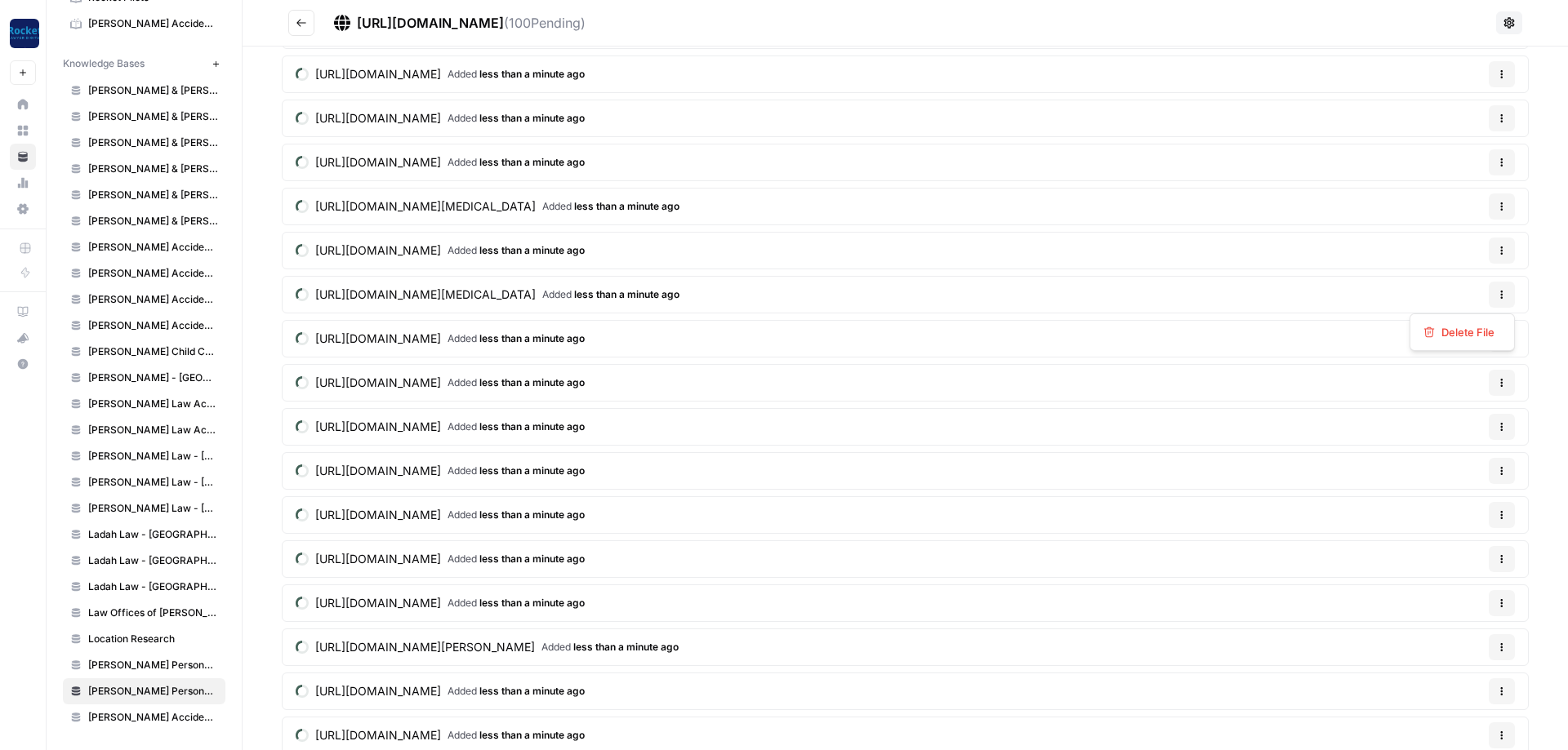
click at [1495, 297] on button "Options" at bounding box center [1502, 295] width 27 height 27
click at [1485, 326] on span "Delete File" at bounding box center [1468, 332] width 53 height 17
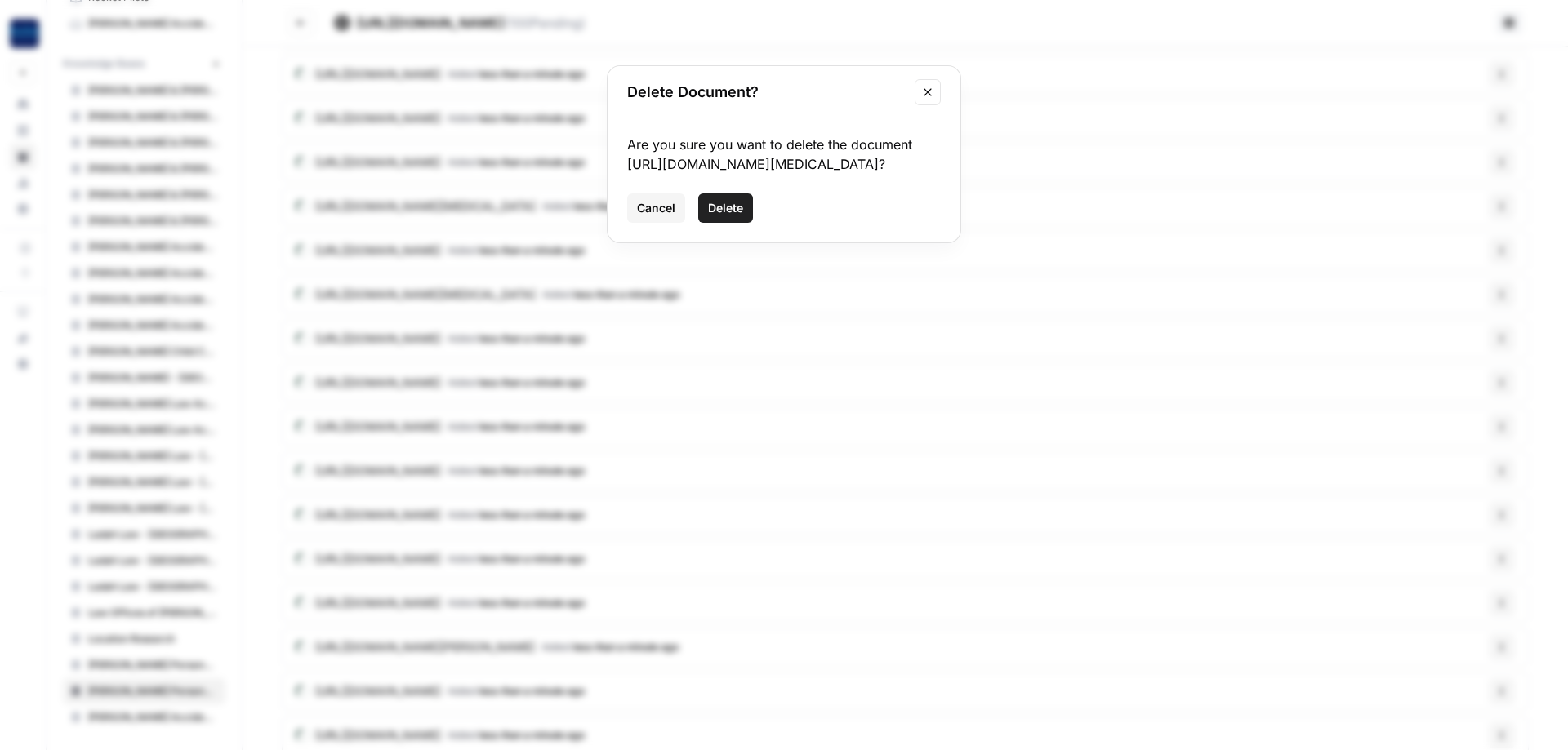
click at [723, 206] on span "Delete" at bounding box center [726, 208] width 35 height 17
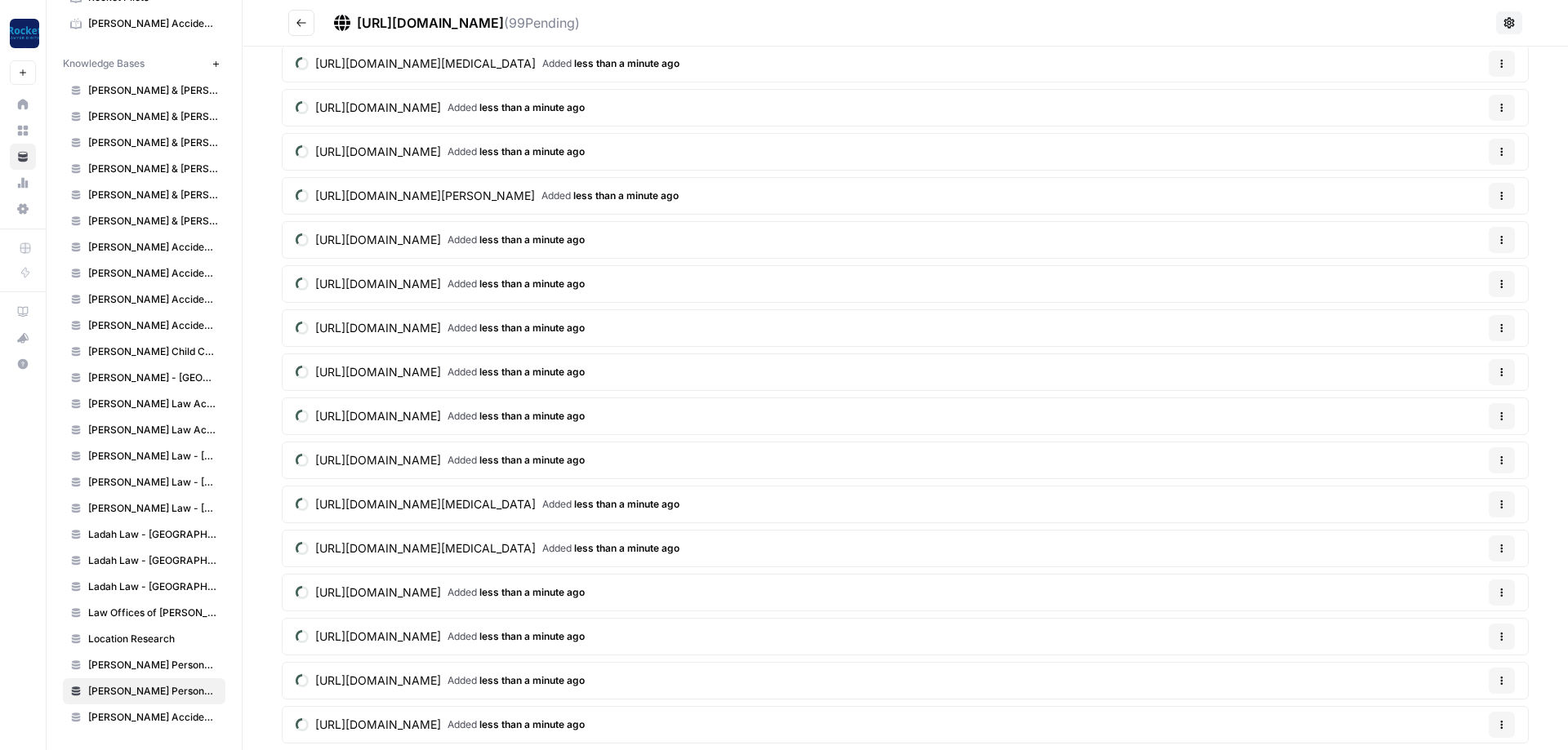
scroll to position [3746, 0]
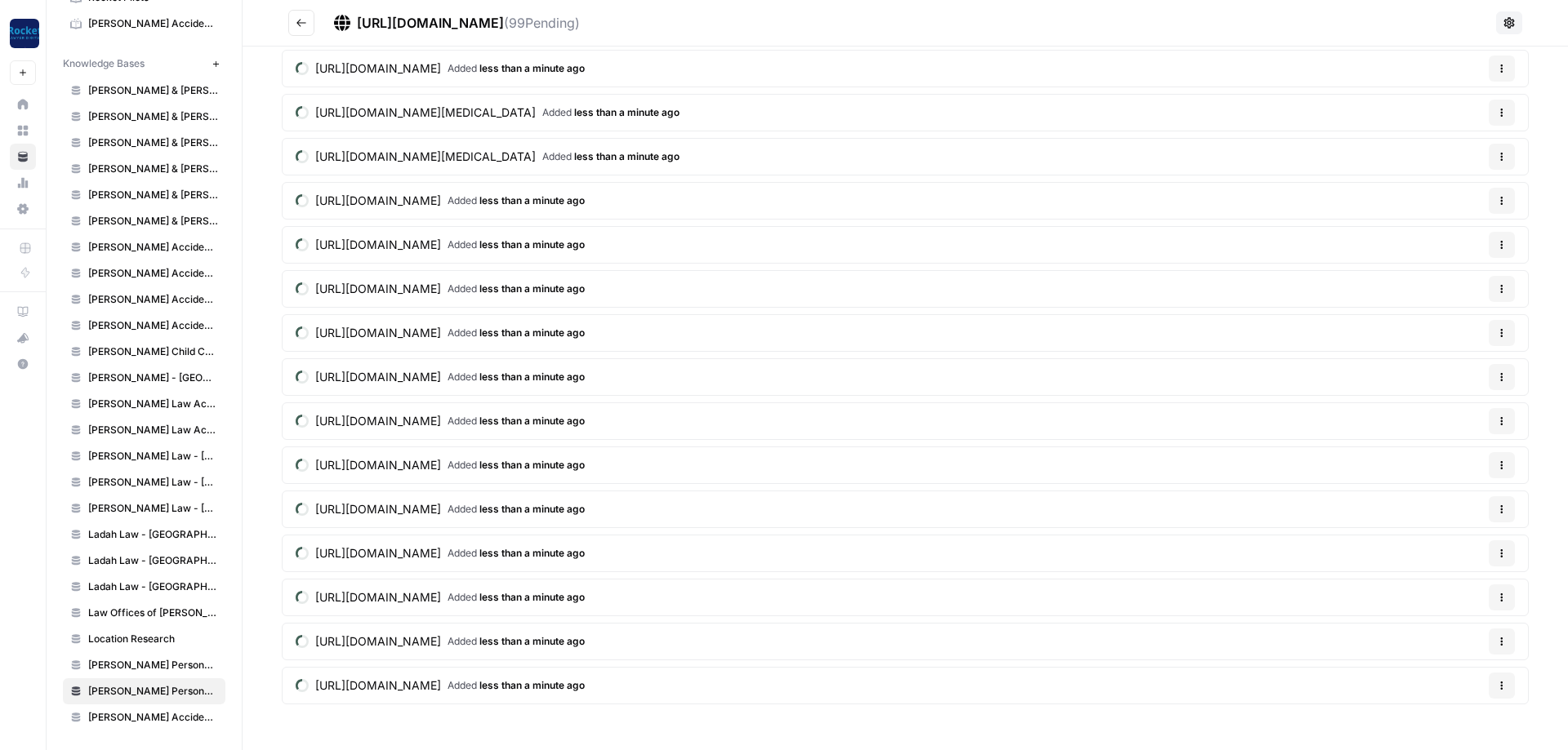
click at [298, 19] on icon "Go back" at bounding box center [302, 23] width 12 height 12
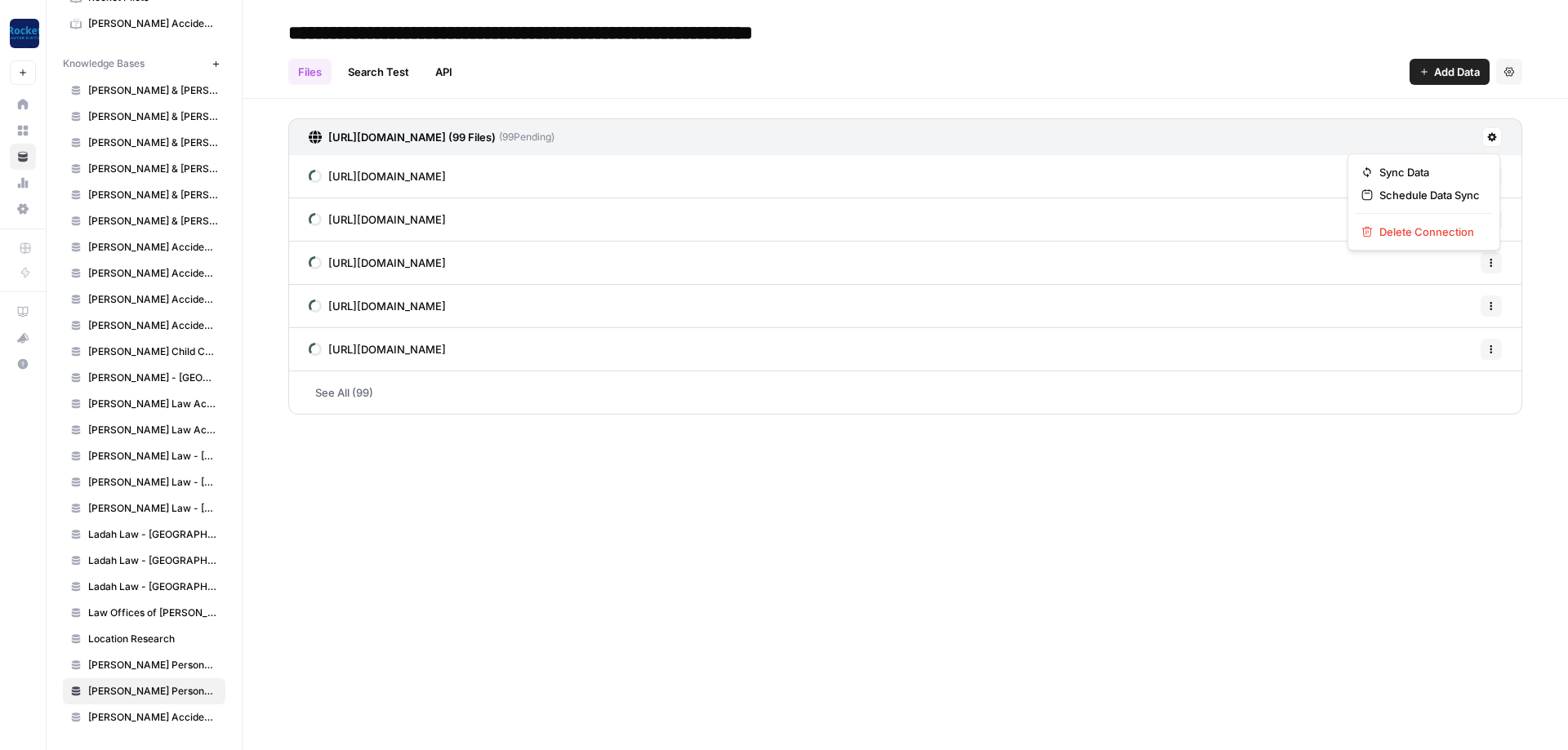
click at [1493, 143] on button at bounding box center [1493, 138] width 20 height 20
click at [1401, 230] on span "Delete Connection" at bounding box center [1430, 232] width 100 height 17
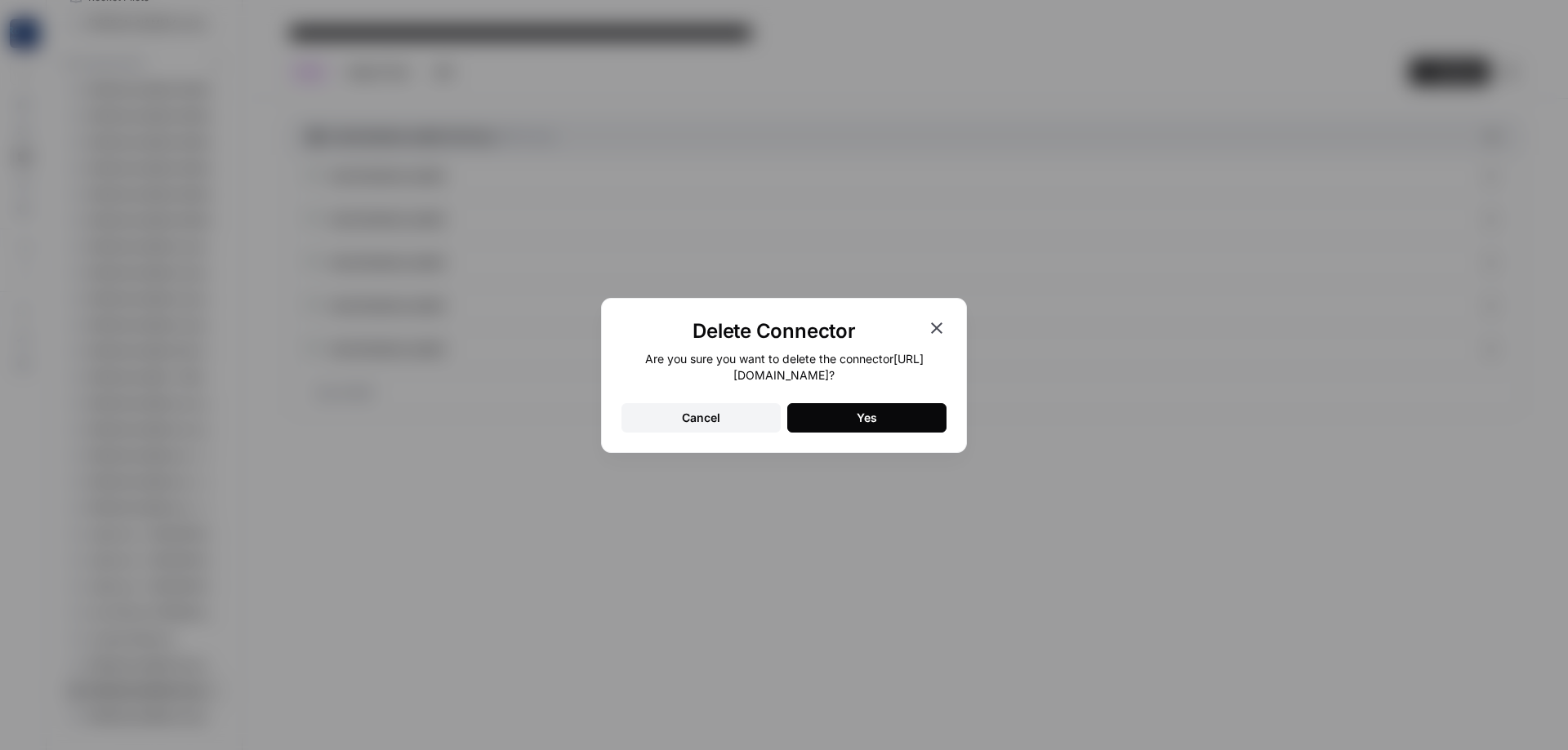
click at [838, 422] on button "Yes" at bounding box center [867, 418] width 159 height 29
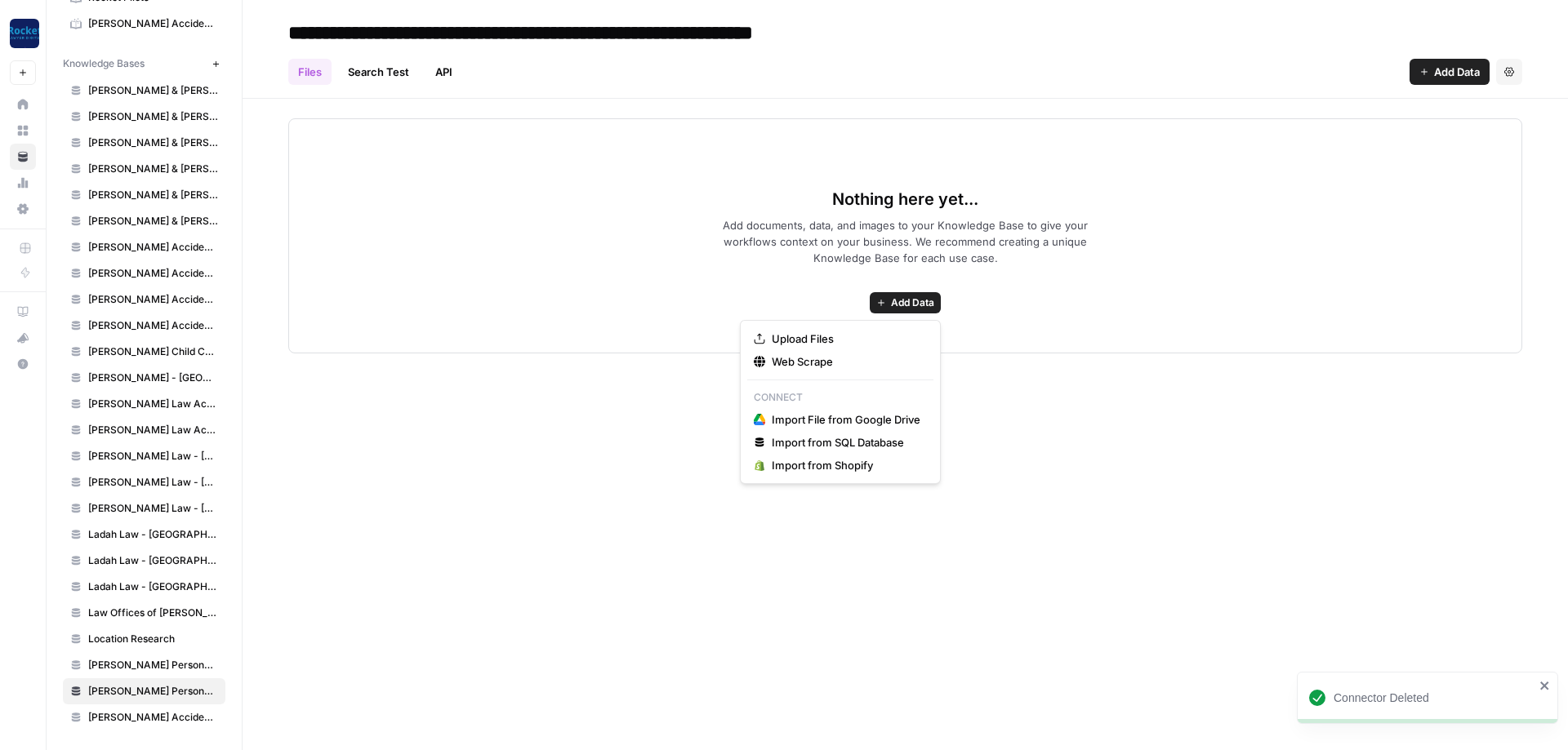
click at [927, 293] on button "Add Data" at bounding box center [905, 303] width 71 height 22
click at [819, 366] on span "Web Scrape" at bounding box center [846, 362] width 148 height 17
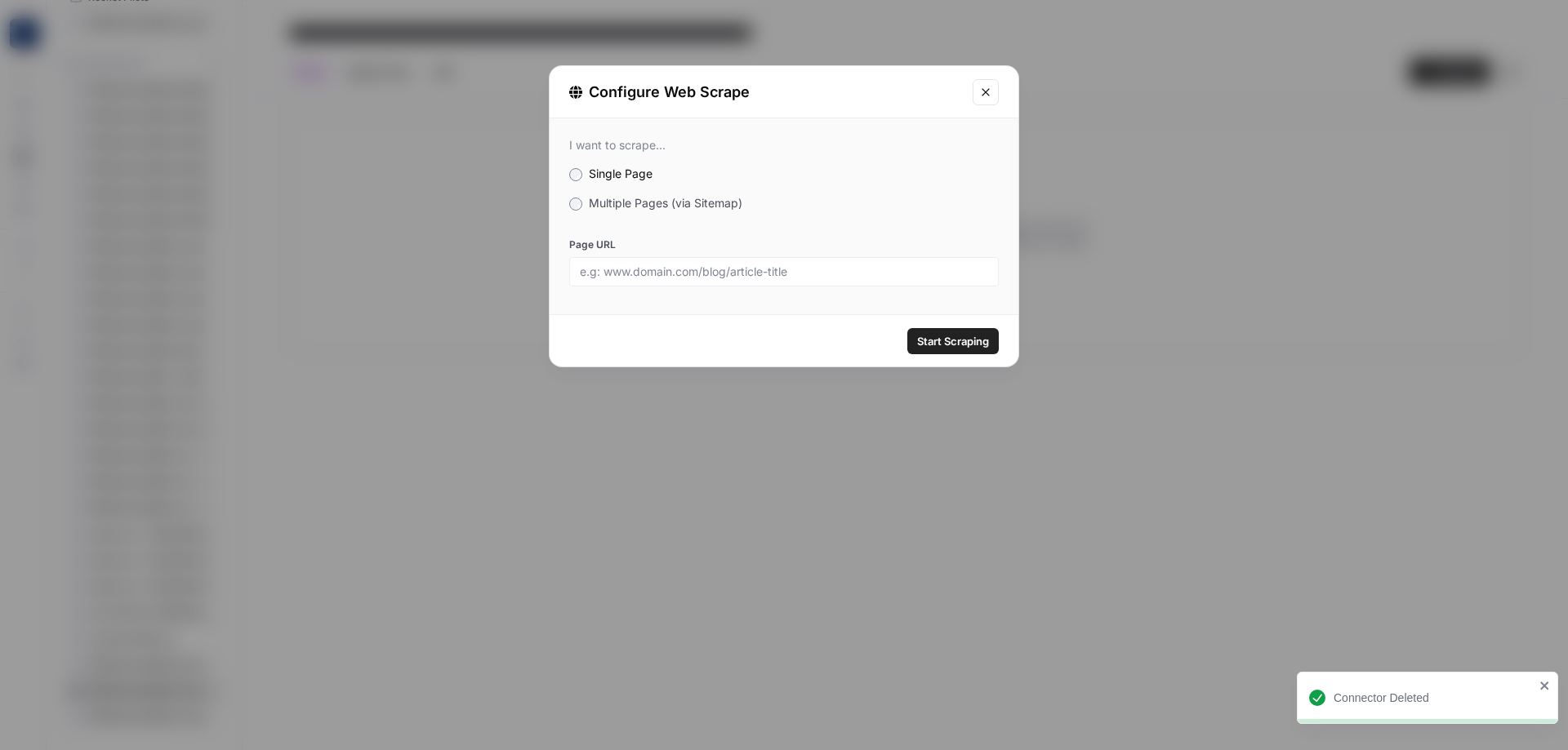
click at [644, 206] on span "Multiple Pages (via Sitemap)" at bounding box center [665, 202] width 153 height 14
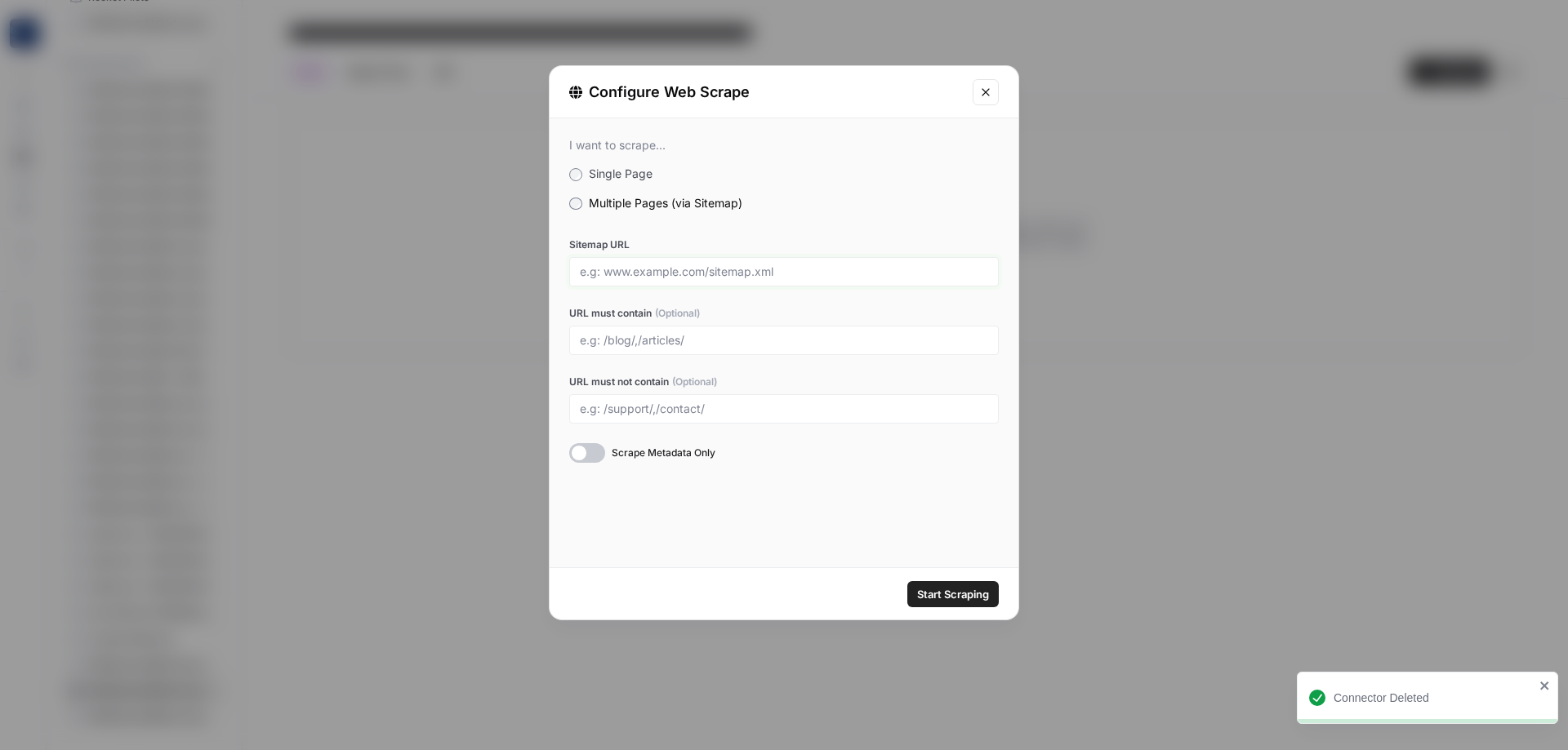
click at [745, 278] on input "Sitemap URL" at bounding box center [784, 272] width 409 height 15
paste input "[URL][DOMAIN_NAME]"
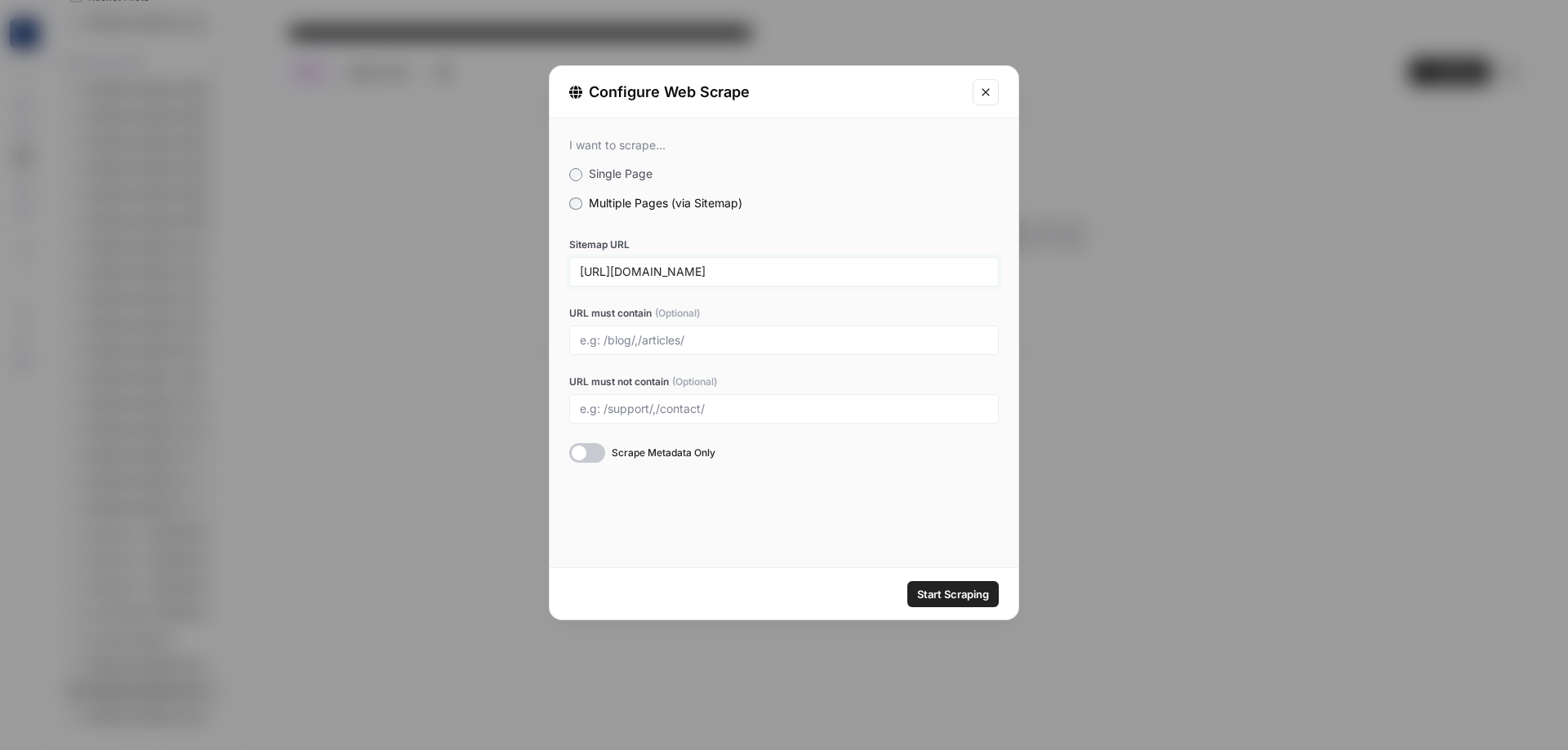
click at [726, 279] on input "[URL][DOMAIN_NAME]" at bounding box center [784, 272] width 409 height 15
type input "[URL][DOMAIN_NAME]"
click at [688, 338] on input "URL must contain (Optional)" at bounding box center [784, 341] width 409 height 15
type input "yuba"
click at [966, 596] on span "Start Scraping" at bounding box center [953, 594] width 72 height 17
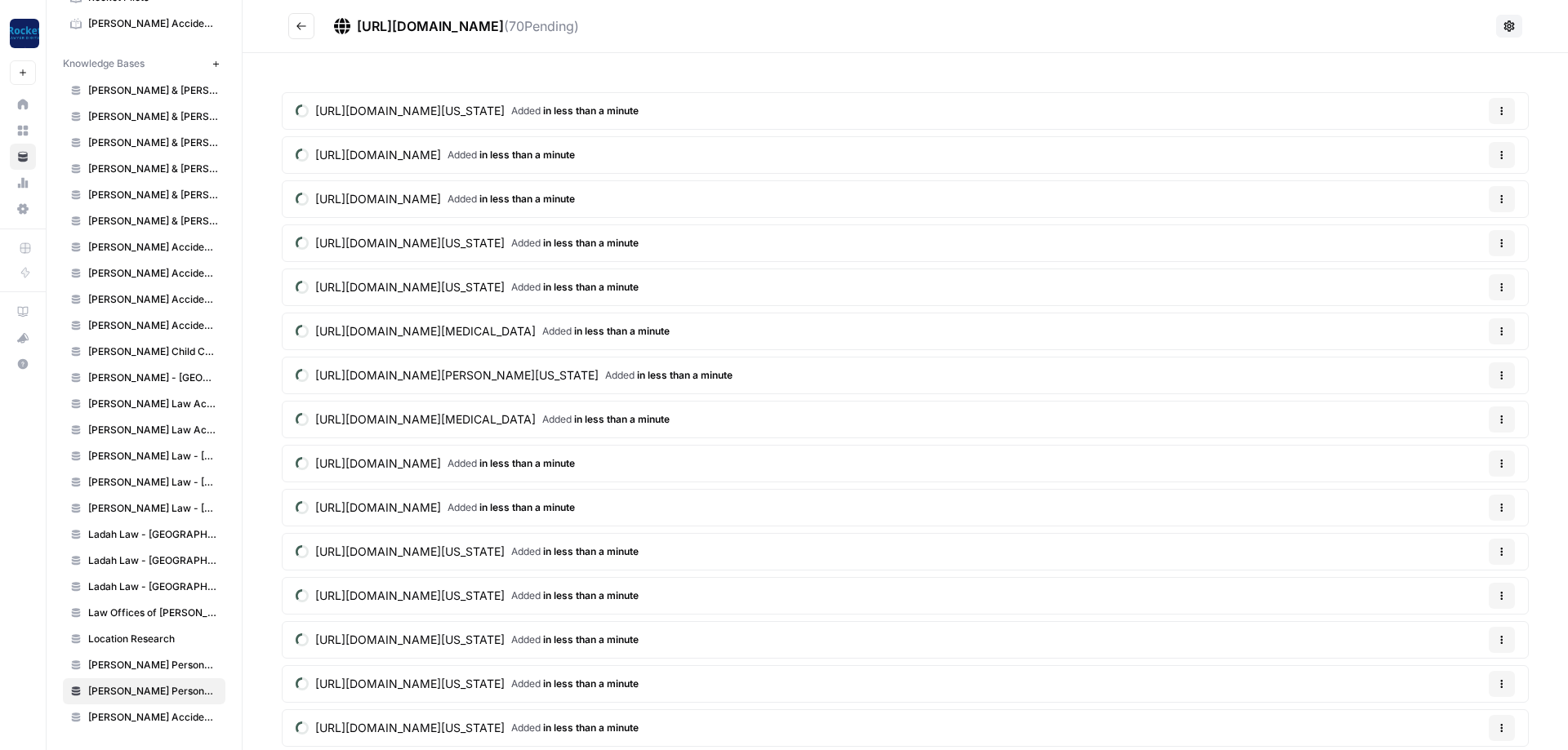
click at [308, 25] on button "Go back" at bounding box center [302, 27] width 27 height 27
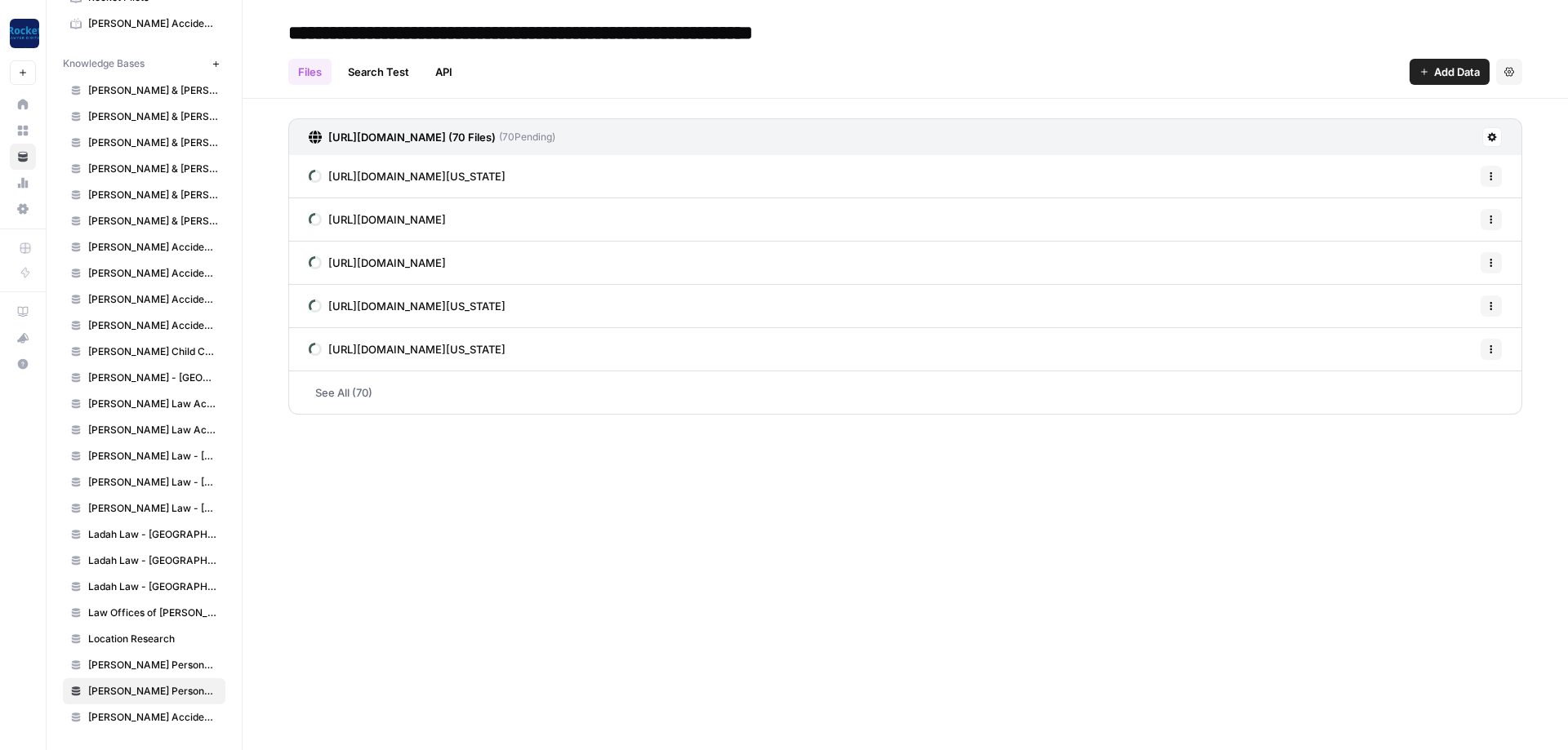
click at [433, 404] on link "See All (70)" at bounding box center [905, 392] width 1234 height 42
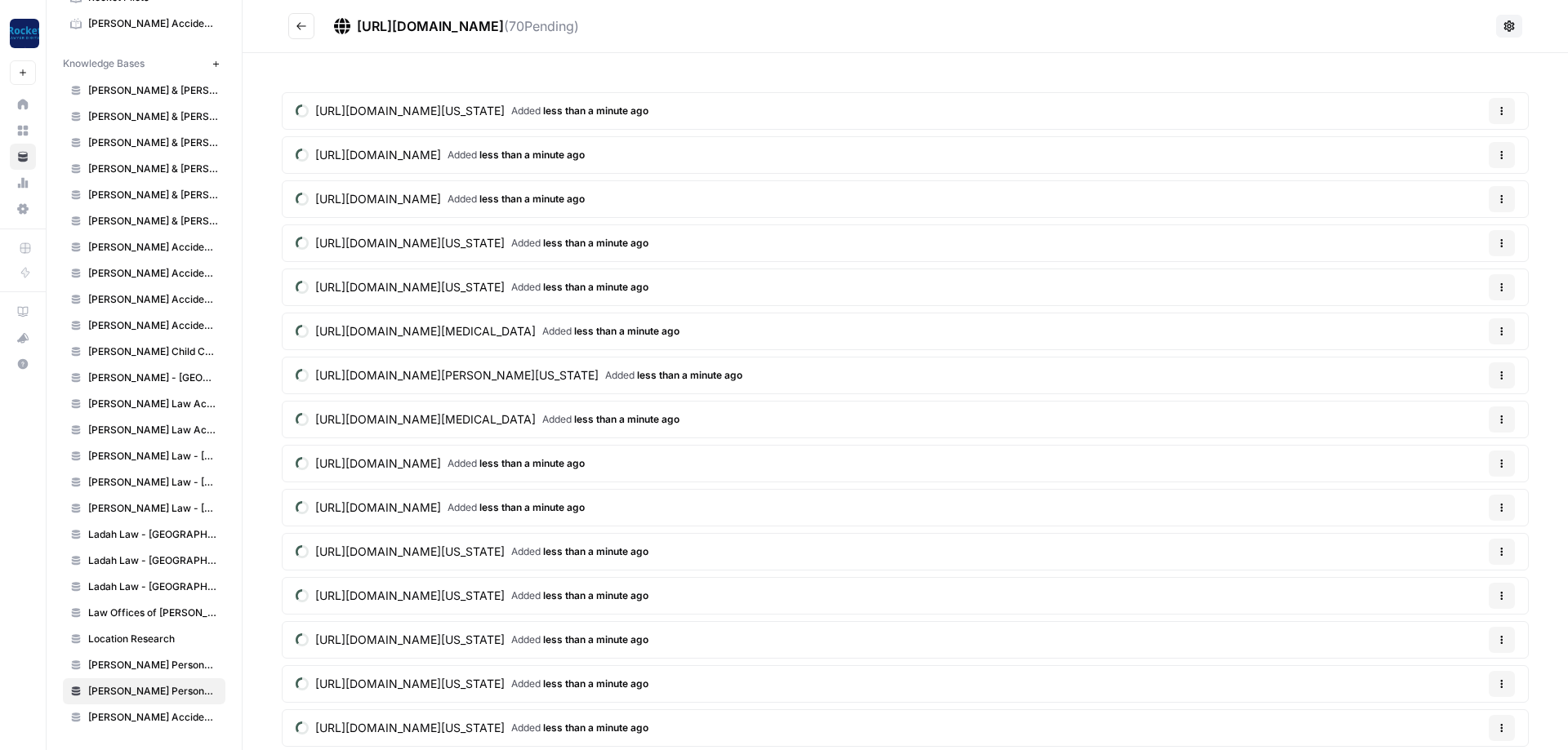
click at [297, 27] on icon "Go back" at bounding box center [302, 27] width 12 height 12
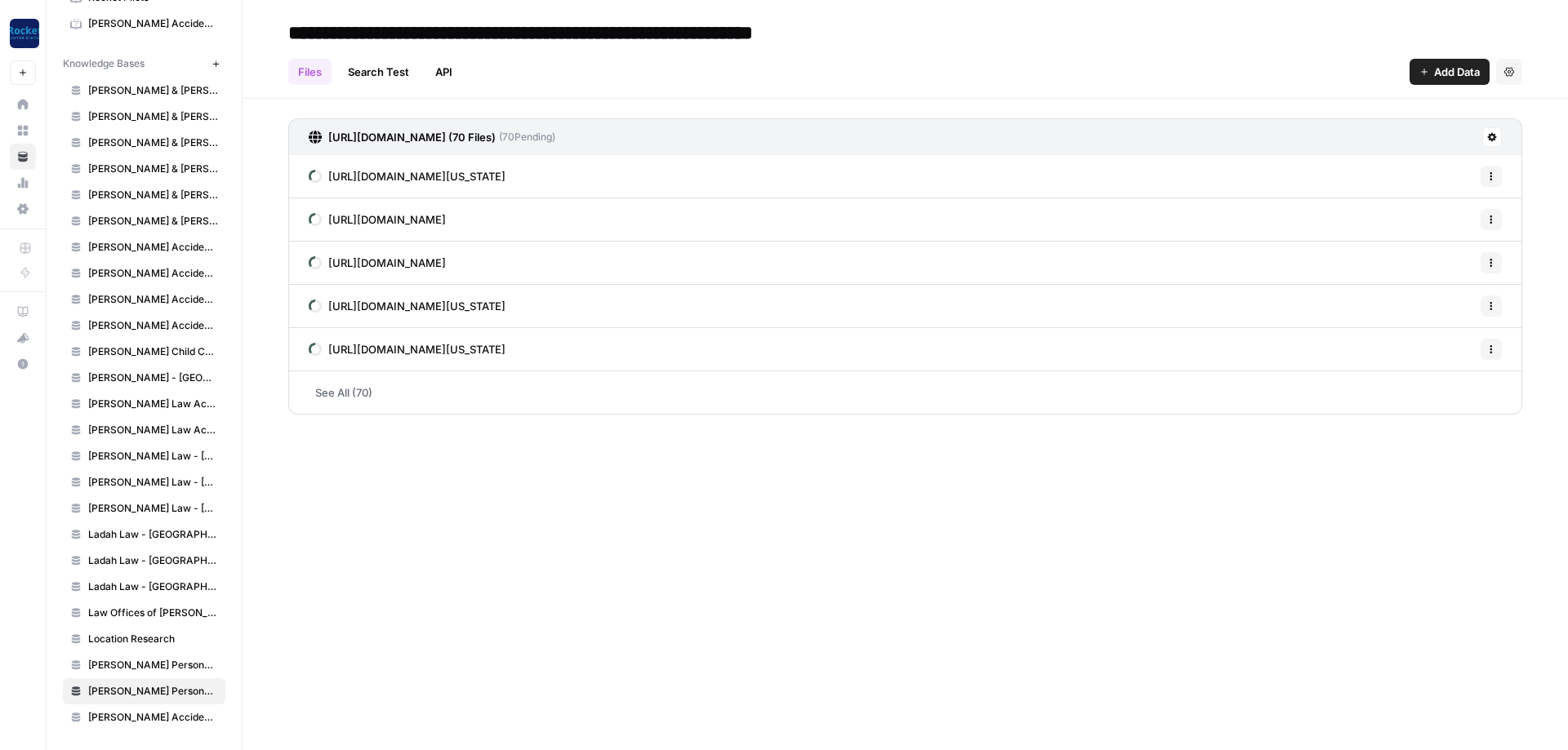
click at [1450, 77] on span "Add Data" at bounding box center [1457, 72] width 46 height 17
click at [1345, 133] on span "Web Scrape" at bounding box center [1394, 133] width 148 height 17
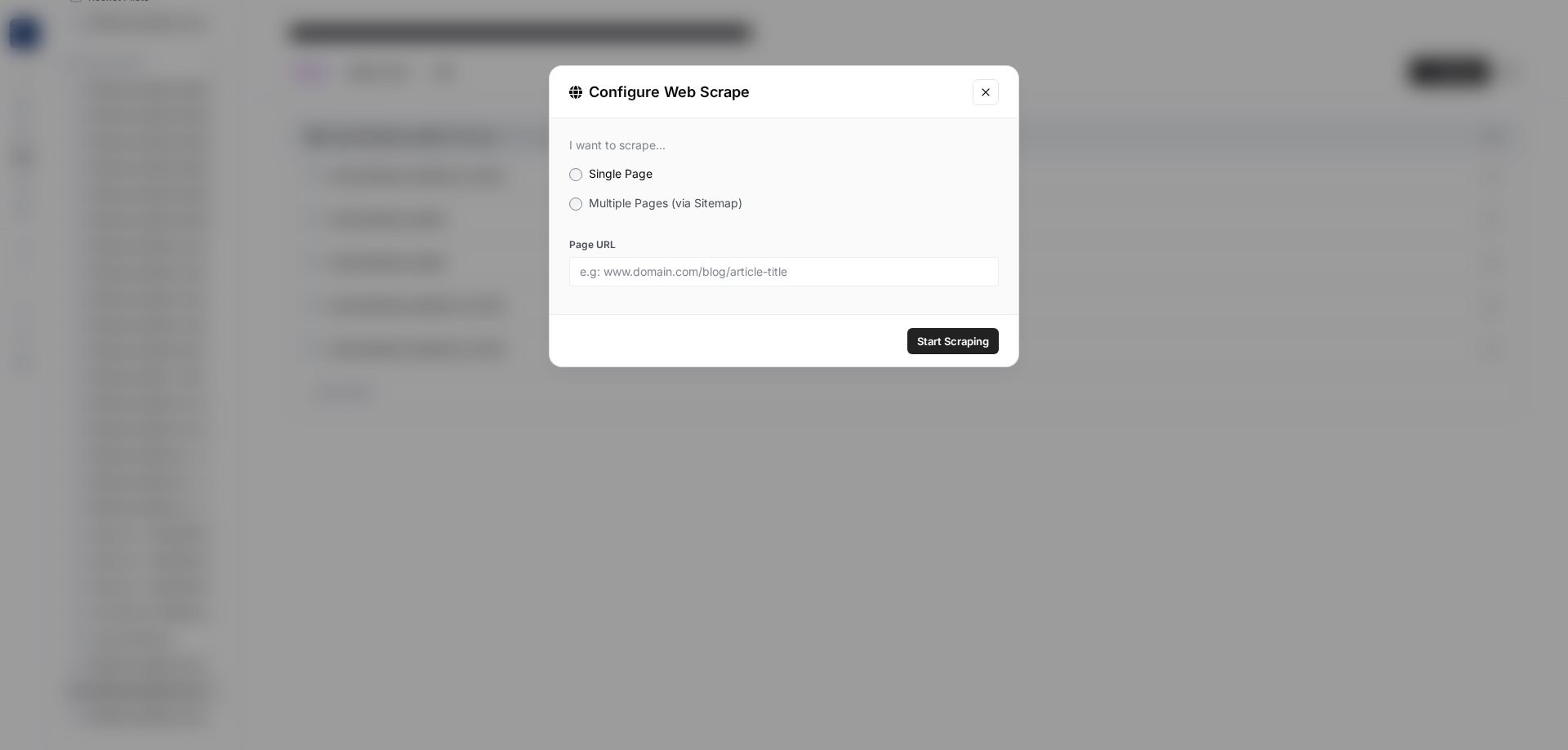
click at [706, 206] on span "Multiple Pages (via Sitemap)" at bounding box center [665, 202] width 153 height 14
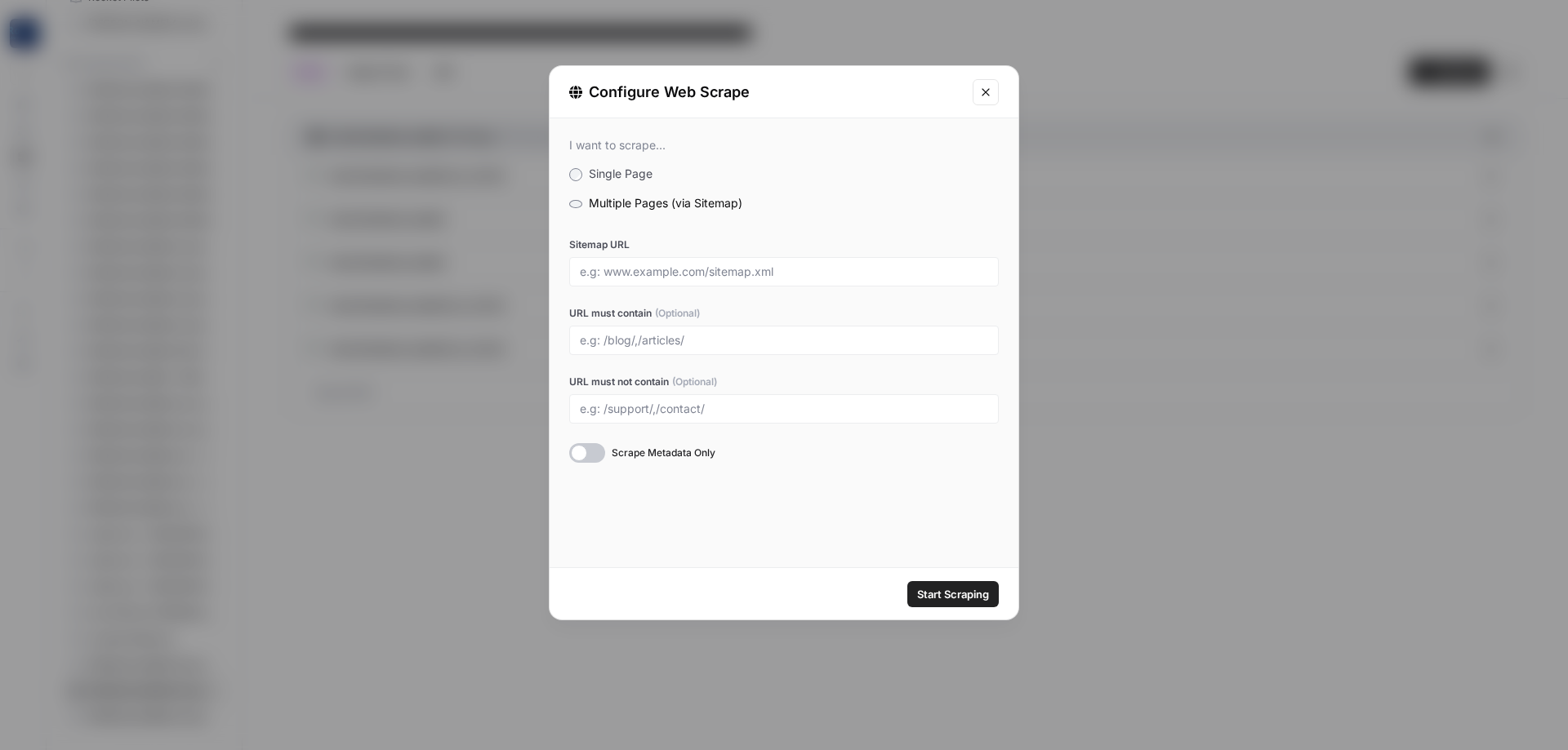
click at [647, 261] on div at bounding box center [784, 271] width 430 height 29
drag, startPoint x: 706, startPoint y: 285, endPoint x: 718, endPoint y: 273, distance: 17.0
click at [706, 284] on div at bounding box center [784, 271] width 430 height 29
click at [718, 272] on input "Sitemap URL" at bounding box center [784, 272] width 409 height 15
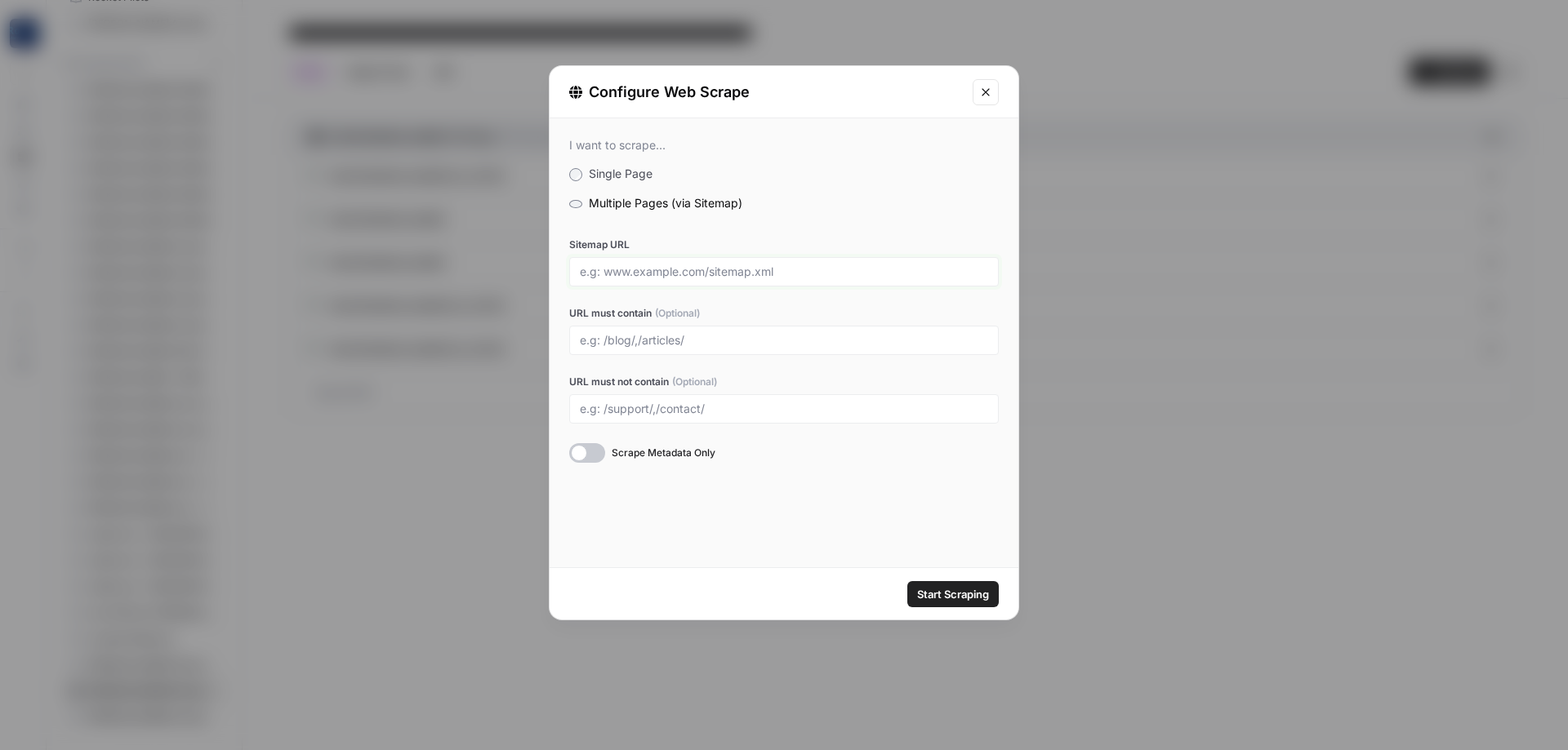
paste input "[URL][DOMAIN_NAME]"
type input "[URL][DOMAIN_NAME]"
click at [634, 406] on input "URL must not contain (Optional)" at bounding box center [784, 409] width 409 height 15
type input "/[GEOGRAPHIC_DATA]-, /[GEOGRAPHIC_DATA]-"
click at [961, 589] on span "Start Scraping" at bounding box center [953, 594] width 72 height 17
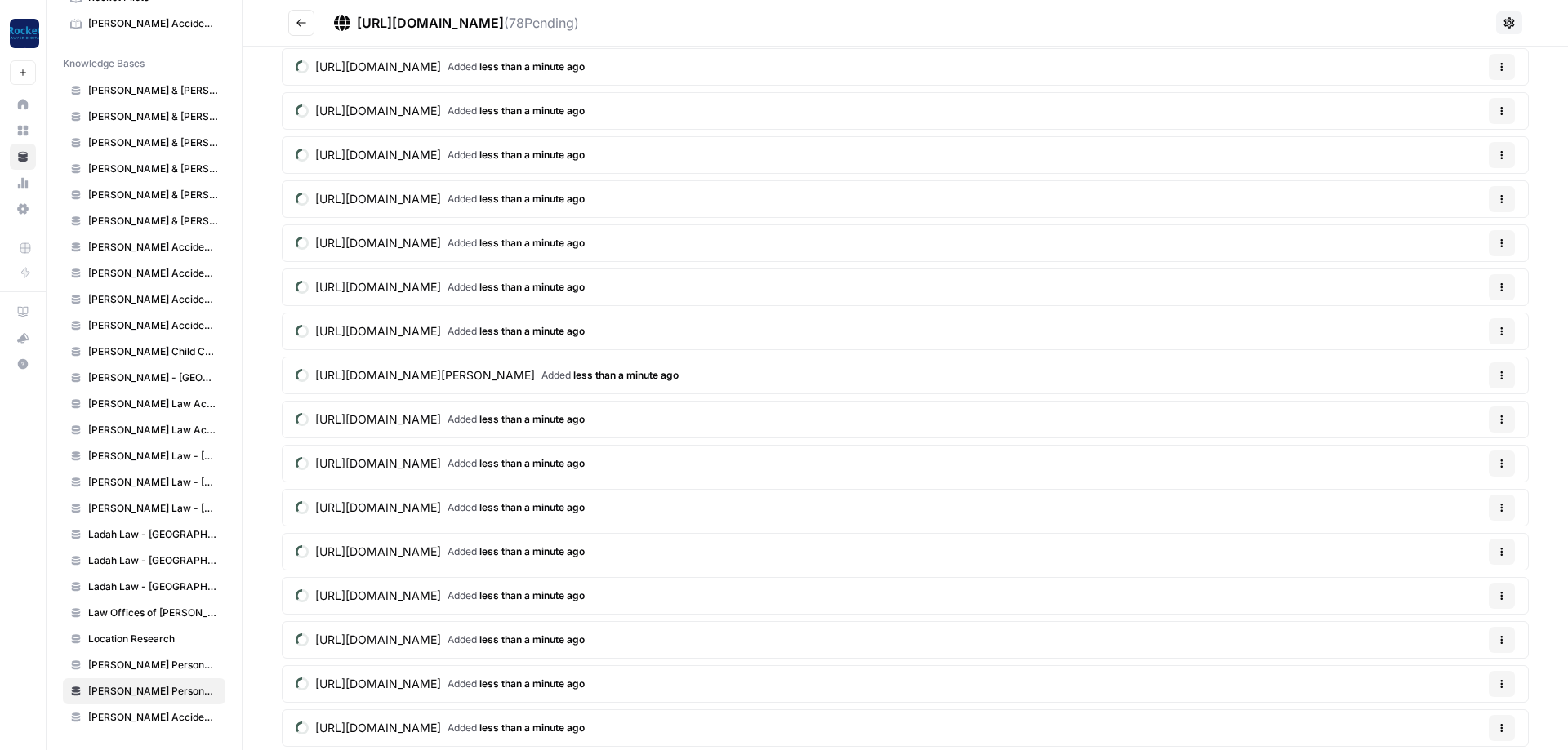
scroll to position [1176, 0]
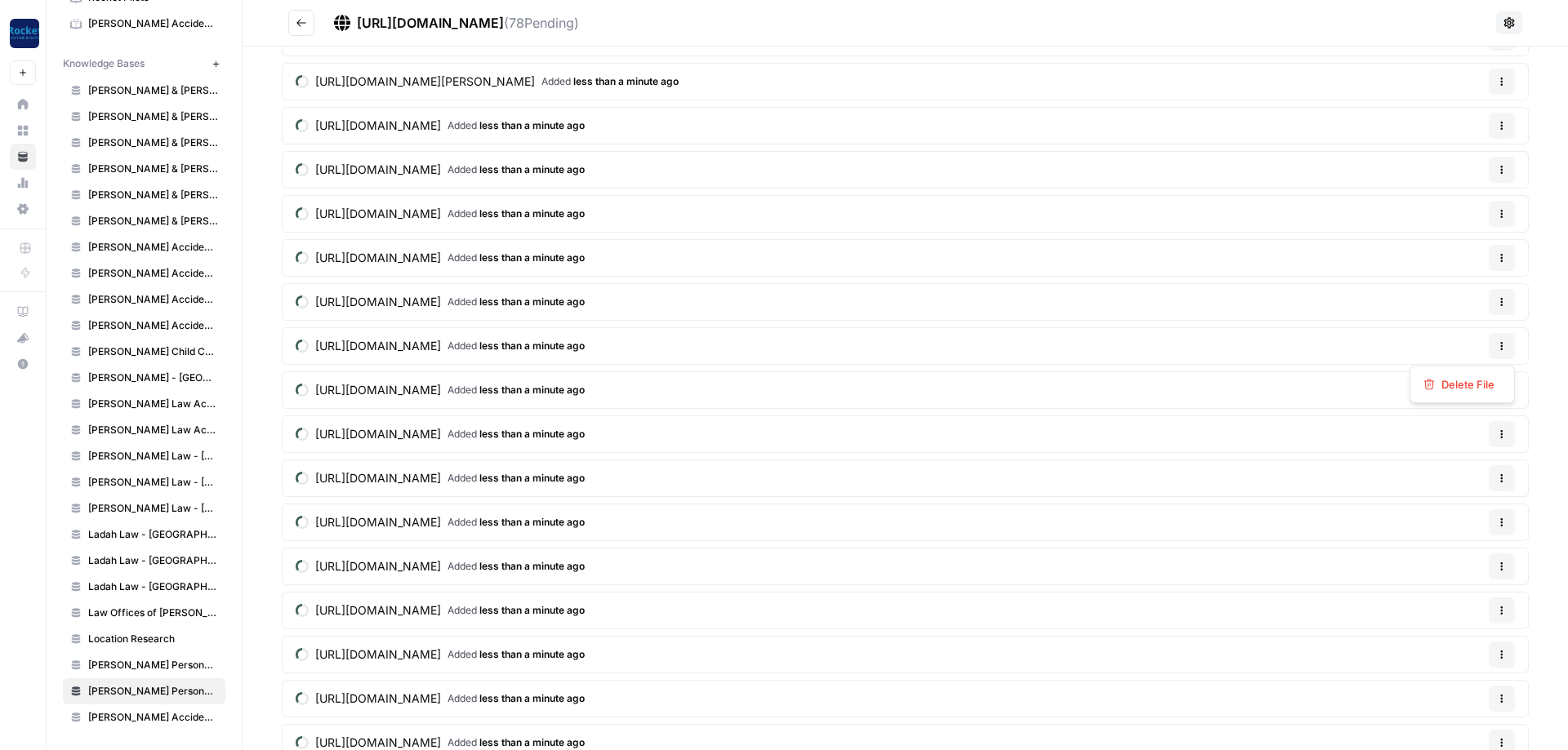
click at [1495, 341] on button "Options" at bounding box center [1502, 346] width 27 height 27
click at [1443, 388] on span "Delete File" at bounding box center [1468, 385] width 53 height 17
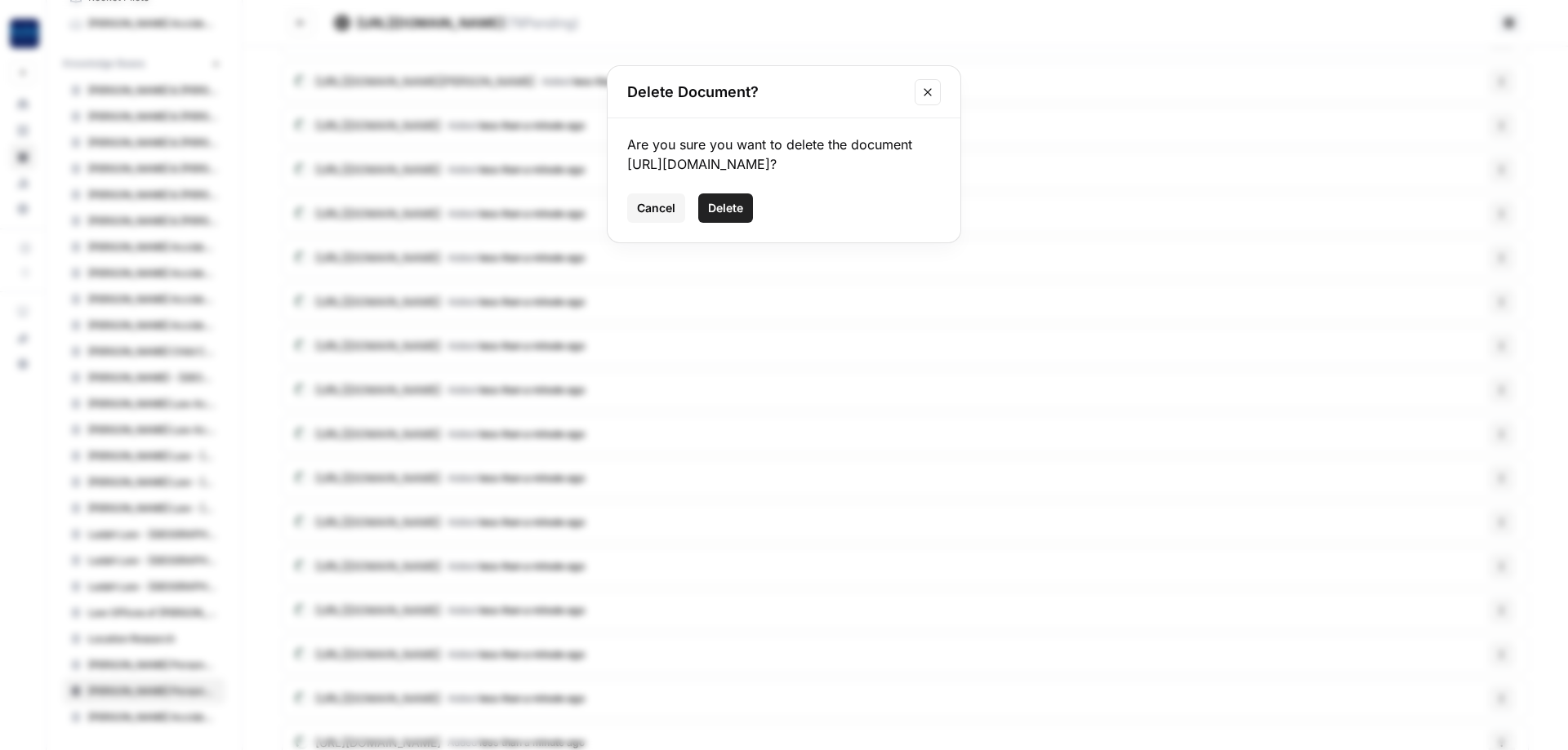
click at [706, 204] on button "Delete" at bounding box center [726, 207] width 55 height 29
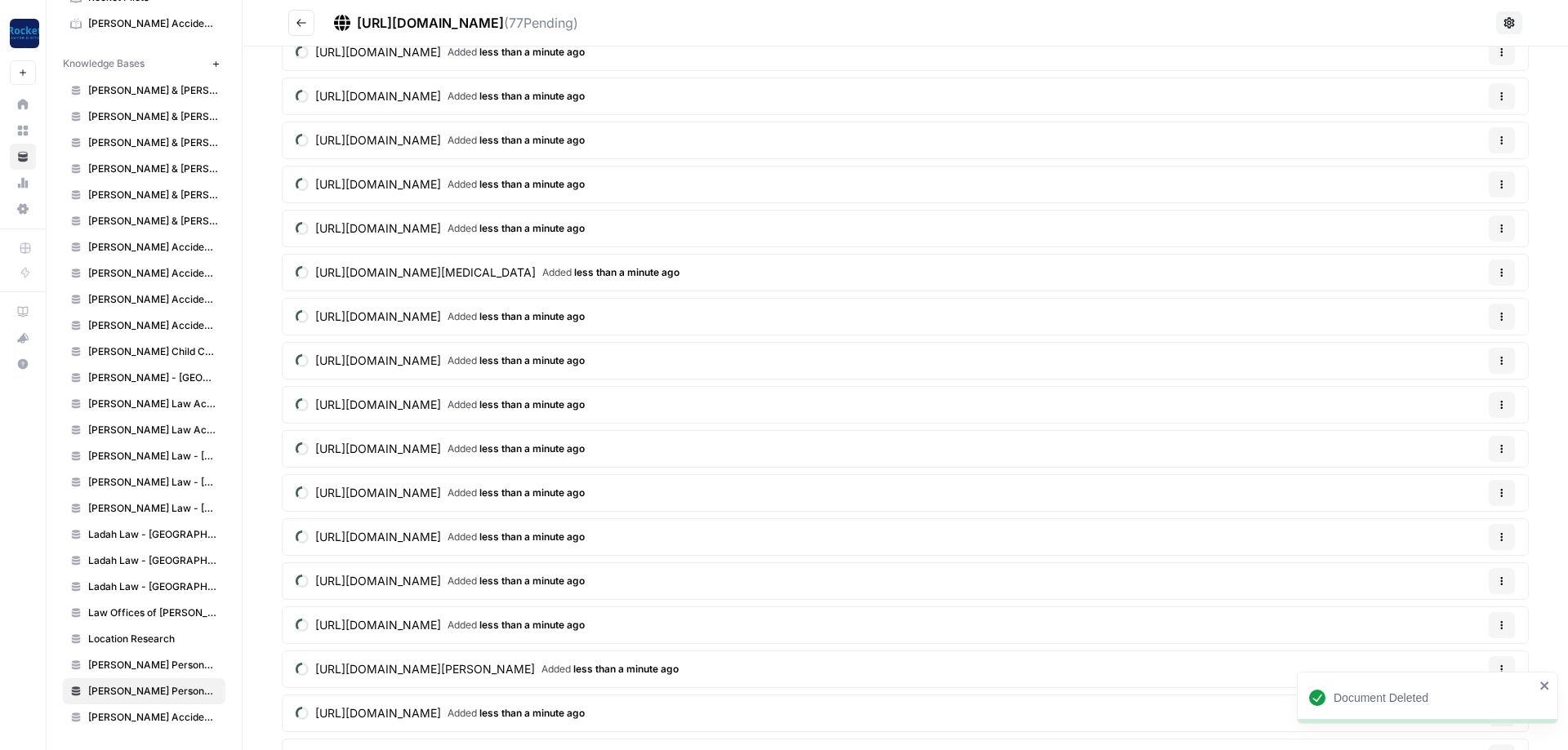
scroll to position [294, 0]
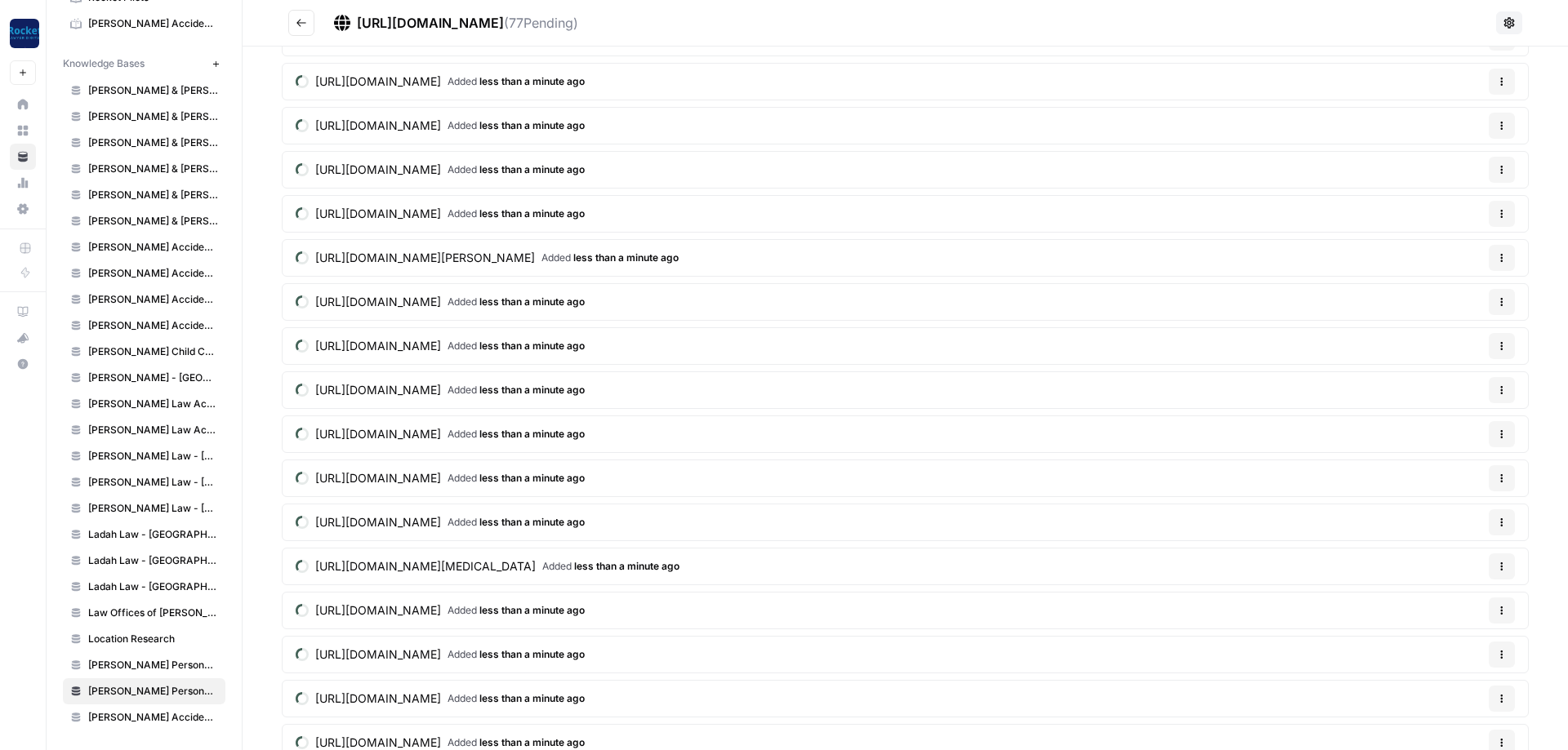
click at [1498, 430] on icon "button" at bounding box center [1502, 434] width 10 height 10
click at [1449, 469] on span "Delete File" at bounding box center [1468, 473] width 53 height 17
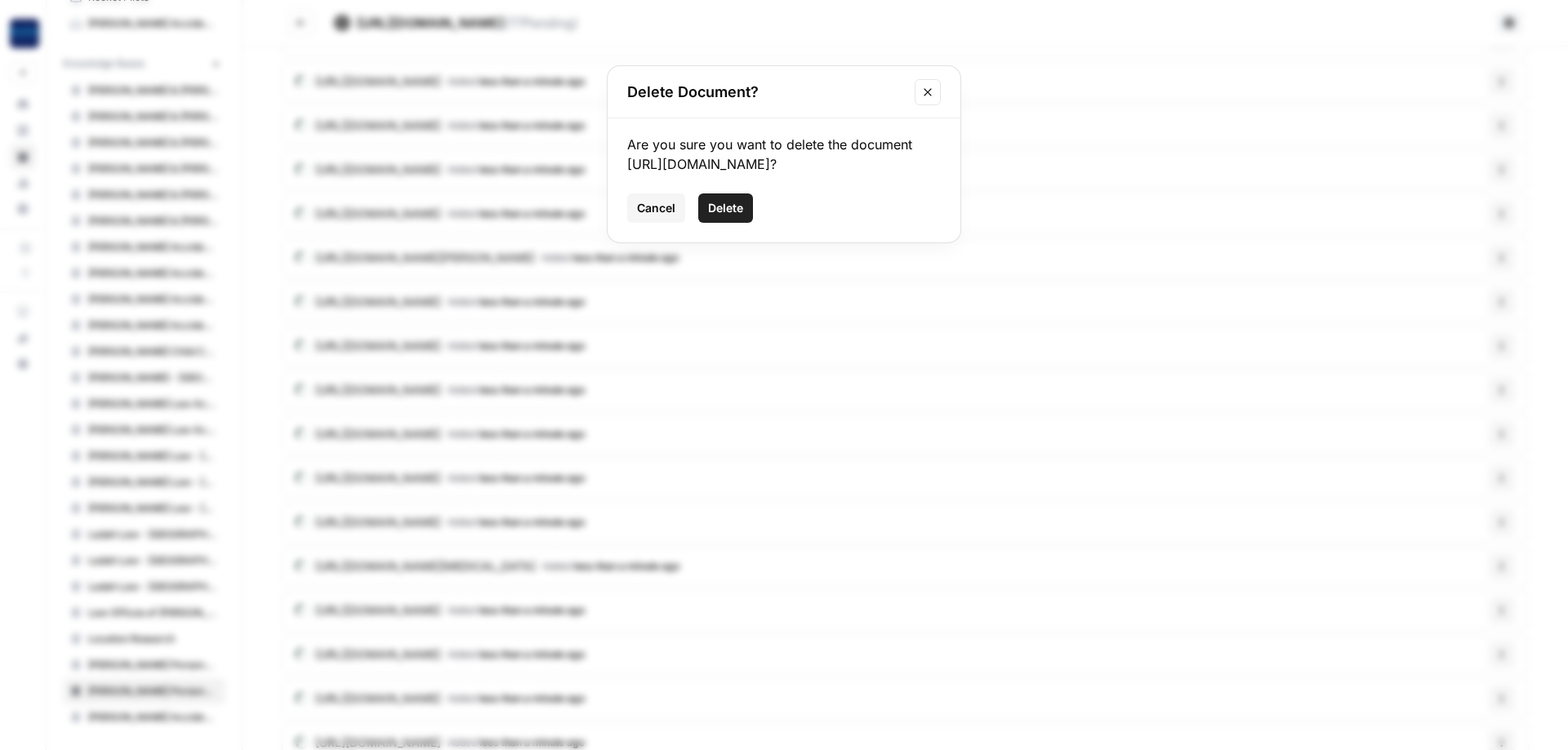
click at [725, 223] on button "Delete" at bounding box center [726, 207] width 55 height 29
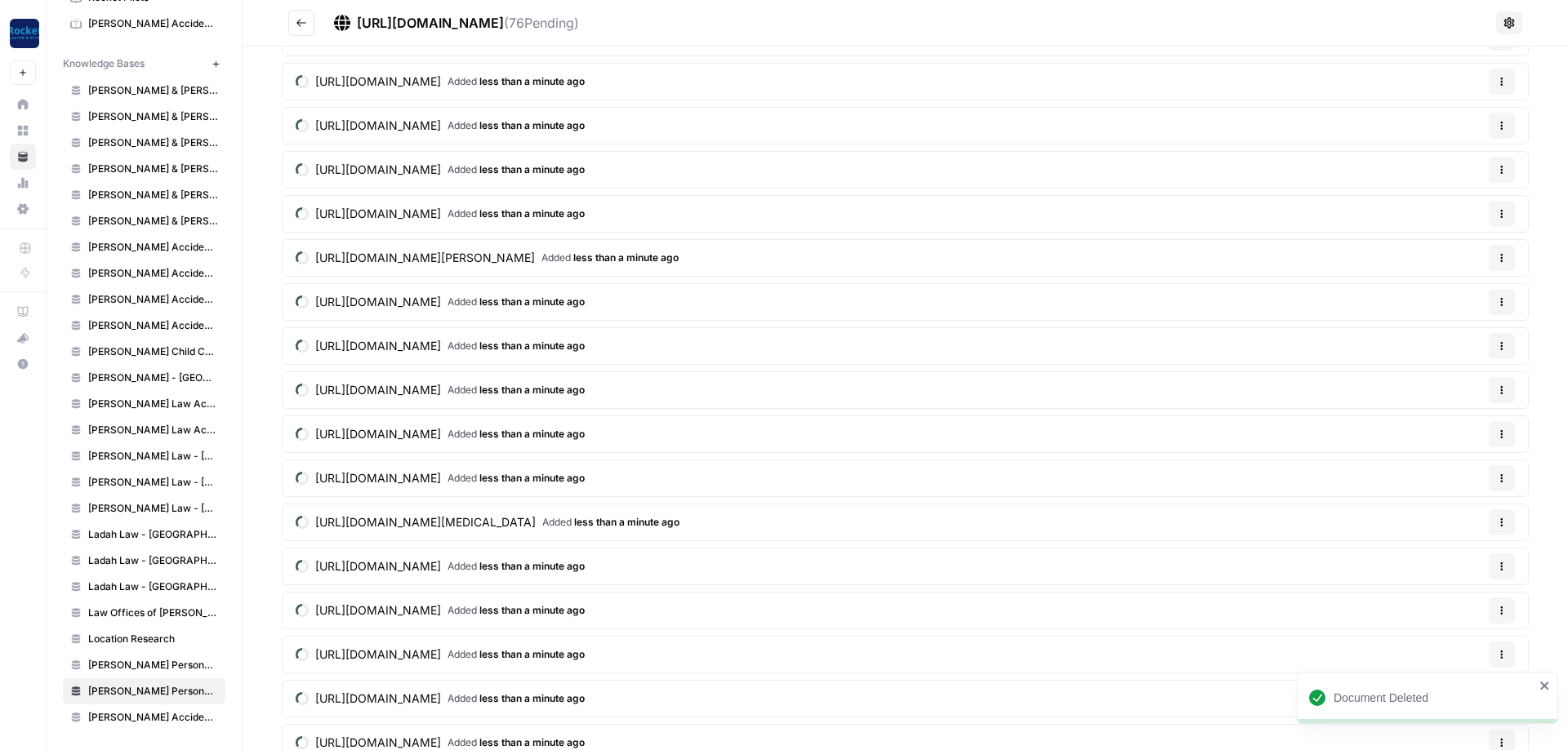
click at [1497, 443] on button "Options" at bounding box center [1502, 434] width 27 height 27
click at [1446, 473] on span "Delete File" at bounding box center [1468, 473] width 53 height 17
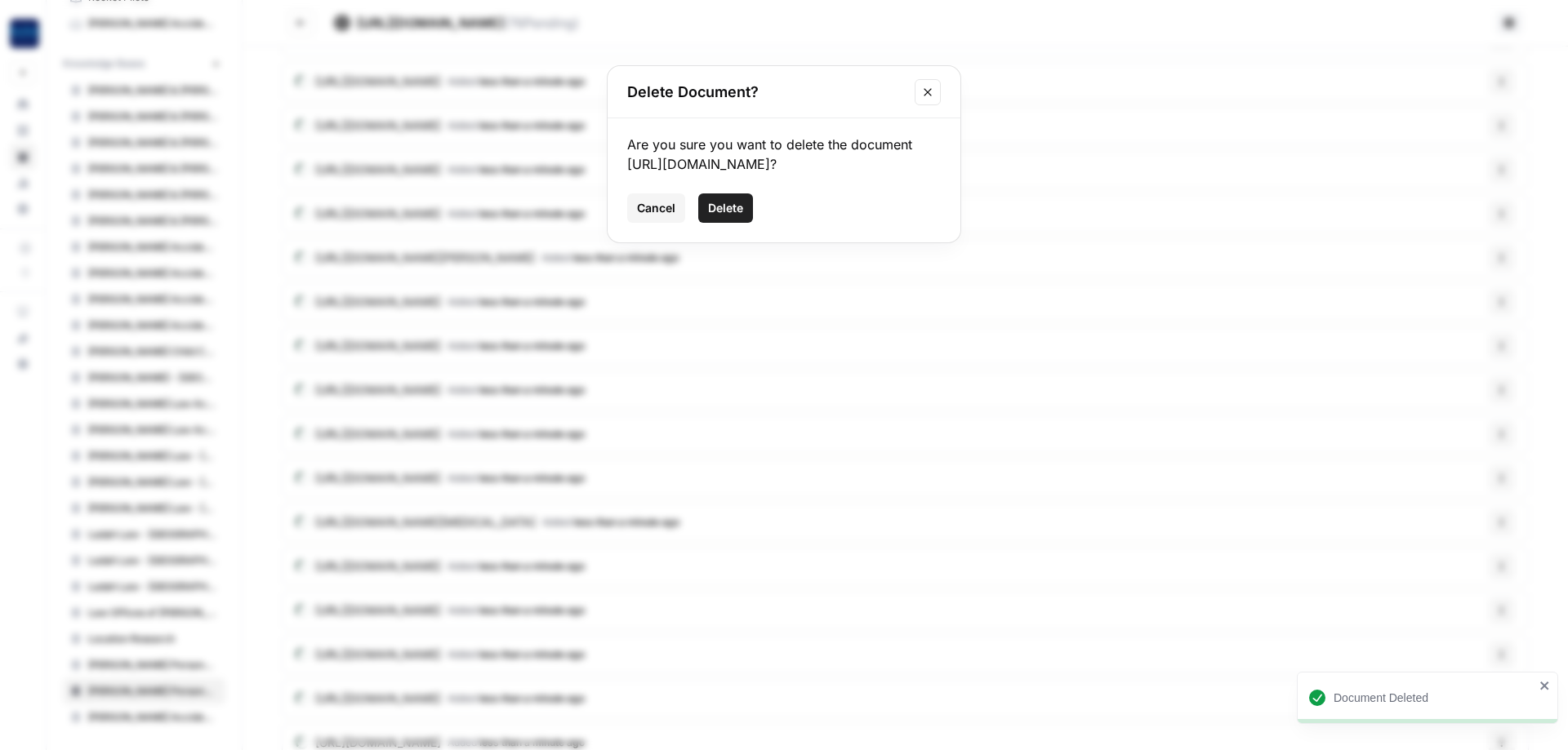
click at [733, 218] on button "Delete" at bounding box center [726, 207] width 55 height 29
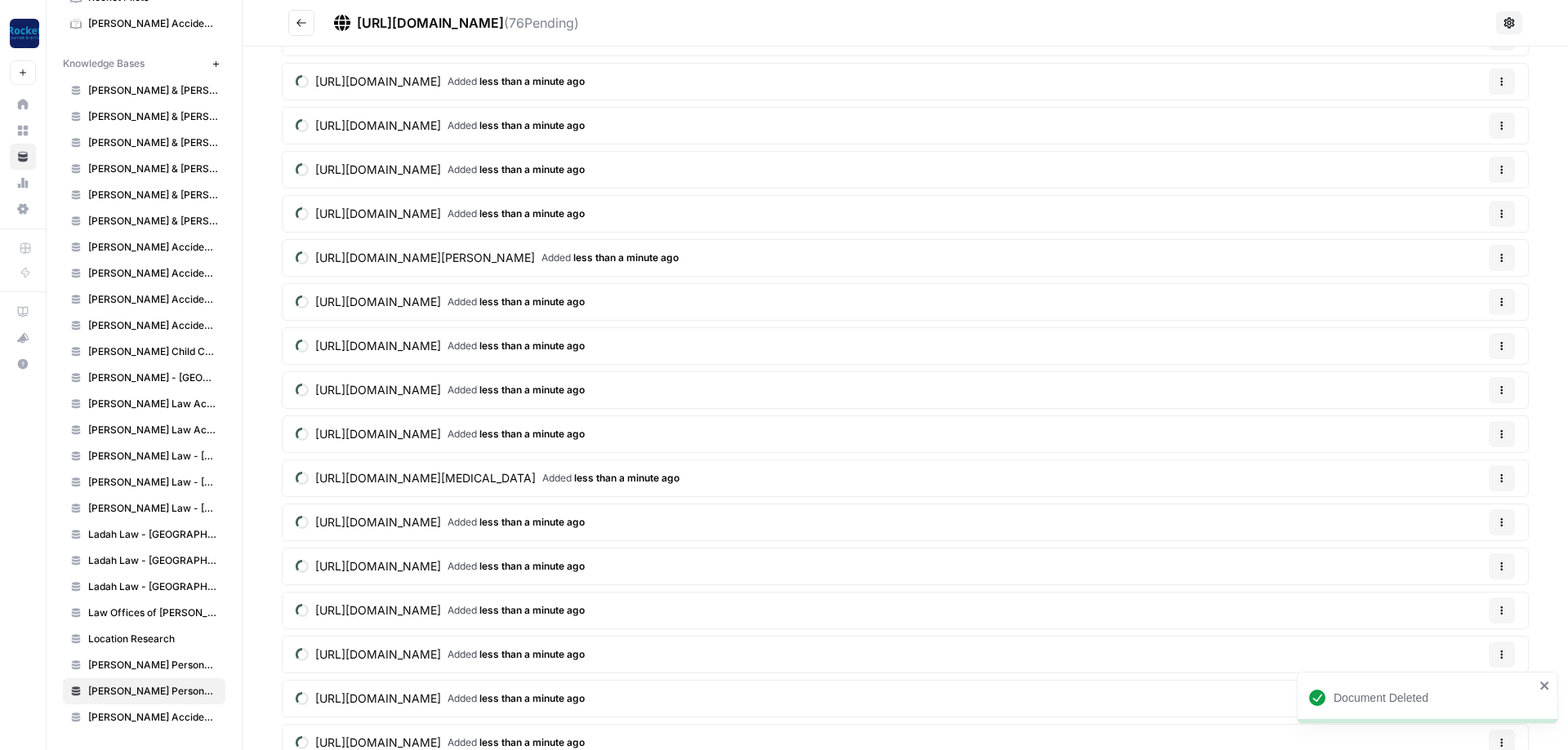
click at [1503, 478] on icon "button" at bounding box center [1502, 478] width 10 height 10
click at [1439, 513] on div "Delete File" at bounding box center [1463, 517] width 78 height 17
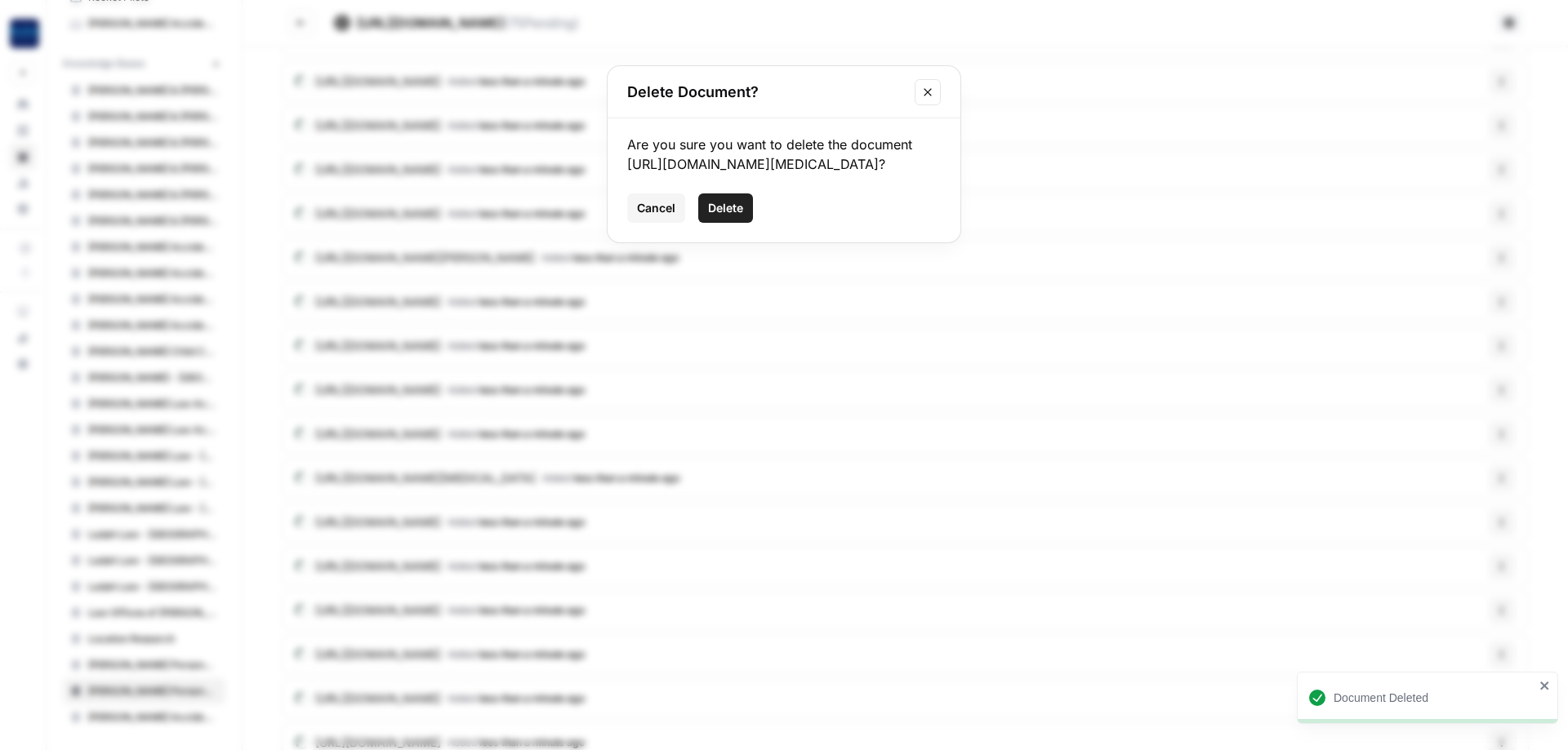
click at [721, 196] on button "Delete" at bounding box center [726, 207] width 55 height 29
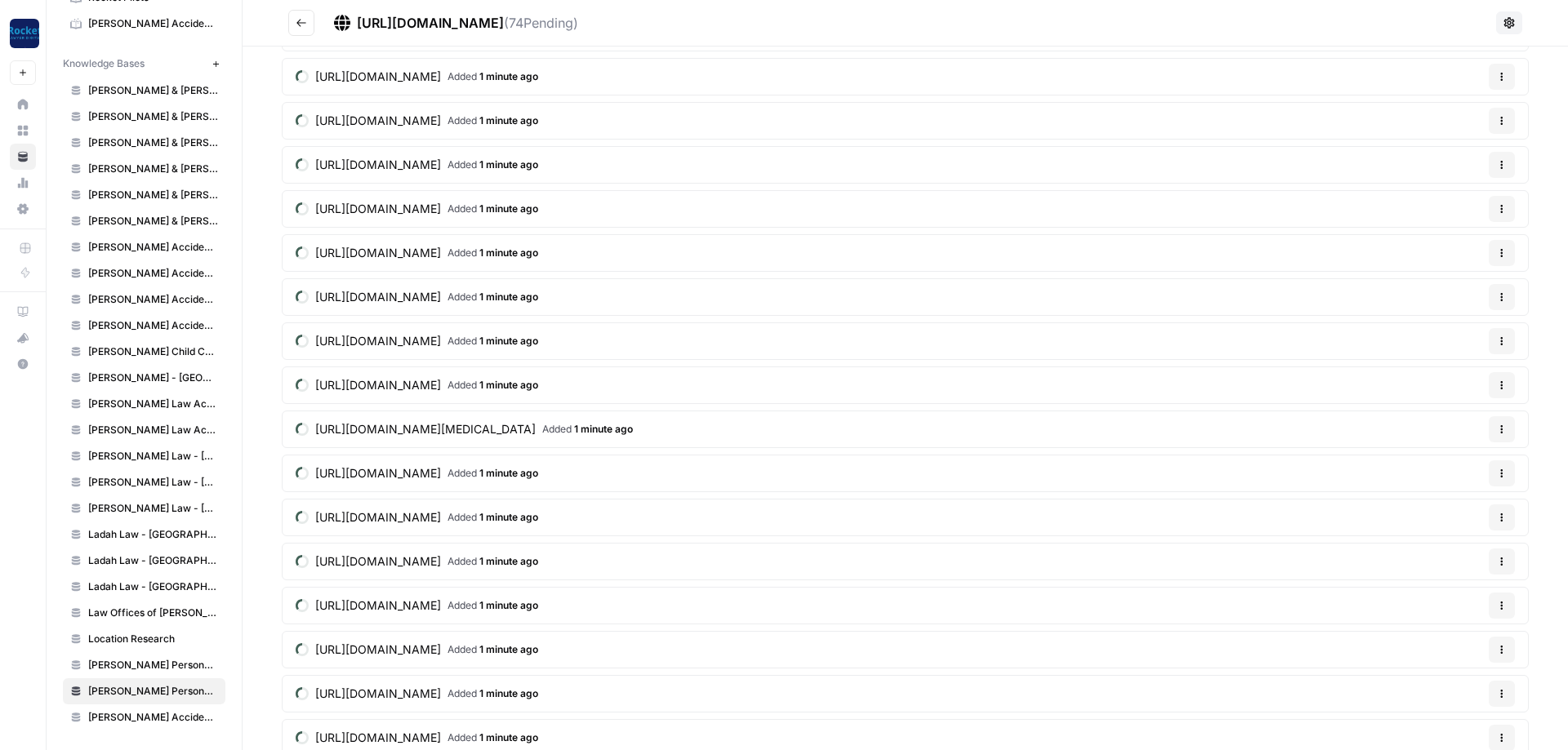
scroll to position [1861, 0]
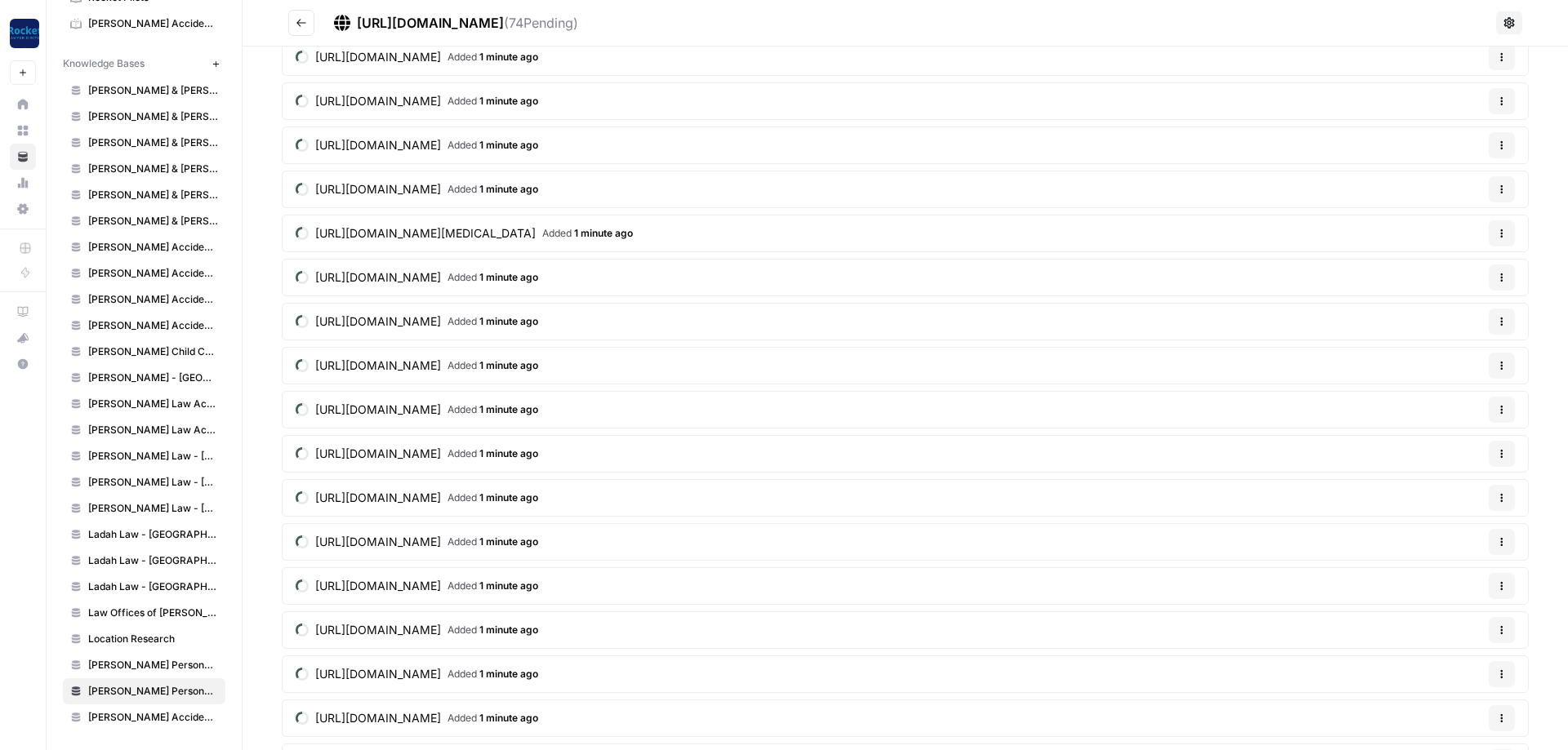
click at [1515, 501] on article "[URL][DOMAIN_NAME] Added 1 minute ago Options" at bounding box center [905, 497] width 1247 height 37
click at [1507, 501] on button "Options" at bounding box center [1502, 498] width 27 height 27
click at [1454, 530] on span "Delete File" at bounding box center [1468, 536] width 53 height 17
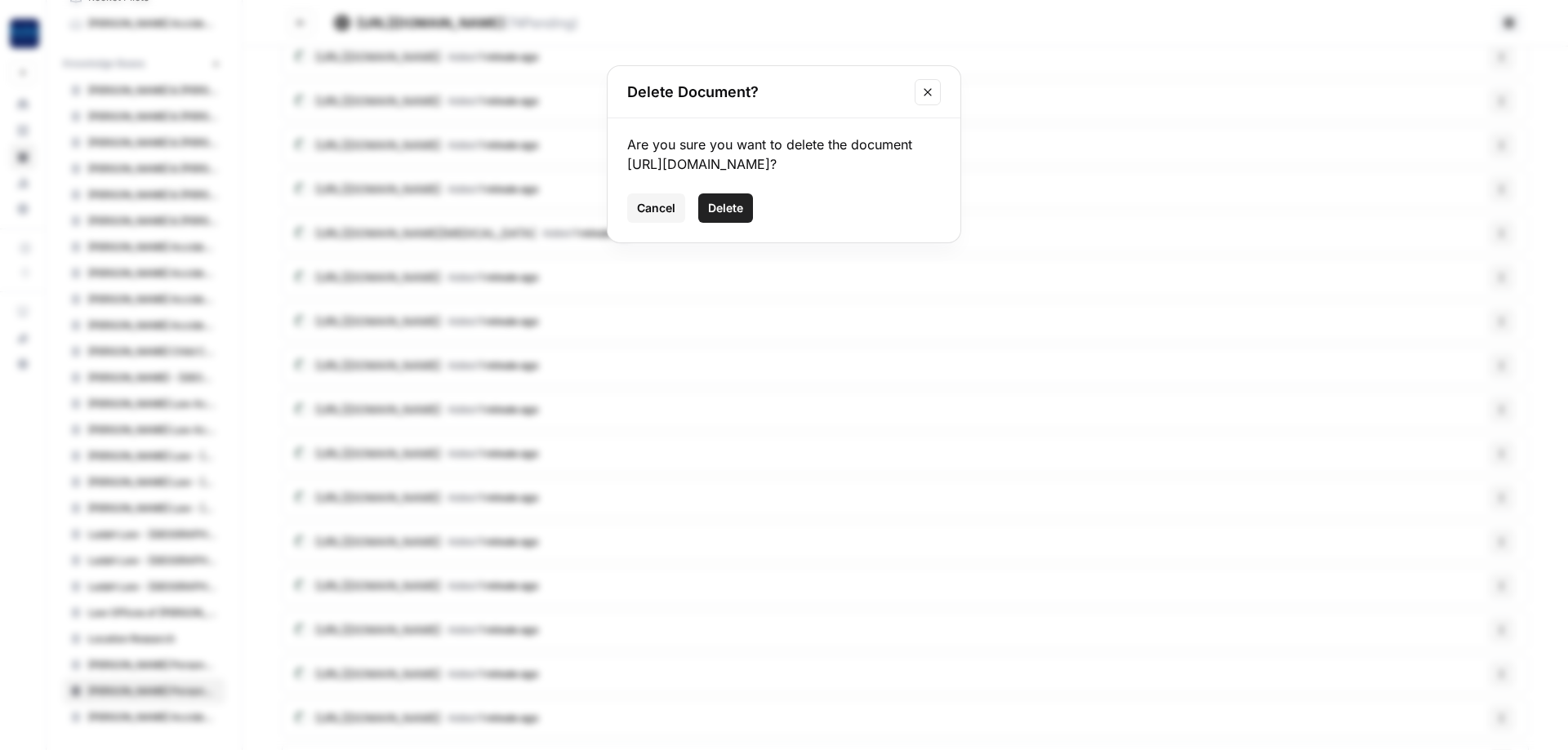
click at [722, 208] on span "Delete" at bounding box center [726, 208] width 35 height 17
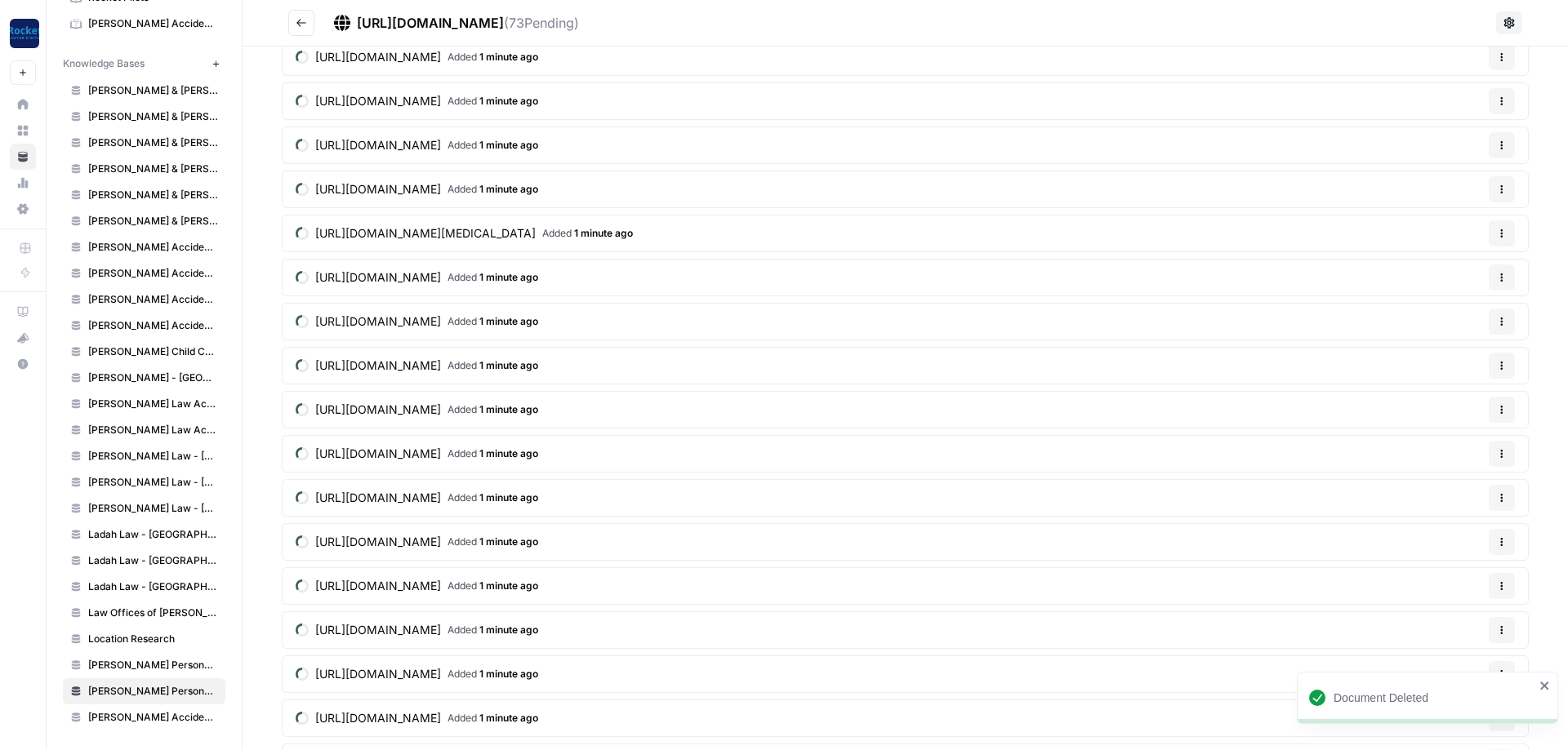
scroll to position [2057, 0]
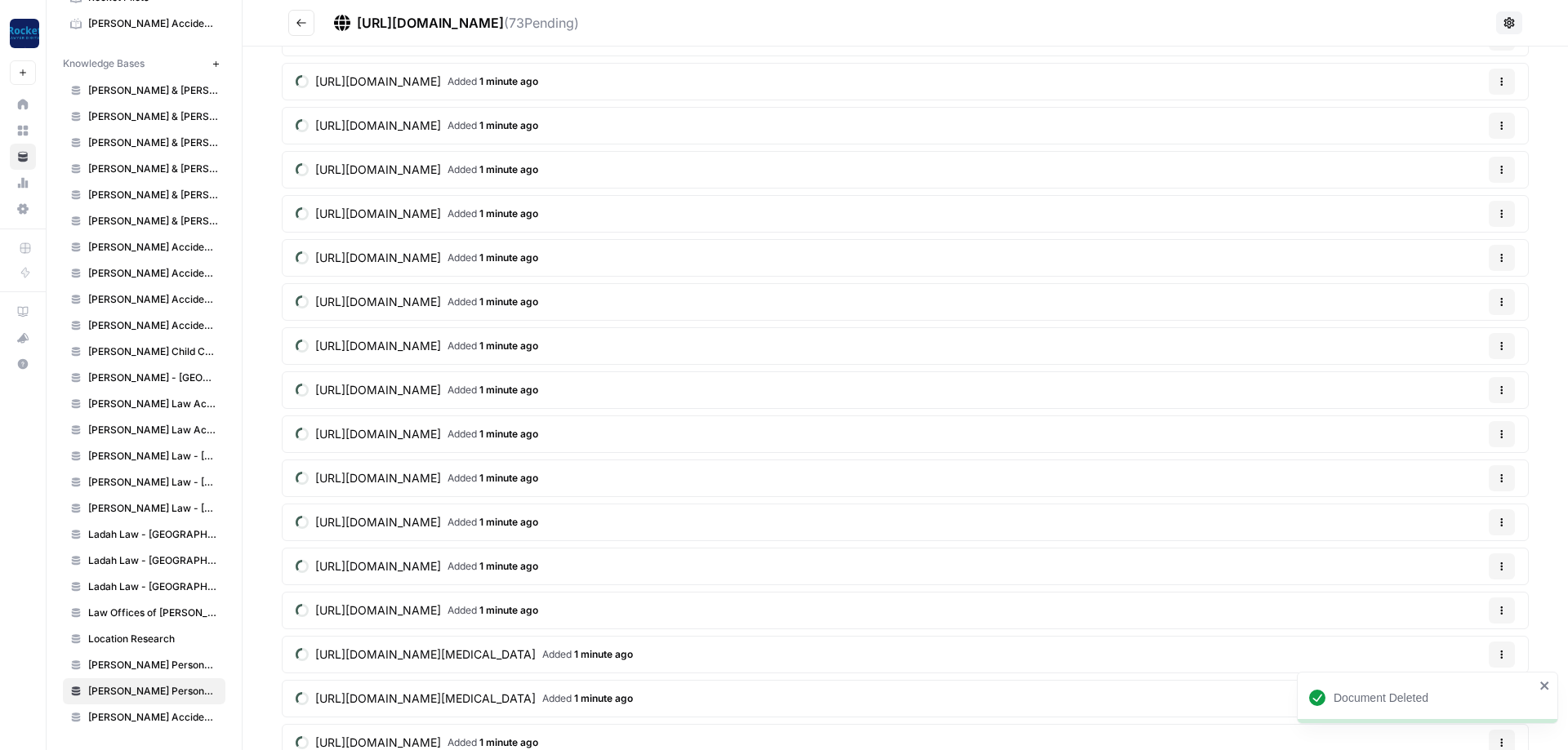
click at [1493, 480] on button "Options" at bounding box center [1502, 479] width 27 height 27
click at [1465, 511] on span "Delete File" at bounding box center [1468, 517] width 53 height 17
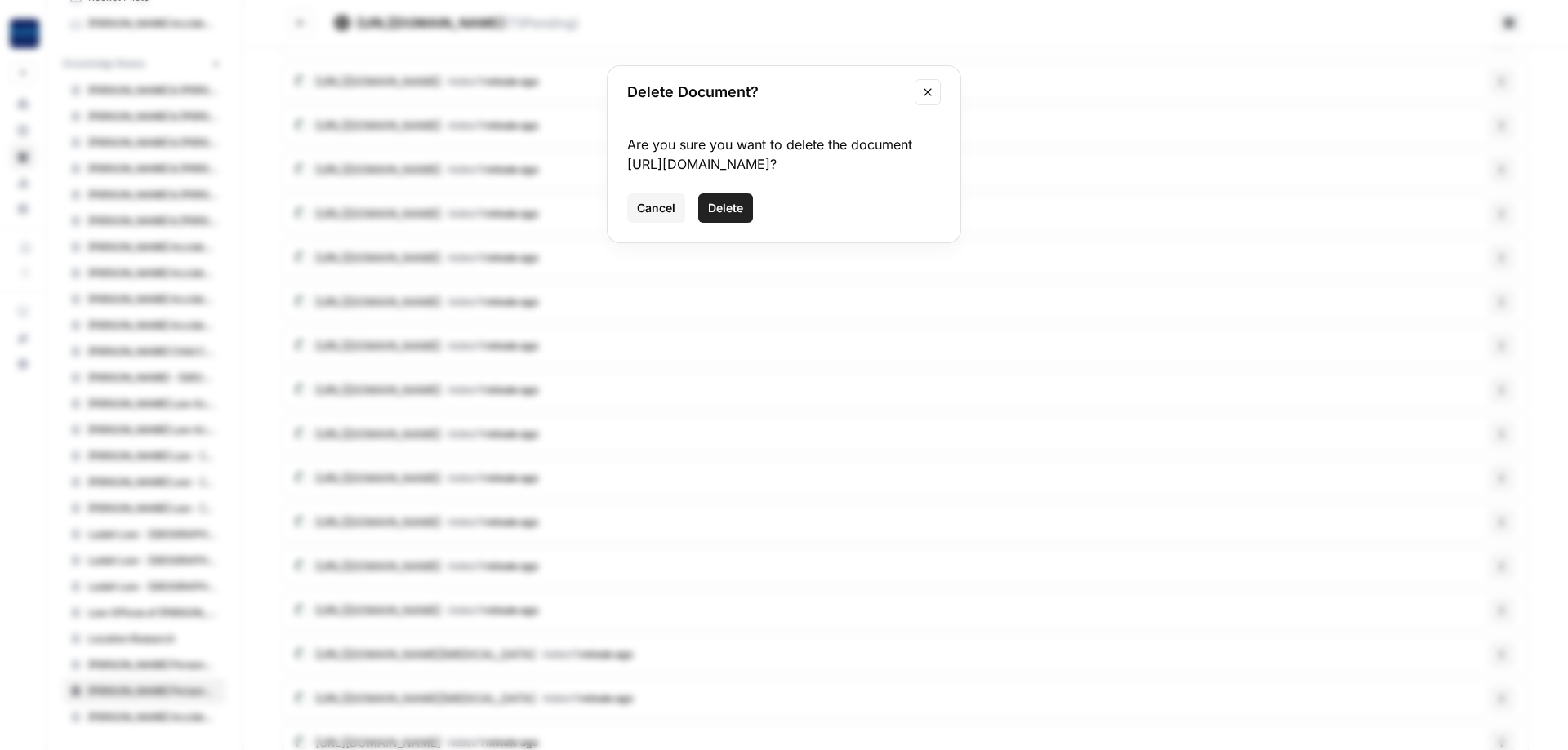
click at [731, 203] on span "Delete" at bounding box center [726, 208] width 35 height 17
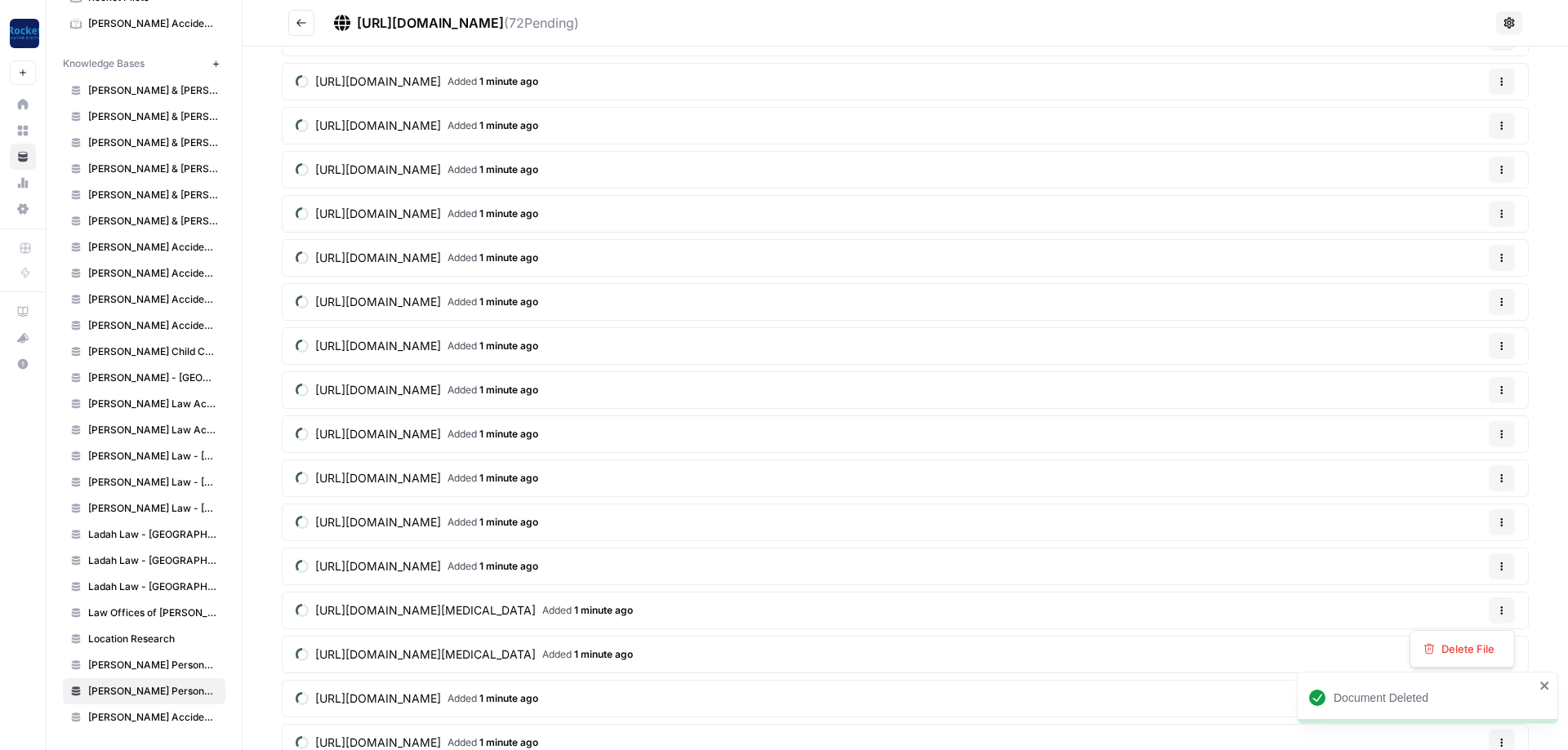
click at [1512, 607] on button "Options" at bounding box center [1502, 611] width 27 height 27
click at [1452, 636] on div "Delete File" at bounding box center [1462, 648] width 105 height 37
click at [1454, 640] on button "Delete File" at bounding box center [1462, 649] width 90 height 23
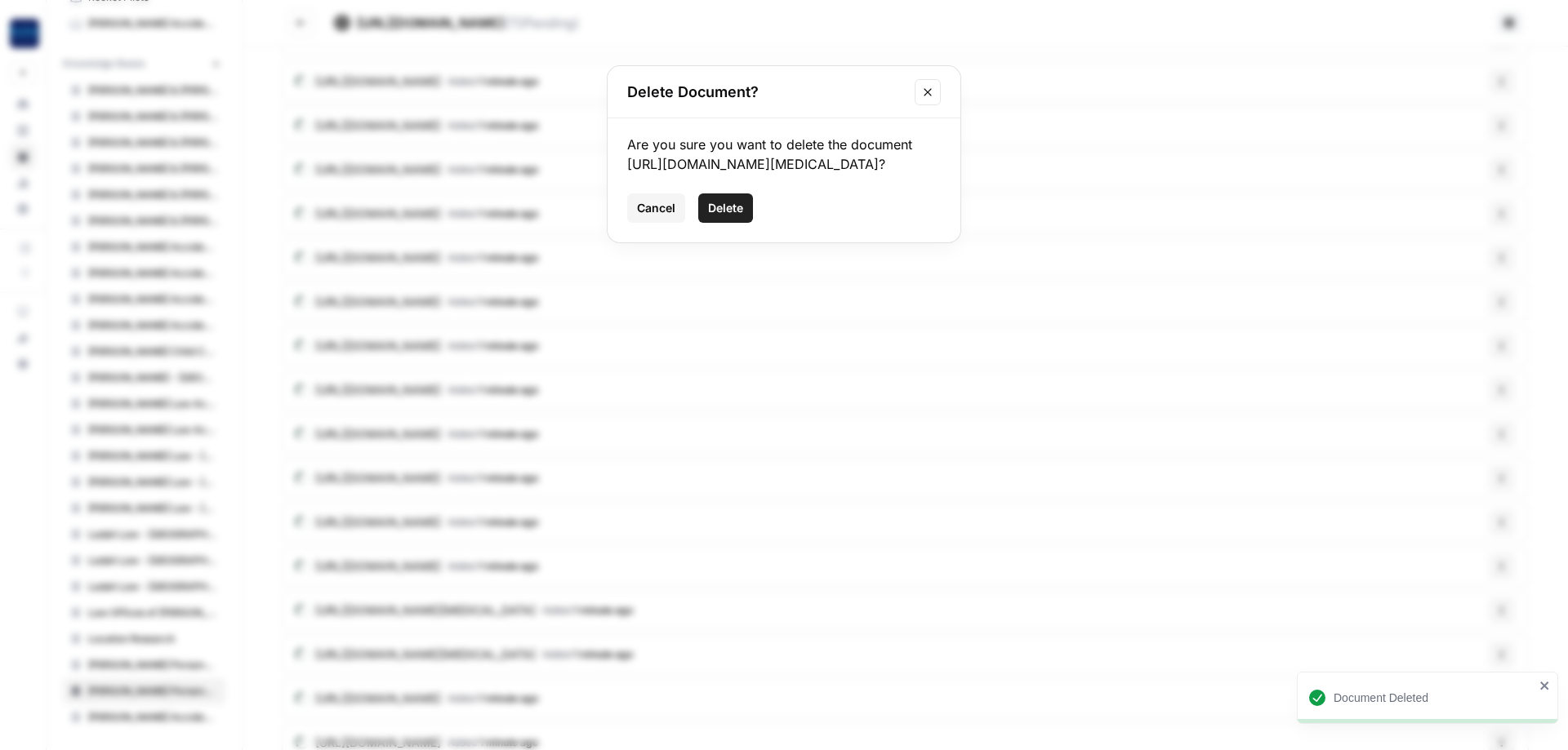
drag, startPoint x: 749, startPoint y: 222, endPoint x: 740, endPoint y: 220, distance: 9.2
click at [745, 222] on button "Delete" at bounding box center [726, 207] width 55 height 29
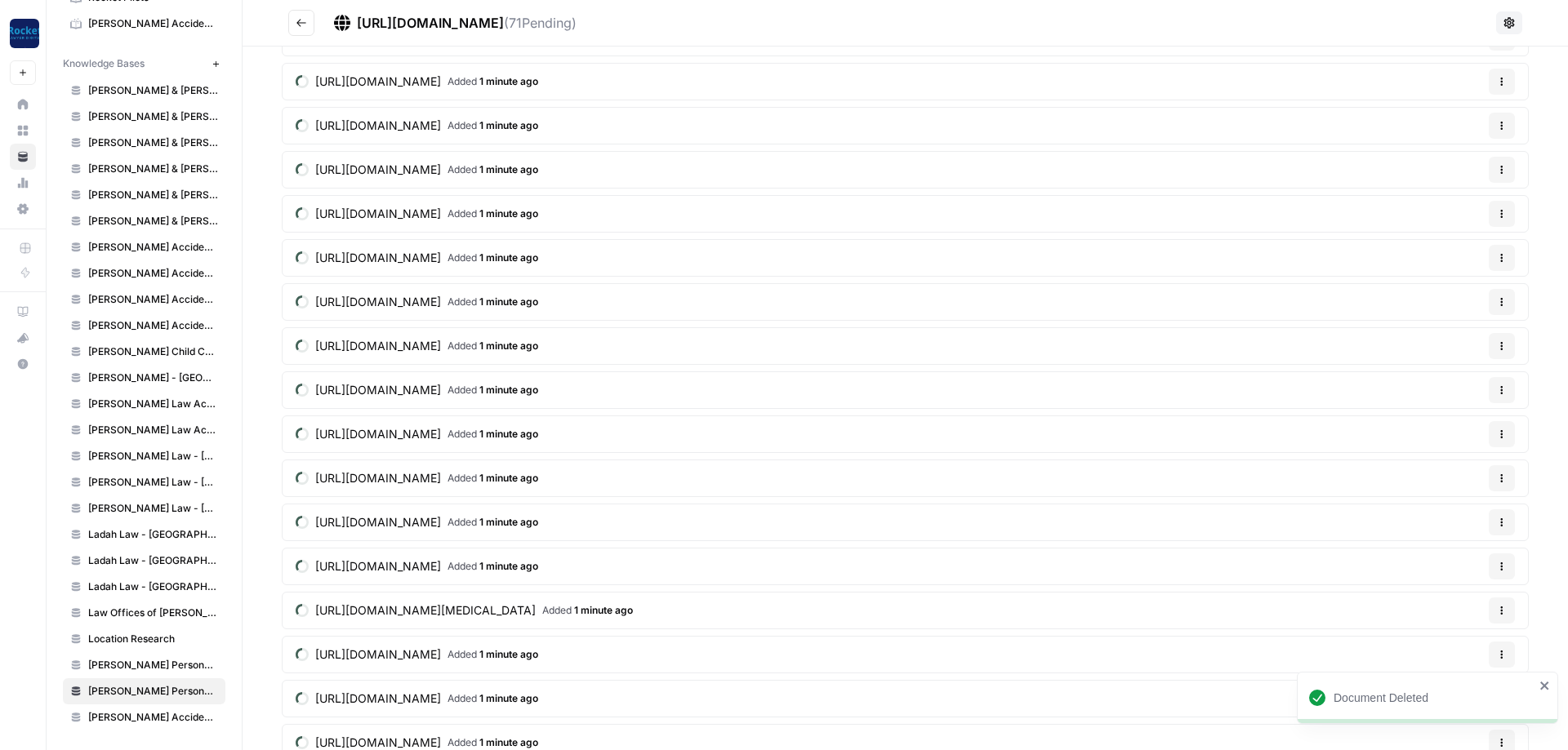
click at [1513, 573] on button "Options" at bounding box center [1502, 567] width 27 height 27
click at [1448, 610] on span "Delete File" at bounding box center [1468, 605] width 53 height 17
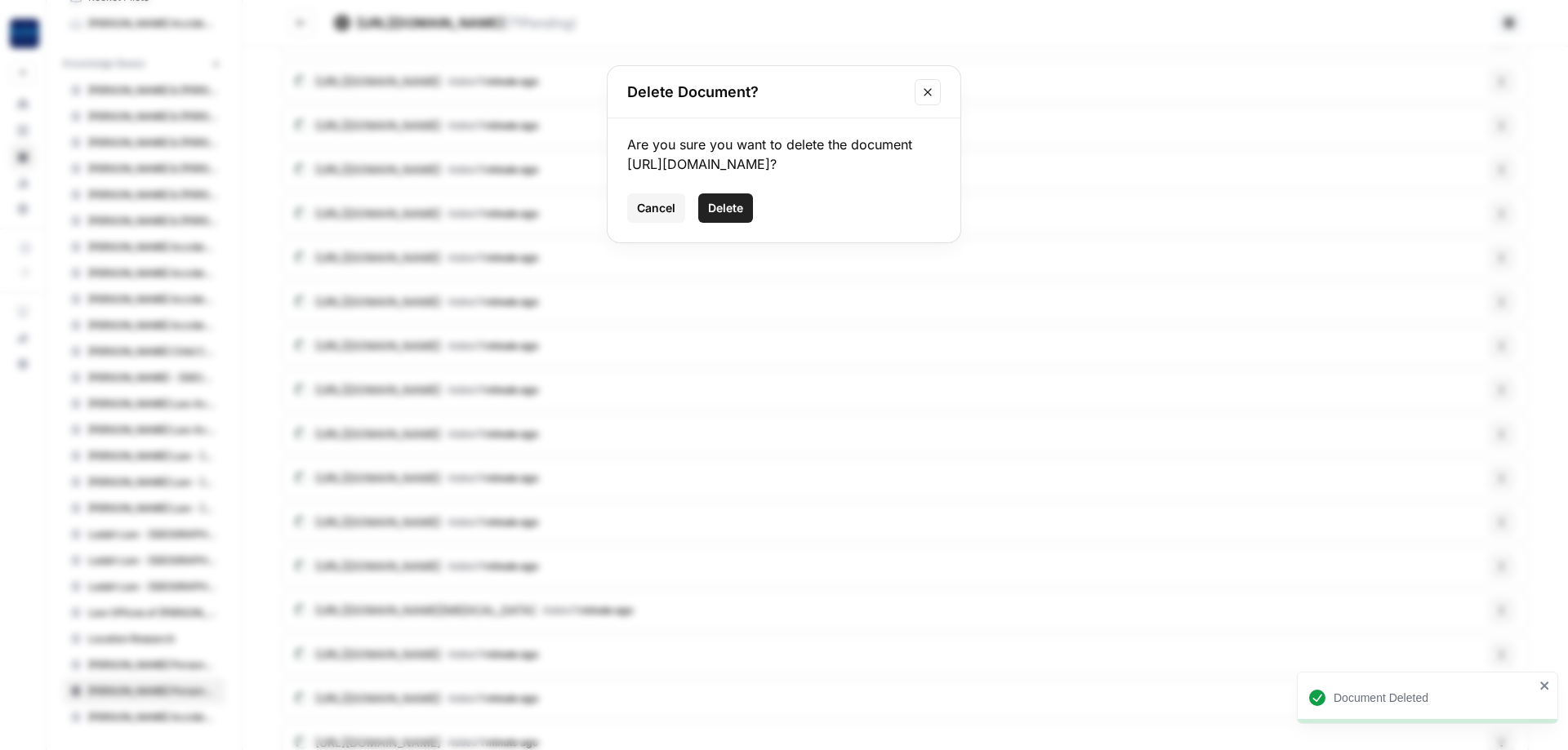
click at [714, 216] on span "Delete" at bounding box center [726, 208] width 35 height 17
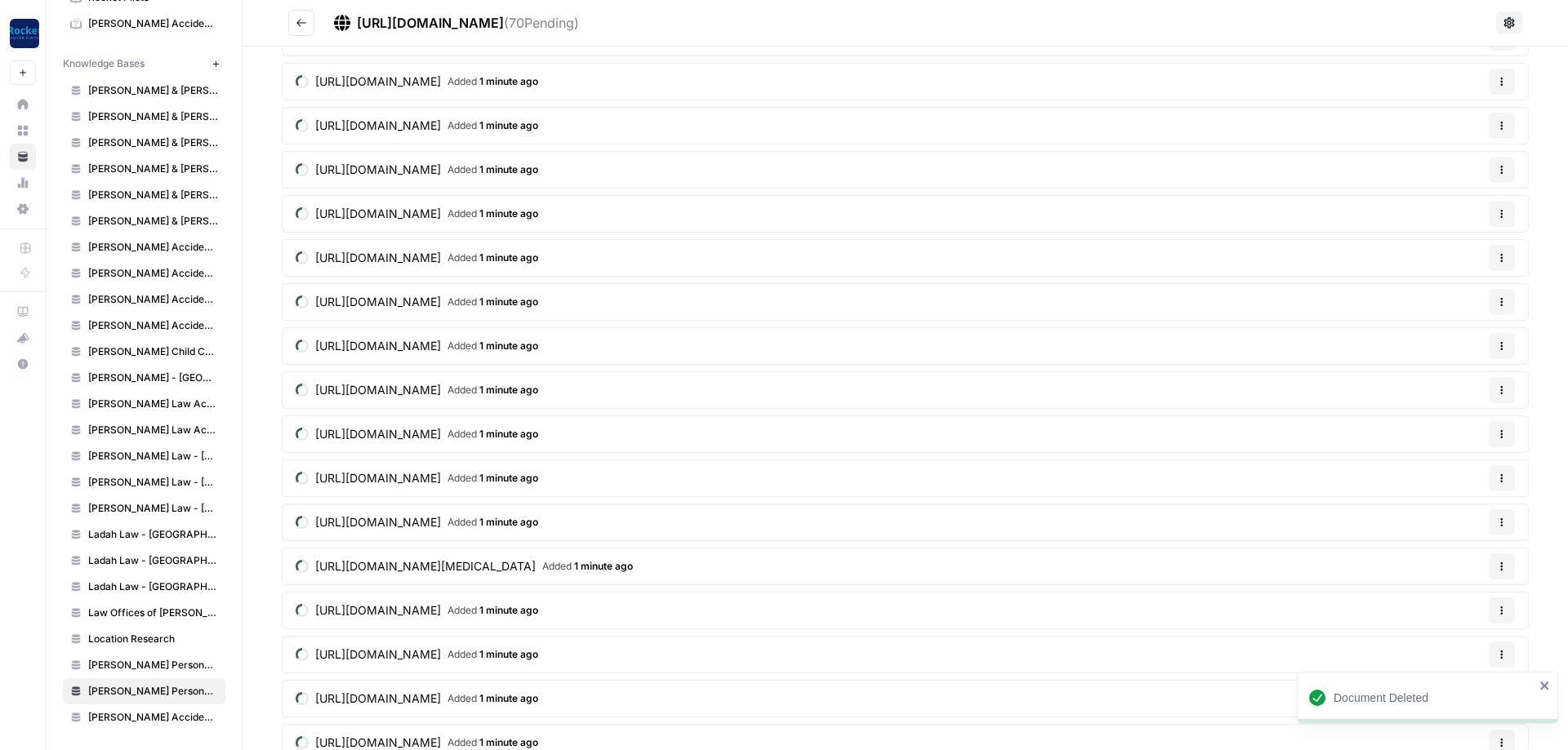
click at [1506, 618] on button "Options" at bounding box center [1502, 611] width 27 height 27
click at [1496, 609] on button "Options" at bounding box center [1502, 611] width 27 height 27
click at [1472, 641] on span "Delete File" at bounding box center [1468, 649] width 53 height 17
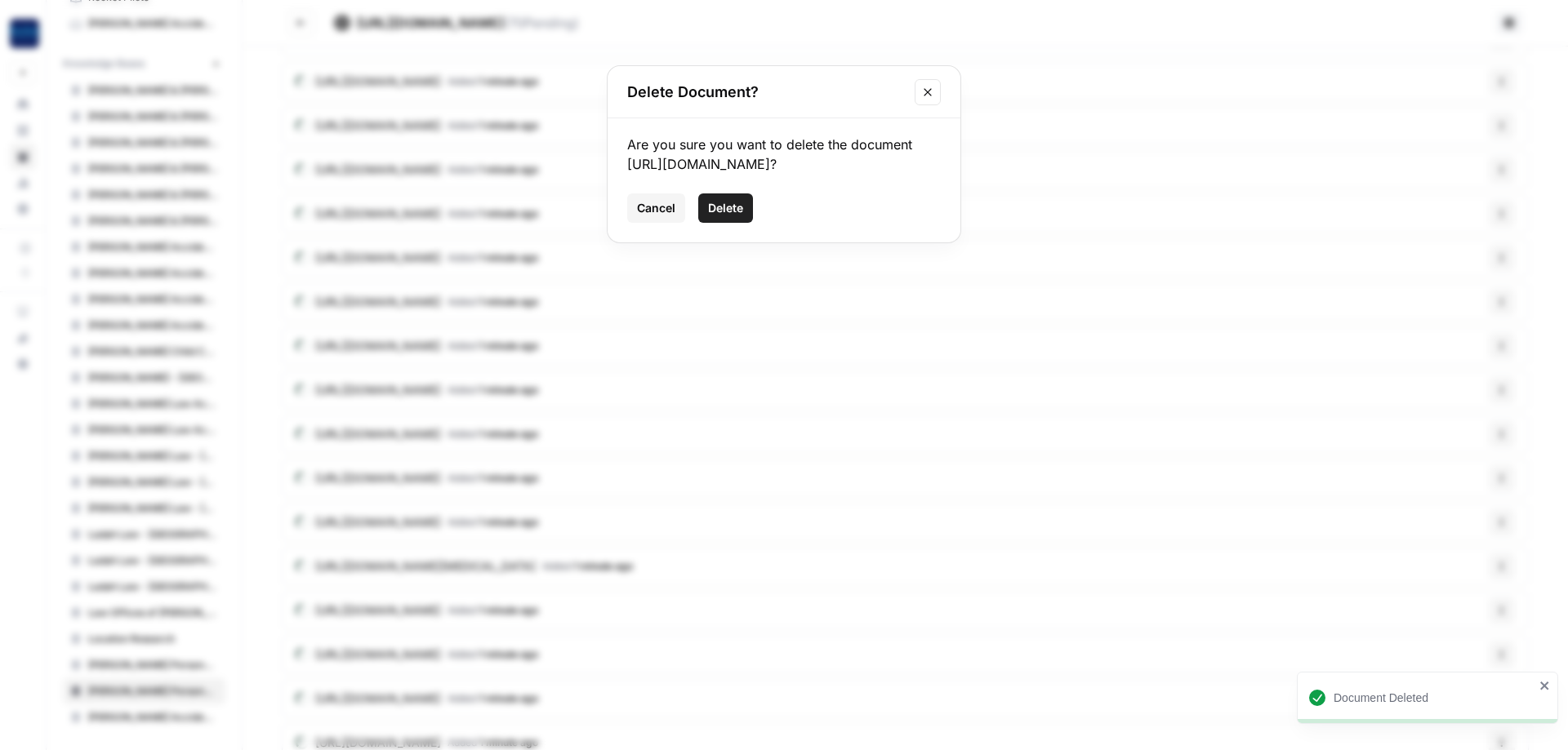
click at [727, 216] on span "Delete" at bounding box center [726, 208] width 35 height 17
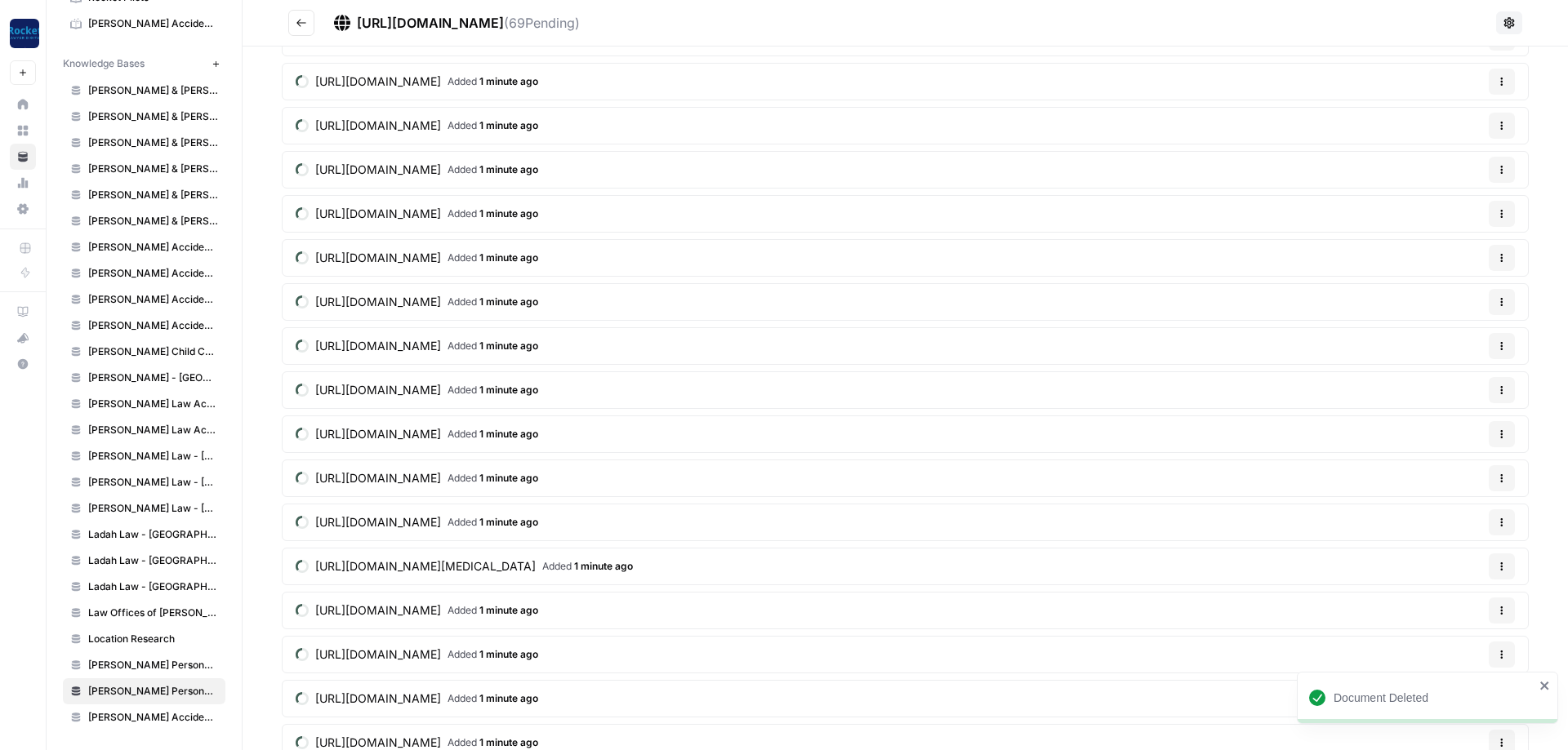
click at [1502, 573] on button "Options" at bounding box center [1502, 567] width 27 height 27
click at [1464, 601] on span "Delete File" at bounding box center [1468, 605] width 53 height 17
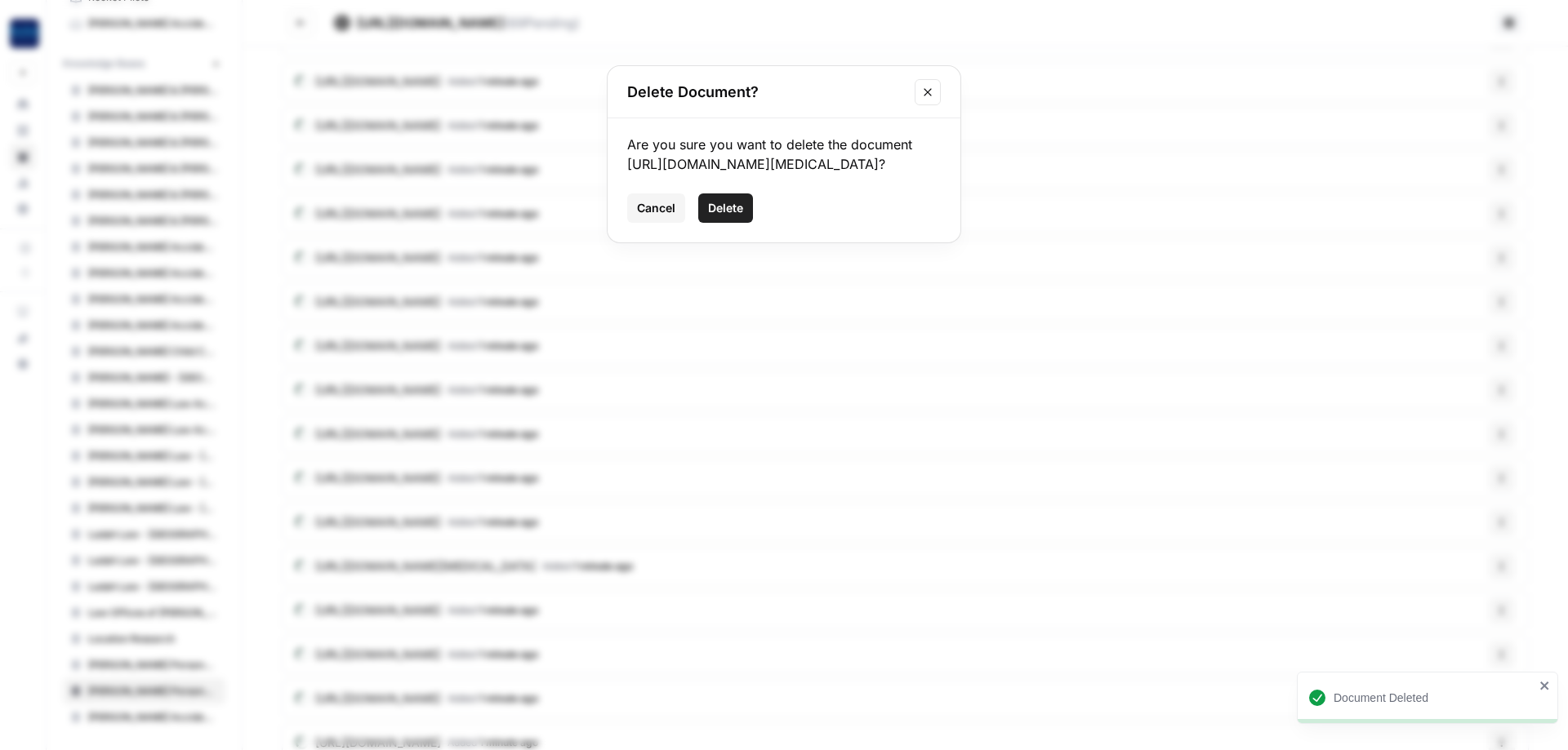
click at [719, 216] on span "Delete" at bounding box center [726, 208] width 35 height 17
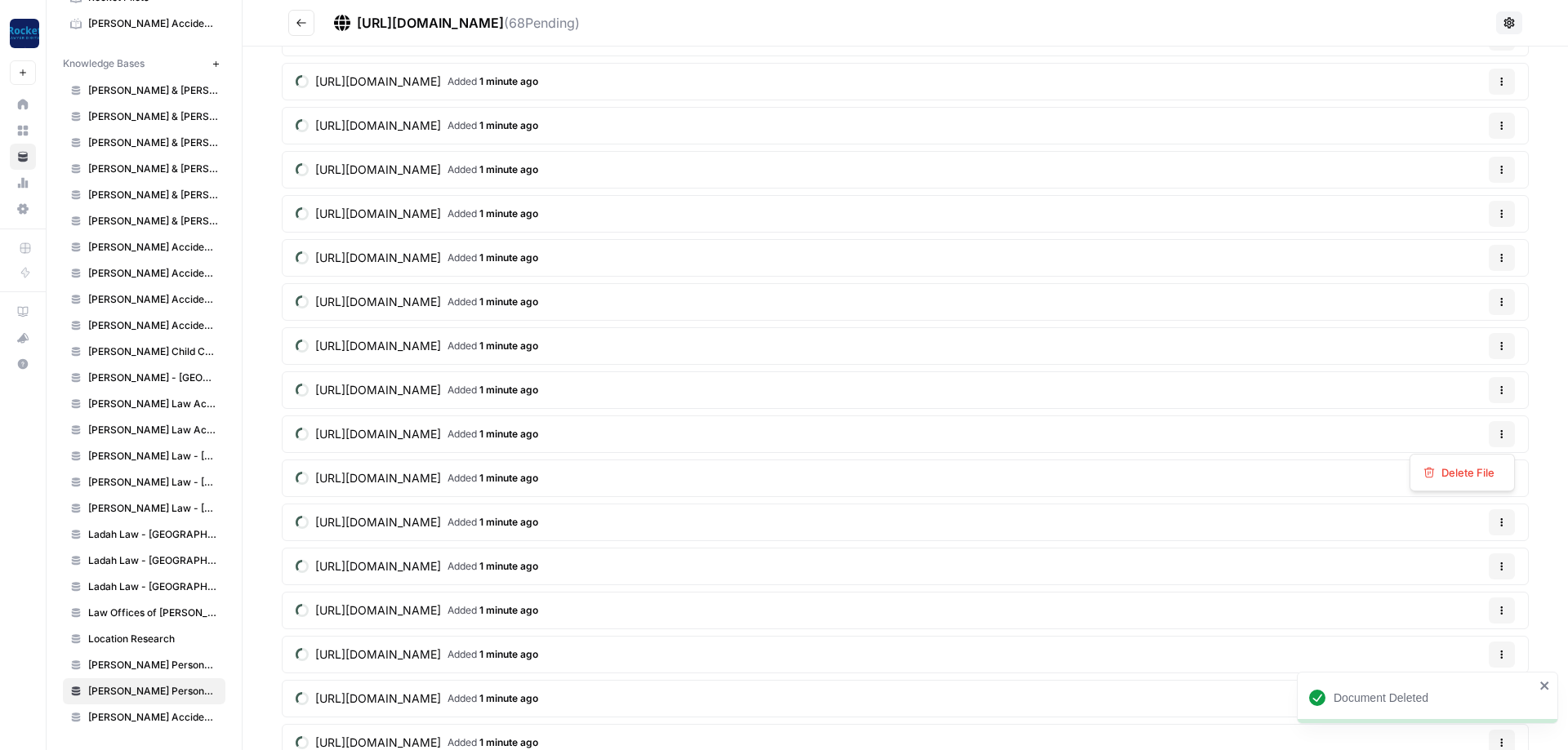
click at [1512, 437] on button "Options" at bounding box center [1502, 434] width 27 height 27
click at [1454, 479] on span "Delete File" at bounding box center [1468, 473] width 53 height 17
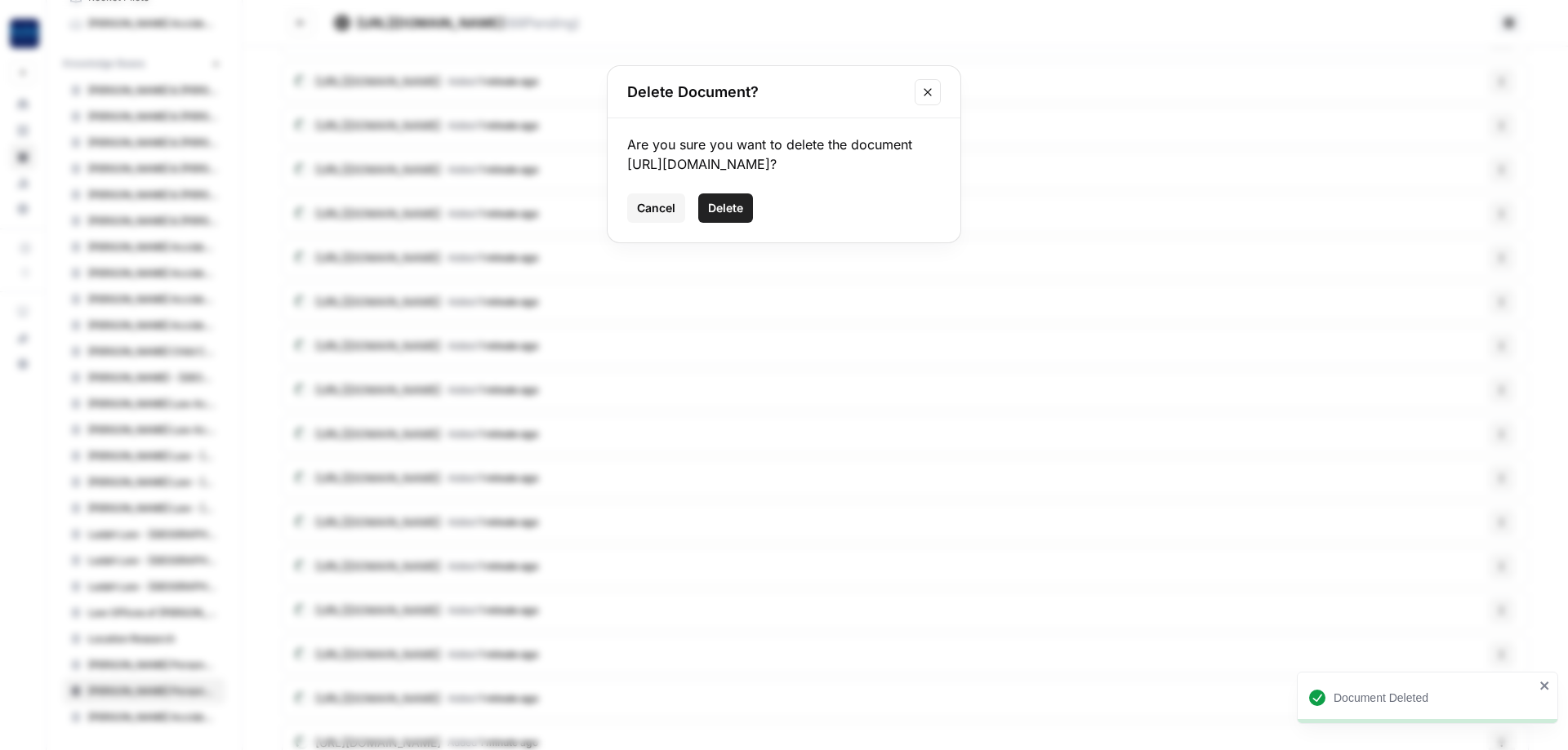
click at [725, 223] on button "Delete" at bounding box center [726, 207] width 55 height 29
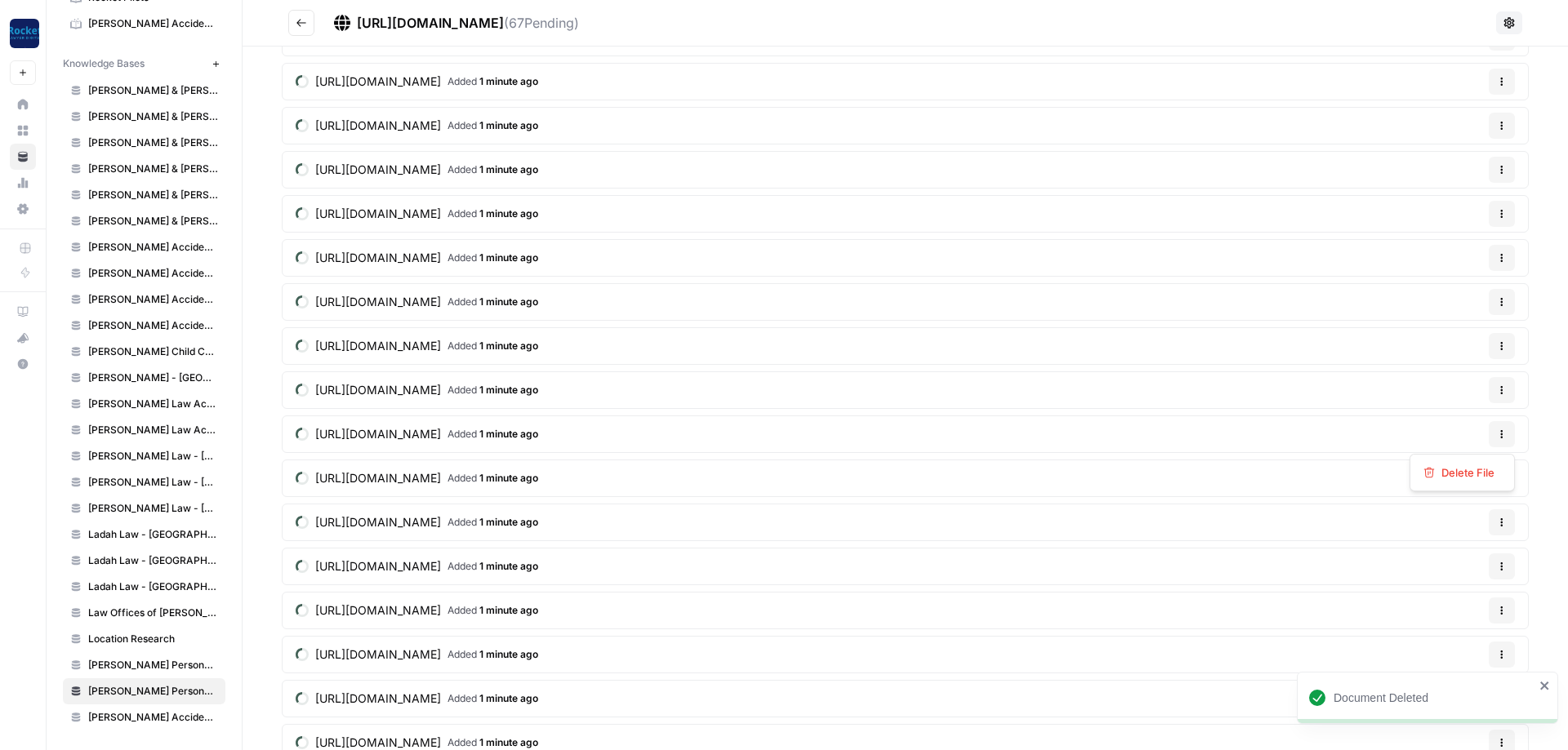
click at [1509, 434] on button "Options" at bounding box center [1502, 434] width 27 height 27
click at [1477, 463] on button "Delete File" at bounding box center [1462, 473] width 90 height 23
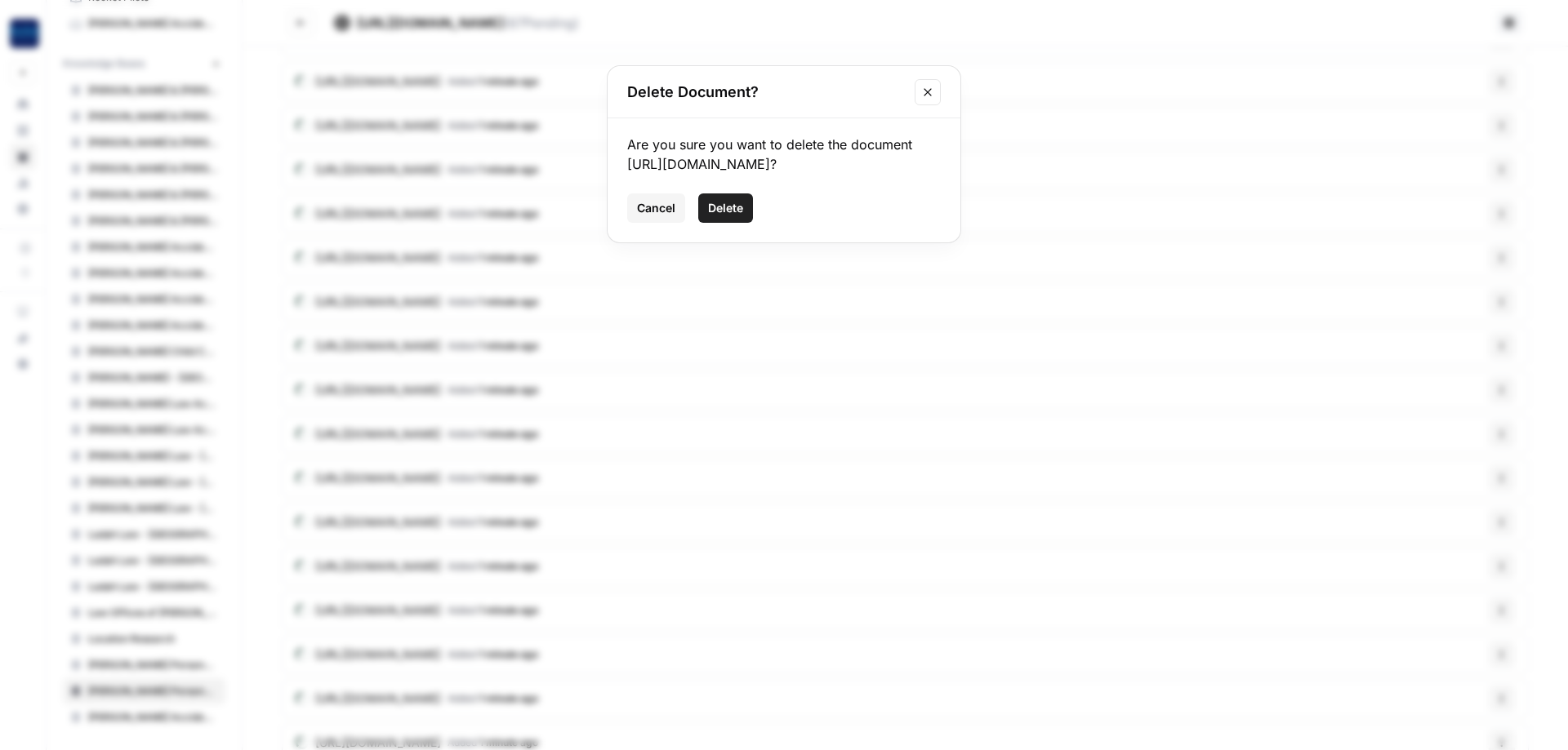
click at [739, 216] on span "Delete" at bounding box center [726, 208] width 35 height 17
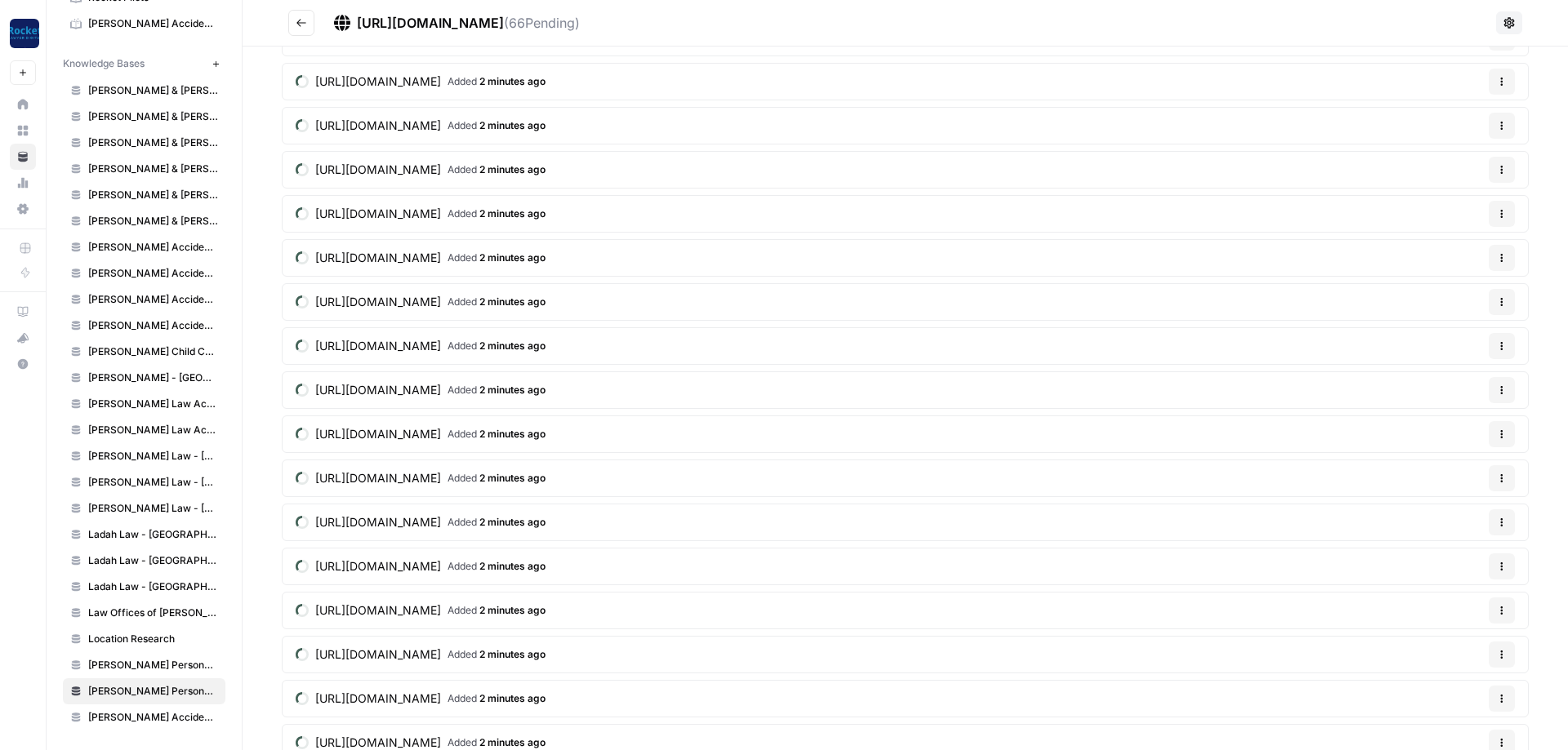
click at [1496, 655] on button "Options" at bounding box center [1502, 655] width 27 height 27
click at [1449, 693] on span "Delete File" at bounding box center [1468, 693] width 53 height 17
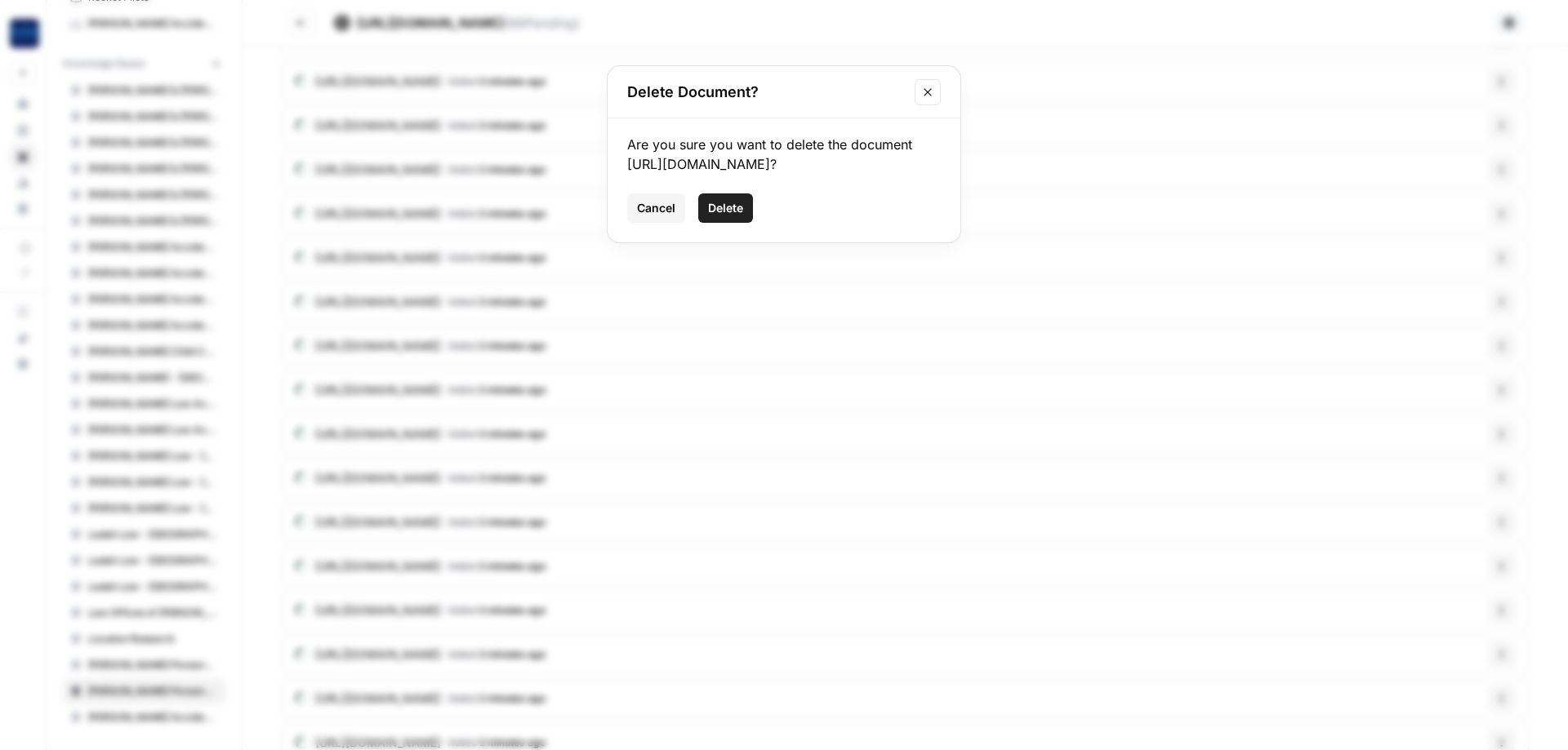
click at [735, 216] on button "Delete" at bounding box center [726, 207] width 55 height 29
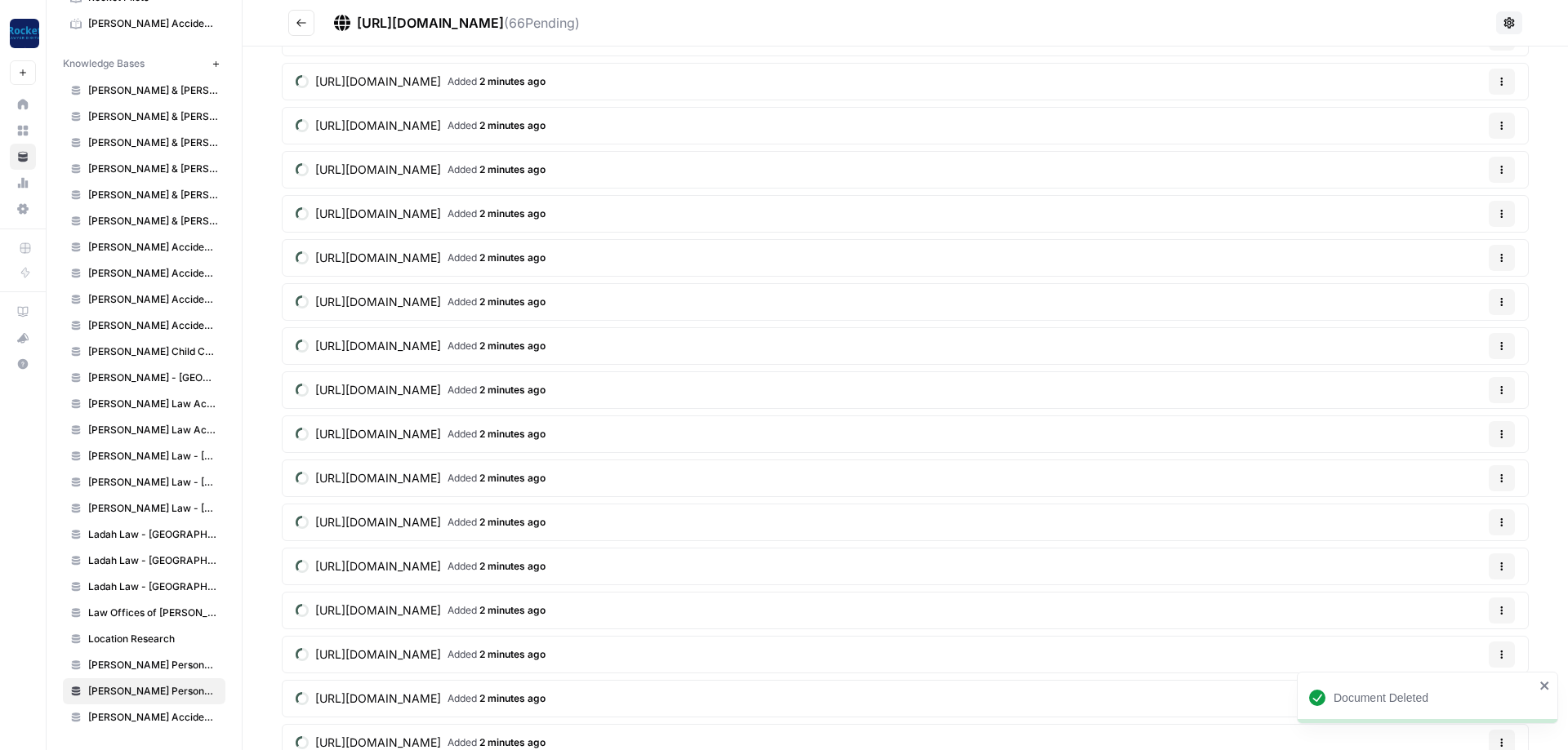
click at [1507, 611] on button "Options" at bounding box center [1502, 611] width 27 height 27
click at [1451, 646] on span "Delete File" at bounding box center [1468, 649] width 53 height 17
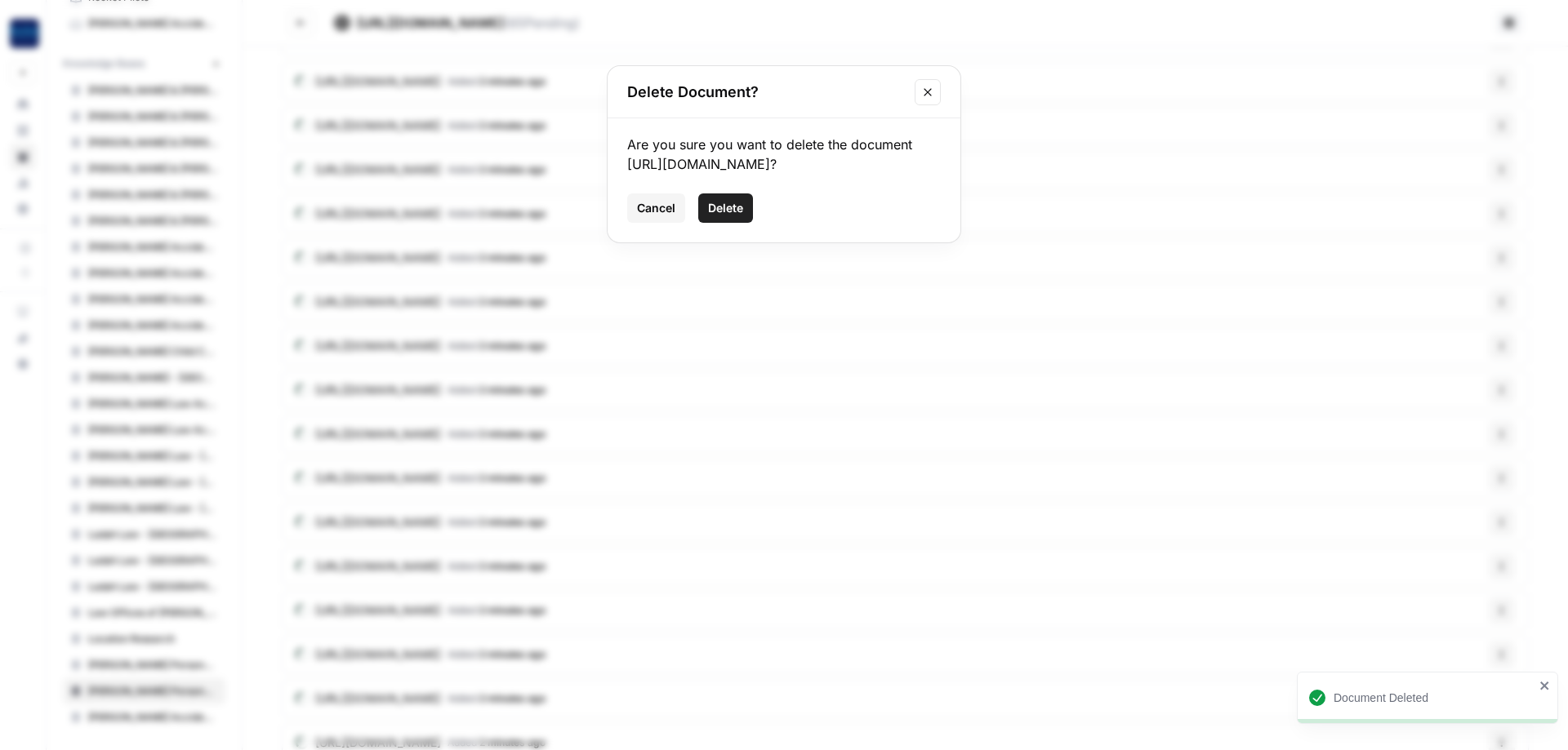
click at [724, 216] on span "Delete" at bounding box center [726, 208] width 35 height 17
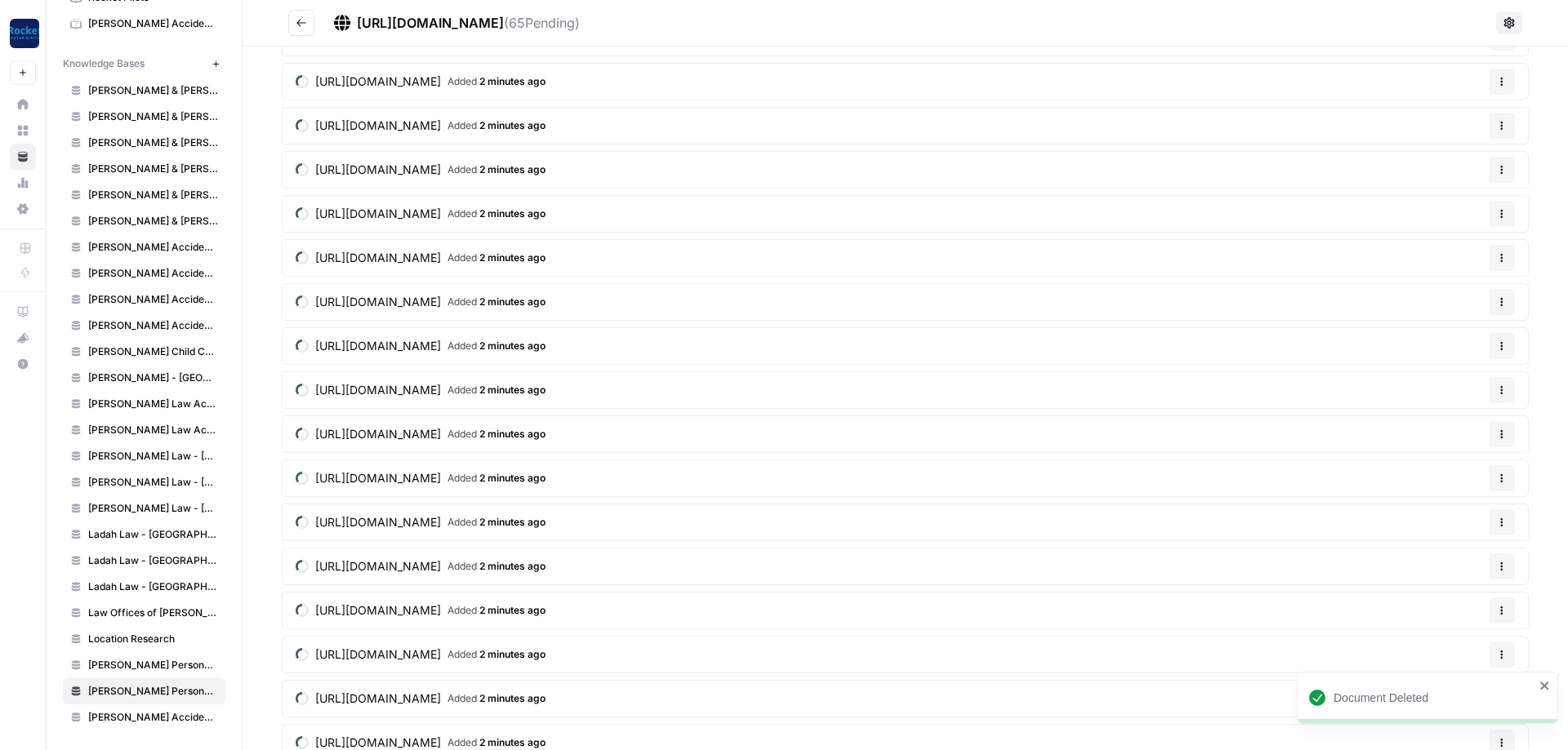
click at [1499, 613] on icon "button" at bounding box center [1502, 611] width 10 height 10
click at [1436, 643] on div "Delete File" at bounding box center [1463, 649] width 78 height 17
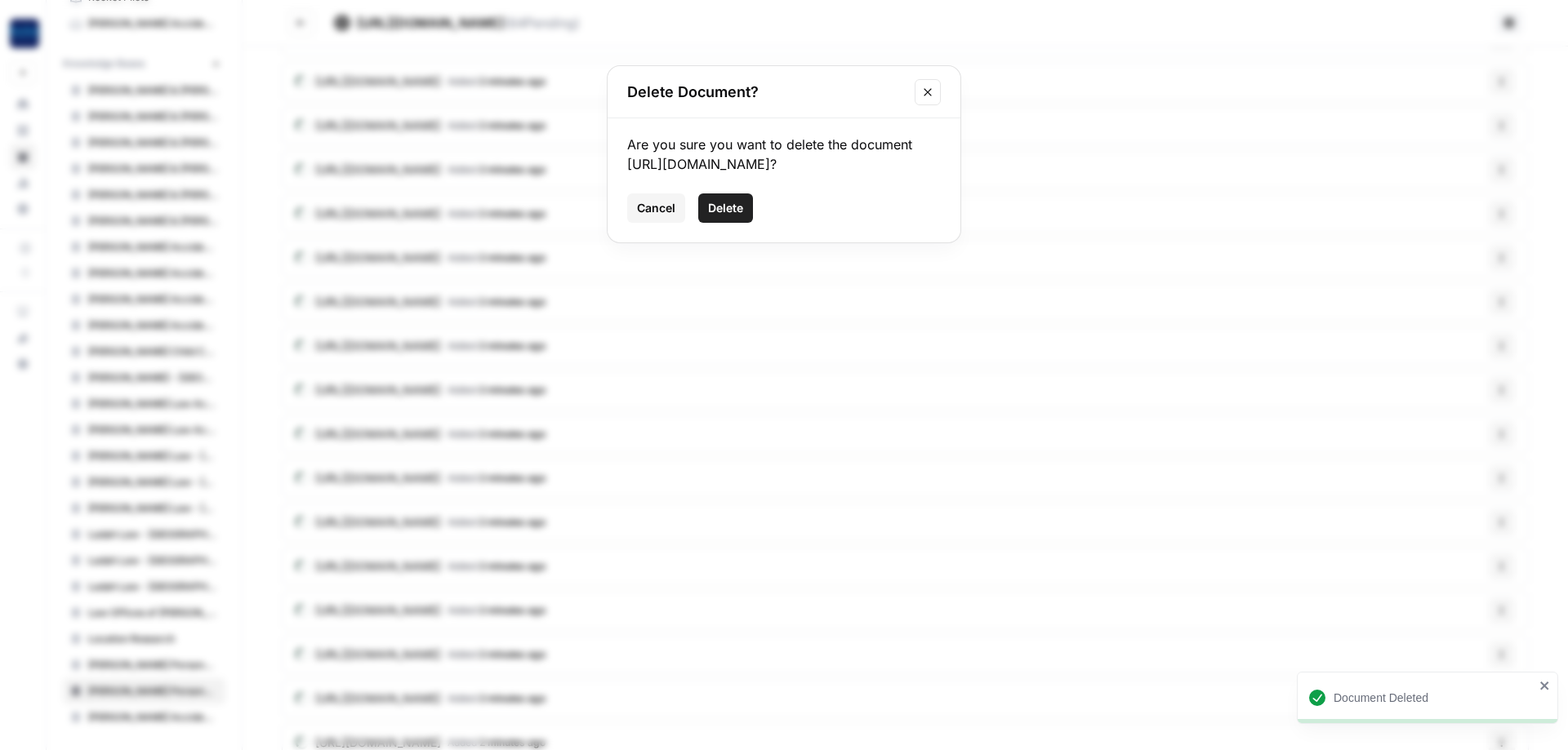
click at [712, 216] on span "Delete" at bounding box center [726, 208] width 35 height 17
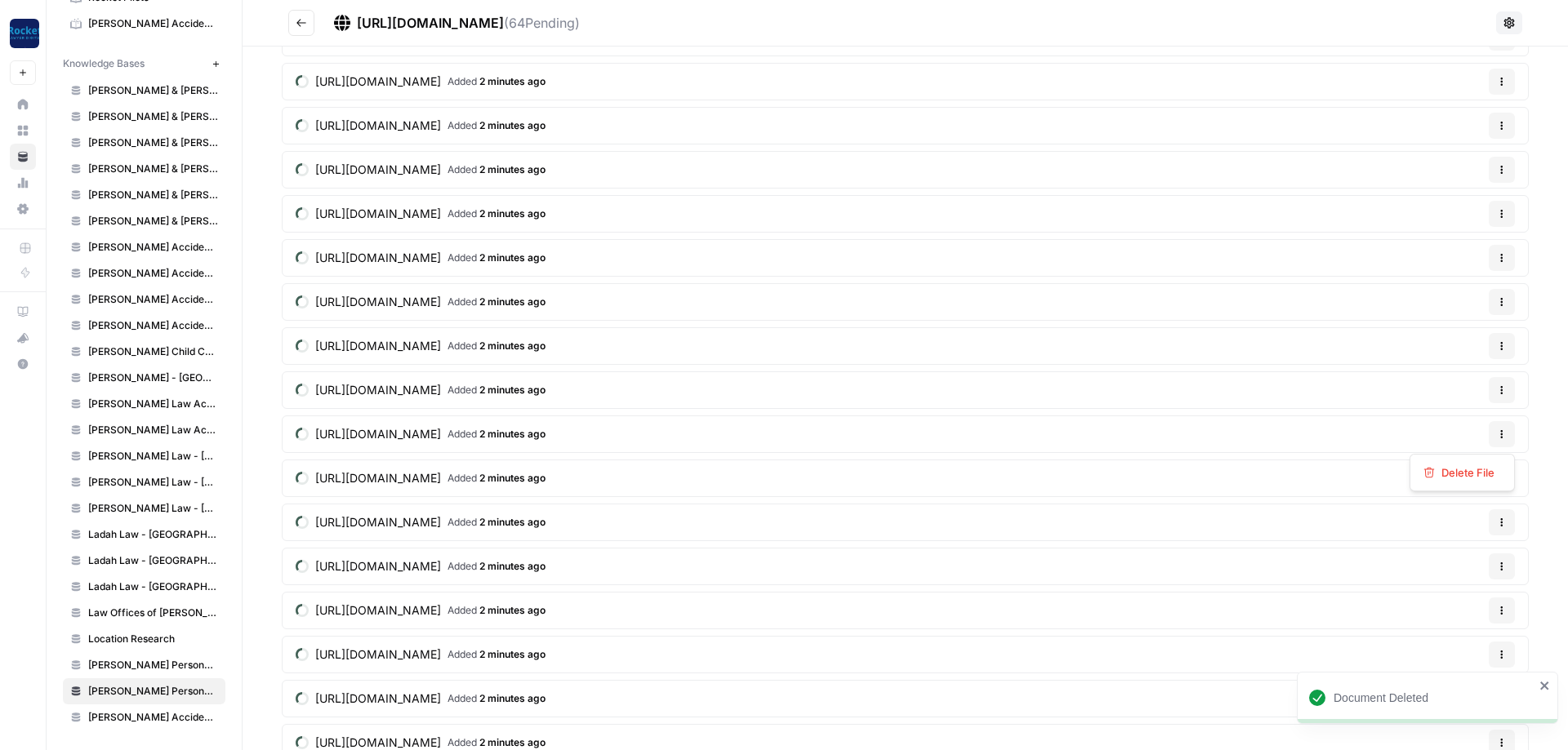
click at [1507, 437] on button "Options" at bounding box center [1502, 434] width 27 height 27
click at [1425, 466] on button "Delete File" at bounding box center [1462, 473] width 90 height 23
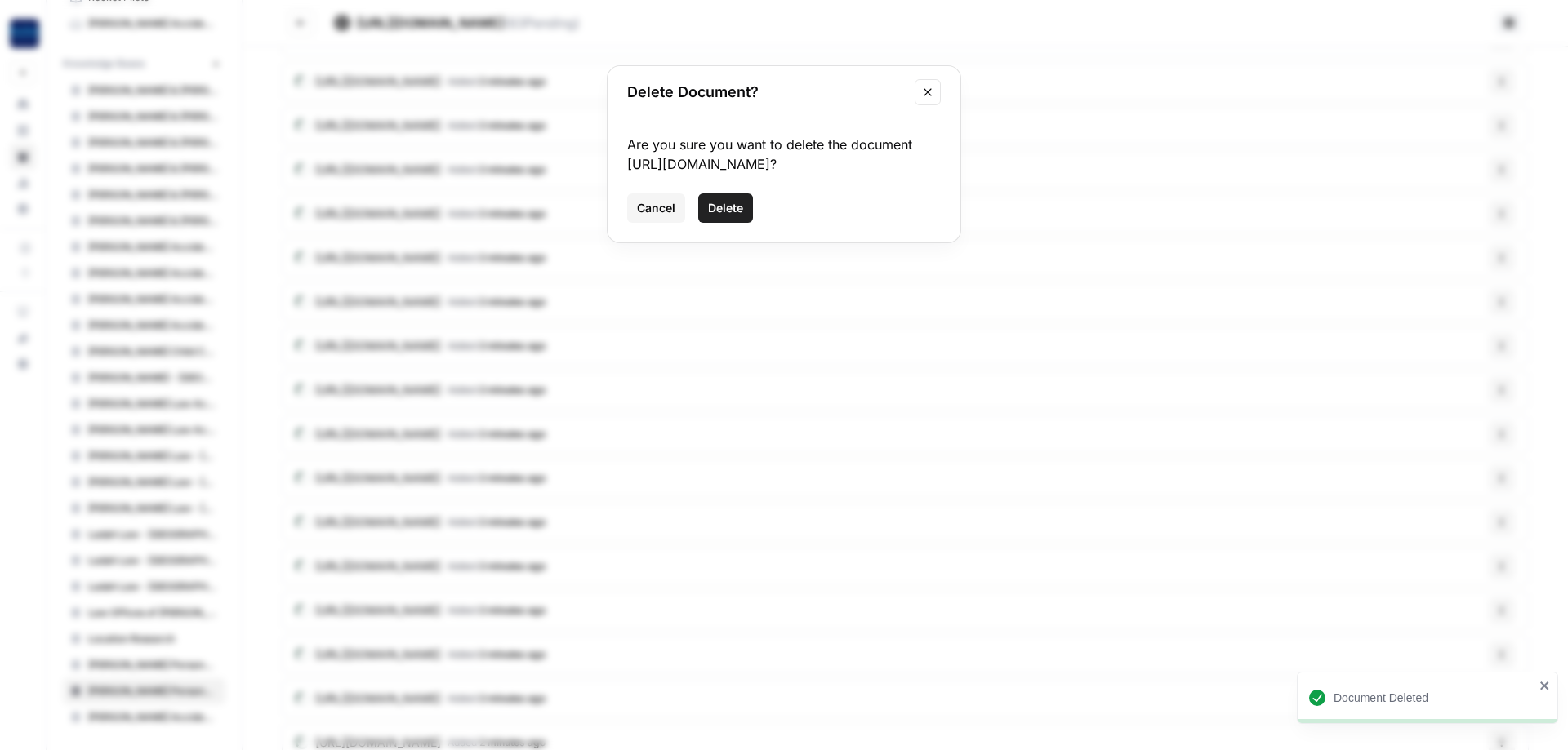
click at [725, 201] on span "Delete" at bounding box center [726, 208] width 35 height 17
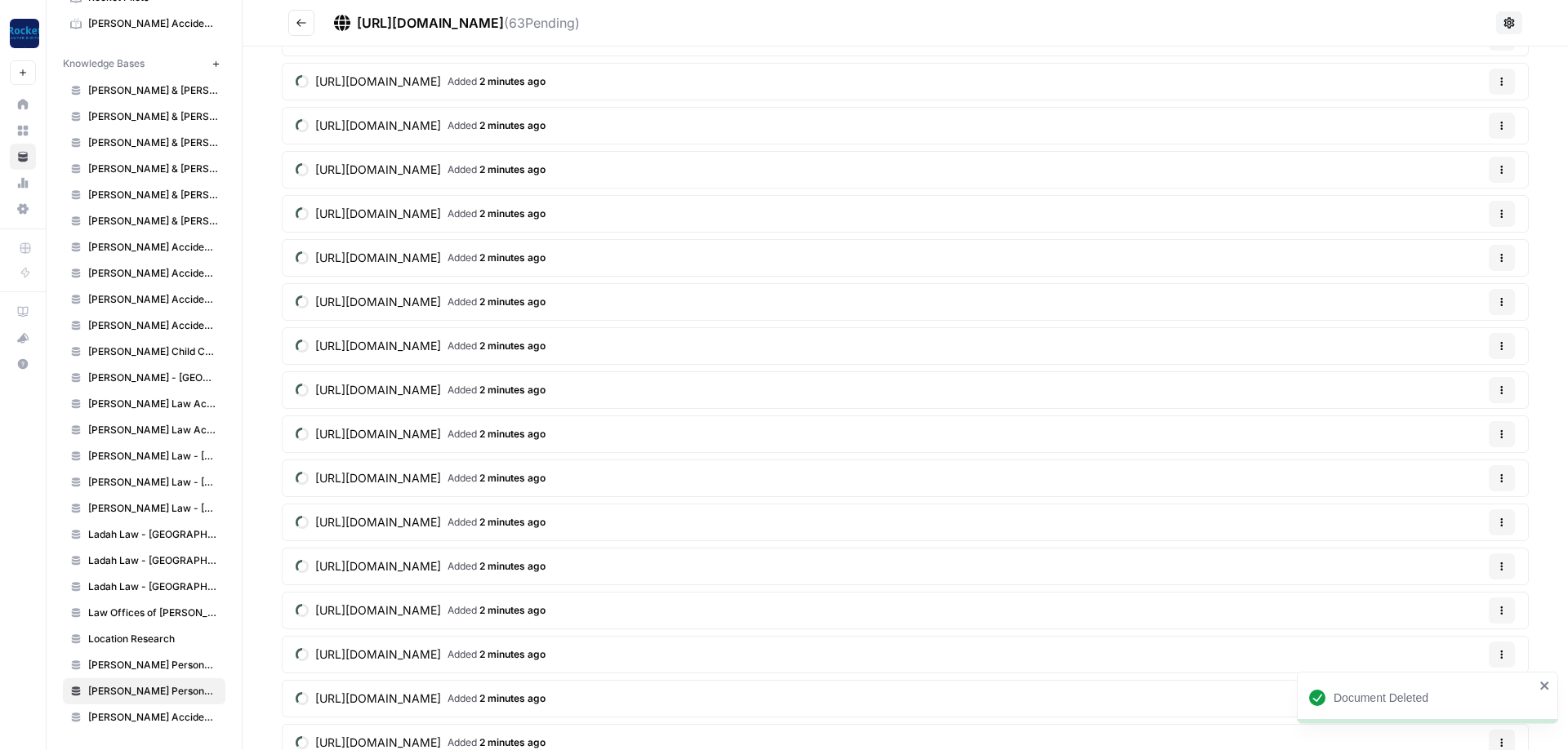
scroll to position [2114, 0]
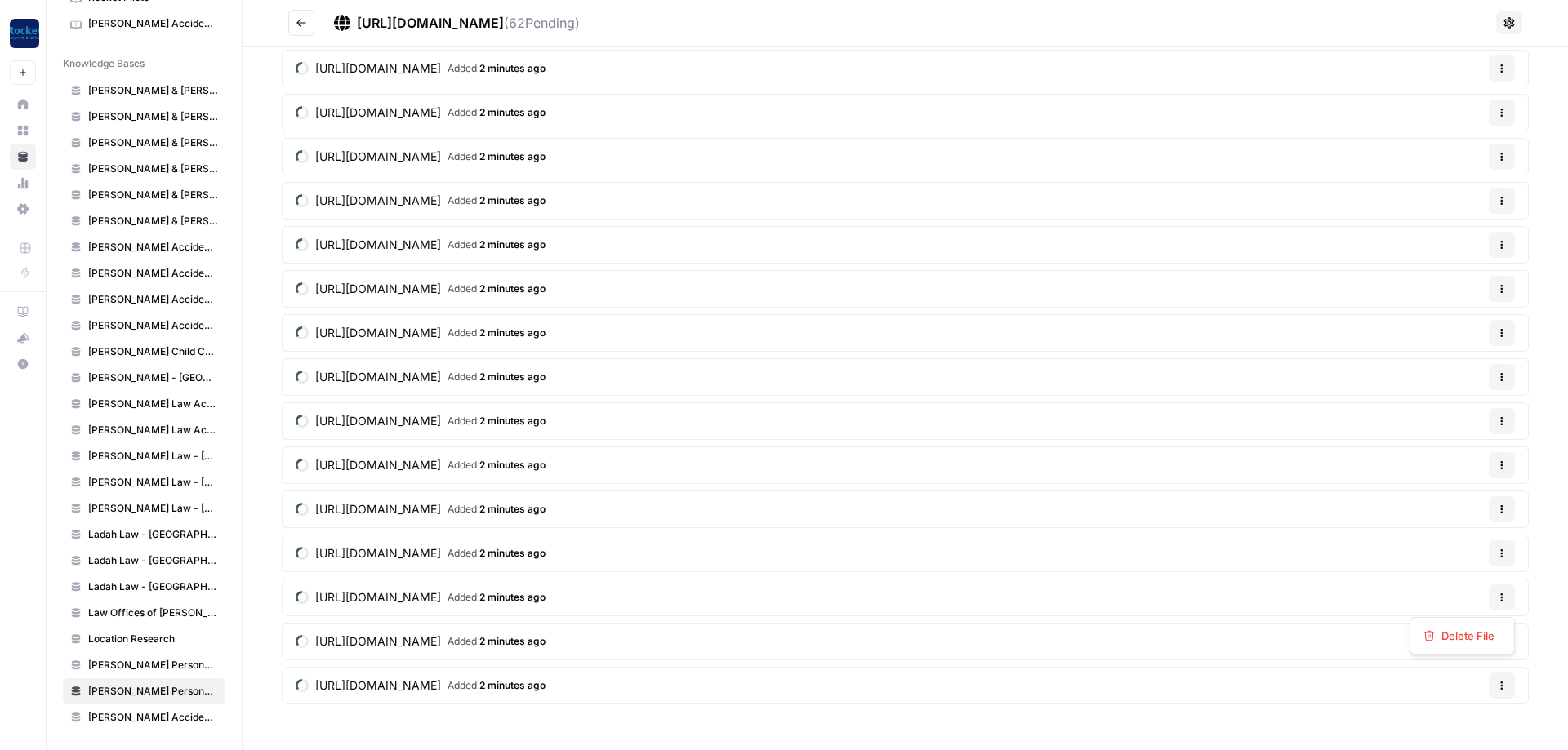
click at [1512, 597] on button "Options" at bounding box center [1502, 598] width 27 height 27
click at [1443, 623] on div "Delete File" at bounding box center [1462, 636] width 105 height 37
click at [1446, 631] on span "Delete File" at bounding box center [1468, 636] width 53 height 17
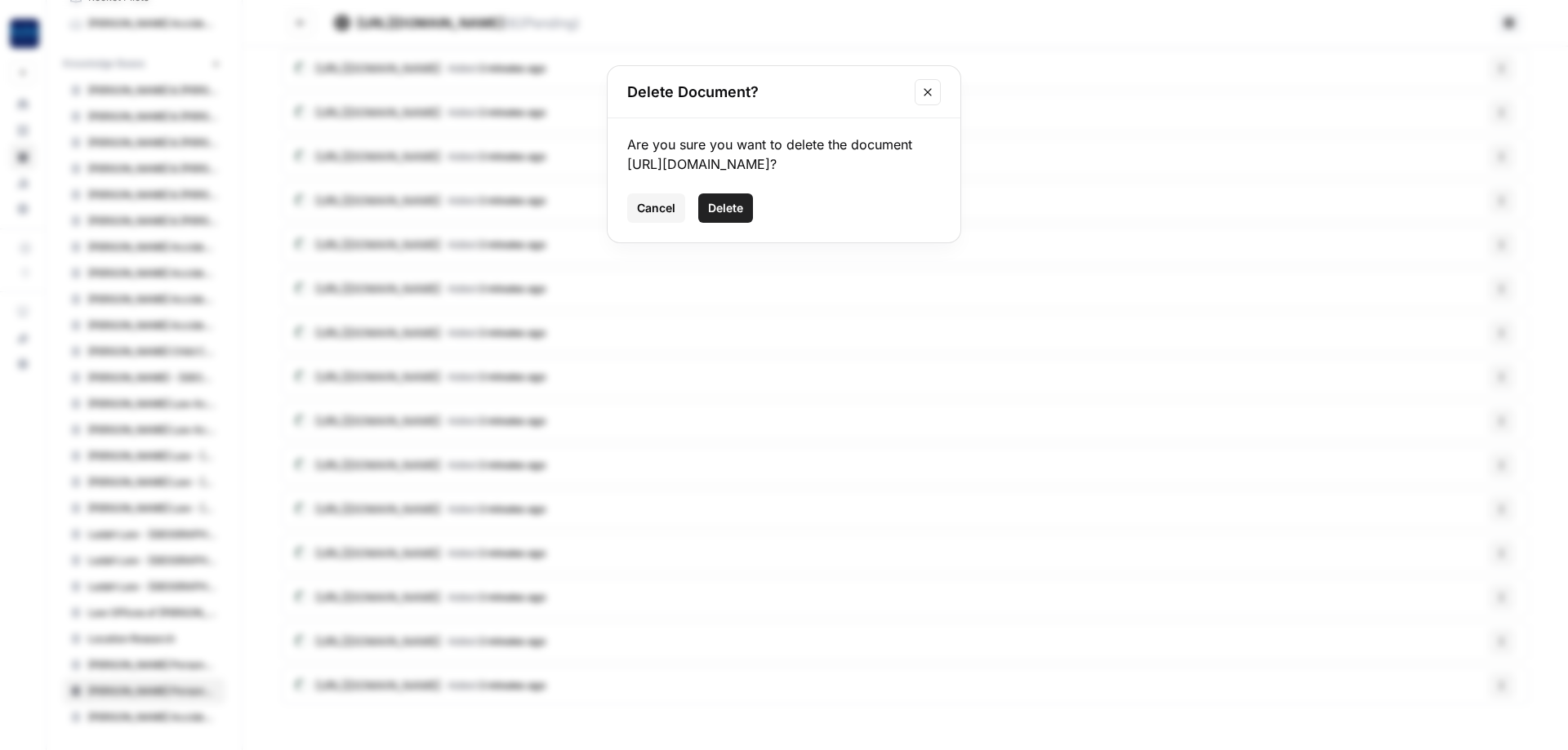
click at [740, 206] on span "Delete" at bounding box center [726, 208] width 35 height 17
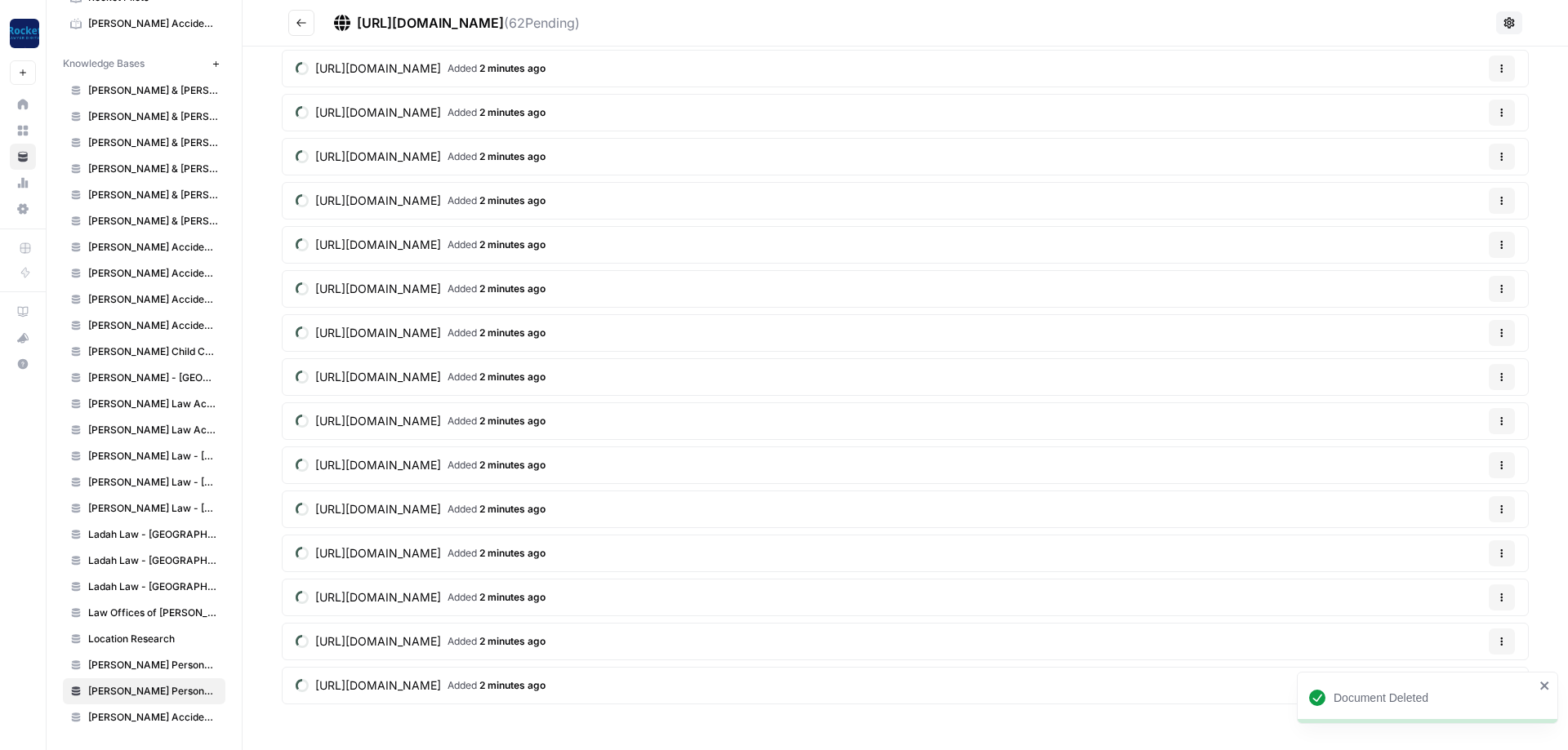
scroll to position [2070, 0]
click at [1505, 552] on icon "button" at bounding box center [1502, 554] width 10 height 10
click at [1437, 589] on div "Delete File" at bounding box center [1463, 592] width 78 height 17
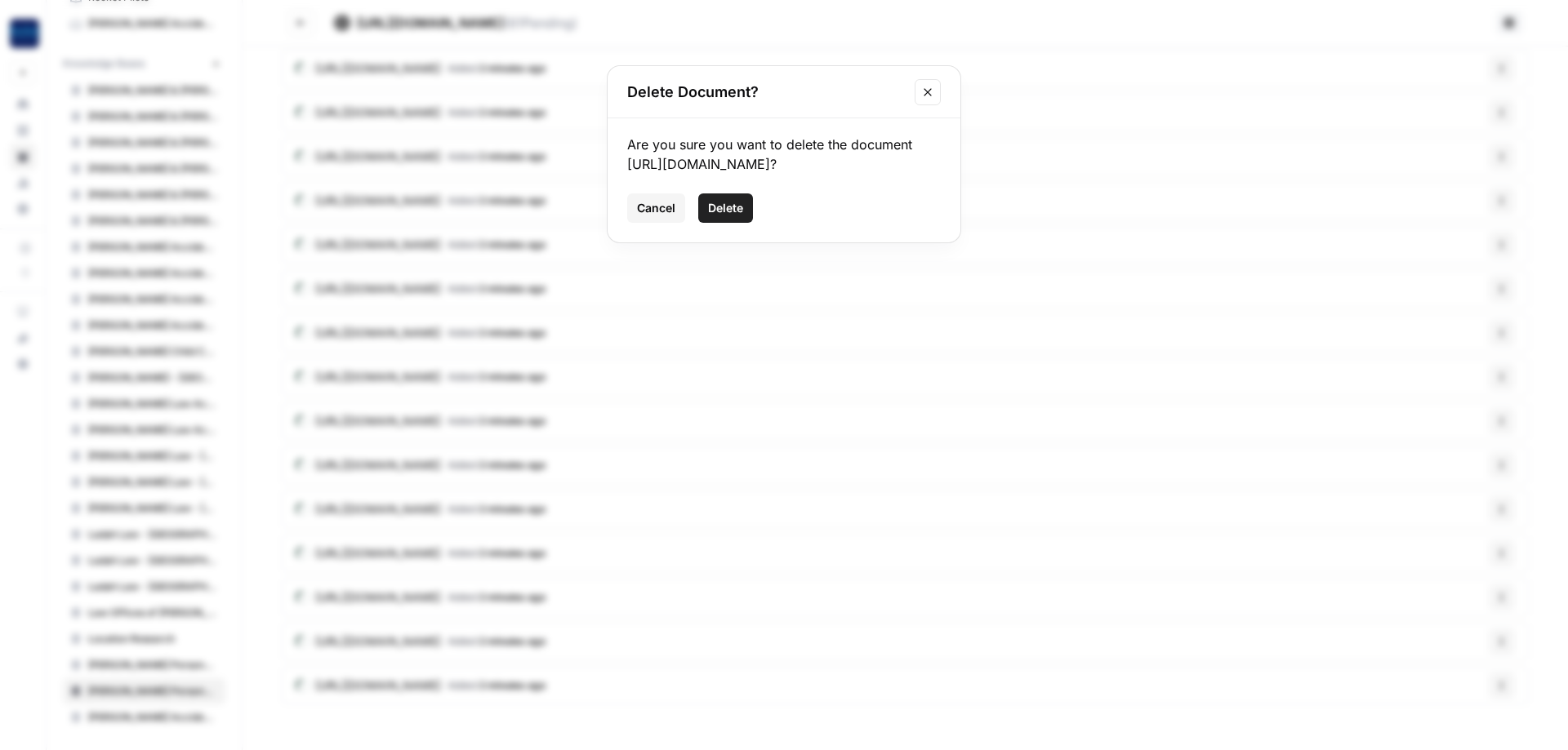
click at [727, 199] on button "Delete" at bounding box center [726, 207] width 55 height 29
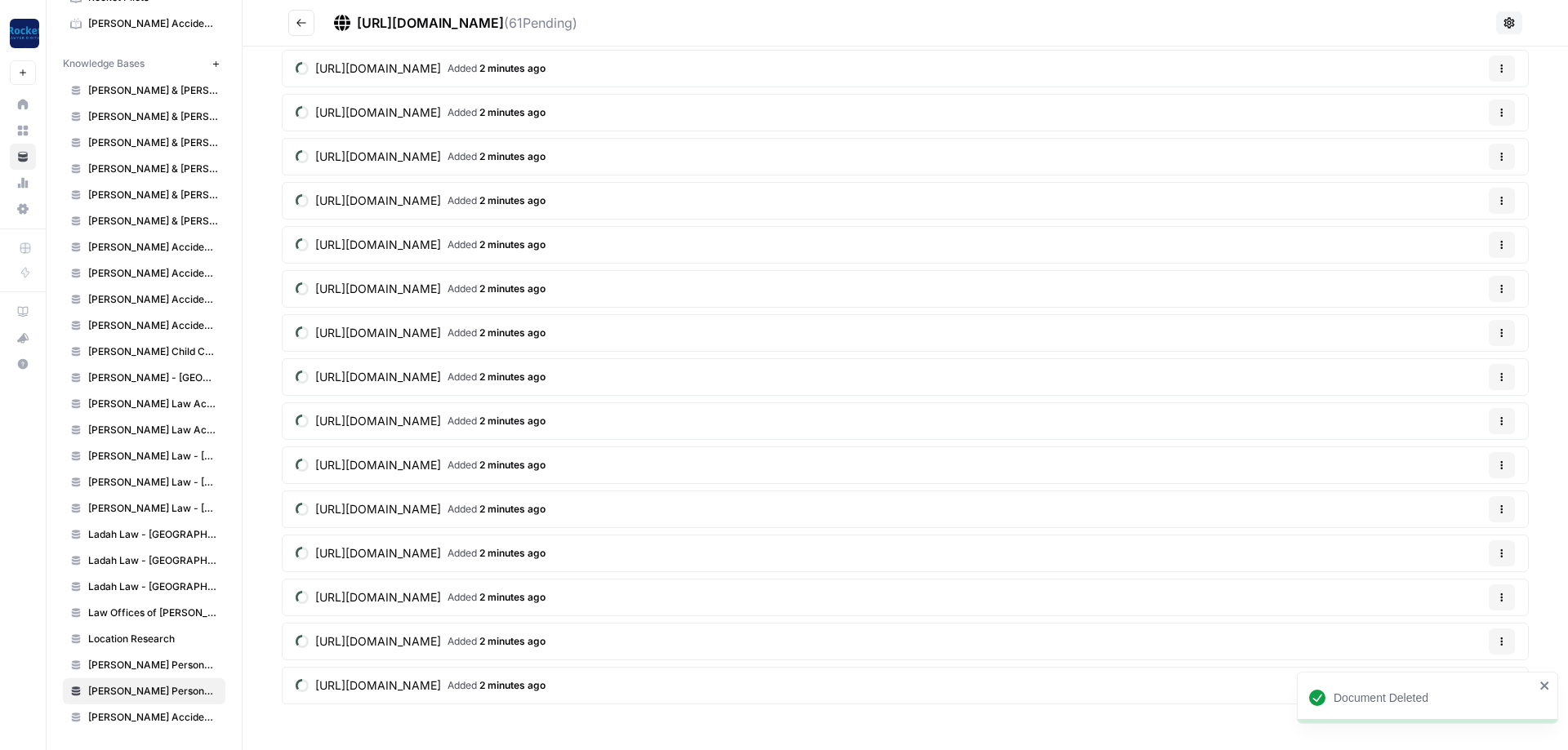
scroll to position [2026, 0]
click at [1499, 597] on icon "button" at bounding box center [1502, 598] width 10 height 10
click at [1448, 632] on span "Delete File" at bounding box center [1468, 636] width 53 height 17
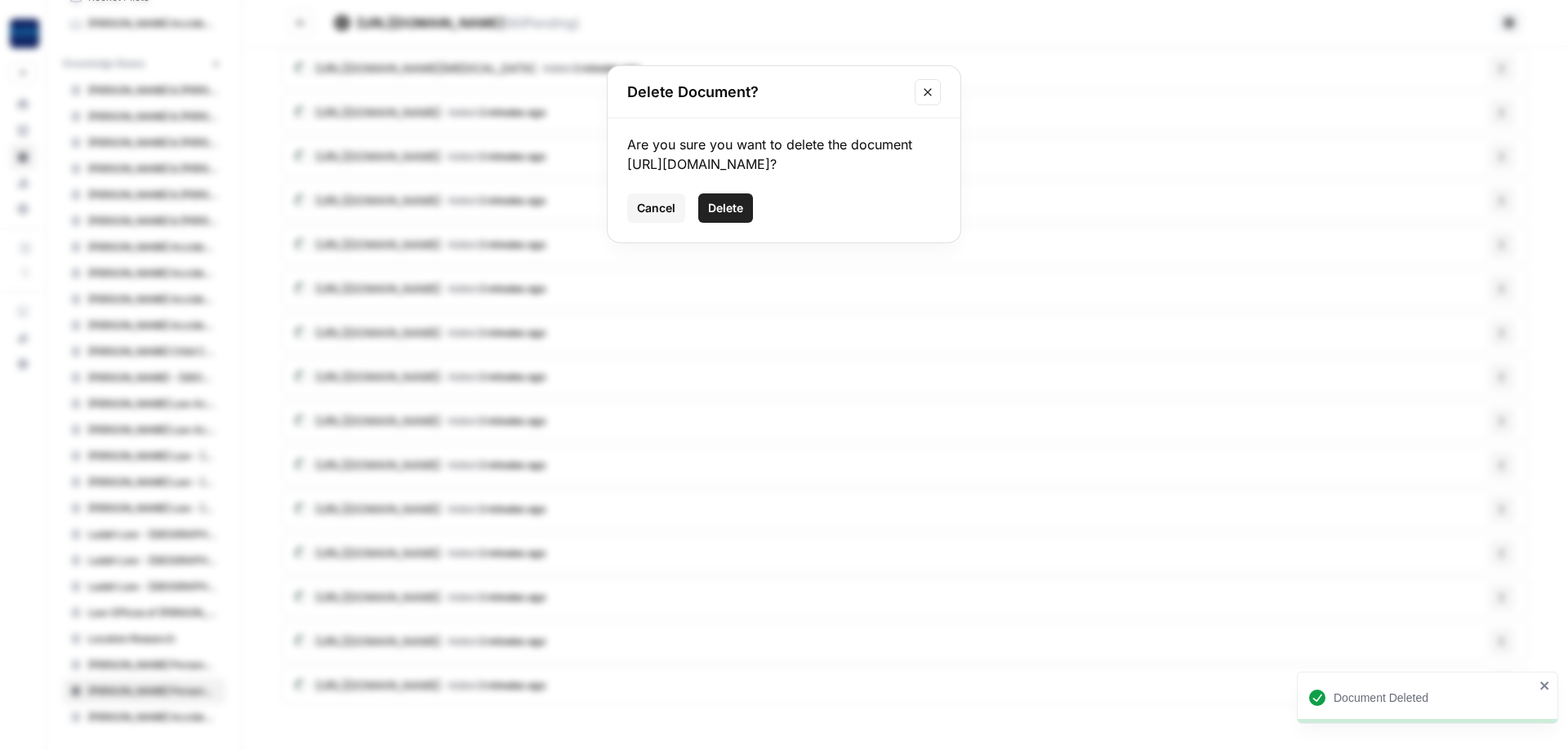
click at [740, 217] on button "Delete" at bounding box center [726, 207] width 55 height 29
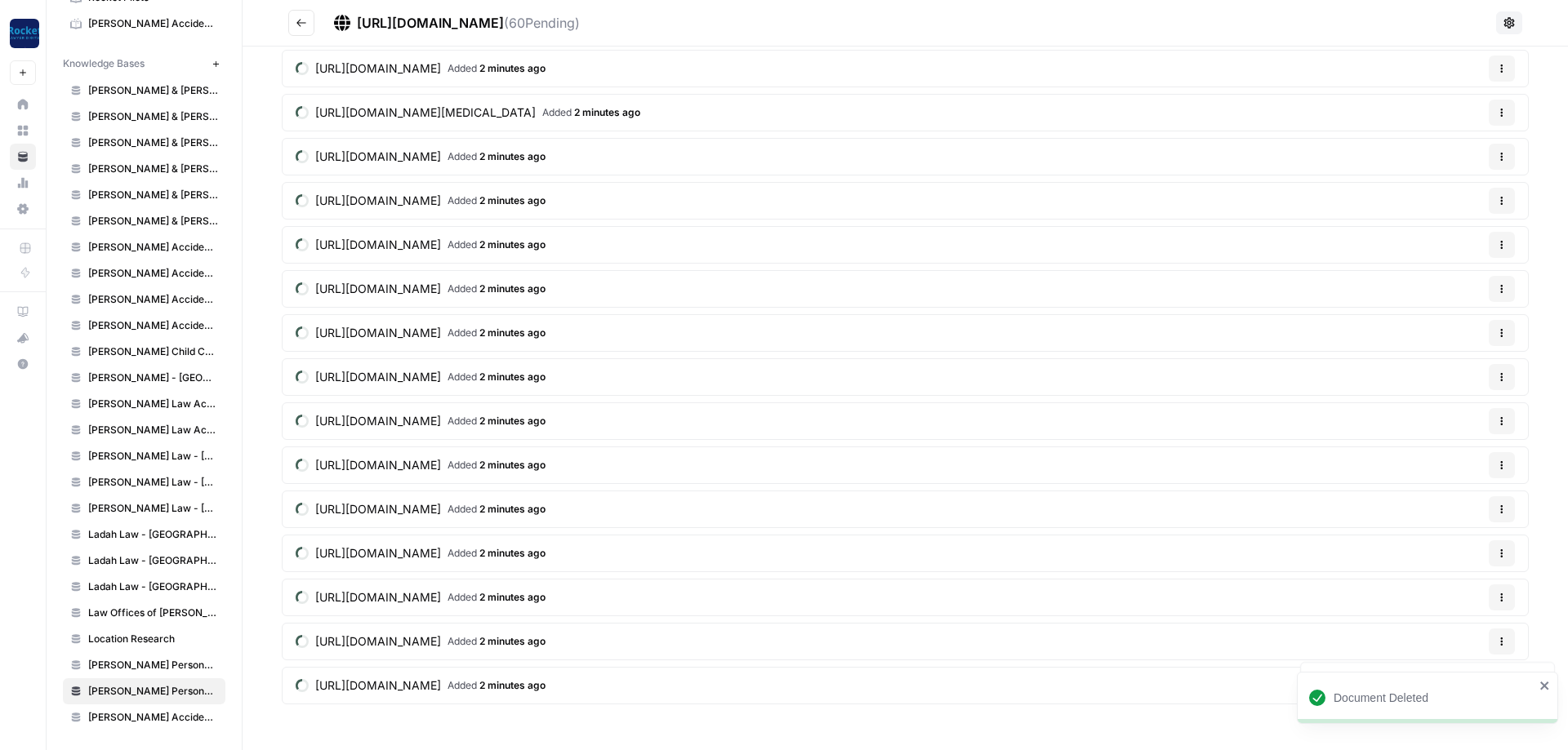
scroll to position [1982, 0]
click at [1501, 594] on icon "button" at bounding box center [1502, 598] width 10 height 10
click at [1451, 638] on span "Delete File" at bounding box center [1468, 636] width 53 height 17
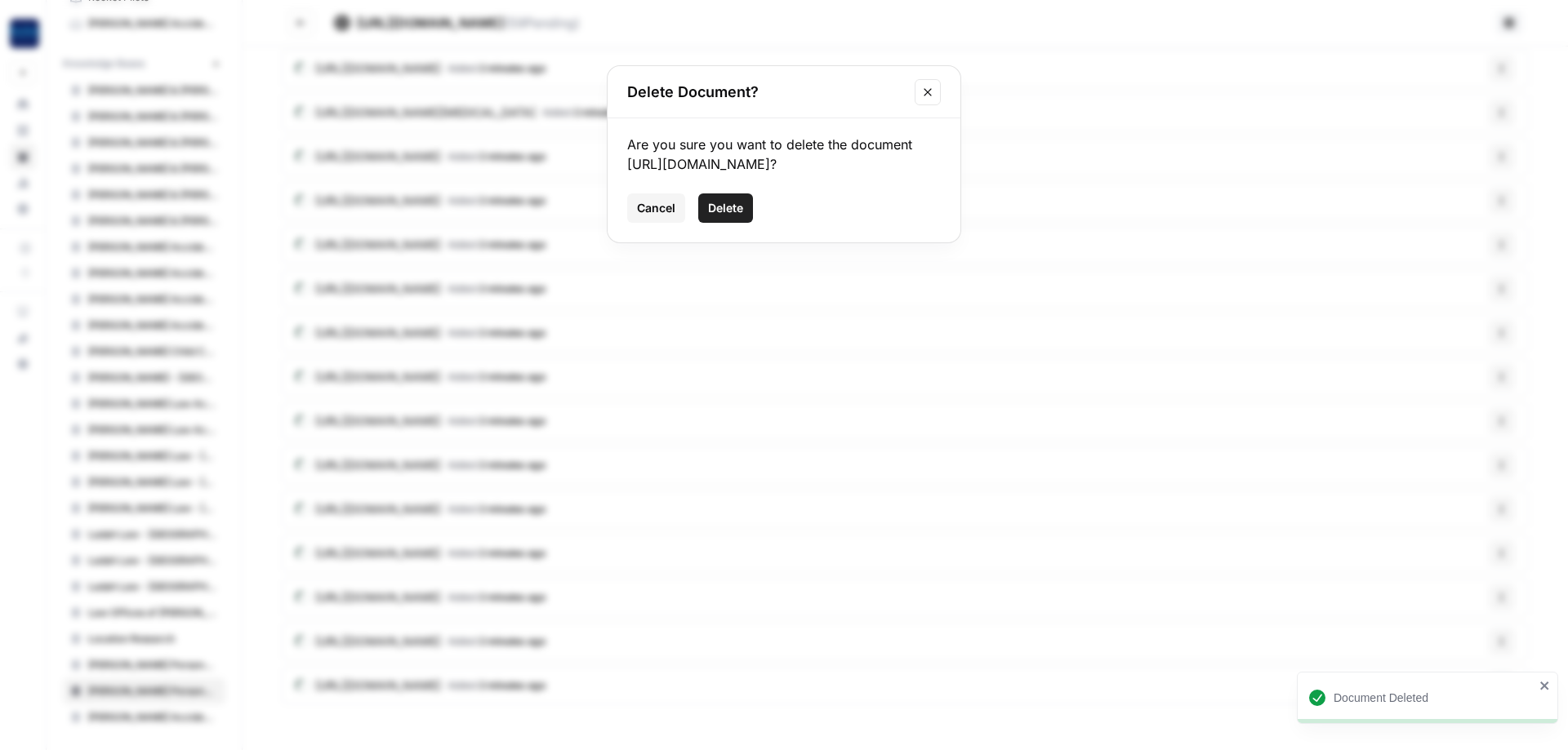
click at [721, 207] on span "Delete" at bounding box center [726, 208] width 35 height 17
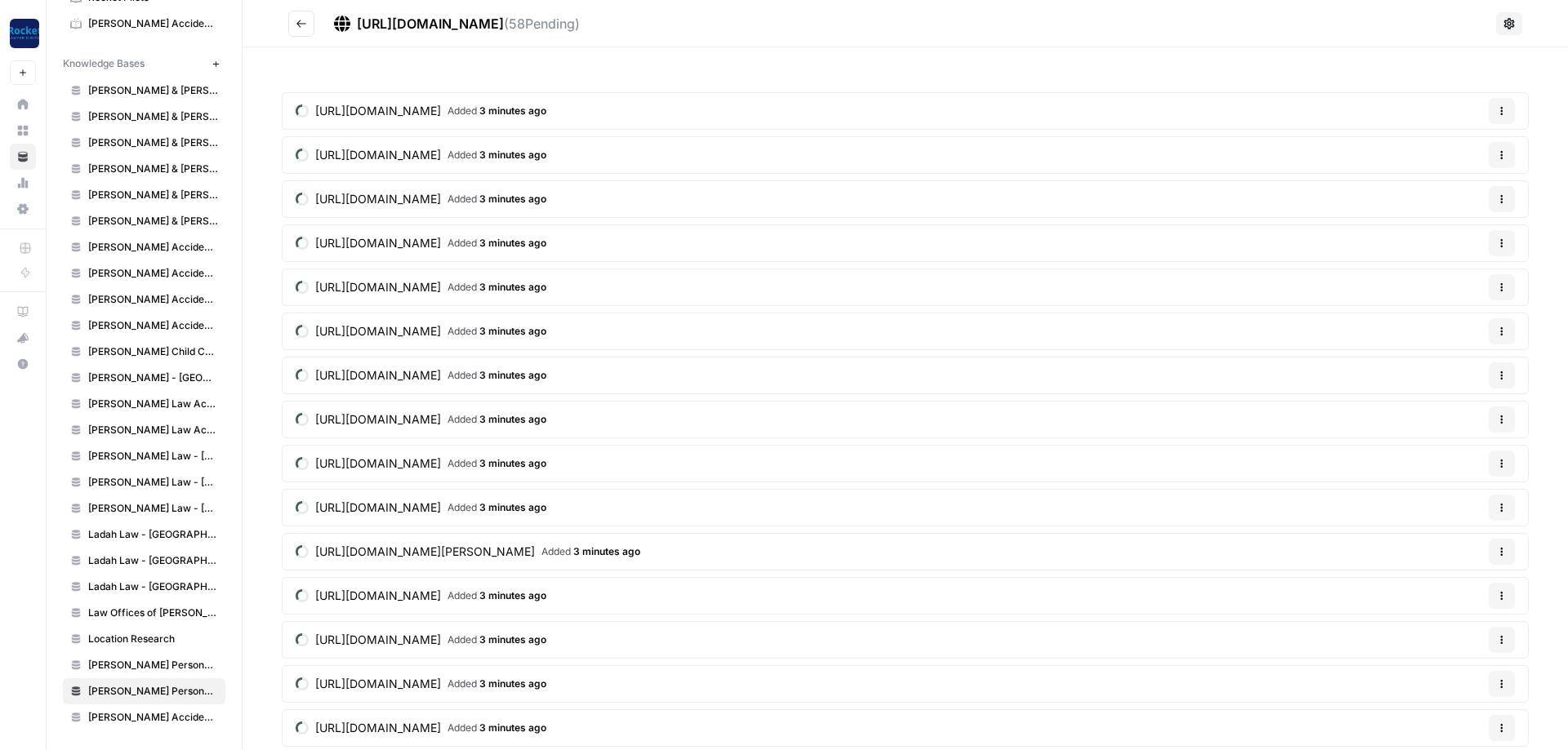
scroll to position [784, 0]
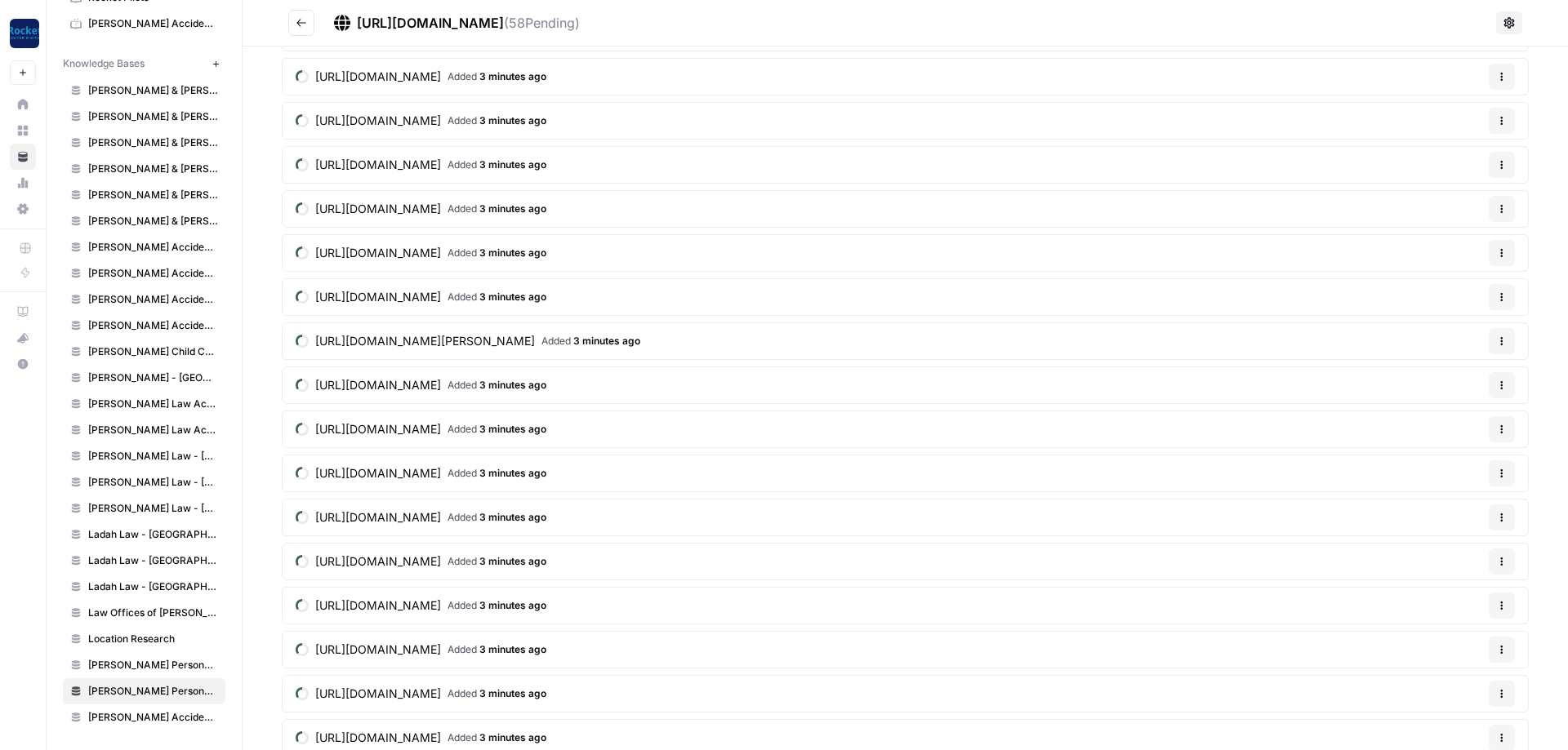
click at [301, 26] on icon "Go back" at bounding box center [302, 23] width 12 height 12
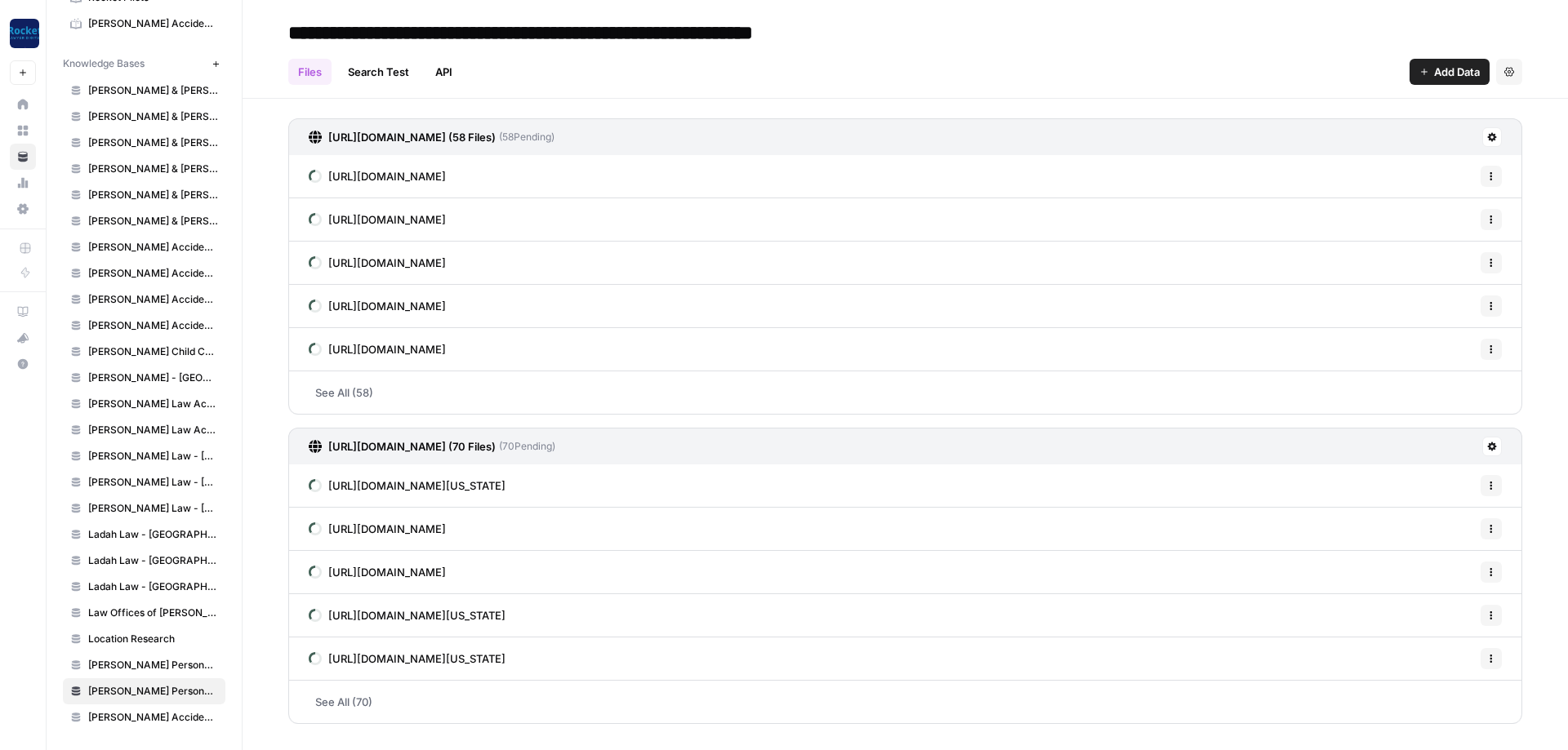
click at [182, 666] on span "[PERSON_NAME] Personal Injury & Car Accident Lawyer - [GEOGRAPHIC_DATA]" at bounding box center [153, 665] width 130 height 15
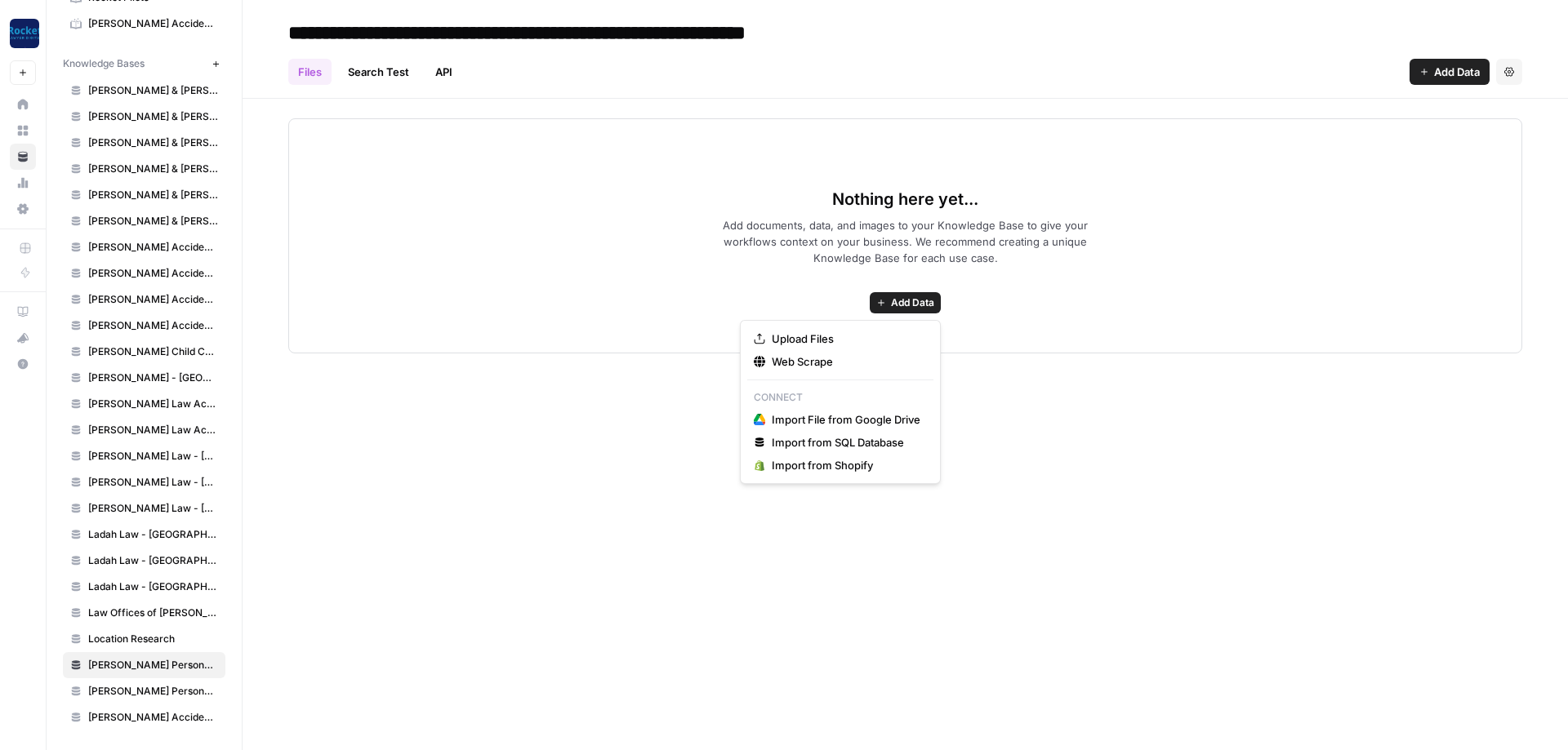
click at [905, 301] on span "Add Data" at bounding box center [913, 303] width 43 height 15
click at [823, 361] on span "Web Scrape" at bounding box center [846, 362] width 148 height 17
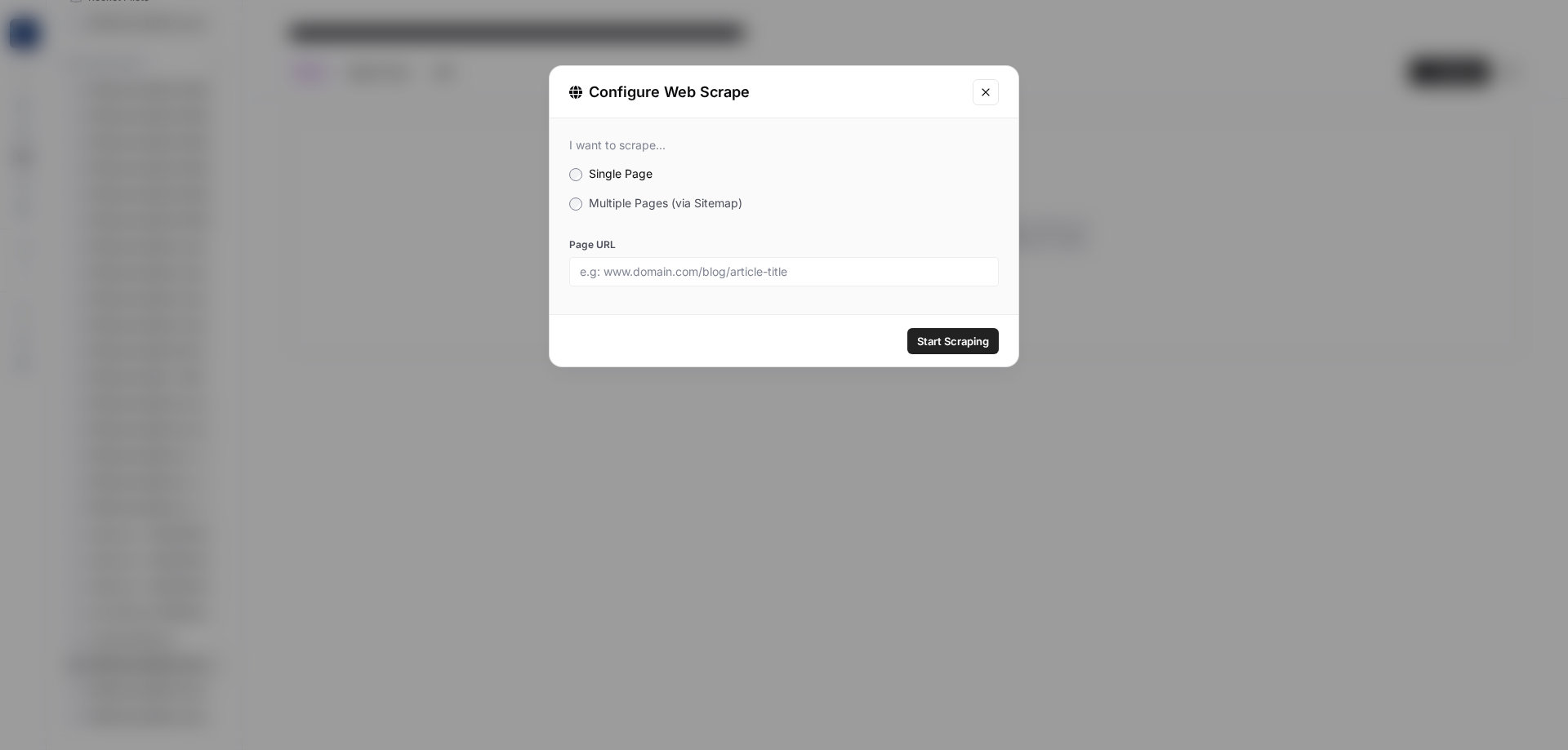
click at [609, 206] on span "Multiple Pages (via Sitemap)" at bounding box center [665, 202] width 153 height 14
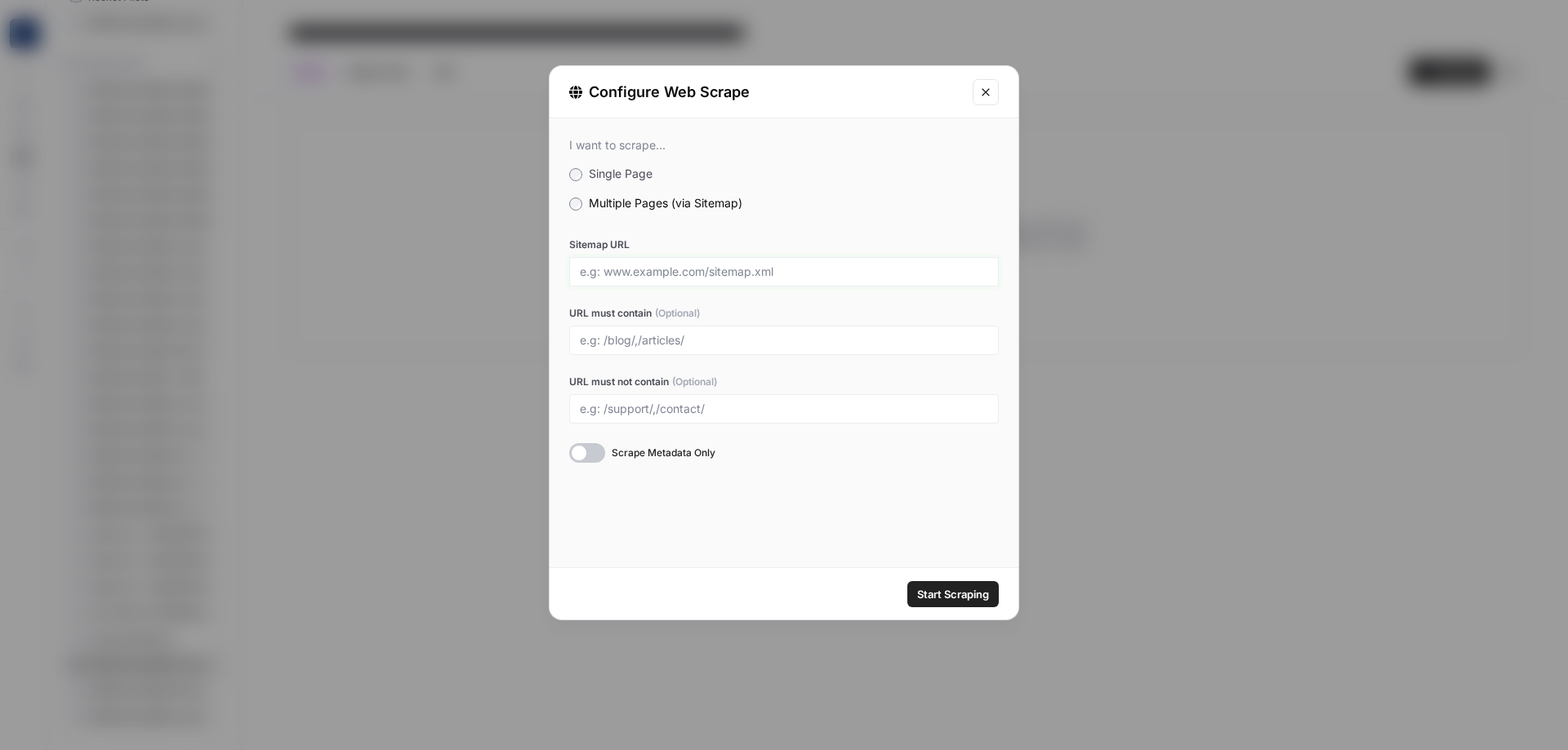
click at [666, 275] on input "Sitemap URL" at bounding box center [784, 272] width 409 height 15
paste input "[URL][DOMAIN_NAME]"
type input "[URL][DOMAIN_NAME]"
click at [963, 591] on span "Start Scraping" at bounding box center [953, 594] width 72 height 17
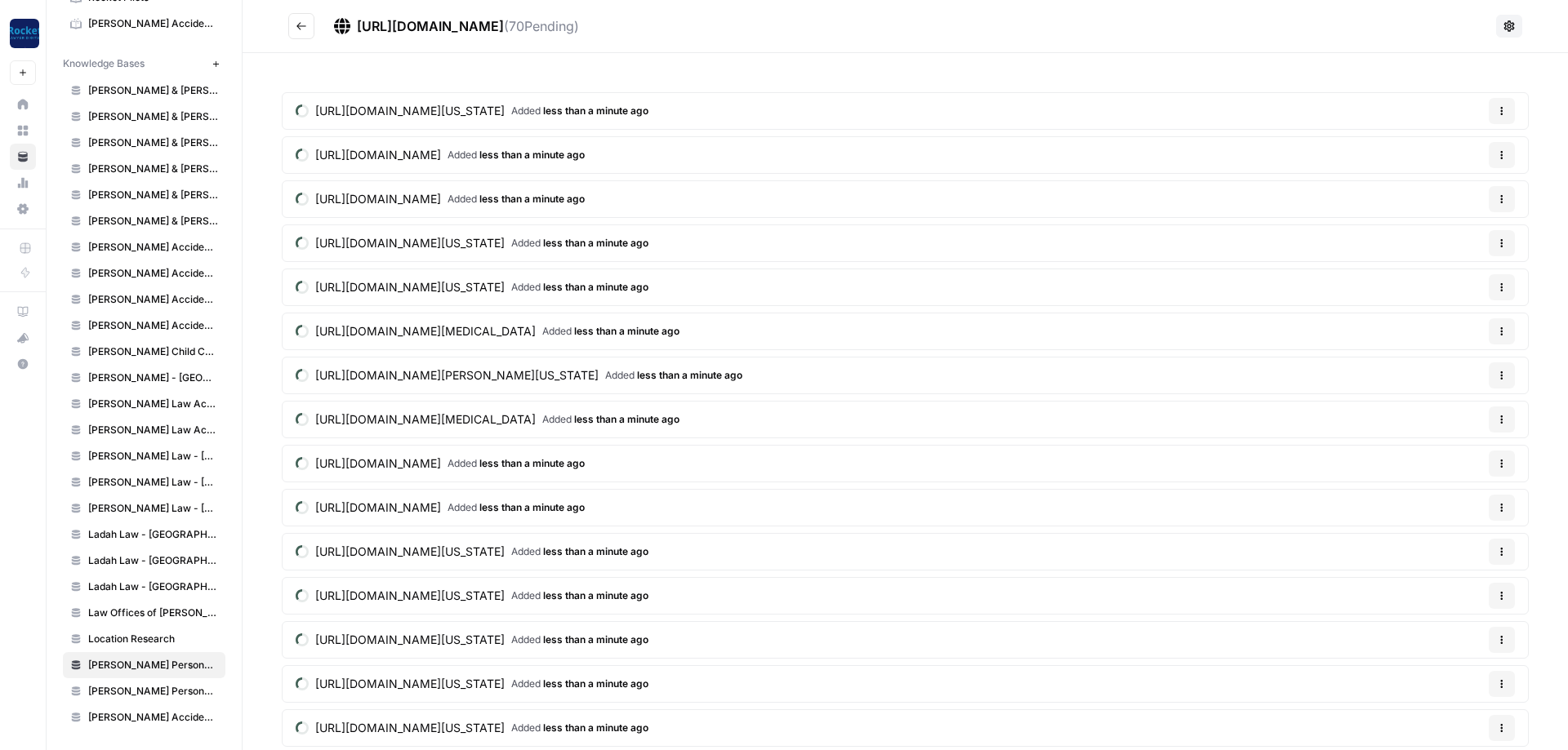
click at [294, 27] on button "Go back" at bounding box center [302, 27] width 27 height 27
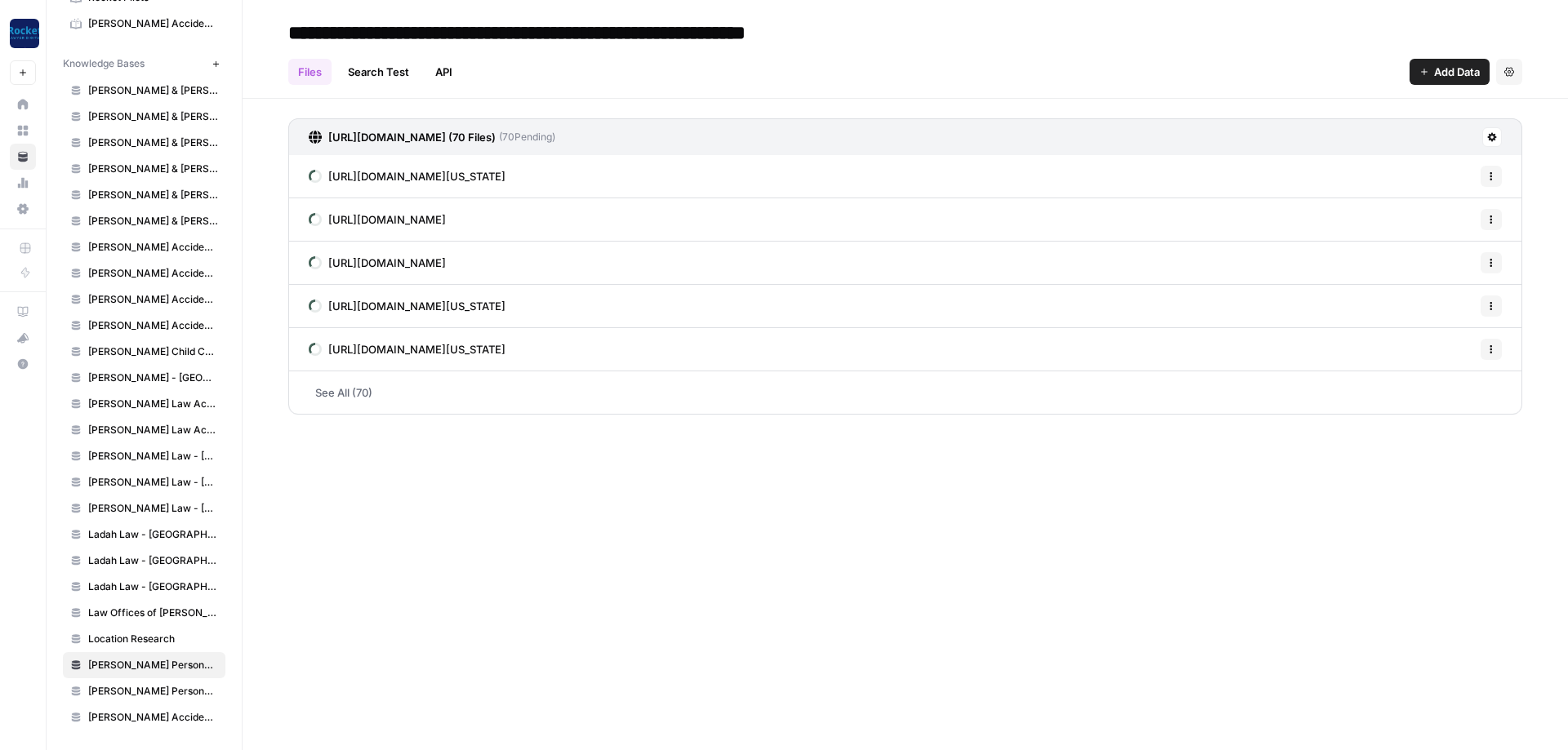
click at [1455, 67] on span "Add Data" at bounding box center [1457, 72] width 46 height 17
click at [1335, 131] on span "Web Scrape" at bounding box center [1394, 133] width 148 height 17
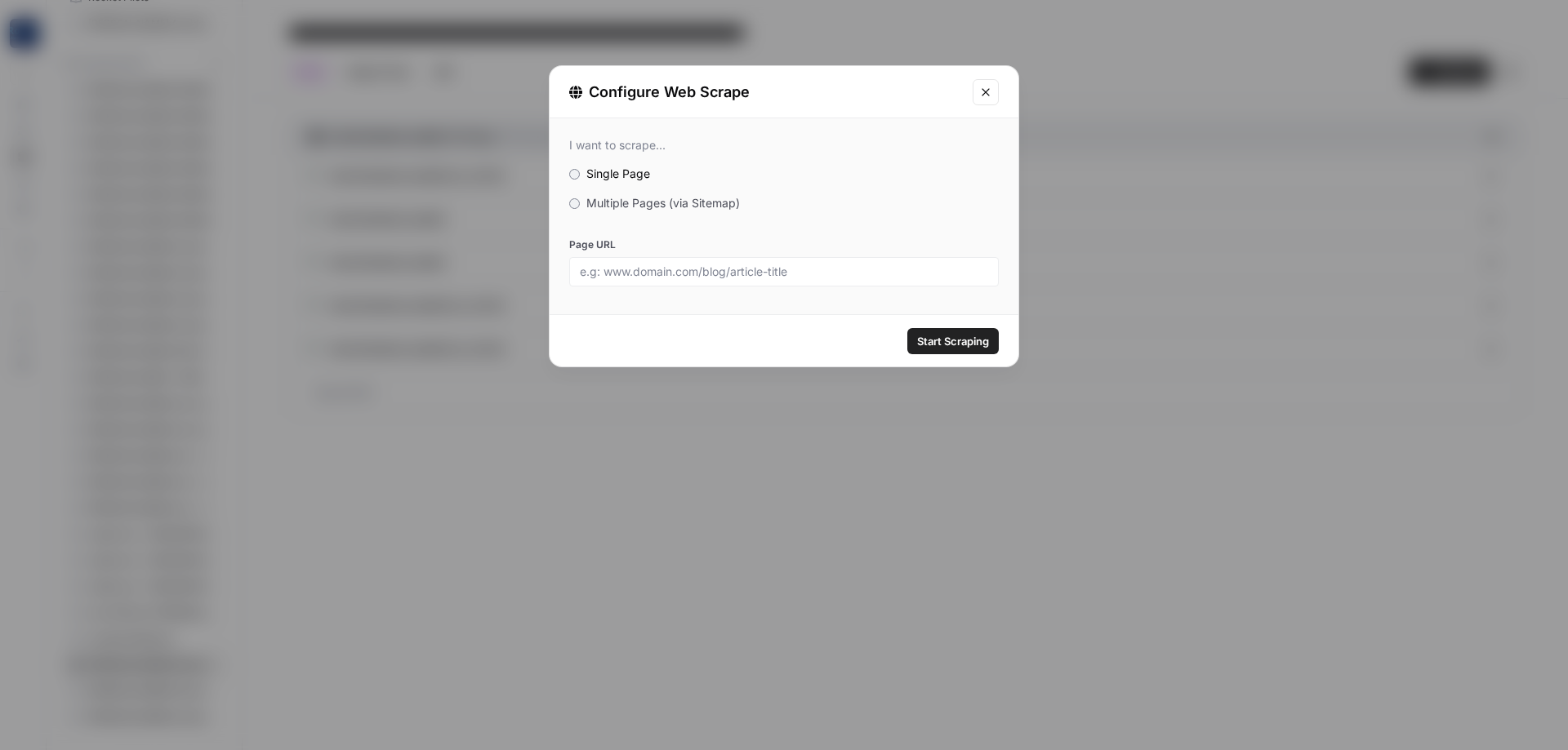
click at [656, 191] on div "I want to scrape... Single Page Multiple Pages (via Sitemap) Page URL" at bounding box center [784, 212] width 468 height 188
click at [653, 196] on span "Multiple Pages (via Sitemap)" at bounding box center [663, 202] width 153 height 14
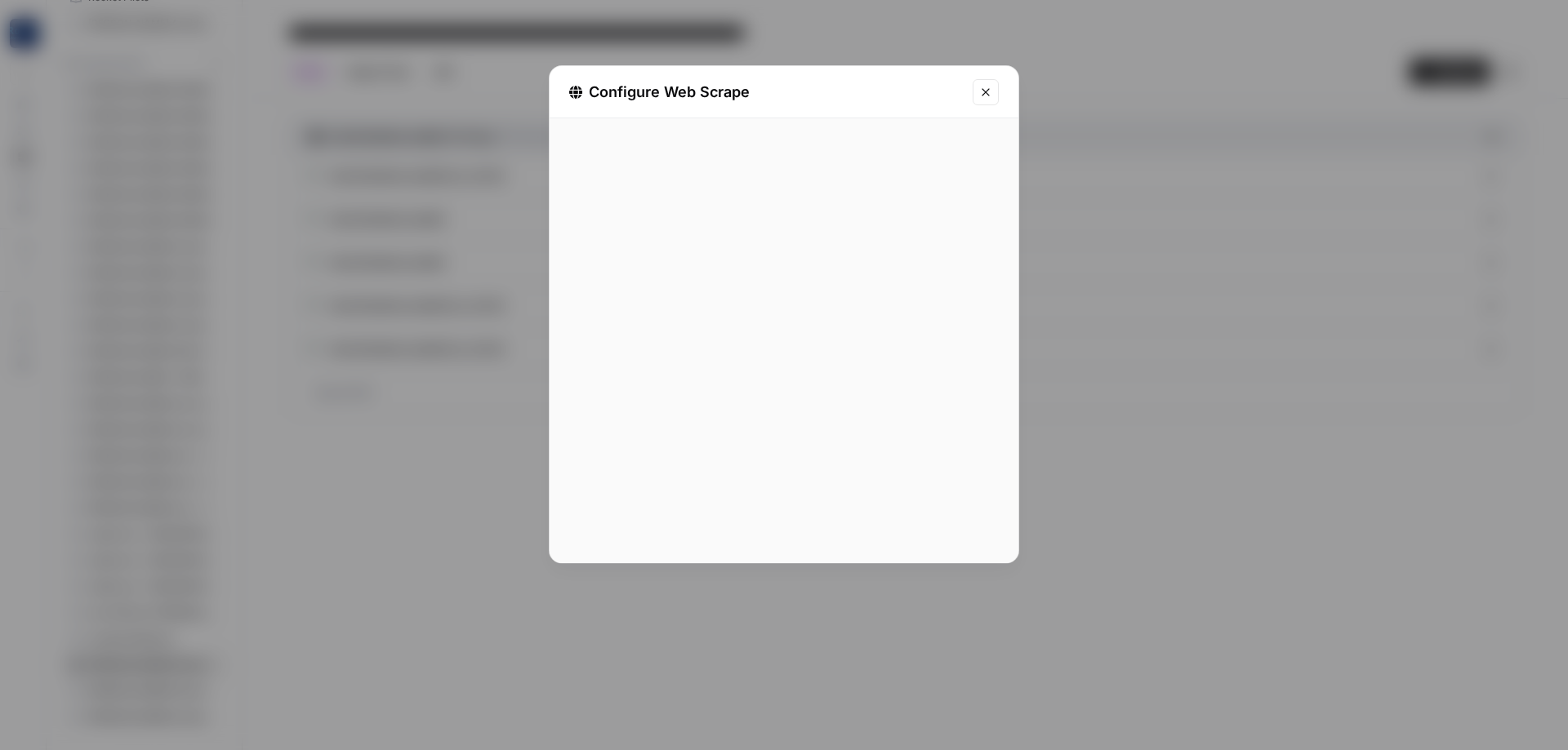
click at [652, 198] on div at bounding box center [784, 315] width 468 height 497
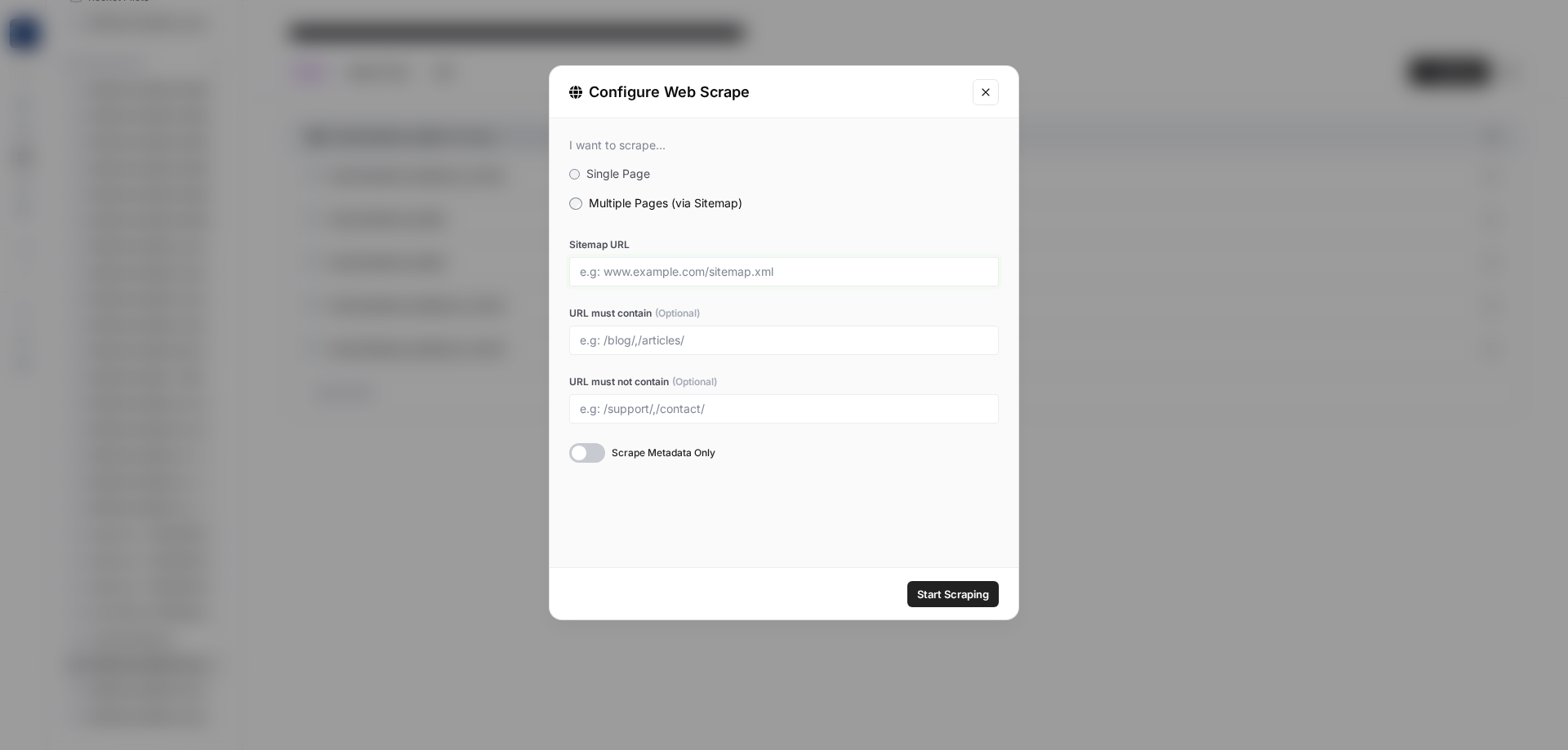
click at [679, 272] on input "Sitemap URL" at bounding box center [784, 272] width 409 height 15
paste input "[URL][DOMAIN_NAME]"
type input "[URL][DOMAIN_NAME]"
click at [987, 94] on icon "Close modal" at bounding box center [986, 92] width 13 height 13
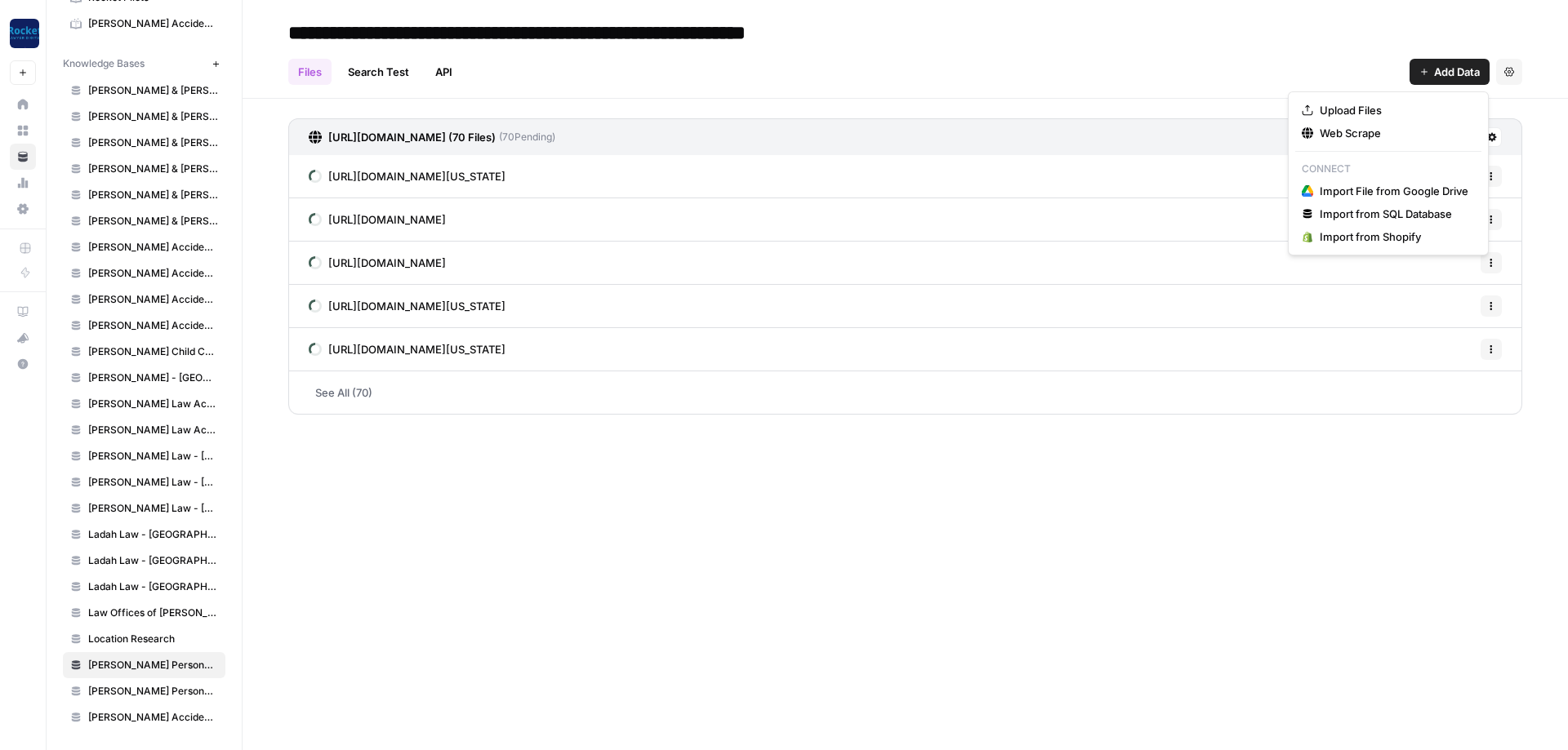
drag, startPoint x: 1449, startPoint y: 62, endPoint x: 1440, endPoint y: 54, distance: 12.0
click at [1448, 62] on button "Add Data" at bounding box center [1449, 72] width 80 height 27
click at [1363, 132] on span "Web Scrape" at bounding box center [1394, 133] width 148 height 17
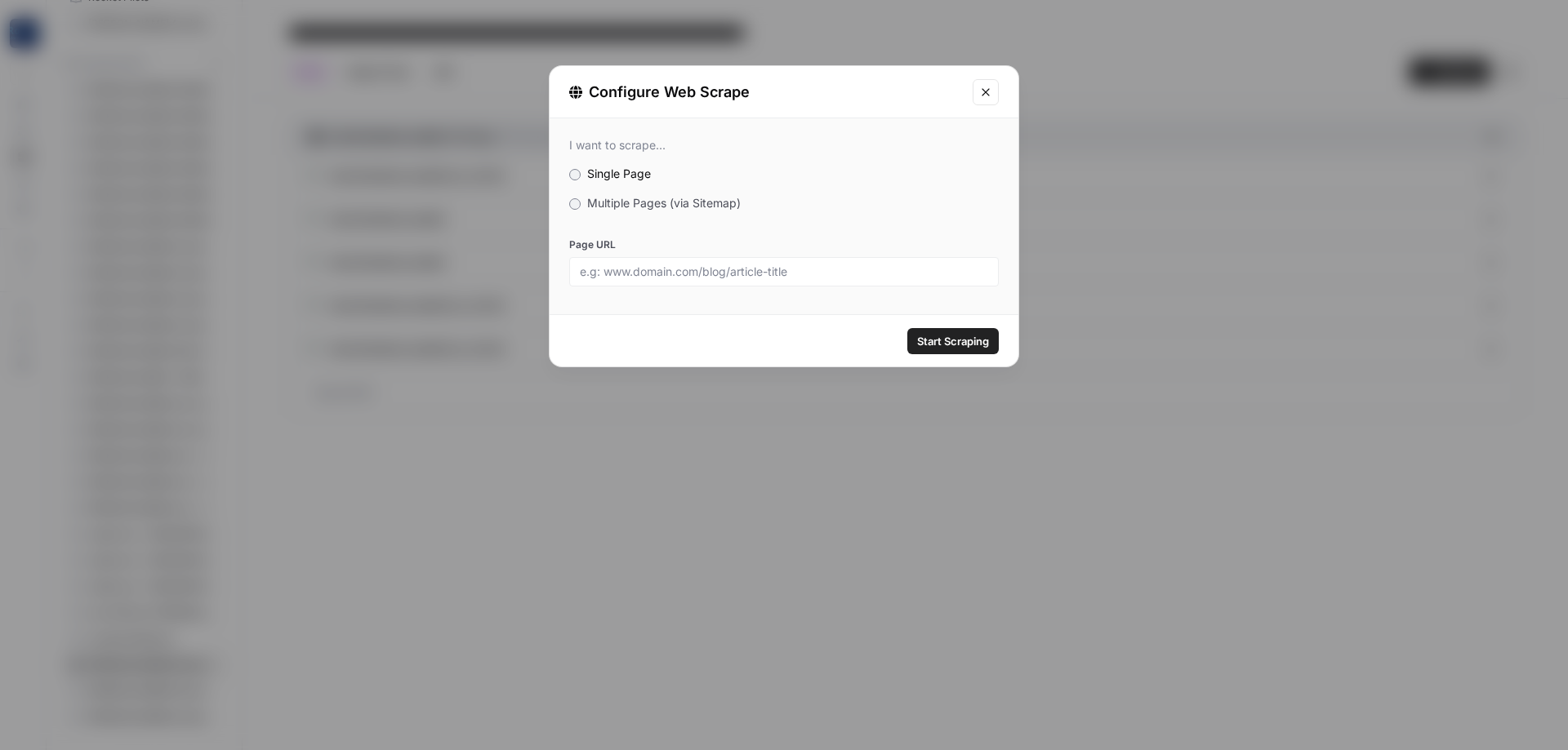
click at [684, 192] on div "I want to scrape... Single Page Multiple Pages (via Sitemap) Page URL" at bounding box center [784, 212] width 468 height 188
click at [685, 198] on span "Multiple Pages (via Sitemap)" at bounding box center [663, 202] width 153 height 14
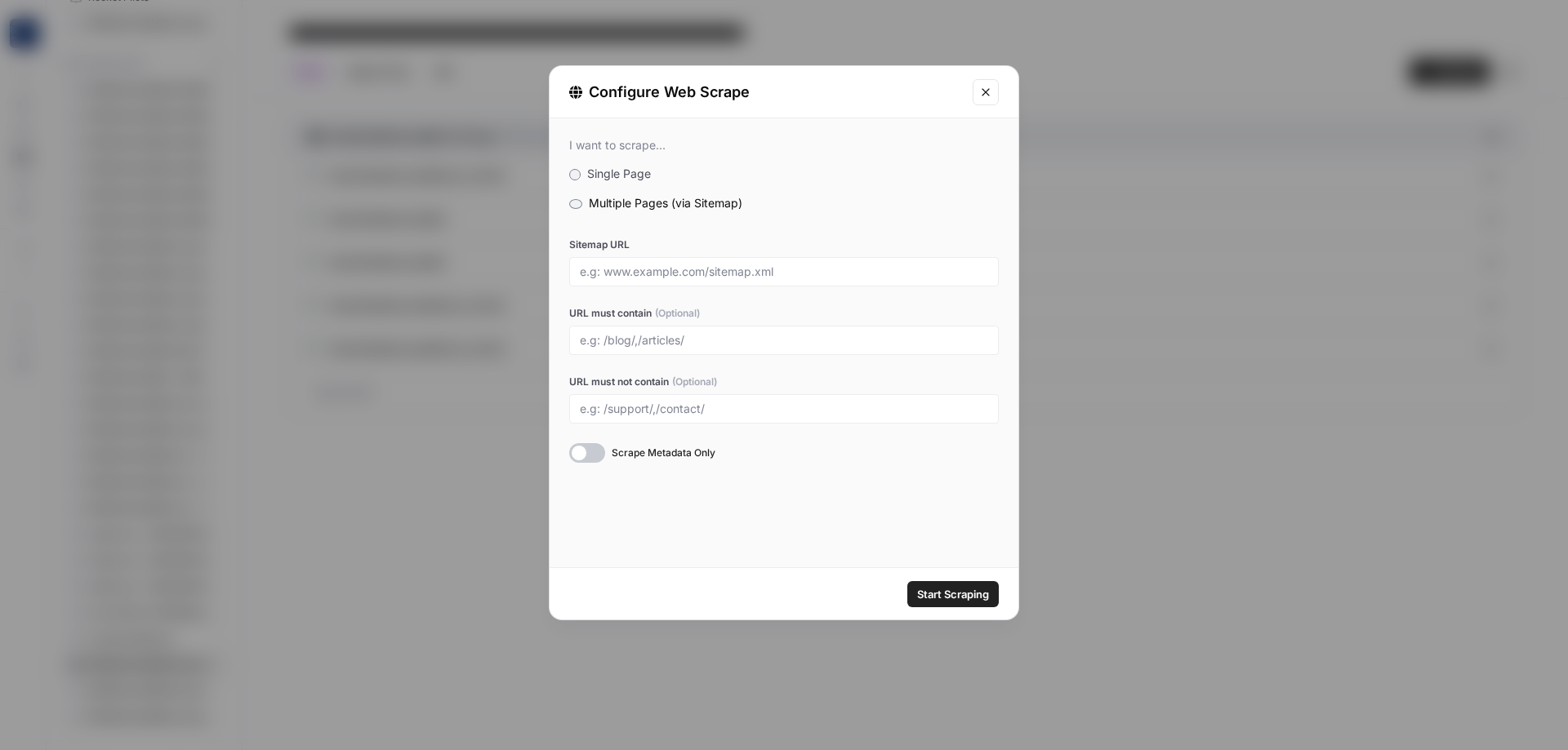
click at [650, 279] on div at bounding box center [784, 271] width 430 height 29
click at [678, 267] on input "Sitemap URL" at bounding box center [784, 272] width 409 height 15
paste input "[URL][DOMAIN_NAME]"
type input "[URL][DOMAIN_NAME]"
click at [728, 329] on div at bounding box center [784, 340] width 430 height 29
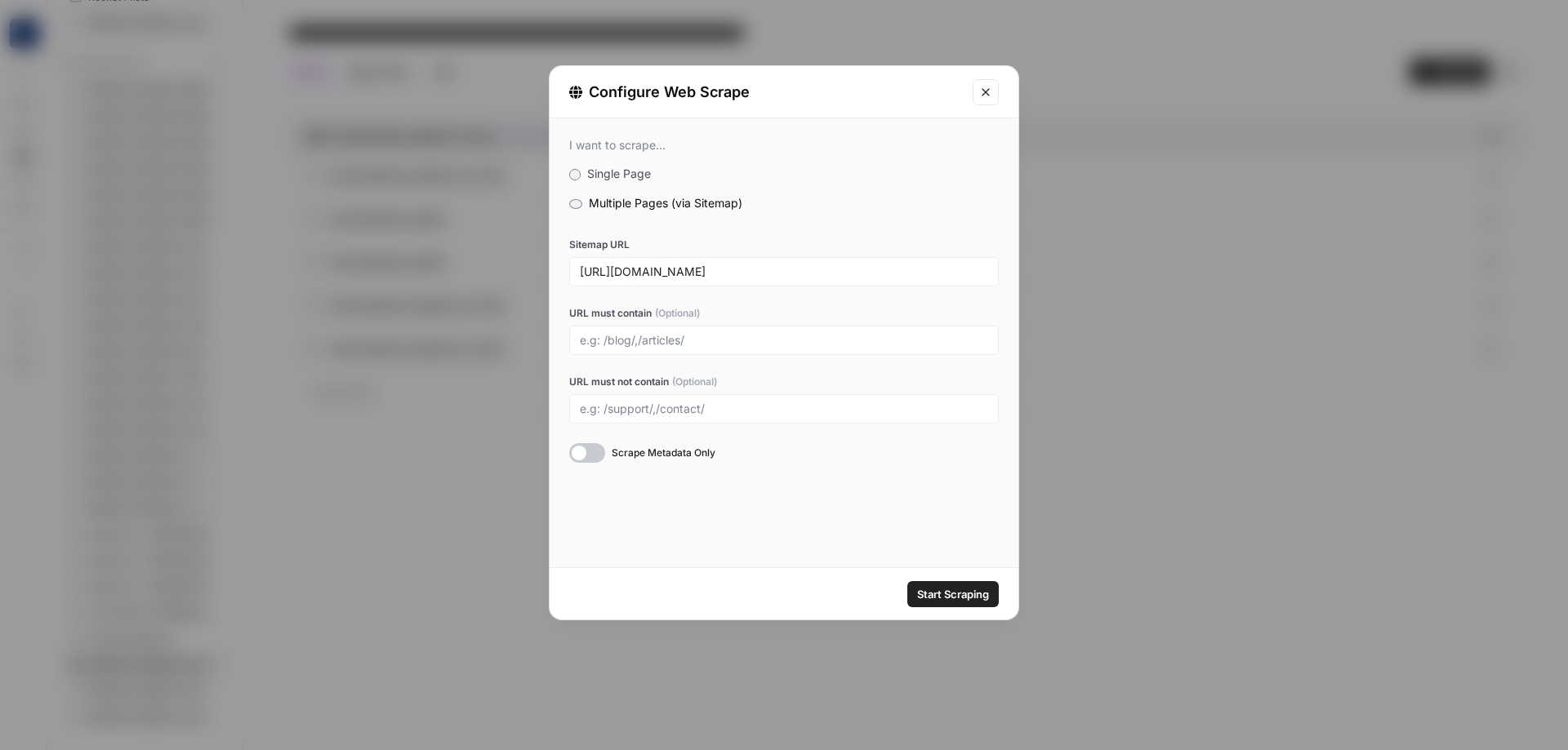
click at [731, 331] on div at bounding box center [784, 340] width 430 height 29
click at [731, 332] on div at bounding box center [784, 340] width 430 height 29
click at [734, 339] on input "URL must contain (Optional)" at bounding box center [784, 341] width 409 height 15
type input "/[GEOGRAPHIC_DATA]-"
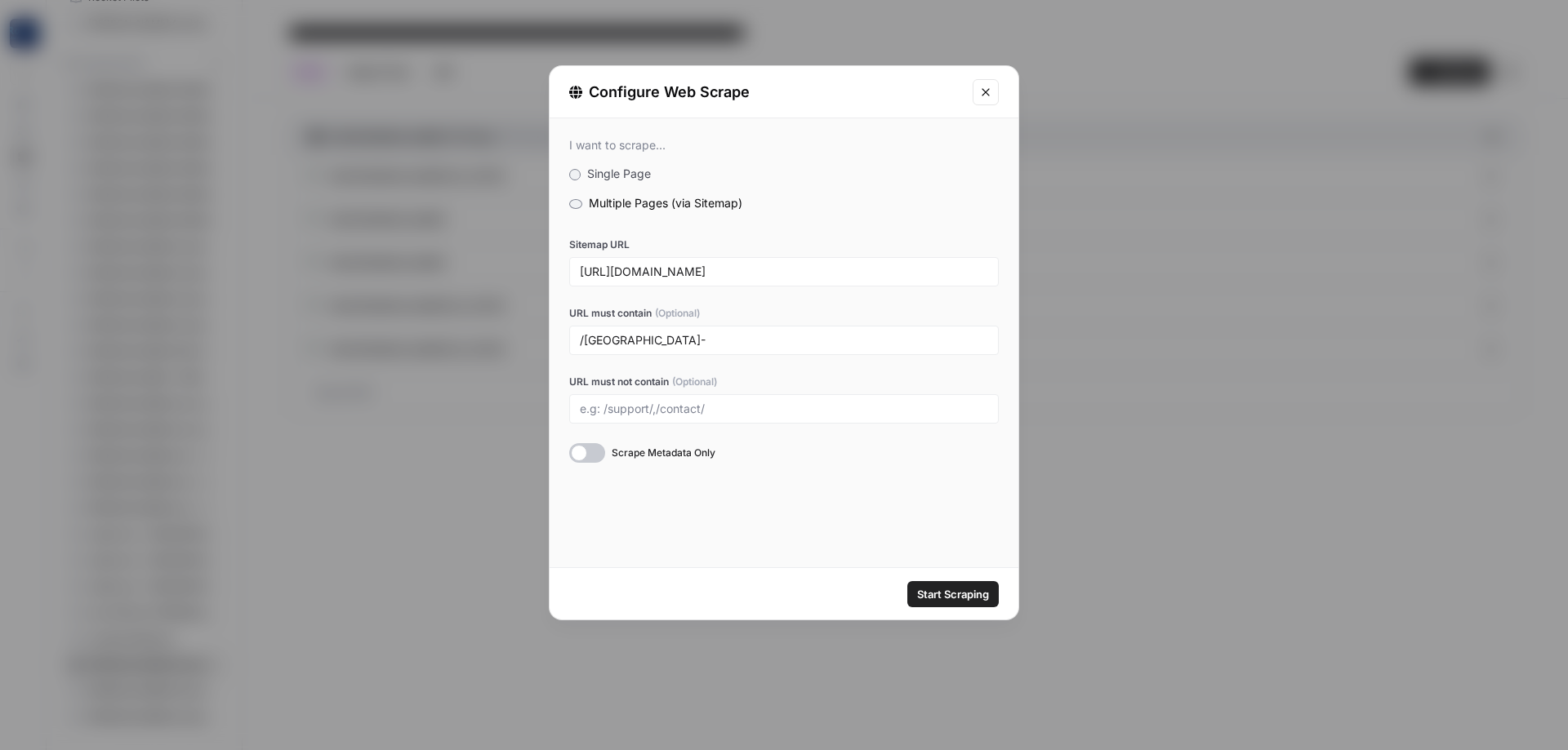
click at [972, 596] on span "Start Scraping" at bounding box center [953, 594] width 72 height 17
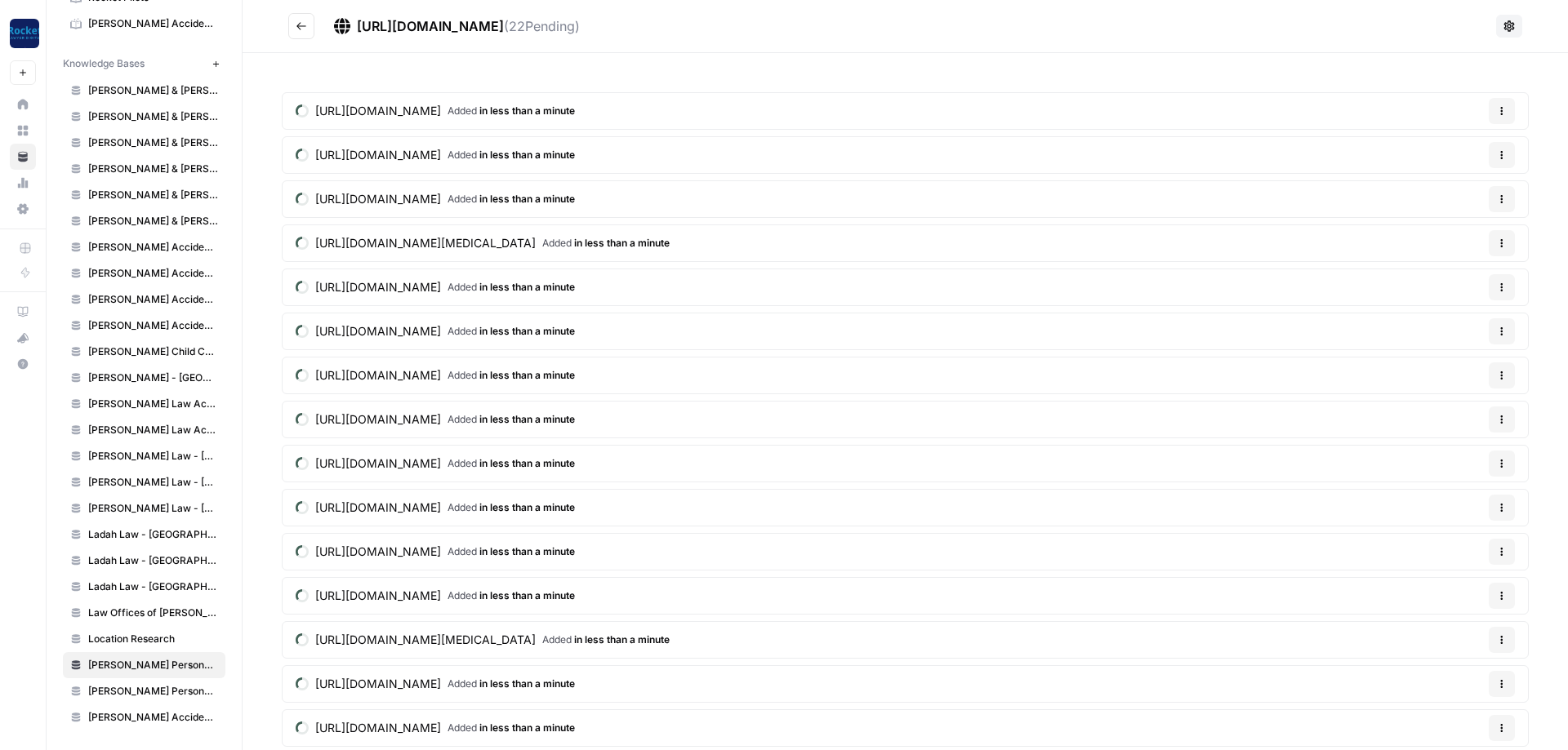
click at [290, 29] on button "Go back" at bounding box center [302, 27] width 27 height 27
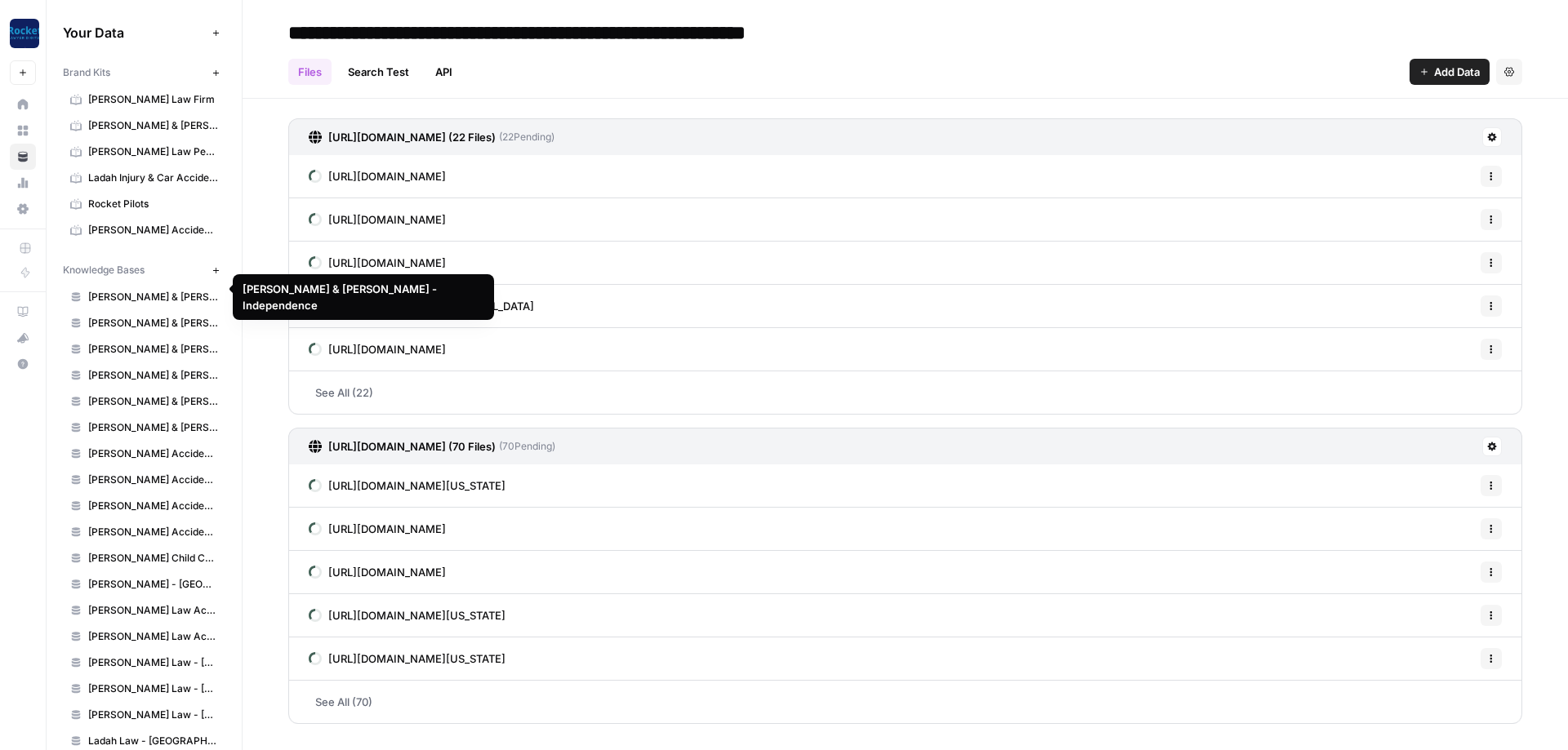
scroll to position [206, 0]
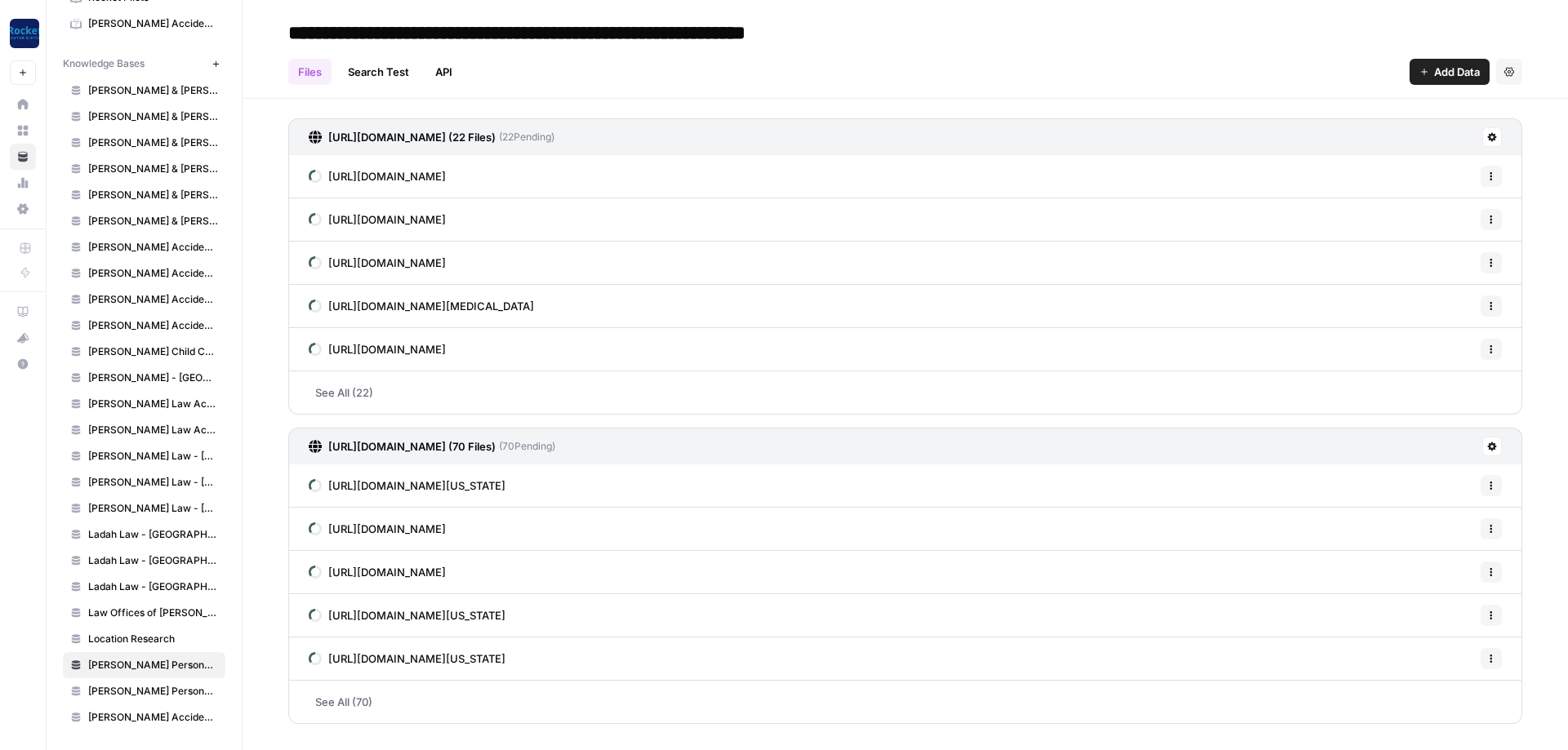
click at [160, 423] on span "[PERSON_NAME] Law Accident Attorneys - [GEOGRAPHIC_DATA]" at bounding box center [153, 430] width 130 height 15
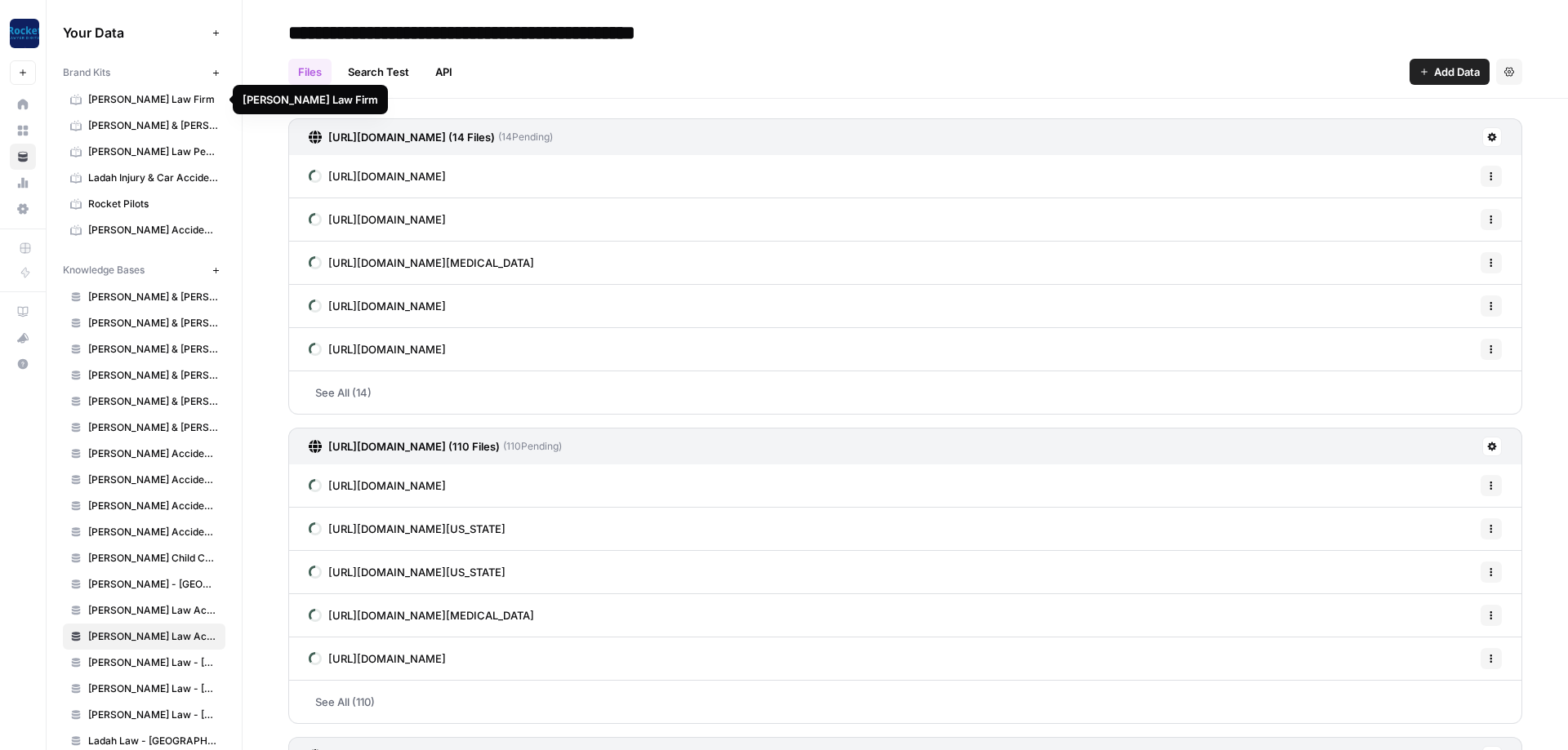
click at [215, 80] on button "New" at bounding box center [216, 73] width 20 height 20
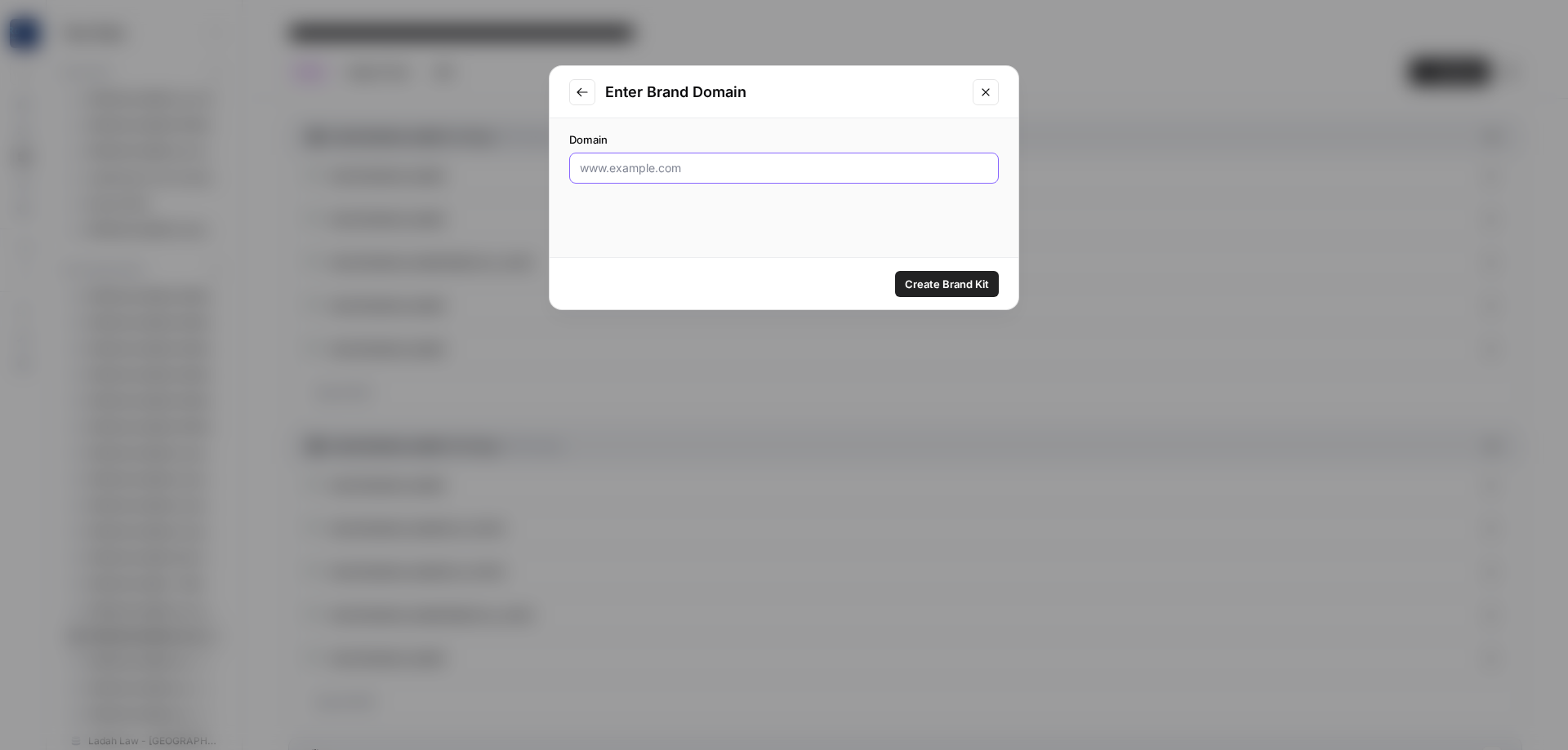
click at [687, 174] on input "Domain" at bounding box center [784, 168] width 409 height 17
click at [706, 172] on input "Domain" at bounding box center [784, 168] width 409 height 17
paste input "[URL][DOMAIN_NAME]"
type input "[URL][DOMAIN_NAME]"
click at [946, 281] on span "Create Brand Kit" at bounding box center [946, 284] width 84 height 17
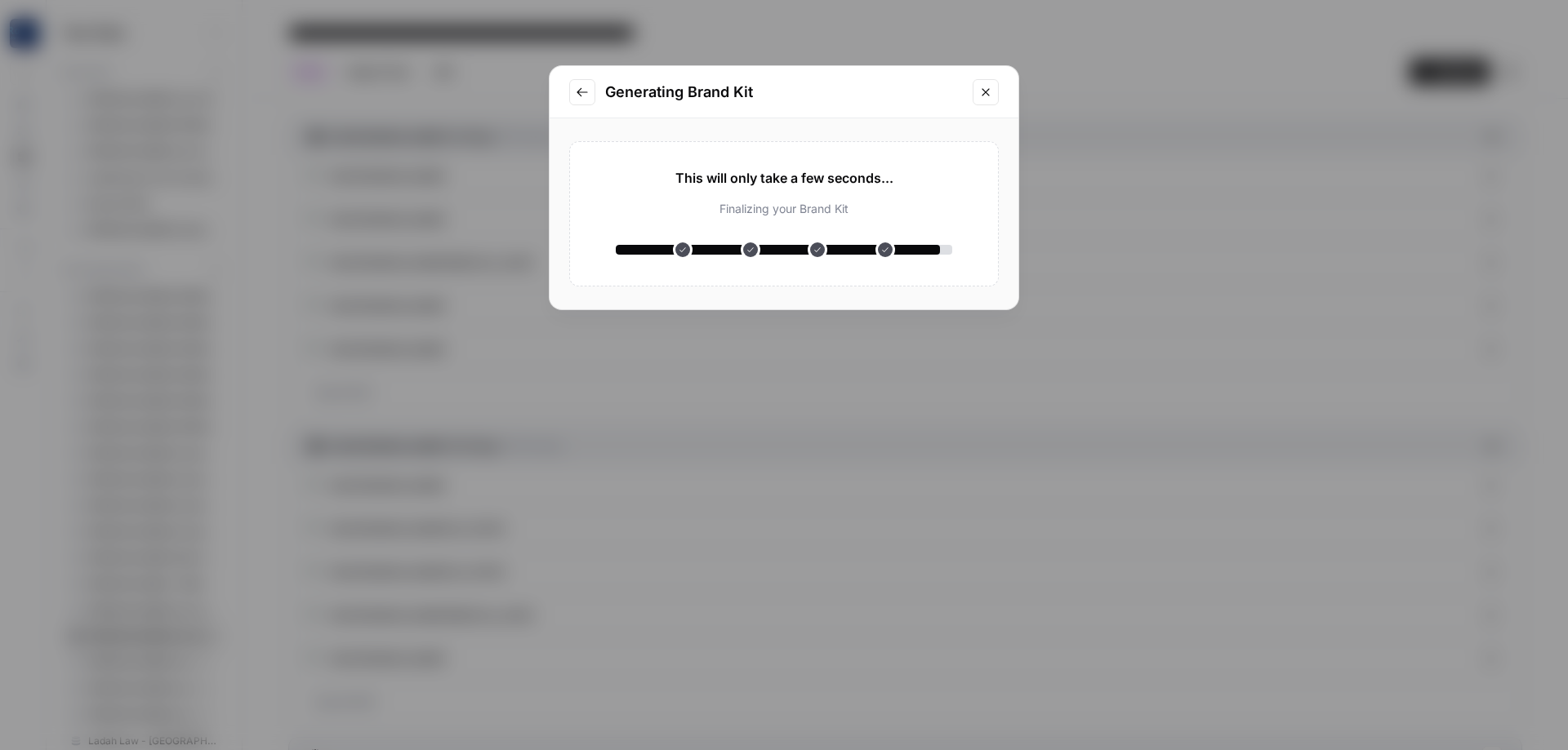
click at [886, 136] on div "This will only take a few seconds... Analyzing your website Understanding your …" at bounding box center [784, 214] width 430 height 191
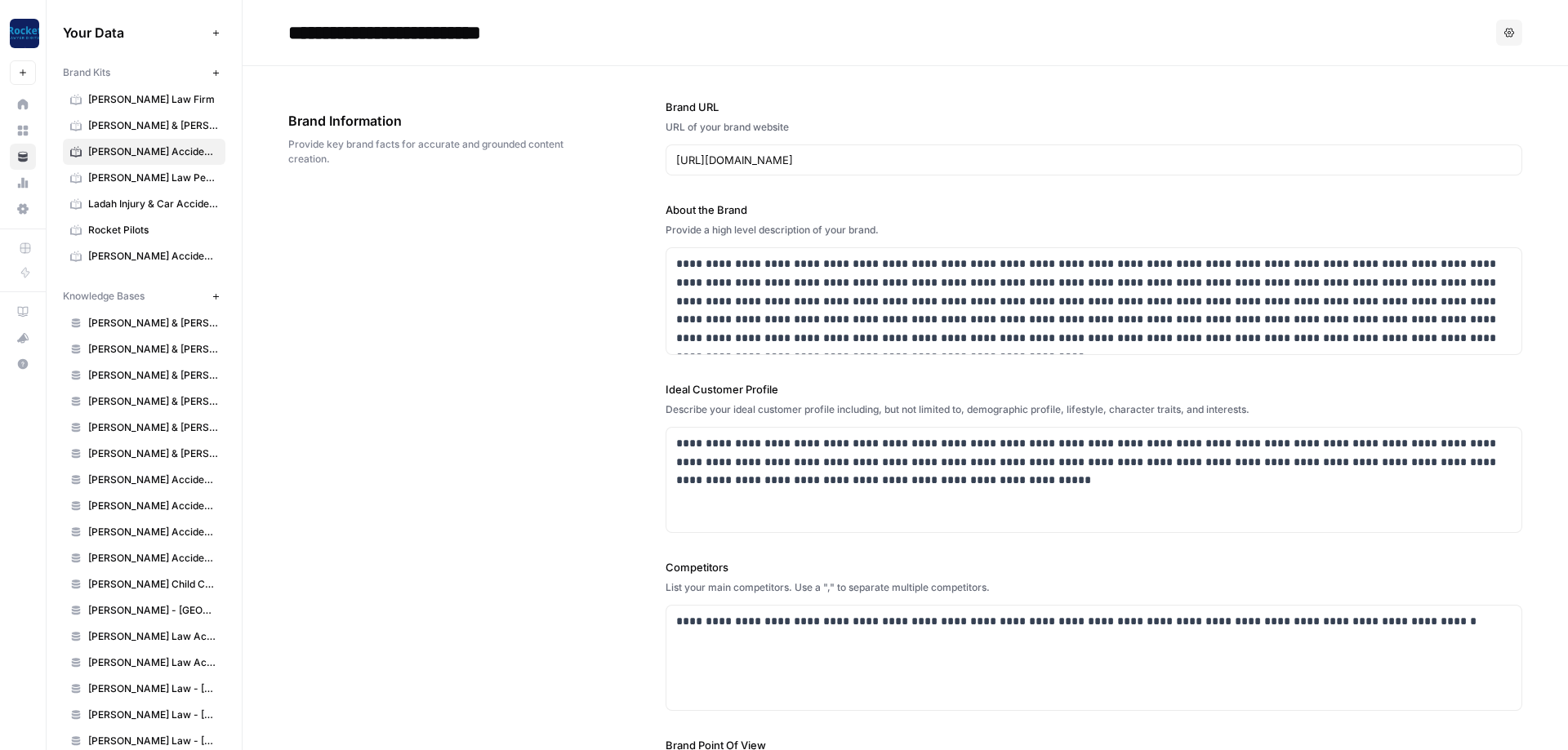
click at [214, 75] on icon "button" at bounding box center [216, 73] width 9 height 9
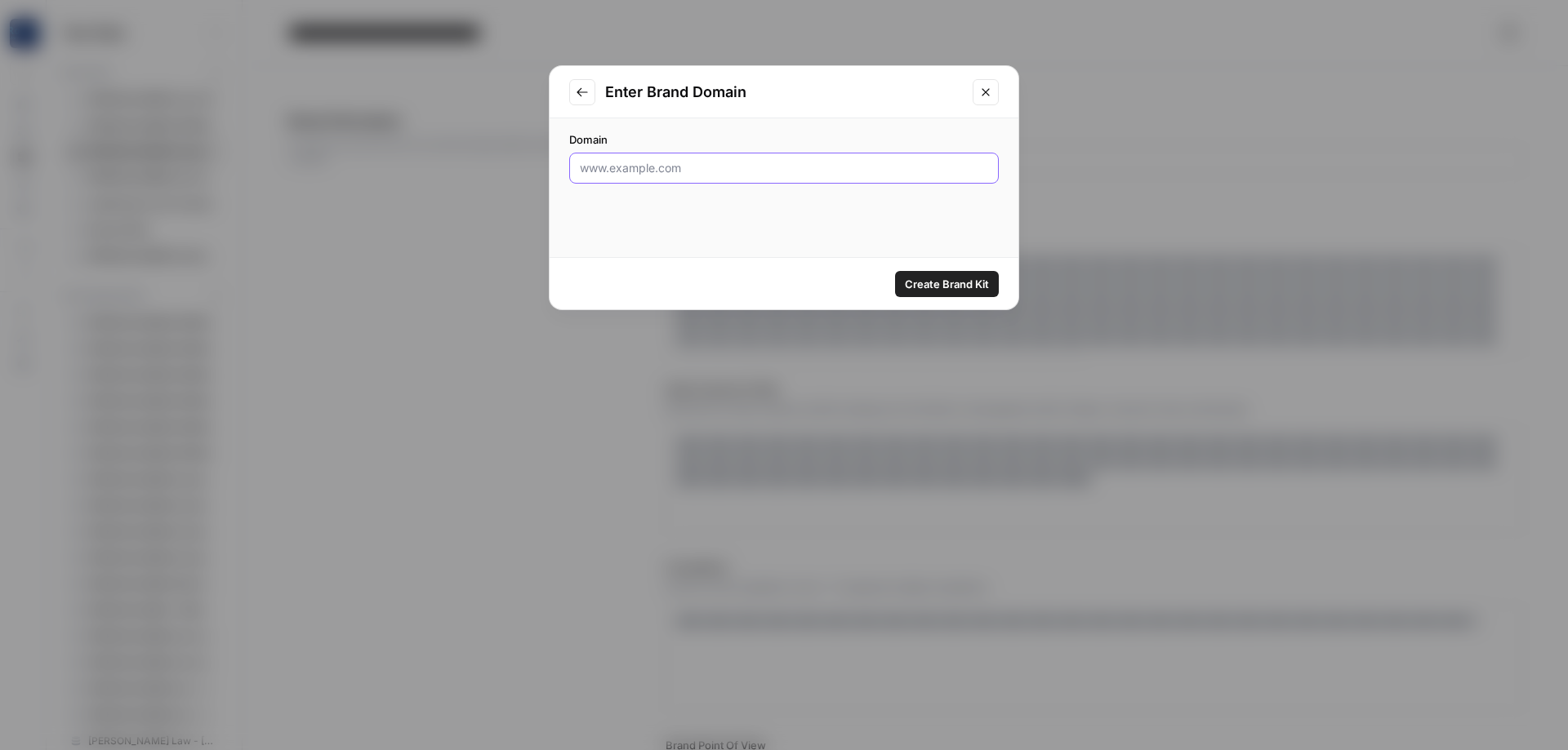
click at [602, 162] on input "Domain" at bounding box center [784, 168] width 409 height 17
paste input "[URL][DOMAIN_NAME]"
type input "[URL][DOMAIN_NAME]"
click at [973, 284] on span "Create Brand Kit" at bounding box center [946, 284] width 84 height 17
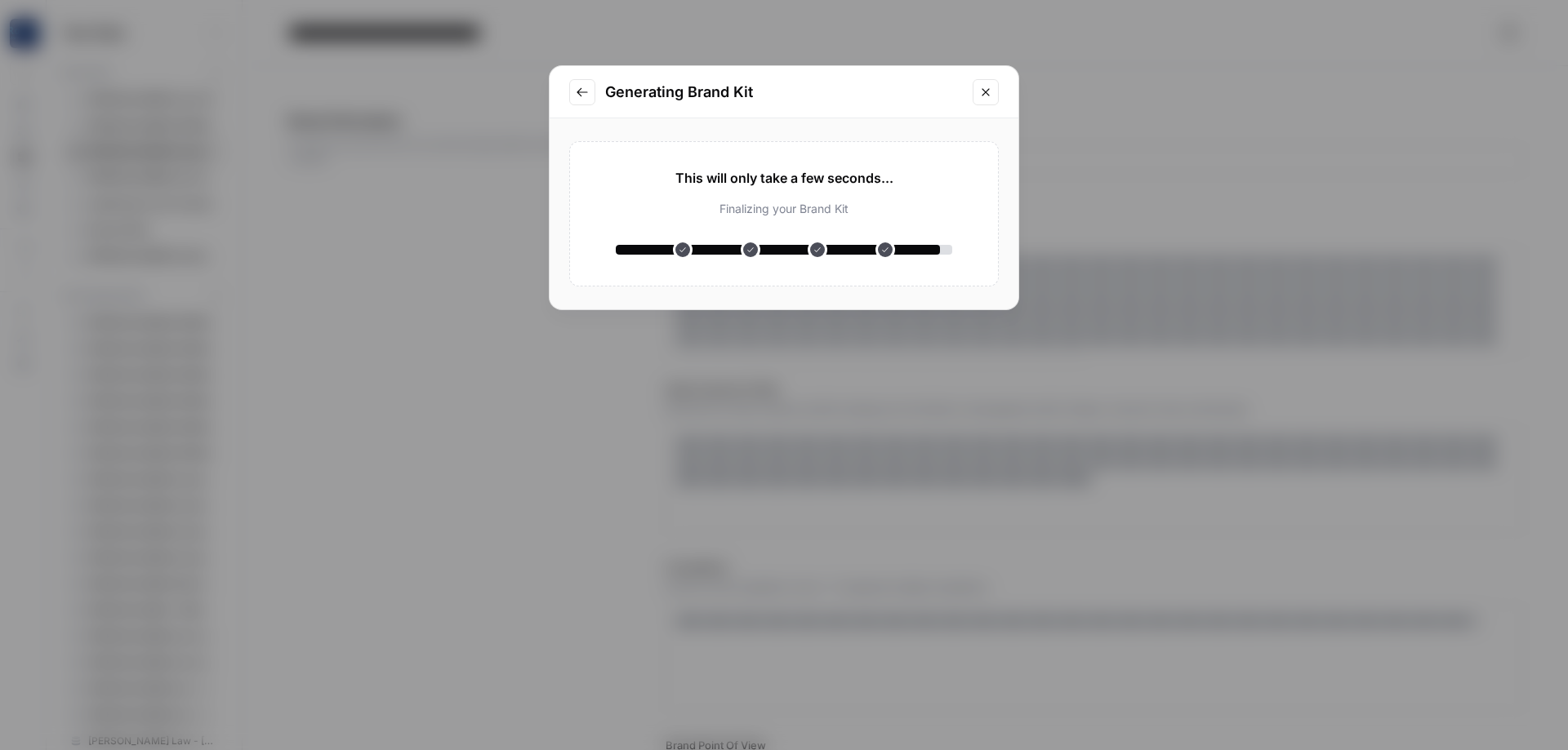
drag, startPoint x: 751, startPoint y: 159, endPoint x: 767, endPoint y: 162, distance: 16.3
click at [750, 163] on div "This will only take a few seconds... Analyzing your website Understanding your …" at bounding box center [784, 213] width 430 height 145
click at [769, 167] on div "This will only take a few seconds... Analyzing your website Understanding your …" at bounding box center [784, 213] width 430 height 145
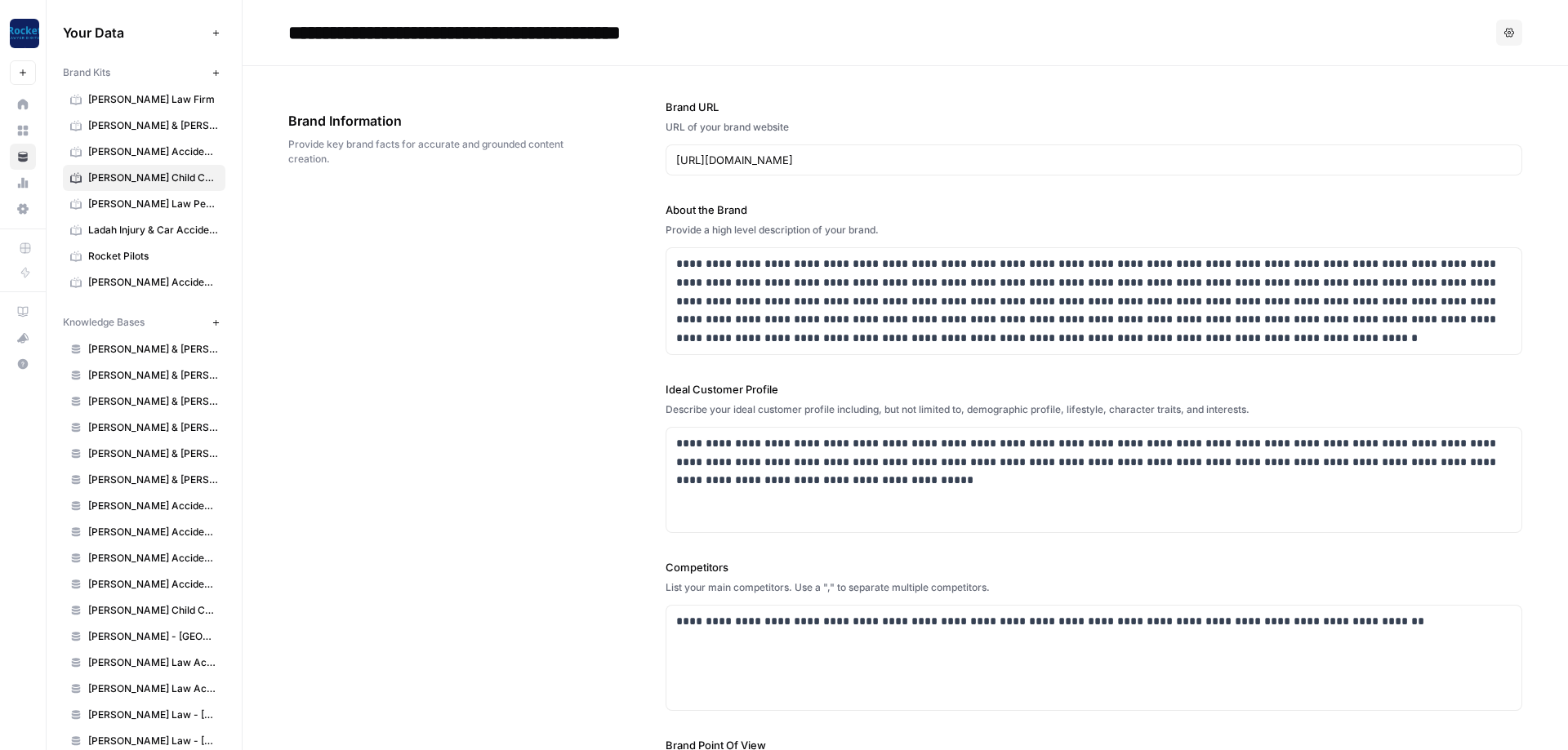
click at [446, 468] on div "**********" at bounding box center [905, 494] width 1234 height 856
click at [211, 75] on button "New" at bounding box center [216, 73] width 20 height 20
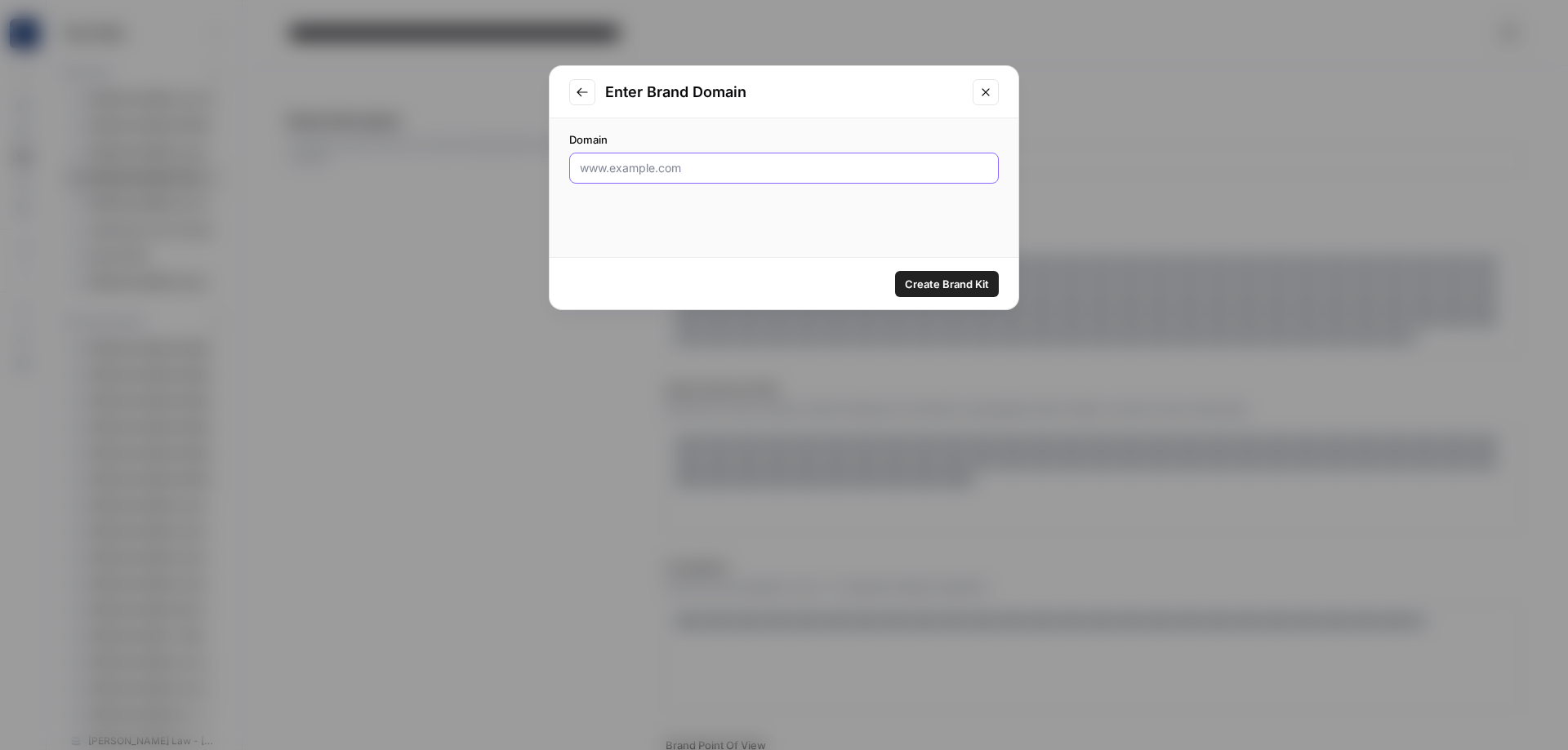
click at [629, 164] on input "Domain" at bounding box center [784, 168] width 409 height 17
paste input "[URL][DOMAIN_NAME]"
type input "[URL][DOMAIN_NAME]"
click at [959, 285] on span "Create Brand Kit" at bounding box center [946, 284] width 84 height 17
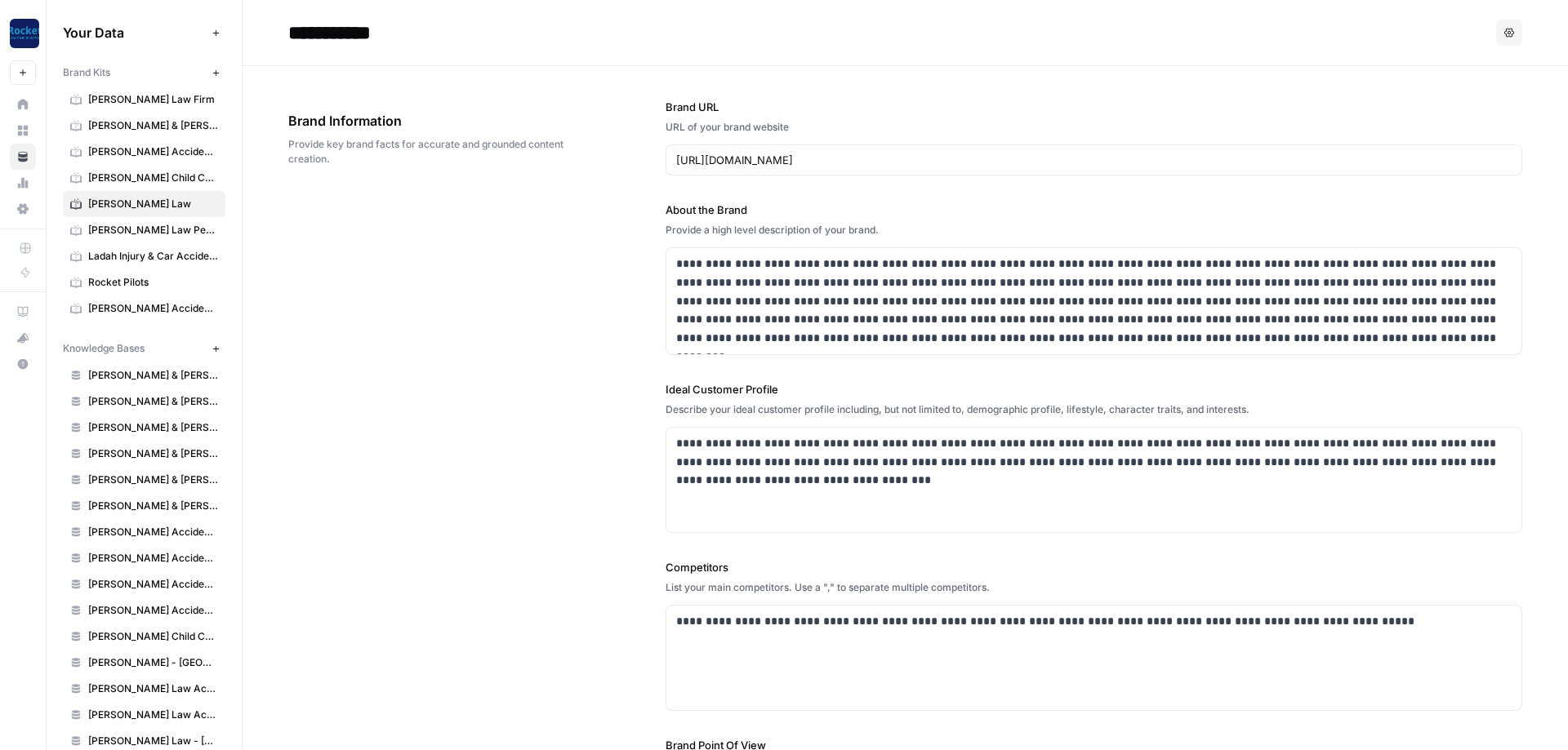
click at [372, 27] on input "**********" at bounding box center [412, 32] width 261 height 32
type input "**********"
click at [425, 246] on div "**********" at bounding box center [905, 494] width 1234 height 856
click at [214, 73] on icon "button" at bounding box center [216, 73] width 9 height 9
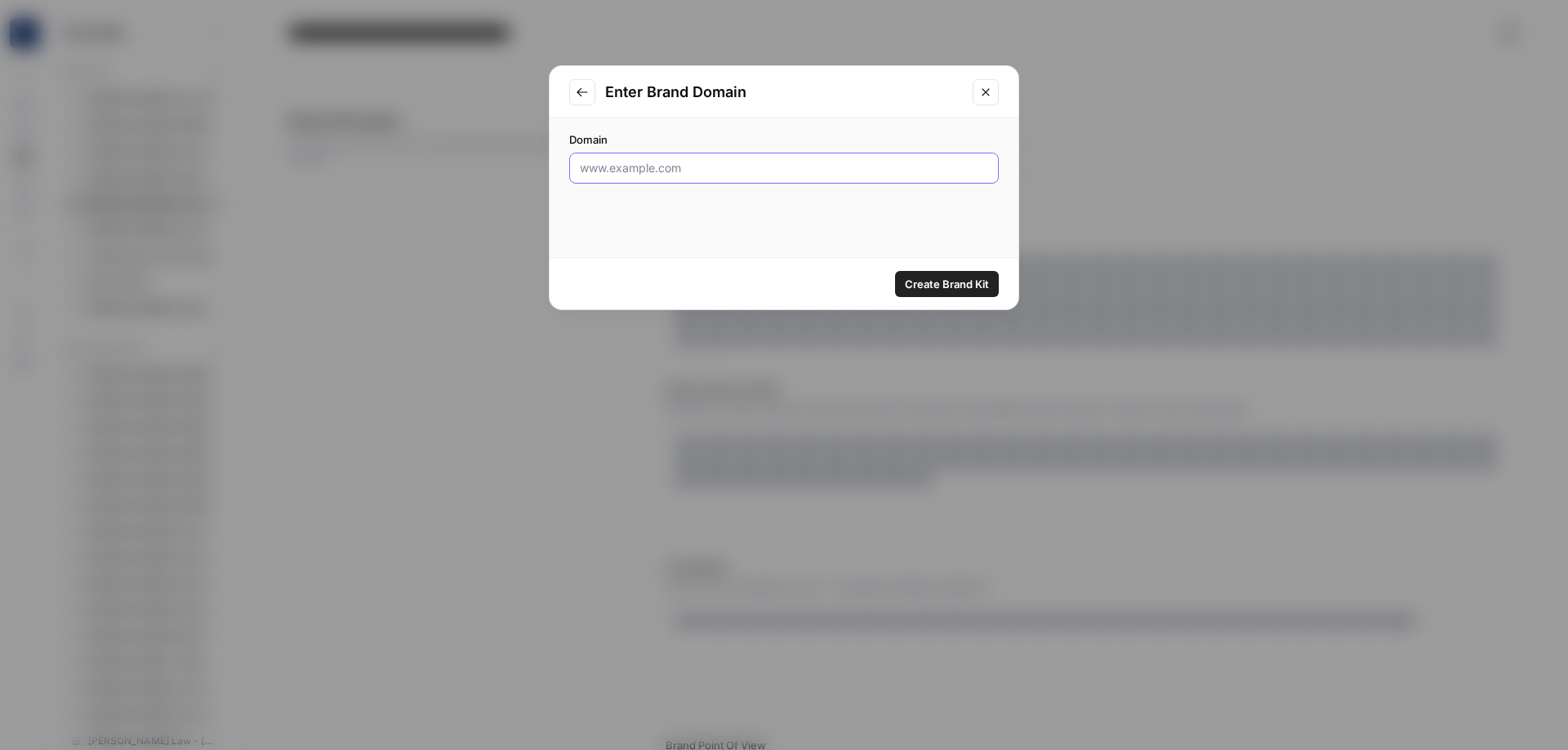
click at [670, 164] on input "Domain" at bounding box center [784, 168] width 409 height 17
paste input "[DOMAIN_NAME][URL]"
type input "[DOMAIN_NAME][URL]"
click at [940, 281] on span "Create Brand Kit" at bounding box center [946, 284] width 84 height 17
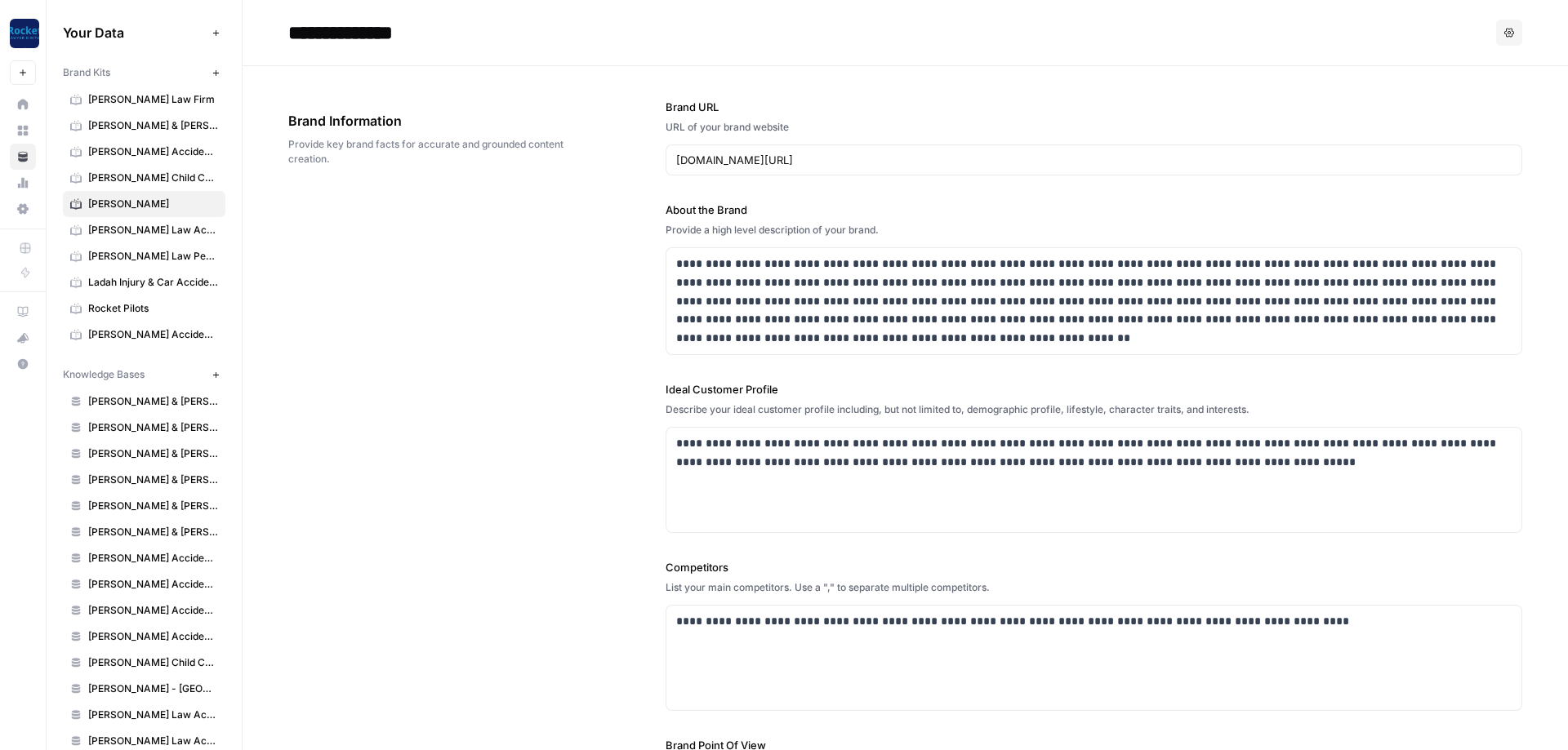
click at [213, 75] on button "New" at bounding box center [216, 73] width 20 height 20
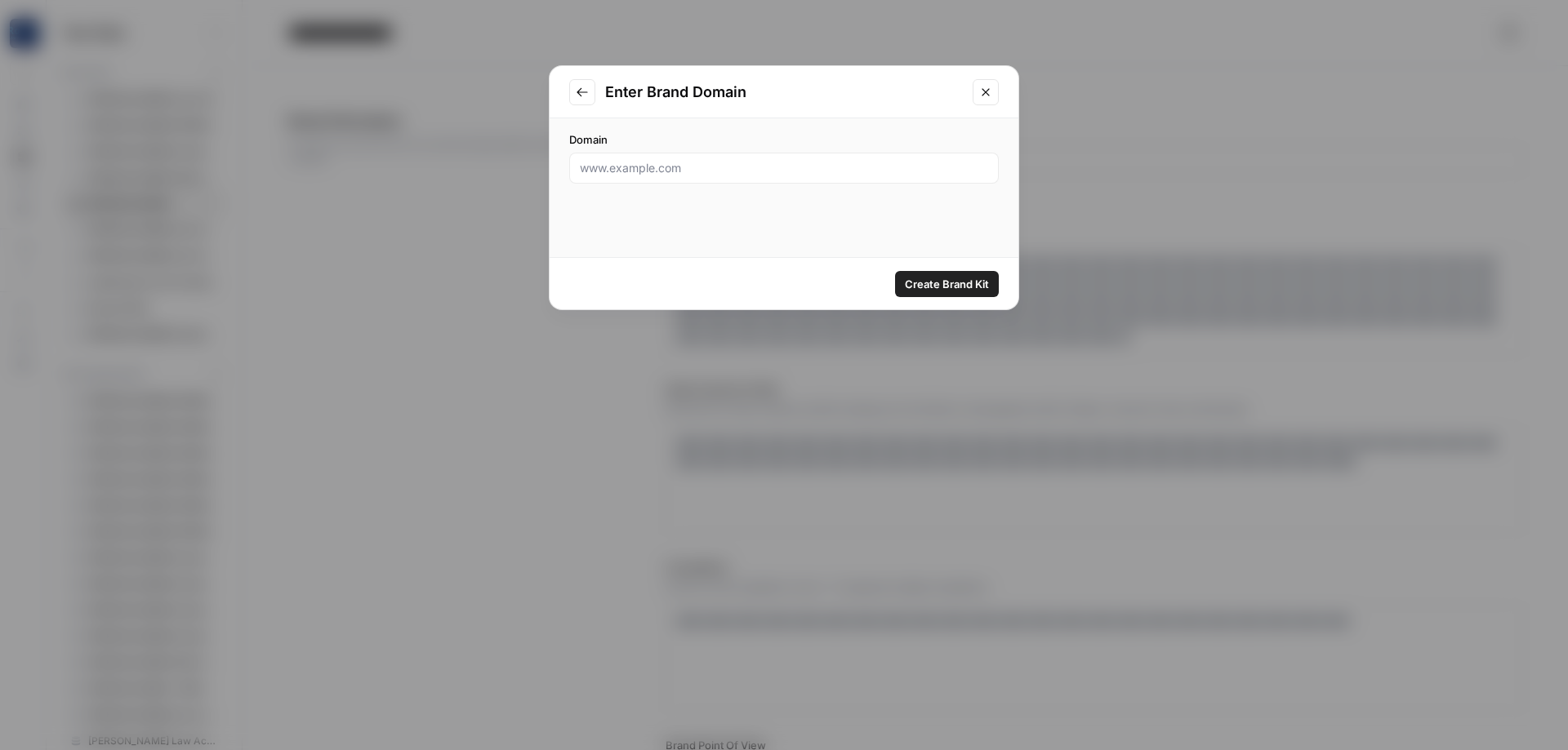
click at [635, 177] on div at bounding box center [784, 167] width 430 height 31
paste input "[URL][DOMAIN_NAME]"
type input "[URL][DOMAIN_NAME]"
click at [947, 283] on span "Create Brand Kit" at bounding box center [946, 284] width 84 height 17
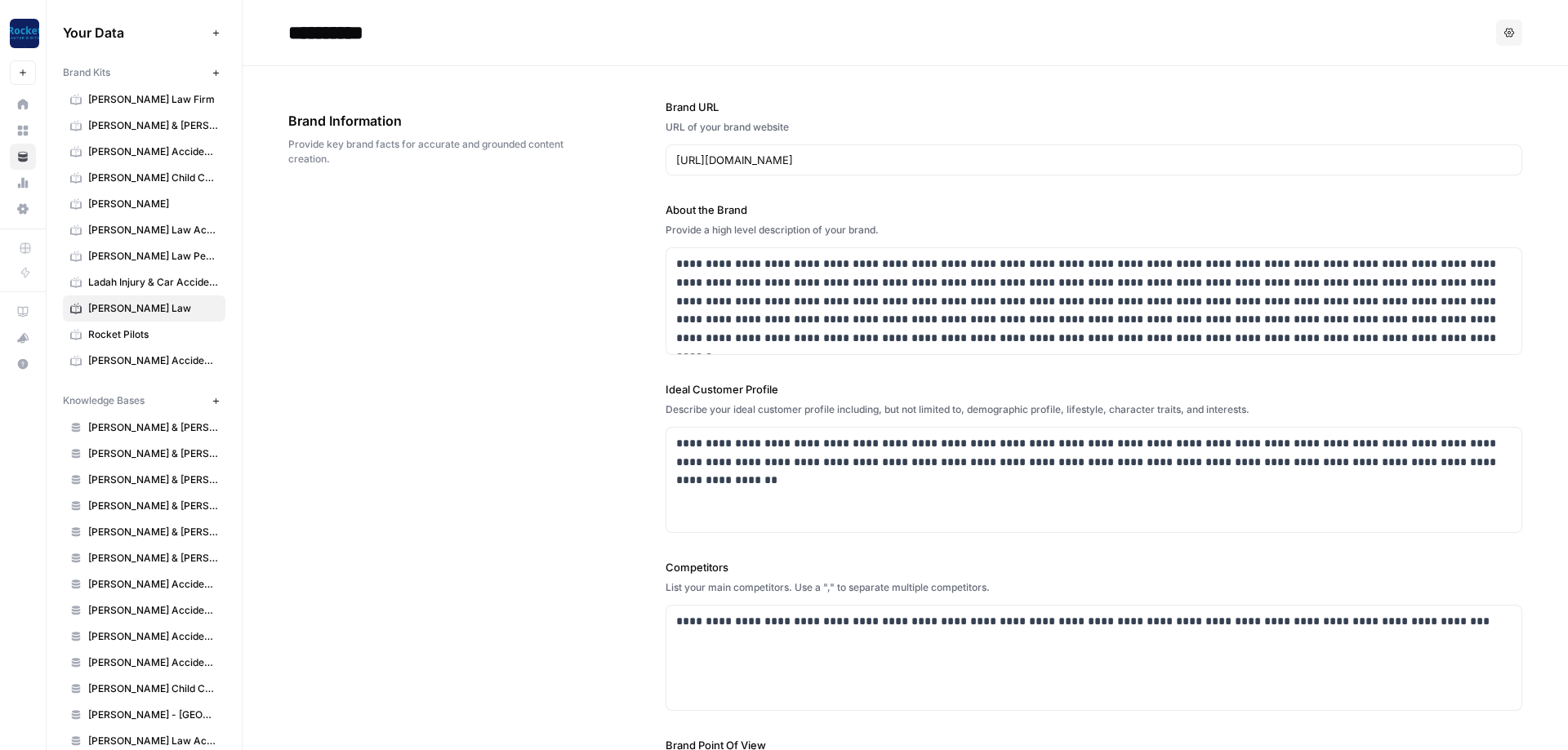
drag, startPoint x: 420, startPoint y: 49, endPoint x: 411, endPoint y: 35, distance: 16.6
click at [420, 47] on header "**********" at bounding box center [905, 33] width 1326 height 66
click at [406, 31] on input "**********" at bounding box center [412, 32] width 261 height 32
type input "**********"
click at [735, 37] on h2 "**********" at bounding box center [889, 33] width 1201 height 27
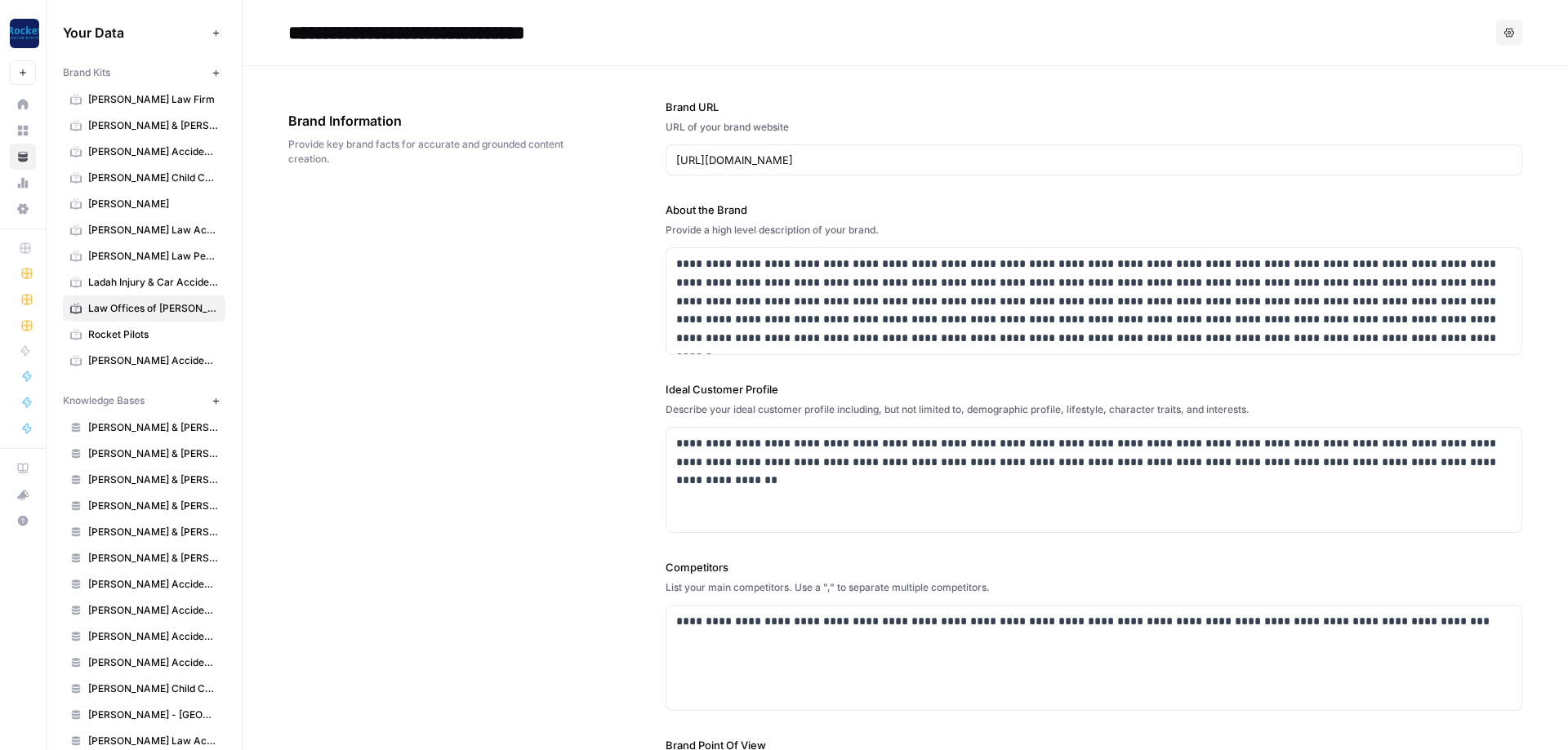
click at [218, 74] on icon "button" at bounding box center [216, 73] width 9 height 9
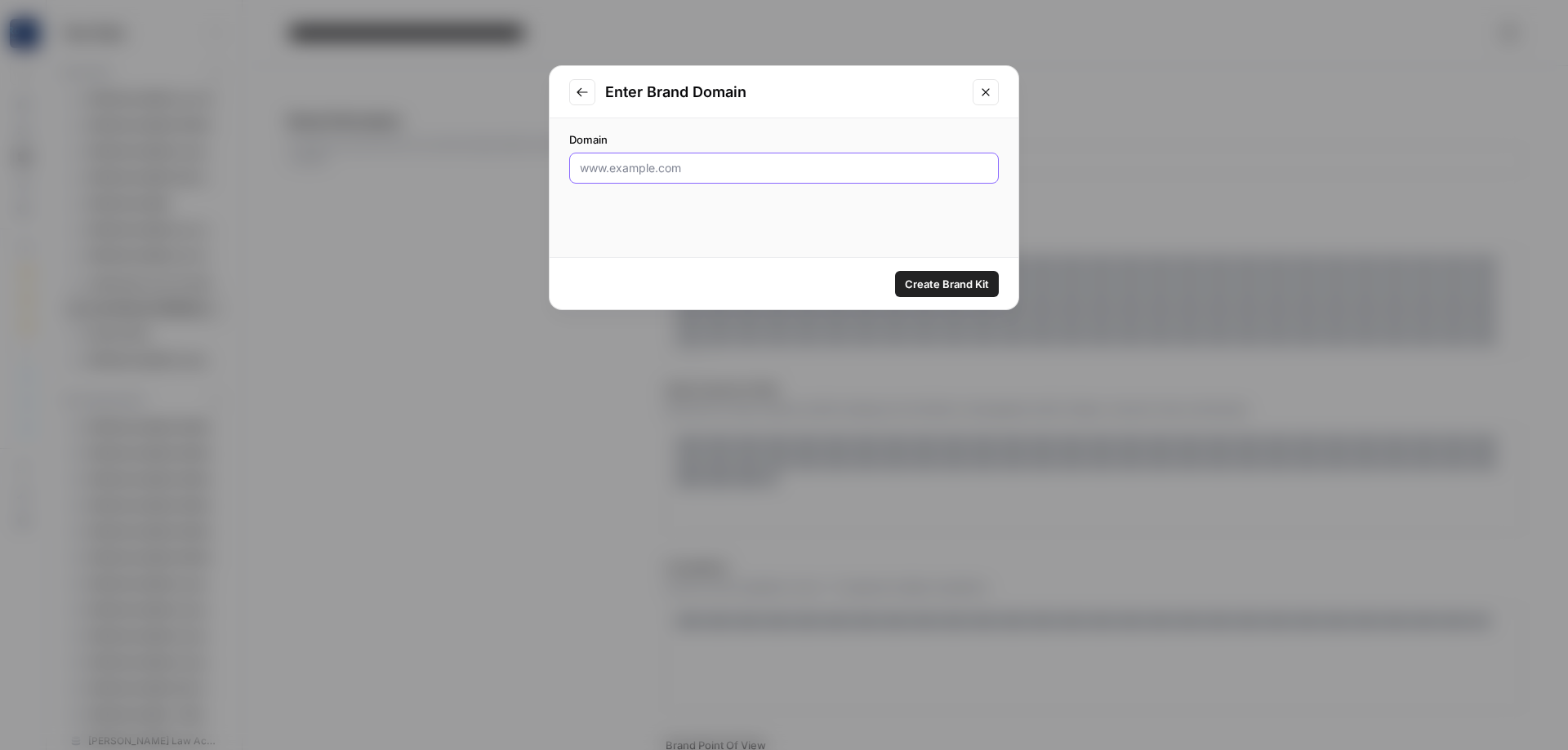
click at [684, 168] on input "Domain" at bounding box center [784, 168] width 409 height 17
paste input "[DOMAIN_NAME][URL]"
type input "[DOMAIN_NAME][URL]"
click at [943, 284] on span "Create Brand Kit" at bounding box center [946, 284] width 84 height 17
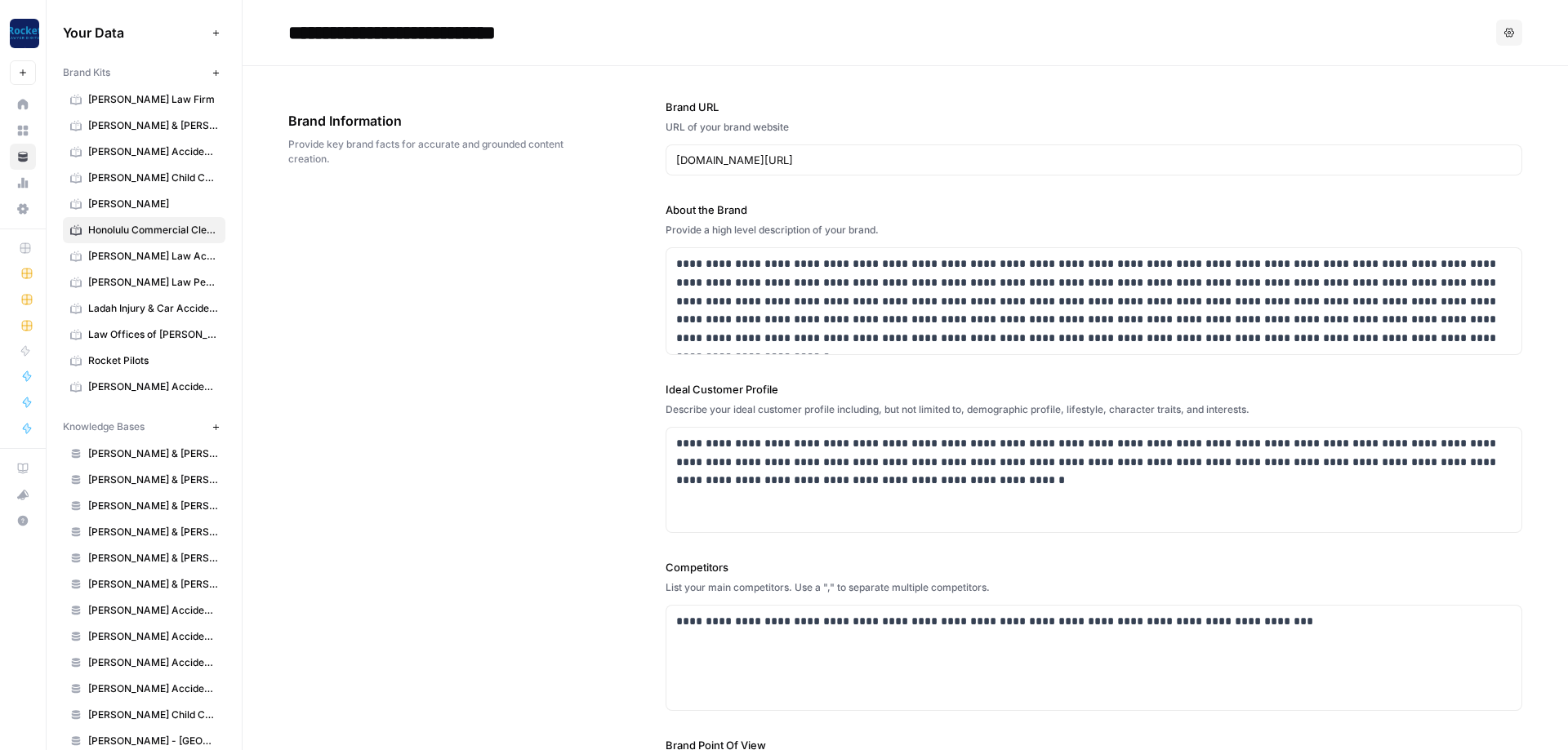
click at [215, 77] on icon "button" at bounding box center [216, 73] width 9 height 9
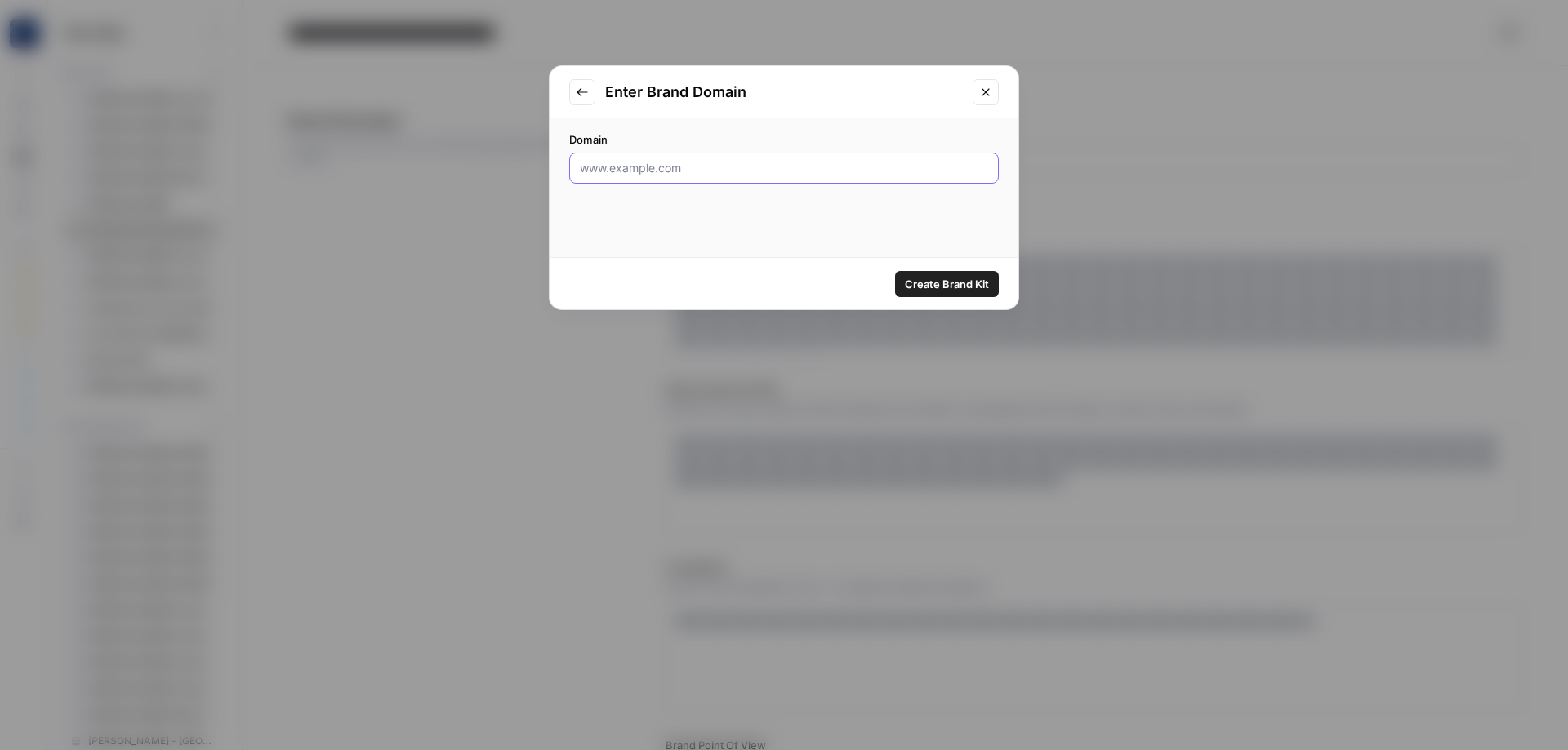
click at [784, 171] on input "Domain" at bounding box center [784, 168] width 409 height 17
paste input "[URL][DOMAIN_NAME]"
type input "[URL][DOMAIN_NAME]"
click at [930, 269] on div "Create Brand Kit" at bounding box center [784, 283] width 468 height 51
click at [940, 280] on span "Create Brand Kit" at bounding box center [946, 284] width 84 height 17
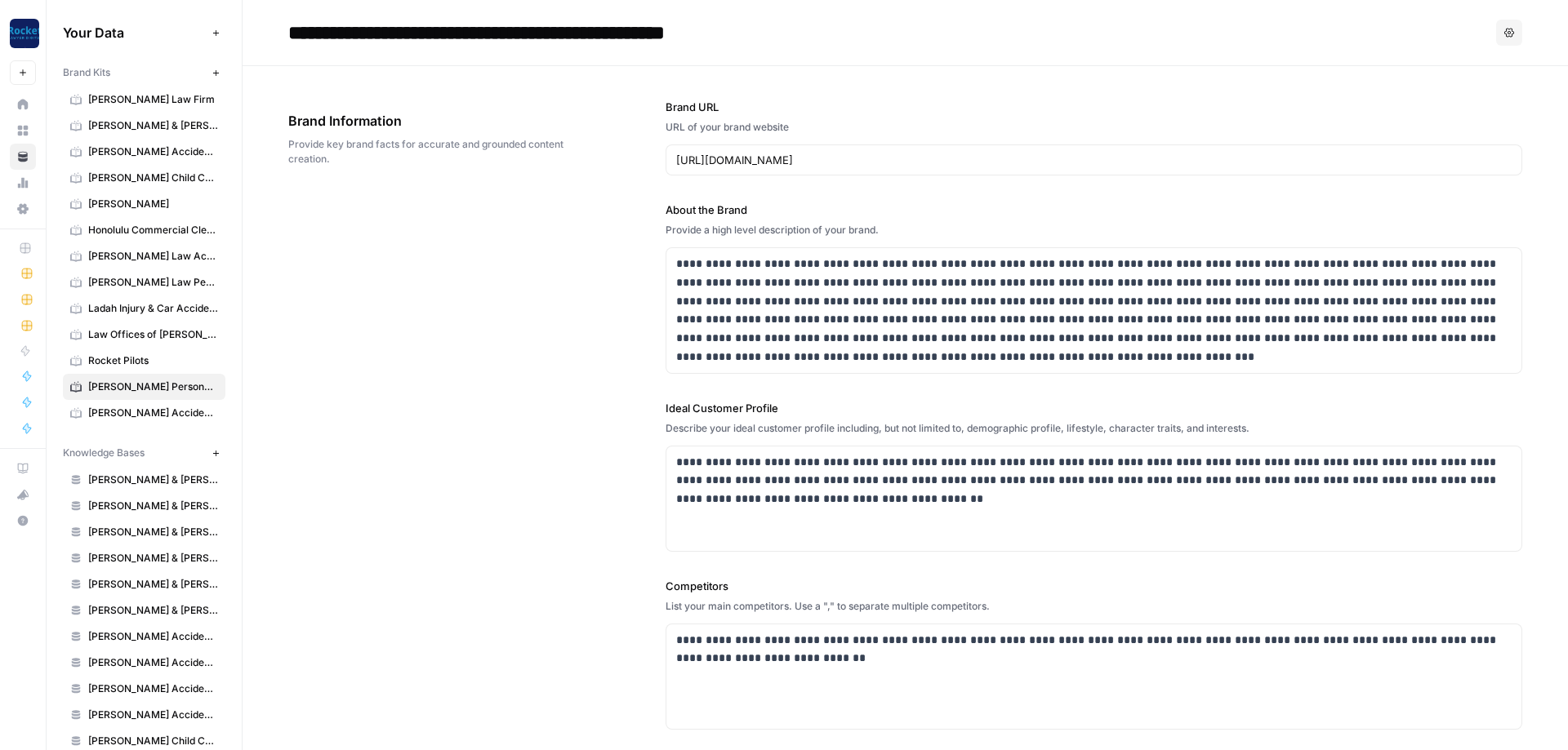
click at [386, 294] on div "**********" at bounding box center [905, 504] width 1234 height 875
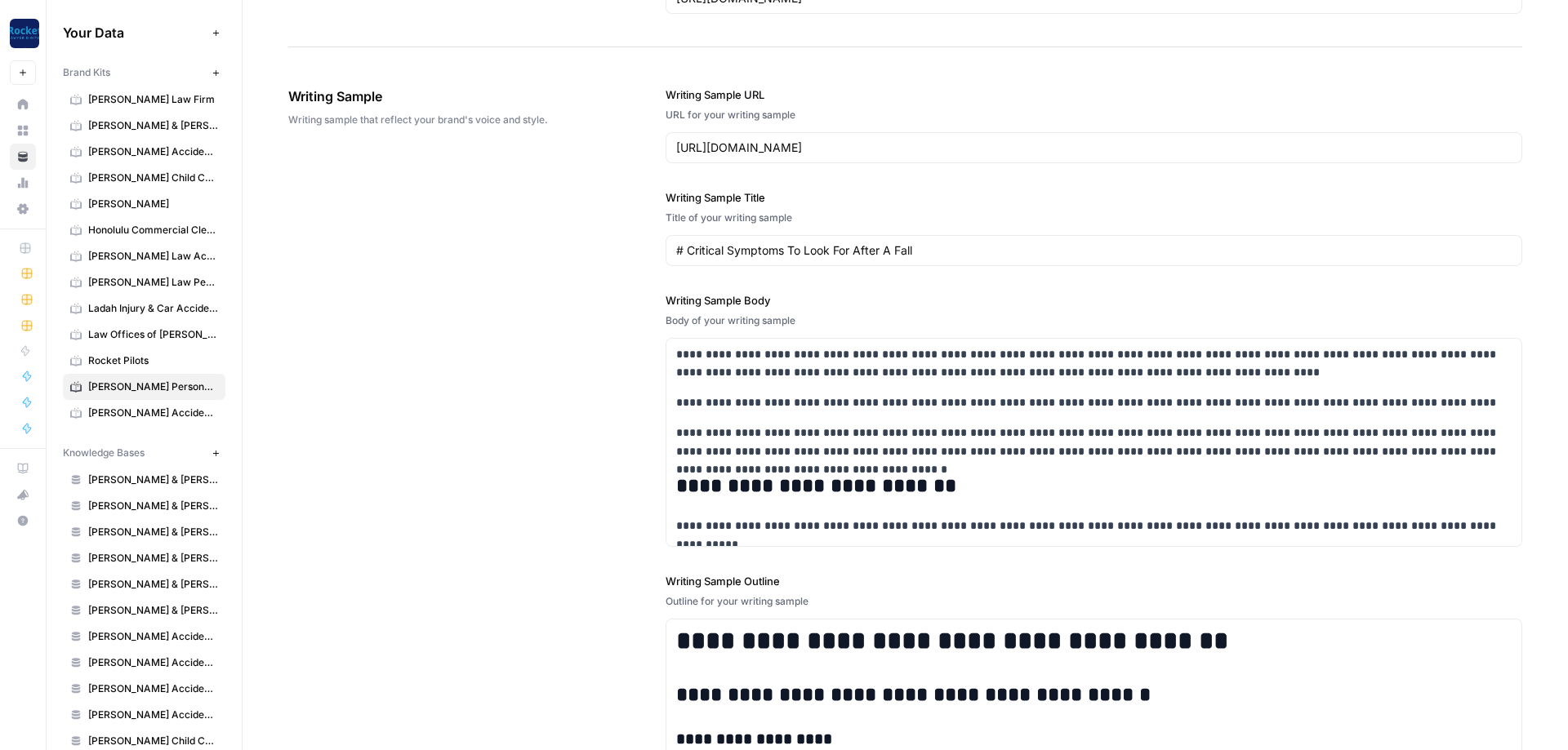
scroll to position [2001, 0]
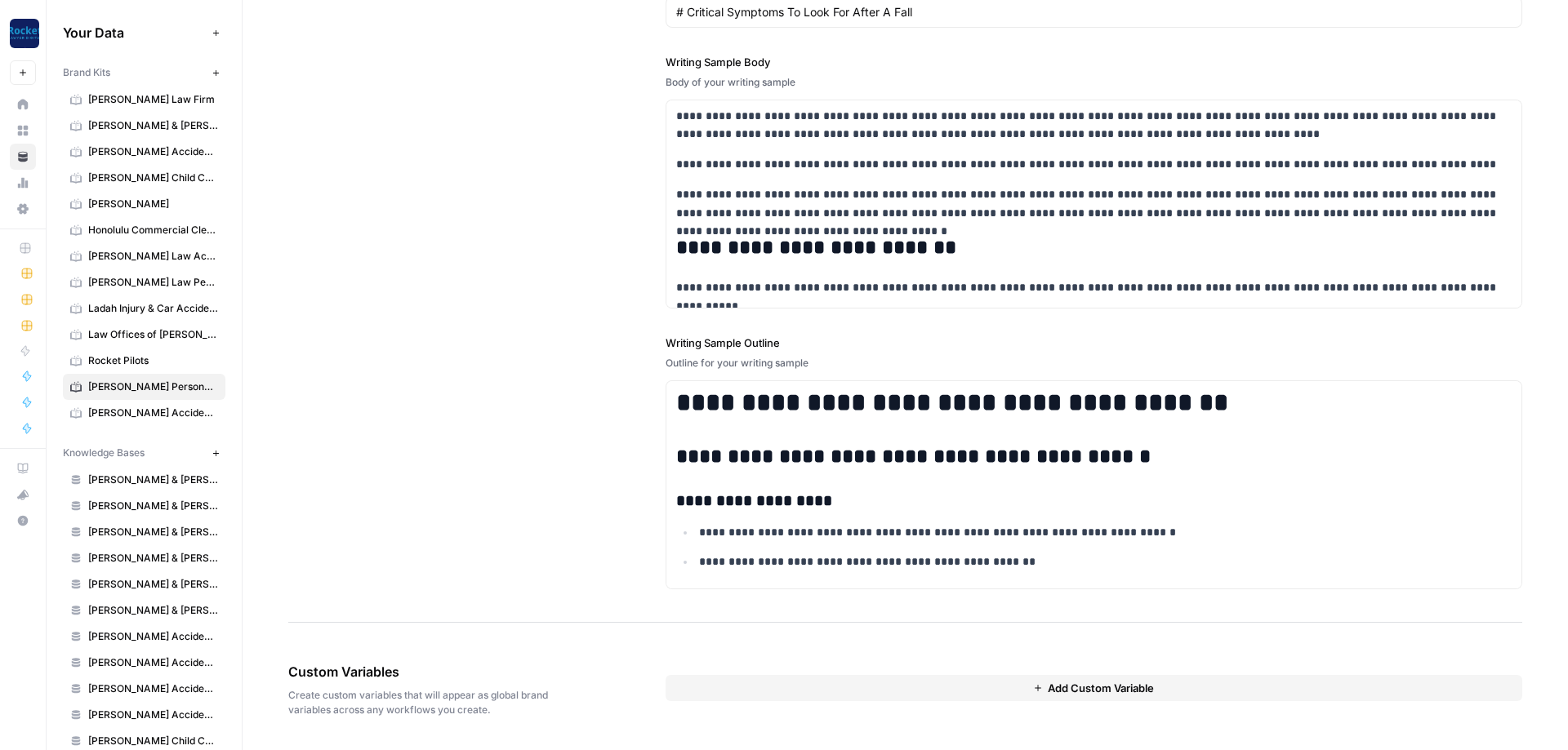
click at [589, 346] on div "**********" at bounding box center [905, 219] width 1234 height 807
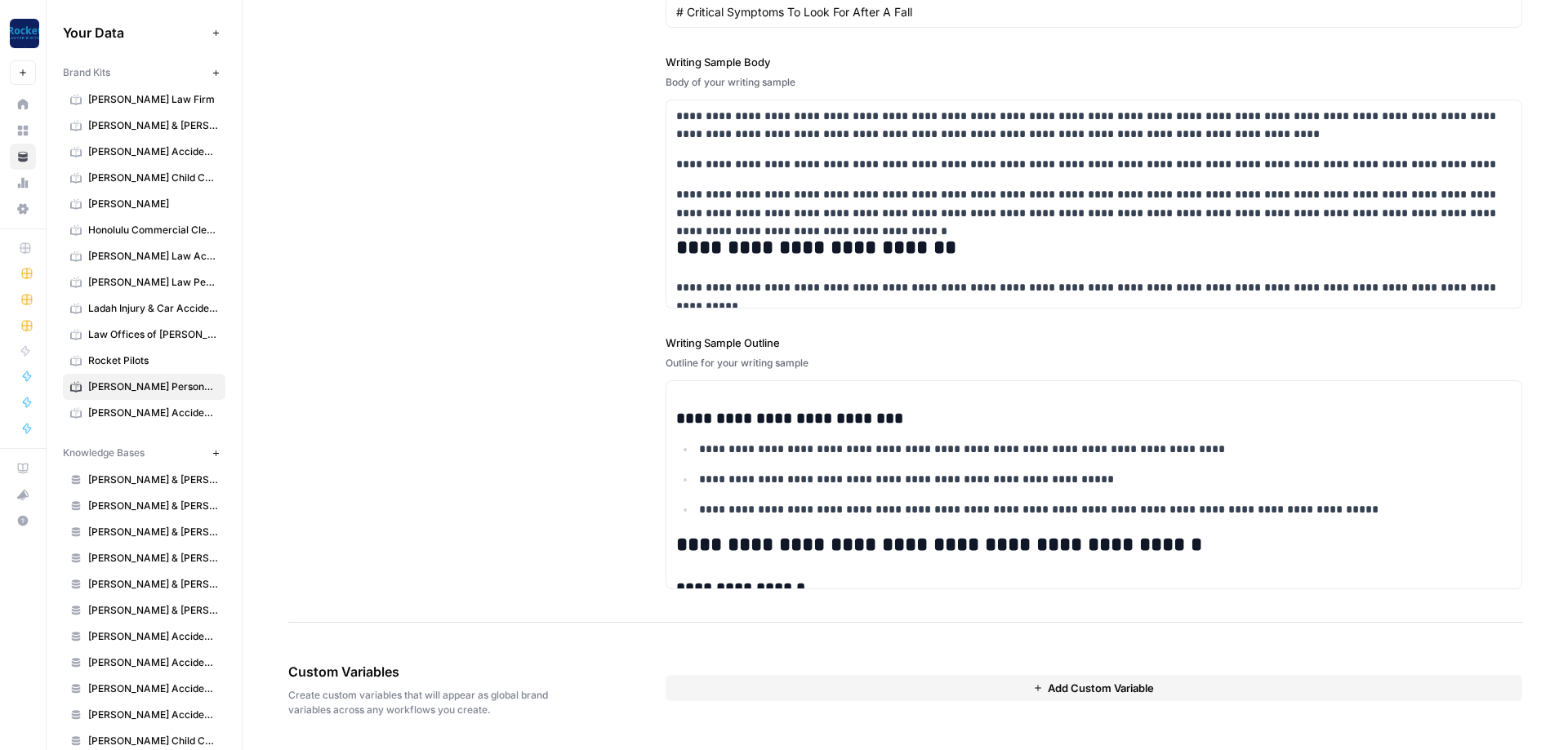
scroll to position [1567, 0]
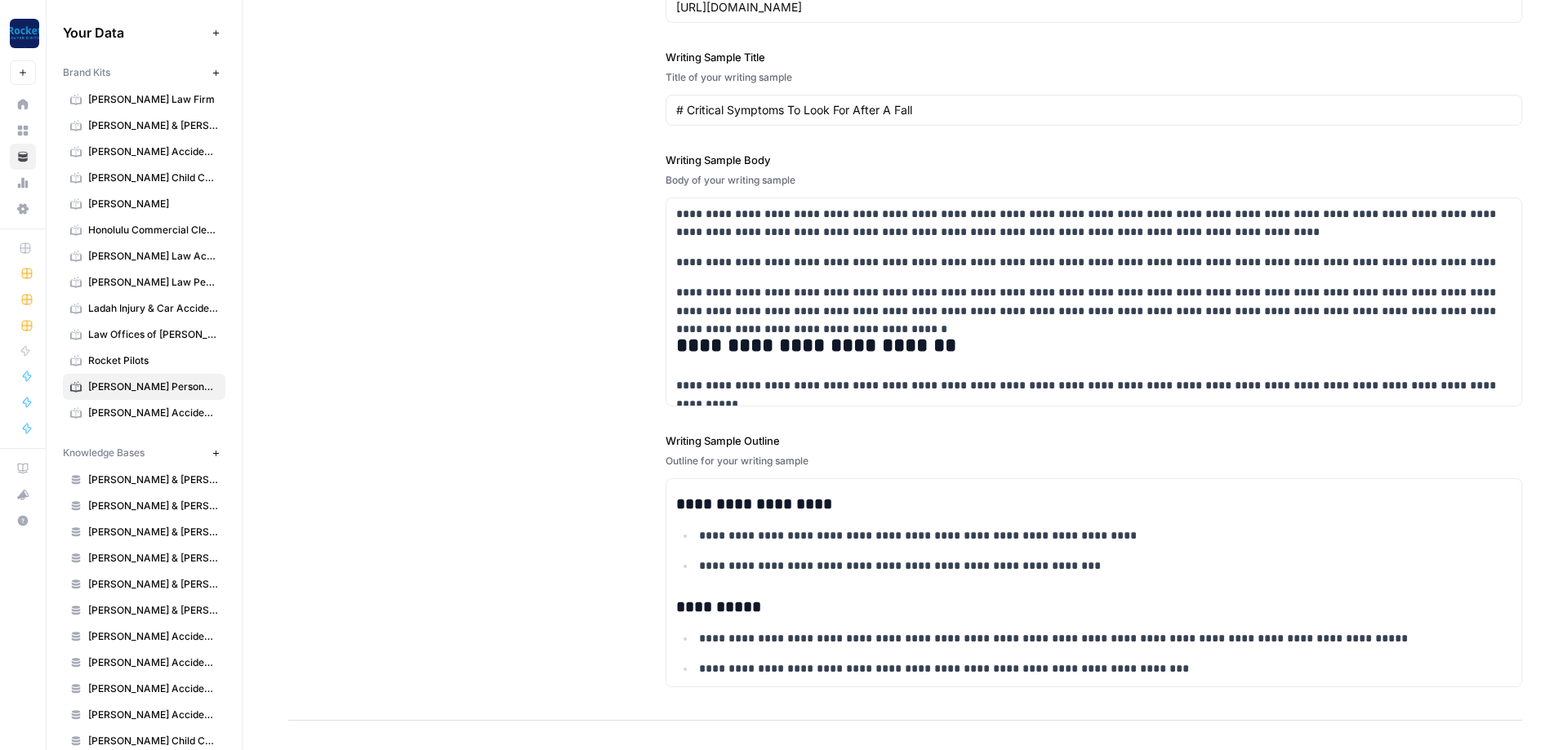
click at [514, 448] on div "**********" at bounding box center [905, 317] width 1234 height 807
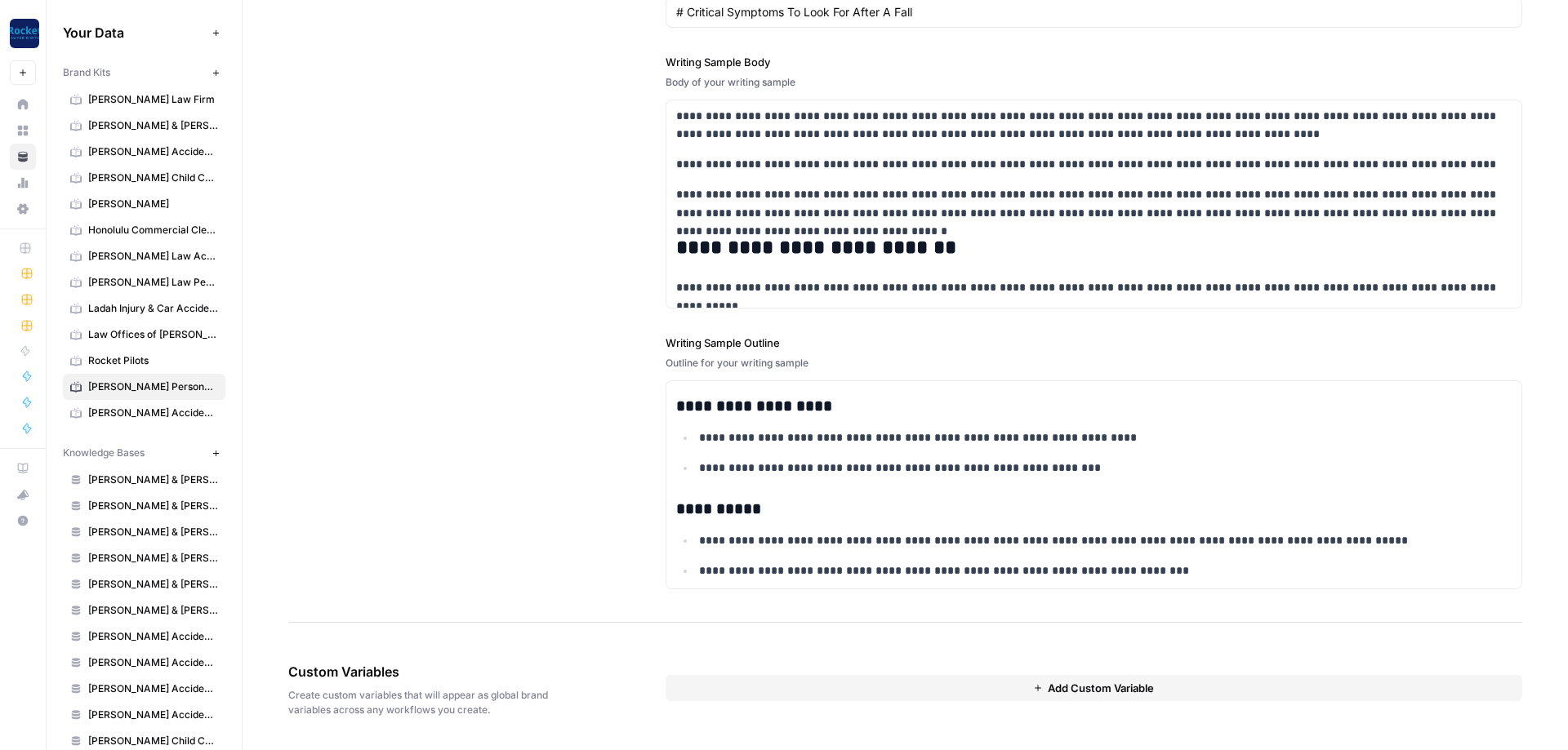
click at [443, 511] on div "**********" at bounding box center [905, 219] width 1234 height 807
click at [126, 291] on link "[PERSON_NAME] Law Personal Injury & Car Accident Lawyer" at bounding box center [144, 283] width 163 height 27
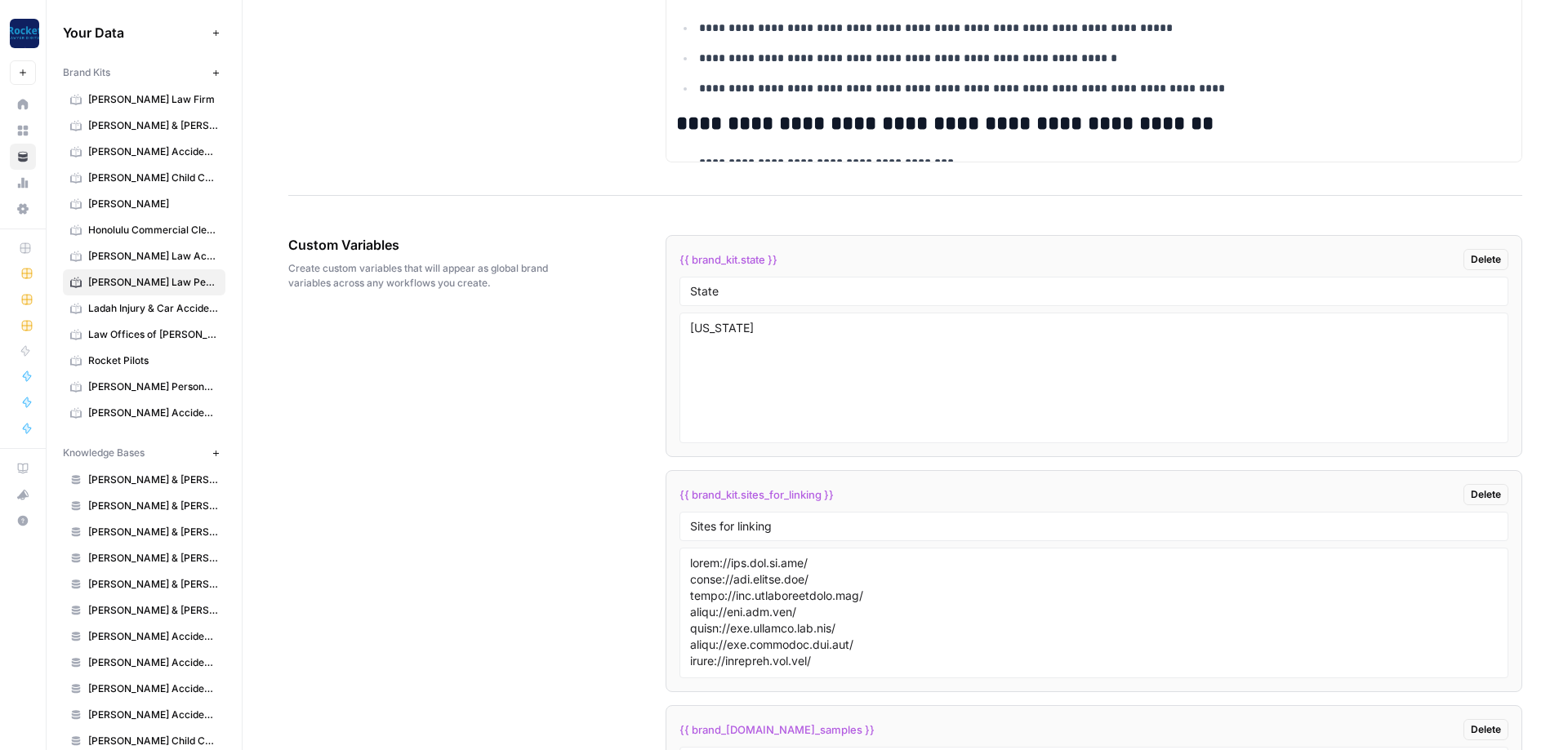
scroll to position [2547, 0]
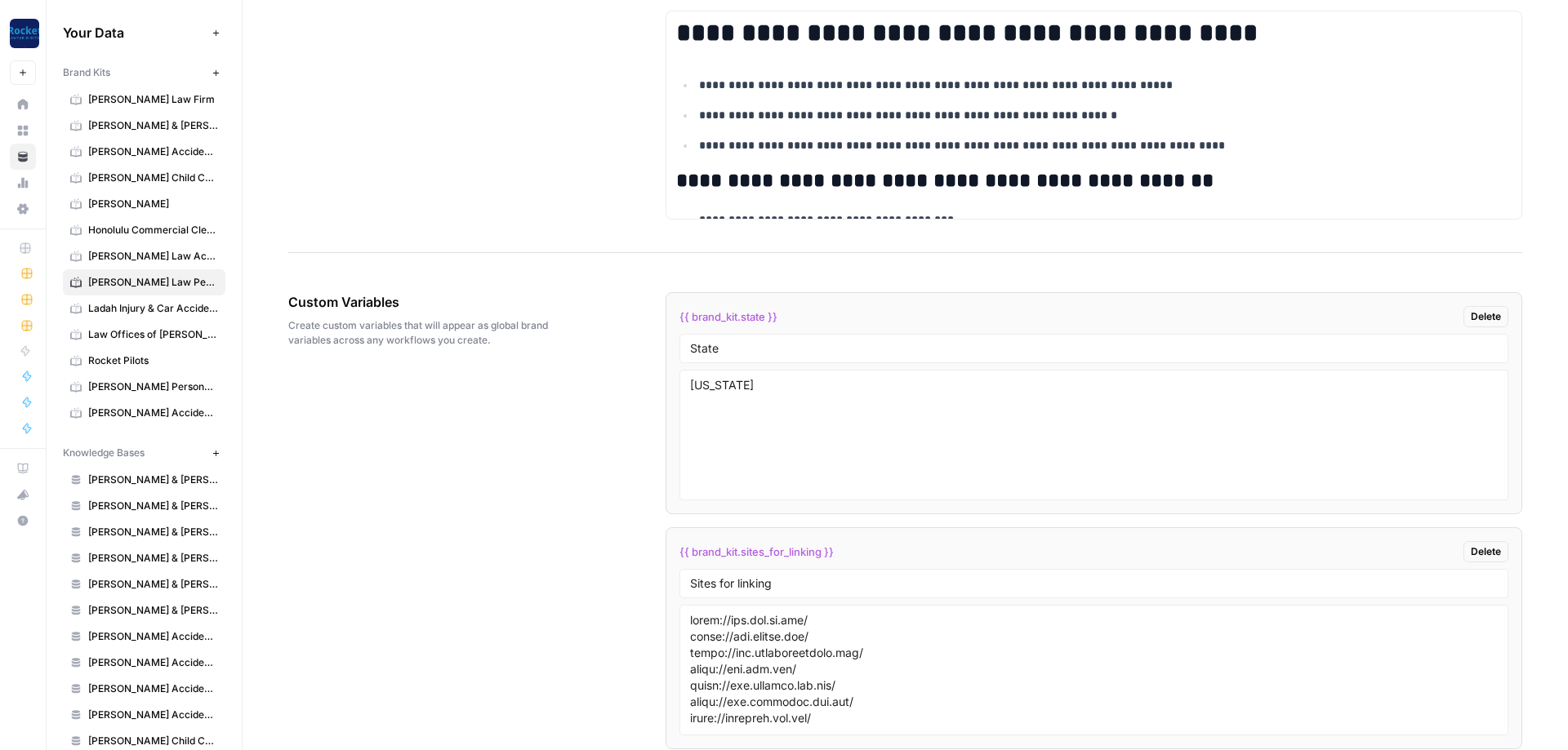
drag, startPoint x: 794, startPoint y: 320, endPoint x: 650, endPoint y: 318, distance: 144.0
copy span "{{ brand_kit.state }}"
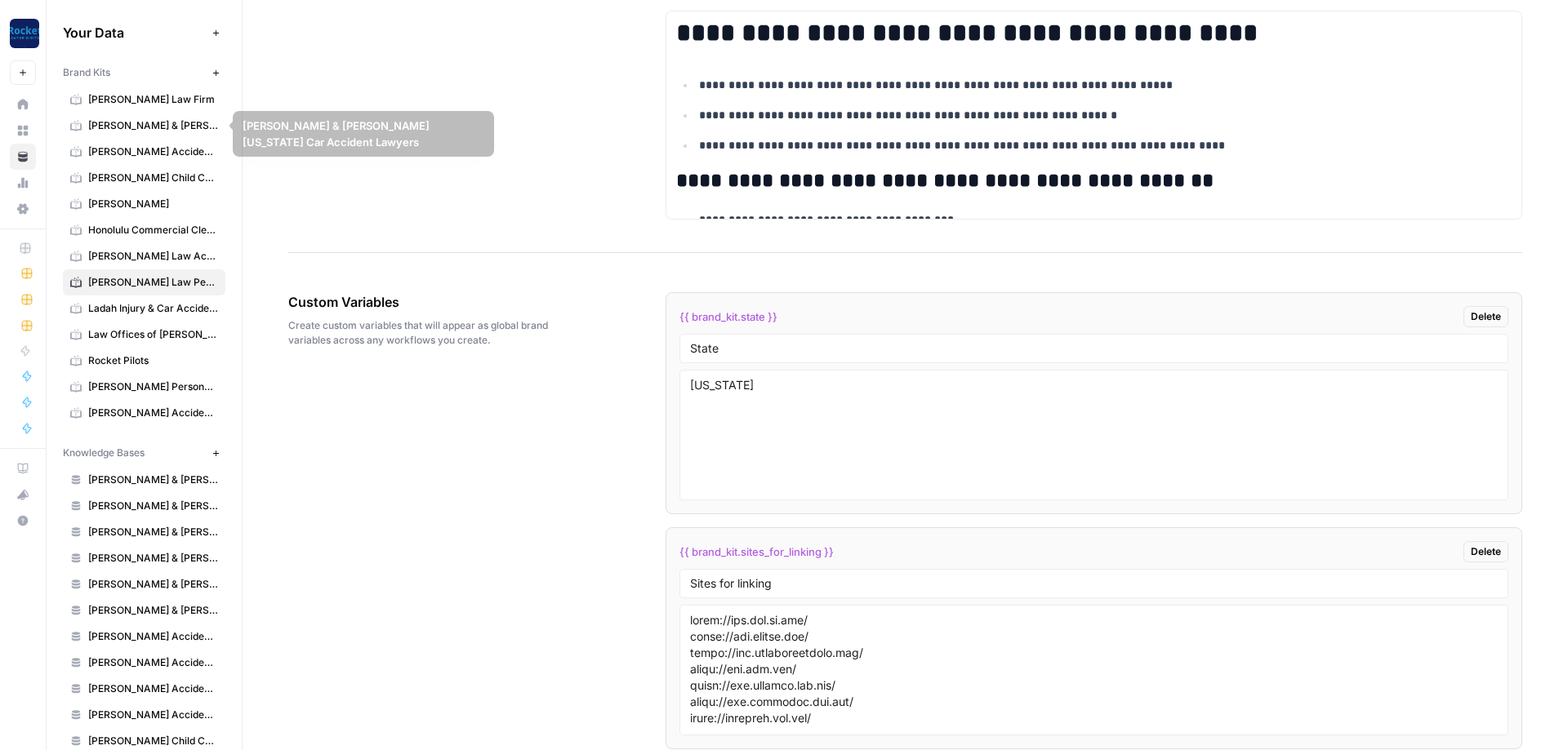
click at [141, 152] on span "[PERSON_NAME] Accident Attorneys" at bounding box center [153, 152] width 130 height 15
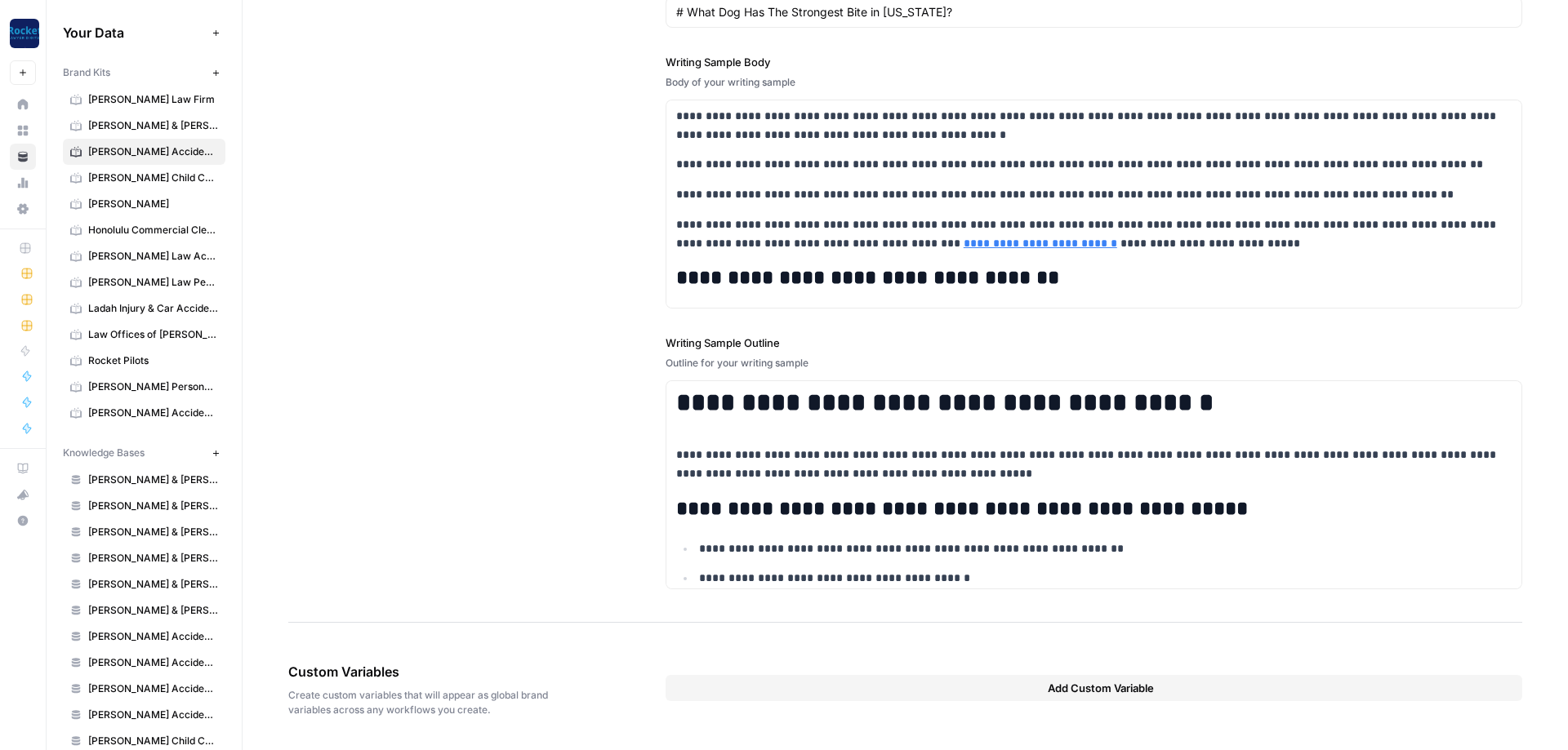
scroll to position [1777, 0]
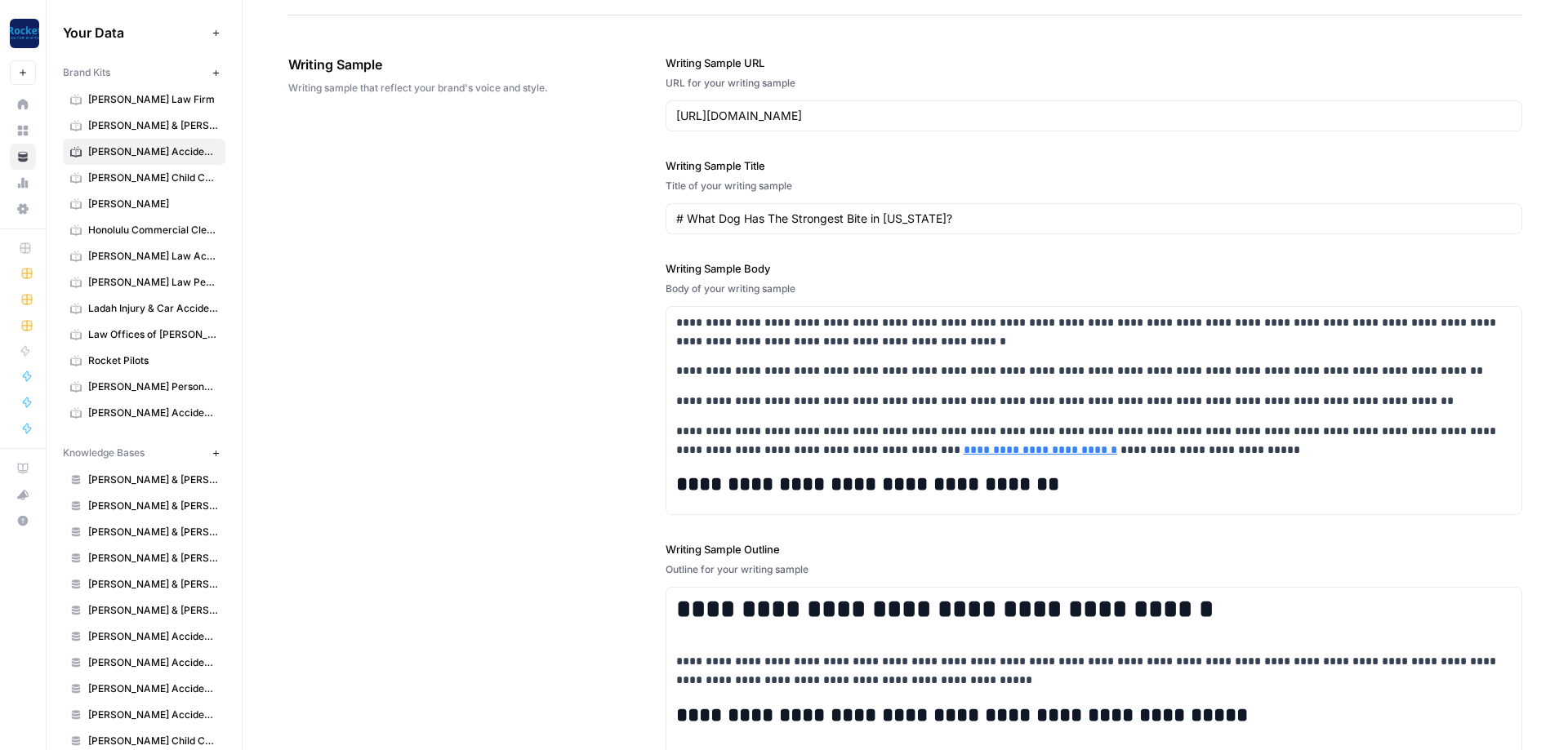
click at [546, 218] on div "**********" at bounding box center [905, 426] width 1234 height 807
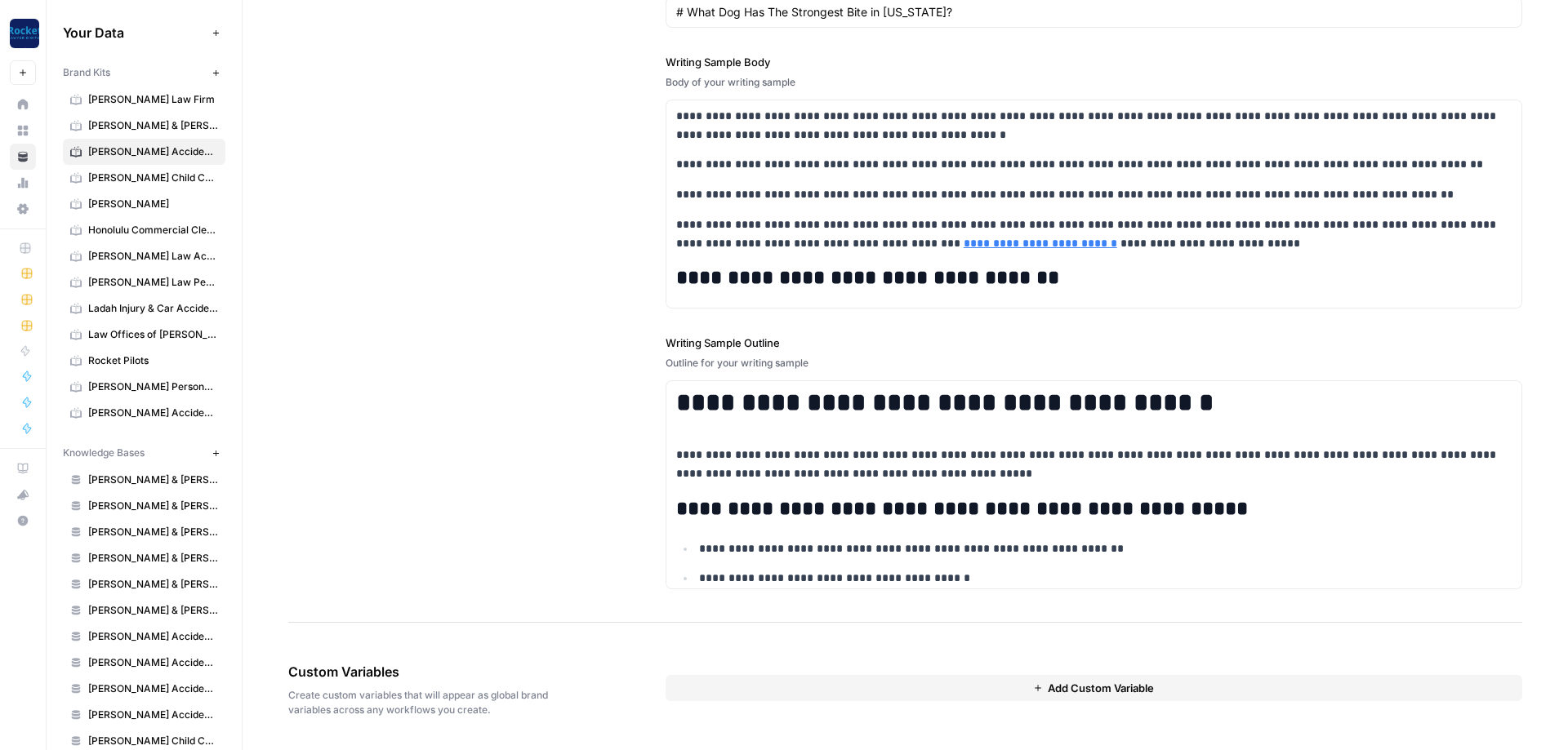
click at [1027, 687] on button "Add Custom Variable" at bounding box center [1094, 689] width 857 height 27
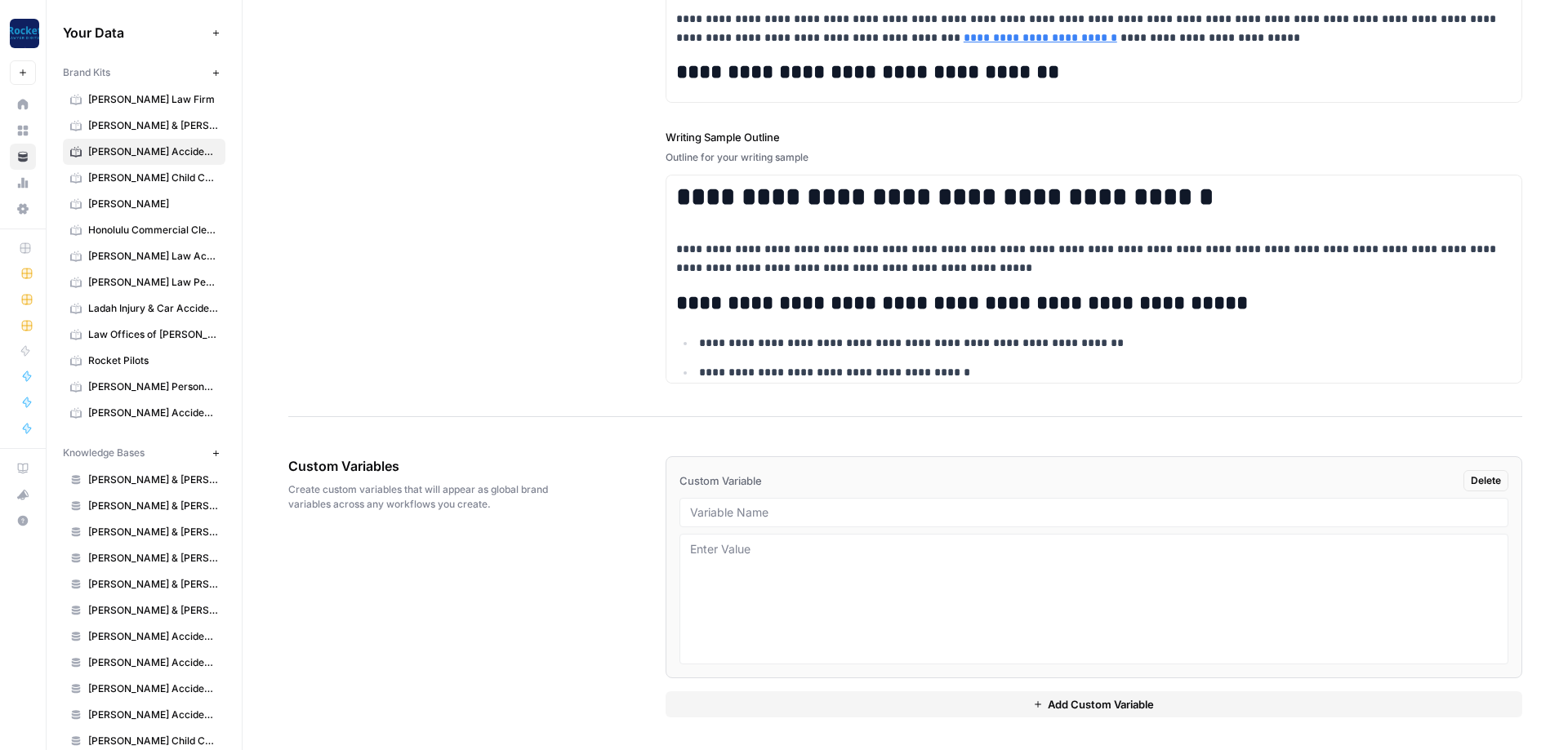
click at [763, 491] on div "Custom Variable Delete" at bounding box center [1095, 481] width 829 height 22
click at [794, 478] on div "Custom Variable Delete" at bounding box center [1095, 481] width 829 height 22
click at [807, 510] on input "text" at bounding box center [1094, 513] width 808 height 15
paste input "{{ brand_kit.state }}"
type input "{{ brand_kit.state }}"
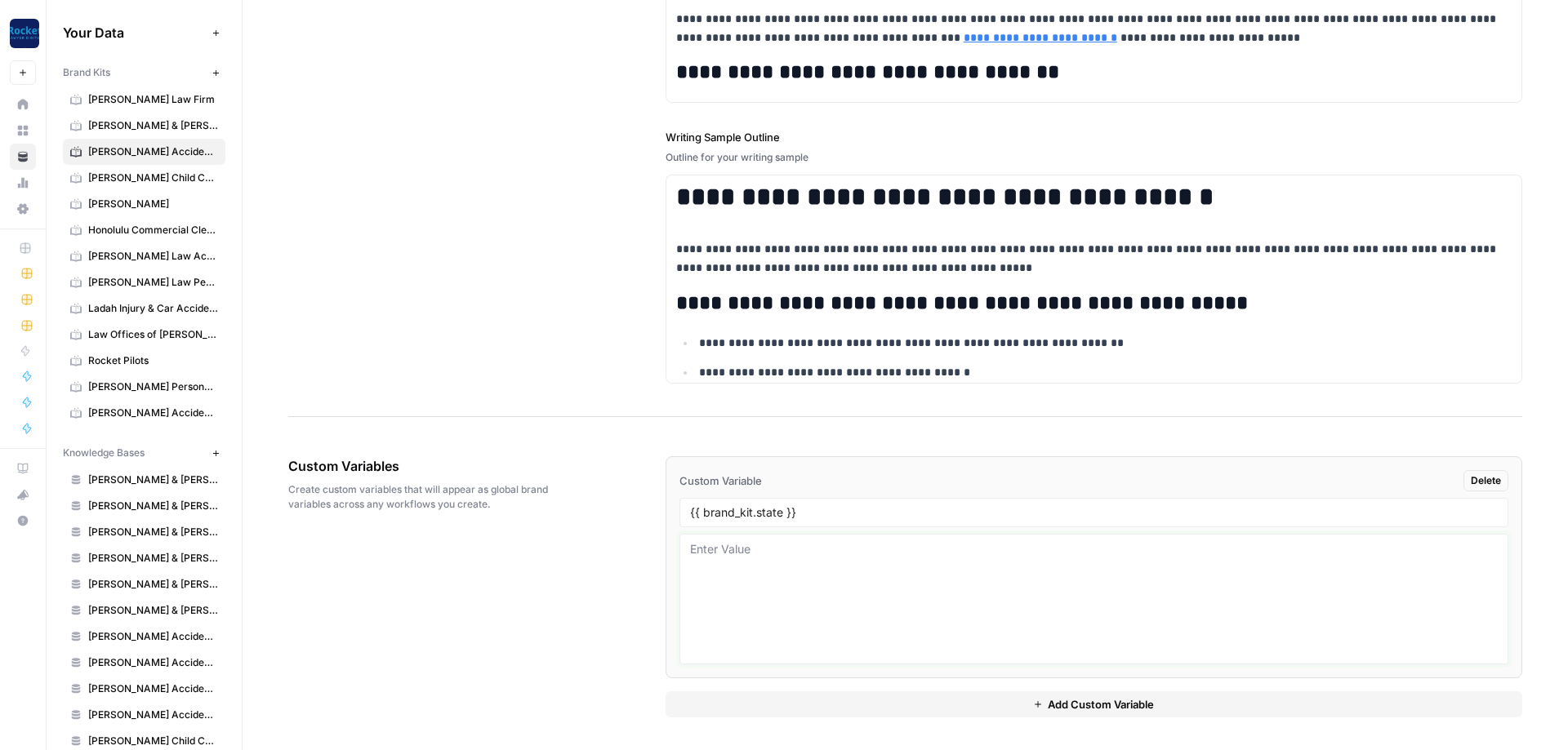
click at [862, 572] on textarea at bounding box center [1094, 599] width 808 height 116
click at [833, 565] on textarea at bounding box center [1094, 599] width 808 height 116
click at [154, 274] on link "[PERSON_NAME] Law Personal Injury & Car Accident Lawyer" at bounding box center [144, 283] width 163 height 27
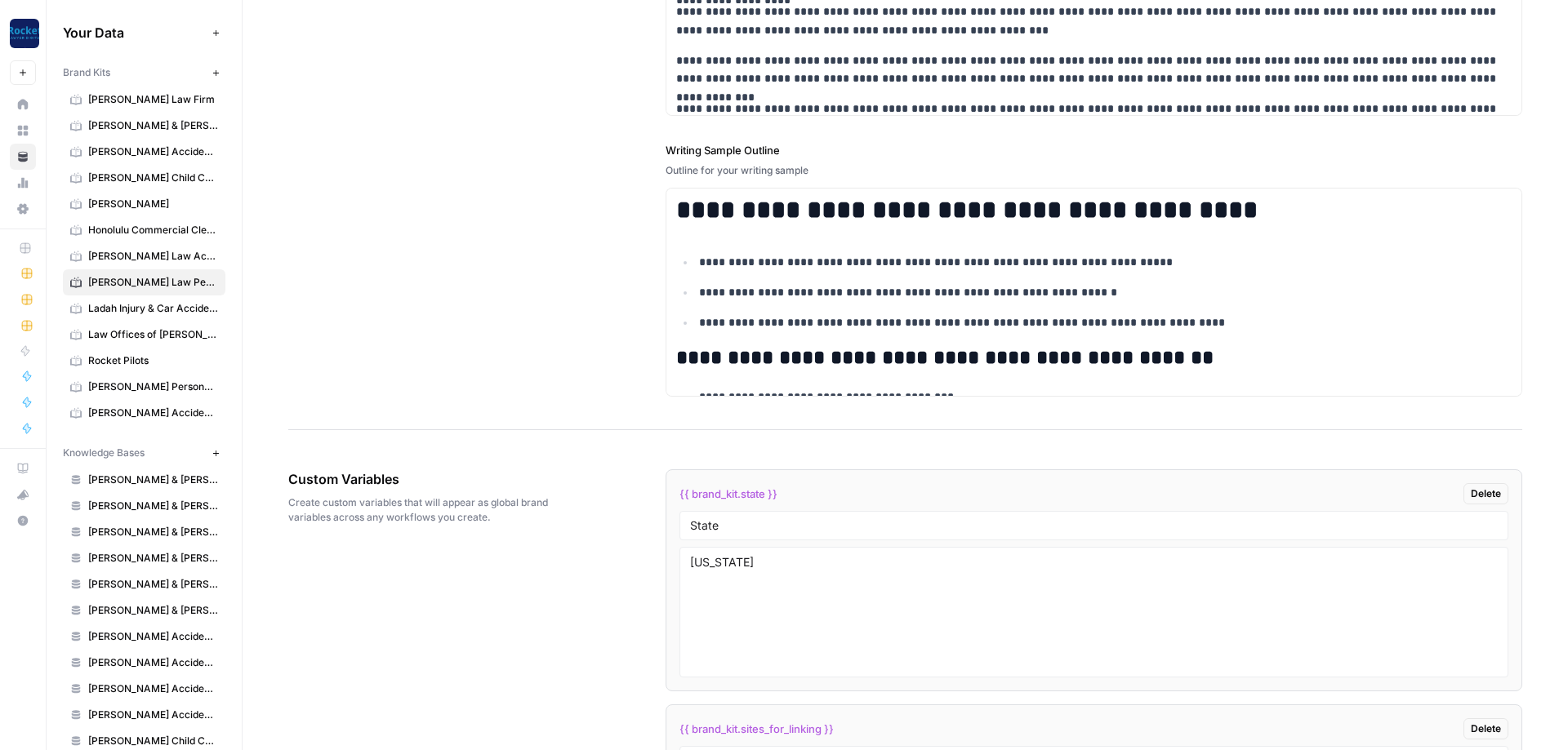
scroll to position [2483, 0]
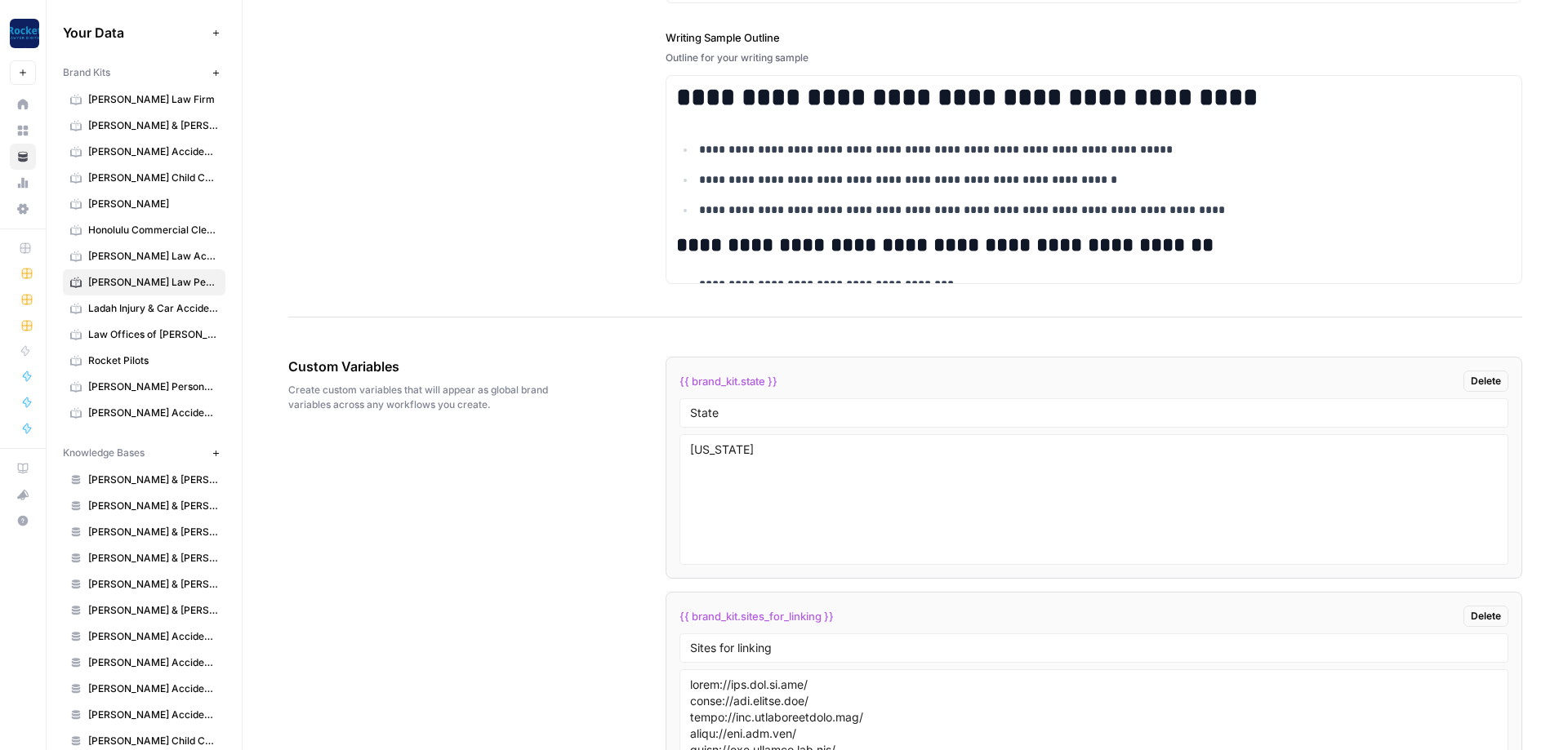
click at [765, 384] on span "{{ brand_kit.state }}" at bounding box center [729, 381] width 98 height 17
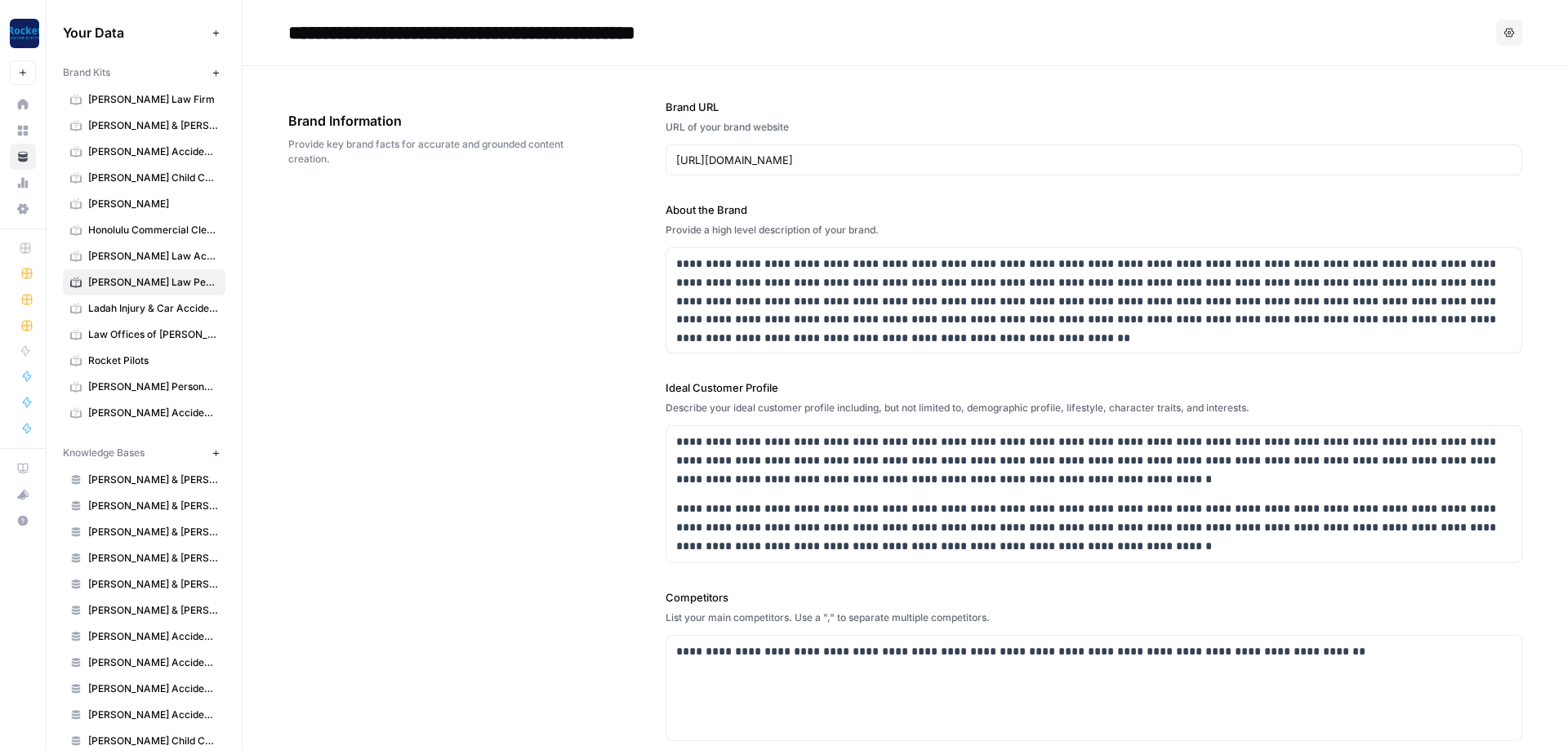
scroll to position [2483, 0]
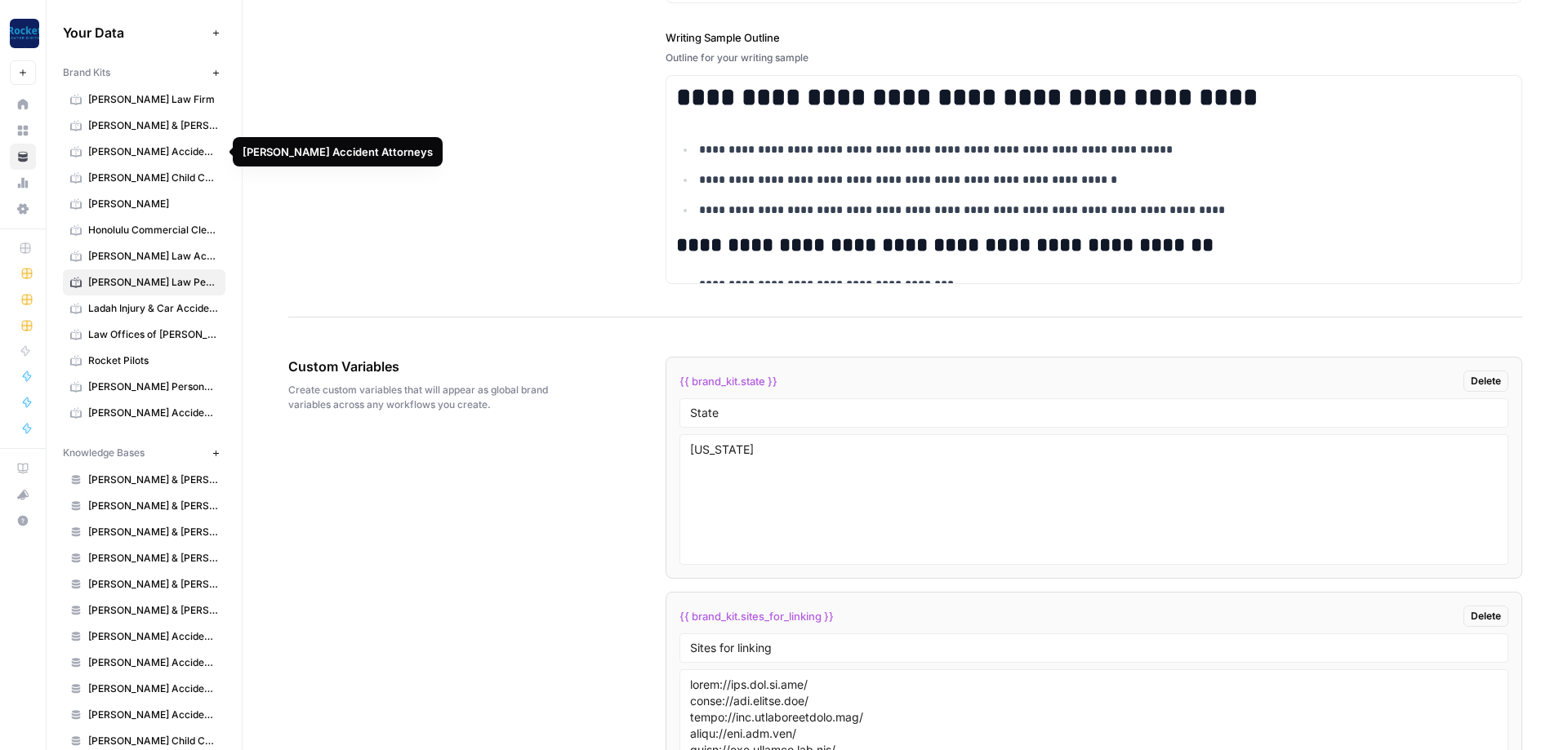
click at [138, 151] on span "[PERSON_NAME] Accident Attorneys" at bounding box center [153, 152] width 130 height 15
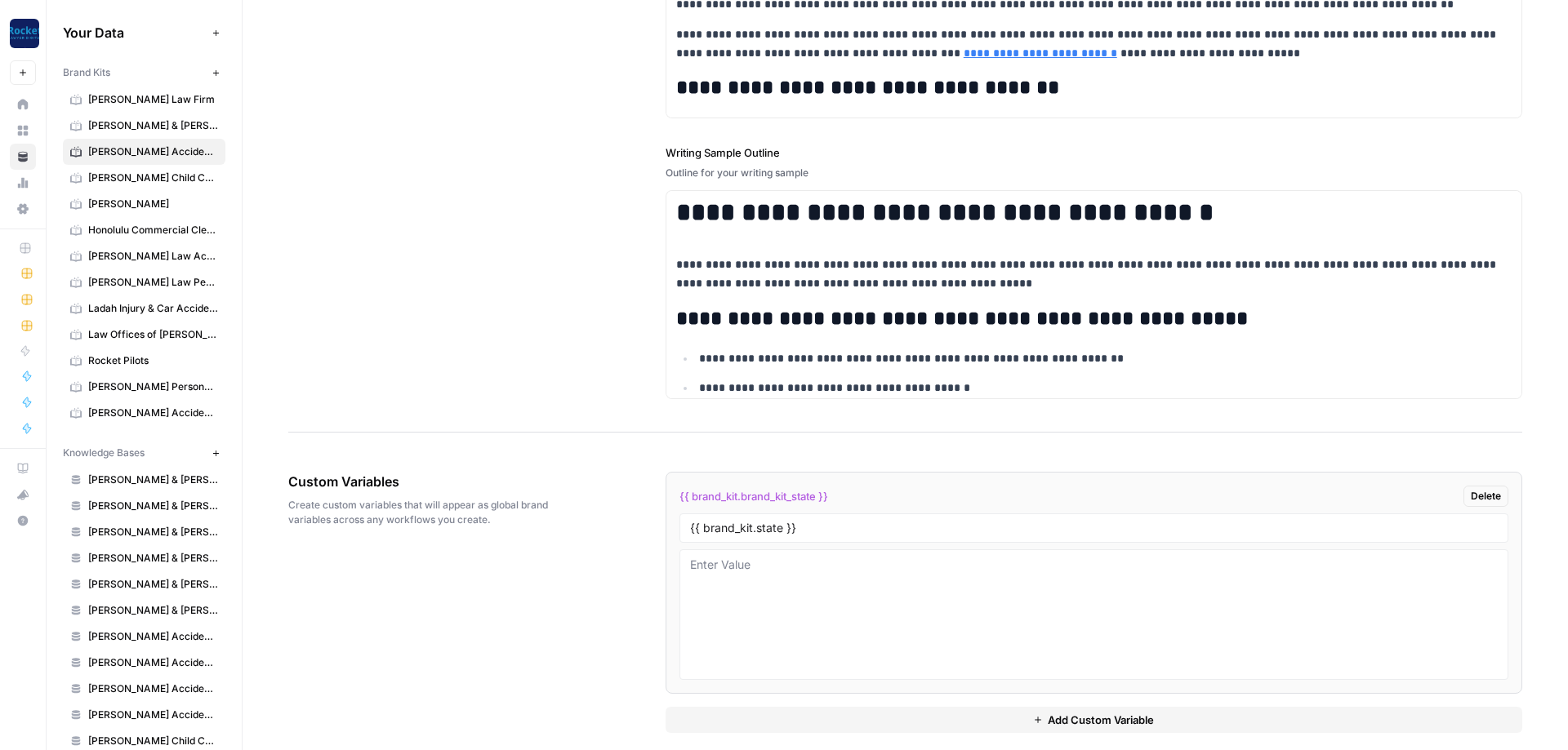
scroll to position [2189, 0]
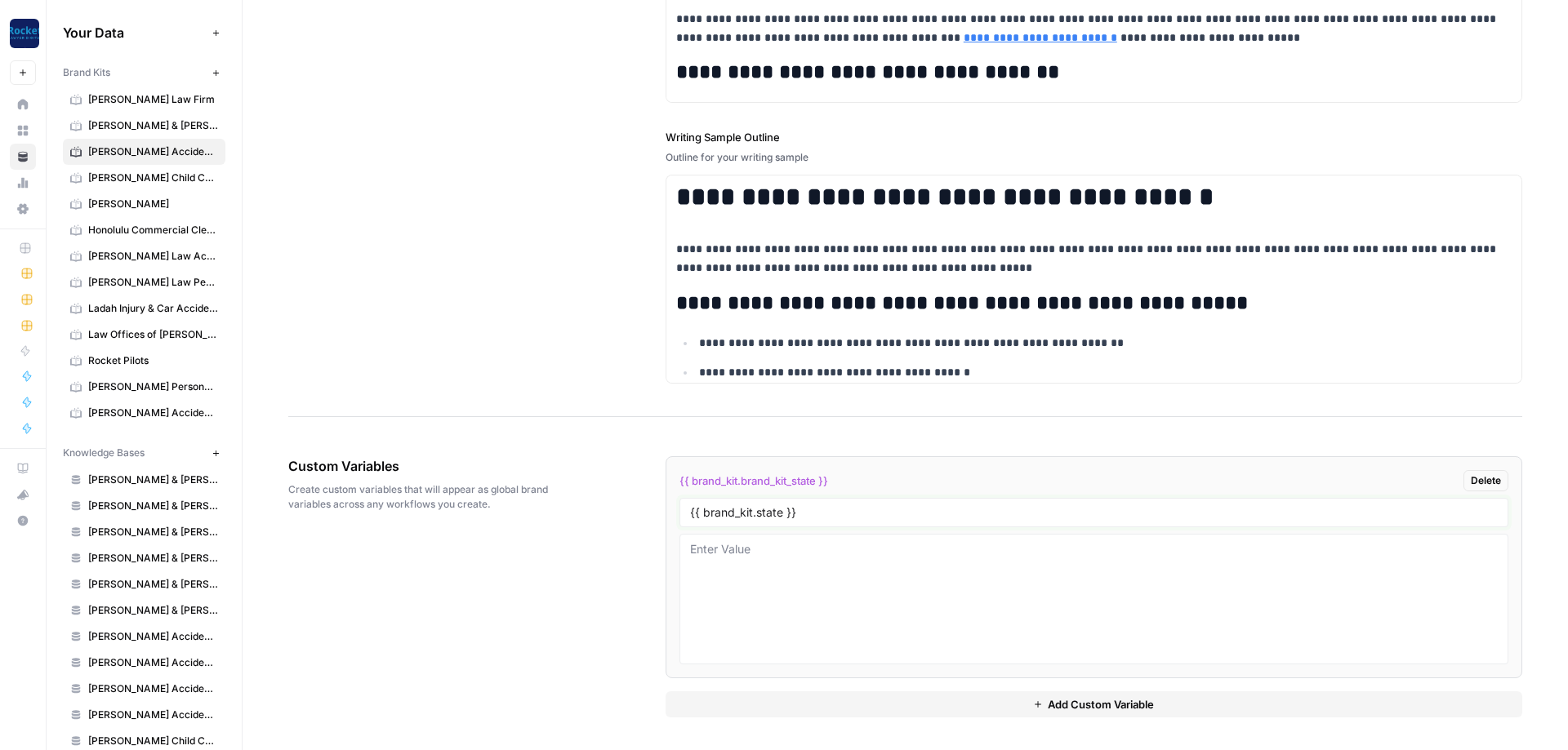
drag, startPoint x: 824, startPoint y: 516, endPoint x: 536, endPoint y: 462, distance: 293.0
click at [690, 506] on input "{{ brand_kit.state }}" at bounding box center [1094, 513] width 808 height 15
type input "State"
click at [882, 607] on textarea at bounding box center [1094, 599] width 808 height 116
click at [823, 573] on textarea at bounding box center [1094, 599] width 808 height 116
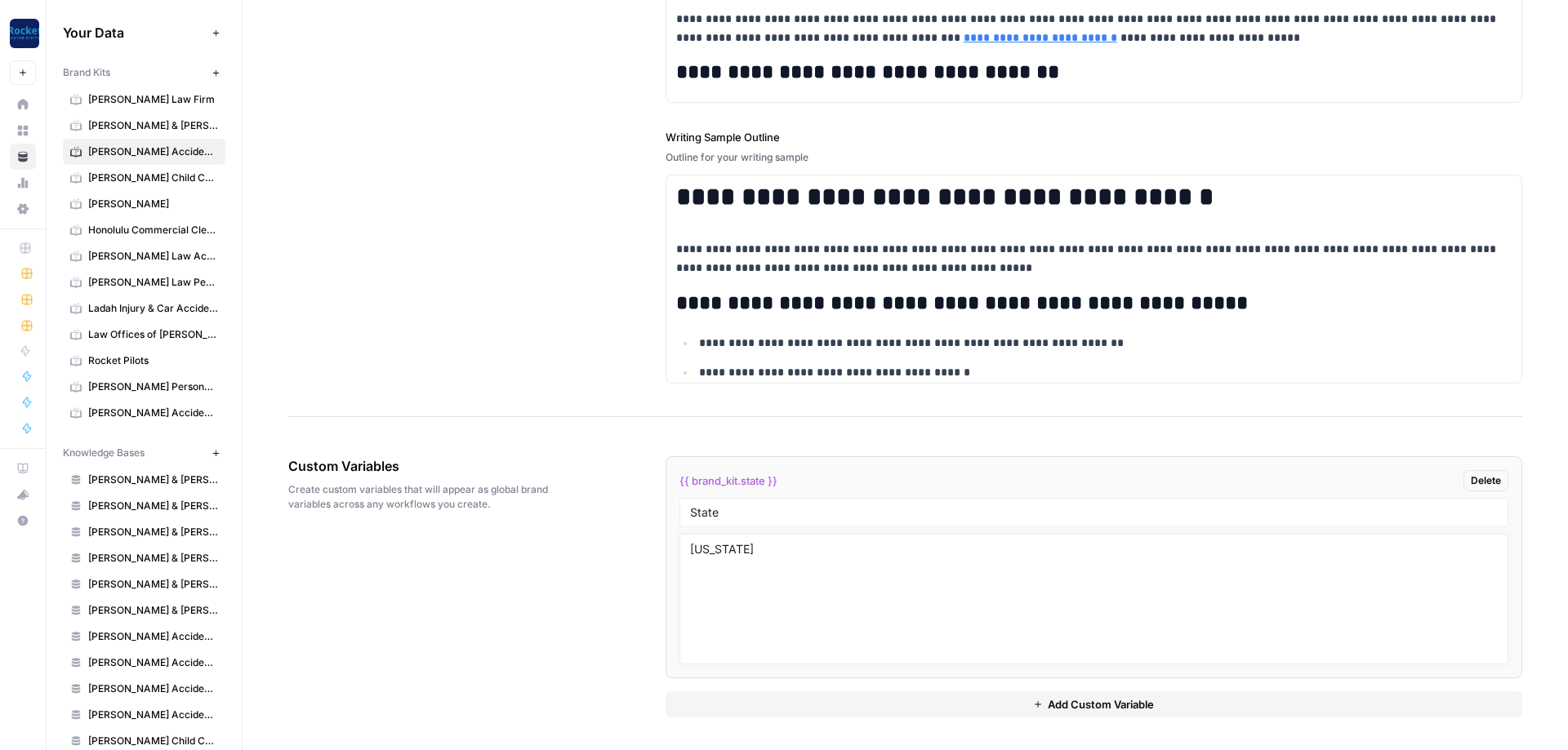
type textarea "[US_STATE]"
click at [579, 576] on div "Custom Variables Create custom variables that will appear as global brand varia…" at bounding box center [905, 587] width 1234 height 327
click at [149, 284] on span "[PERSON_NAME] Law Personal Injury & Car Accident Lawyer" at bounding box center [153, 283] width 130 height 15
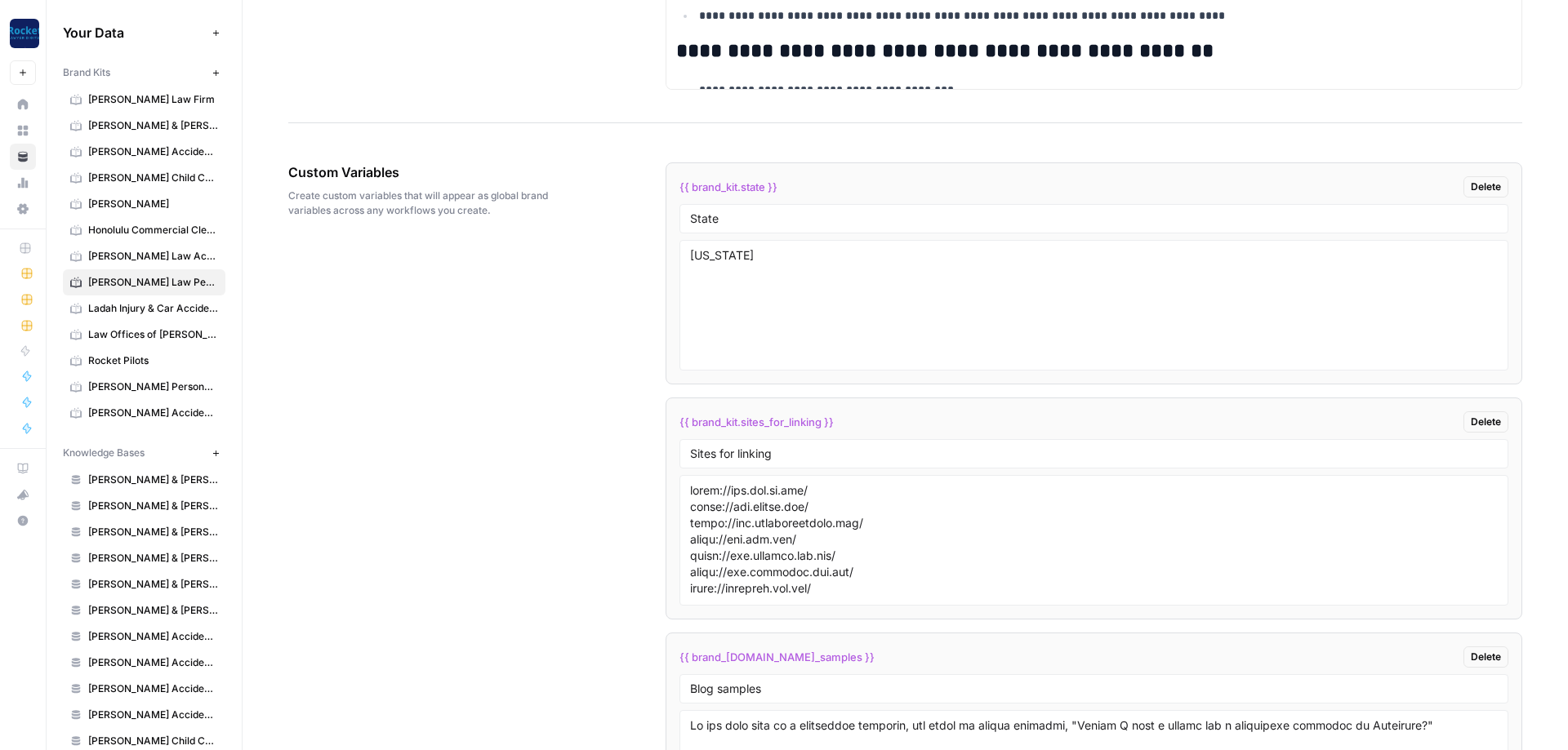
scroll to position [2776, 0]
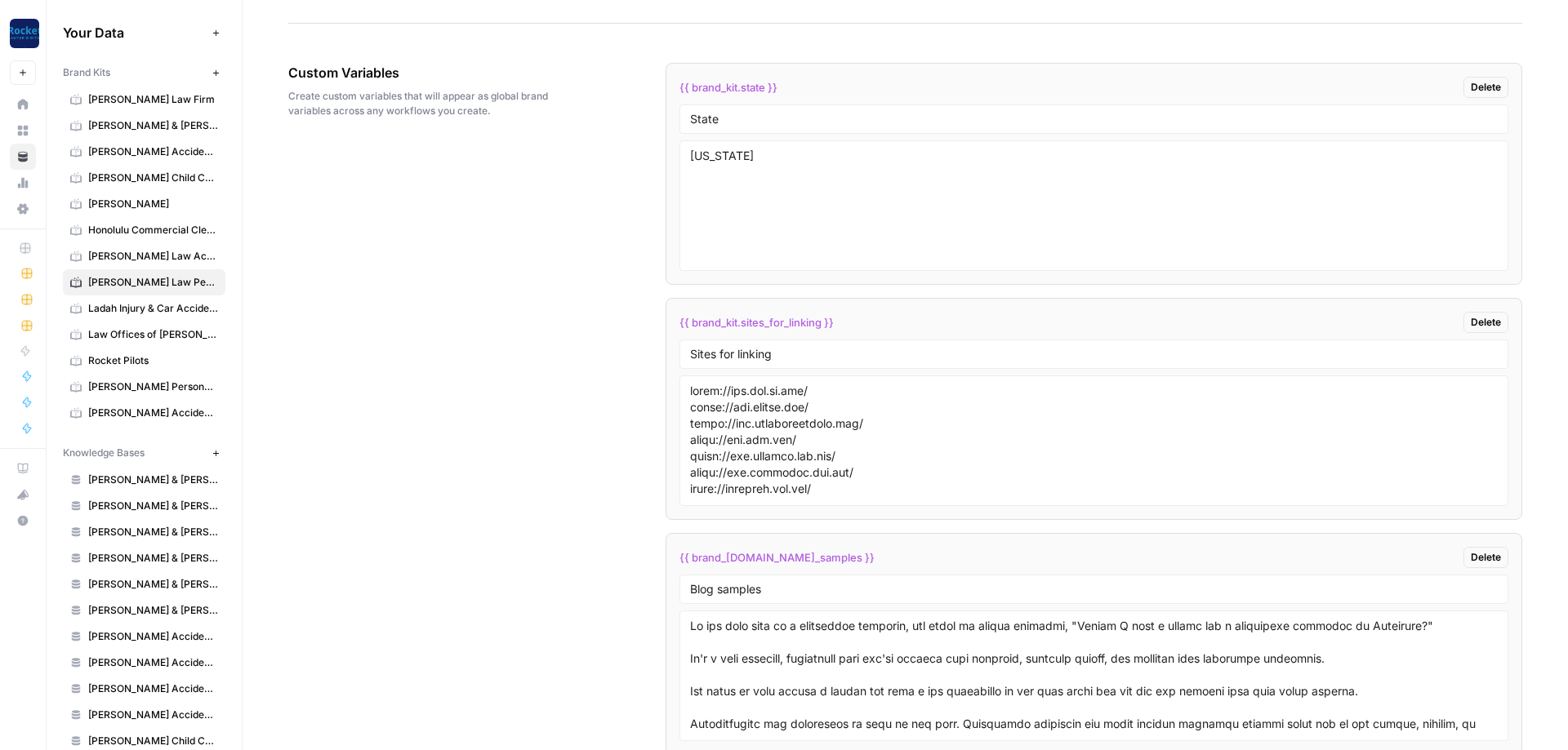
drag, startPoint x: 799, startPoint y: 328, endPoint x: 677, endPoint y: 325, distance: 122.0
click at [677, 325] on li "{{ brand_kit.sites_for_linking }} Delete Sites for linking" at bounding box center [1094, 409] width 857 height 222
copy span "{{ brand_kit.sites_for_linking }}"
click at [787, 354] on input "Sites for linking" at bounding box center [1094, 355] width 808 height 15
click at [959, 443] on textarea at bounding box center [1094, 441] width 808 height 116
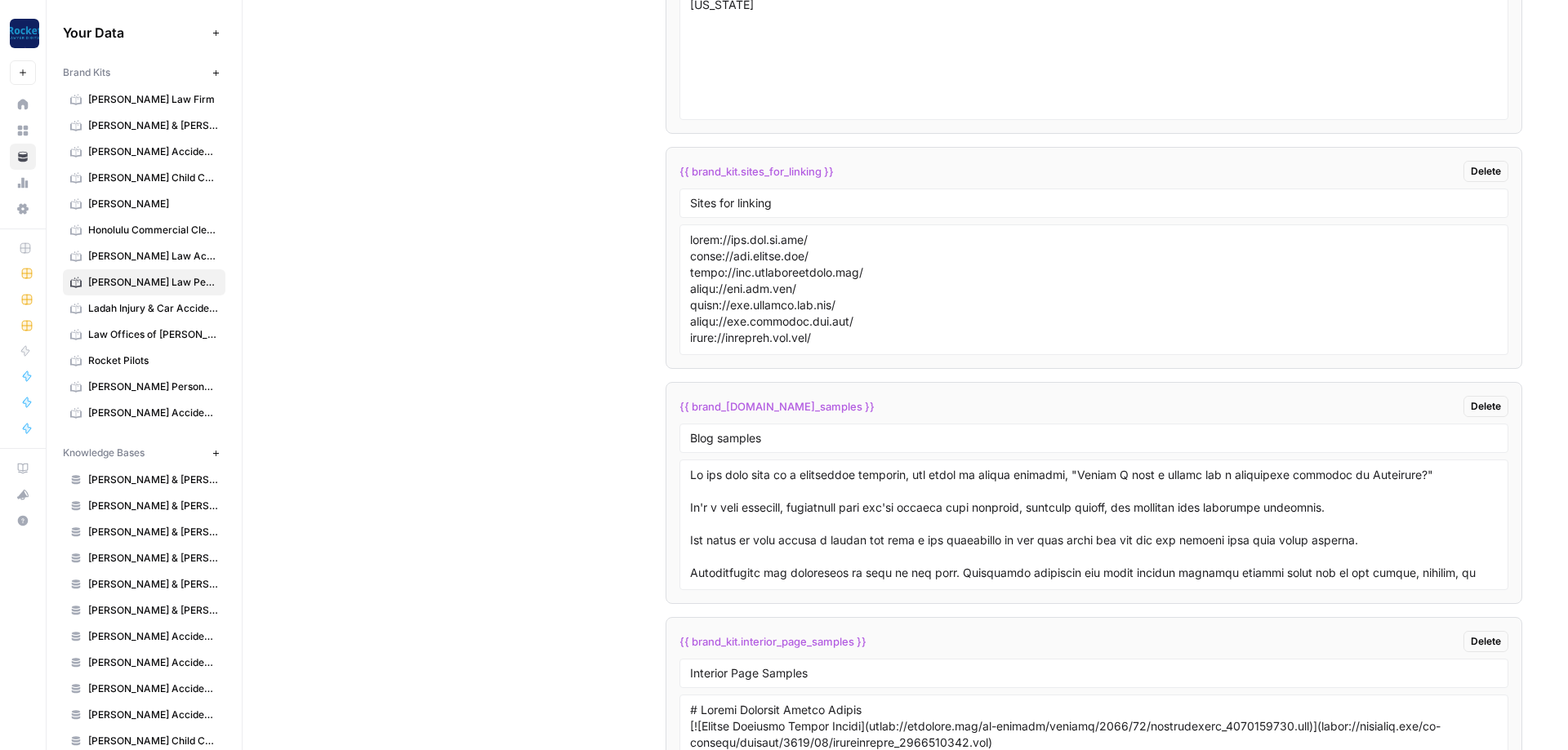
scroll to position [3070, 0]
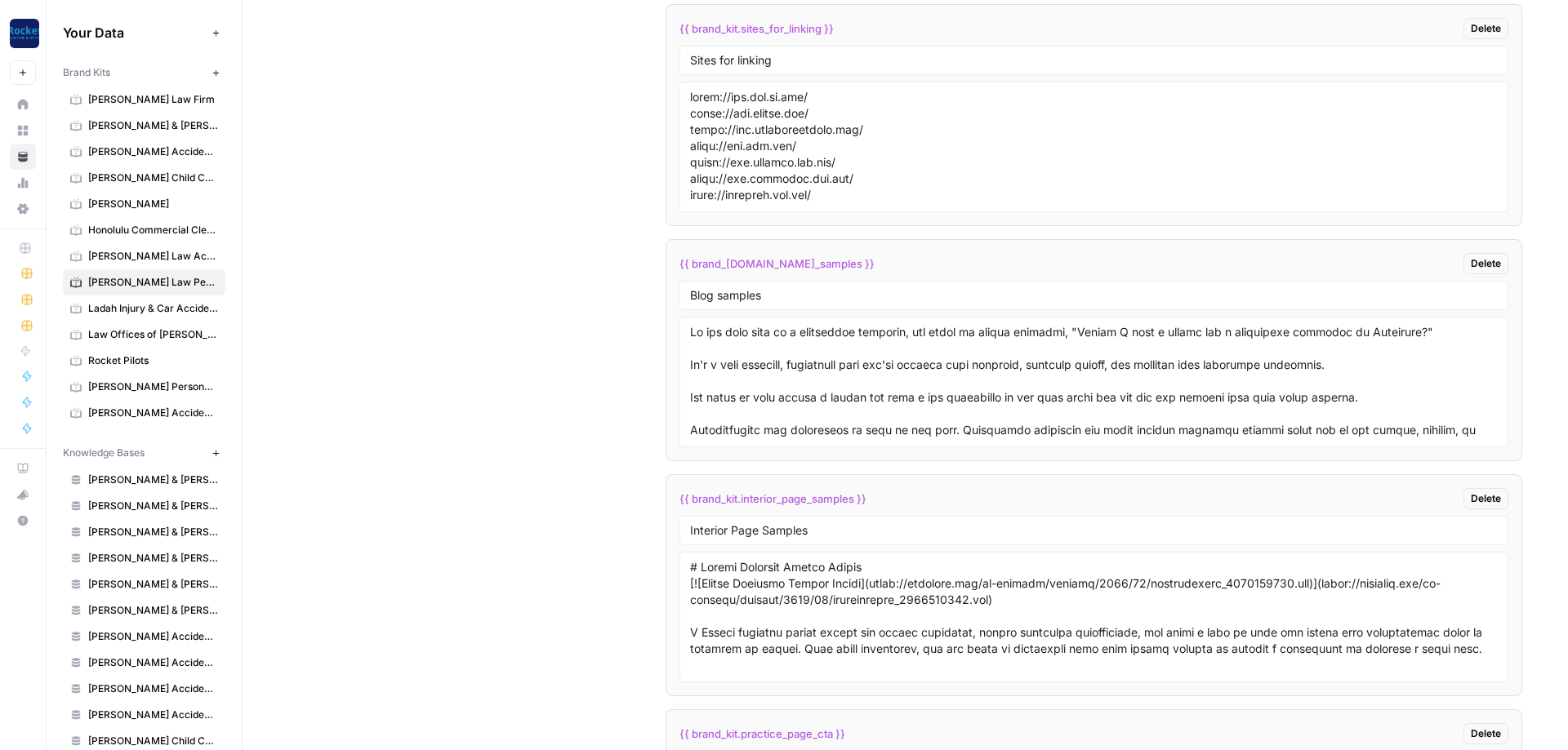
click at [828, 305] on div "Blog samples" at bounding box center [1095, 295] width 829 height 29
copy body "Oops! Your window is too small AirOps is currently only supported on desktop de…"
click at [849, 298] on input "Blog samples" at bounding box center [1094, 296] width 808 height 15
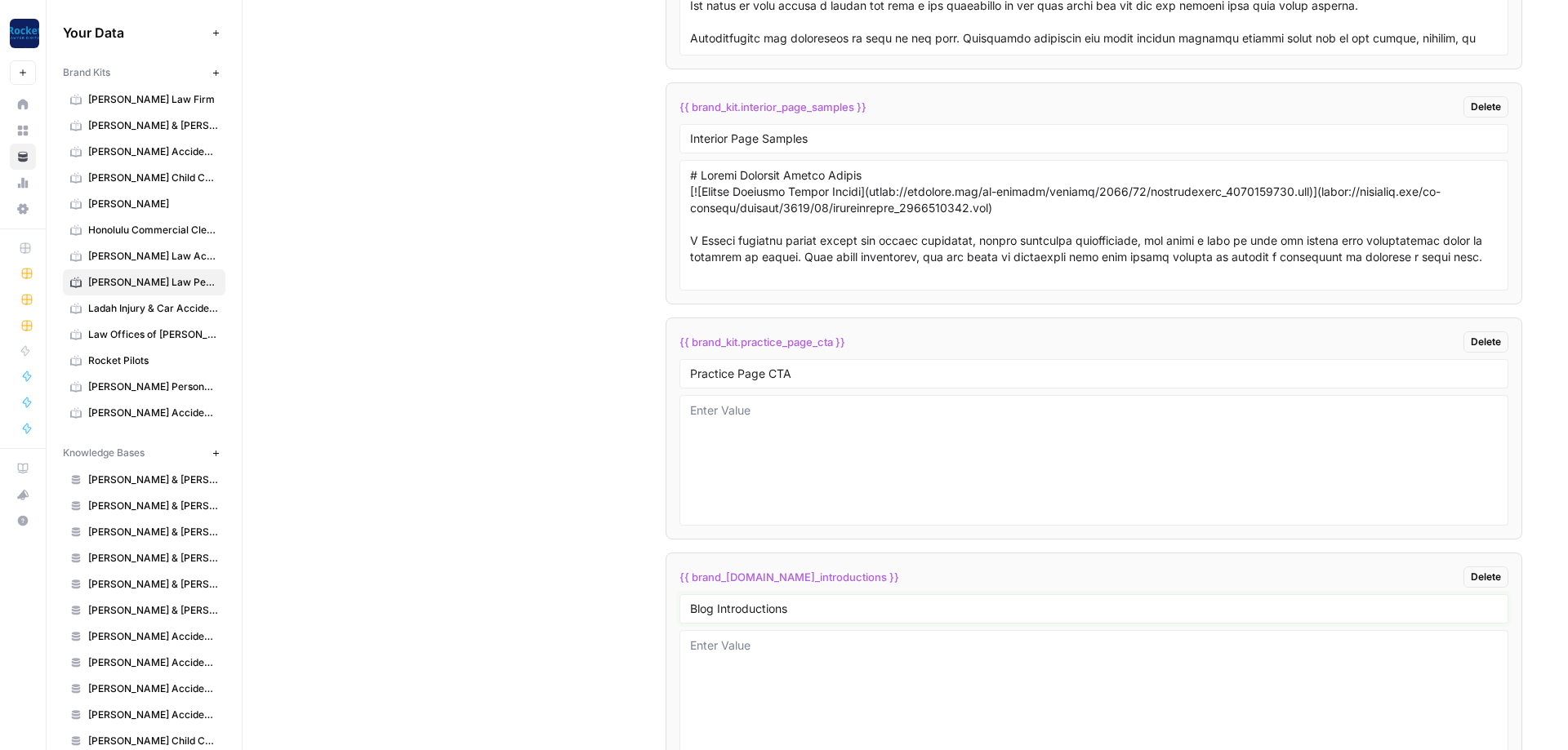
click at [868, 606] on input "Blog Introductions" at bounding box center [1094, 609] width 808 height 15
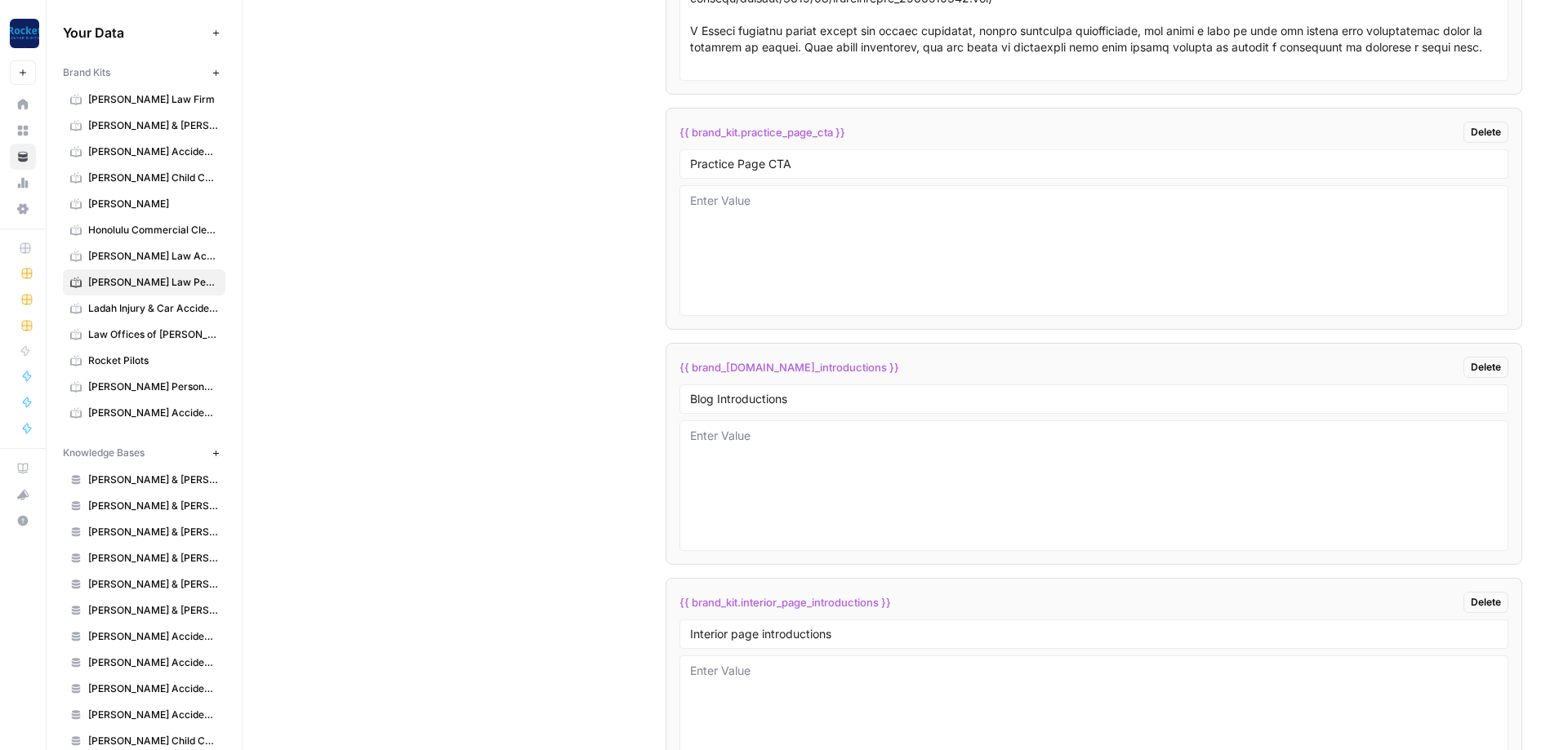
scroll to position [3794, 0]
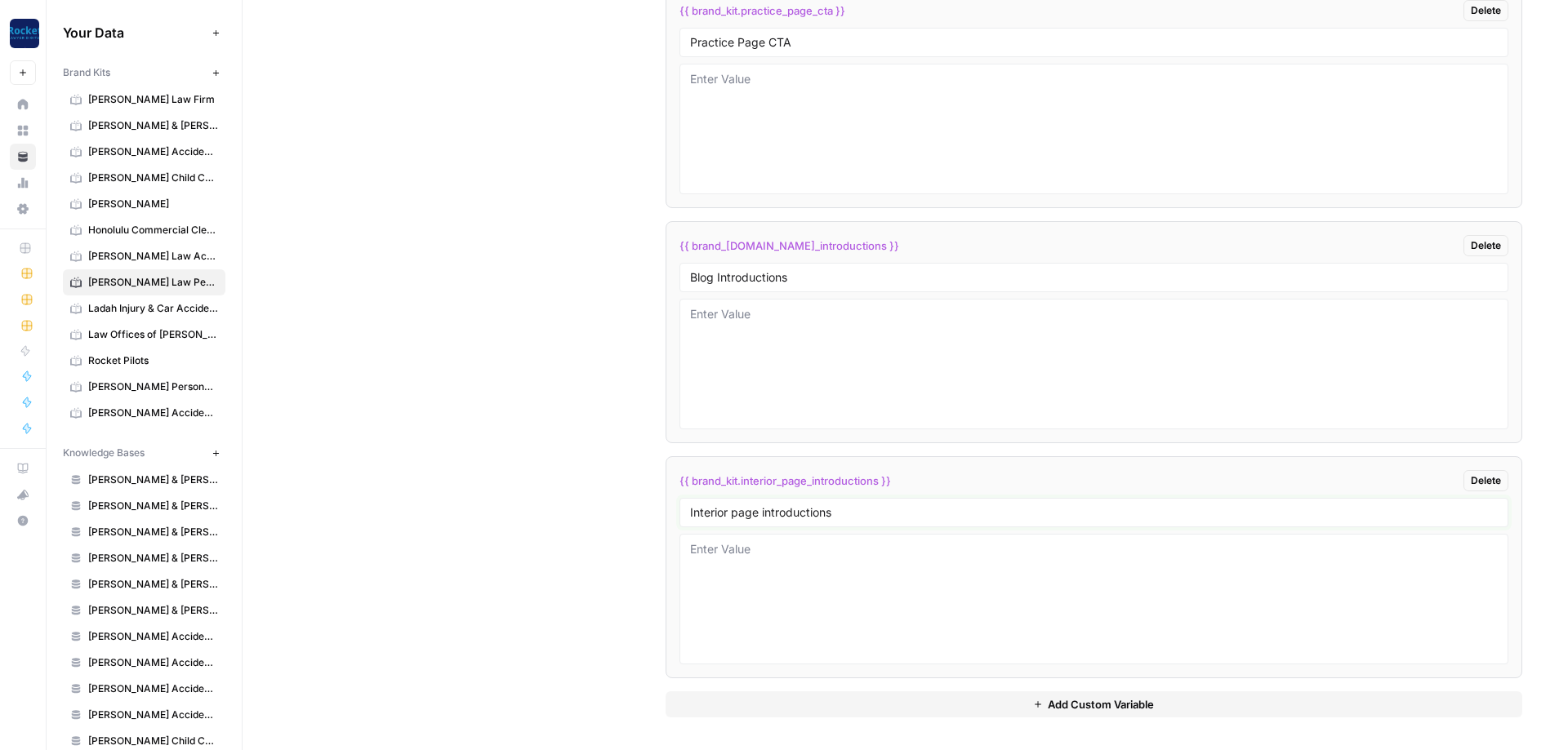
click at [861, 506] on input "Interior page introductions" at bounding box center [1094, 513] width 808 height 15
drag, startPoint x: 427, startPoint y: 458, endPoint x: 515, endPoint y: 444, distance: 89.1
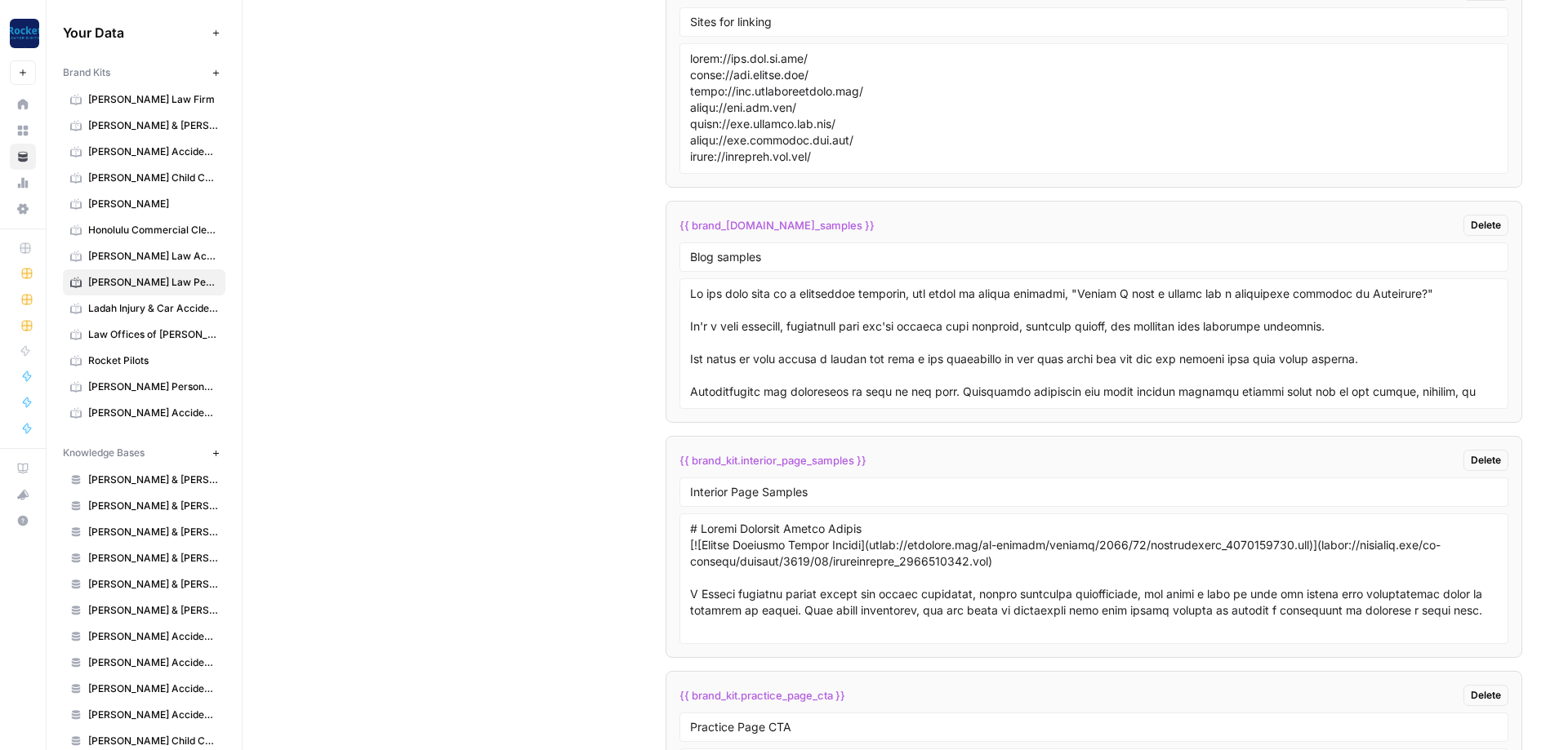
scroll to position [3108, 0]
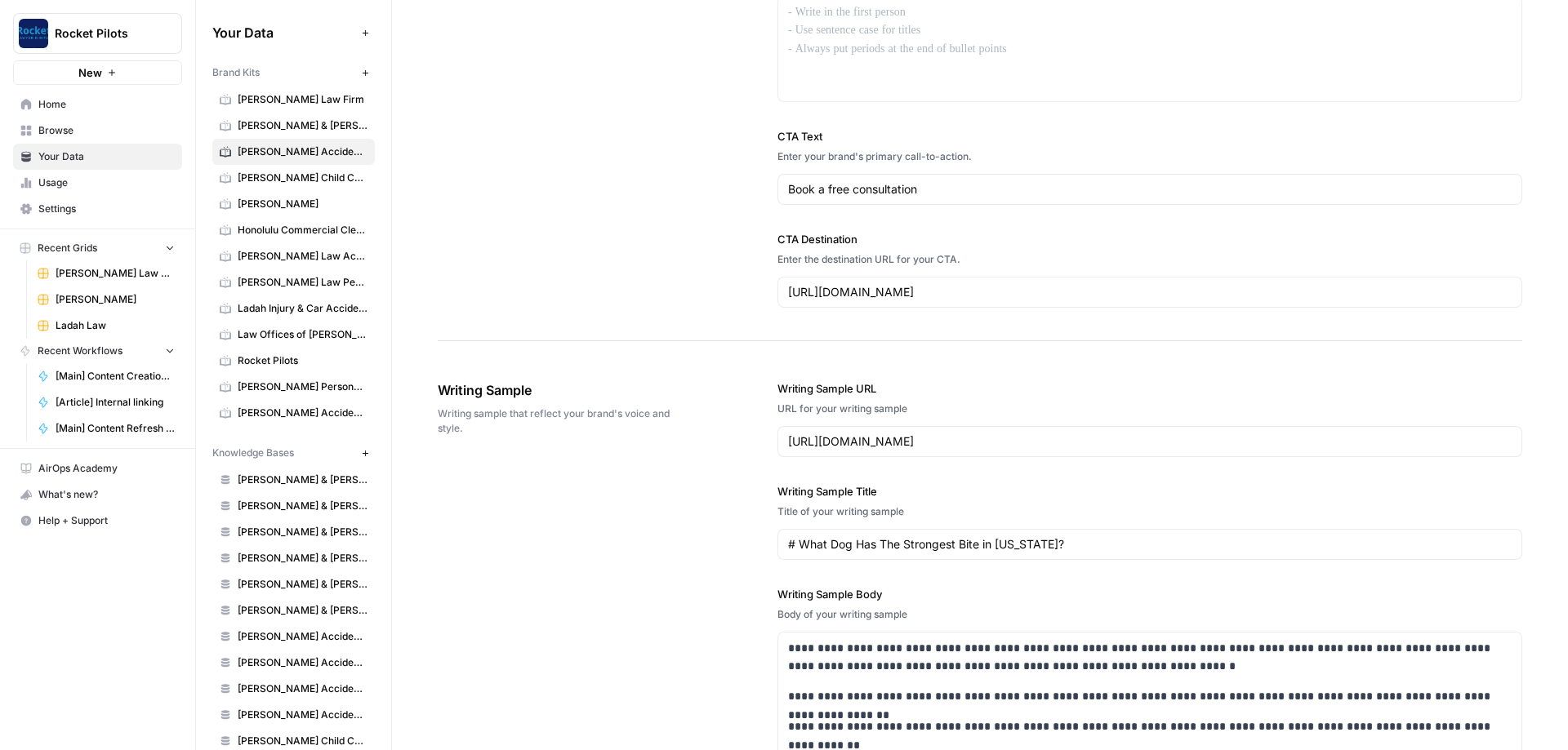
scroll to position [2208, 0]
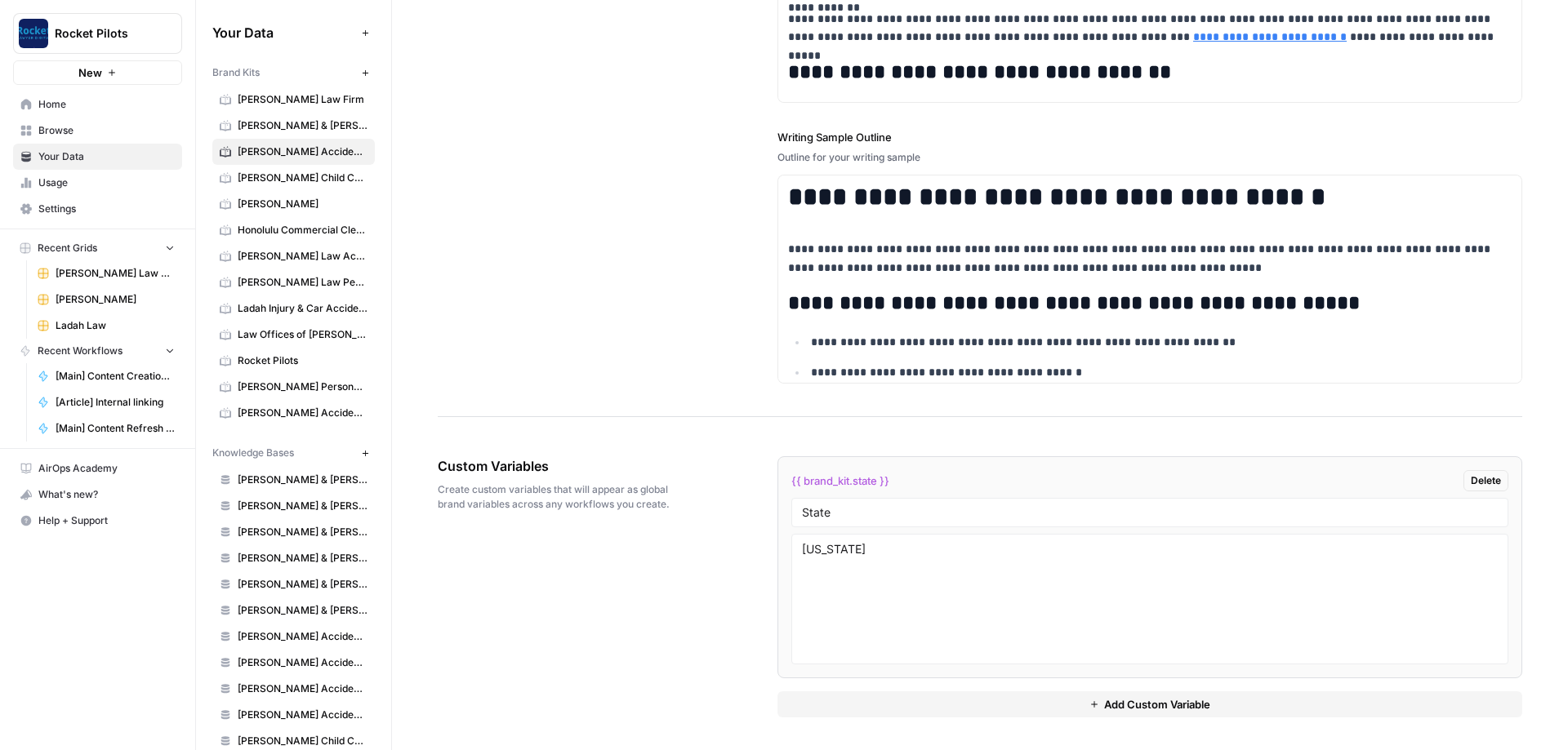
click at [1023, 712] on button "Add Custom Variable" at bounding box center [1150, 704] width 745 height 27
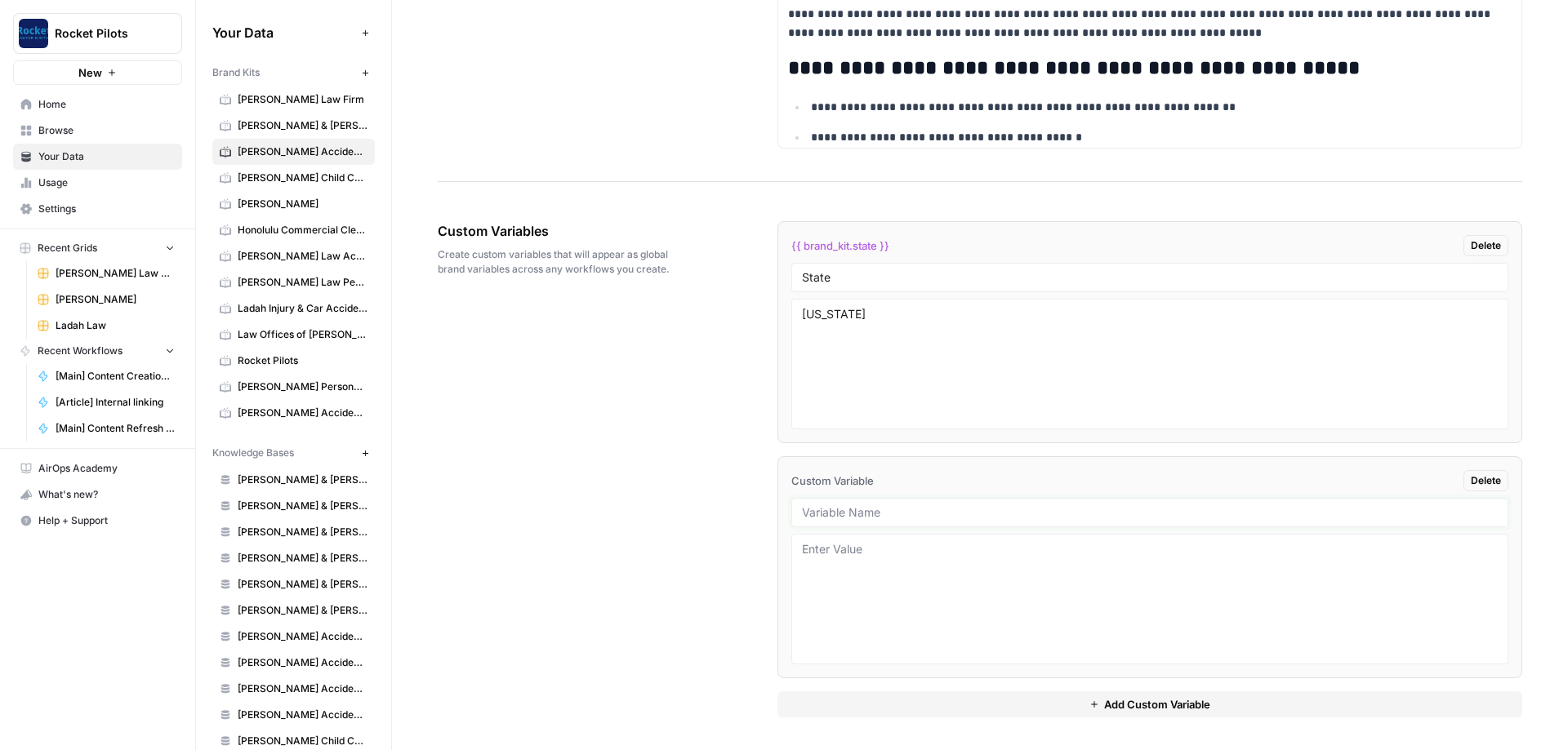
click at [871, 506] on input "text" at bounding box center [1149, 513] width 696 height 15
paste input "Sites for linking"
type input "Sites for linking"
click at [1166, 577] on textarea at bounding box center [1149, 599] width 696 height 116
paste textarea "https://www.dir.ca.gov/ https://www.justia.com/ https://www.transportation.gov/…"
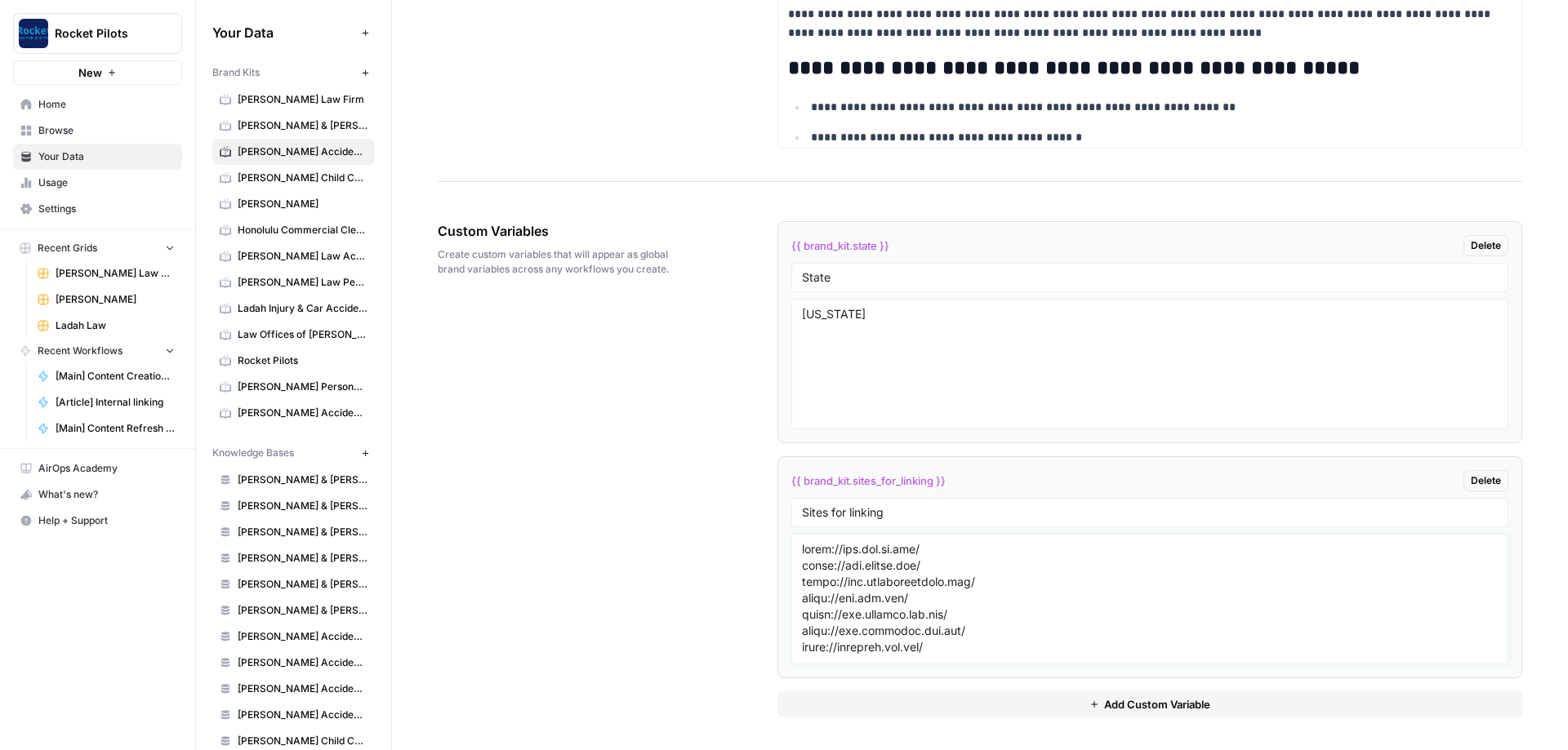
scroll to position [422, 0]
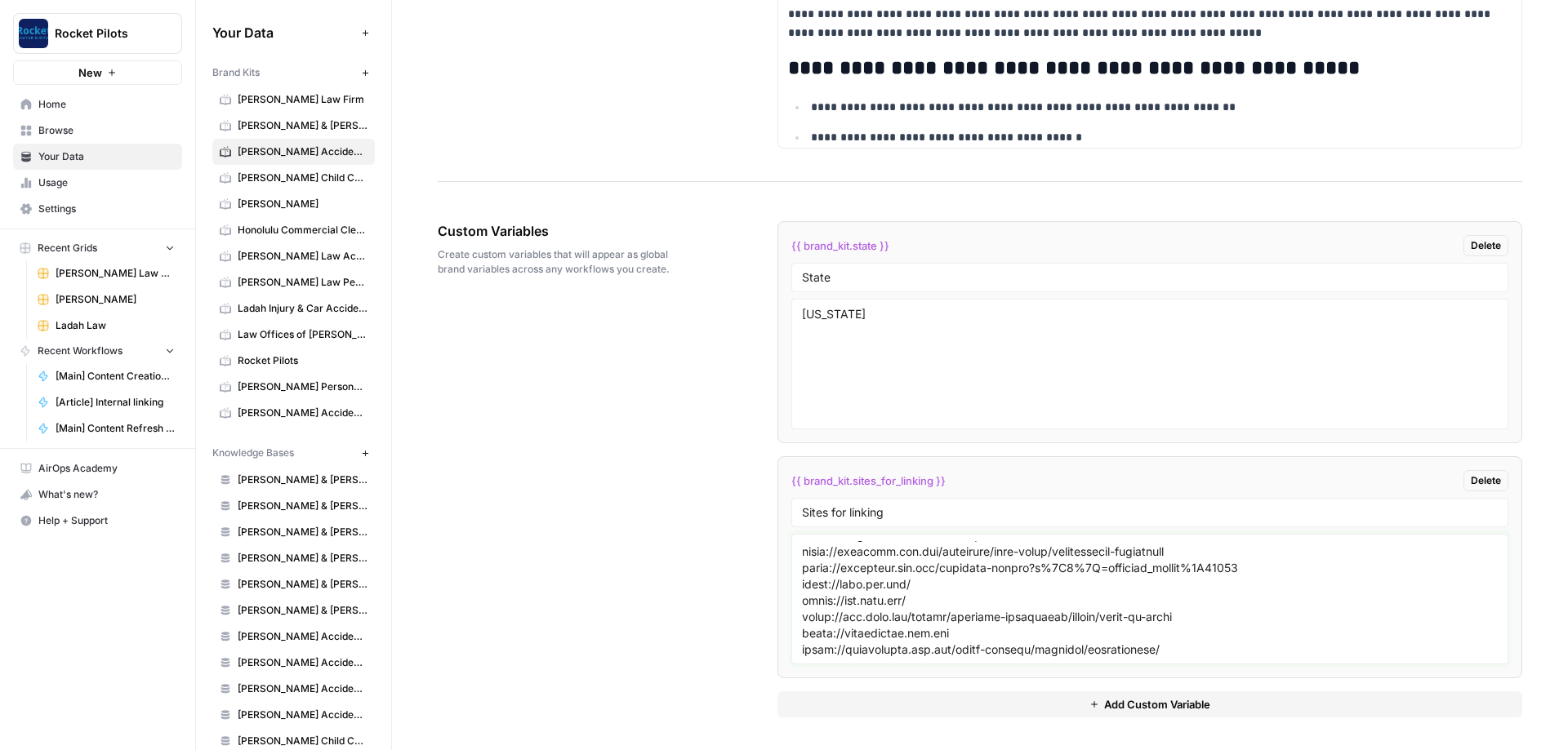
type textarea "https://www.dir.ca.gov/ https://www.justia.com/ https://www.transportation.gov/…"
click at [899, 704] on button "Add Custom Variable" at bounding box center [1150, 704] width 745 height 27
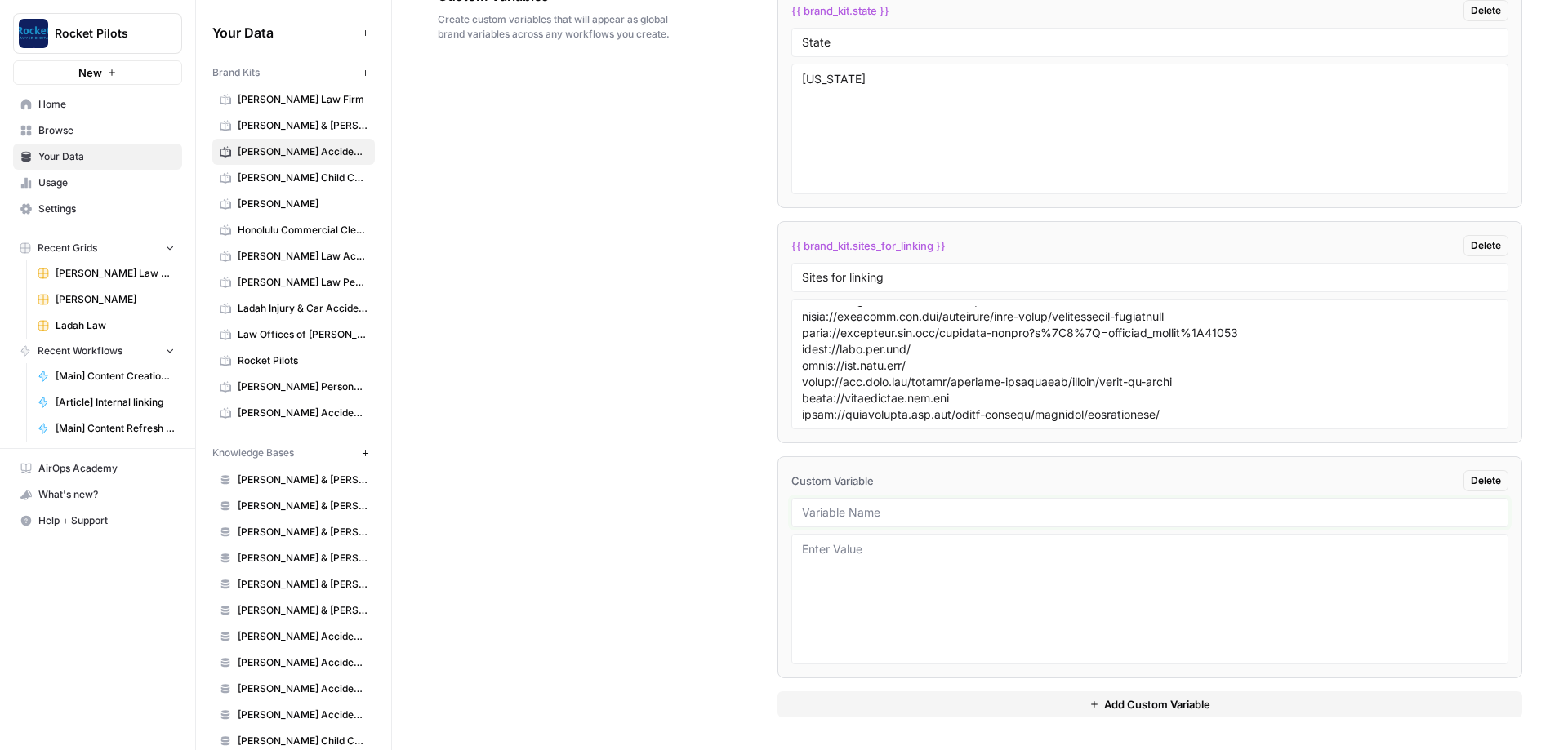
click at [905, 516] on input "text" at bounding box center [1149, 513] width 696 height 15
paste input "Blog samples"
type input "Blog samples"
click at [698, 508] on div "Custom Variables Create custom variables that will appear as global brand varia…" at bounding box center [980, 351] width 1085 height 796
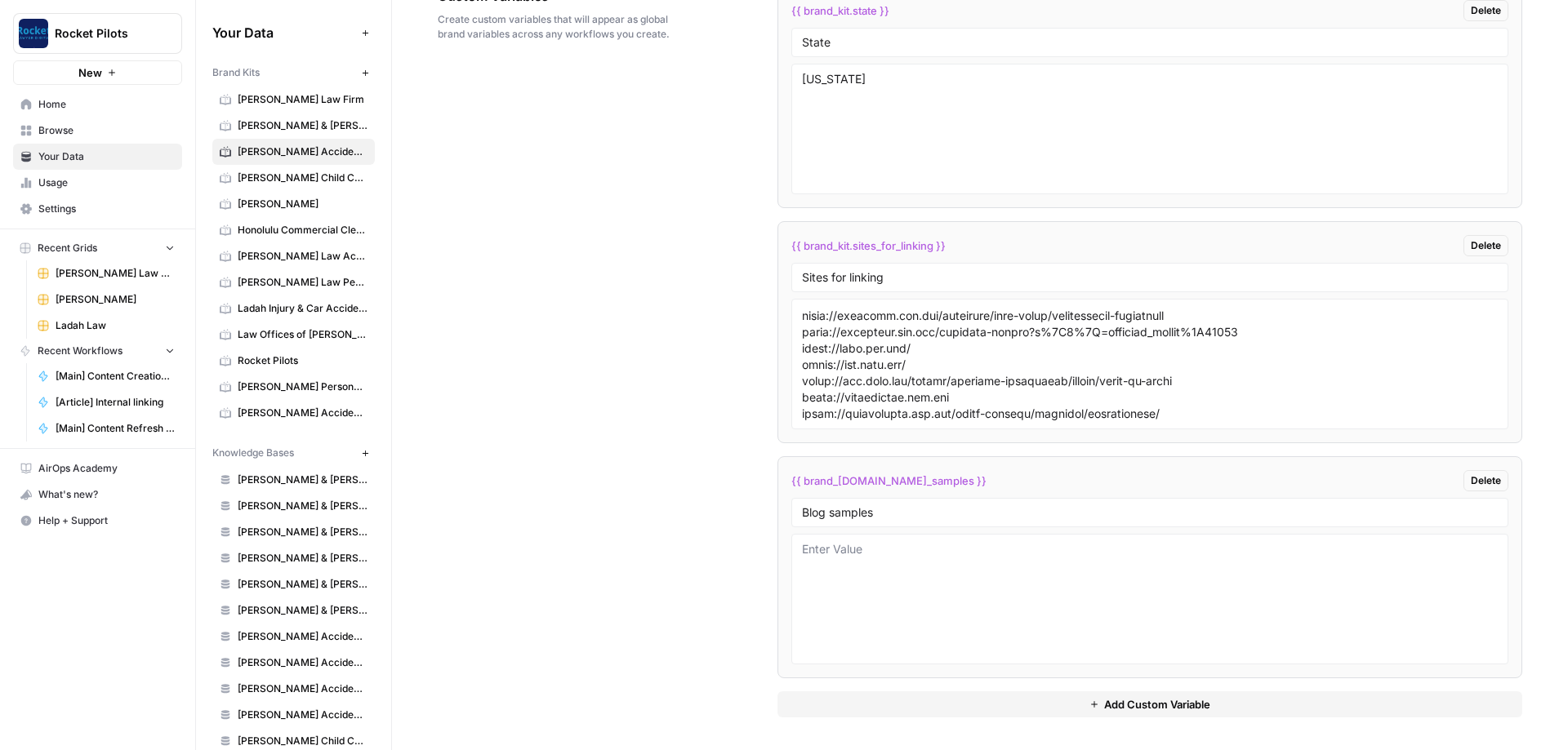
click at [925, 709] on button "Add Custom Variable" at bounding box center [1150, 704] width 745 height 27
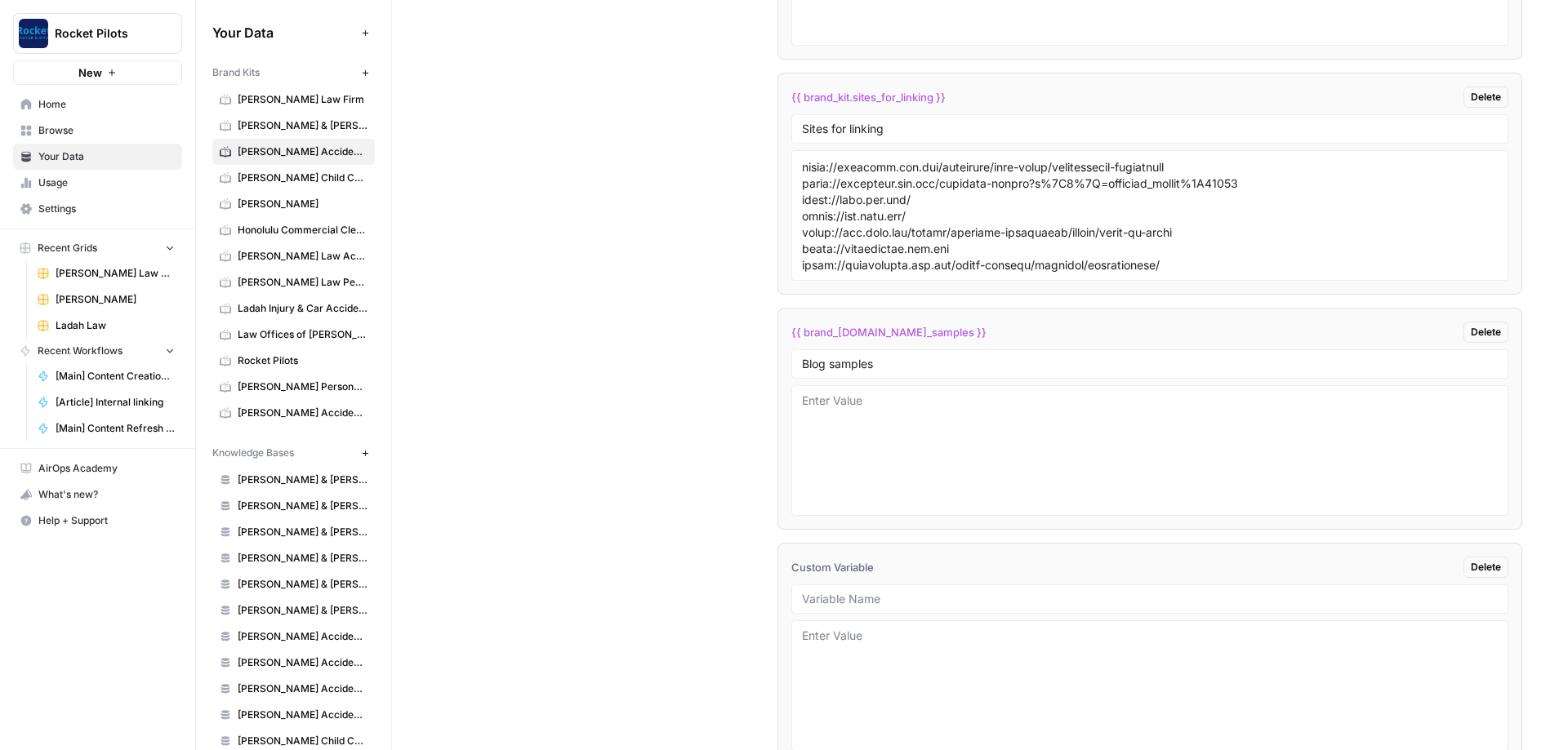
scroll to position [2913, 0]
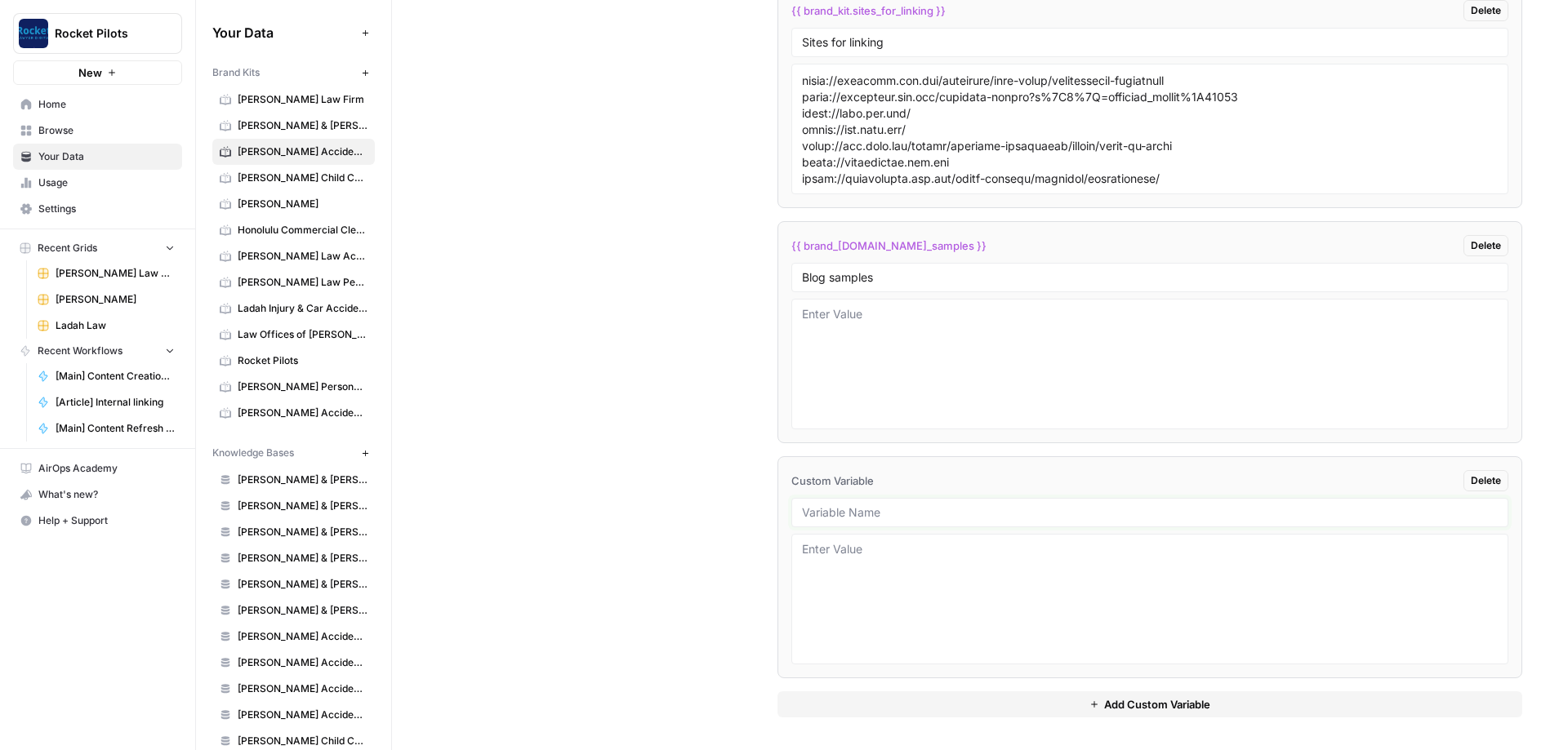
click at [849, 513] on input "text" at bounding box center [1149, 513] width 696 height 15
paste input "Blog Introductions"
type input "Blog Introductions"
click at [891, 711] on button "Add Custom Variable" at bounding box center [1150, 704] width 745 height 27
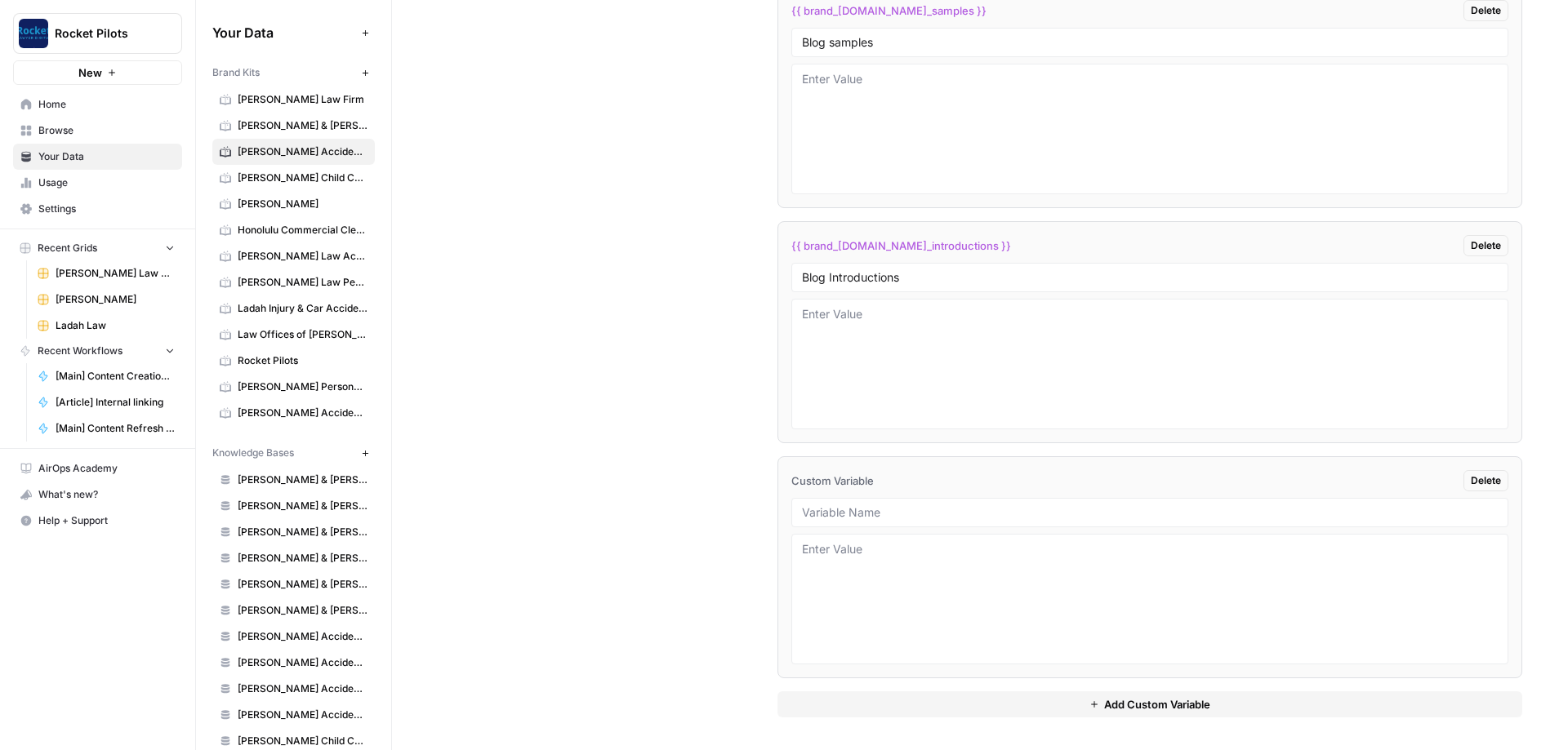
click at [916, 698] on button "Add Custom Variable" at bounding box center [1150, 704] width 745 height 27
click at [858, 512] on input "text" at bounding box center [1149, 513] width 696 height 15
paste input "Interior page introductions"
type input "Interior page introductions"
click at [643, 467] on div "Custom Variables Create custom variables that will appear as global brand varia…" at bounding box center [980, 234] width 1085 height 1502
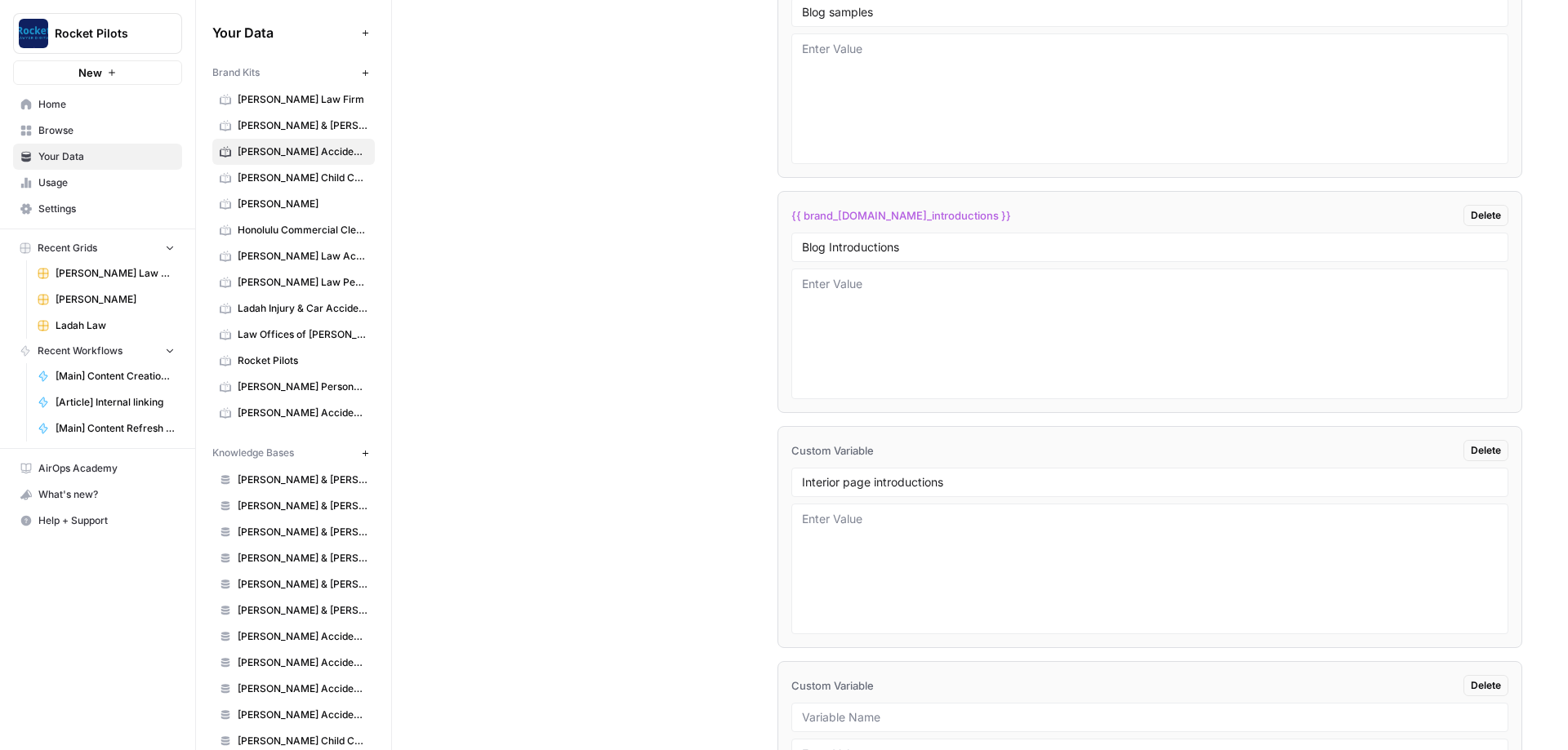
scroll to position [3285, 0]
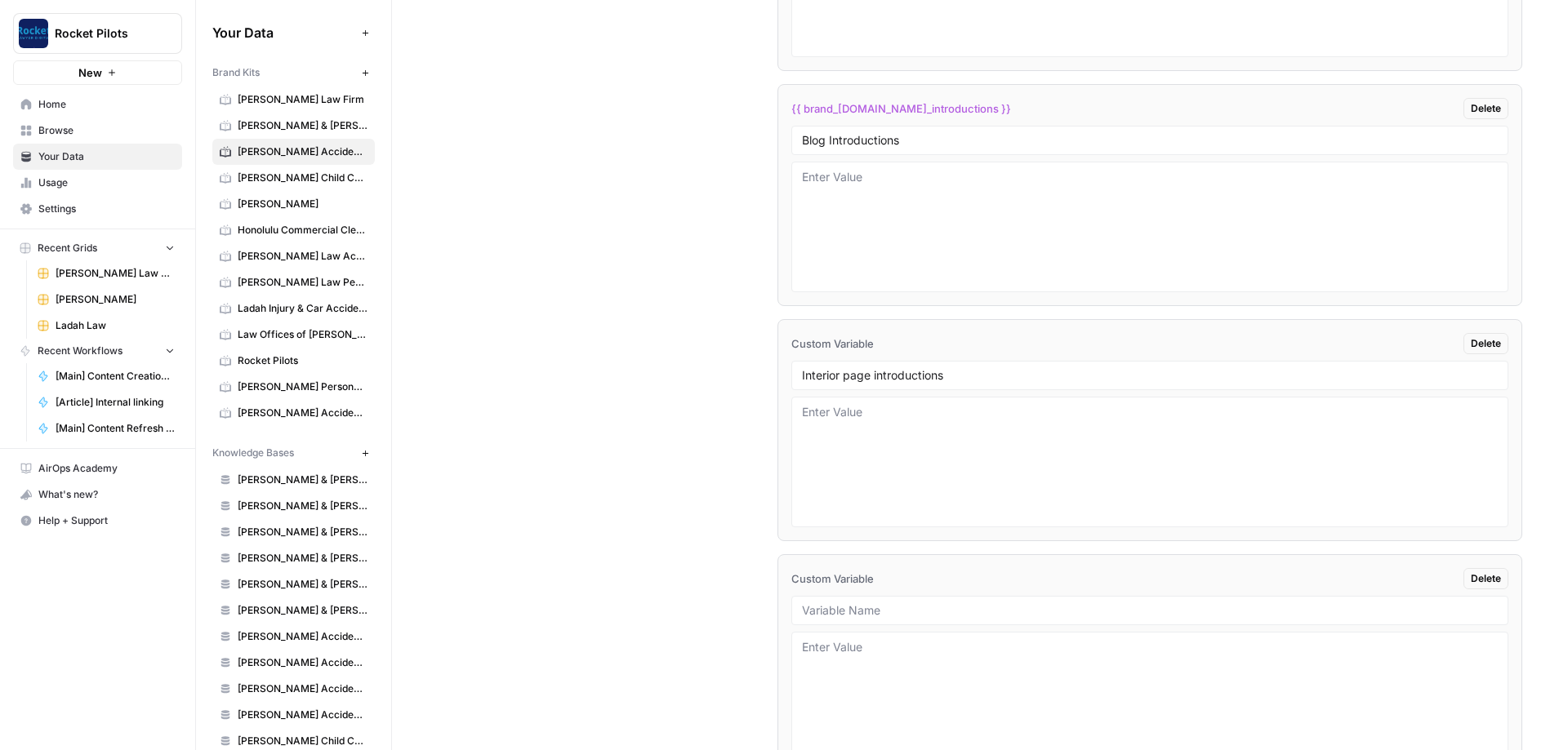
click at [689, 522] on div "Custom Variables Create custom variables that will appear as global brand varia…" at bounding box center [980, 97] width 1085 height 1502
click at [585, 297] on div "Custom Variables Create custom variables that will appear as global brand varia…" at bounding box center [980, 97] width 1085 height 1502
click at [580, 542] on div "Custom Variables Create custom variables that will appear as global brand varia…" at bounding box center [980, 97] width 1085 height 1502
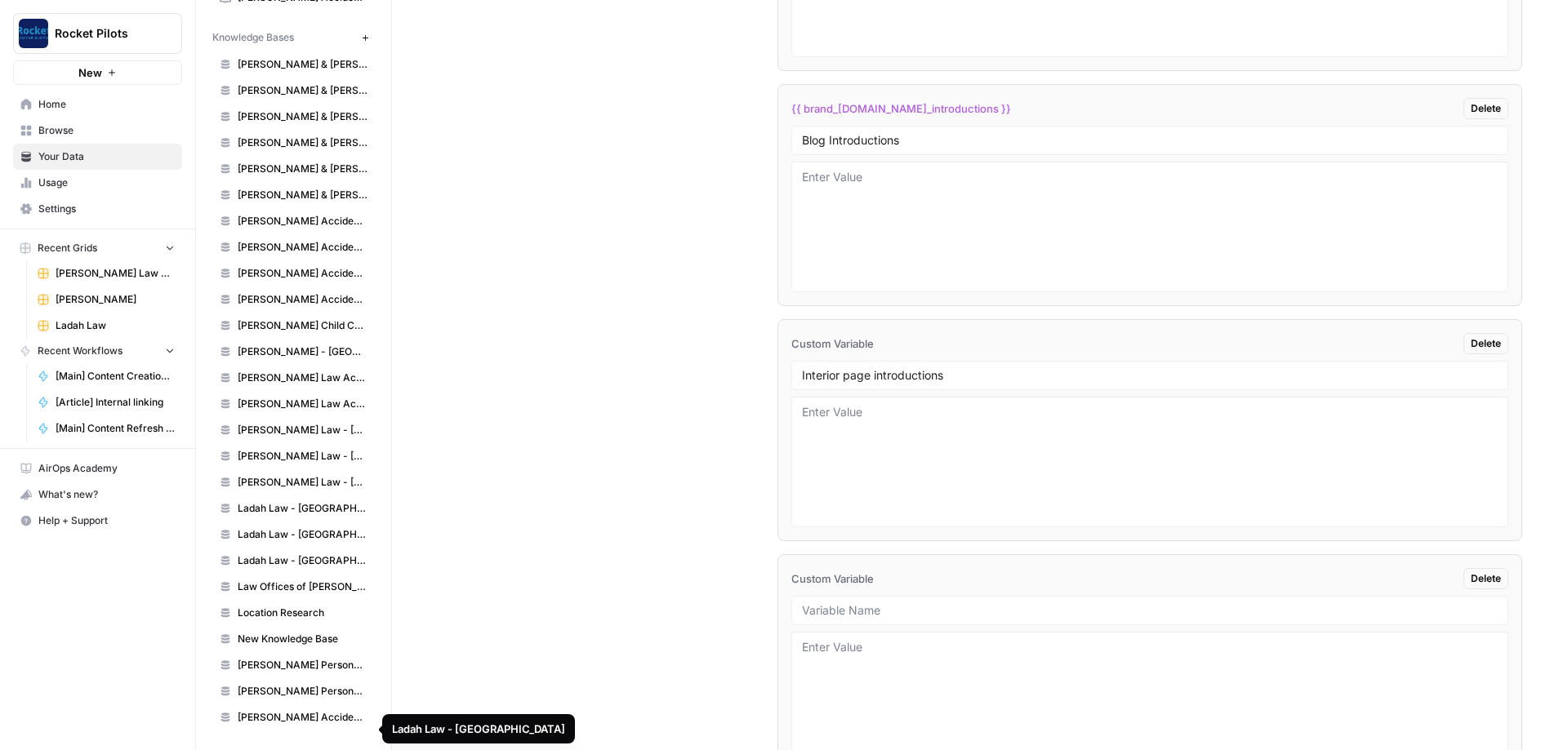
scroll to position [0, 0]
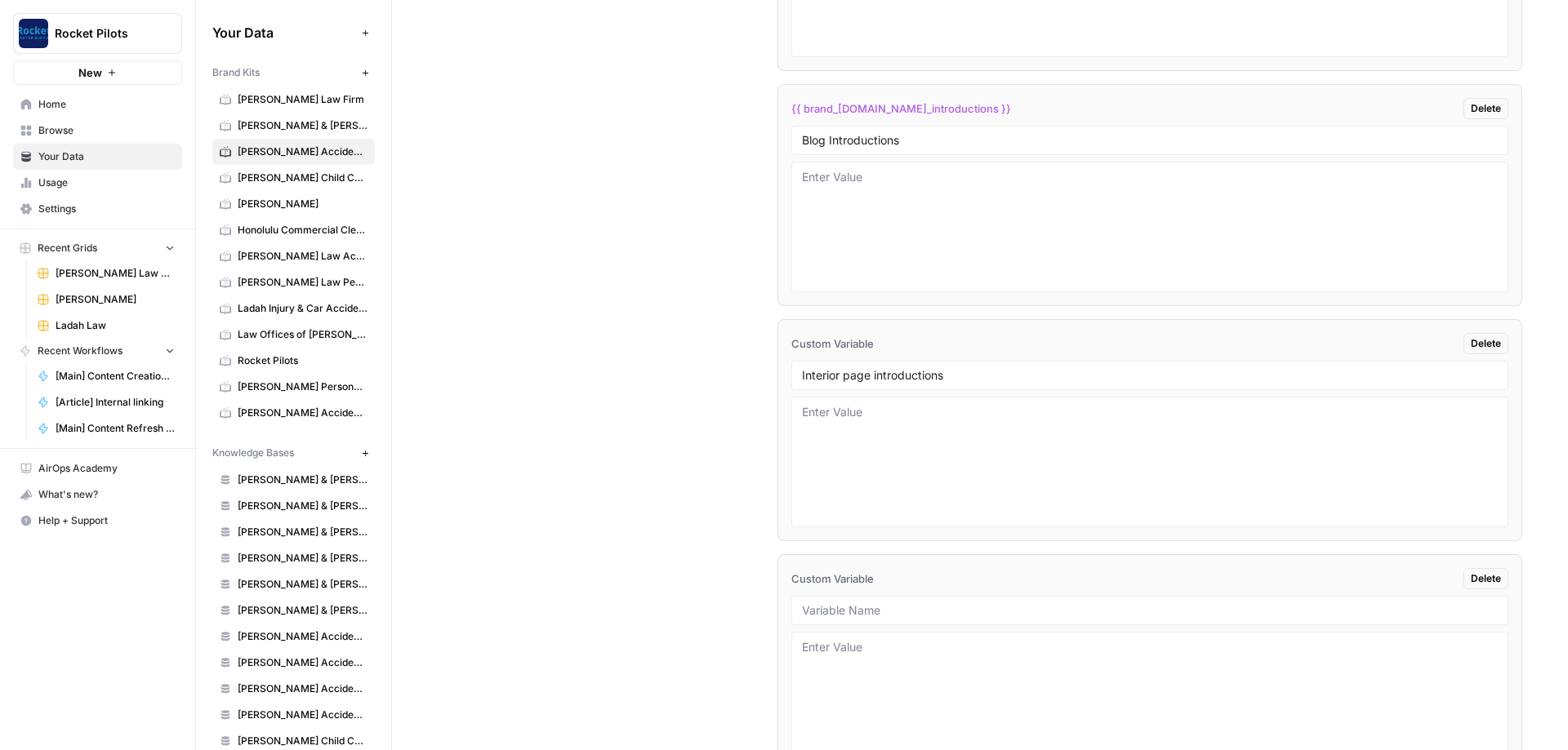
click at [614, 432] on div "Custom Variables Create custom variables that will appear as global brand varia…" at bounding box center [980, 97] width 1085 height 1502
drag, startPoint x: 519, startPoint y: 287, endPoint x: 517, endPoint y: 263, distance: 24.1
click at [516, 273] on div "Custom Variables Create custom variables that will appear as global brand varia…" at bounding box center [980, 97] width 1085 height 1502
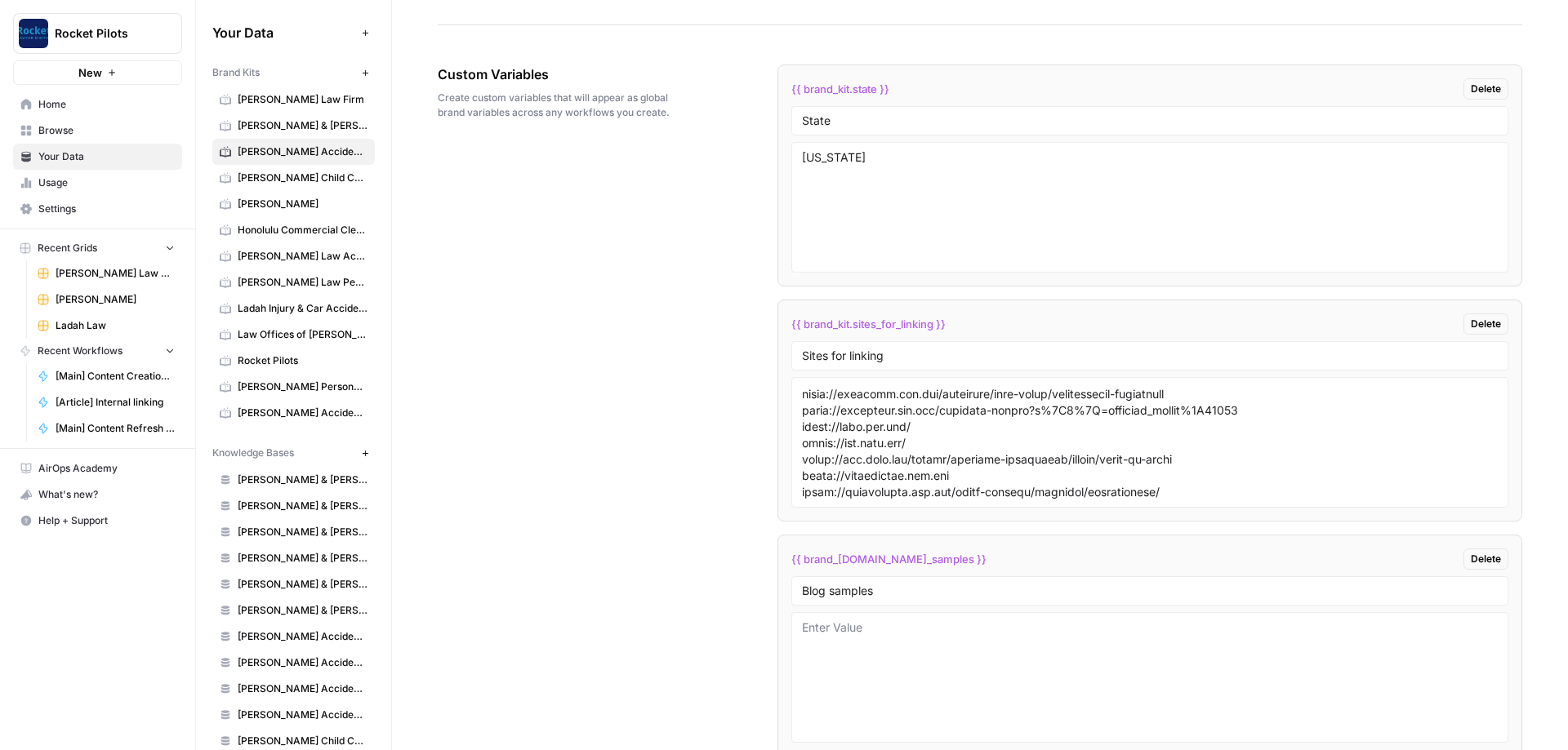
scroll to position [2403, 0]
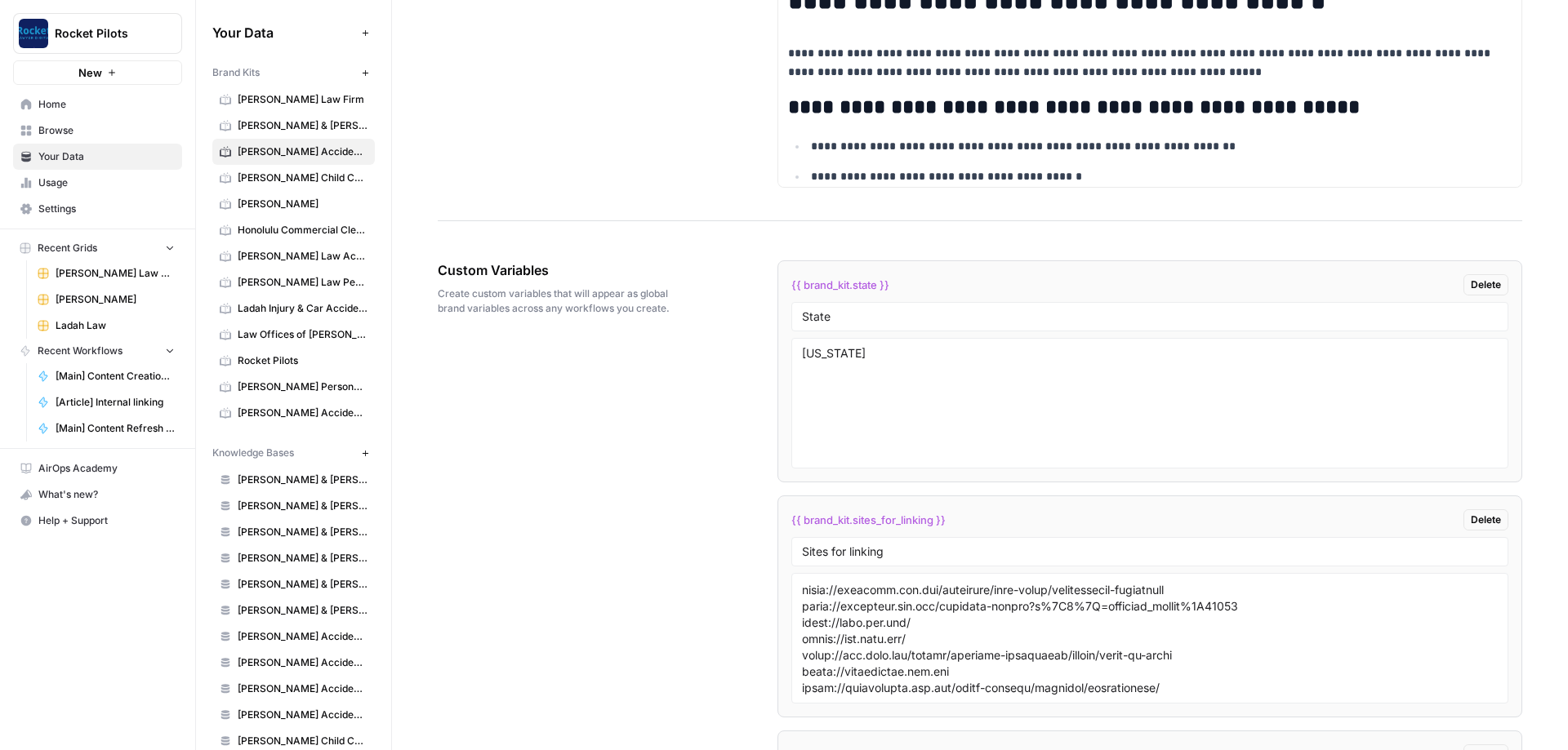
drag, startPoint x: 582, startPoint y: 346, endPoint x: 646, endPoint y: 408, distance: 89.1
click at [590, 341] on div "Custom Variables Create custom variables that will appear as global brand varia…" at bounding box center [561, 288] width 248 height 121
click at [949, 361] on textarea "[US_STATE]" at bounding box center [1149, 404] width 696 height 116
type textarea "Texas"
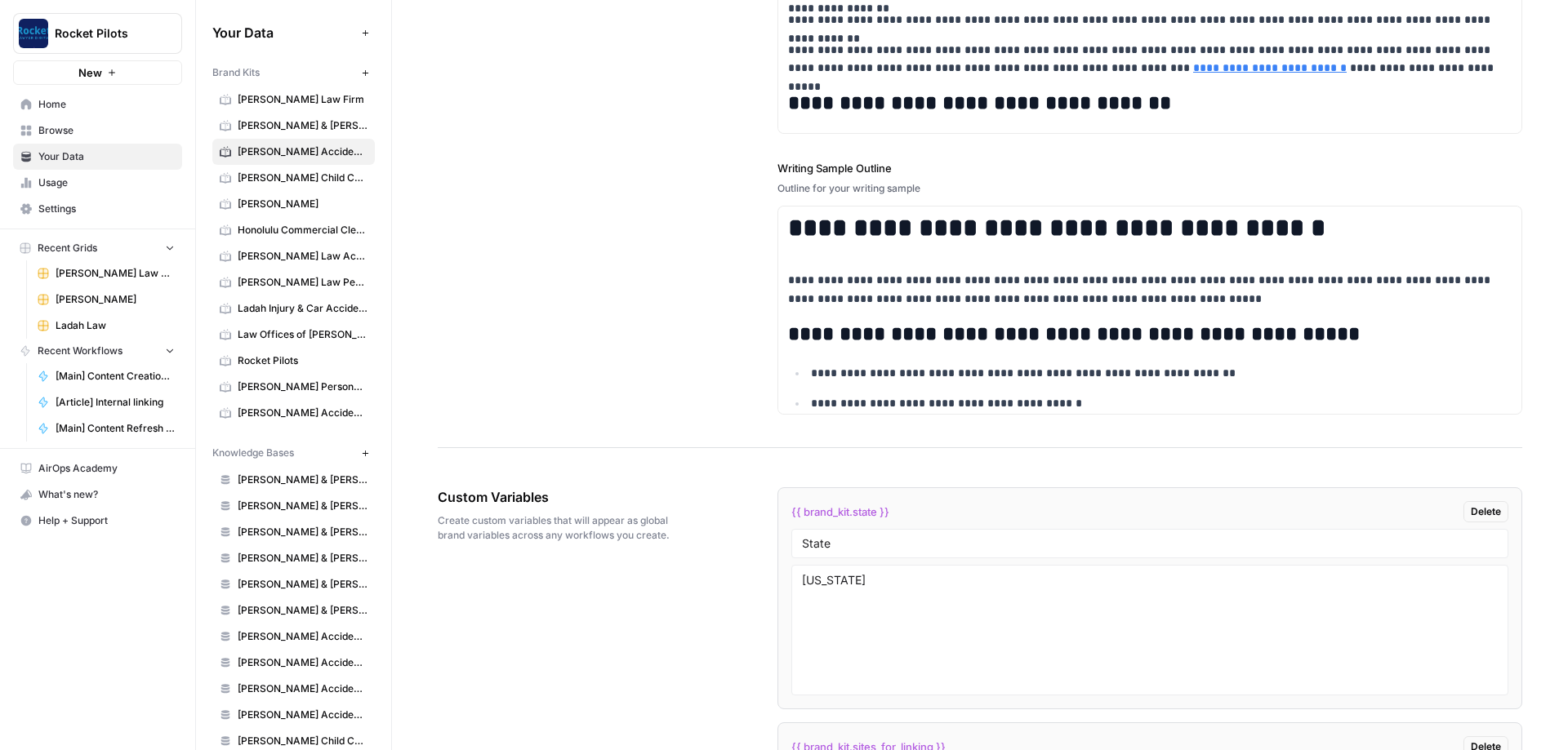
scroll to position [2109, 0]
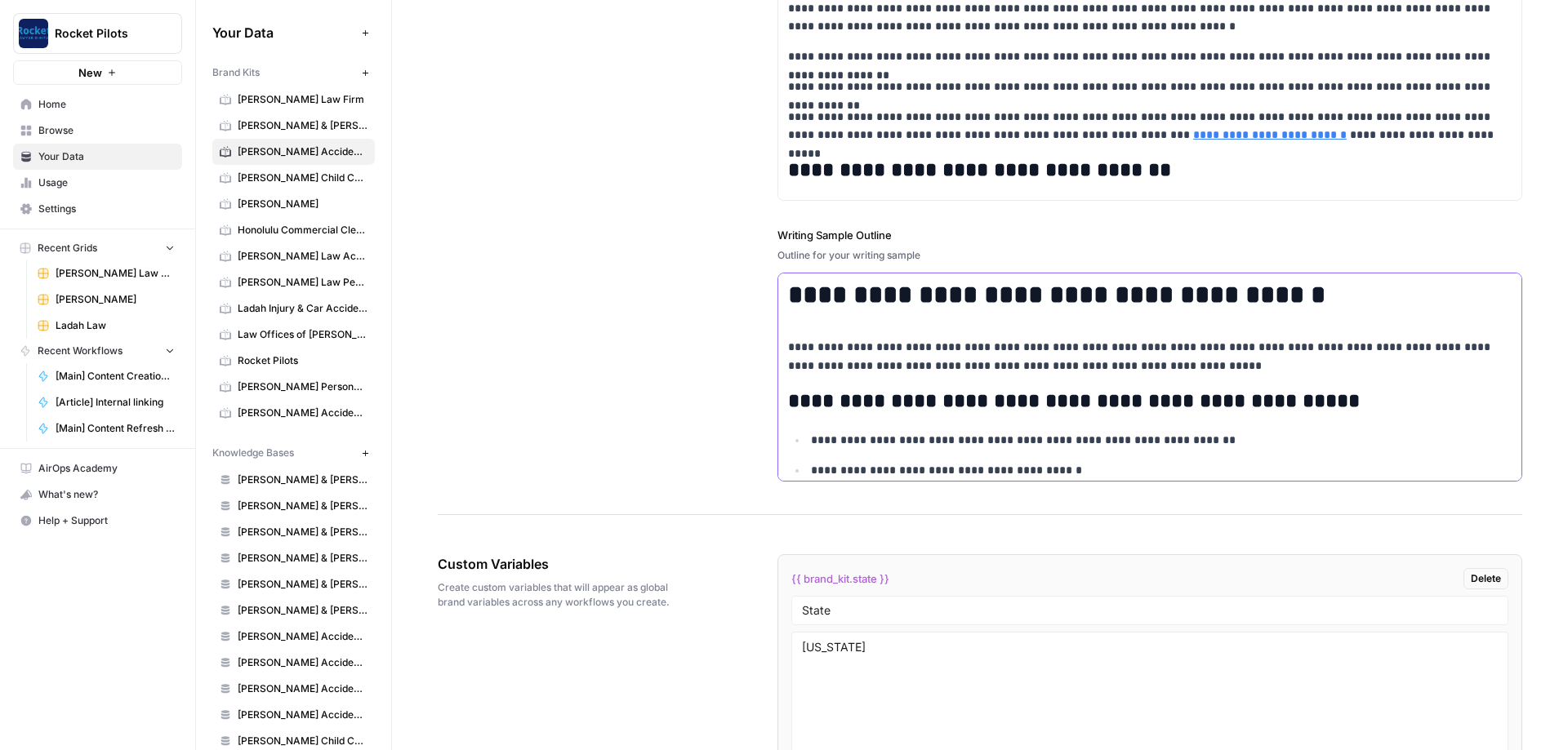
click at [1070, 345] on p "**********" at bounding box center [1150, 356] width 724 height 37
click at [463, 225] on div "**********" at bounding box center [980, 111] width 1085 height 807
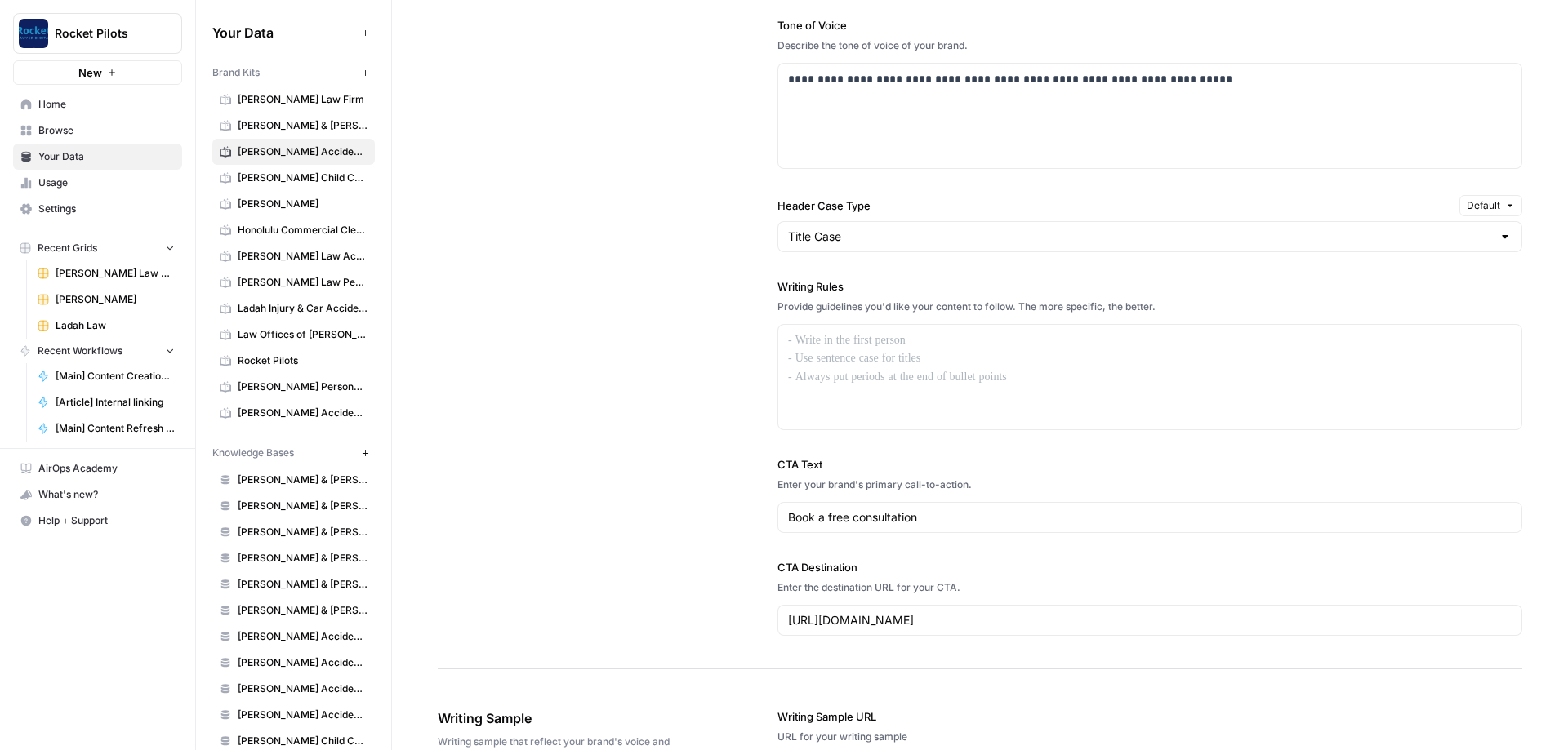
scroll to position [1130, 0]
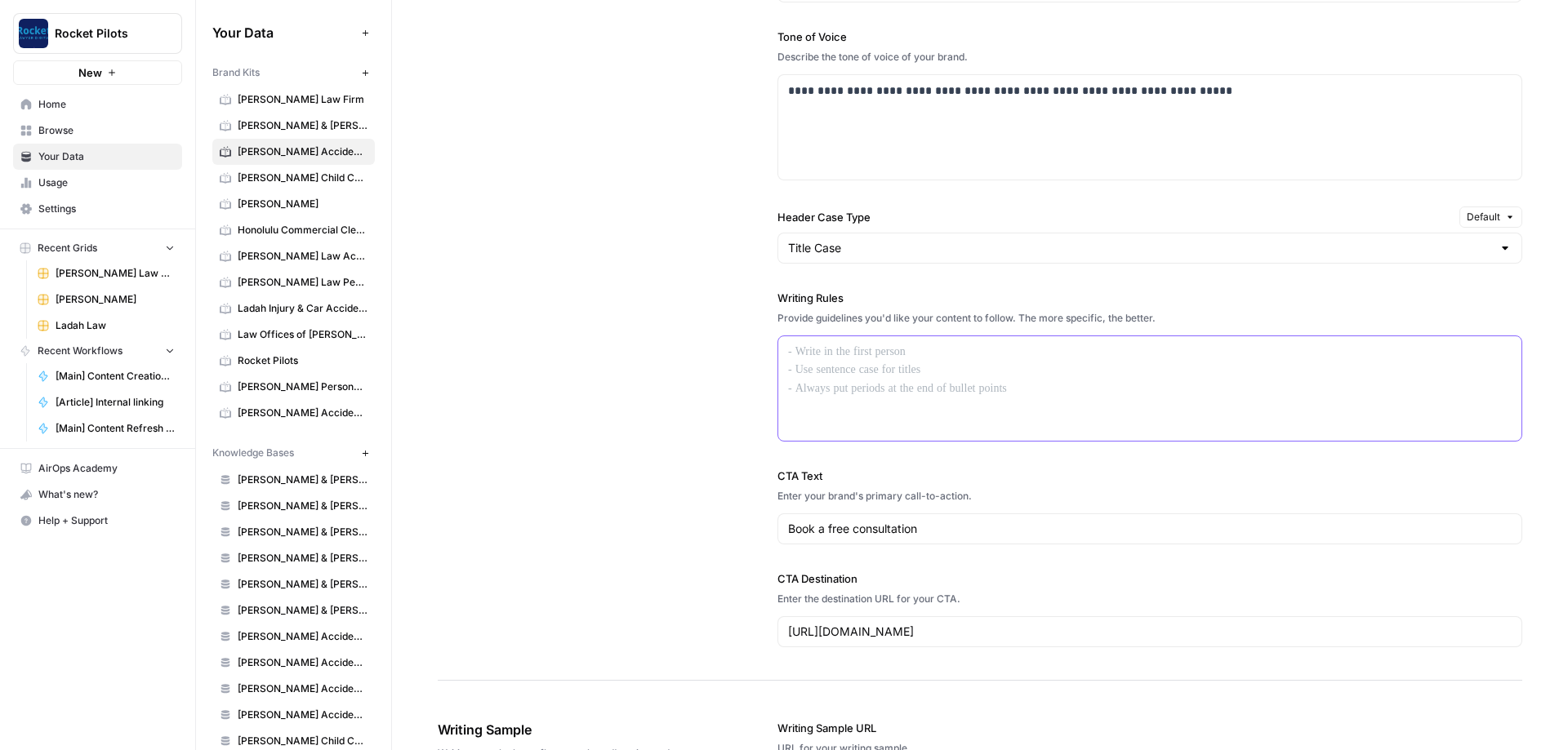
click at [818, 379] on div at bounding box center [1150, 389] width 743 height 104
click at [740, 375] on div "**********" at bounding box center [980, 249] width 1085 height 863
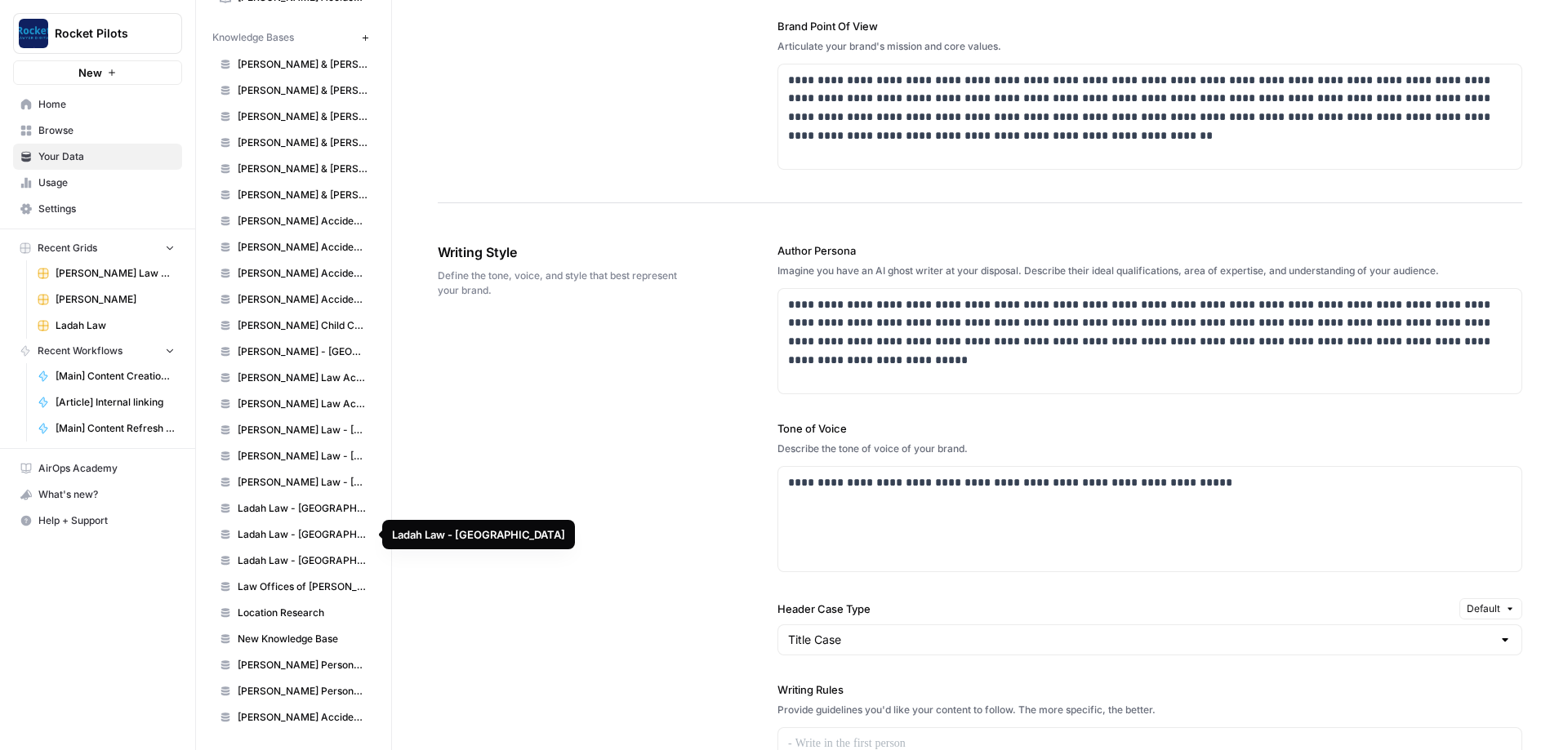
scroll to position [0, 0]
